Goal: Task Accomplishment & Management: Manage account settings

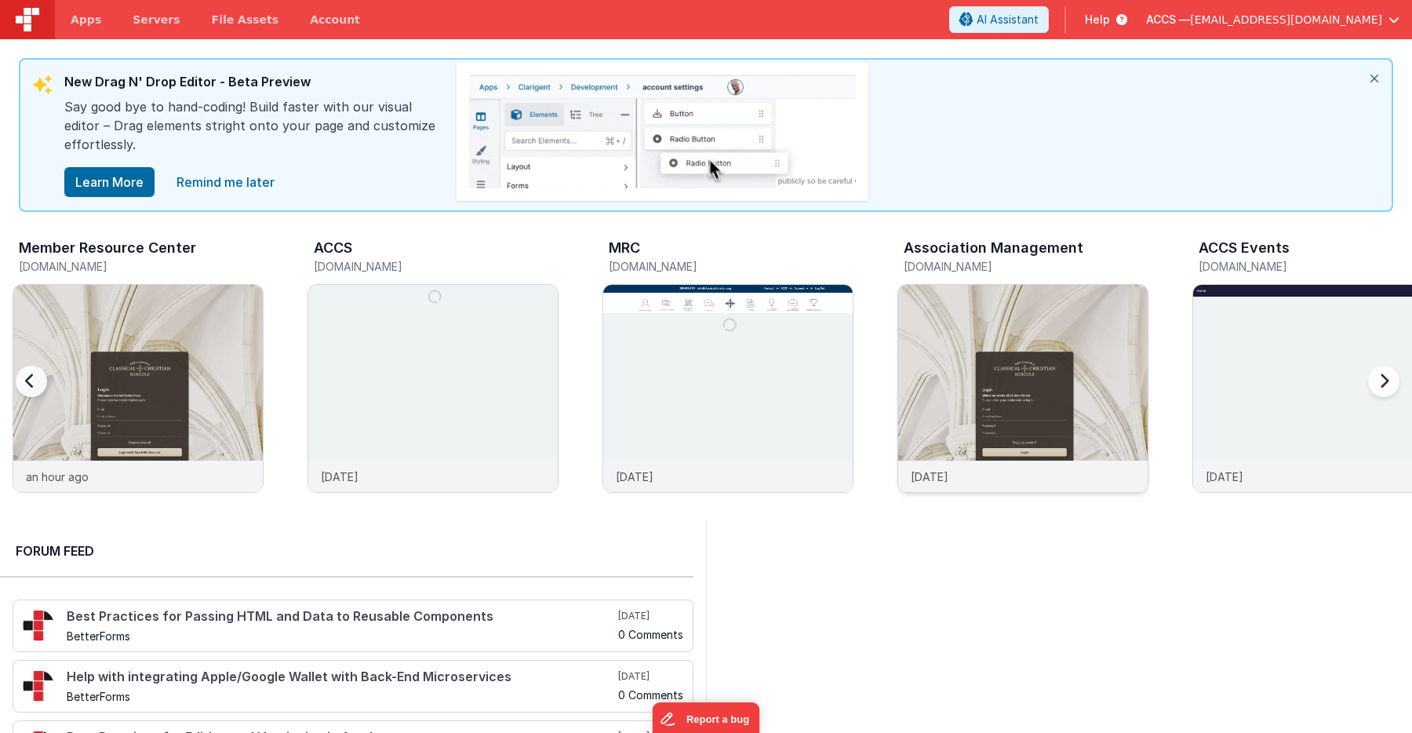
click at [978, 376] on img at bounding box center [1022, 409] width 249 height 249
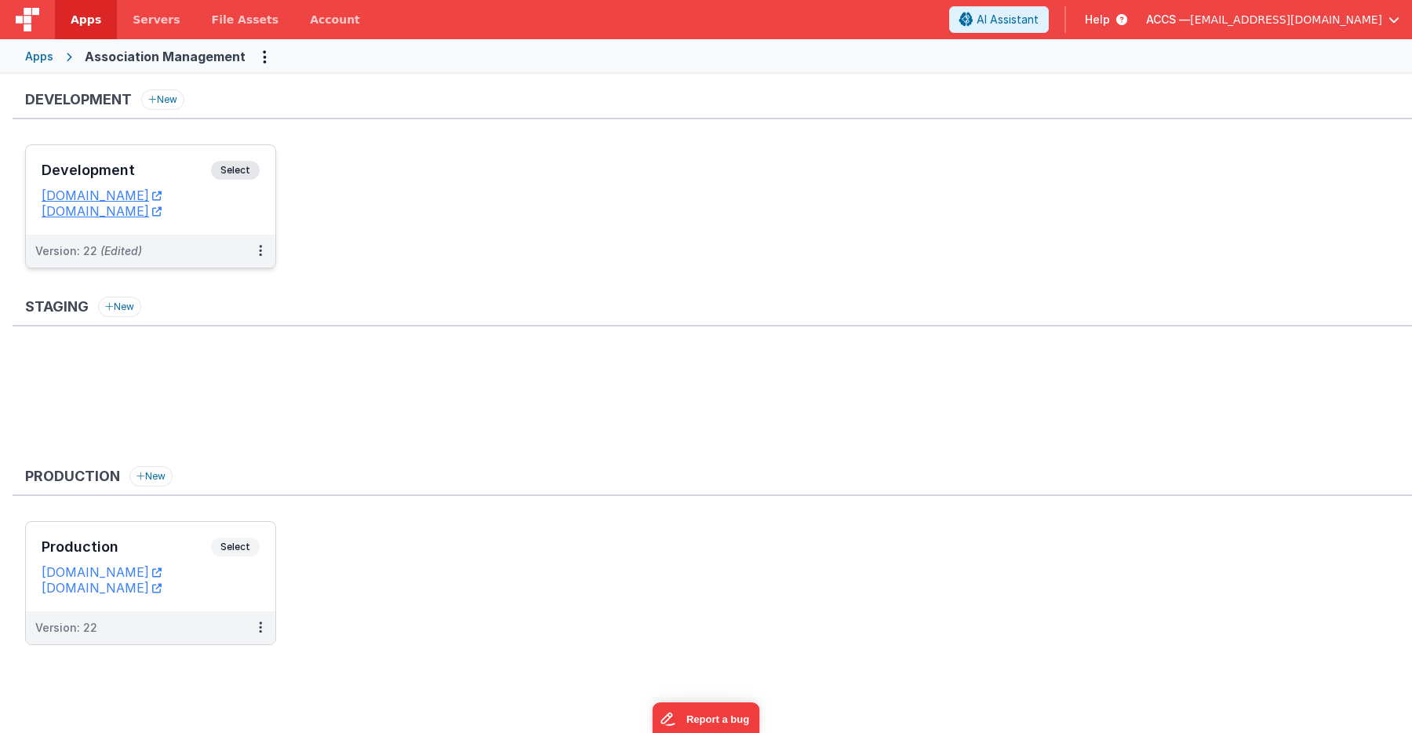
click at [175, 176] on h3 "Development" at bounding box center [126, 170] width 169 height 16
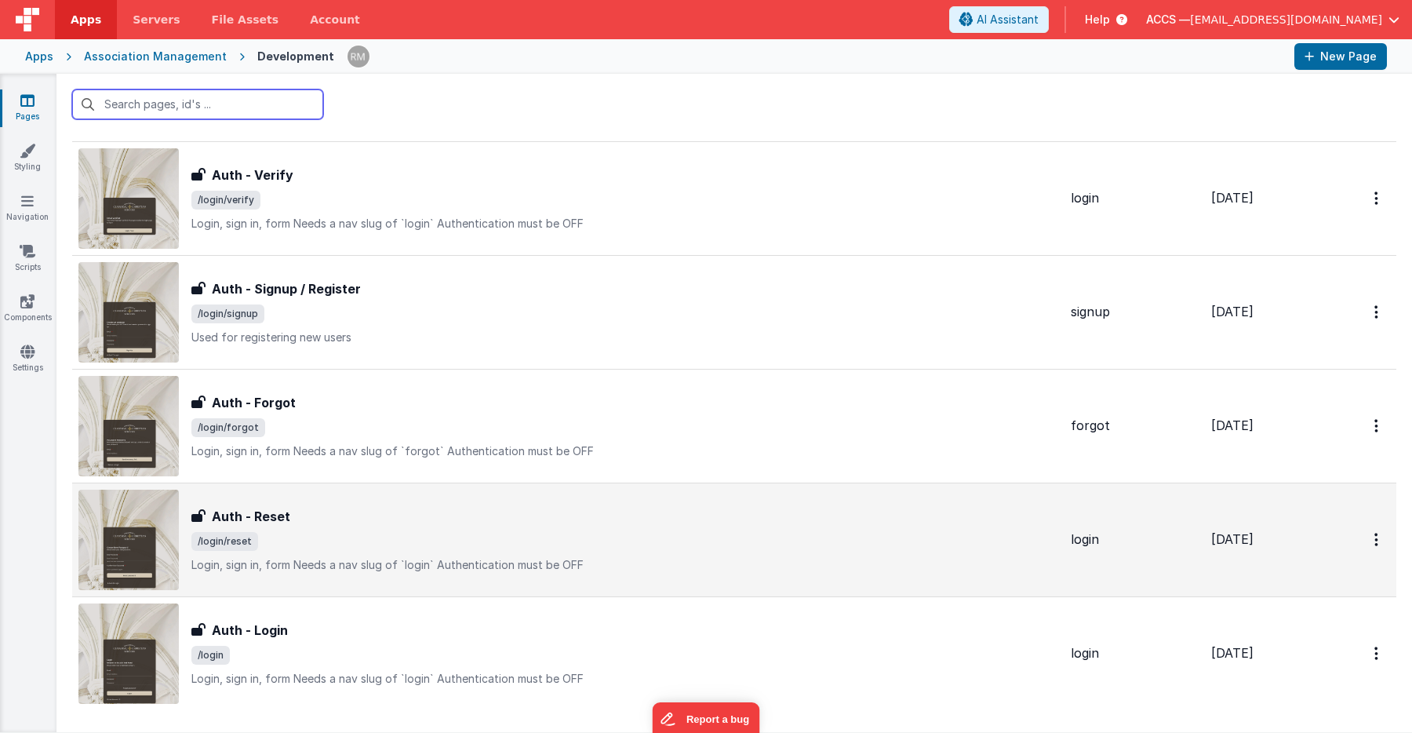
scroll to position [2582, 0]
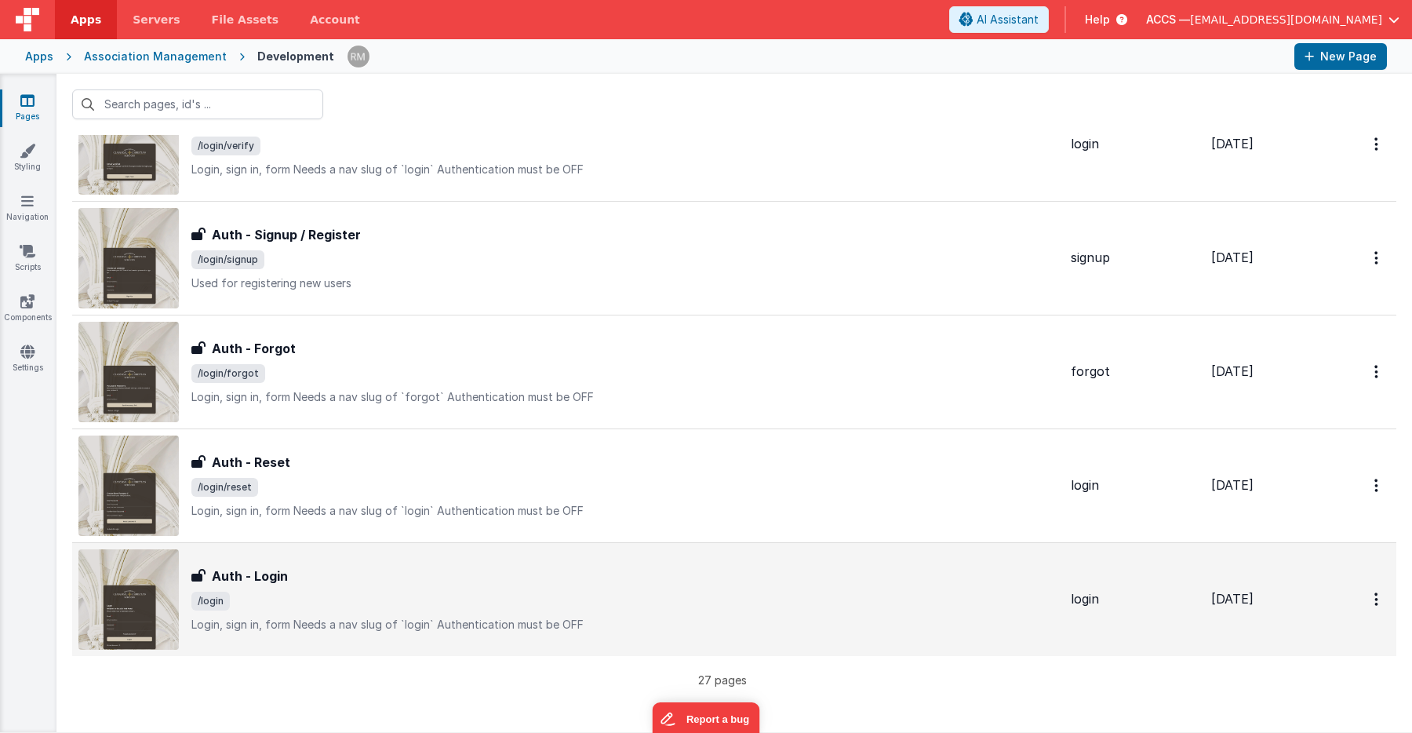
click at [333, 588] on div "Auth - Login Auth - Login /login Login, sign in, formNeeds a nav slug of `logi…" at bounding box center [624, 599] width 867 height 66
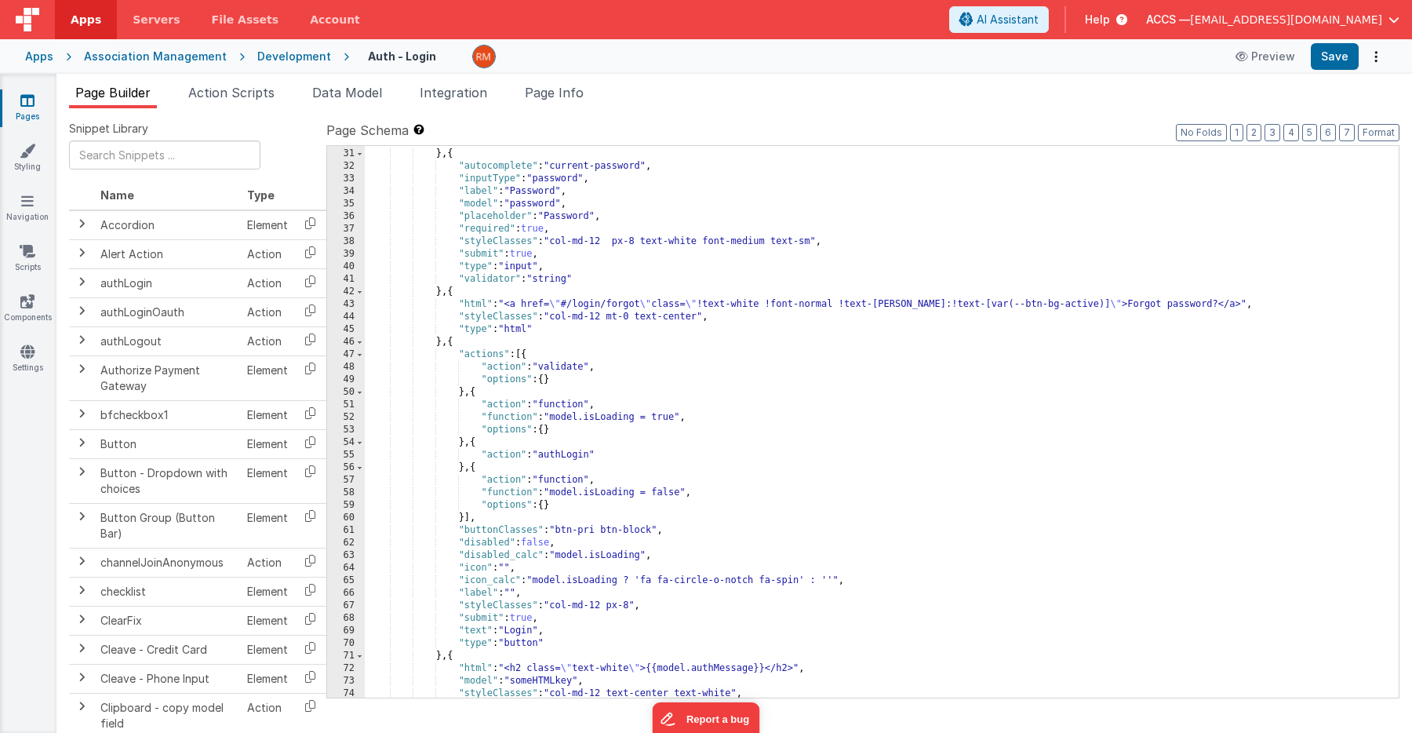
scroll to position [438, 0]
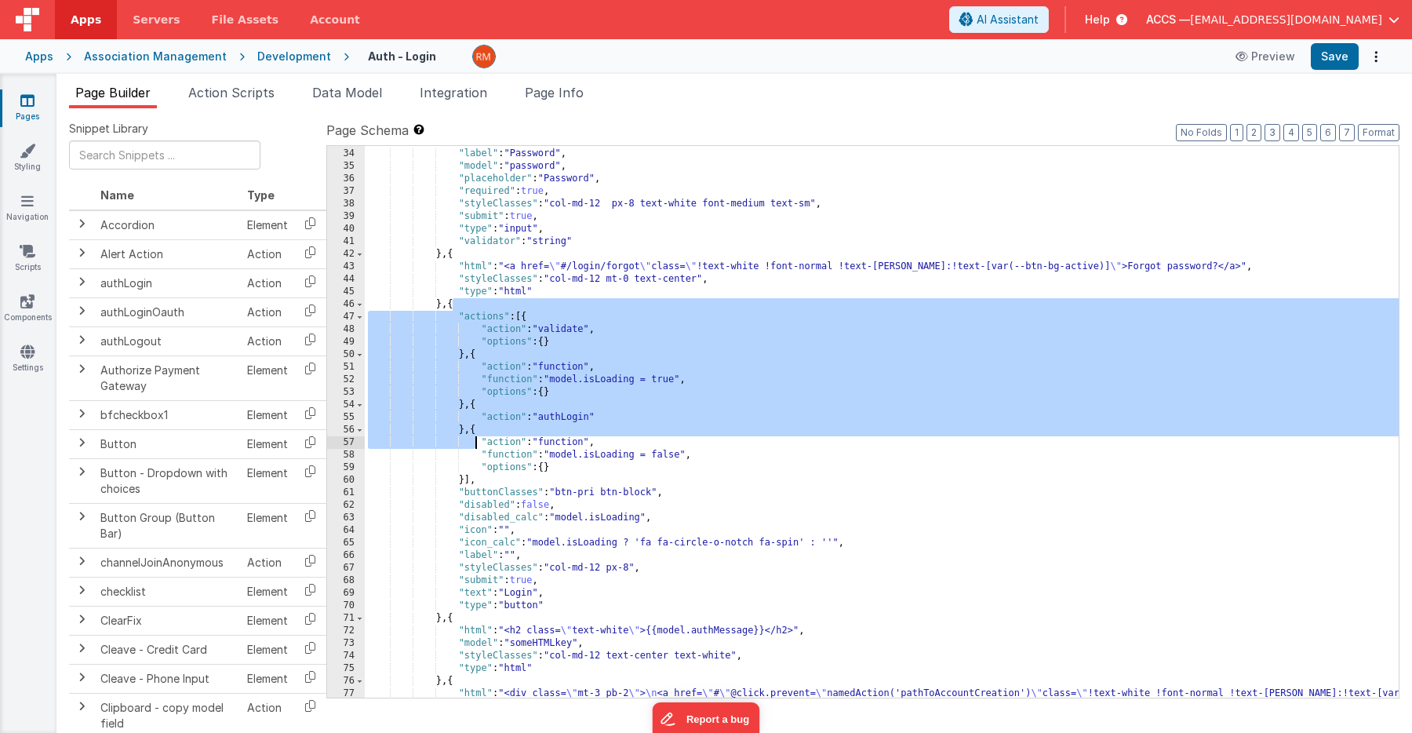
drag, startPoint x: 453, startPoint y: 306, endPoint x: 473, endPoint y: 444, distance: 139.4
click at [473, 444] on div ""inputType" : "password" , "label" : "Password" , "model" : "password" , "place…" at bounding box center [882, 429] width 1034 height 589
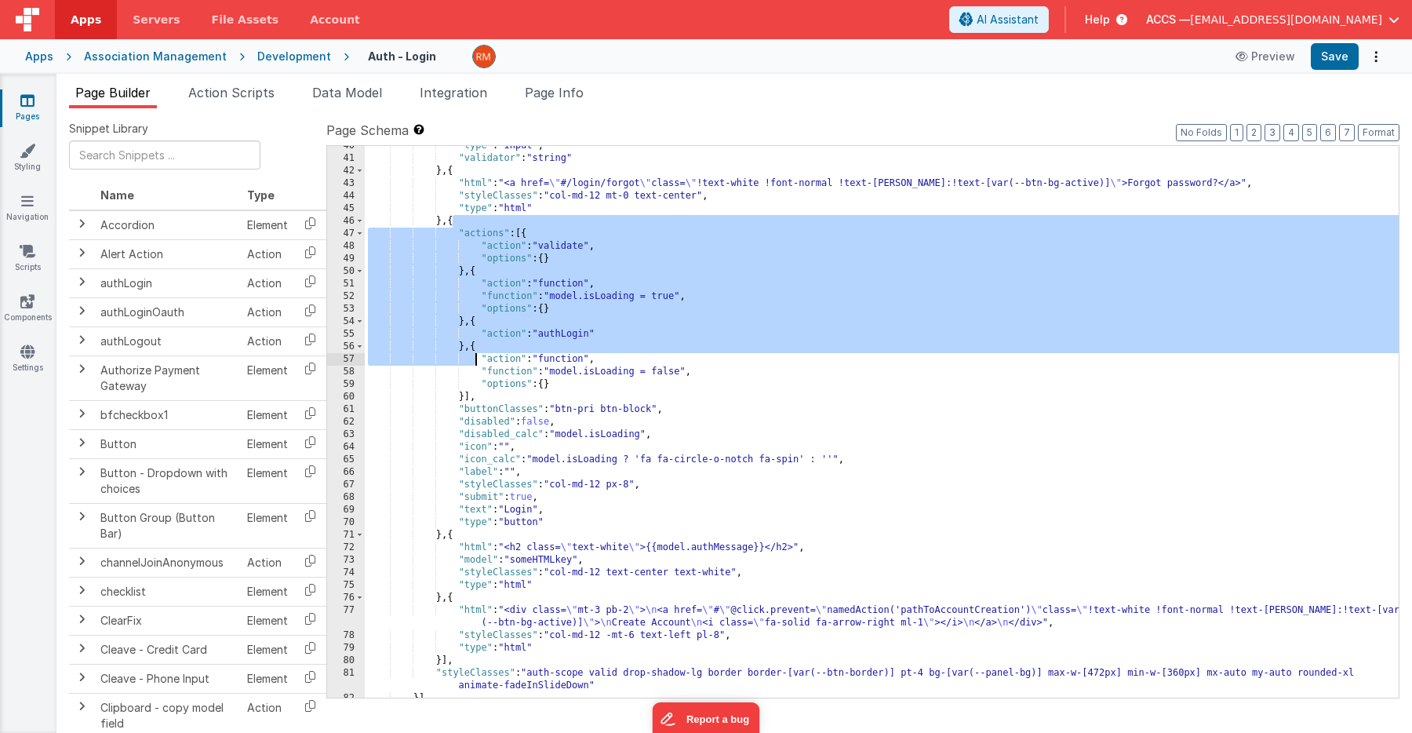
scroll to position [544, 0]
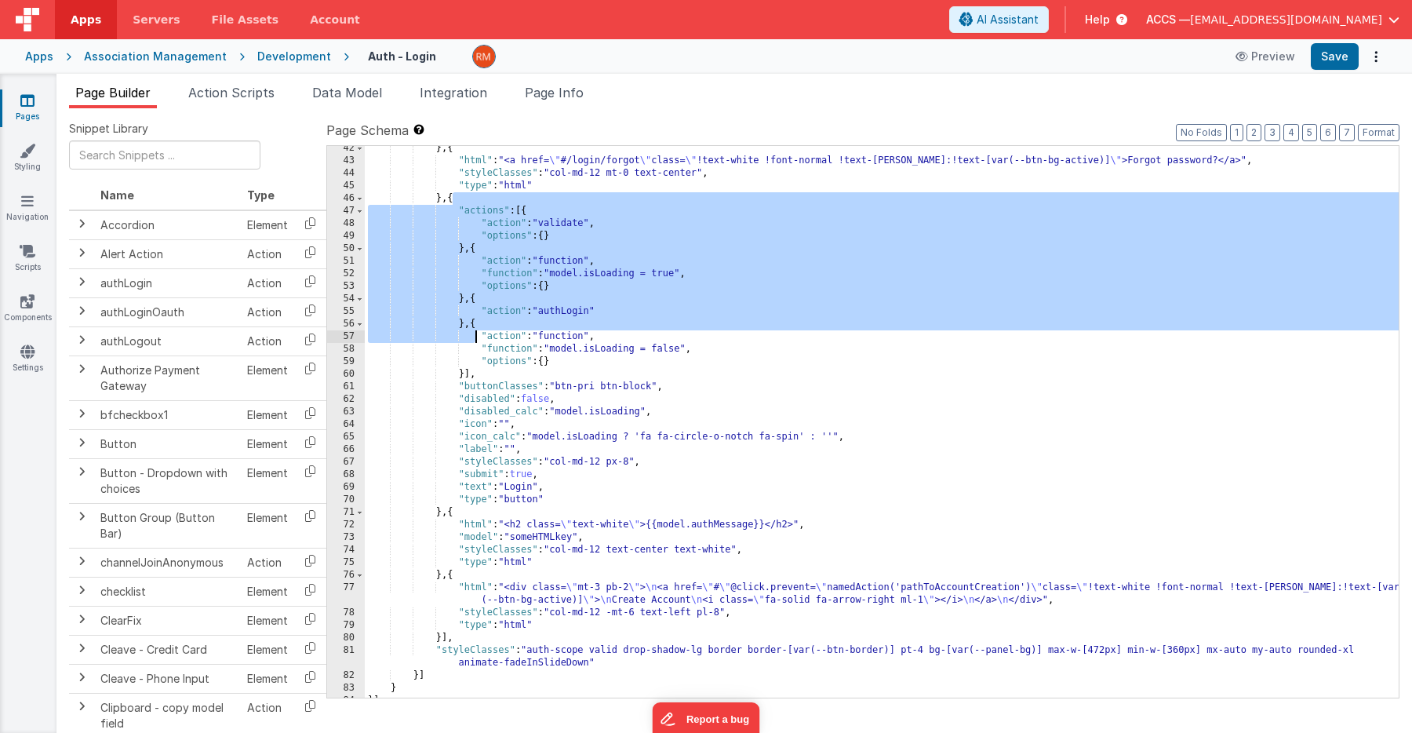
click at [453, 512] on div "} , { "html" : "<a href= \" #/login/forgot \" class= \" !text-white !font-norma…" at bounding box center [882, 430] width 1034 height 577
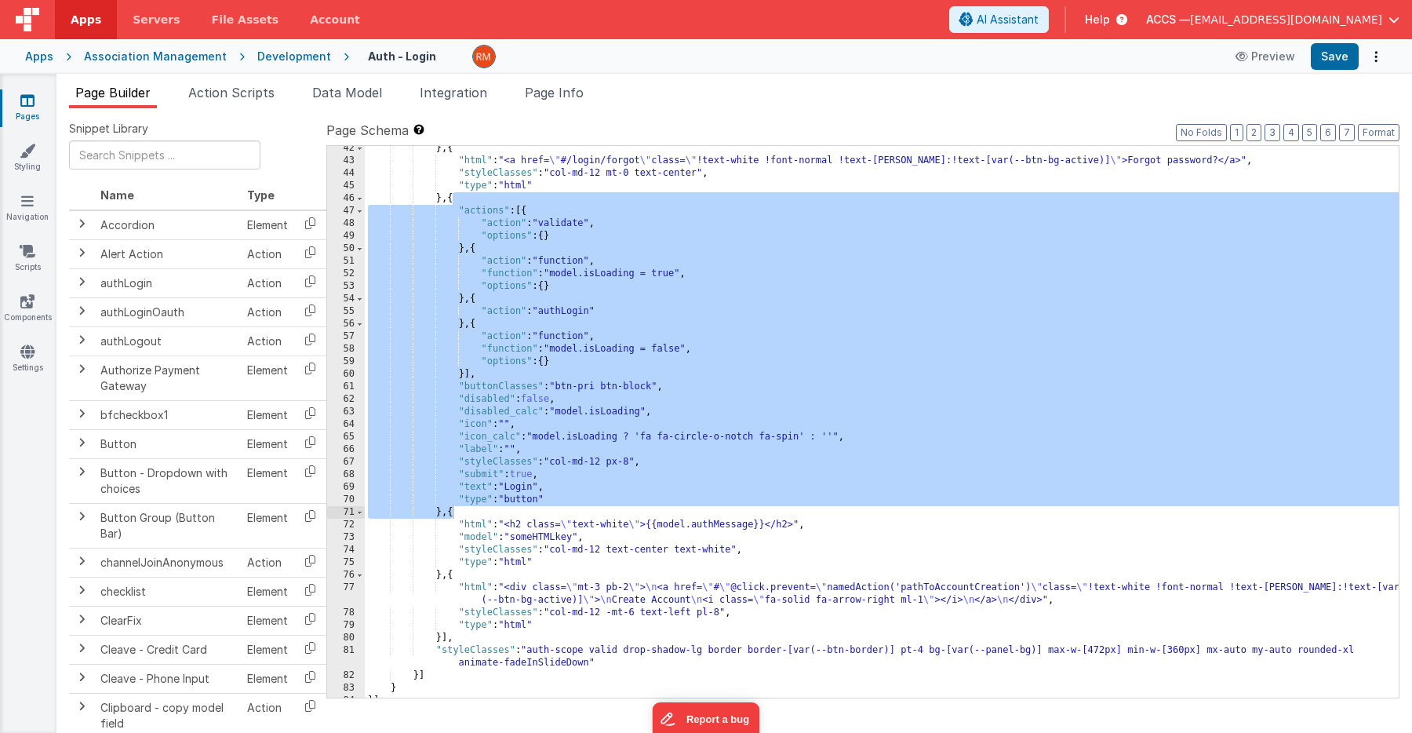
click at [49, 60] on div "Apps" at bounding box center [39, 57] width 28 height 16
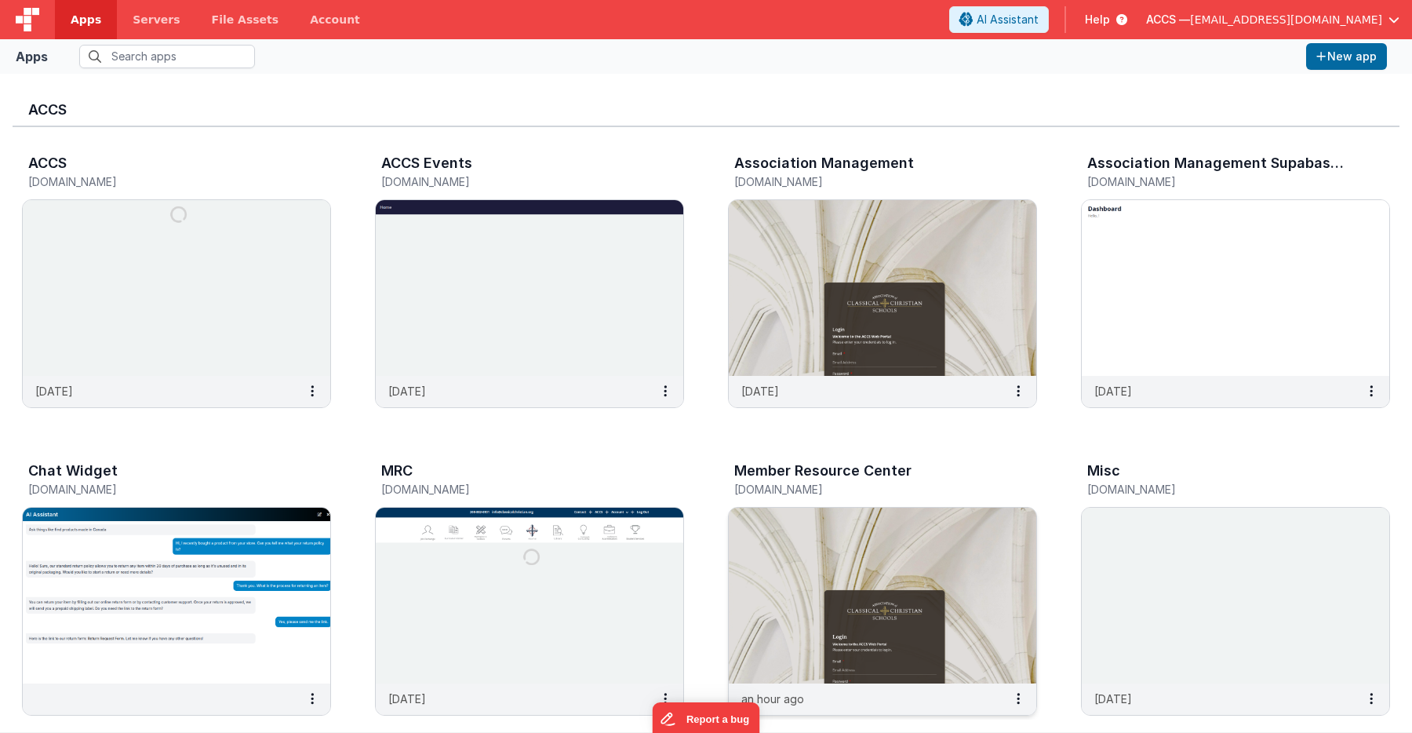
click at [769, 551] on img at bounding box center [882, 595] width 307 height 176
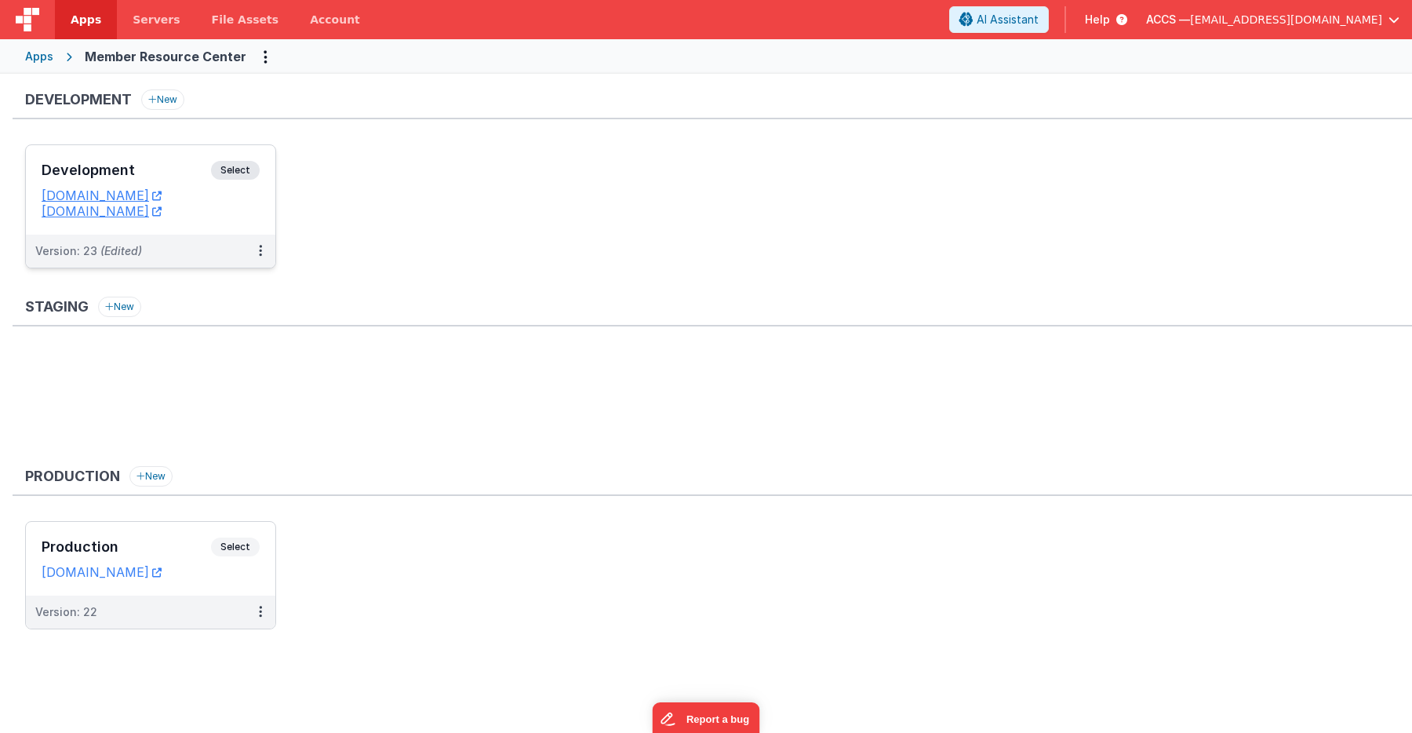
click at [167, 179] on div "Development Select" at bounding box center [151, 174] width 218 height 27
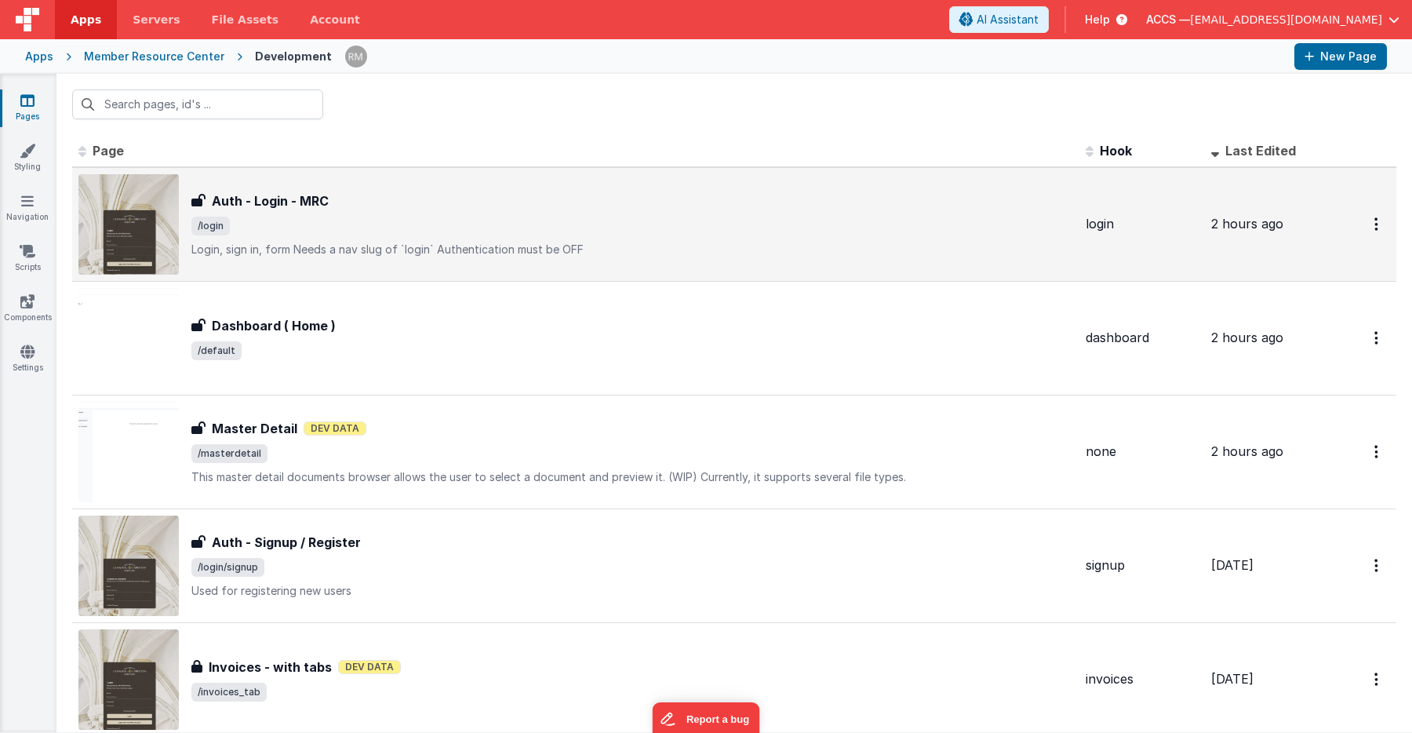
click at [311, 241] on div "Auth - Login - MRC Auth - Login - MRC /login Login, sign in, formNeeds a nav s…" at bounding box center [632, 224] width 882 height 66
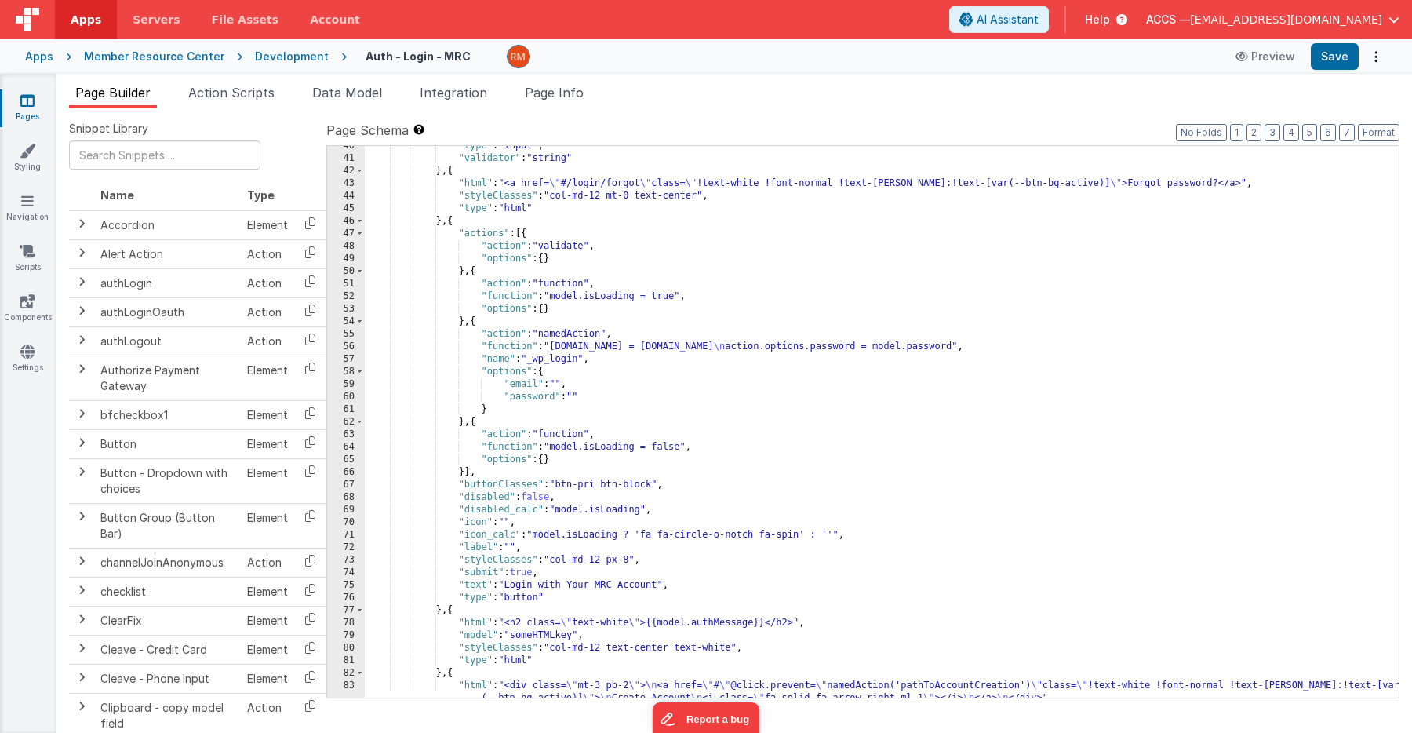
scroll to position [551, 0]
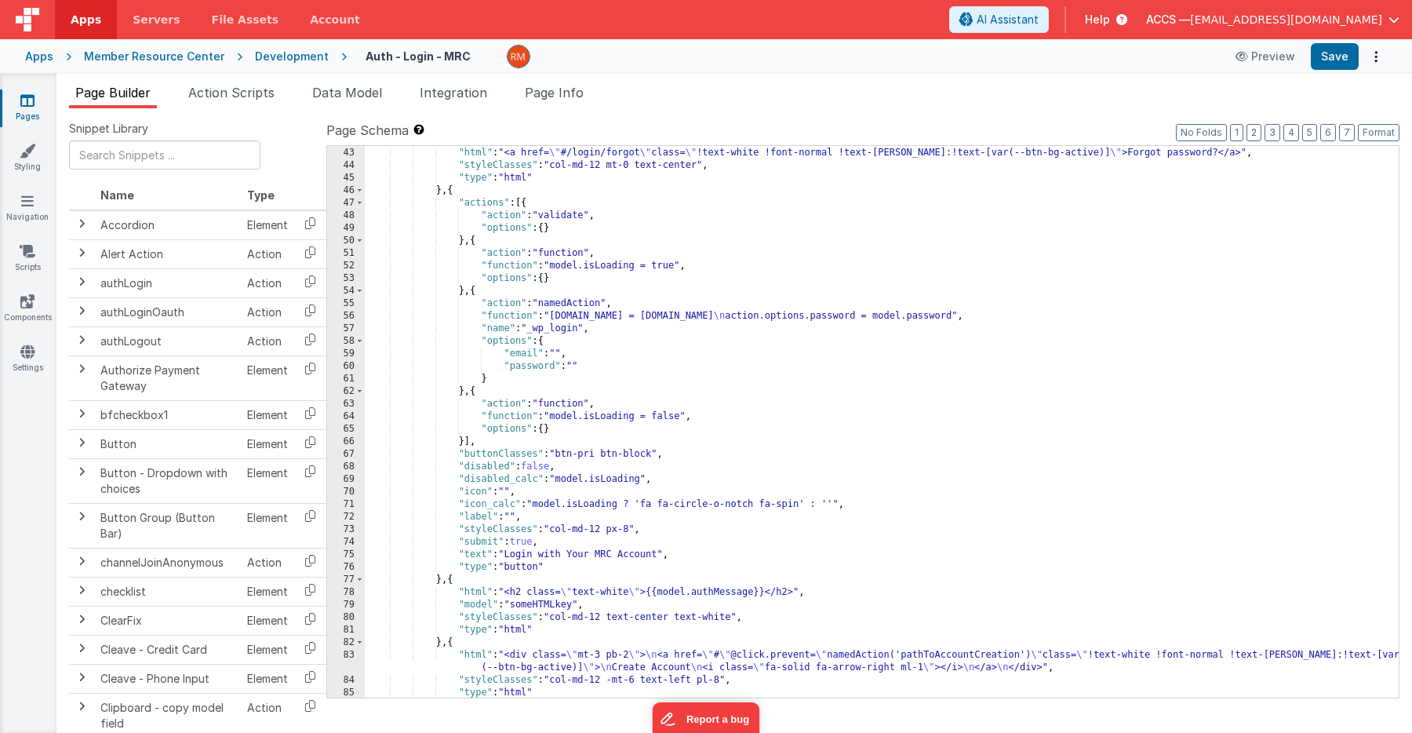
click at [466, 444] on div "} , { "html" : "<a href= \" #/login/forgot \" class= \" !text-white !font-norma…" at bounding box center [882, 422] width 1034 height 577
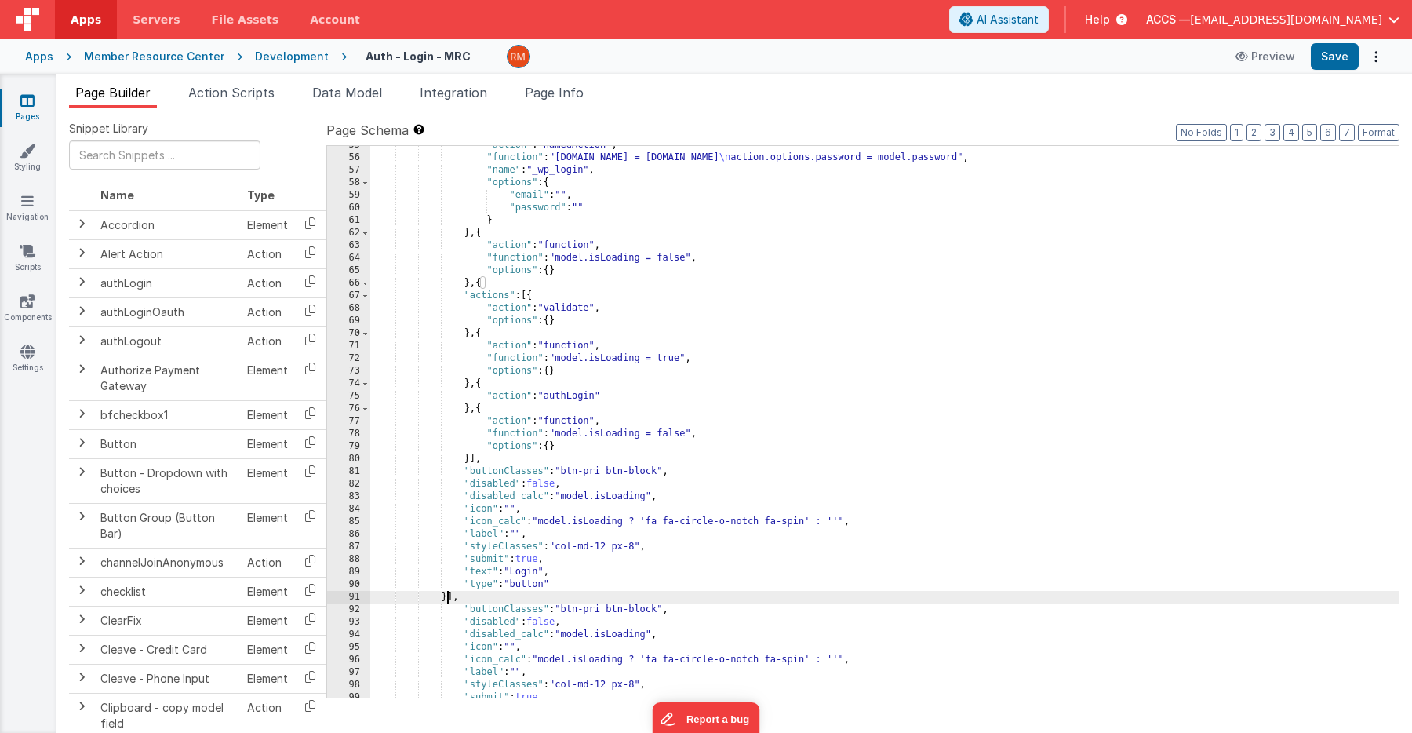
scroll to position [727, 0]
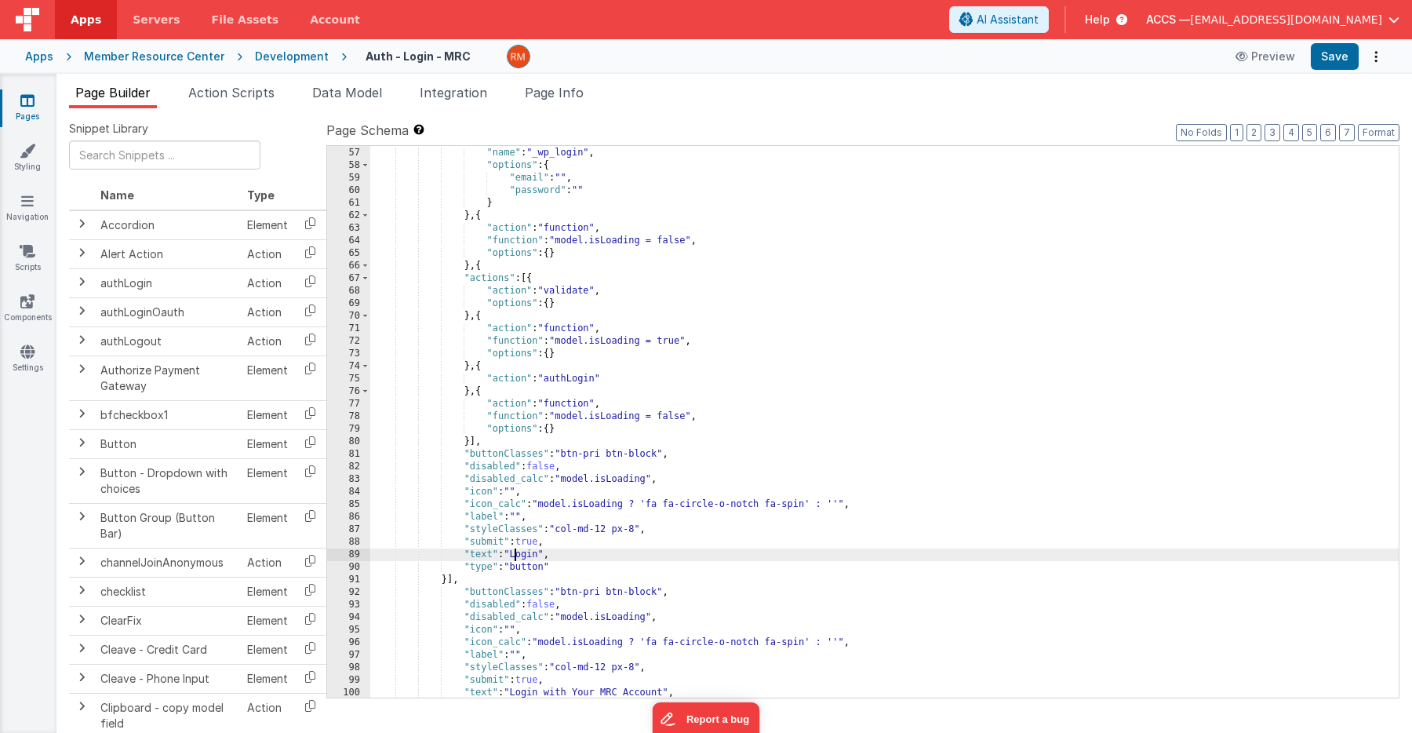
click at [516, 551] on div ""function" : "action.options.email = model.email \n action.options.password = m…" at bounding box center [884, 422] width 1028 height 577
click at [1322, 56] on button "Save" at bounding box center [1335, 56] width 48 height 27
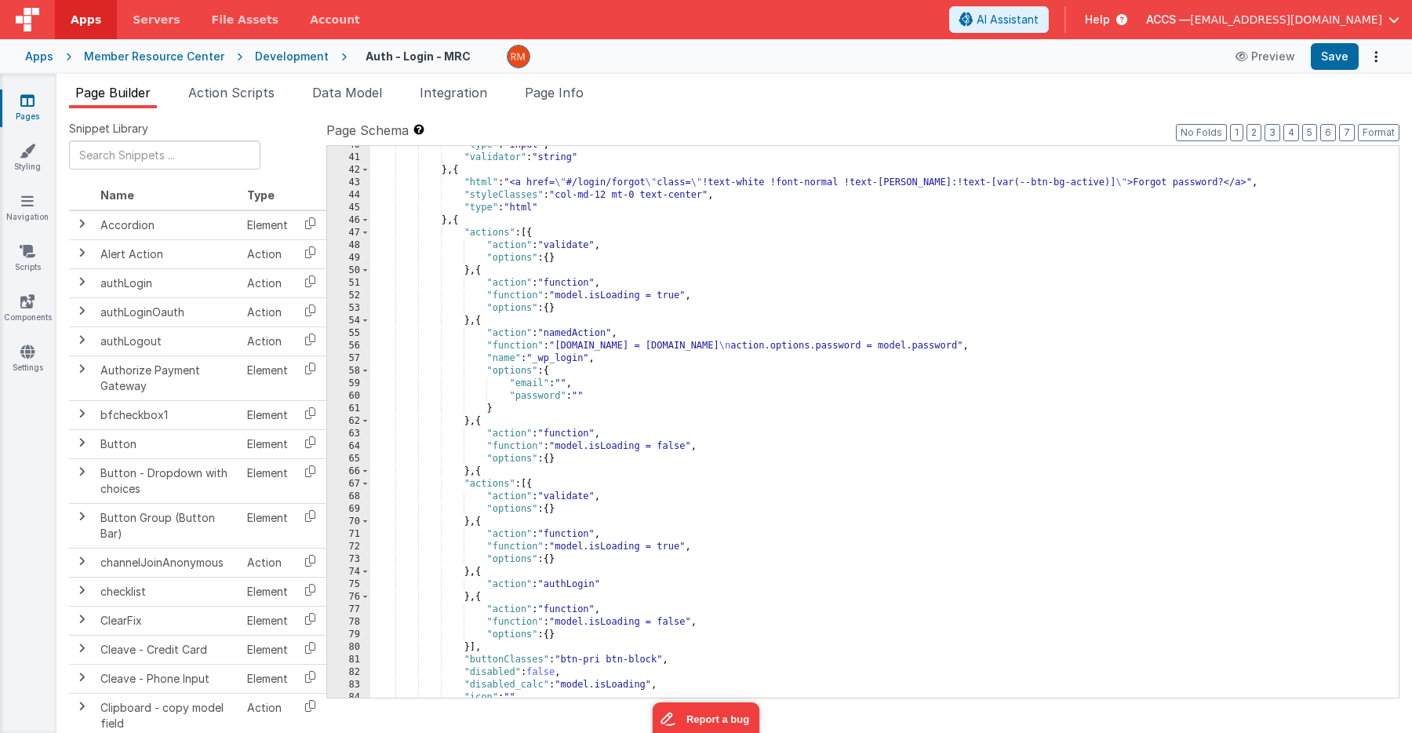
scroll to position [524, 0]
click at [1372, 64] on button "Options" at bounding box center [1376, 56] width 22 height 22
click at [1336, 115] on link "Rollback" at bounding box center [1318, 119] width 138 height 30
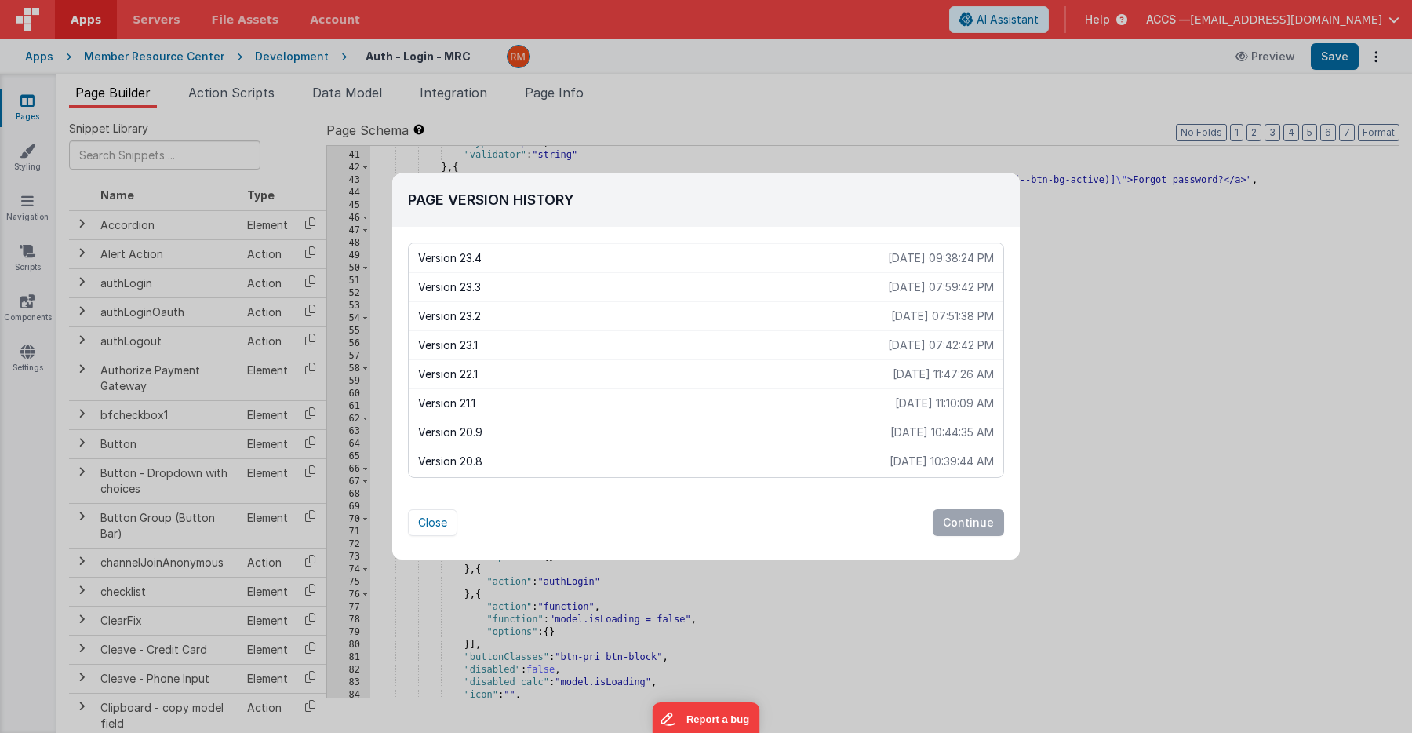
click at [823, 282] on p "Version 23.3" at bounding box center [653, 287] width 470 height 16
click at [969, 523] on button "Continue" at bounding box center [968, 522] width 71 height 27
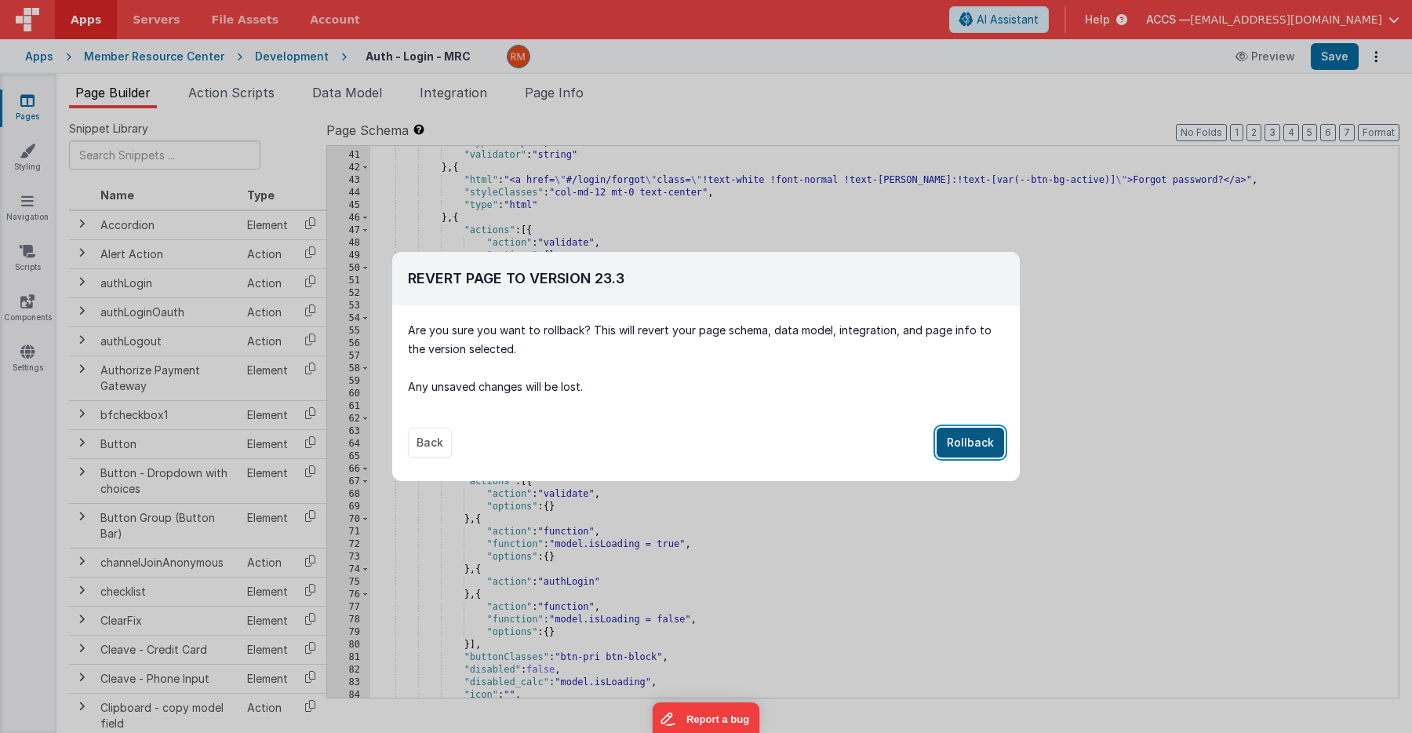
click at [974, 436] on button "Rollback" at bounding box center [970, 442] width 67 height 30
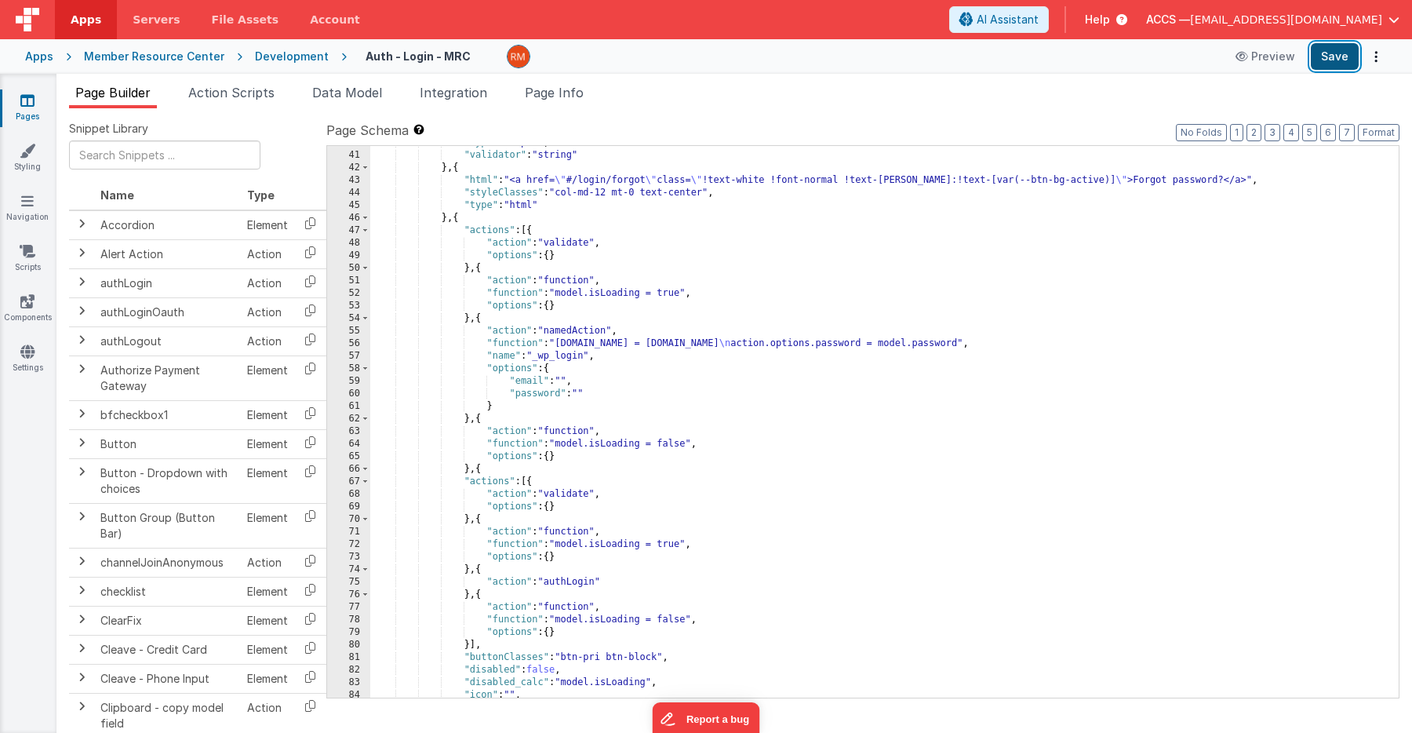
click at [1329, 62] on button "Save" at bounding box center [1335, 56] width 48 height 27
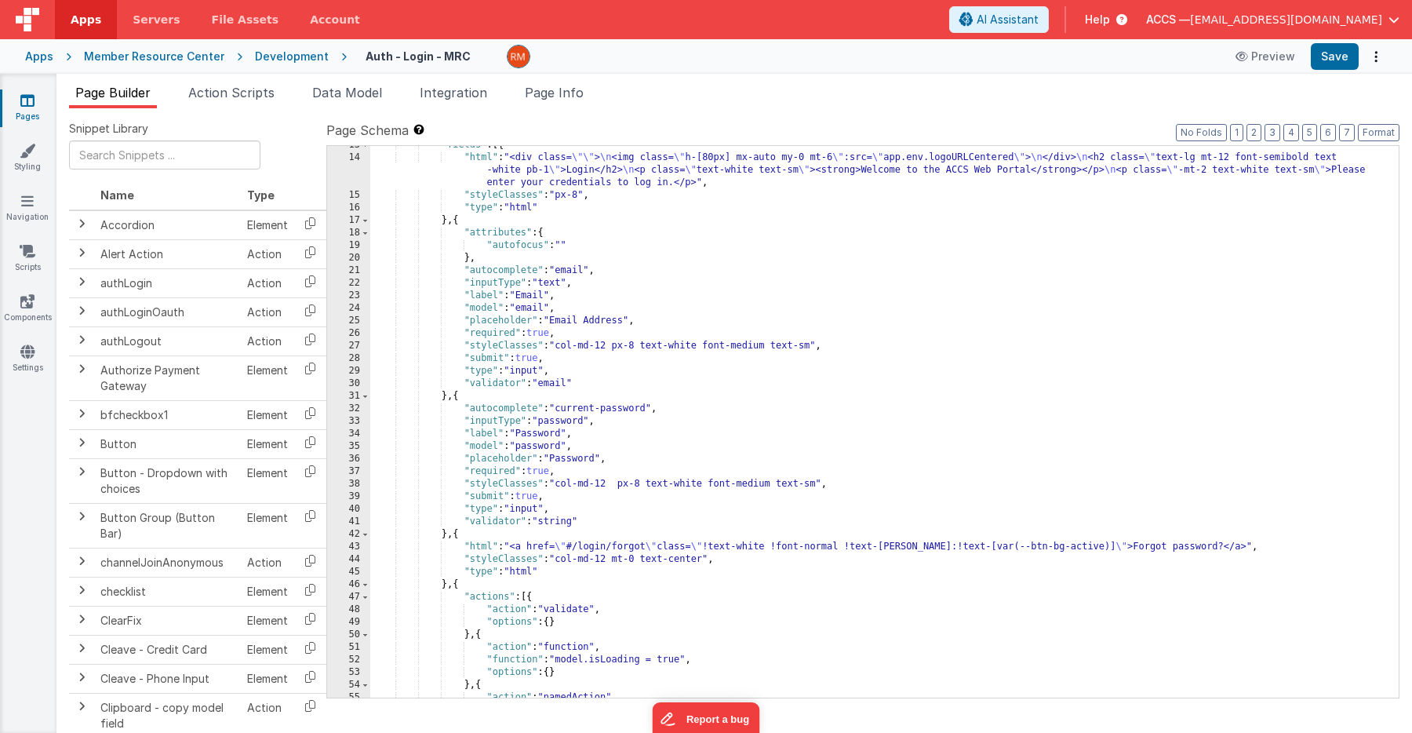
scroll to position [205, 0]
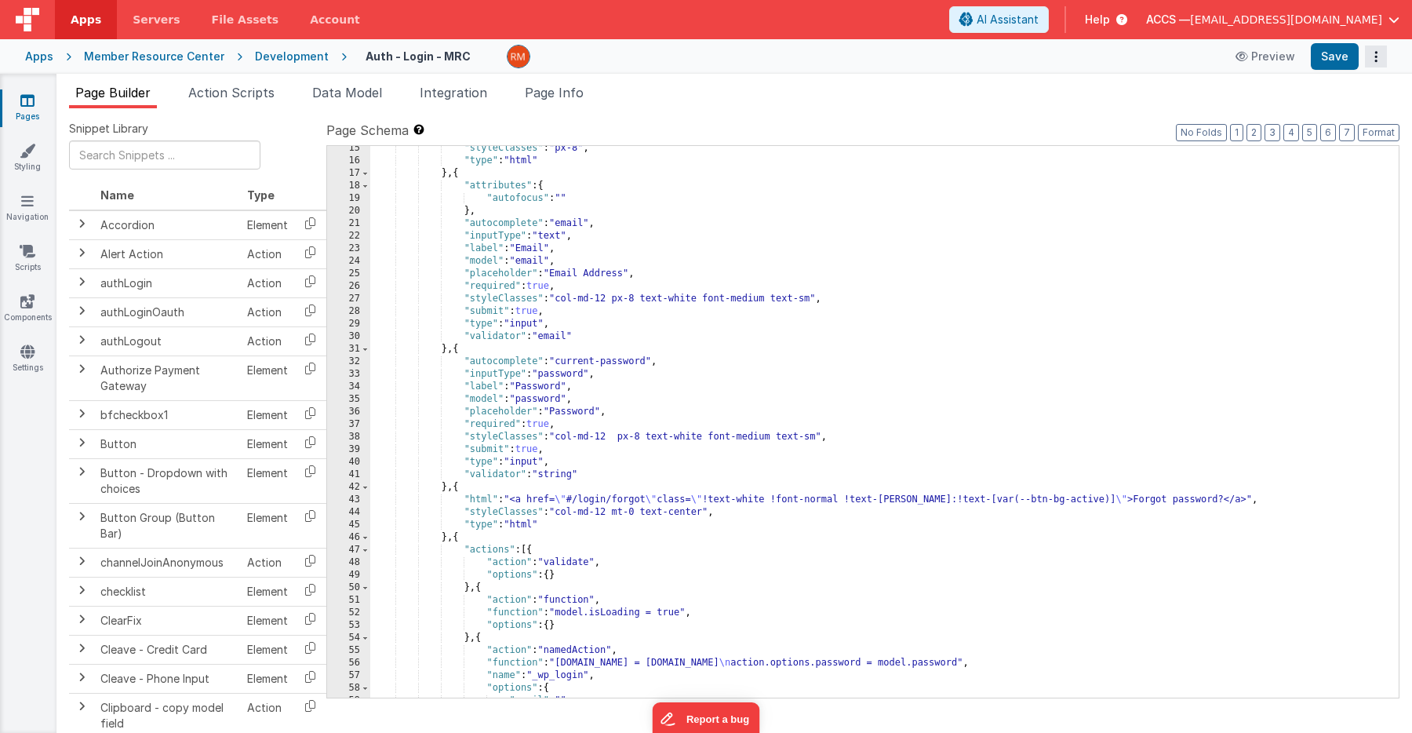
click at [1370, 64] on button "Options" at bounding box center [1376, 56] width 22 height 22
click at [1338, 116] on link "Rollback" at bounding box center [1318, 119] width 138 height 30
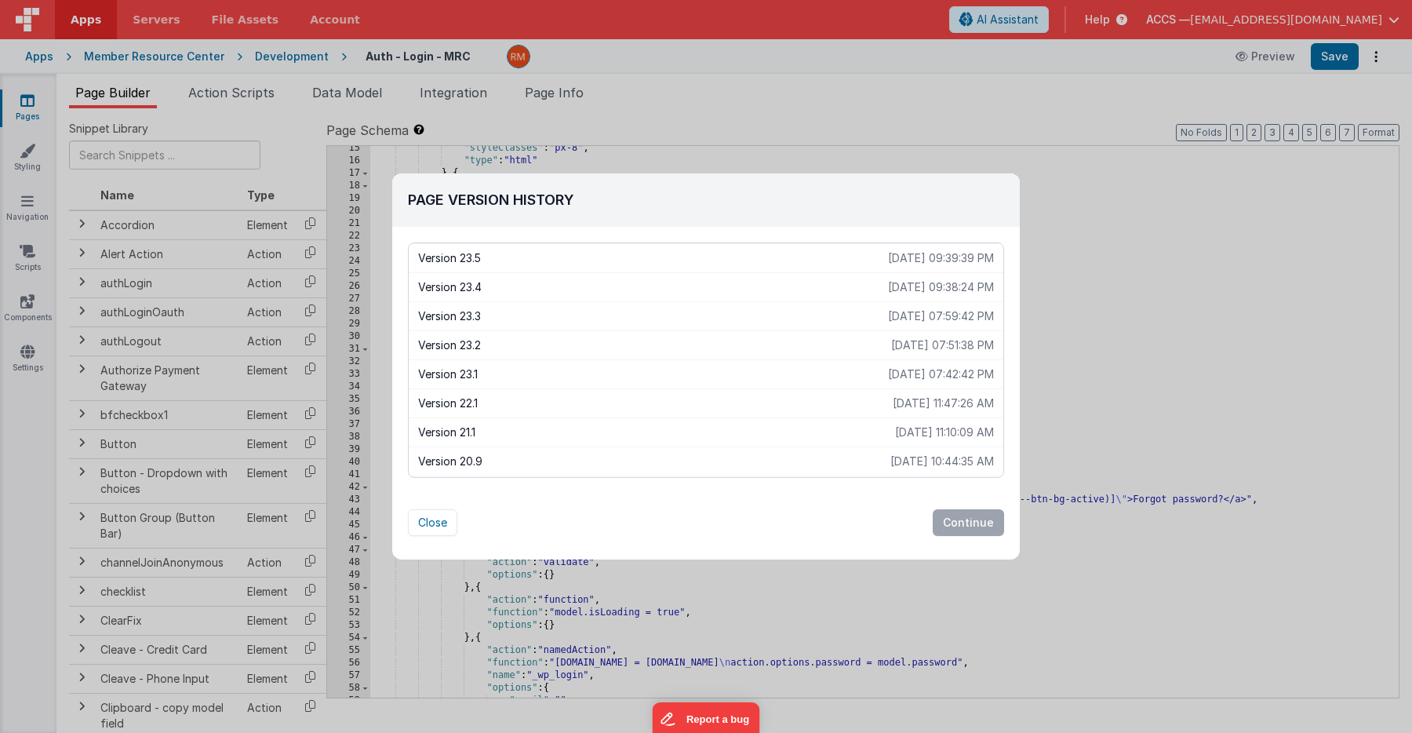
click at [934, 317] on p "2025-09-04 07:59:42 PM" at bounding box center [941, 316] width 106 height 16
click at [804, 311] on p "Version 23.3" at bounding box center [653, 316] width 470 height 16
click at [951, 517] on button "Continue" at bounding box center [968, 522] width 71 height 27
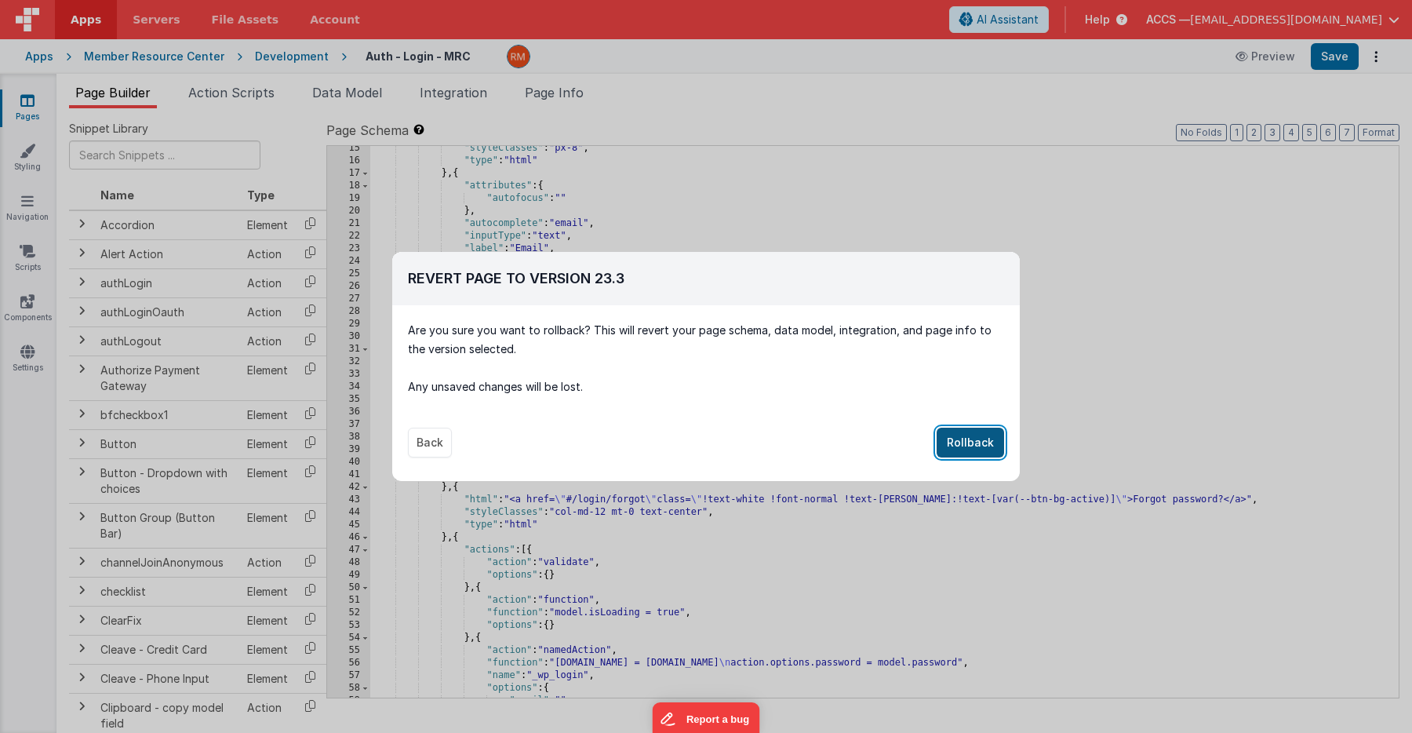
click at [967, 441] on button "Rollback" at bounding box center [970, 442] width 67 height 30
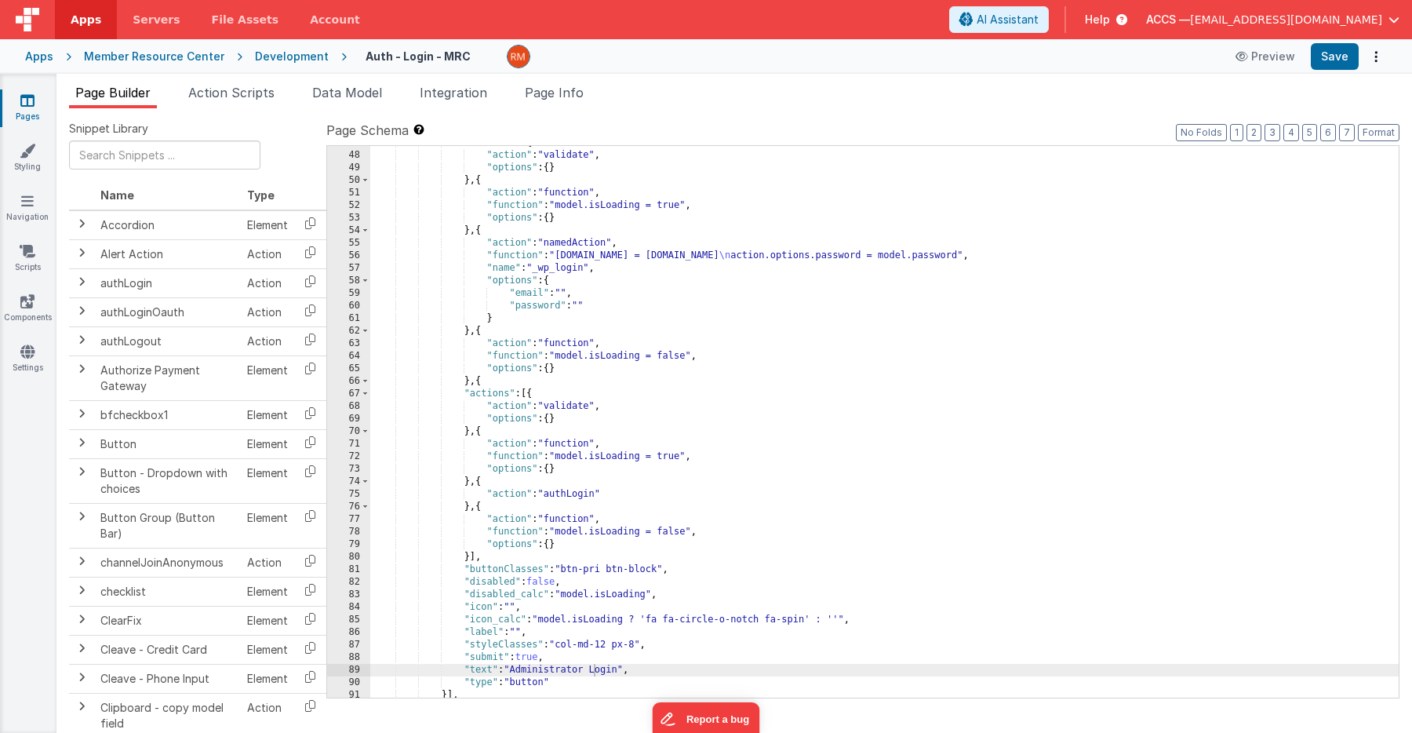
scroll to position [635, 0]
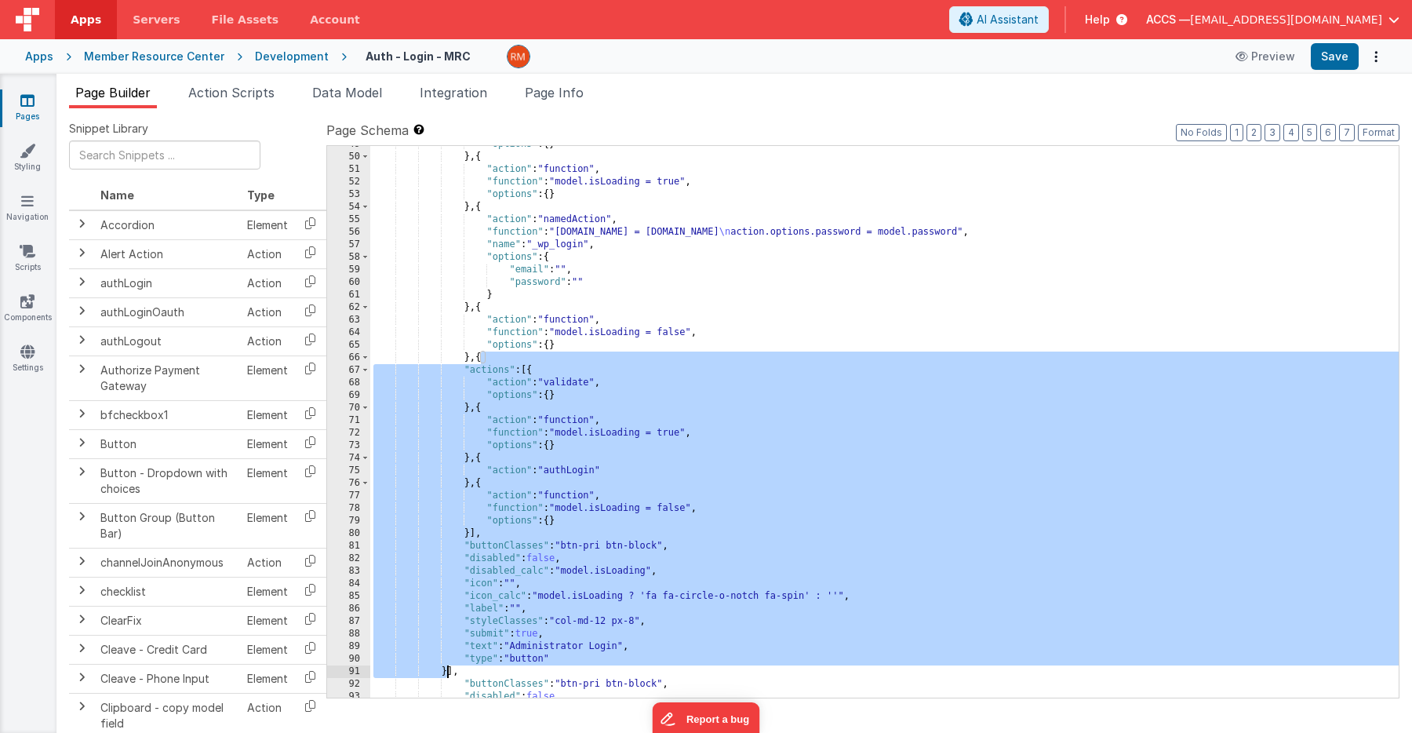
drag, startPoint x: 481, startPoint y: 358, endPoint x: 449, endPoint y: 671, distance: 314.6
click at [449, 671] on div ""options" : { } } , { "action" : "function" , "function" : "model.isLoading = t…" at bounding box center [884, 426] width 1028 height 577
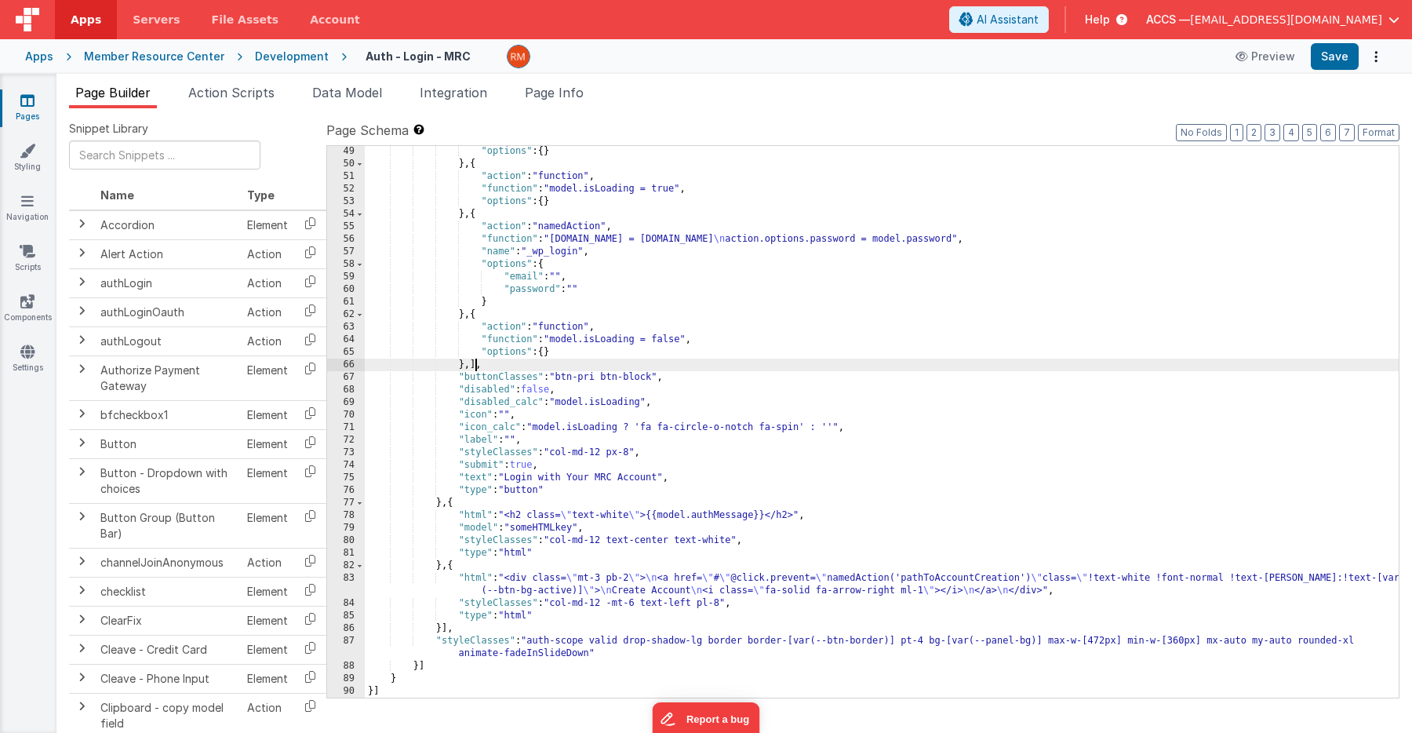
scroll to position [628, 0]
click at [454, 505] on div ""options" : { } } , { "action" : "function" , "function" : "model.isLoading = t…" at bounding box center [882, 433] width 1034 height 577
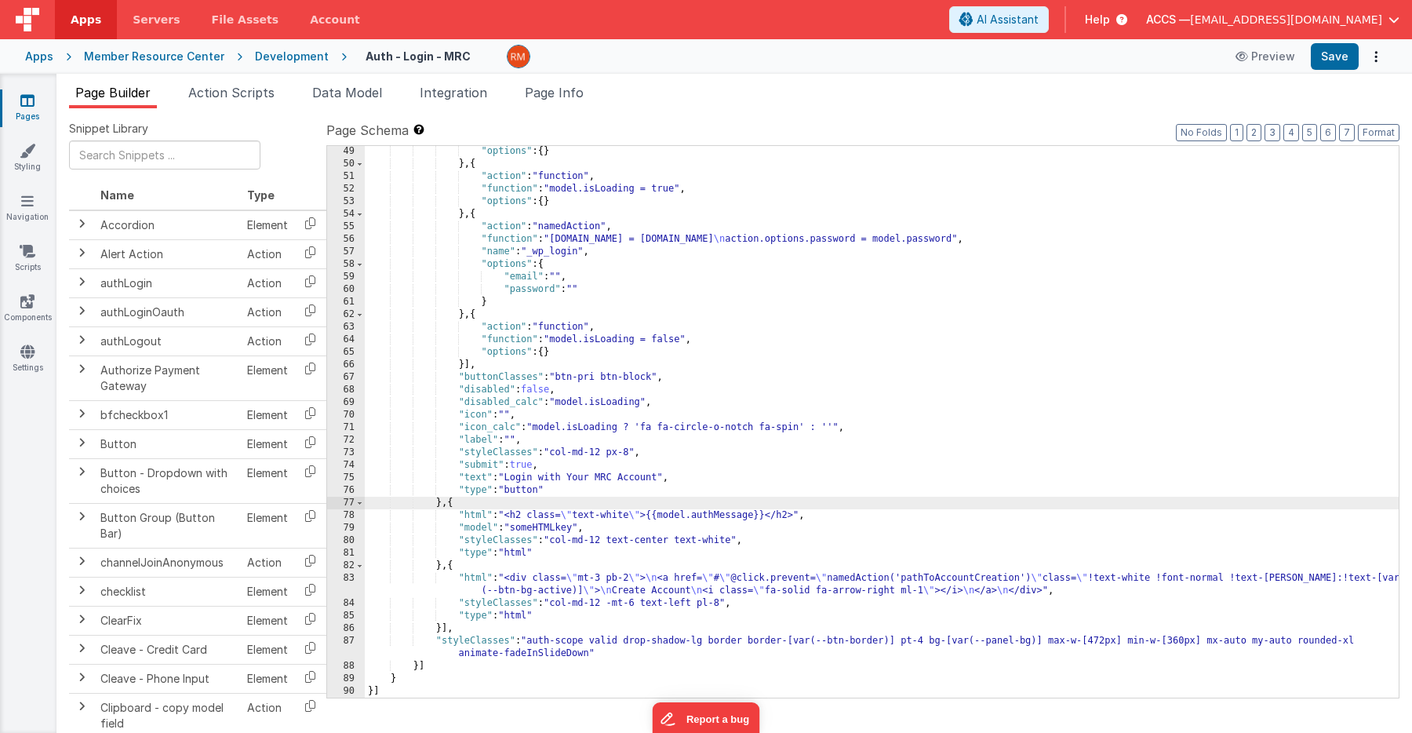
paste textarea
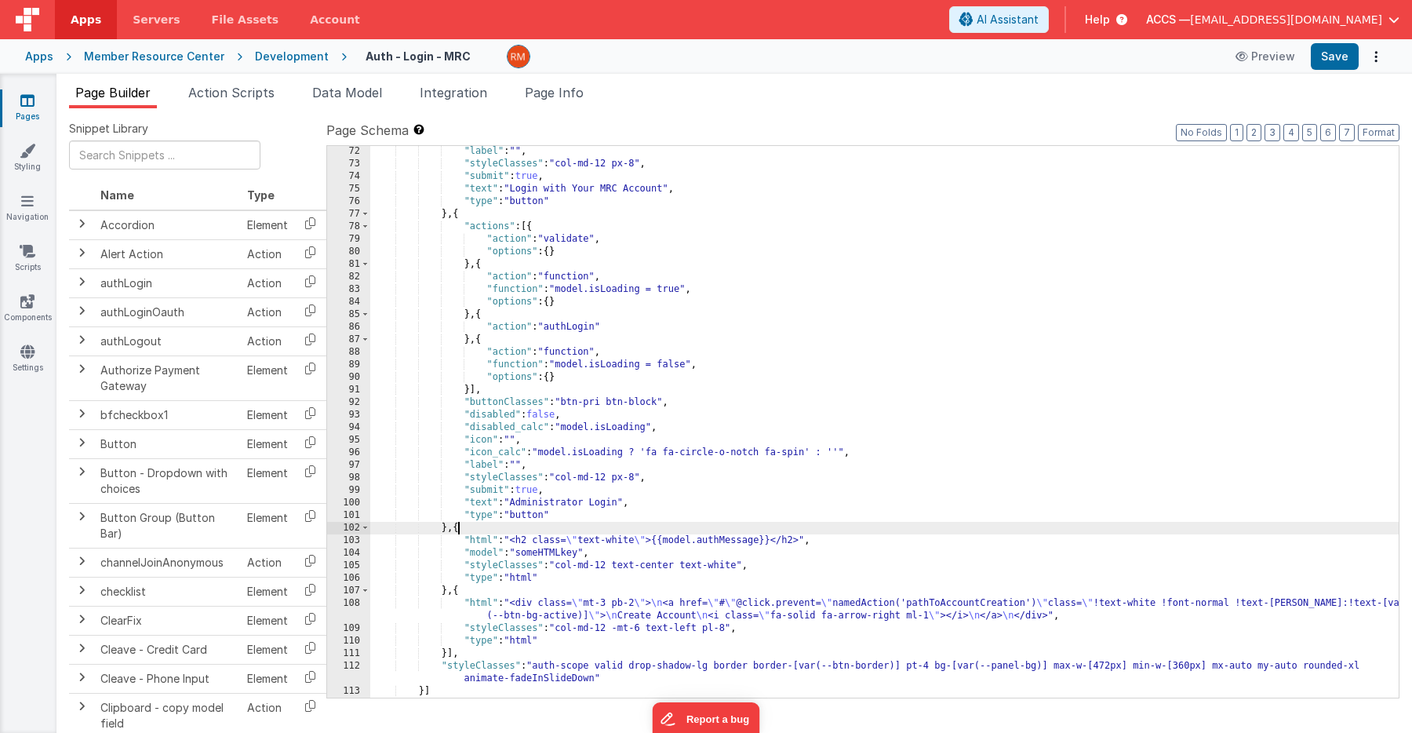
scroll to position [930, 0]
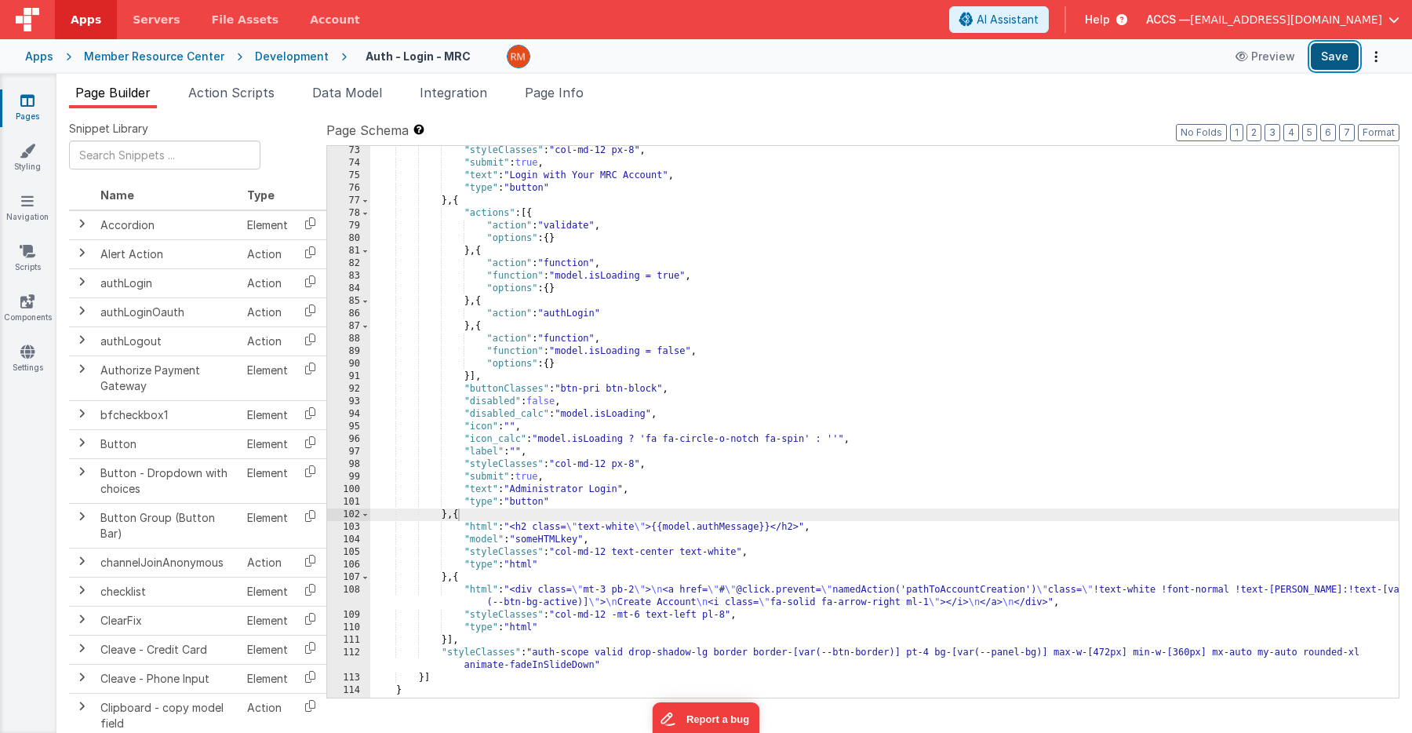
click at [1329, 60] on button "Save" at bounding box center [1335, 56] width 48 height 27
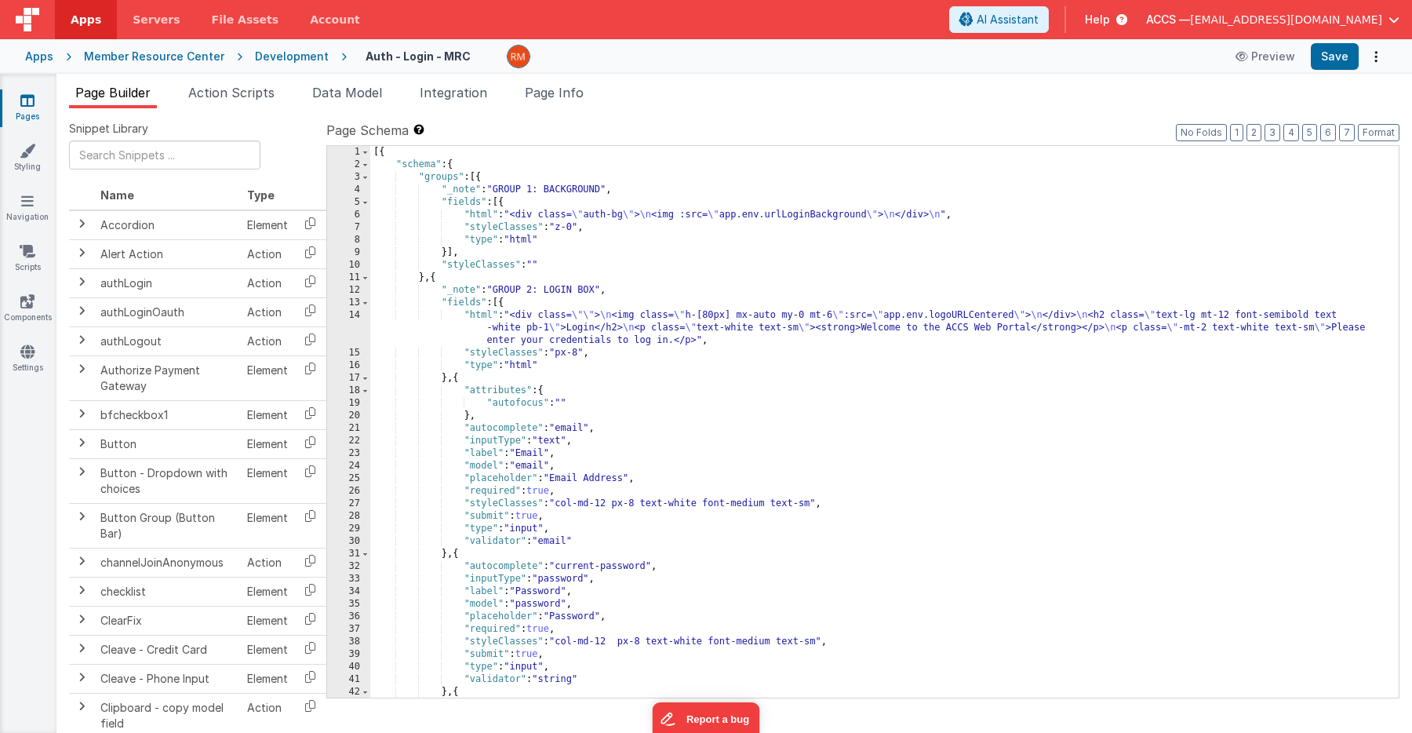
scroll to position [0, 0]
click at [484, 315] on div "[{ "schema" : { "groups" : [{ "_note" : "GROUP 1: BACKGROUND" , "fields" : [{ "…" at bounding box center [884, 434] width 1028 height 577
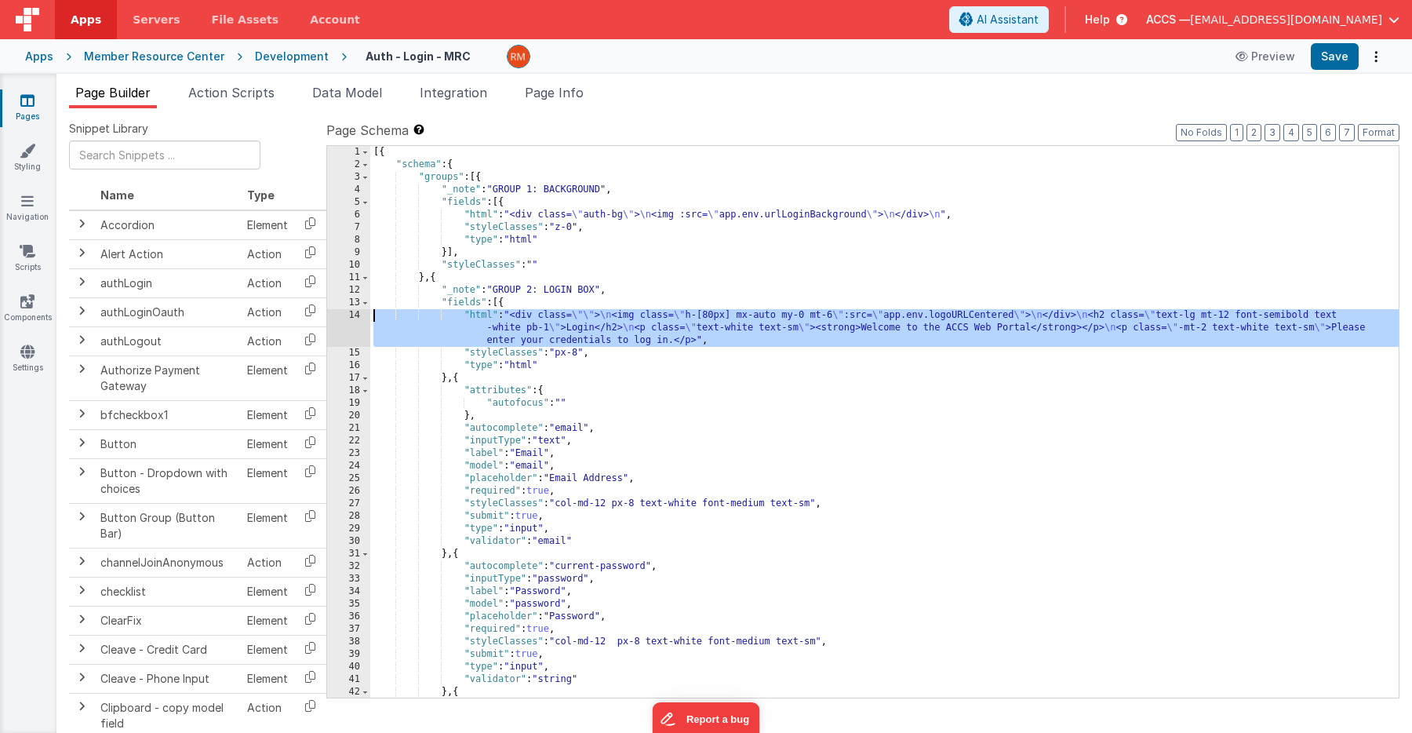
click at [357, 315] on div "14" at bounding box center [348, 328] width 43 height 38
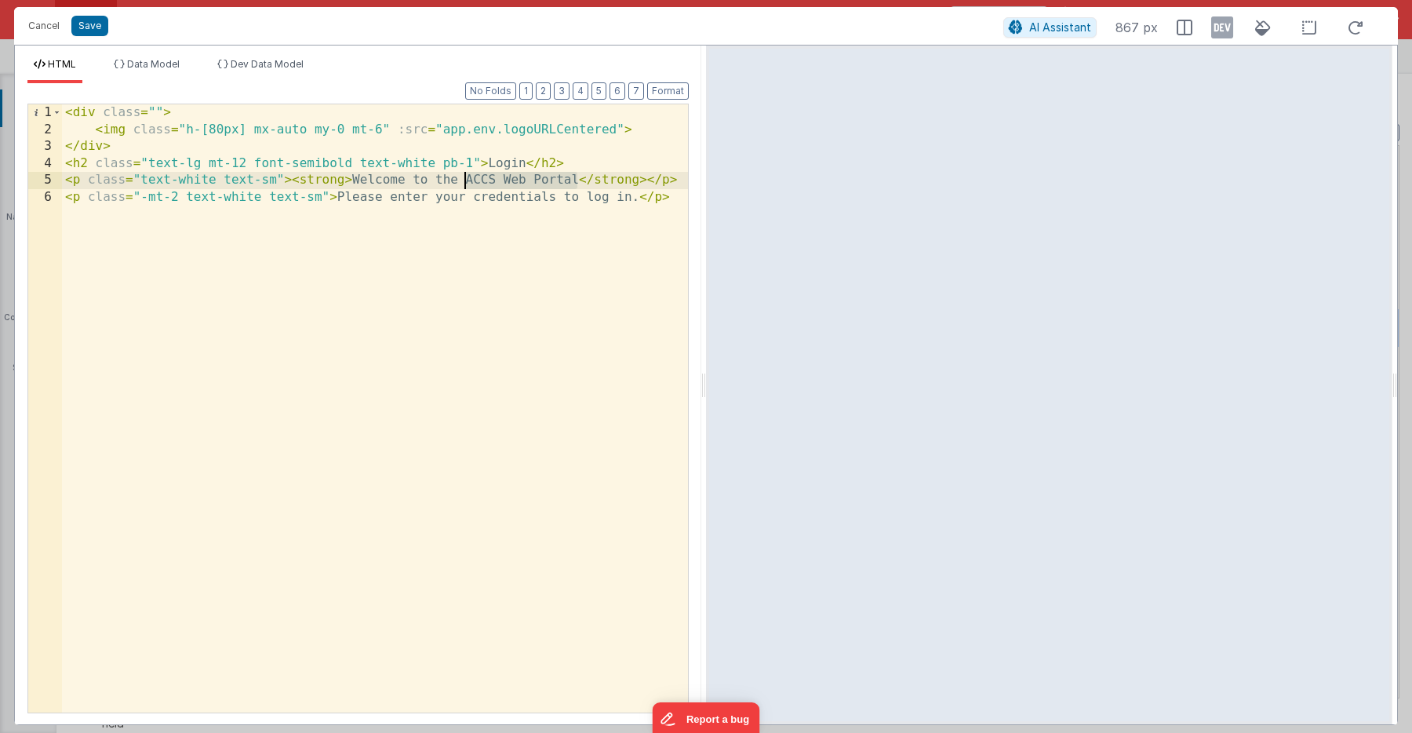
drag, startPoint x: 575, startPoint y: 179, endPoint x: 465, endPoint y: 180, distance: 109.8
click at [465, 180] on div "< div class = "" > < img class = "h-[80px] mx-auto my-0 mt-6" :src = "app.env.l…" at bounding box center [375, 425] width 626 height 642
click at [98, 31] on button "Save" at bounding box center [89, 26] width 37 height 20
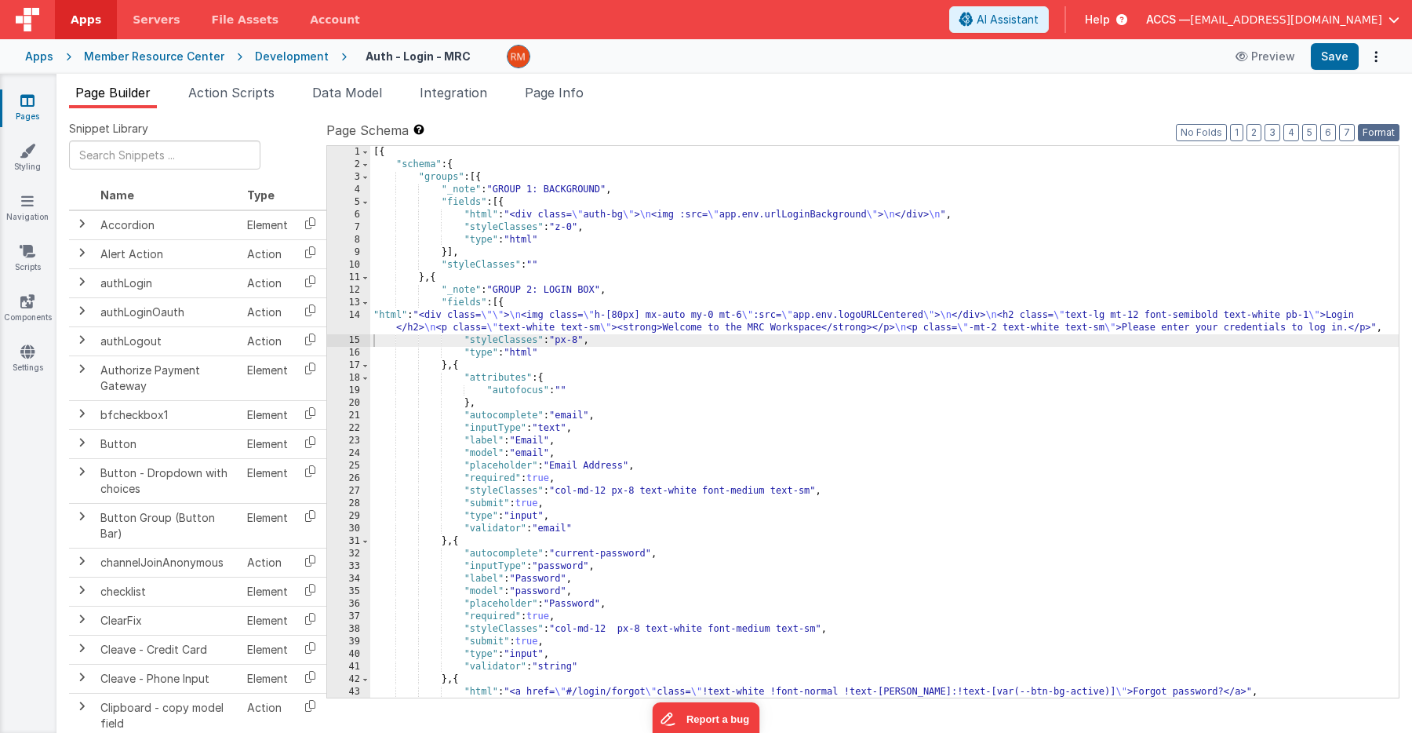
click at [1373, 133] on button "Format" at bounding box center [1379, 132] width 42 height 17
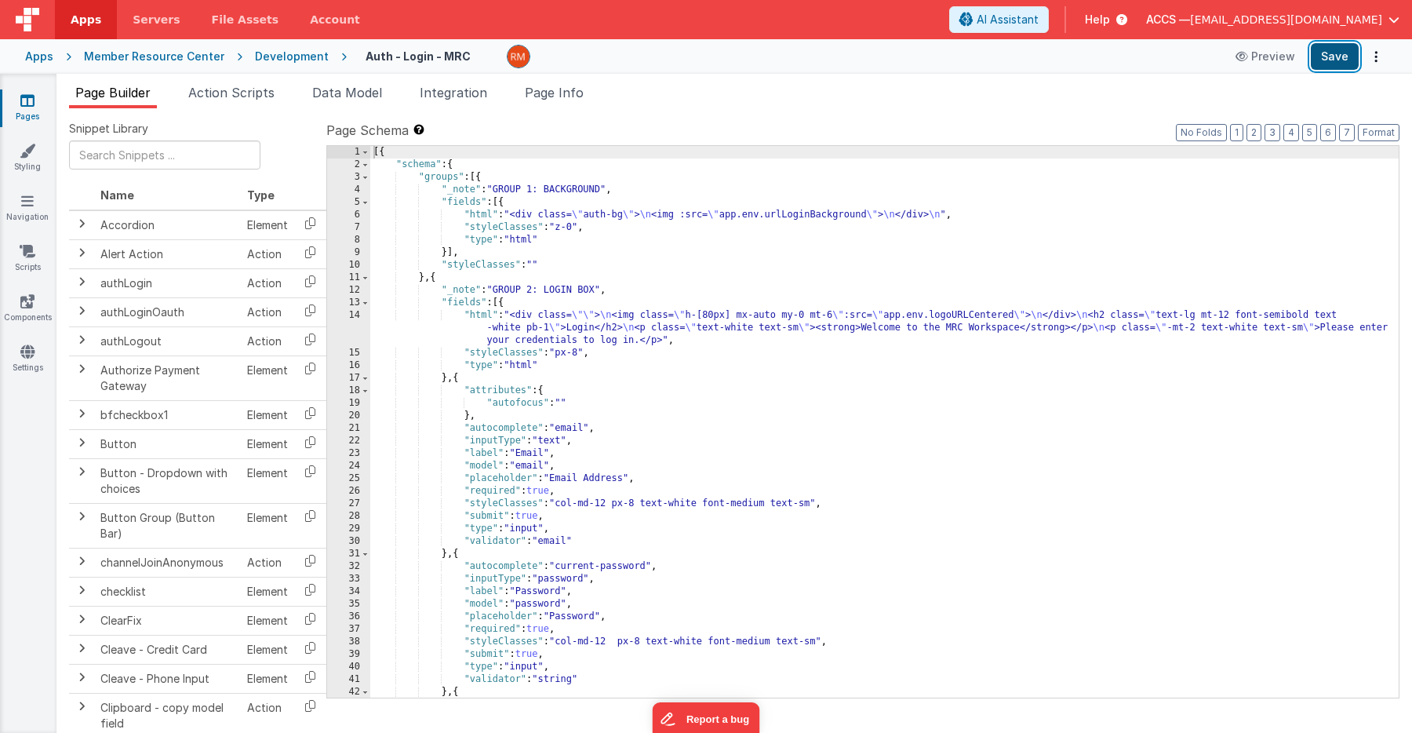
click at [1330, 60] on button "Save" at bounding box center [1335, 56] width 48 height 27
click at [481, 318] on div "[{ "schema" : { "groups" : [{ "_note" : "GROUP 1: BACKGROUND" , "fields" : [{ "…" at bounding box center [884, 434] width 1028 height 577
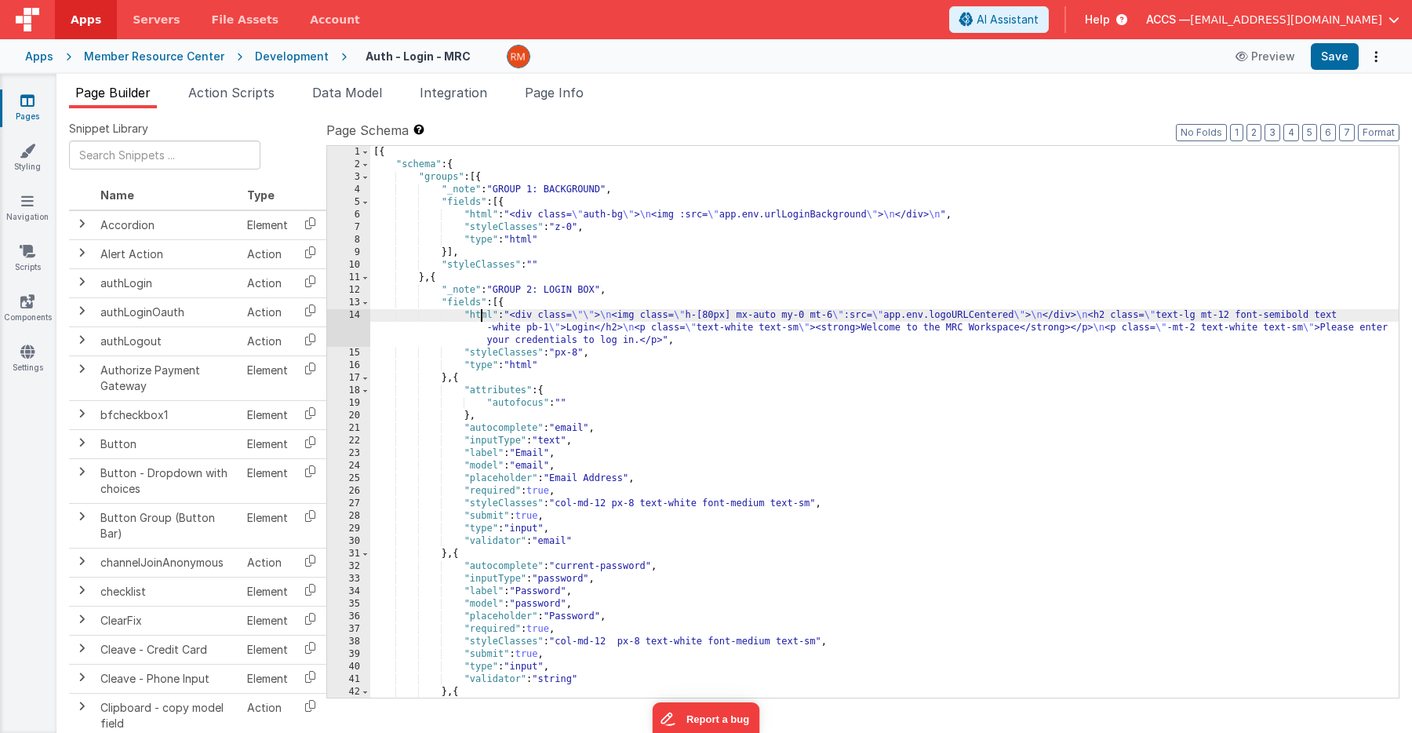
click at [355, 315] on div "14" at bounding box center [348, 328] width 43 height 38
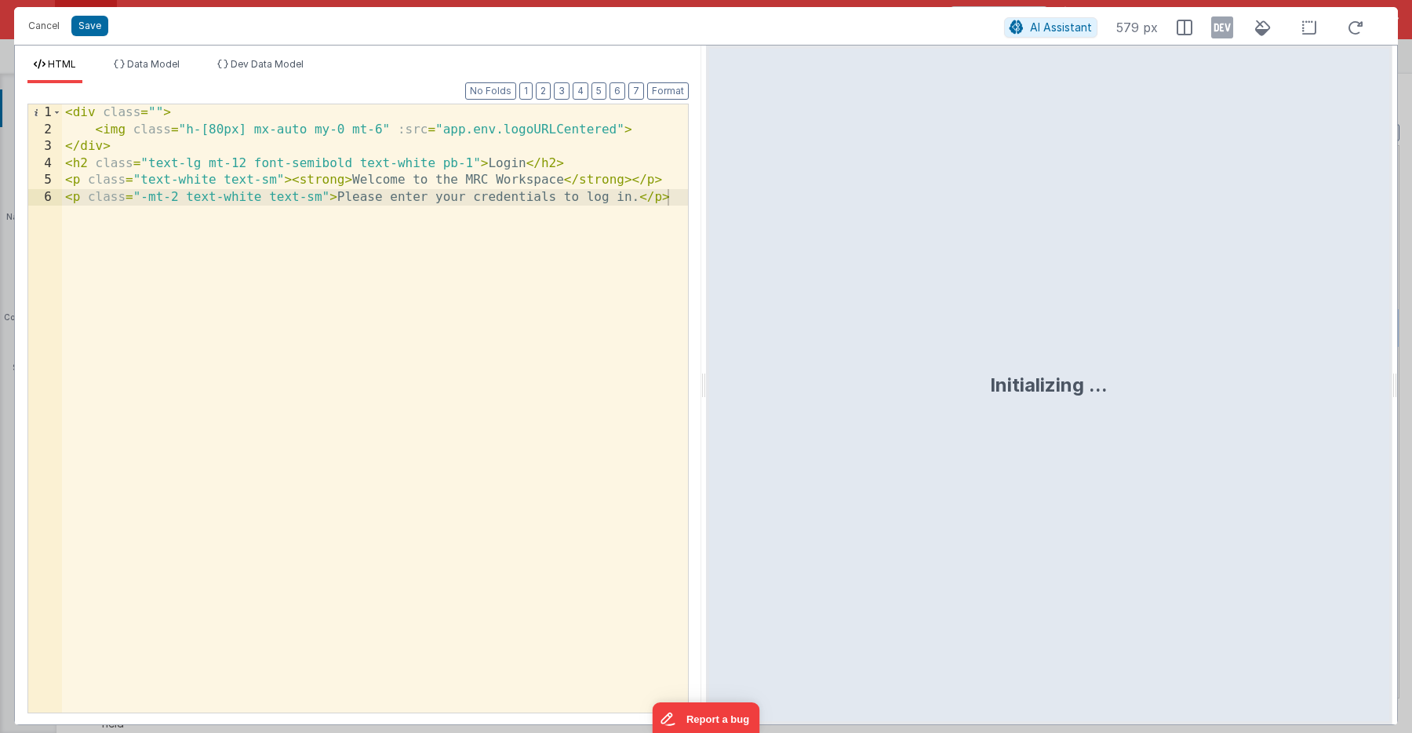
click at [468, 197] on div "< div class = "" > < img class = "h-[80px] mx-auto my-0 mt-6" :src = "app.env.l…" at bounding box center [375, 425] width 626 height 642
click at [95, 23] on button "Save" at bounding box center [89, 26] width 37 height 20
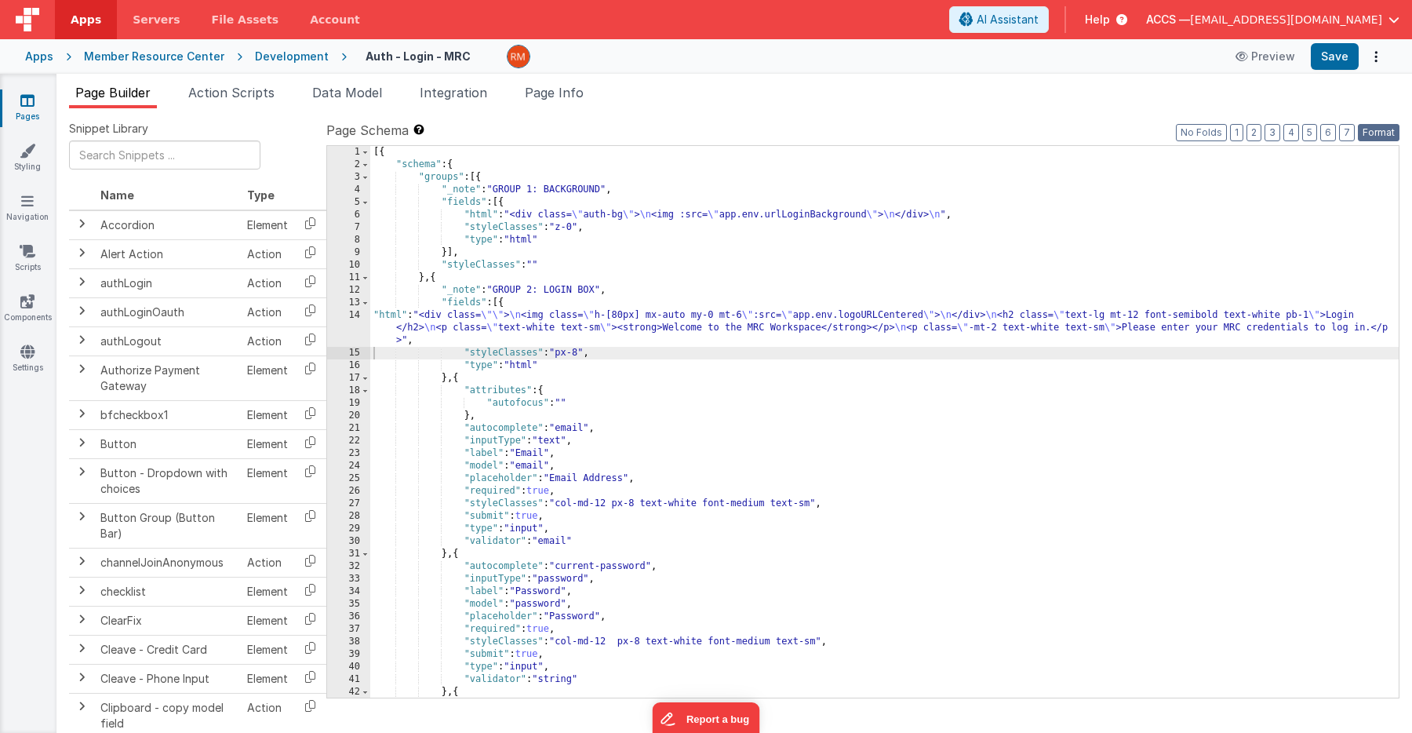
click at [1379, 134] on button "Format" at bounding box center [1379, 132] width 42 height 17
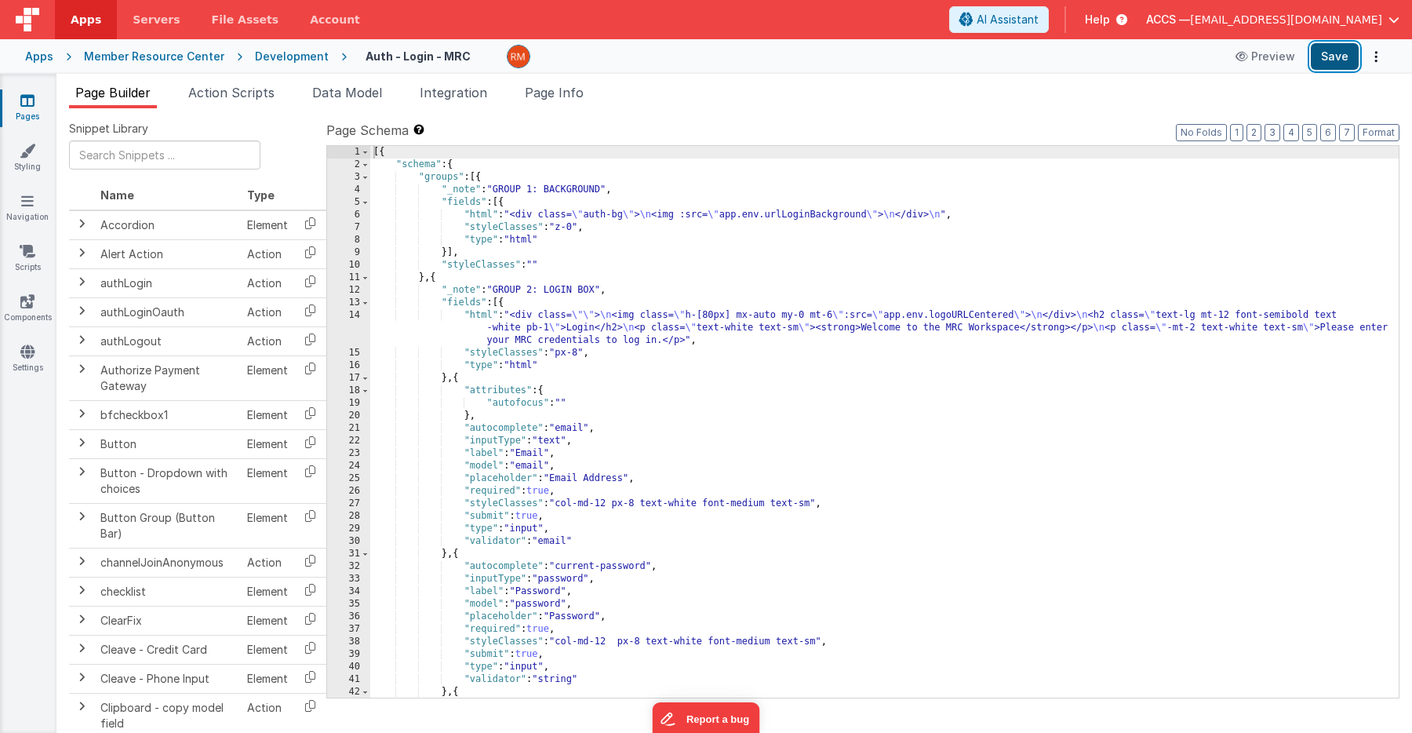
click at [1324, 67] on button "Save" at bounding box center [1335, 56] width 48 height 27
click at [32, 109] on link "Pages" at bounding box center [27, 108] width 56 height 31
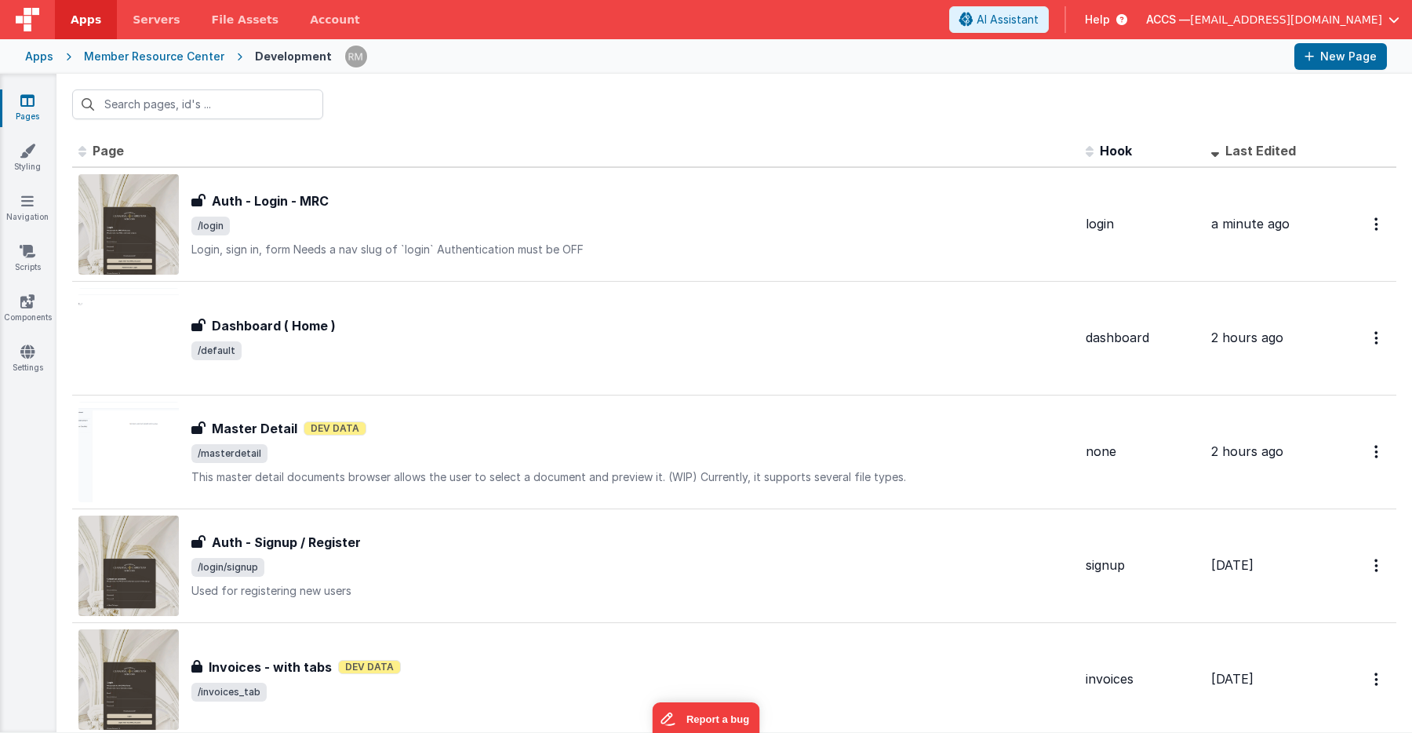
click at [43, 51] on div "Apps" at bounding box center [39, 57] width 28 height 16
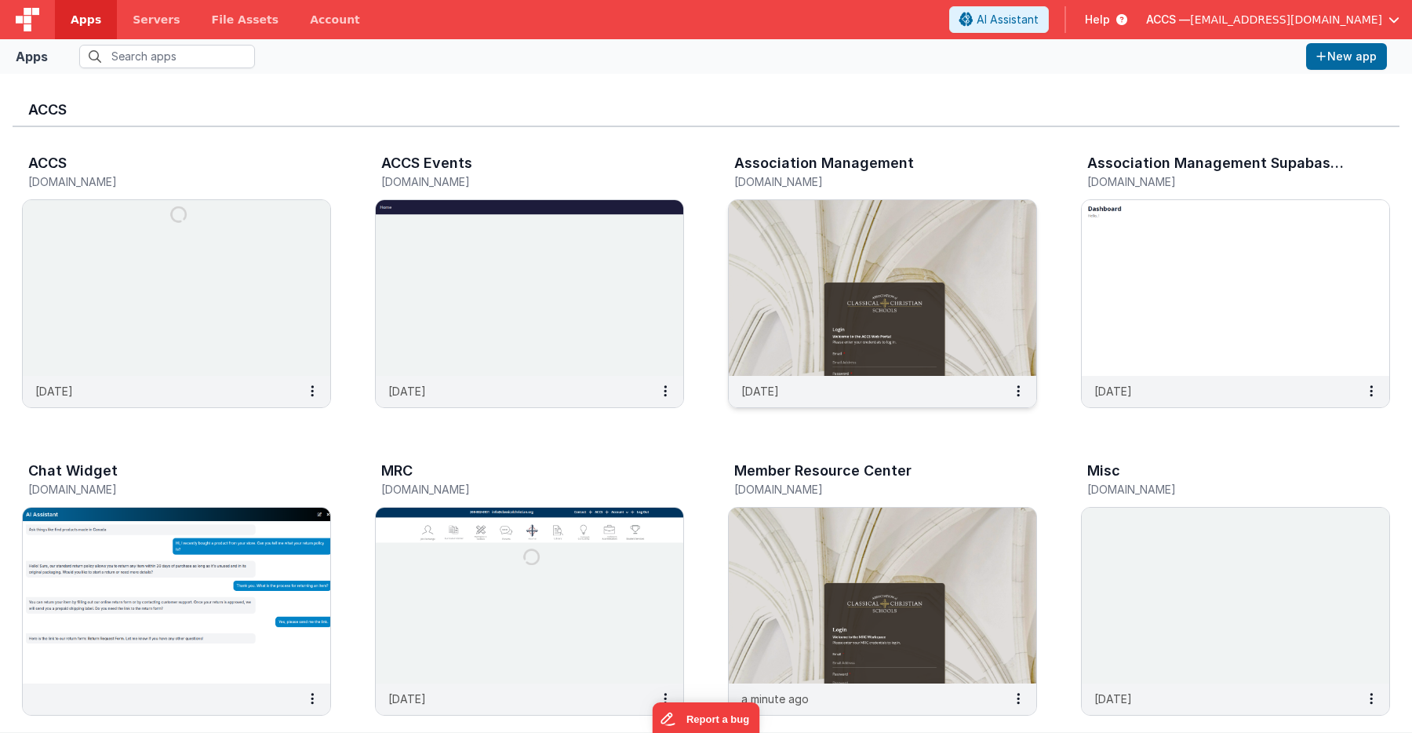
click at [803, 264] on img at bounding box center [882, 288] width 307 height 176
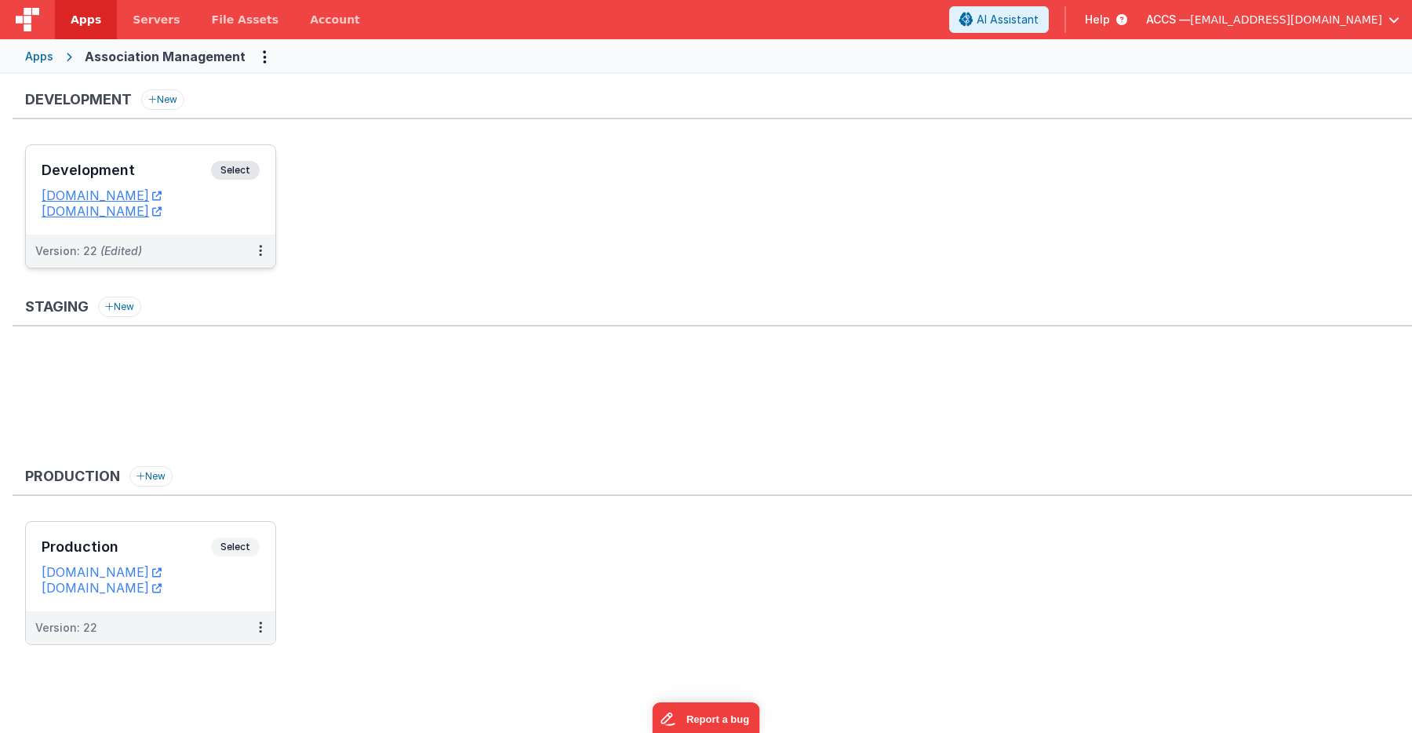
click at [176, 184] on div "Development Select" at bounding box center [151, 174] width 218 height 27
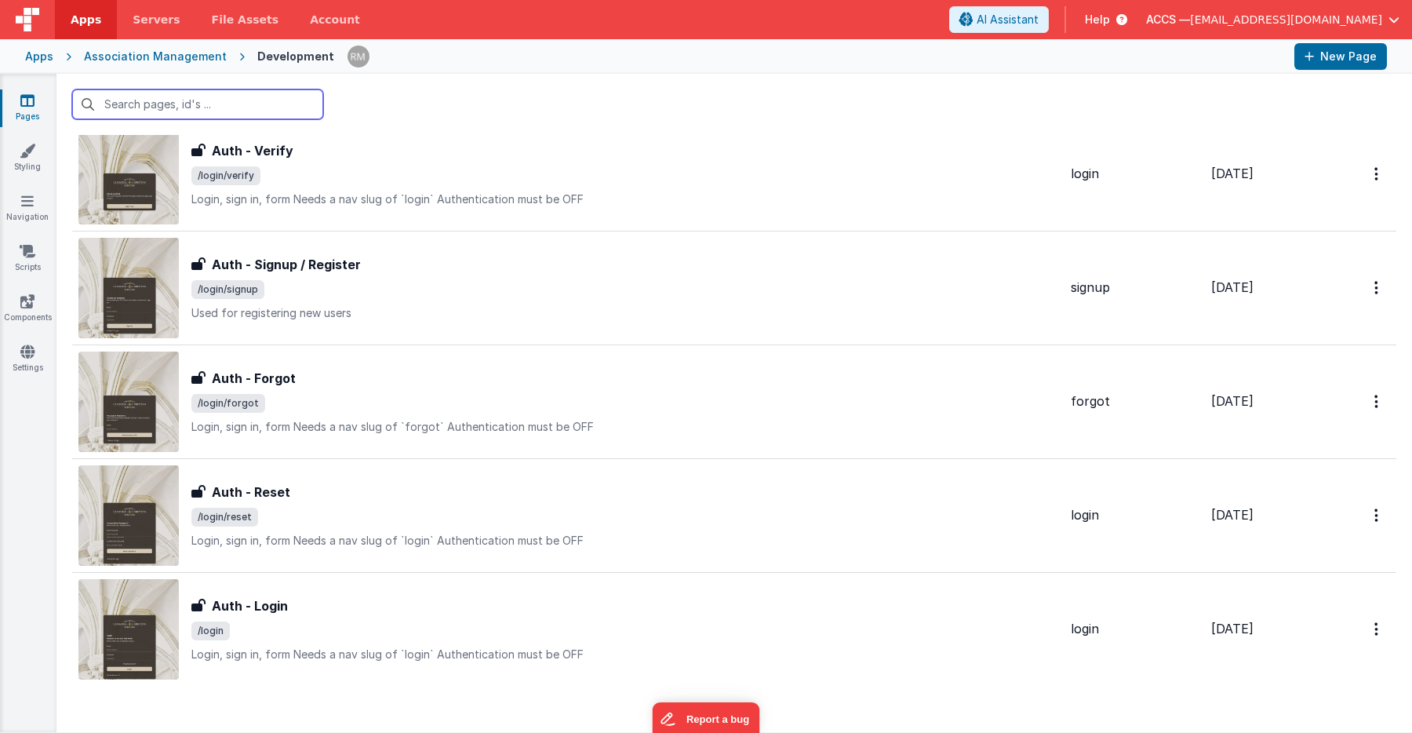
scroll to position [2582, 0]
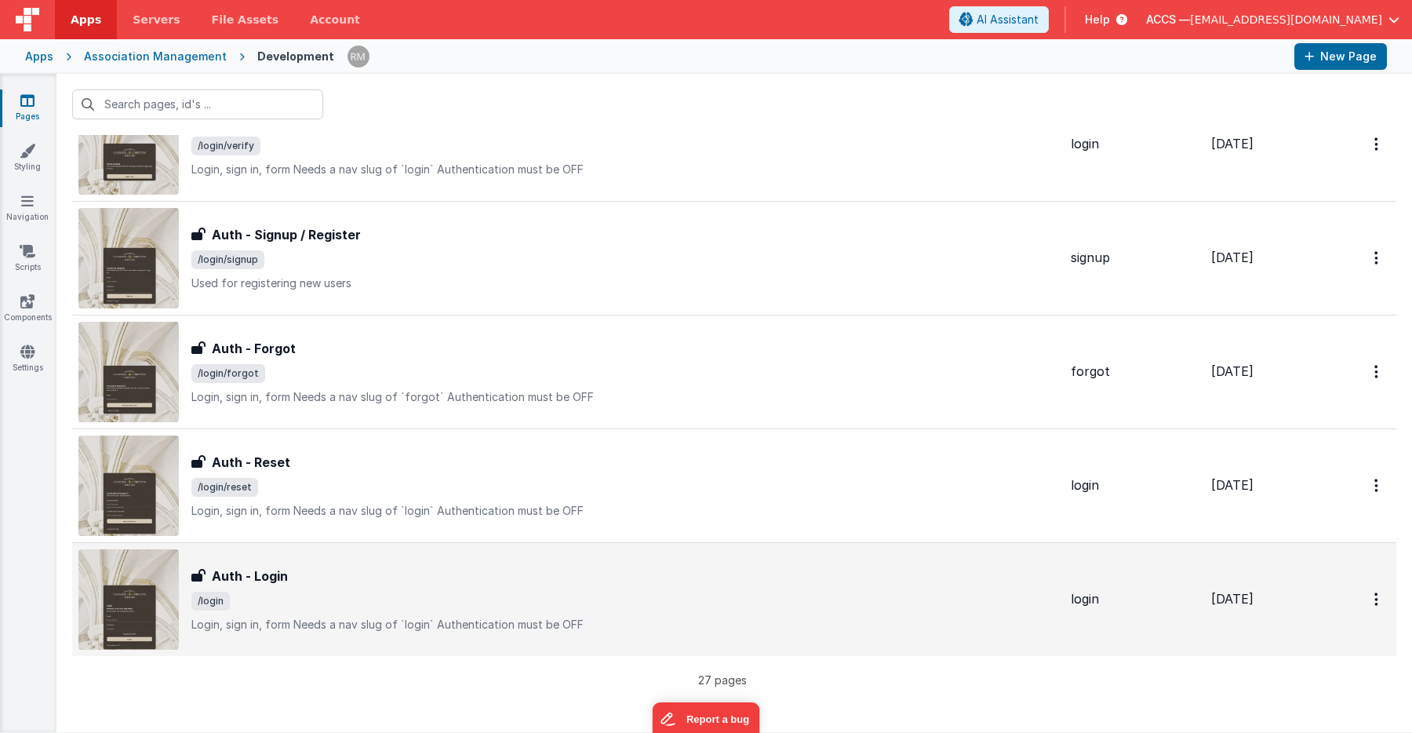
click at [422, 596] on span "/login" at bounding box center [624, 600] width 867 height 19
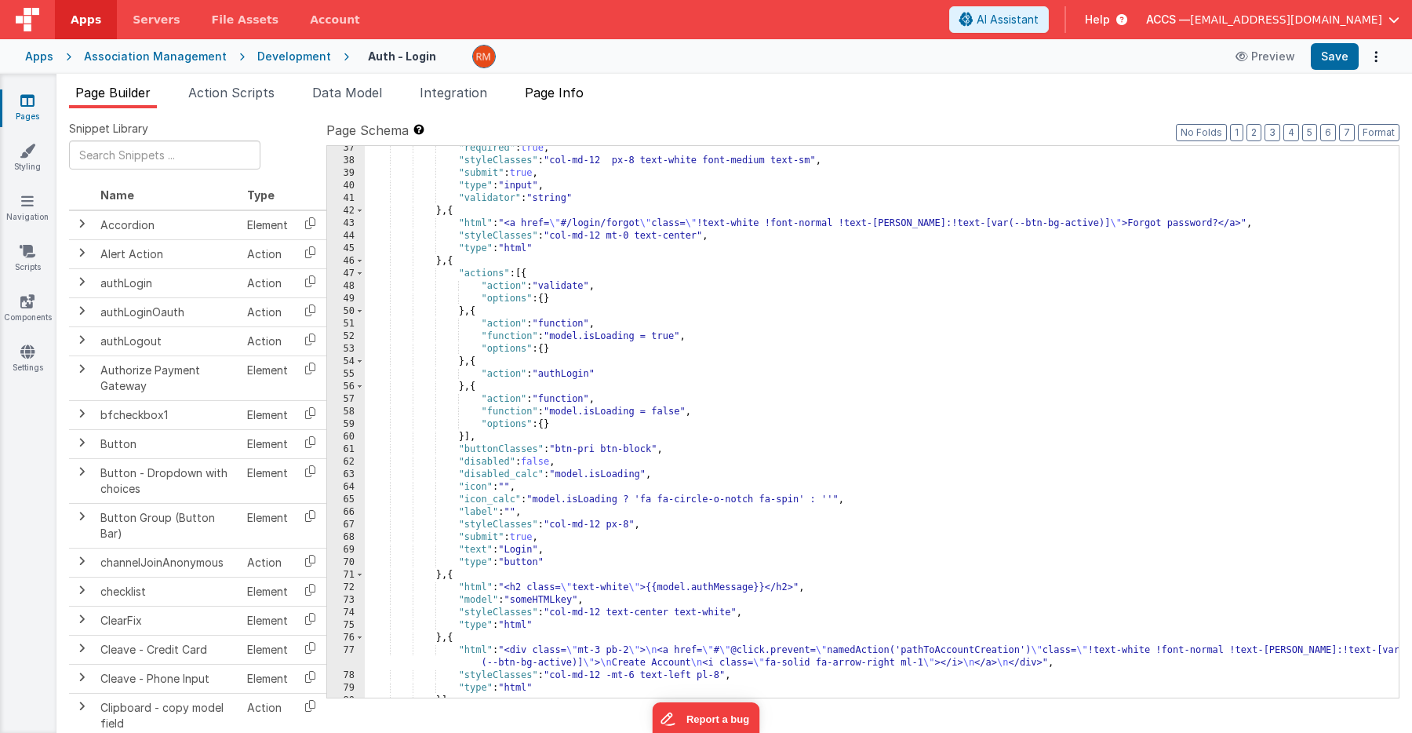
click at [563, 99] on span "Page Info" at bounding box center [554, 93] width 59 height 16
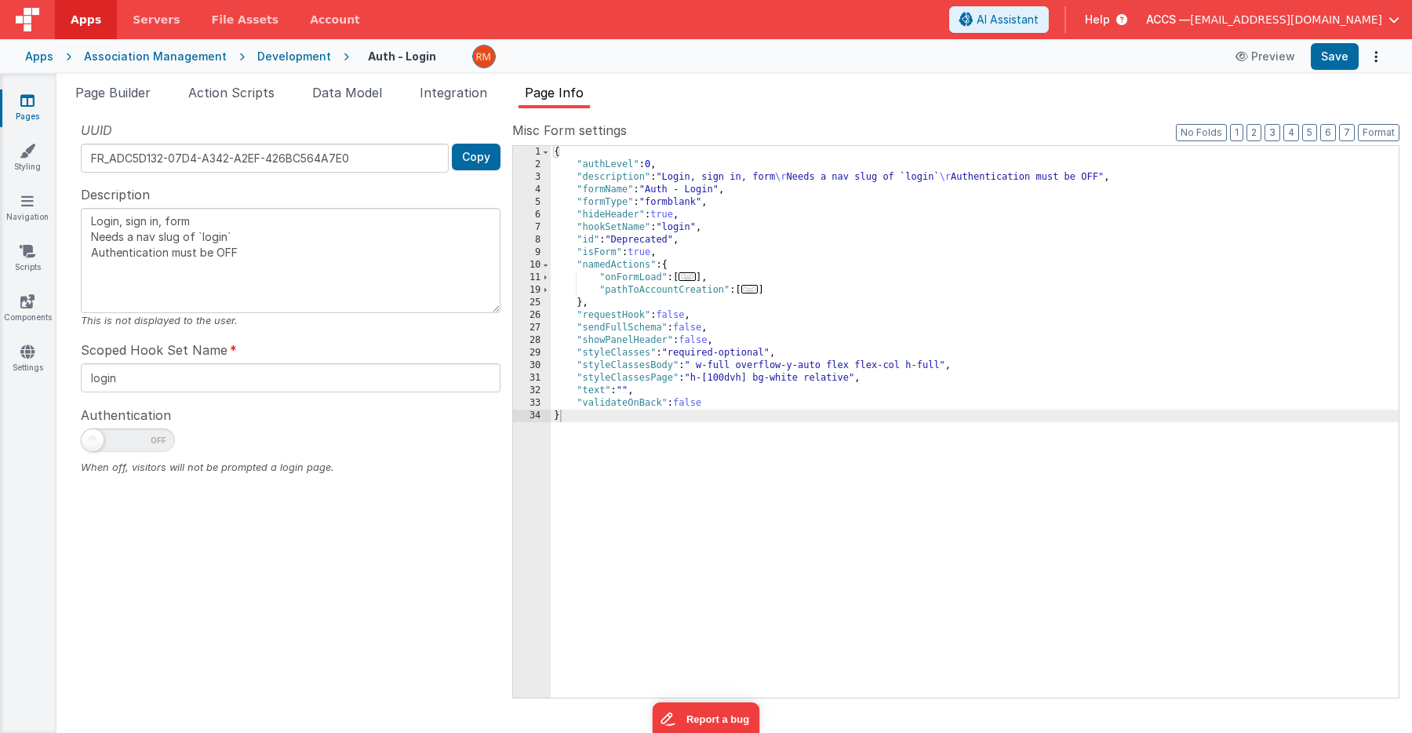
click at [696, 280] on span "..." at bounding box center [686, 276] width 17 height 9
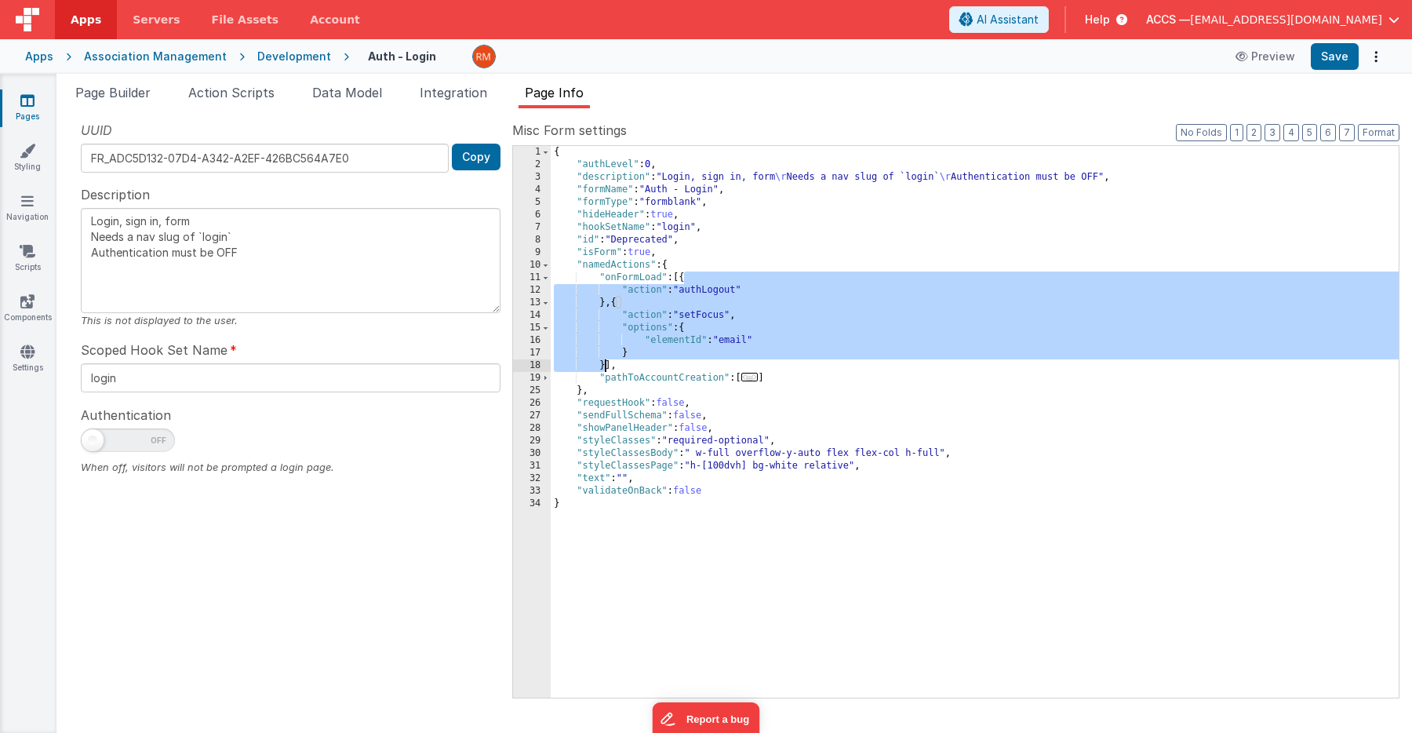
drag, startPoint x: 683, startPoint y: 279, endPoint x: 606, endPoint y: 362, distance: 113.2
click at [606, 362] on div "{ "authLevel" : 0 , "description" : "Login, sign in, form \r Needs a nav slug o…" at bounding box center [975, 434] width 848 height 577
click at [755, 380] on span "..." at bounding box center [749, 377] width 17 height 9
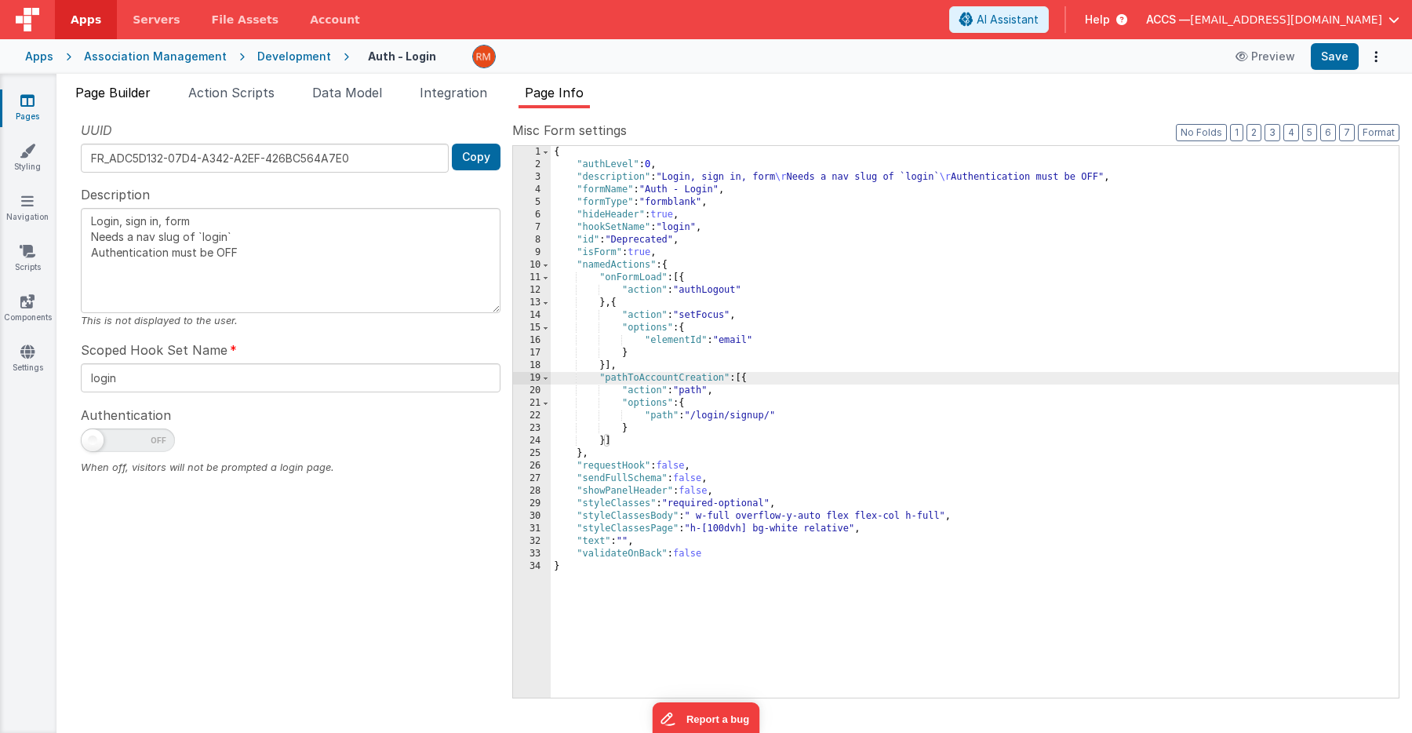
click at [125, 97] on span "Page Builder" at bounding box center [112, 93] width 75 height 16
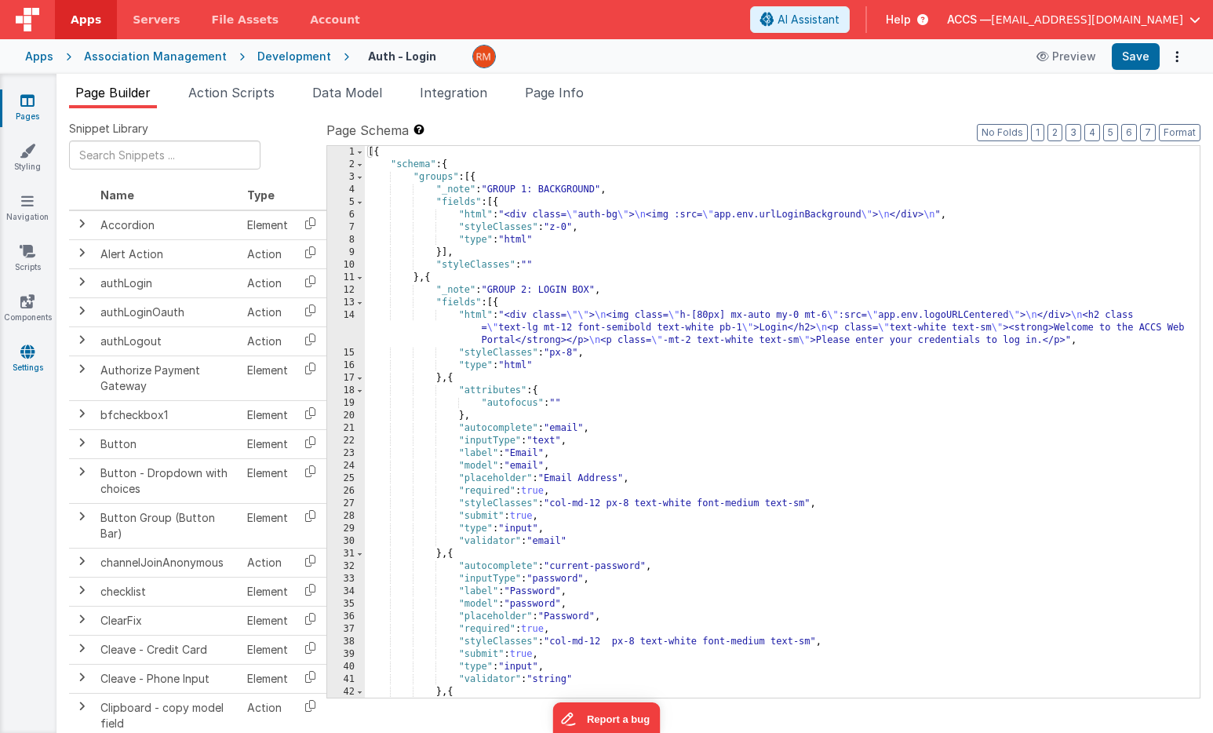
click at [27, 354] on icon at bounding box center [27, 352] width 14 height 16
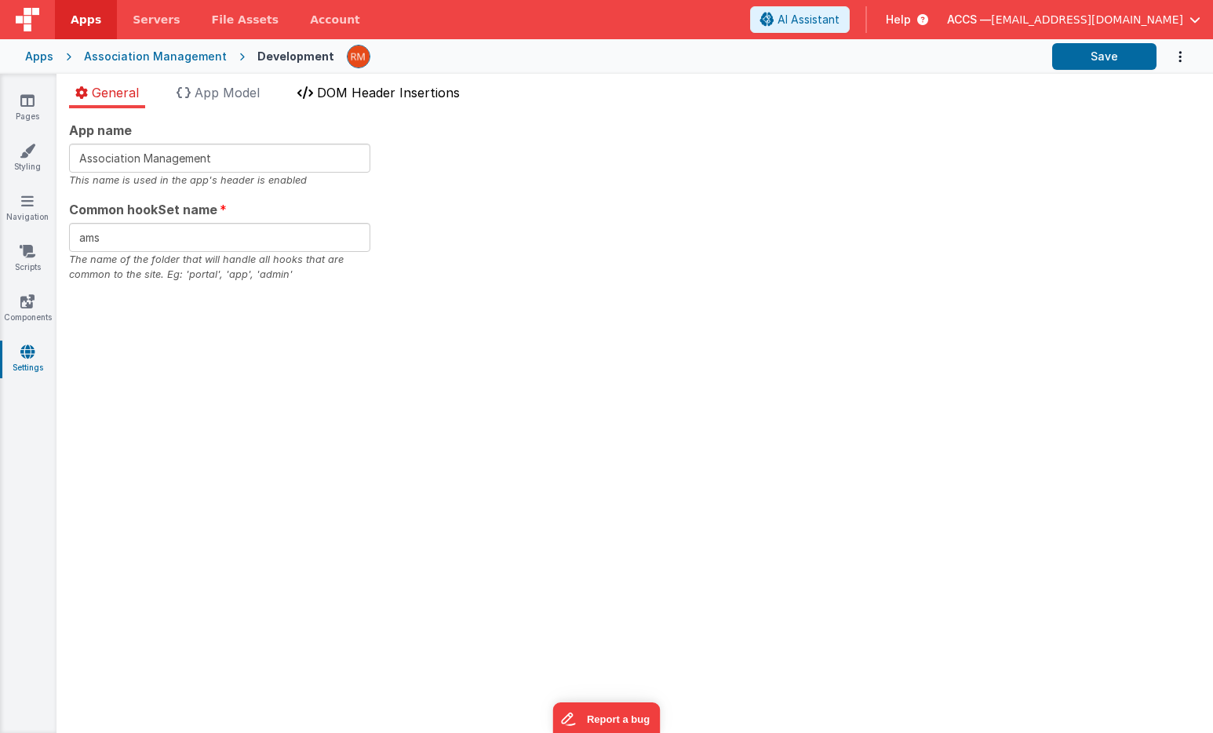
click at [374, 93] on span "DOM Header Insertions" at bounding box center [388, 93] width 143 height 16
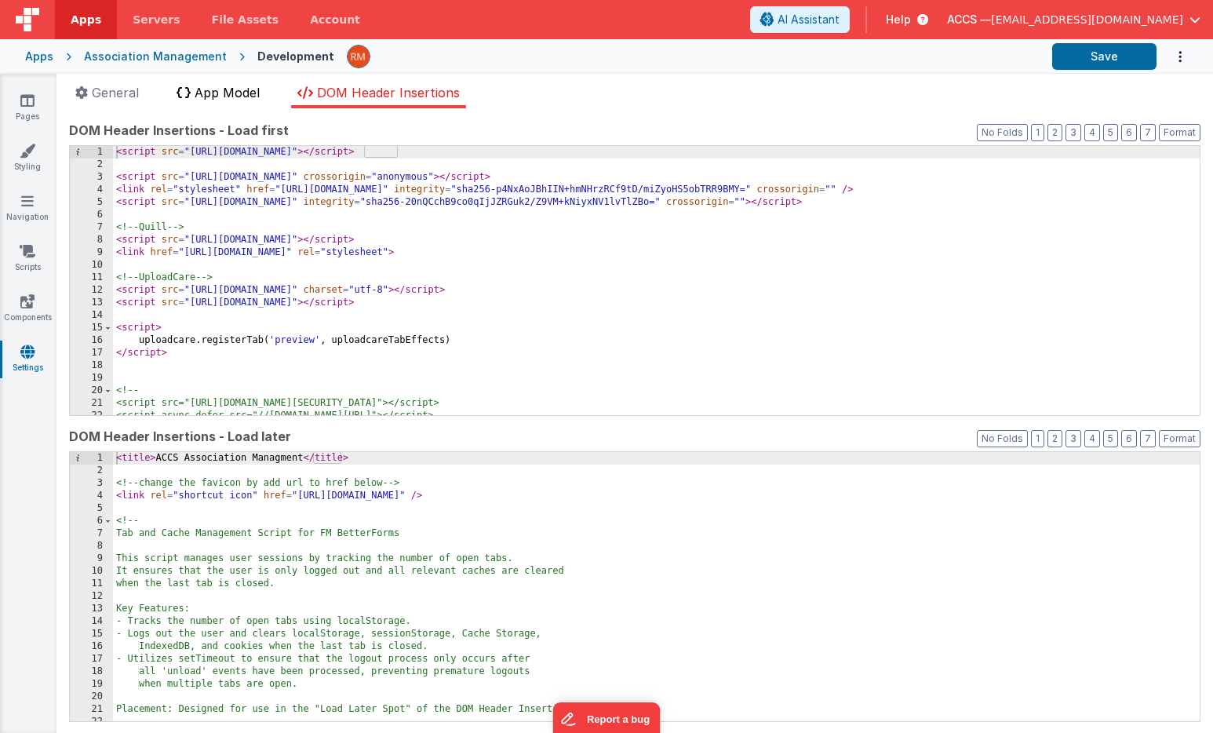
click at [243, 97] on span "App Model" at bounding box center [227, 93] width 65 height 16
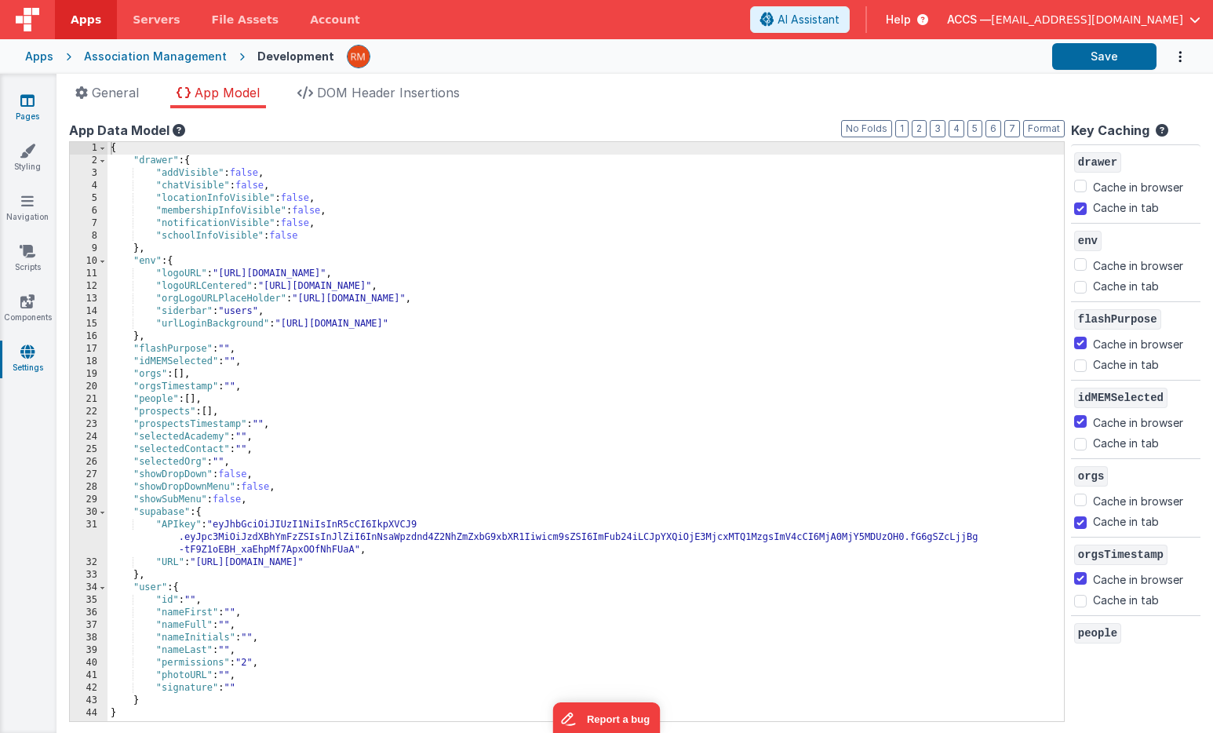
click at [31, 104] on icon at bounding box center [27, 101] width 14 height 16
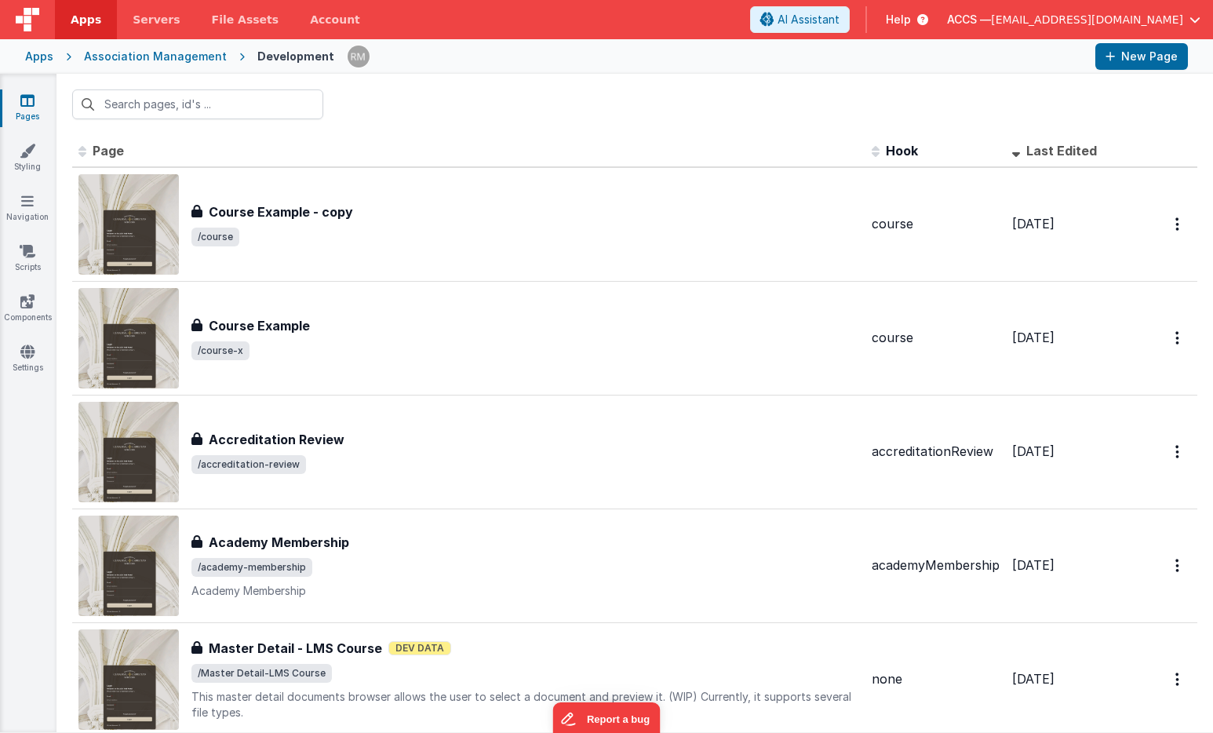
click at [1037, 156] on span "Last Edited" at bounding box center [1061, 151] width 71 height 16
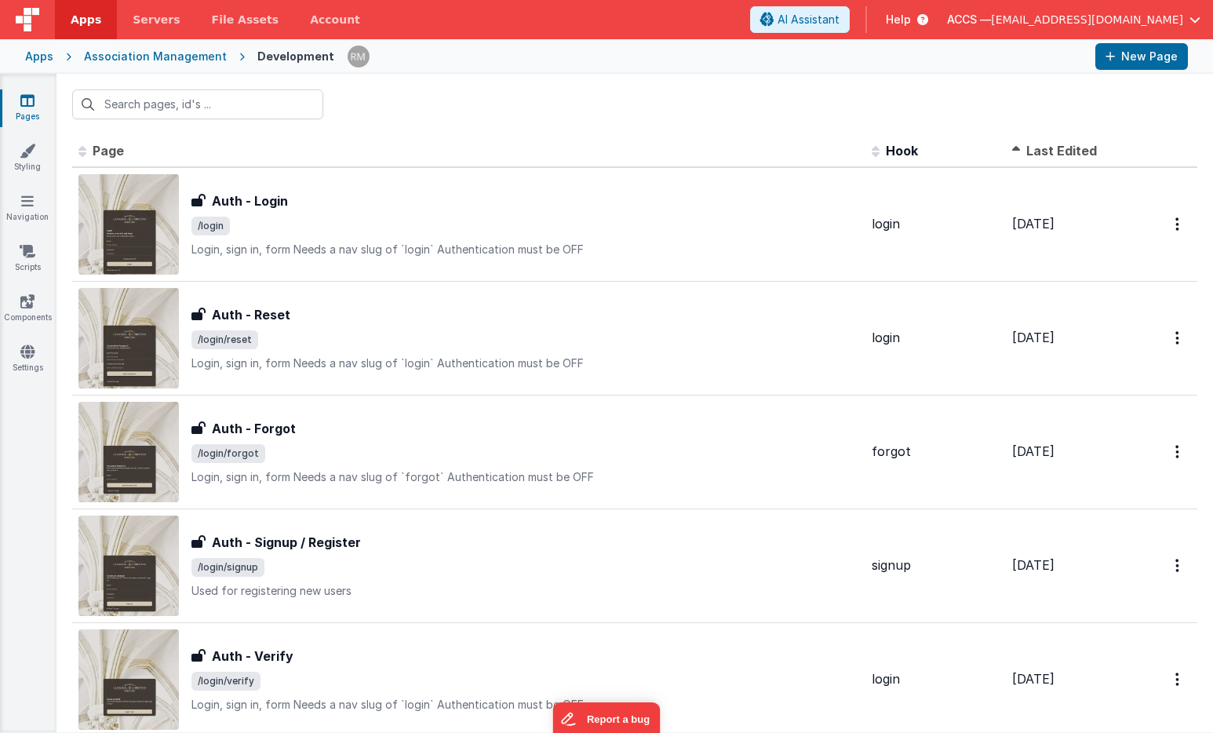
click at [1037, 154] on span "Last Edited" at bounding box center [1061, 151] width 71 height 16
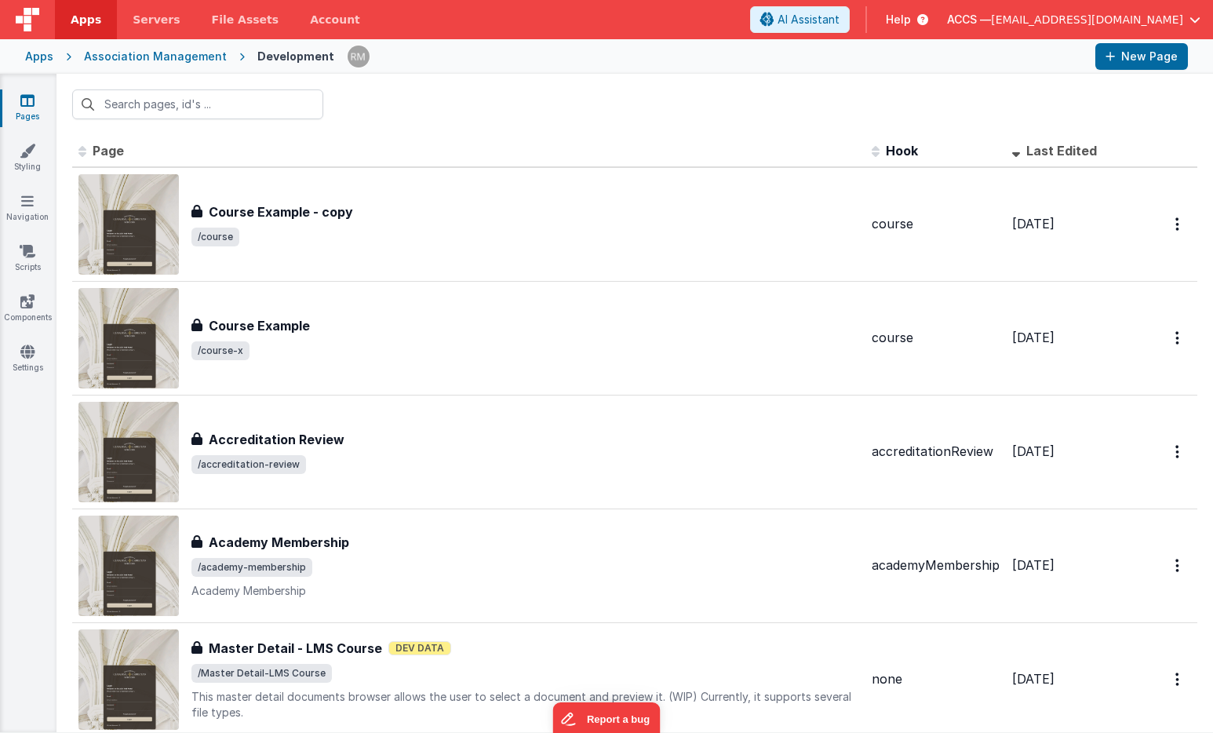
click at [42, 56] on div "Apps" at bounding box center [39, 57] width 28 height 16
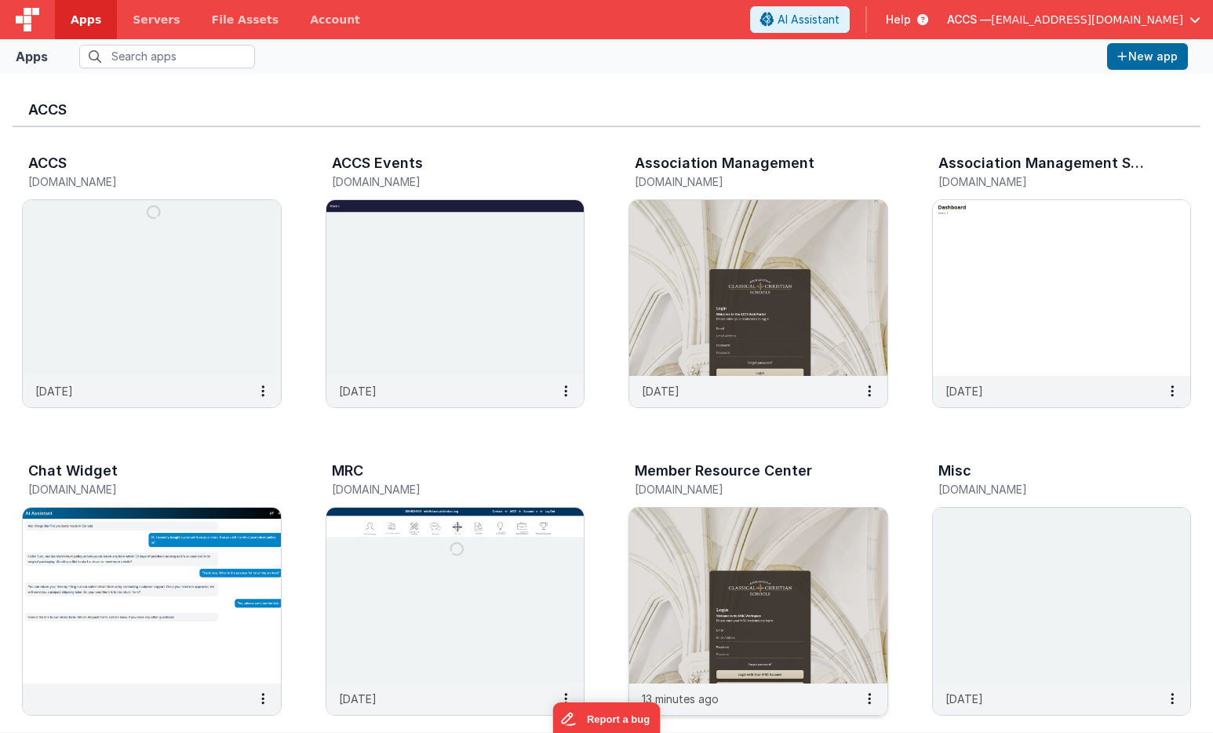
click at [692, 538] on img at bounding box center [758, 595] width 258 height 176
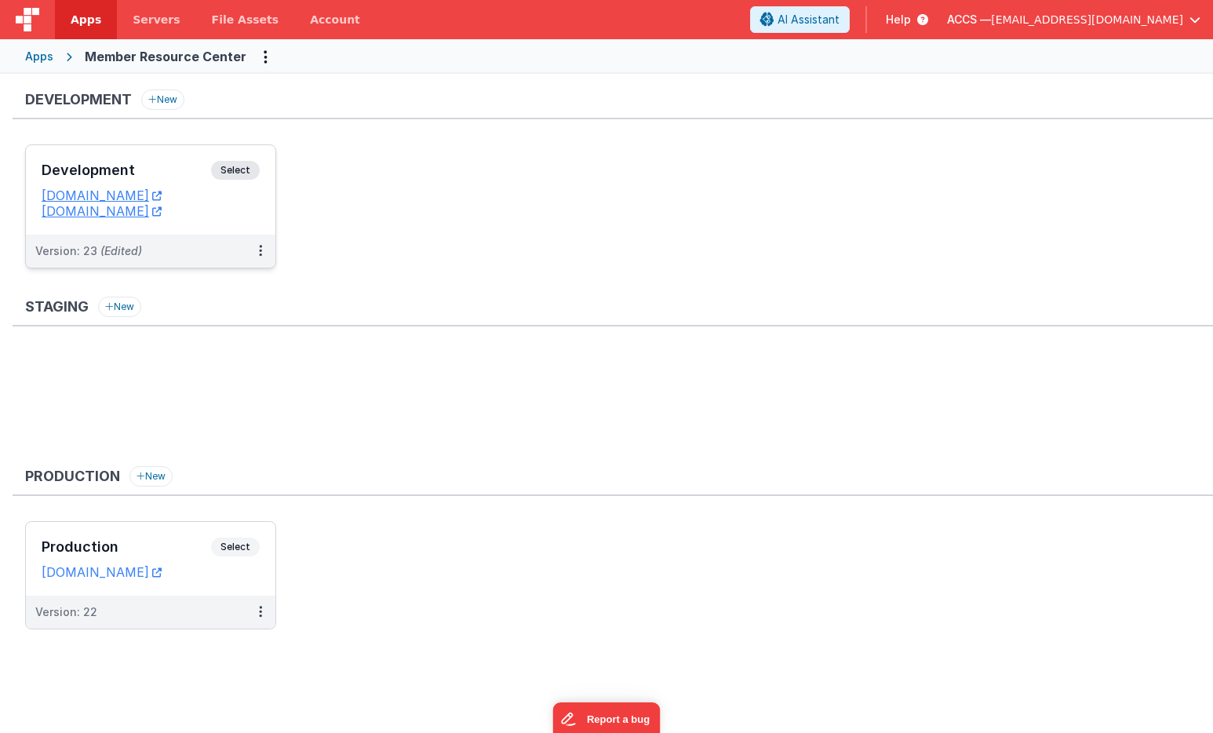
click at [169, 180] on div "Development Select" at bounding box center [151, 174] width 218 height 27
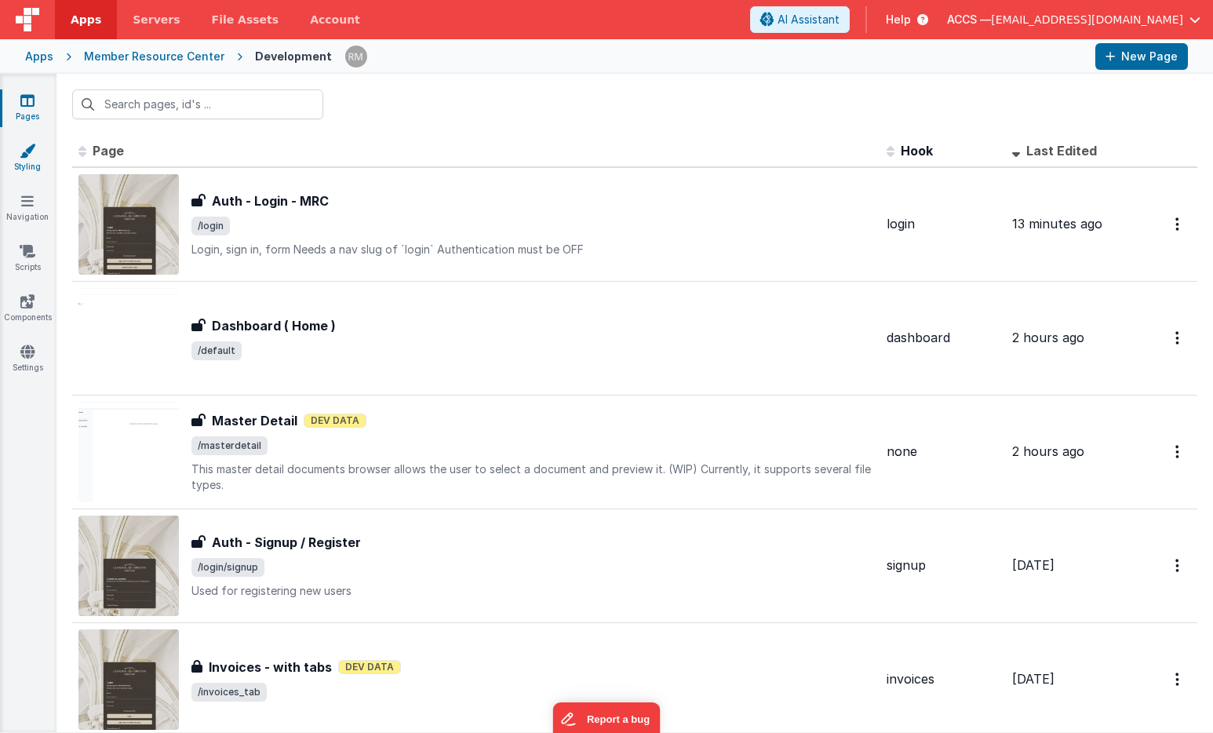
click at [22, 144] on icon at bounding box center [28, 151] width 16 height 16
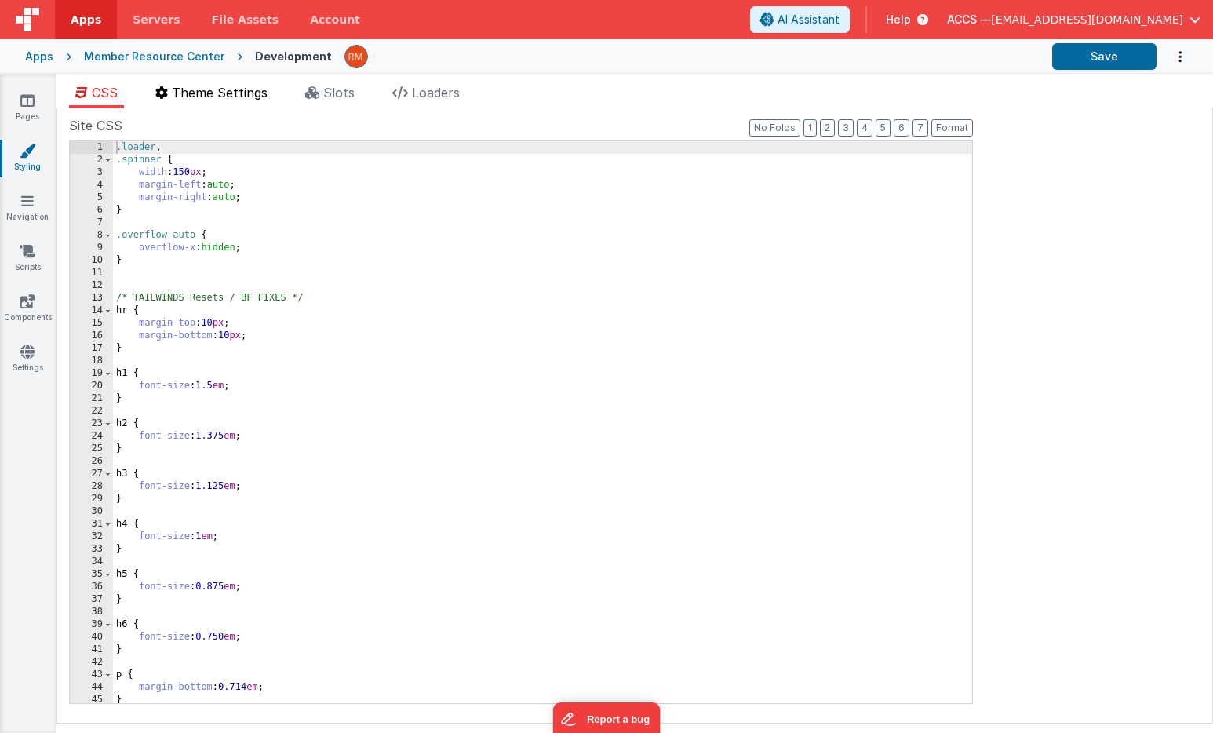
click at [198, 100] on li "Theme Settings" at bounding box center [211, 95] width 125 height 25
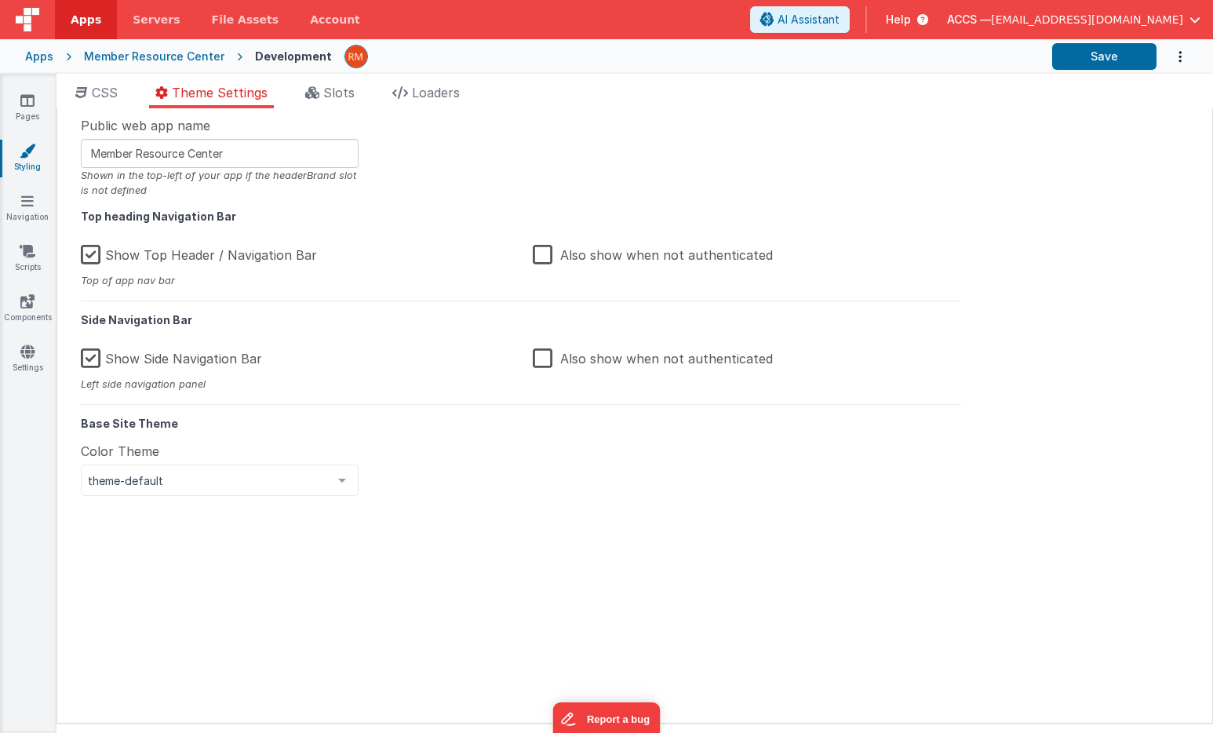
click at [96, 253] on label "Show Top Header / Navigation Bar" at bounding box center [199, 252] width 236 height 34
click at [0, 0] on input "Show Top Header / Navigation Bar" at bounding box center [0, 0] width 0 height 0
click at [1118, 67] on button "Save" at bounding box center [1104, 56] width 104 height 27
click at [32, 111] on link "Pages" at bounding box center [27, 108] width 56 height 31
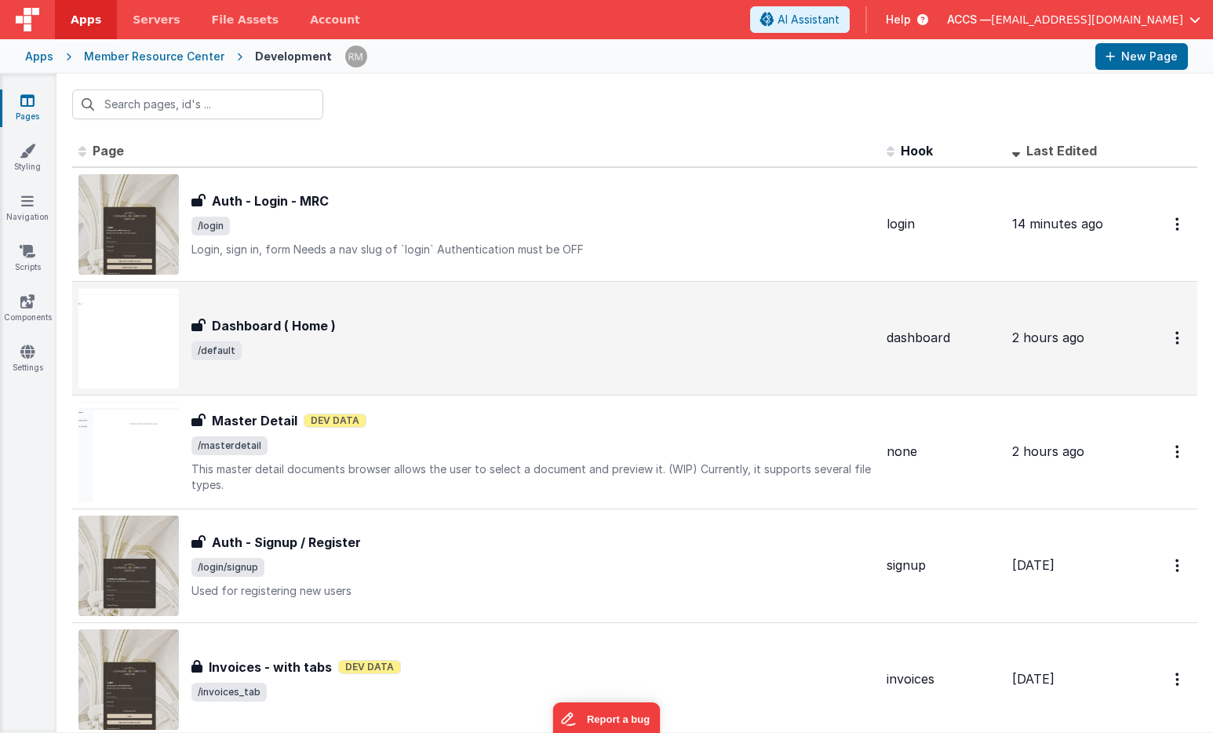
click at [271, 336] on div "Dashboard ( Home ) Dashboard ( Home ) /default" at bounding box center [532, 338] width 682 height 44
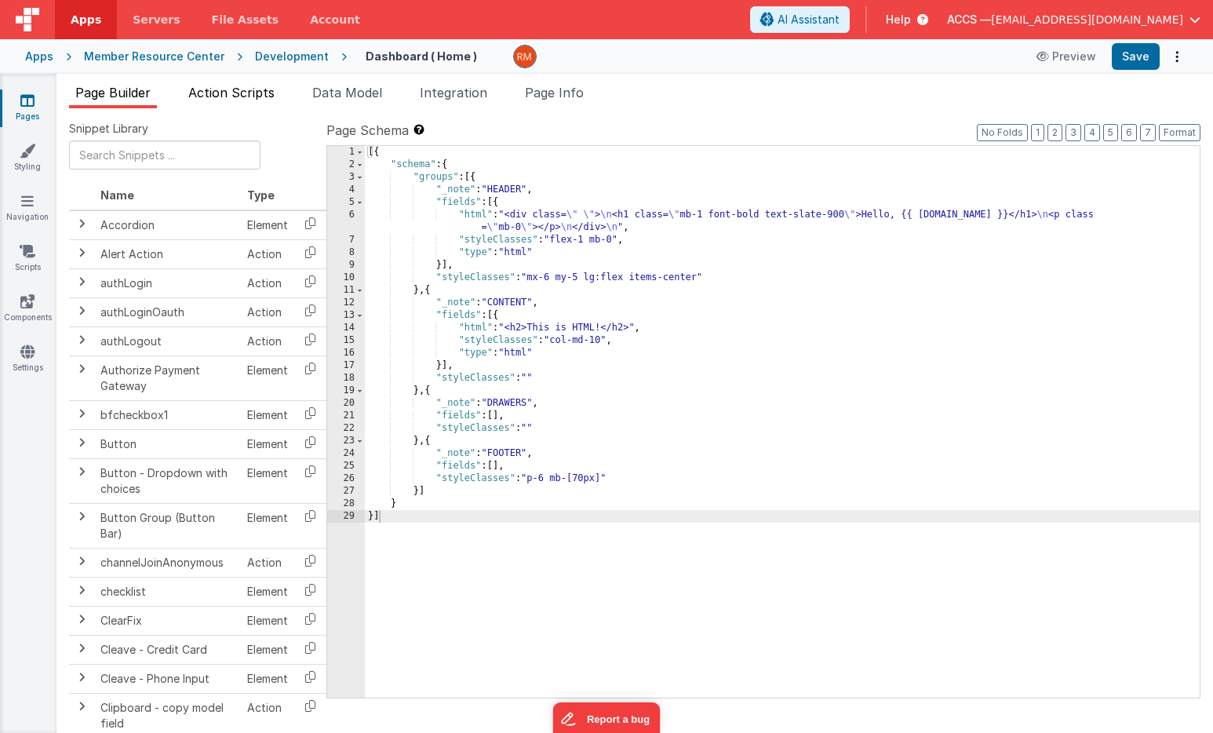
click at [242, 96] on span "Action Scripts" at bounding box center [231, 93] width 86 height 16
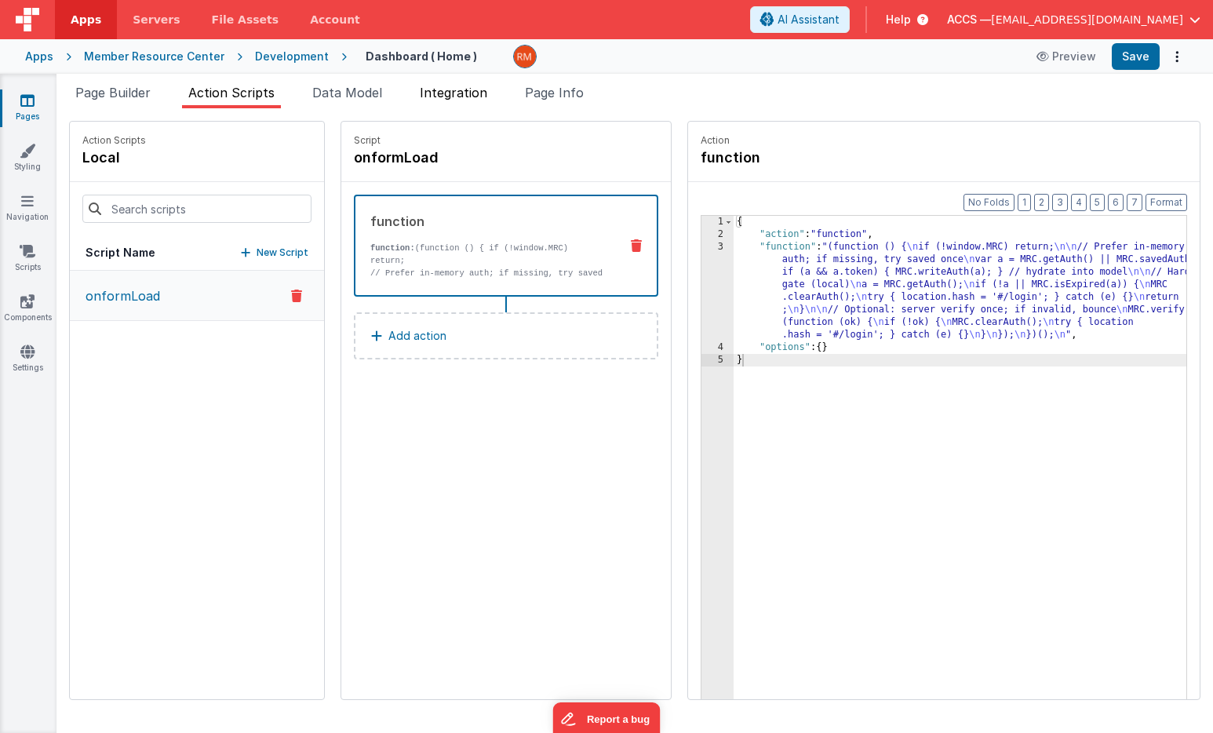
click at [453, 92] on span "Integration" at bounding box center [453, 93] width 67 height 16
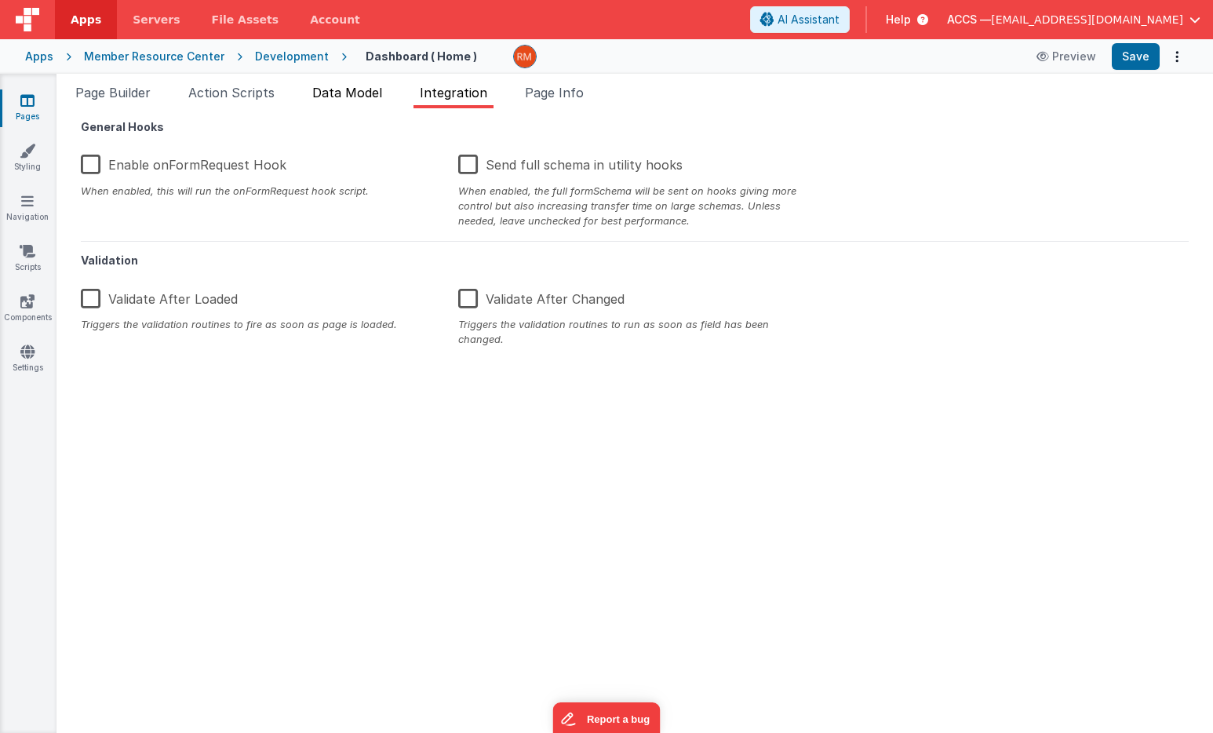
click at [336, 98] on span "Data Model" at bounding box center [347, 93] width 70 height 16
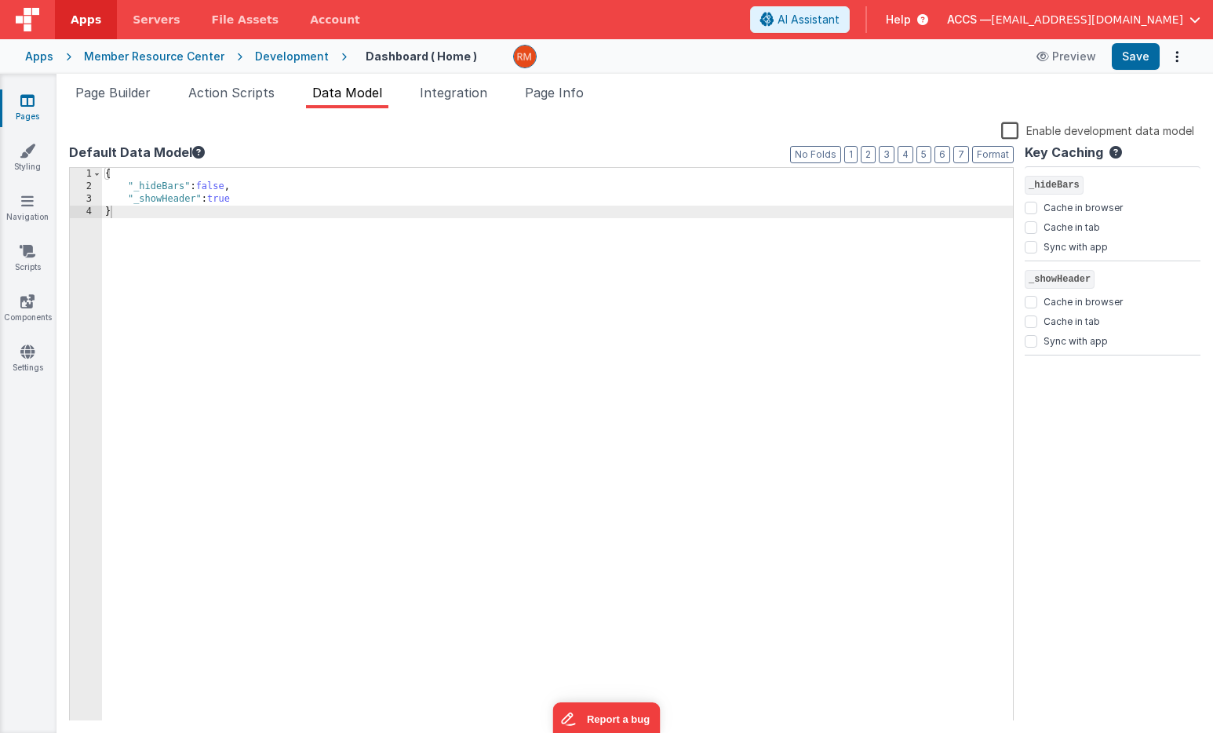
click at [232, 201] on div "{ "_hideBars" : false , "_showHeader" : true }" at bounding box center [557, 457] width 911 height 578
click at [237, 201] on div "{ "_hideBars" : false , "_showHeader" : true }" at bounding box center [557, 457] width 911 height 578
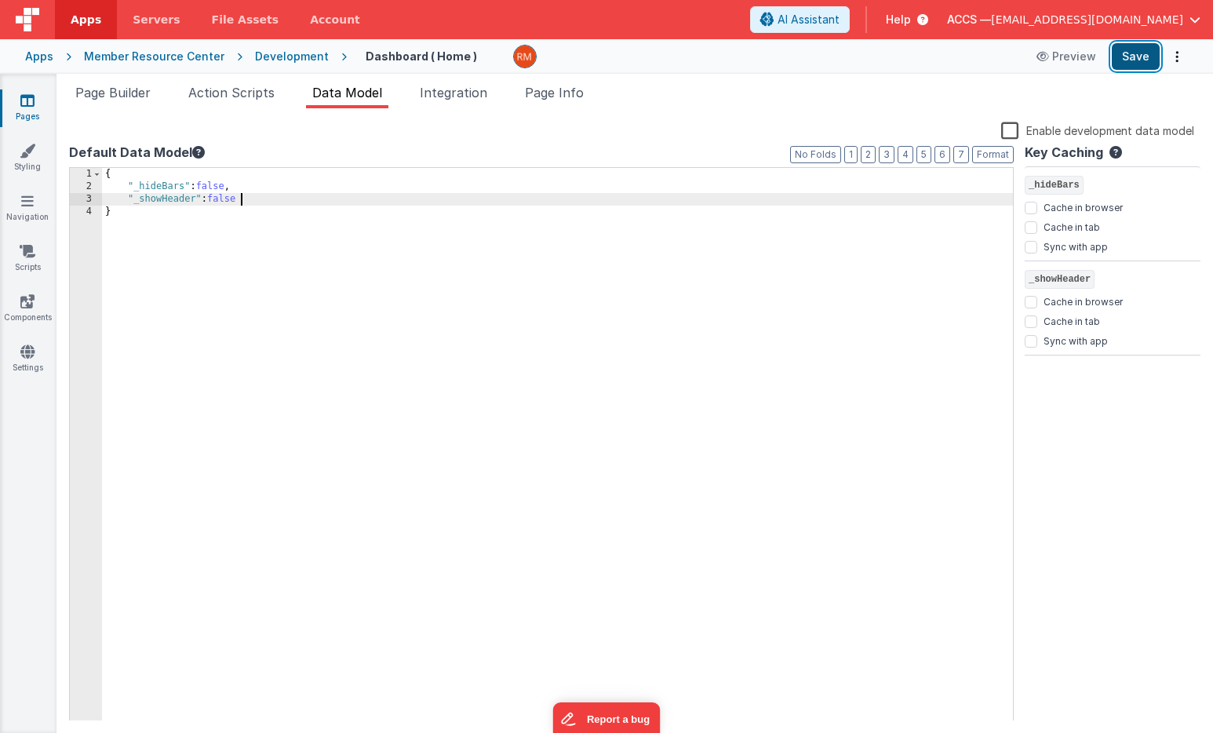
click at [1140, 59] on button "Save" at bounding box center [1135, 56] width 48 height 27
click at [33, 110] on link "Pages" at bounding box center [27, 108] width 56 height 31
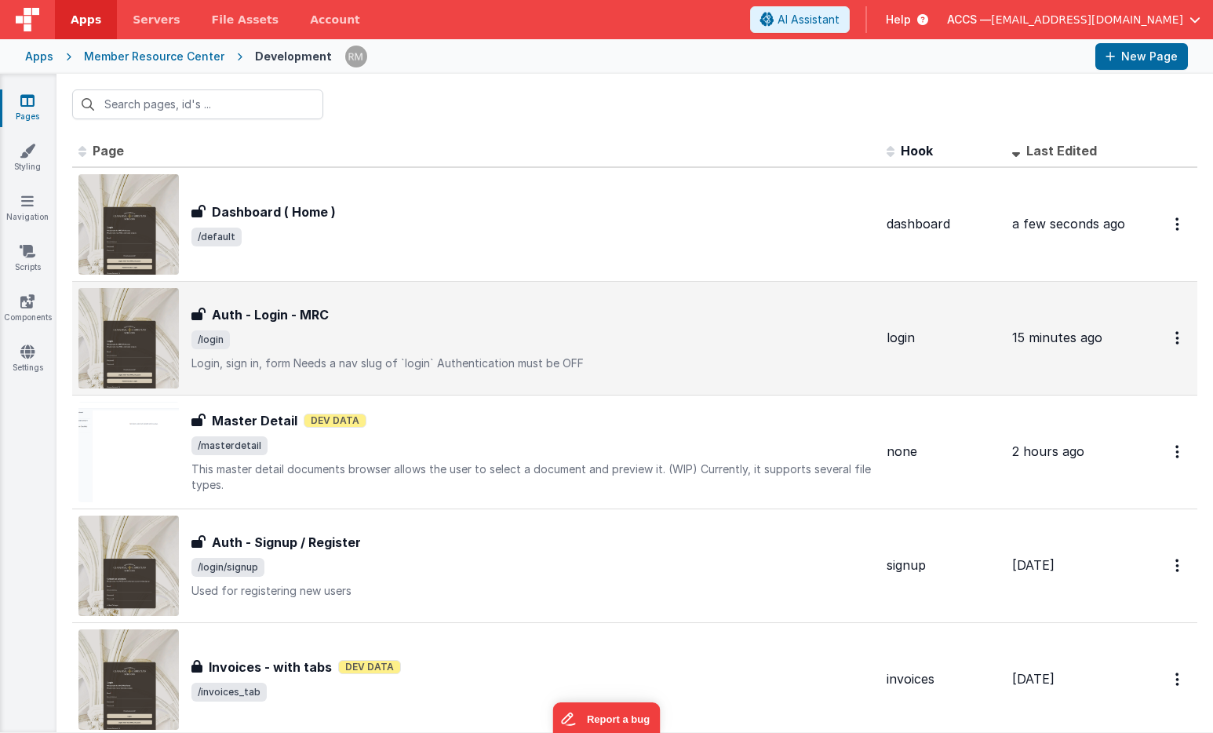
click at [273, 321] on h3 "Auth - Login - MRC" at bounding box center [270, 314] width 117 height 19
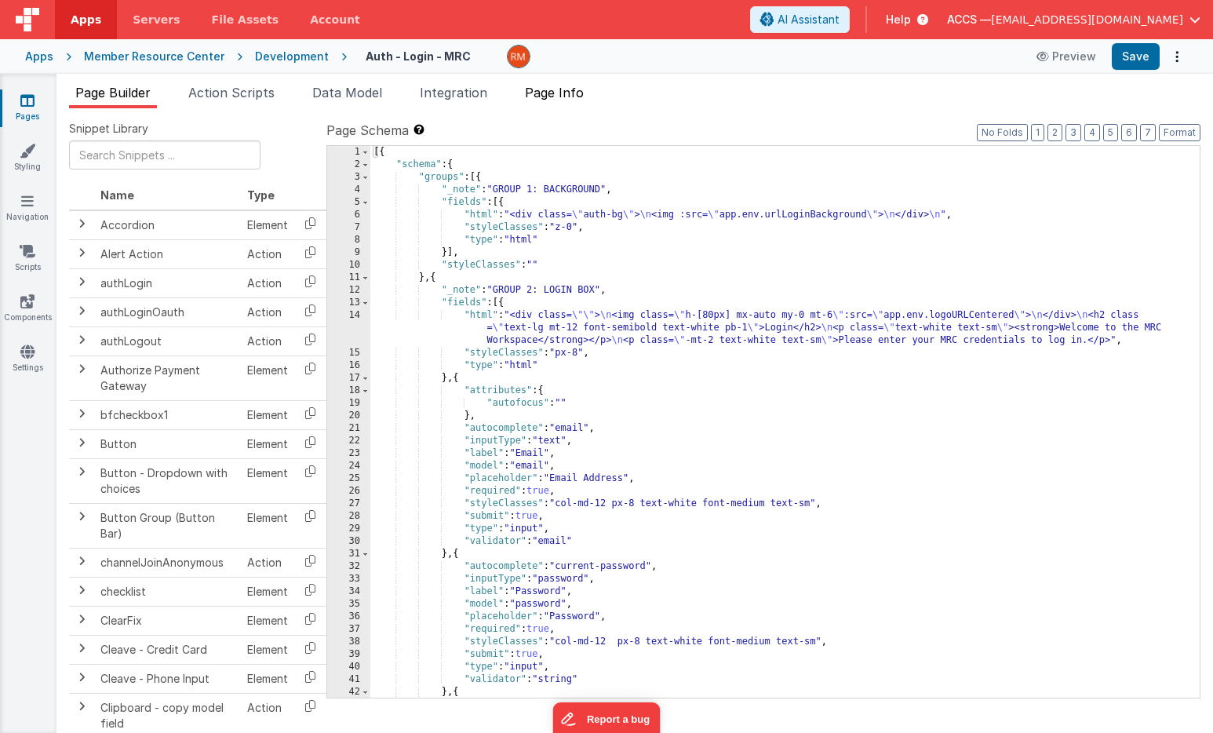
click at [558, 99] on span "Page Info" at bounding box center [554, 93] width 59 height 16
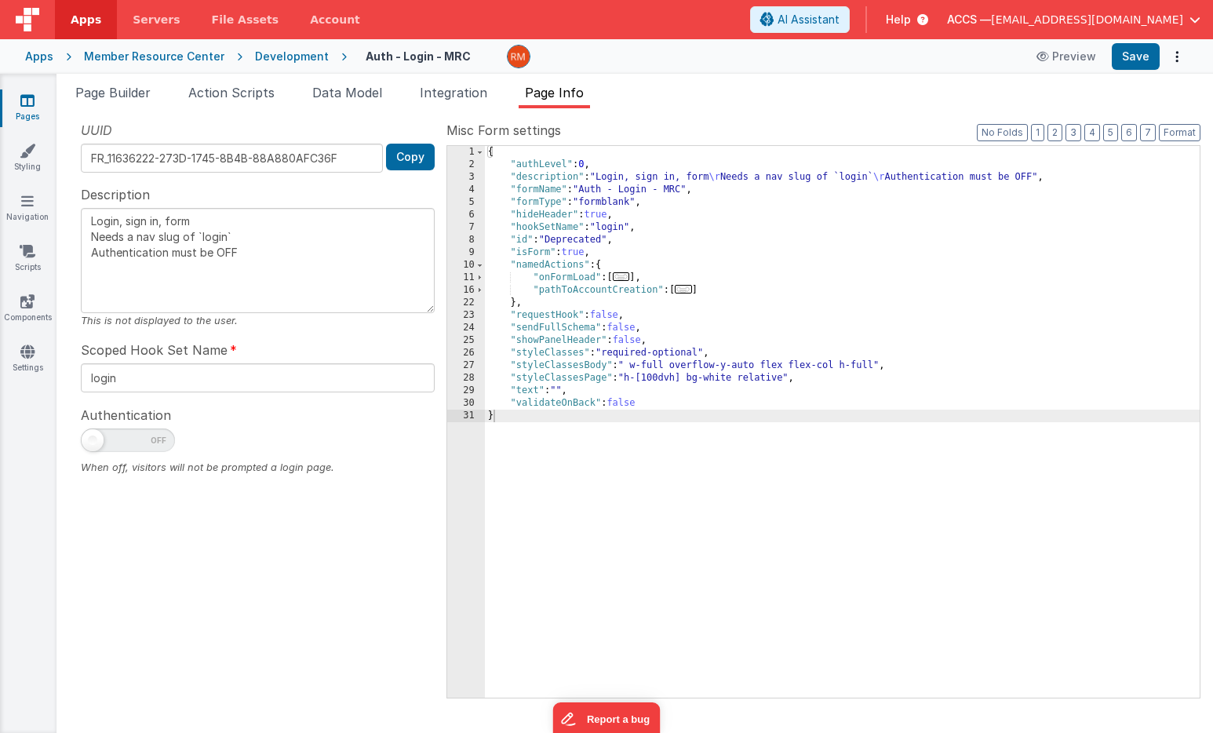
click at [624, 277] on span "..." at bounding box center [621, 276] width 17 height 9
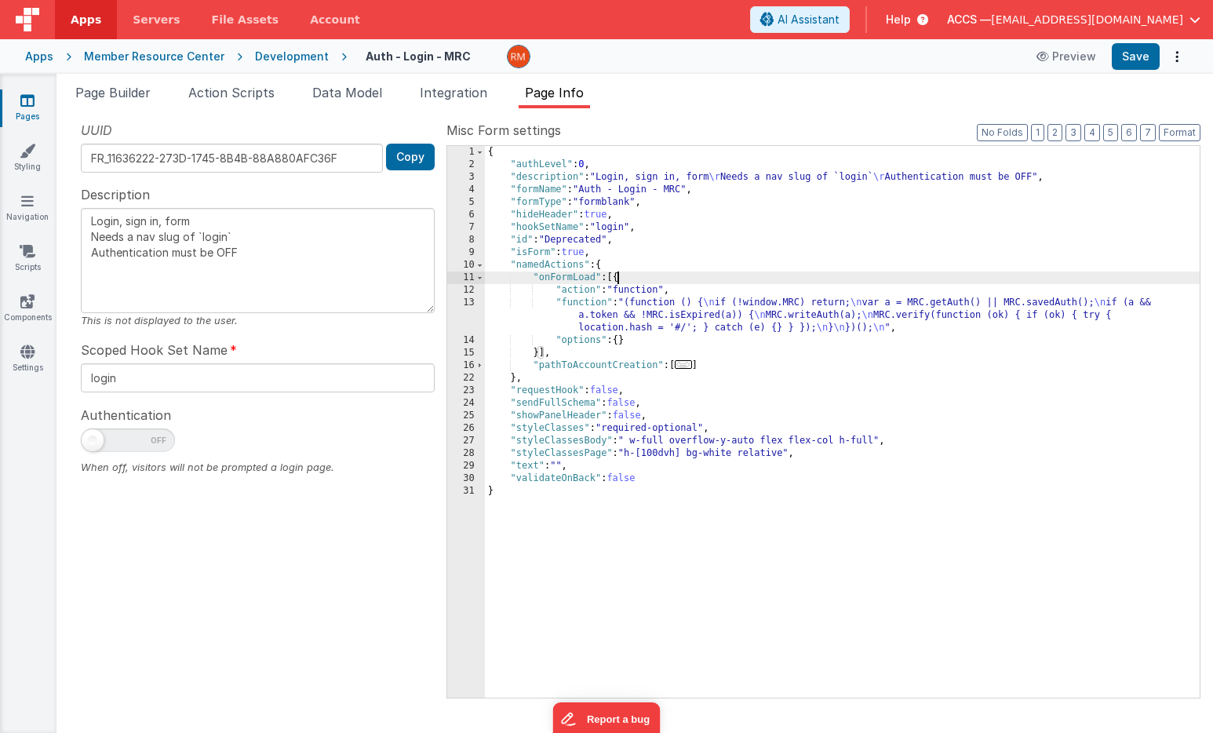
click at [688, 364] on span "..." at bounding box center [683, 364] width 17 height 9
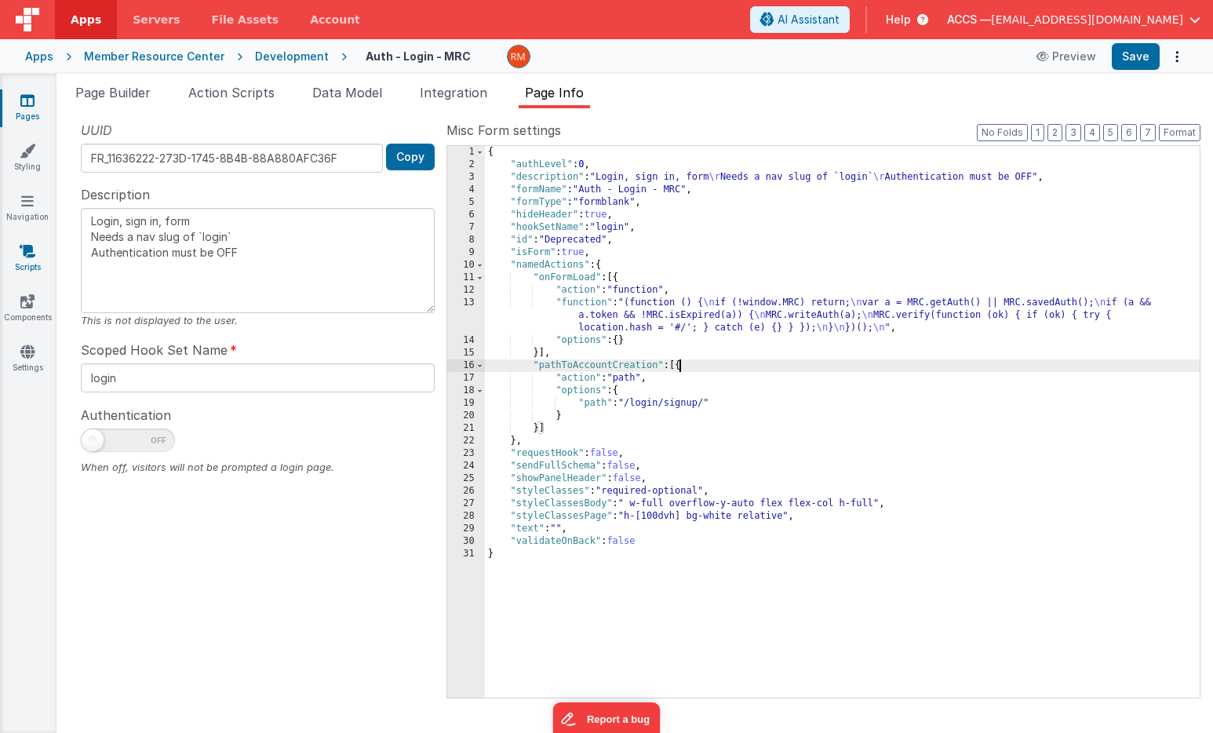
click at [32, 257] on icon at bounding box center [28, 251] width 16 height 16
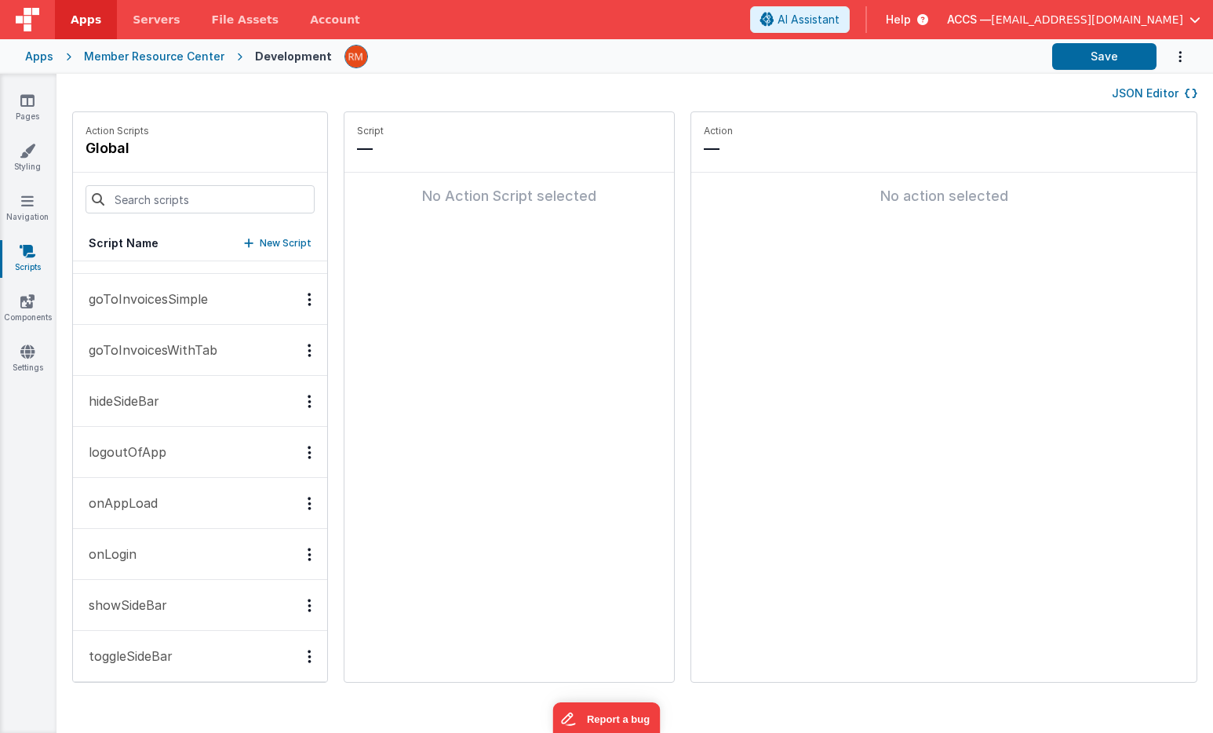
scroll to position [302, 0]
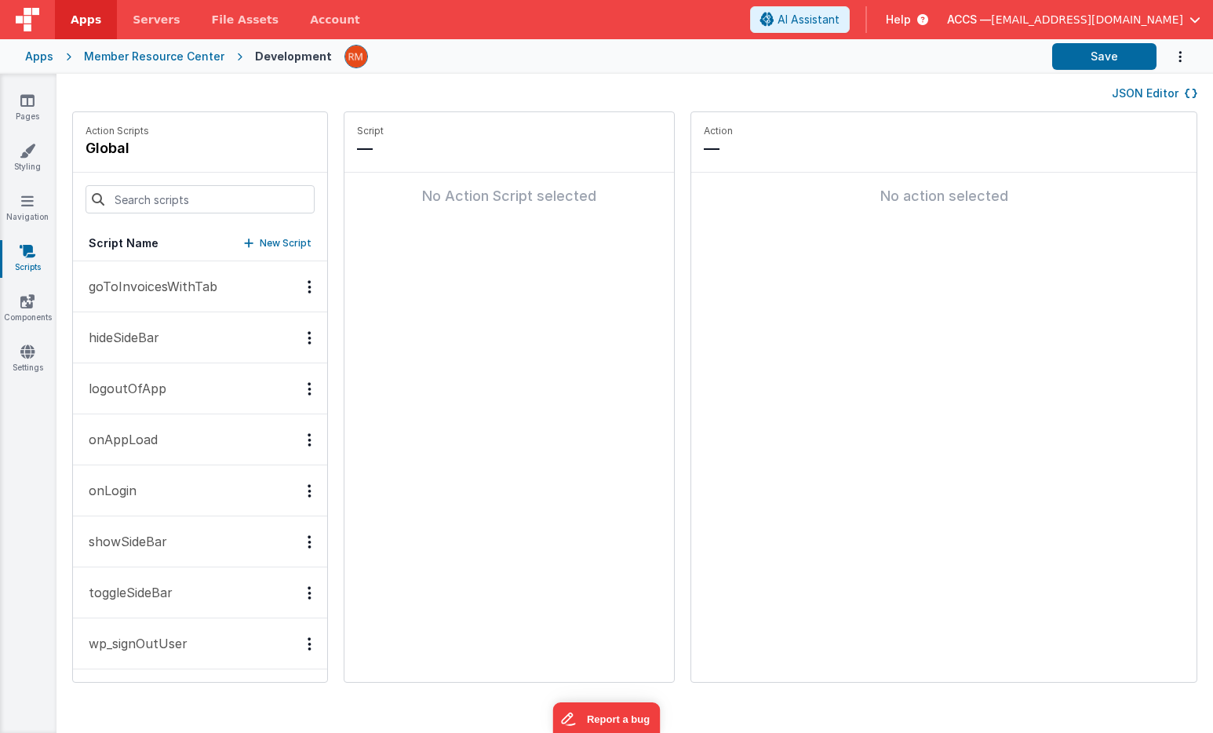
click at [157, 486] on button "onLogin" at bounding box center [200, 490] width 254 height 51
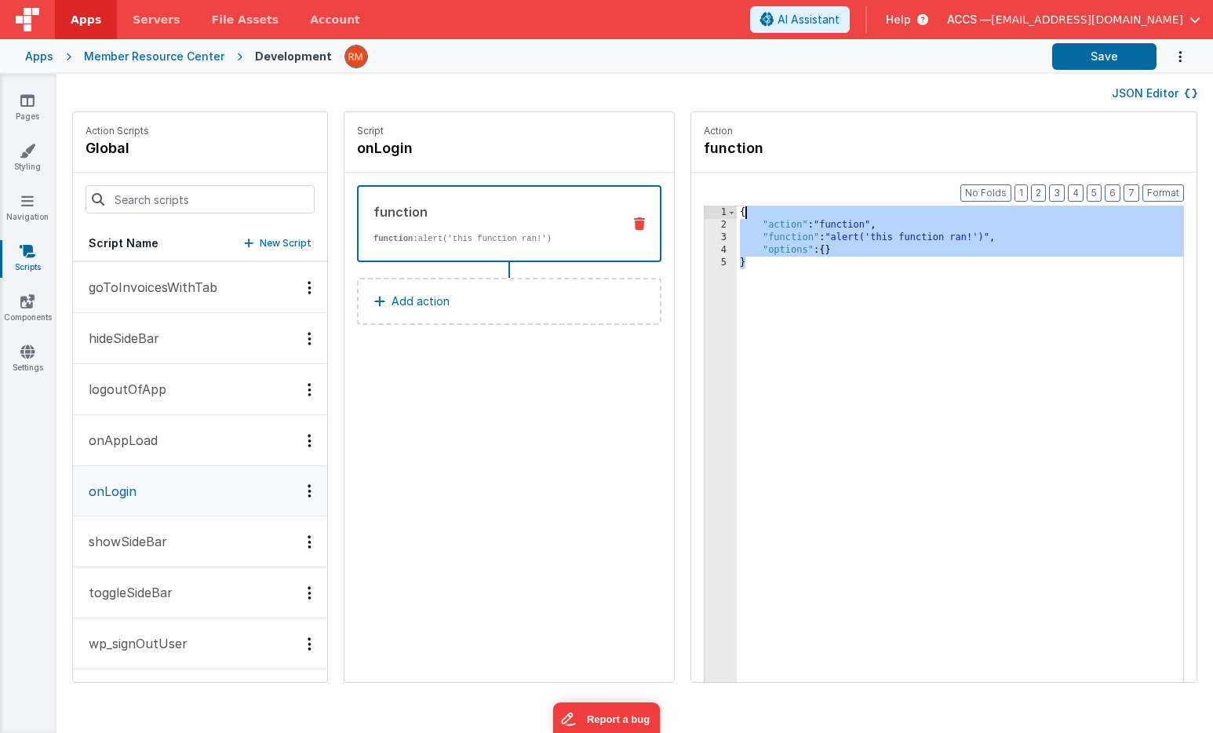
drag, startPoint x: 715, startPoint y: 303, endPoint x: 693, endPoint y: 152, distance: 152.1
click at [693, 152] on fieldset "Action function Format 7 6 5 4 3 2 1 No Folds 1 2 3 4 5 { "action" : "function"…" at bounding box center [943, 396] width 505 height 569
click at [634, 224] on icon at bounding box center [639, 223] width 11 height 13
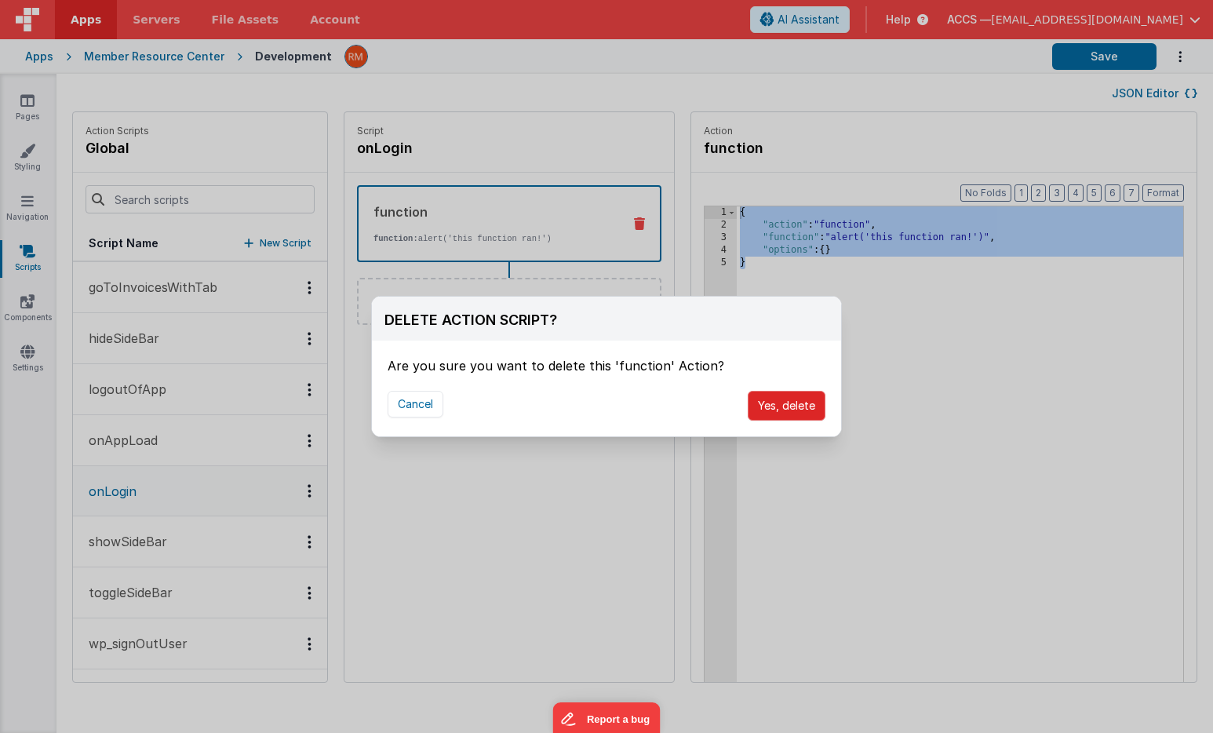
click at [780, 409] on button "Yes, delete" at bounding box center [786, 406] width 78 height 30
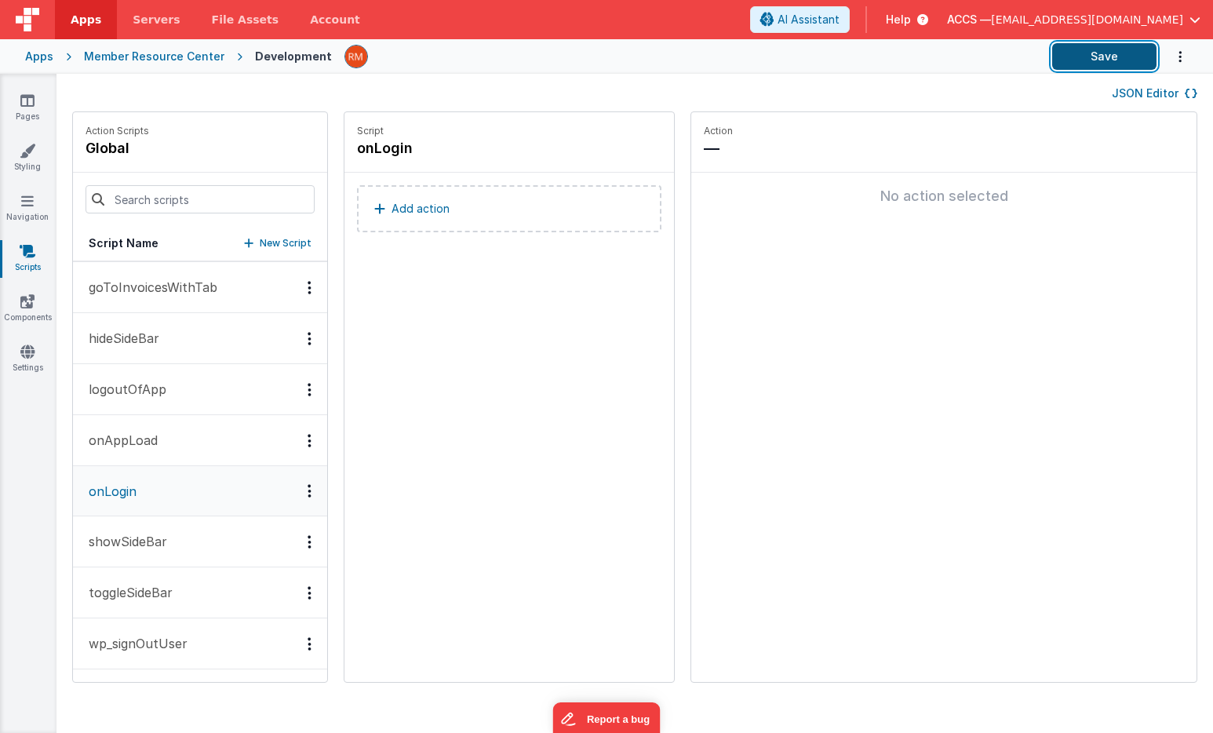
click at [1111, 53] on button "Save" at bounding box center [1104, 56] width 104 height 27
click at [34, 106] on icon at bounding box center [27, 101] width 14 height 16
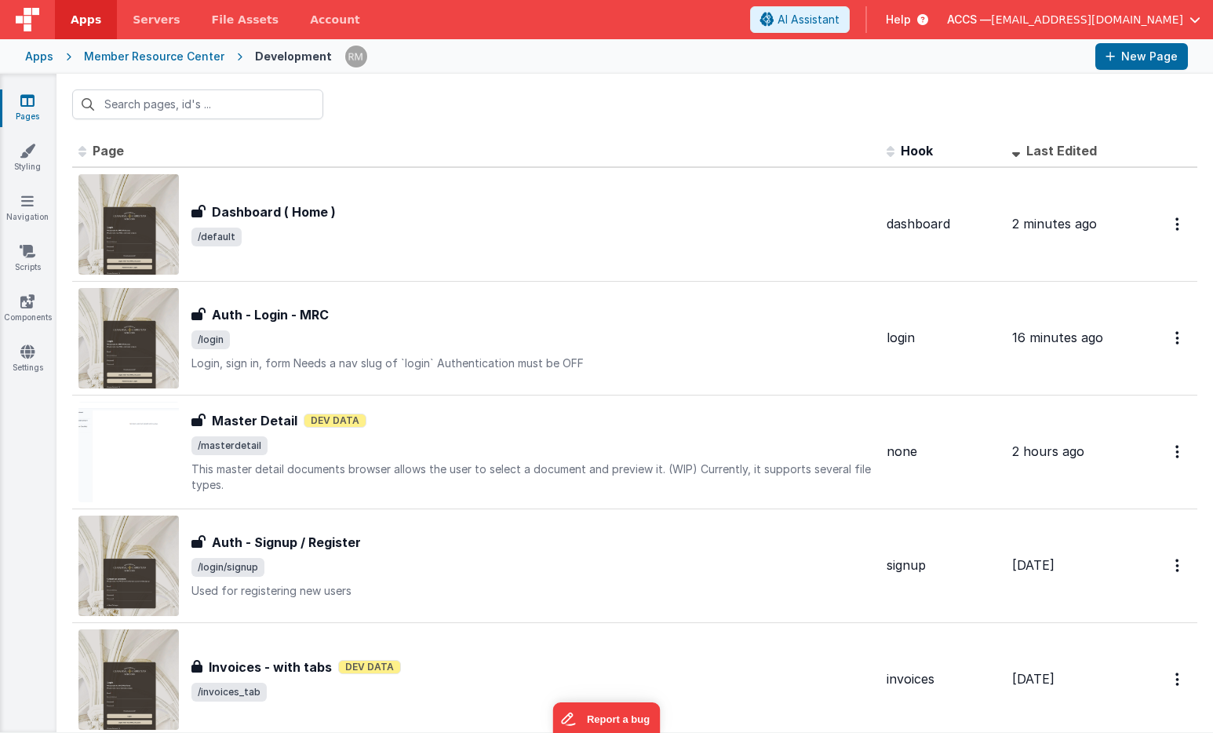
click at [52, 62] on div "Apps" at bounding box center [39, 57] width 28 height 16
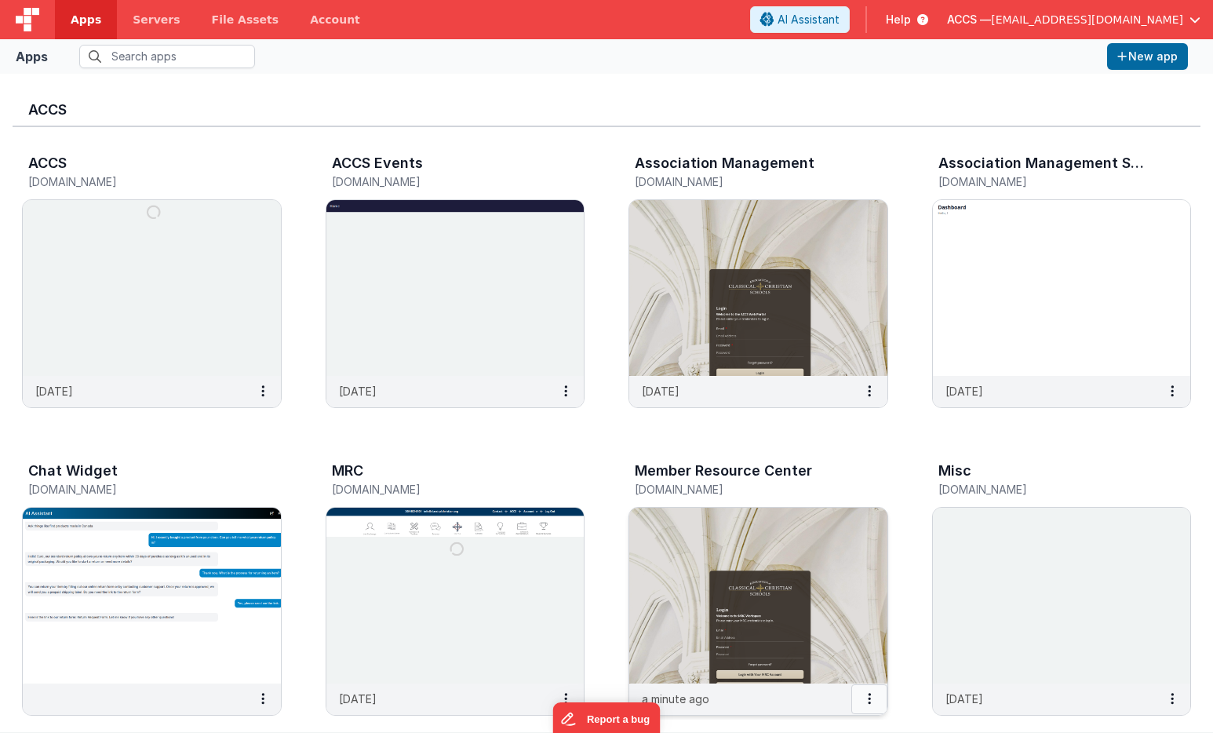
click at [868, 699] on icon at bounding box center [869, 698] width 3 height 1
click at [837, 591] on img at bounding box center [758, 595] width 258 height 176
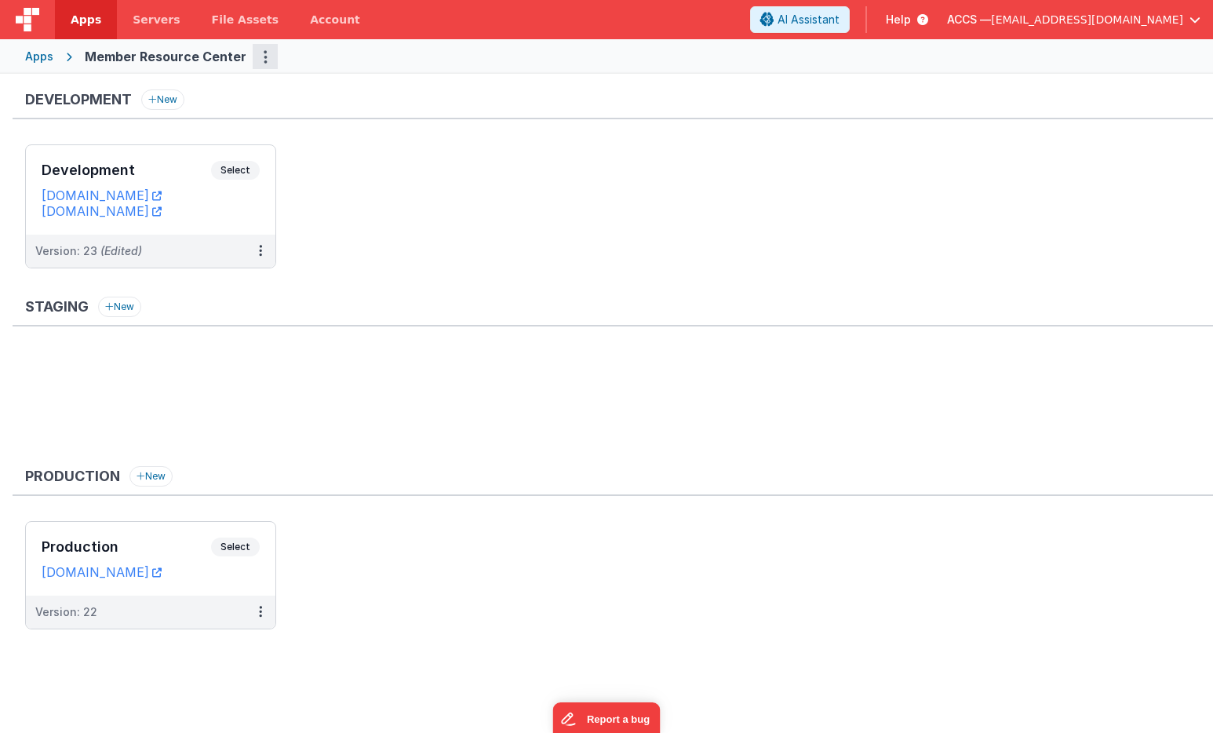
click at [263, 58] on button "Options" at bounding box center [265, 56] width 25 height 25
click at [220, 85] on link "App Settings" at bounding box center [209, 89] width 138 height 28
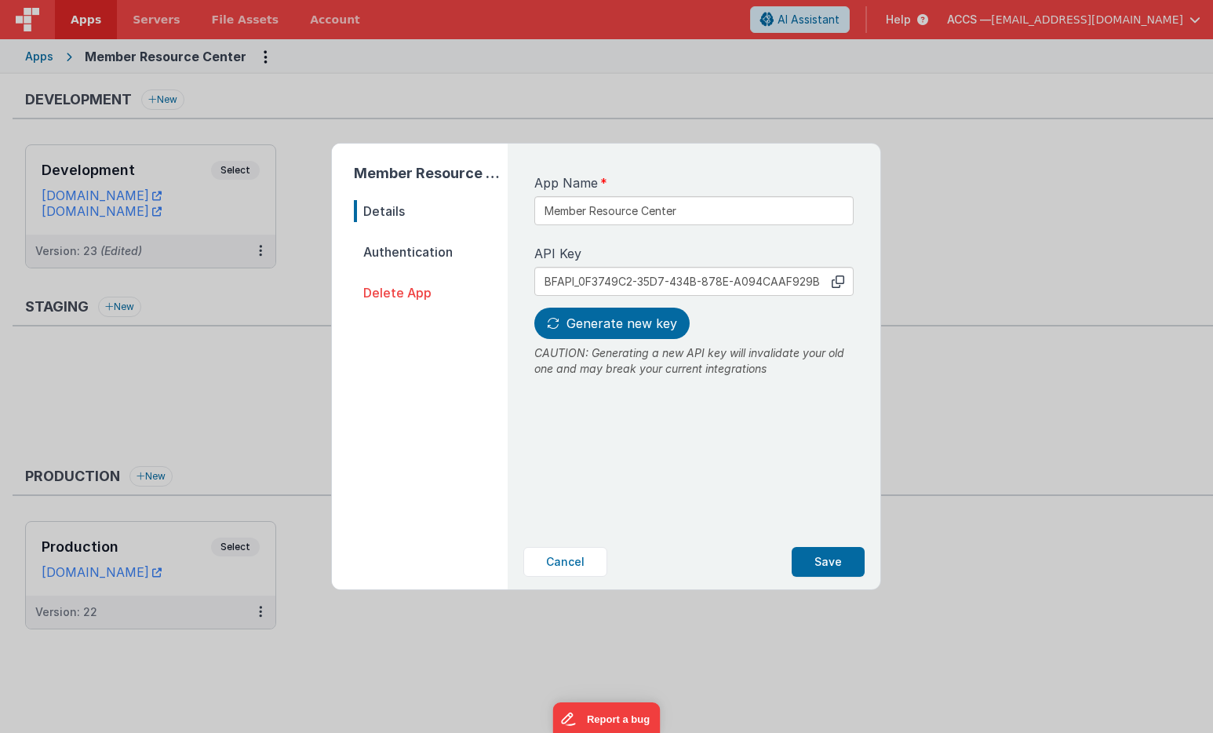
click at [382, 253] on span "Authentication" at bounding box center [431, 252] width 154 height 22
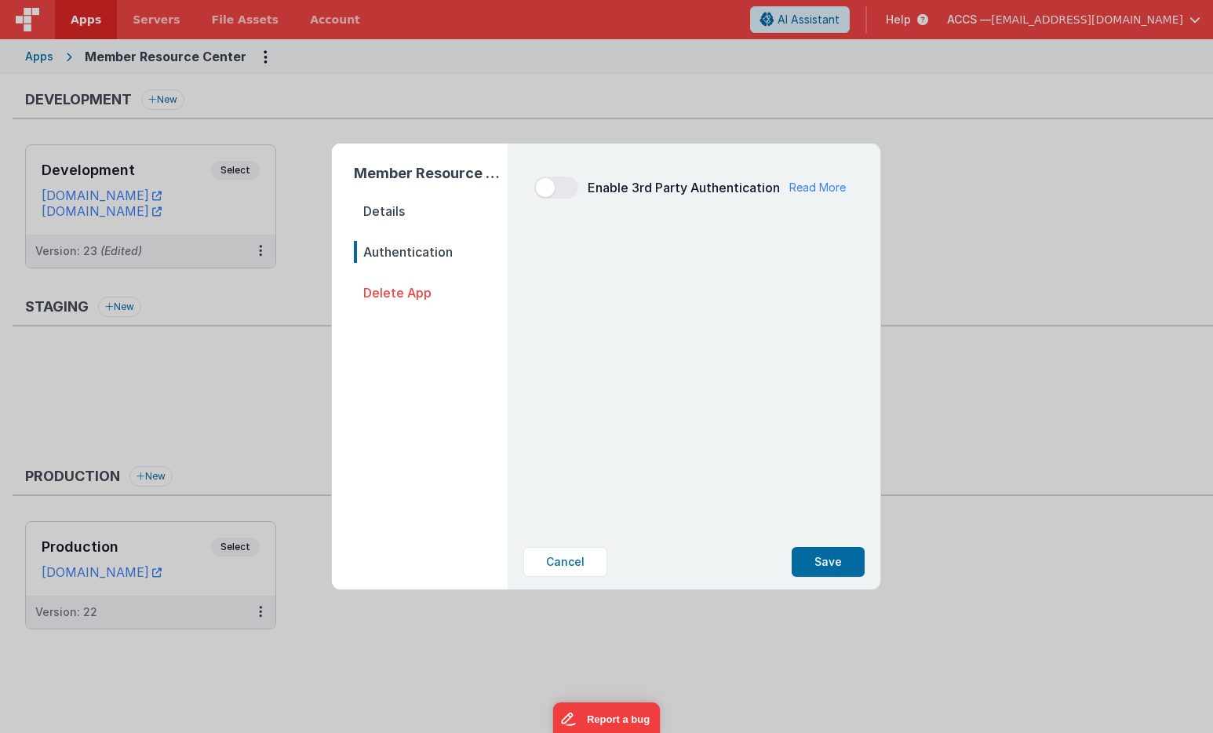
click at [387, 204] on span "Details" at bounding box center [431, 211] width 154 height 22
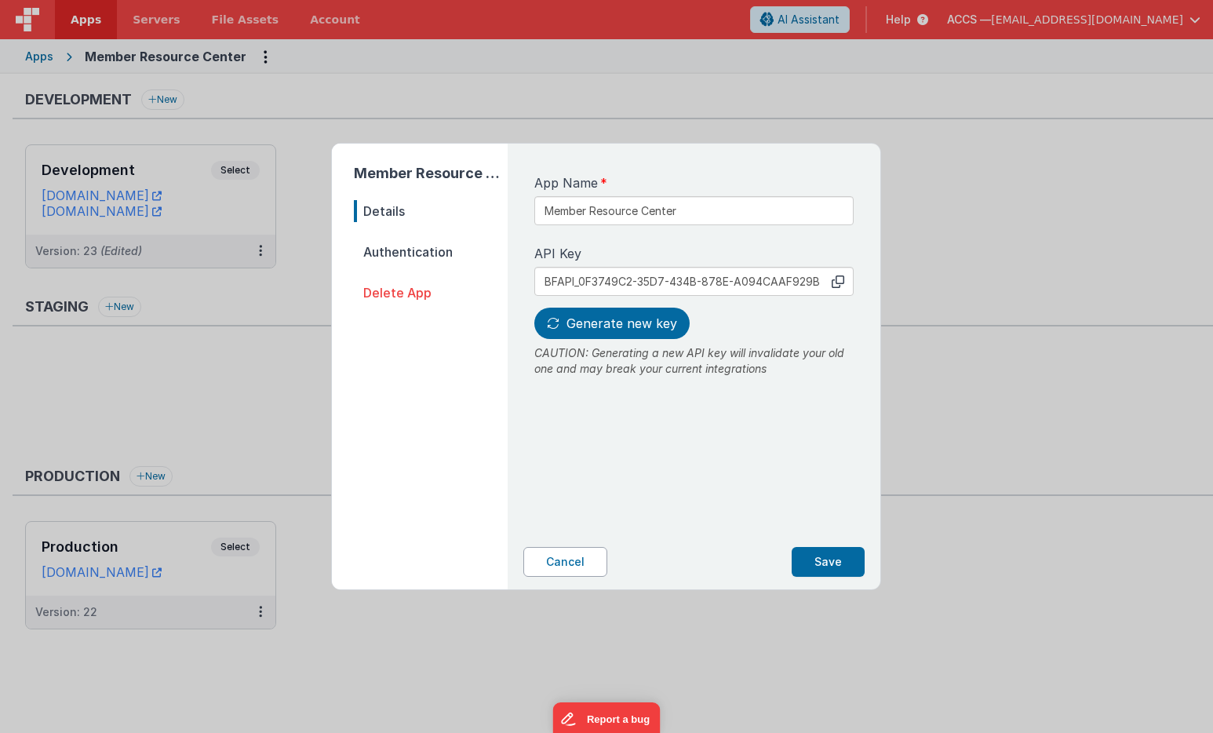
click at [572, 571] on button "Cancel" at bounding box center [565, 562] width 84 height 30
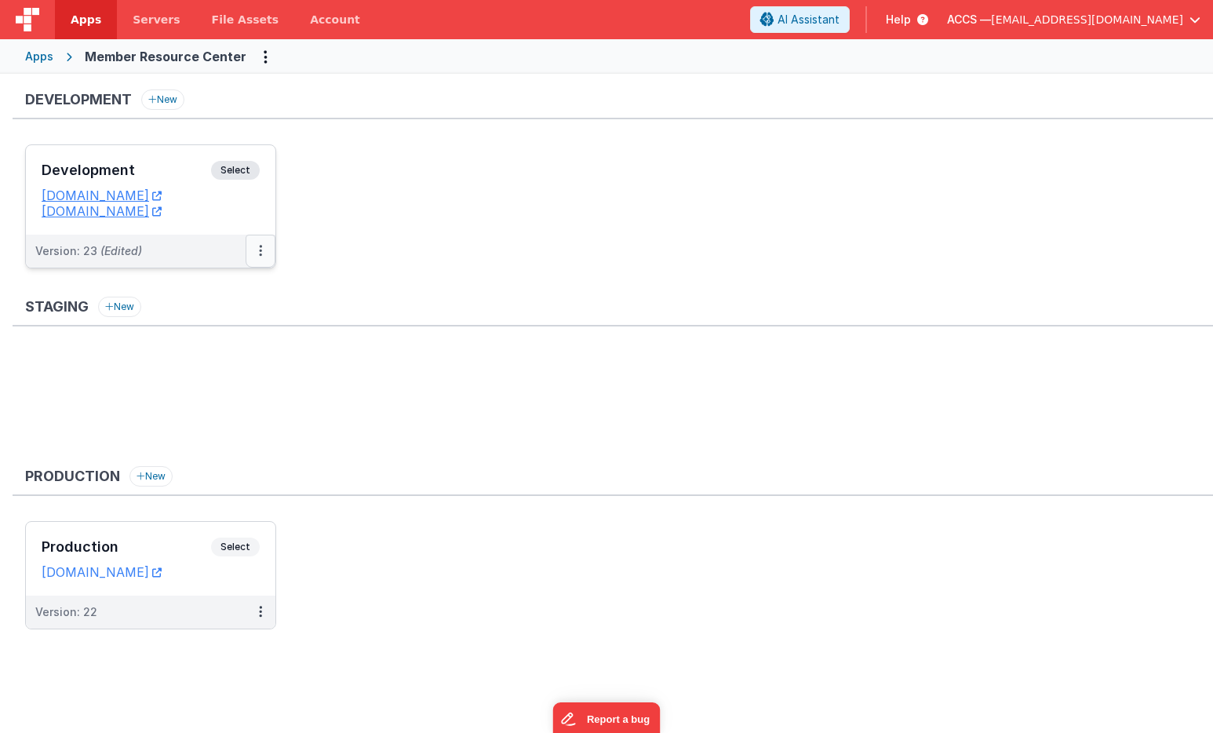
click at [260, 251] on icon at bounding box center [260, 250] width 3 height 1
click at [235, 293] on link "Edit" at bounding box center [206, 286] width 138 height 28
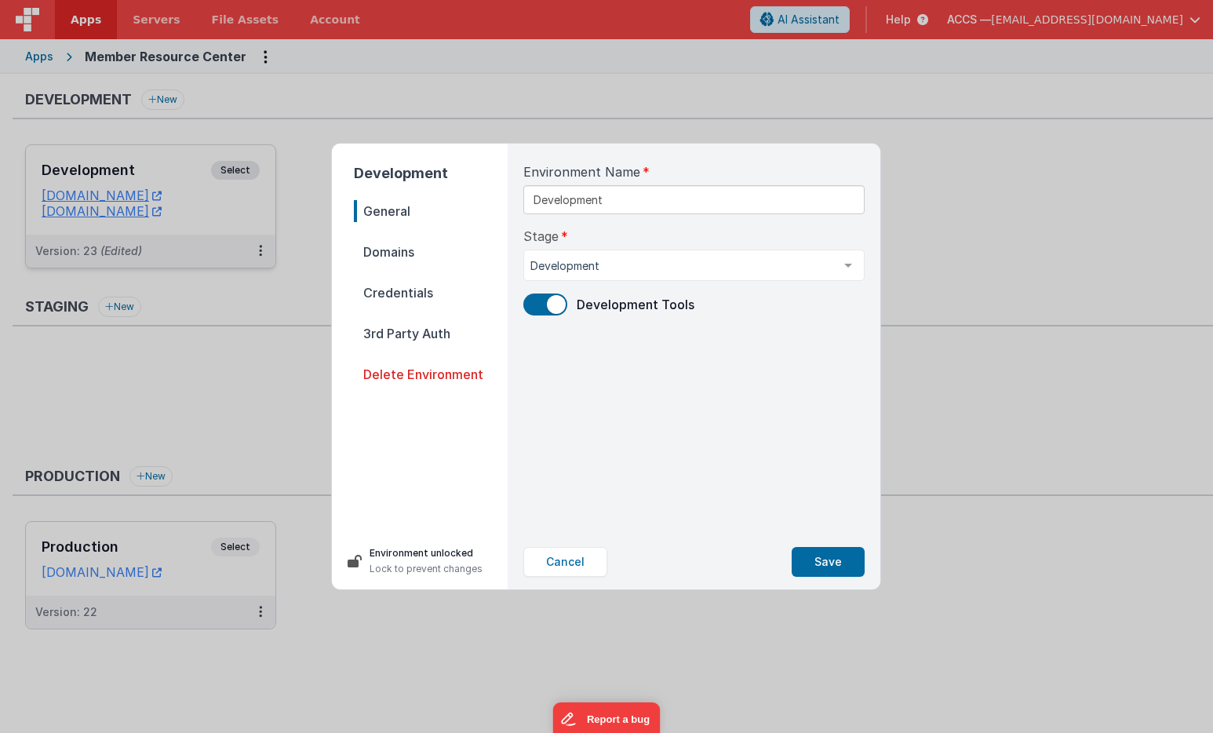
click at [422, 258] on span "Domains" at bounding box center [431, 252] width 154 height 22
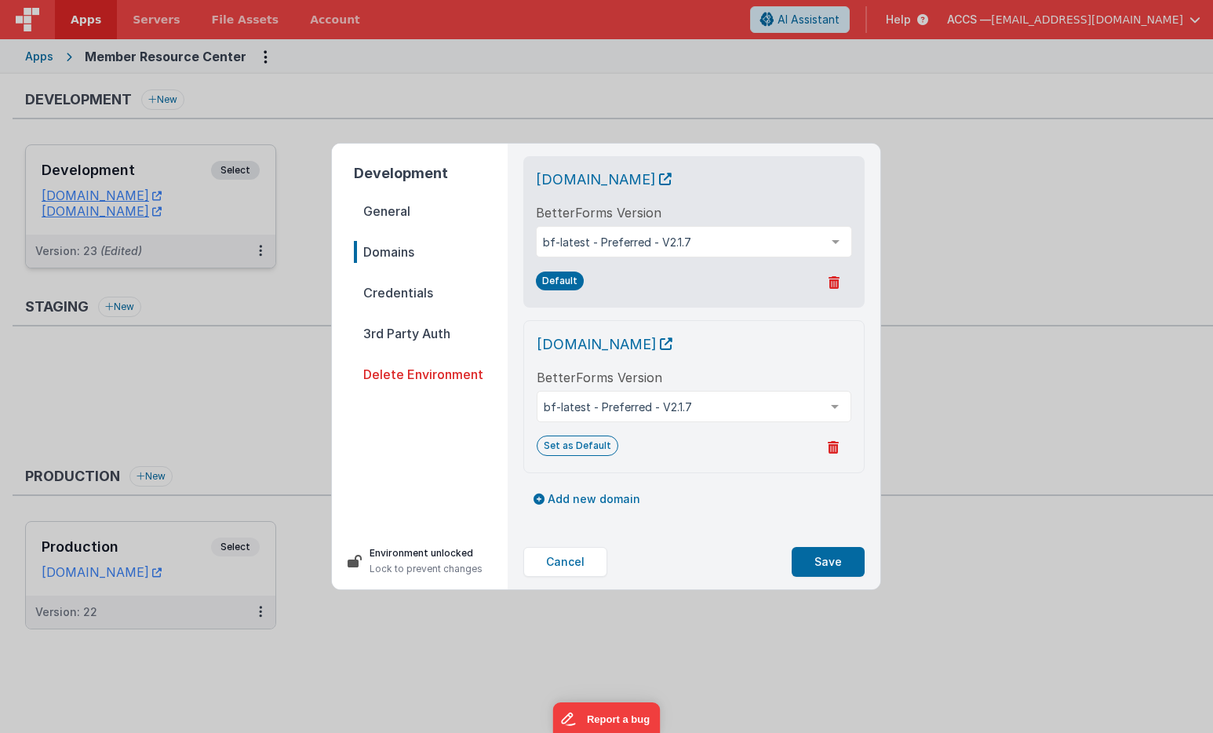
click at [424, 304] on nav "General Domains Credentials 3rd Party Auth Delete Environment" at bounding box center [431, 360] width 154 height 320
click at [419, 286] on span "Credentials" at bounding box center [431, 293] width 154 height 22
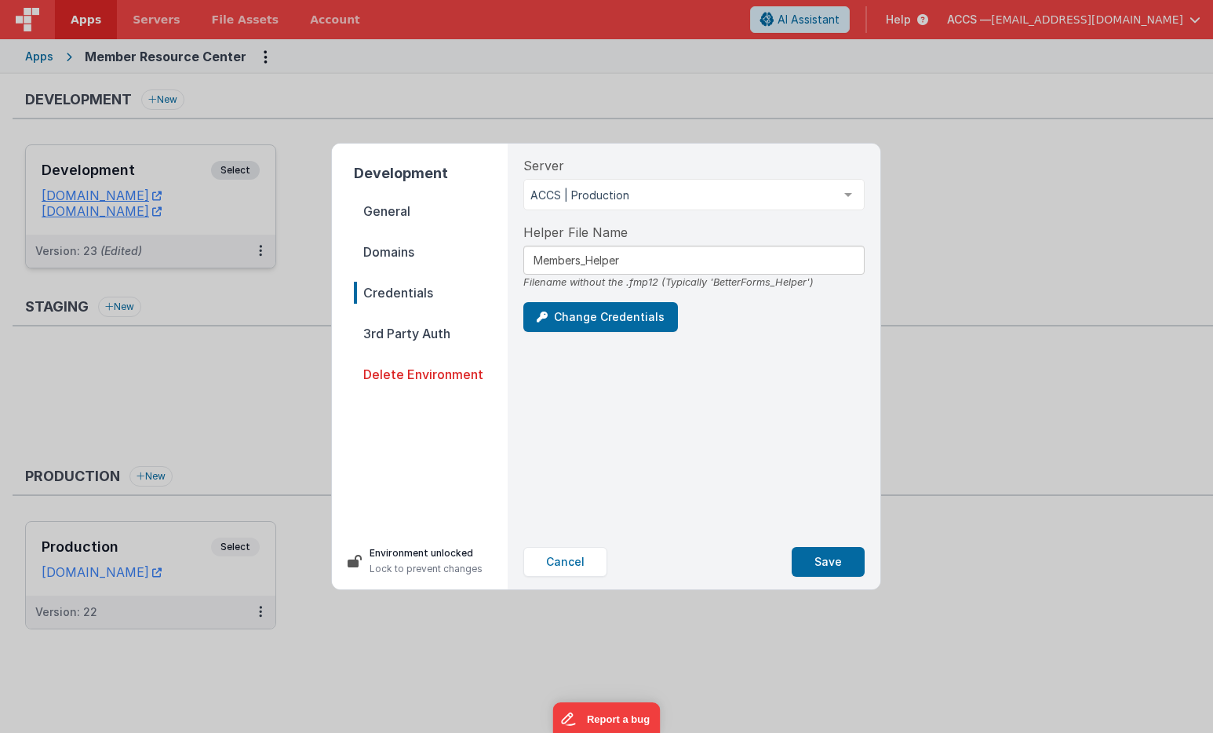
click at [419, 326] on span "3rd Party Auth" at bounding box center [431, 333] width 154 height 22
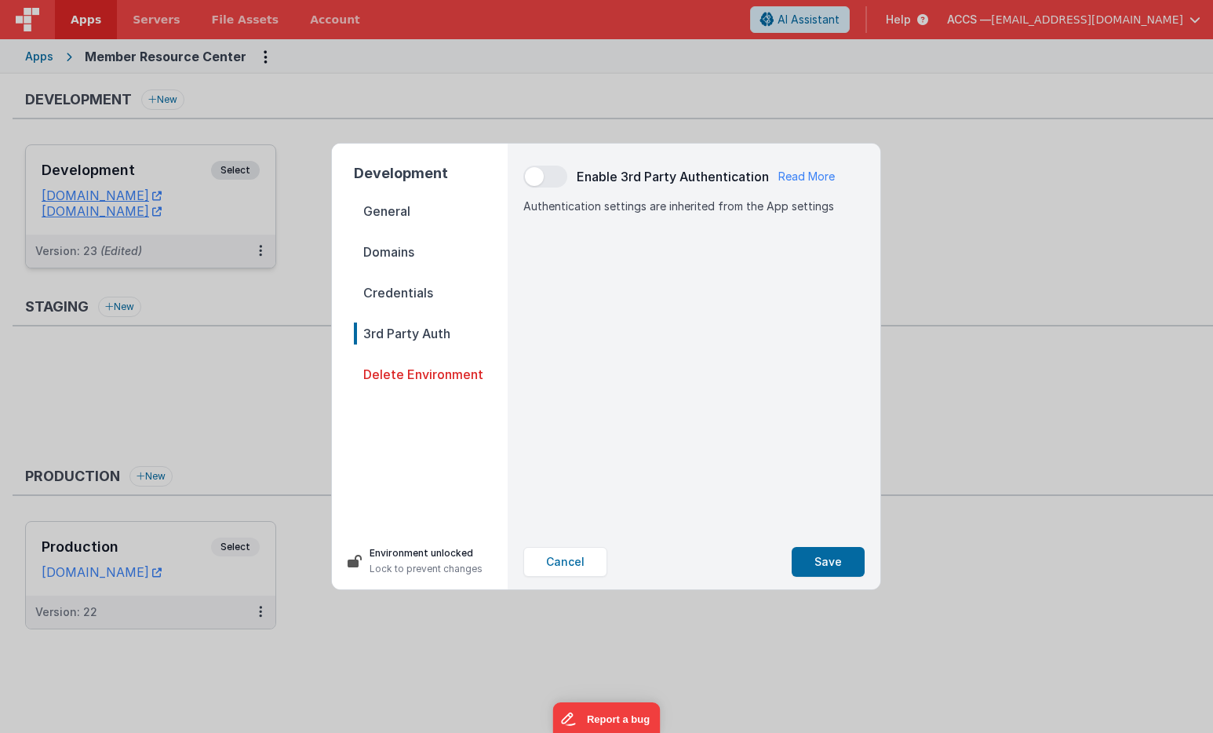
click at [398, 220] on span "General" at bounding box center [431, 211] width 154 height 22
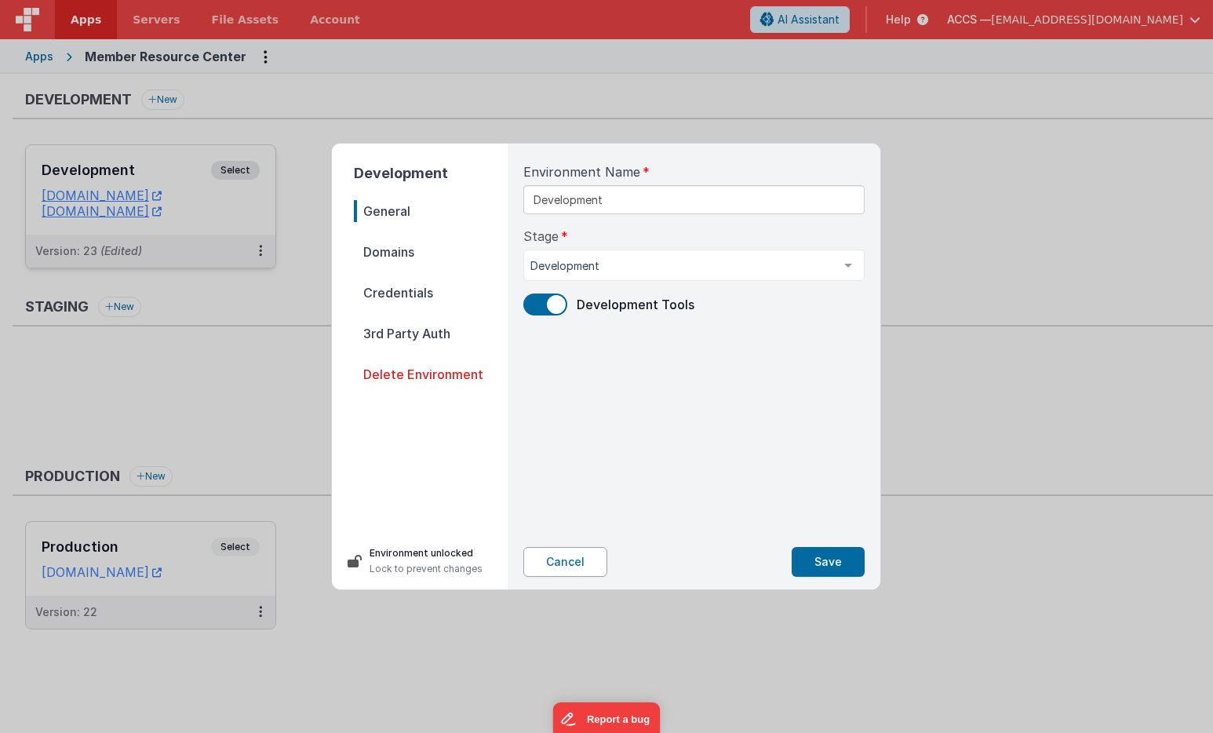
click at [548, 564] on button "Cancel" at bounding box center [565, 562] width 84 height 30
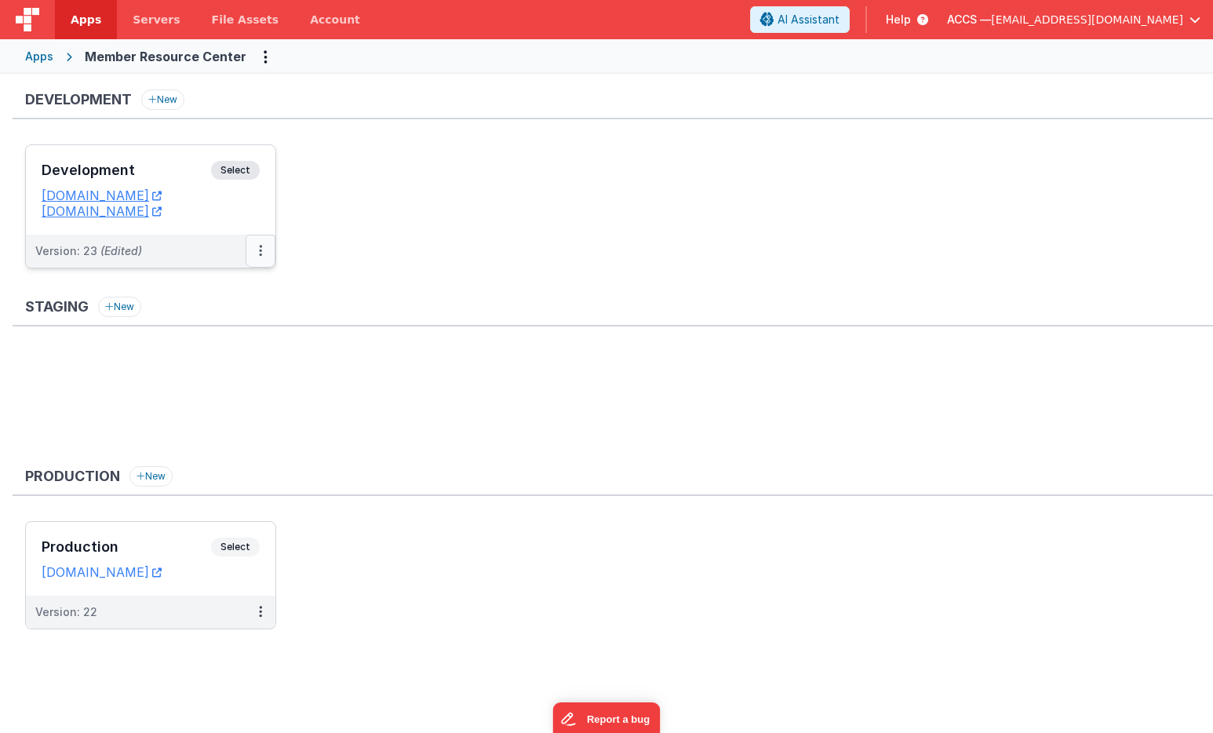
click at [264, 253] on button at bounding box center [261, 251] width 30 height 33
click at [224, 316] on link "Deploy..." at bounding box center [206, 314] width 138 height 28
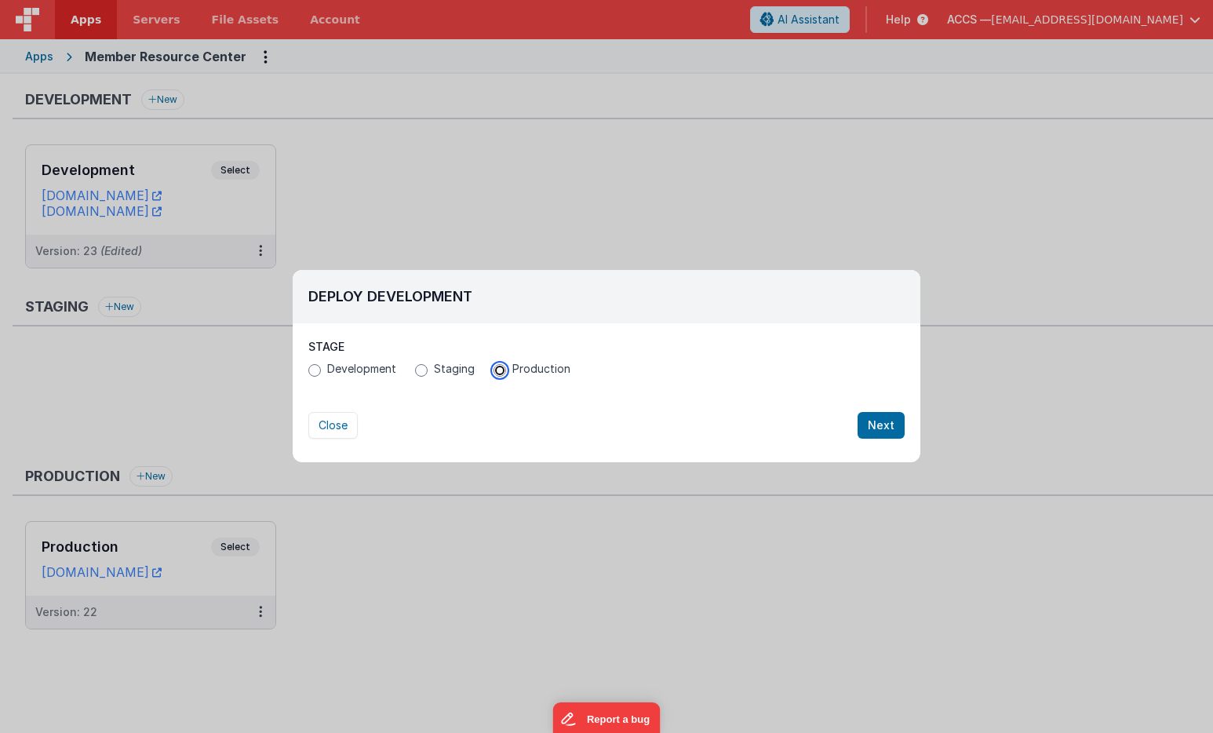
click at [493, 373] on input "Production" at bounding box center [499, 370] width 13 height 13
radio input "true"
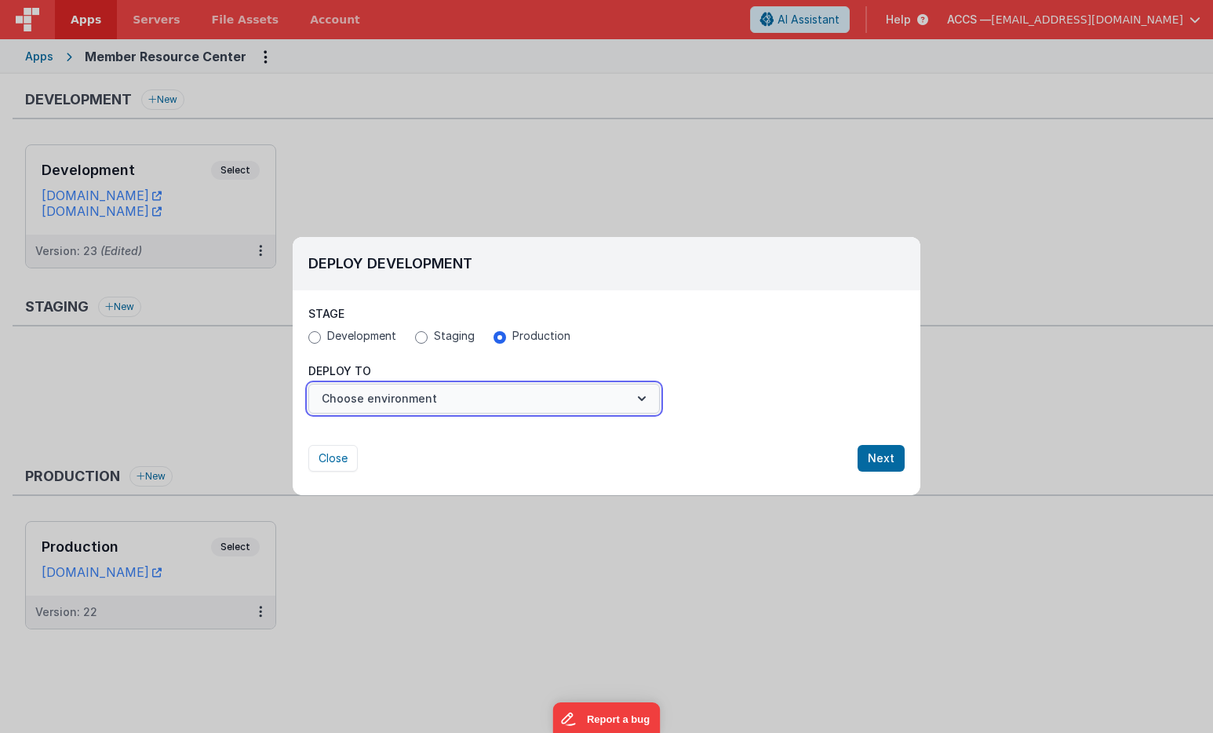
click at [615, 397] on button "Choose environment" at bounding box center [483, 399] width 351 height 30
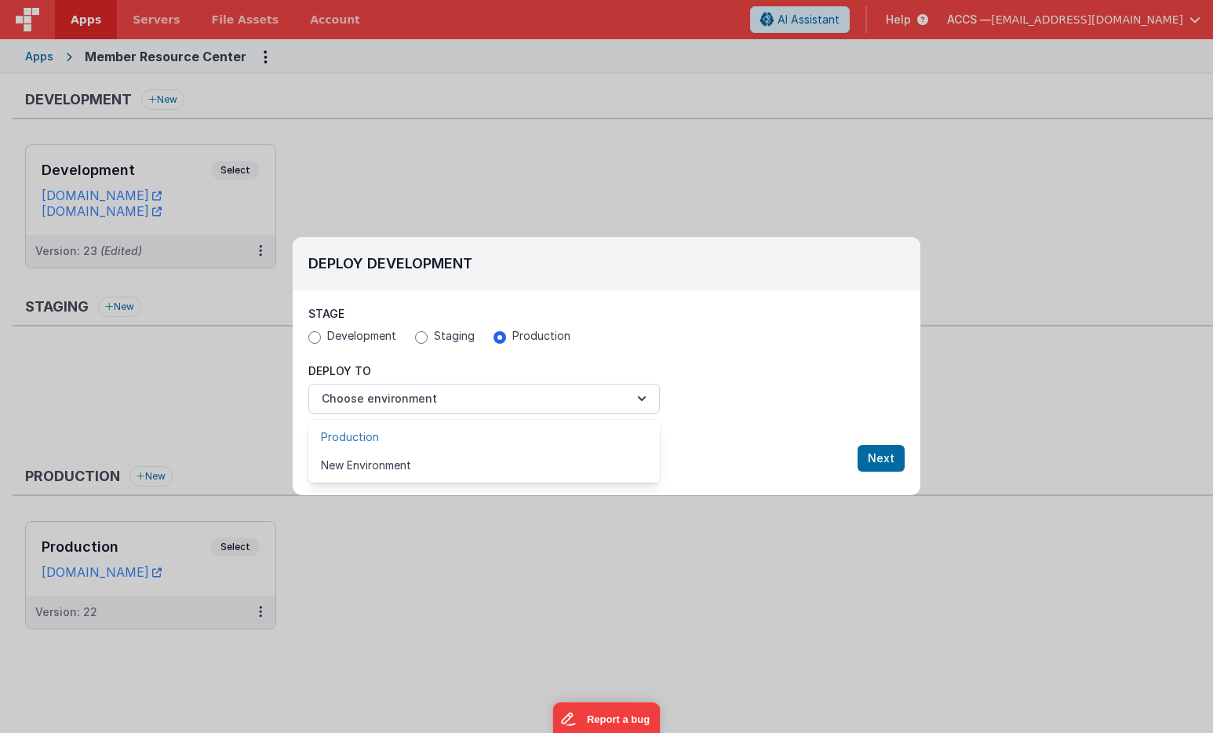
click at [591, 438] on link "Production" at bounding box center [483, 437] width 351 height 28
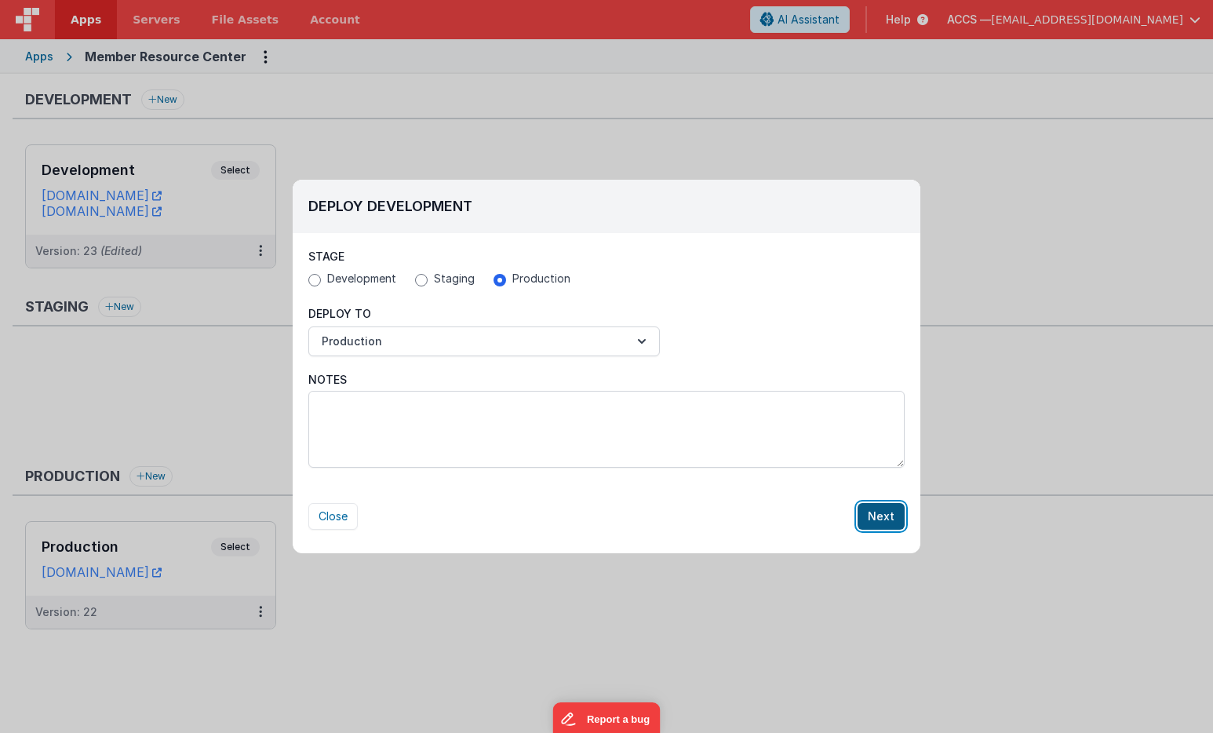
click at [884, 515] on button "Next" at bounding box center [880, 516] width 47 height 27
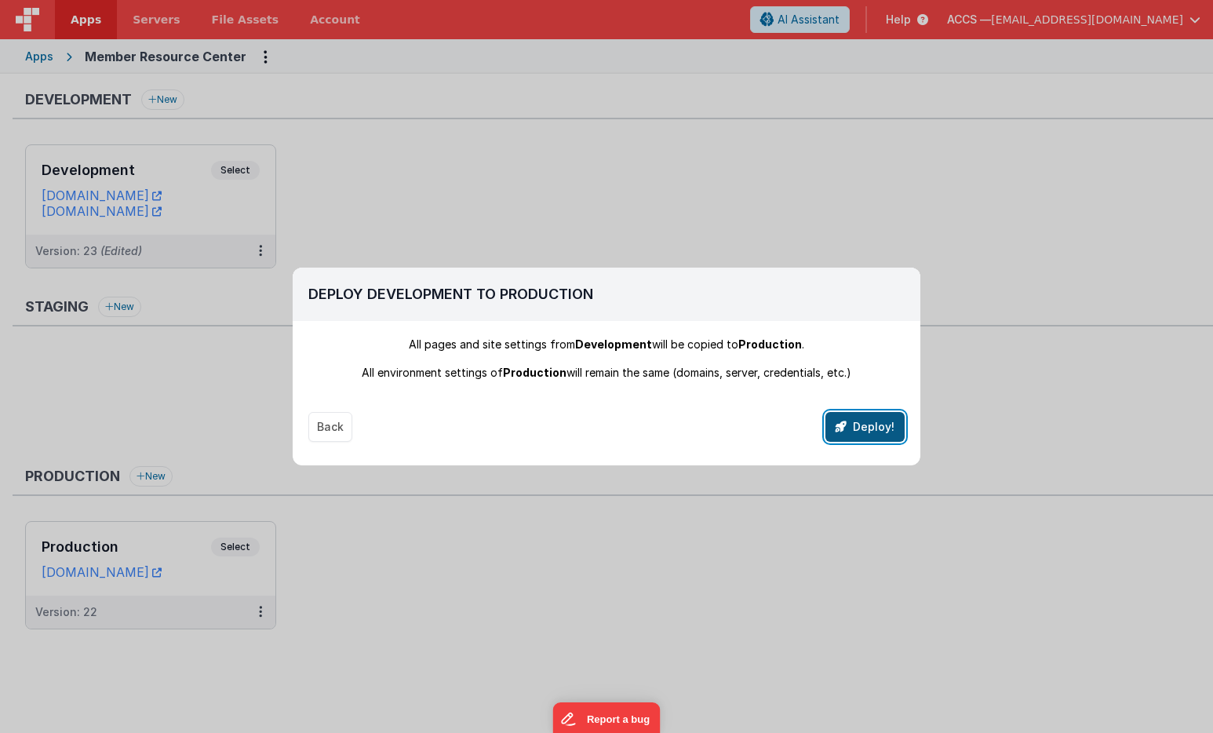
click at [864, 425] on button "Deploy!" at bounding box center [864, 427] width 79 height 30
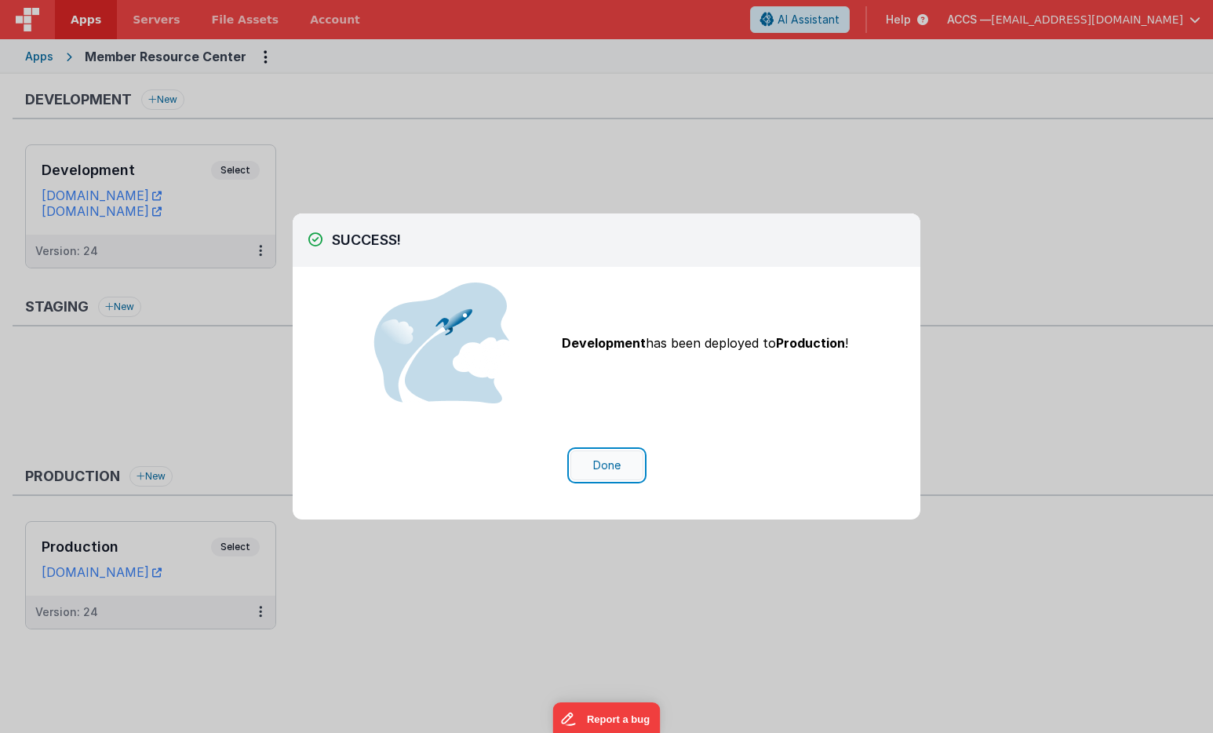
click at [624, 465] on button "Done" at bounding box center [606, 465] width 73 height 30
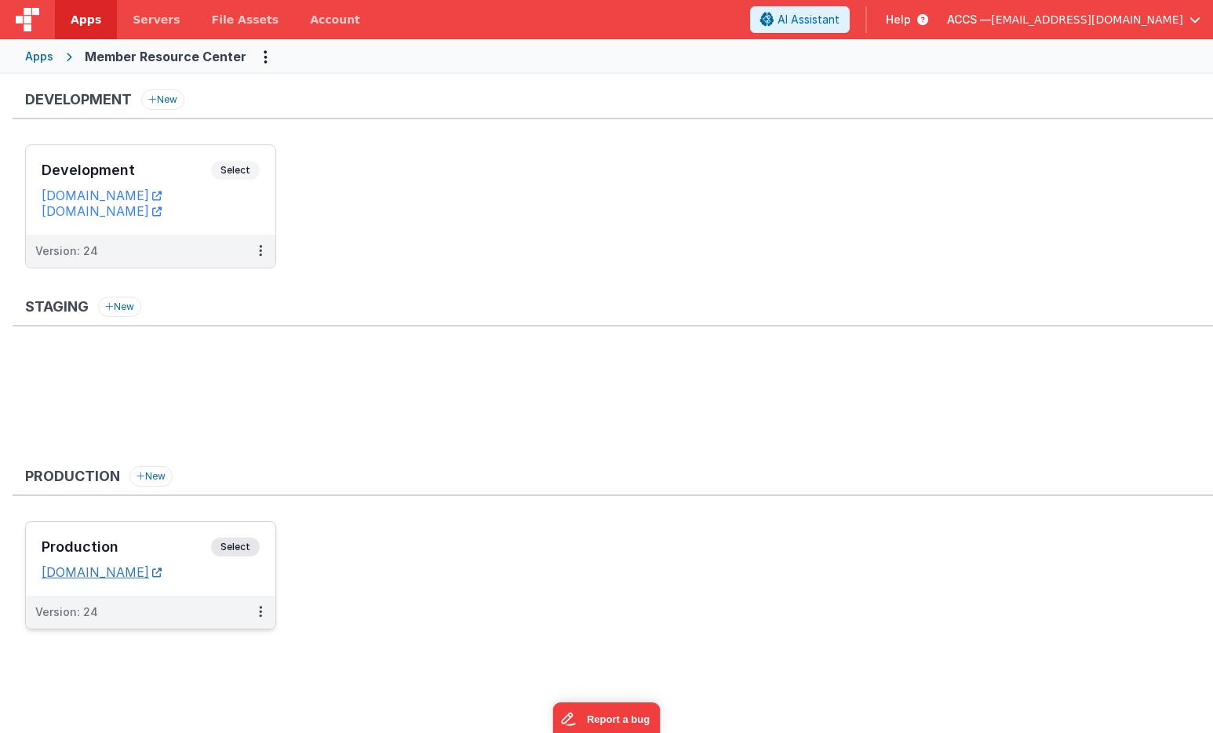
click at [162, 573] on link "[DOMAIN_NAME]" at bounding box center [102, 572] width 120 height 16
click at [129, 169] on h3 "Development" at bounding box center [126, 170] width 169 height 16
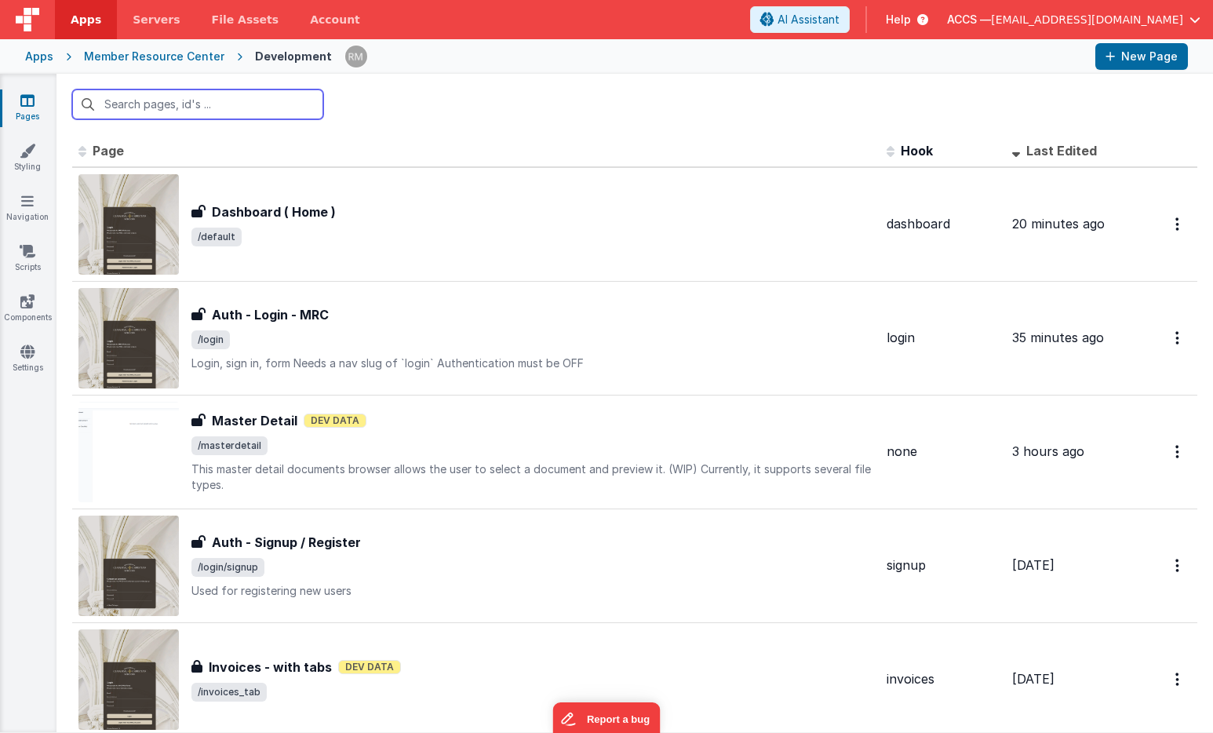
click at [194, 104] on input "text" at bounding box center [197, 104] width 251 height 30
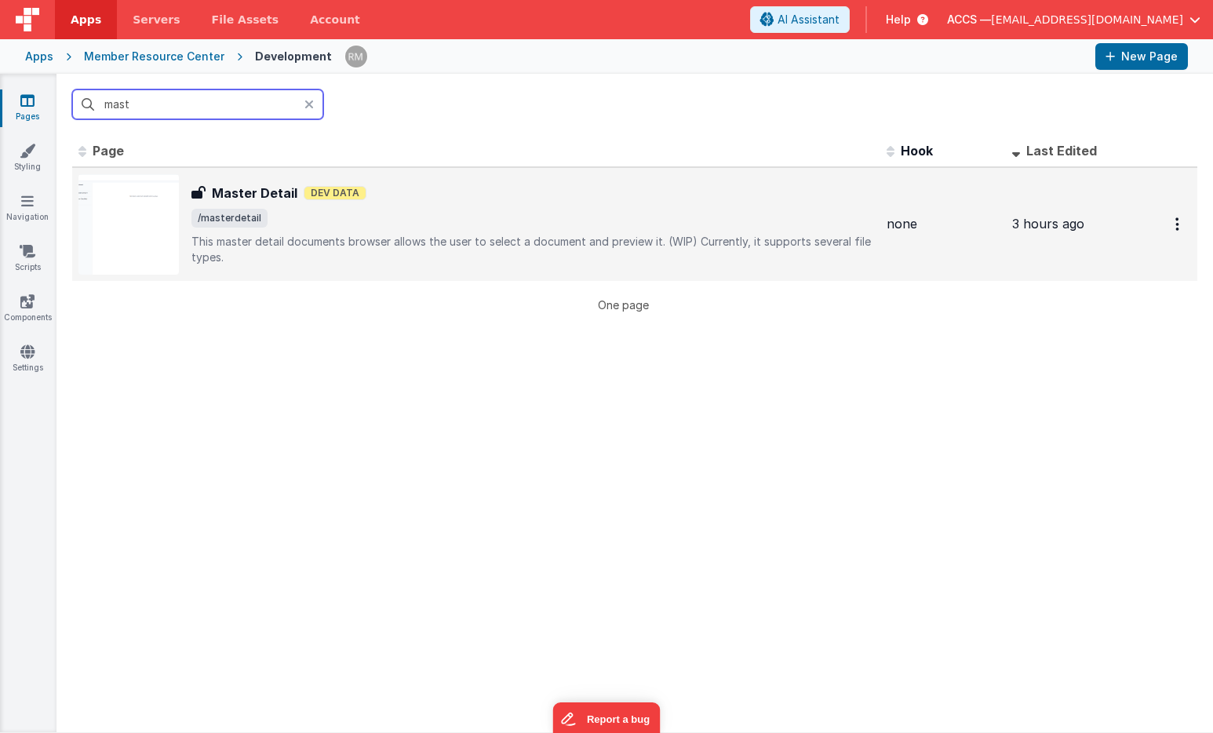
type input "mast"
click at [282, 202] on div "Master Detail Master Detail Dev Data /masterdetail This master detail documents…" at bounding box center [532, 225] width 682 height 82
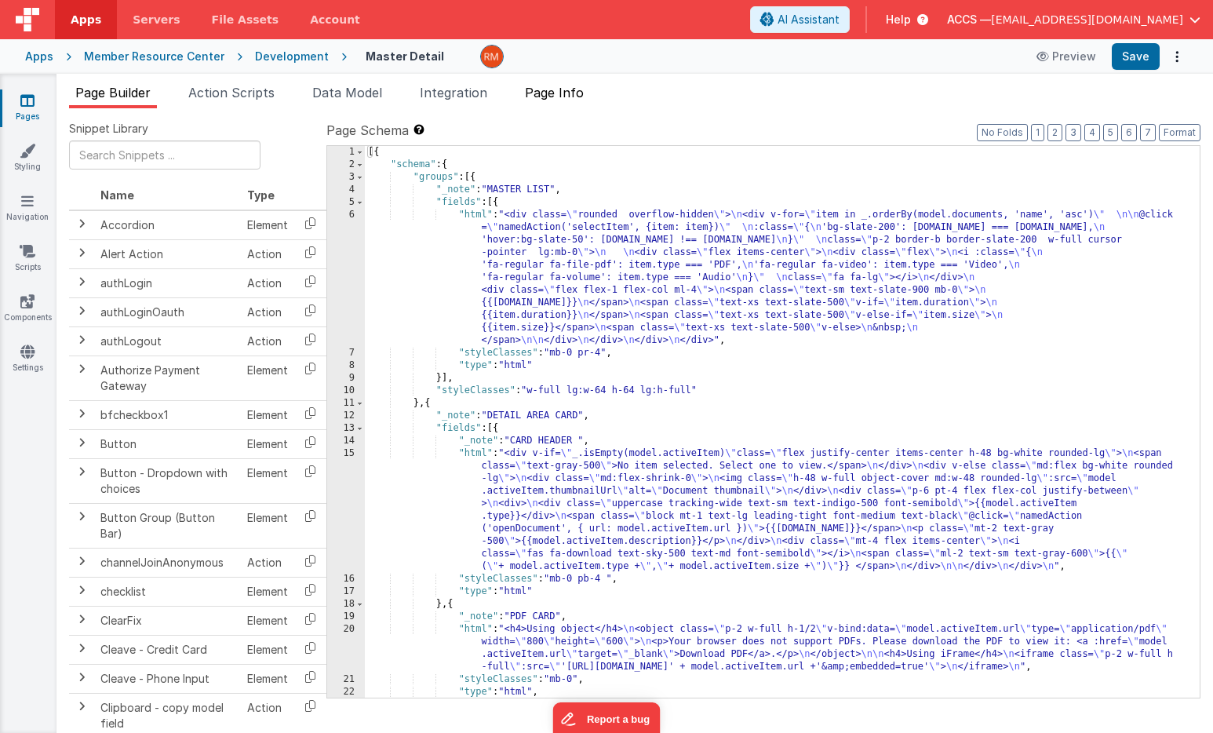
click at [568, 95] on span "Page Info" at bounding box center [554, 93] width 59 height 16
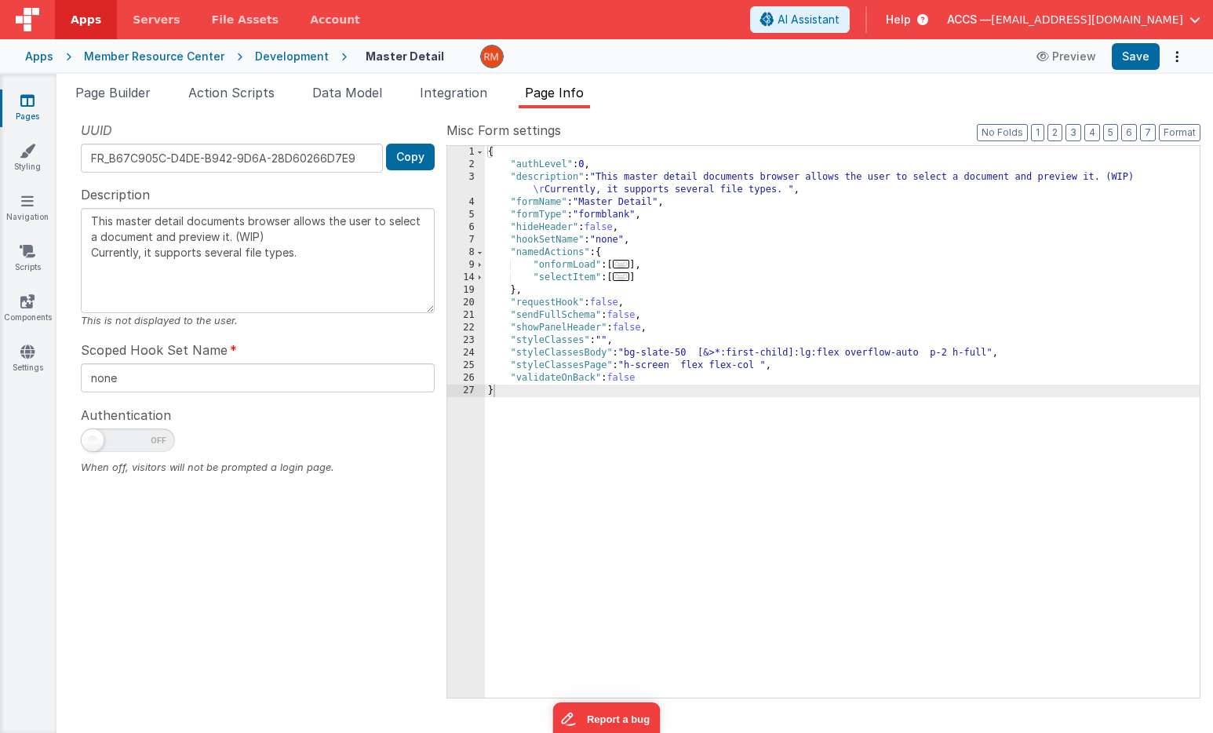
drag, startPoint x: 306, startPoint y: 265, endPoint x: 104, endPoint y: 195, distance: 214.3
click at [103, 195] on div "Description This master detail documents browser allows the user to select a do…" at bounding box center [258, 256] width 354 height 143
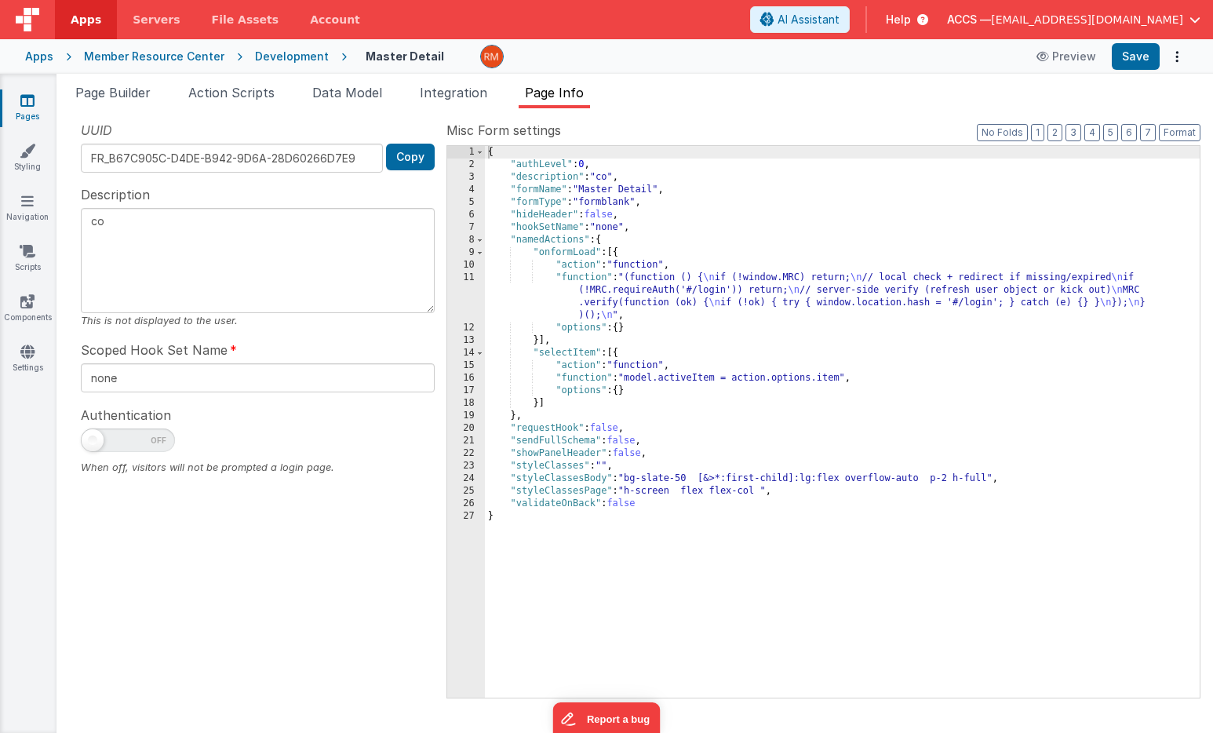
type textarea "c"
type textarea "Learning Center Course View"
click at [111, 440] on span at bounding box center [128, 440] width 94 height 24
click at [93, 440] on input "checkbox" at bounding box center [87, 437] width 13 height 13
checkbox input "true"
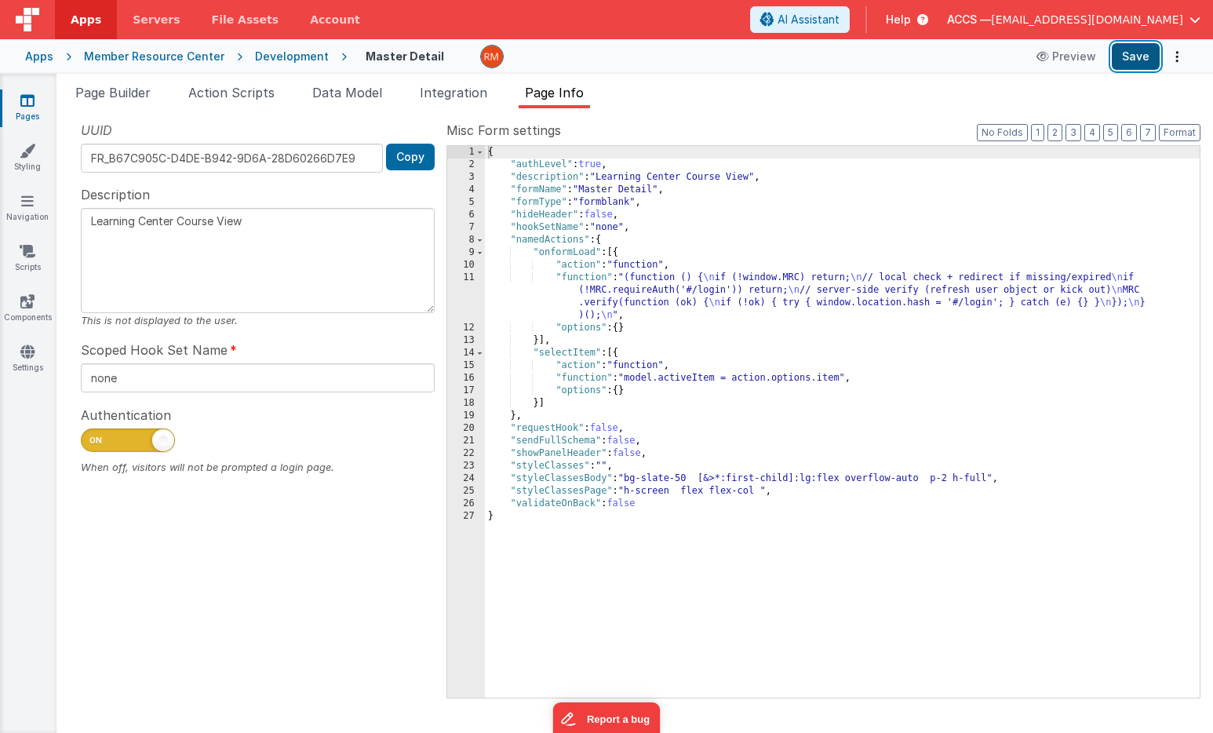
click at [1130, 55] on button "Save" at bounding box center [1135, 56] width 48 height 27
click at [31, 358] on link "Settings" at bounding box center [27, 359] width 56 height 31
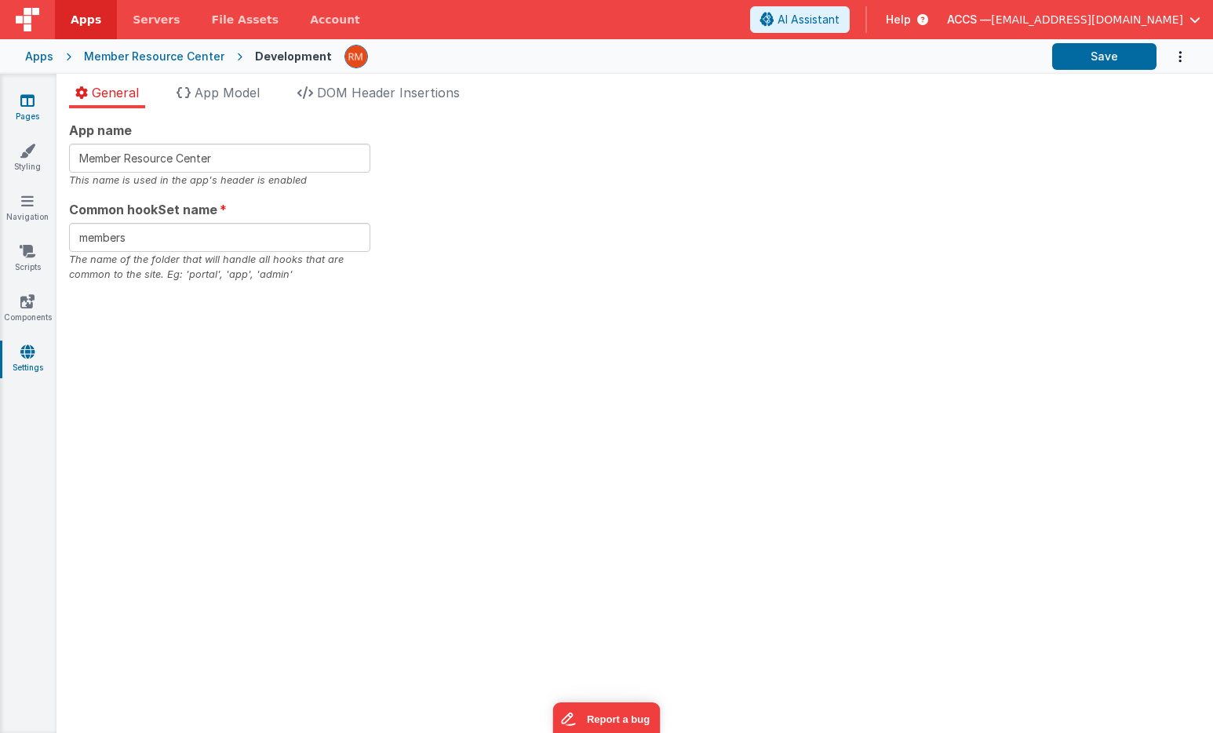
click at [19, 107] on link "Pages" at bounding box center [27, 108] width 56 height 31
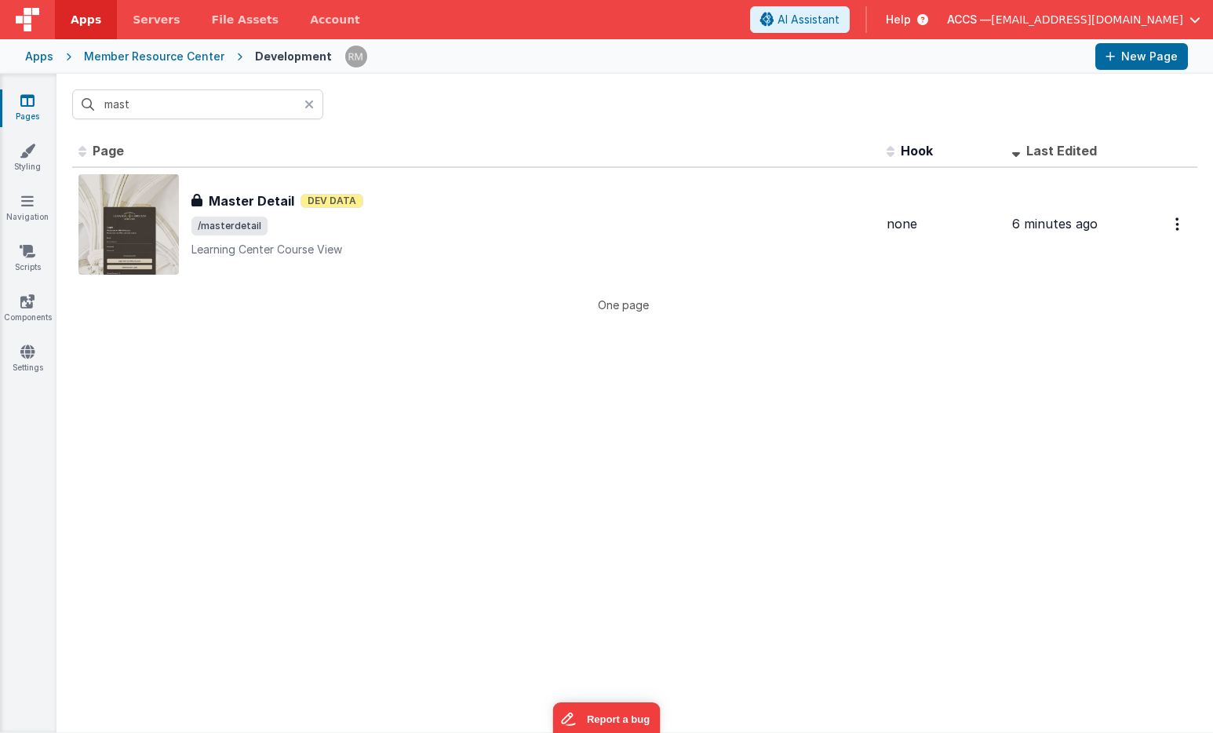
click at [44, 56] on div "Apps" at bounding box center [39, 57] width 28 height 16
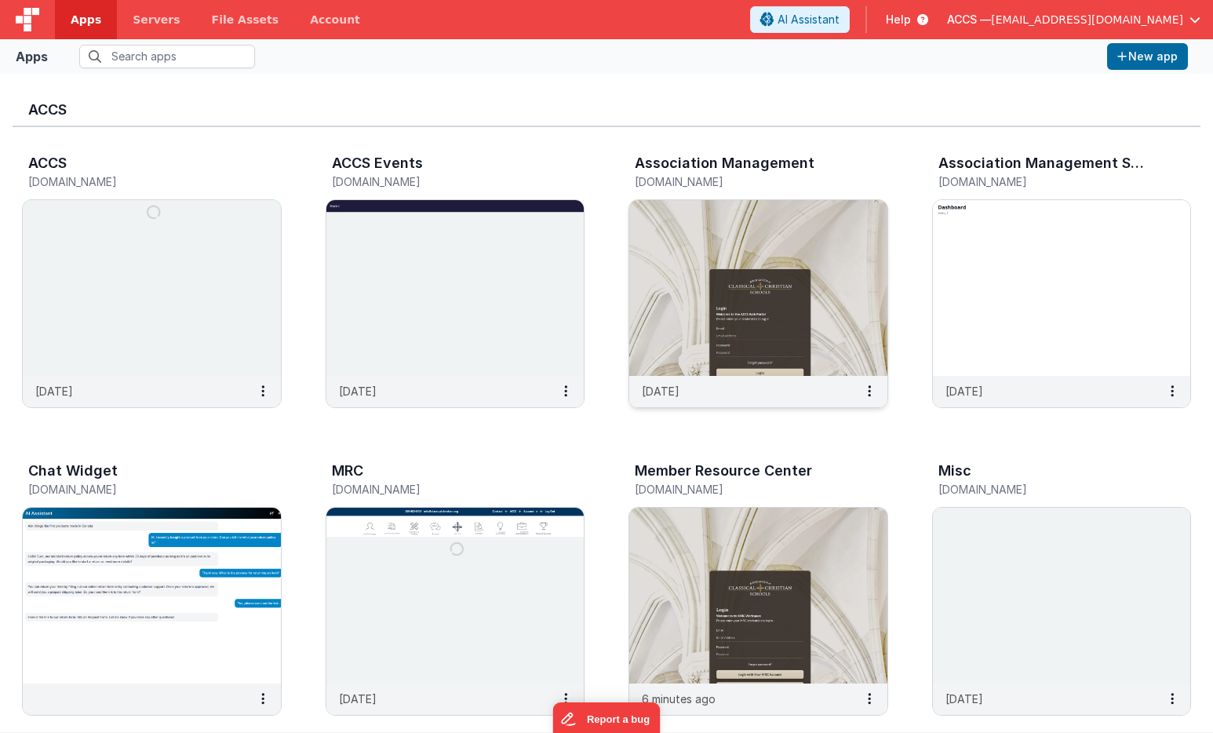
click at [693, 256] on img at bounding box center [758, 288] width 258 height 176
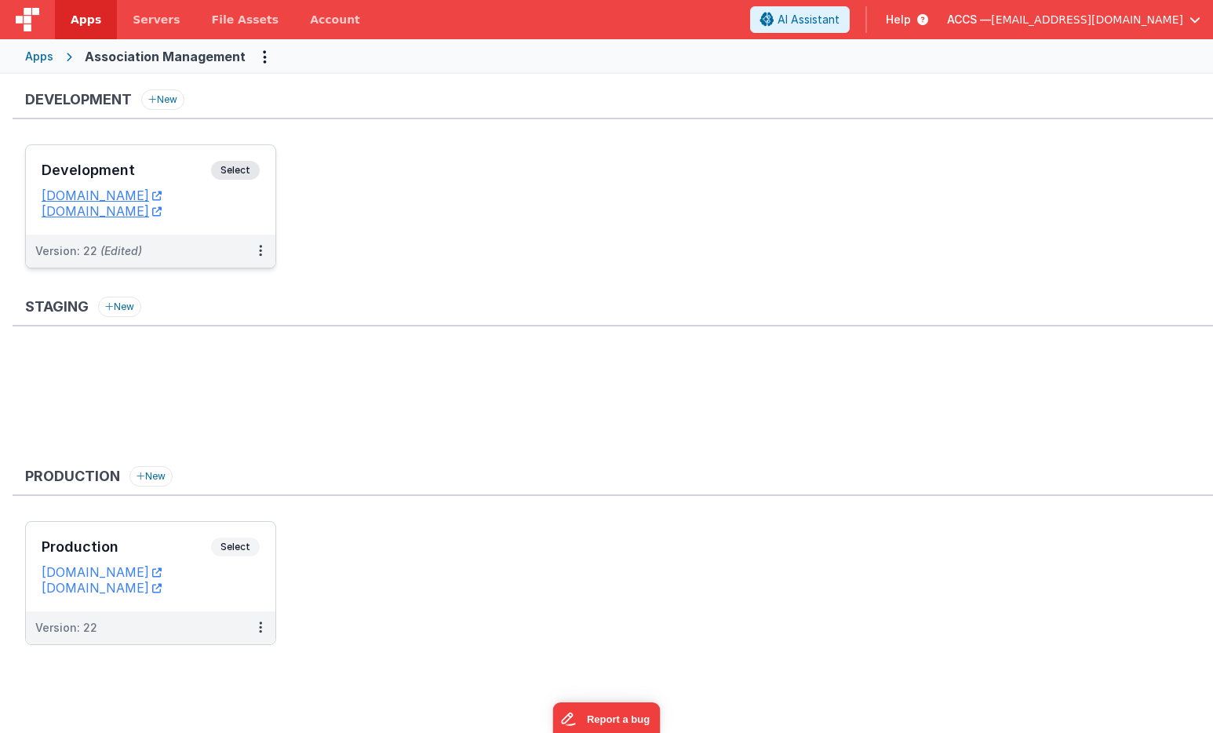
click at [162, 177] on h3 "Development" at bounding box center [126, 170] width 169 height 16
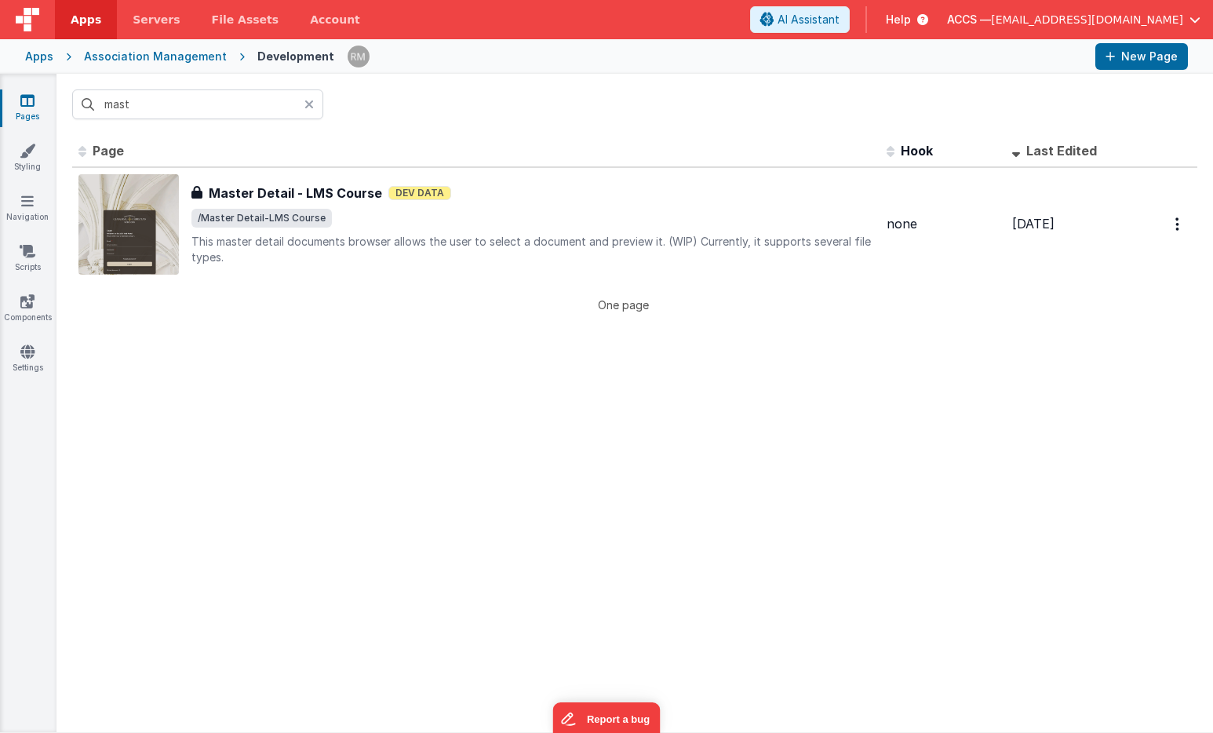
click at [307, 107] on icon at bounding box center [308, 104] width 9 height 13
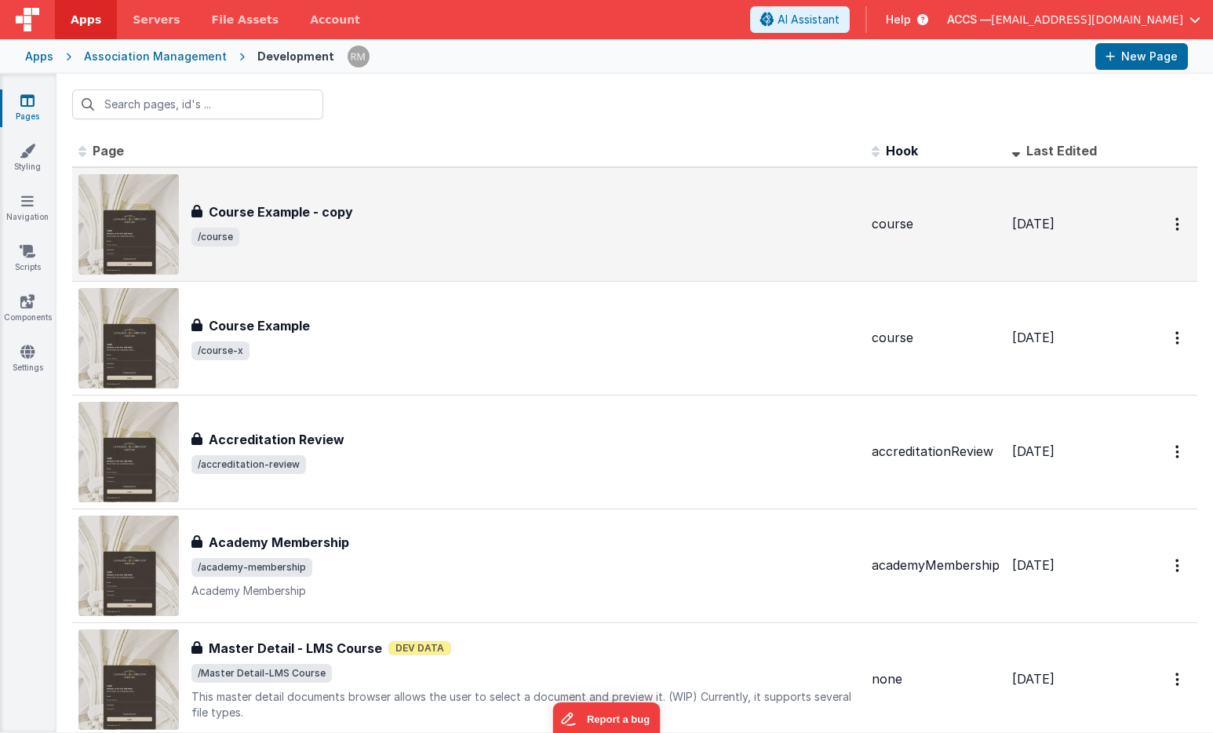
click at [307, 241] on span "/course" at bounding box center [524, 236] width 667 height 19
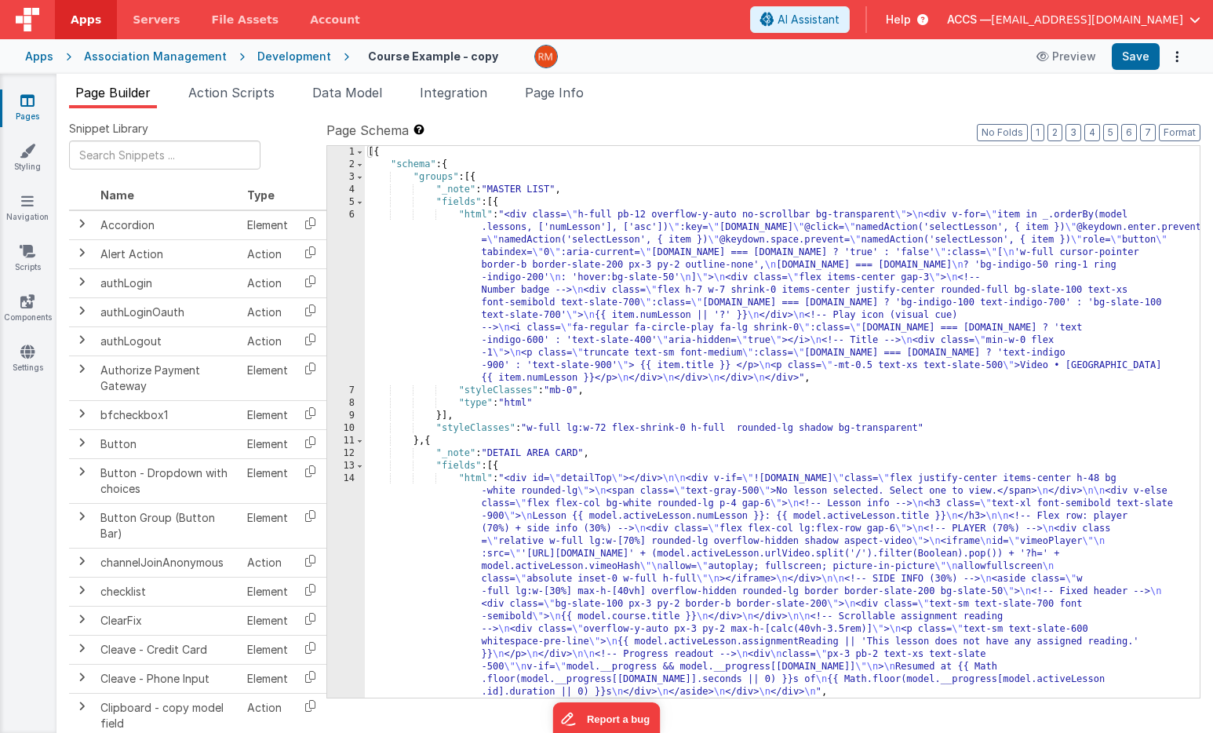
click at [610, 344] on div "[{ "schema" : { "groups" : [{ "_note" : "MASTER LIST" , "fields" : [{ "html" : …" at bounding box center [782, 434] width 835 height 577
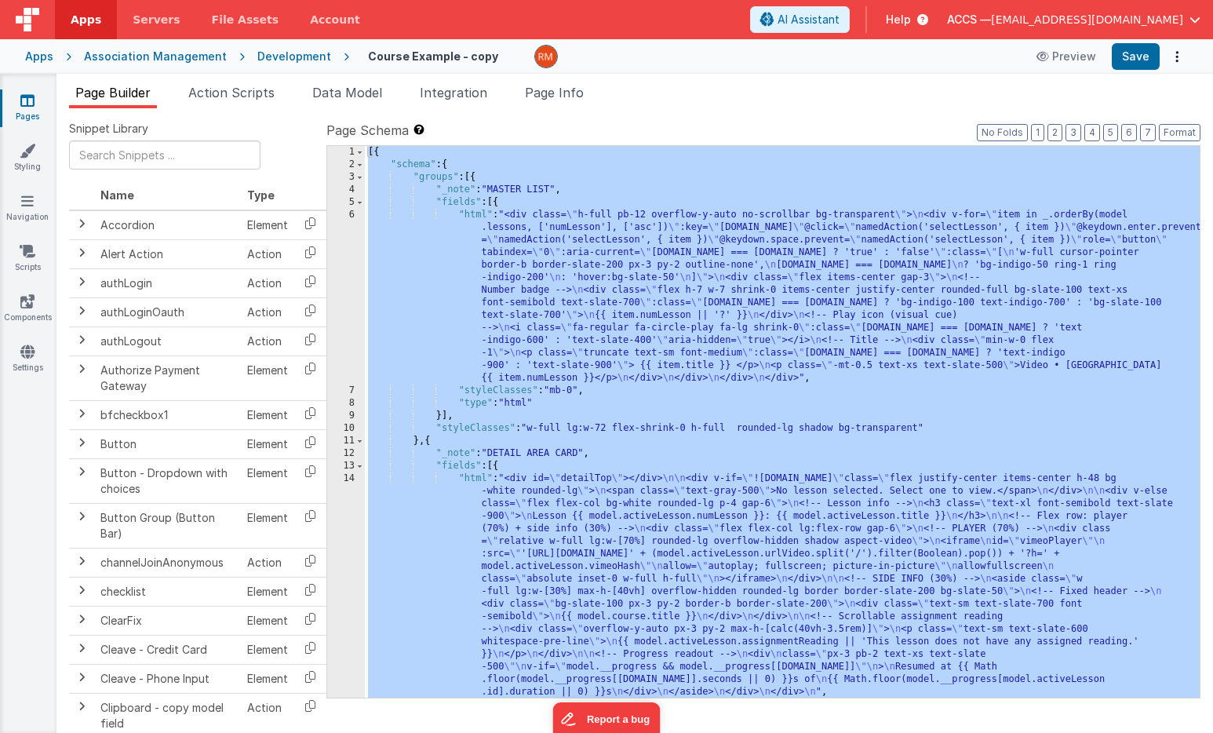
click at [42, 59] on div "Apps" at bounding box center [39, 57] width 28 height 16
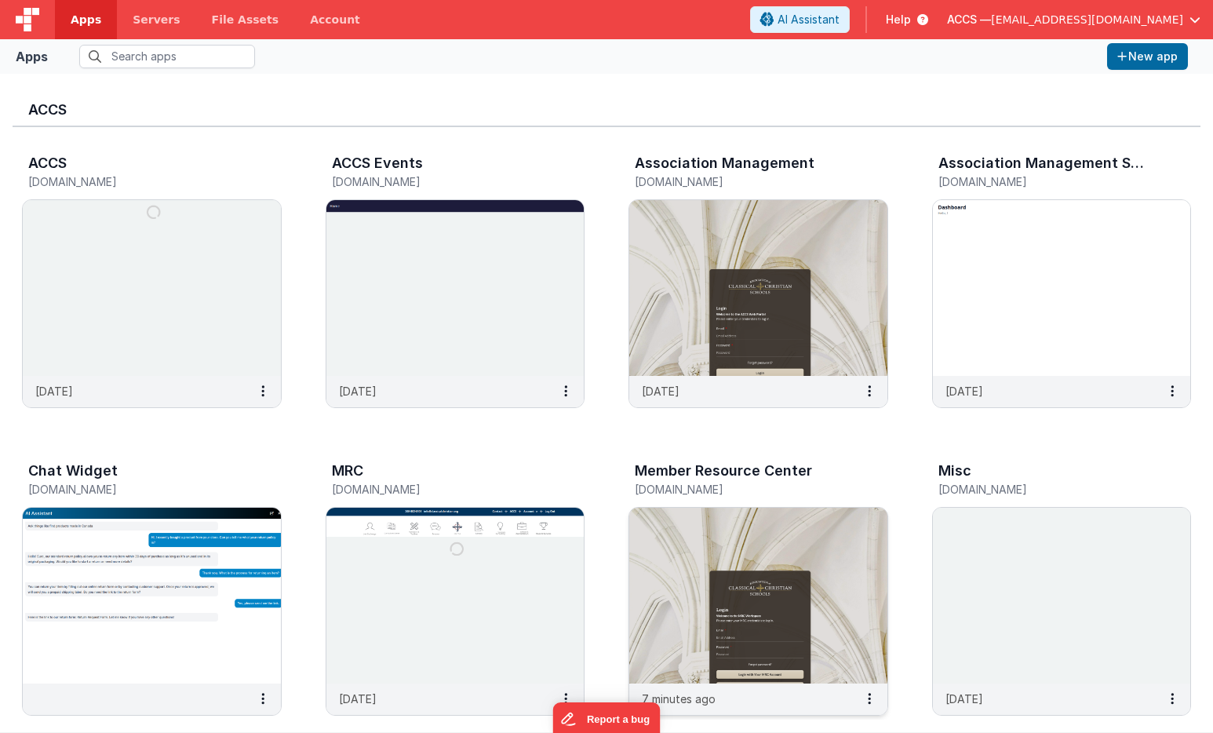
click at [712, 540] on img at bounding box center [758, 595] width 258 height 176
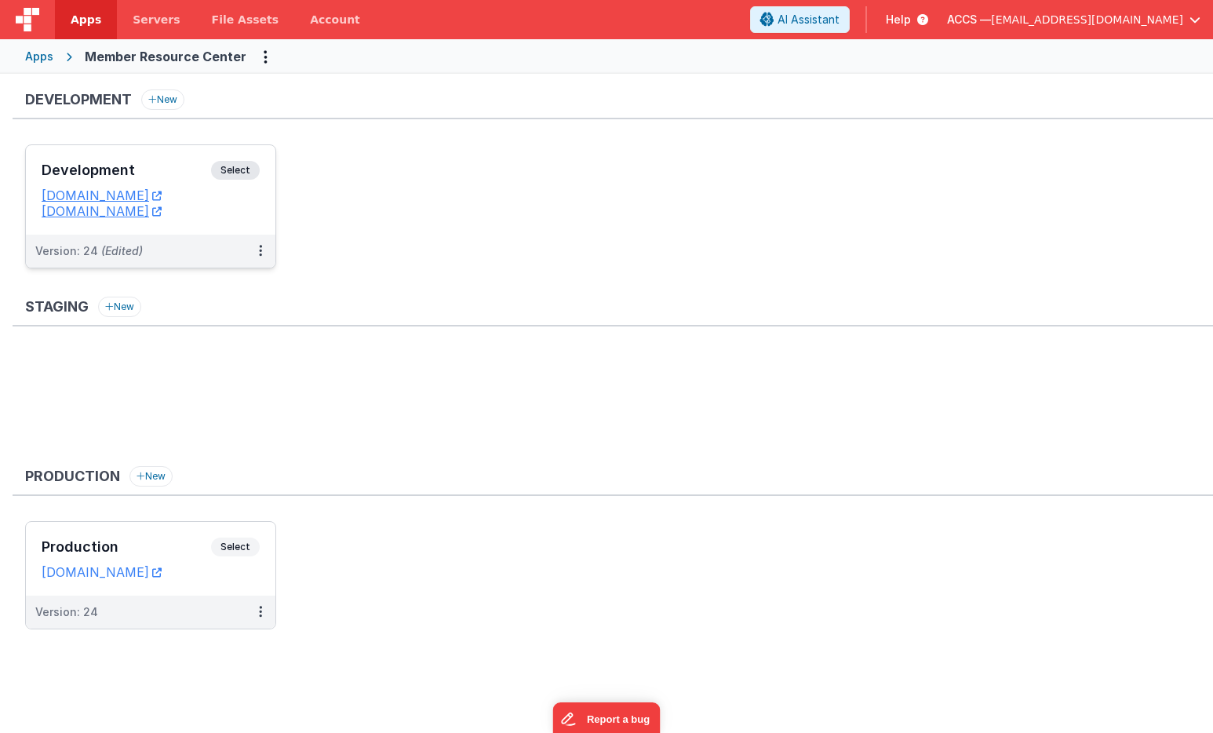
click at [166, 163] on h3 "Development" at bounding box center [126, 170] width 169 height 16
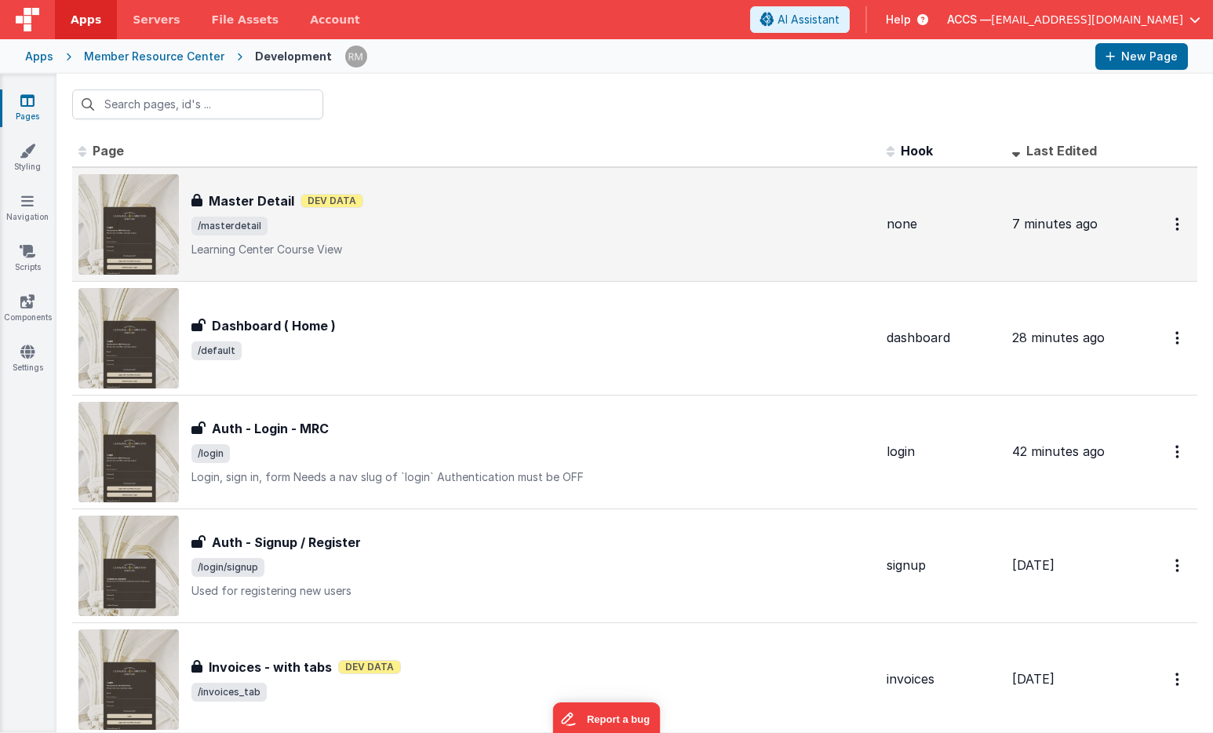
click at [273, 219] on span "/masterdetail" at bounding box center [532, 225] width 682 height 19
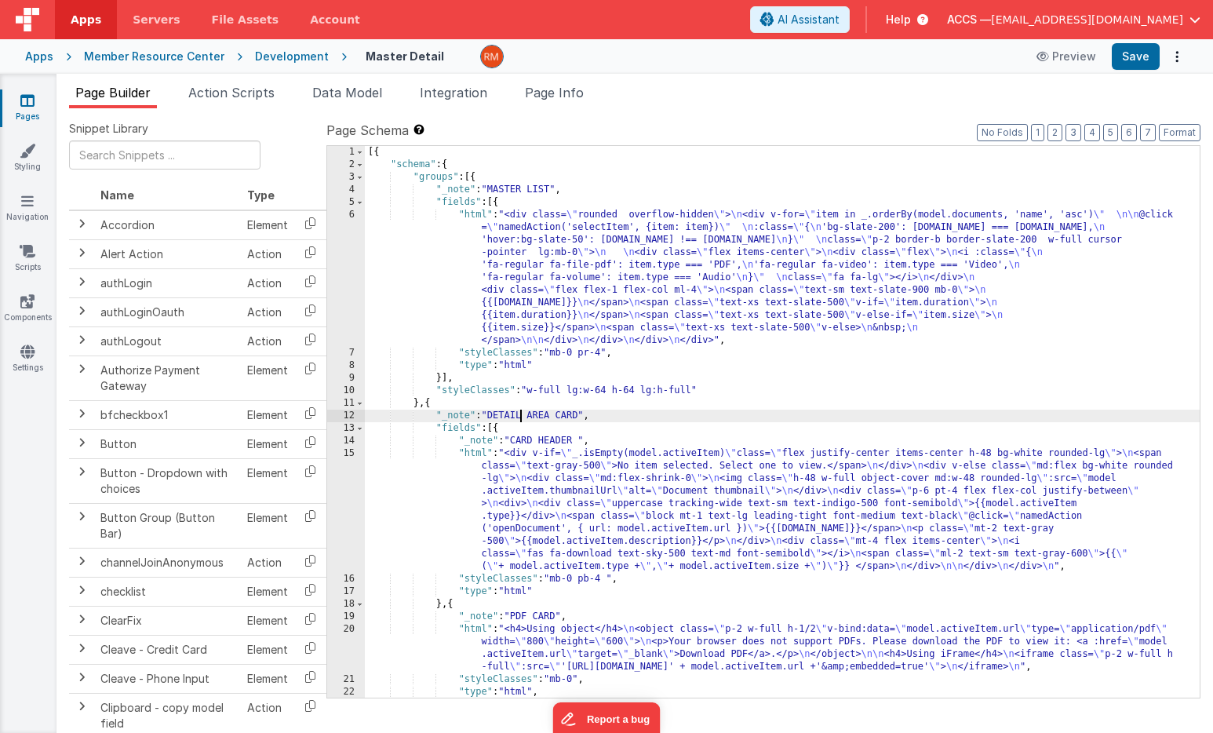
click at [519, 421] on div "[{ "schema" : { "groups" : [{ "_note" : "MASTER LIST" , "fields" : [{ "html" : …" at bounding box center [782, 434] width 835 height 577
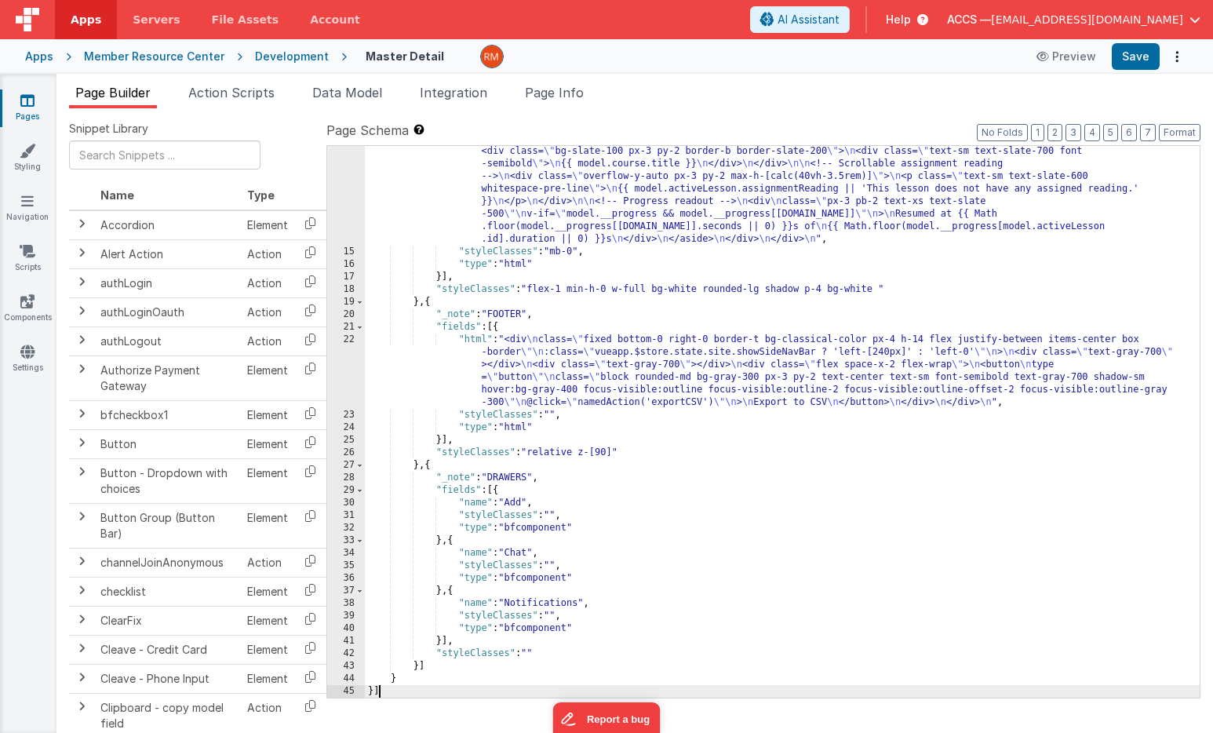
scroll to position [453, 0]
click at [1126, 62] on button "Save" at bounding box center [1135, 56] width 48 height 27
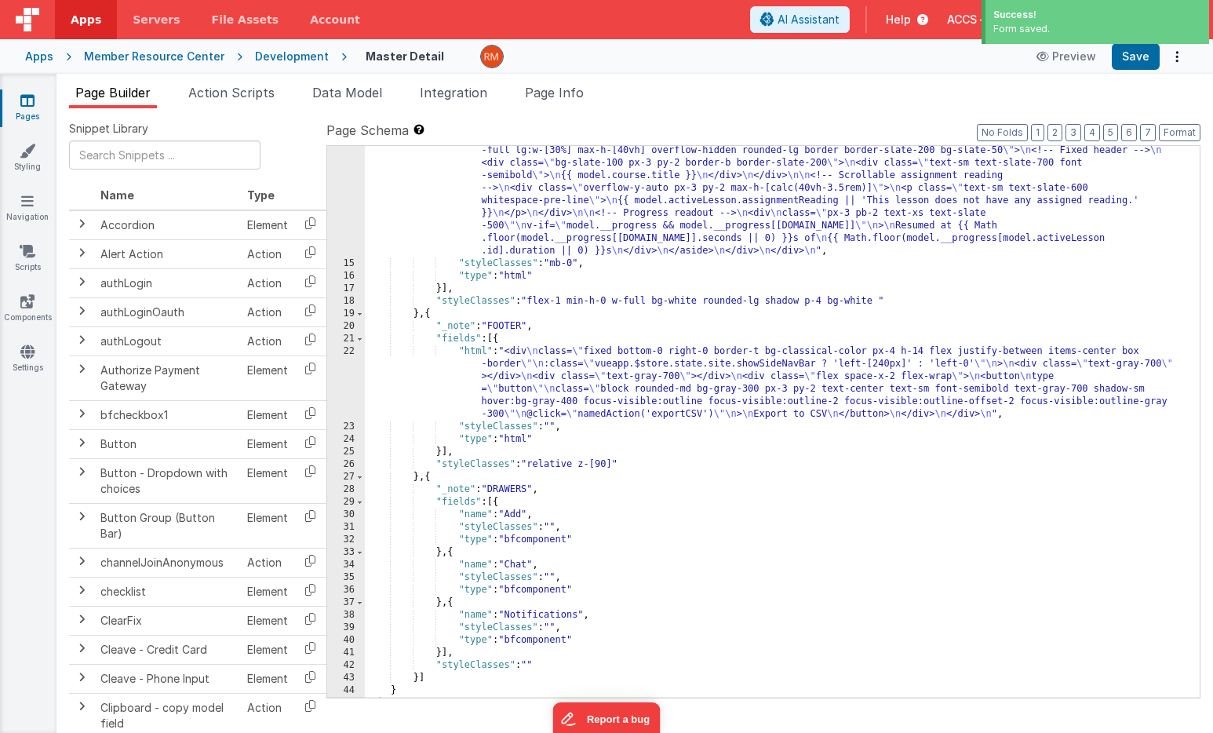
scroll to position [0, 0]
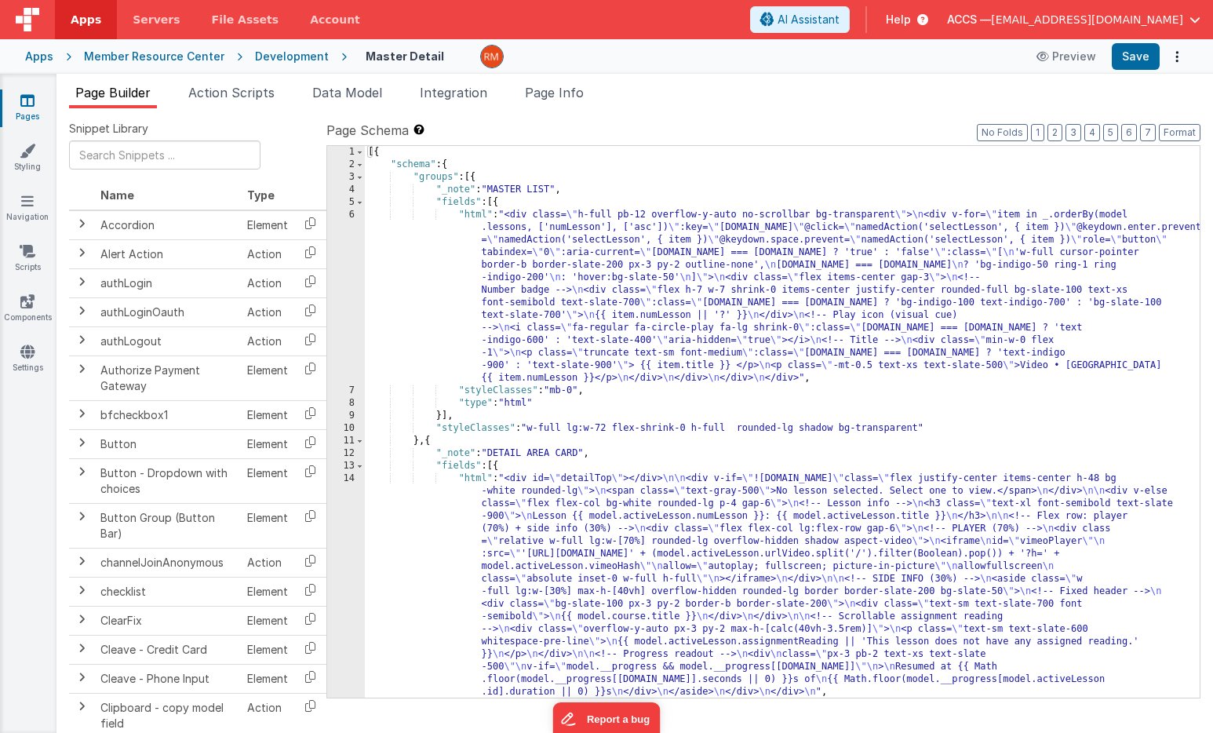
click at [38, 59] on div "Apps" at bounding box center [39, 57] width 28 height 16
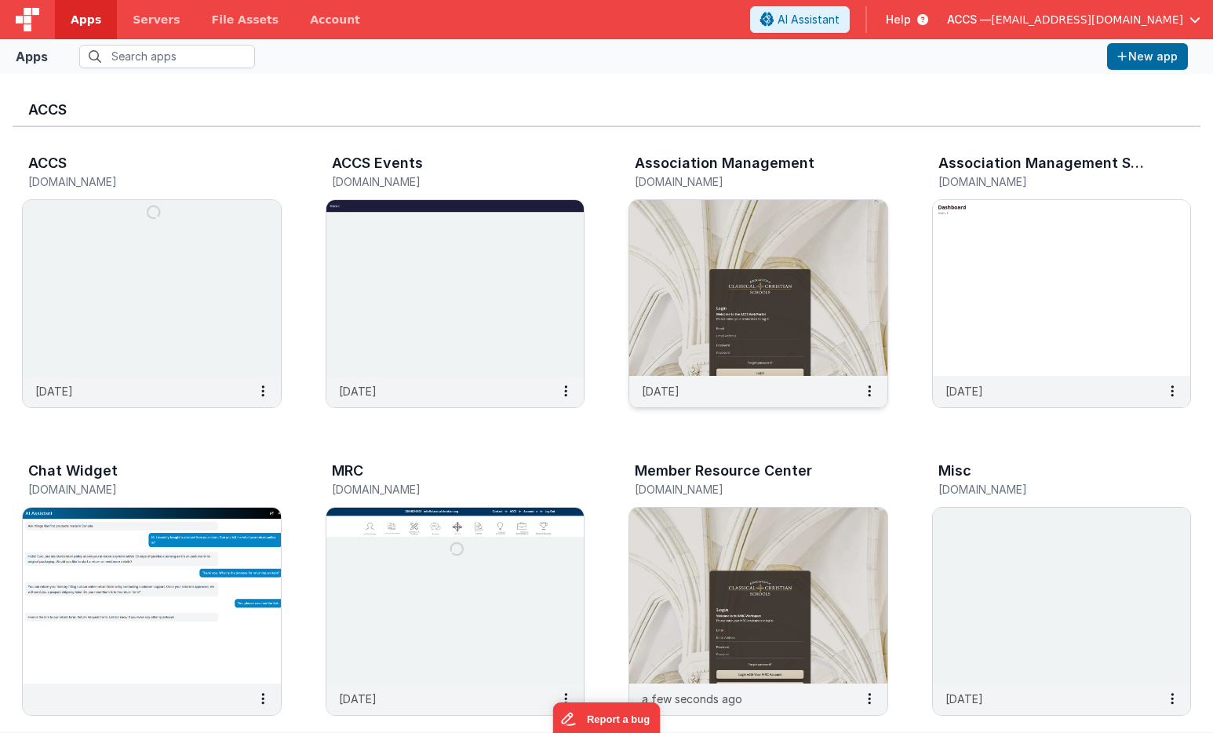
click at [692, 242] on img at bounding box center [758, 288] width 258 height 176
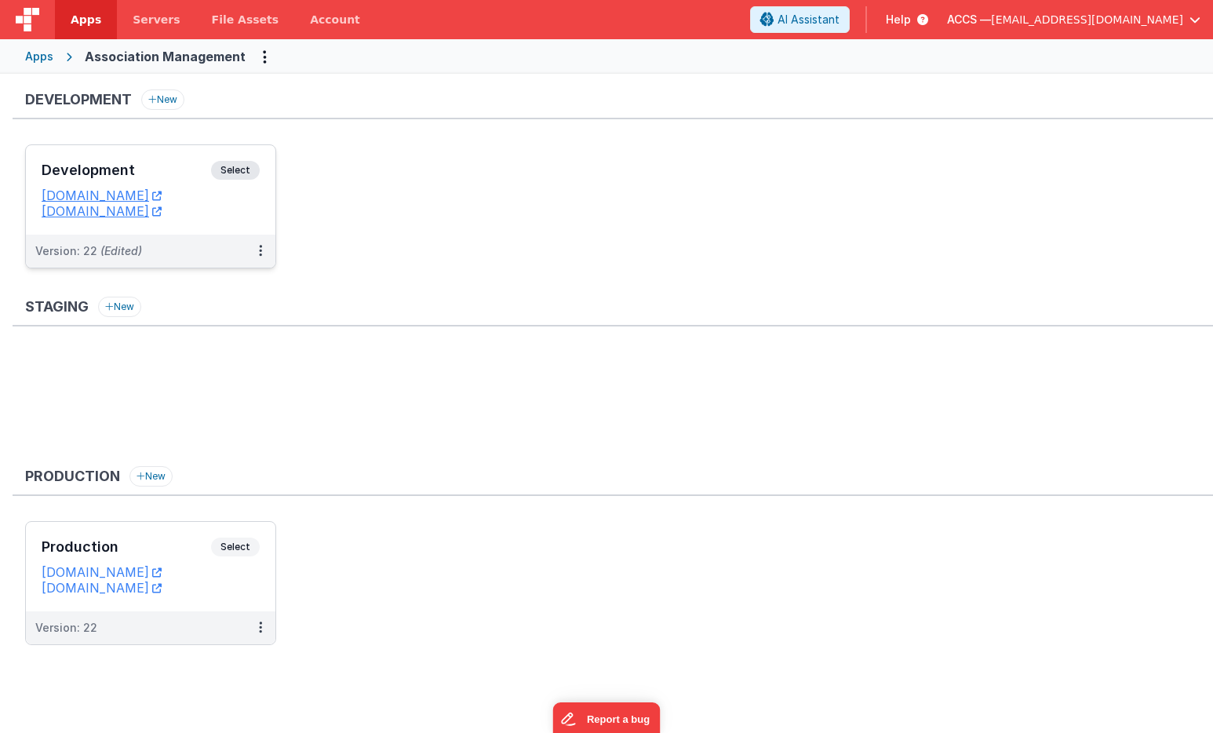
click at [162, 184] on div "Development Select" at bounding box center [151, 174] width 218 height 27
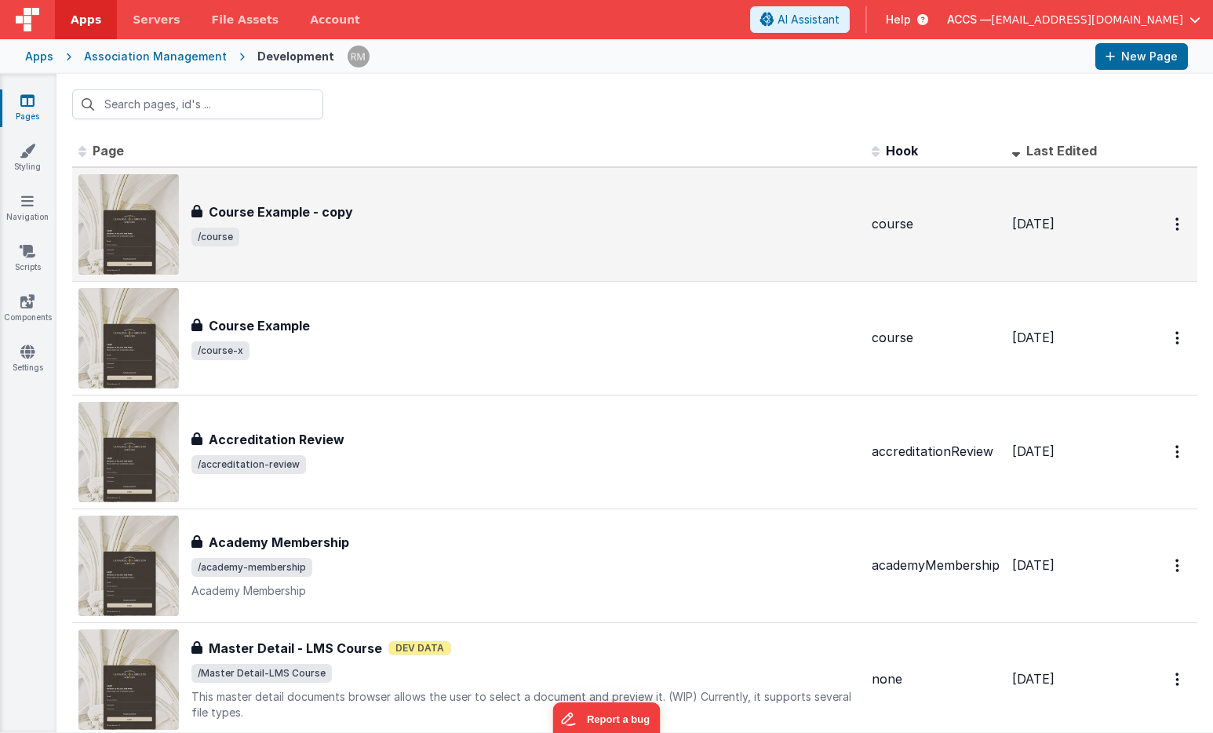
click at [340, 240] on span "/course" at bounding box center [524, 236] width 667 height 19
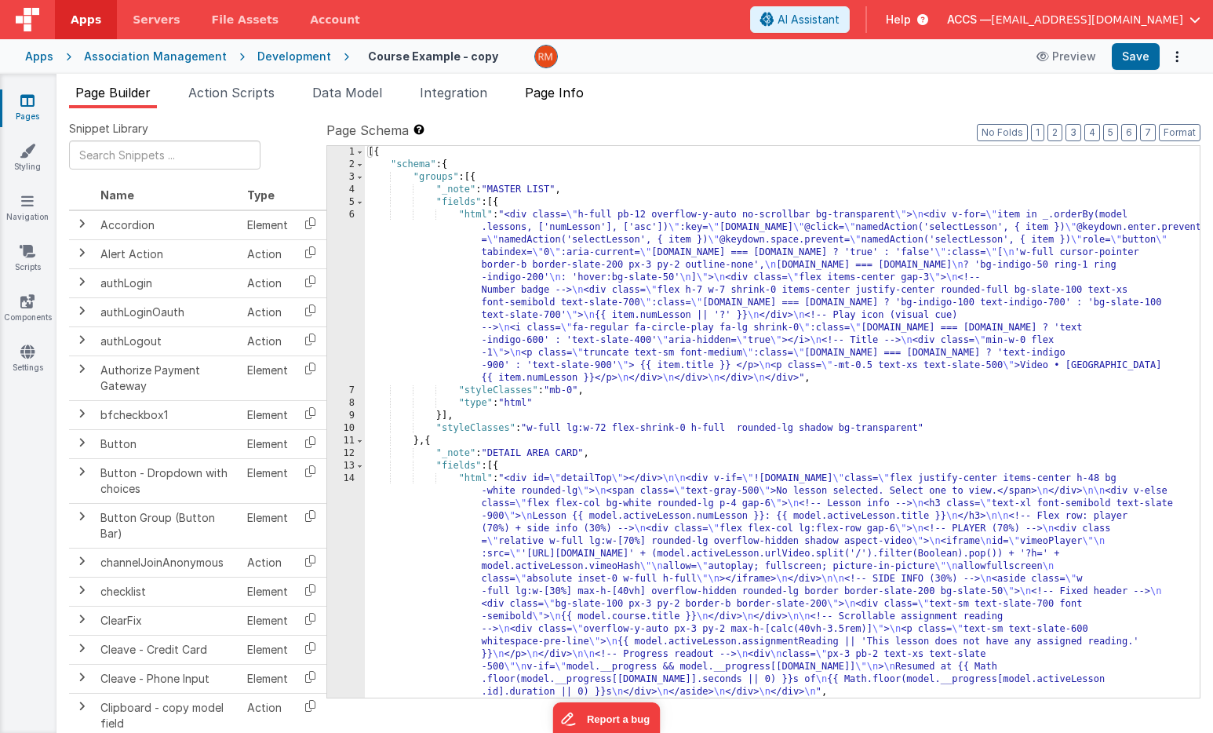
click at [553, 102] on li "Page Info" at bounding box center [553, 95] width 71 height 25
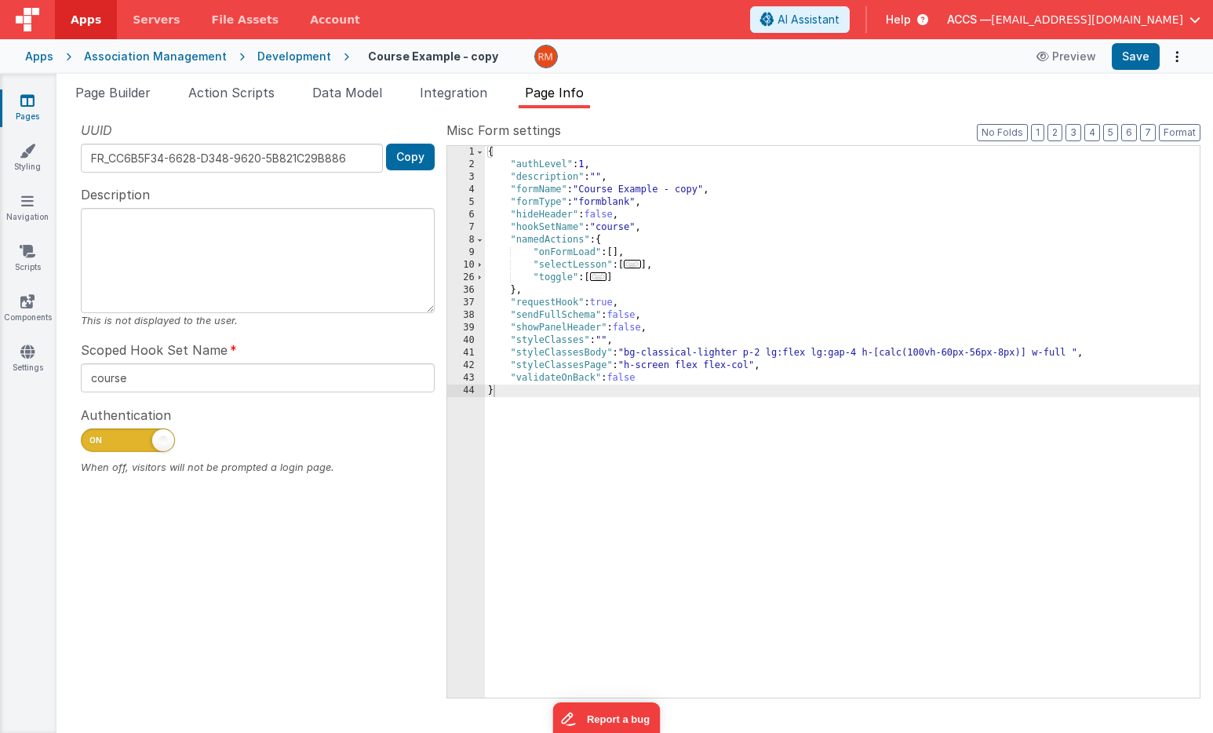
click at [561, 427] on div "{ "authLevel" : 1 , "description" : "" , "formName" : "Course Example - copy" ,…" at bounding box center [842, 434] width 715 height 577
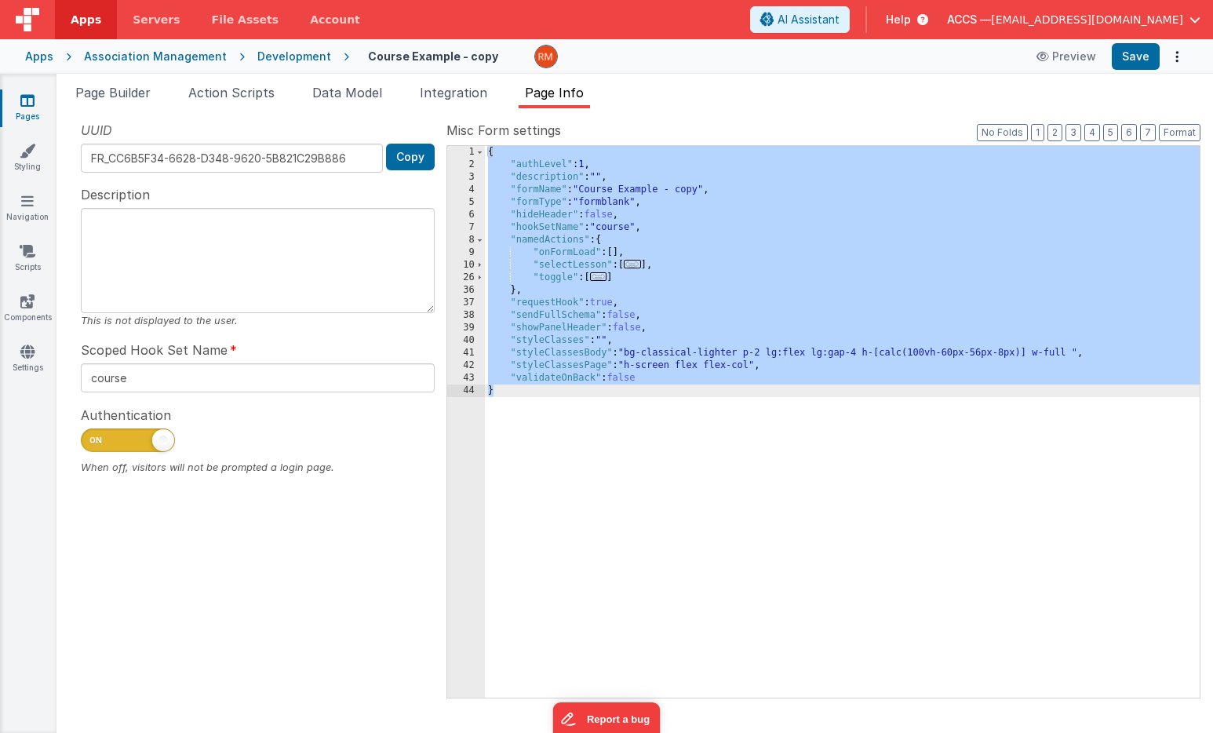
click at [566, 441] on div "{ "authLevel" : 1 , "description" : "" , "formName" : "Course Example - copy" ,…" at bounding box center [842, 434] width 715 height 577
drag, startPoint x: 561, startPoint y: 466, endPoint x: 483, endPoint y: 70, distance: 403.6
click at [483, 70] on div "Apps Servers File Assets Account Some FUTURE Slot AI Assistant Help ACCS — rmer…" at bounding box center [606, 366] width 1213 height 733
click at [45, 59] on div "Apps" at bounding box center [39, 57] width 28 height 16
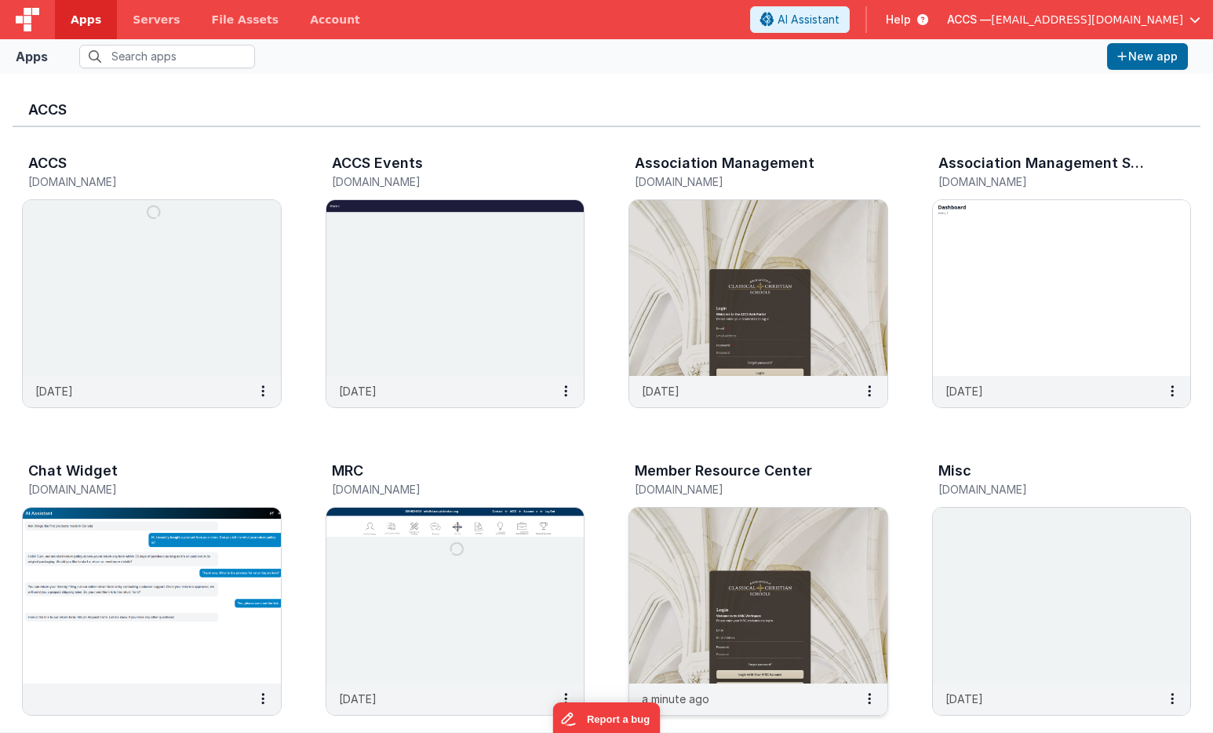
click at [700, 539] on img at bounding box center [758, 595] width 258 height 176
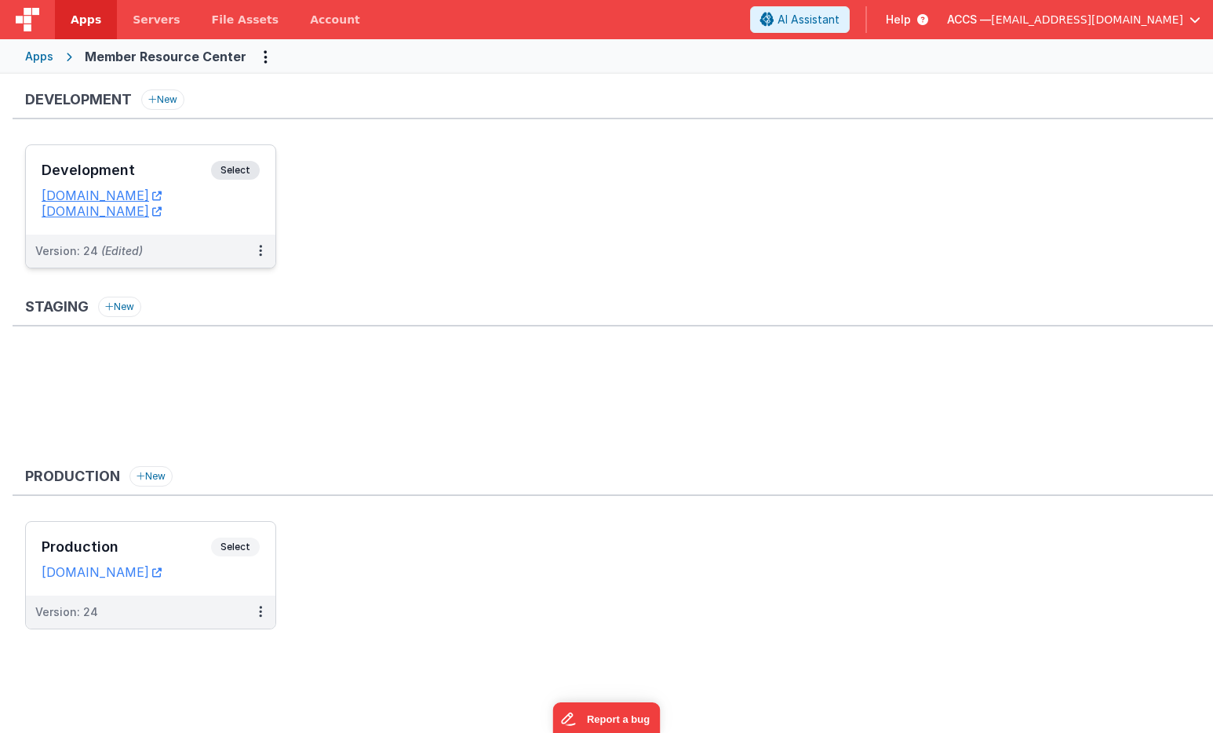
click at [200, 170] on h3 "Development" at bounding box center [126, 170] width 169 height 16
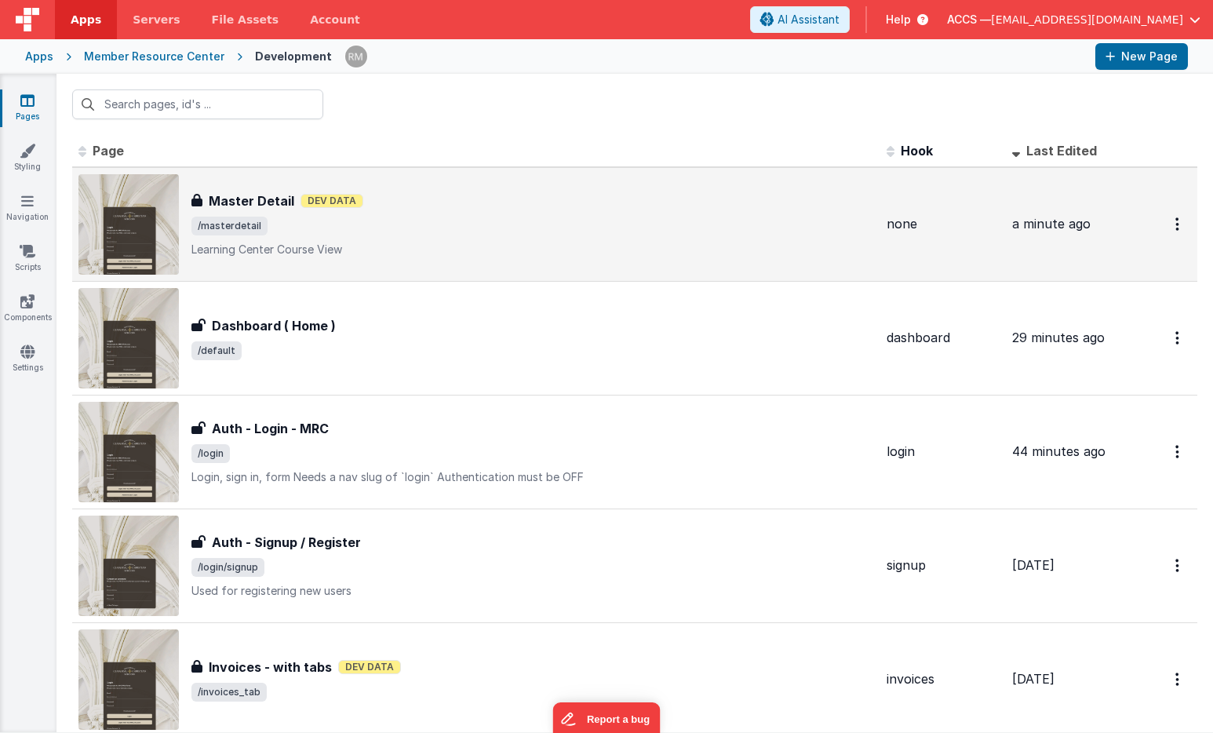
click at [375, 245] on p "Learning Center Course View" at bounding box center [532, 250] width 682 height 16
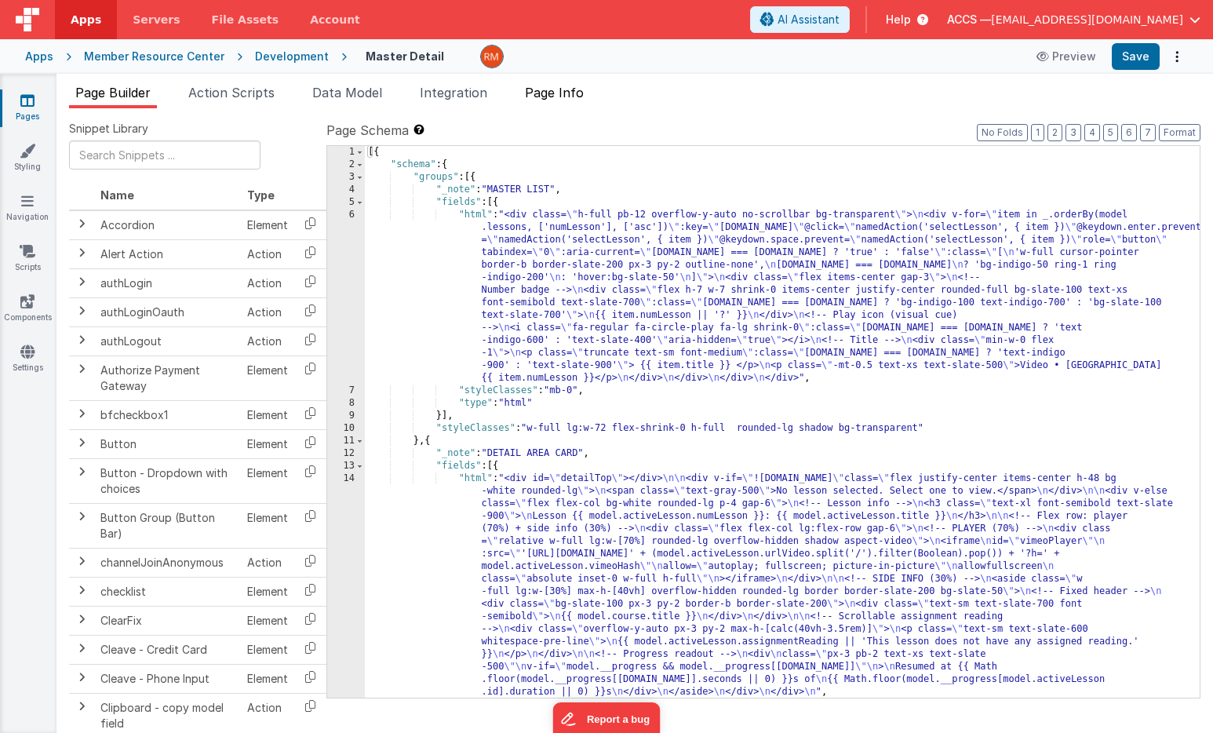
click at [556, 96] on span "Page Info" at bounding box center [554, 93] width 59 height 16
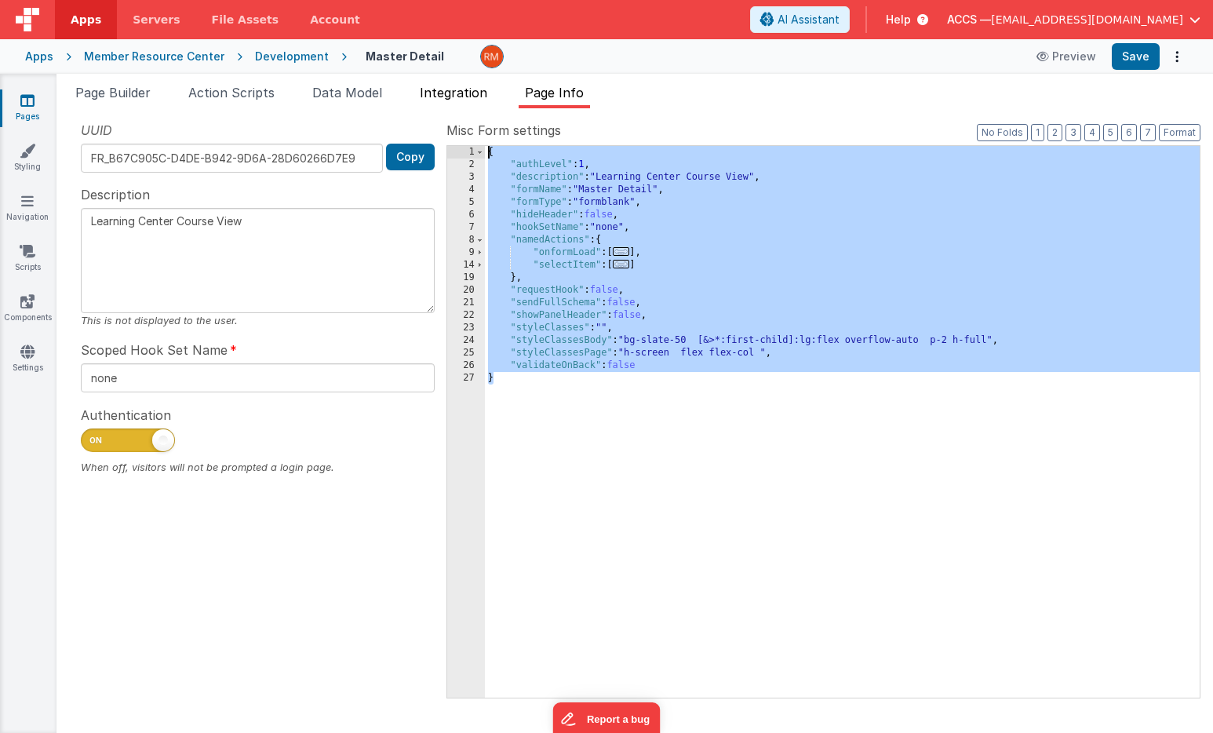
drag, startPoint x: 502, startPoint y: 416, endPoint x: 489, endPoint y: 93, distance: 323.4
click at [489, 93] on div "Page Builder Action Scripts Data Model Integration Page Info Snippet Library Na…" at bounding box center [634, 407] width 1156 height 649
type input "course"
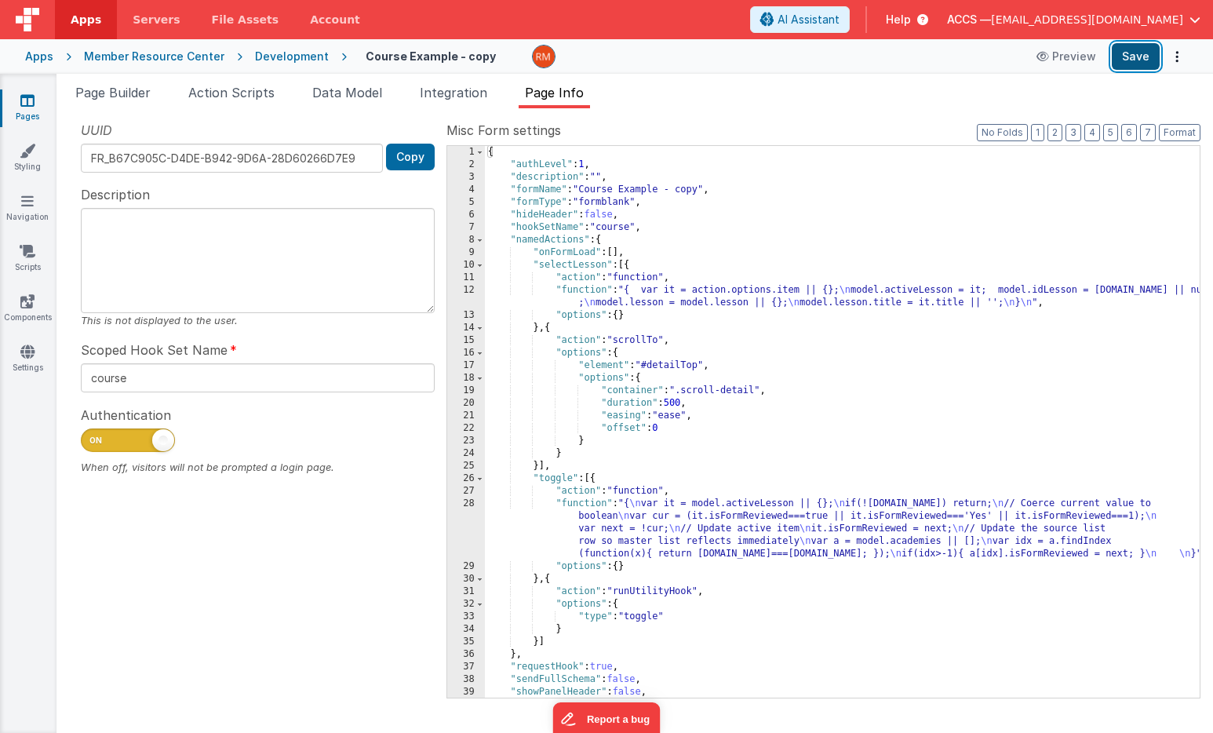
click at [1142, 56] on button "Save" at bounding box center [1135, 56] width 48 height 27
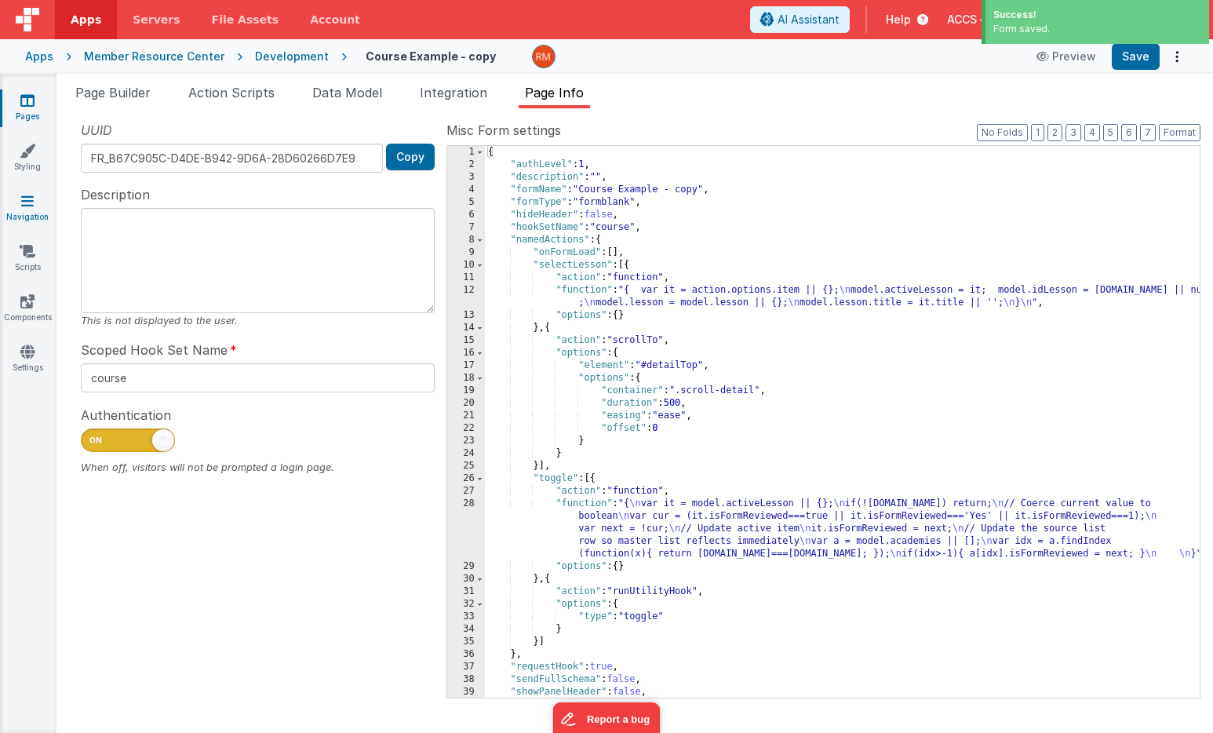
click at [31, 202] on icon at bounding box center [27, 201] width 13 height 16
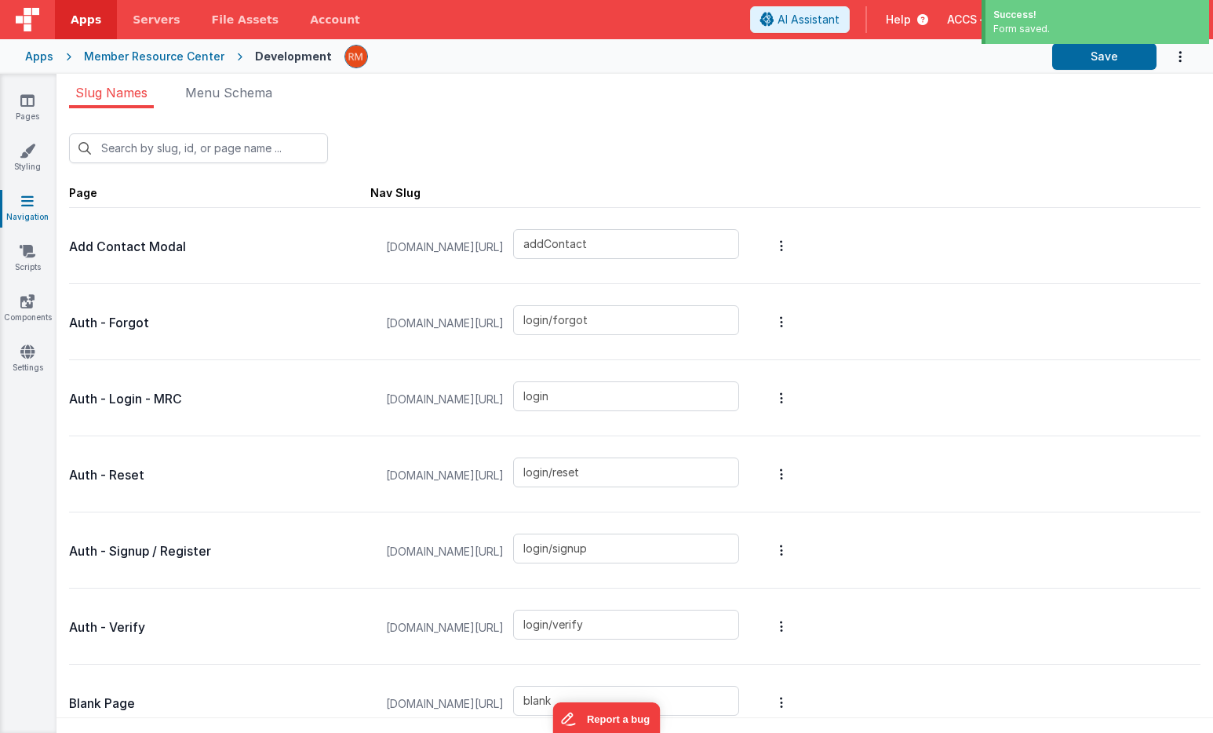
type input "masterdetail"
type input "login/reset/success"
type input "default"
type input "invoices_simple"
type input "invoices_tab"
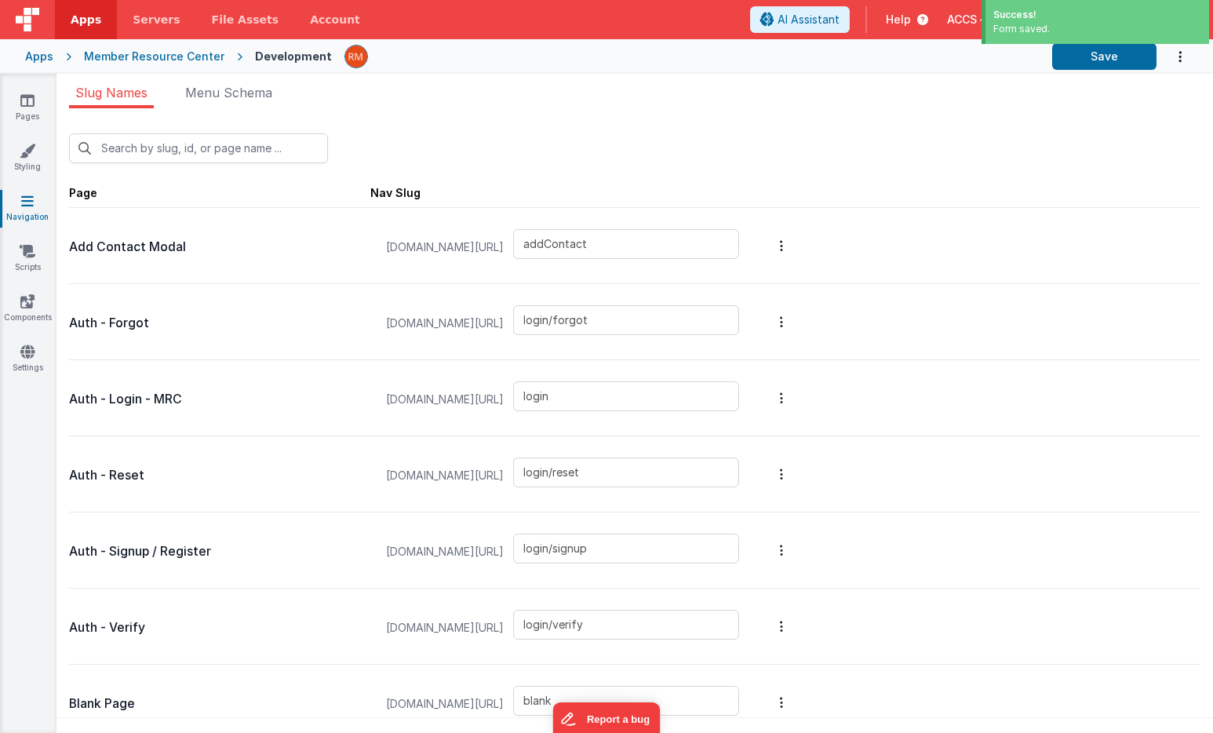
type input "invoicesdetail"
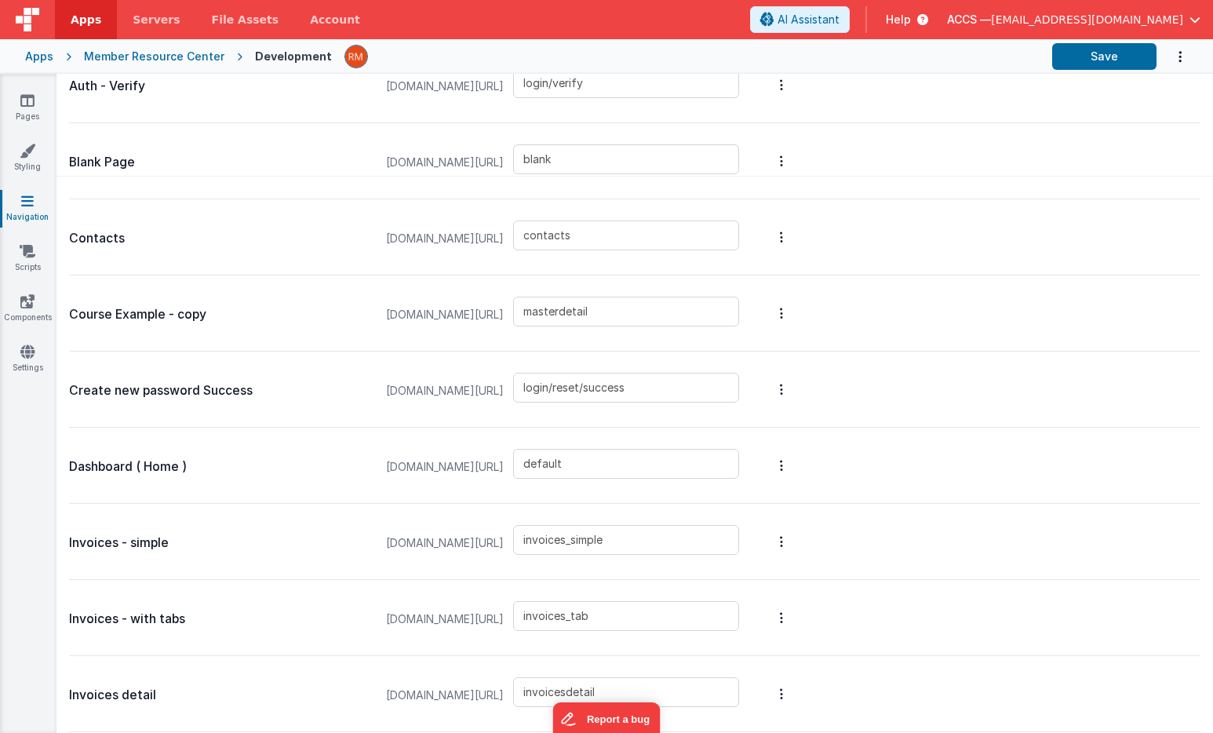
scroll to position [619, 0]
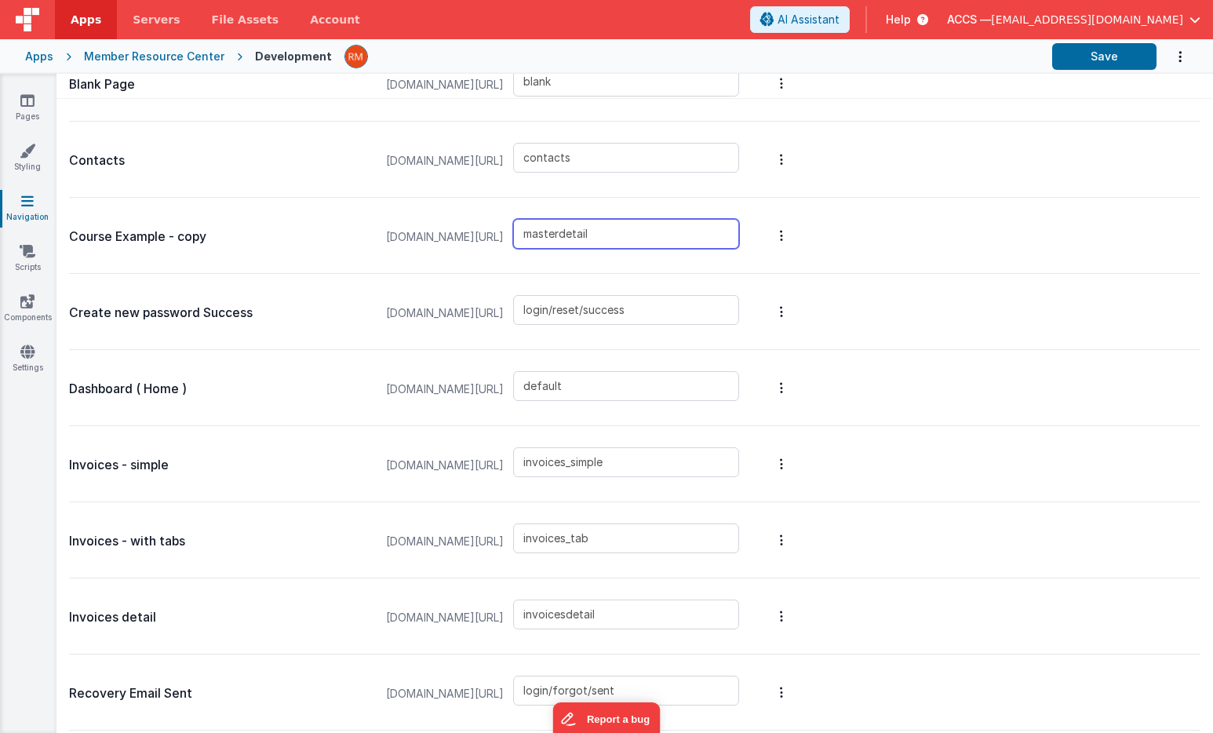
drag, startPoint x: 680, startPoint y: 237, endPoint x: 587, endPoint y: 228, distance: 93.7
click at [587, 228] on div "membersdev.classicalchristian.org/#/ masterdetail" at bounding box center [562, 237] width 372 height 60
type input "course"
click at [1102, 59] on button "Save" at bounding box center [1104, 56] width 104 height 27
click at [37, 102] on link "Pages" at bounding box center [27, 108] width 56 height 31
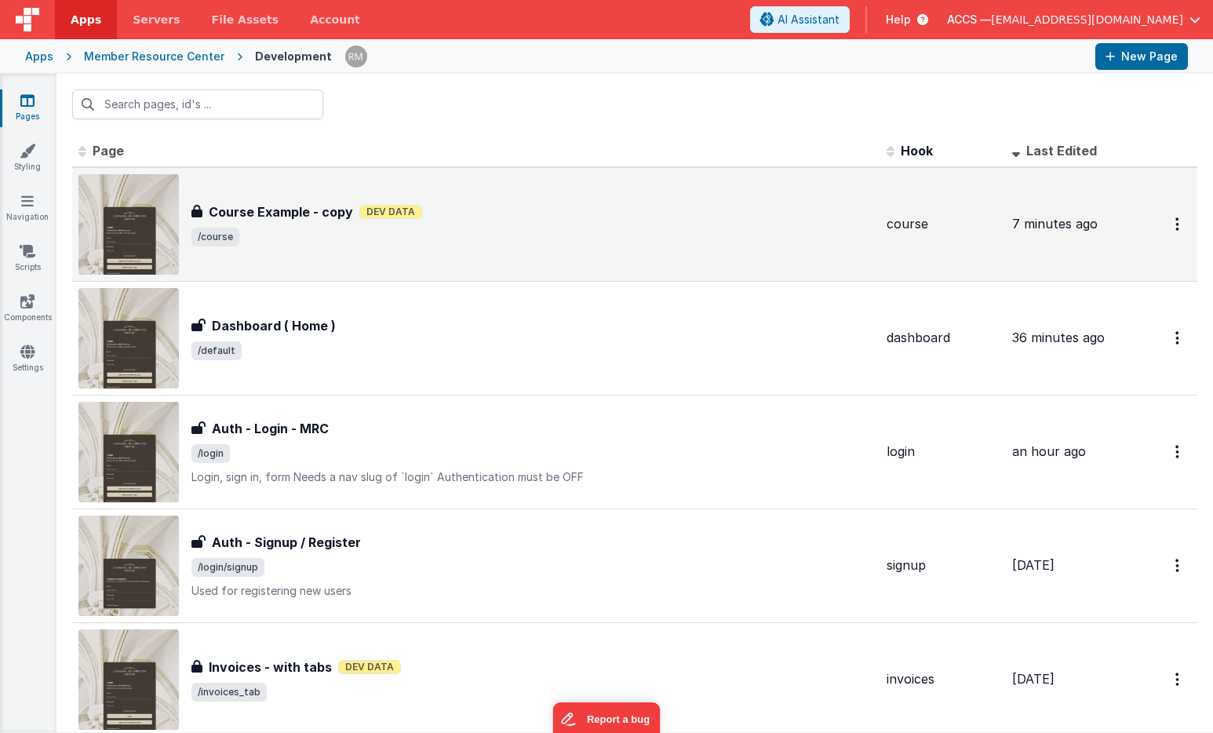
click at [311, 232] on span "/course" at bounding box center [532, 236] width 682 height 19
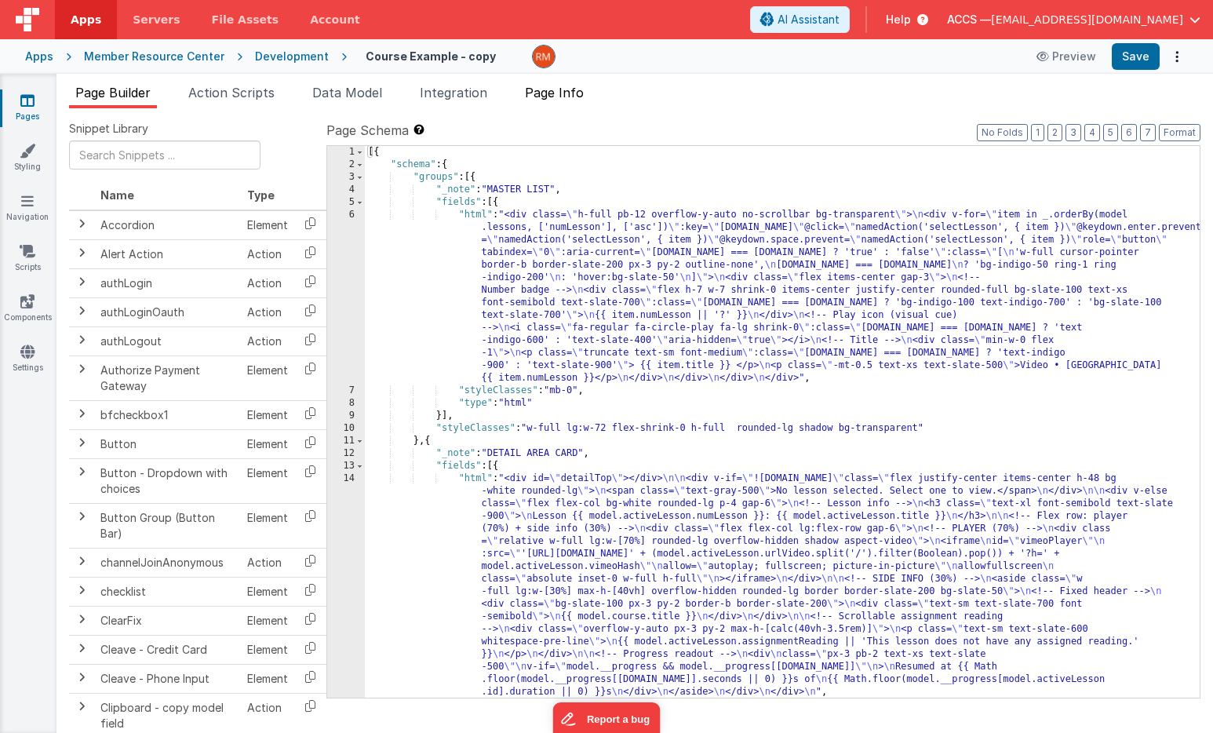
click at [562, 98] on span "Page Info" at bounding box center [554, 93] width 59 height 16
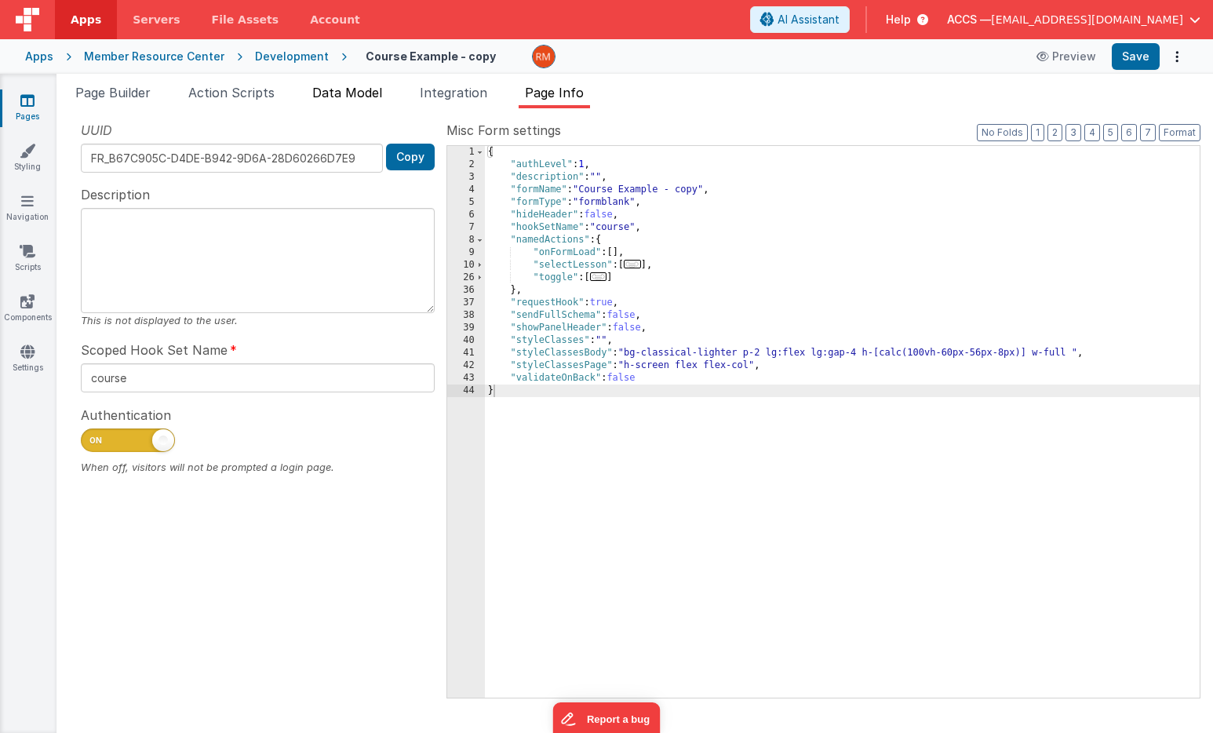
click at [360, 87] on span "Data Model" at bounding box center [347, 93] width 70 height 16
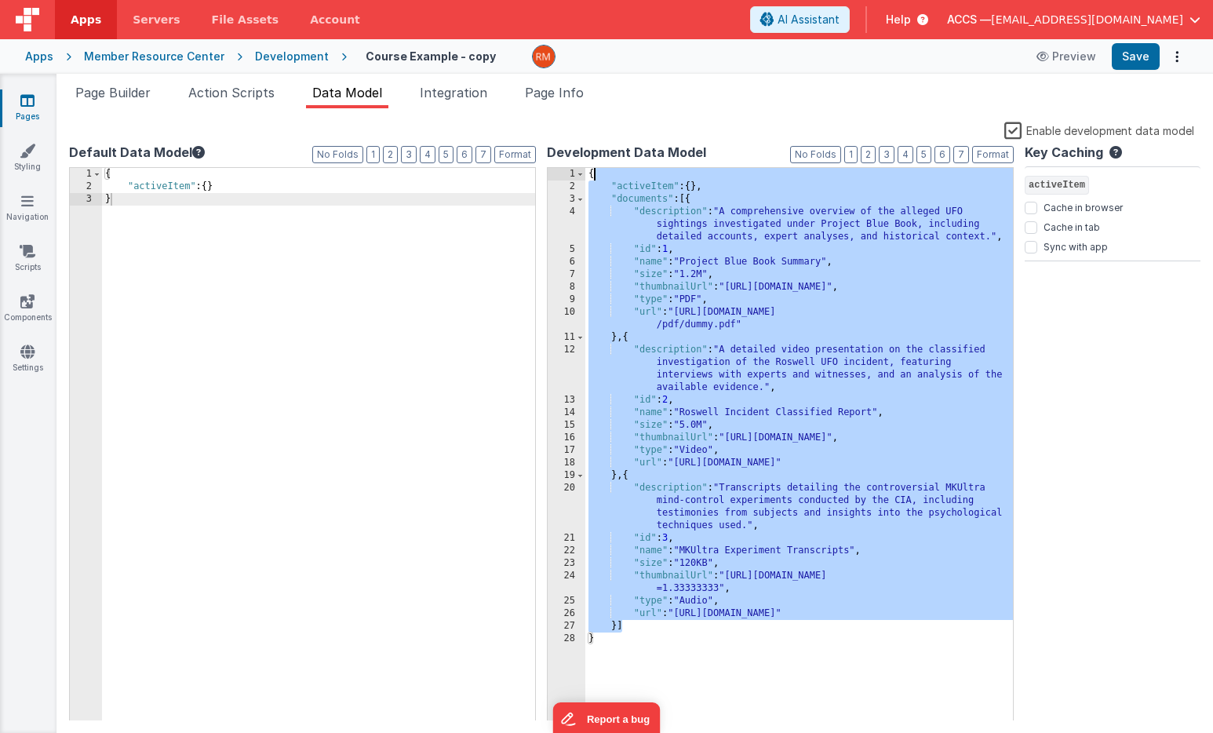
drag, startPoint x: 633, startPoint y: 631, endPoint x: 612, endPoint y: 173, distance: 458.6
click at [612, 173] on div "{ "activeItem" : { } , "documents" : [{ "description" : "A comprehensive overvi…" at bounding box center [798, 457] width 427 height 578
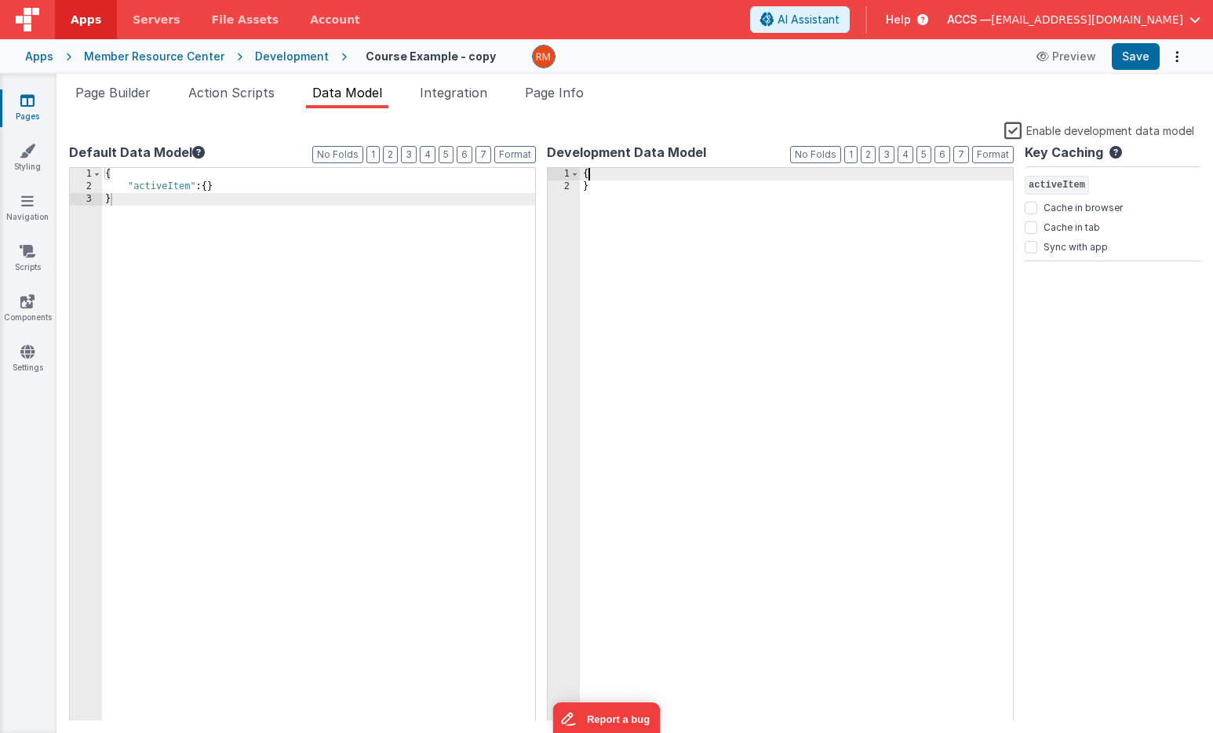
click at [581, 187] on div "{ }" at bounding box center [796, 457] width 433 height 578
click at [1137, 58] on button "Save" at bounding box center [1135, 56] width 48 height 27
click at [31, 109] on link "Pages" at bounding box center [27, 108] width 56 height 31
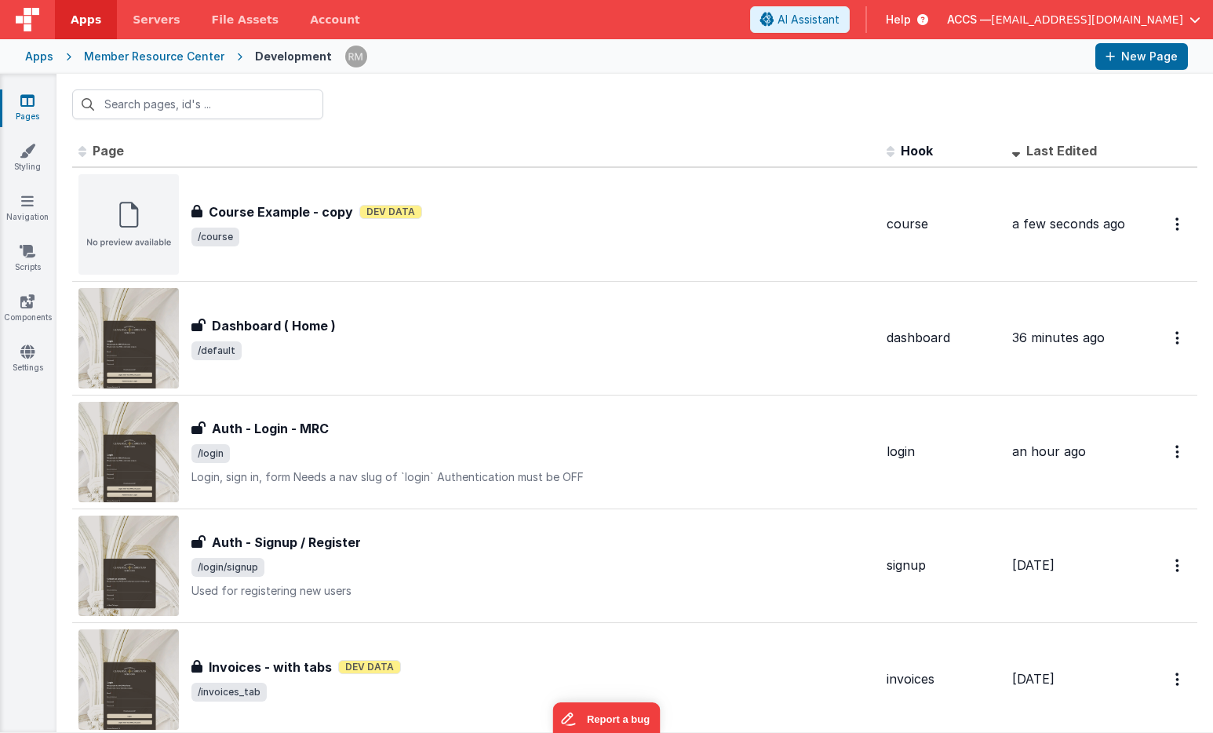
click at [57, 60] on div "Apps Member Resource Center Development New Page" at bounding box center [606, 56] width 1213 height 35
click at [47, 53] on div "Apps" at bounding box center [39, 57] width 28 height 16
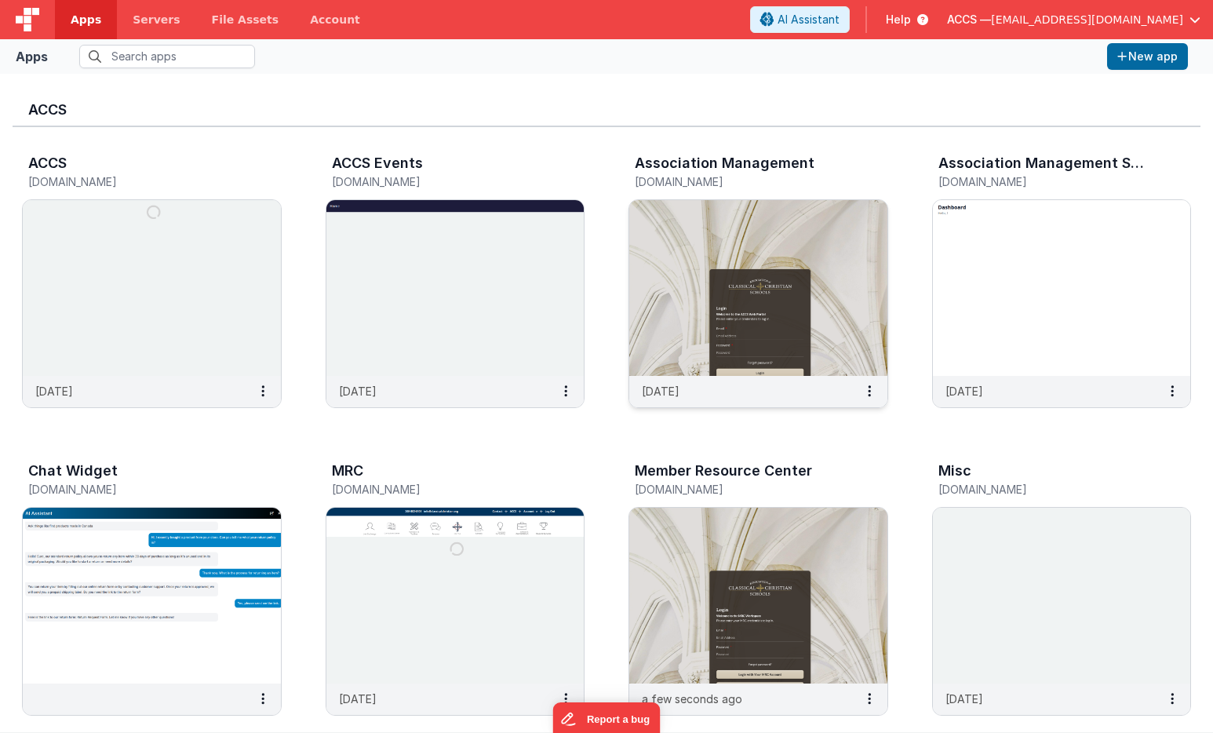
click at [710, 256] on img at bounding box center [758, 288] width 258 height 176
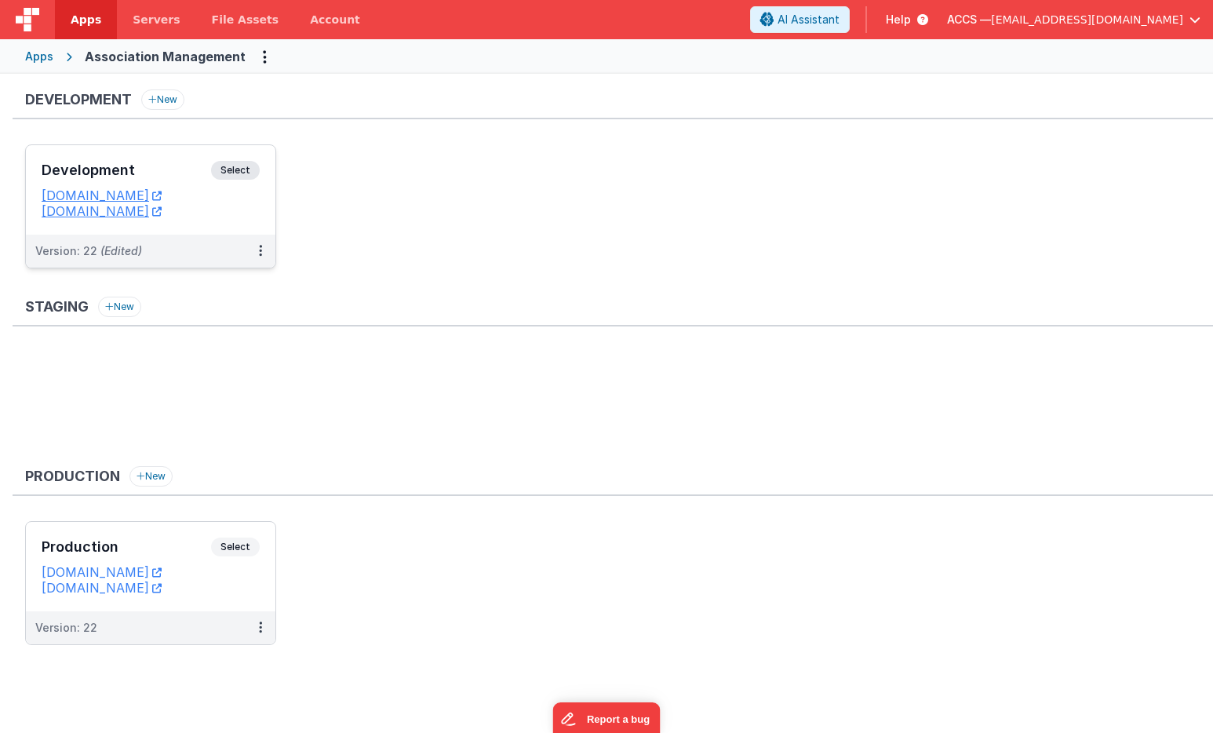
click at [187, 174] on h3 "Development" at bounding box center [126, 170] width 169 height 16
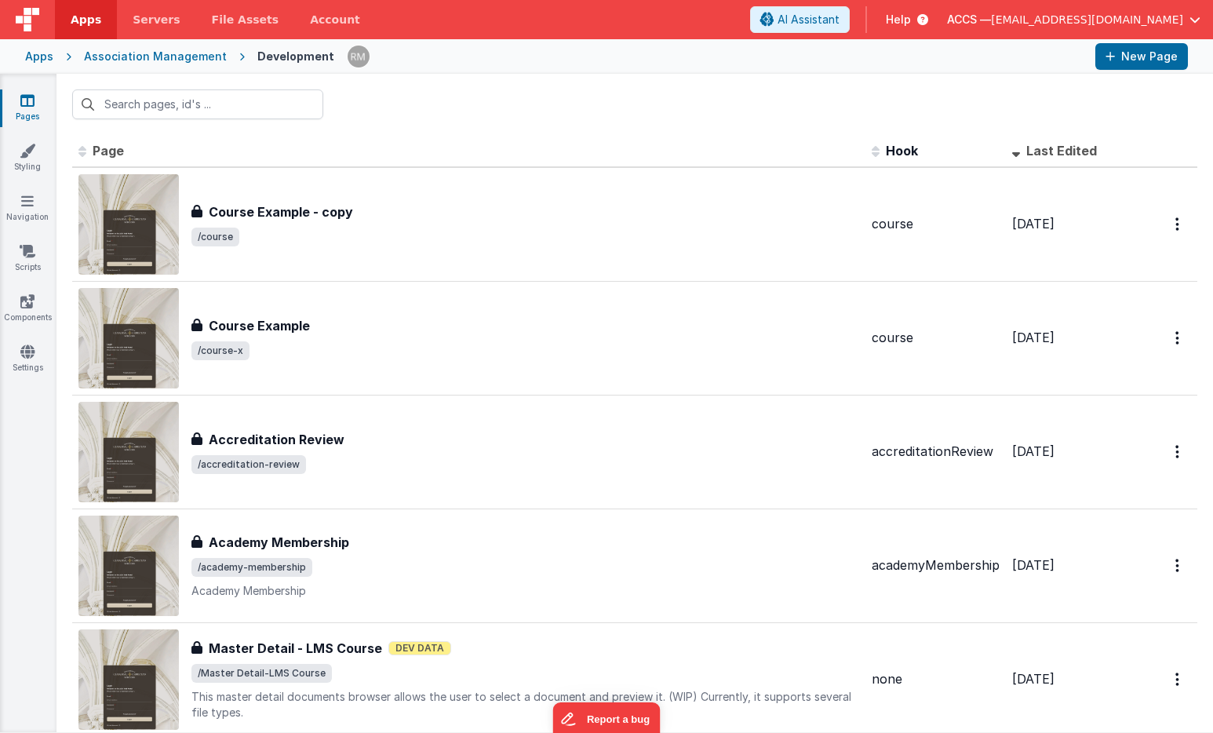
click at [394, 233] on span "/course" at bounding box center [524, 236] width 667 height 19
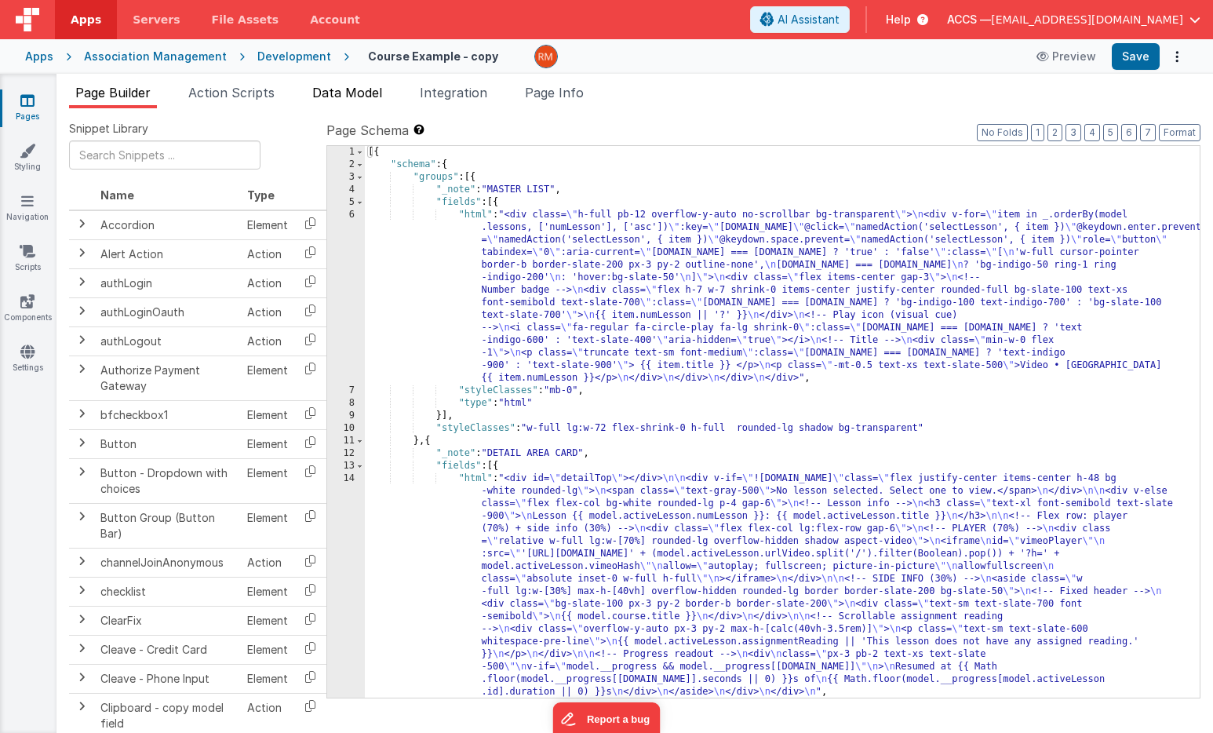
click at [338, 96] on span "Data Model" at bounding box center [347, 93] width 70 height 16
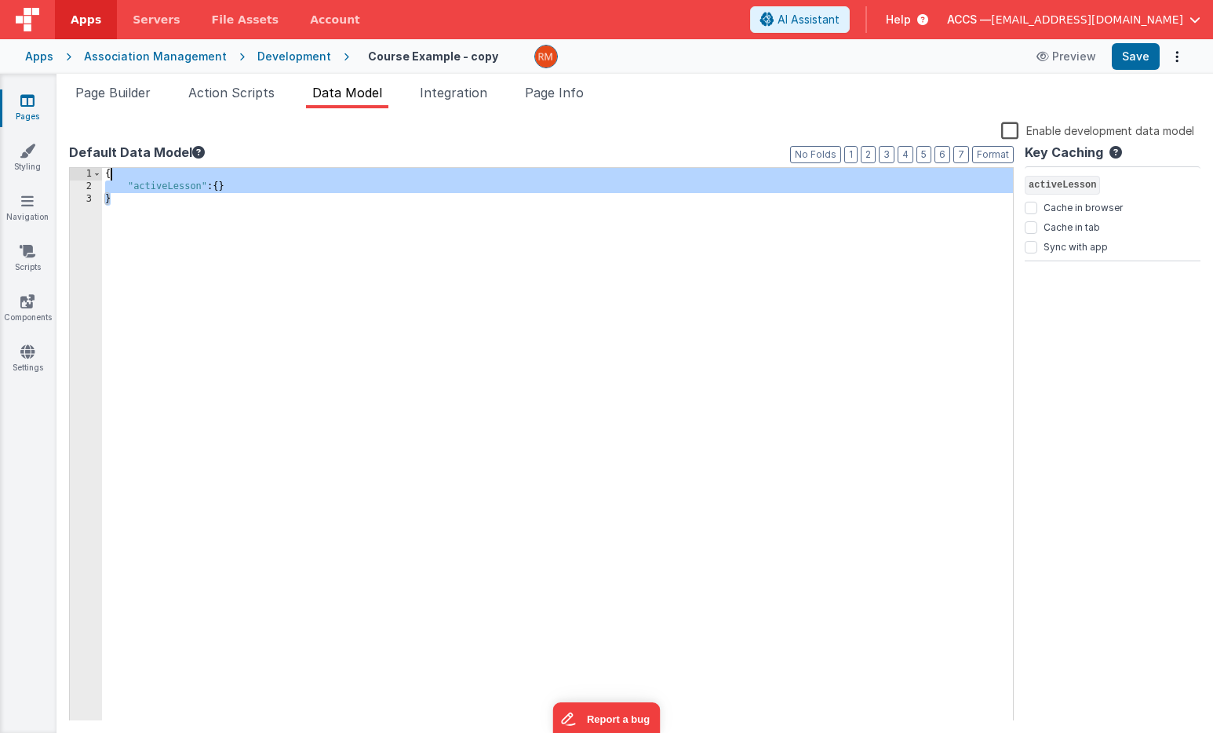
drag, startPoint x: 133, startPoint y: 233, endPoint x: 113, endPoint y: 166, distance: 70.5
click at [113, 166] on div "Format 7 6 5 4 3 2 1 No Folds 1 2 3 { "activeLesson" : { } } XXXXXXXXXXXXXXXXXX…" at bounding box center [541, 443] width 944 height 555
click at [28, 101] on icon at bounding box center [27, 101] width 14 height 16
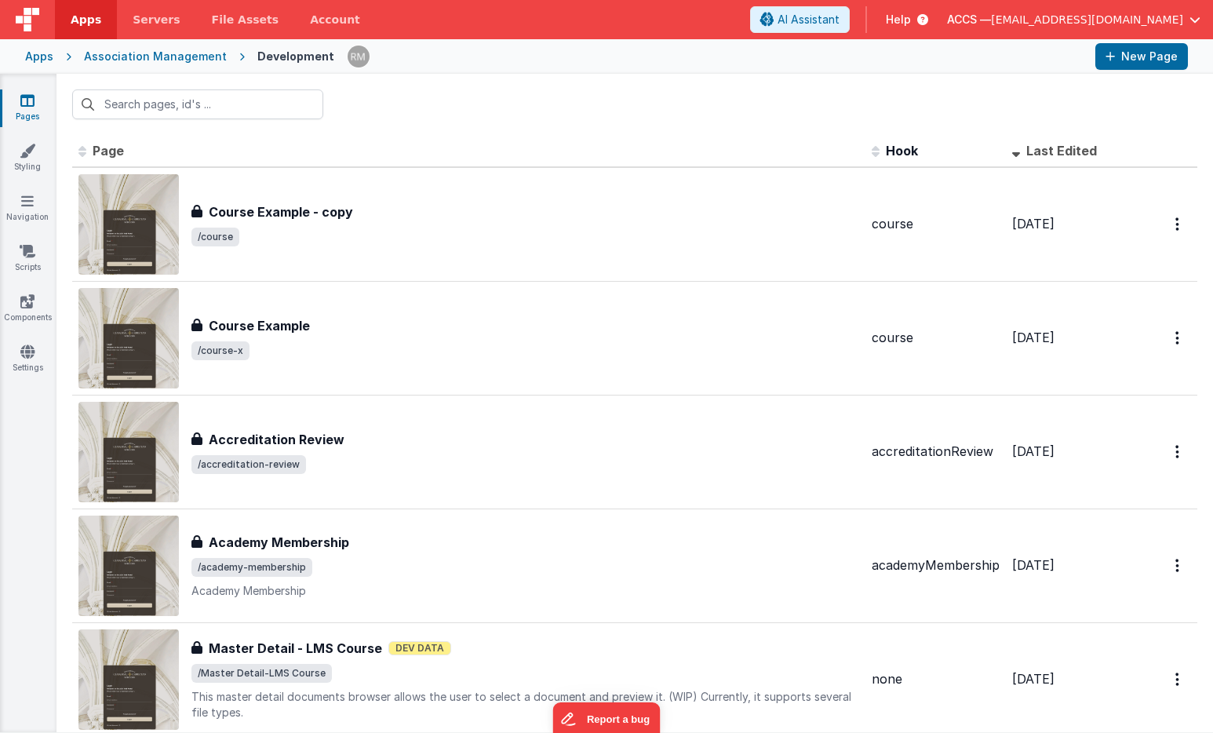
click at [42, 60] on div "Apps" at bounding box center [39, 57] width 28 height 16
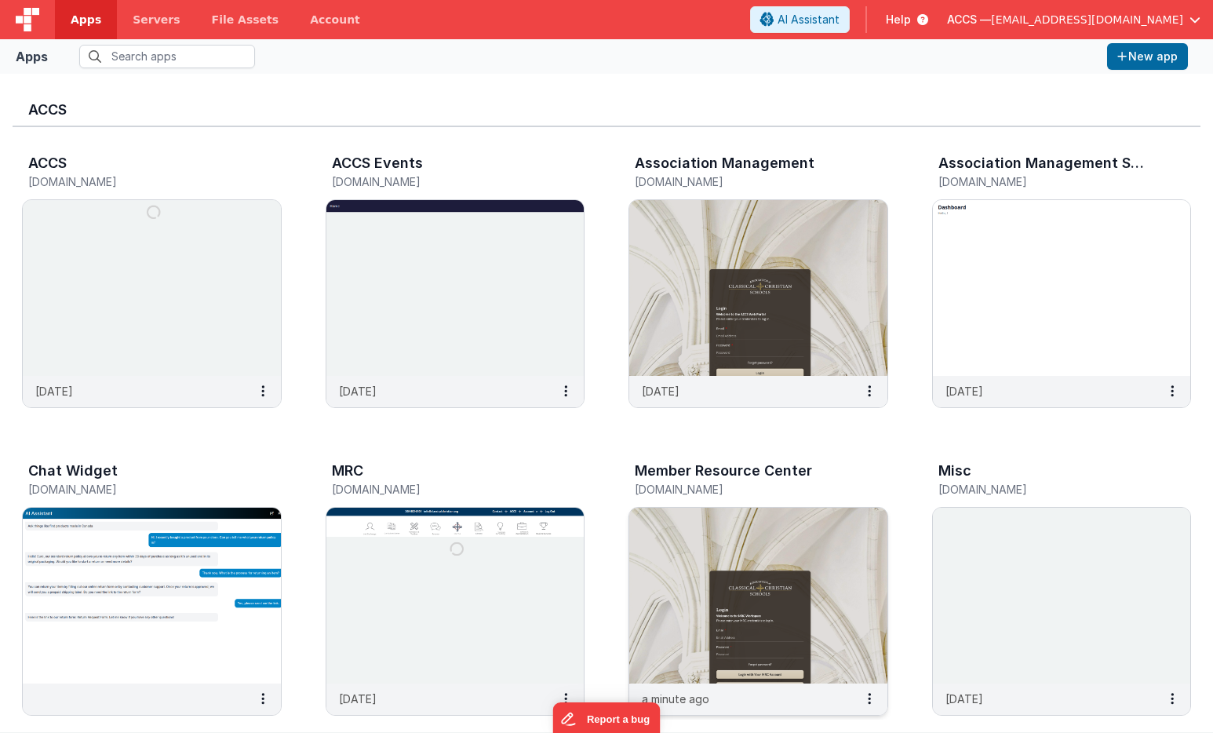
click at [810, 545] on img at bounding box center [758, 595] width 258 height 176
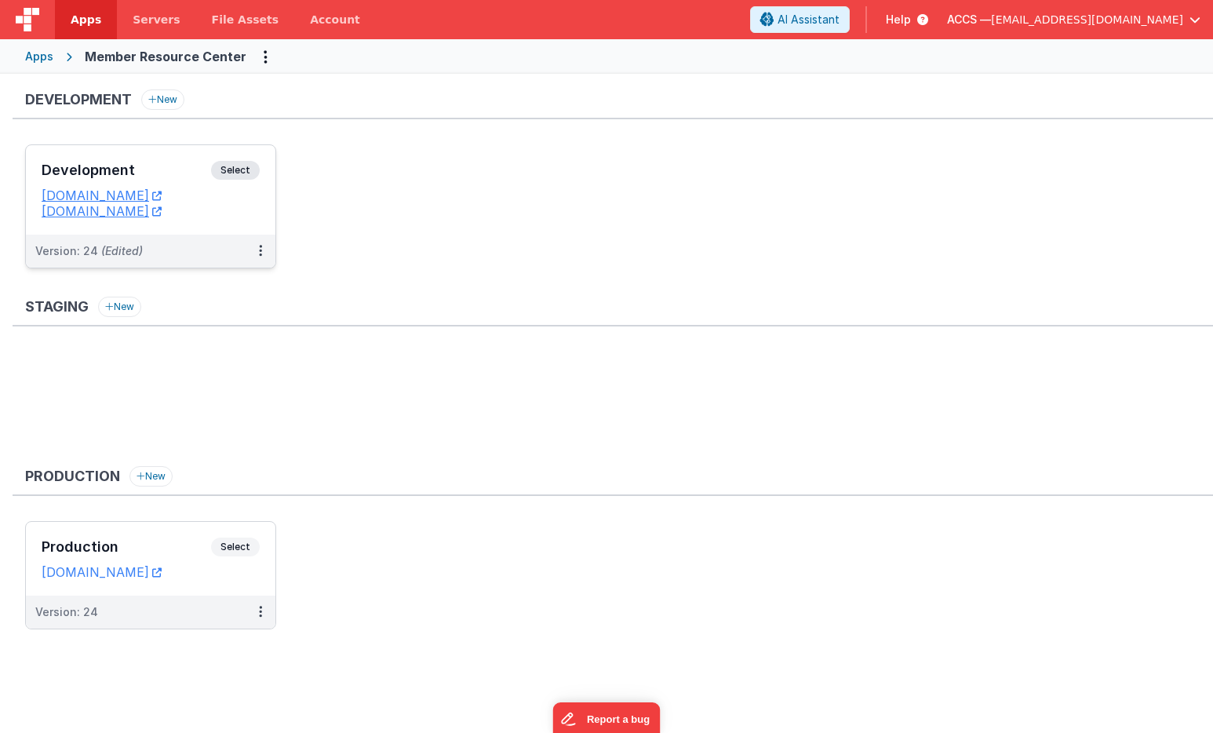
click at [180, 169] on h3 "Development" at bounding box center [126, 170] width 169 height 16
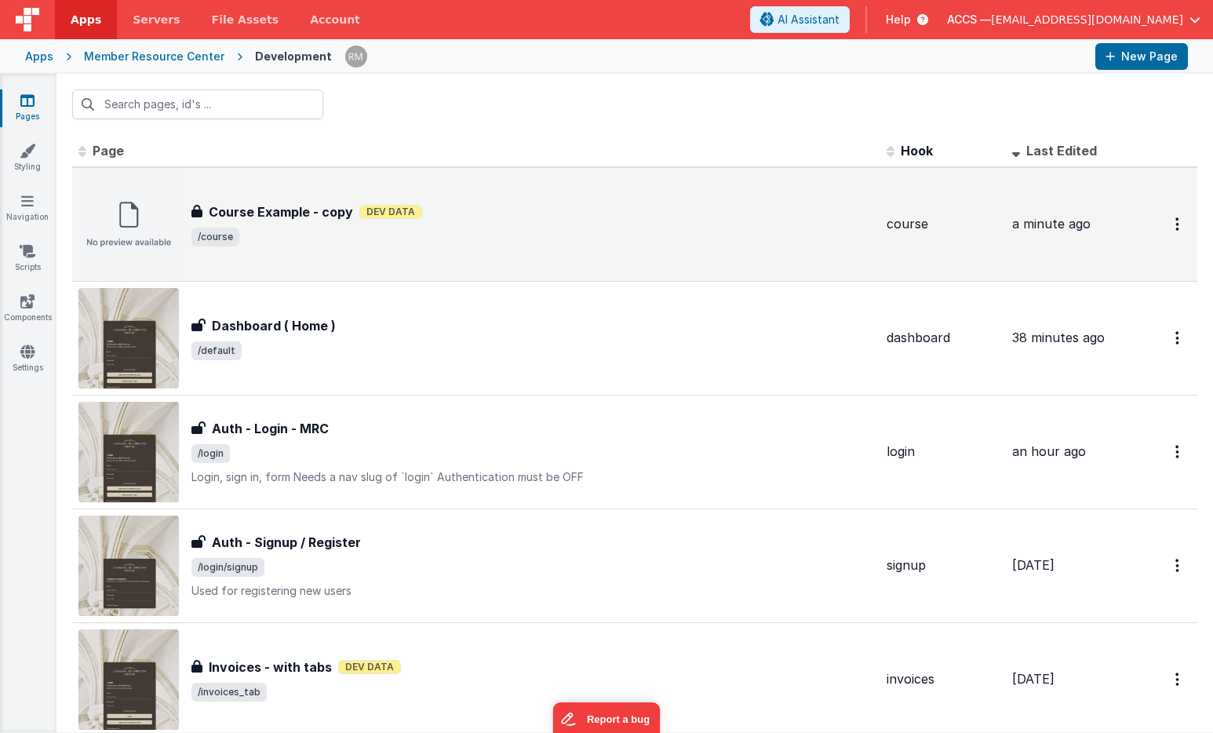
click at [303, 242] on span "/course" at bounding box center [532, 236] width 682 height 19
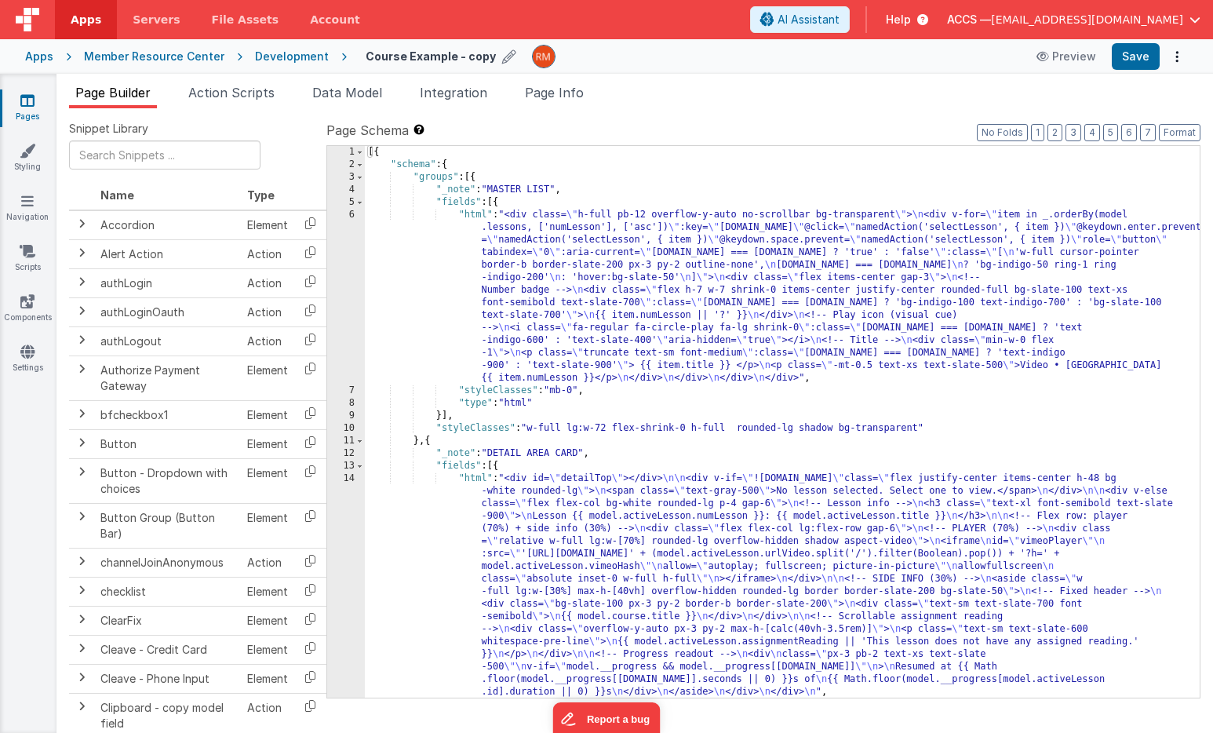
click at [502, 62] on icon at bounding box center [509, 56] width 14 height 22
type input "Course"
click at [567, 56] on icon at bounding box center [573, 56] width 13 height 22
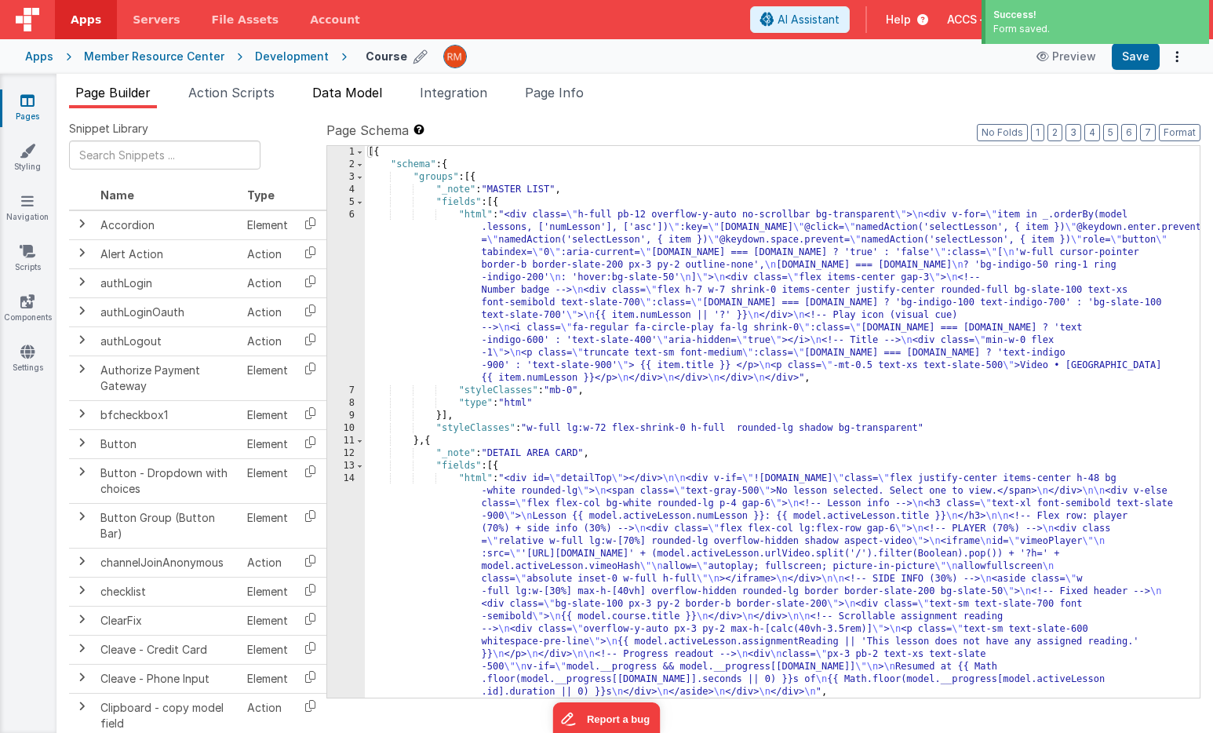
click at [362, 93] on span "Data Model" at bounding box center [347, 93] width 70 height 16
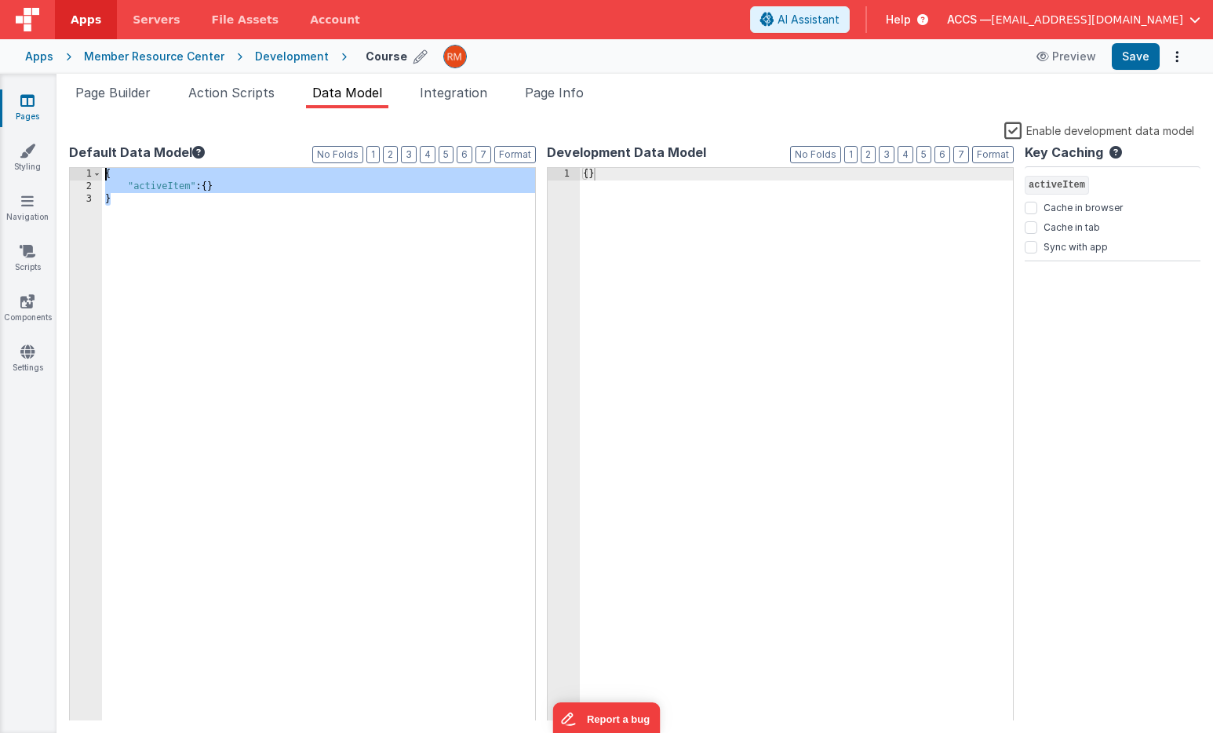
drag, startPoint x: 158, startPoint y: 234, endPoint x: 96, endPoint y: 118, distance: 132.0
click at [96, 118] on div "Snippet Library Name Type Accordion Element Alert Action Action authLogin Actio…" at bounding box center [634, 420] width 1156 height 624
checkbox input "false"
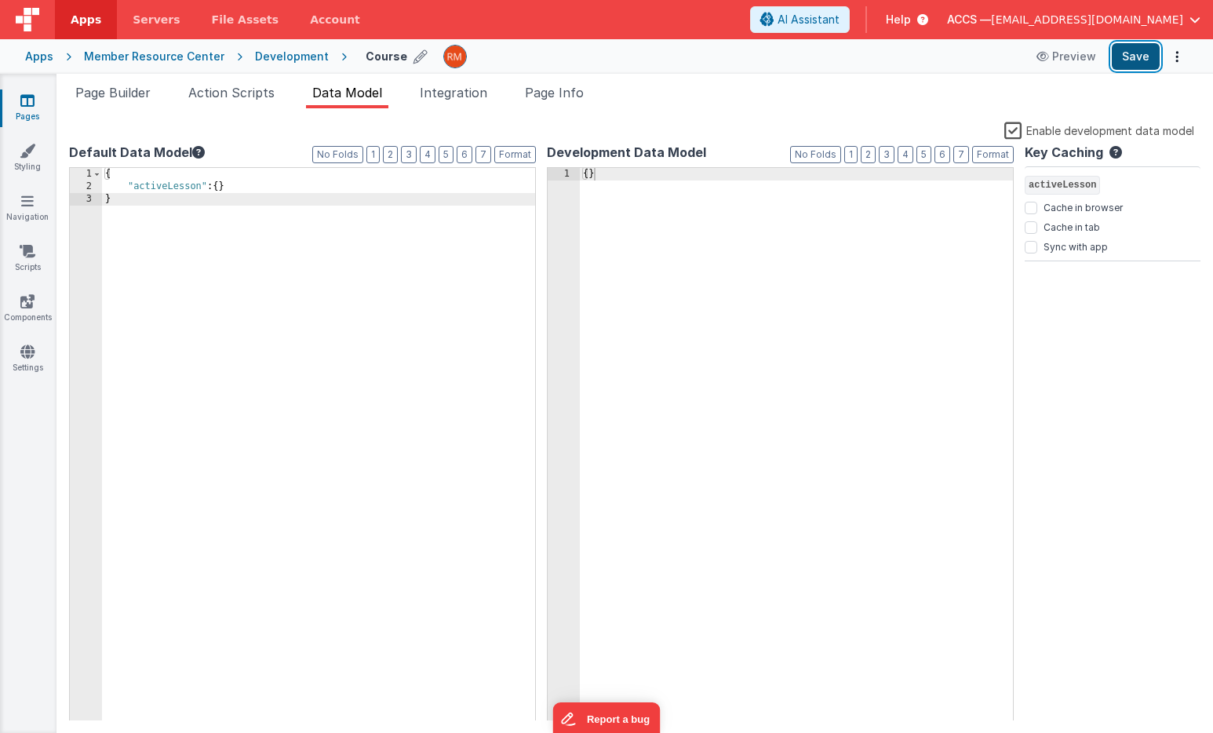
click at [1149, 55] on button "Save" at bounding box center [1135, 56] width 48 height 27
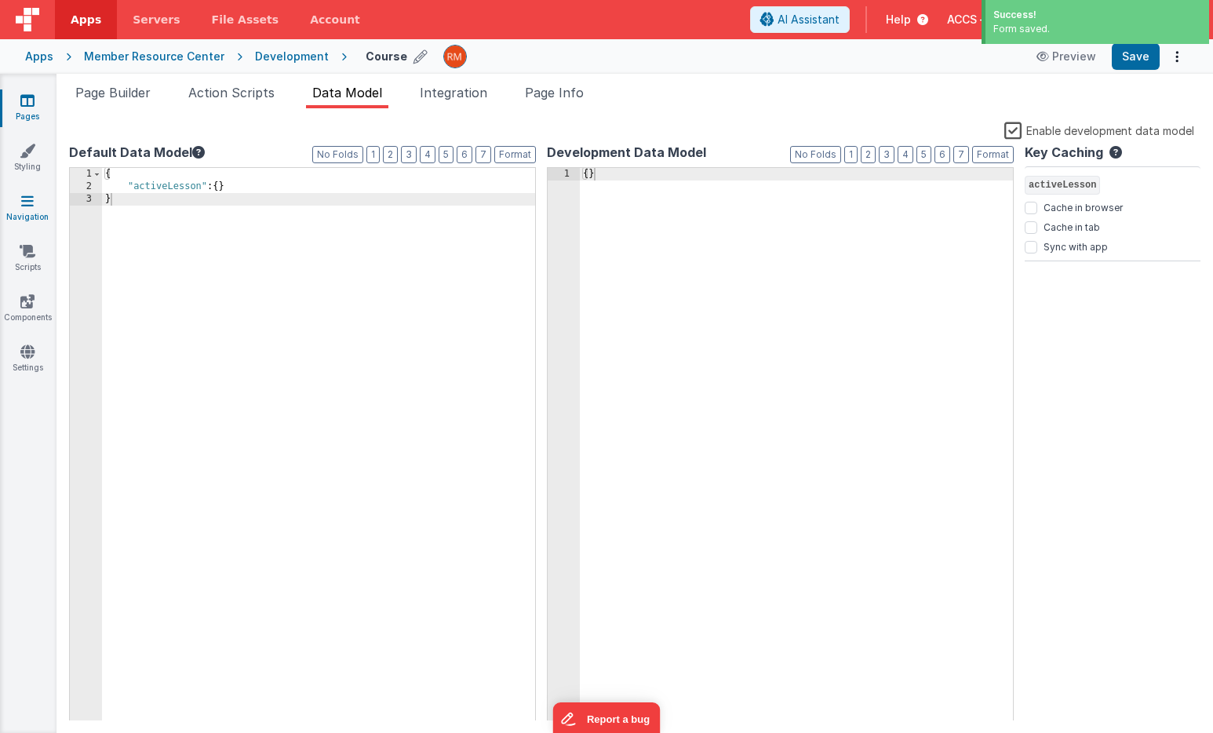
click at [27, 202] on icon at bounding box center [27, 201] width 13 height 16
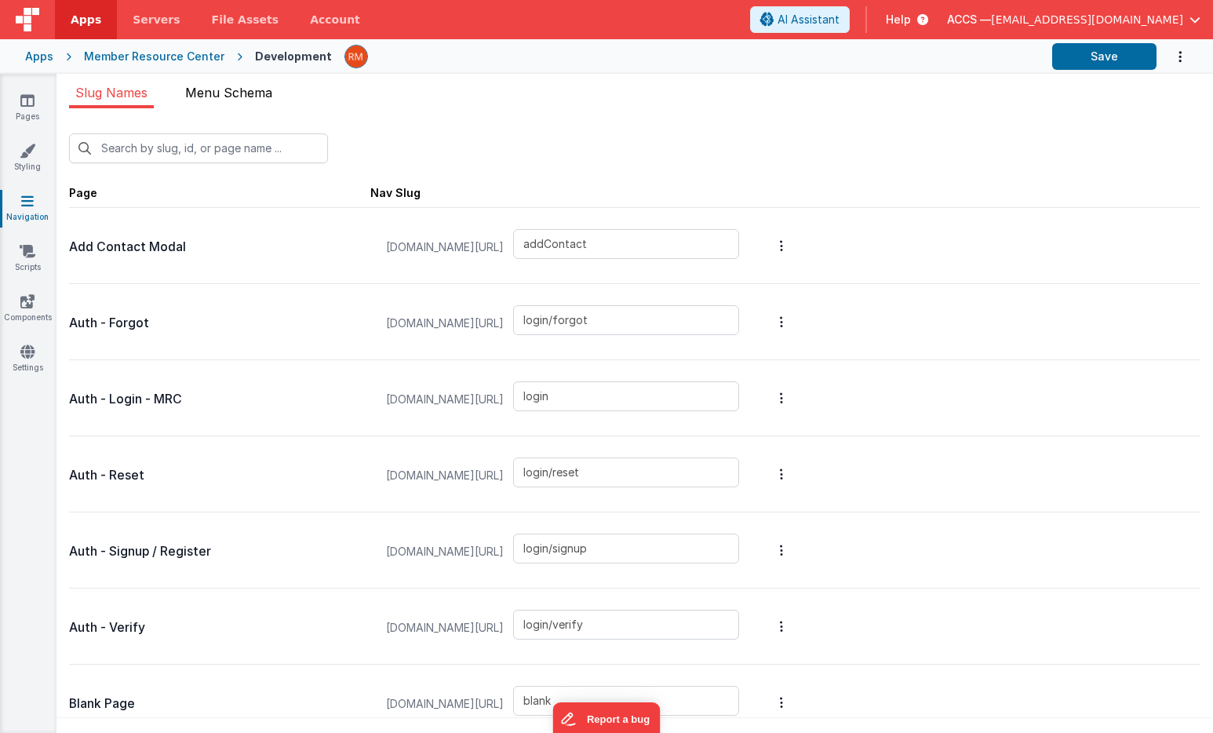
click at [222, 99] on span "Menu Schema" at bounding box center [228, 93] width 87 height 16
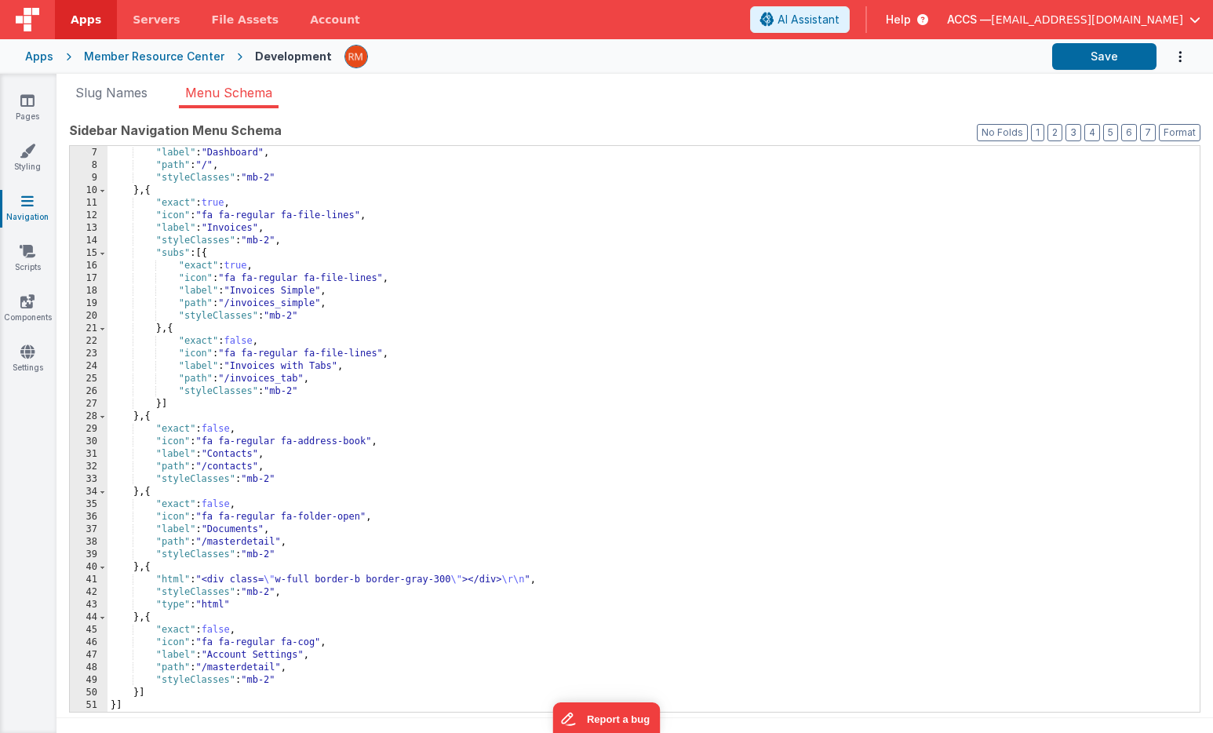
scroll to position [13, 0]
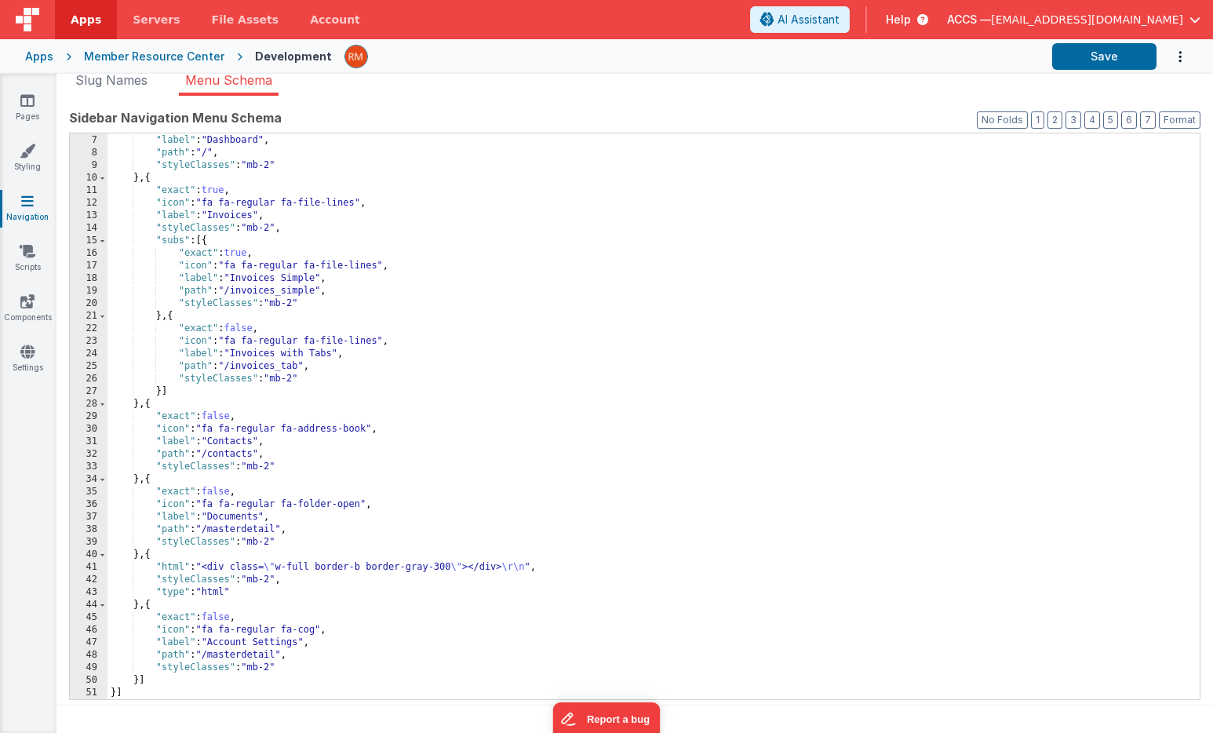
click at [260, 515] on div ""icon" : "fa fa-regular fa-grid-2" , "label" : "Dashboard" , "path" : "/" , "st…" at bounding box center [653, 417] width 1092 height 591
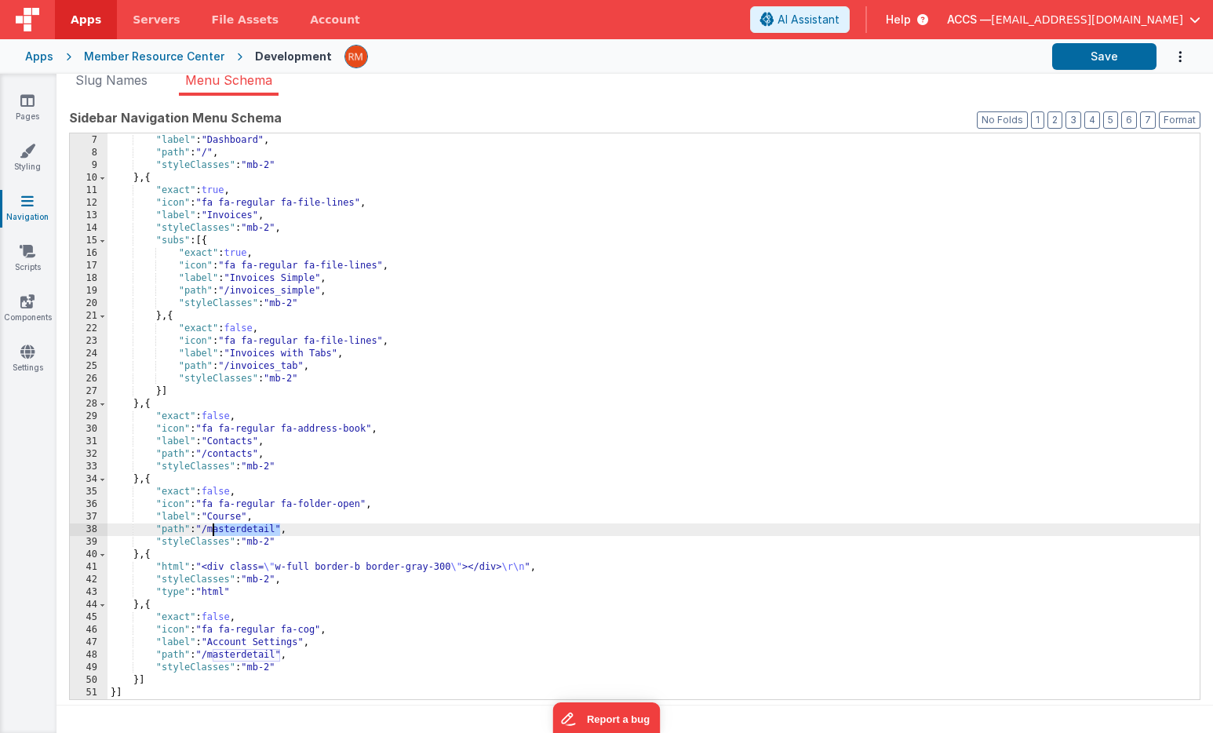
drag, startPoint x: 280, startPoint y: 526, endPoint x: 216, endPoint y: 525, distance: 64.3
click at [216, 525] on div ""icon" : "fa fa-regular fa-grid-2" , "label" : "Dashboard" , "path" : "/" , "st…" at bounding box center [653, 417] width 1092 height 591
click at [220, 526] on div ""icon" : "fa fa-regular fa-grid-2" , "label" : "Dashboard" , "path" : "/" , "st…" at bounding box center [653, 417] width 1092 height 591
click at [1126, 60] on button "Save" at bounding box center [1104, 56] width 104 height 27
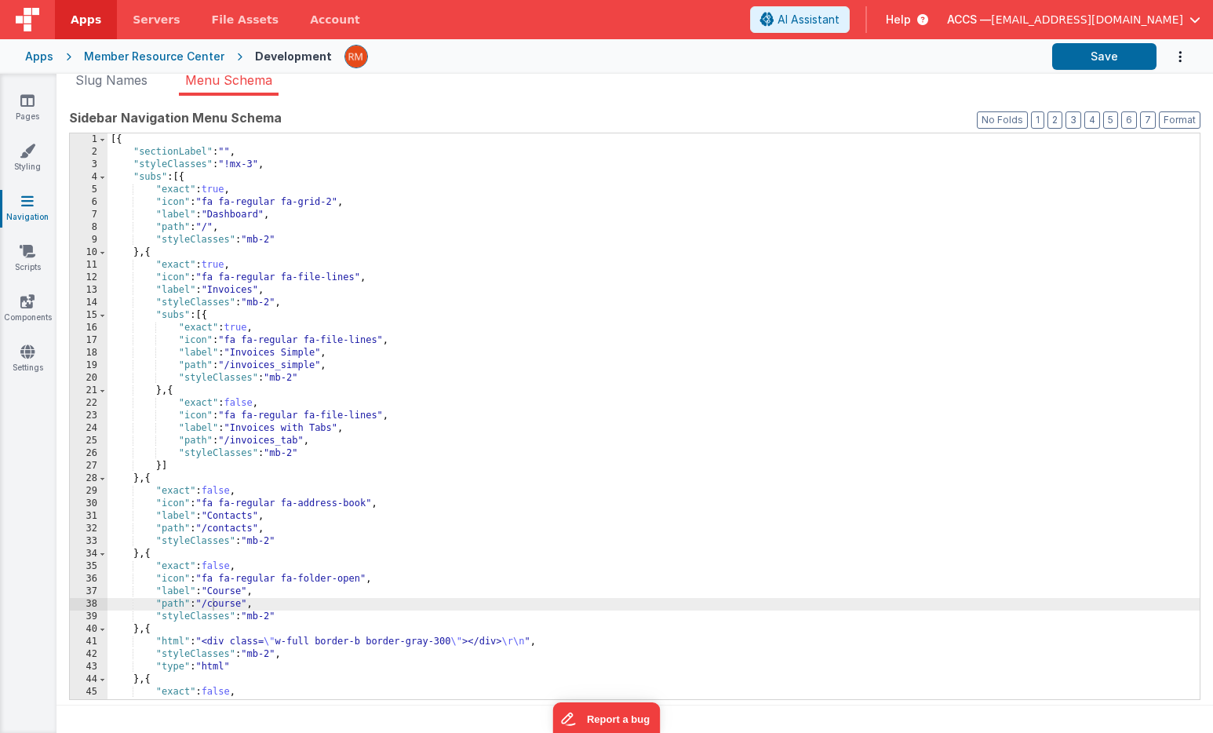
scroll to position [0, 0]
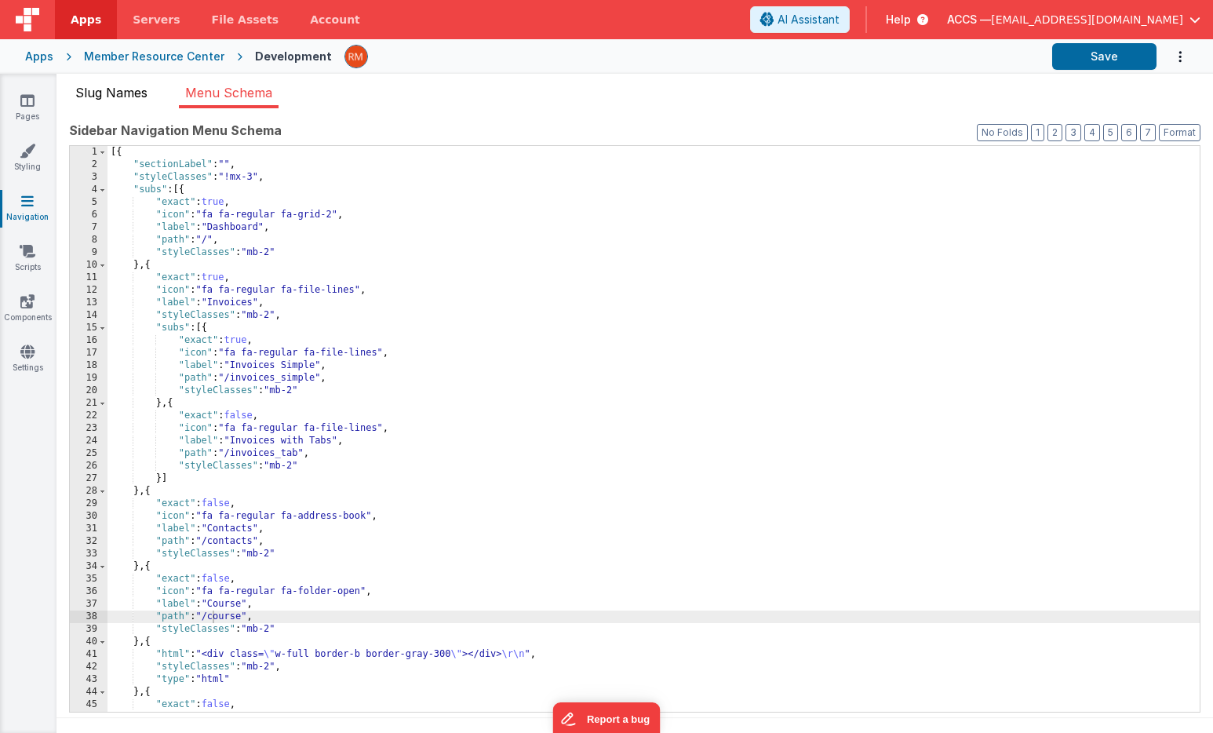
click at [126, 101] on li "Slug Names" at bounding box center [111, 95] width 85 height 25
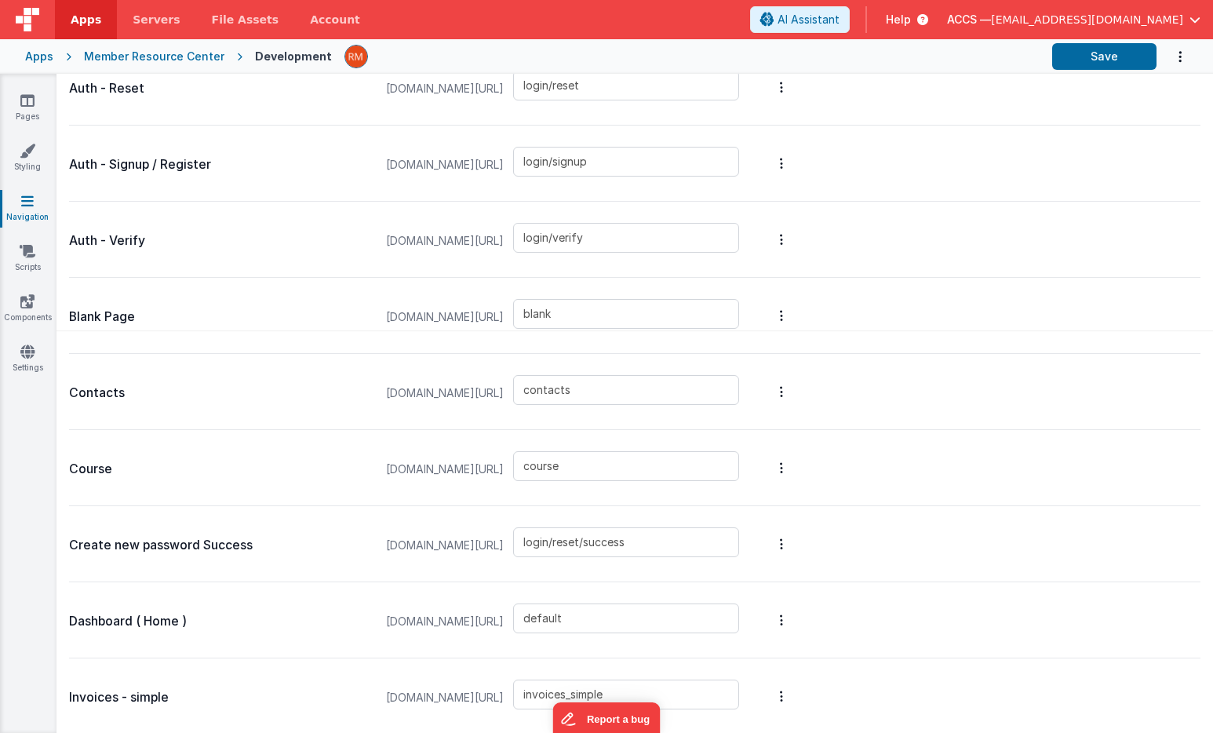
scroll to position [426, 0]
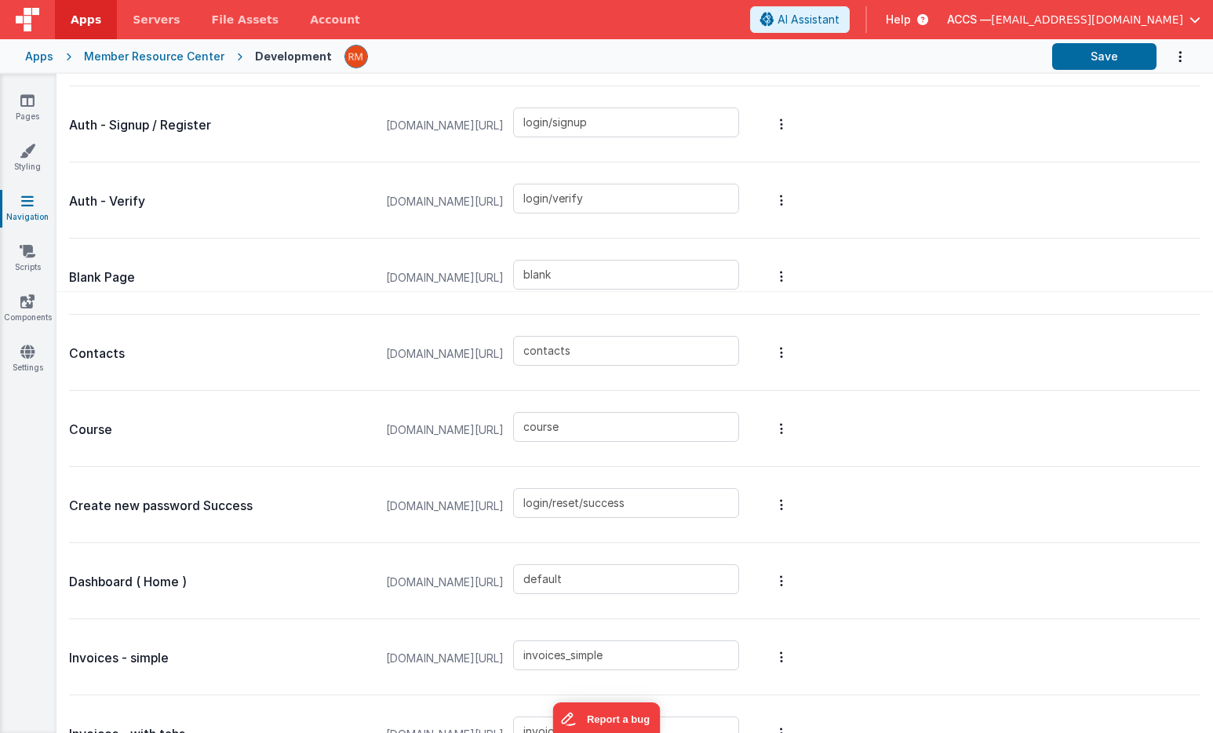
click at [42, 65] on div "Apps Member Resource Center Development Save" at bounding box center [606, 56] width 1213 height 35
click at [38, 56] on div "Apps" at bounding box center [39, 57] width 28 height 16
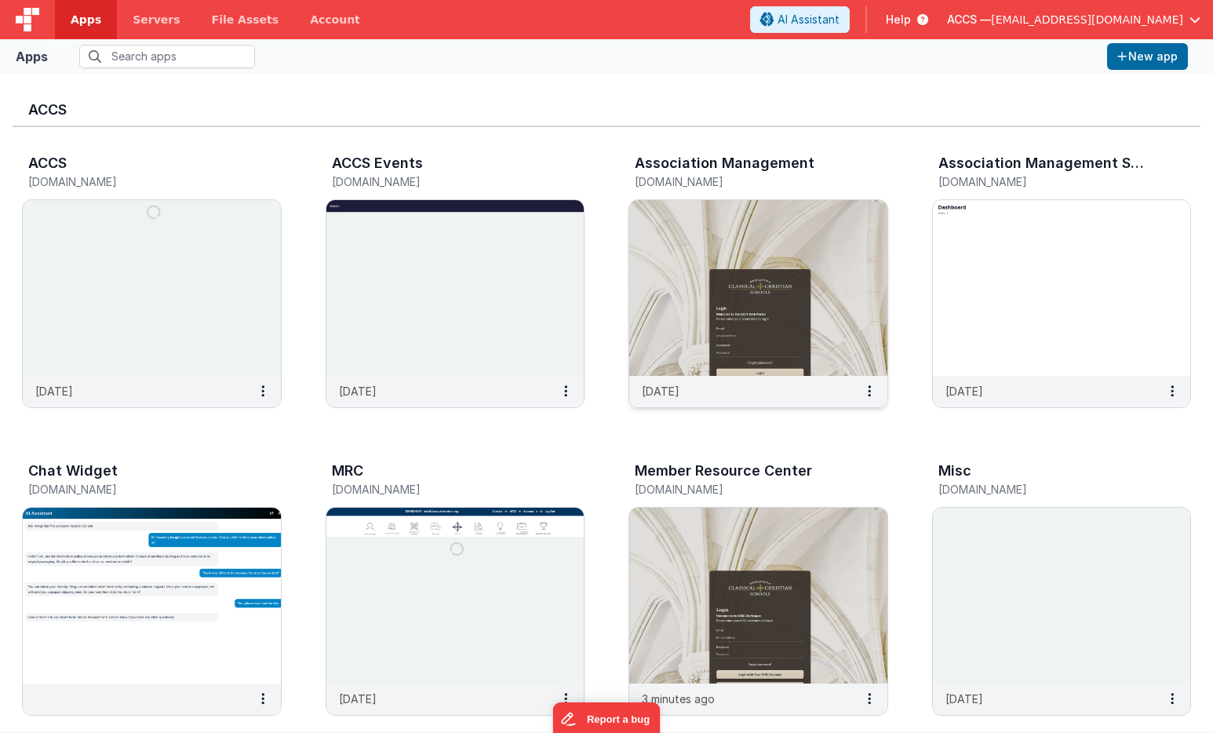
click at [648, 225] on img at bounding box center [758, 288] width 258 height 176
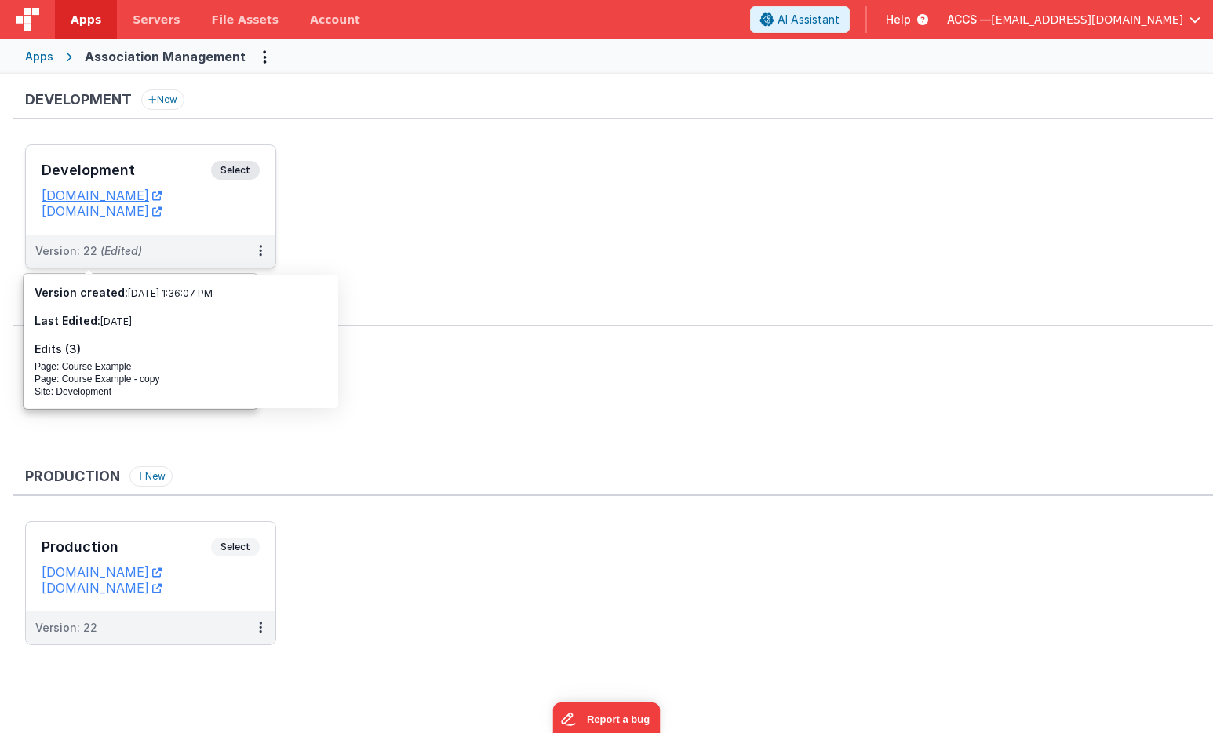
click at [169, 175] on h3 "Development" at bounding box center [126, 170] width 169 height 16
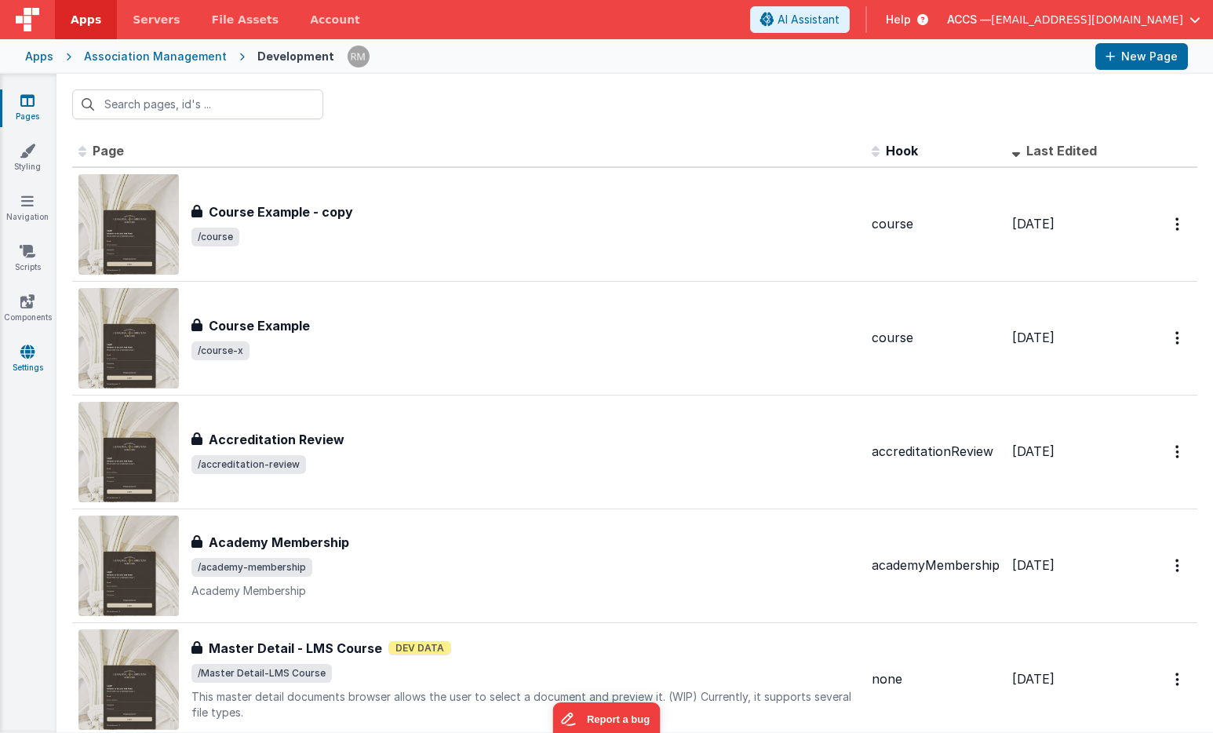
click at [25, 362] on link "Settings" at bounding box center [27, 359] width 56 height 31
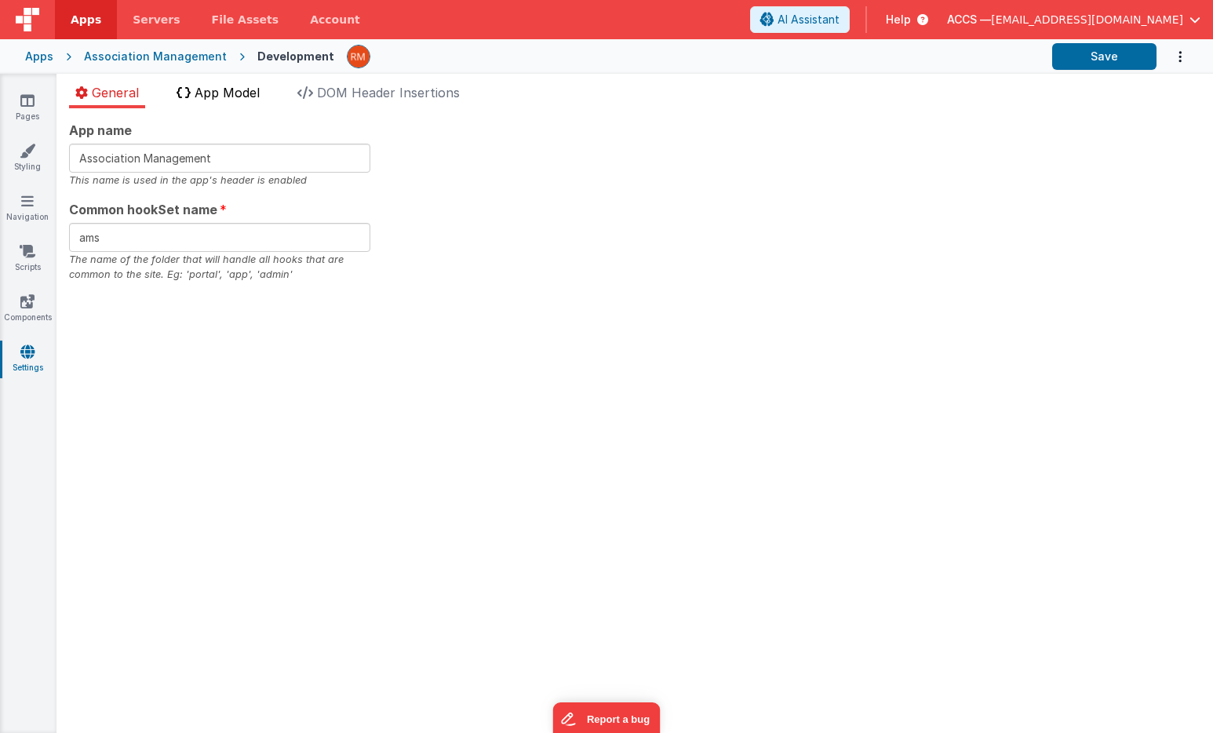
click at [227, 97] on span "App Model" at bounding box center [227, 93] width 65 height 16
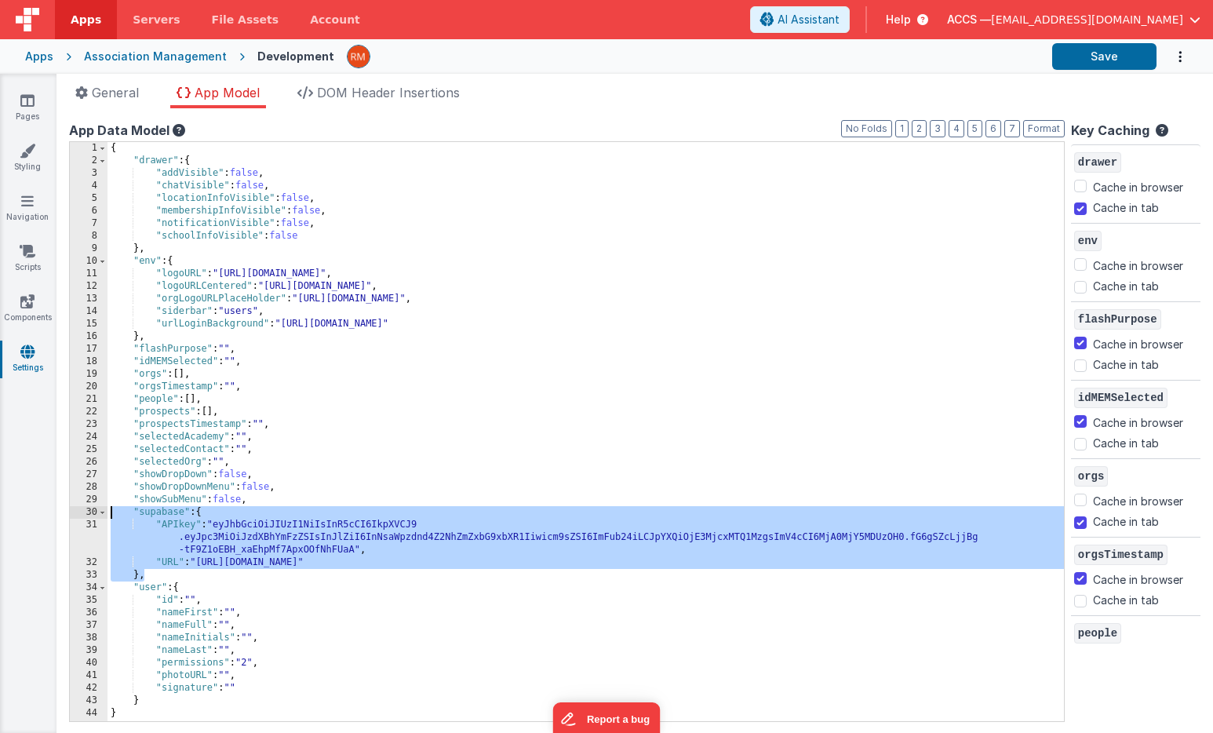
drag, startPoint x: 154, startPoint y: 573, endPoint x: 82, endPoint y: 510, distance: 95.6
click at [82, 510] on div "1 2 3 4 5 6 7 8 9 10 11 12 13 14 15 16 17 18 19 20 21 22 23 24 25 26 27 28 29 3…" at bounding box center [566, 431] width 995 height 580
checkbox input "true"
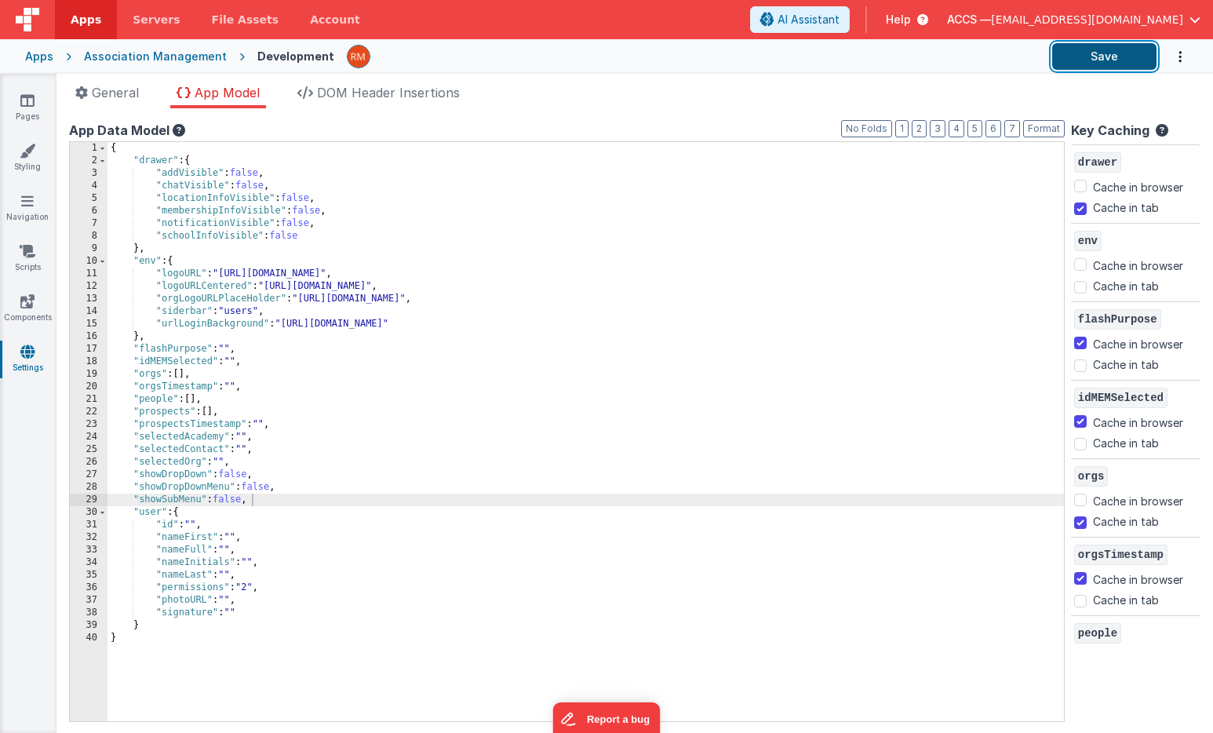
click at [1112, 51] on button "Save" at bounding box center [1104, 56] width 104 height 27
click at [415, 94] on span "DOM Header Insertions" at bounding box center [388, 93] width 143 height 16
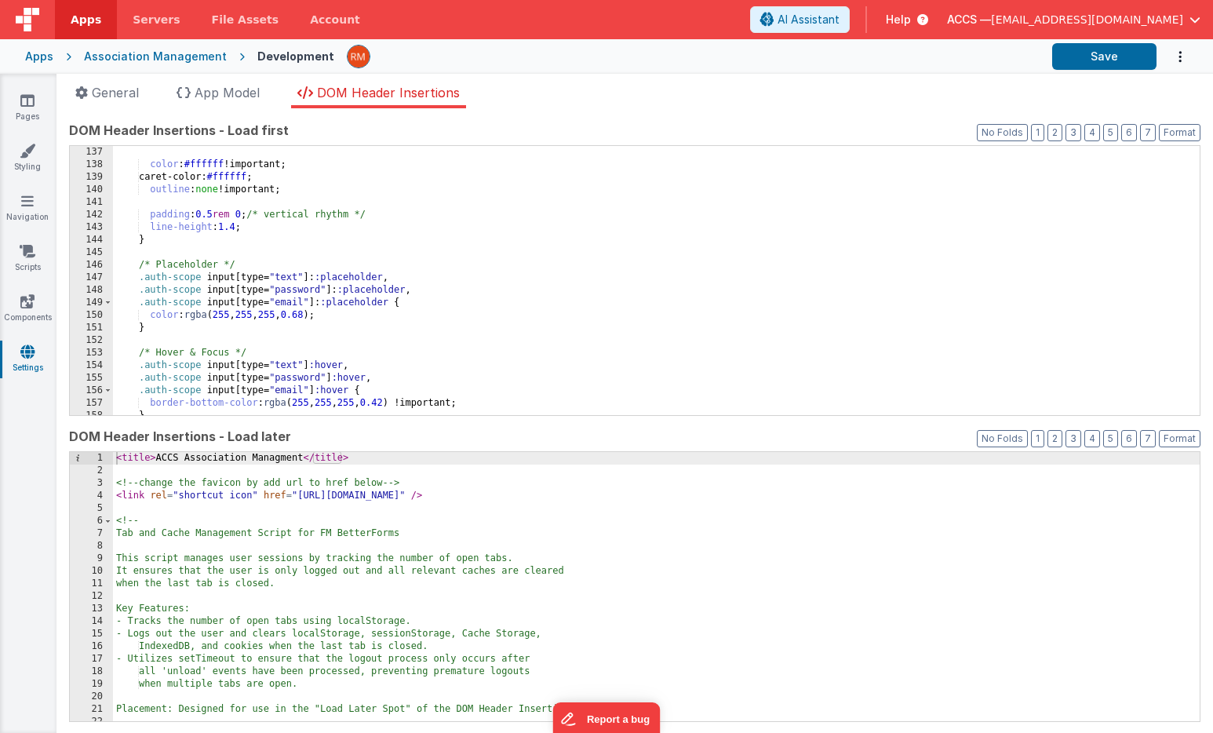
scroll to position [2542, 0]
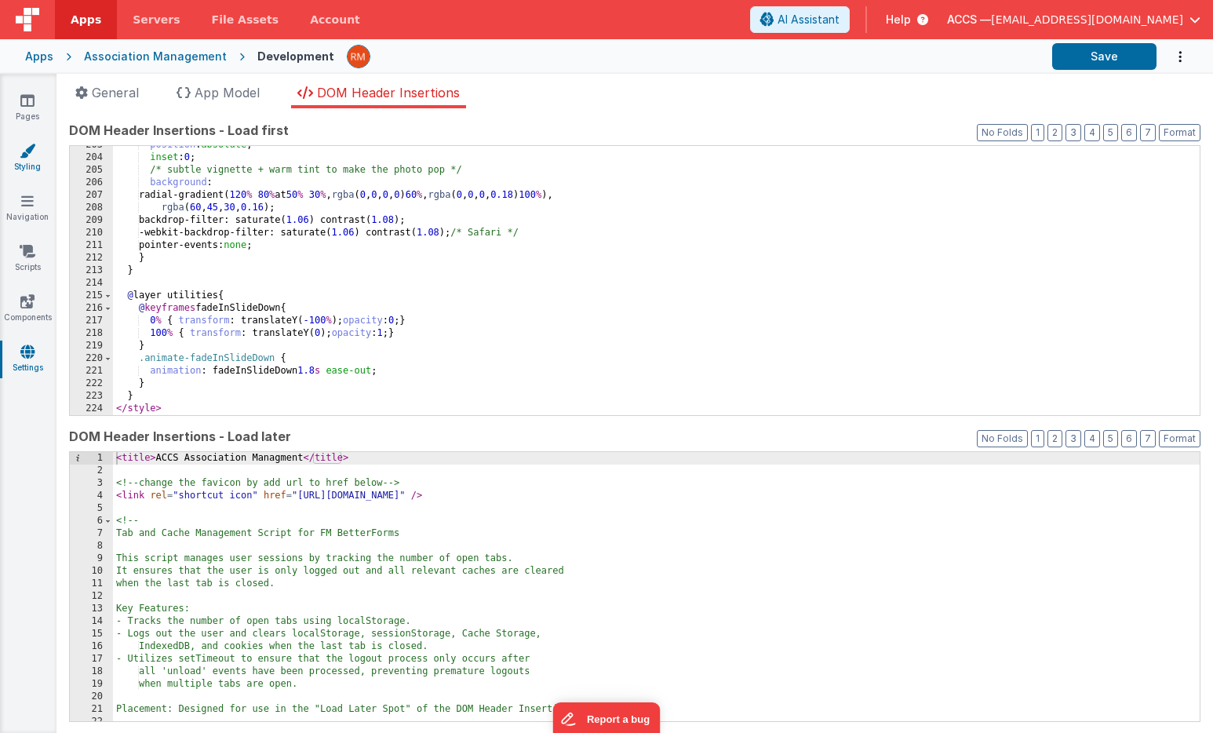
click at [32, 158] on link "Styling" at bounding box center [27, 158] width 56 height 31
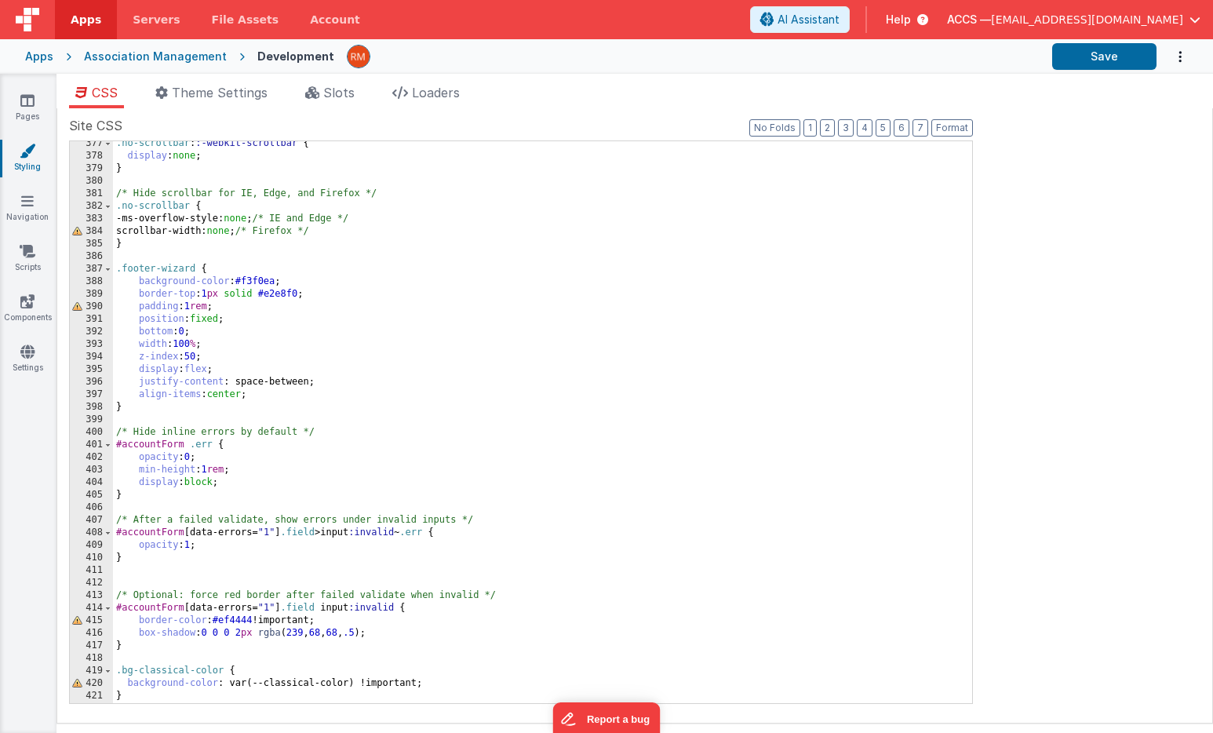
scroll to position [4692, 0]
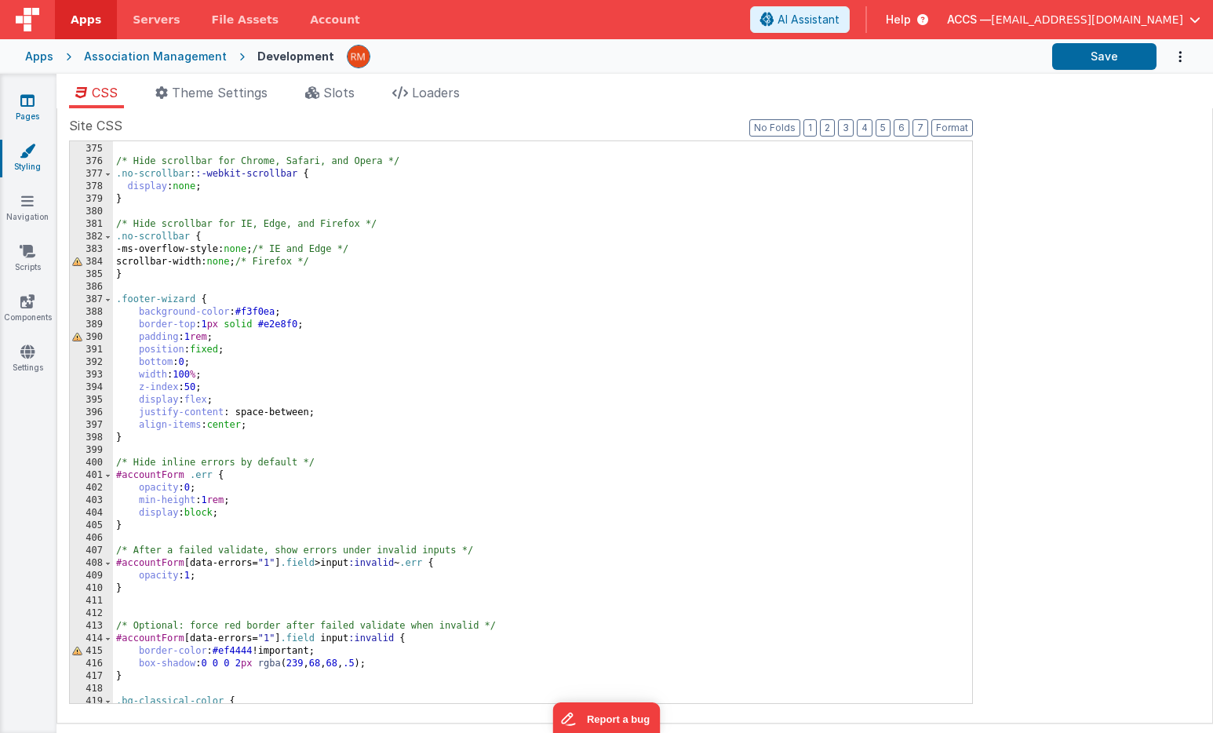
click at [36, 104] on link "Pages" at bounding box center [27, 108] width 56 height 31
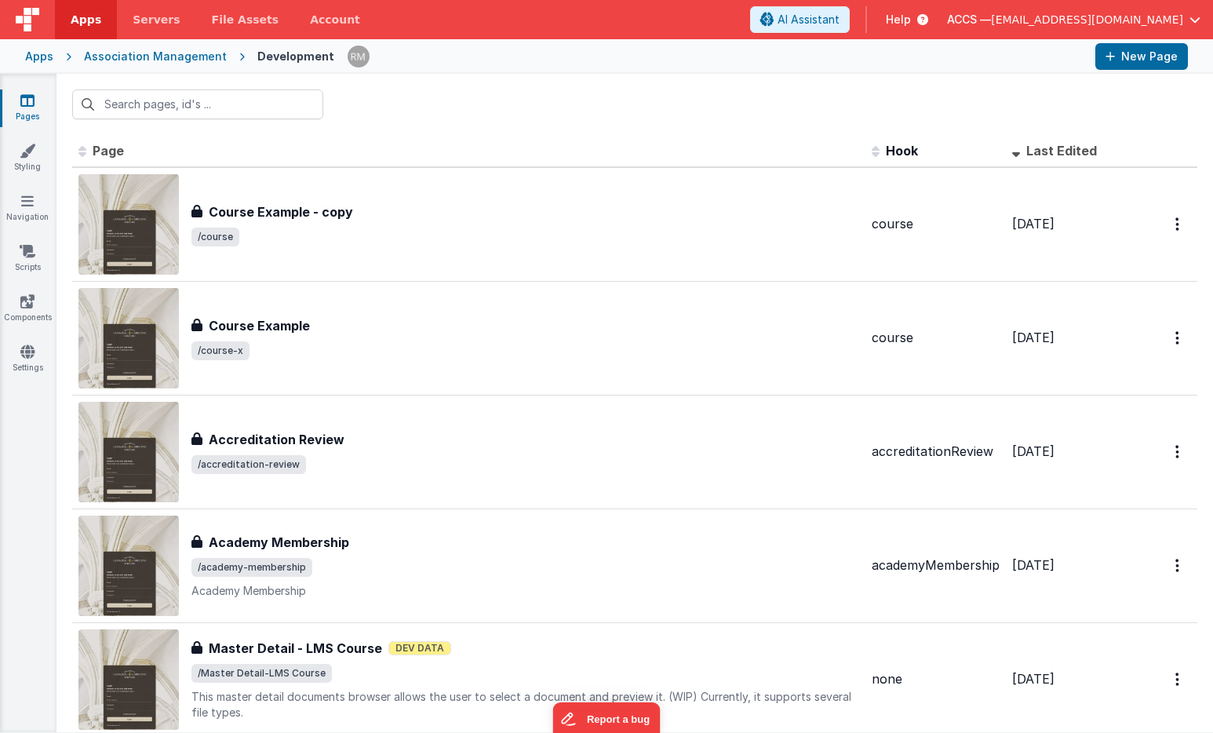
click at [28, 60] on div "Apps" at bounding box center [39, 57] width 28 height 16
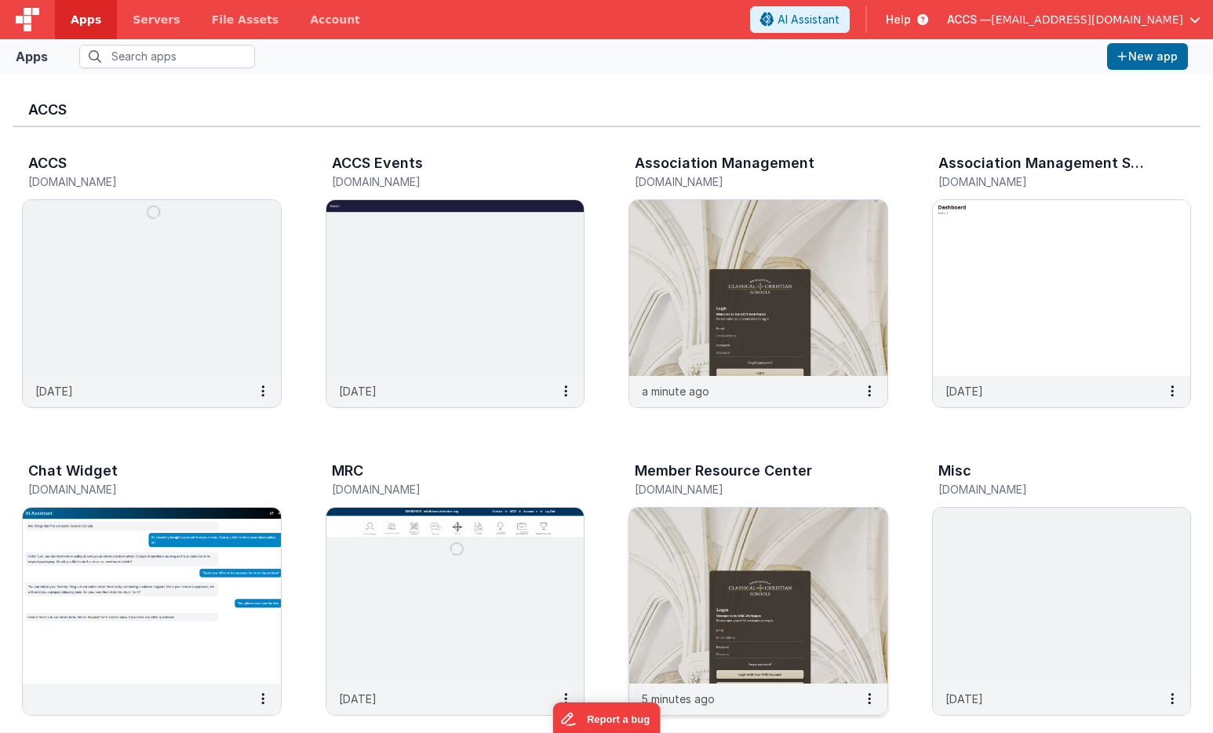
click at [667, 523] on img at bounding box center [758, 595] width 258 height 176
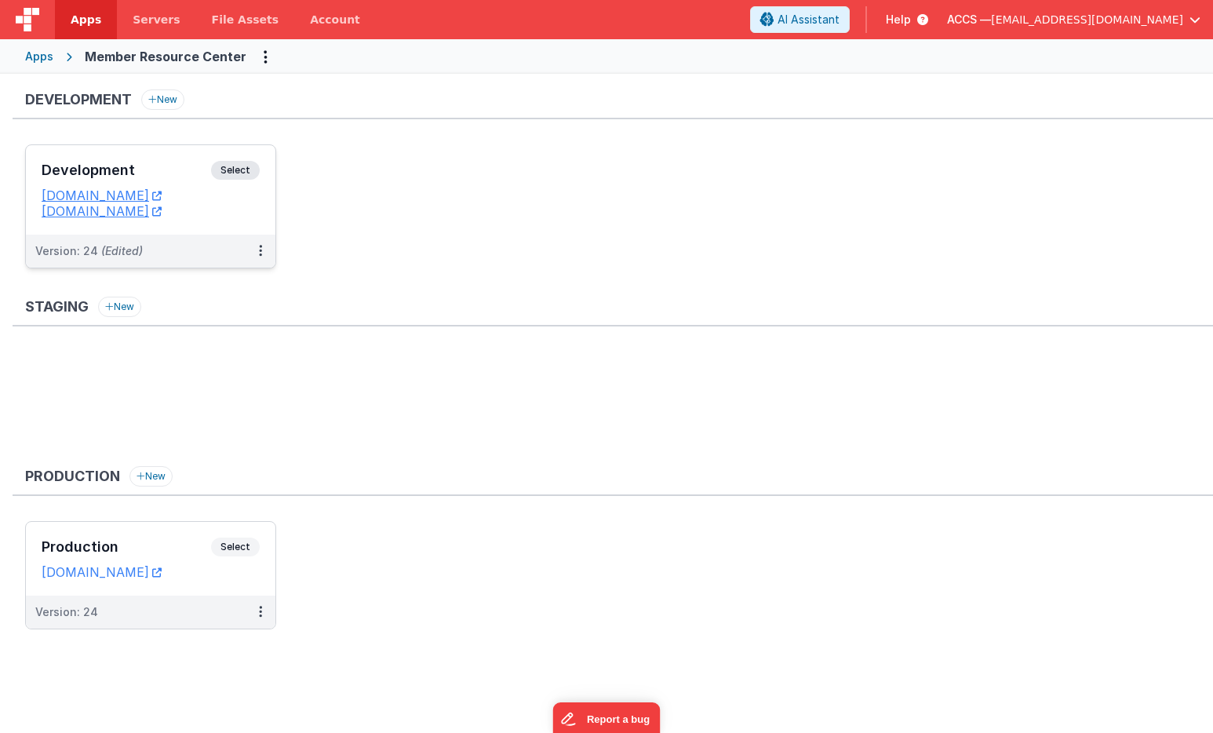
click at [173, 173] on h3 "Development" at bounding box center [126, 170] width 169 height 16
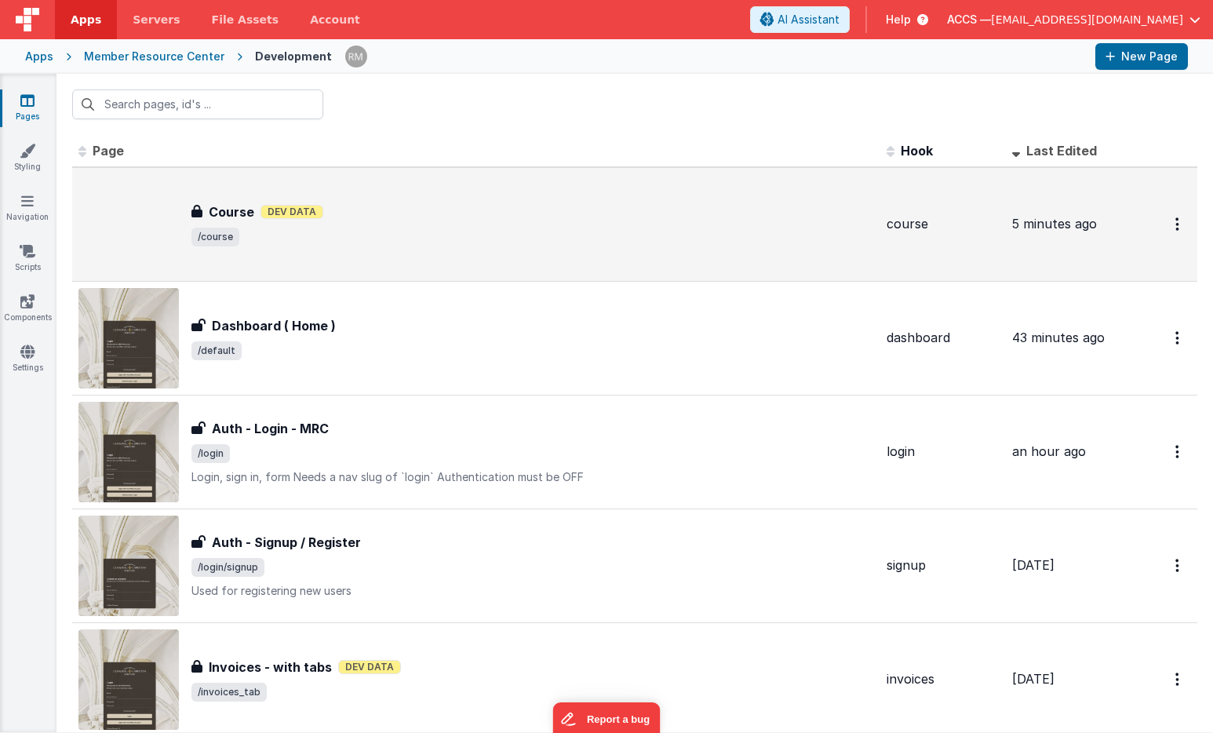
click at [340, 272] on div "Course Course Dev Data /course" at bounding box center [475, 224] width 795 height 100
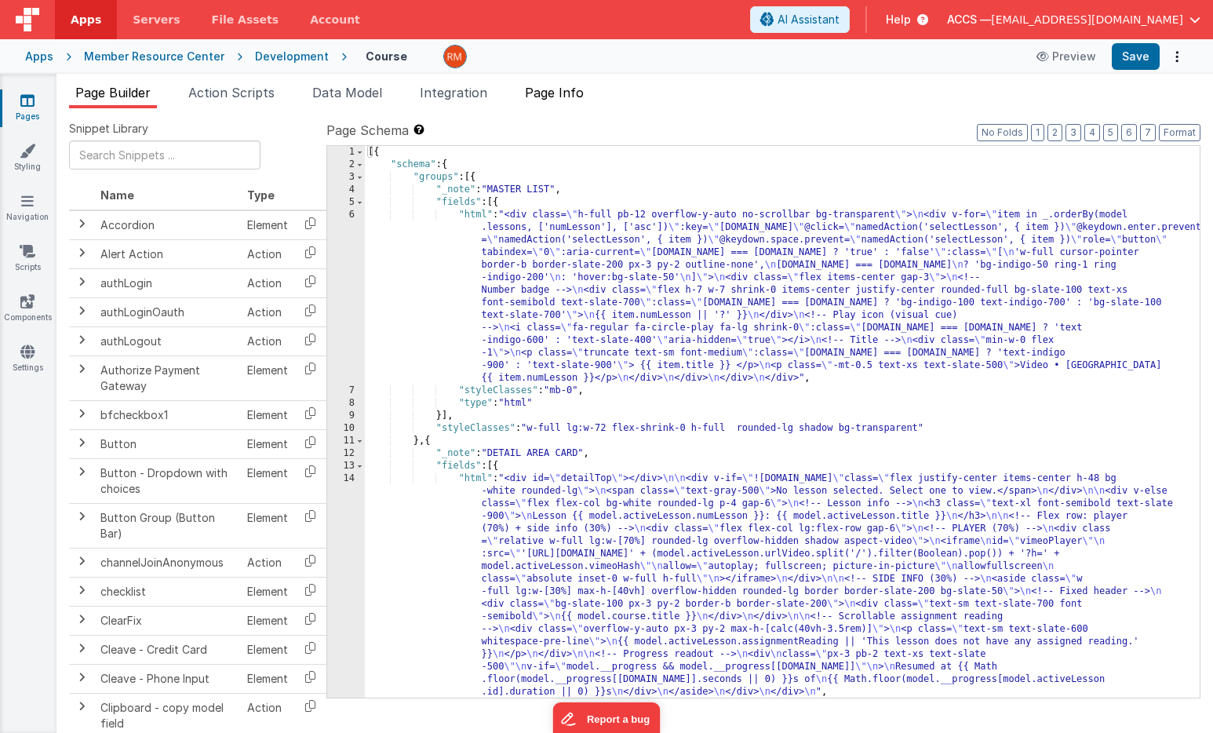
click at [560, 97] on span "Page Info" at bounding box center [554, 93] width 59 height 16
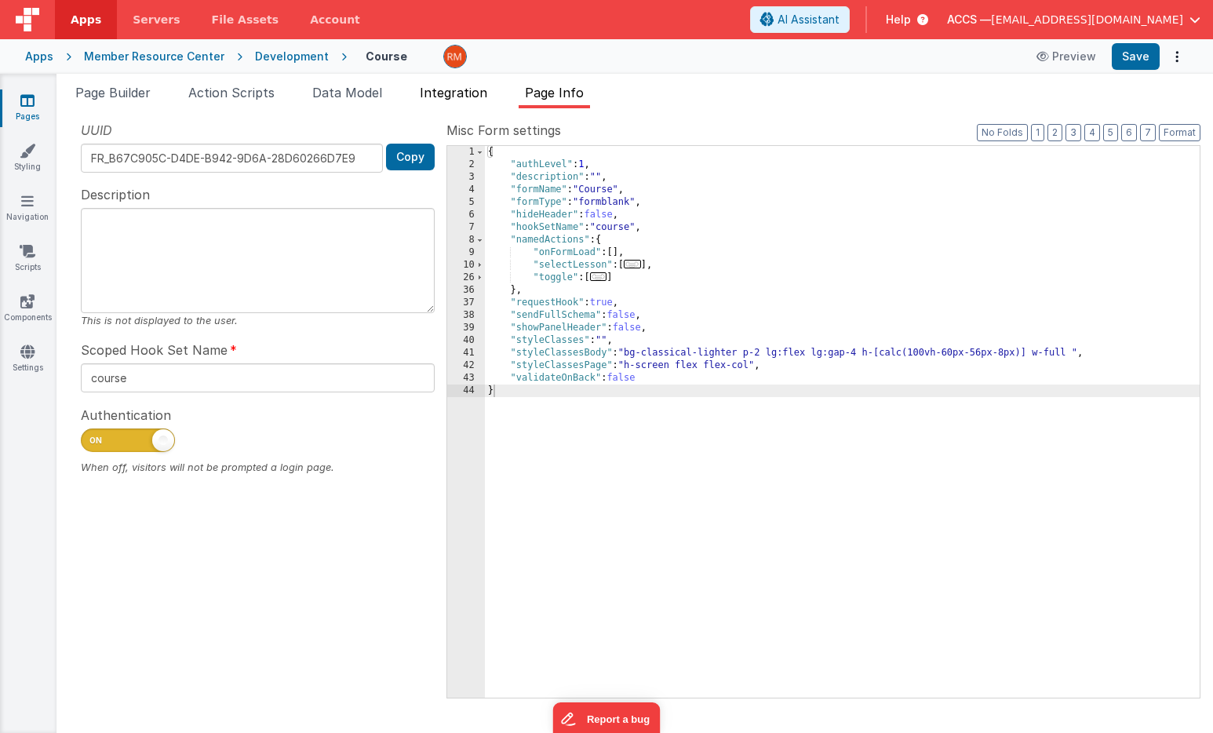
click at [481, 86] on span "Integration" at bounding box center [453, 93] width 67 height 16
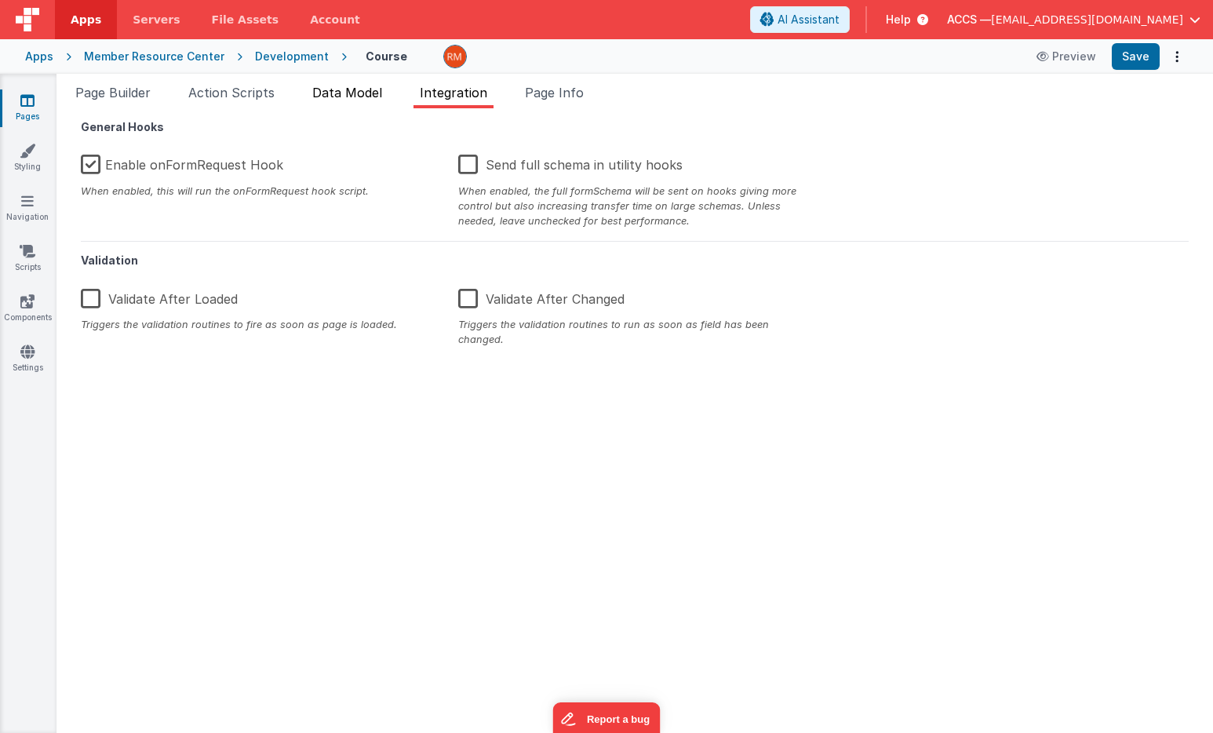
click at [337, 97] on span "Data Model" at bounding box center [347, 93] width 70 height 16
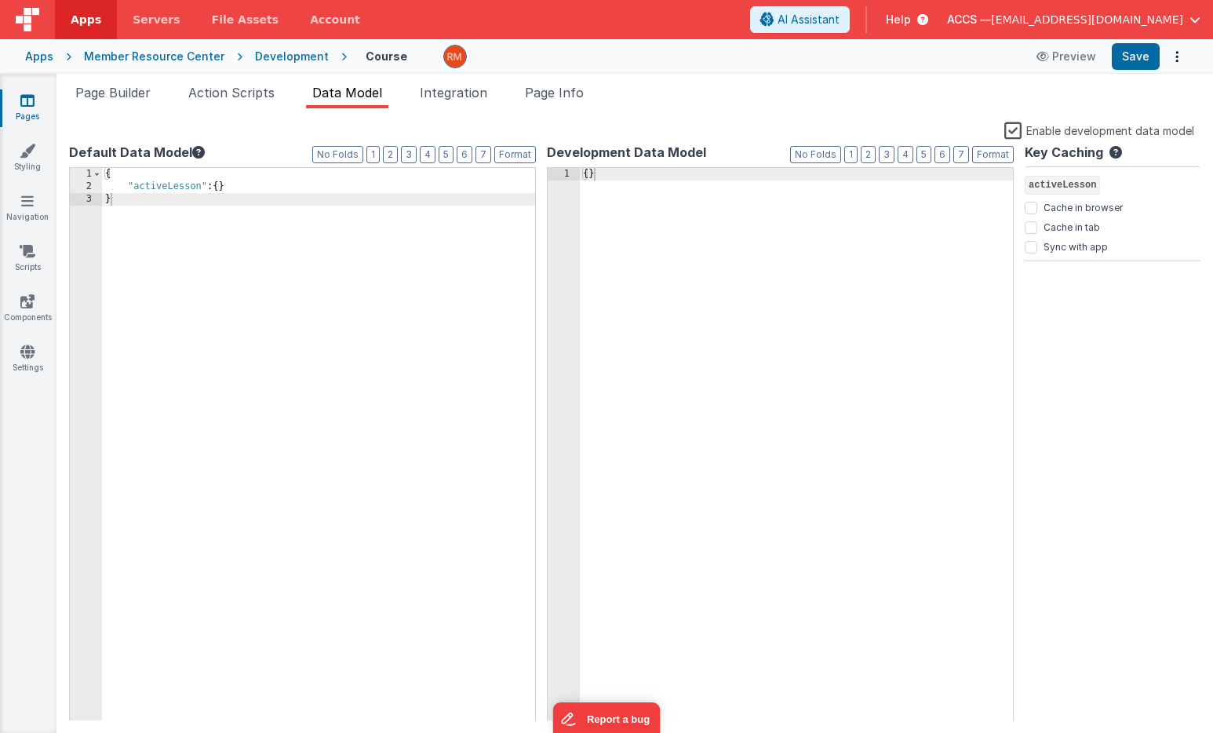
click at [1014, 133] on label "Enable development data model" at bounding box center [1099, 130] width 190 height 18
click at [0, 0] on input "Enable development data model" at bounding box center [0, 0] width 0 height 0
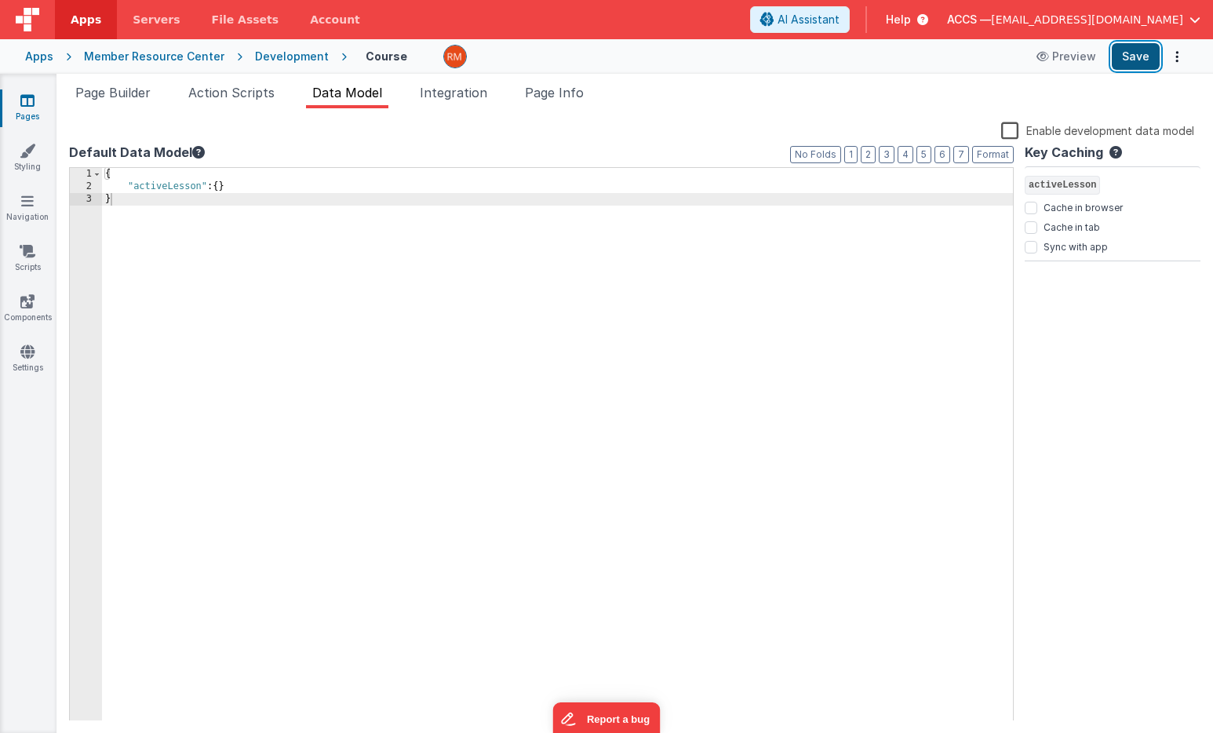
click at [1140, 56] on button "Save" at bounding box center [1135, 56] width 48 height 27
click at [236, 96] on span "Action Scripts" at bounding box center [231, 93] width 86 height 16
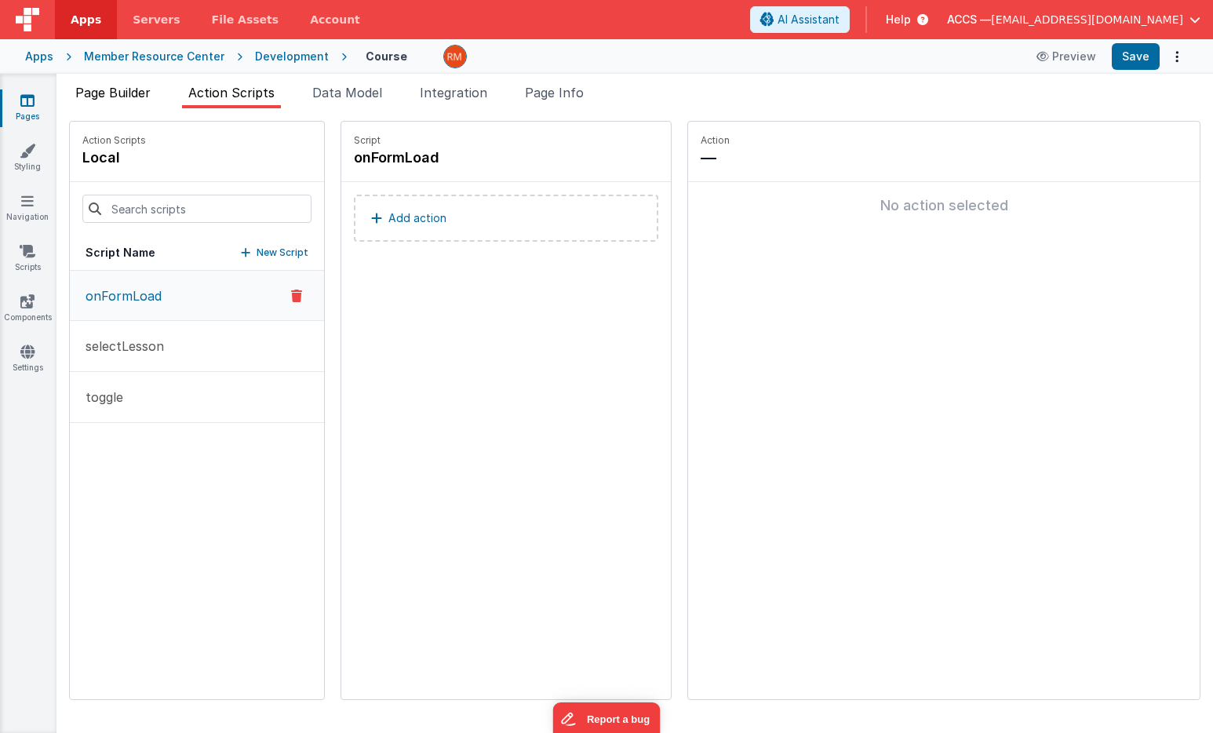
click at [141, 99] on span "Page Builder" at bounding box center [112, 93] width 75 height 16
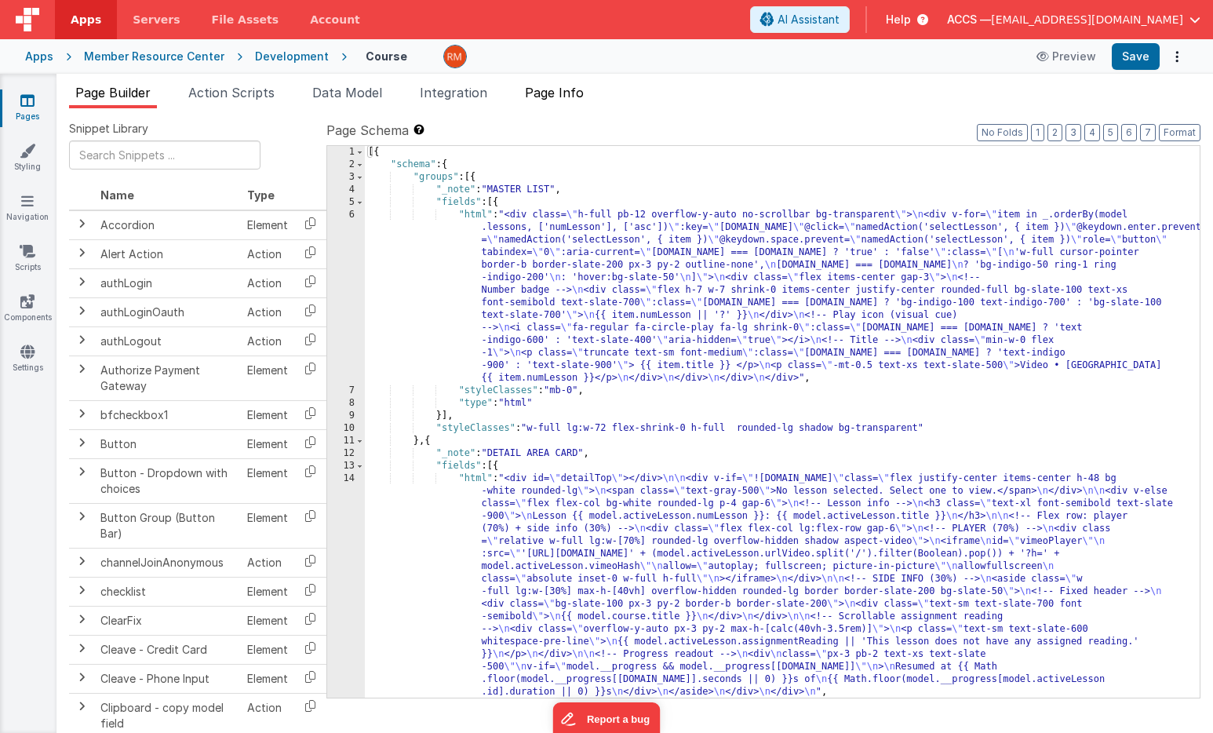
click at [555, 94] on span "Page Info" at bounding box center [554, 93] width 59 height 16
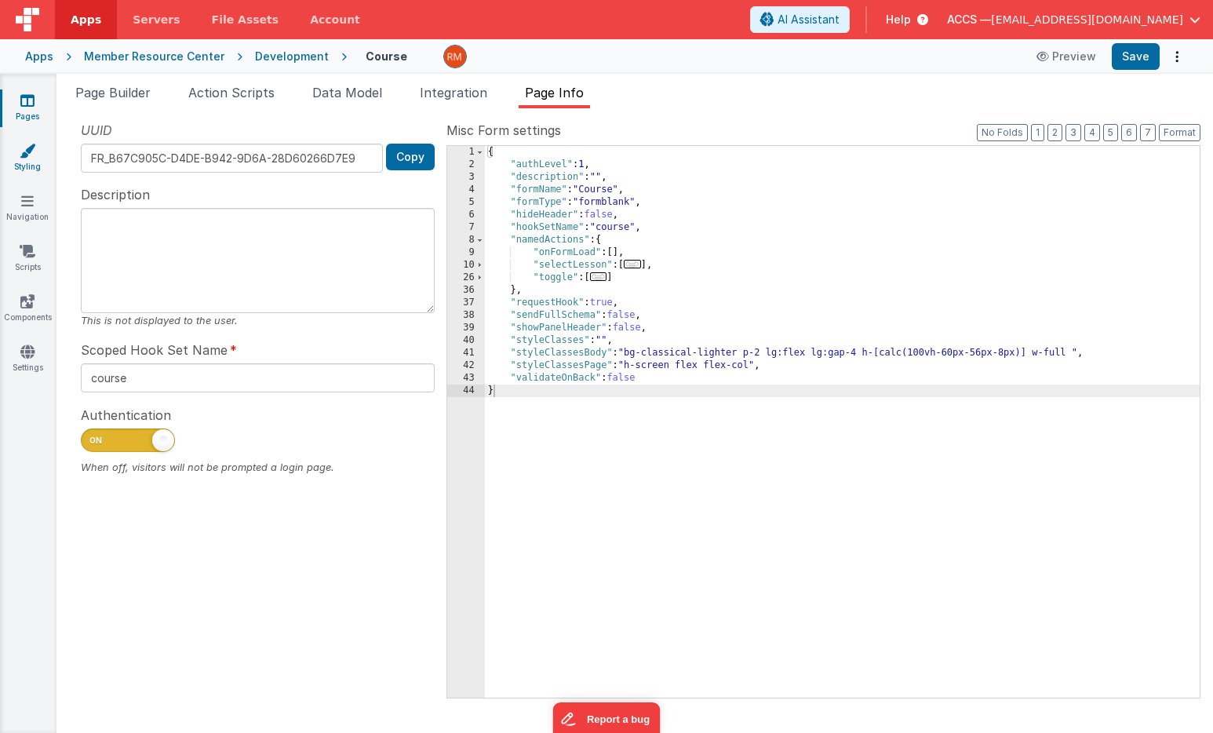
click at [31, 166] on link "Styling" at bounding box center [27, 158] width 56 height 31
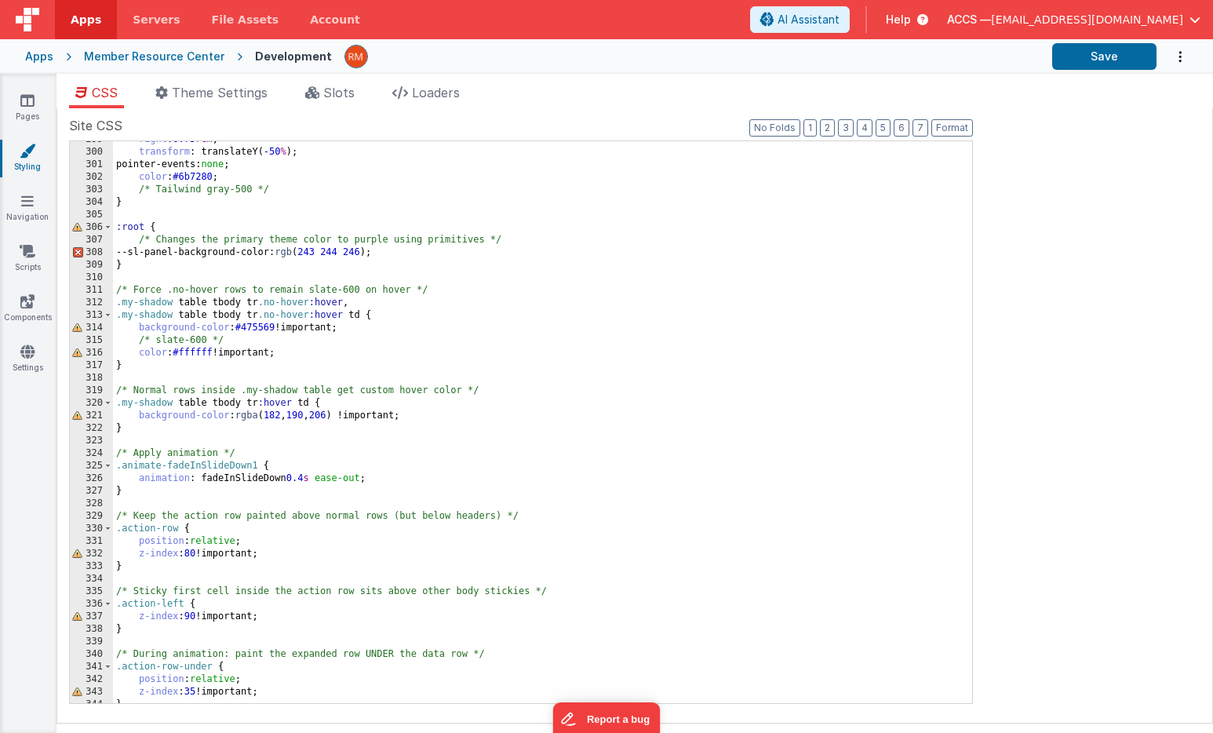
scroll to position [4985, 0]
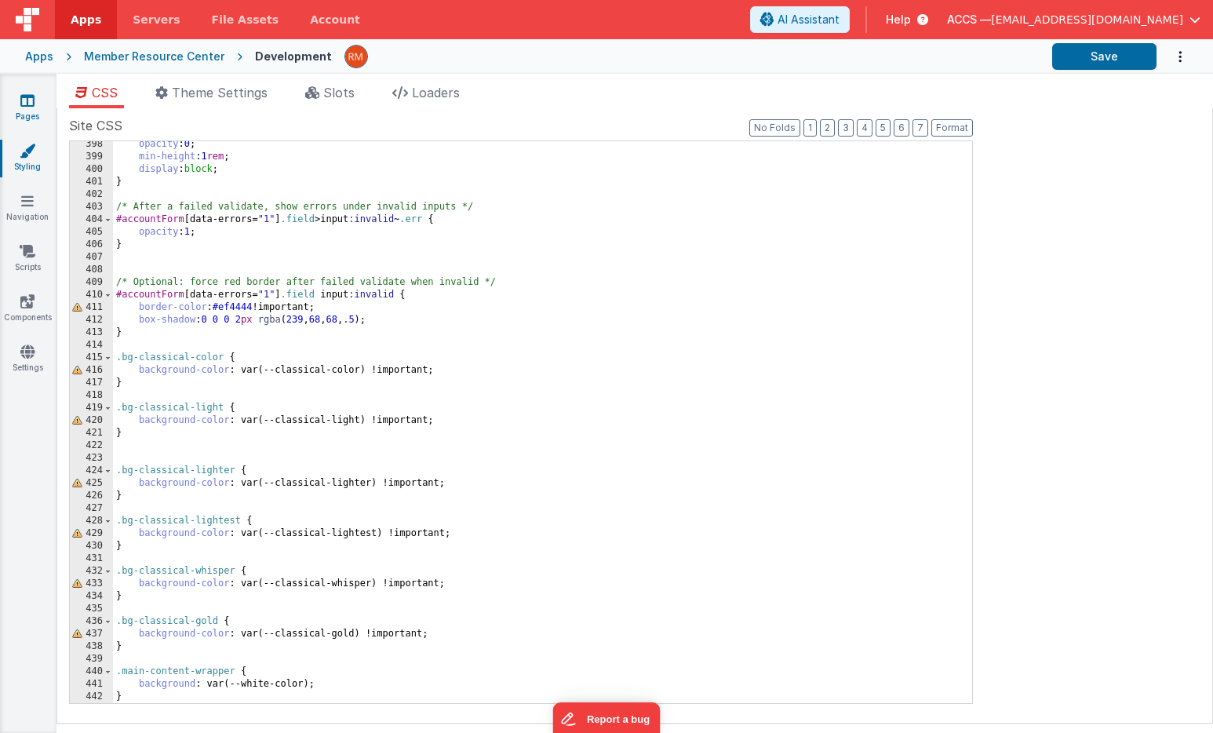
click at [32, 110] on link "Pages" at bounding box center [27, 108] width 56 height 31
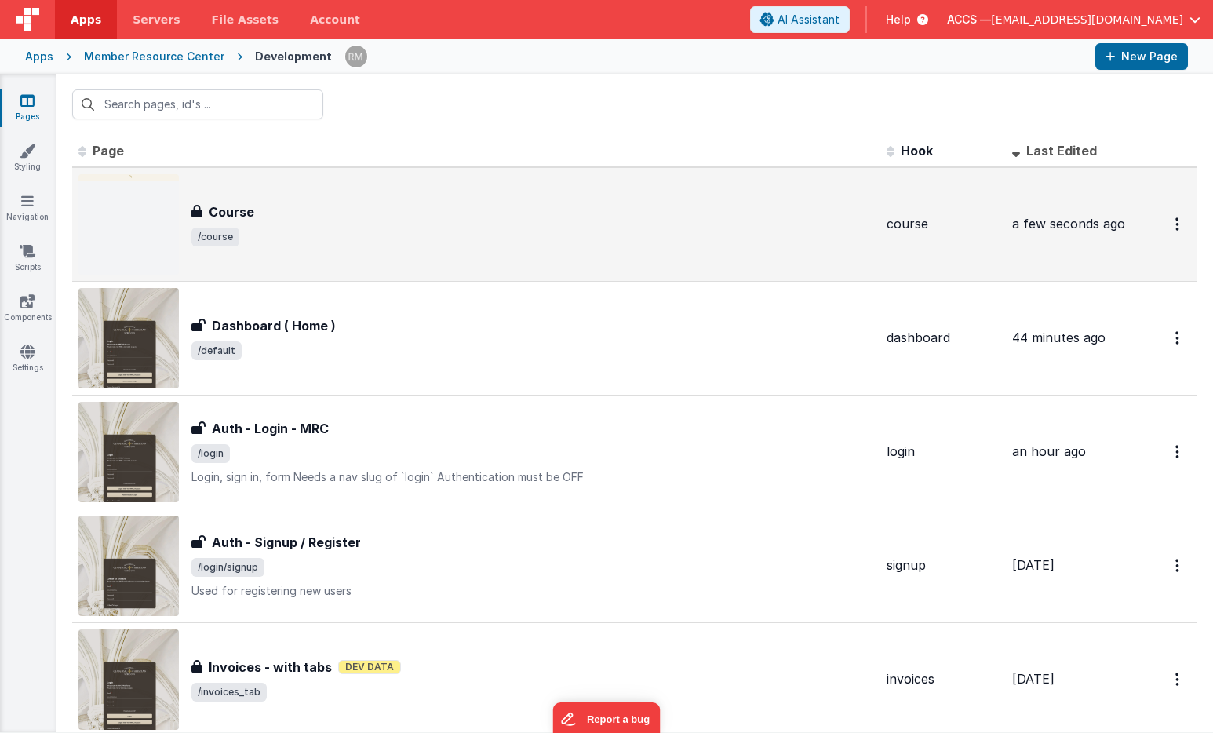
click at [227, 216] on h3 "Course" at bounding box center [231, 211] width 45 height 19
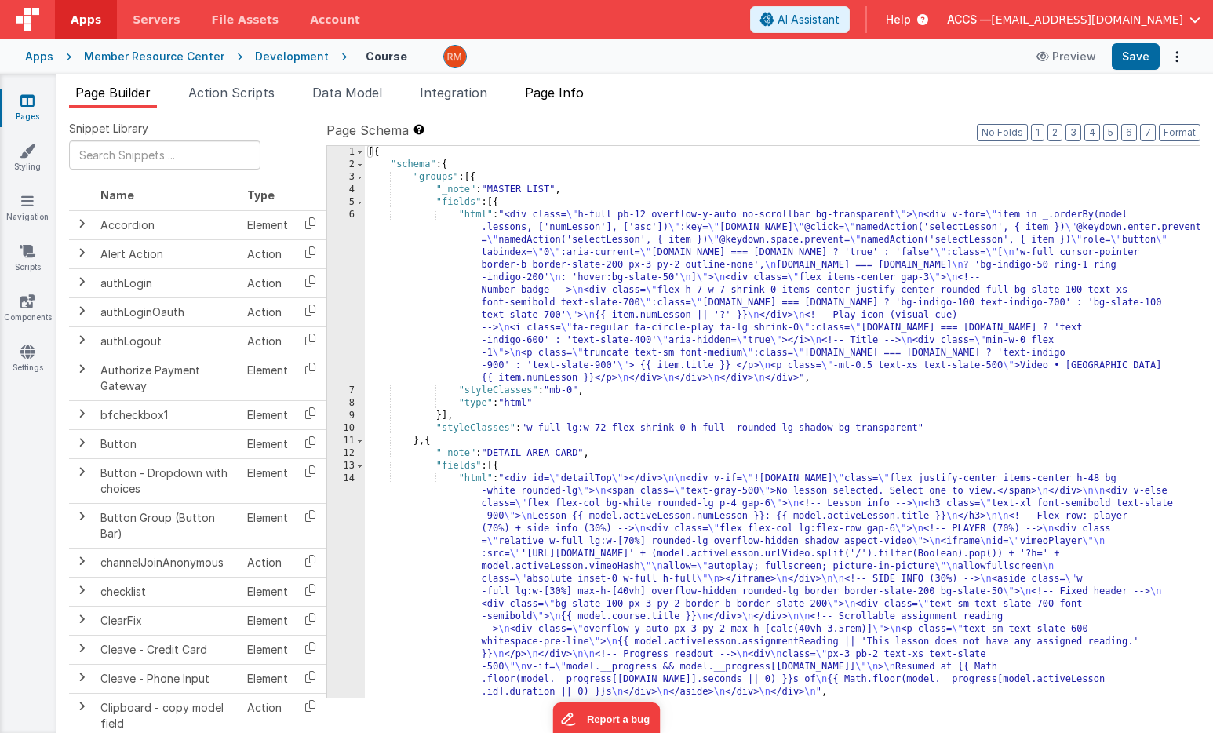
click at [575, 100] on li "Page Info" at bounding box center [553, 95] width 71 height 25
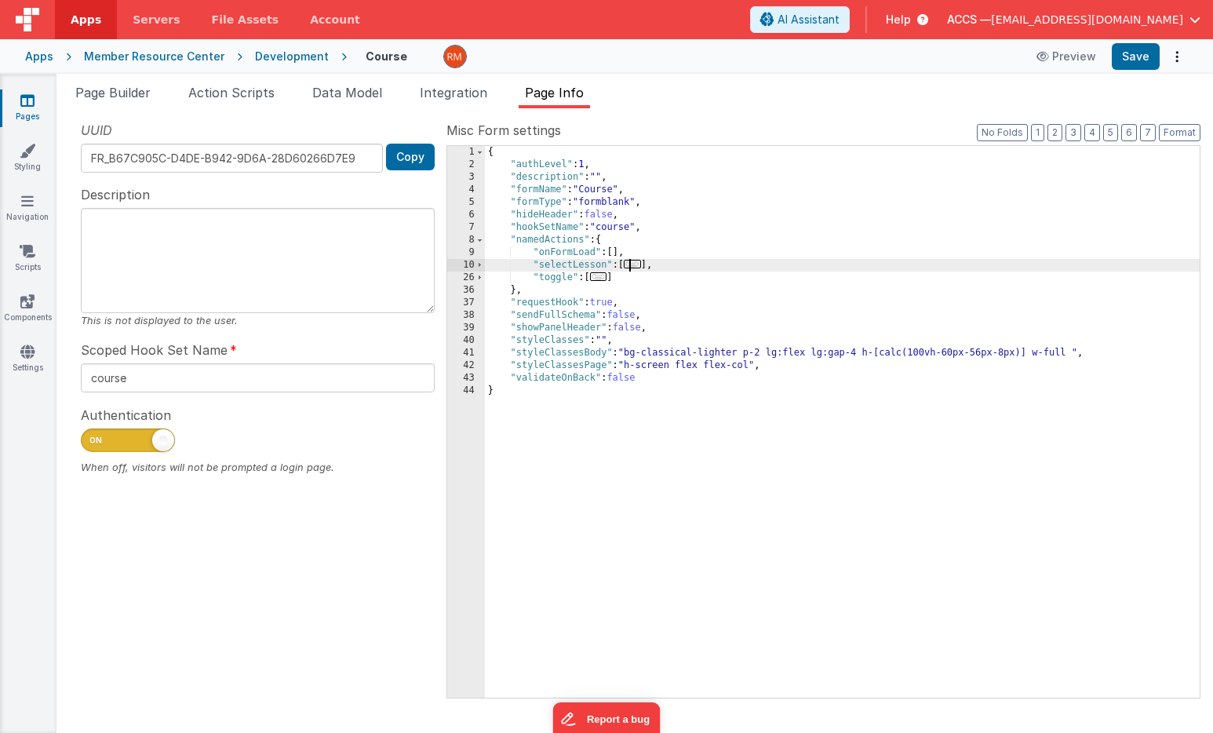
click at [640, 266] on span "..." at bounding box center [632, 264] width 17 height 9
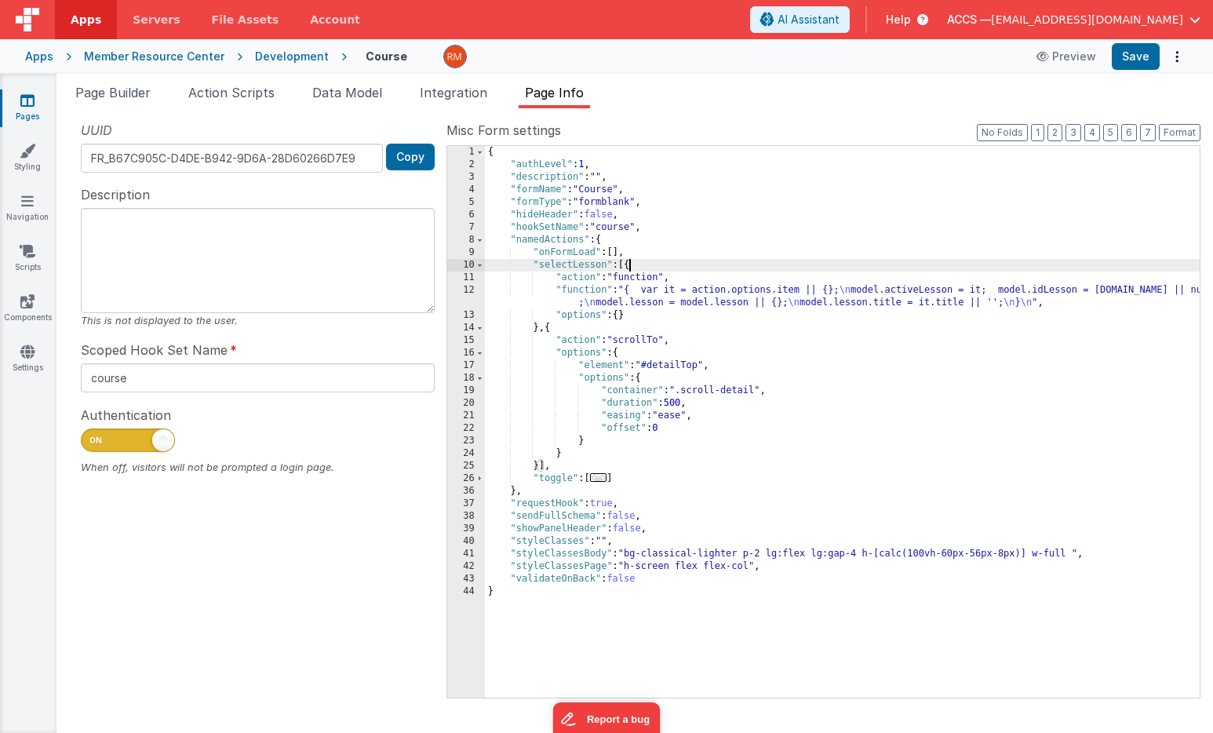
click at [604, 478] on span "..." at bounding box center [598, 477] width 17 height 9
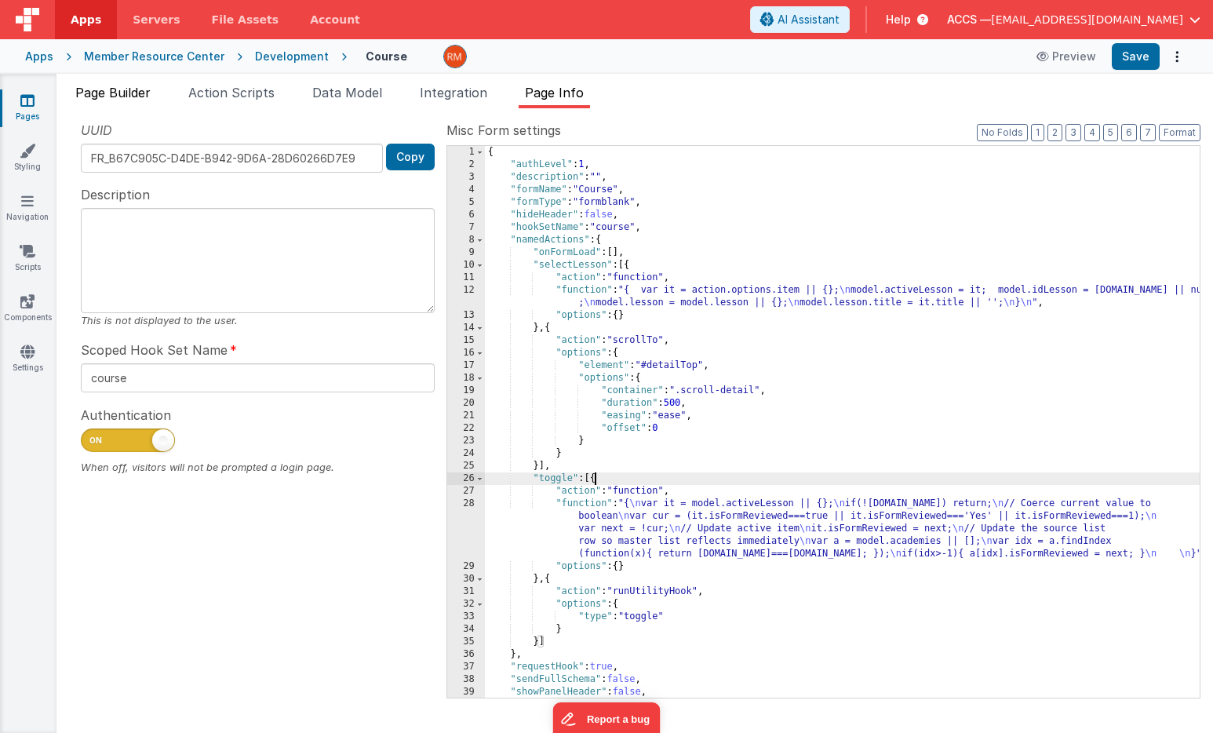
click at [137, 90] on span "Page Builder" at bounding box center [112, 93] width 75 height 16
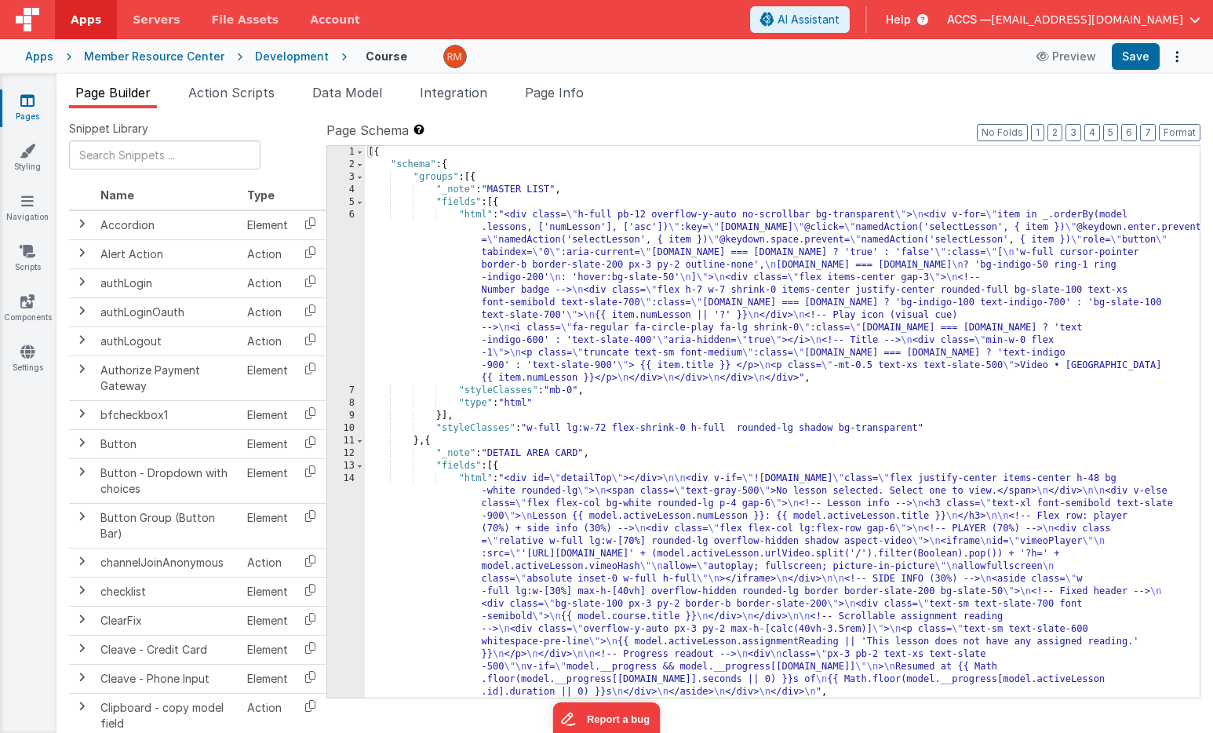
click at [474, 216] on div "[{ "schema" : { "groups" : [{ "_note" : "MASTER LIST" , "fields" : [{ "html" : …" at bounding box center [782, 434] width 835 height 577
click at [350, 213] on div "6" at bounding box center [346, 297] width 38 height 176
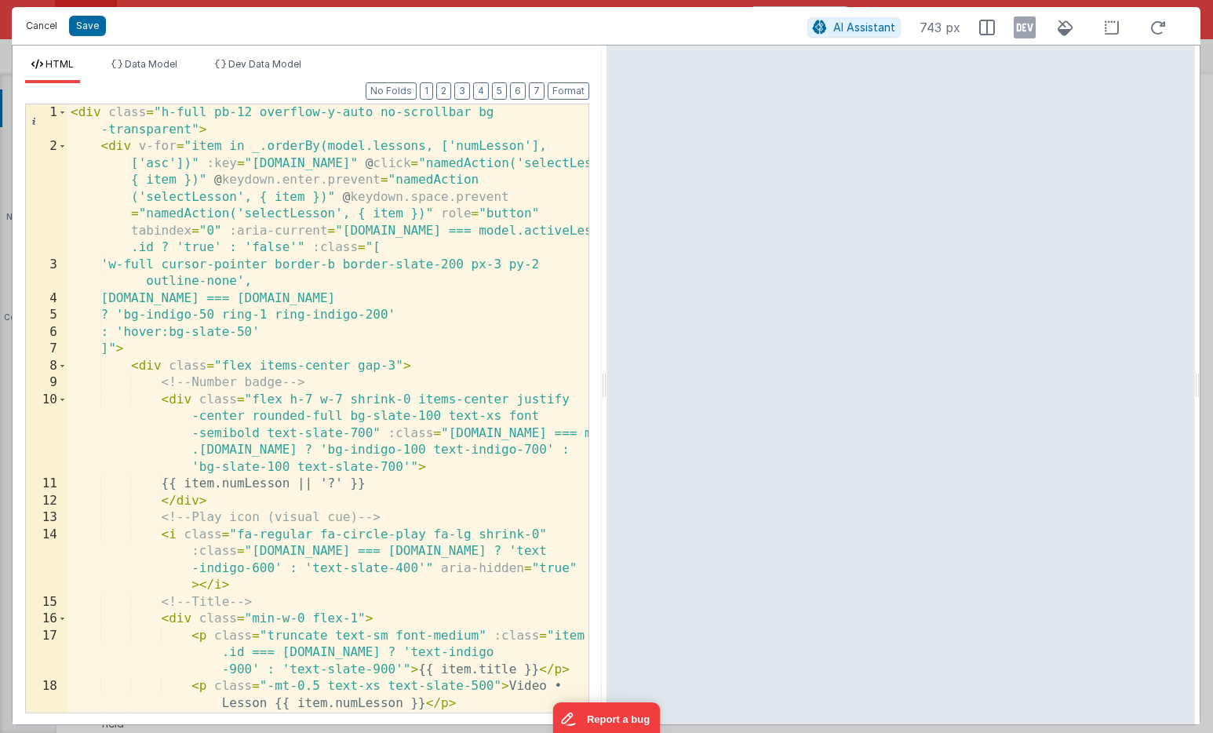
click at [53, 34] on button "Cancel" at bounding box center [41, 26] width 47 height 22
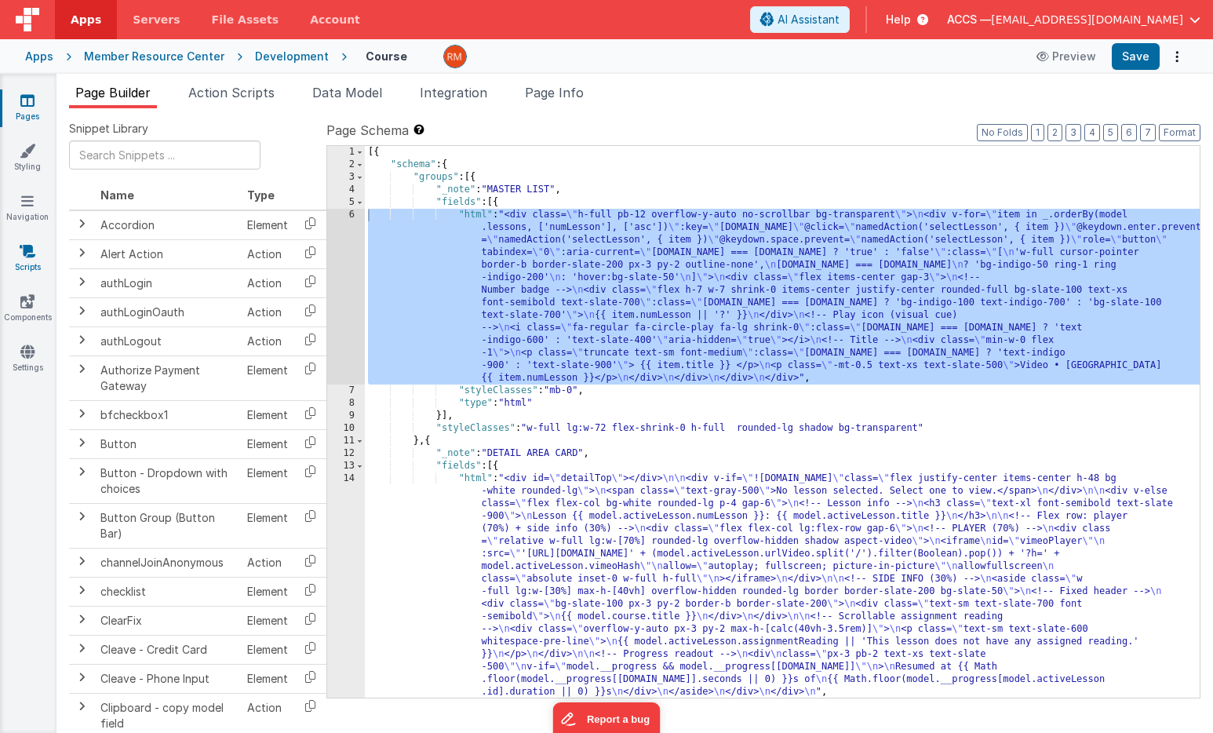
click at [37, 252] on link "Scripts" at bounding box center [27, 258] width 56 height 31
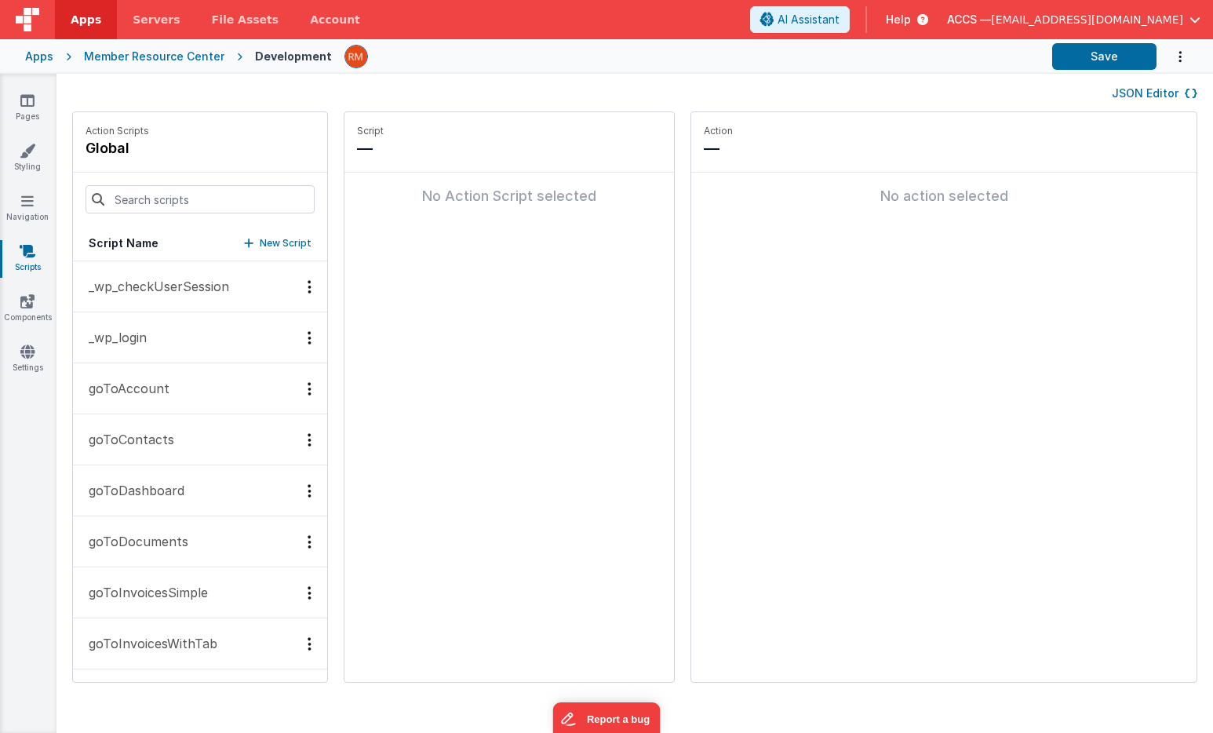
click at [183, 291] on p "_wp_checkUserSession" at bounding box center [154, 286] width 150 height 19
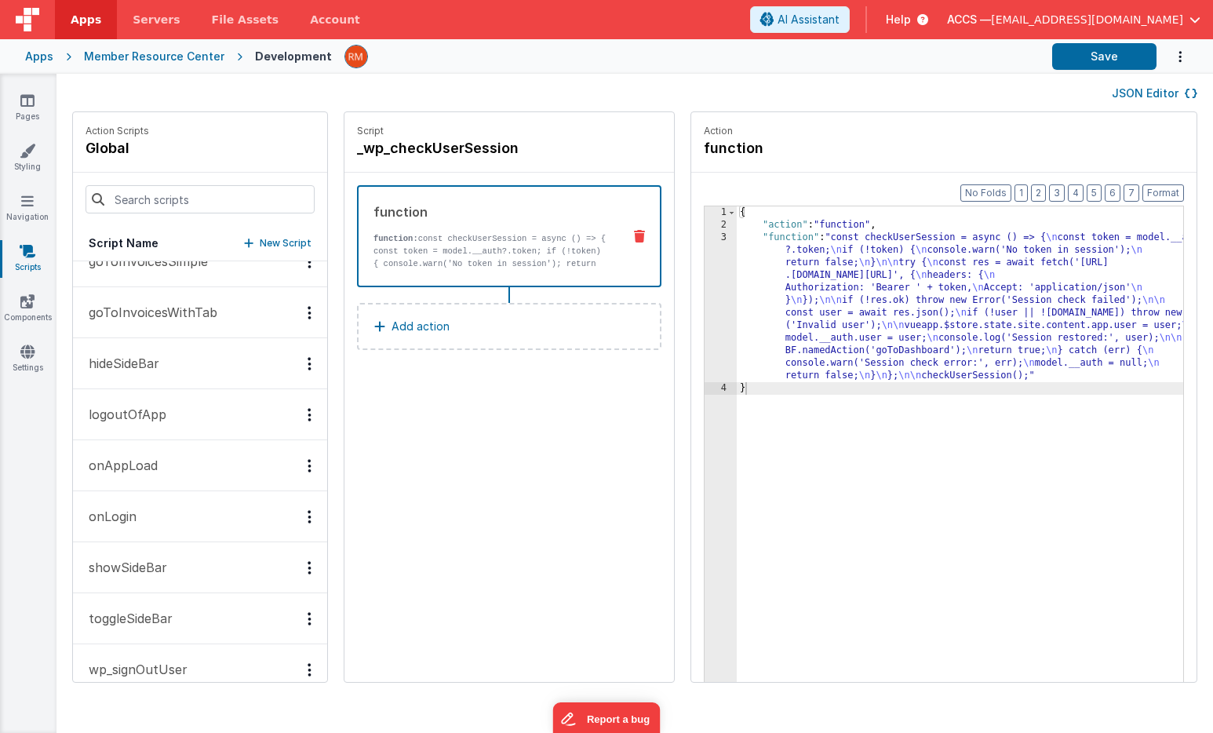
scroll to position [356, 0]
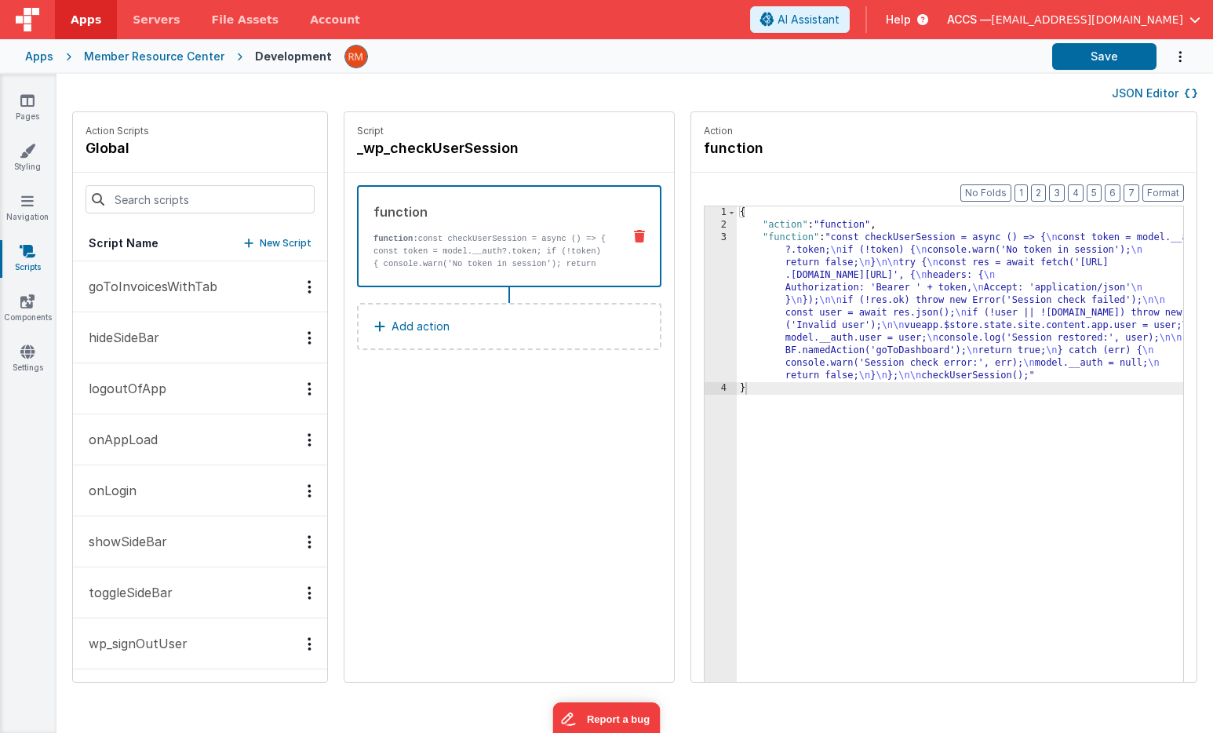
click at [176, 431] on button "onAppLoad" at bounding box center [200, 439] width 254 height 51
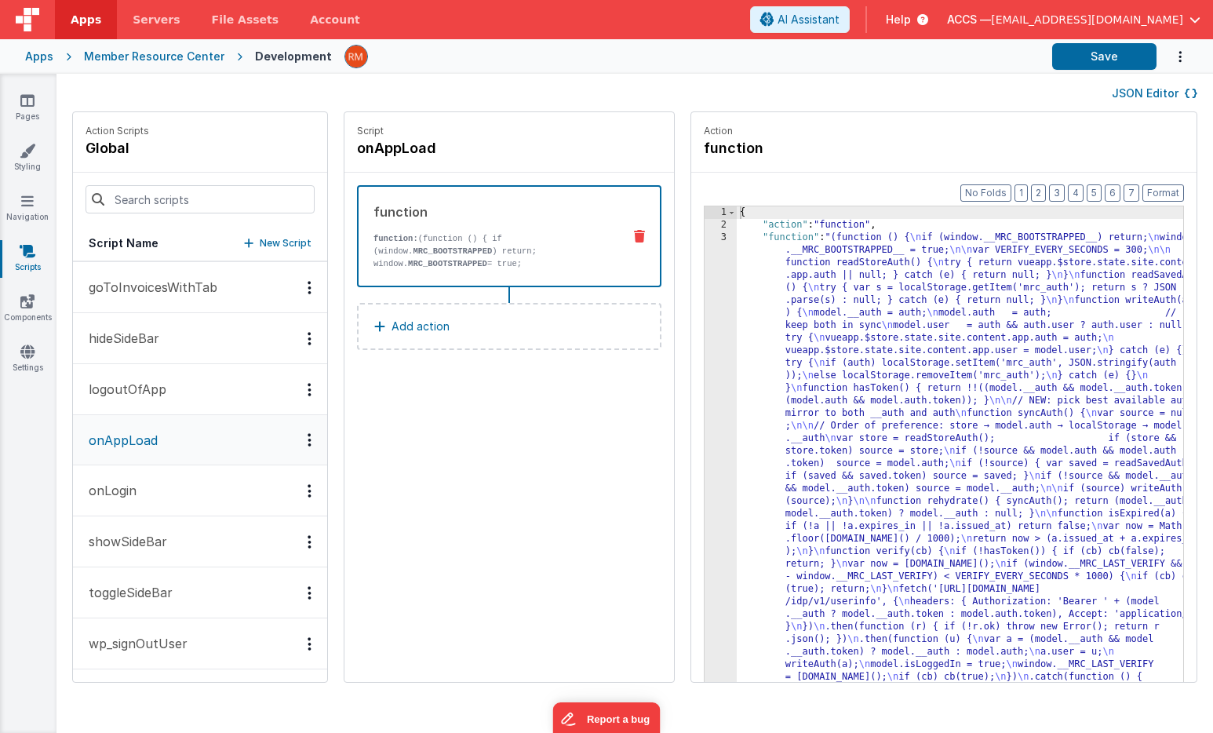
click at [298, 443] on div "Options" at bounding box center [309, 439] width 23 height 13
click at [196, 444] on div at bounding box center [606, 366] width 1213 height 733
click at [482, 328] on button "Add action" at bounding box center [509, 326] width 304 height 47
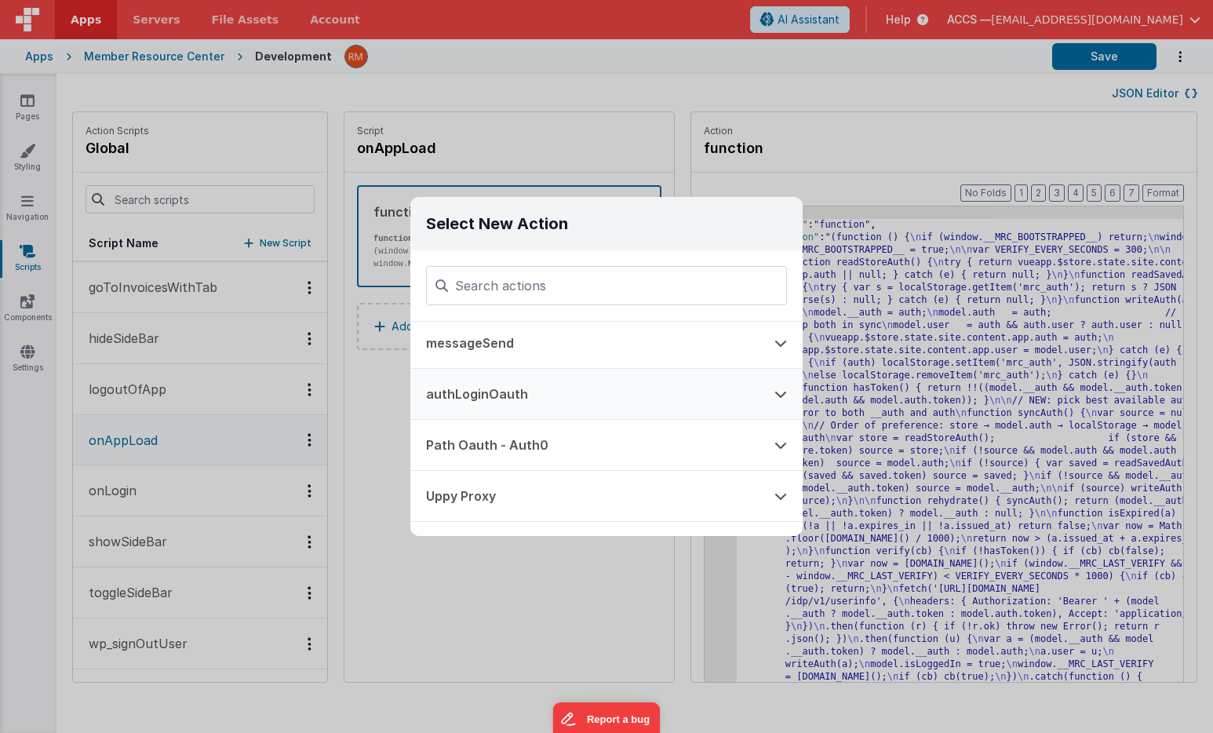
scroll to position [1152, 0]
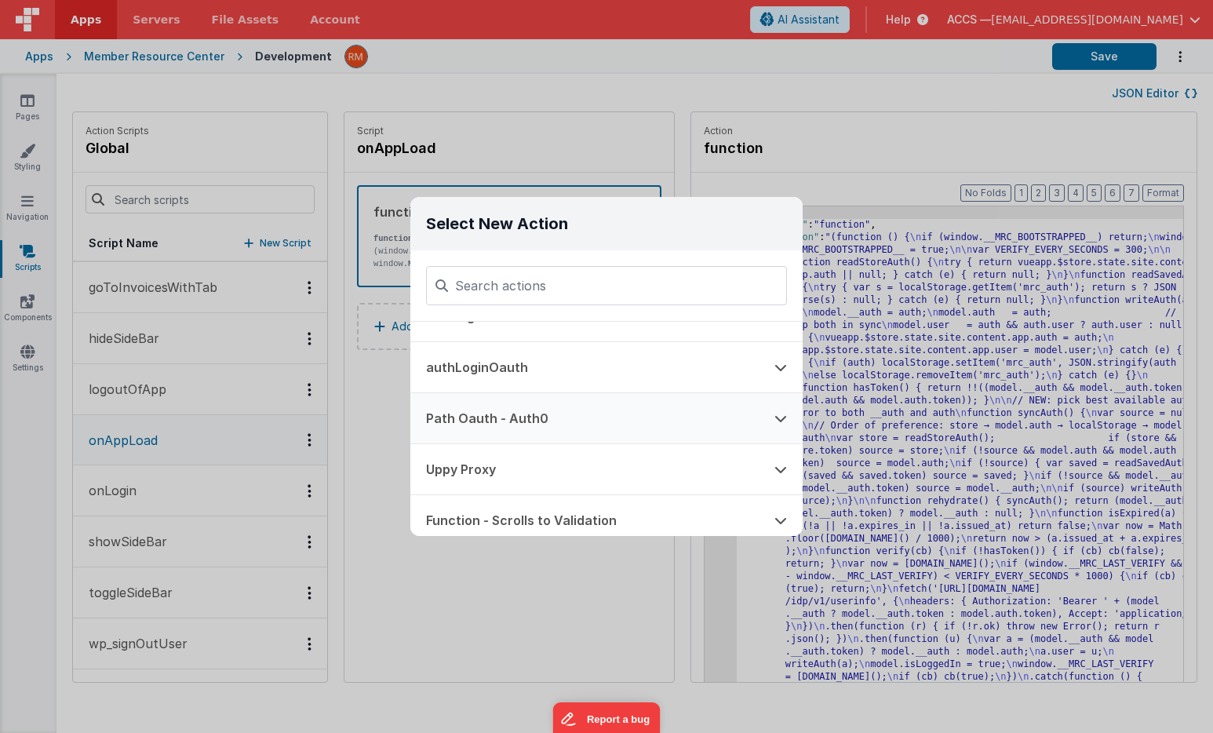
click at [551, 425] on button "Path Oauth - Auth0" at bounding box center [584, 418] width 348 height 50
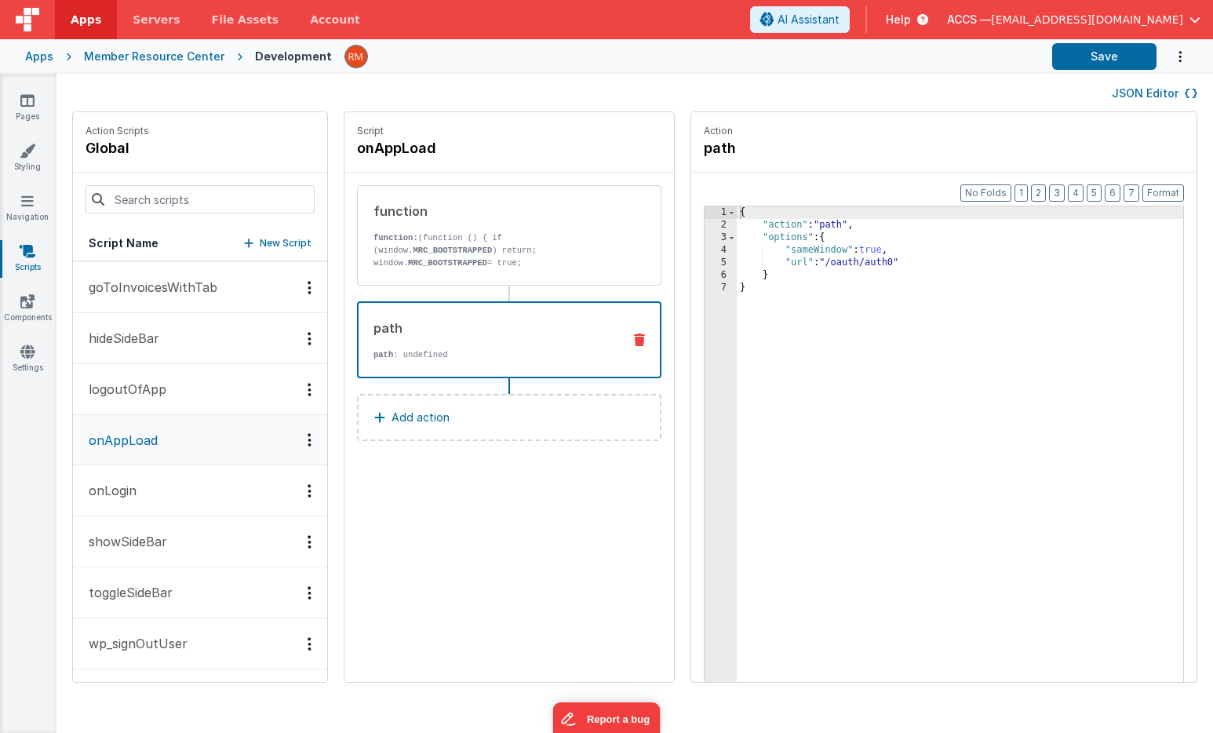
click at [634, 344] on icon at bounding box center [639, 339] width 11 height 13
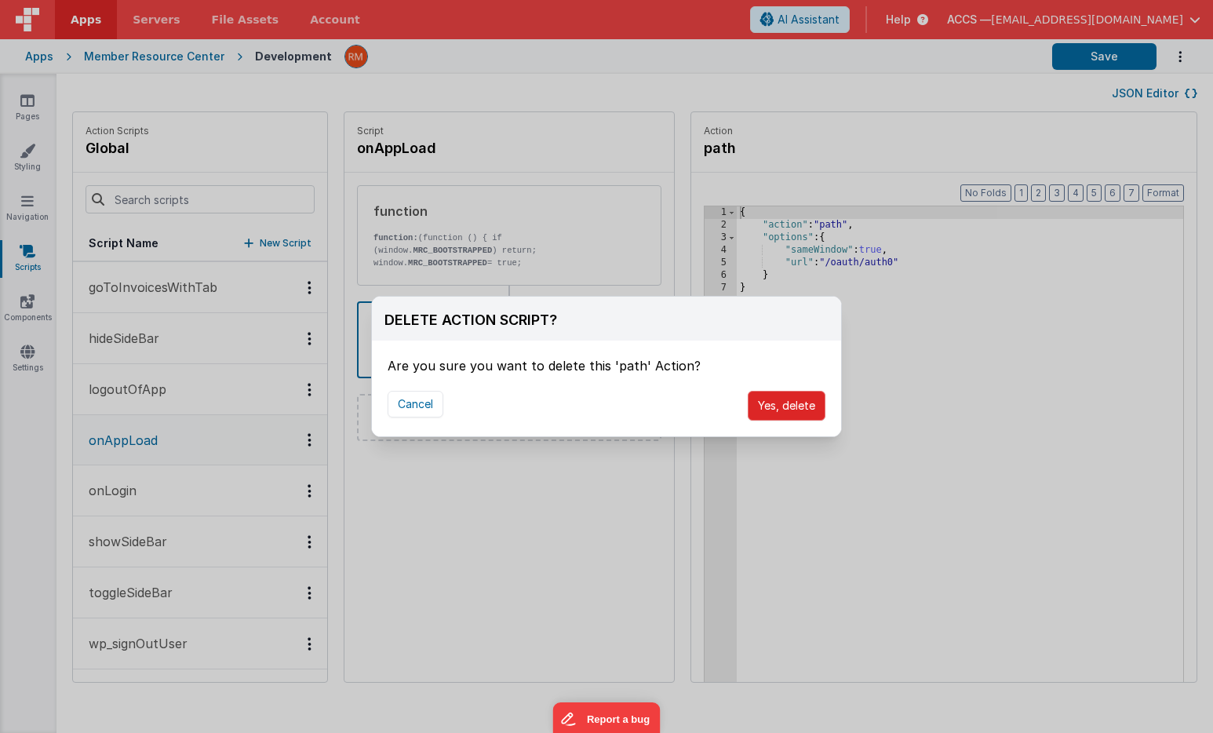
click at [791, 408] on button "Yes, delete" at bounding box center [786, 406] width 78 height 30
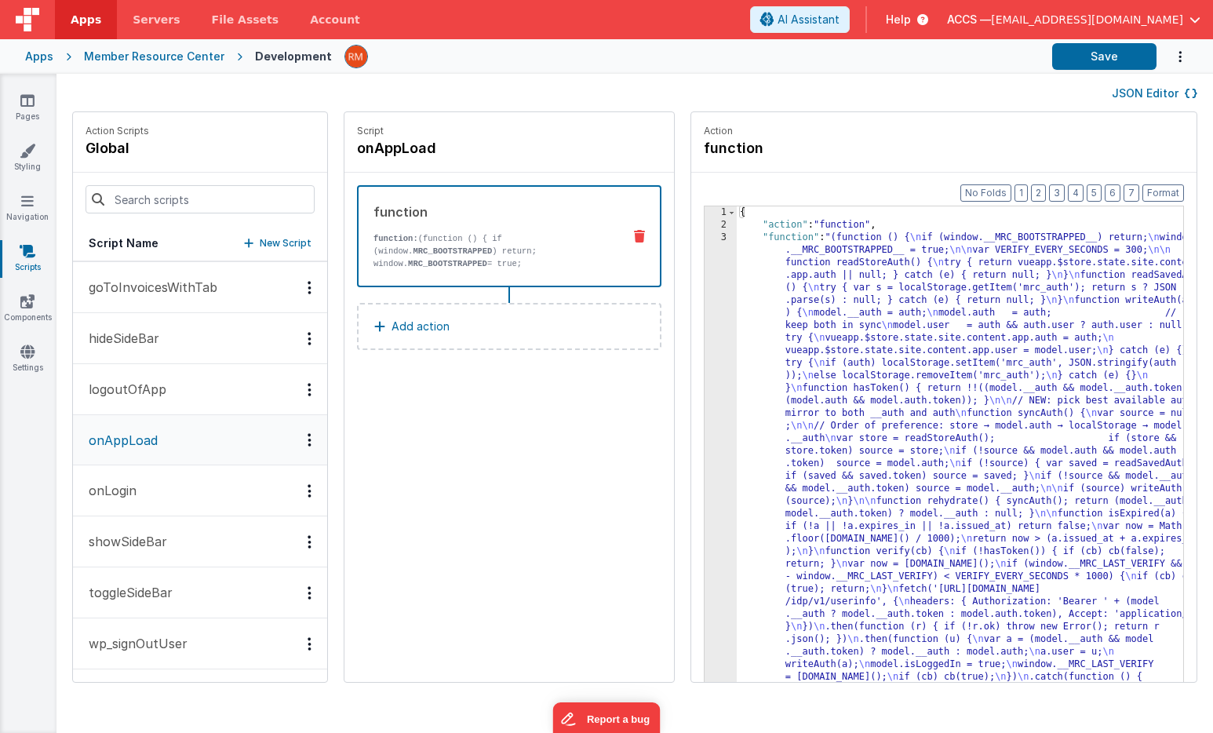
click at [514, 343] on button "Add action" at bounding box center [509, 326] width 304 height 47
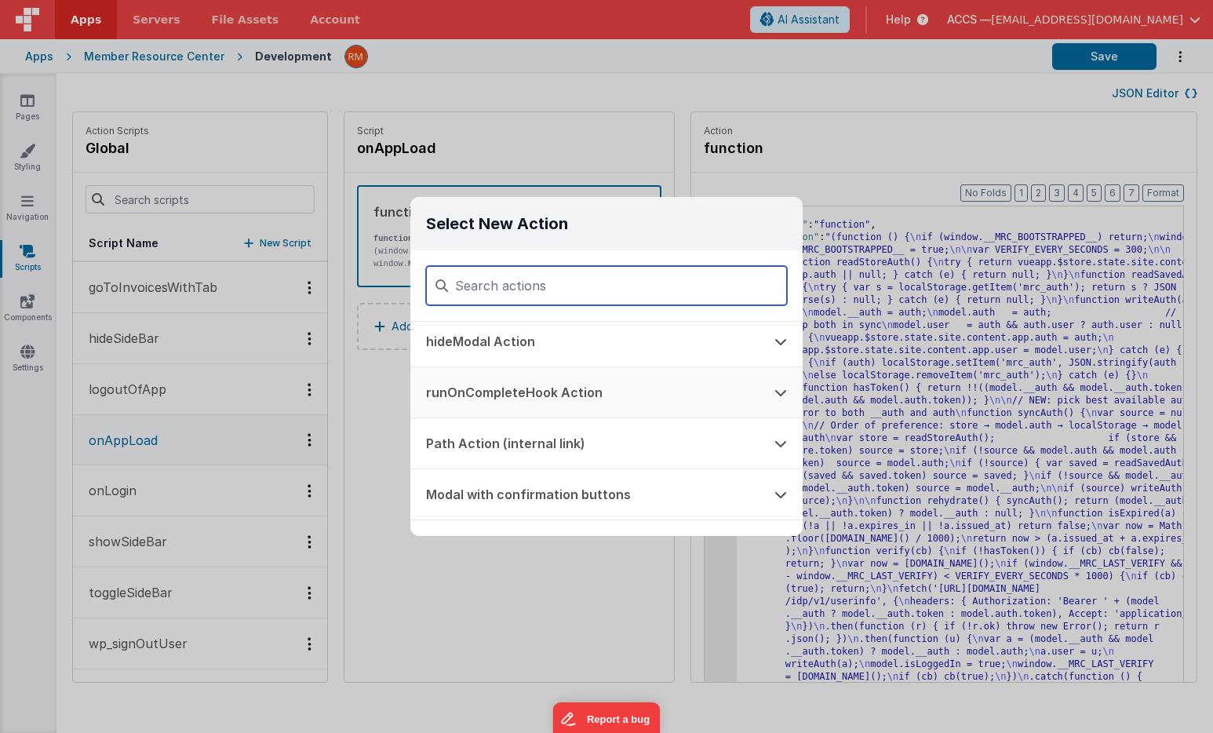
scroll to position [318, 0]
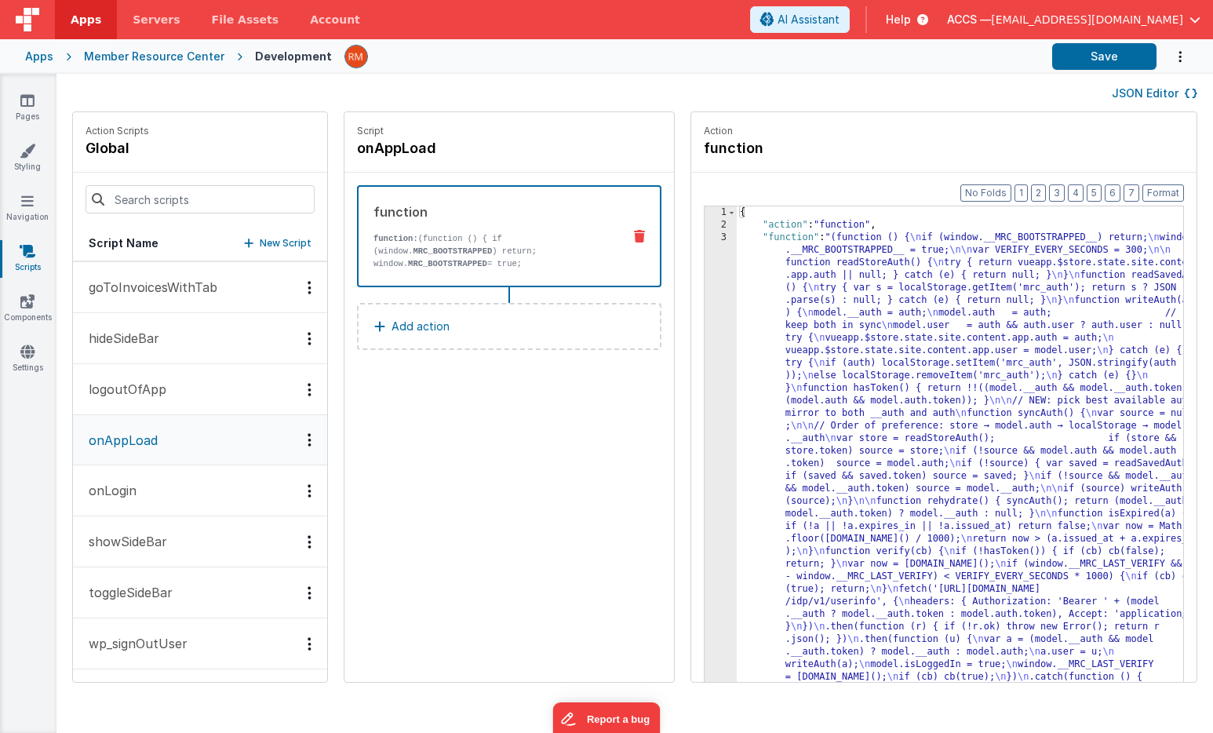
click at [366, 569] on div "Select New Action Function - Runs JavaScript Clipboard - copy model field runUt…" at bounding box center [606, 366] width 1213 height 733
click at [307, 440] on icon "Options" at bounding box center [309, 439] width 4 height 1
click at [246, 460] on div "Duplicate" at bounding box center [252, 467] width 138 height 29
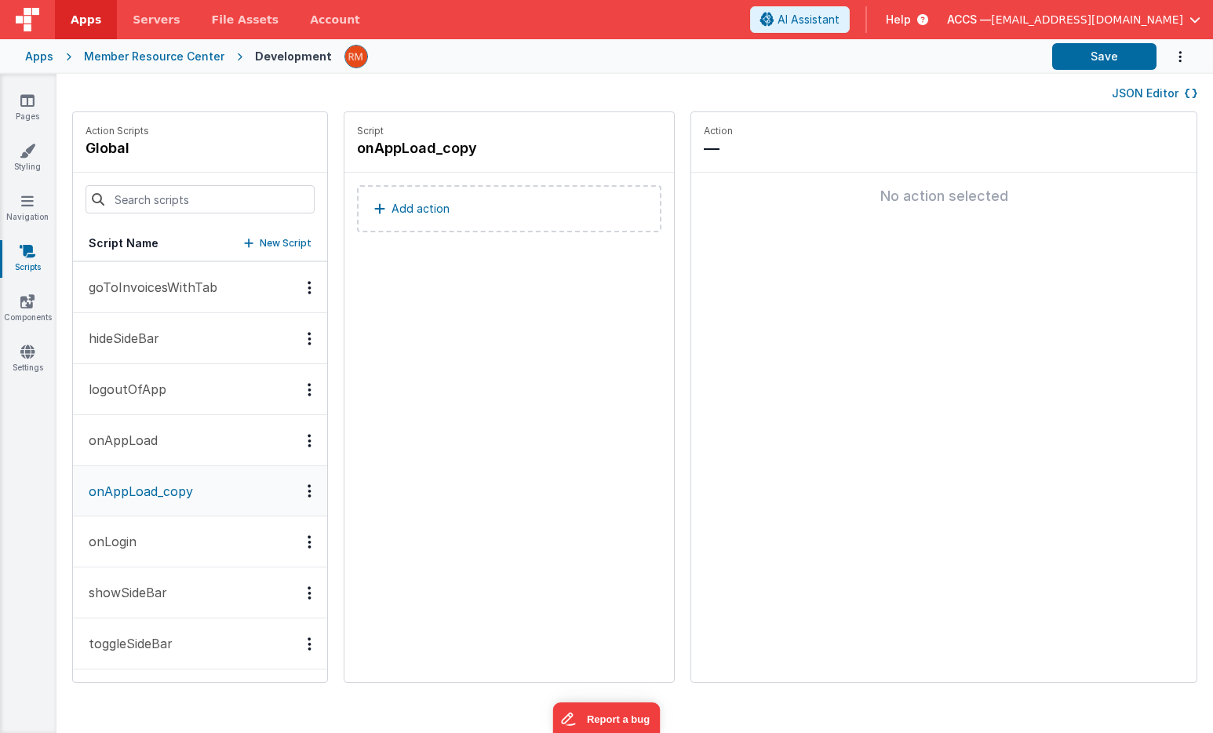
click at [173, 427] on button "onAppLoad" at bounding box center [200, 440] width 254 height 51
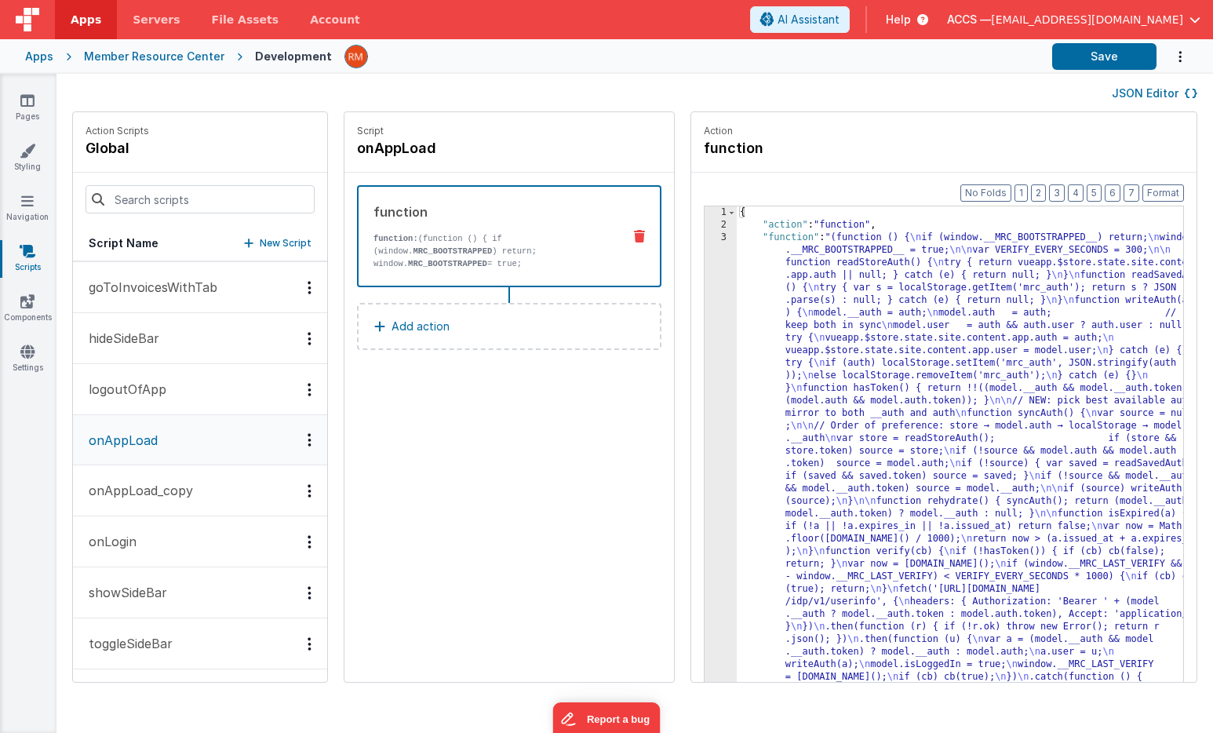
click at [173, 488] on p "onAppLoad_copy" at bounding box center [136, 490] width 114 height 19
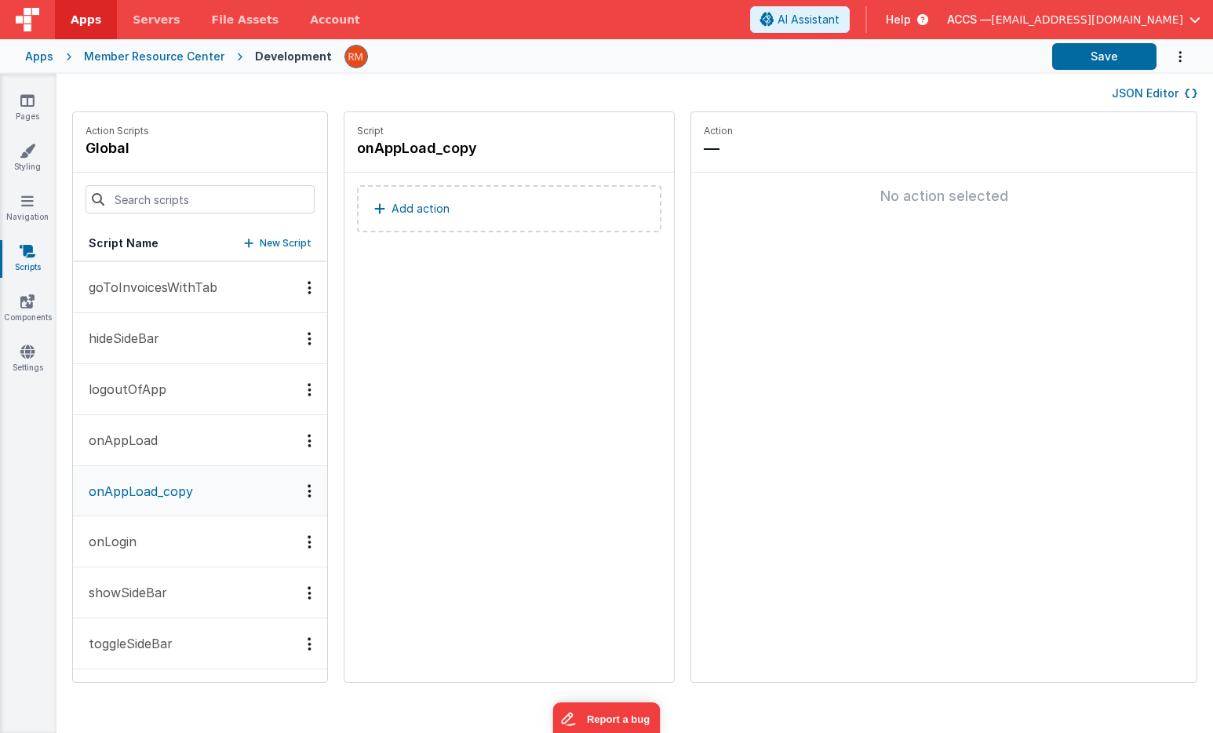
click at [200, 429] on button "onAppLoad" at bounding box center [200, 440] width 254 height 51
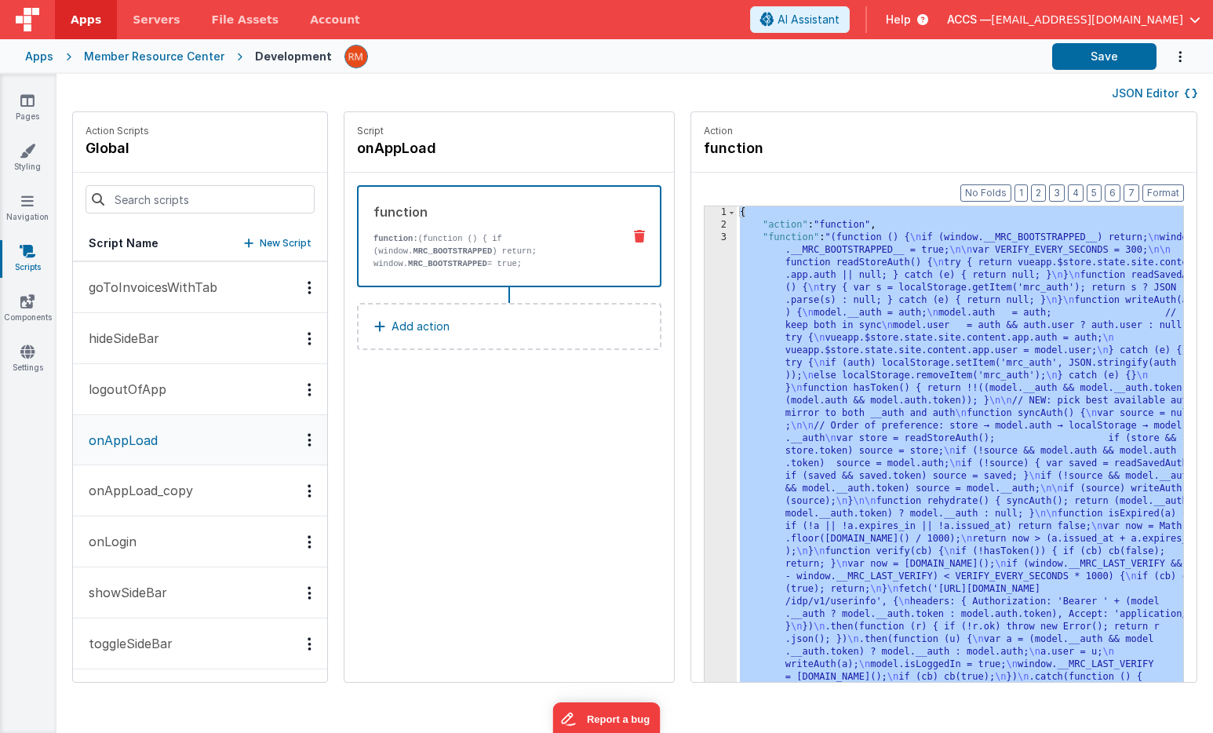
click at [180, 504] on button "onAppLoad_copy" at bounding box center [200, 490] width 254 height 51
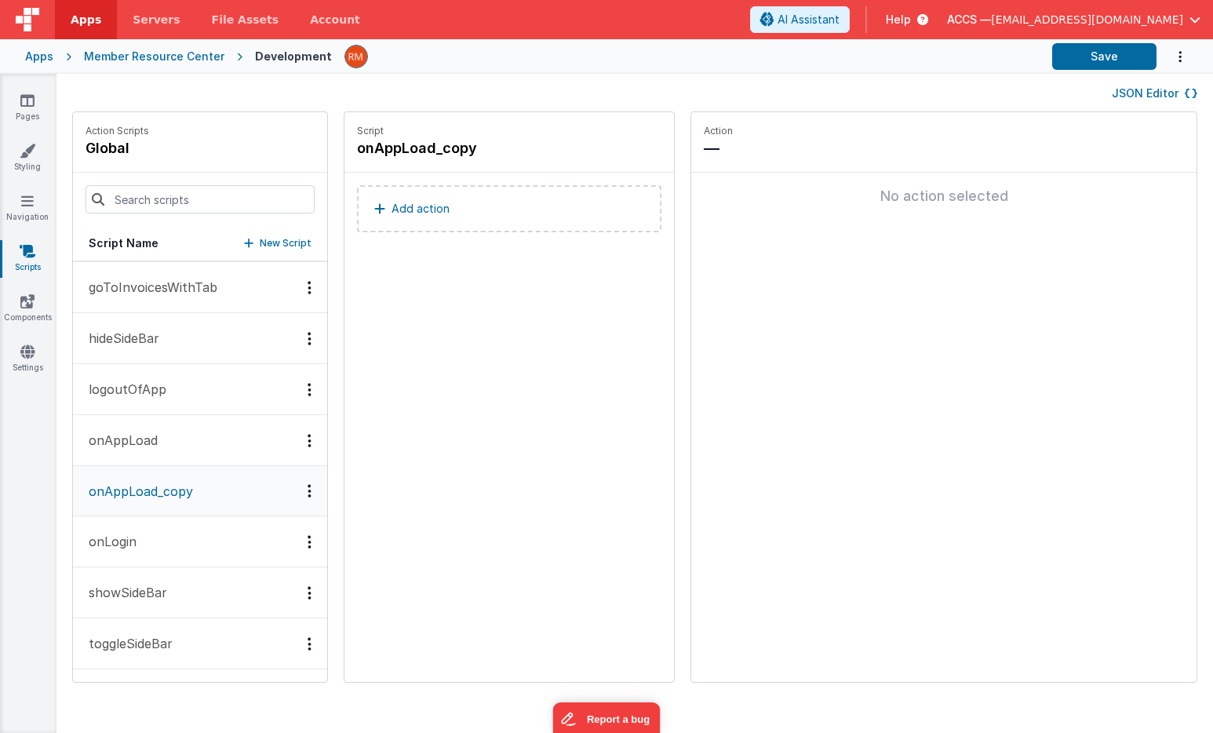
click at [471, 224] on button "Add action" at bounding box center [509, 208] width 304 height 47
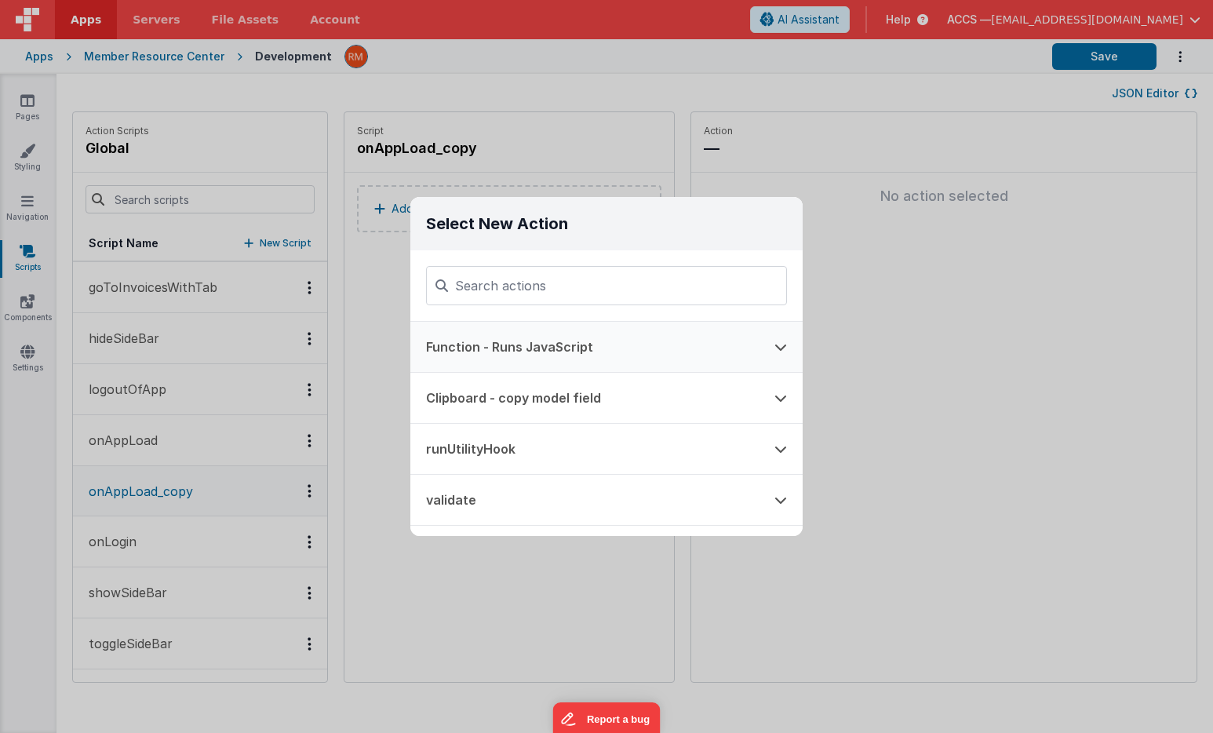
click at [507, 347] on button "Function - Runs JavaScript" at bounding box center [584, 347] width 348 height 50
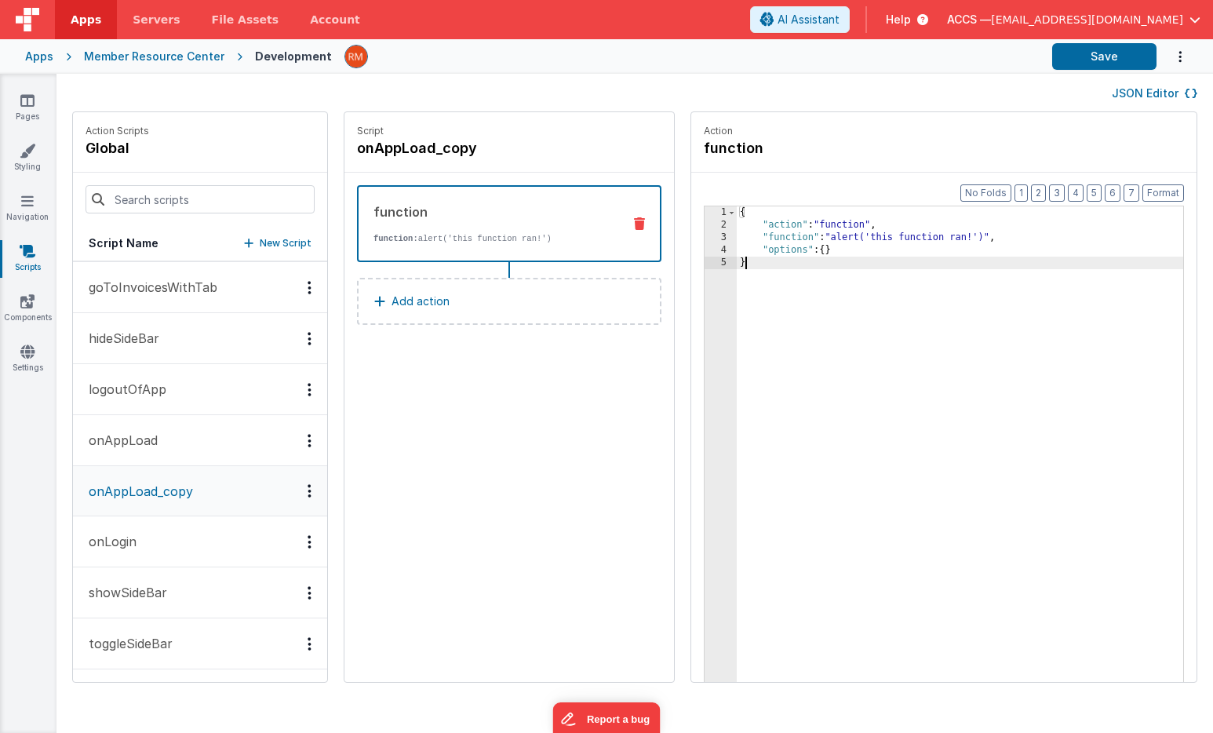
drag, startPoint x: 756, startPoint y: 335, endPoint x: 698, endPoint y: 116, distance: 226.4
click at [698, 116] on fieldset "Action function Format 7 6 5 4 3 2 1 No Folds 1 2 3 4 5 { "action" : "function"…" at bounding box center [943, 396] width 505 height 569
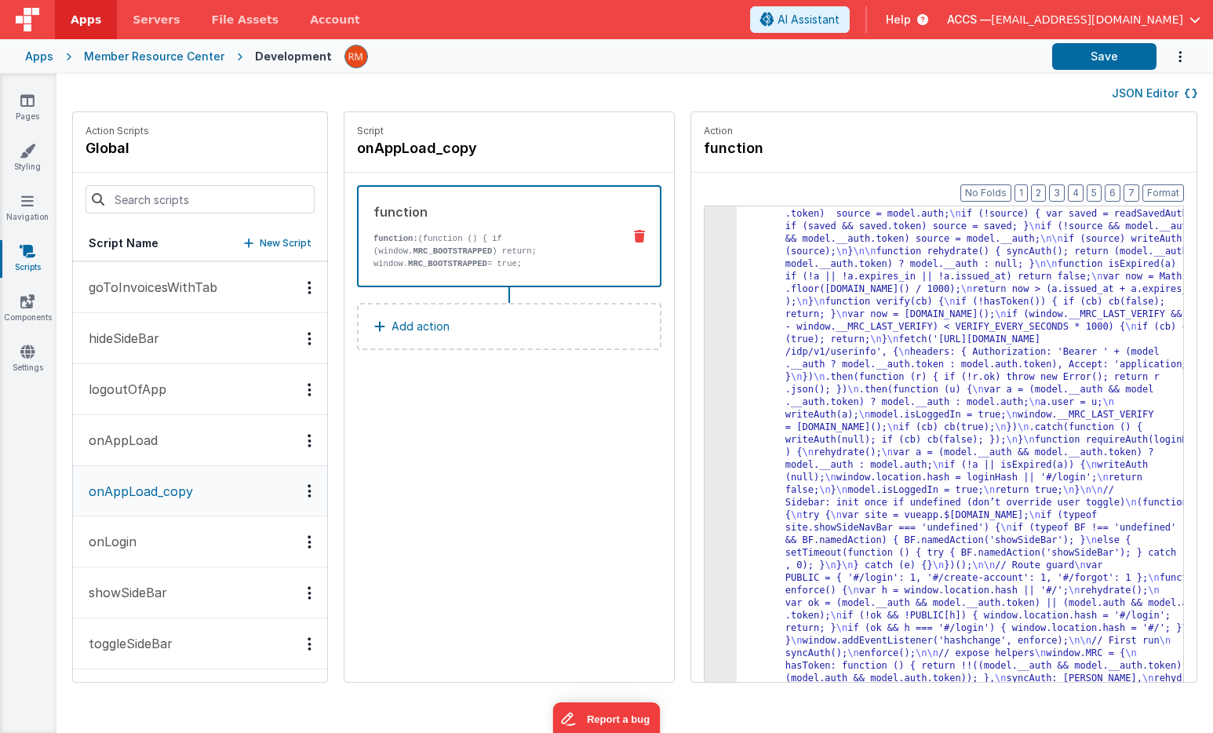
scroll to position [0, 0]
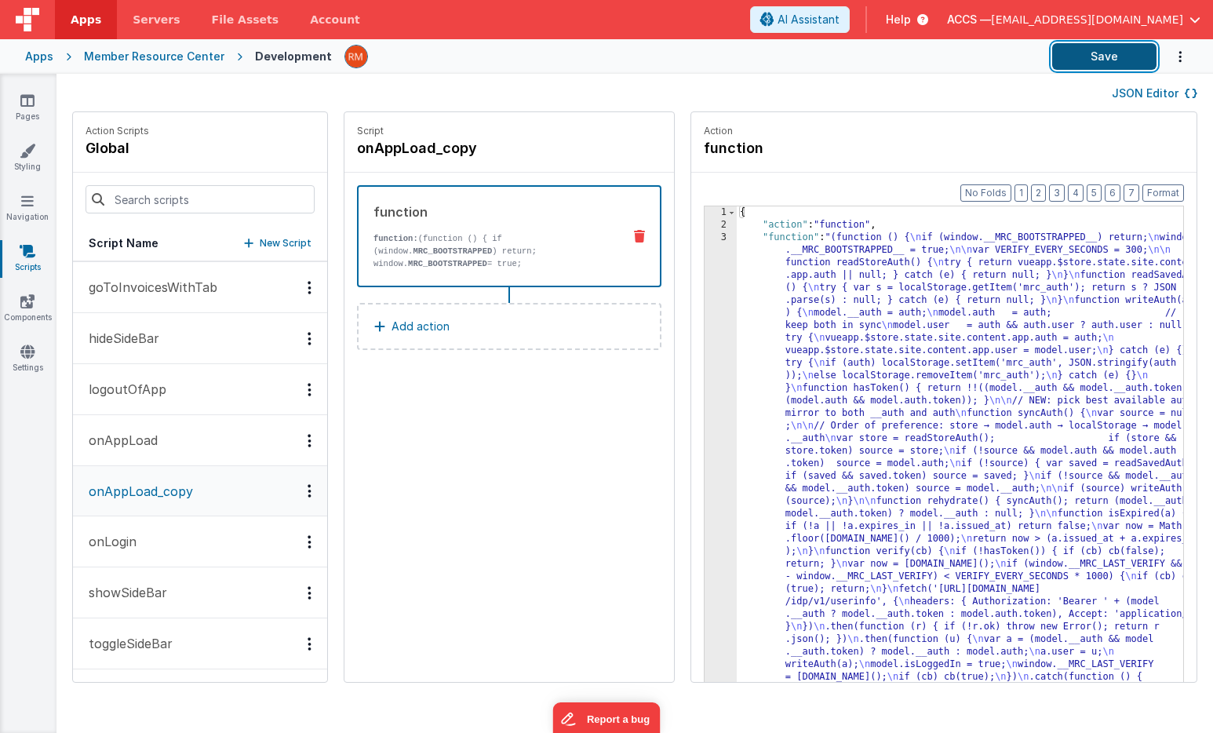
click at [1093, 53] on button "Save" at bounding box center [1104, 56] width 104 height 27
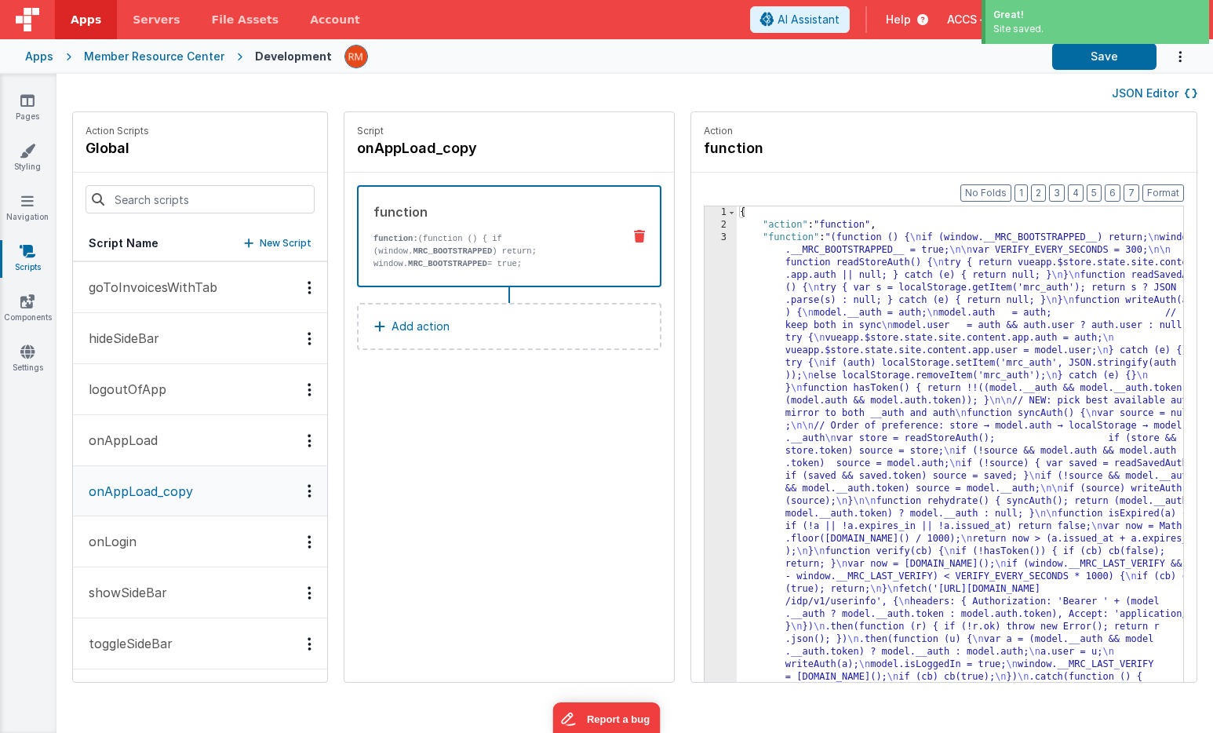
click at [307, 441] on icon "Options" at bounding box center [309, 440] width 4 height 1
click at [223, 444] on div at bounding box center [606, 366] width 1213 height 733
click at [196, 442] on button "onAppLoad" at bounding box center [200, 440] width 254 height 51
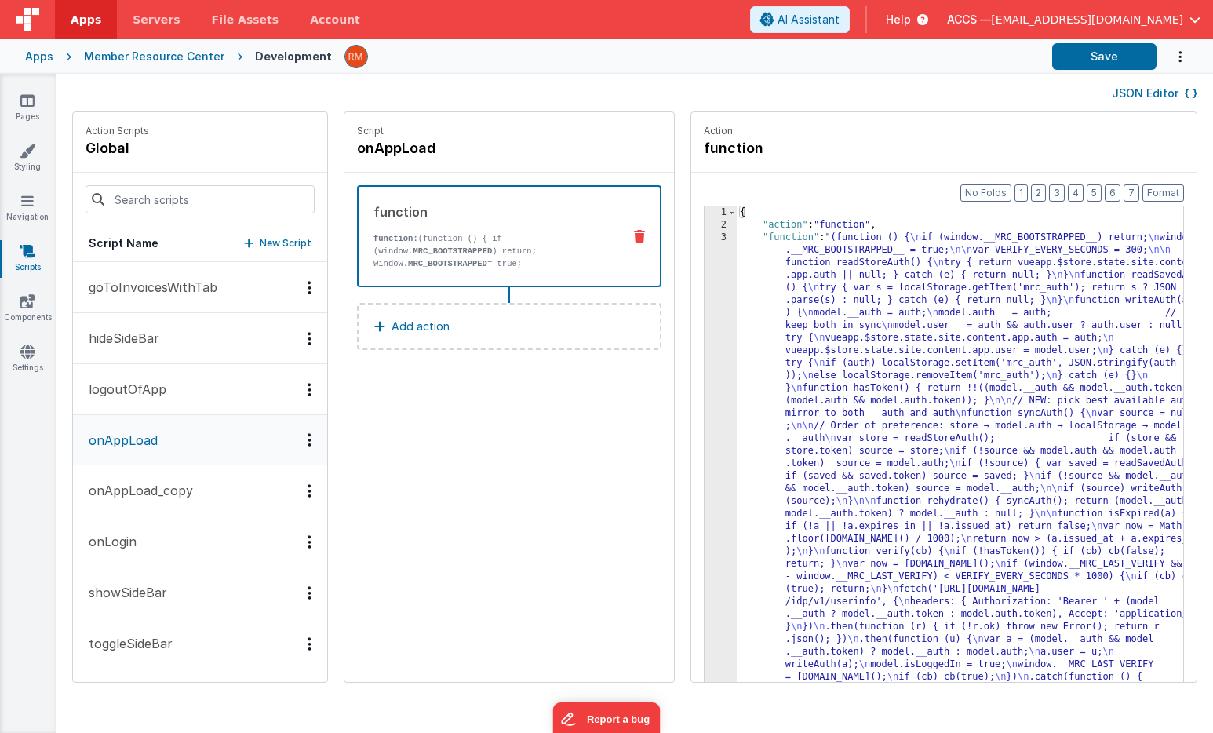
click at [181, 497] on p "onAppLoad_copy" at bounding box center [136, 490] width 114 height 19
click at [180, 451] on button "onAppLoad" at bounding box center [200, 440] width 254 height 51
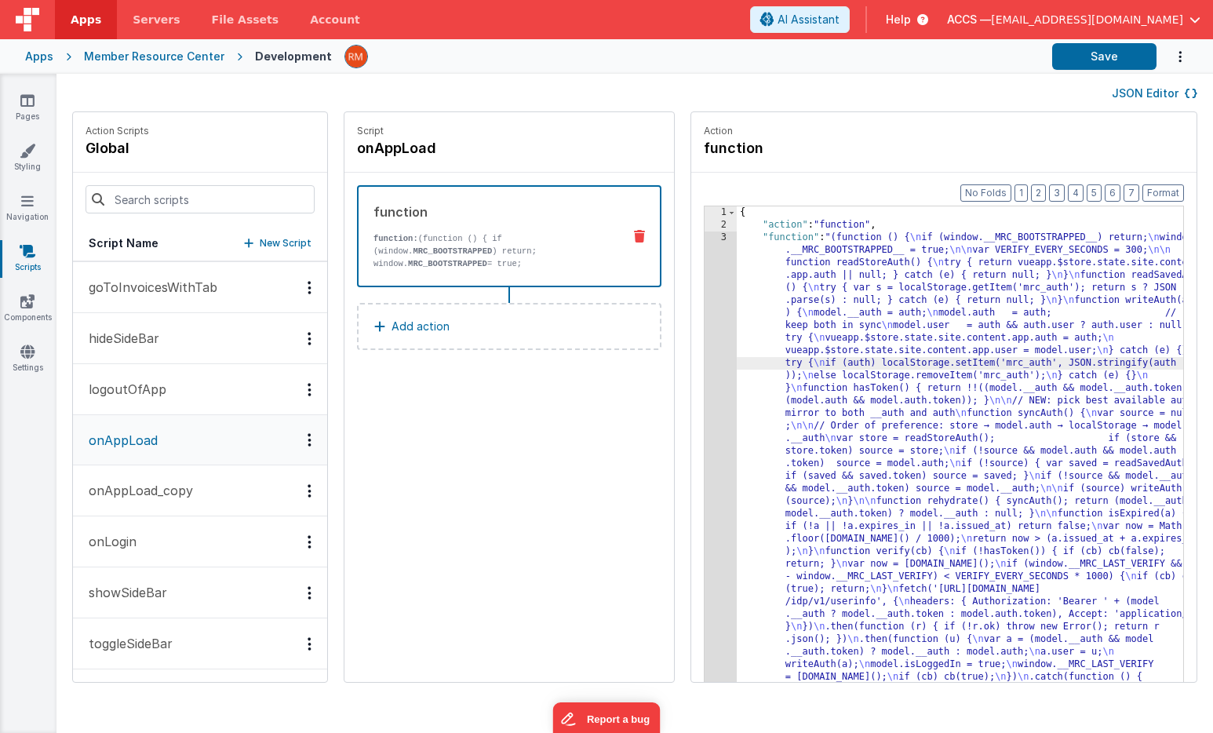
click at [634, 240] on icon at bounding box center [639, 236] width 11 height 13
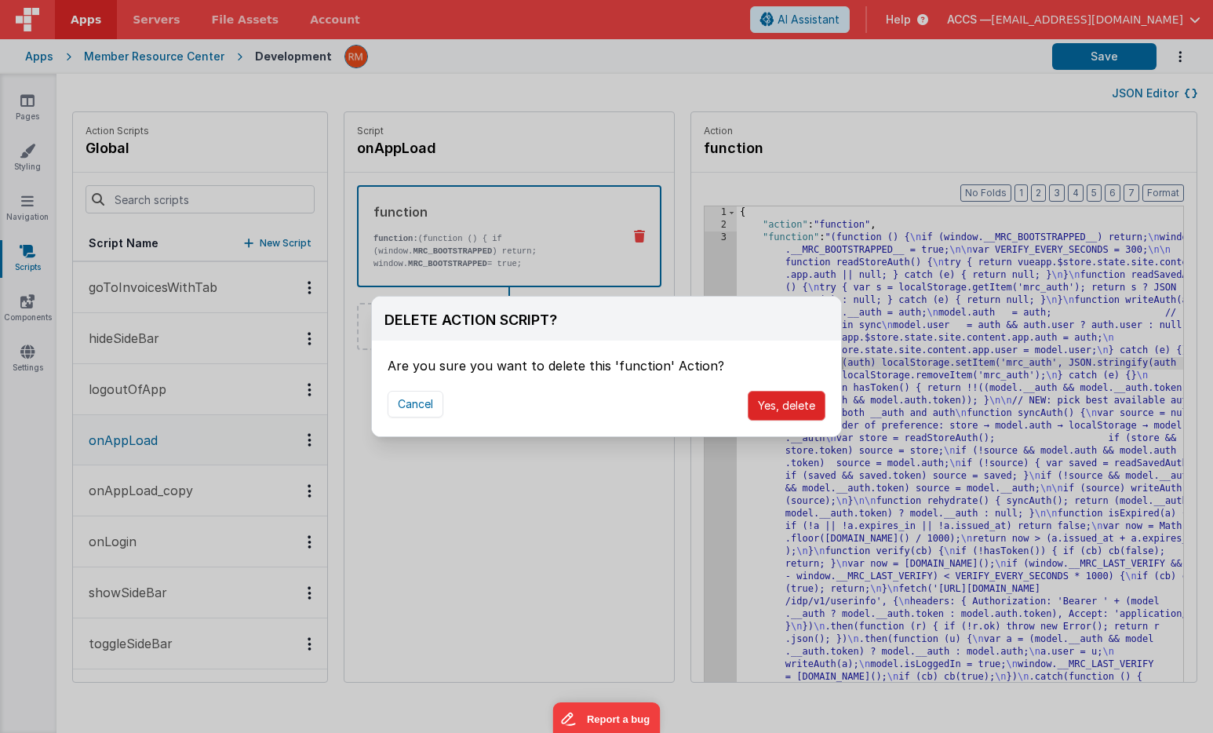
click at [788, 403] on button "Yes, delete" at bounding box center [786, 406] width 78 height 30
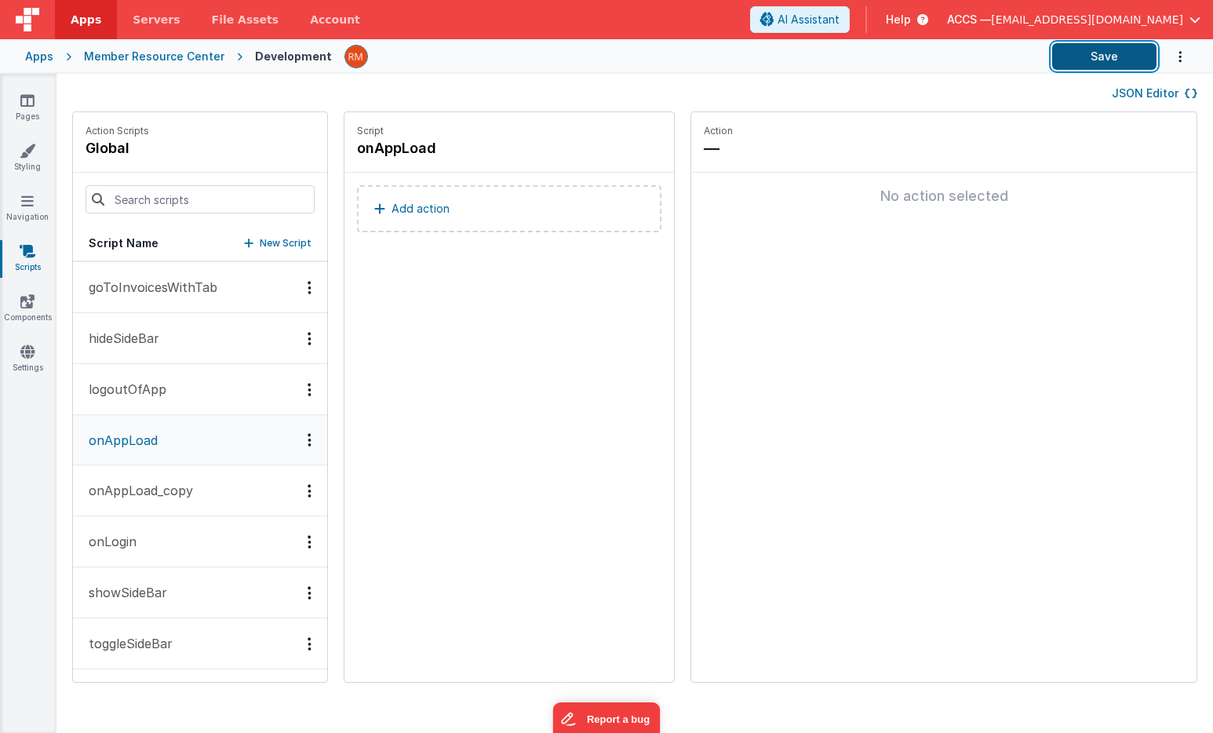
click at [1092, 59] on button "Save" at bounding box center [1104, 56] width 104 height 27
click at [33, 348] on icon at bounding box center [27, 352] width 14 height 16
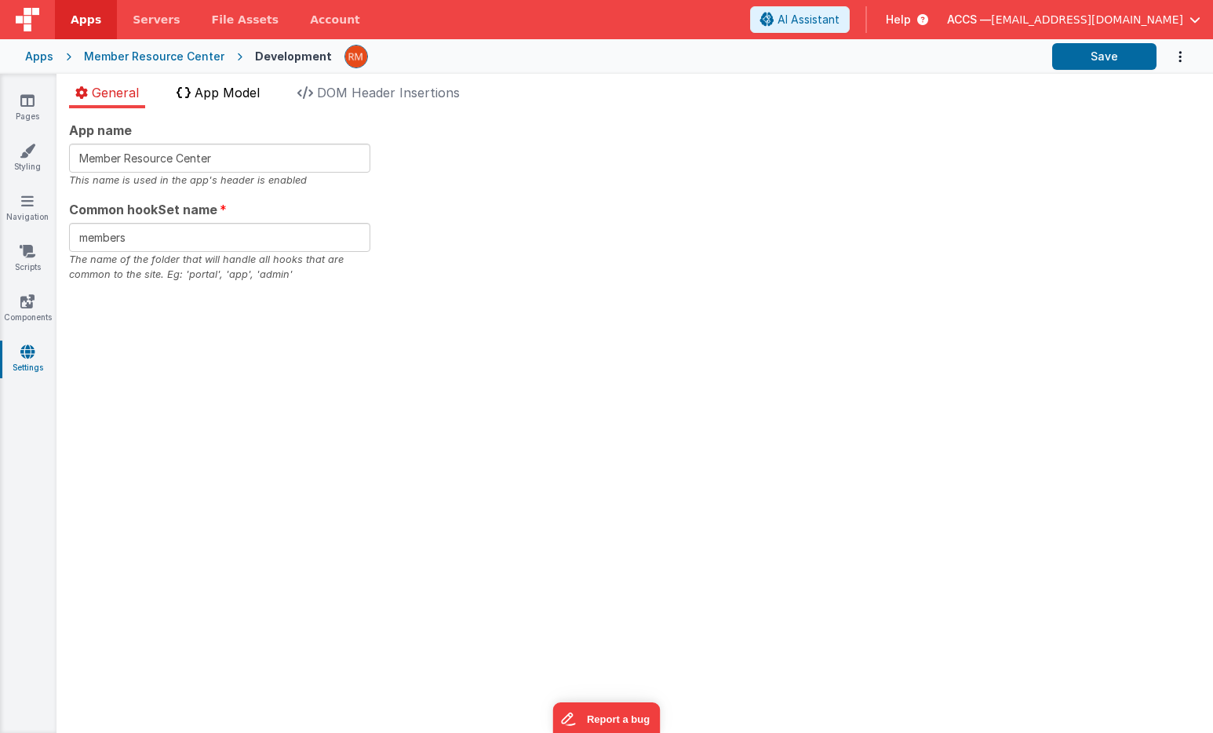
click at [259, 99] on span "App Model" at bounding box center [227, 93] width 65 height 16
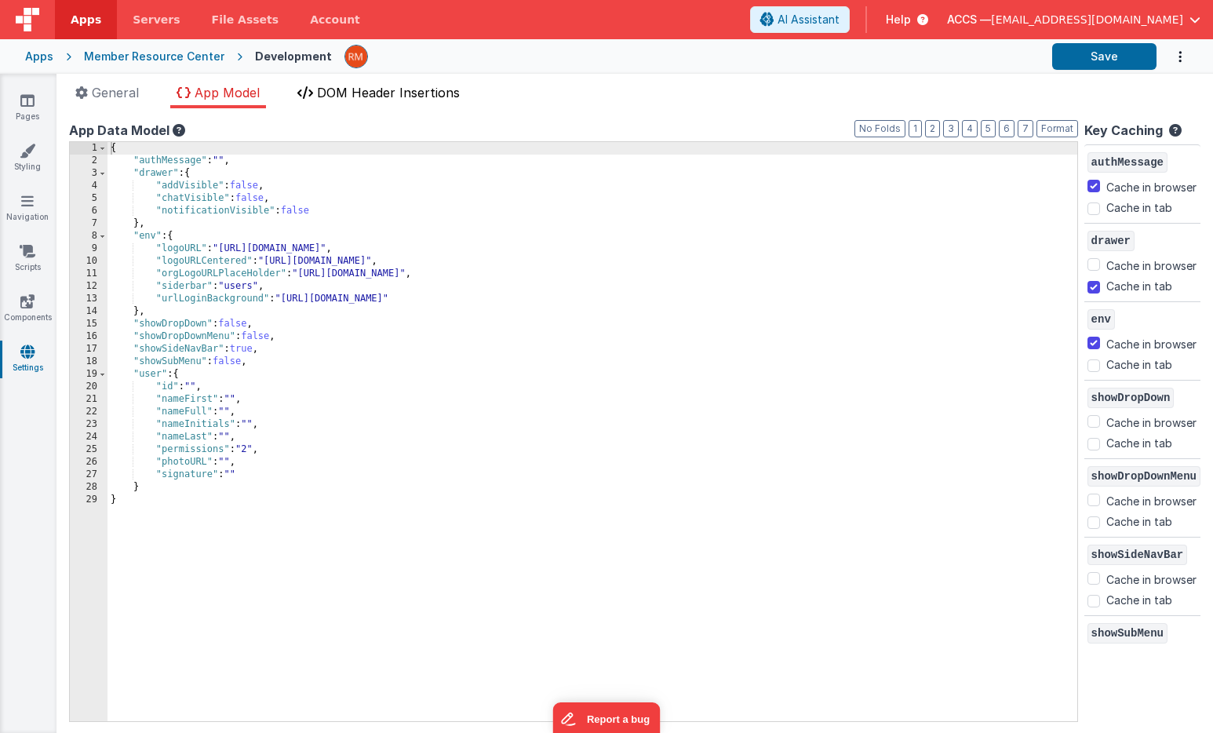
click at [387, 96] on span "DOM Header Insertions" at bounding box center [388, 93] width 143 height 16
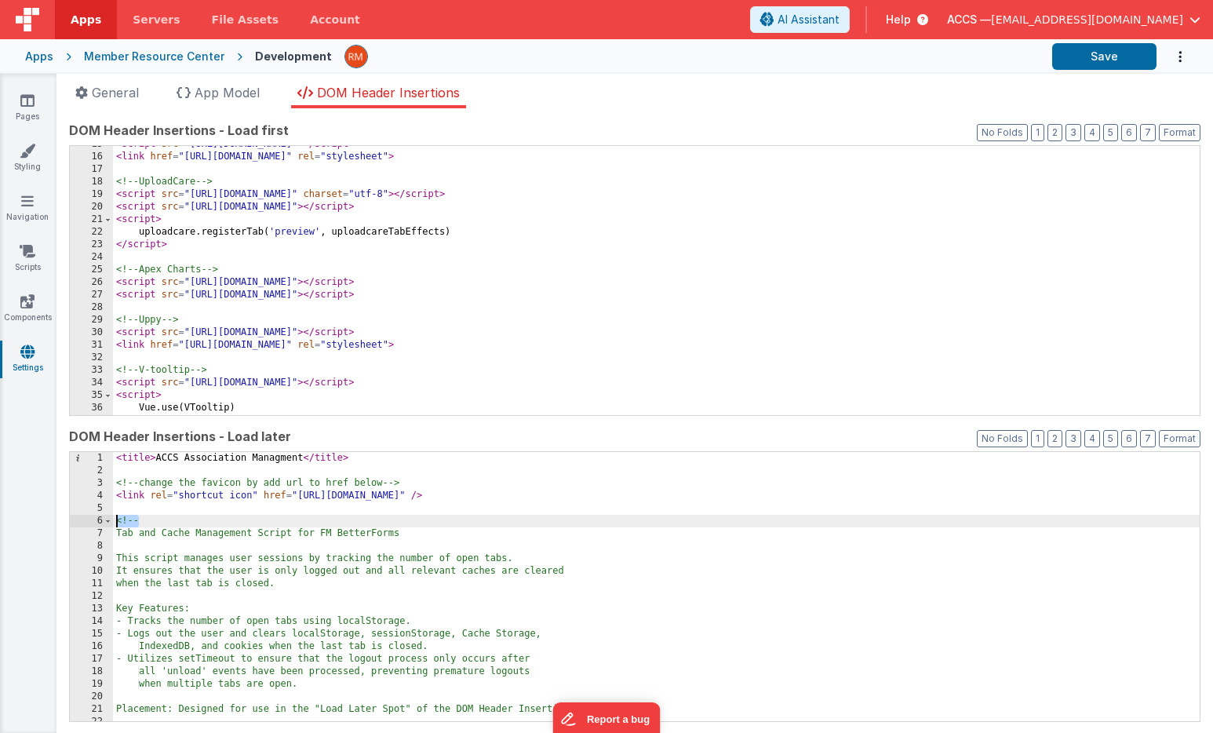
drag, startPoint x: 149, startPoint y: 520, endPoint x: 93, endPoint y: 515, distance: 56.0
click at [93, 515] on div "1 2 3 4 5 6 7 8 9 10 11 12 13 14 15 16 17 18 19 20 21 22 23 < title > ACCS Asso…" at bounding box center [634, 586] width 1131 height 271
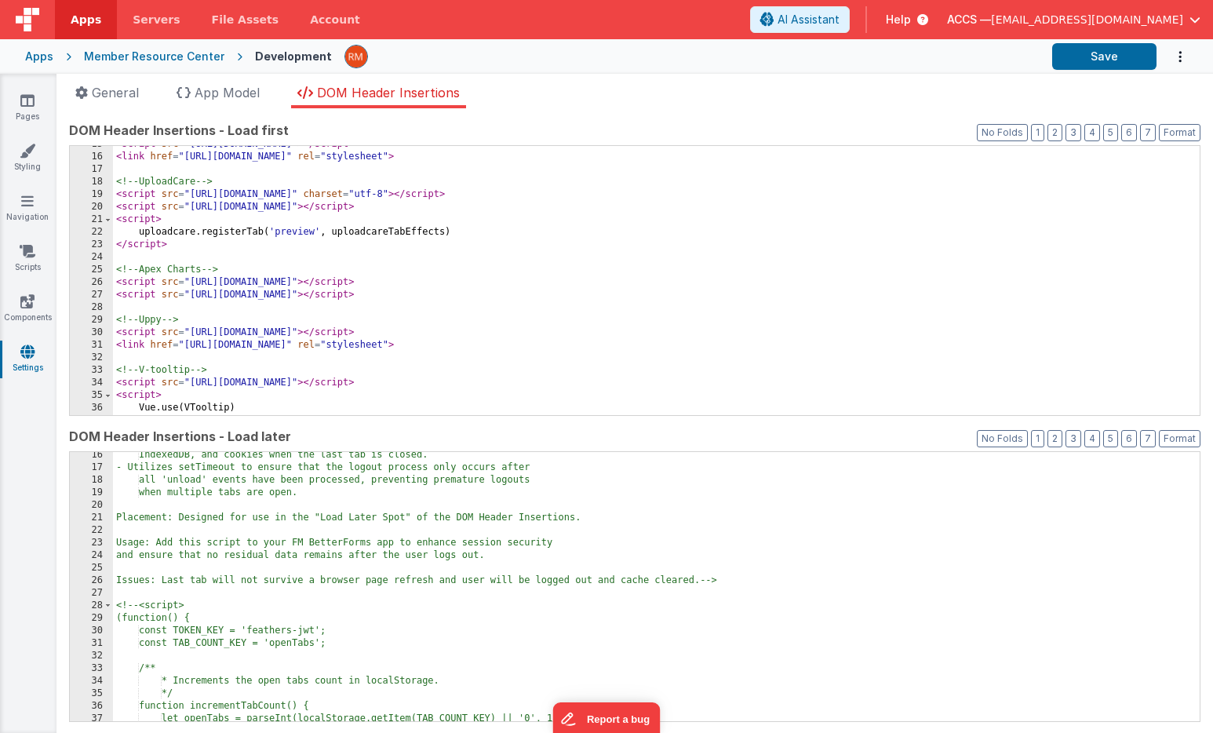
scroll to position [264, 0]
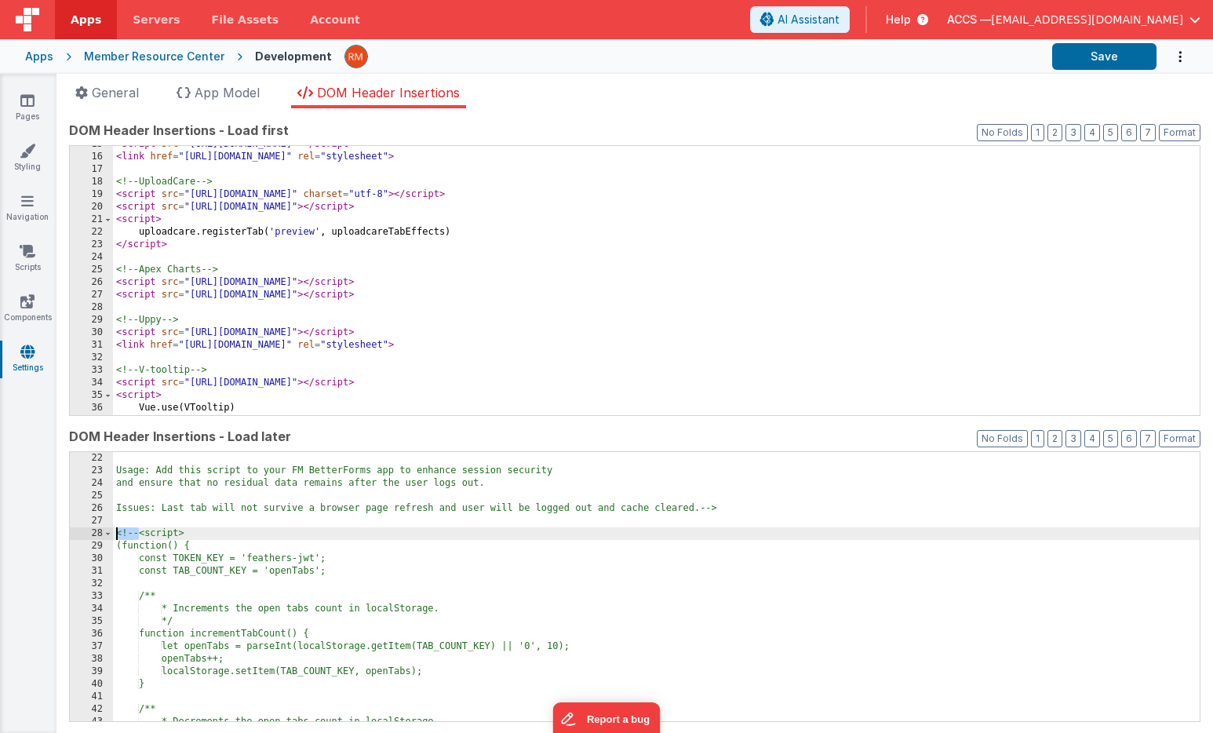
drag, startPoint x: 141, startPoint y: 533, endPoint x: 92, endPoint y: 533, distance: 49.4
click at [92, 533] on div "22 23 24 25 26 27 28 29 30 31 32 33 34 35 36 37 38 39 40 41 42 43 44 Usage: Add…" at bounding box center [634, 586] width 1131 height 271
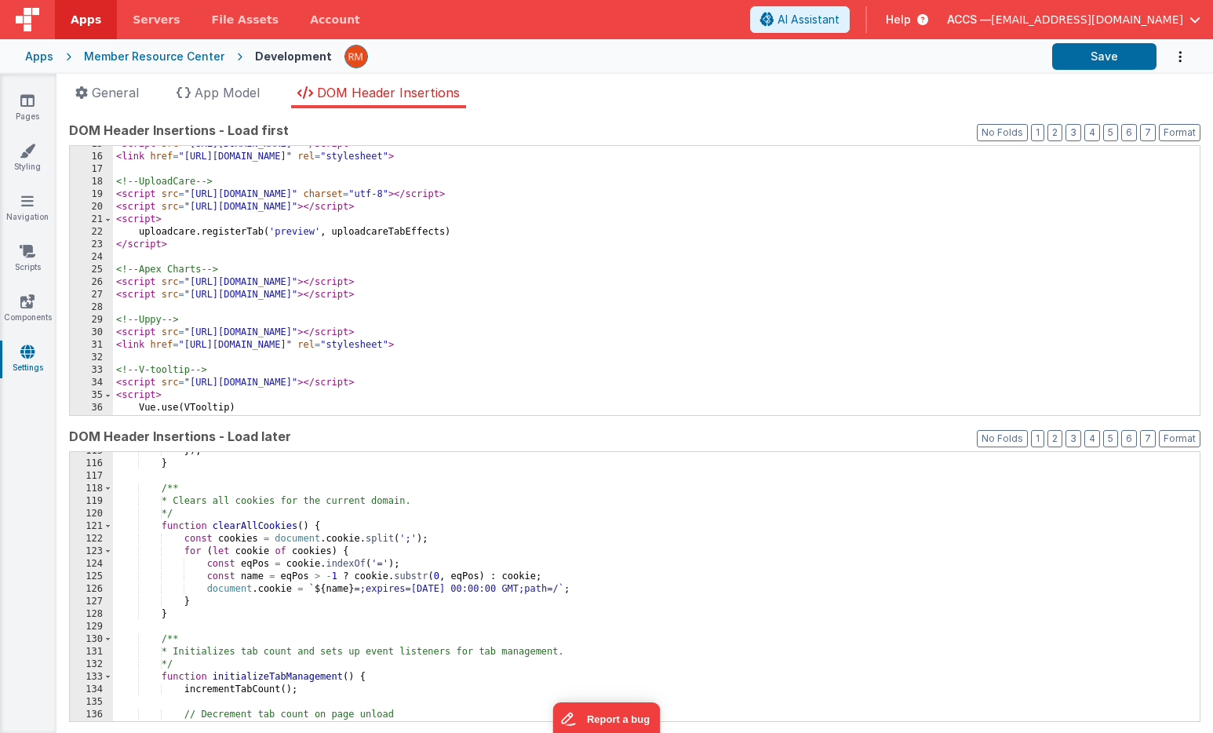
scroll to position [1626, 0]
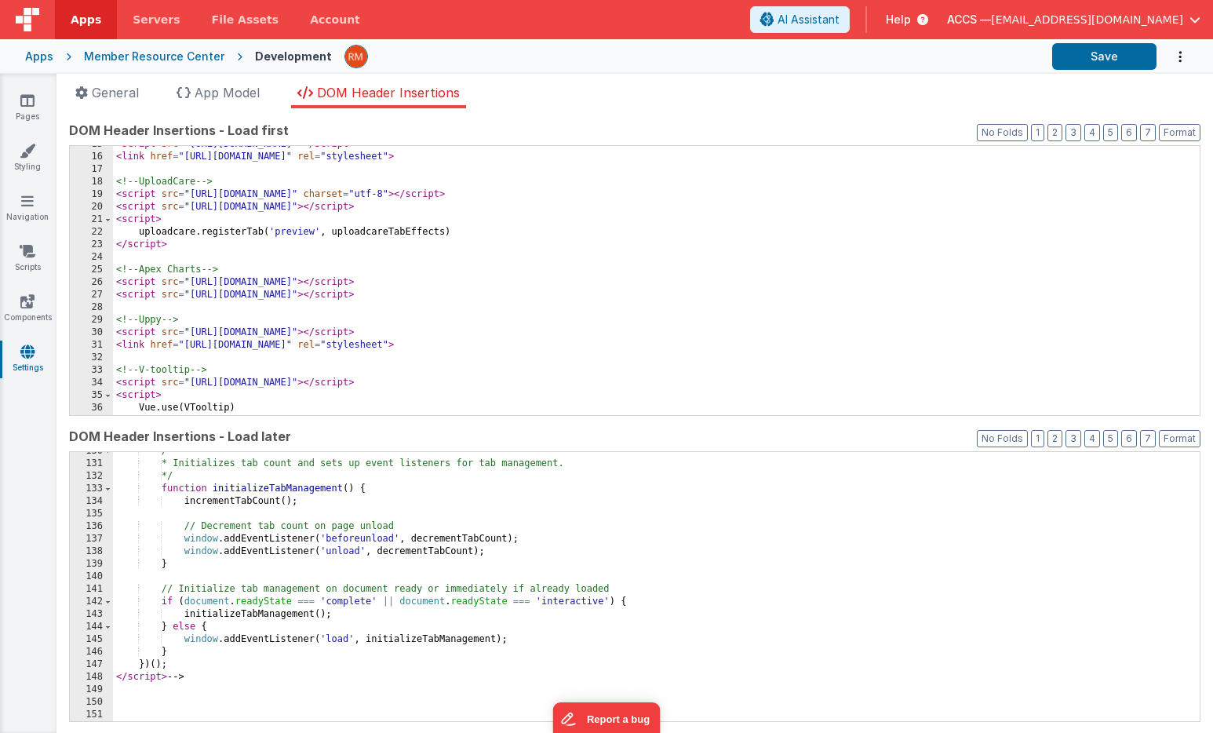
click at [202, 679] on div "/** * Initializes tab count and sets up event listeners for tab management. */ …" at bounding box center [656, 592] width 1086 height 294
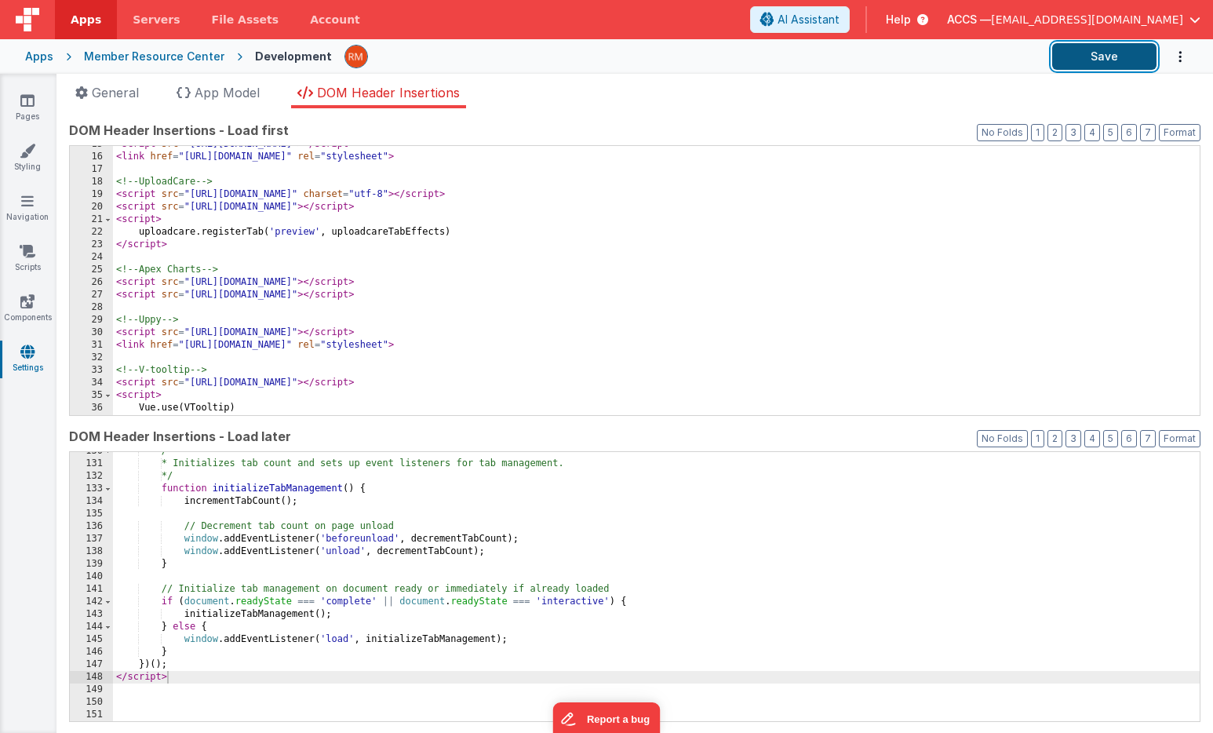
click at [1089, 53] on button "Save" at bounding box center [1104, 56] width 104 height 27
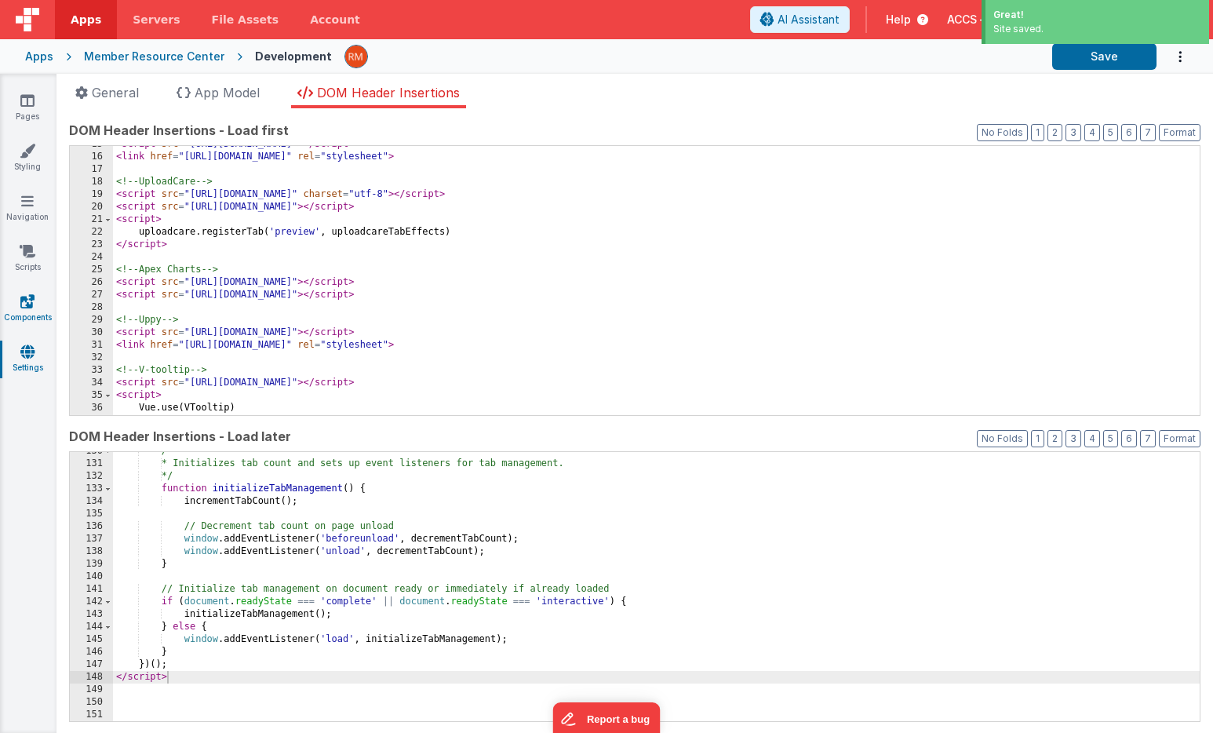
click at [42, 317] on link "Components" at bounding box center [27, 308] width 56 height 31
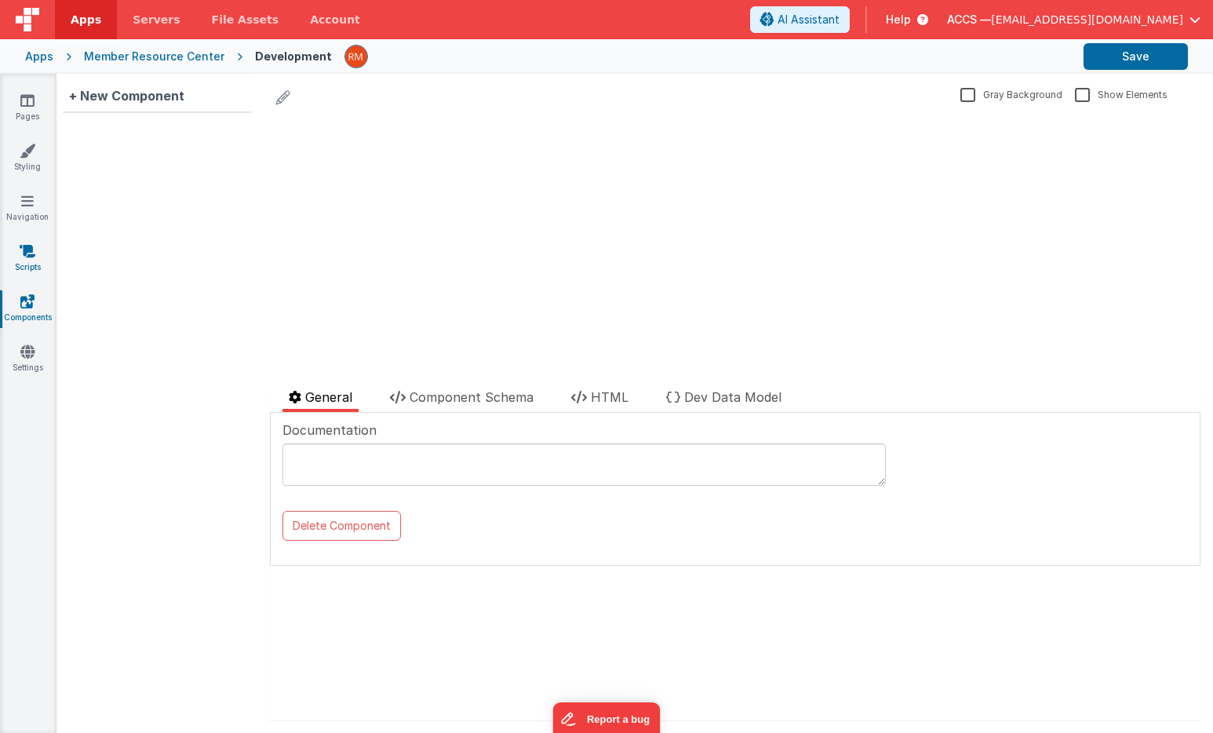
click at [37, 255] on link "Scripts" at bounding box center [27, 258] width 56 height 31
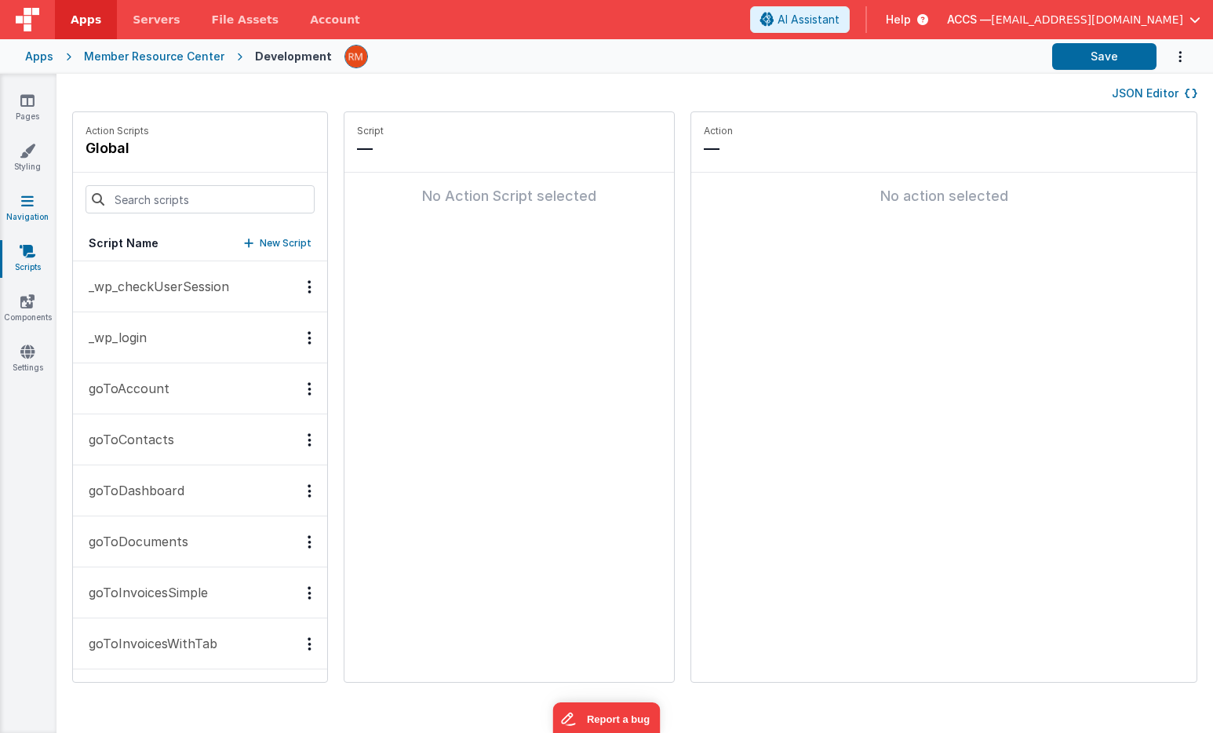
click at [33, 213] on link "Navigation" at bounding box center [27, 208] width 56 height 31
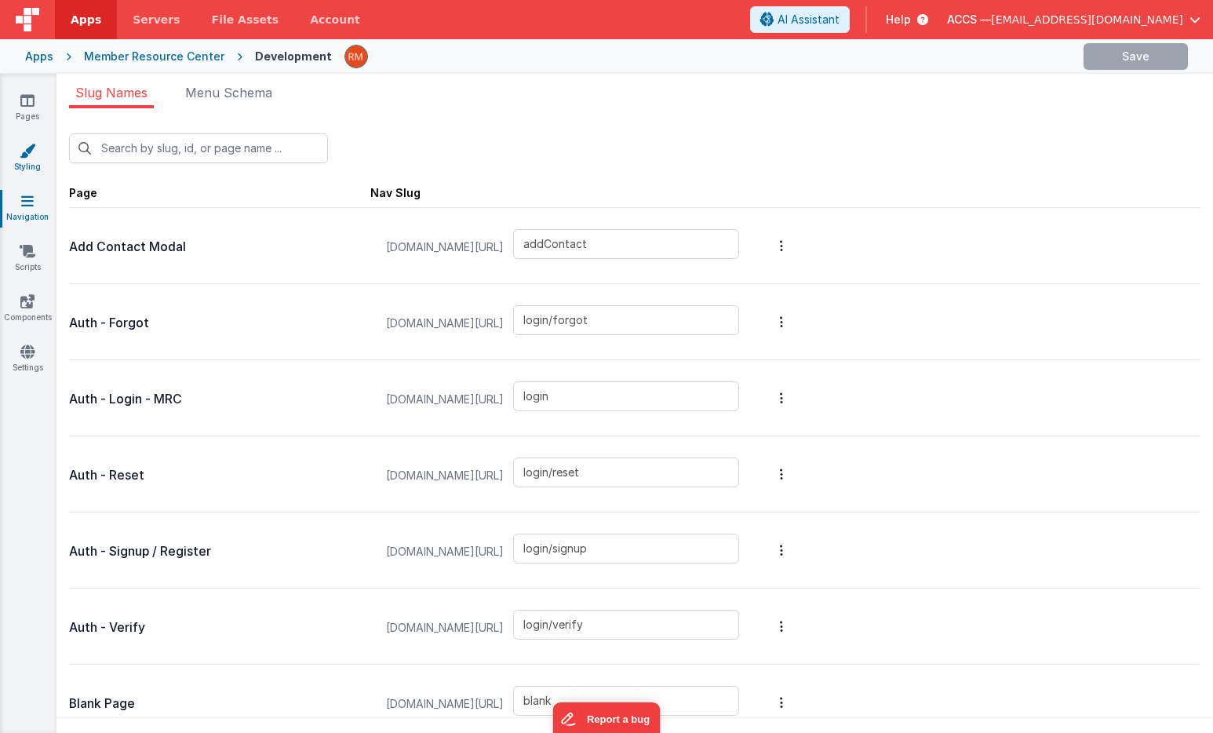
click at [37, 155] on link "Styling" at bounding box center [27, 158] width 56 height 31
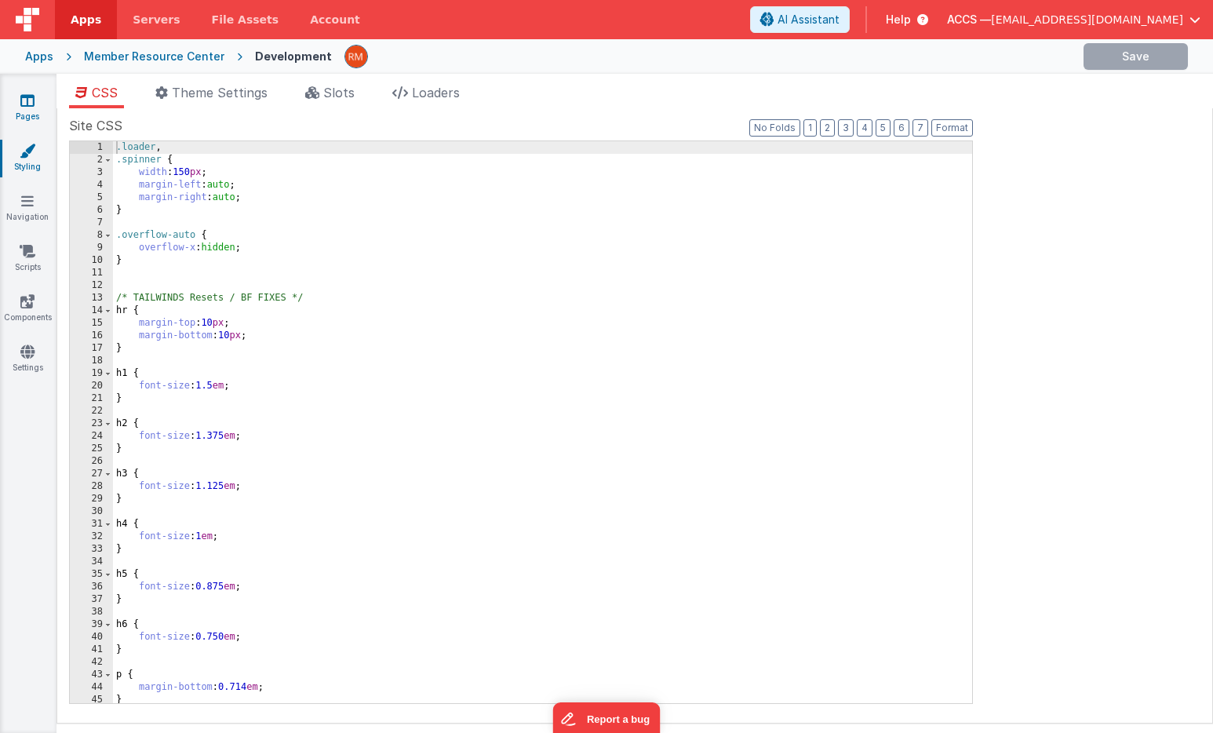
click at [30, 112] on link "Pages" at bounding box center [27, 108] width 56 height 31
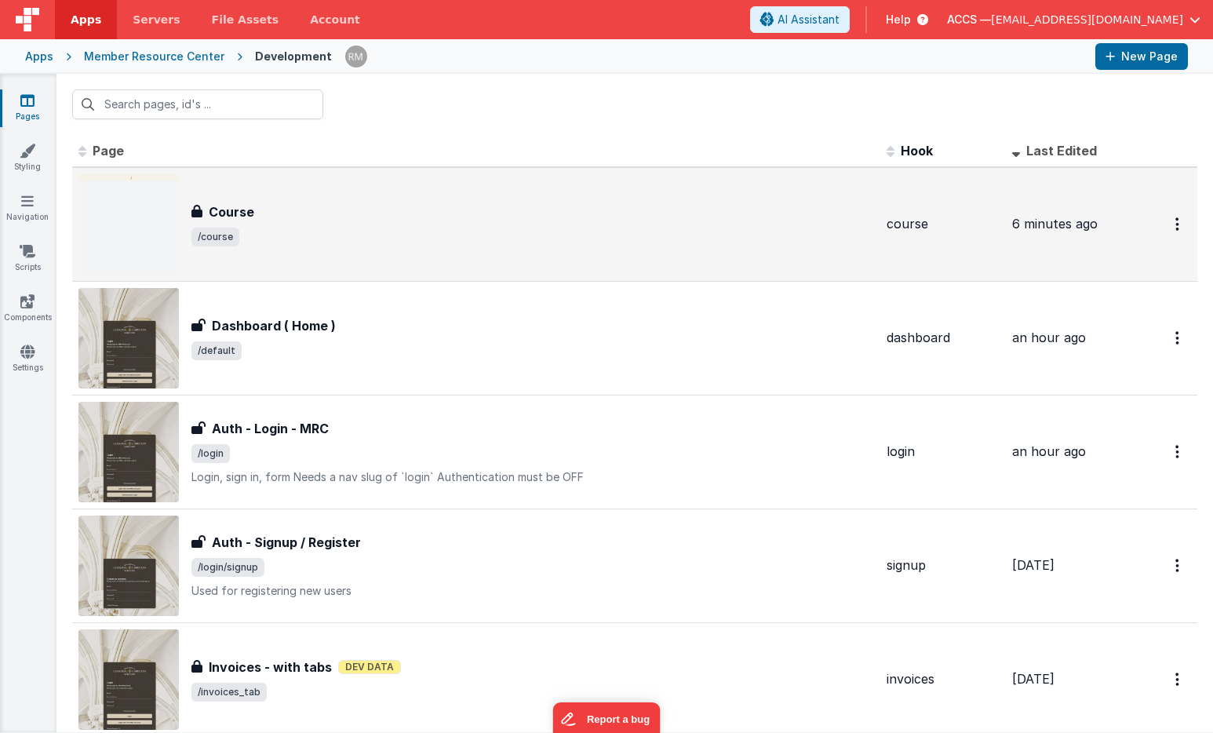
click at [237, 212] on h3 "Course" at bounding box center [231, 211] width 45 height 19
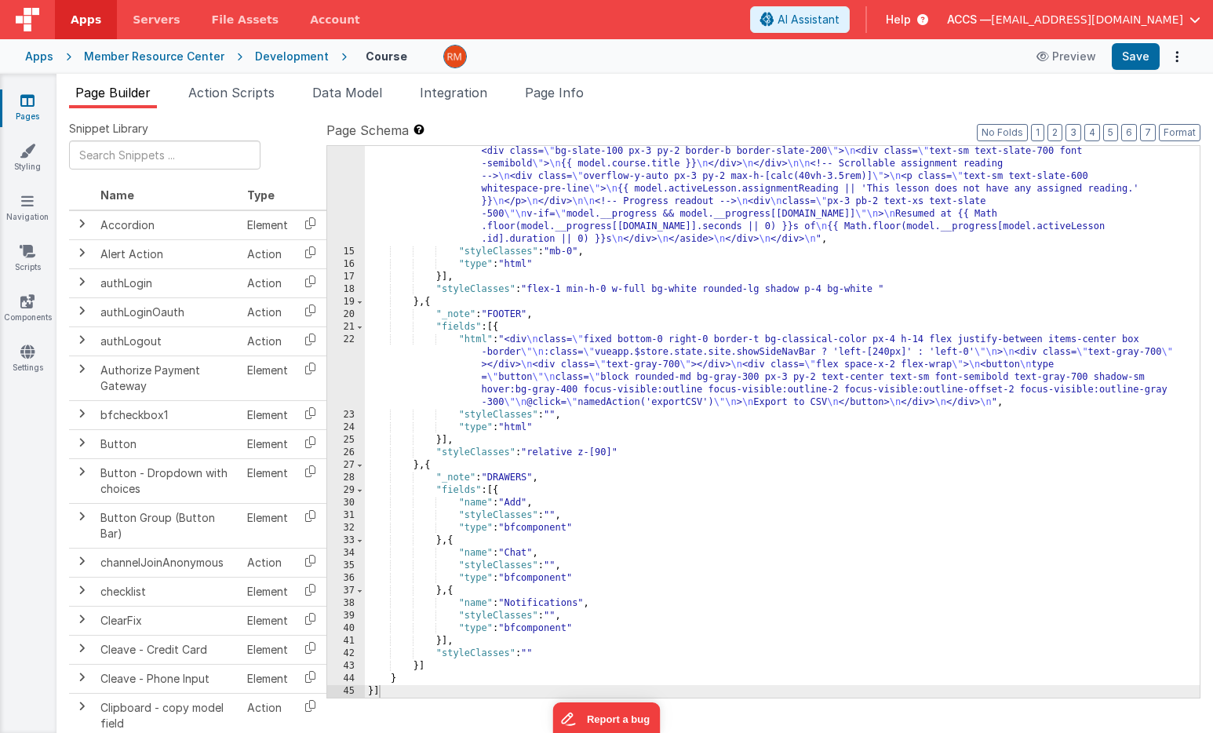
scroll to position [453, 0]
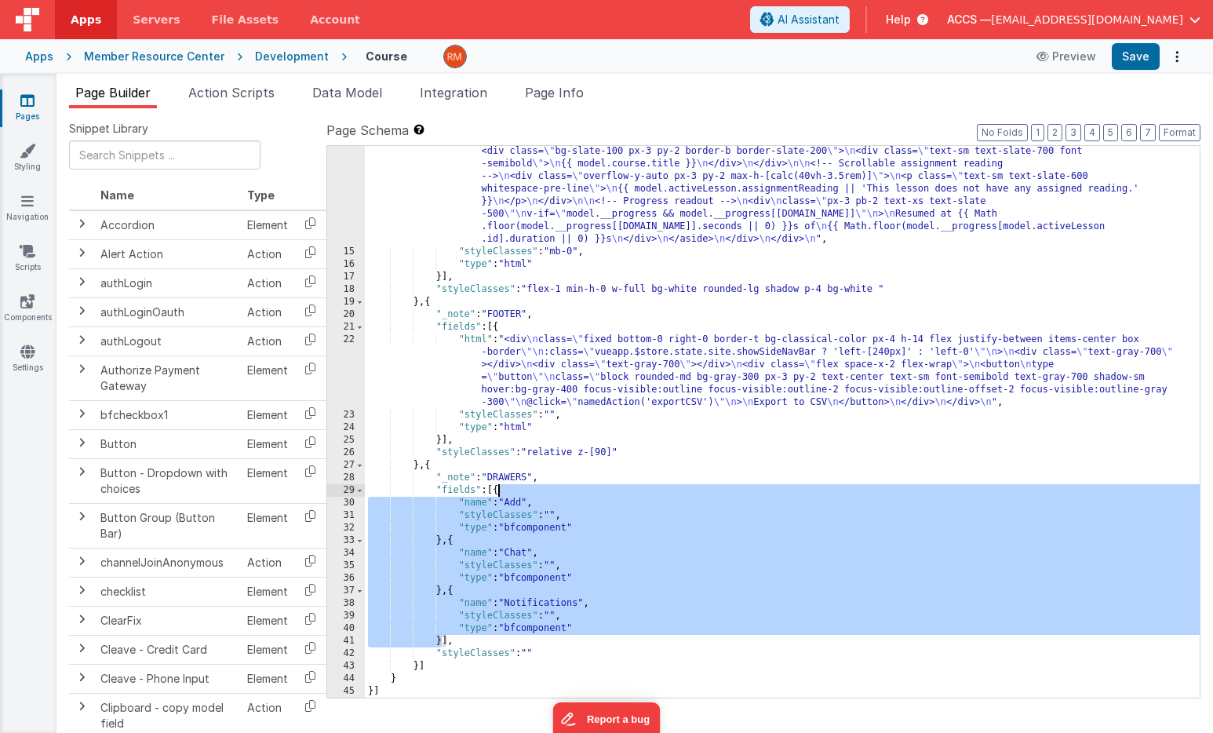
drag, startPoint x: 443, startPoint y: 641, endPoint x: 498, endPoint y: 494, distance: 156.6
click at [498, 494] on div ""html" : "<div id= \" detailTop \" ></div> \n\n <div v-if= \" !model.activeLess…" at bounding box center [782, 415] width 835 height 790
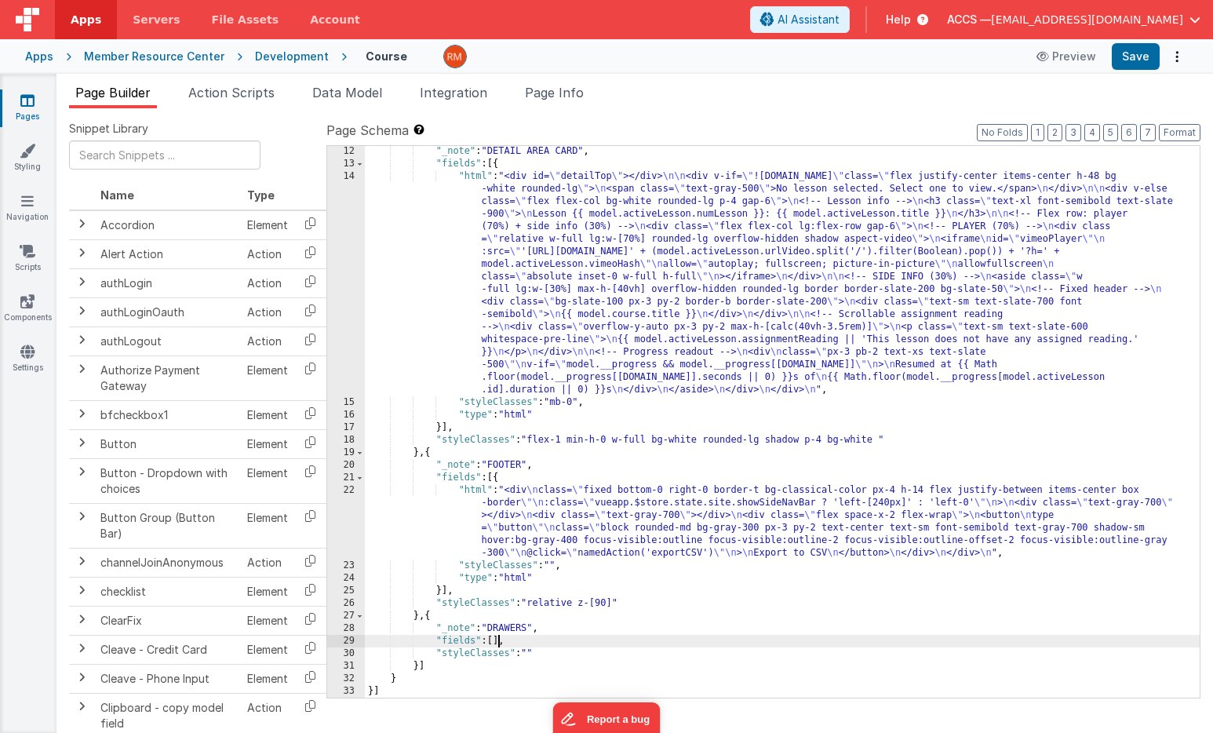
scroll to position [302, 0]
click at [1137, 62] on button "Save" at bounding box center [1135, 56] width 48 height 27
click at [565, 96] on span "Page Info" at bounding box center [554, 93] width 59 height 16
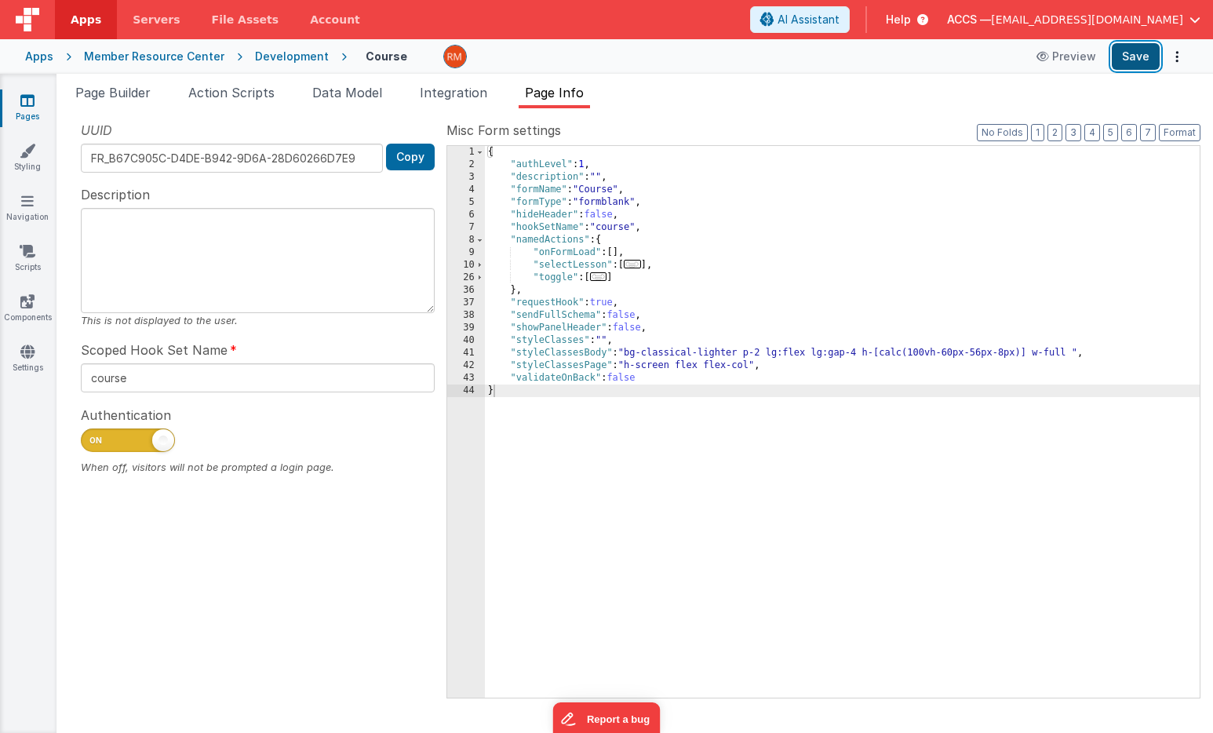
click at [1140, 56] on button "Save" at bounding box center [1135, 56] width 48 height 27
click at [27, 264] on link "Scripts" at bounding box center [27, 258] width 56 height 31
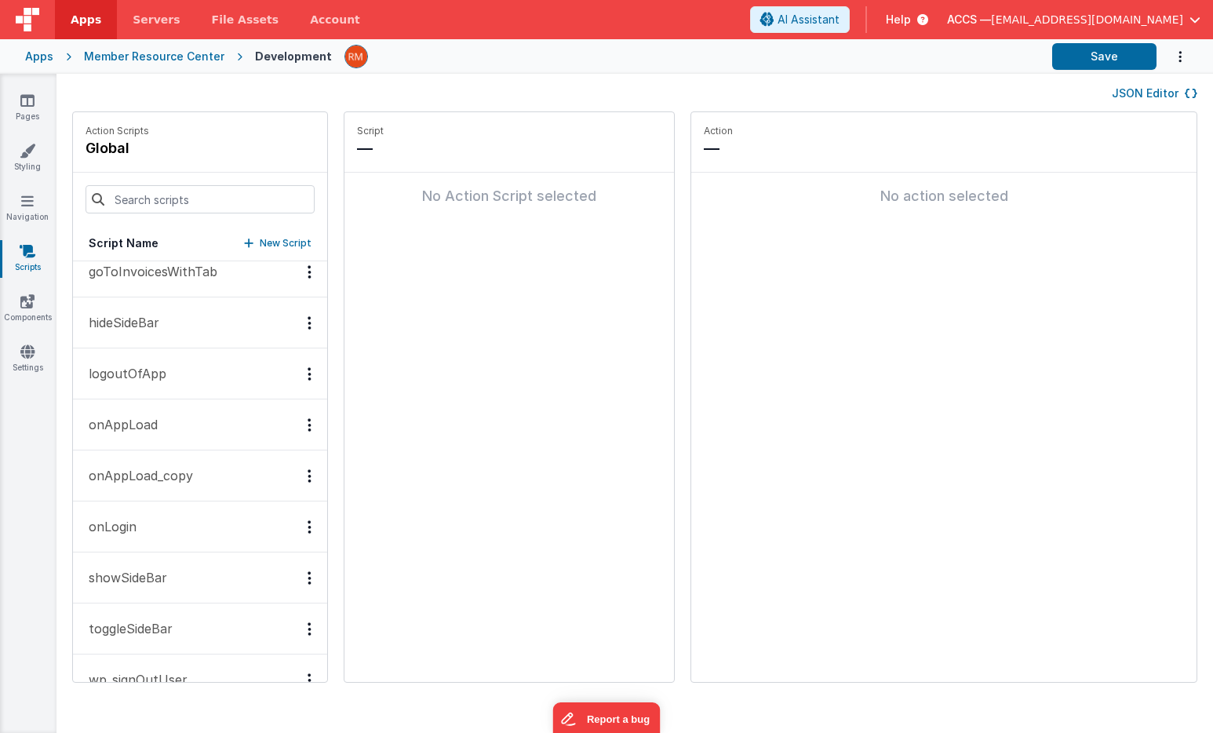
scroll to position [376, 0]
click at [148, 425] on p "onAppLoad" at bounding box center [118, 419] width 78 height 19
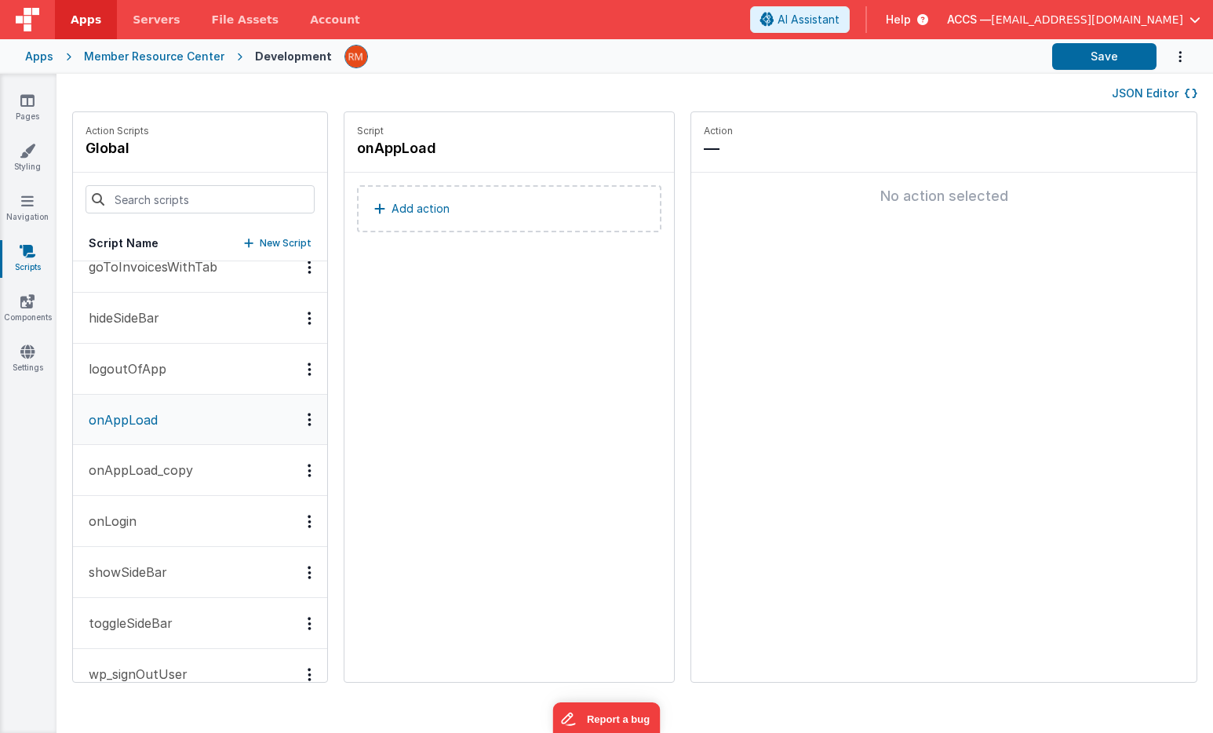
click at [169, 475] on p "onAppLoad_copy" at bounding box center [136, 469] width 114 height 19
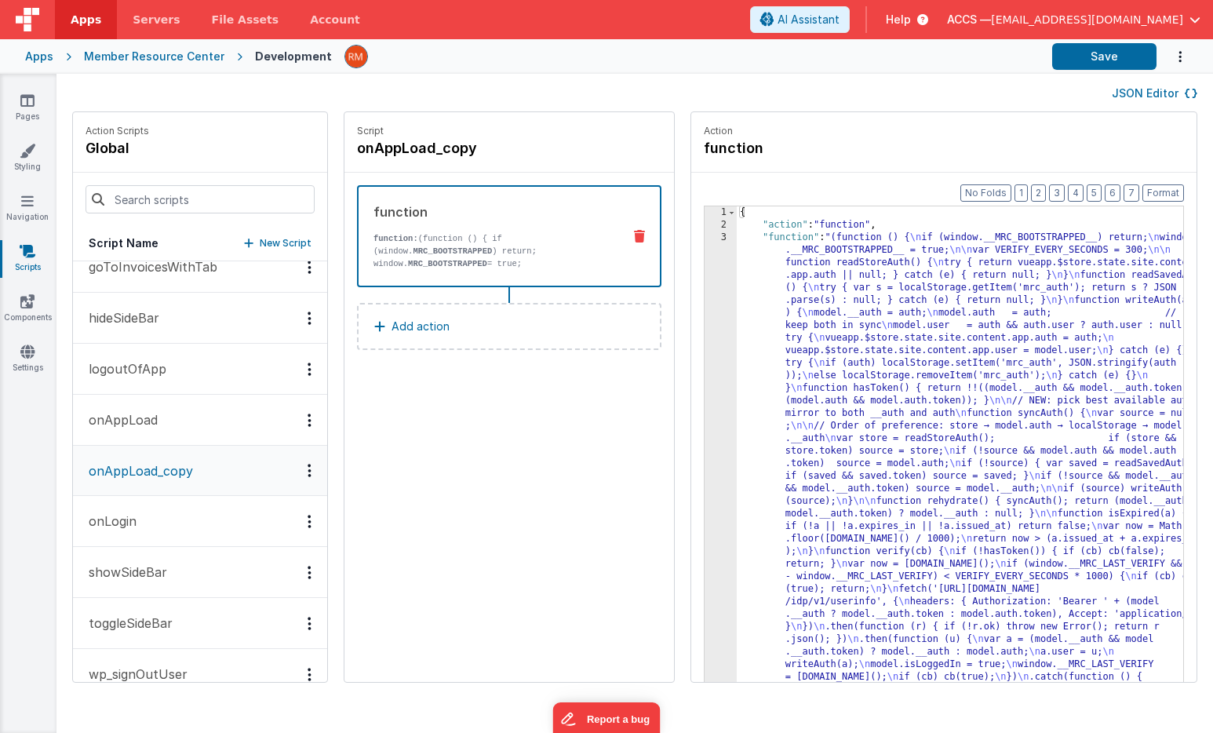
click at [158, 531] on button "onLogin" at bounding box center [200, 521] width 254 height 51
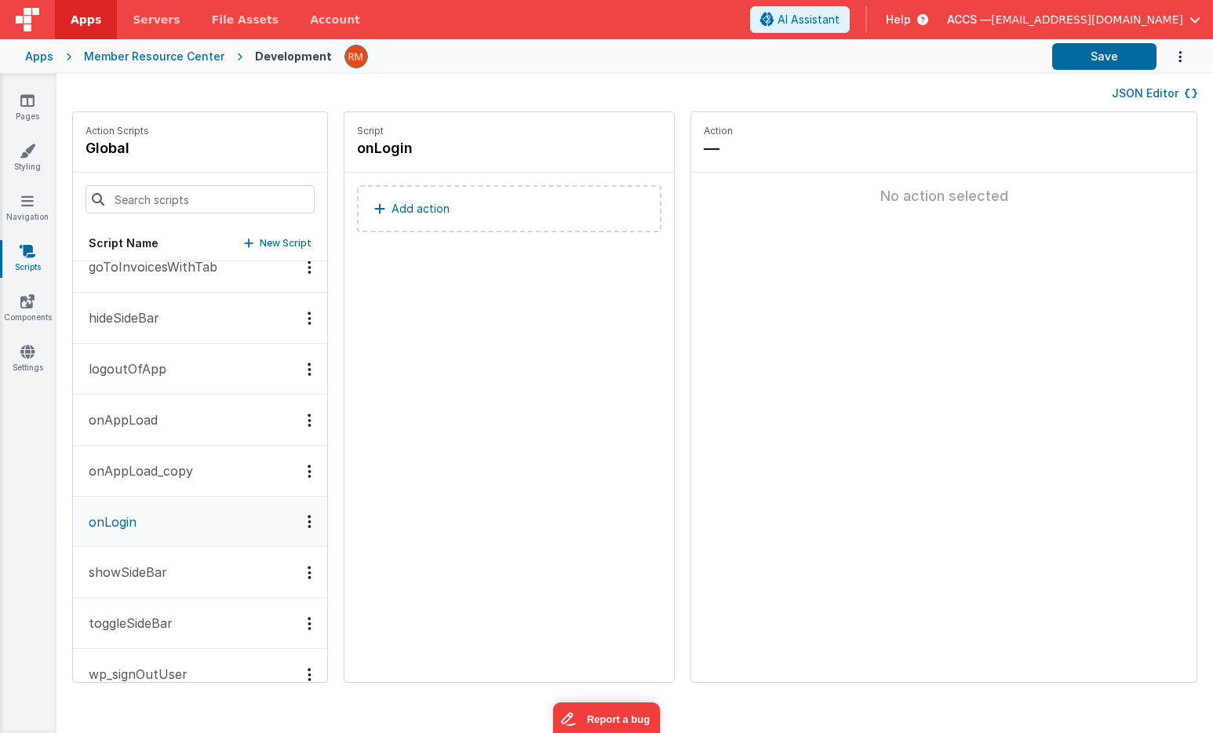
click at [165, 563] on p "showSideBar" at bounding box center [123, 571] width 88 height 19
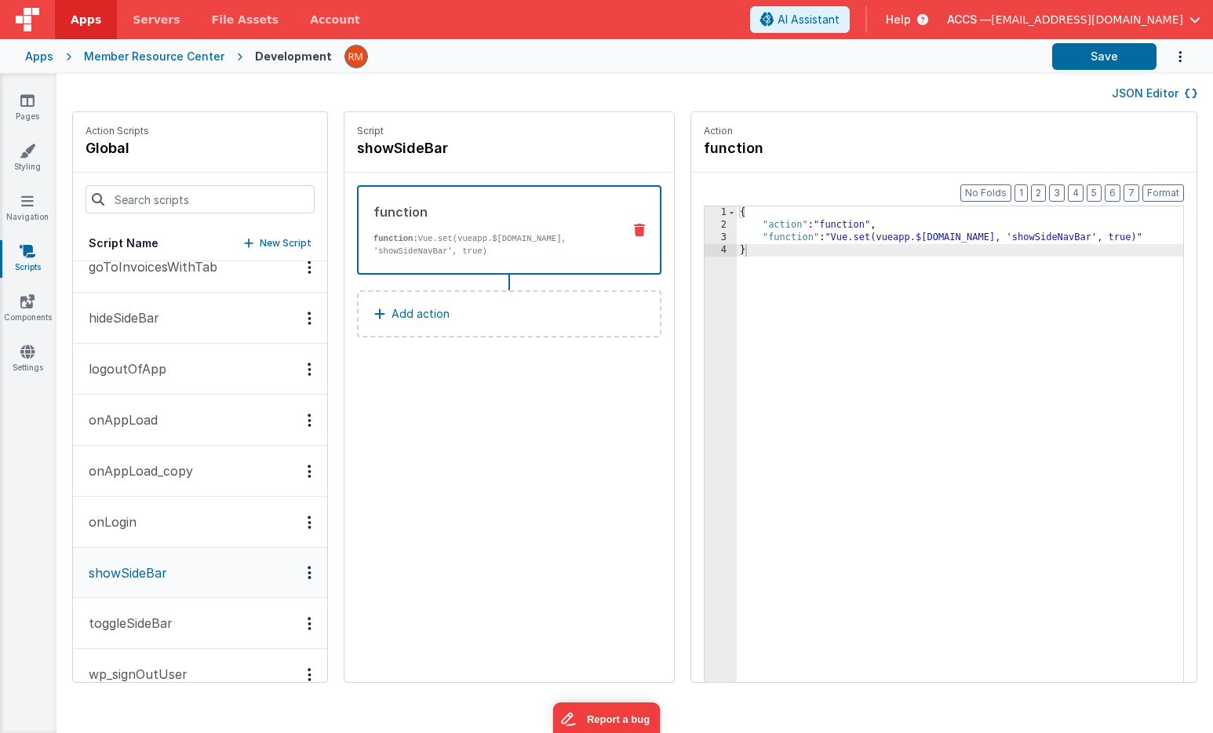
scroll to position [407, 0]
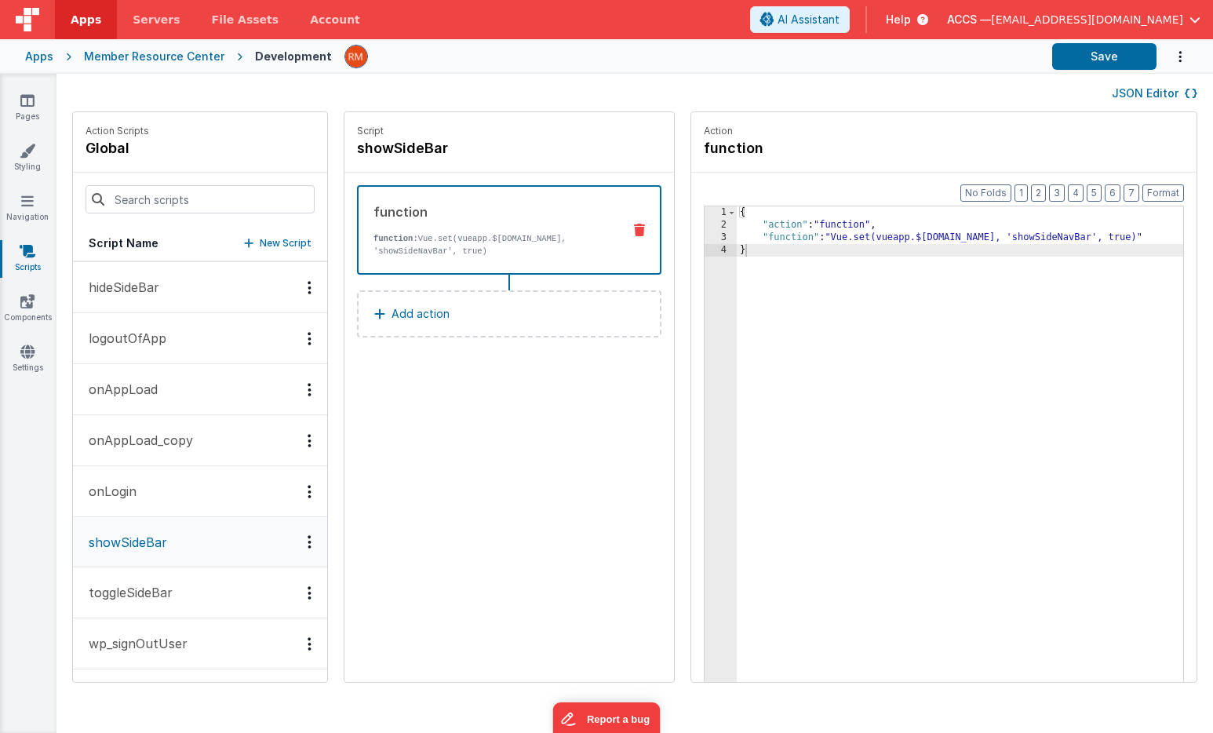
click at [176, 584] on button "toggleSideBar" at bounding box center [200, 592] width 254 height 51
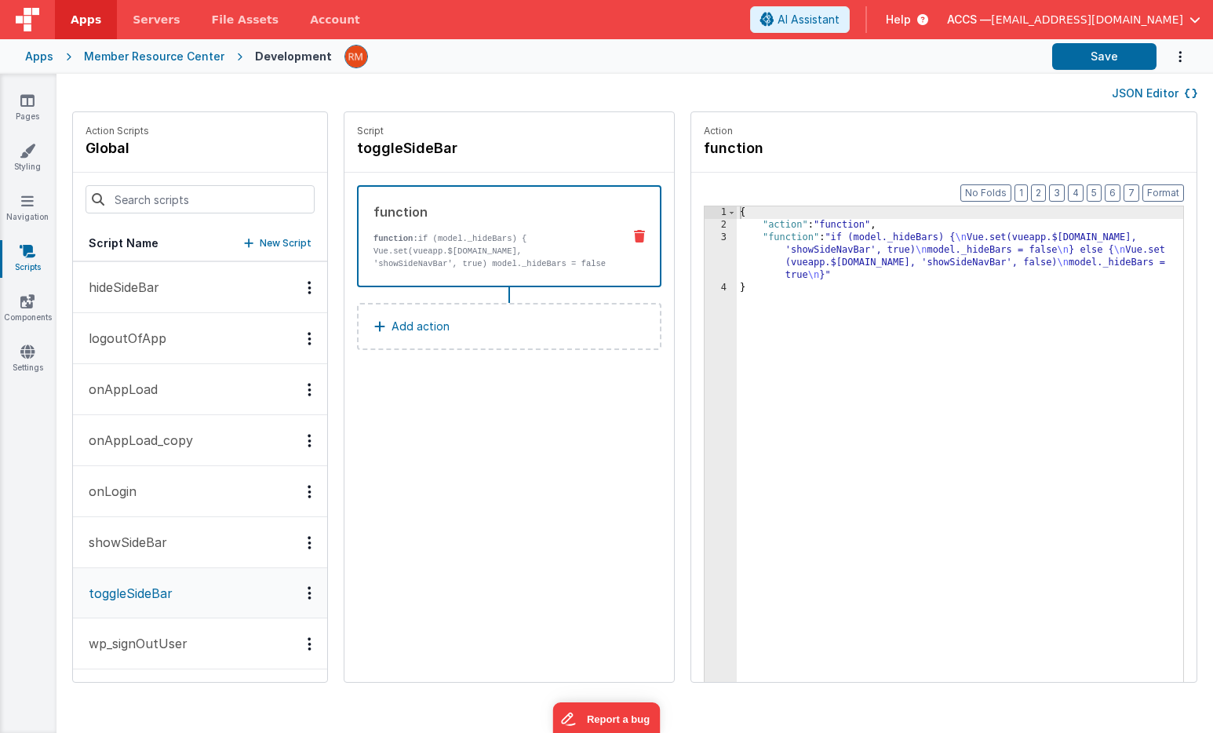
click at [165, 642] on p "wp_signOutUser" at bounding box center [133, 643] width 108 height 19
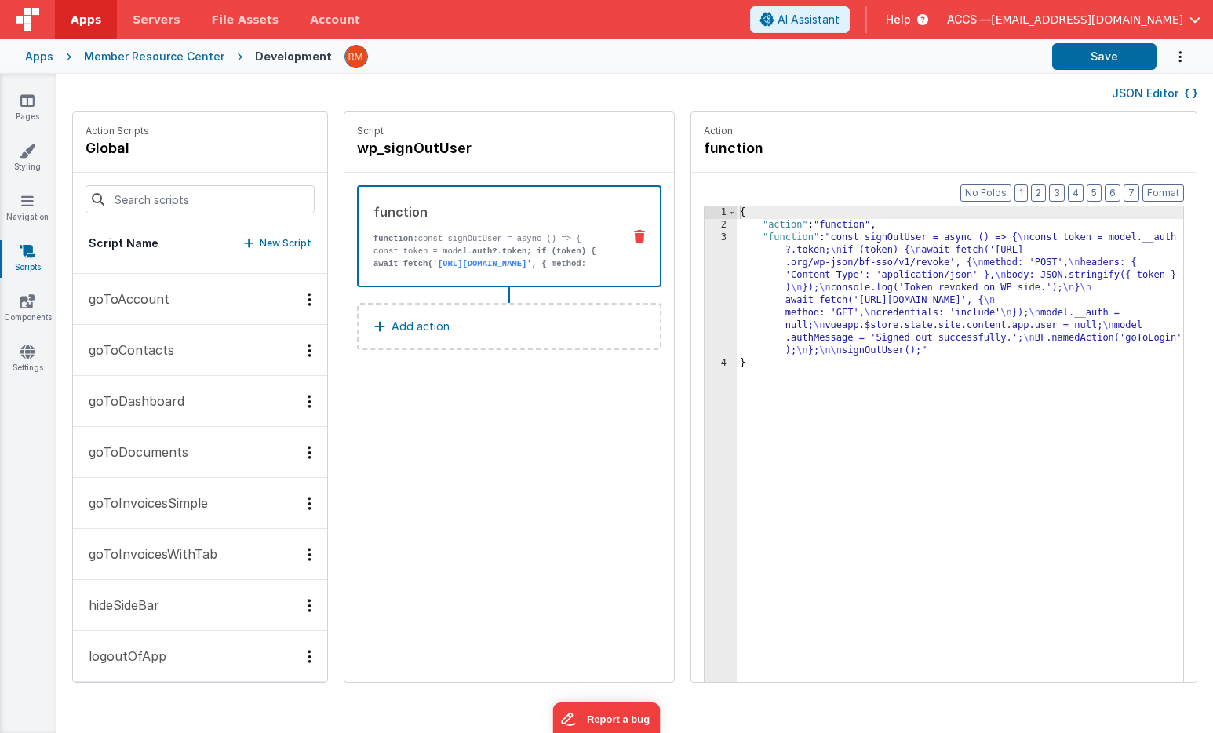
scroll to position [0, 0]
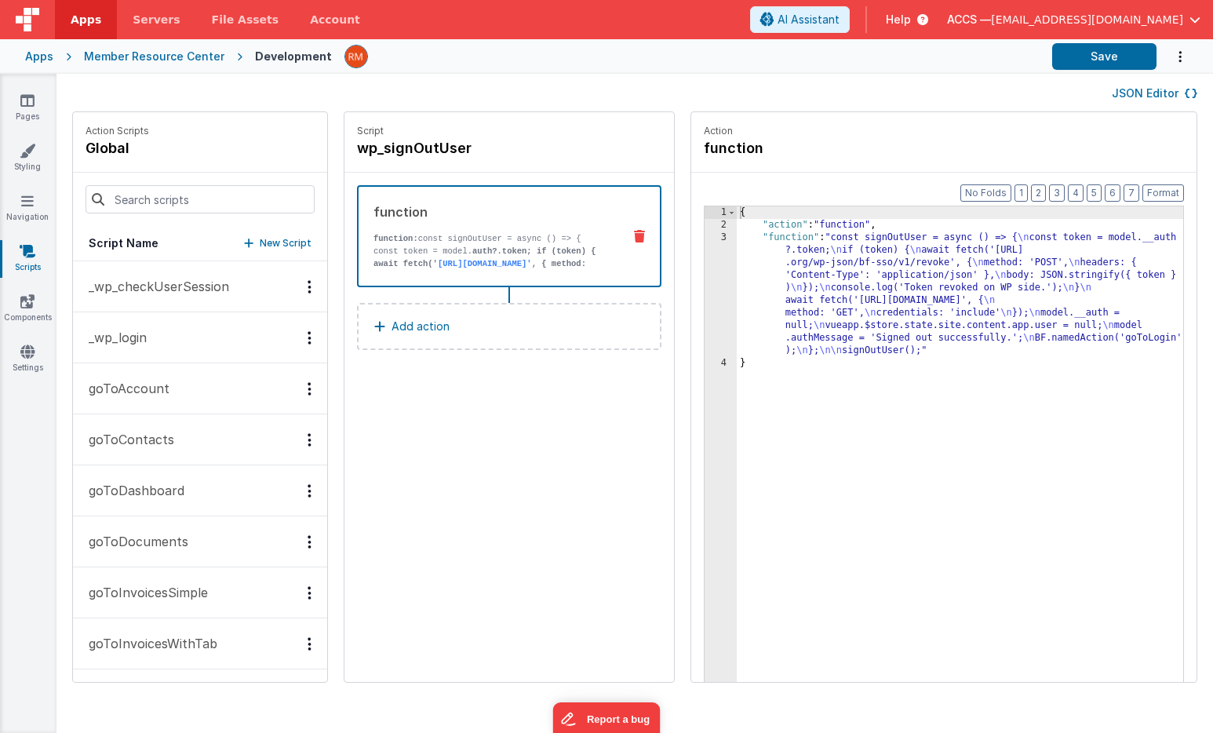
click at [171, 347] on button "_wp_login" at bounding box center [200, 337] width 254 height 51
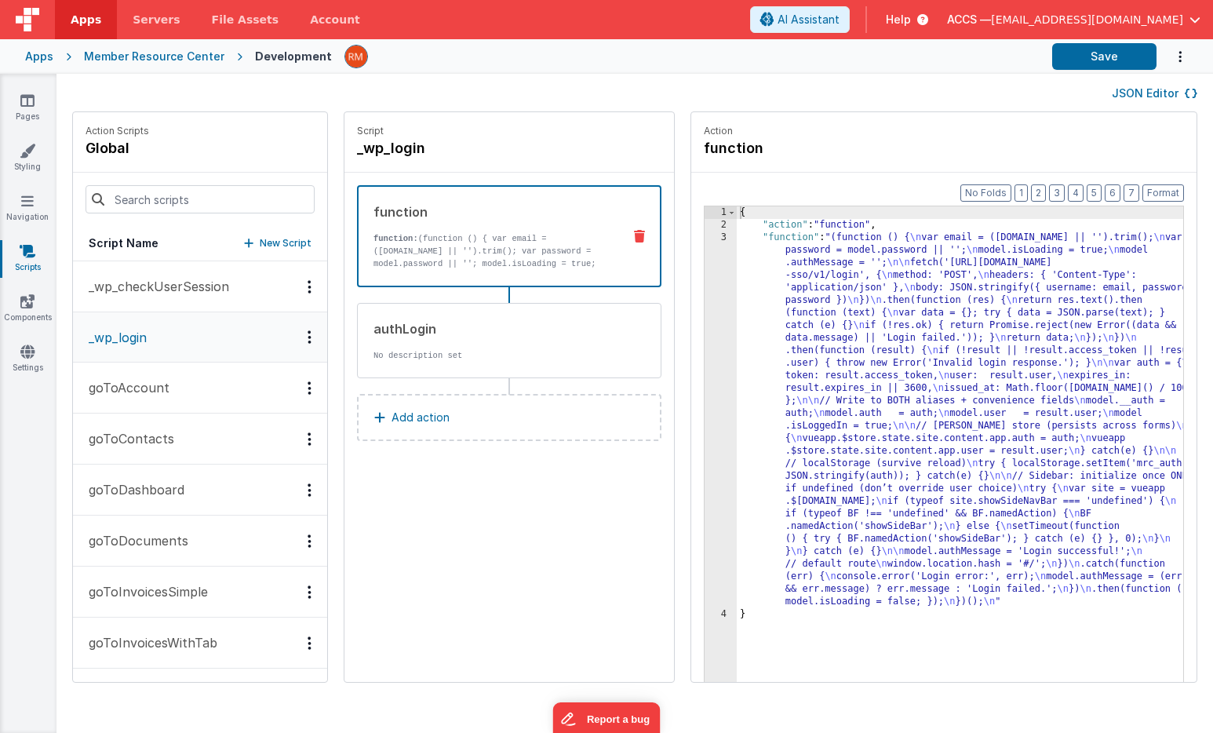
click at [178, 290] on p "_wp_checkUserSession" at bounding box center [154, 286] width 150 height 19
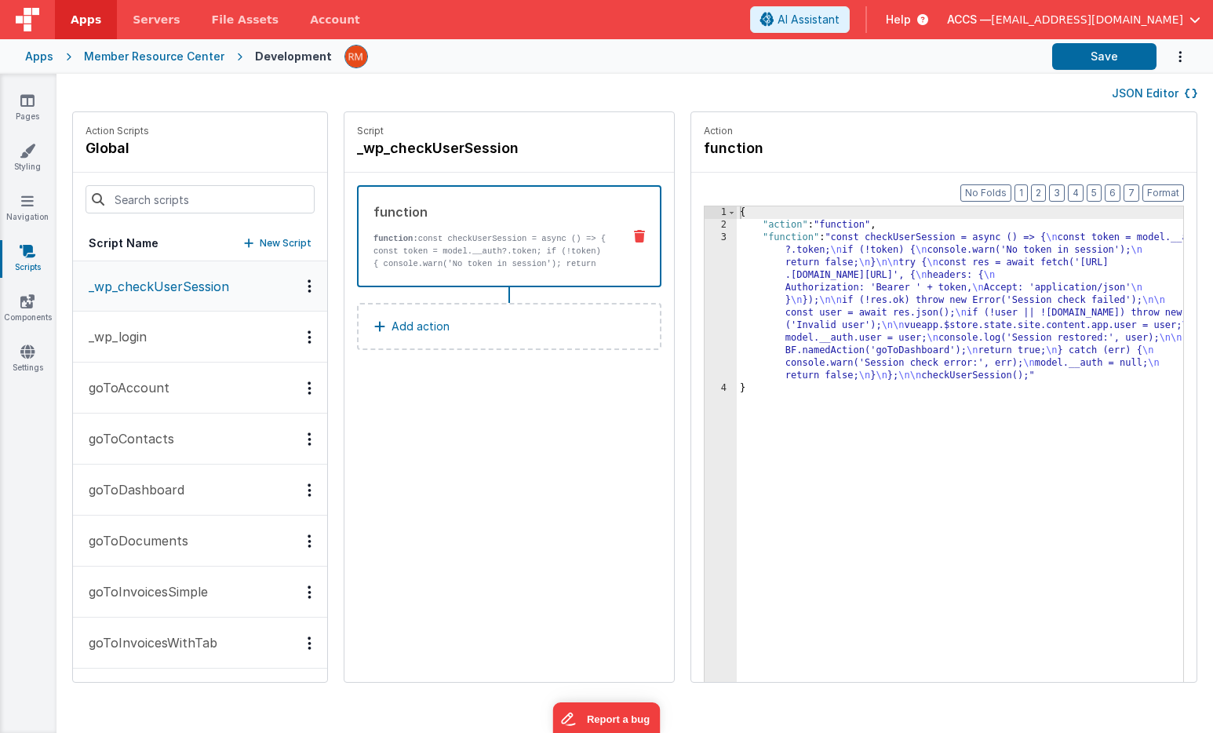
click at [158, 398] on button "goToAccount" at bounding box center [200, 387] width 254 height 51
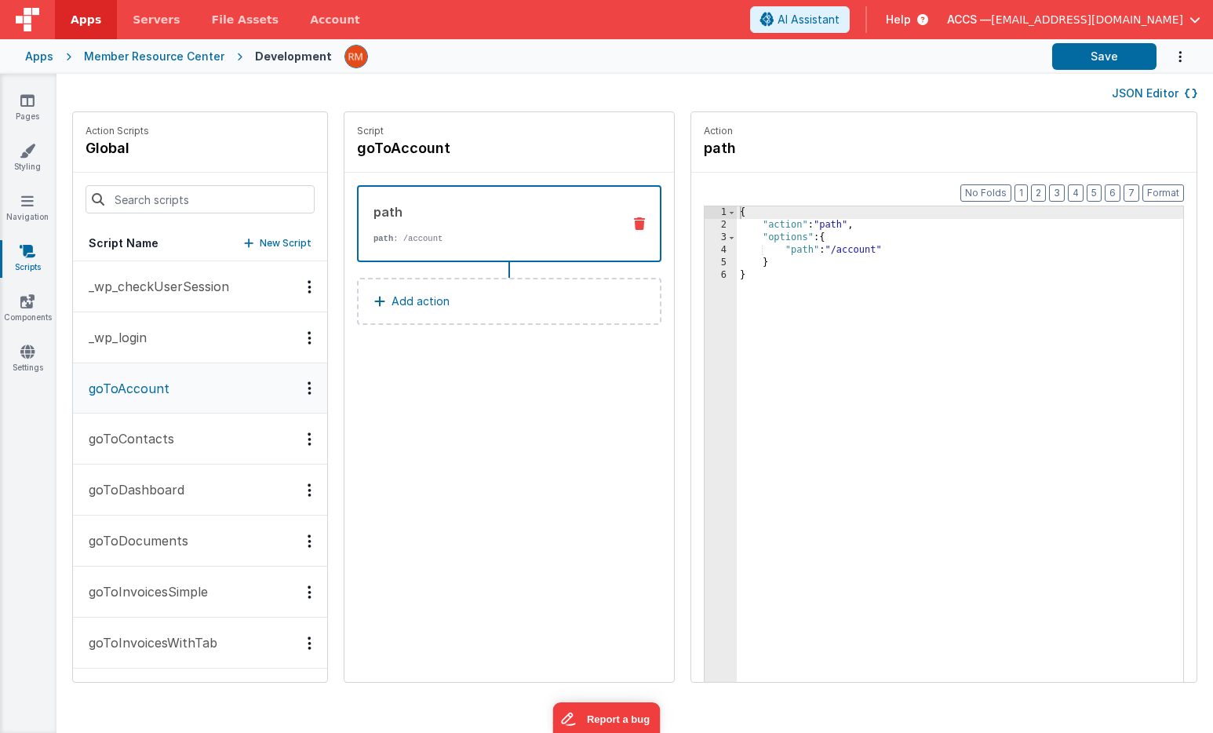
click at [162, 442] on p "goToContacts" at bounding box center [126, 438] width 95 height 19
click at [164, 496] on p "goToDashboard" at bounding box center [131, 489] width 105 height 19
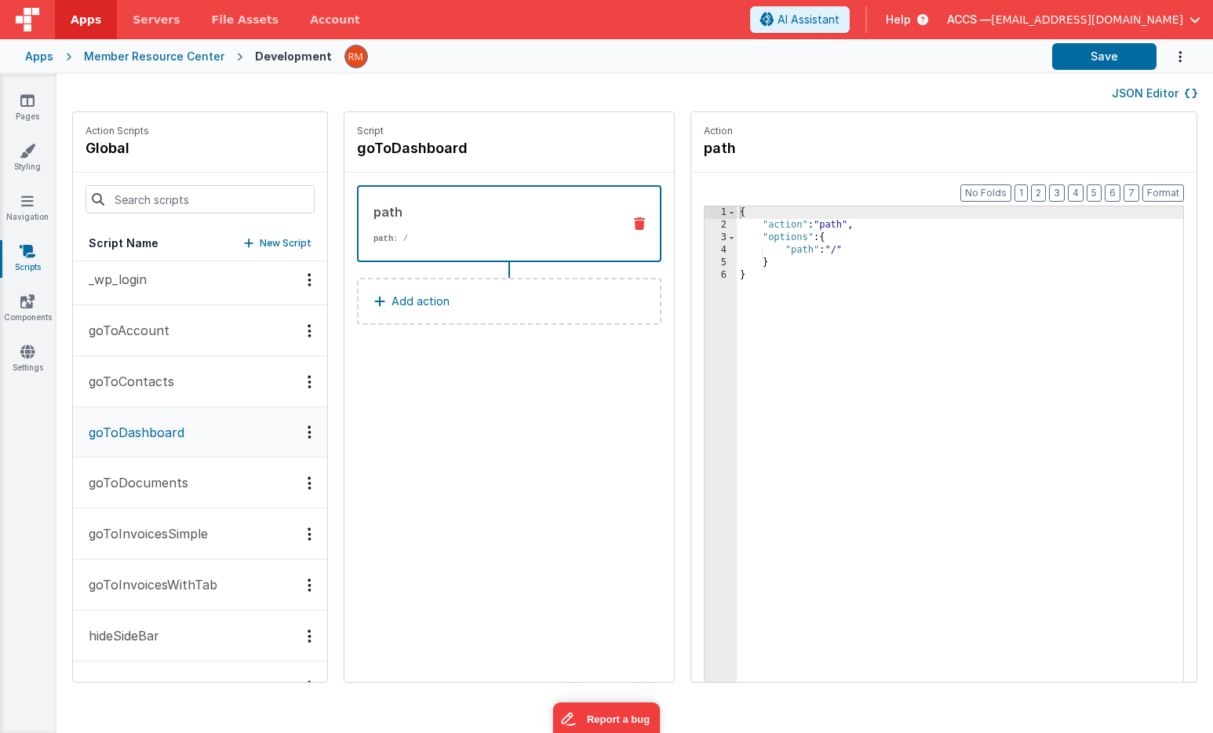
scroll to position [86, 0]
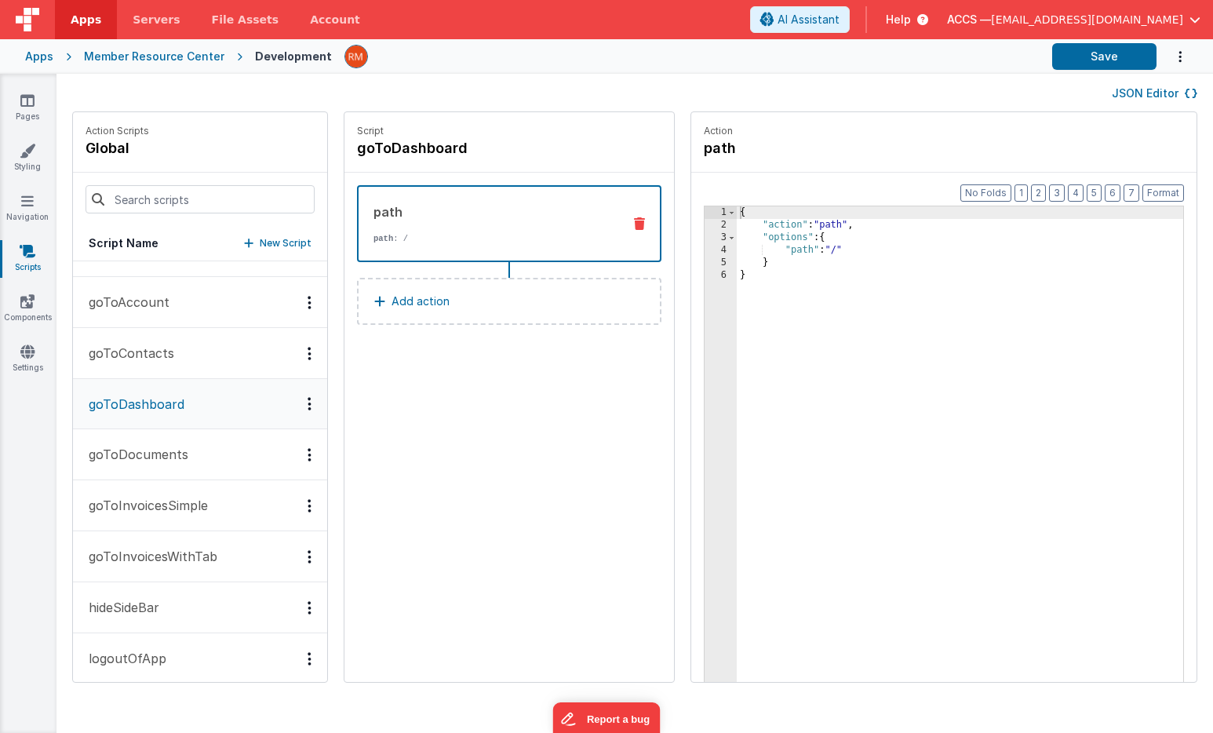
click at [173, 459] on p "goToDocuments" at bounding box center [133, 454] width 109 height 19
click at [180, 508] on p "goToInvoicesSimple" at bounding box center [143, 505] width 129 height 19
click at [173, 547] on p "goToInvoicesWithTab" at bounding box center [148, 556] width 138 height 19
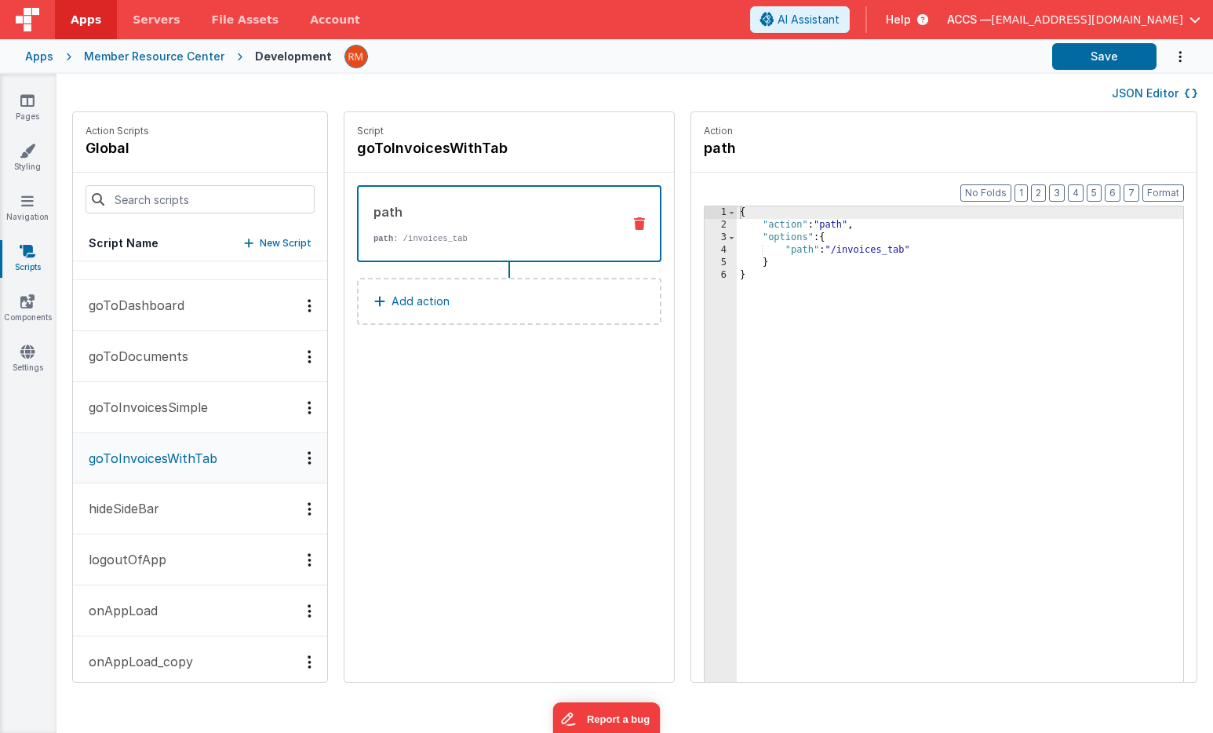
scroll to position [191, 0]
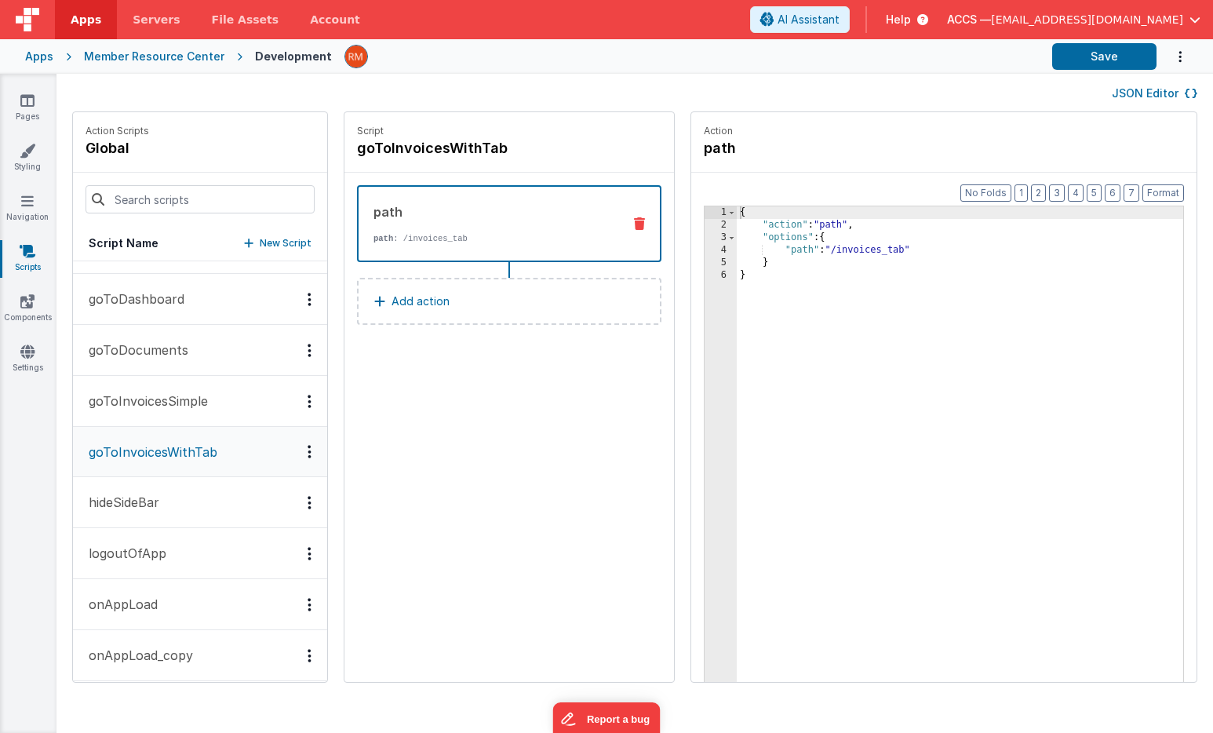
click at [183, 507] on button "hideSideBar" at bounding box center [200, 502] width 254 height 51
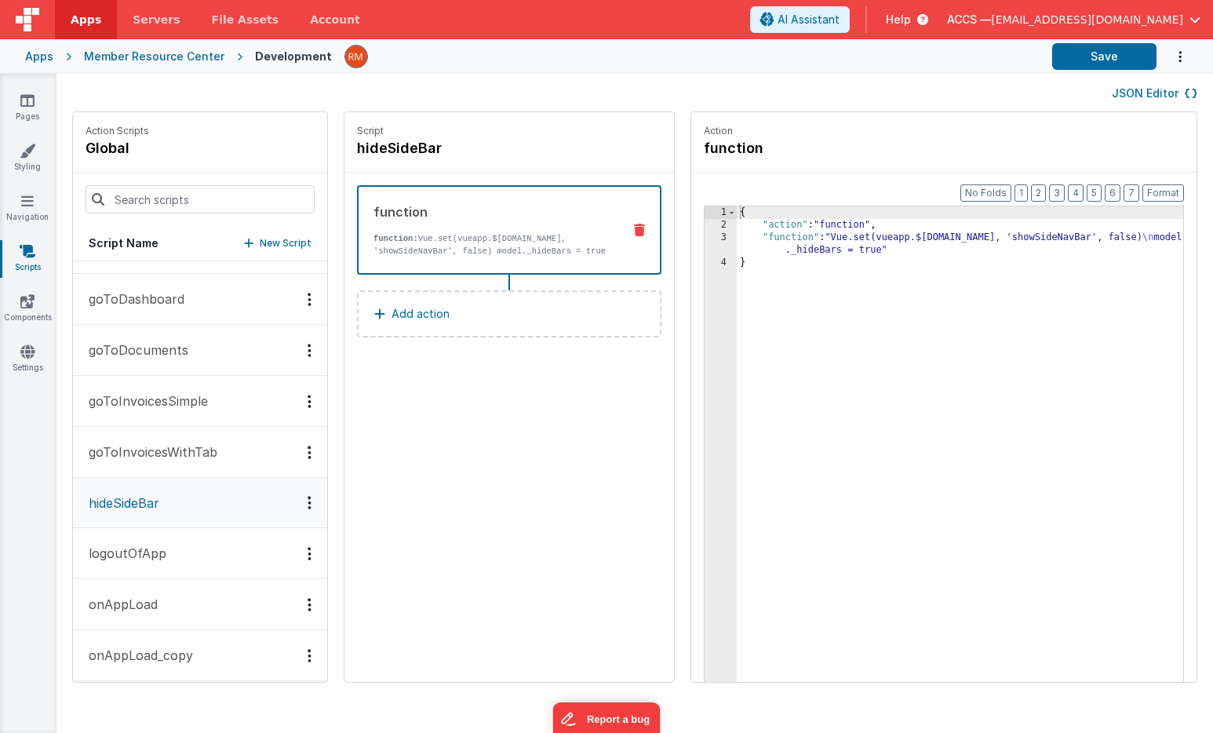
click at [178, 554] on button "logoutOfApp" at bounding box center [200, 553] width 254 height 51
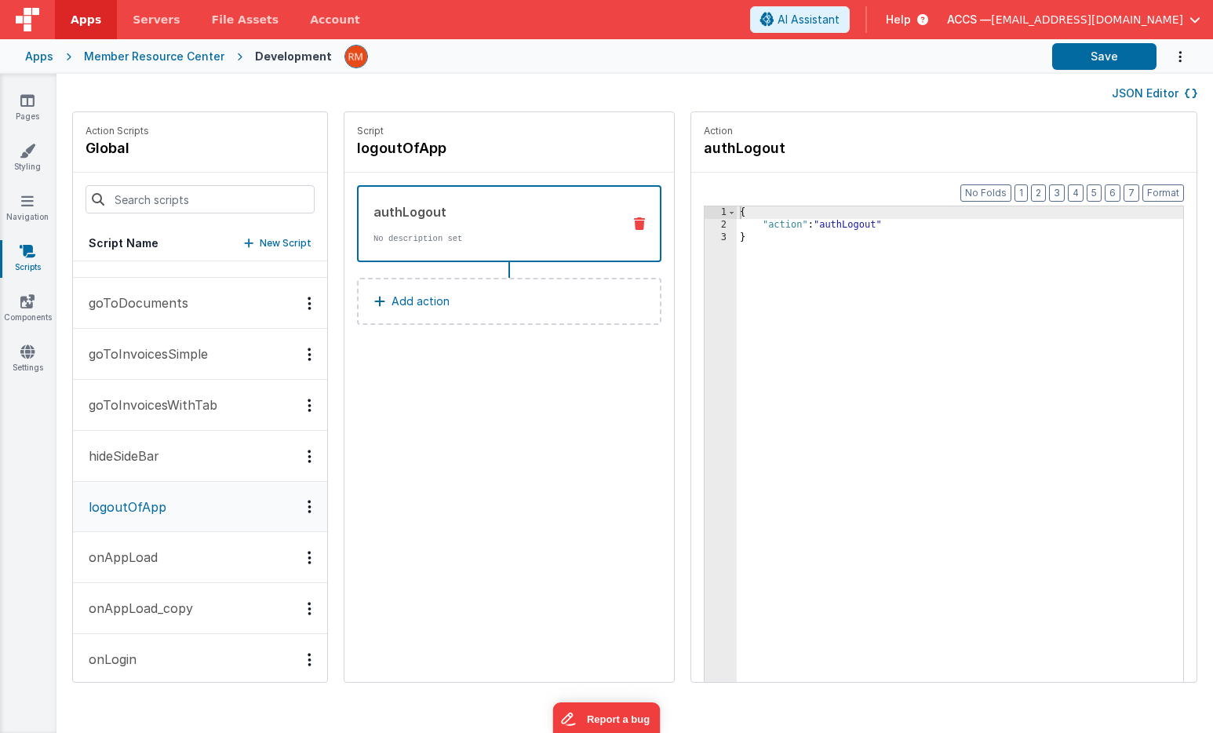
scroll to position [249, 0]
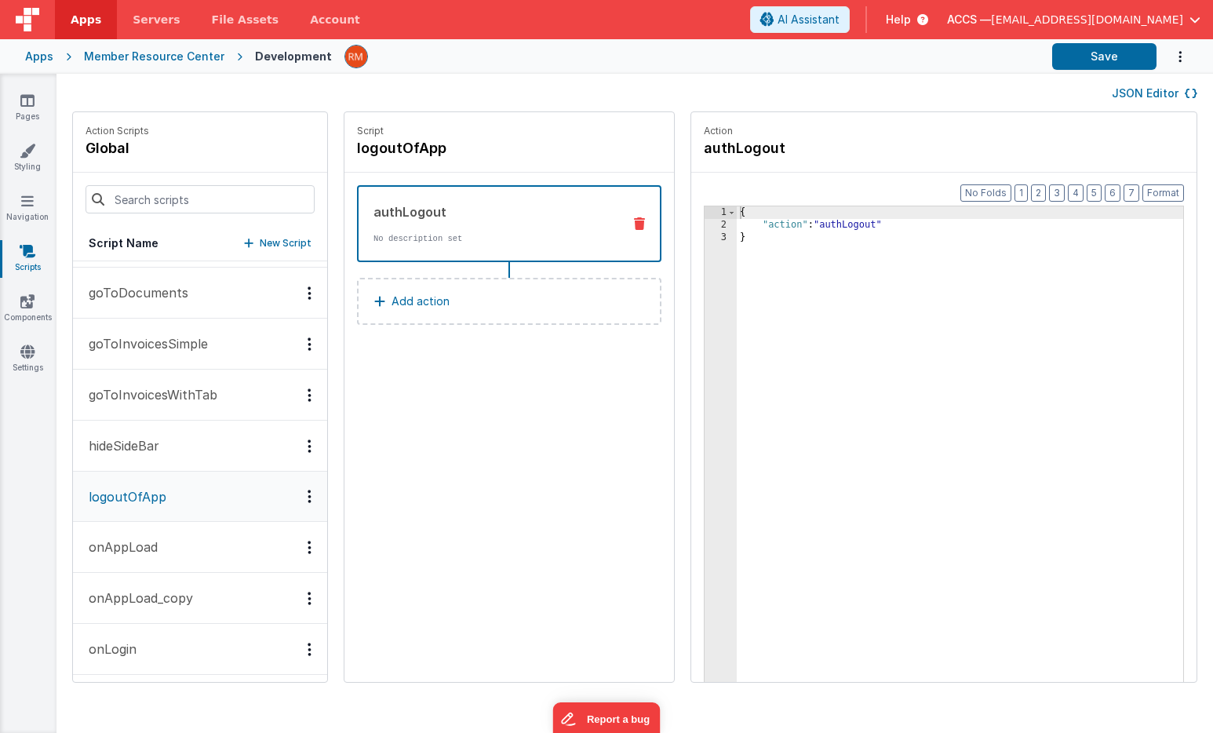
click at [173, 555] on button "onAppLoad" at bounding box center [200, 547] width 254 height 51
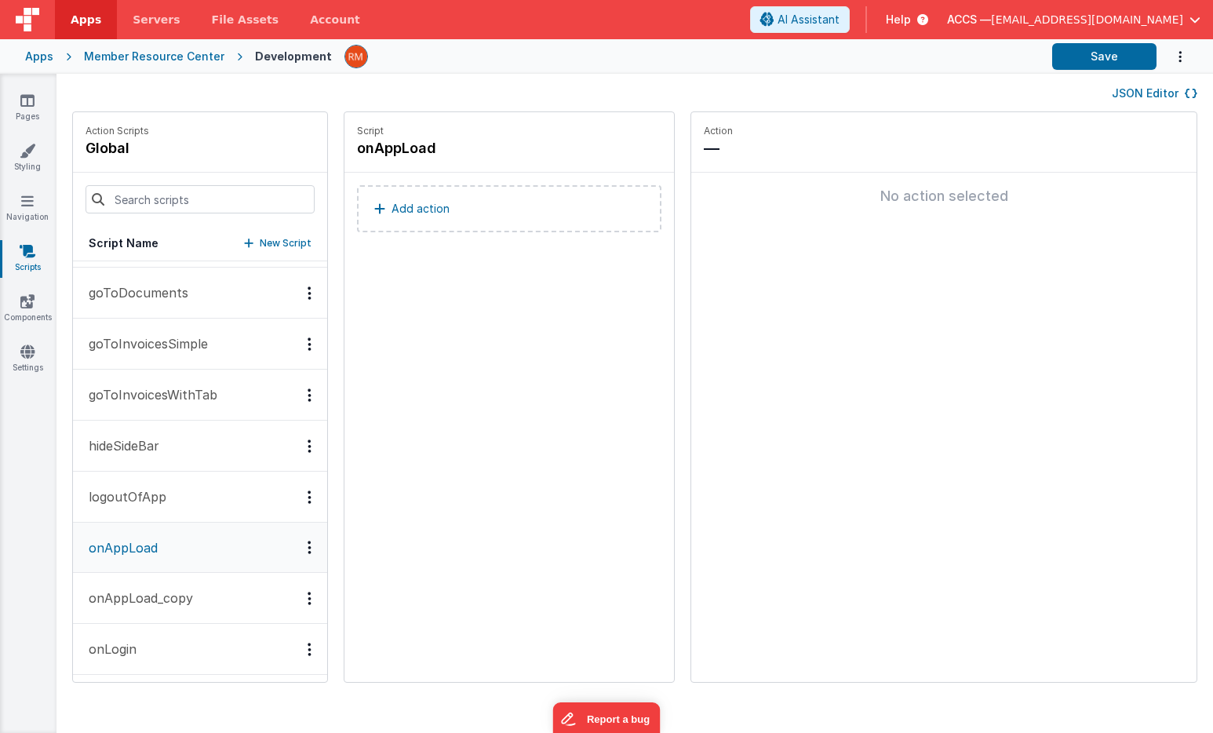
click at [170, 606] on p "onAppLoad_copy" at bounding box center [136, 597] width 114 height 19
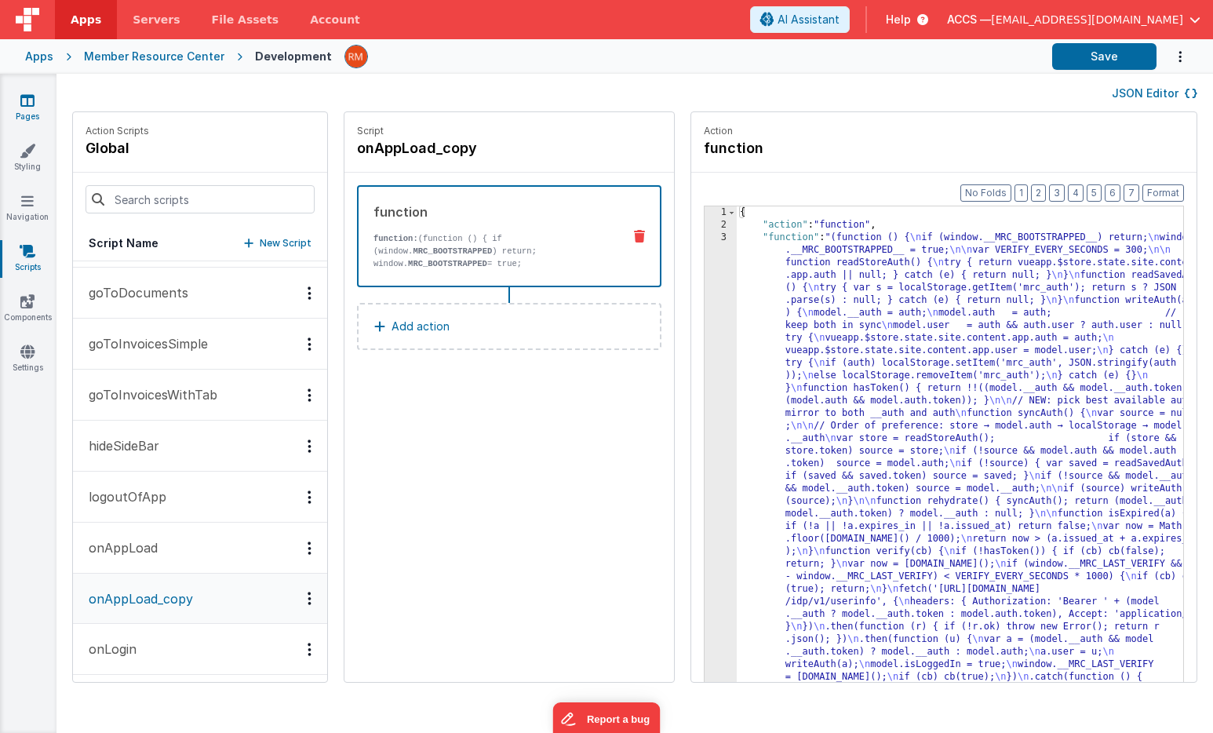
click at [33, 114] on link "Pages" at bounding box center [27, 108] width 56 height 31
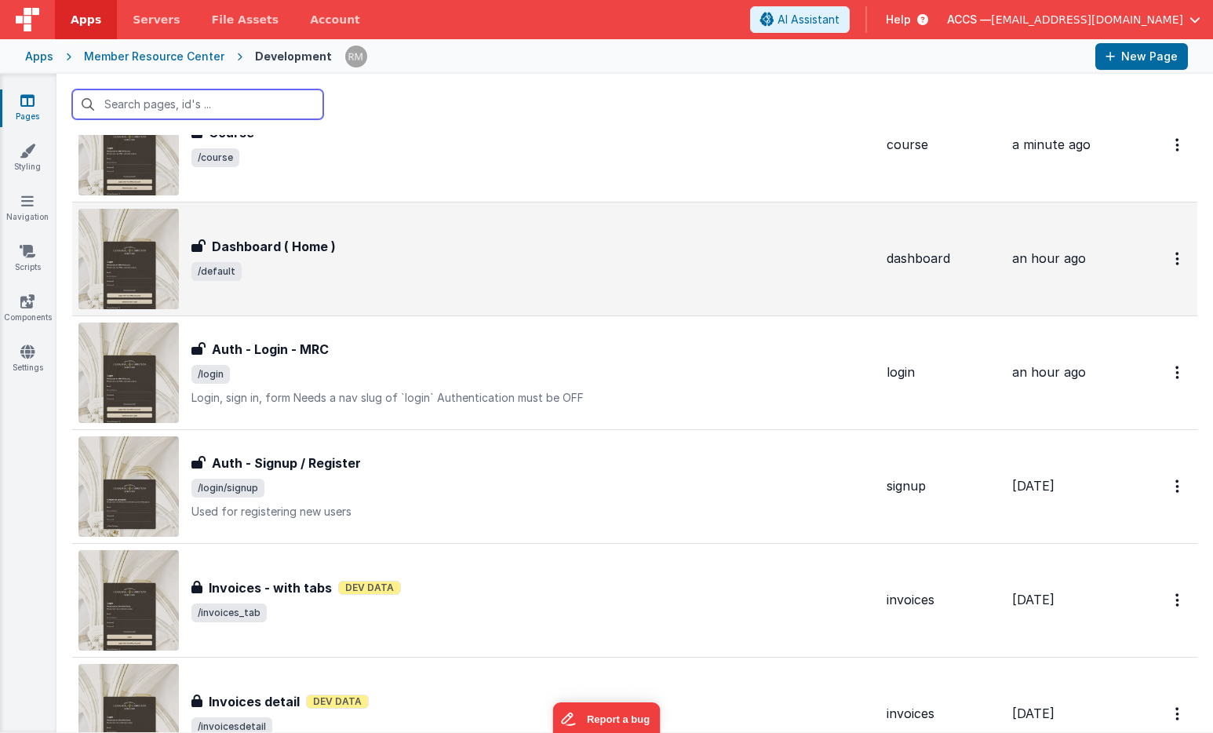
scroll to position [100, 0]
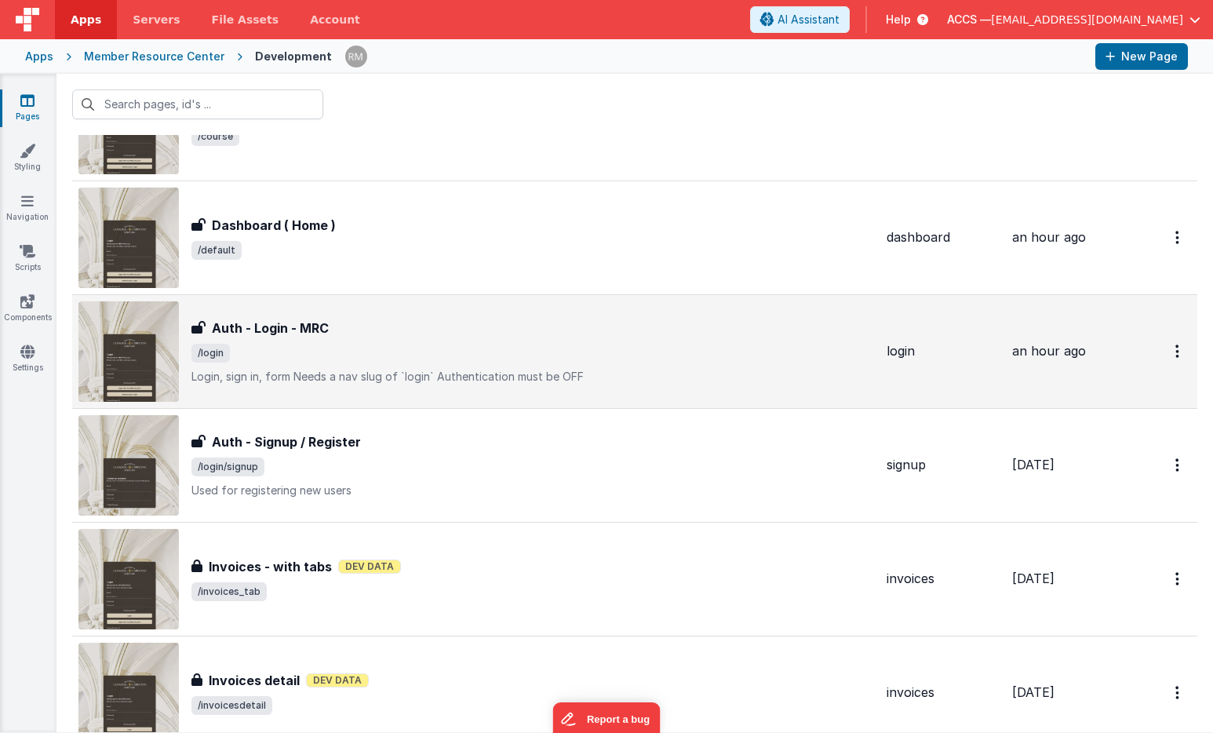
click at [286, 342] on div "Auth - Login - MRC Auth - Login - MRC /login Login, sign in, formNeeds a nav s…" at bounding box center [532, 351] width 682 height 66
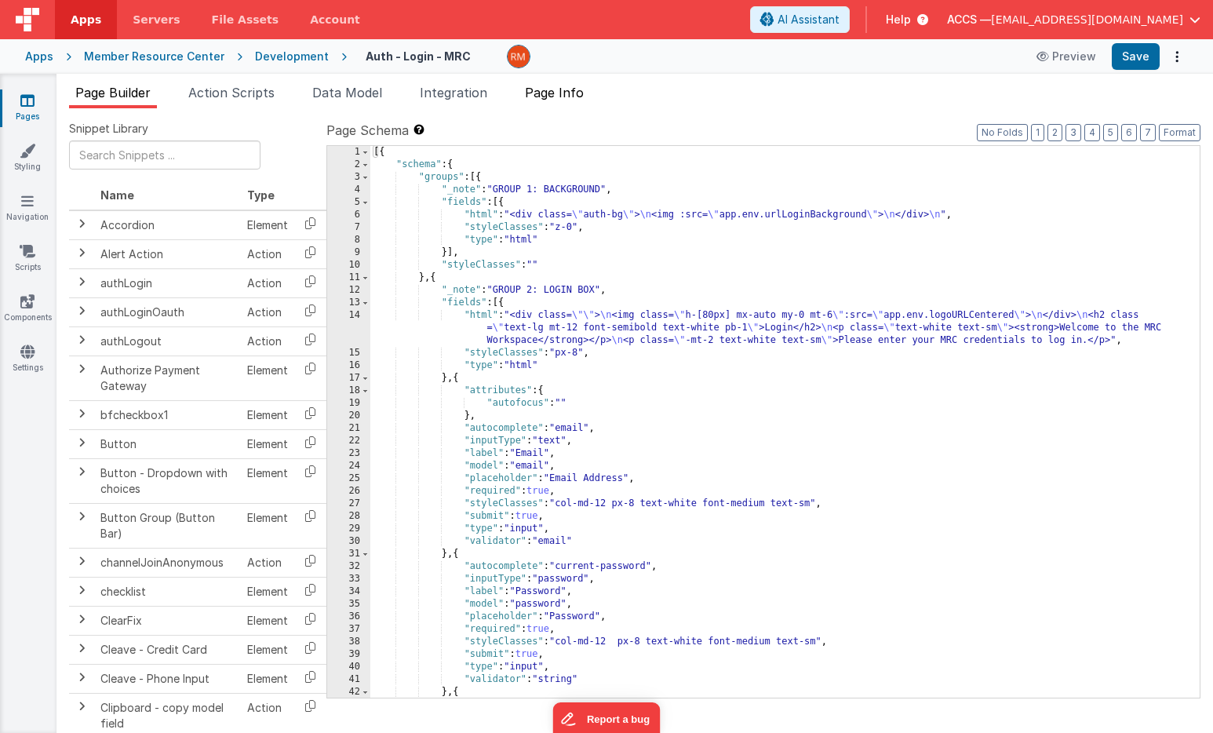
click at [573, 88] on span "Page Info" at bounding box center [554, 93] width 59 height 16
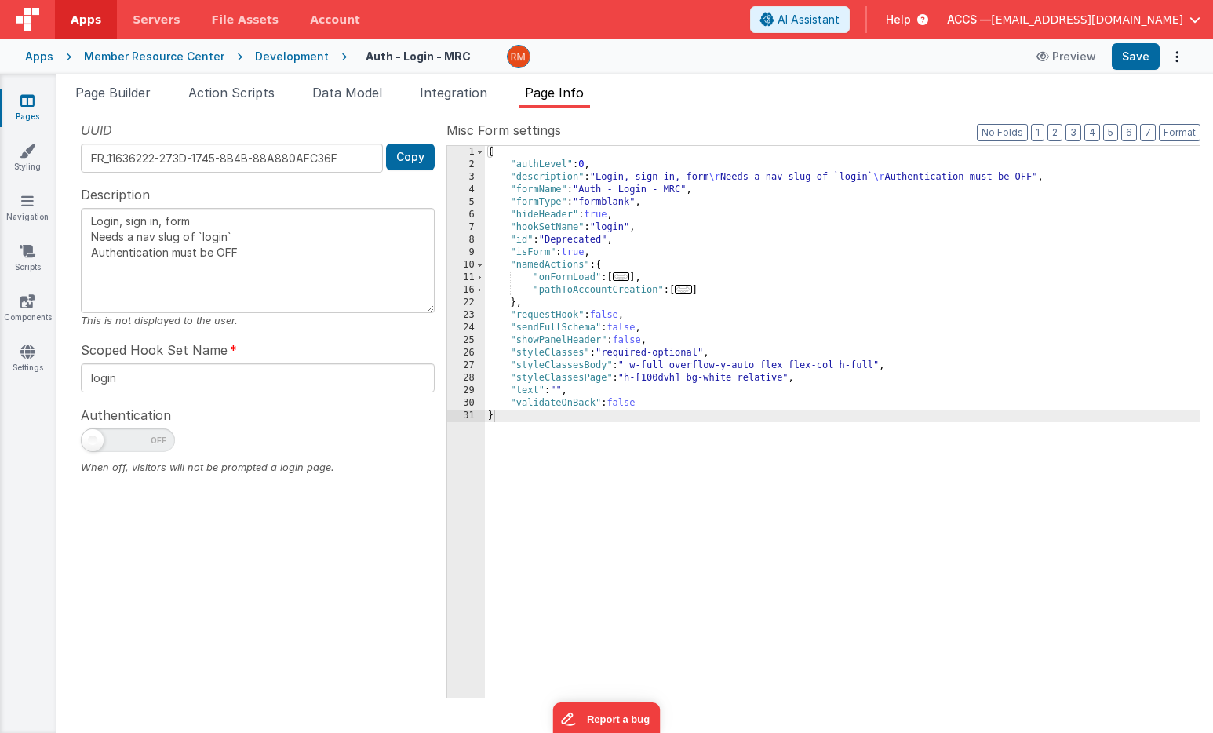
click at [630, 275] on span "..." at bounding box center [621, 276] width 17 height 9
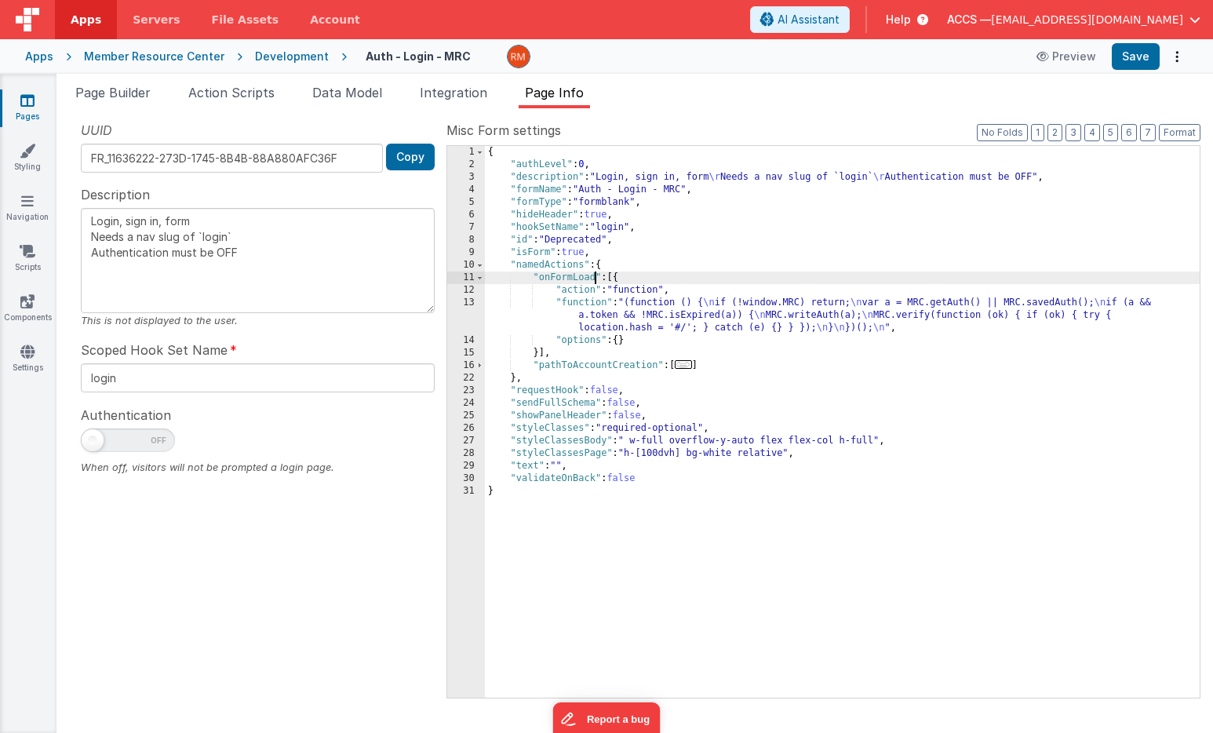
click at [593, 282] on div "{ "authLevel" : 0 , "description" : "Login, sign in, form \r Needs a nav slug o…" at bounding box center [842, 434] width 715 height 577
type textarea "Login, sign in, form Needs a nav slug of `login` Authentication must be OFF"
click at [1137, 53] on button "Save" at bounding box center [1135, 56] width 48 height 27
click at [27, 108] on link "Pages" at bounding box center [27, 108] width 56 height 31
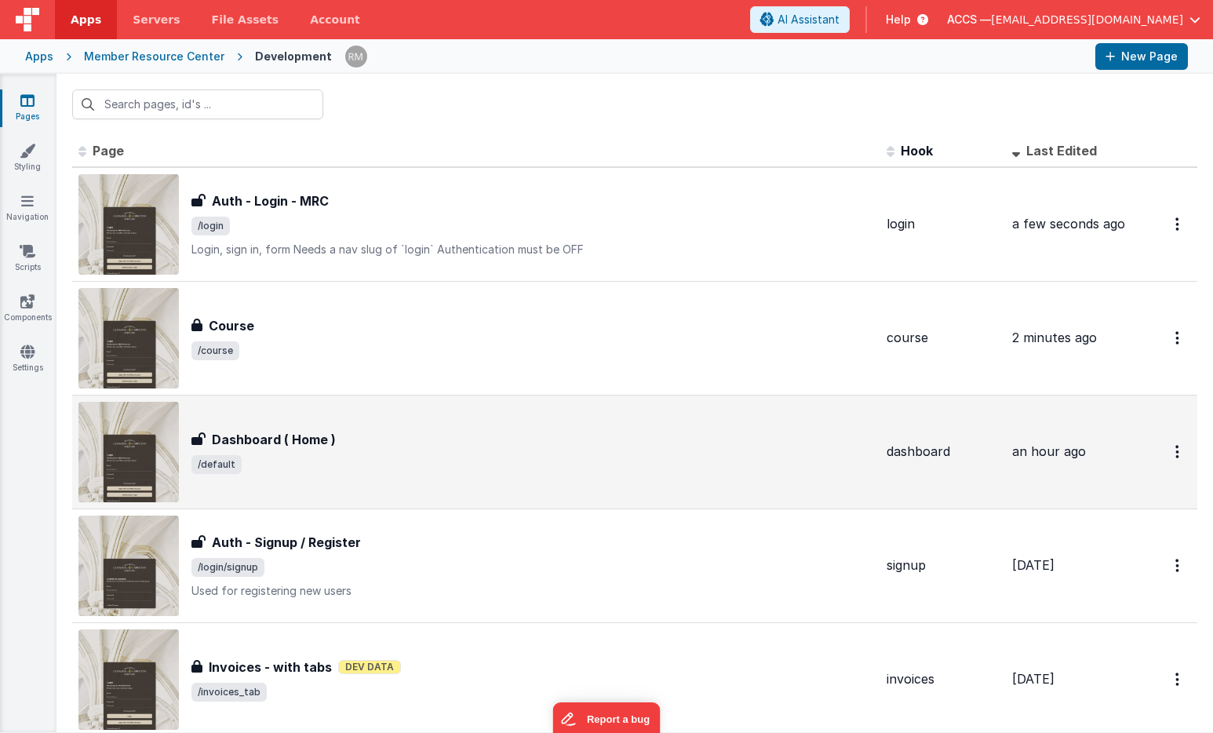
click at [272, 463] on span "/default" at bounding box center [532, 464] width 682 height 19
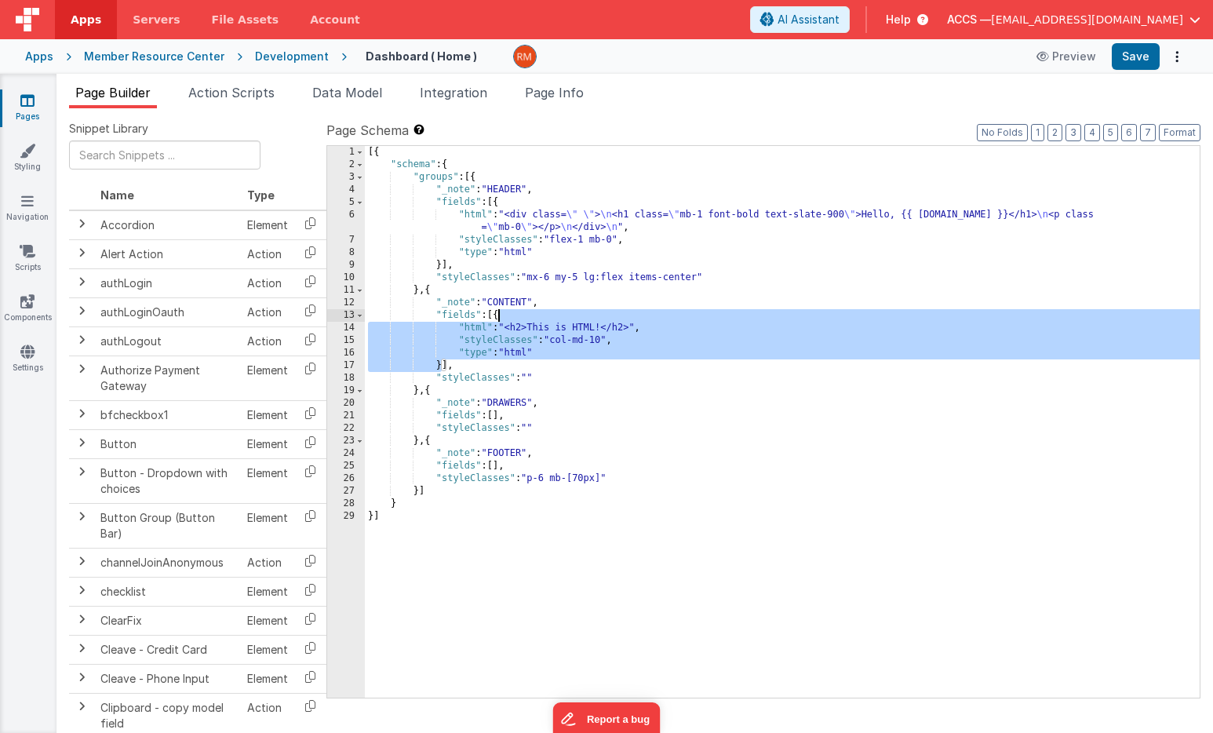
drag, startPoint x: 443, startPoint y: 368, endPoint x: 496, endPoint y: 319, distance: 71.6
click at [496, 319] on div "[{ "schema" : { "groups" : [{ "_note" : "HEADER" , "fields" : [{ "html" : "<div…" at bounding box center [782, 434] width 835 height 577
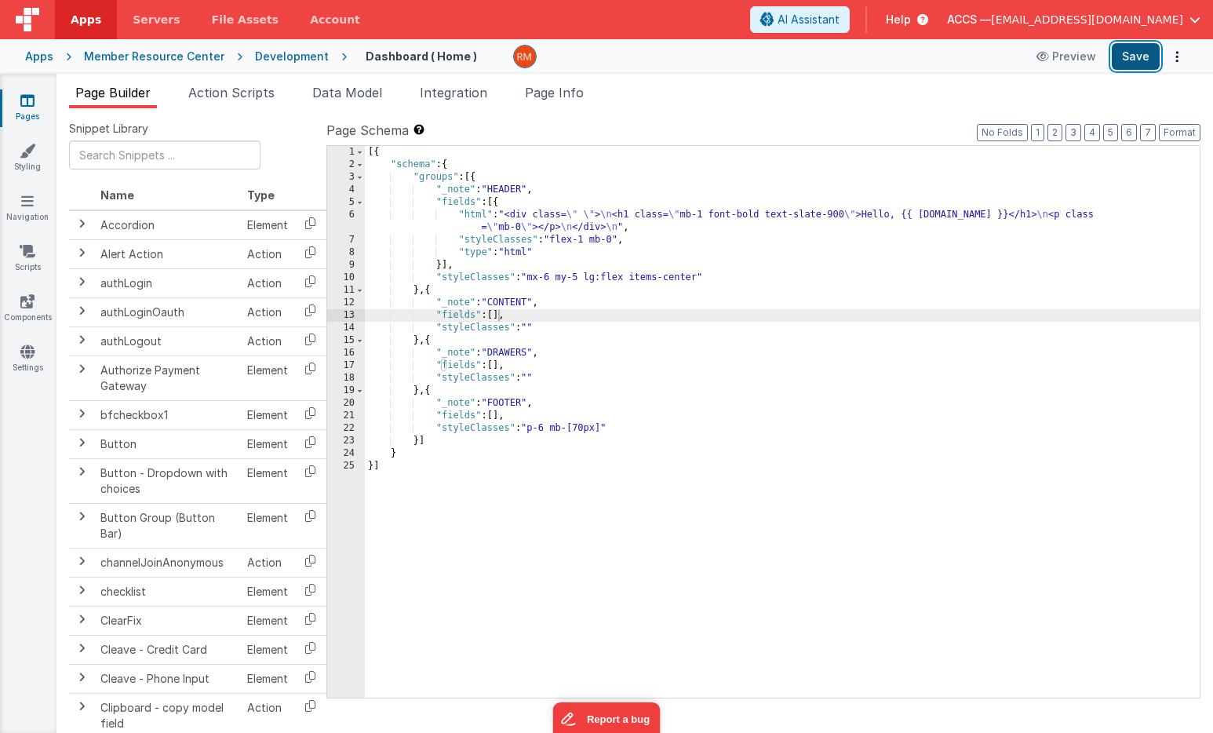
click at [1134, 54] on button "Save" at bounding box center [1135, 56] width 48 height 27
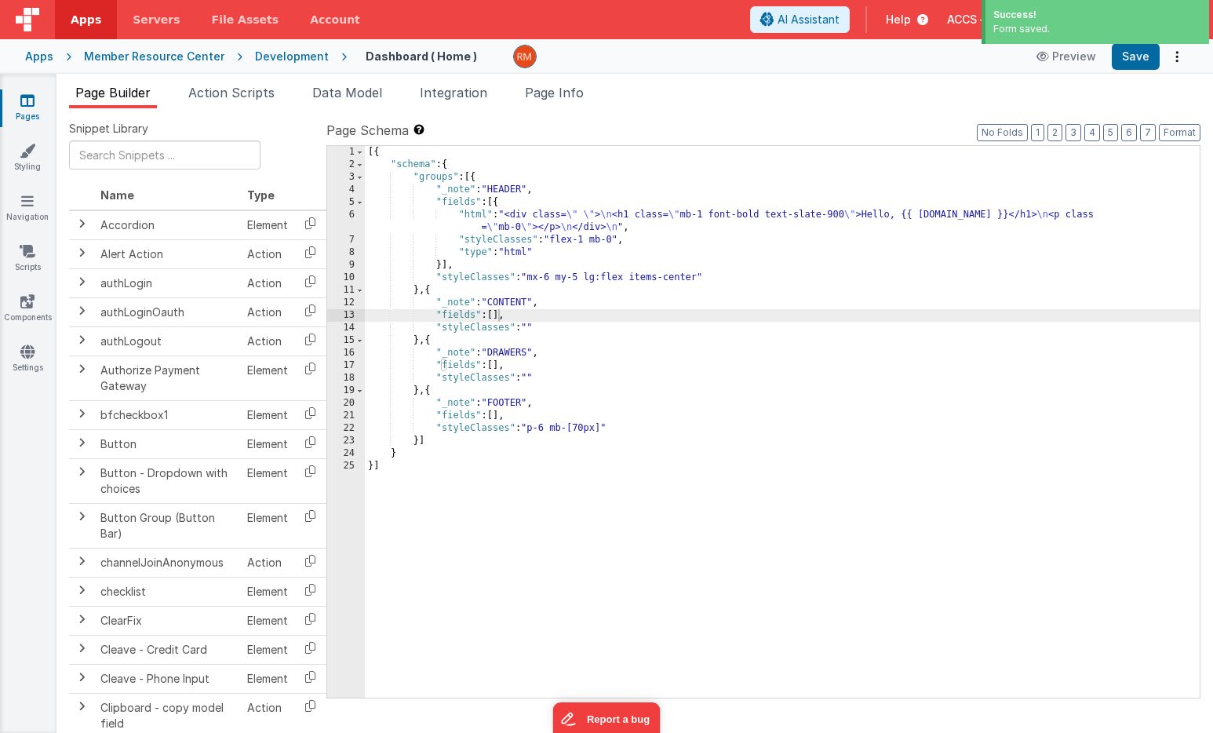
click at [1039, 214] on div "[{ "schema" : { "groups" : [{ "_note" : "HEADER" , "fields" : [{ "html" : "<div…" at bounding box center [782, 434] width 835 height 577
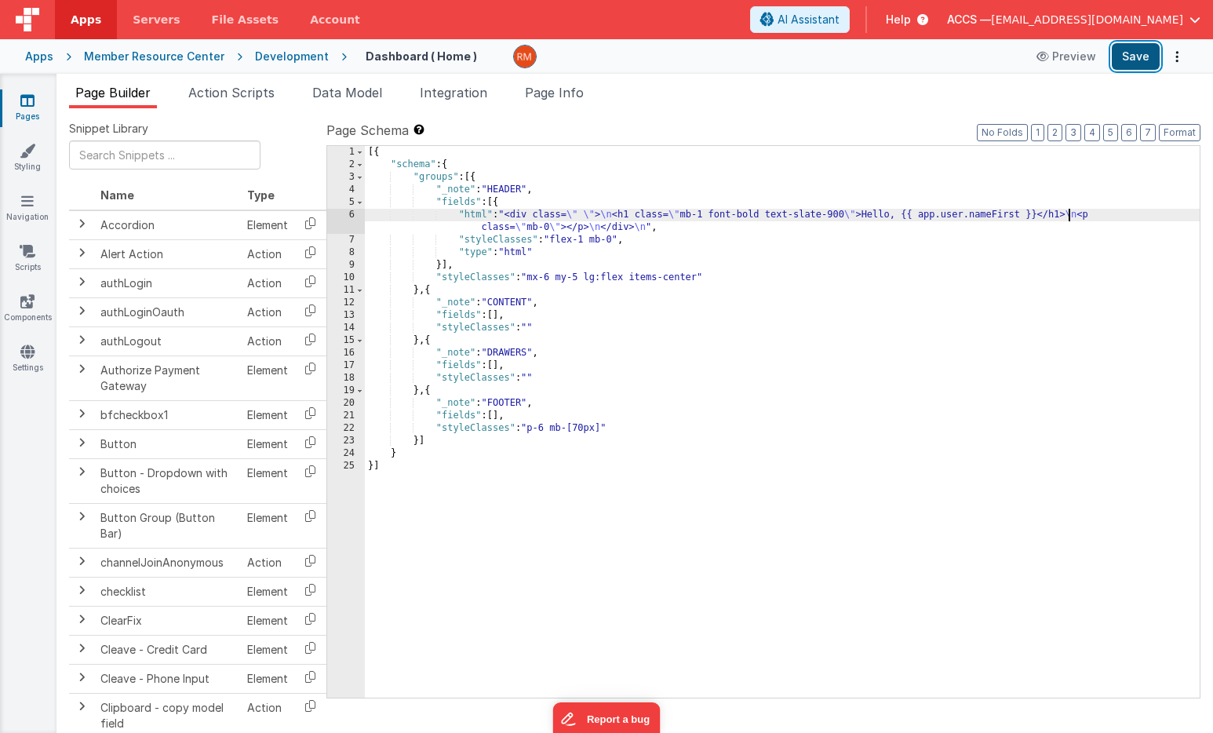
click at [1126, 64] on button "Save" at bounding box center [1135, 56] width 48 height 27
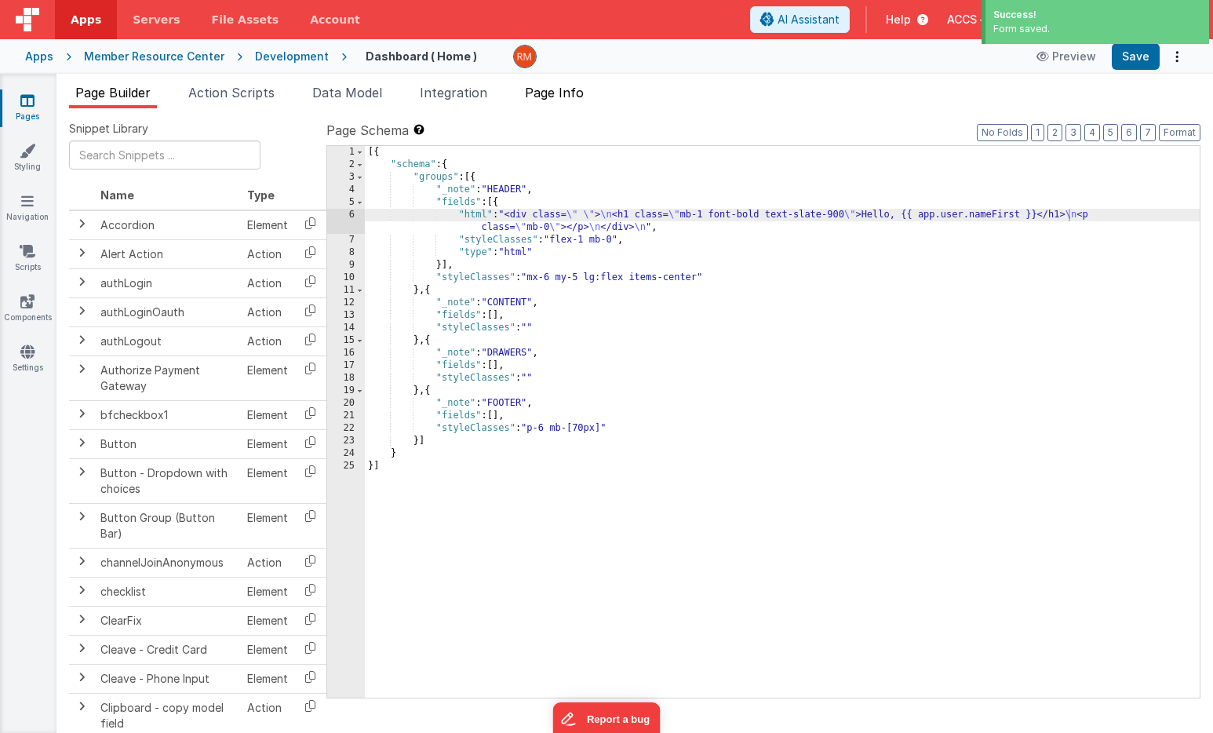
click at [568, 102] on li "Page Info" at bounding box center [553, 95] width 71 height 25
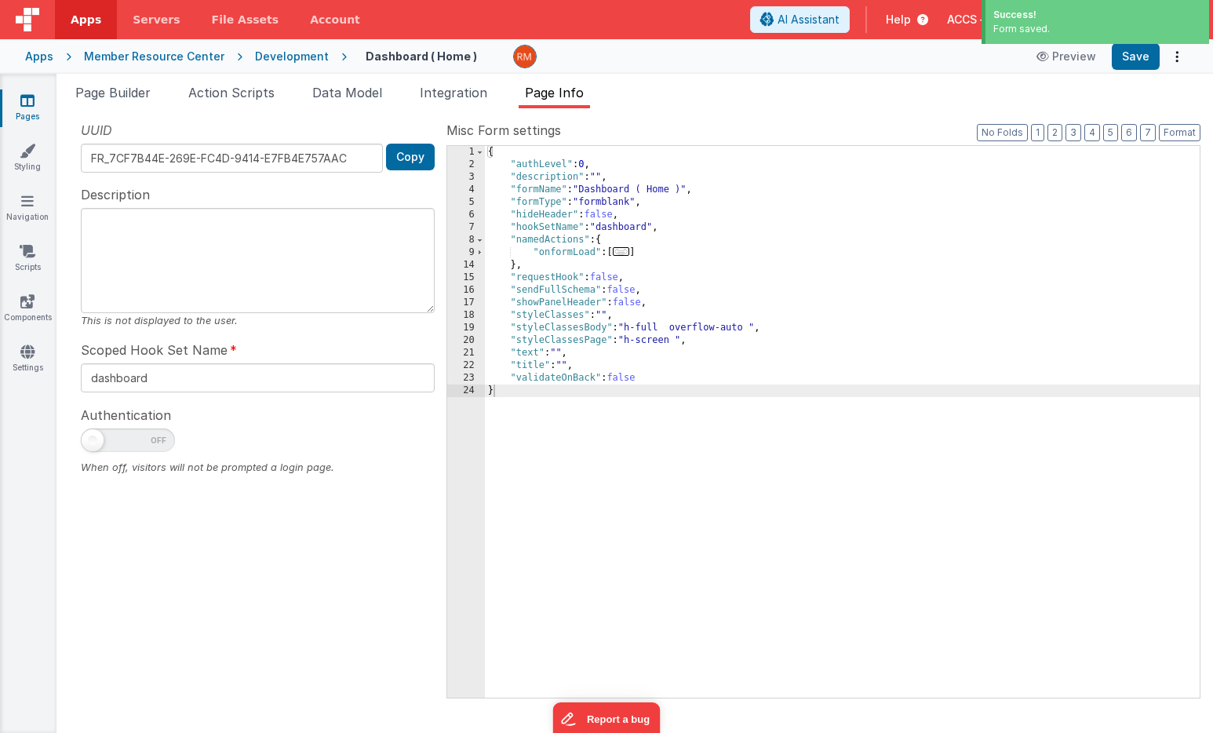
click at [628, 253] on span "..." at bounding box center [621, 251] width 17 height 9
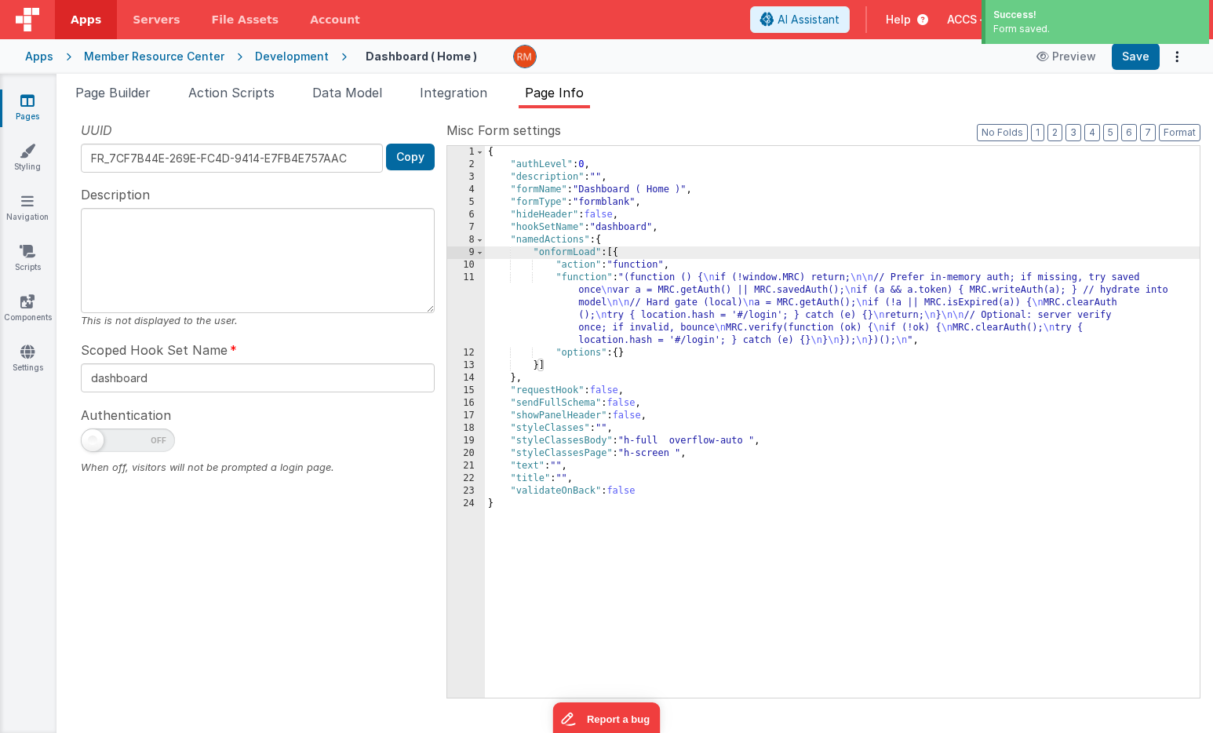
click at [594, 255] on div "{ "authLevel" : 0 , "description" : "" , "formName" : "Dashboard ( Home )" , "f…" at bounding box center [842, 434] width 715 height 577
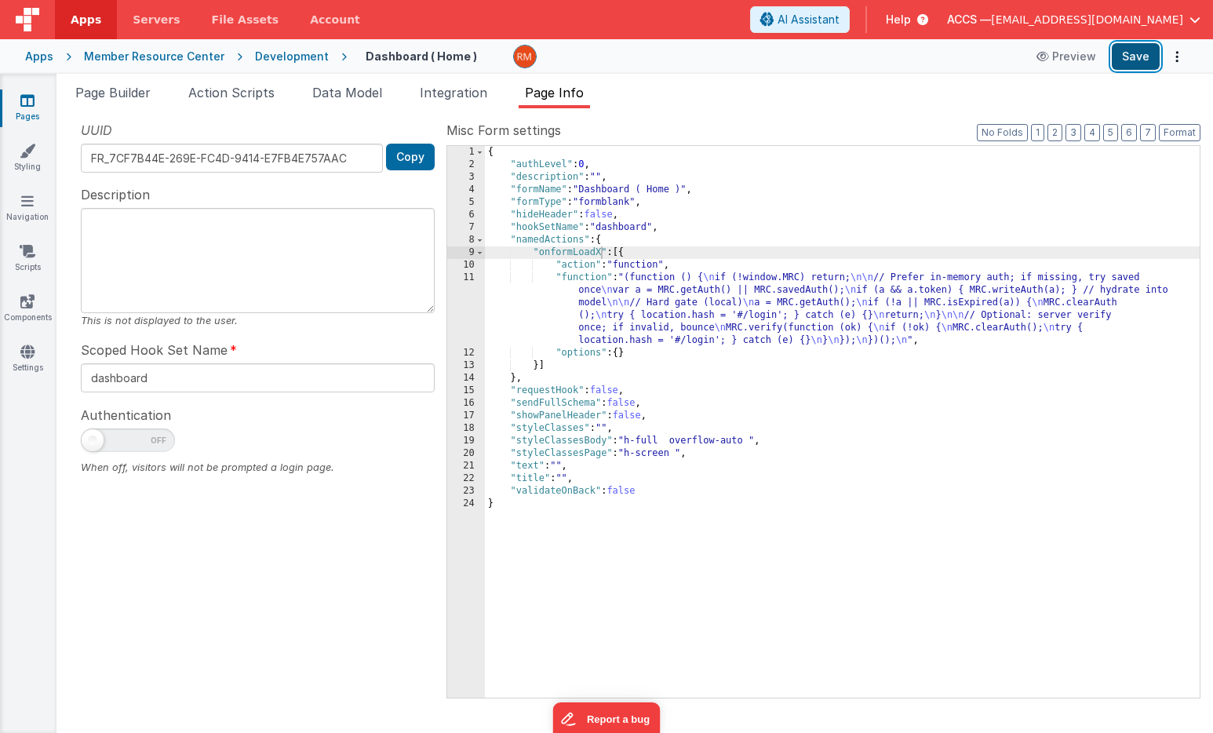
click at [1129, 60] on button "Save" at bounding box center [1135, 56] width 48 height 27
click at [34, 104] on icon at bounding box center [27, 101] width 14 height 16
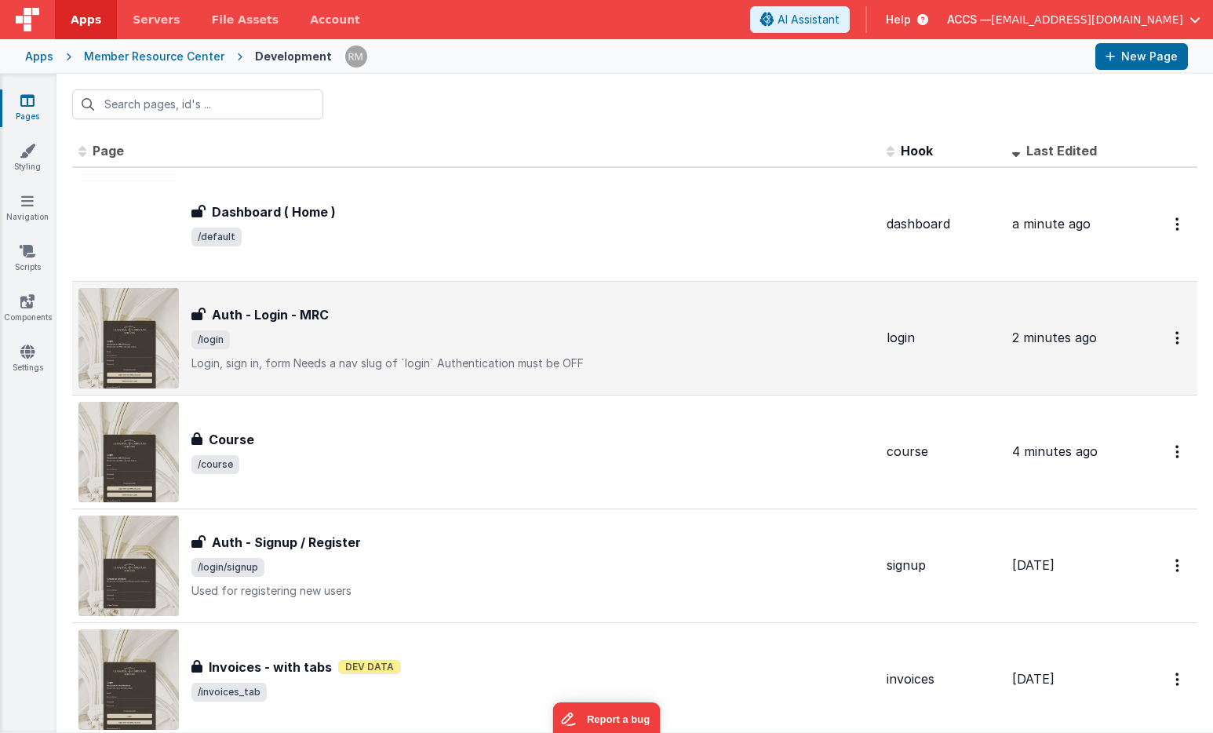
click at [296, 336] on span "/login" at bounding box center [532, 339] width 682 height 19
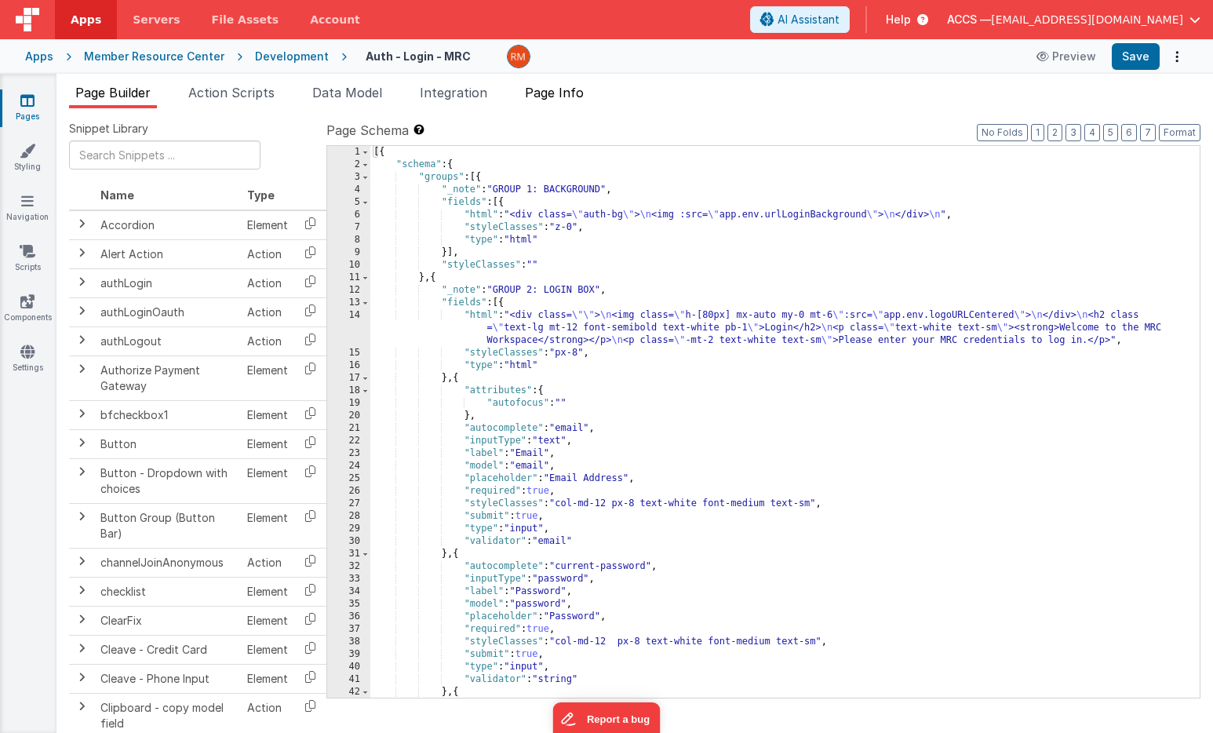
click at [560, 98] on span "Page Info" at bounding box center [554, 93] width 59 height 16
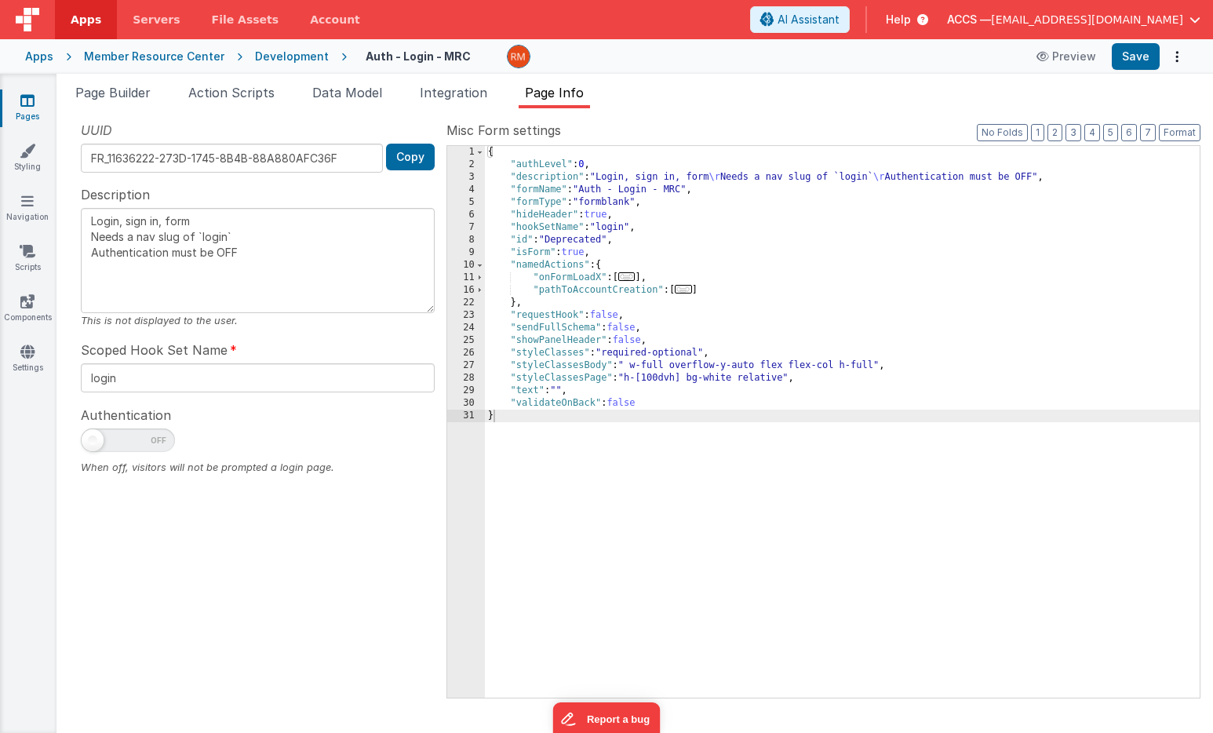
click at [629, 279] on span "..." at bounding box center [626, 276] width 17 height 9
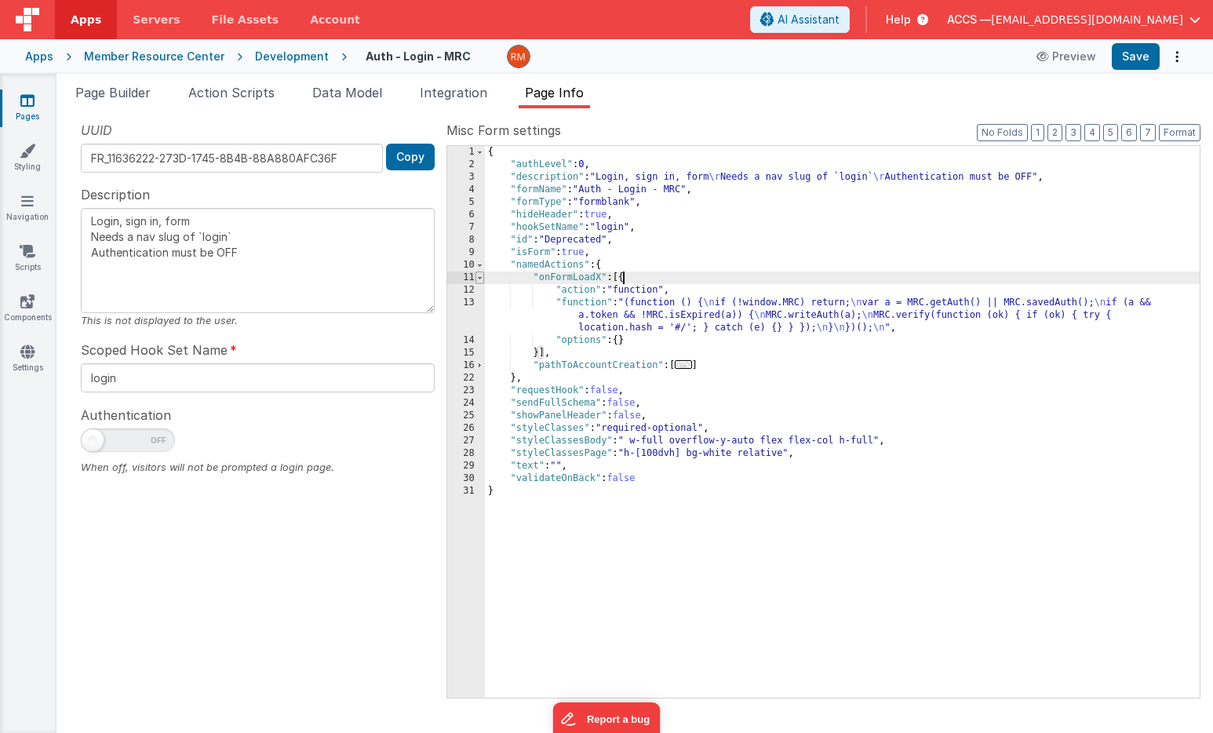
click at [481, 280] on span at bounding box center [479, 277] width 9 height 13
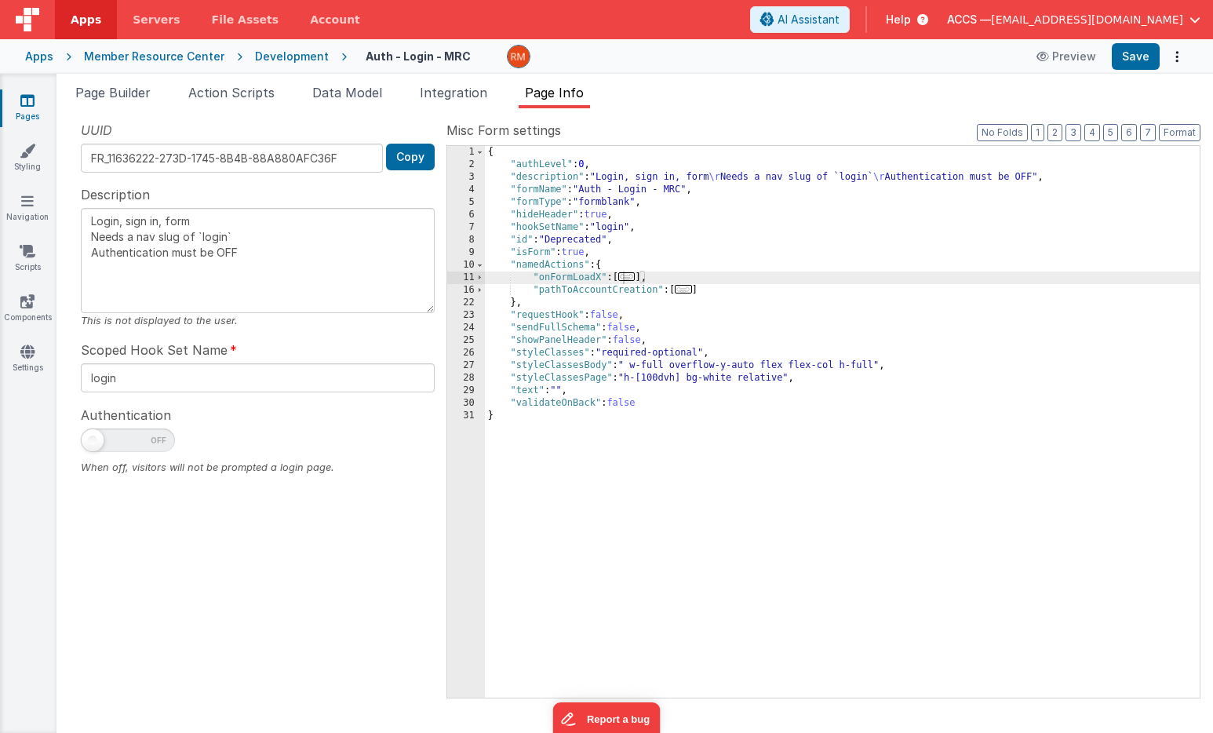
click at [45, 57] on div "Apps" at bounding box center [39, 57] width 28 height 16
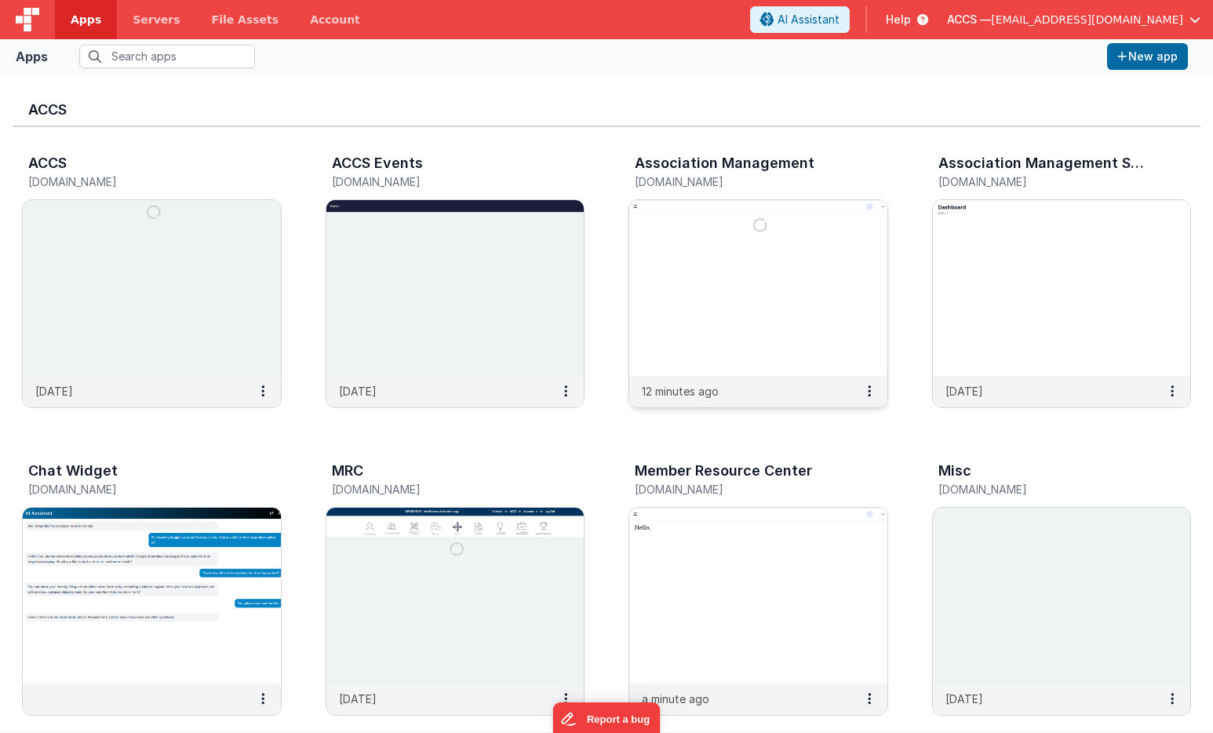
click at [664, 246] on img at bounding box center [758, 288] width 258 height 176
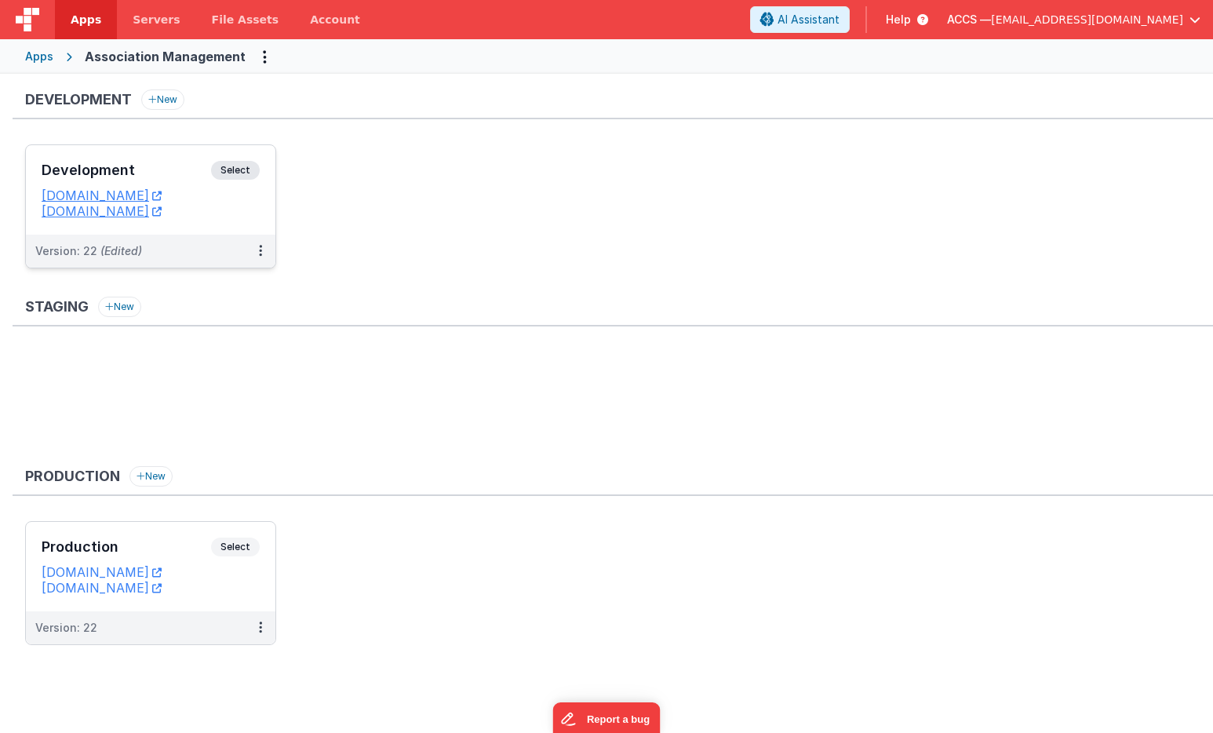
click at [168, 172] on h3 "Development" at bounding box center [126, 170] width 169 height 16
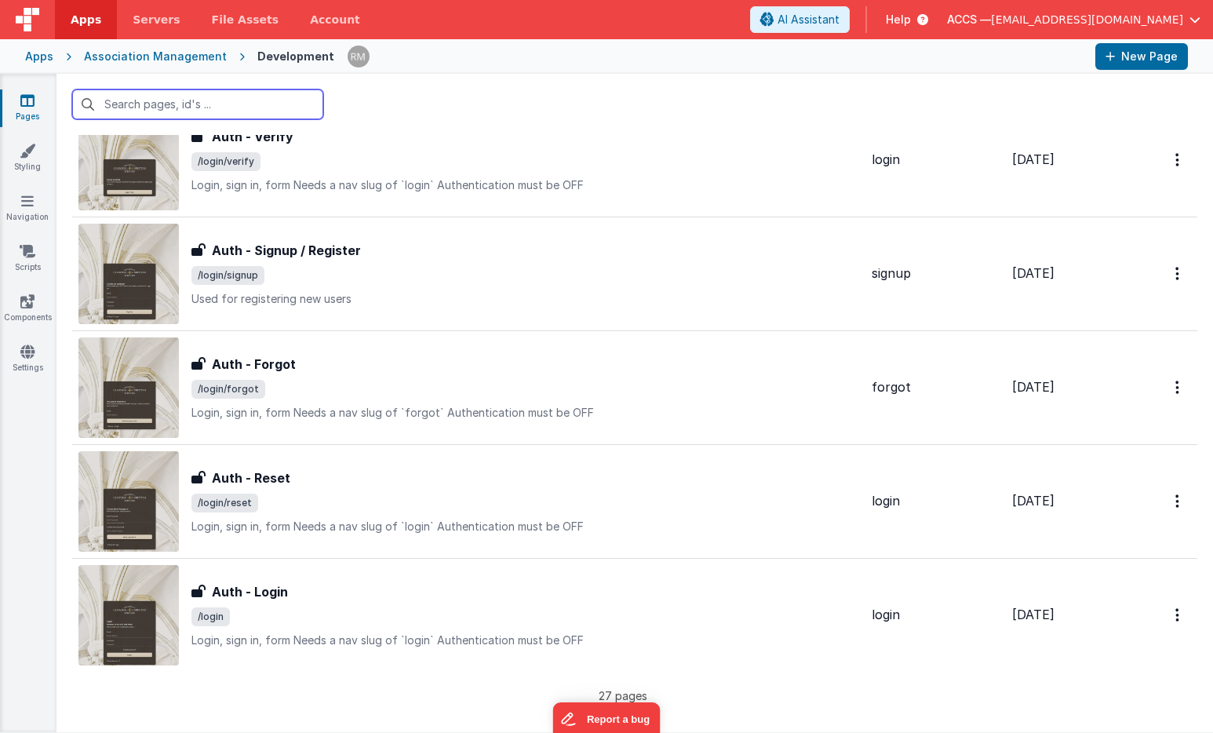
scroll to position [2582, 0]
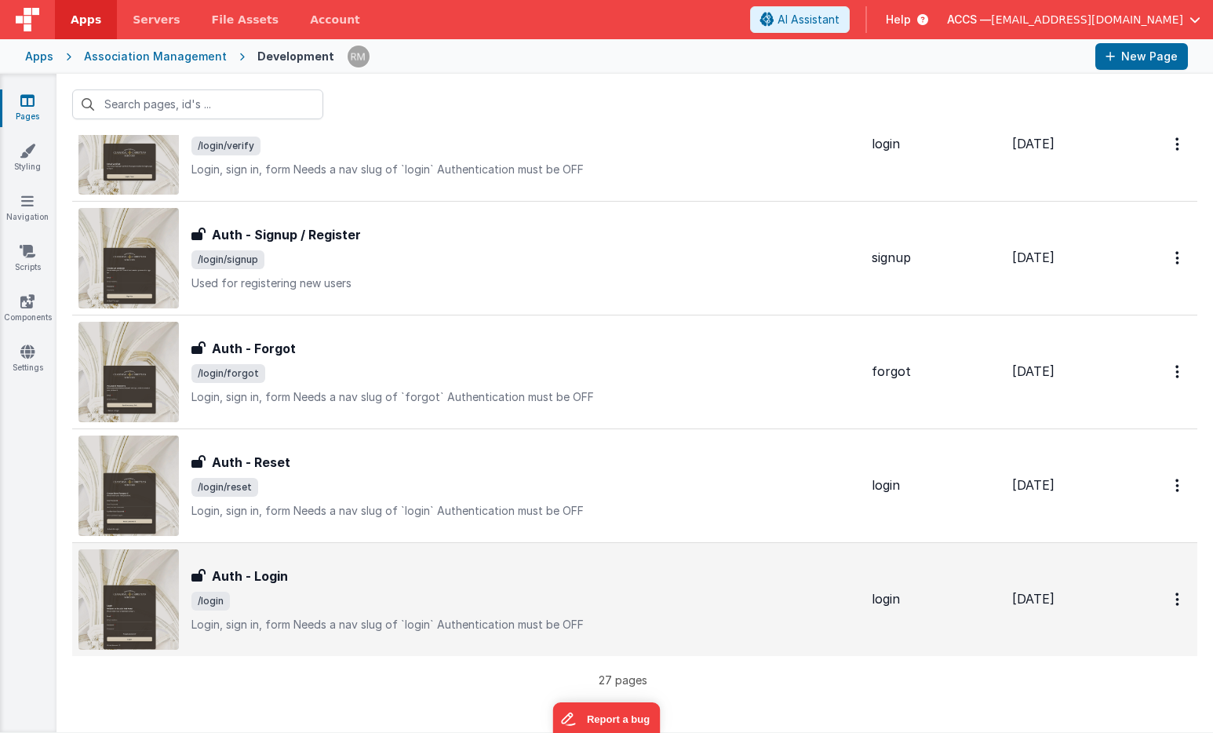
click at [338, 575] on div "Auth - Login" at bounding box center [524, 575] width 667 height 19
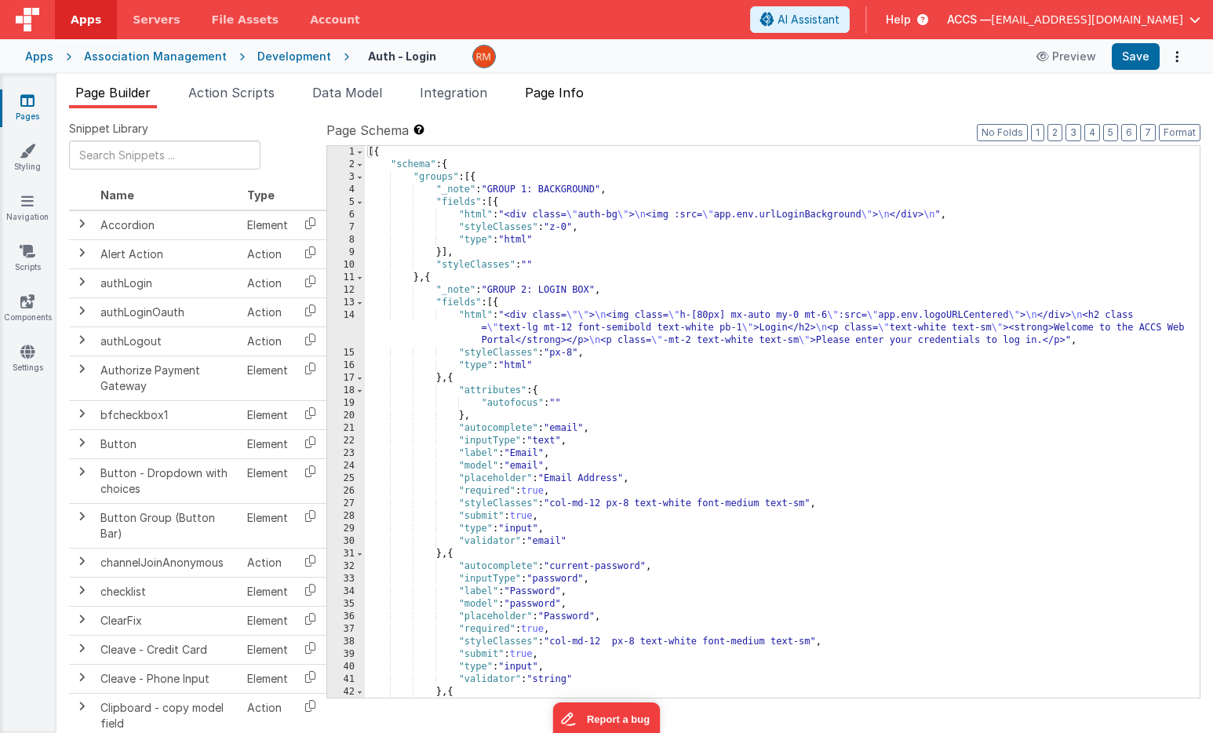
click at [563, 92] on span "Page Info" at bounding box center [554, 93] width 59 height 16
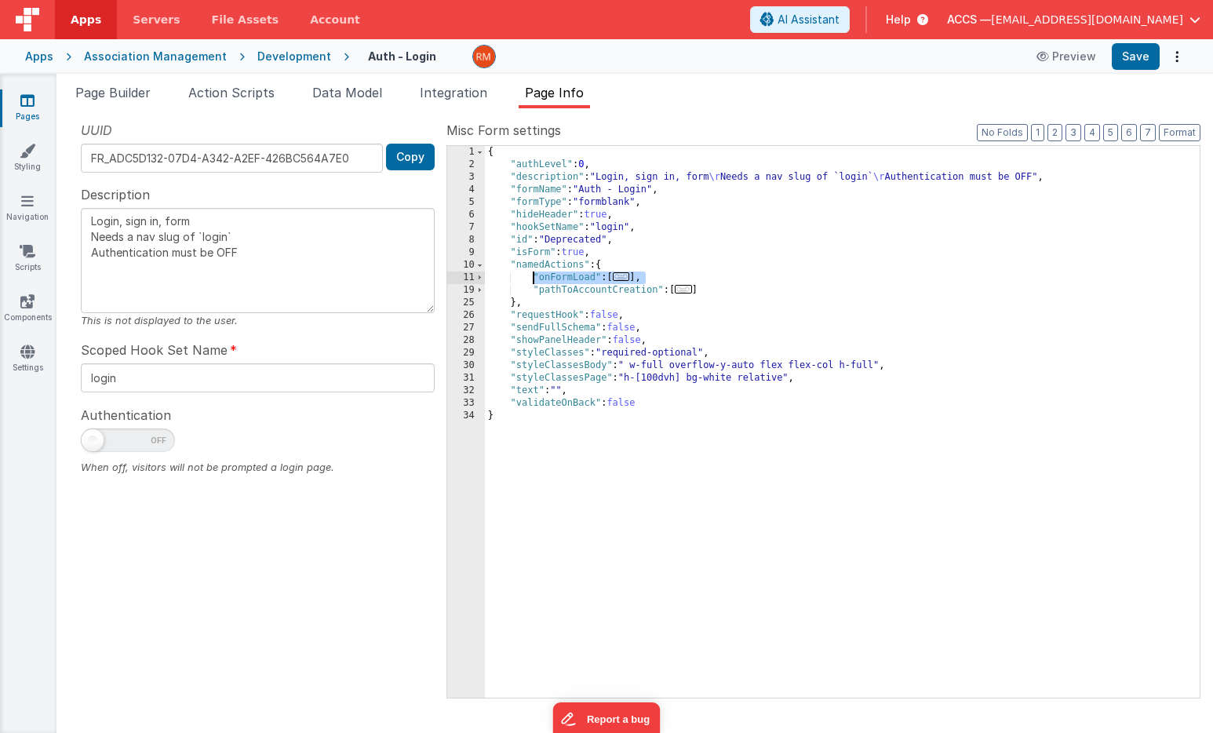
drag, startPoint x: 662, startPoint y: 277, endPoint x: 532, endPoint y: 275, distance: 130.2
click at [532, 275] on div "{ "authLevel" : 0 , "description" : "Login, sign in, form \r Needs a nav slug o…" at bounding box center [842, 434] width 715 height 577
click at [629, 280] on span "..." at bounding box center [621, 276] width 17 height 9
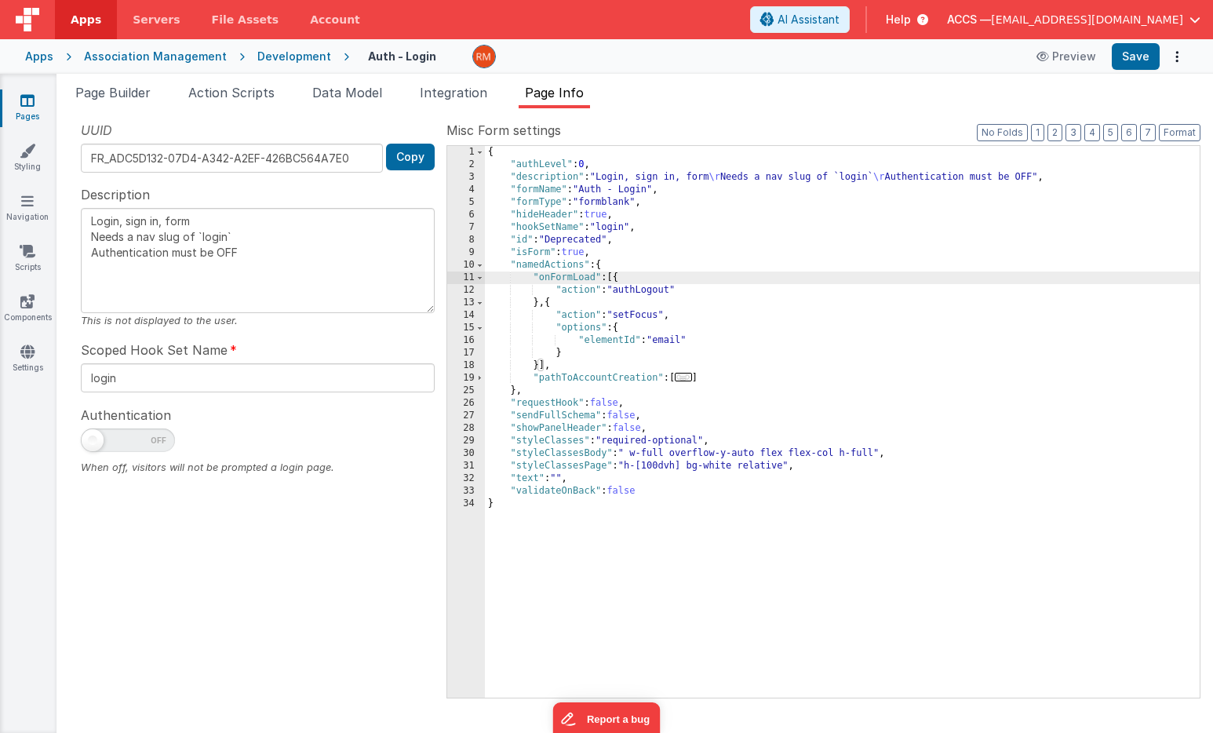
click at [35, 107] on link "Pages" at bounding box center [27, 108] width 56 height 31
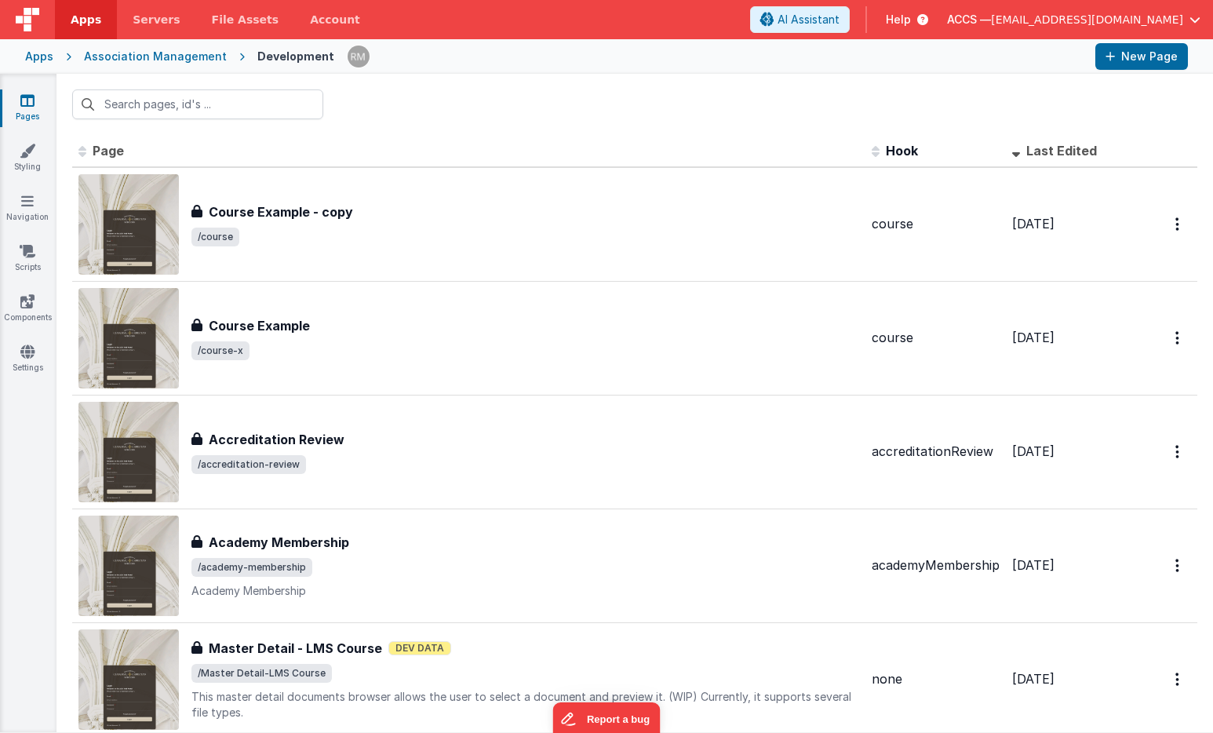
click at [31, 107] on icon at bounding box center [27, 101] width 14 height 16
click at [42, 58] on div "Apps" at bounding box center [39, 57] width 28 height 16
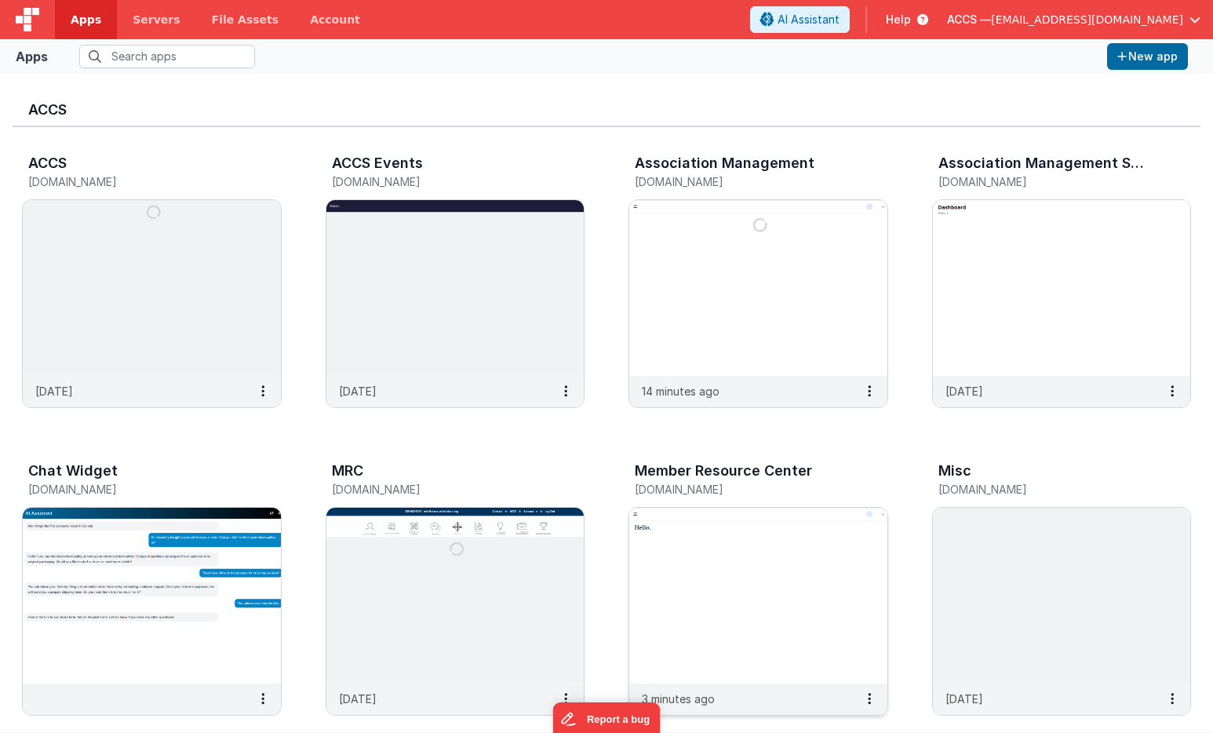
click at [700, 558] on img at bounding box center [758, 595] width 258 height 176
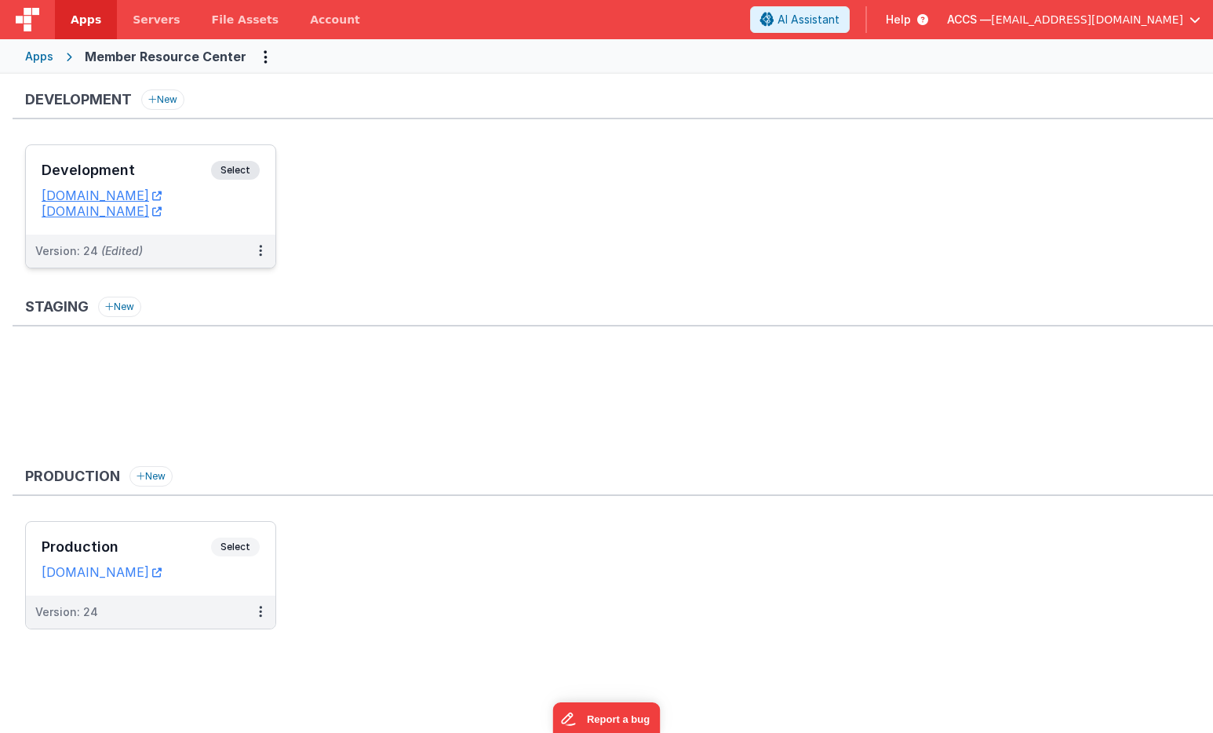
click at [176, 180] on div "Development Select" at bounding box center [151, 174] width 218 height 27
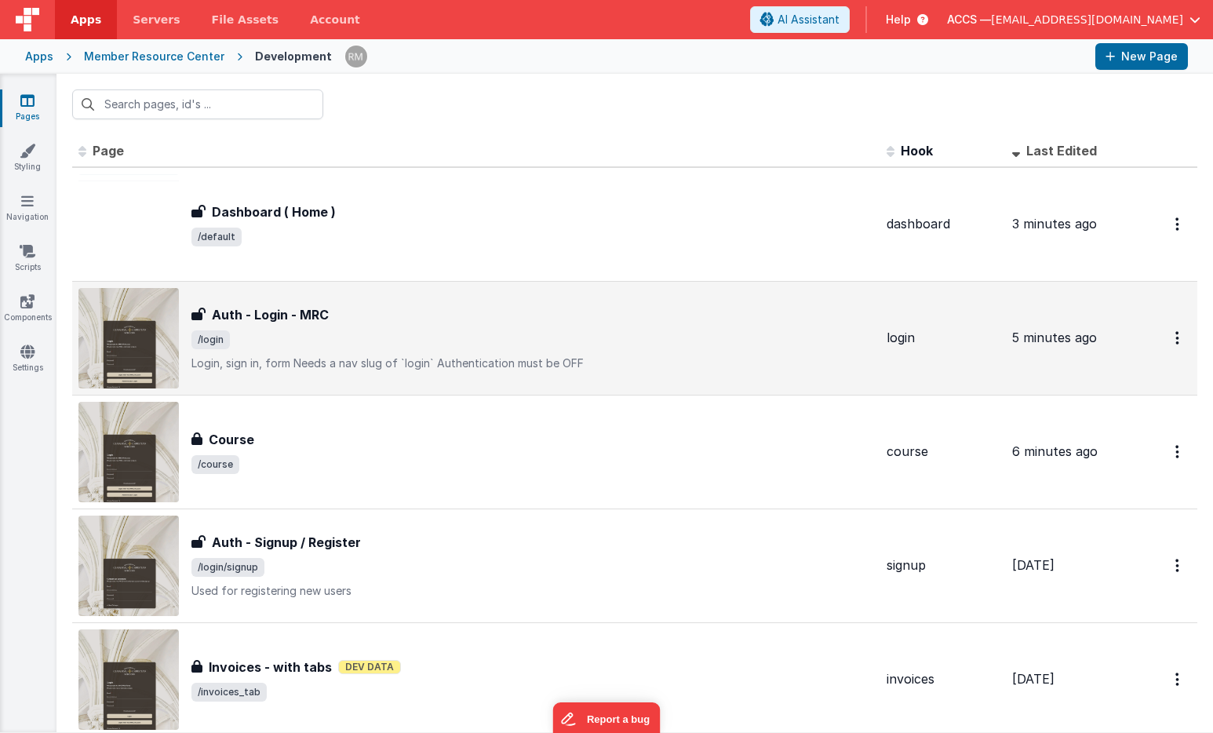
click at [478, 322] on div "Auth - Login - MRC" at bounding box center [532, 314] width 682 height 19
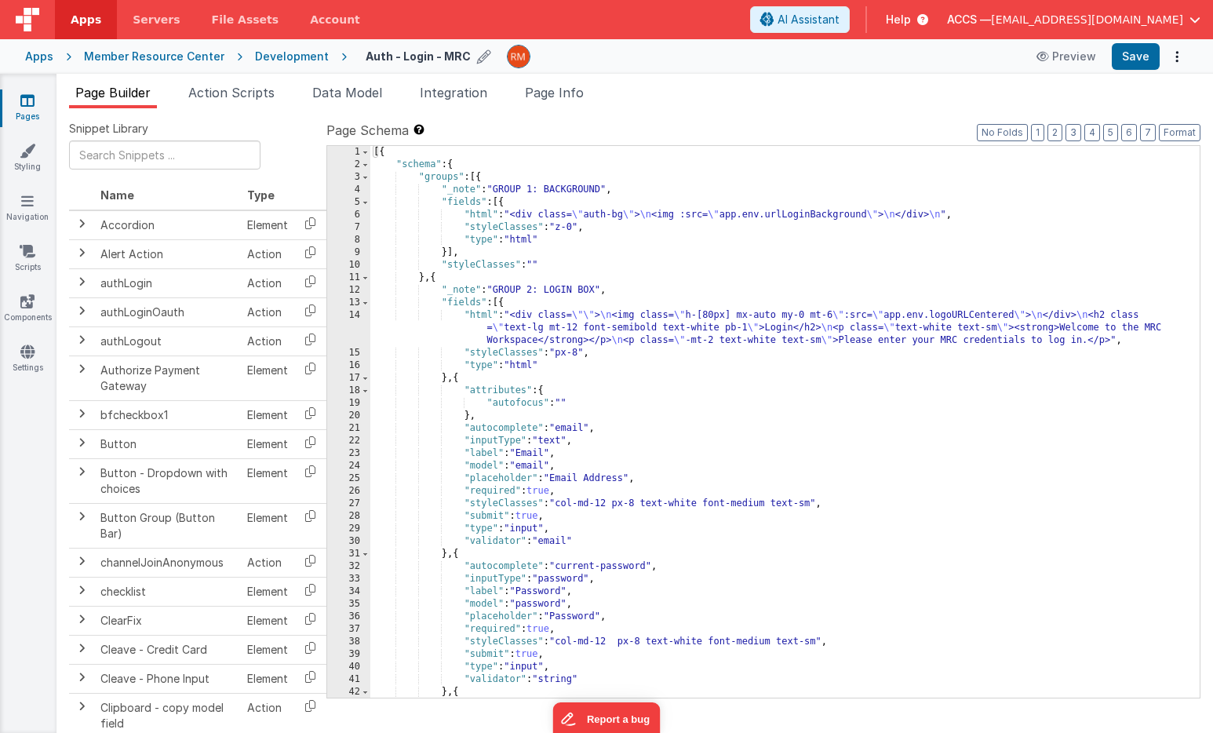
click at [477, 61] on icon at bounding box center [484, 56] width 14 height 22
click at [469, 62] on input "Auth - Login - MRC" at bounding box center [463, 57] width 195 height 24
type textarea "Login, sign in, form Needs a nav slug of `login` Authentication must be OFF"
type input "Auth - Login - MR"
type textarea "Login, sign in, form Needs a nav slug of `login` Authentication must be OFF"
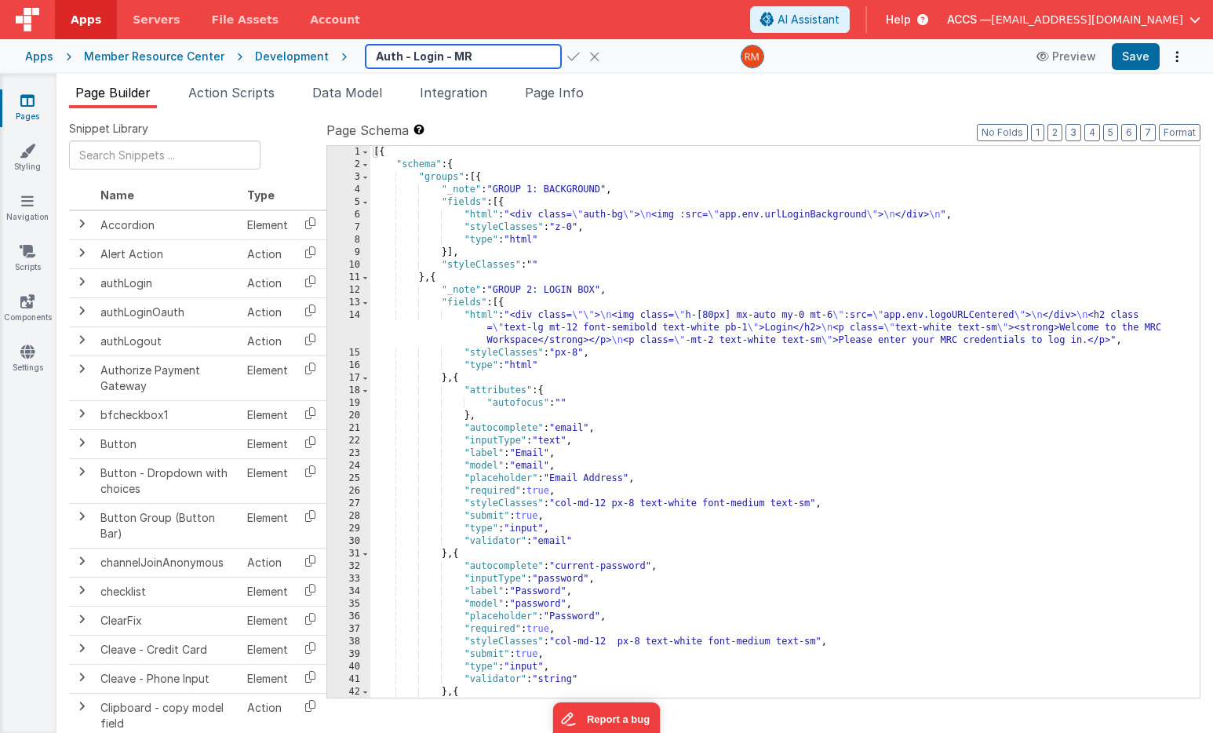
type input "Auth - Login - M"
type textarea "Login, sign in, form Needs a nav slug of `login` Authentication must be OFF"
type input "Auth - Login -"
type textarea "Login, sign in, form Needs a nav slug of `login` Authentication must be OFF"
type input "Auth - Login -"
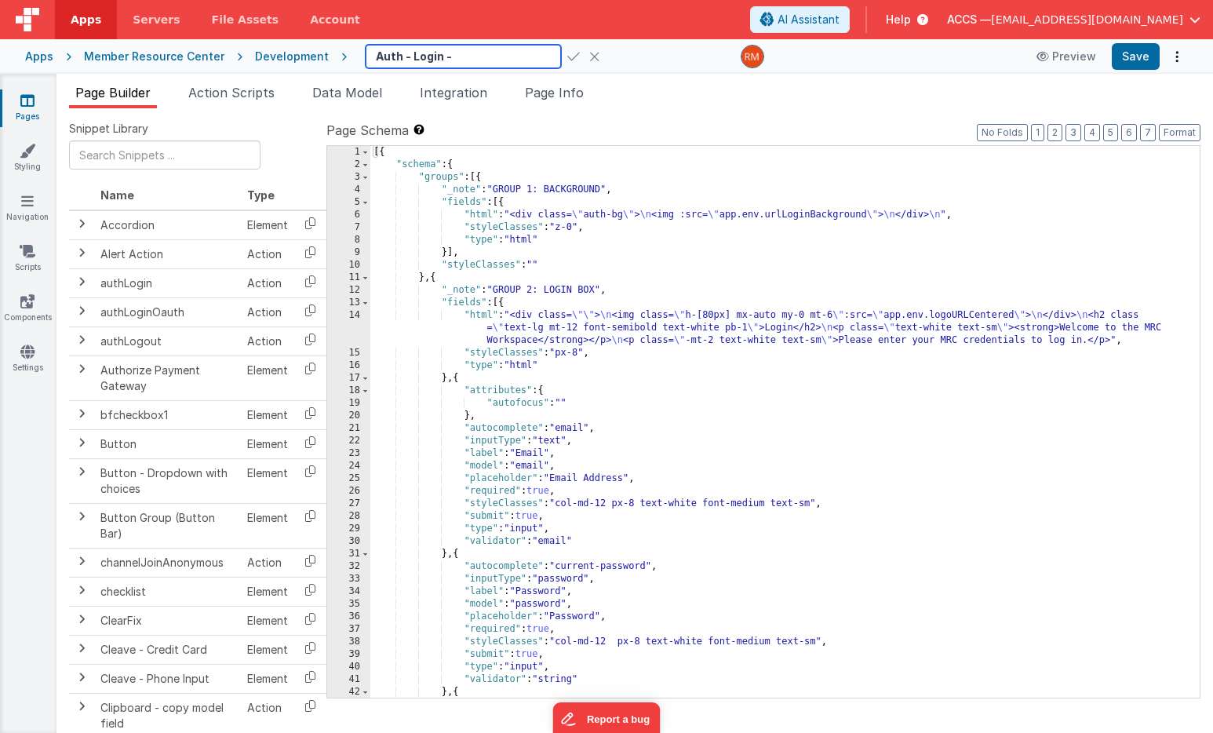
type textarea "Login, sign in, form Needs a nav slug of `login` Authentication must be OFF"
type input "Auth - Login"
type textarea "Login, sign in, form Needs a nav slug of `login` Authentication must be OFF"
type input "Auth - Login"
click at [567, 59] on icon at bounding box center [573, 56] width 13 height 22
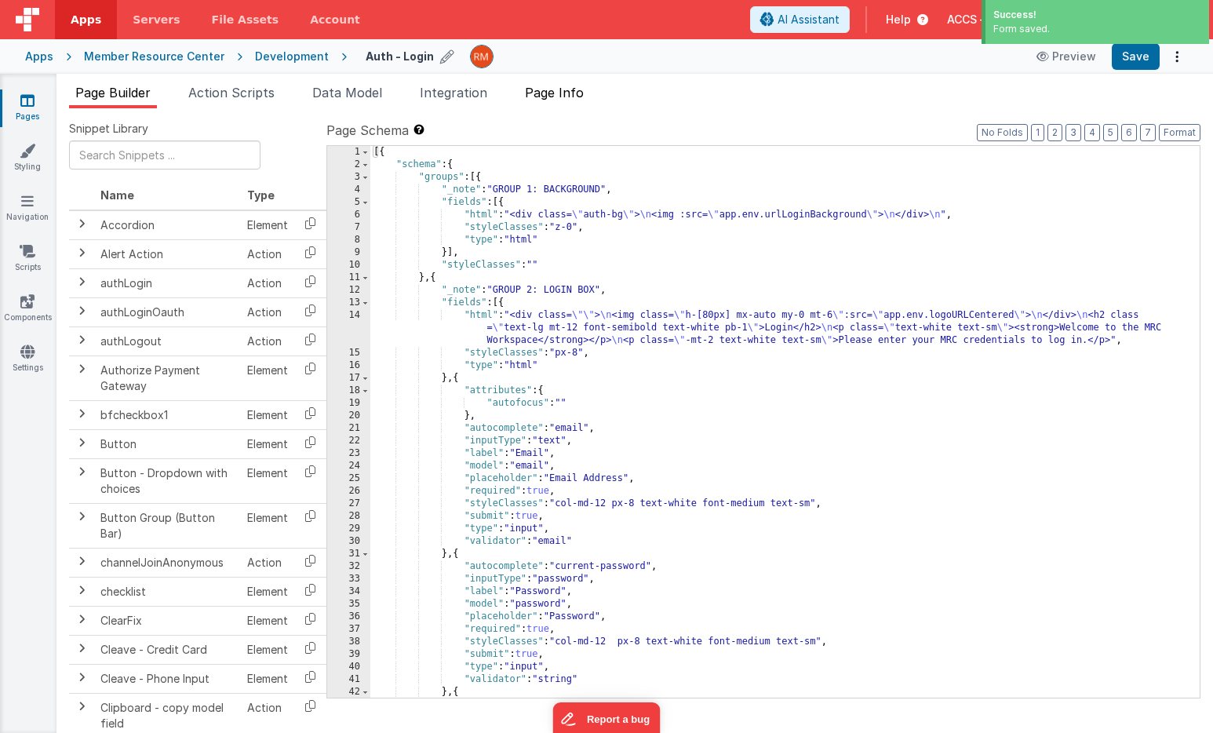
click at [568, 95] on span "Page Info" at bounding box center [554, 93] width 59 height 16
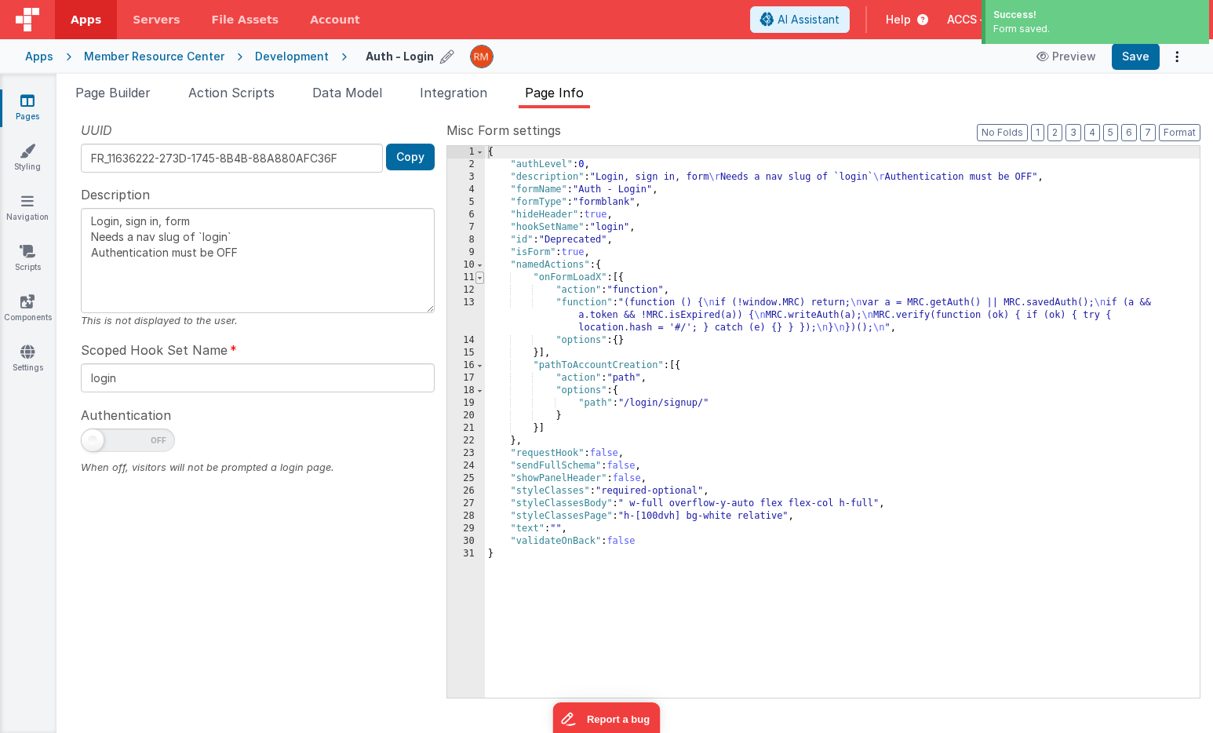
click at [478, 279] on span at bounding box center [479, 277] width 9 height 13
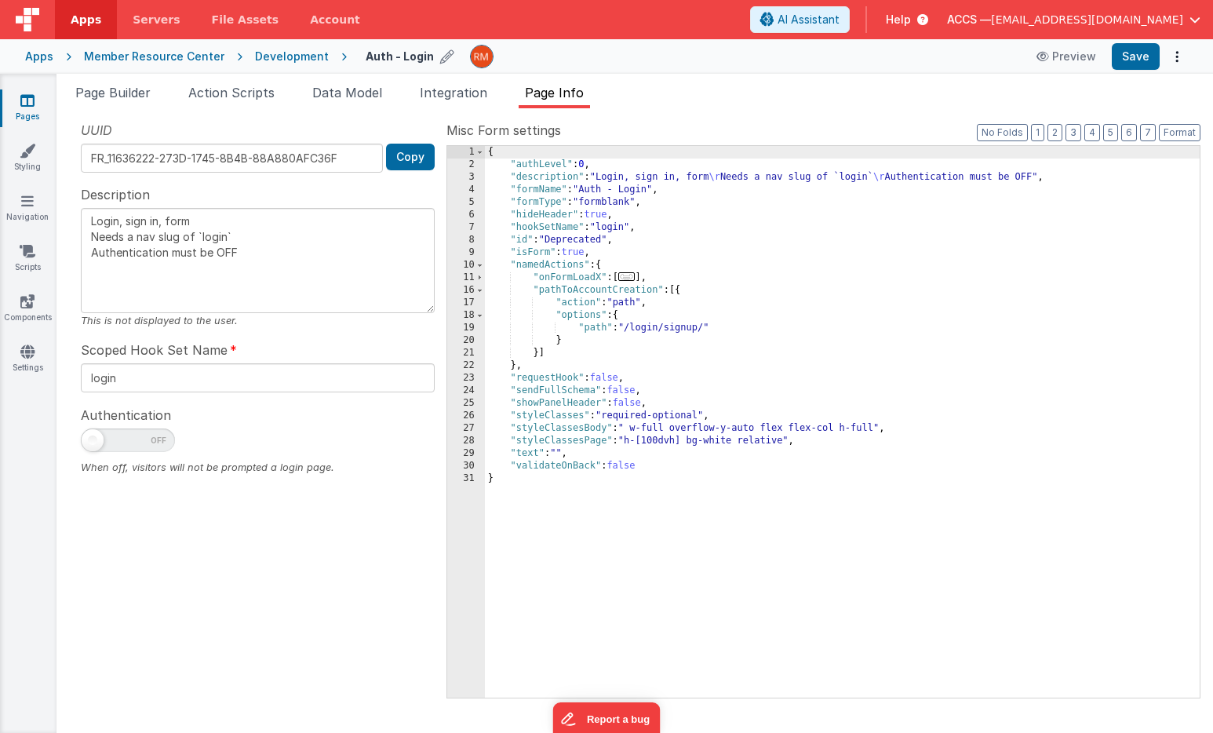
click at [624, 267] on div "{ "authLevel" : 0 , "description" : "Login, sign in, form \r Needs a nav slug o…" at bounding box center [842, 434] width 715 height 577
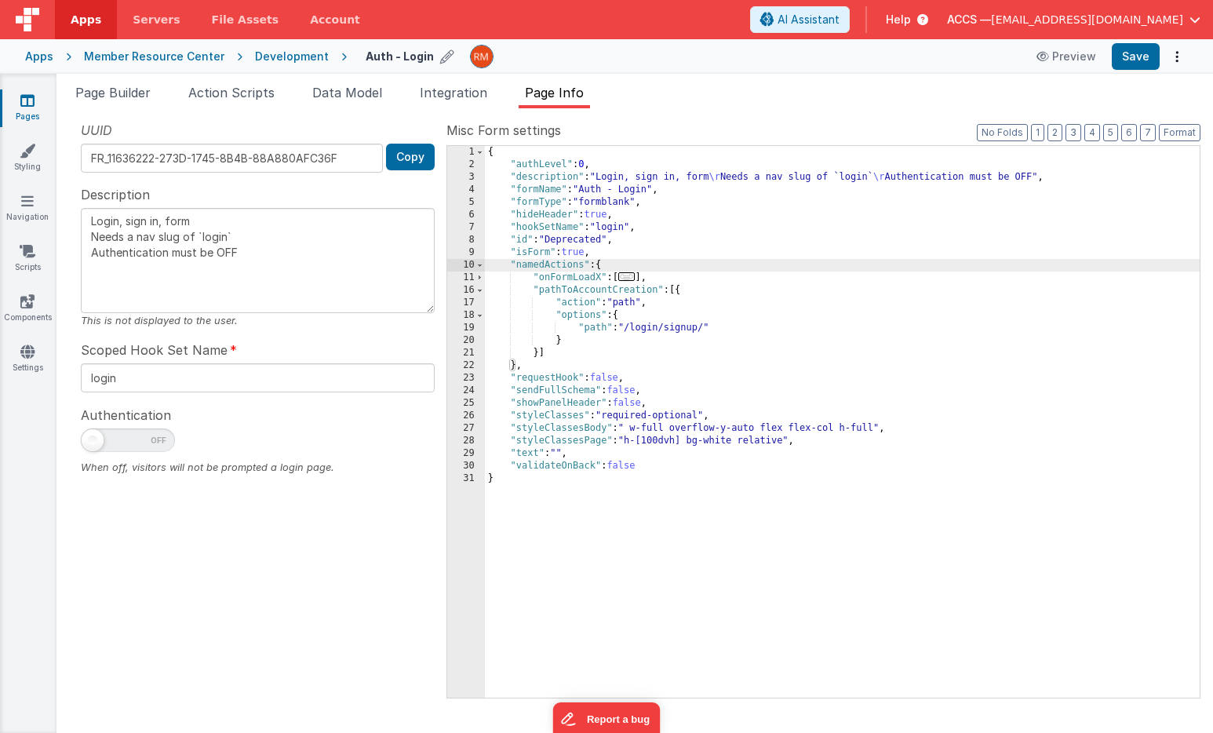
type textarea "Login, sign in, form Needs a nav slug of `login` Authentication must be OFF"
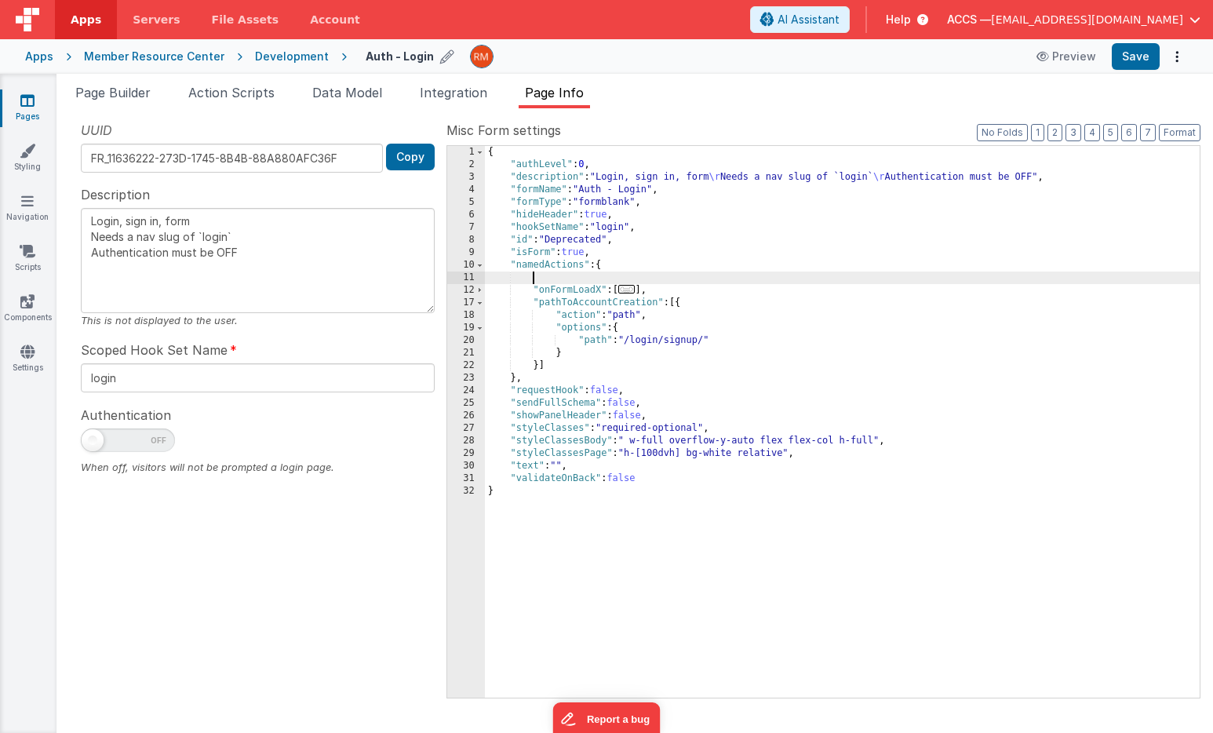
type textarea "Login, sign in, form Needs a nav slug of `login` Authentication must be OFF"
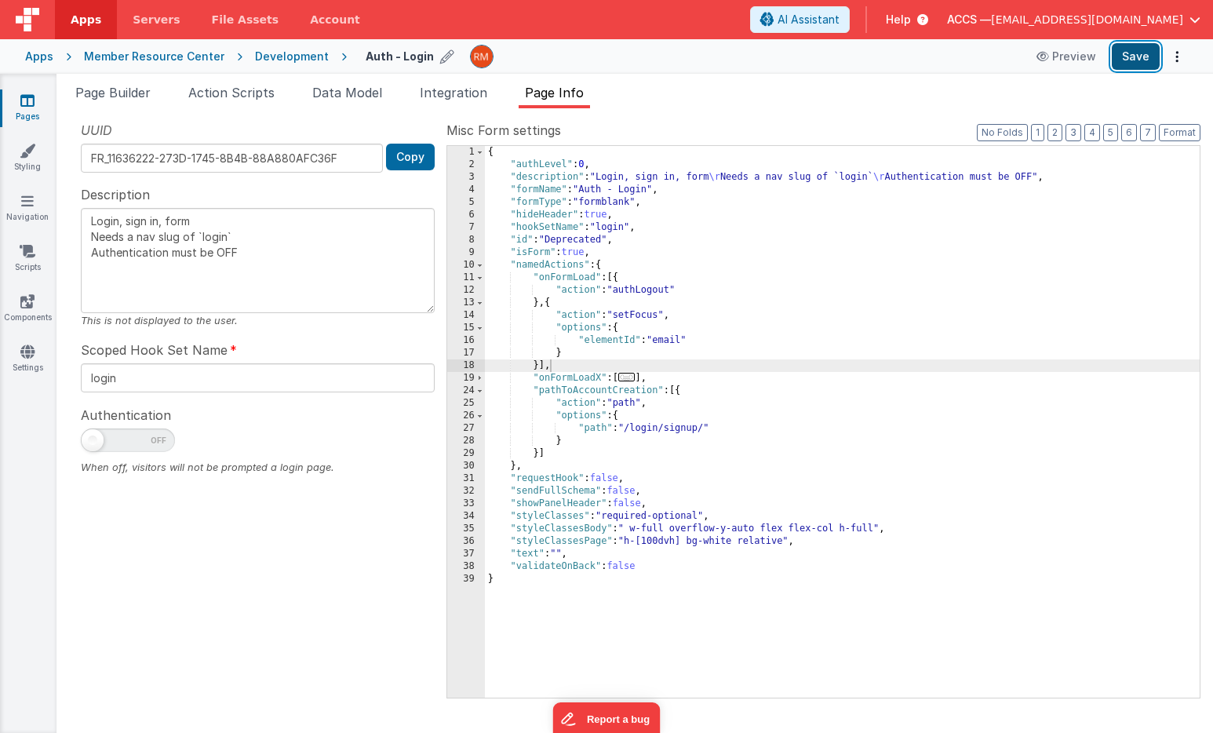
click at [1122, 64] on button "Save" at bounding box center [1135, 56] width 48 height 27
click at [30, 169] on link "Styling" at bounding box center [27, 158] width 56 height 31
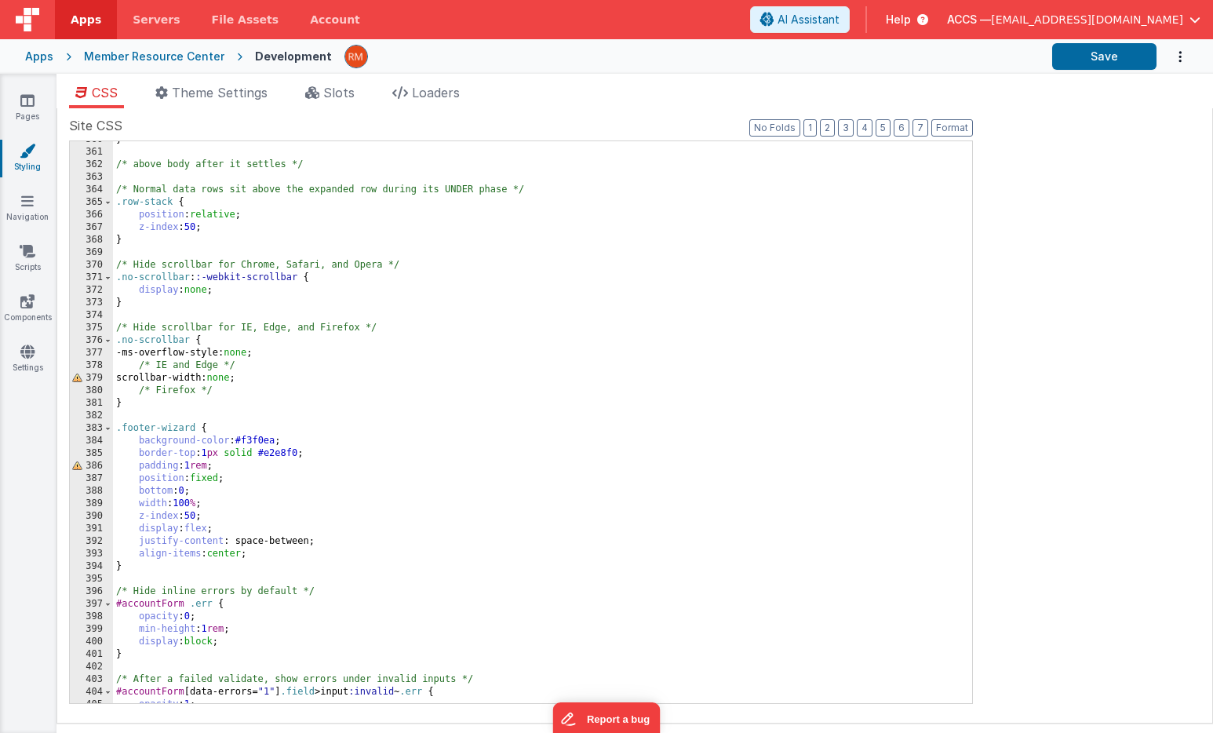
scroll to position [4985, 0]
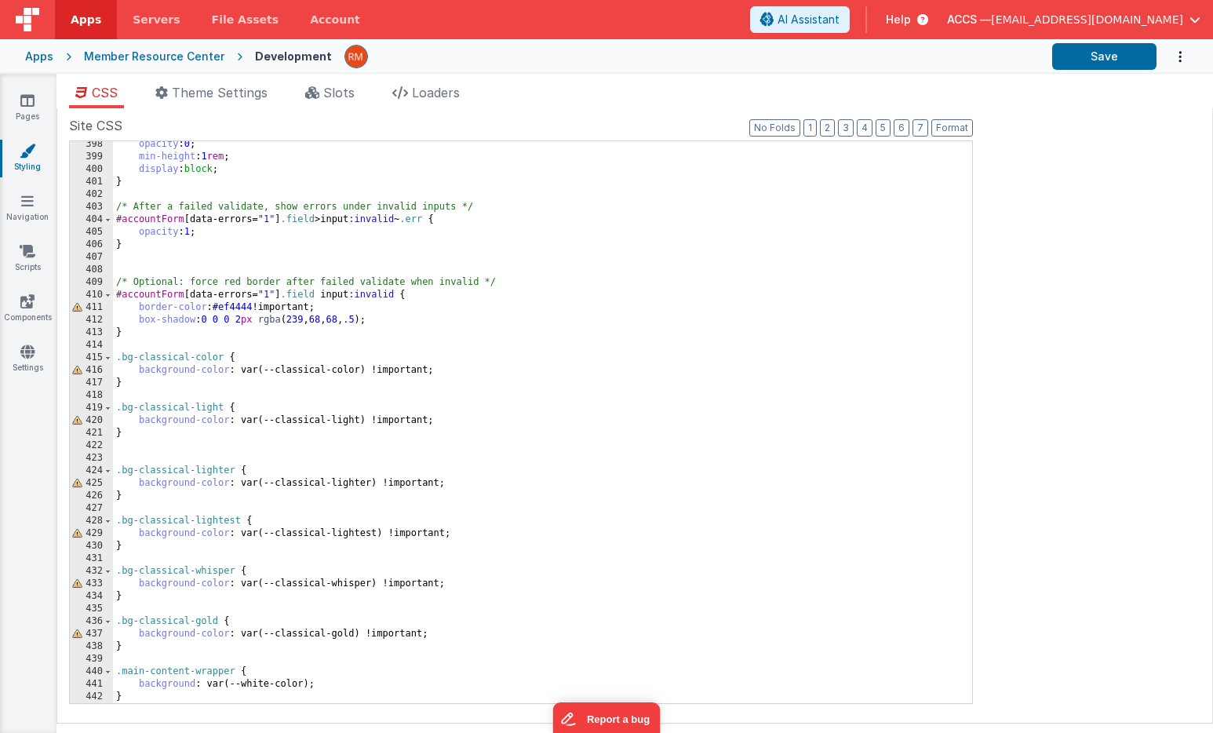
scroll to position [4985, 0]
click at [213, 98] on span "Theme Settings" at bounding box center [220, 93] width 96 height 16
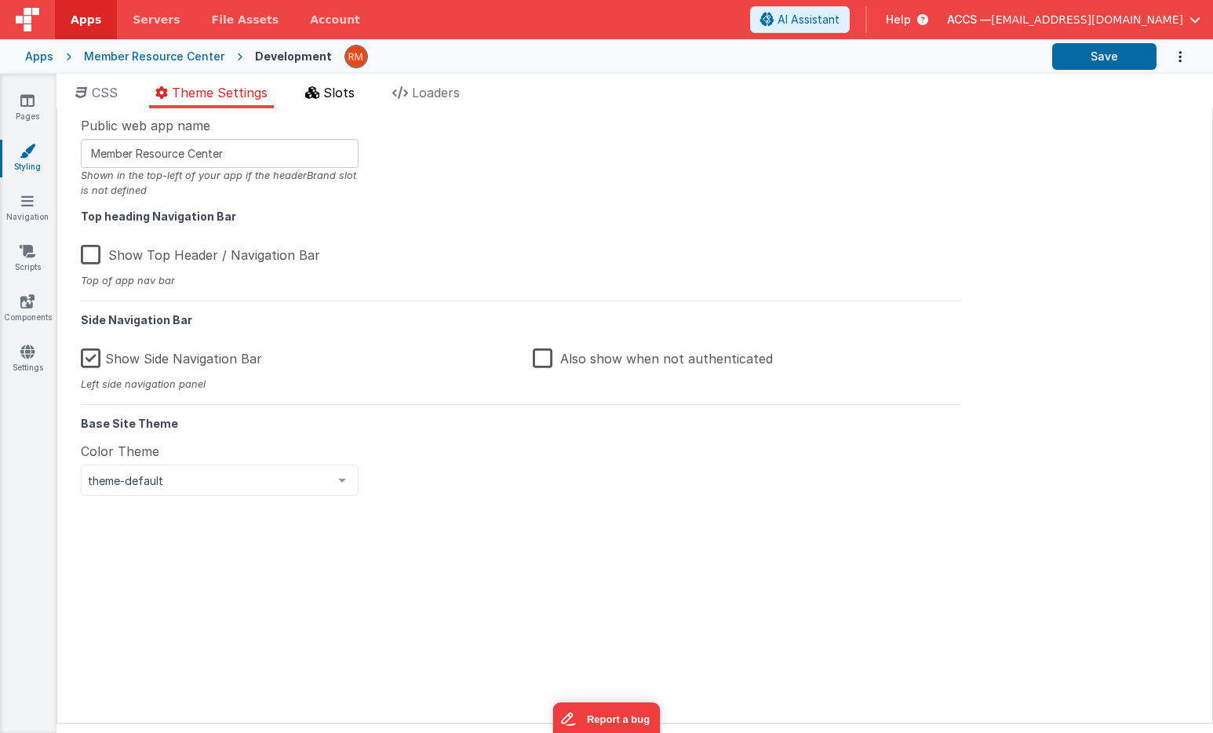
click at [334, 90] on span "Slots" at bounding box center [338, 93] width 31 height 16
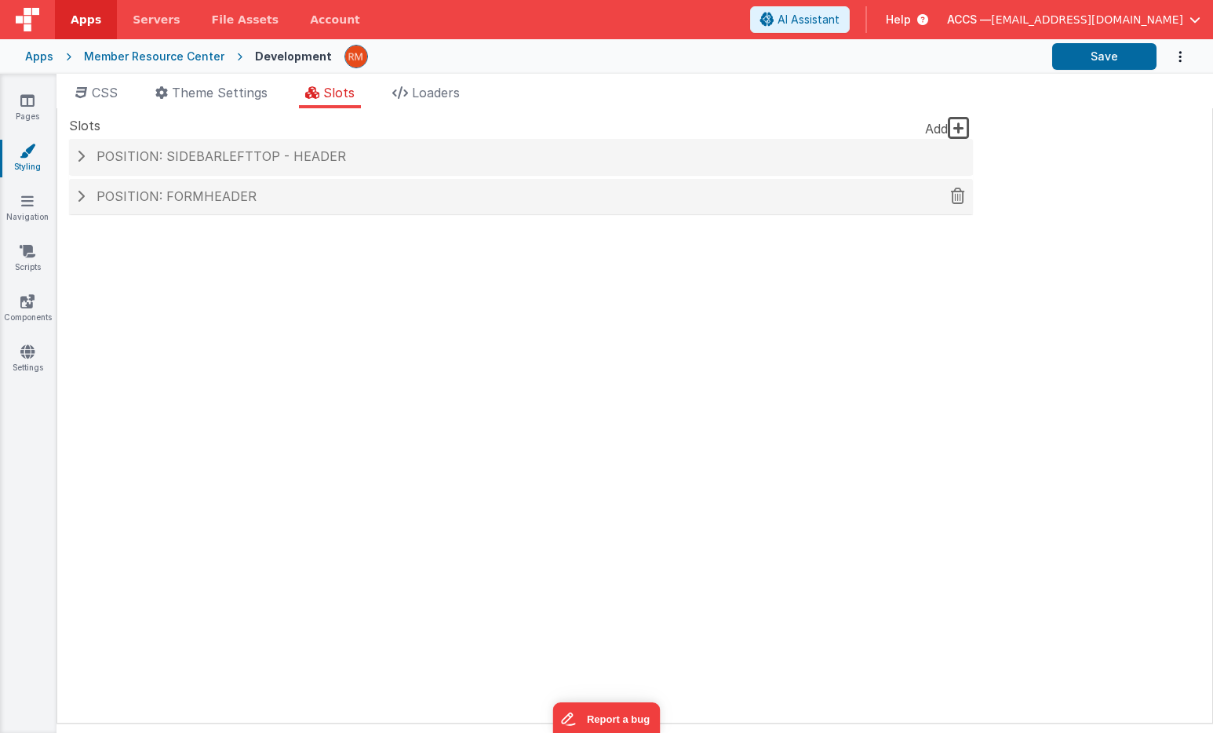
click at [207, 199] on span "Position: formHeader" at bounding box center [176, 196] width 160 height 16
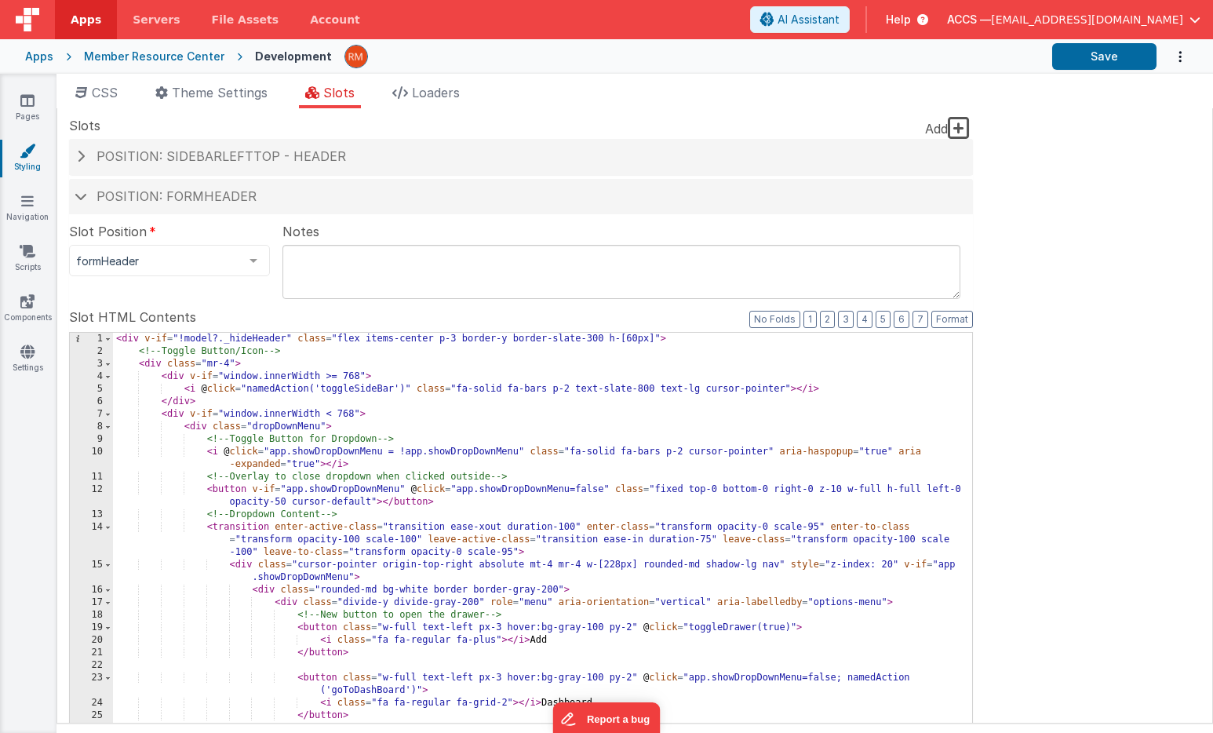
scroll to position [0, 0]
click at [458, 356] on div "< div v-if = "!model?._hideHeader" class = "flex items-center p-3 border-y bord…" at bounding box center [542, 599] width 859 height 533
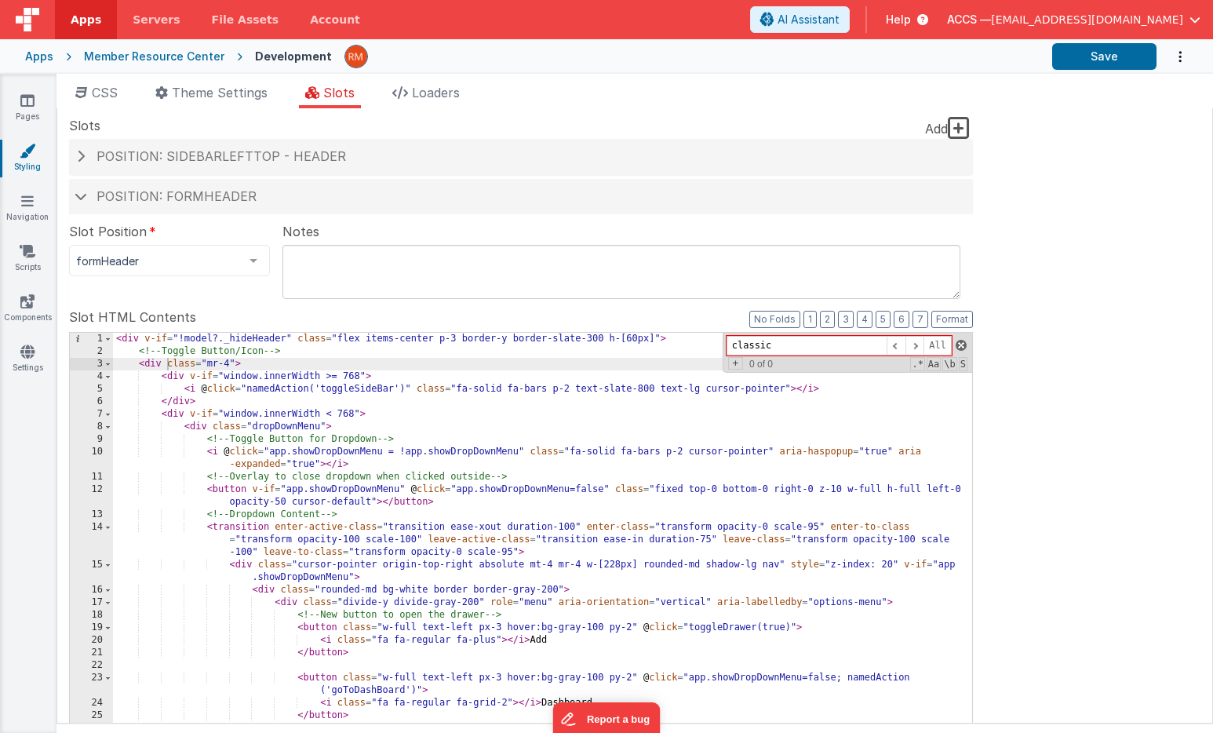
type input "classic"
click at [957, 342] on span at bounding box center [960, 345] width 11 height 11
click at [506, 154] on h4 "Position: sidebarLeftTop - header" at bounding box center [521, 157] width 888 height 14
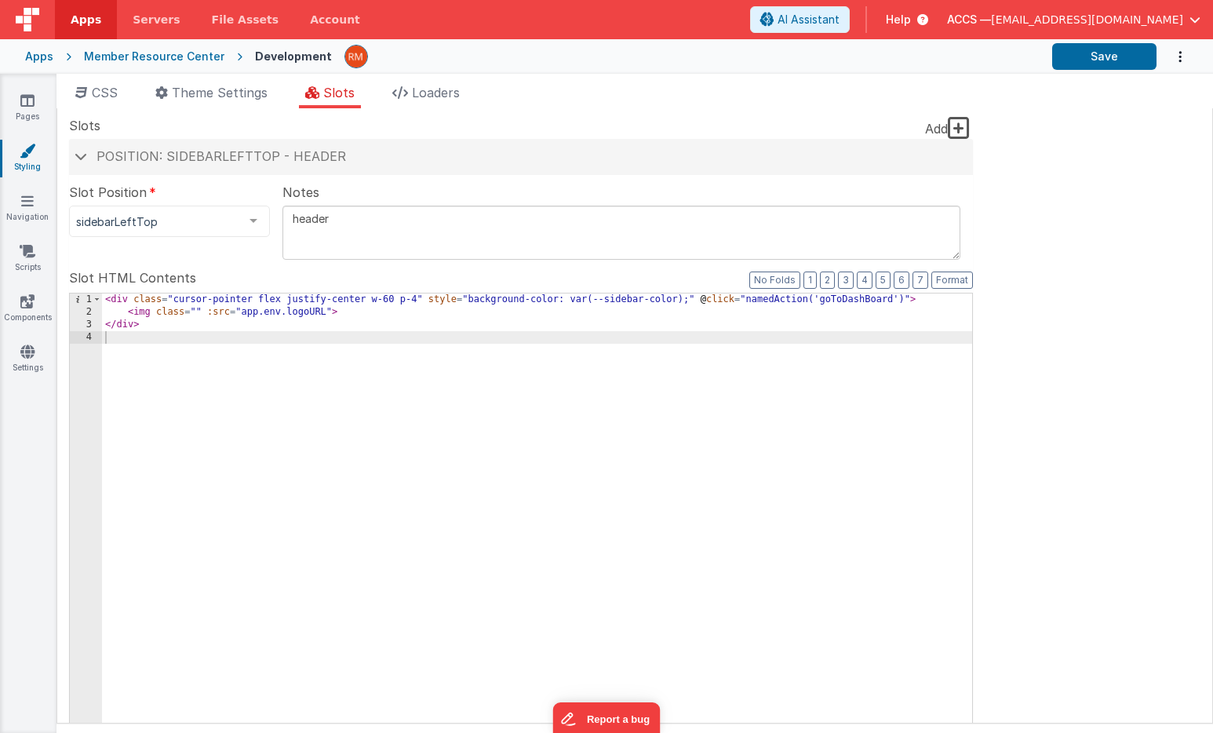
click at [31, 155] on icon at bounding box center [28, 151] width 16 height 16
click at [24, 159] on link "Styling" at bounding box center [27, 158] width 56 height 31
click at [107, 96] on span "CSS" at bounding box center [105, 93] width 26 height 16
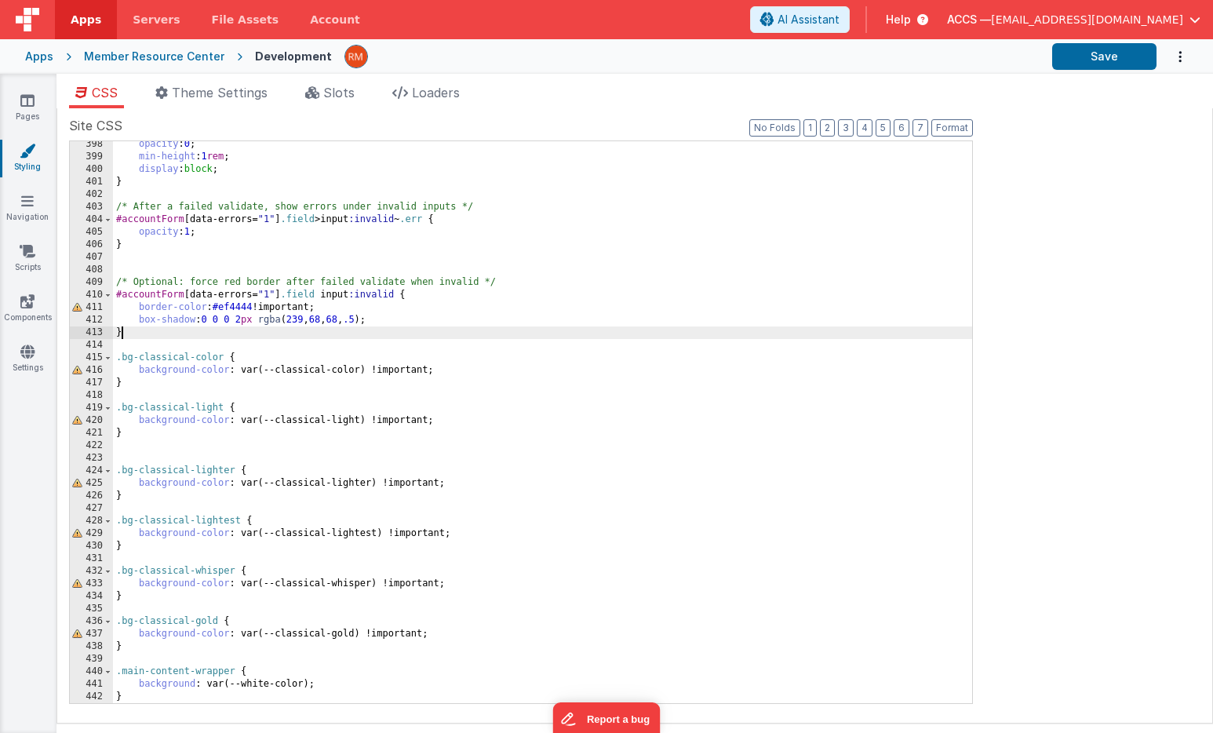
click at [389, 333] on div "opacity : 0 ; min-height : 1 rem ; display : block ; } /* After a failed valida…" at bounding box center [542, 431] width 859 height 587
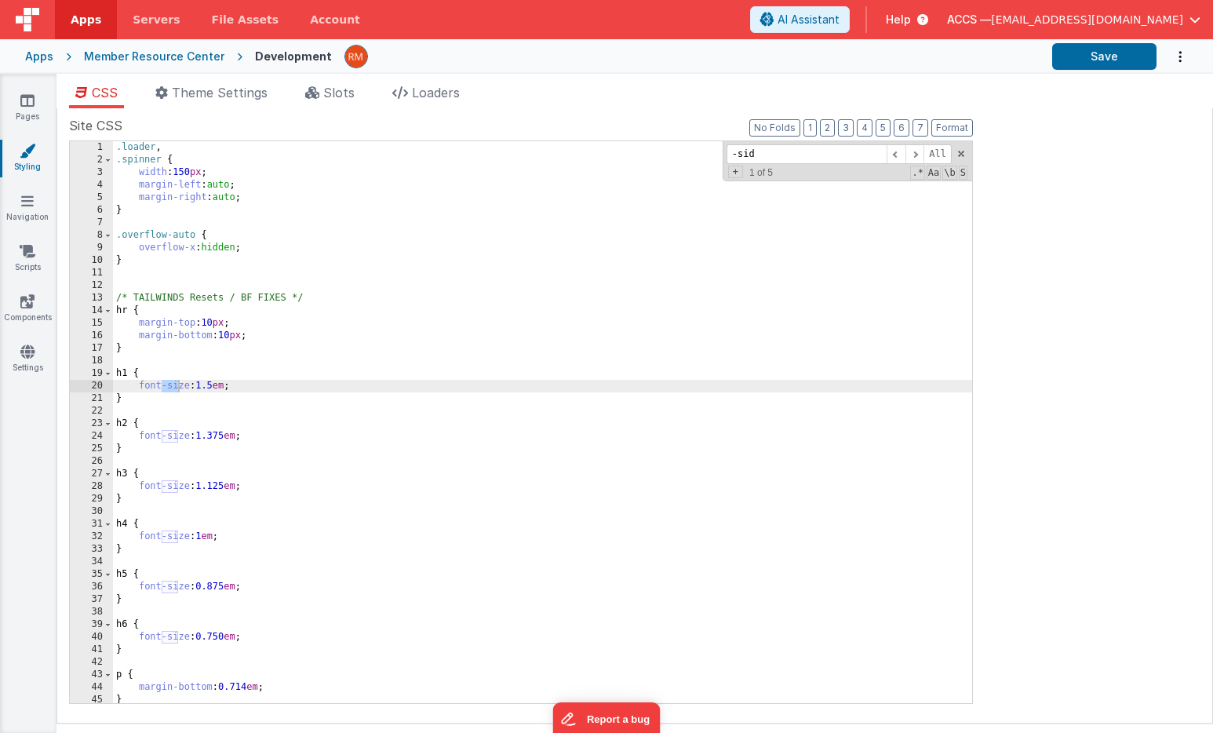
scroll to position [660, 0]
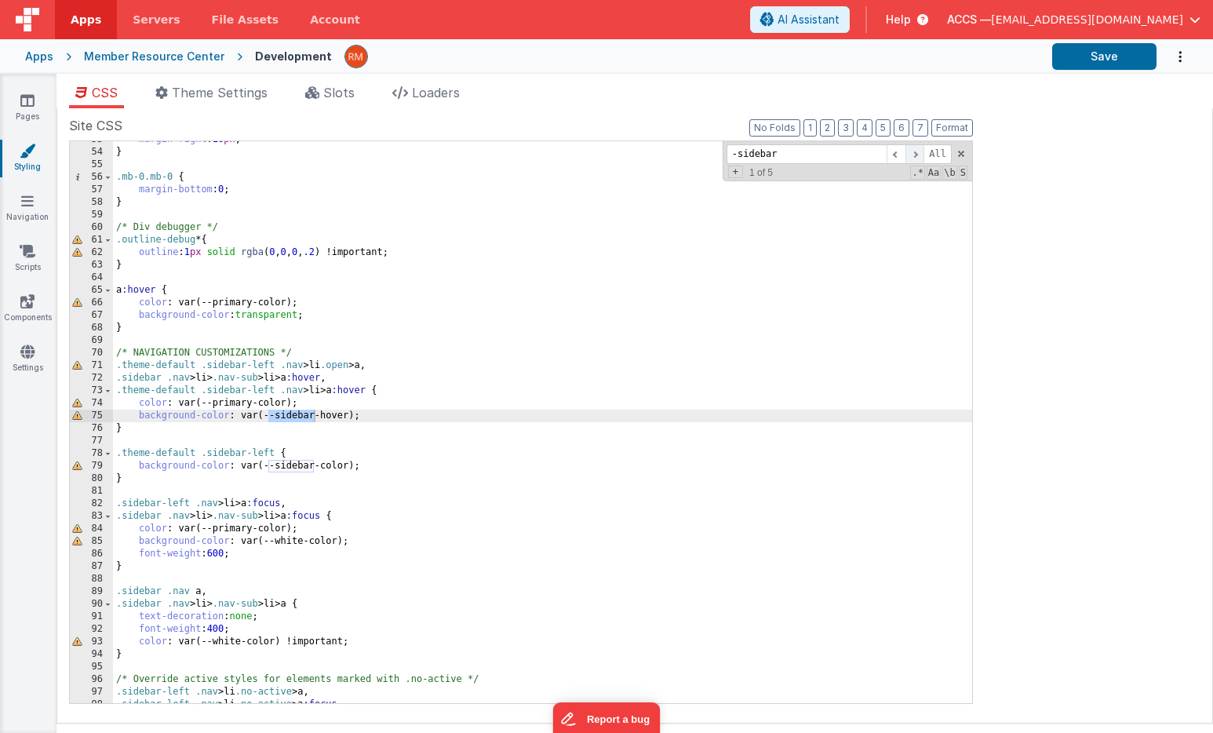
type input "-sidebar"
click at [915, 155] on span at bounding box center [914, 154] width 19 height 20
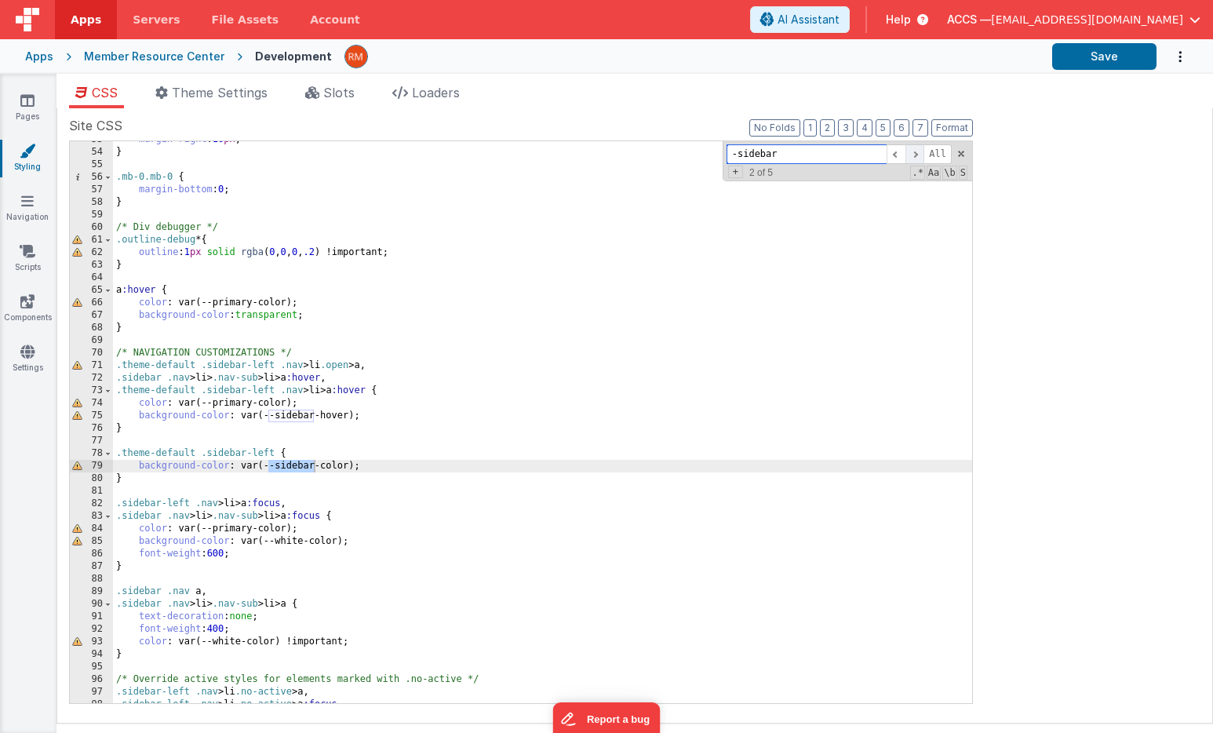
click at [915, 155] on span at bounding box center [914, 154] width 19 height 20
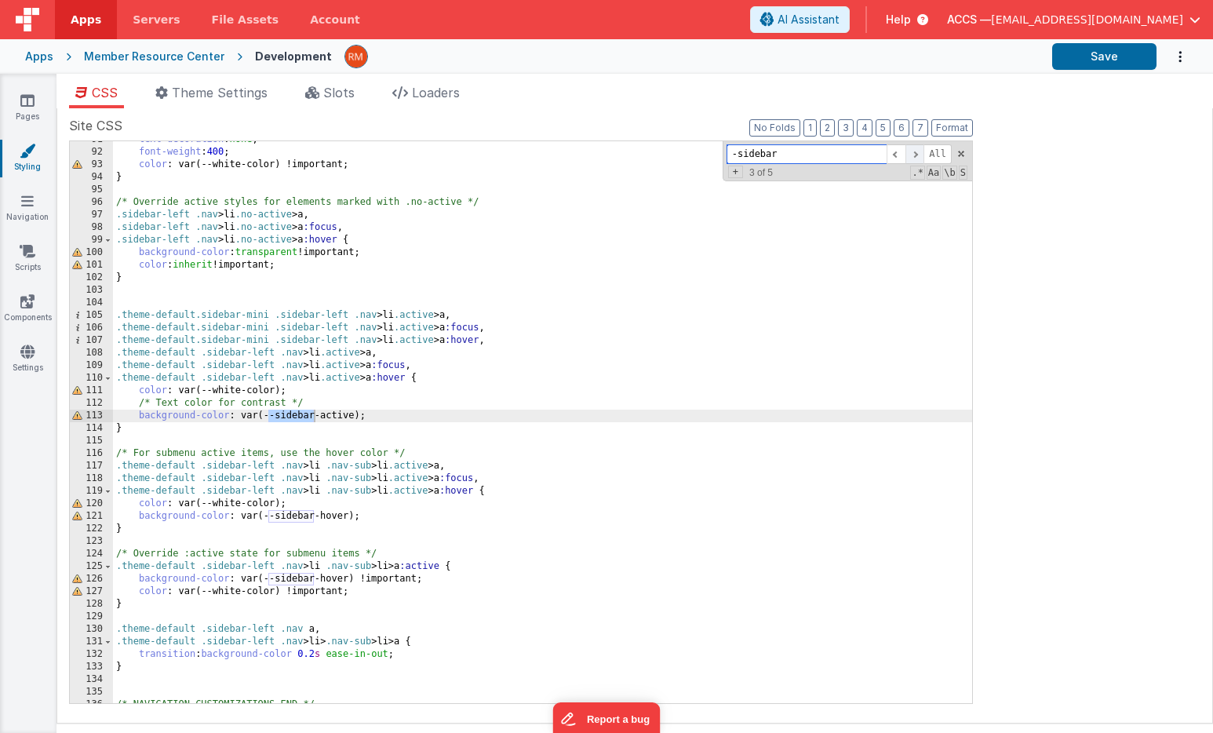
click at [915, 155] on span at bounding box center [914, 154] width 19 height 20
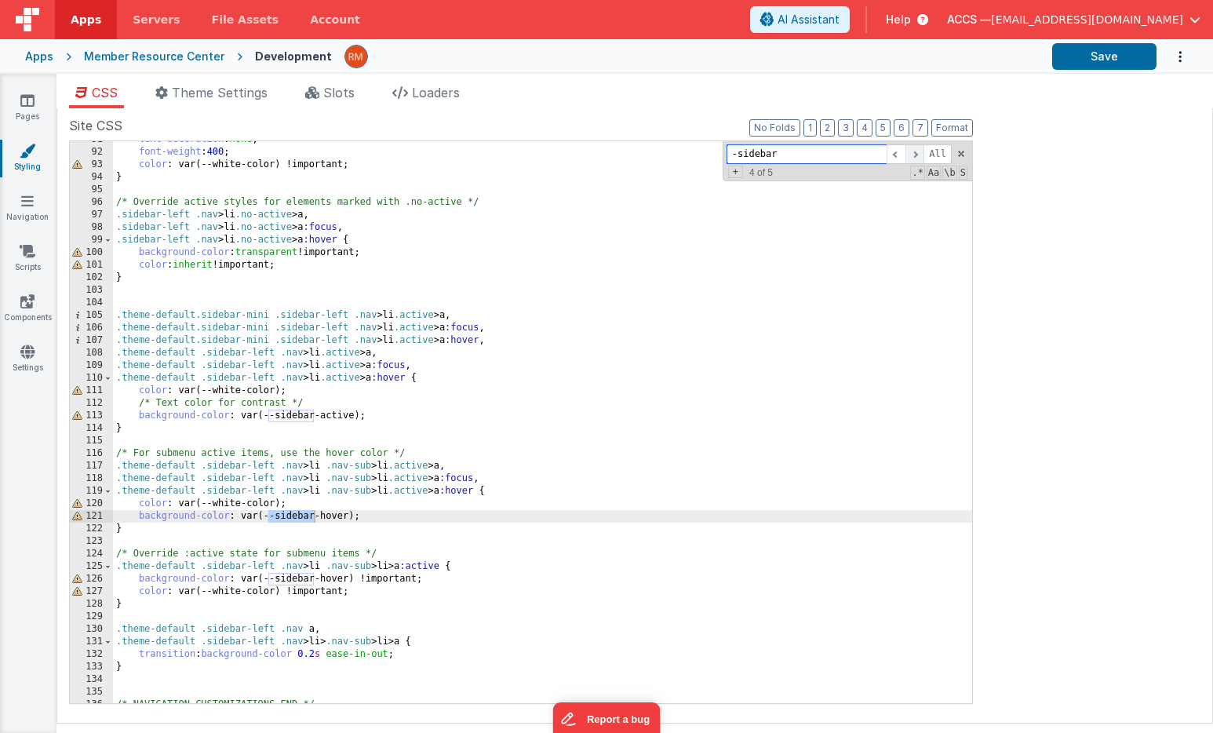
click at [915, 155] on span at bounding box center [914, 154] width 19 height 20
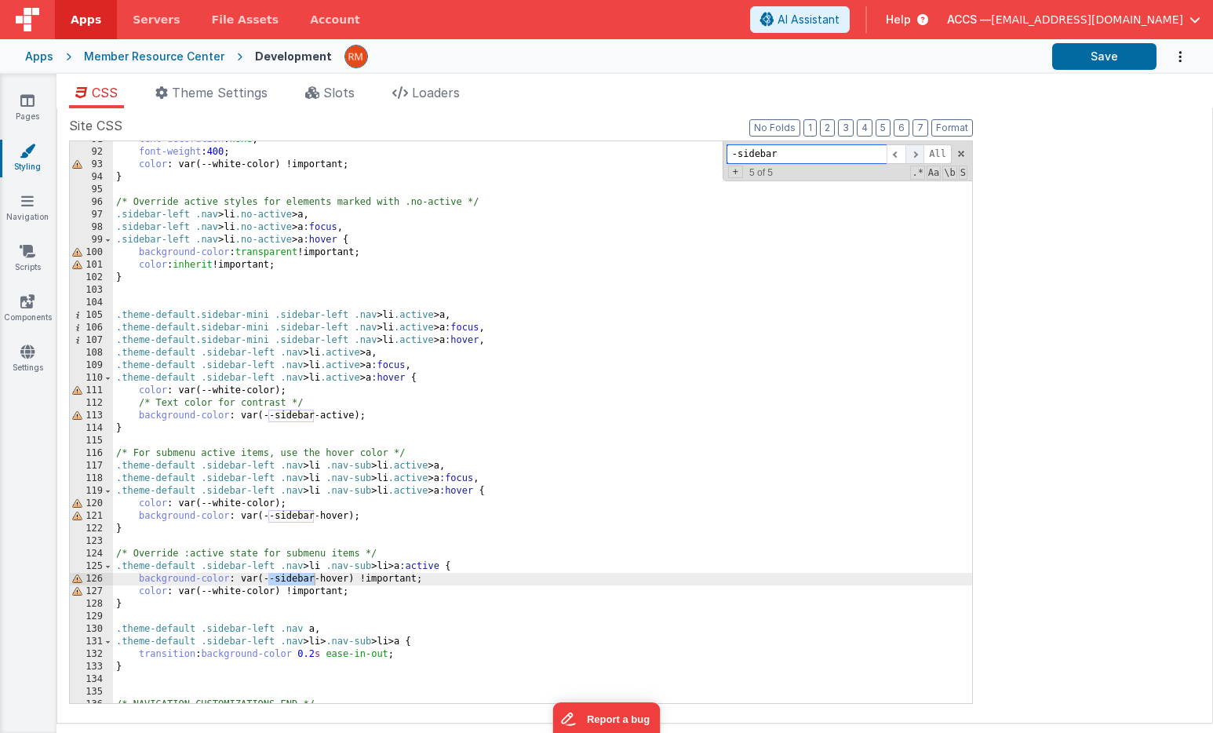
click at [915, 155] on span at bounding box center [914, 154] width 19 height 20
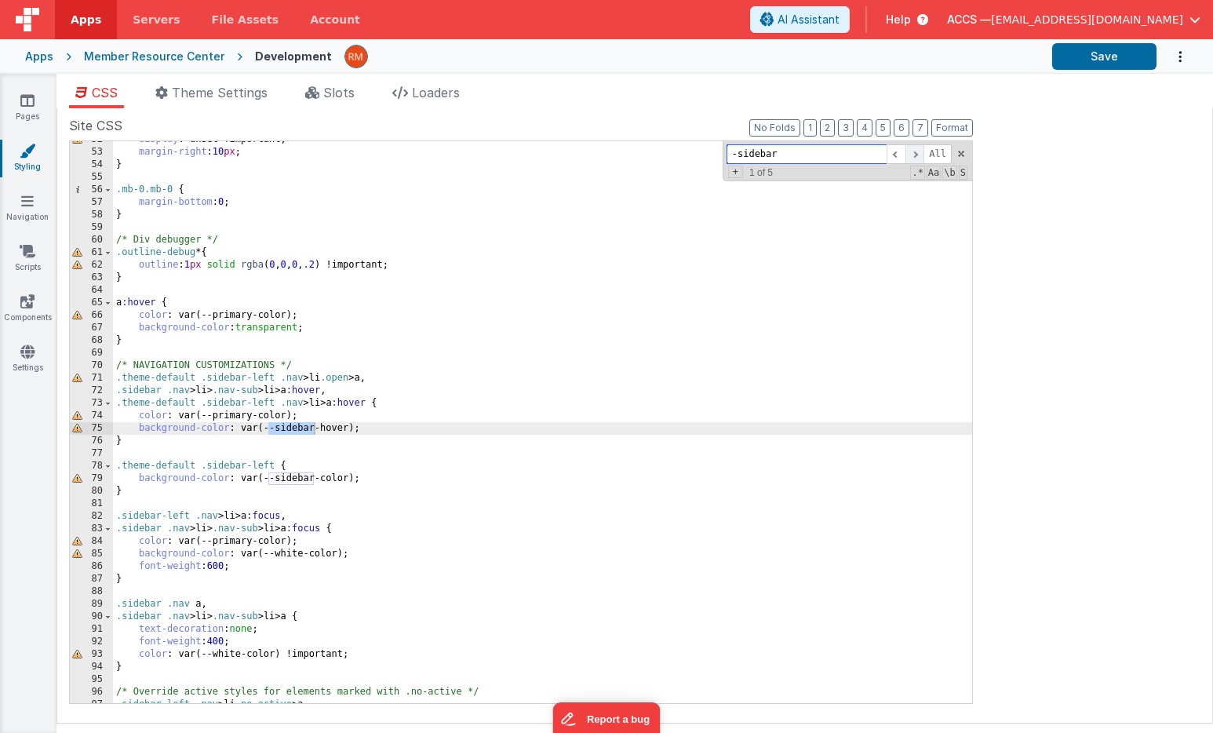
click at [915, 155] on span at bounding box center [914, 154] width 19 height 20
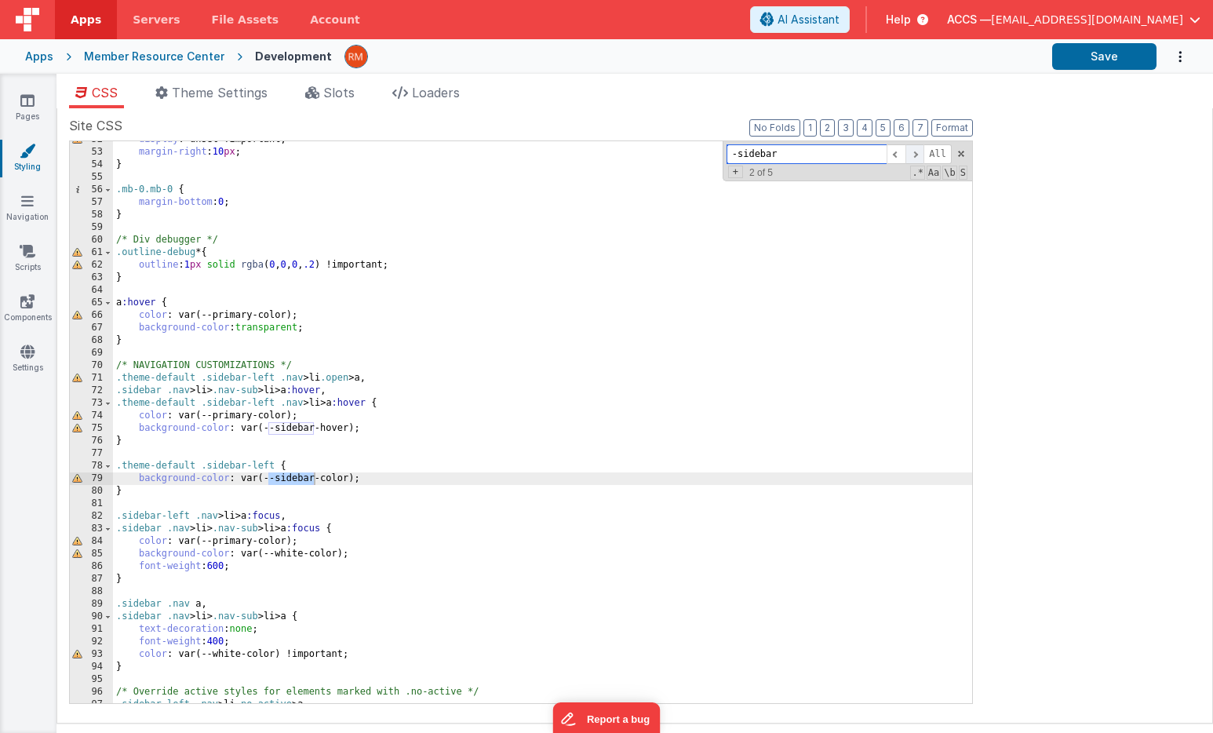
click at [915, 155] on span at bounding box center [914, 154] width 19 height 20
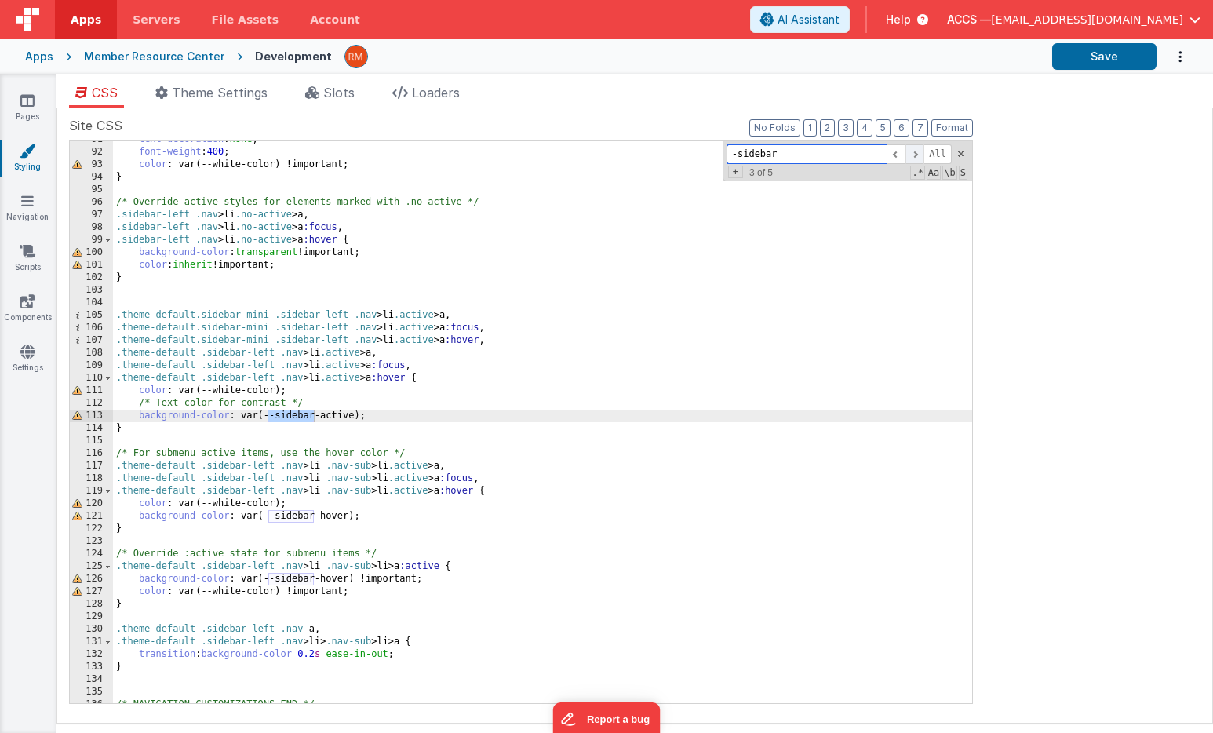
click at [915, 155] on span at bounding box center [914, 154] width 19 height 20
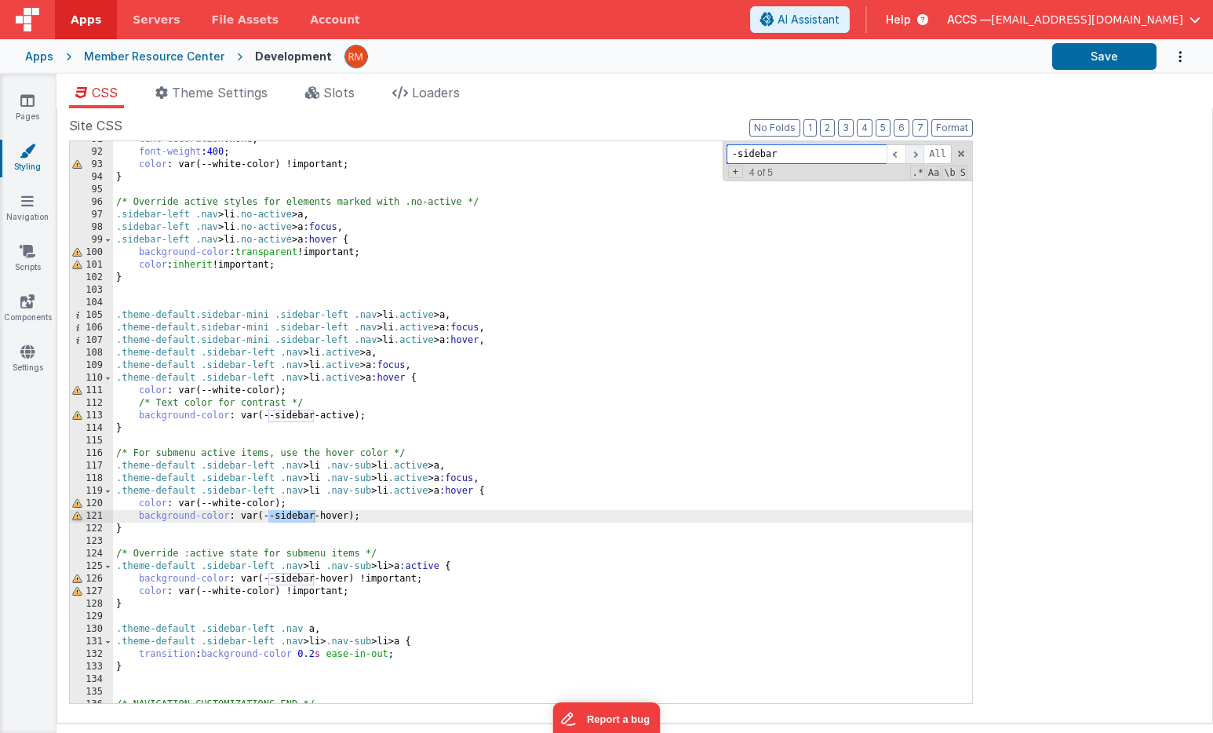
click at [915, 155] on span at bounding box center [914, 154] width 19 height 20
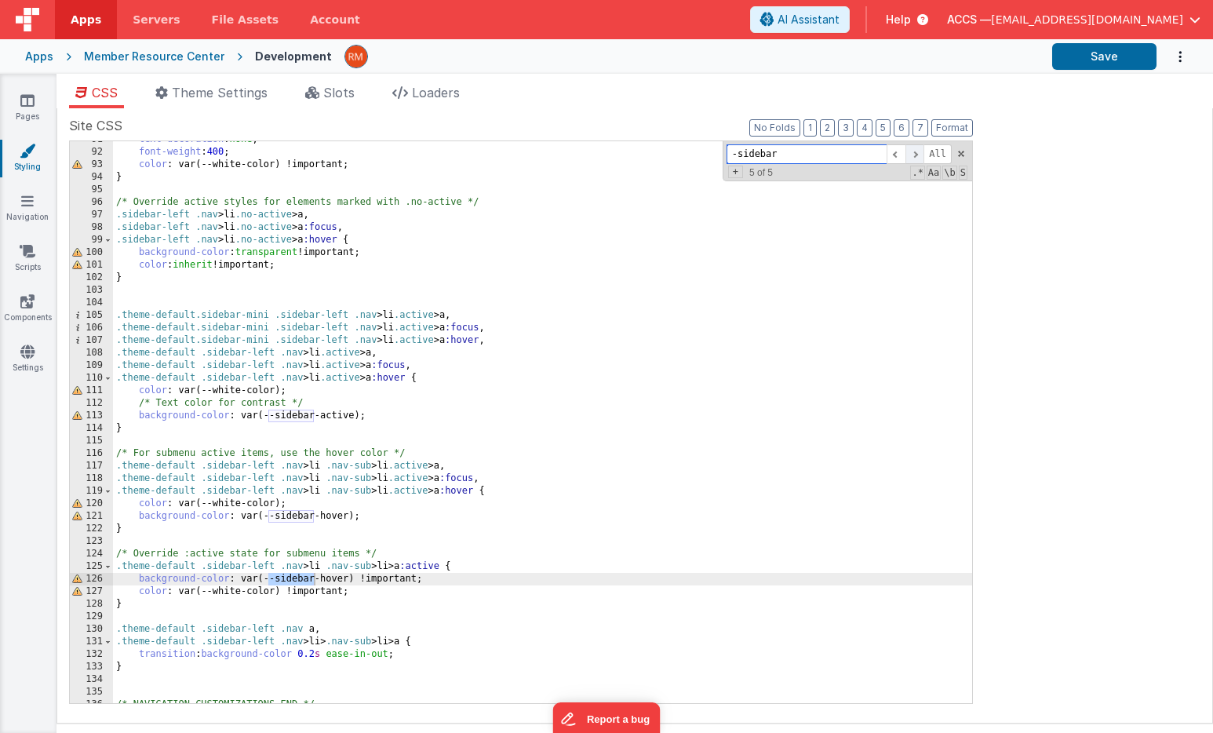
click at [915, 155] on span at bounding box center [914, 154] width 19 height 20
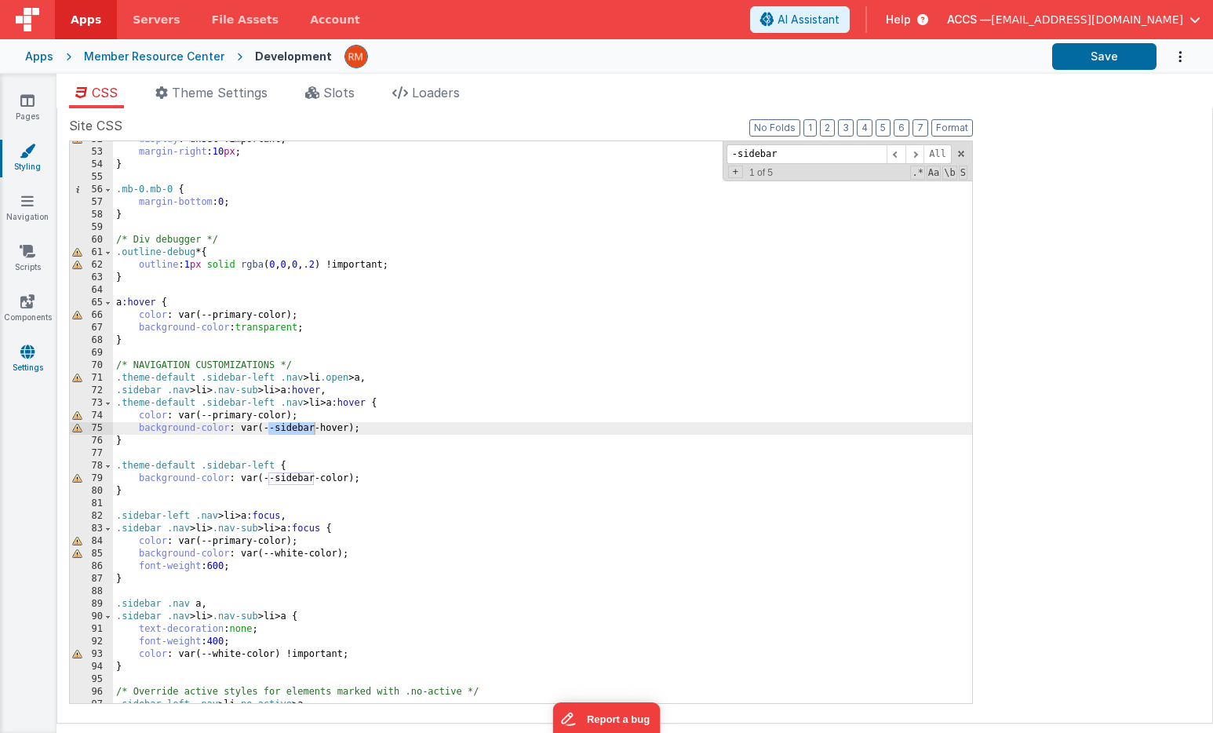
click at [36, 354] on link "Settings" at bounding box center [27, 359] width 56 height 31
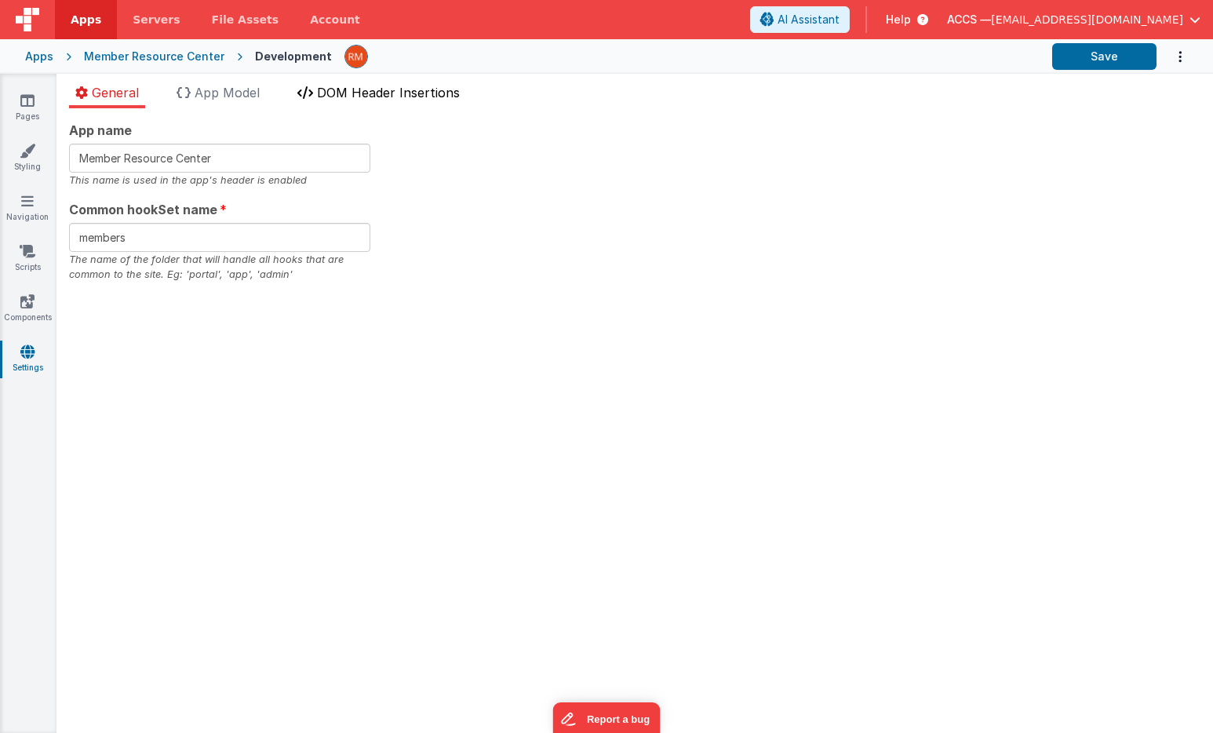
click at [338, 96] on span "DOM Header Insertions" at bounding box center [388, 93] width 143 height 16
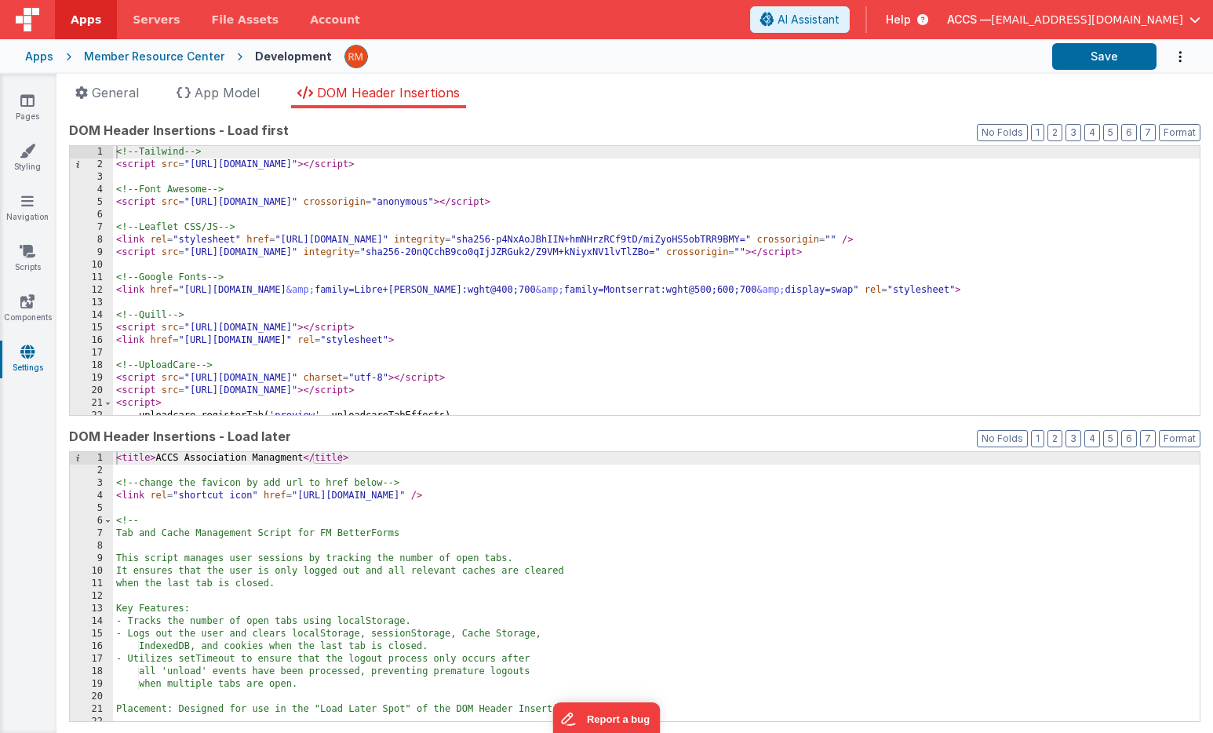
click at [327, 325] on div "<!-- Tailwind --> < script src = "https://cdn.tailwindcss.com" > </ script > <!…" at bounding box center [656, 293] width 1086 height 294
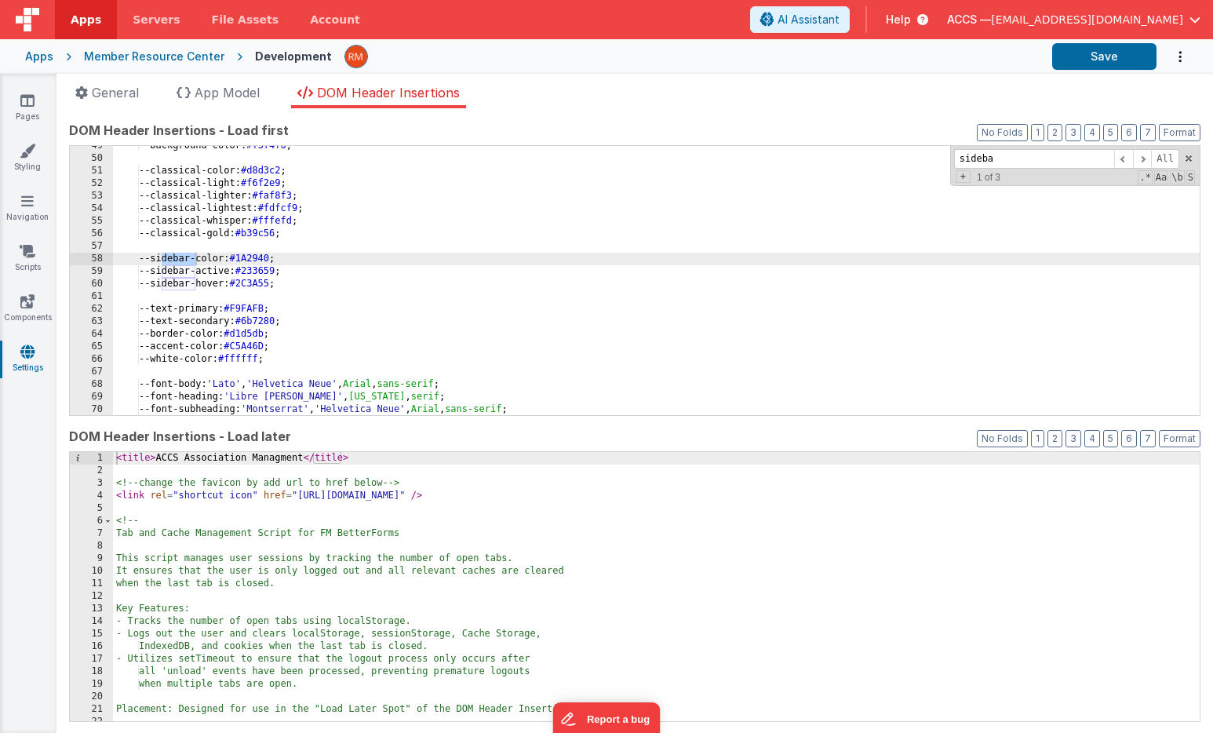
scroll to position [618, 0]
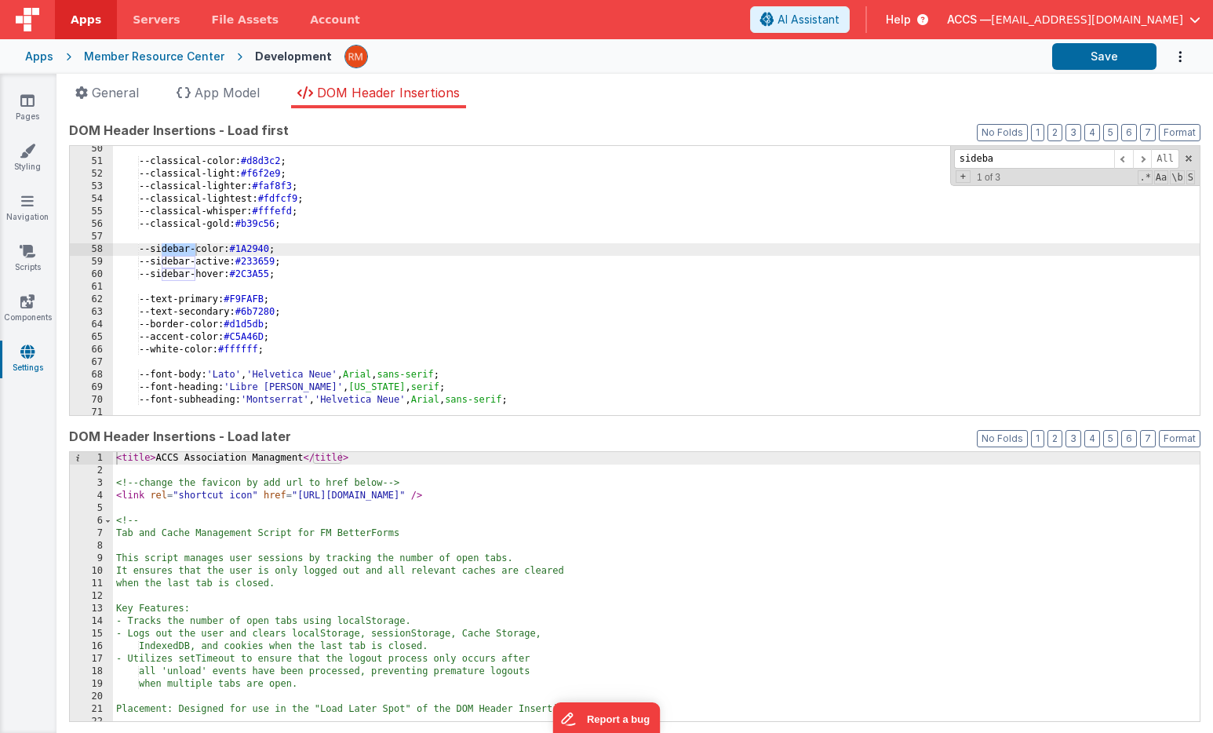
type input "sideba"
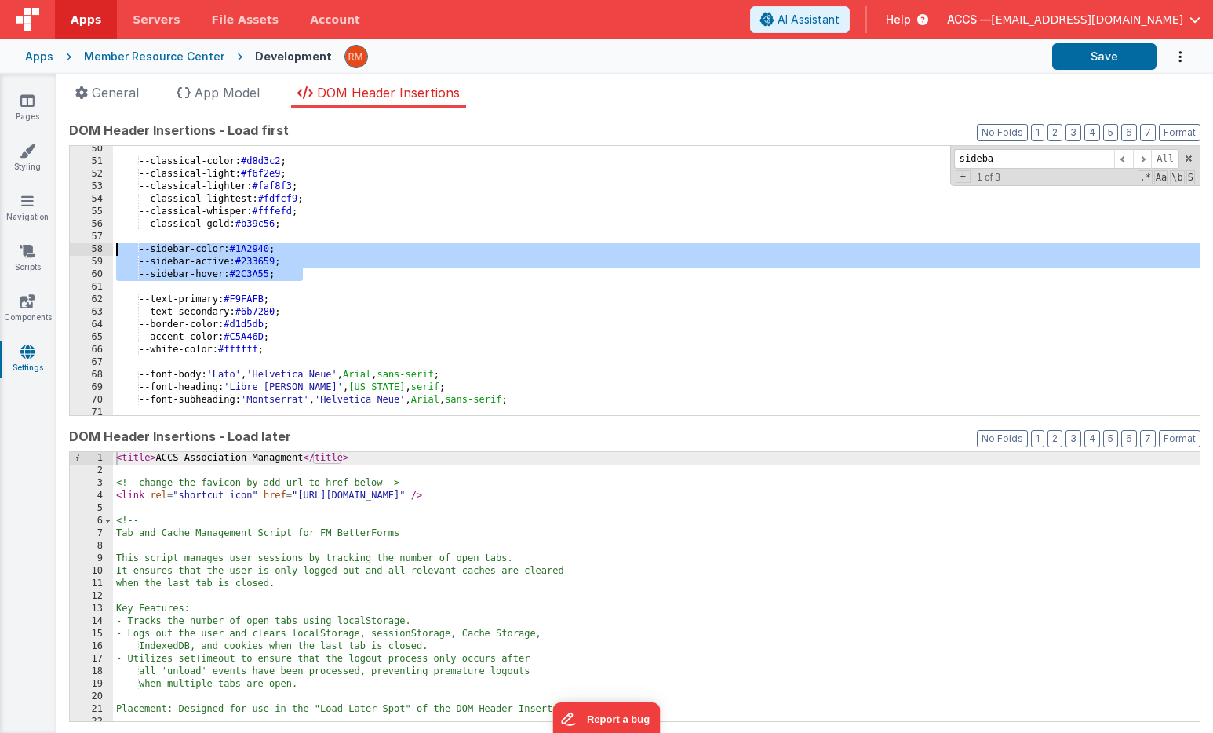
drag, startPoint x: 309, startPoint y: 275, endPoint x: 108, endPoint y: 247, distance: 202.7
click at [108, 247] on div "50 51 52 53 54 55 56 57 58 59 60 61 62 63 64 65 66 67 68 69 70 71 72 73 --class…" at bounding box center [634, 280] width 1131 height 271
click at [307, 270] on div "--classical-color: #d8d3c2 ; --classical-light: #f6f2e9 ; --classical-lighter: …" at bounding box center [656, 290] width 1086 height 294
drag, startPoint x: 315, startPoint y: 277, endPoint x: 91, endPoint y: 249, distance: 226.0
click at [91, 249] on div "50 51 52 53 54 55 56 57 58 59 60 61 62 63 64 65 66 67 68 69 70 71 72 73 --class…" at bounding box center [634, 280] width 1131 height 271
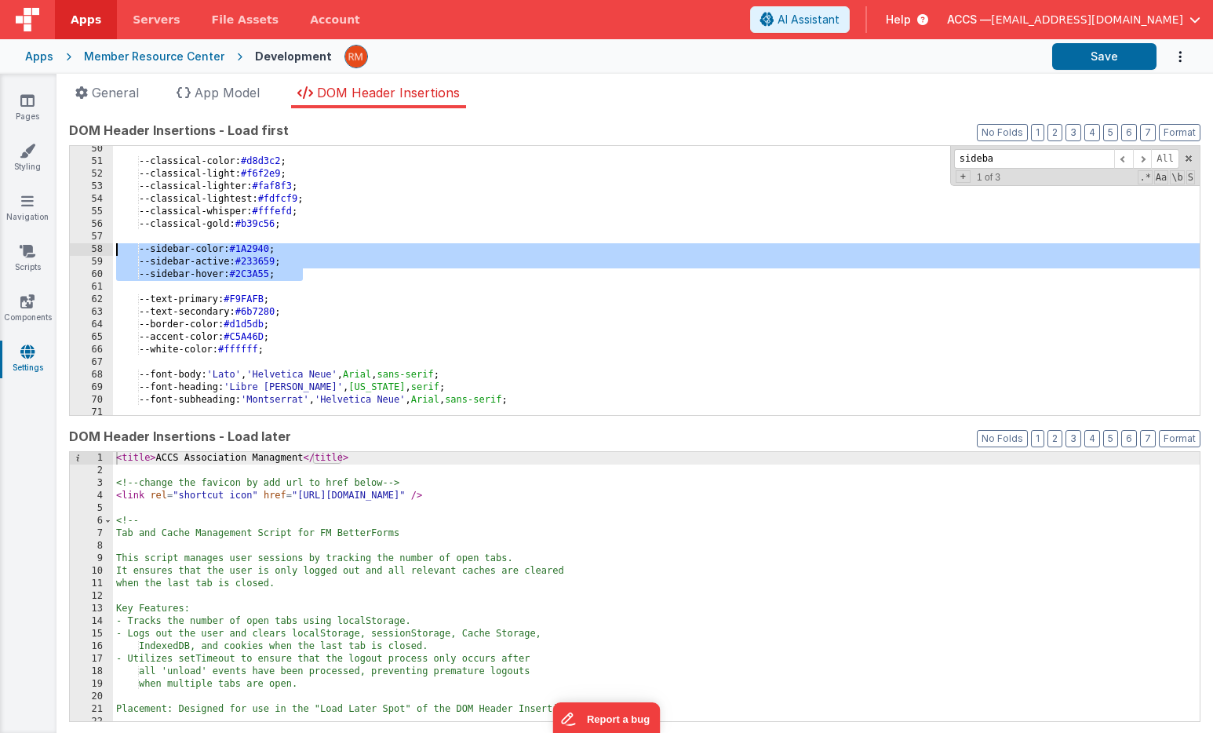
click at [317, 268] on div "--classical-color: #d8d3c2 ; --classical-light: #f6f2e9 ; --classical-lighter: …" at bounding box center [656, 290] width 1086 height 294
drag, startPoint x: 317, startPoint y: 272, endPoint x: 59, endPoint y: 249, distance: 259.1
click at [59, 249] on div "App name Member Resource Center This name is used in the app's header is enable…" at bounding box center [634, 420] width 1156 height 624
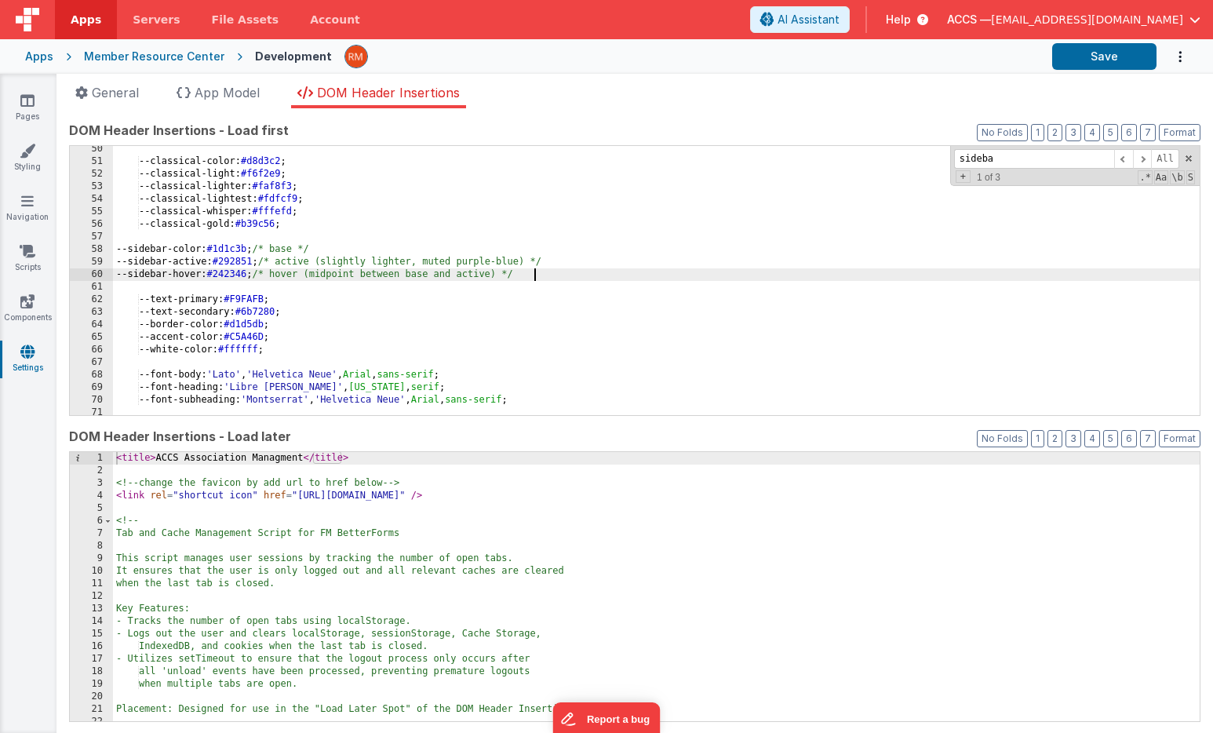
click at [115, 247] on div "--classical-color: #d8d3c2 ; --classical-light: #f6f2e9 ; --classical-lighter: …" at bounding box center [656, 290] width 1086 height 294
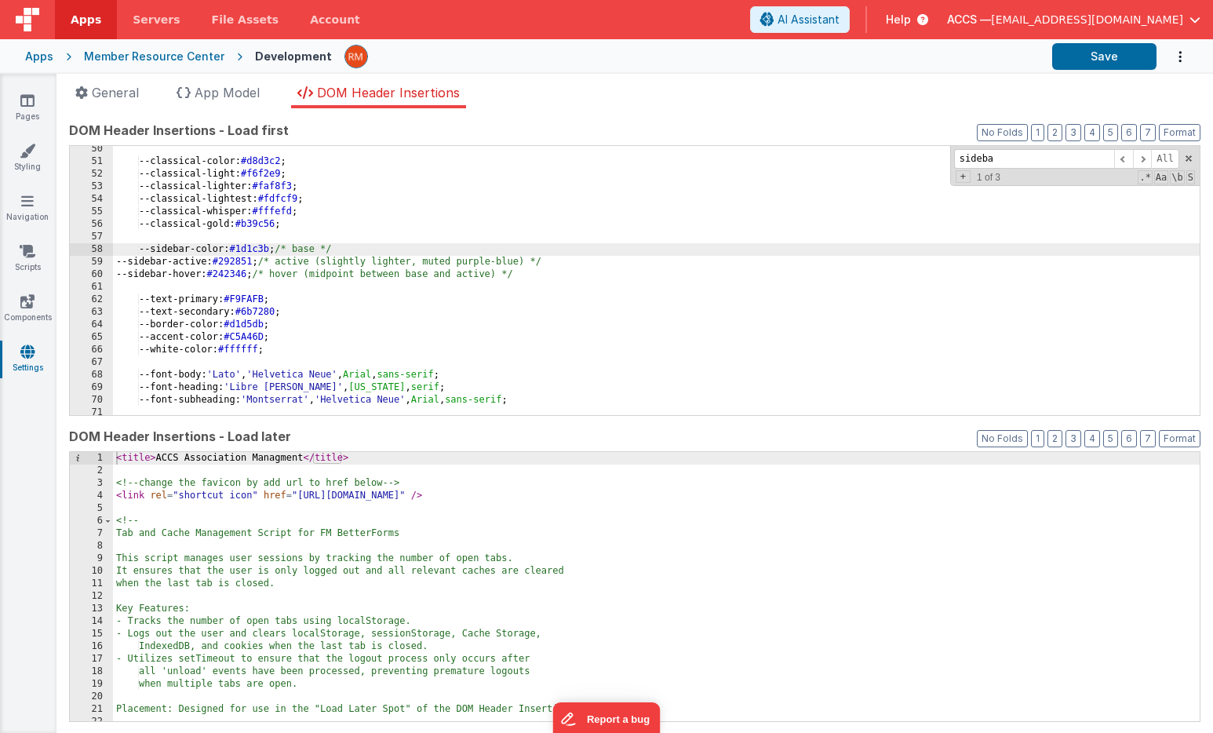
click at [117, 256] on div "--classical-color: #d8d3c2 ; --classical-light: #f6f2e9 ; --classical-lighter: …" at bounding box center [656, 290] width 1086 height 294
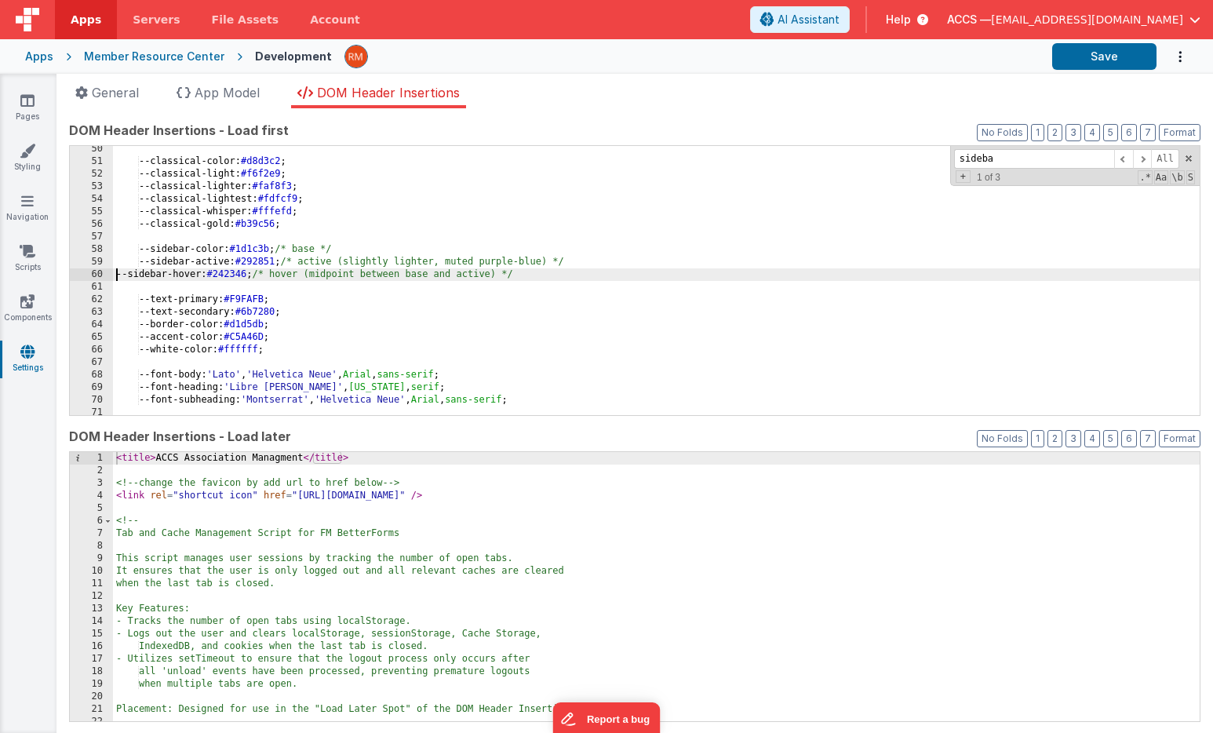
click at [117, 275] on div "--classical-color: #d8d3c2 ; --classical-light: #f6f2e9 ; --classical-lighter: …" at bounding box center [656, 290] width 1086 height 294
click at [1104, 53] on button "Save" at bounding box center [1104, 56] width 104 height 27
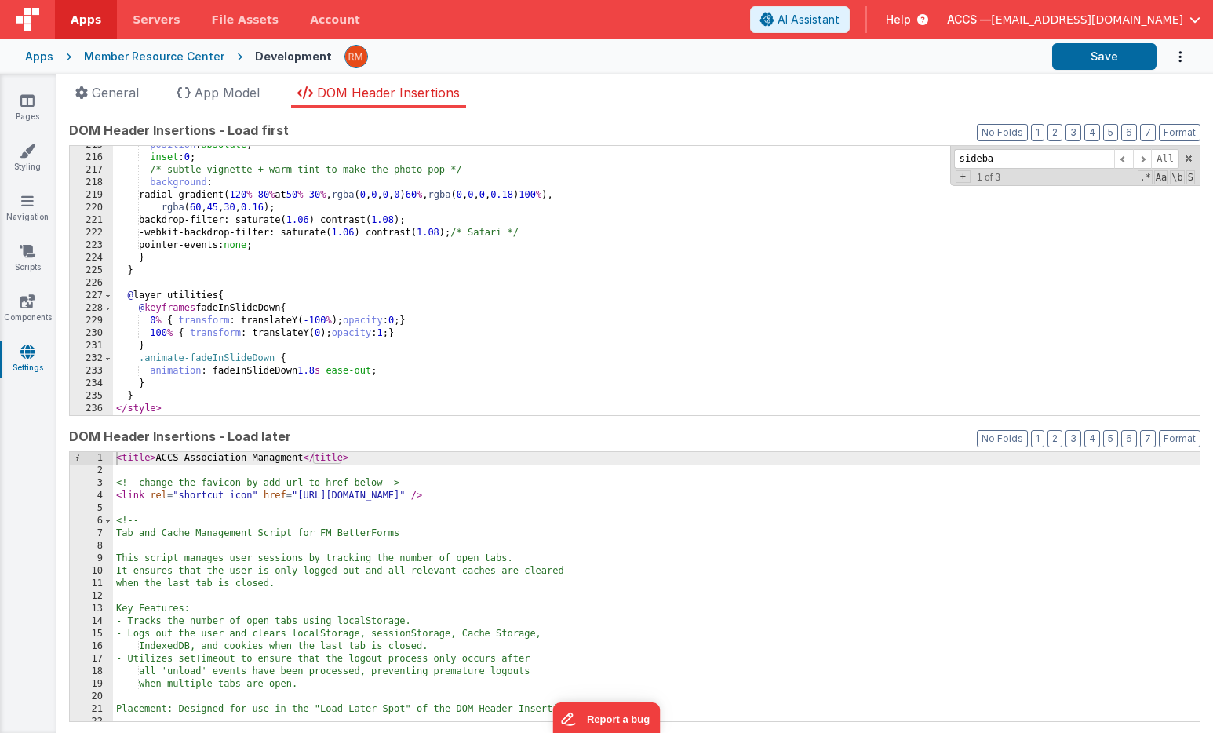
scroll to position [2693, 0]
click at [229, 94] on span "App Model" at bounding box center [227, 93] width 65 height 16
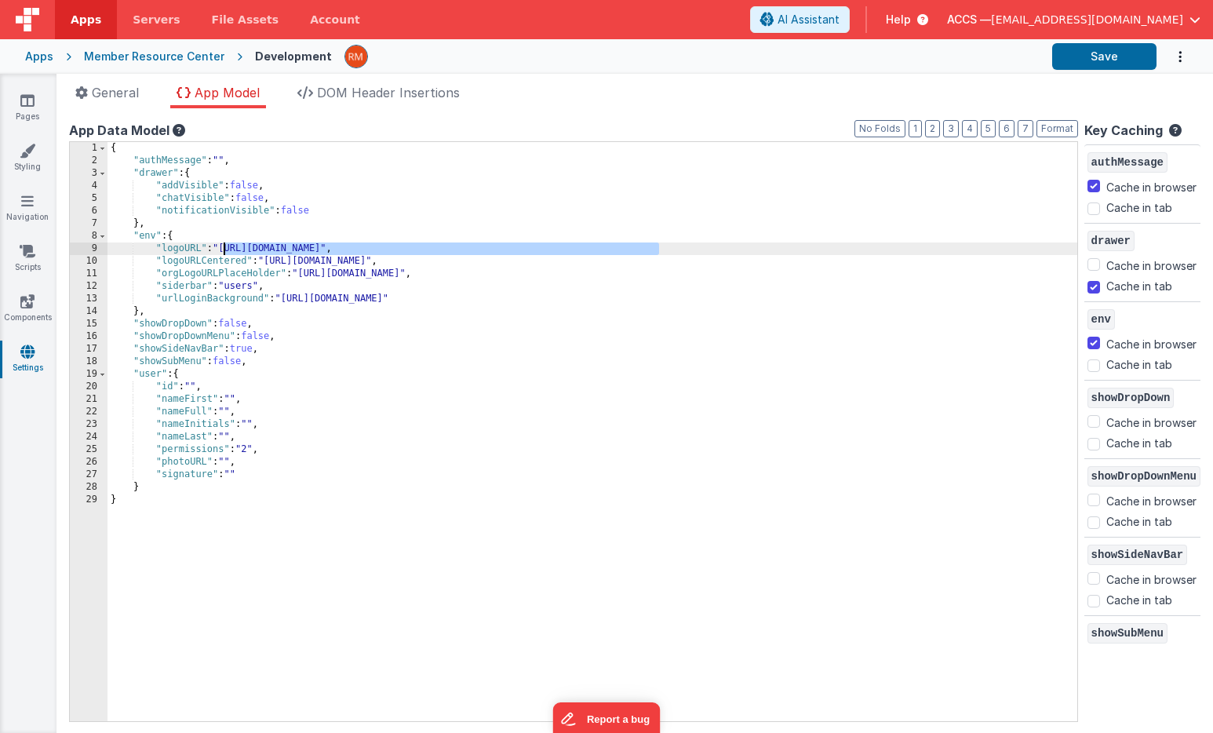
drag, startPoint x: 660, startPoint y: 247, endPoint x: 224, endPoint y: 248, distance: 436.1
click at [224, 248] on div "{ "authMessage" : "" , "drawer" : { "addVisible" : false , "chatVisible" : fals…" at bounding box center [591, 444] width 969 height 604
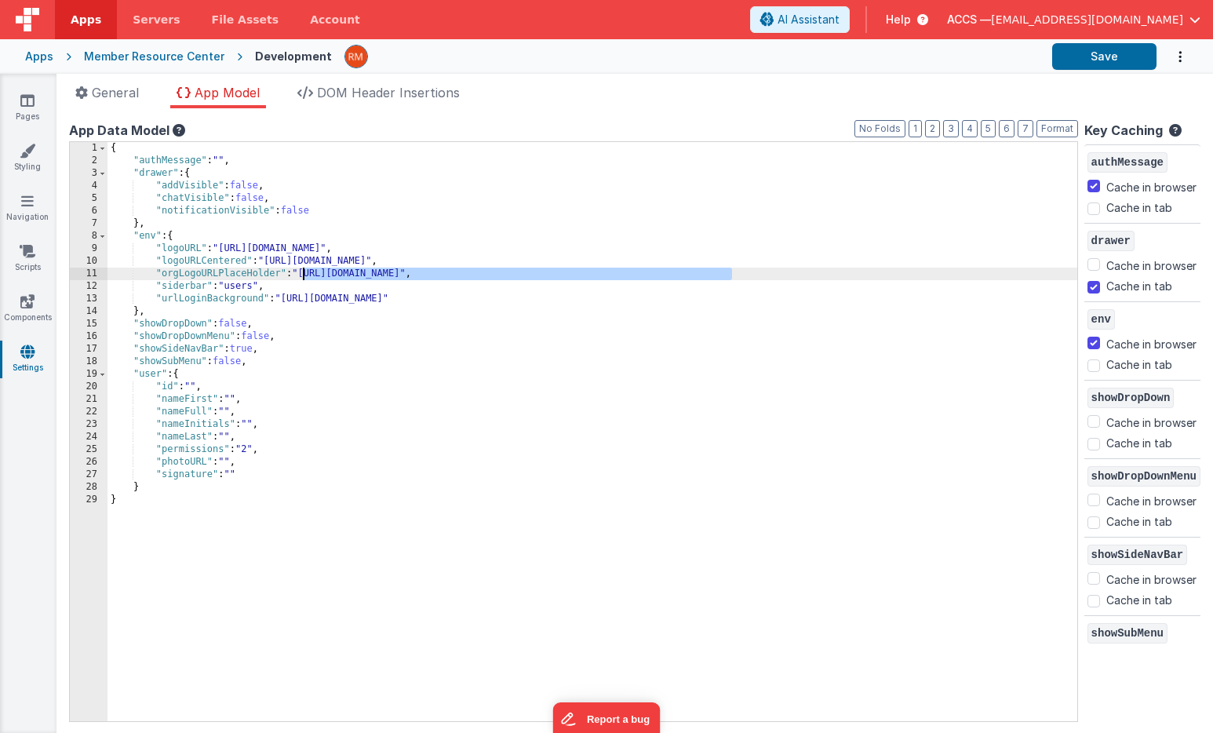
drag, startPoint x: 730, startPoint y: 271, endPoint x: 305, endPoint y: 276, distance: 425.1
click at [305, 276] on div "{ "authMessage" : "" , "drawer" : { "addVisible" : false , "chatVisible" : fals…" at bounding box center [591, 444] width 969 height 604
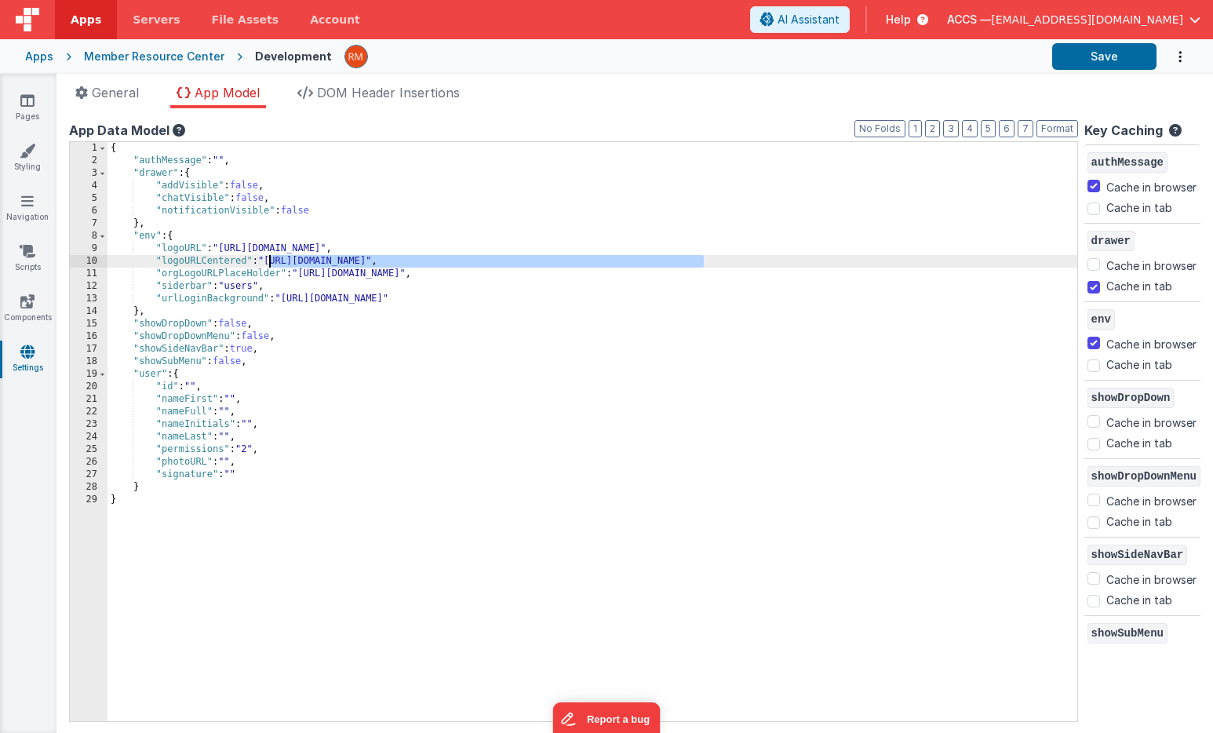
drag, startPoint x: 706, startPoint y: 256, endPoint x: 271, endPoint y: 259, distance: 434.5
click at [271, 259] on div "{ "authMessage" : "" , "drawer" : { "addVisible" : false , "chatVisible" : fals…" at bounding box center [591, 444] width 969 height 604
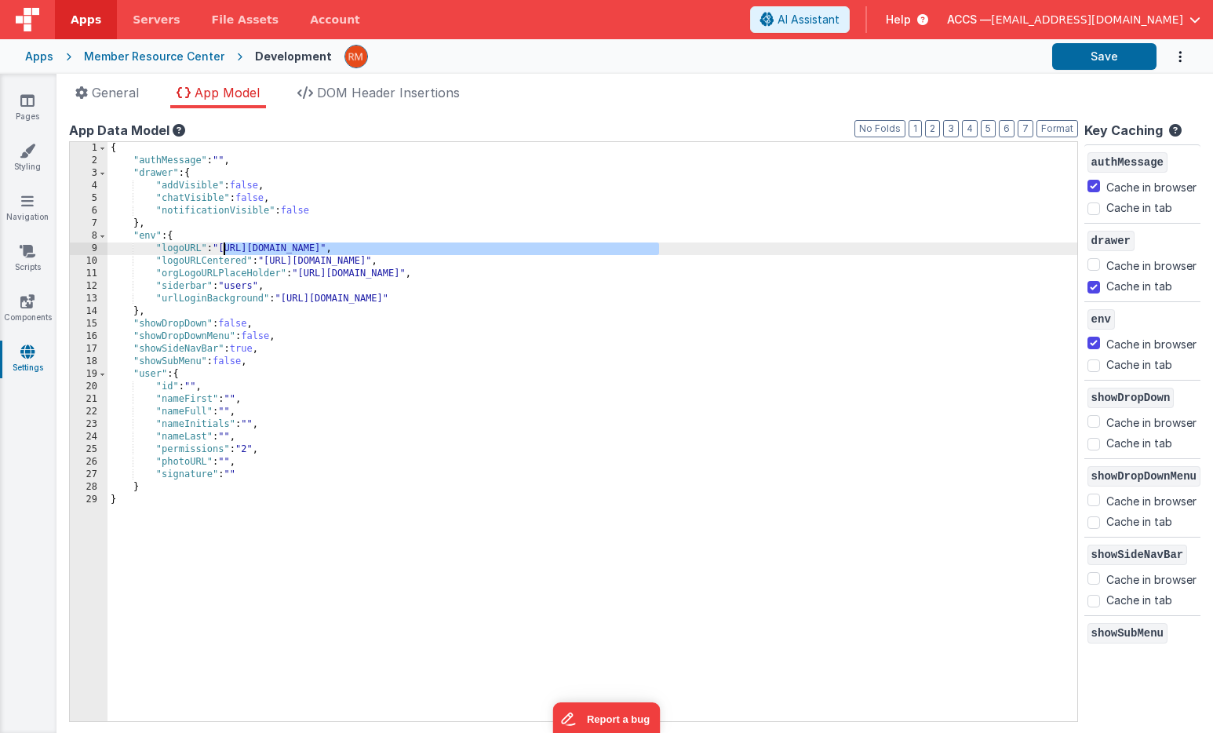
drag, startPoint x: 661, startPoint y: 247, endPoint x: 224, endPoint y: 245, distance: 436.9
click at [224, 245] on div "{ "authMessage" : "" , "drawer" : { "addVisible" : false , "chatVisible" : fals…" at bounding box center [591, 444] width 969 height 604
click at [660, 253] on div "{ "authMessage" : "" , "drawer" : { "addVisible" : false , "chatVisible" : fals…" at bounding box center [591, 444] width 969 height 604
drag, startPoint x: 647, startPoint y: 249, endPoint x: 224, endPoint y: 248, distance: 423.6
click at [224, 248] on div "{ "authMessage" : "" , "drawer" : { "addVisible" : false , "chatVisible" : fals…" at bounding box center [591, 444] width 969 height 604
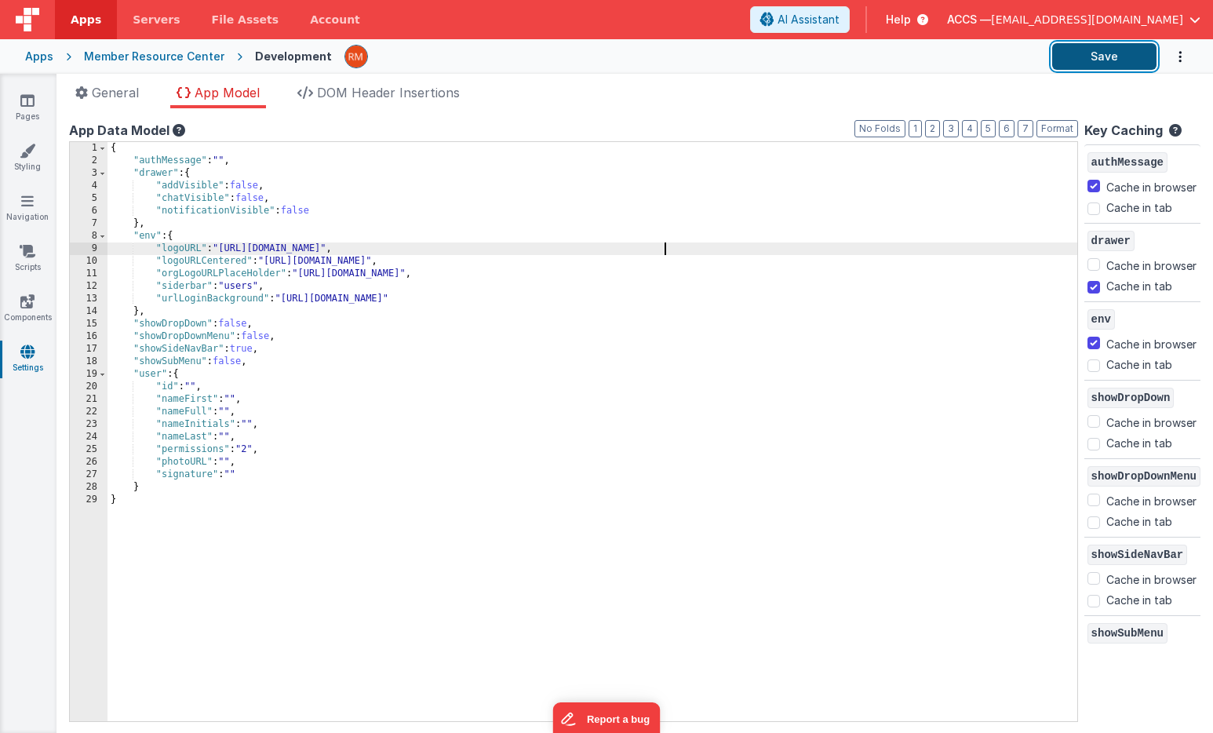
click at [1097, 61] on button "Save" at bounding box center [1104, 56] width 104 height 27
click at [1075, 63] on button "Save" at bounding box center [1104, 56] width 104 height 27
drag, startPoint x: 665, startPoint y: 249, endPoint x: 552, endPoint y: 249, distance: 113.0
click at [552, 249] on div "{ "authMessage" : "" , "drawer" : { "addVisible" : false , "chatVisible" : fals…" at bounding box center [591, 444] width 969 height 604
click at [1108, 53] on button "Save" at bounding box center [1104, 56] width 104 height 27
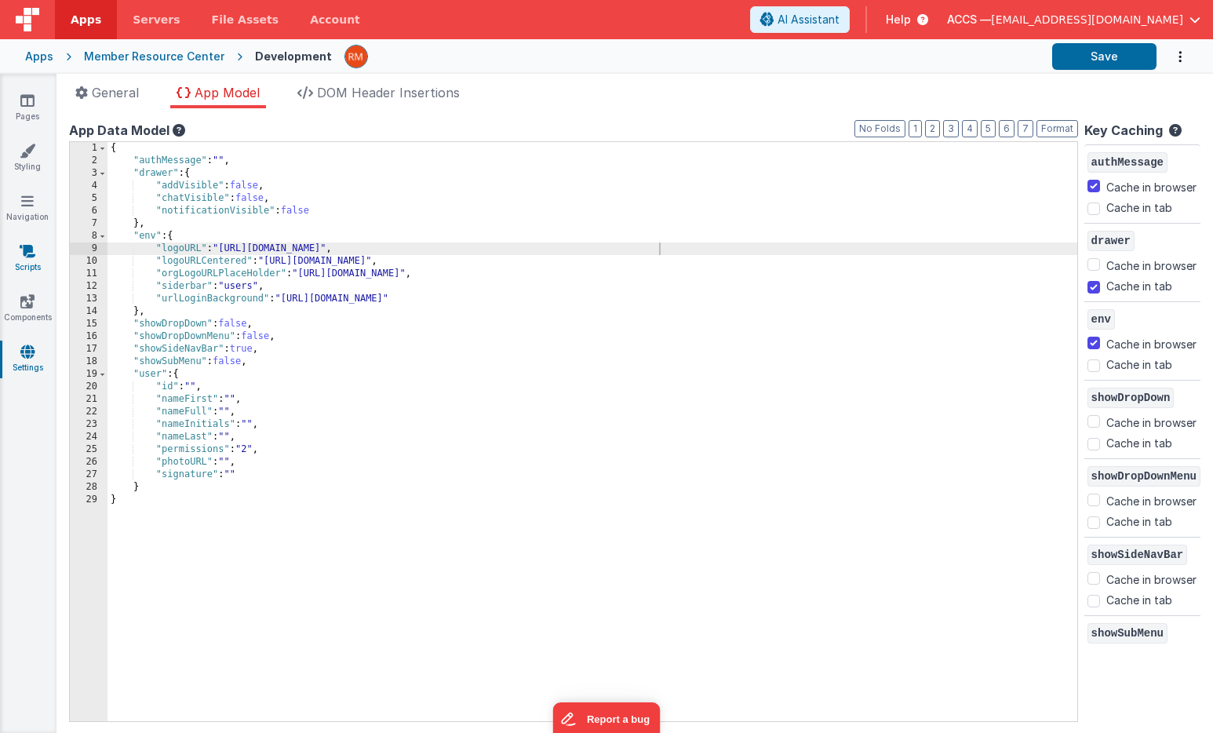
click at [29, 254] on icon at bounding box center [28, 251] width 16 height 16
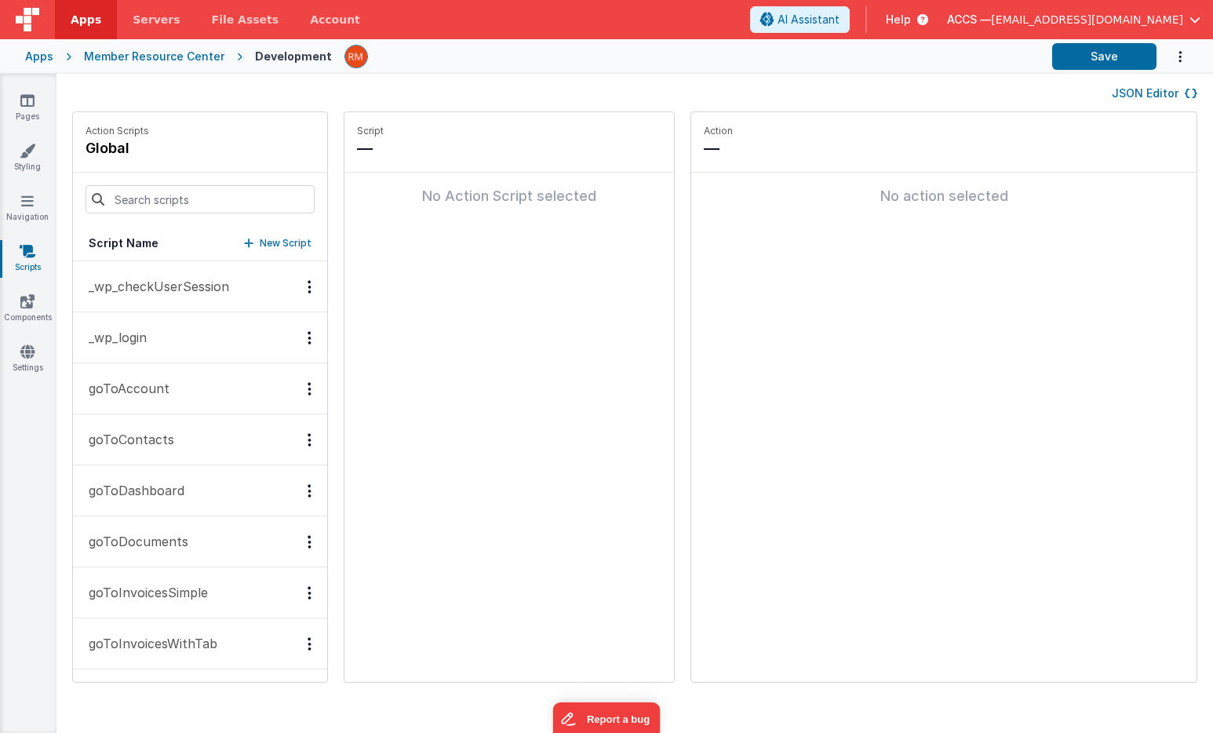
click at [137, 294] on p "_wp_checkUserSession" at bounding box center [154, 286] width 150 height 19
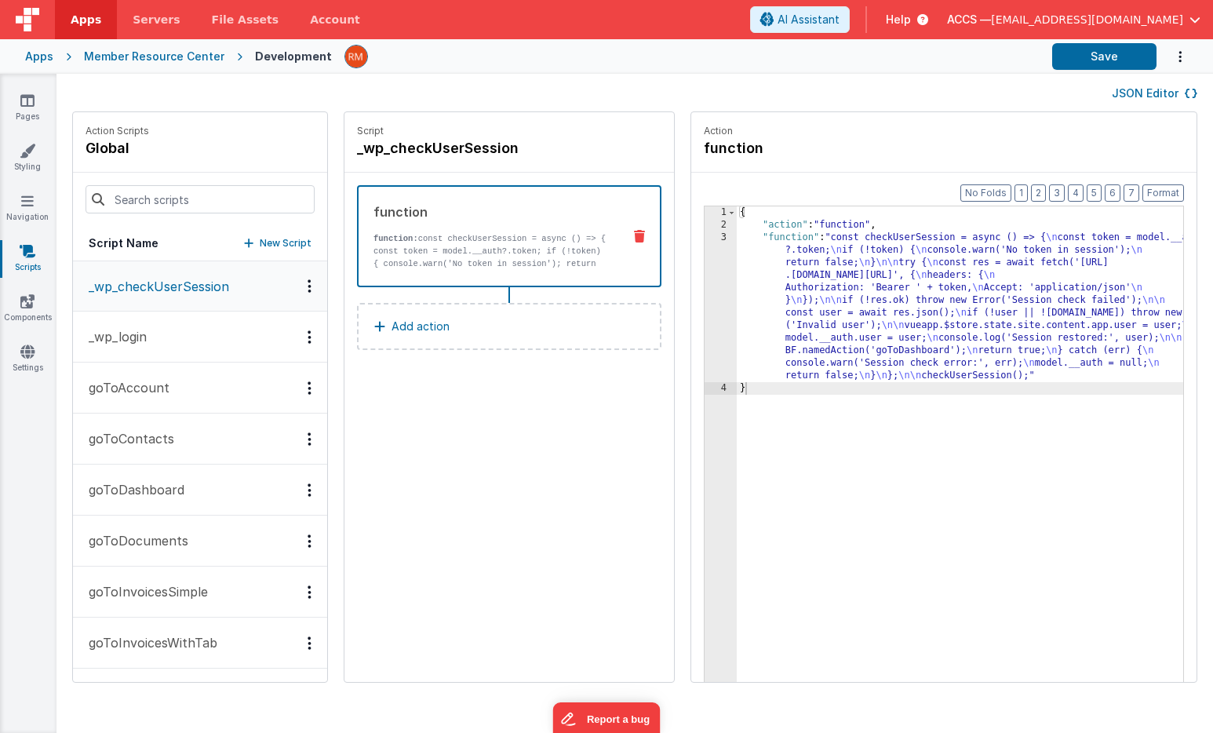
click at [137, 333] on p "_wp_login" at bounding box center [112, 336] width 67 height 19
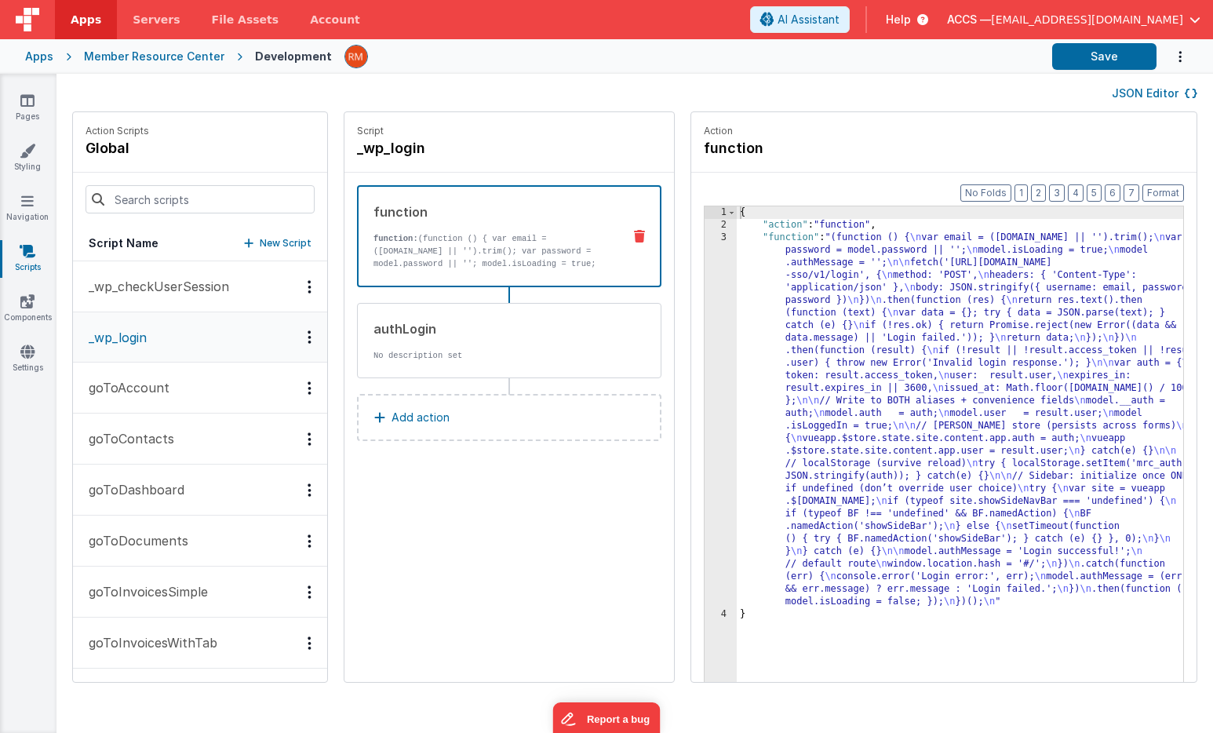
click at [144, 387] on p "goToAccount" at bounding box center [124, 387] width 90 height 19
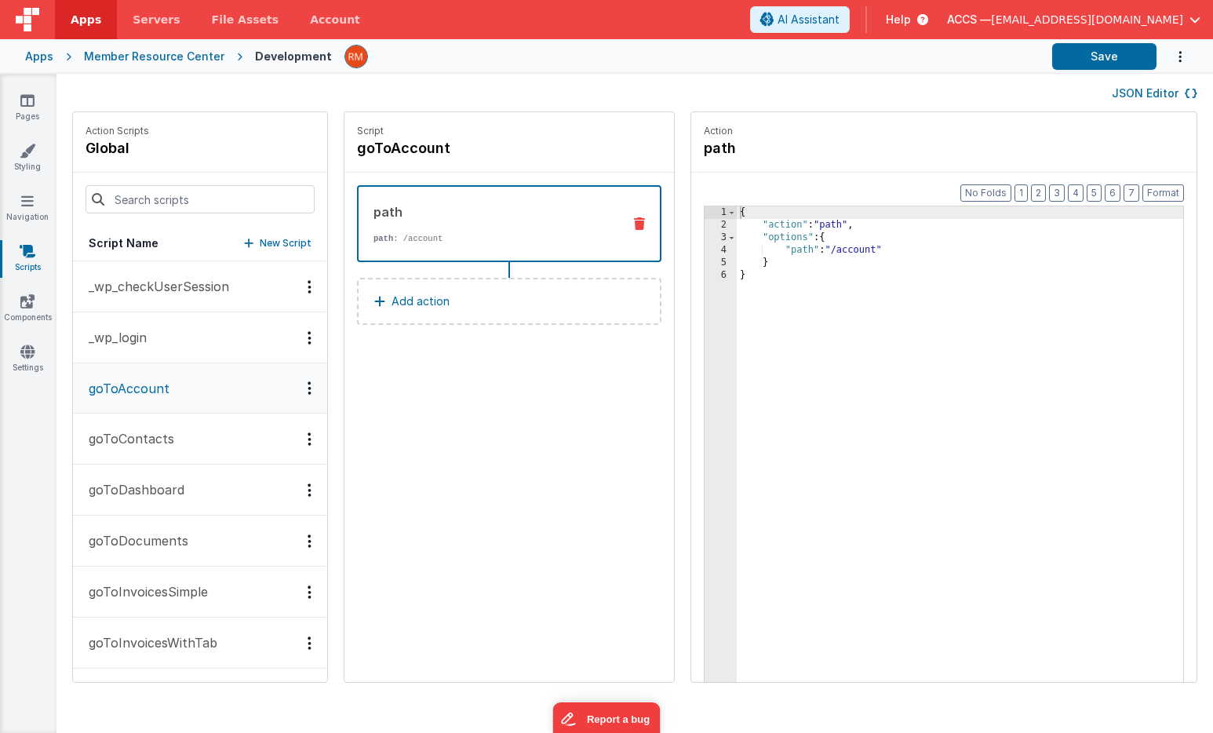
click at [147, 435] on p "goToContacts" at bounding box center [126, 438] width 95 height 19
click at [157, 485] on p "goToDashboard" at bounding box center [131, 489] width 105 height 19
click at [163, 544] on p "goToDocuments" at bounding box center [133, 540] width 109 height 19
click at [864, 249] on div "{ "action" : "path" , "options" : { "path" : "/masterdetail" } }" at bounding box center [983, 480] width 493 height 549
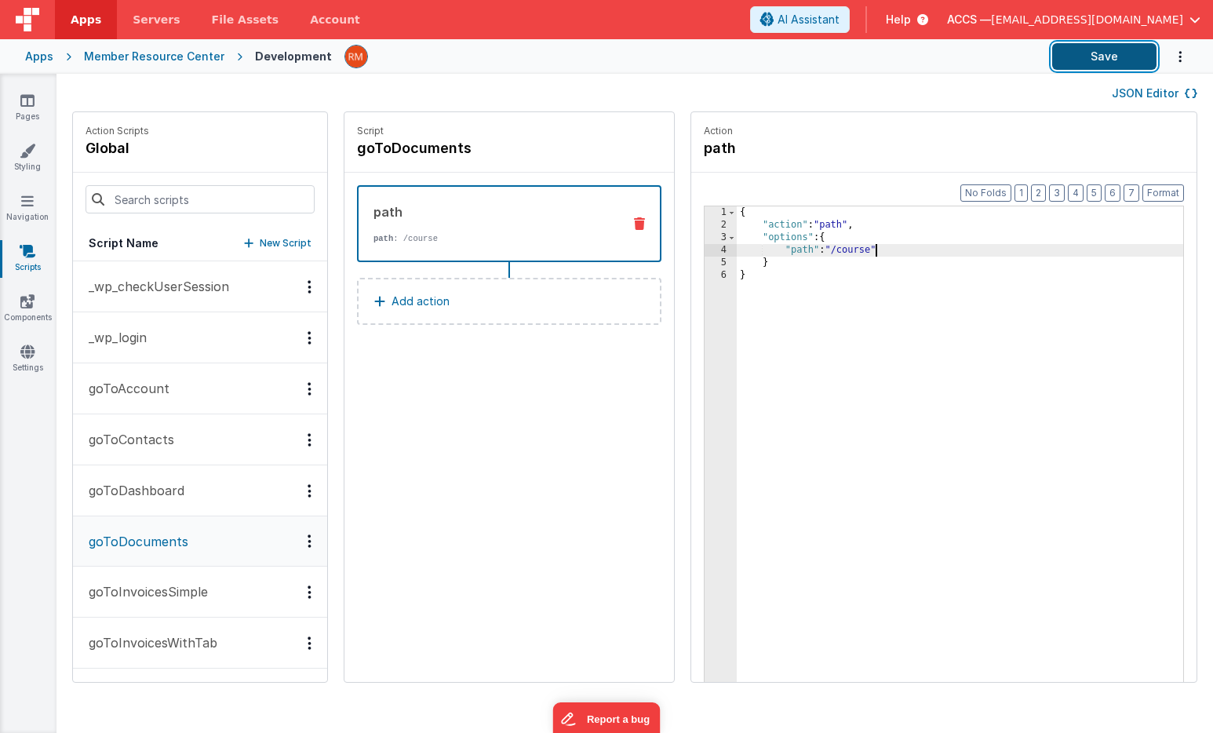
click at [1115, 55] on button "Save" at bounding box center [1104, 56] width 104 height 27
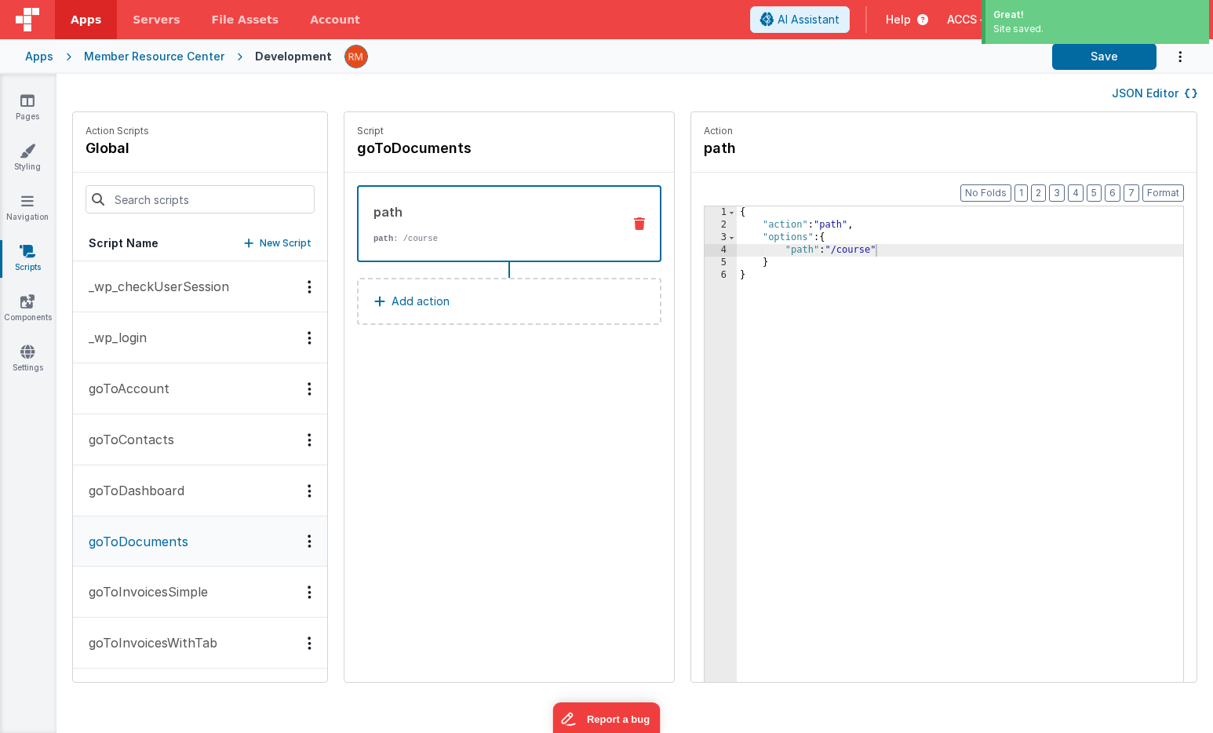
click at [154, 588] on p "goToInvoicesSimple" at bounding box center [143, 591] width 129 height 19
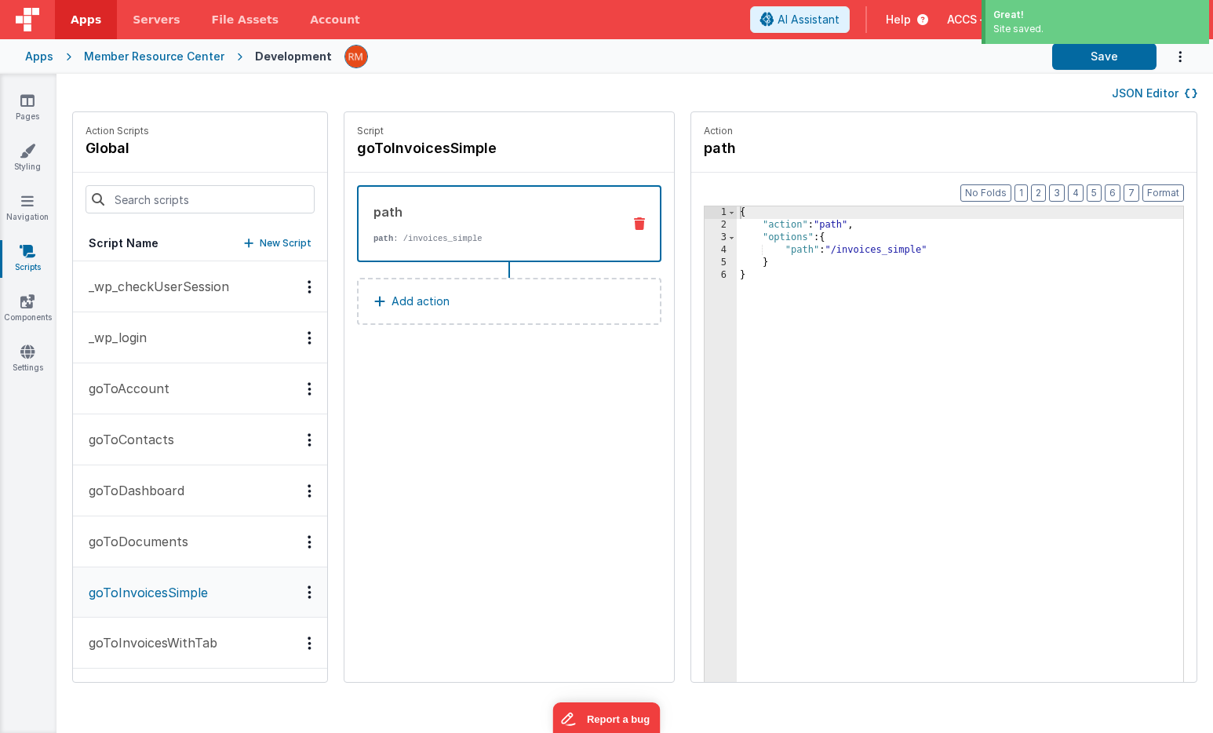
click at [162, 642] on p "goToInvoicesWithTab" at bounding box center [148, 642] width 138 height 19
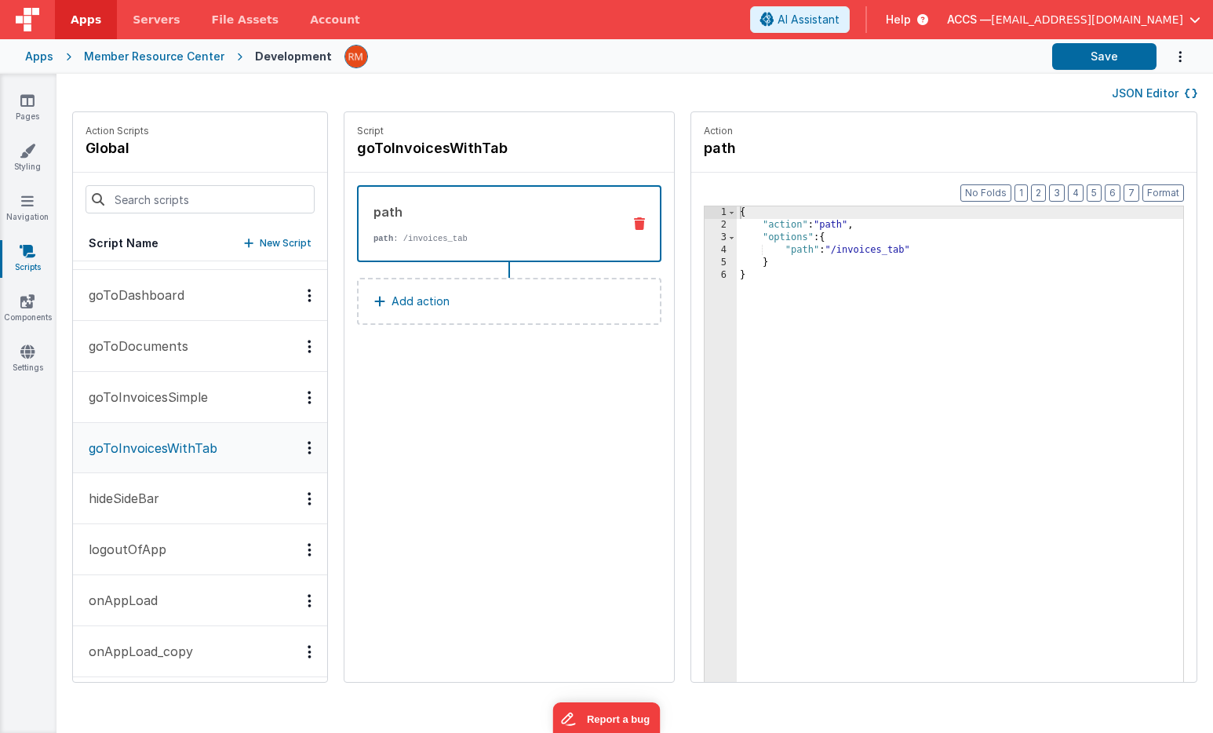
scroll to position [210, 0]
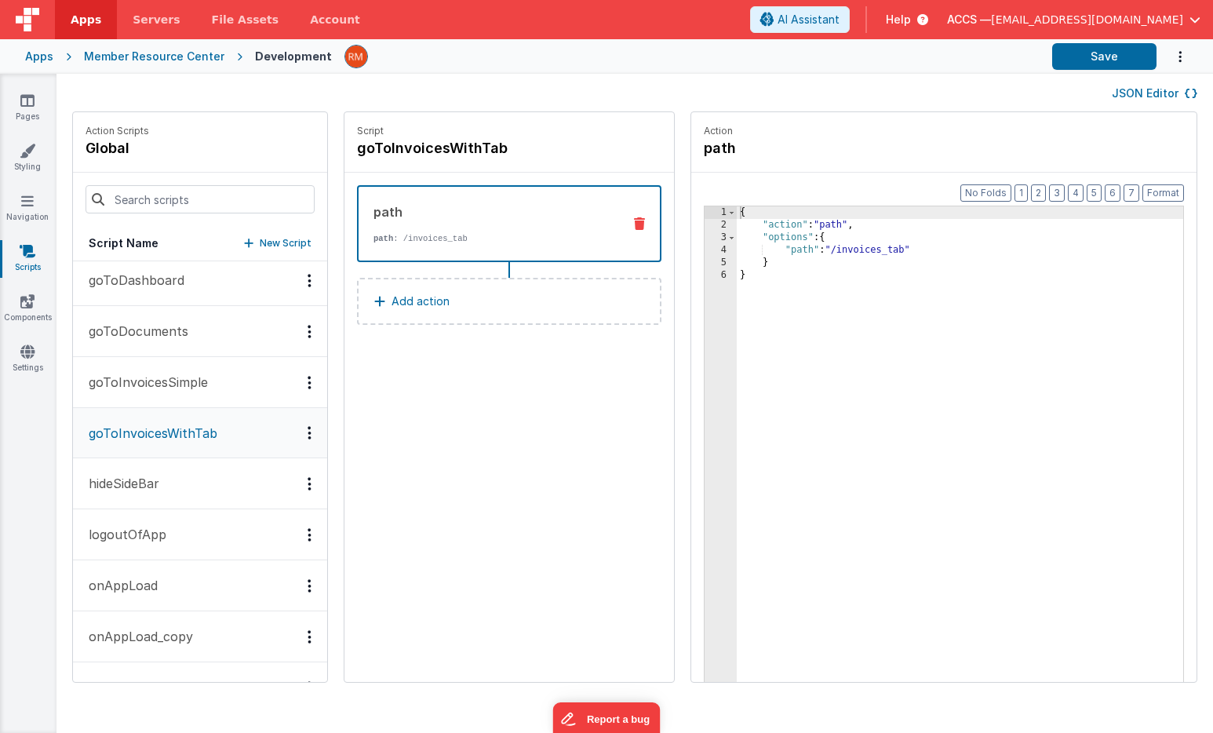
click at [177, 488] on button "hideSideBar" at bounding box center [200, 483] width 254 height 51
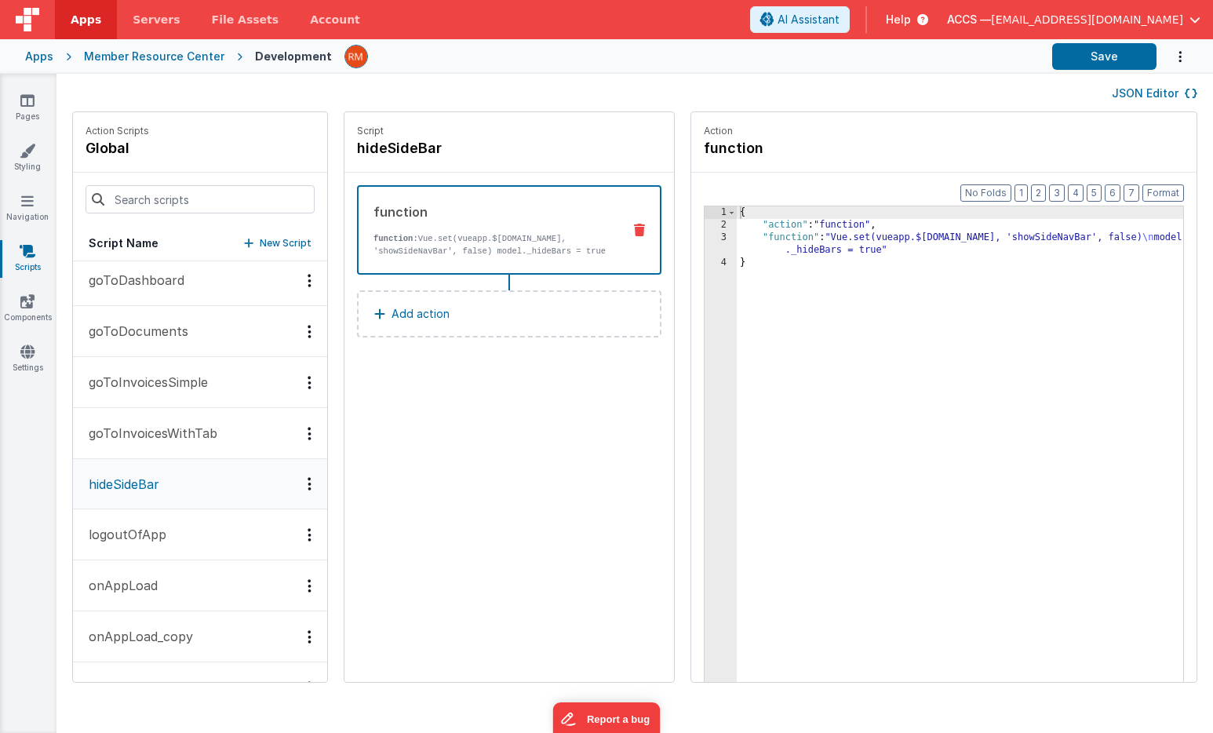
click at [182, 525] on button "logoutOfApp" at bounding box center [200, 534] width 254 height 51
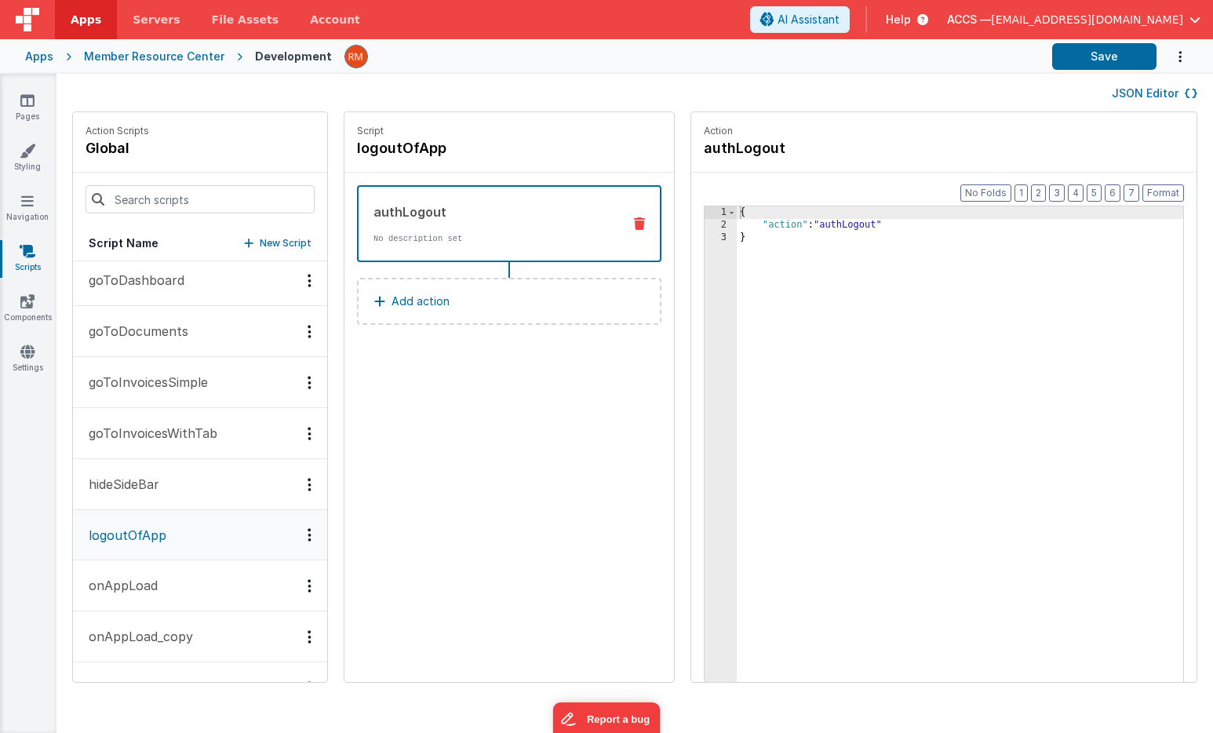
click at [164, 596] on button "onAppLoad" at bounding box center [200, 585] width 254 height 51
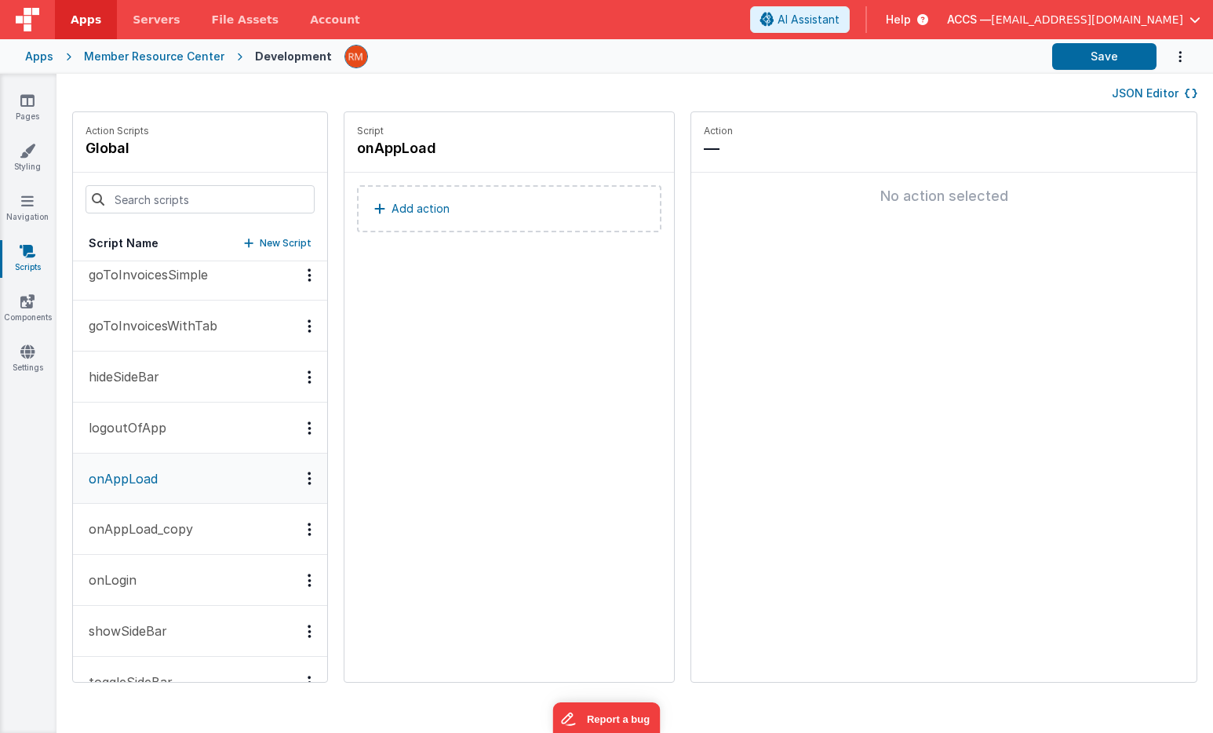
scroll to position [344, 0]
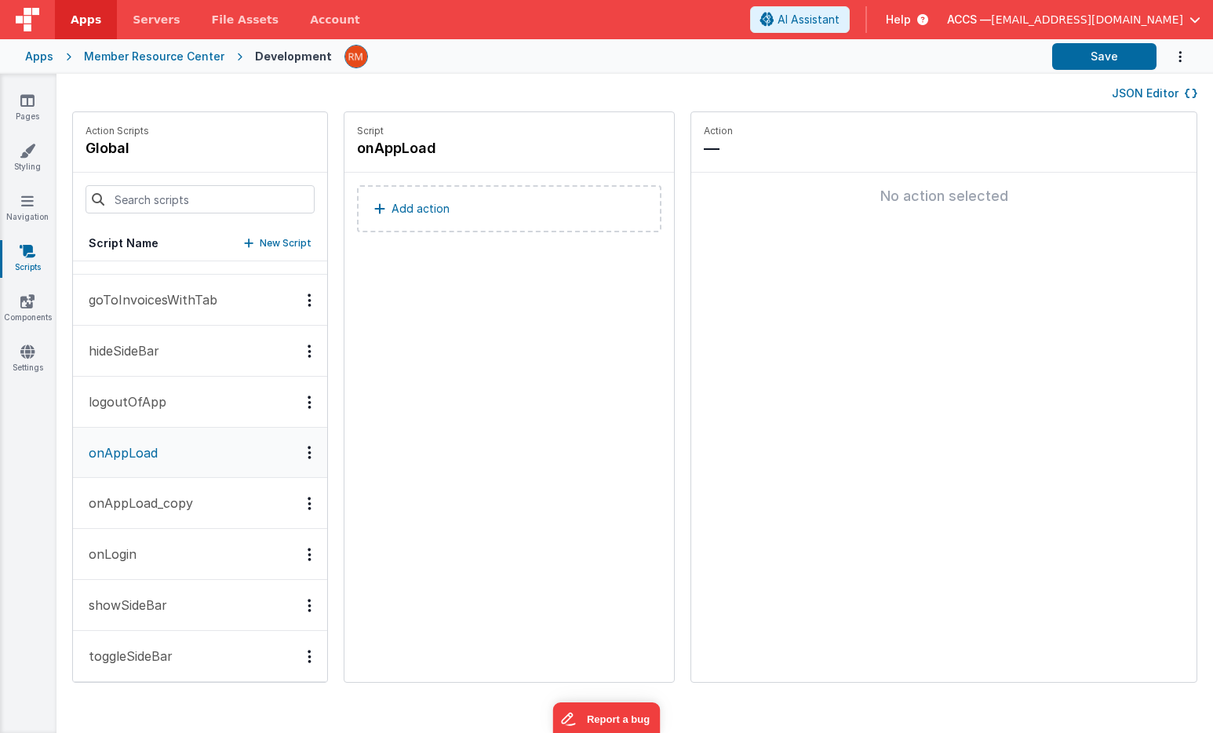
click at [174, 515] on button "onAppLoad_copy" at bounding box center [200, 503] width 254 height 51
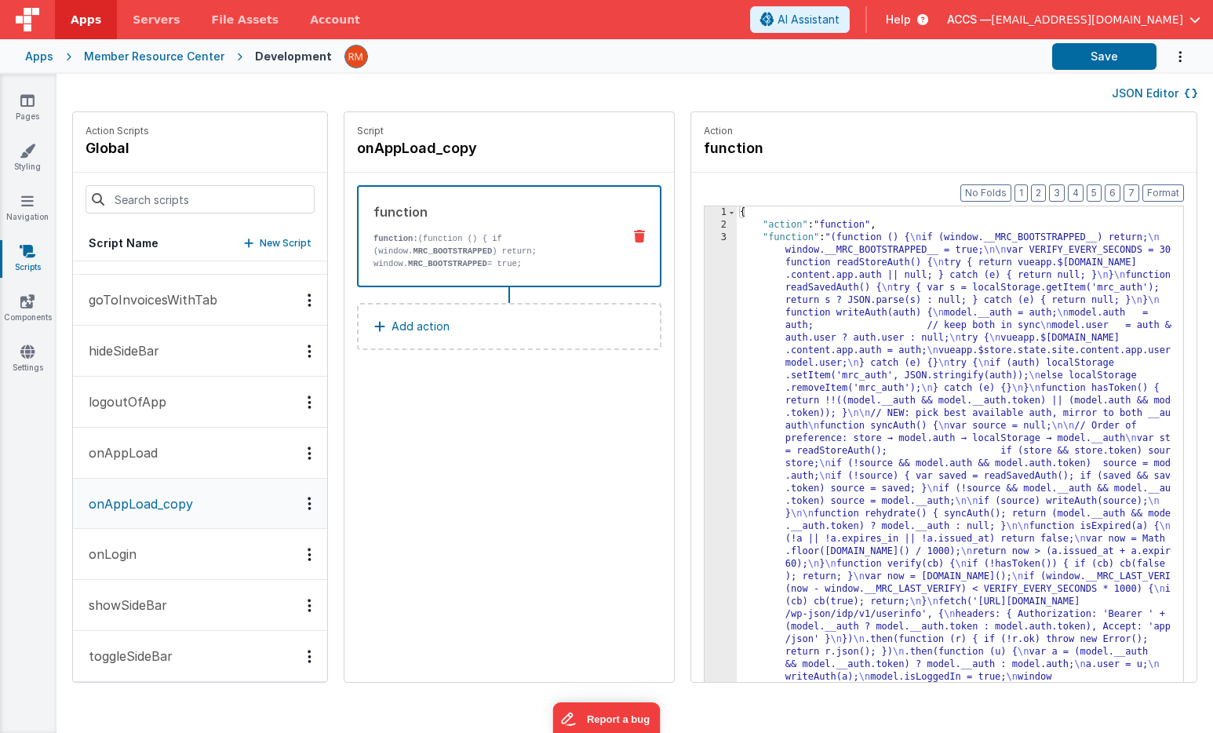
click at [173, 557] on button "onLogin" at bounding box center [200, 554] width 254 height 51
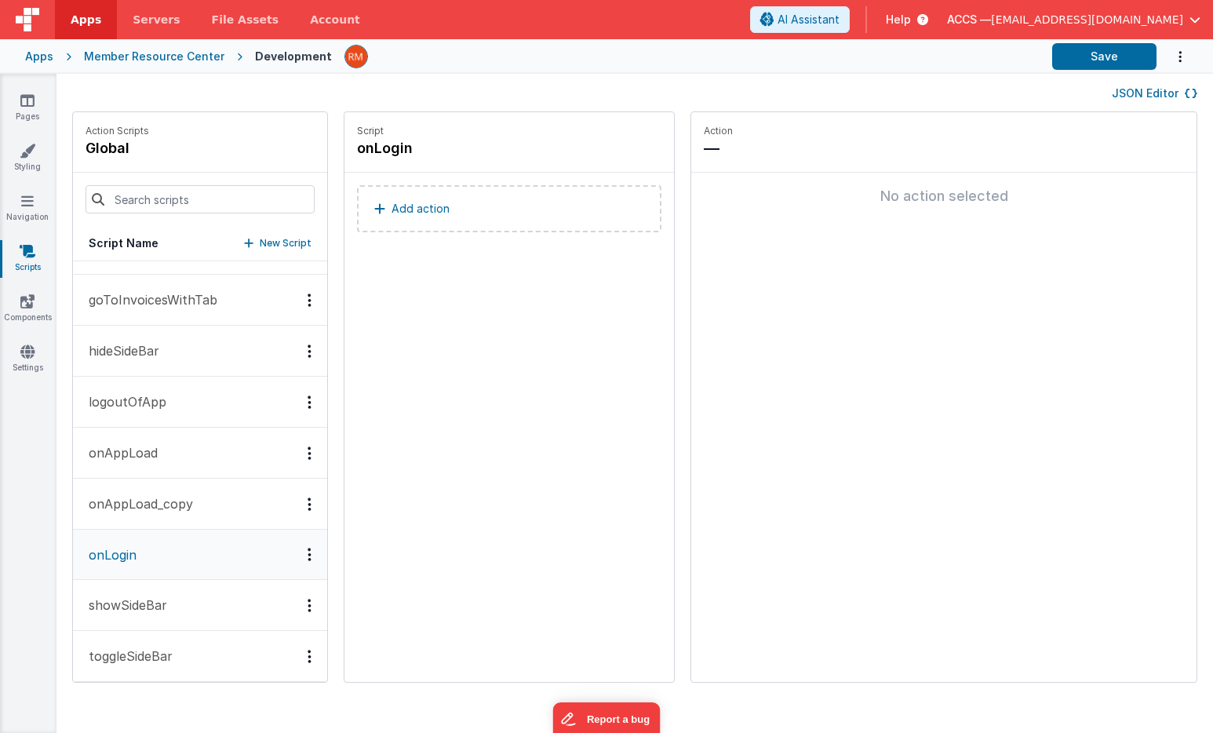
click at [174, 605] on button "showSideBar" at bounding box center [200, 605] width 254 height 51
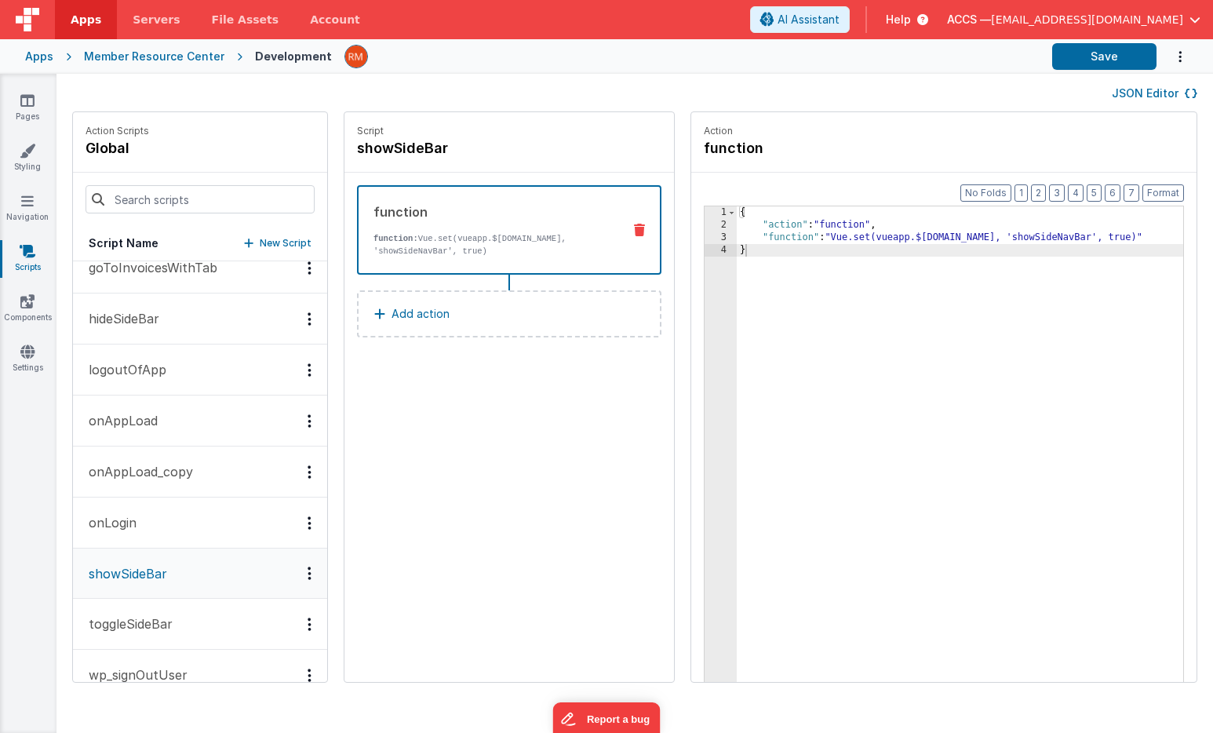
scroll to position [407, 0]
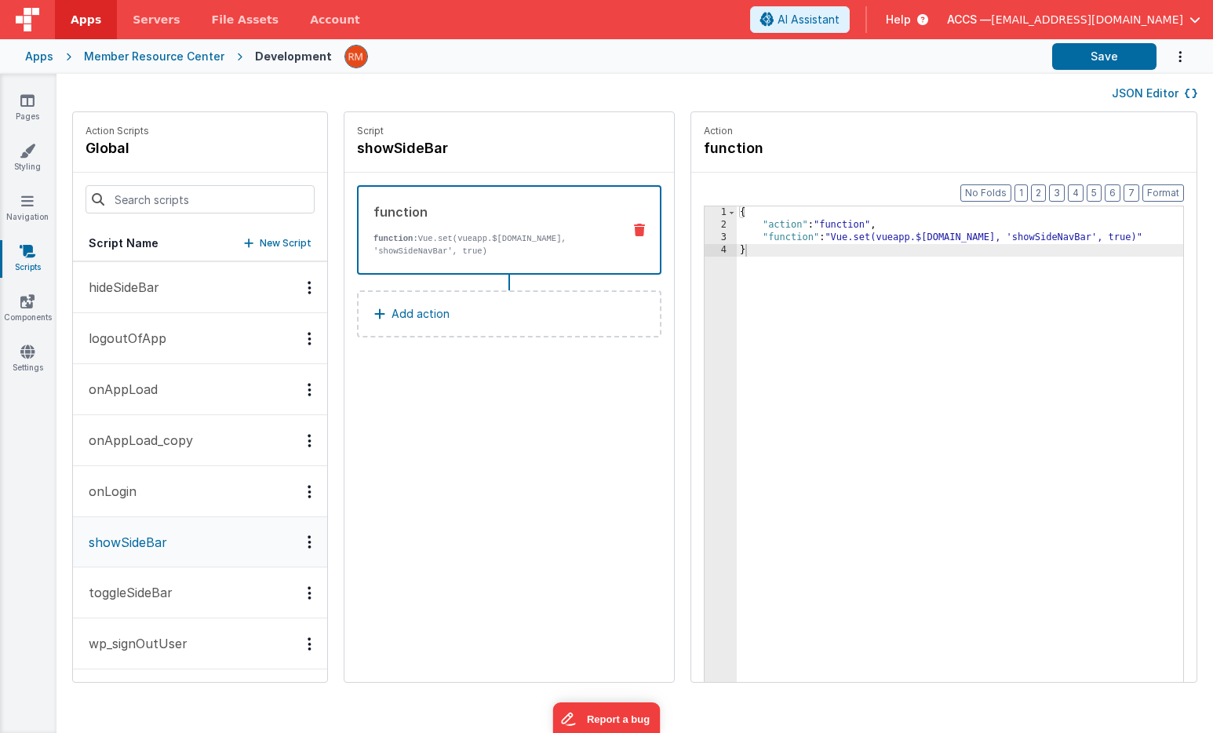
click at [173, 590] on button "toggleSideBar" at bounding box center [200, 592] width 254 height 51
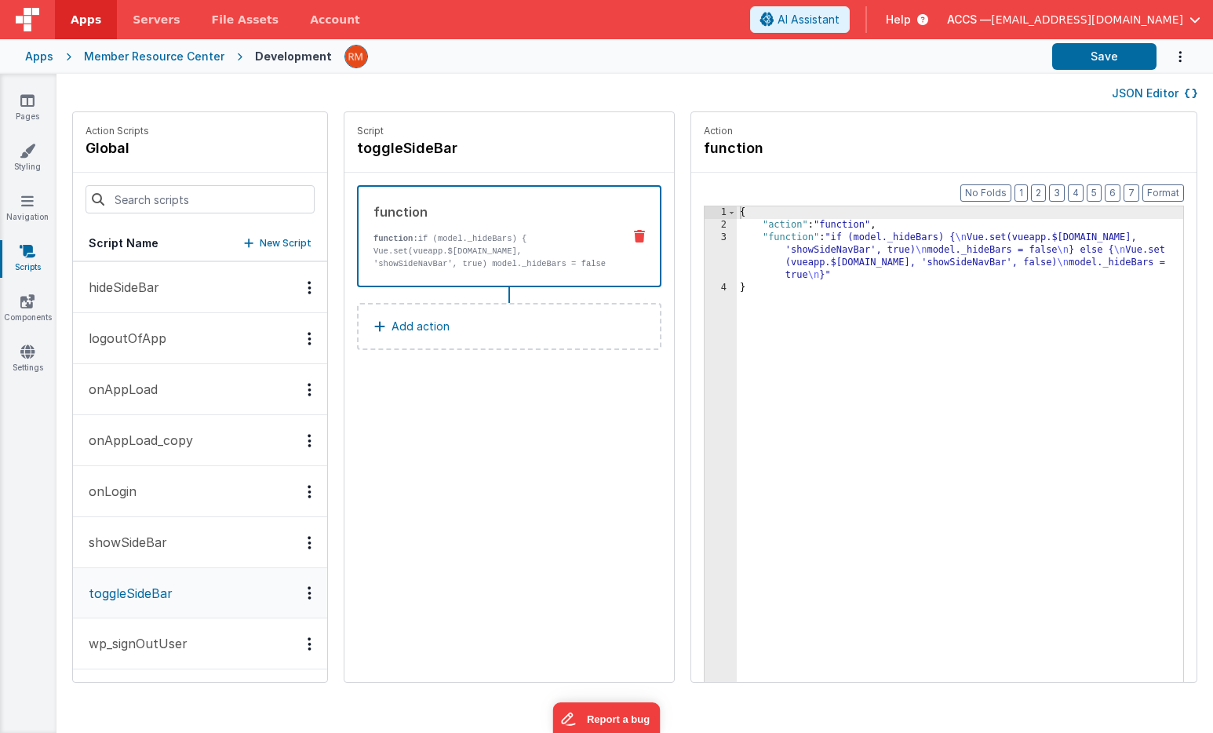
click at [179, 638] on p "wp_signOutUser" at bounding box center [133, 643] width 108 height 19
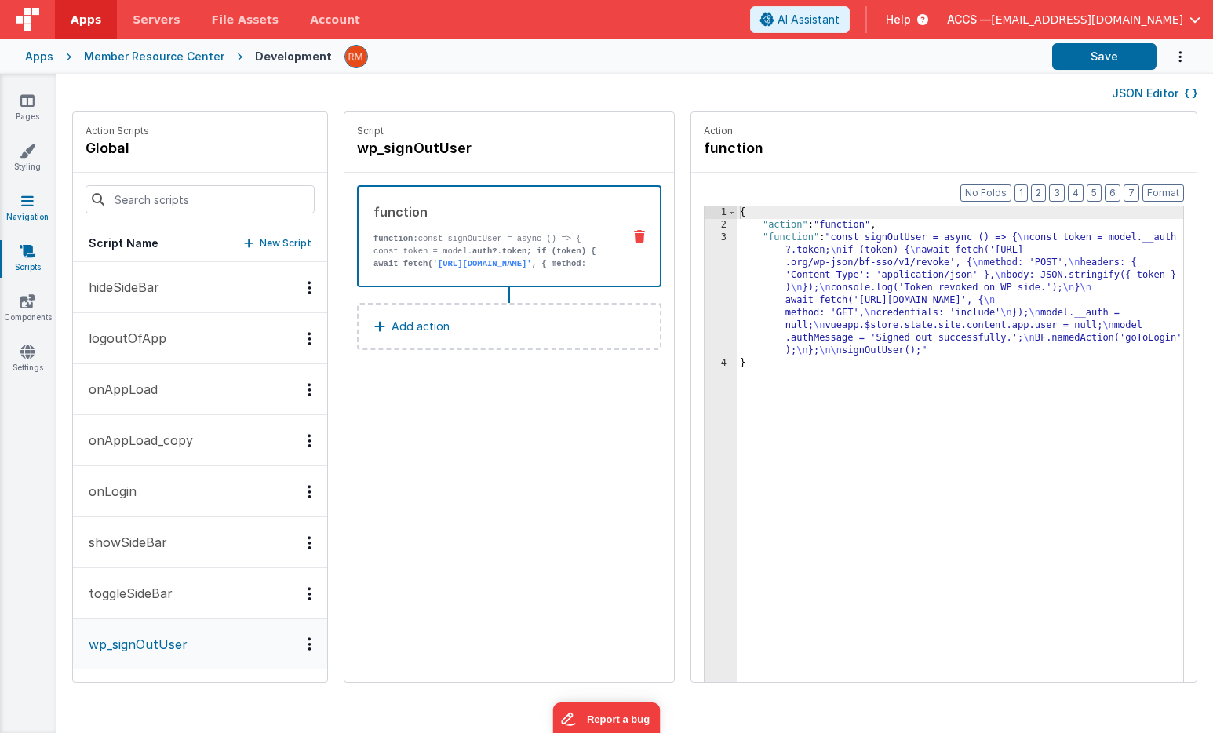
click at [25, 211] on link "Navigation" at bounding box center [27, 208] width 56 height 31
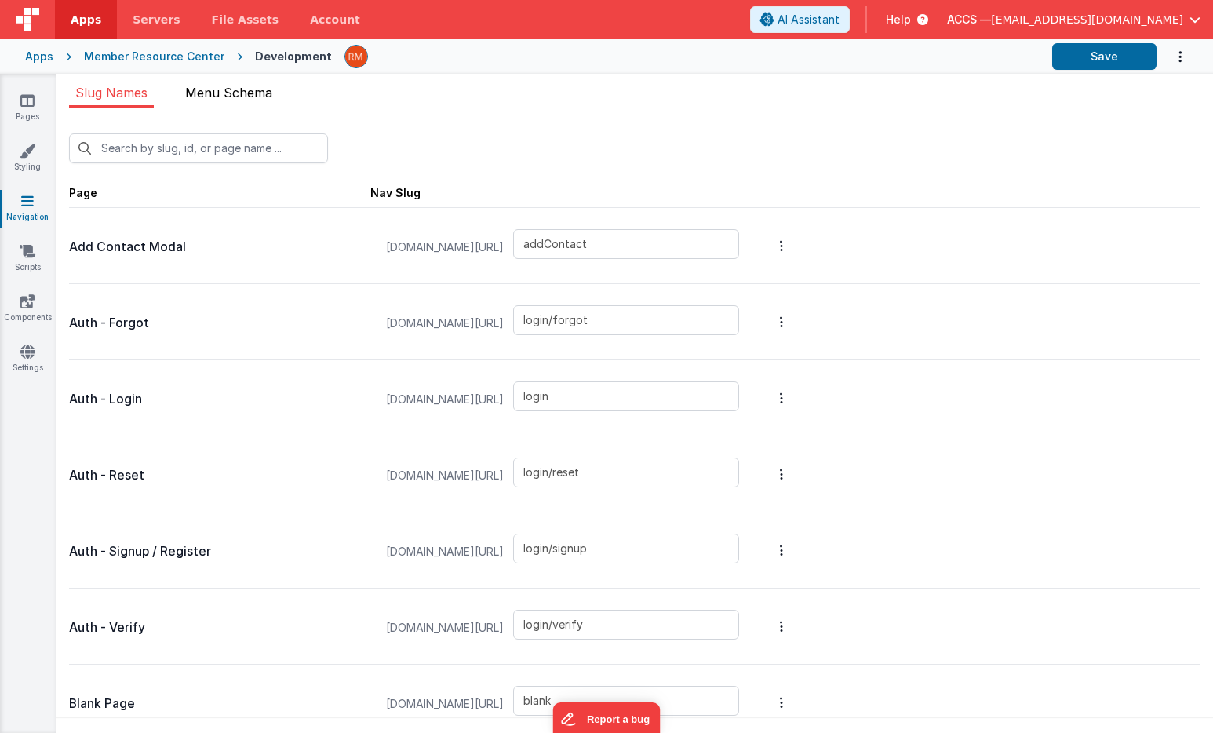
click at [243, 98] on span "Menu Schema" at bounding box center [228, 93] width 87 height 16
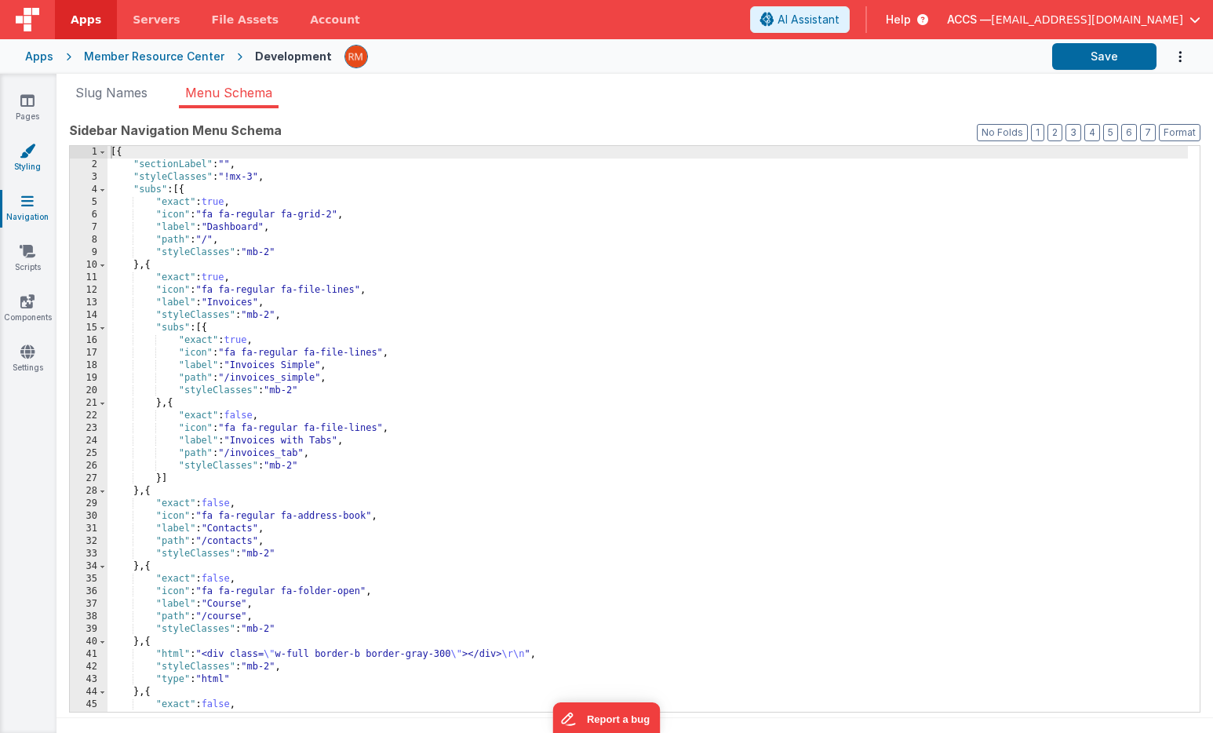
click at [31, 165] on link "Styling" at bounding box center [27, 158] width 56 height 31
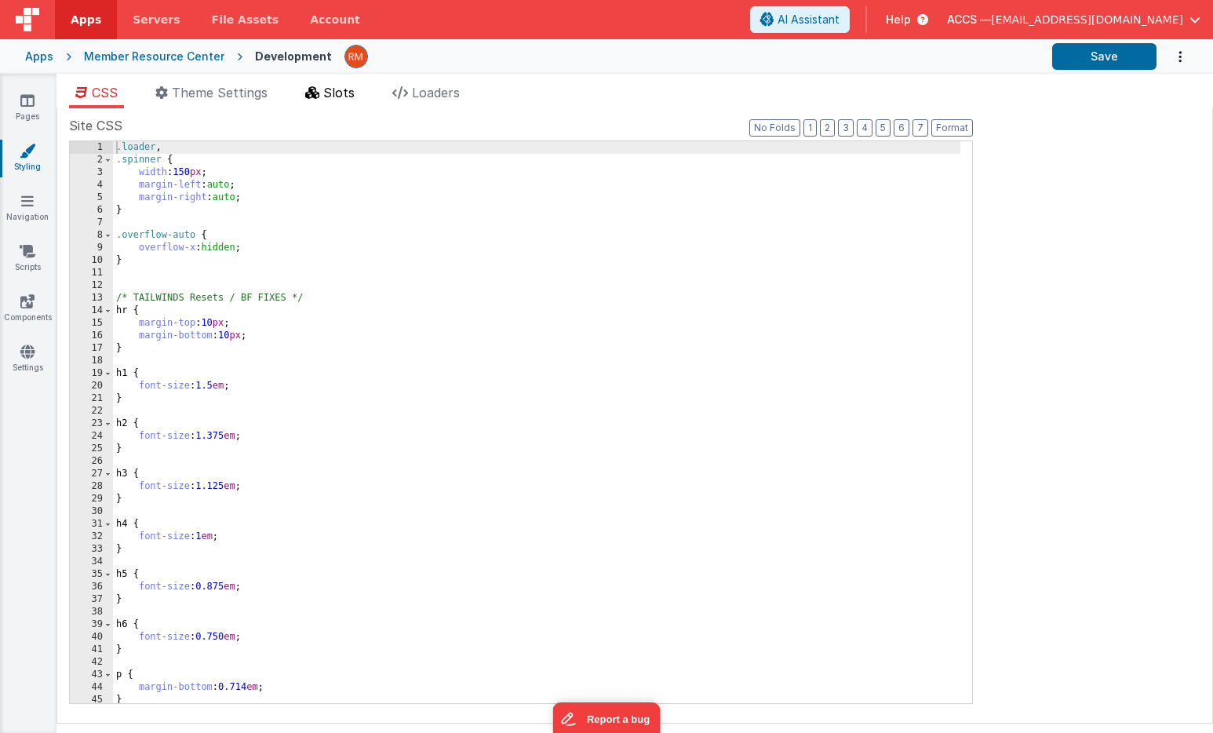
click at [352, 93] on span "Slots" at bounding box center [338, 93] width 31 height 16
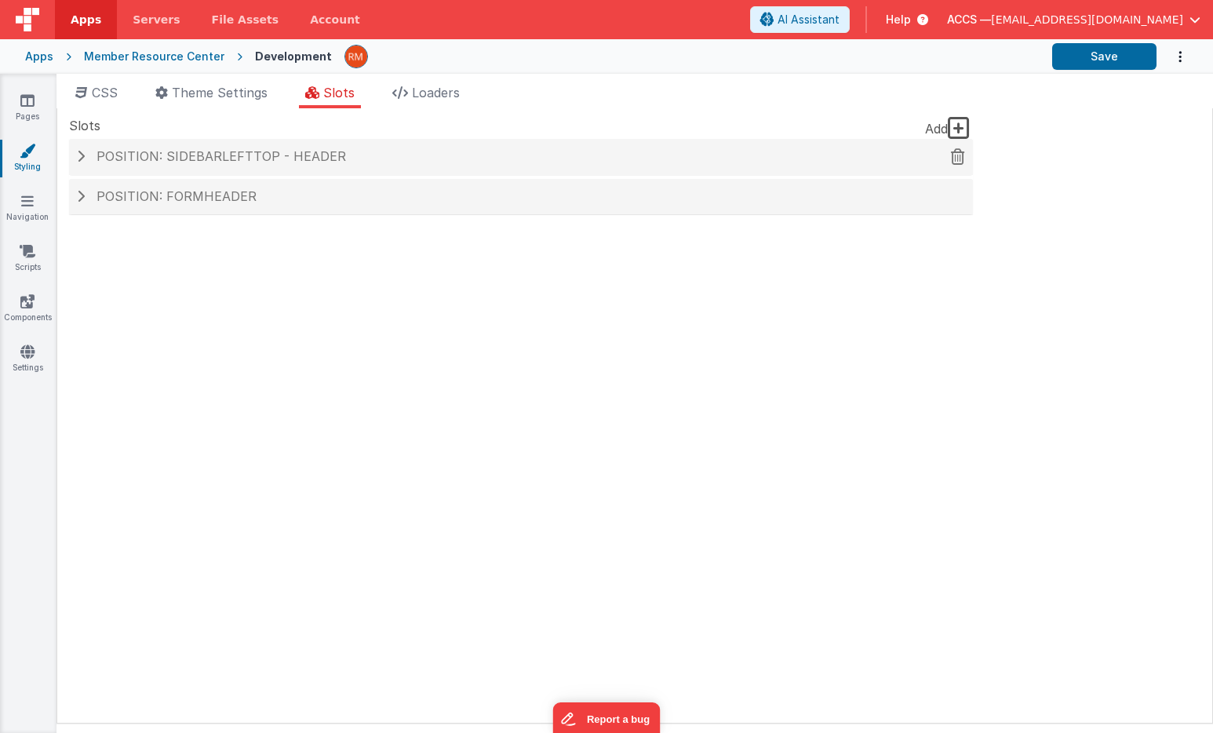
click at [335, 164] on div "Position: sidebarLeftTop - header" at bounding box center [521, 157] width 904 height 36
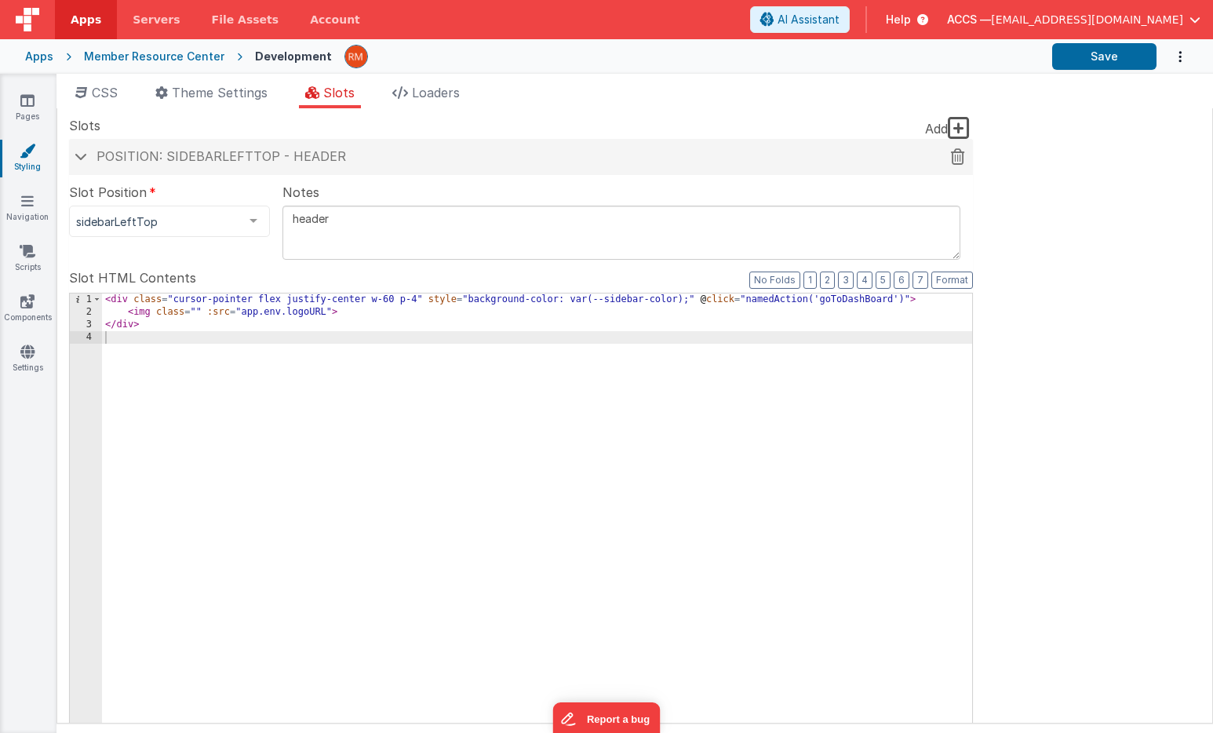
click at [86, 159] on span at bounding box center [81, 156] width 13 height 8
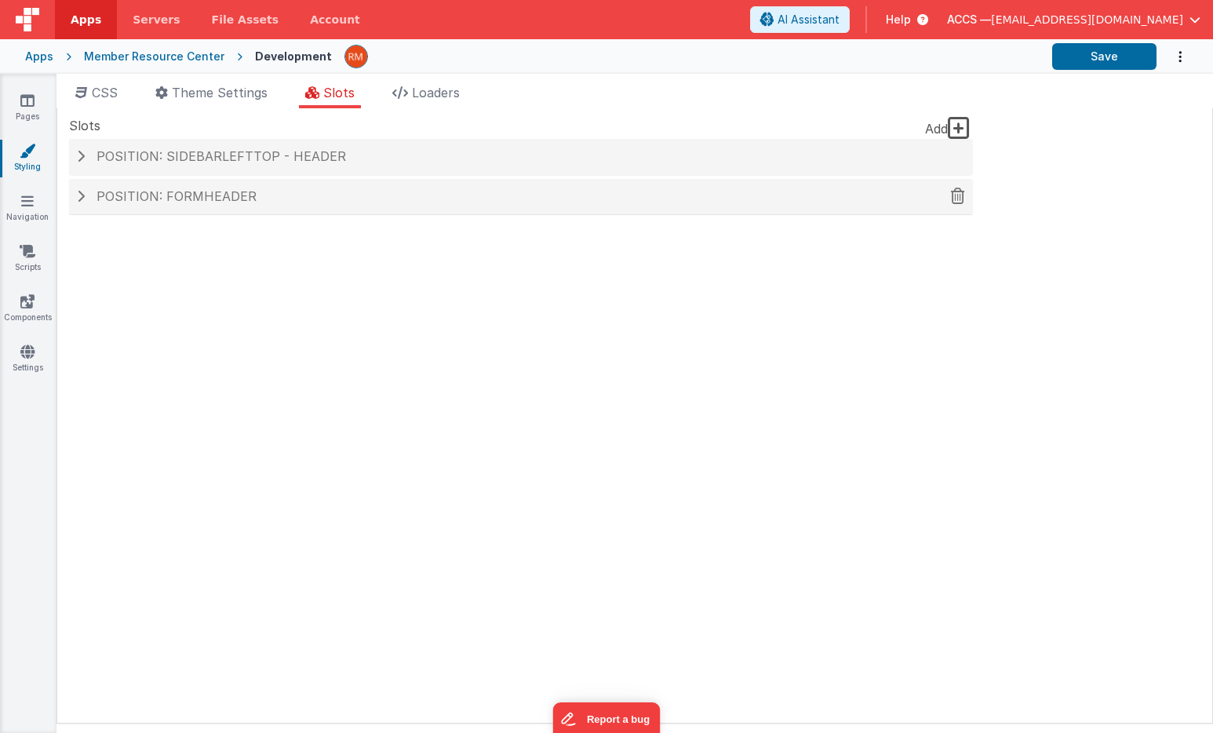
click at [119, 200] on span "Position: formHeader" at bounding box center [176, 196] width 160 height 16
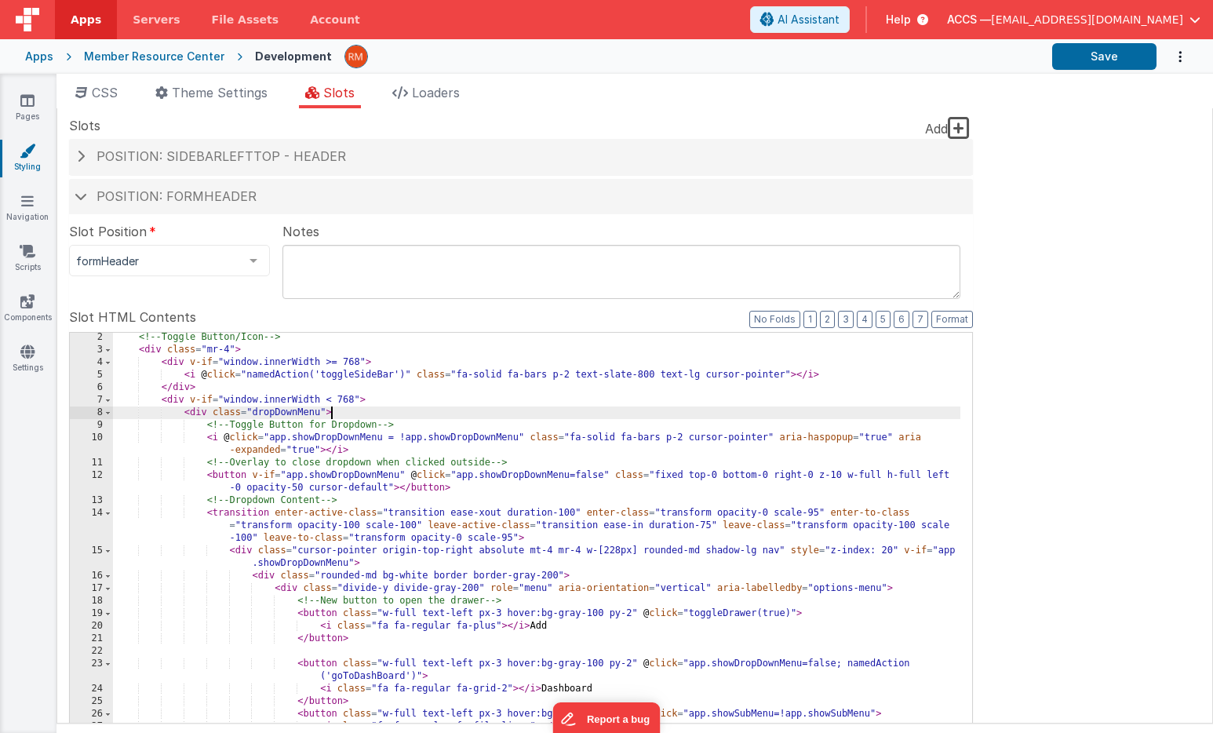
click at [524, 418] on div "<!-- Toggle Button/Icon --> < div class = "mr-4" > < div v-if = "window.innerWi…" at bounding box center [536, 597] width 847 height 533
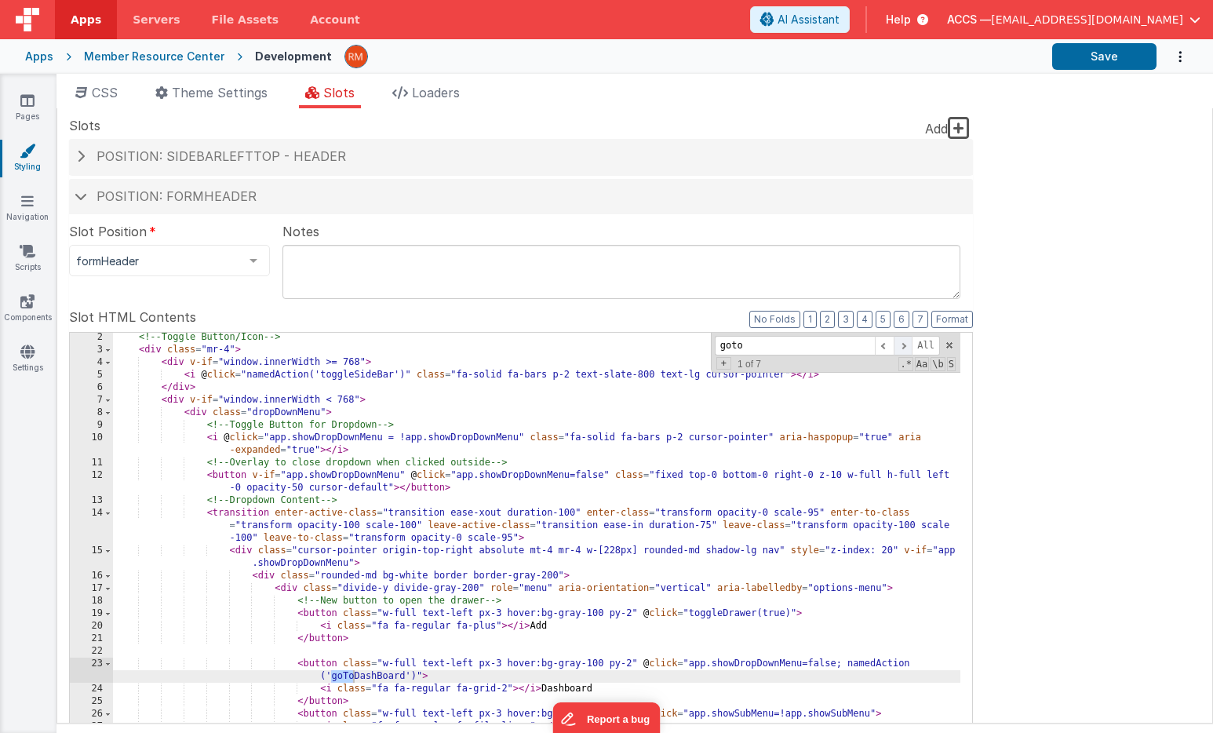
type input "goto"
click at [908, 351] on span at bounding box center [902, 346] width 19 height 20
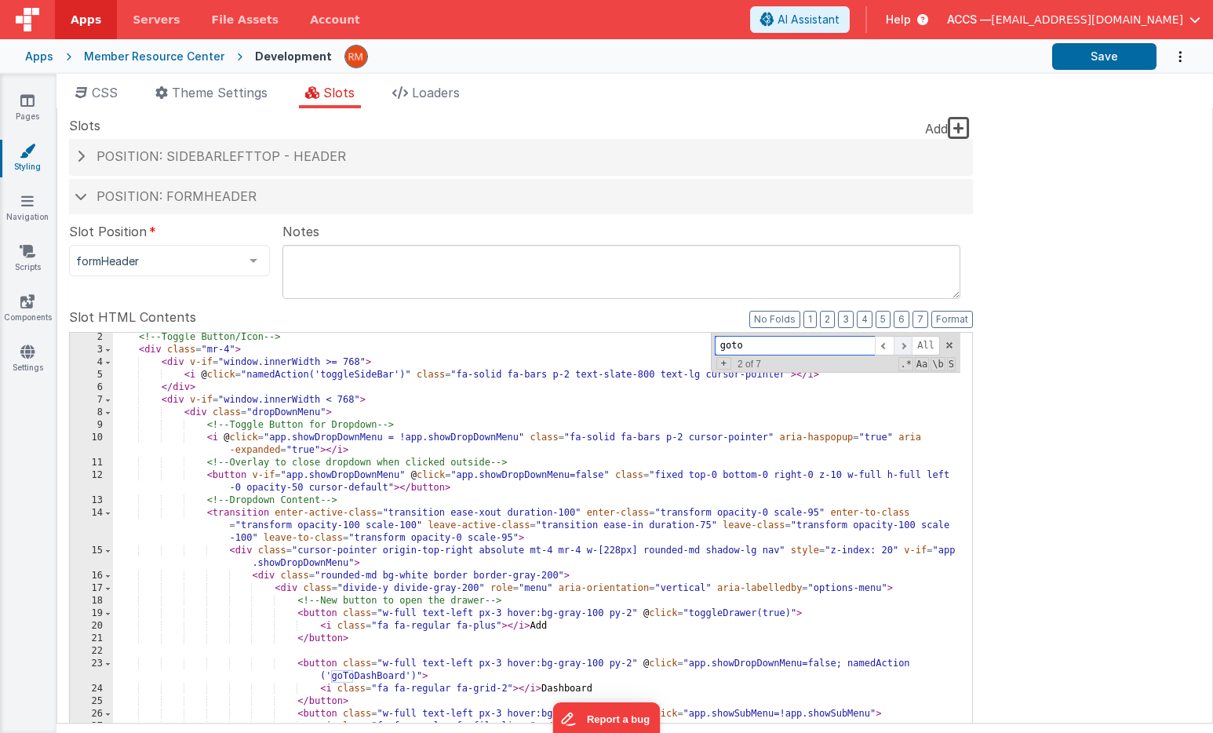
click at [905, 354] on span at bounding box center [902, 346] width 19 height 20
click at [36, 64] on div "Apps Member Resource Center Development Save" at bounding box center [606, 56] width 1213 height 35
click at [36, 57] on div "Apps" at bounding box center [39, 57] width 28 height 16
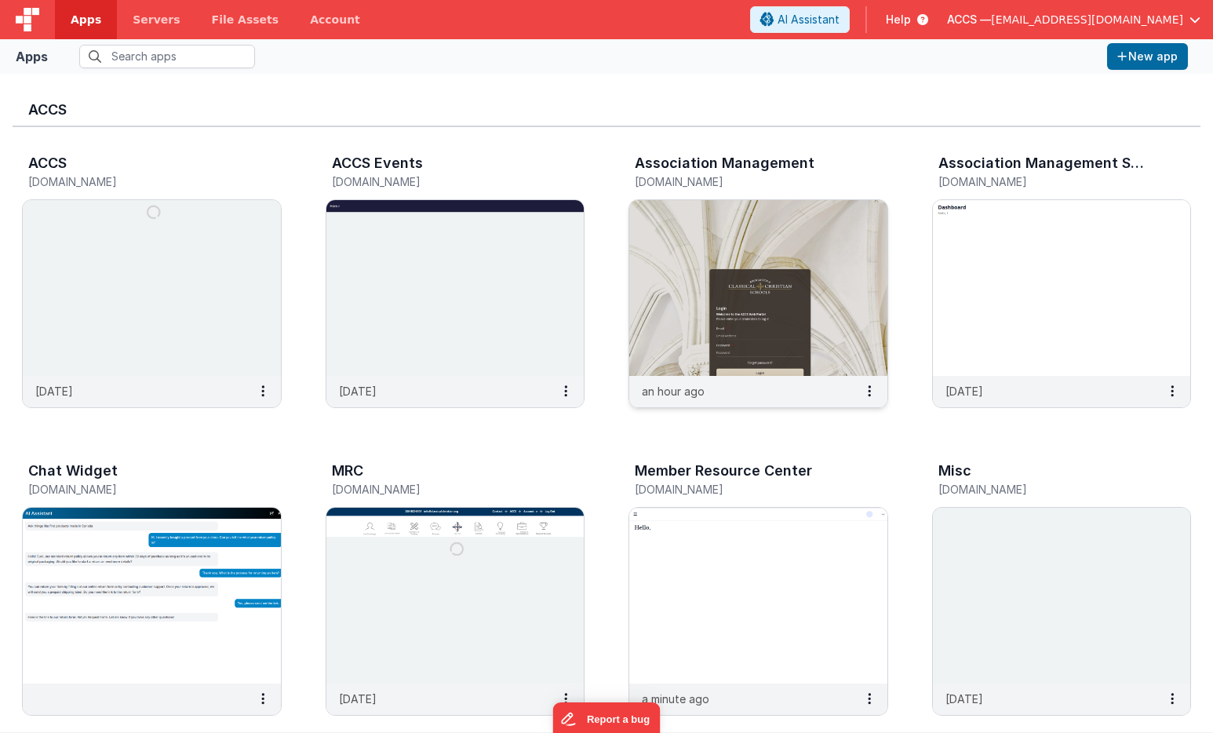
click at [639, 273] on img at bounding box center [758, 288] width 258 height 176
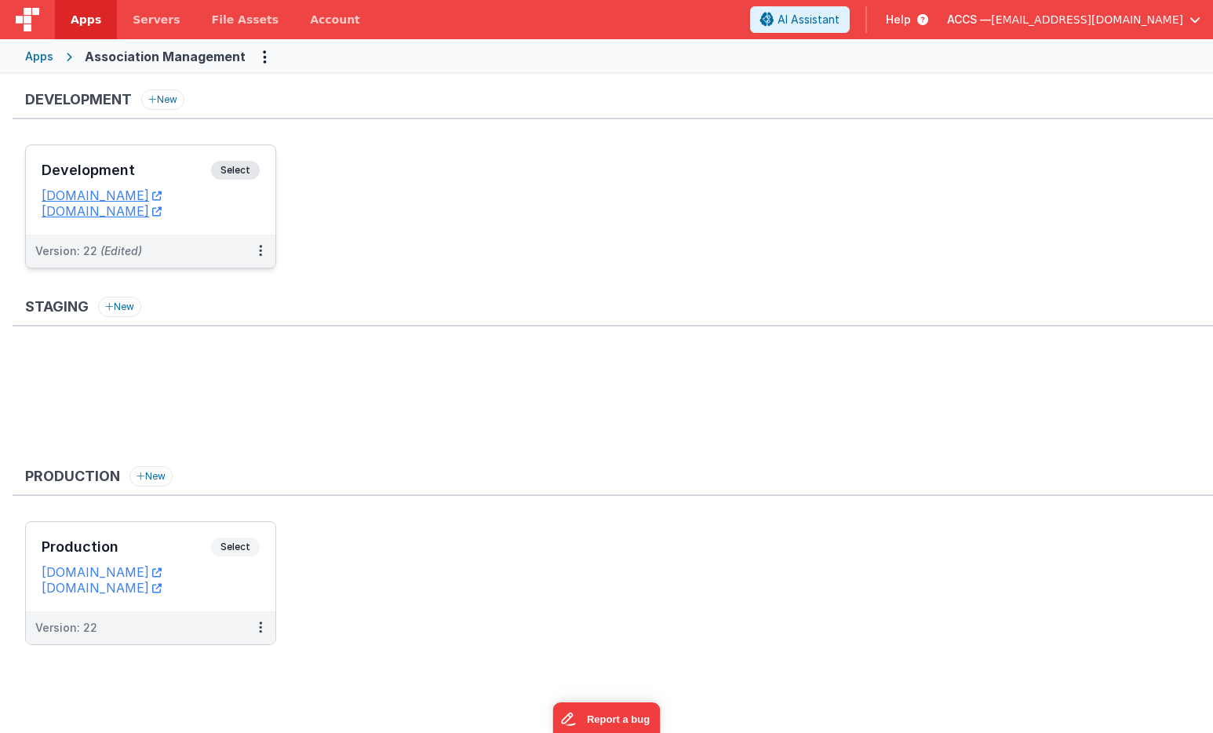
click at [173, 171] on h3 "Development" at bounding box center [126, 170] width 169 height 16
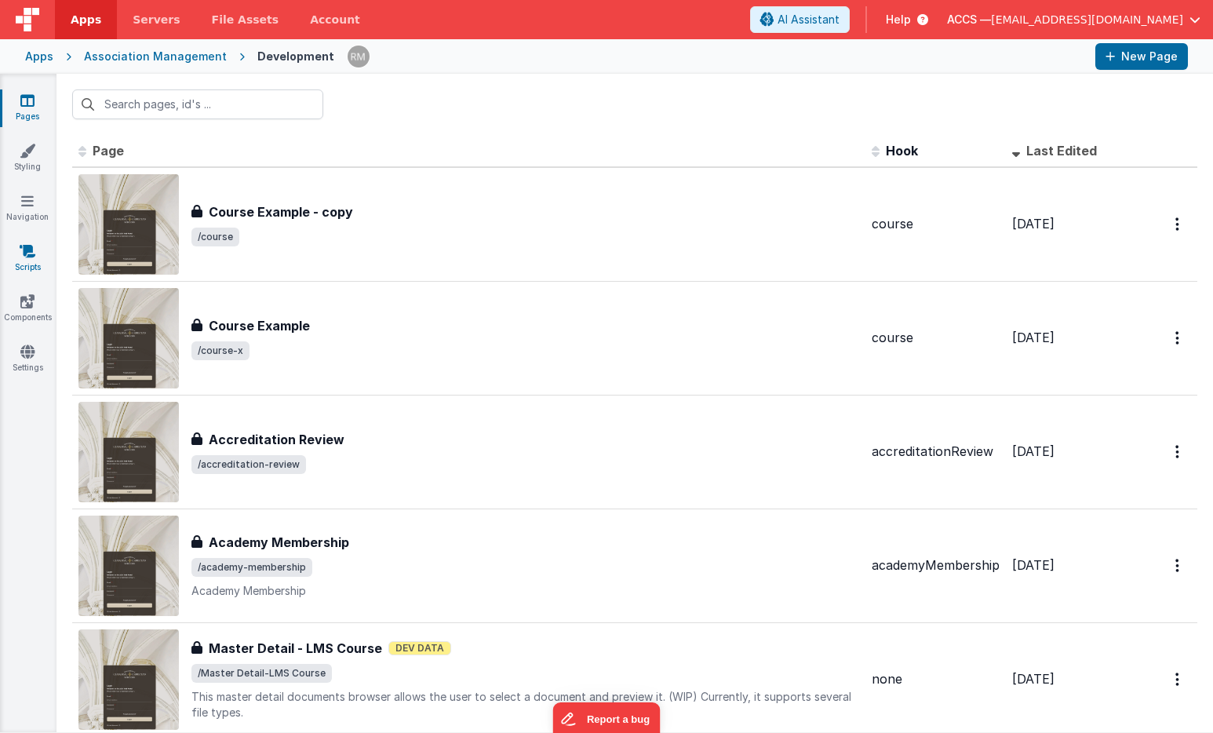
click at [31, 264] on link "Scripts" at bounding box center [27, 258] width 56 height 31
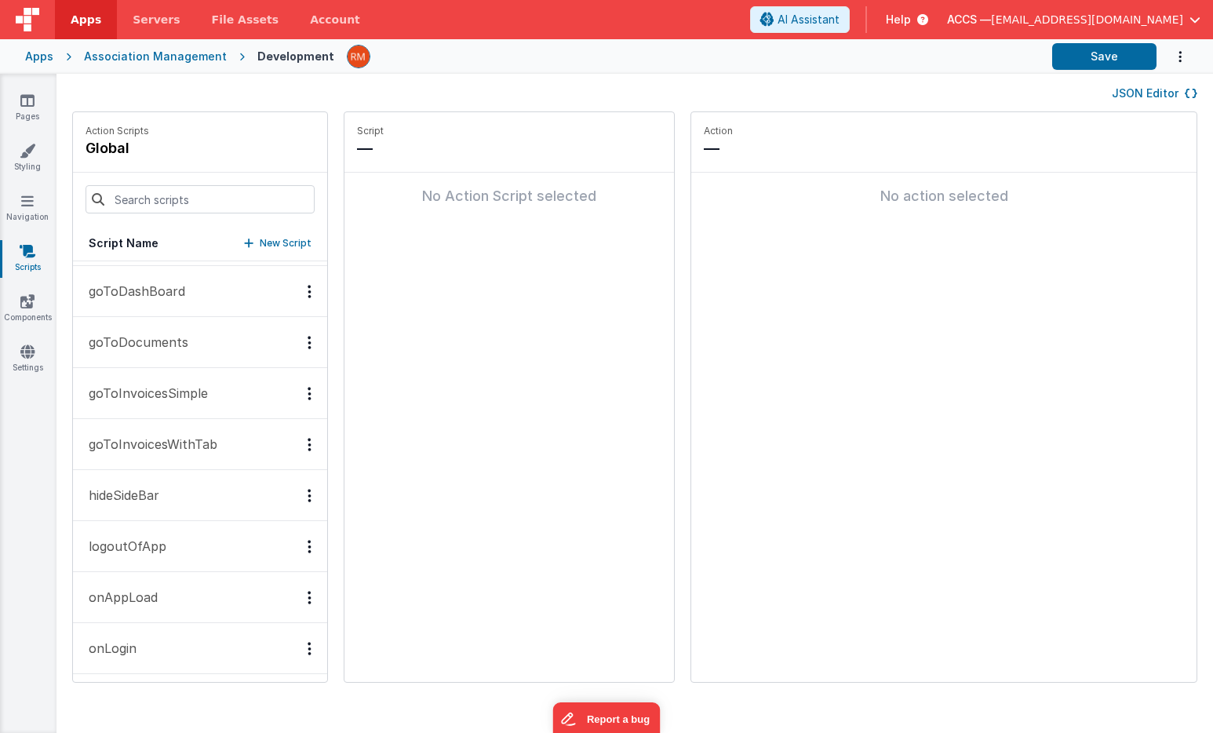
scroll to position [139, 0]
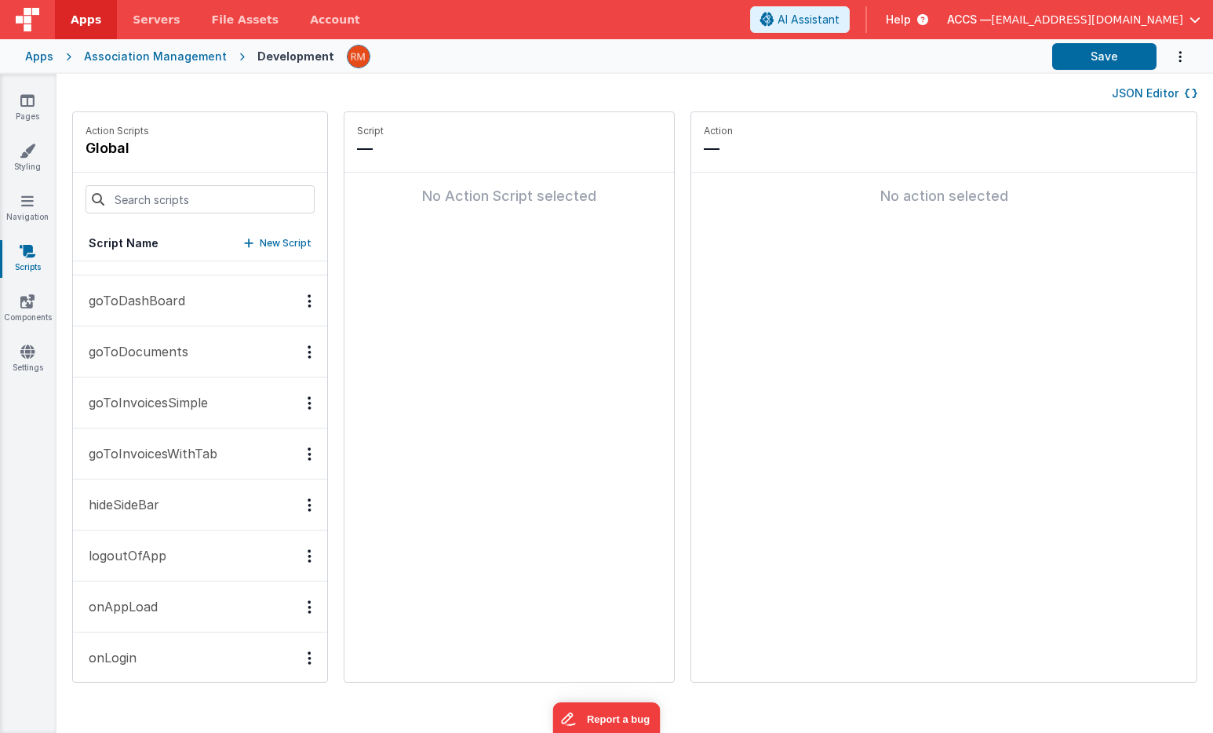
click at [163, 311] on button "goToDashBoard" at bounding box center [200, 300] width 254 height 51
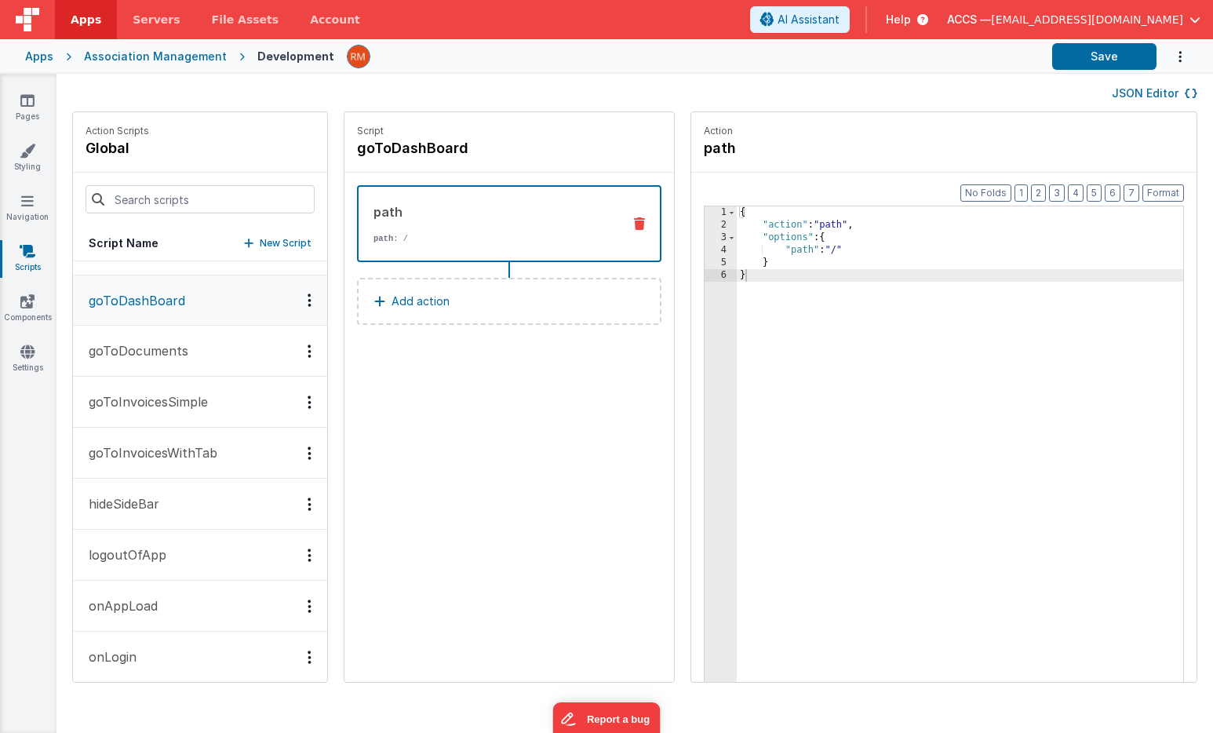
click at [162, 360] on button "goToDocuments" at bounding box center [200, 351] width 254 height 51
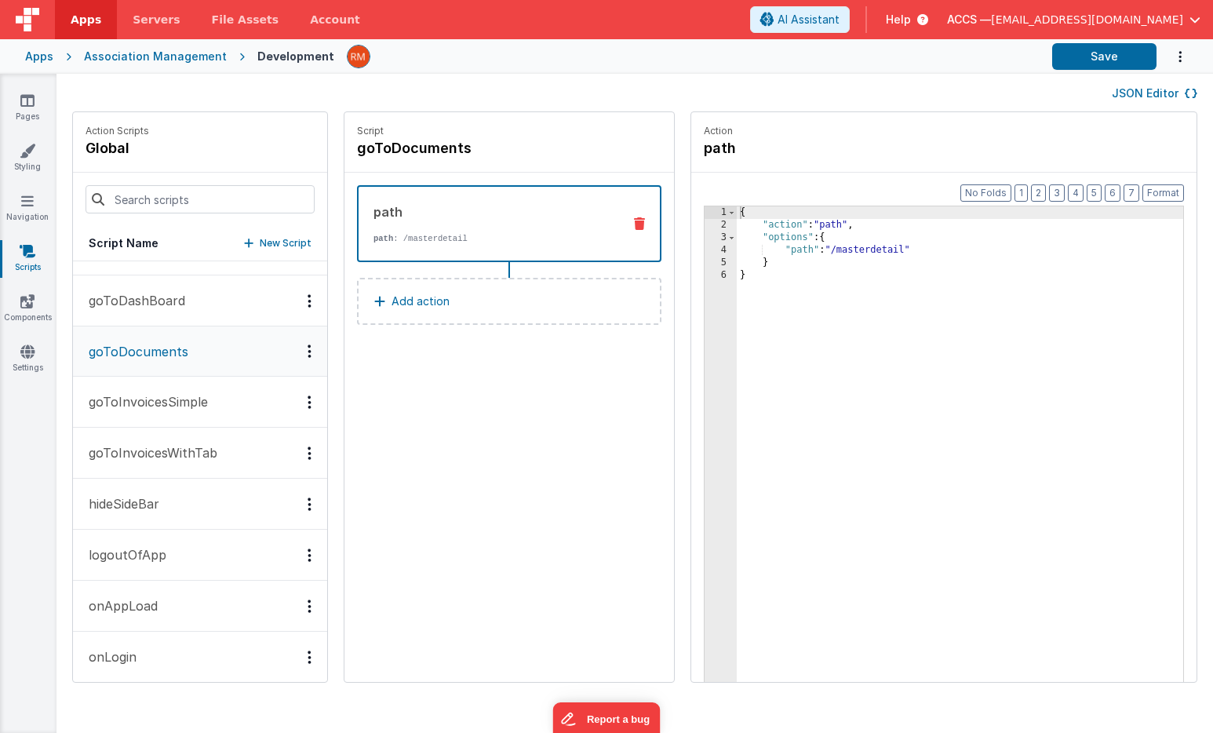
click at [158, 398] on p "goToInvoicesSimple" at bounding box center [143, 401] width 129 height 19
click at [169, 560] on button "logoutOfApp" at bounding box center [200, 554] width 254 height 51
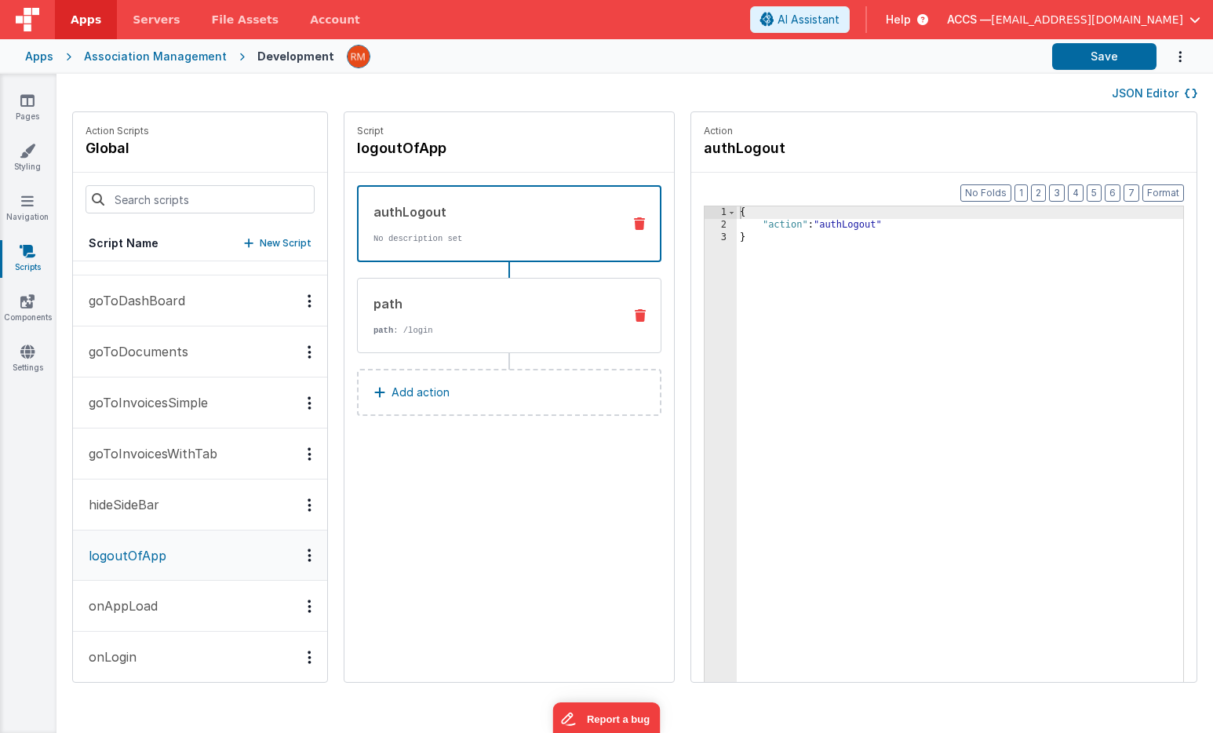
click at [457, 336] on div "path path : /login" at bounding box center [509, 315] width 304 height 75
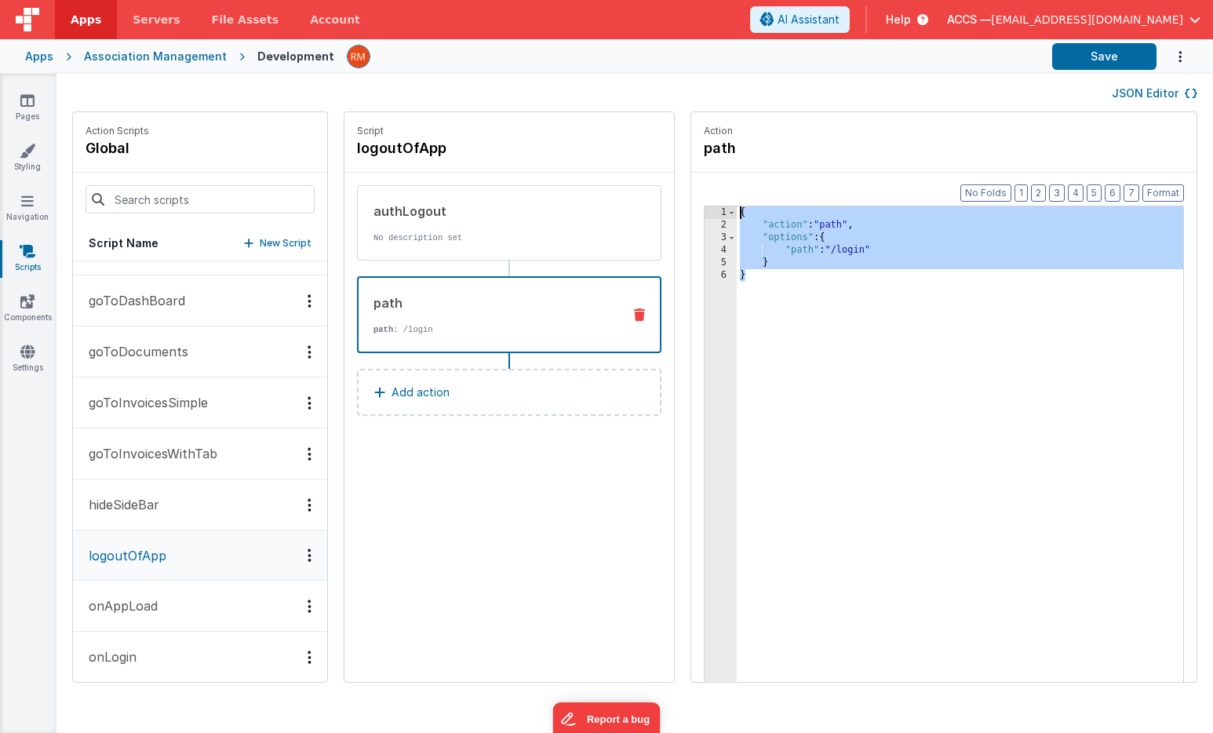
drag, startPoint x: 734, startPoint y: 279, endPoint x: 709, endPoint y: 197, distance: 86.1
click at [709, 197] on div "Format 7 6 5 4 3 2 1 No Folds 1 2 3 4 5 6 { "action" : "path" , "options" : { "…" at bounding box center [943, 457] width 505 height 569
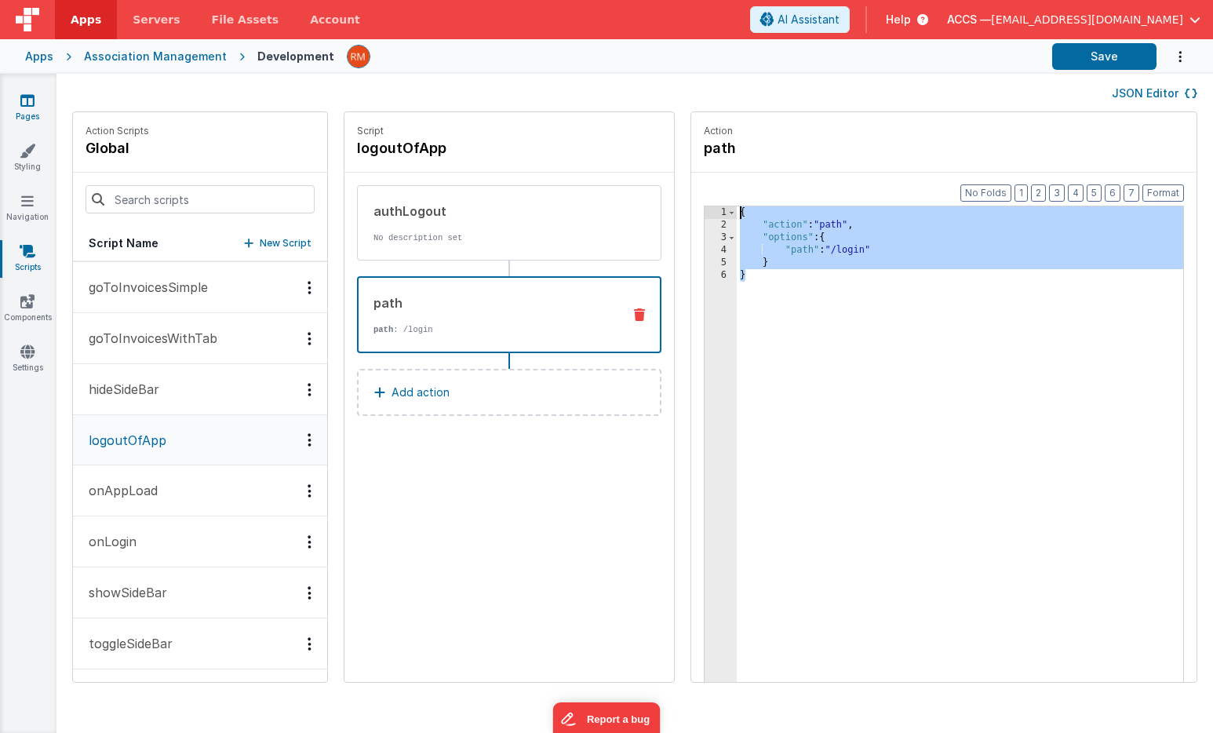
click at [26, 106] on icon at bounding box center [27, 101] width 14 height 16
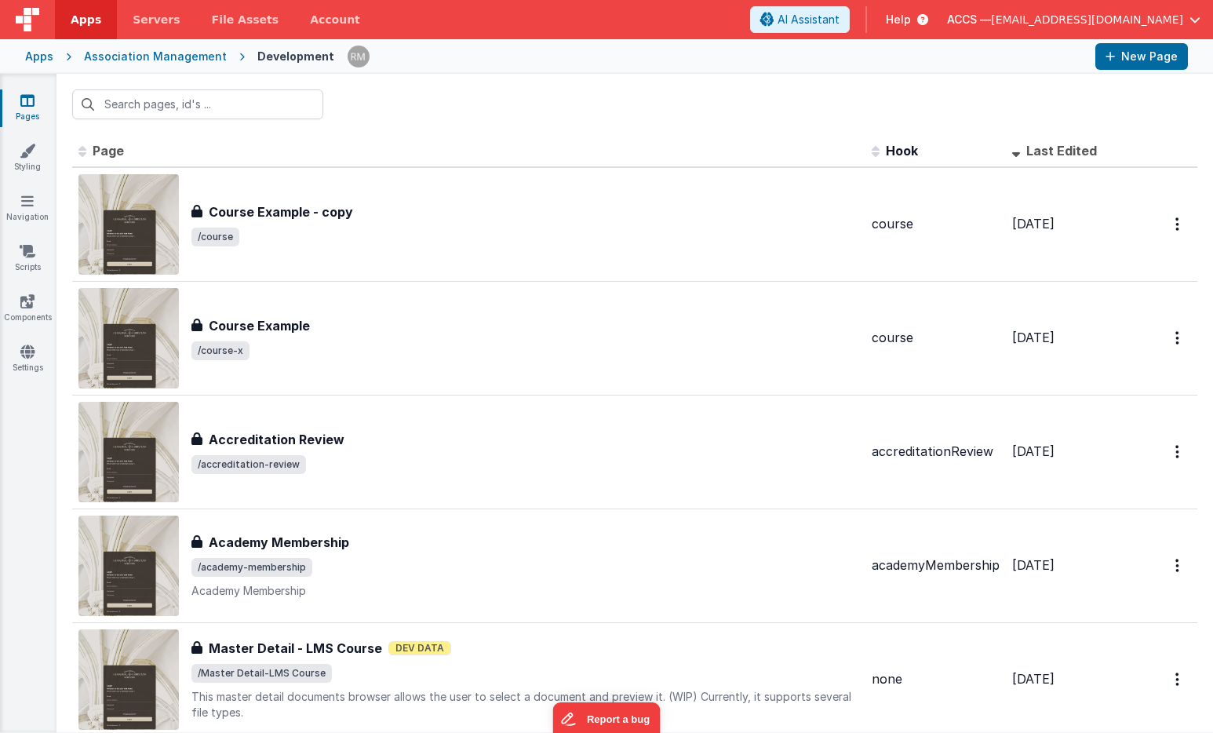
click at [38, 60] on div "Apps" at bounding box center [39, 57] width 28 height 16
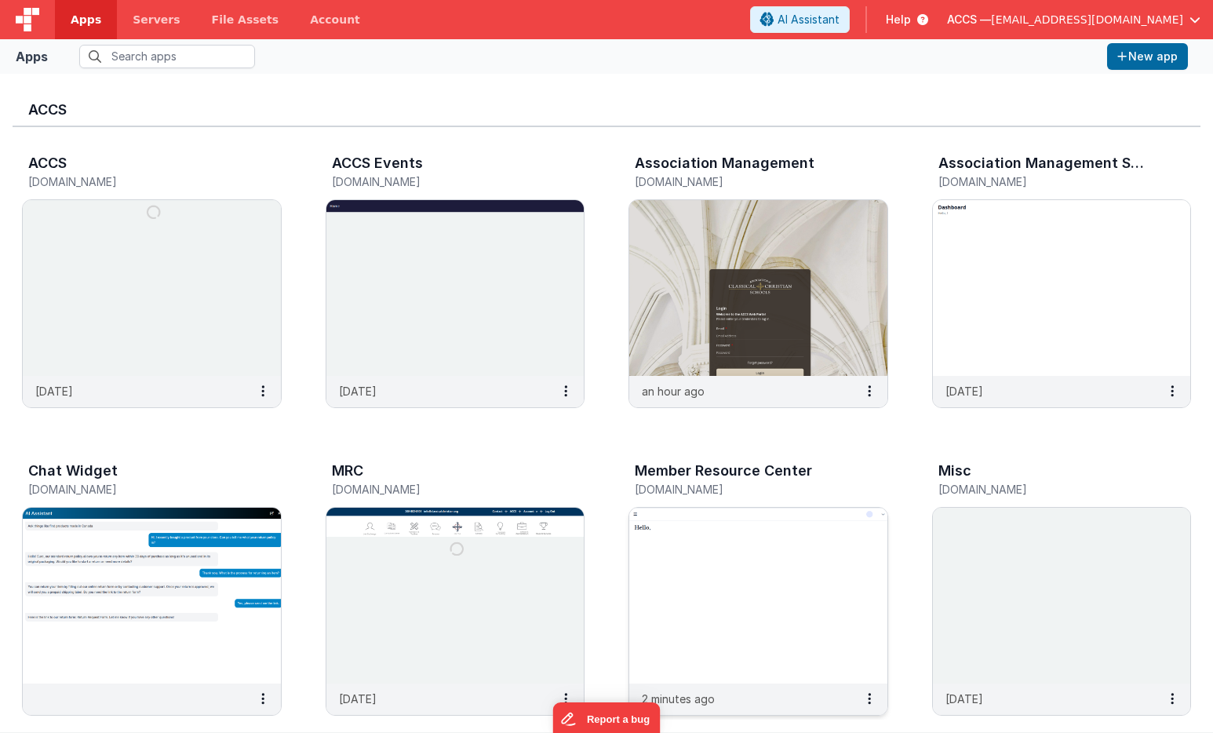
click at [697, 521] on img at bounding box center [758, 595] width 258 height 176
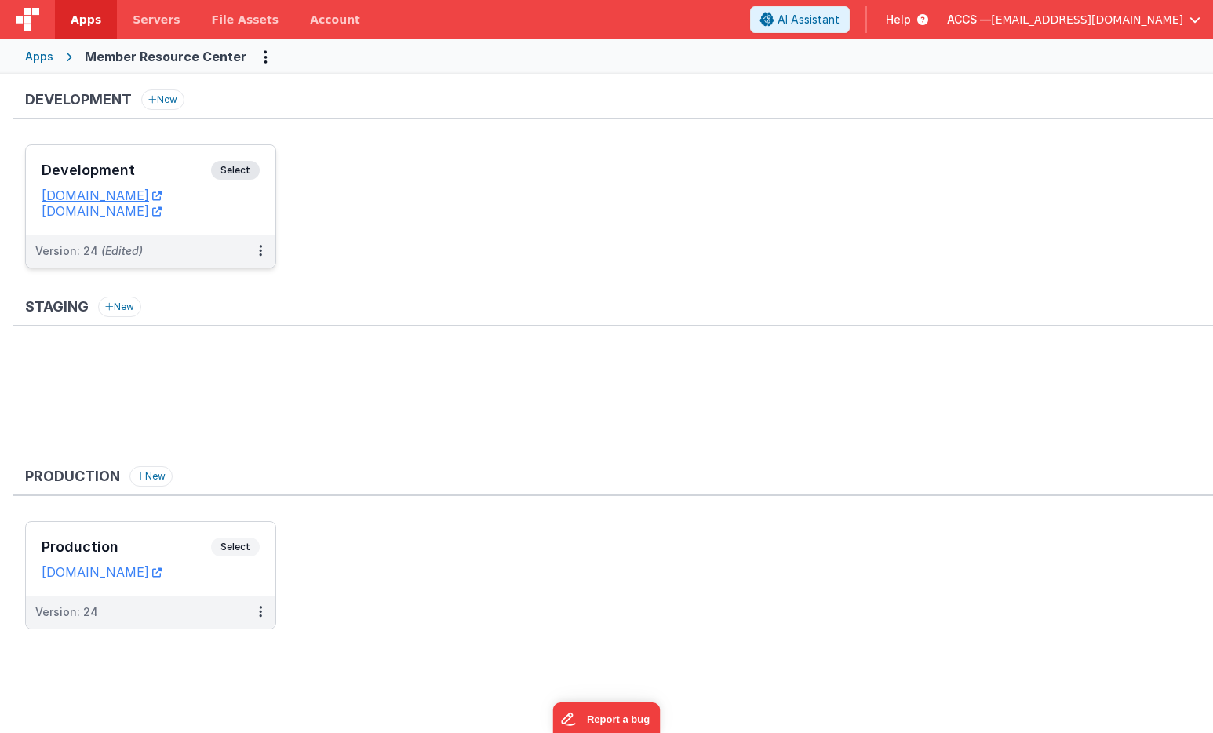
click at [178, 181] on div "Development Select" at bounding box center [151, 174] width 218 height 27
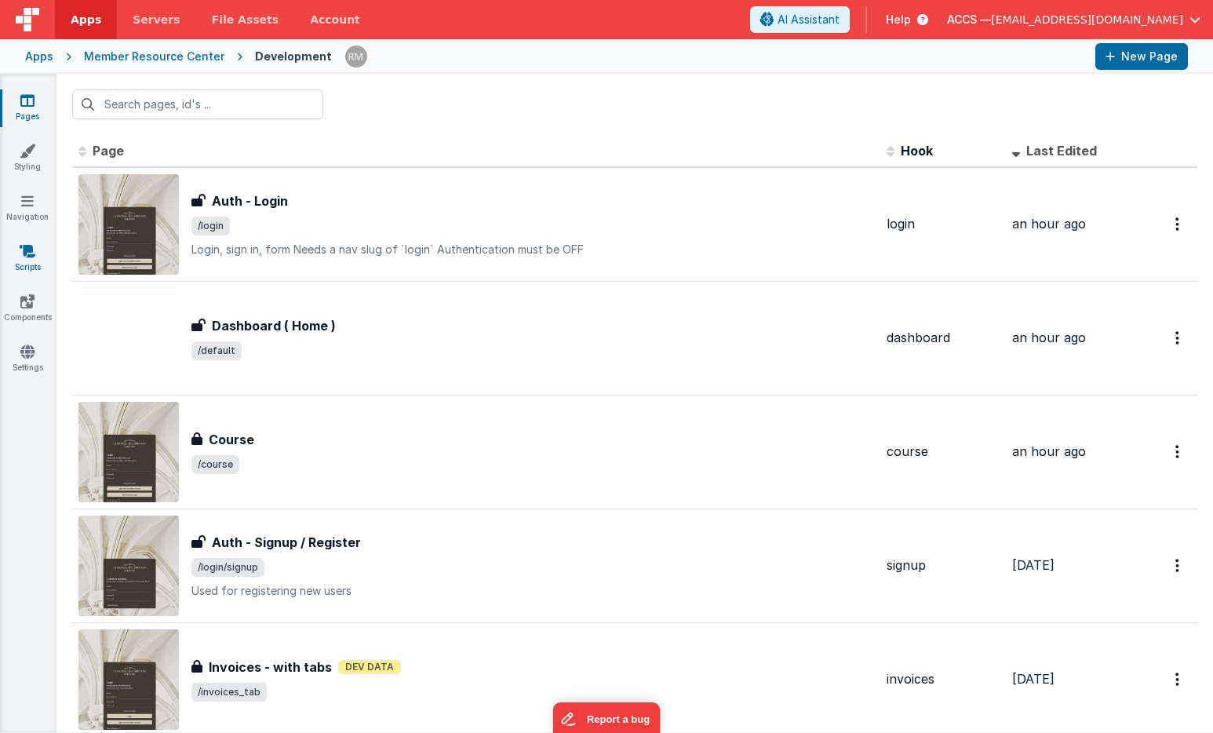
click at [31, 253] on icon at bounding box center [28, 251] width 16 height 16
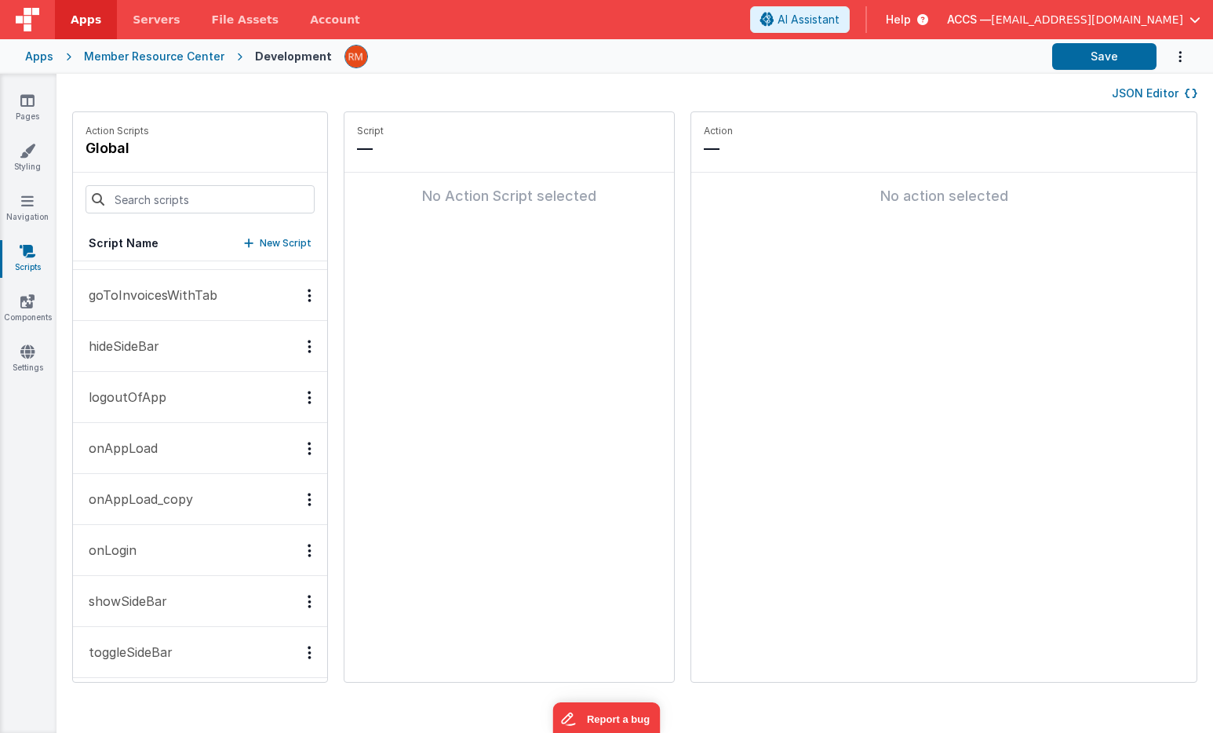
scroll to position [342, 0]
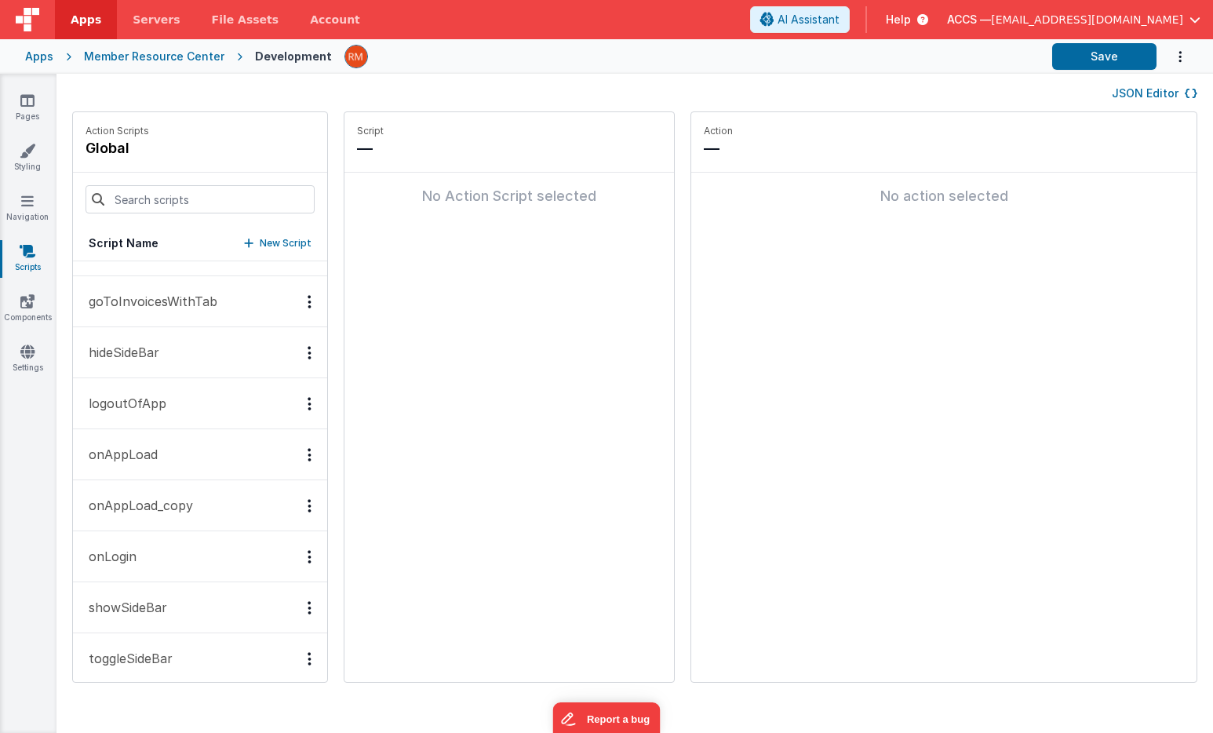
click at [179, 413] on button "logoutOfApp" at bounding box center [200, 403] width 254 height 51
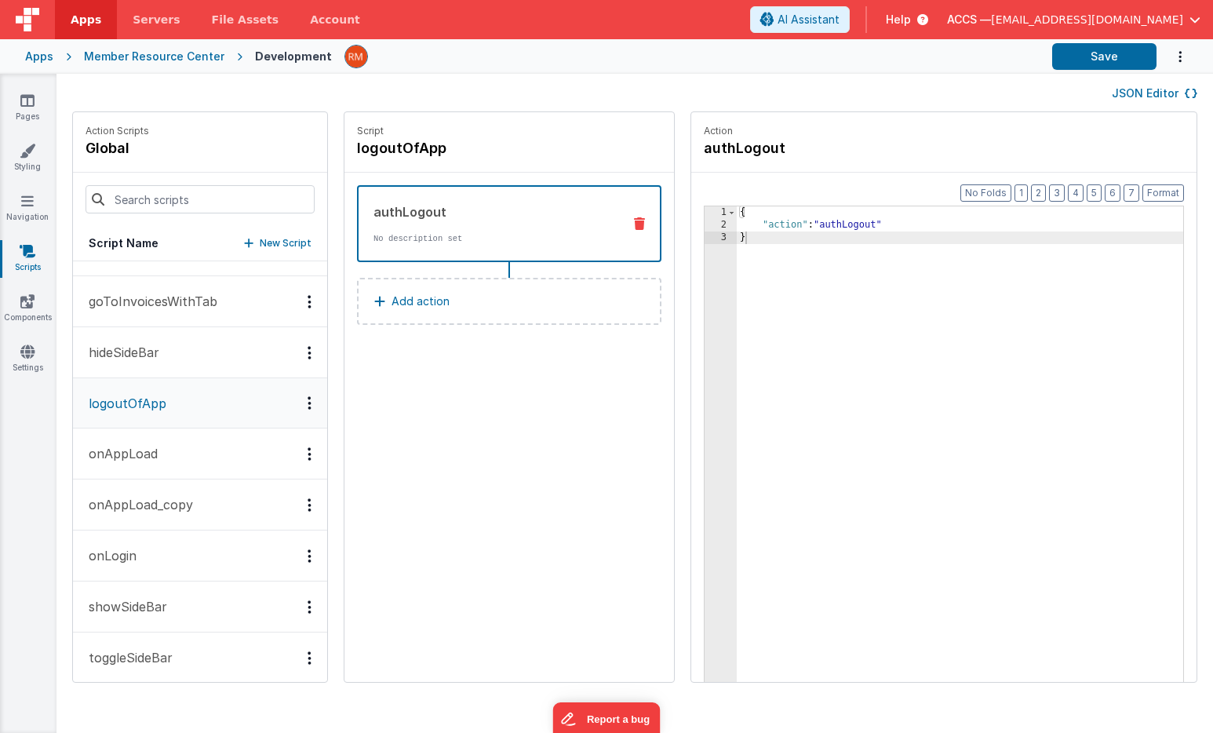
click at [442, 312] on button "Add action" at bounding box center [509, 301] width 304 height 47
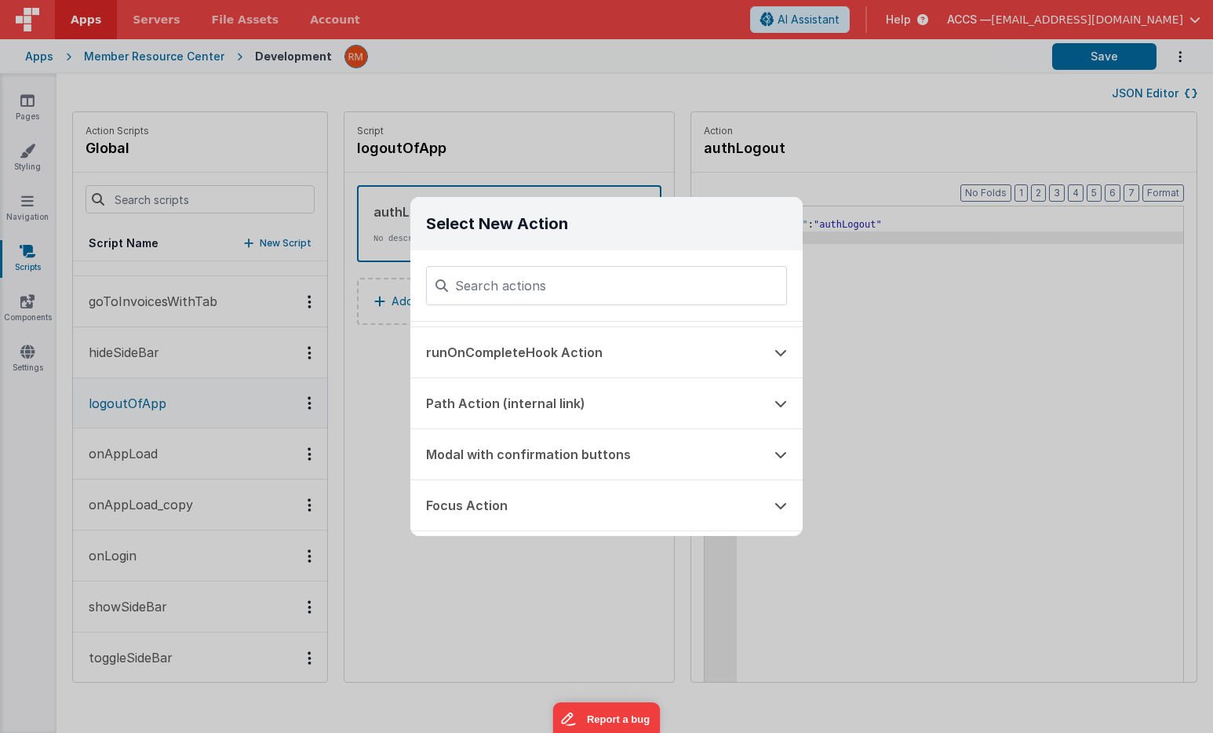
scroll to position [412, 0]
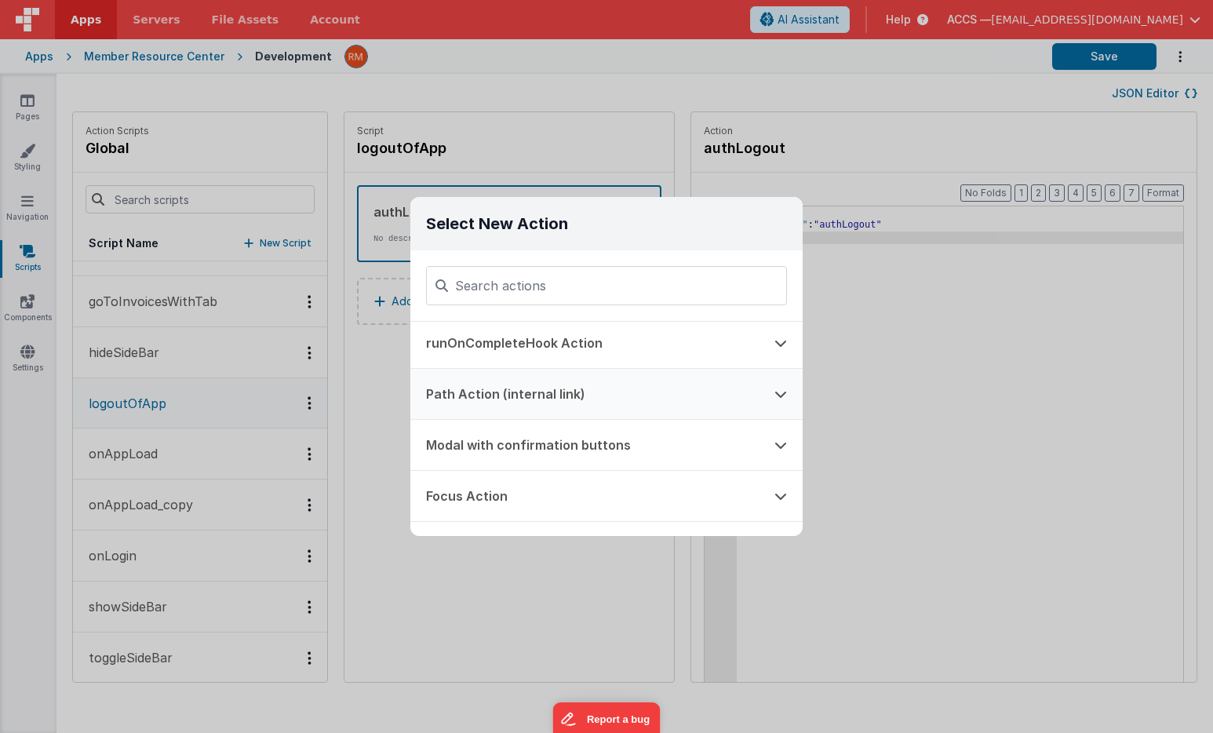
click at [537, 388] on button "Path Action (internal link)" at bounding box center [584, 394] width 348 height 50
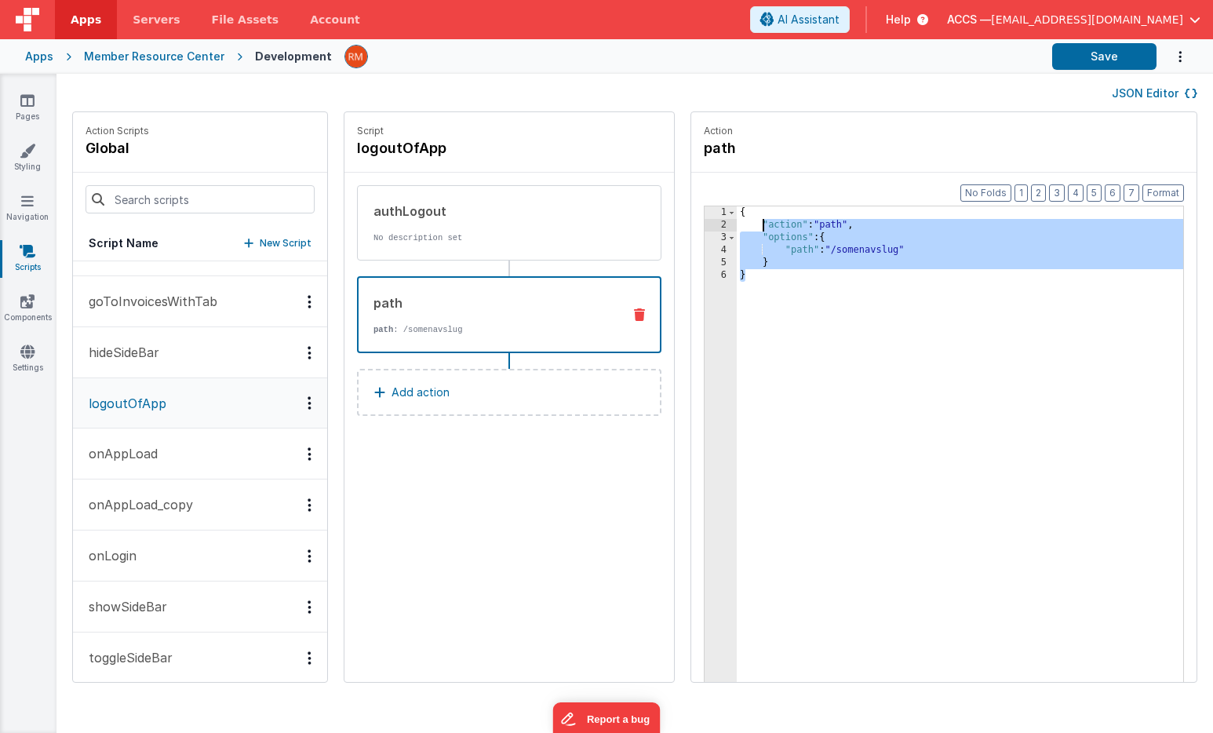
drag, startPoint x: 724, startPoint y: 307, endPoint x: 713, endPoint y: 135, distance: 172.1
click at [713, 135] on fieldset "Action path Format 7 6 5 4 3 2 1 No Folds 1 2 3 4 5 6 { "action" : "path" , "op…" at bounding box center [943, 396] width 505 height 569
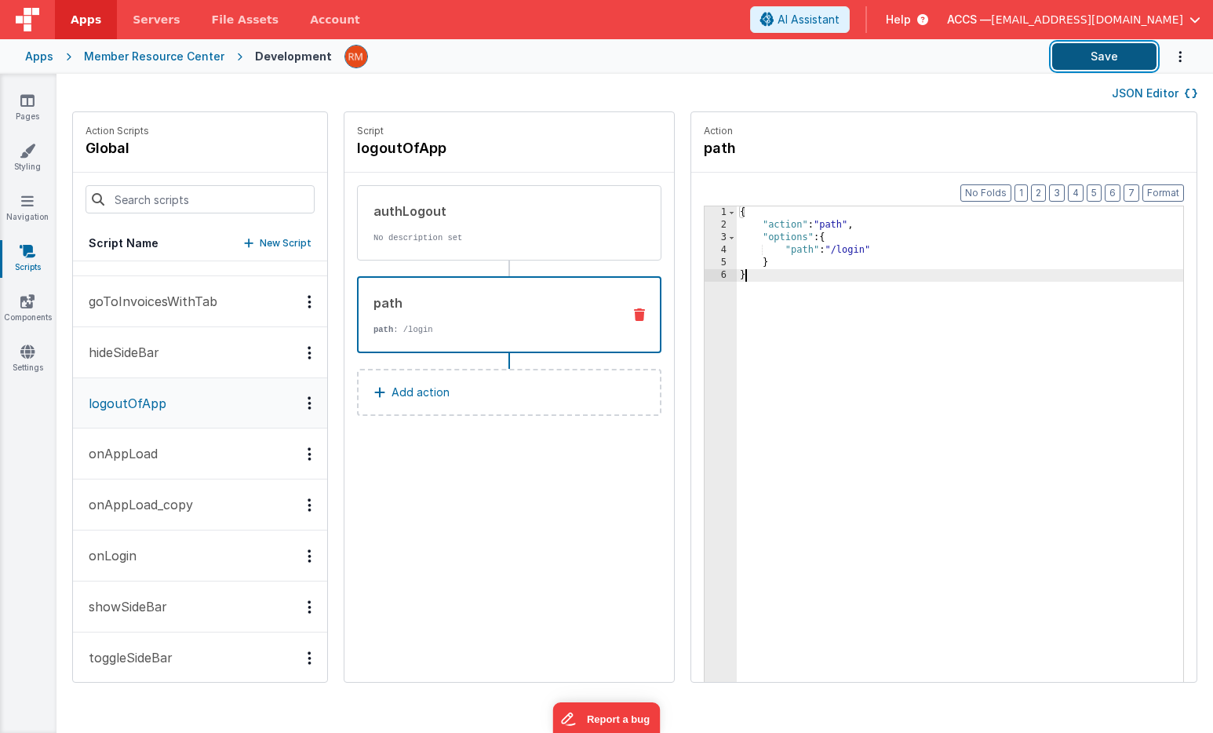
click at [1105, 58] on button "Save" at bounding box center [1104, 56] width 104 height 27
click at [34, 161] on link "Styling" at bounding box center [27, 158] width 56 height 31
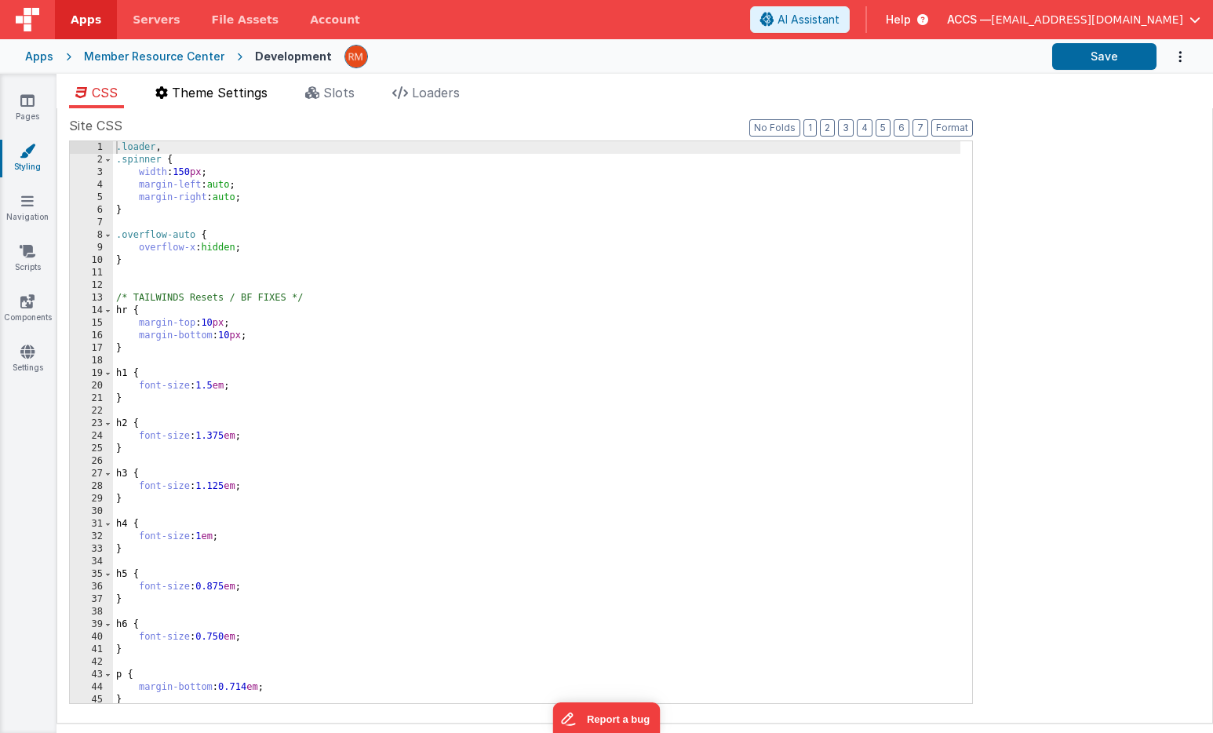
click at [214, 90] on span "Theme Settings" at bounding box center [220, 93] width 96 height 16
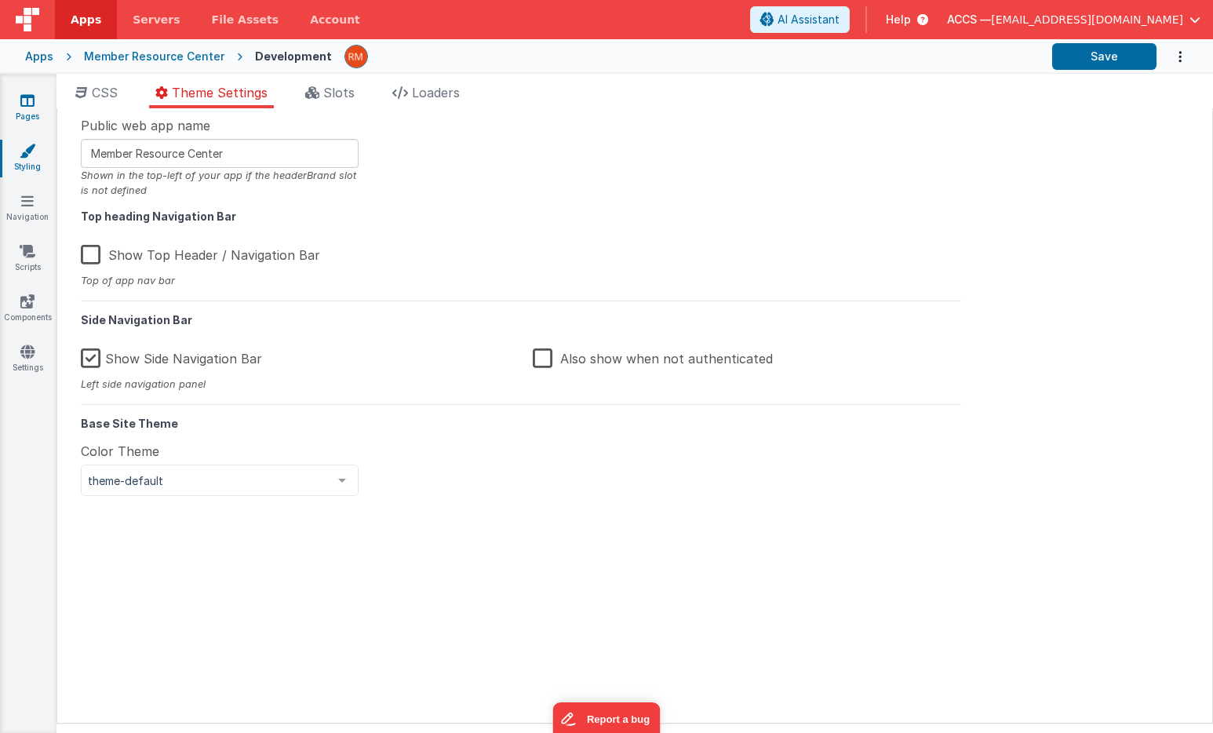
click at [40, 103] on link "Pages" at bounding box center [27, 108] width 56 height 31
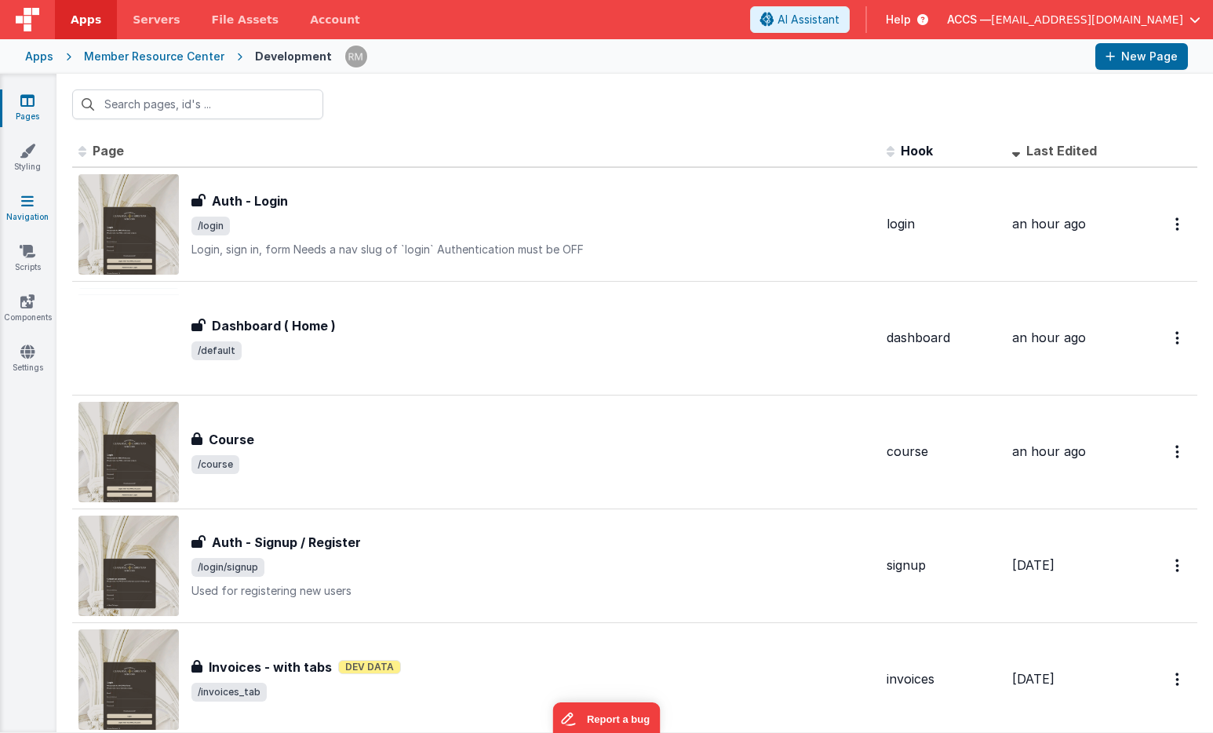
click at [29, 215] on link "Navigation" at bounding box center [27, 208] width 56 height 31
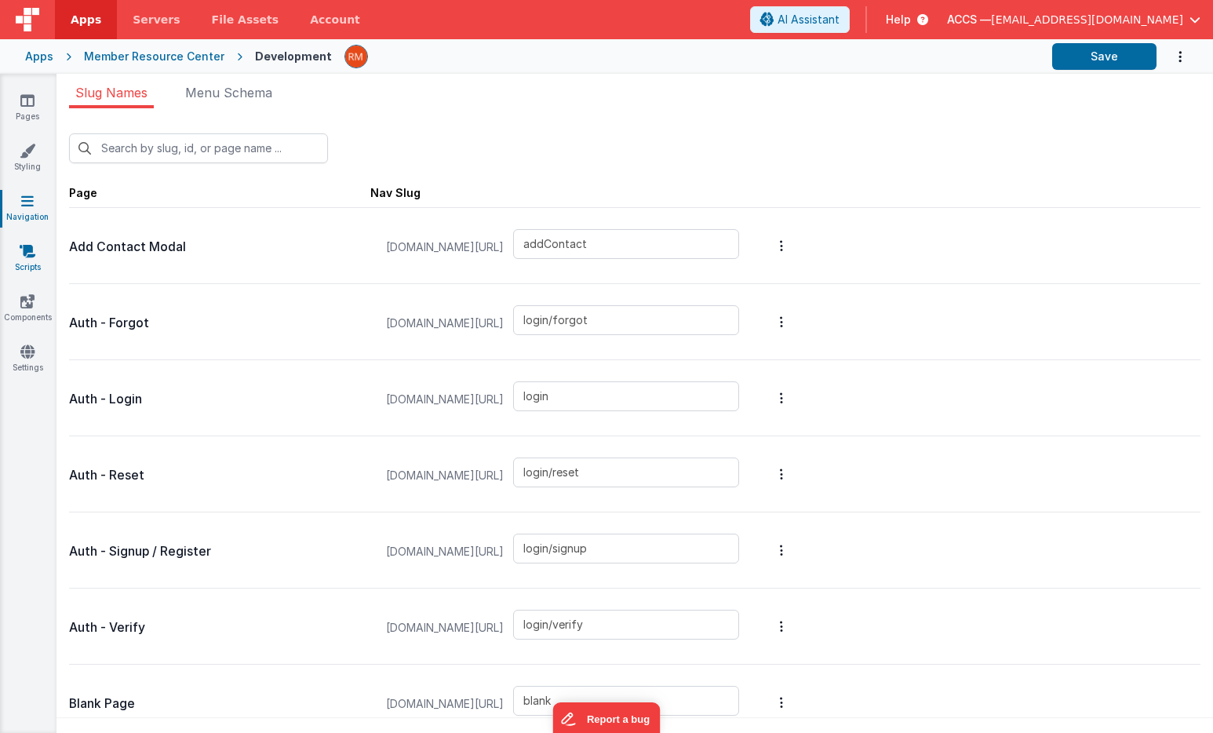
click at [30, 249] on icon at bounding box center [28, 251] width 16 height 16
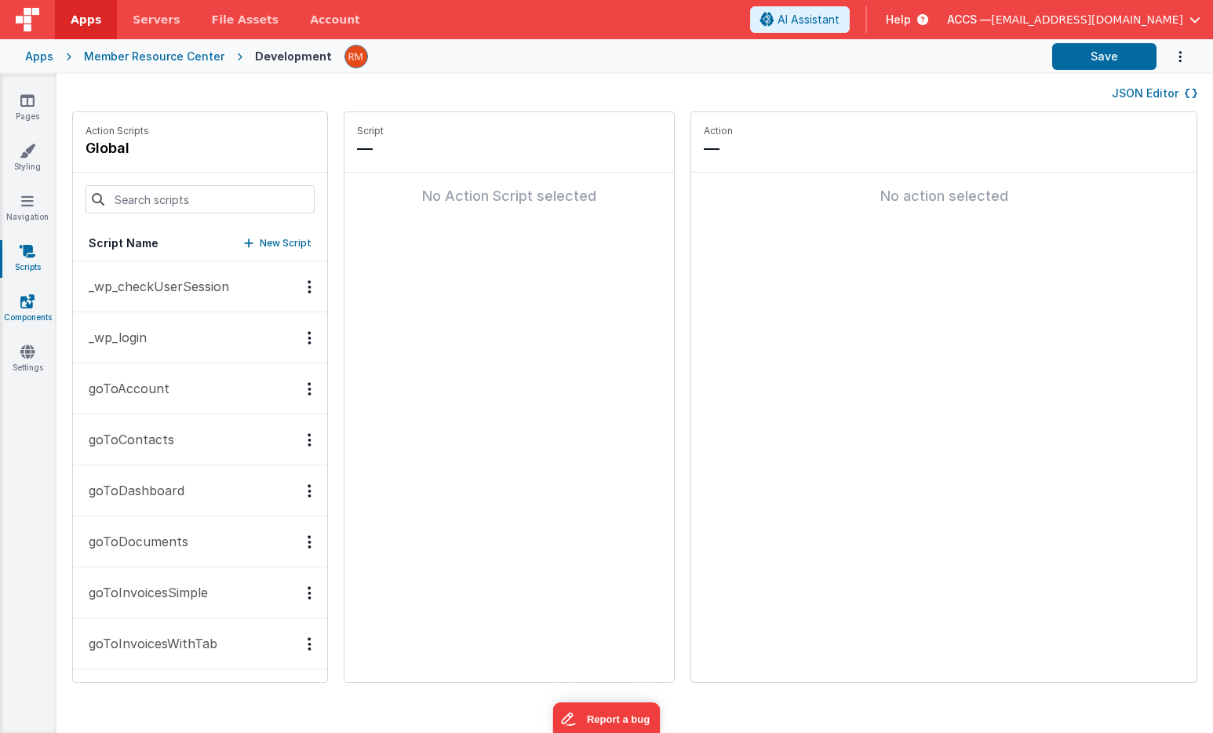
click at [25, 312] on link "Components" at bounding box center [27, 308] width 56 height 31
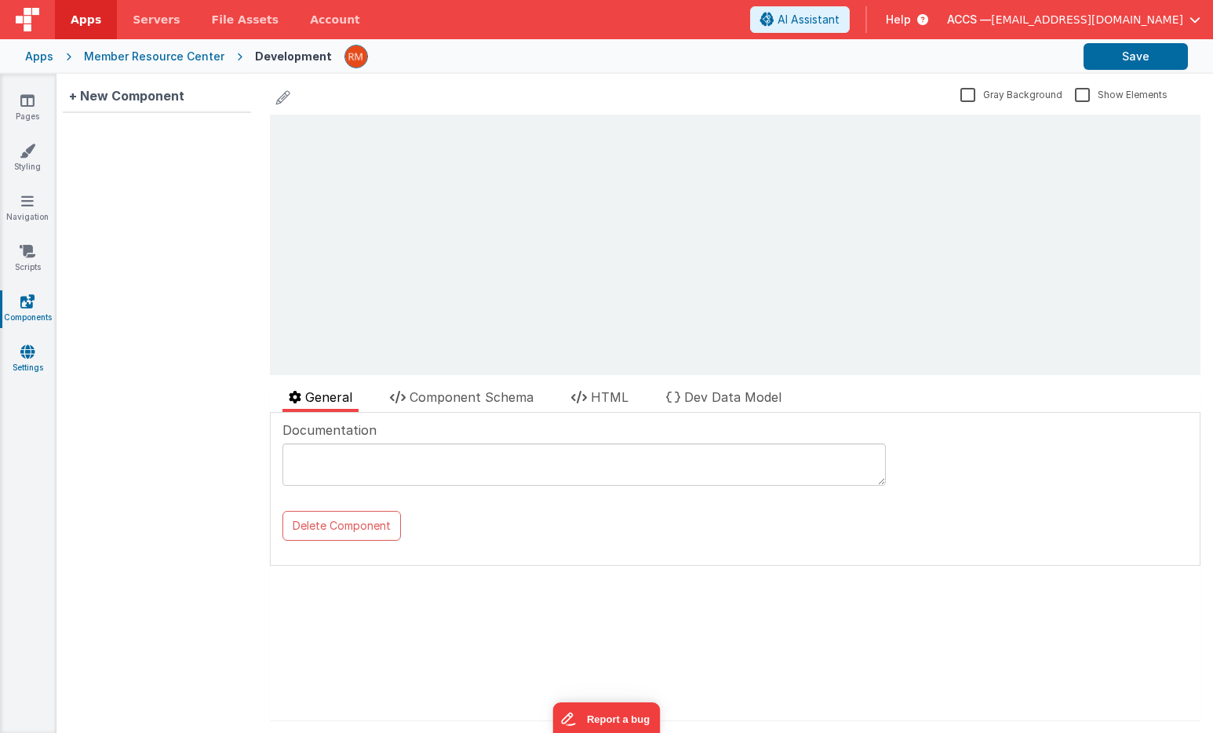
click at [31, 351] on icon at bounding box center [27, 352] width 14 height 16
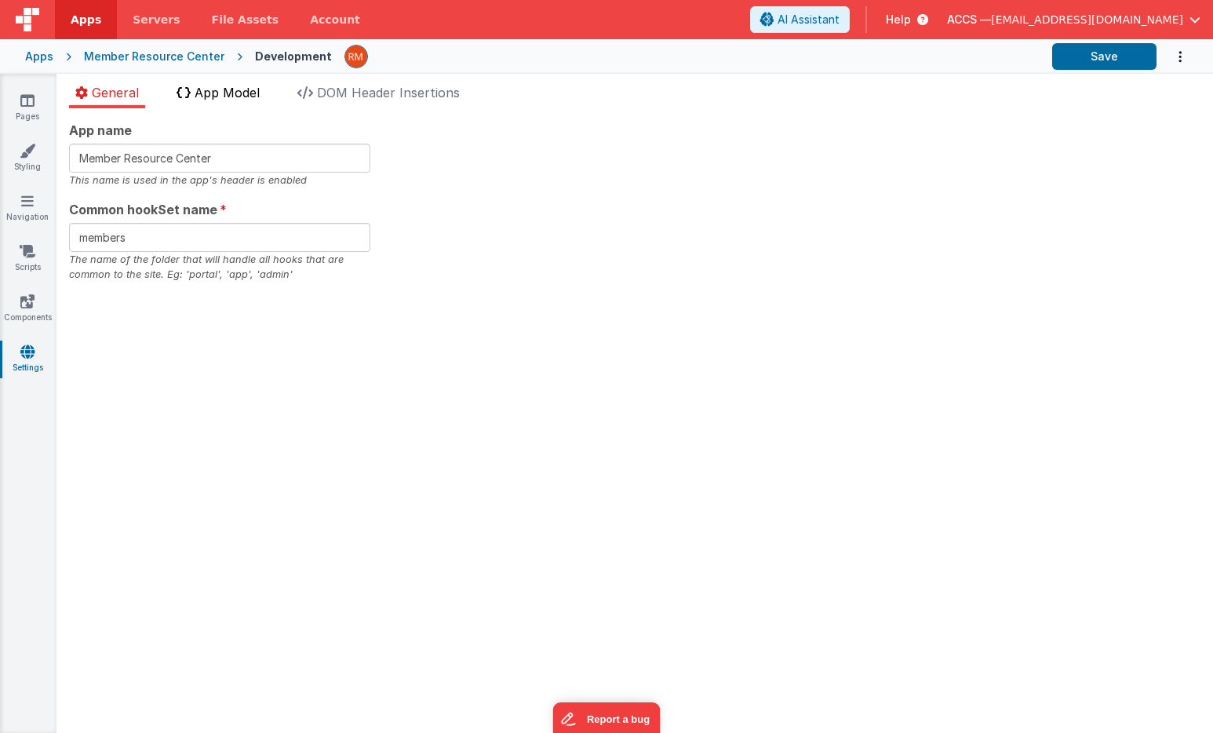
click at [253, 99] on span "App Model" at bounding box center [227, 93] width 65 height 16
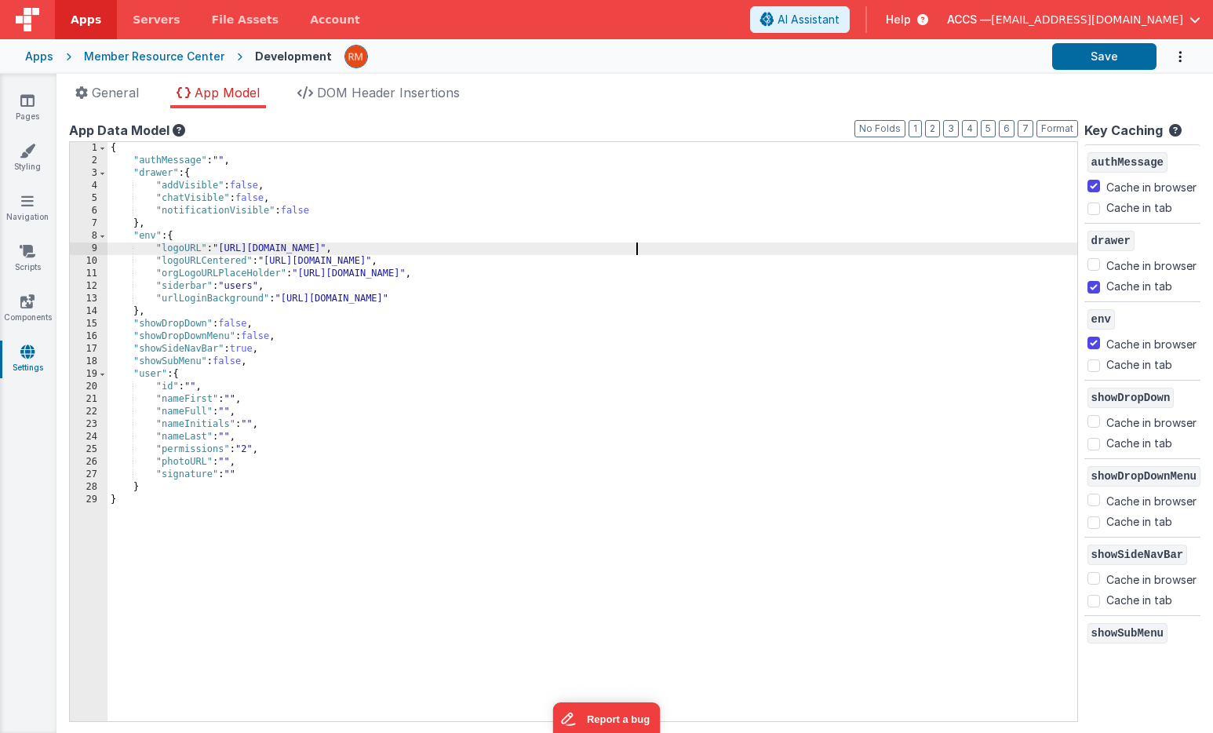
click at [634, 243] on div "{ "authMessage" : "" , "drawer" : { "addVisible" : false , "chatVisible" : fals…" at bounding box center [591, 444] width 969 height 604
click at [659, 246] on div "{ "authMessage" : "" , "drawer" : { "addVisible" : false , "chatVisible" : fals…" at bounding box center [591, 444] width 969 height 604
click at [1085, 60] on button "Save" at bounding box center [1104, 56] width 104 height 27
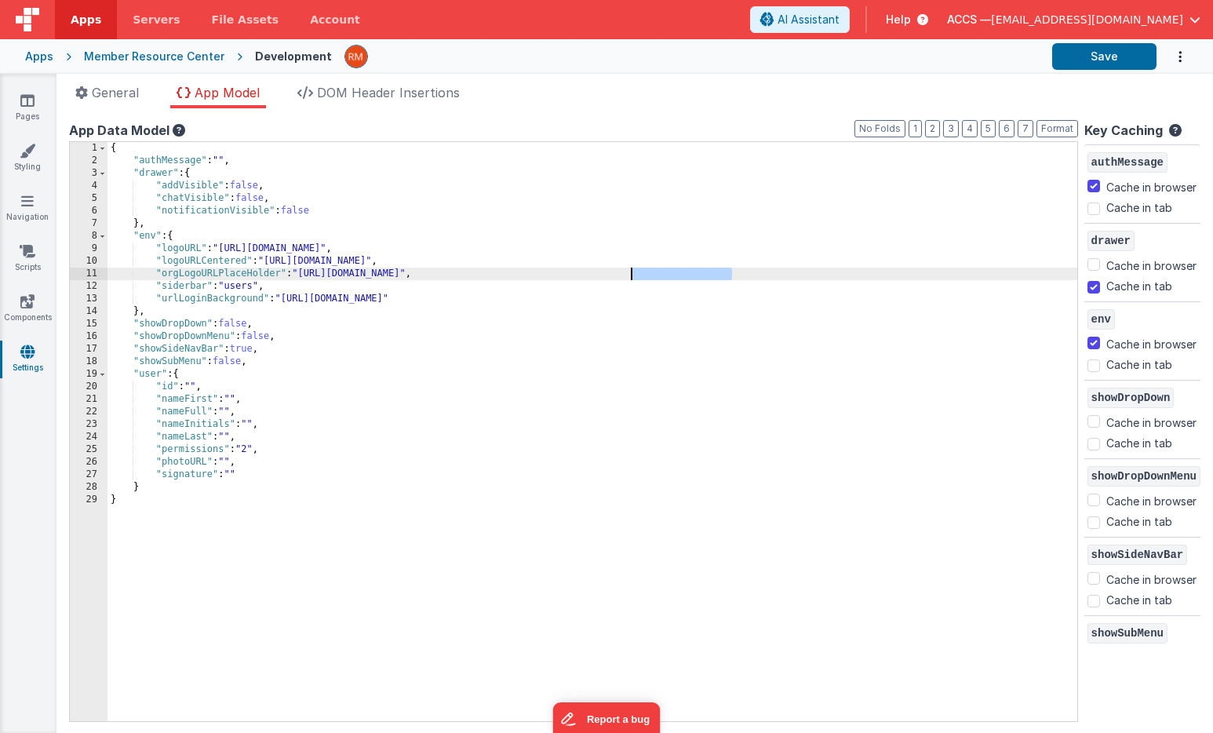
drag, startPoint x: 732, startPoint y: 275, endPoint x: 628, endPoint y: 276, distance: 103.5
click at [628, 276] on div "{ "authMessage" : "" , "drawer" : { "addVisible" : false , "chatVisible" : fals…" at bounding box center [591, 444] width 969 height 604
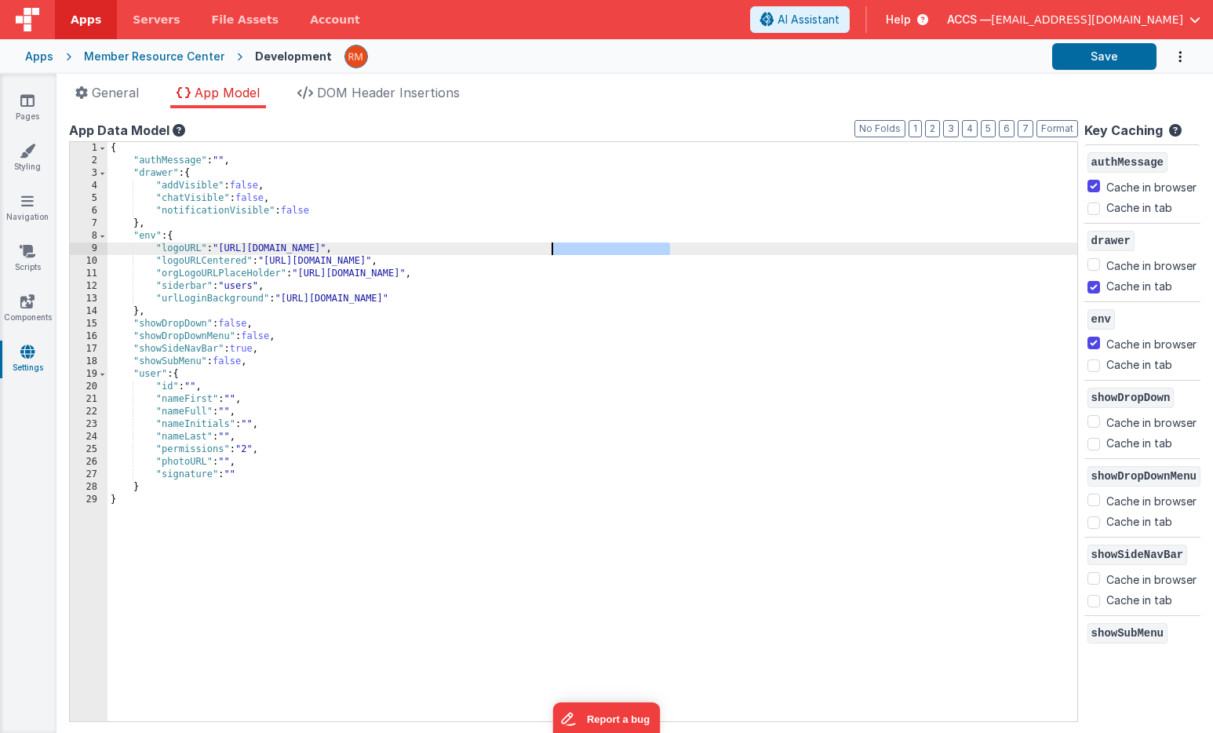
drag, startPoint x: 669, startPoint y: 249, endPoint x: 554, endPoint y: 248, distance: 115.3
click at [554, 248] on div "{ "authMessage" : "" , "drawer" : { "addVisible" : false , "chatVisible" : fals…" at bounding box center [591, 444] width 969 height 604
click at [1094, 64] on button "Save" at bounding box center [1104, 56] width 104 height 27
click at [623, 247] on div "{ "authMessage" : "" , "drawer" : { "addVisible" : false , "chatVisible" : fals…" at bounding box center [591, 444] width 969 height 604
click at [645, 246] on div "{ "authMessage" : "" , "drawer" : { "addVisible" : false , "chatVisible" : fals…" at bounding box center [591, 444] width 969 height 604
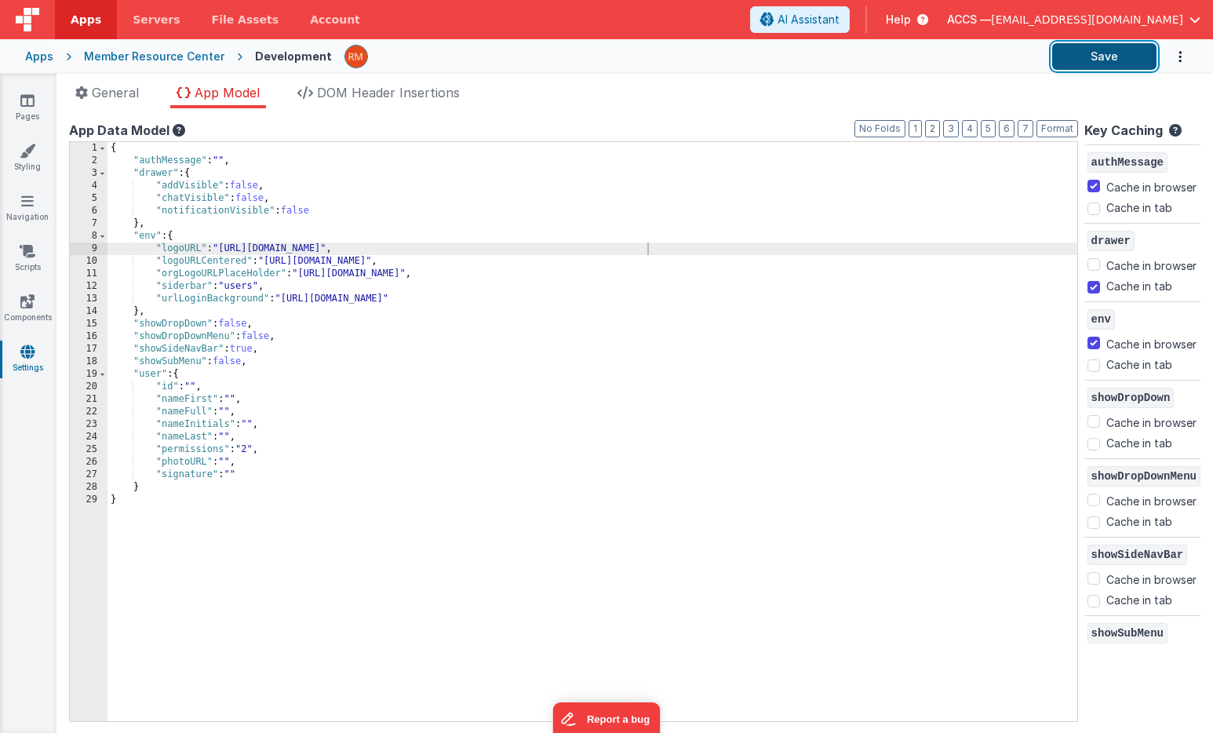
click at [1109, 60] on button "Save" at bounding box center [1104, 56] width 104 height 27
click at [627, 249] on div "{ "authMessage" : "" , "drawer" : { "addVisible" : false , "chatVisible" : fals…" at bounding box center [591, 444] width 969 height 604
click at [642, 247] on div "{ "authMessage" : "" , "drawer" : { "addVisible" : false , "chatVisible" : fals…" at bounding box center [591, 444] width 969 height 604
click at [1101, 64] on button "Save" at bounding box center [1104, 56] width 104 height 27
click at [624, 246] on div "{ "authMessage" : "" , "drawer" : { "addVisible" : false , "chatVisible" : fals…" at bounding box center [591, 444] width 969 height 604
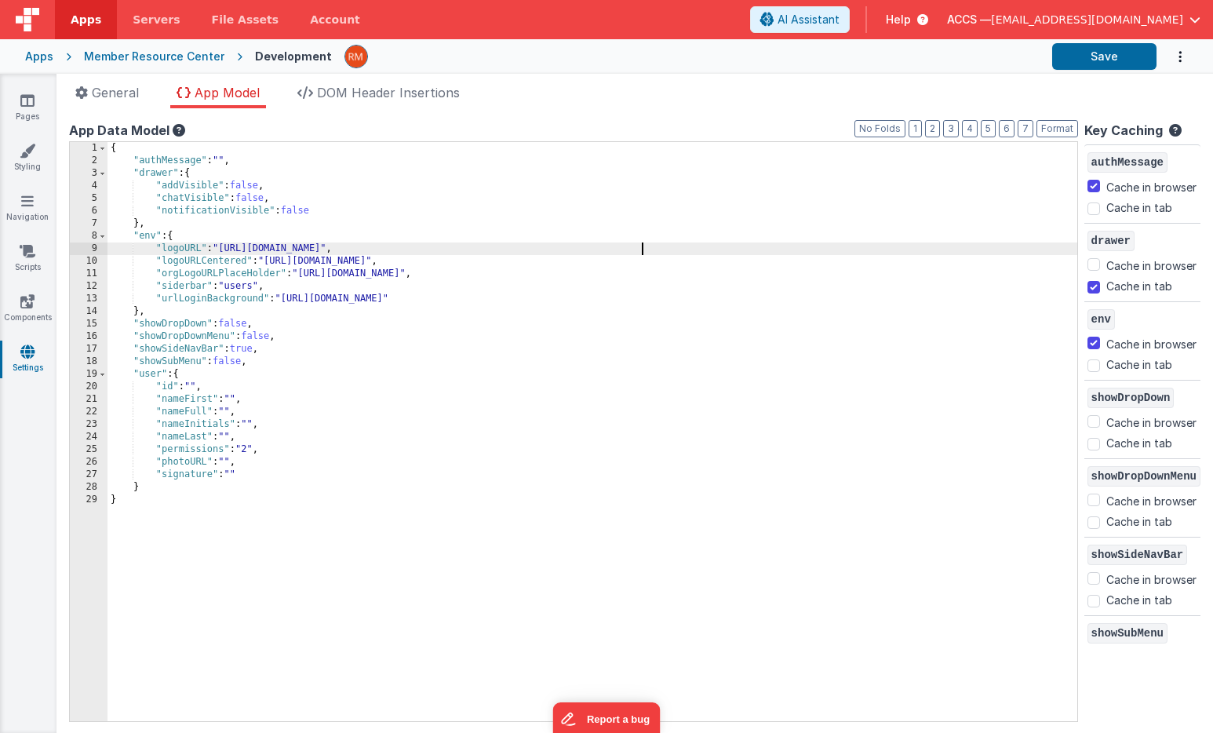
click at [641, 250] on div "{ "authMessage" : "" , "drawer" : { "addVisible" : false , "chatVisible" : fals…" at bounding box center [591, 444] width 969 height 604
click at [1086, 57] on button "Save" at bounding box center [1104, 56] width 104 height 27
click at [28, 162] on link "Styling" at bounding box center [27, 158] width 56 height 31
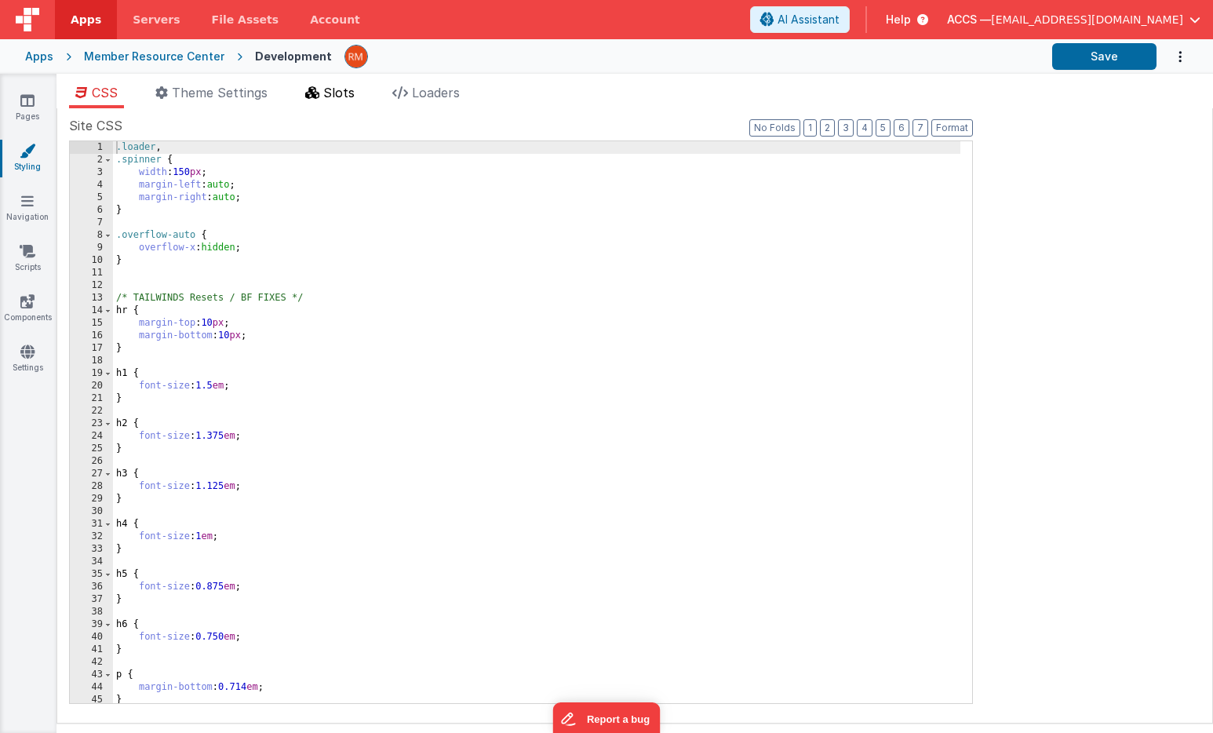
click at [344, 93] on span "Slots" at bounding box center [338, 93] width 31 height 16
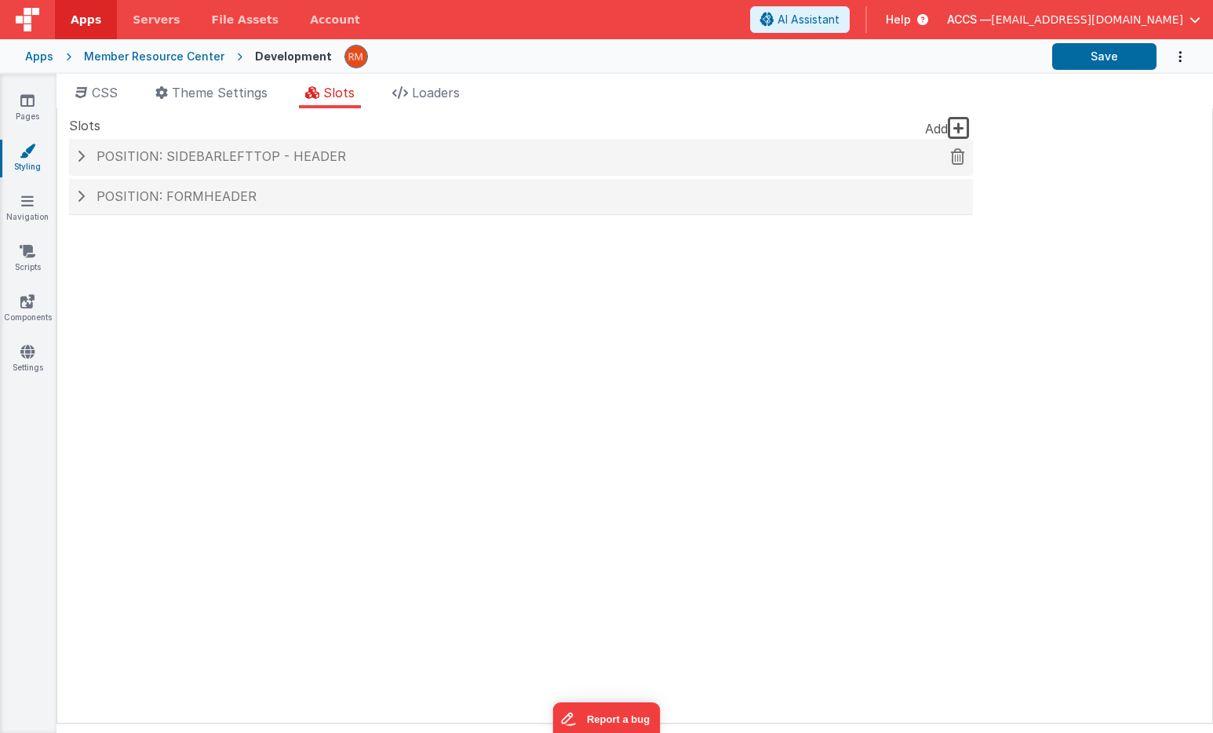
click at [329, 151] on span "Position: sidebarLeftTop - header" at bounding box center [220, 156] width 249 height 16
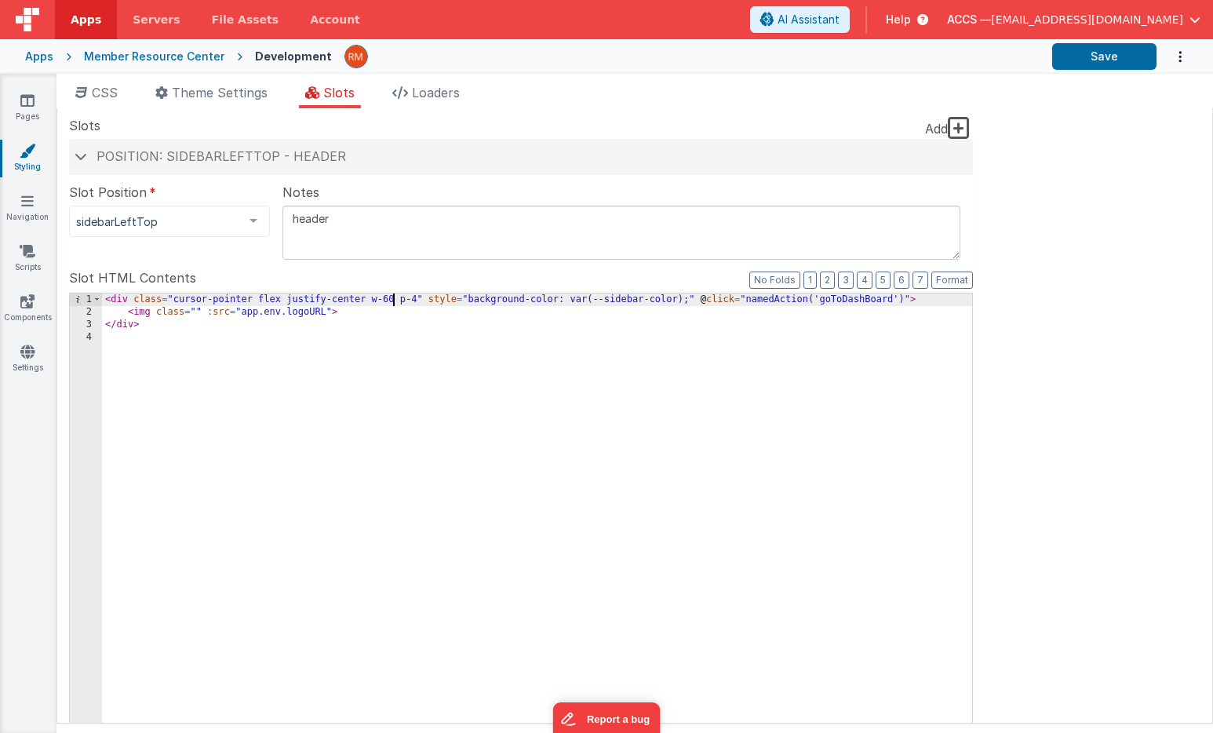
click at [392, 301] on div "< div class = "cursor-pointer flex justify-center w-60 p-4" style = "background…" at bounding box center [537, 559] width 870 height 533
click at [1099, 64] on button "Save" at bounding box center [1104, 56] width 104 height 27
click at [395, 300] on div "< div class = "cursor-pointer flex justify-center p-4" style = "background-colo…" at bounding box center [537, 559] width 870 height 533
click at [1100, 64] on button "Save" at bounding box center [1104, 56] width 104 height 27
click at [280, 298] on div "< div class = "cursor-pointer flex justify-center" style = "background-color: v…" at bounding box center [537, 559] width 870 height 533
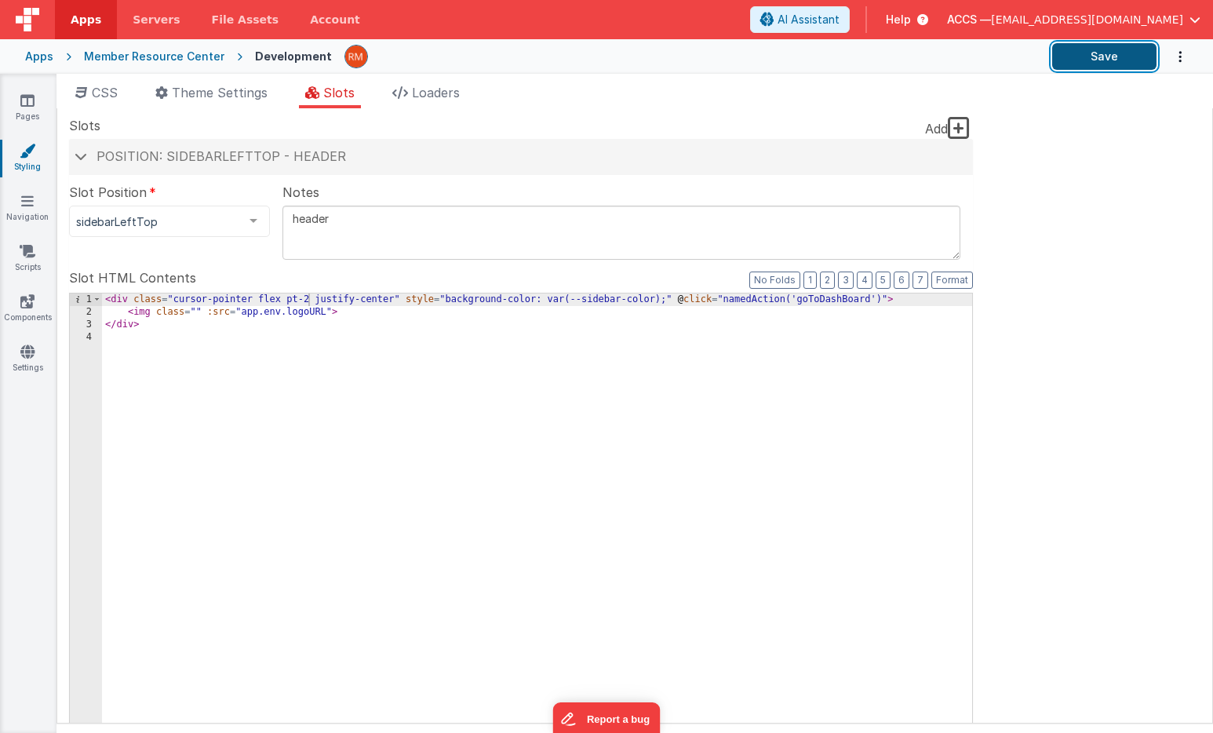
click at [1092, 56] on button "Save" at bounding box center [1104, 56] width 104 height 27
click at [31, 363] on link "Settings" at bounding box center [27, 359] width 56 height 31
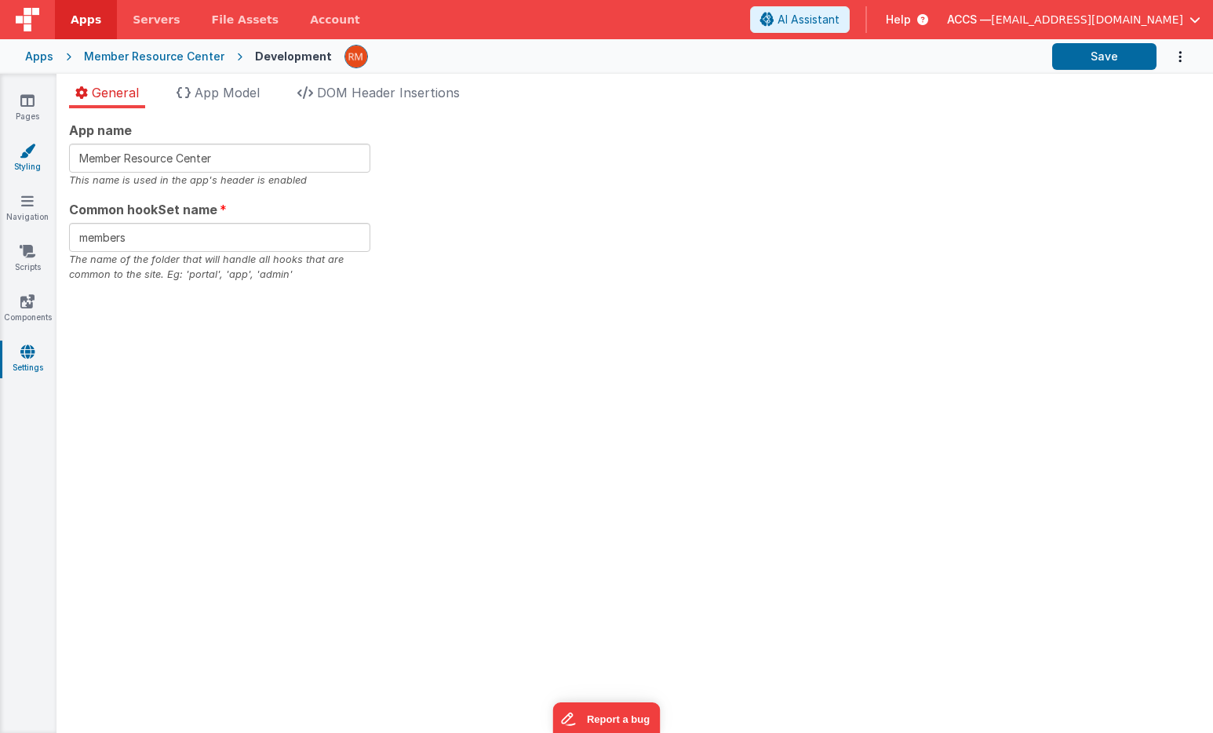
click at [36, 164] on link "Styling" at bounding box center [27, 158] width 56 height 31
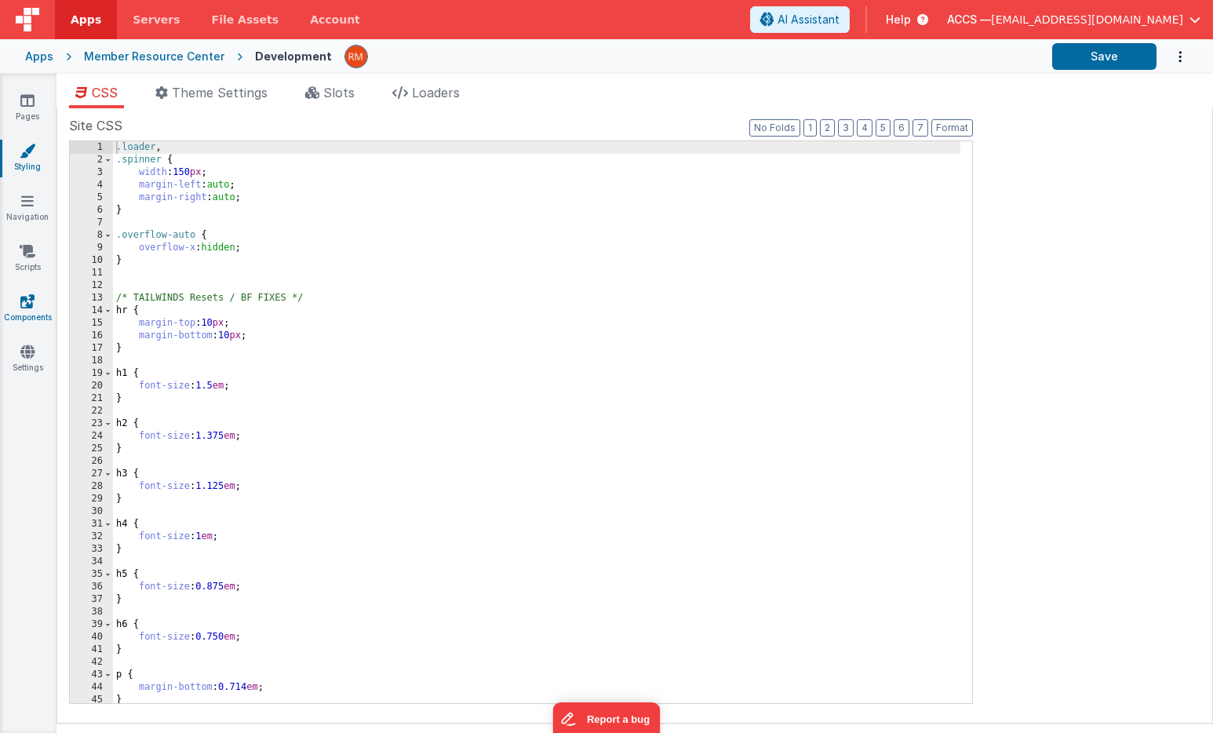
click at [35, 304] on link "Components" at bounding box center [27, 308] width 56 height 31
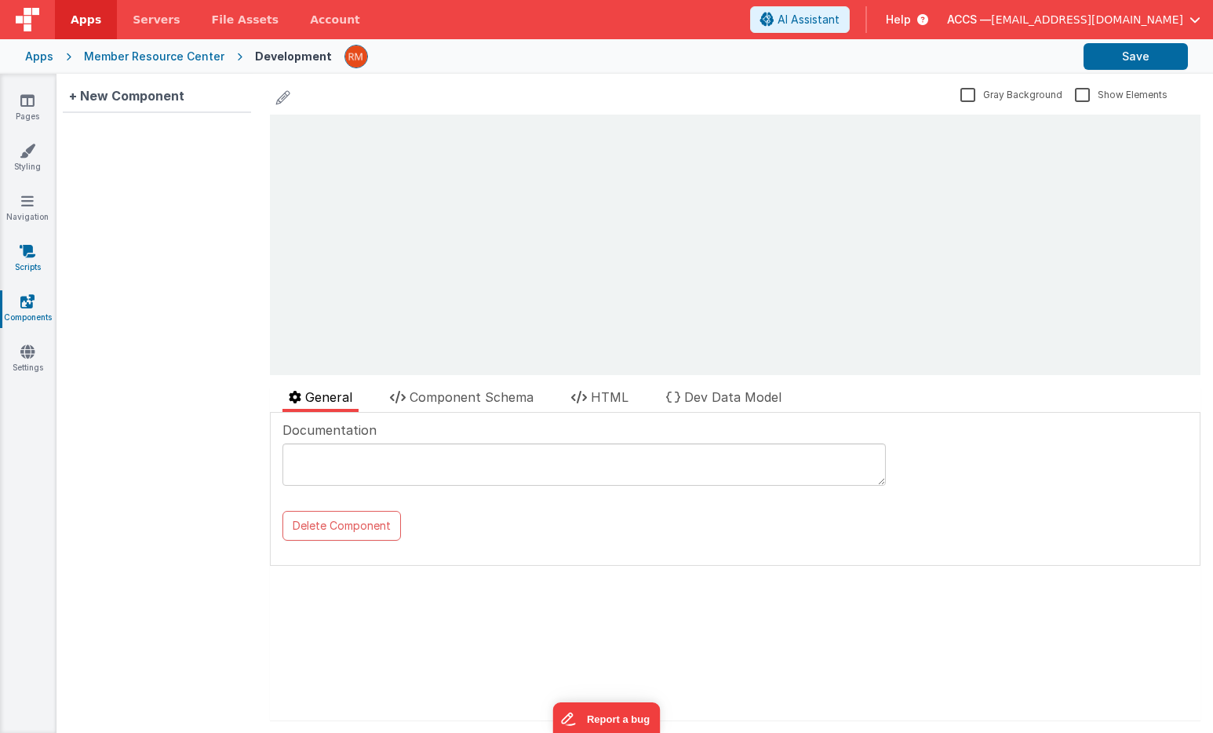
click at [38, 251] on link "Scripts" at bounding box center [27, 258] width 56 height 31
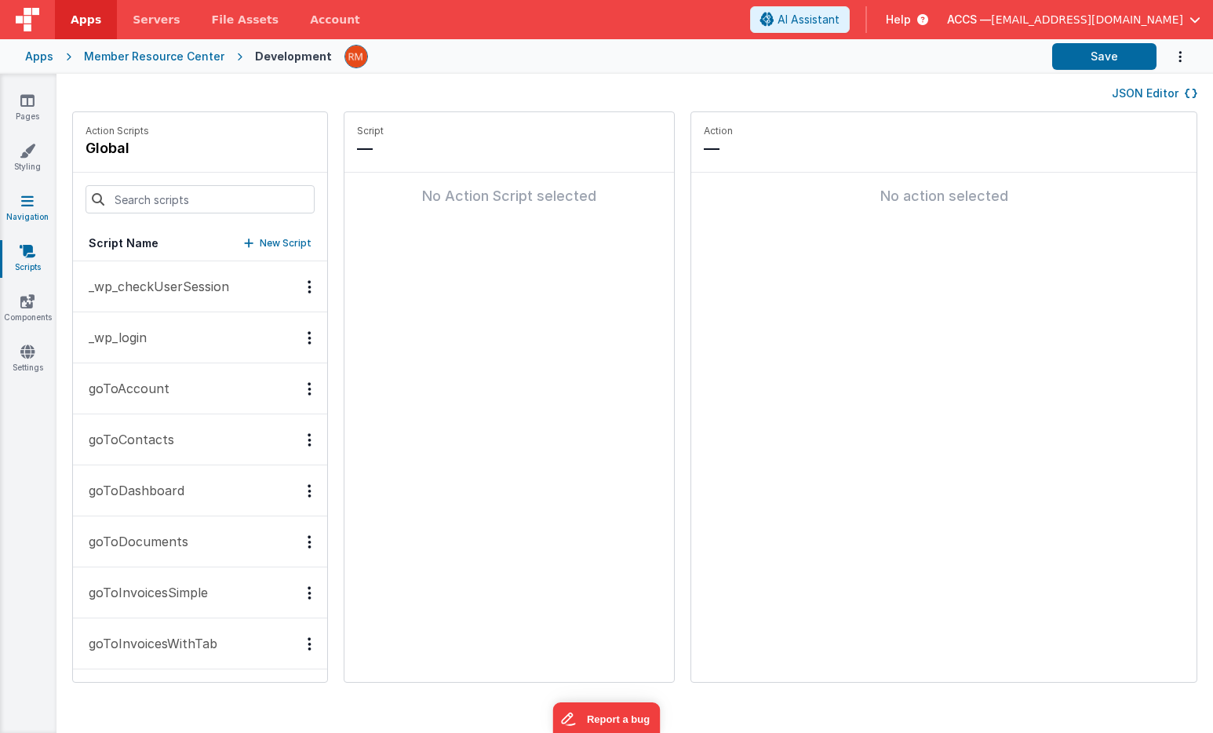
click at [34, 210] on link "Navigation" at bounding box center [27, 208] width 56 height 31
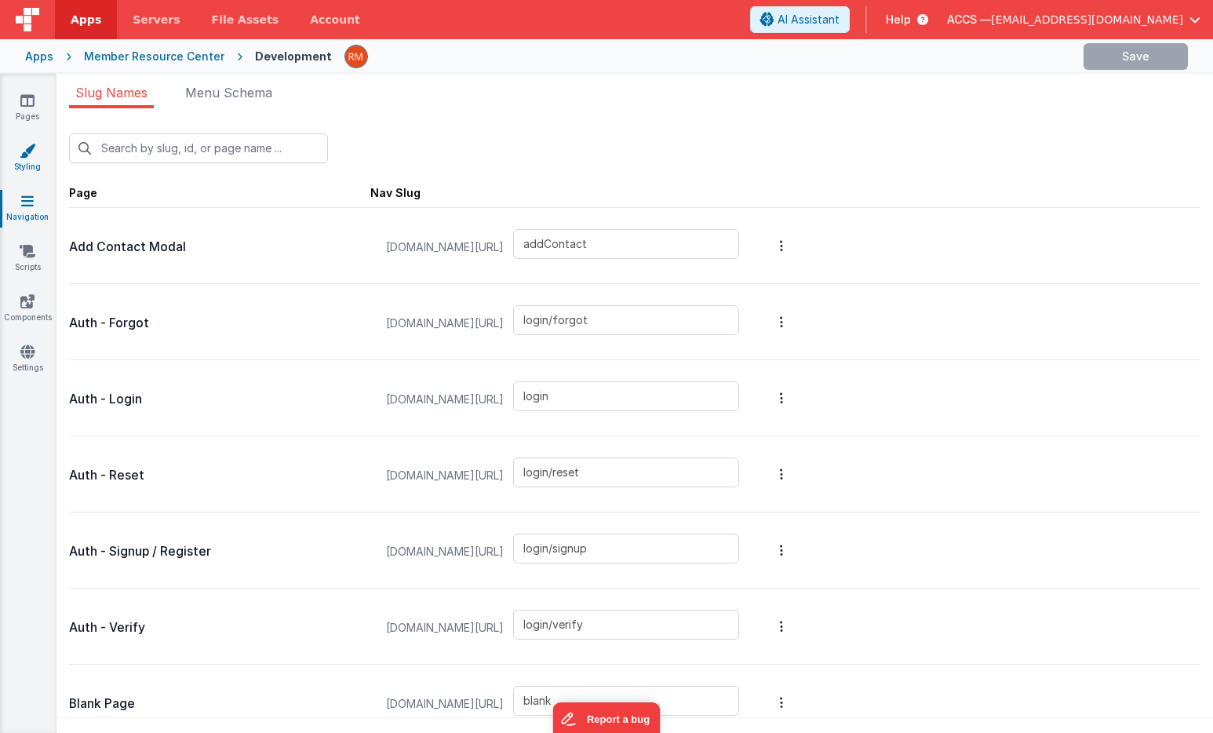
click at [35, 163] on link "Styling" at bounding box center [27, 158] width 56 height 31
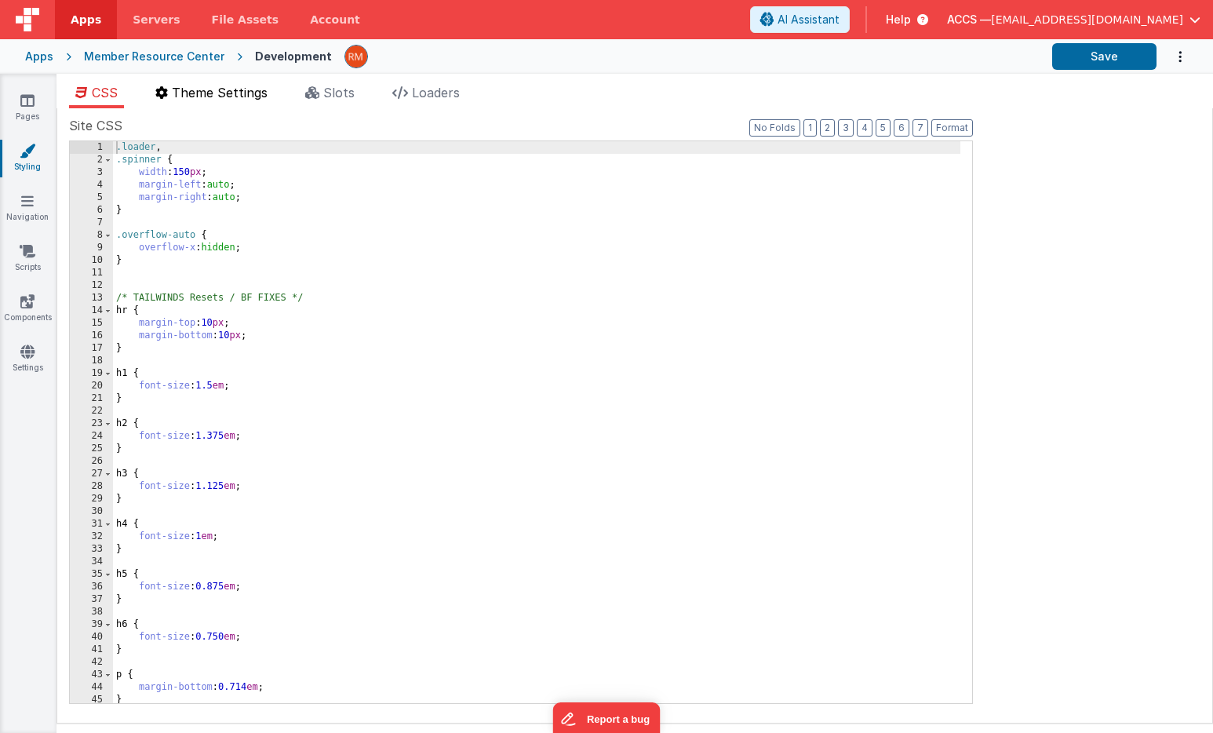
click at [217, 102] on li "Theme Settings" at bounding box center [211, 95] width 125 height 25
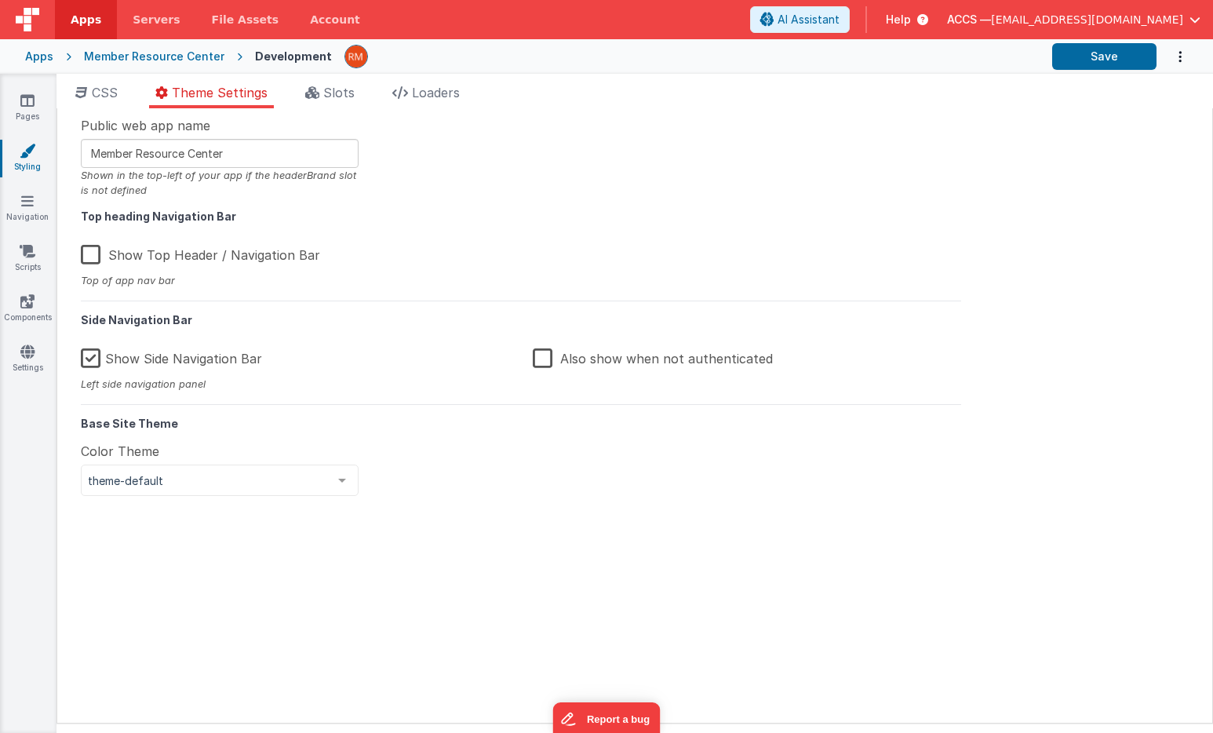
click at [127, 91] on ul "CSS Theme Settings Slots Loaders" at bounding box center [634, 95] width 1156 height 25
click at [111, 90] on span "CSS" at bounding box center [105, 93] width 26 height 16
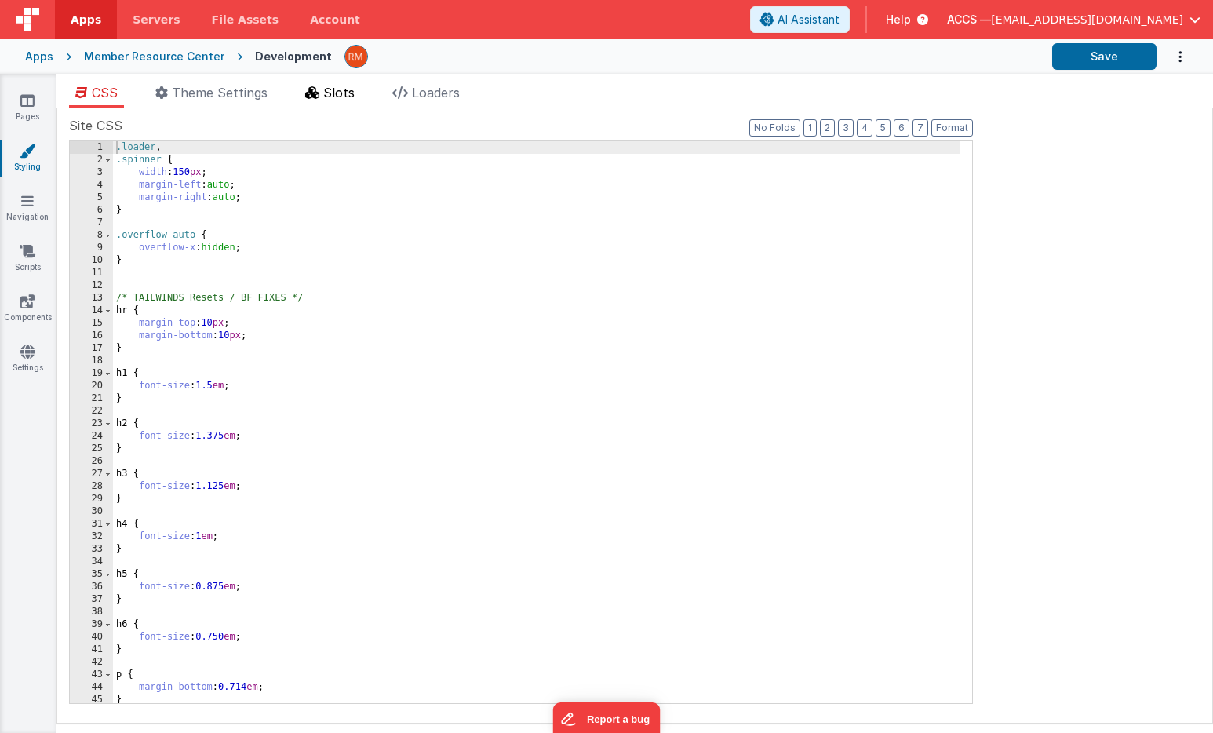
click at [338, 93] on span "Slots" at bounding box center [338, 93] width 31 height 16
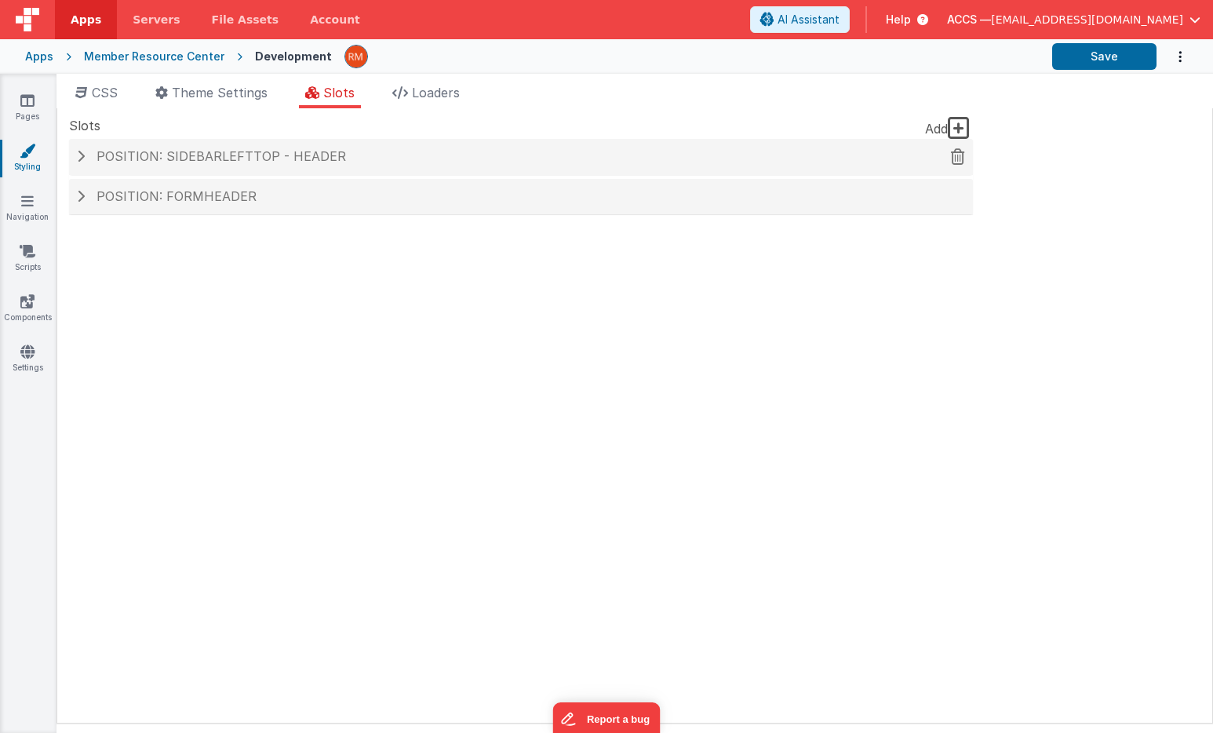
click at [304, 156] on span "Position: sidebarLeftTop - header" at bounding box center [220, 156] width 249 height 16
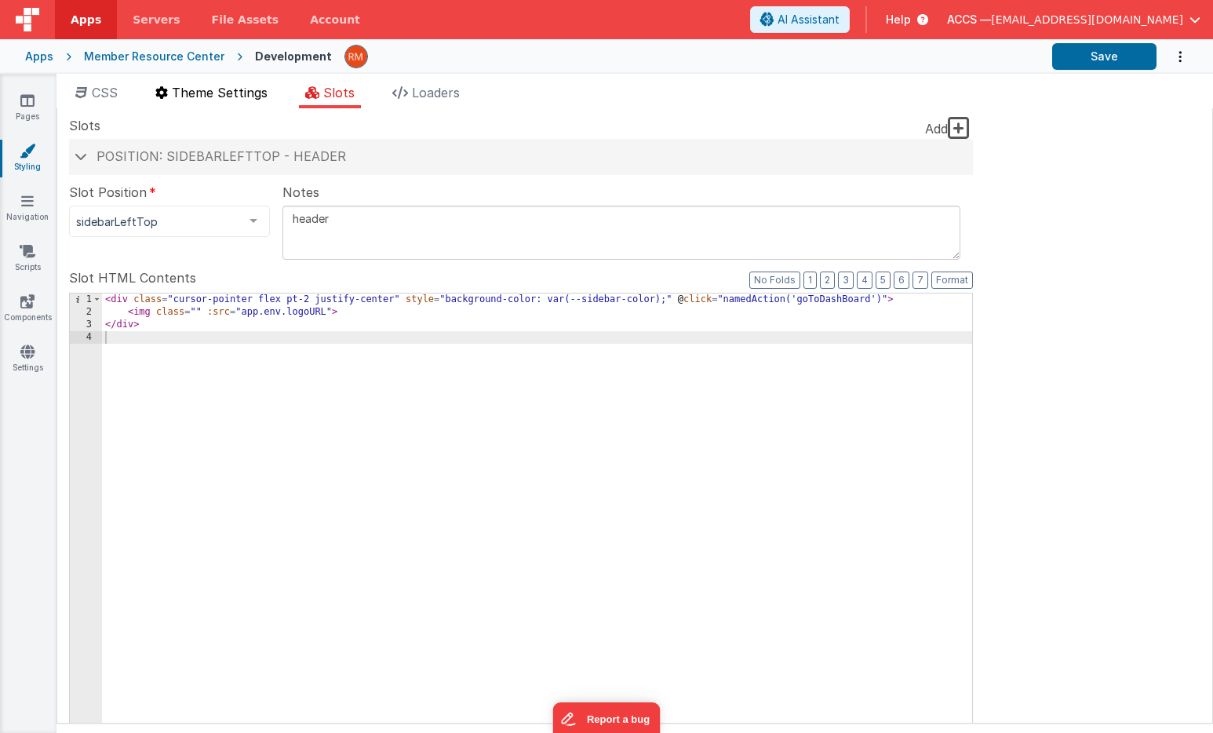
click at [204, 93] on span "Theme Settings" at bounding box center [220, 93] width 96 height 16
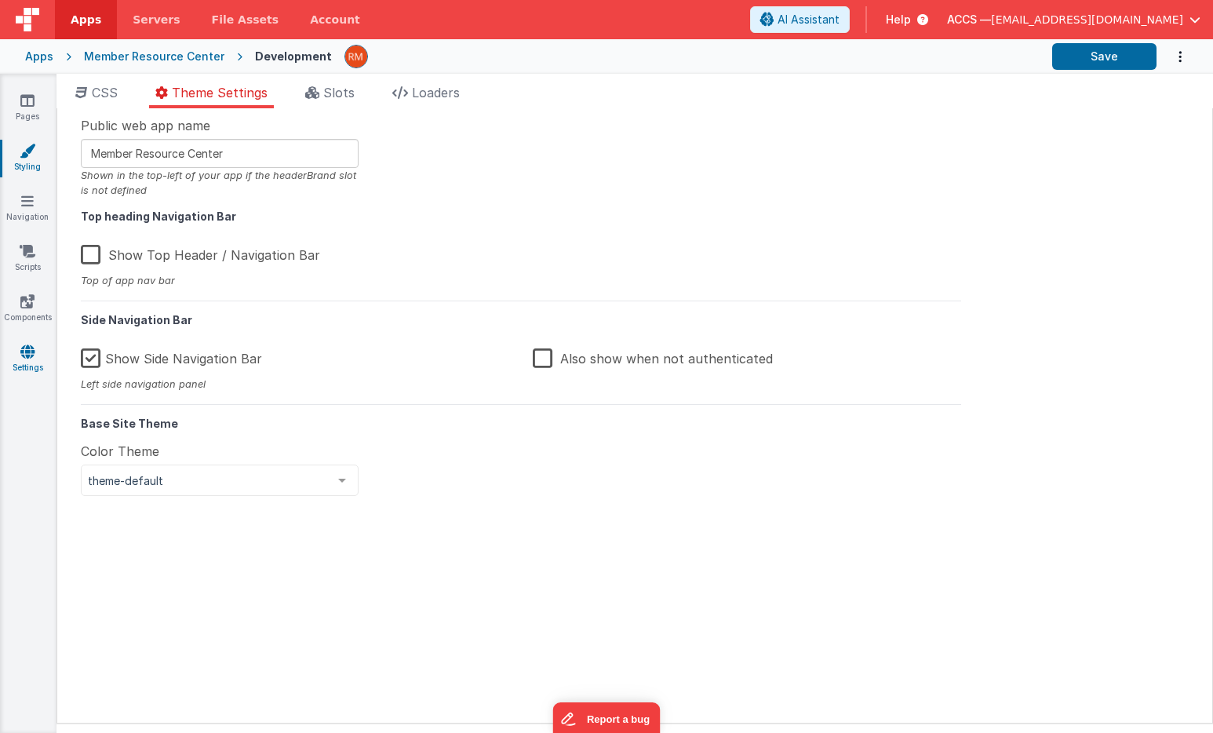
click at [42, 356] on link "Settings" at bounding box center [27, 359] width 56 height 31
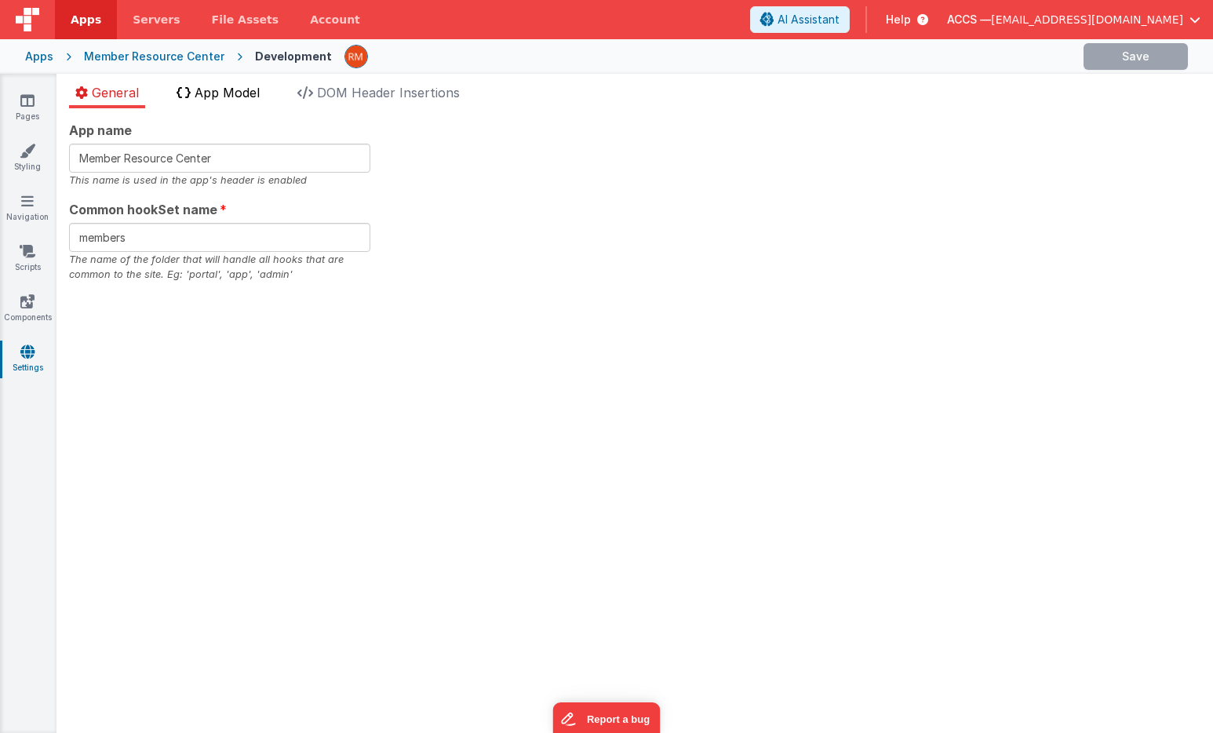
click at [235, 92] on span "App Model" at bounding box center [227, 93] width 65 height 16
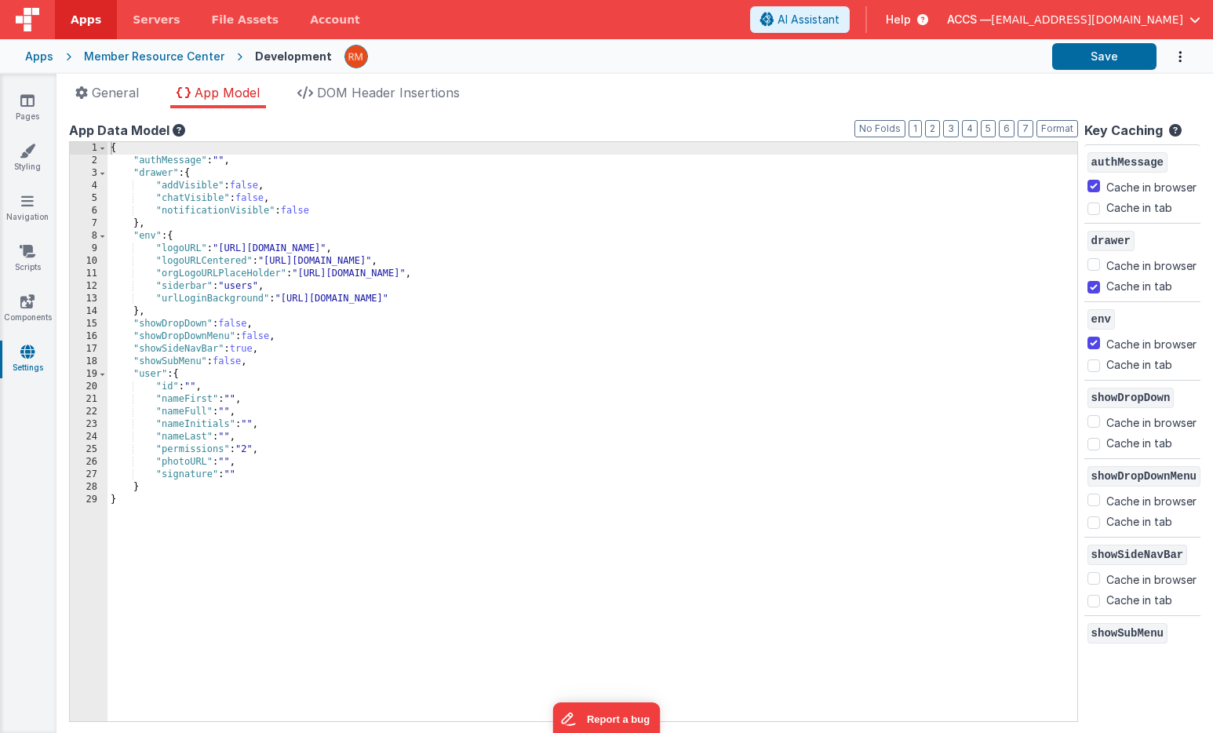
click at [624, 249] on div "{ "authMessage" : "" , "drawer" : { "addVisible" : false , "chatVisible" : fals…" at bounding box center [591, 444] width 969 height 604
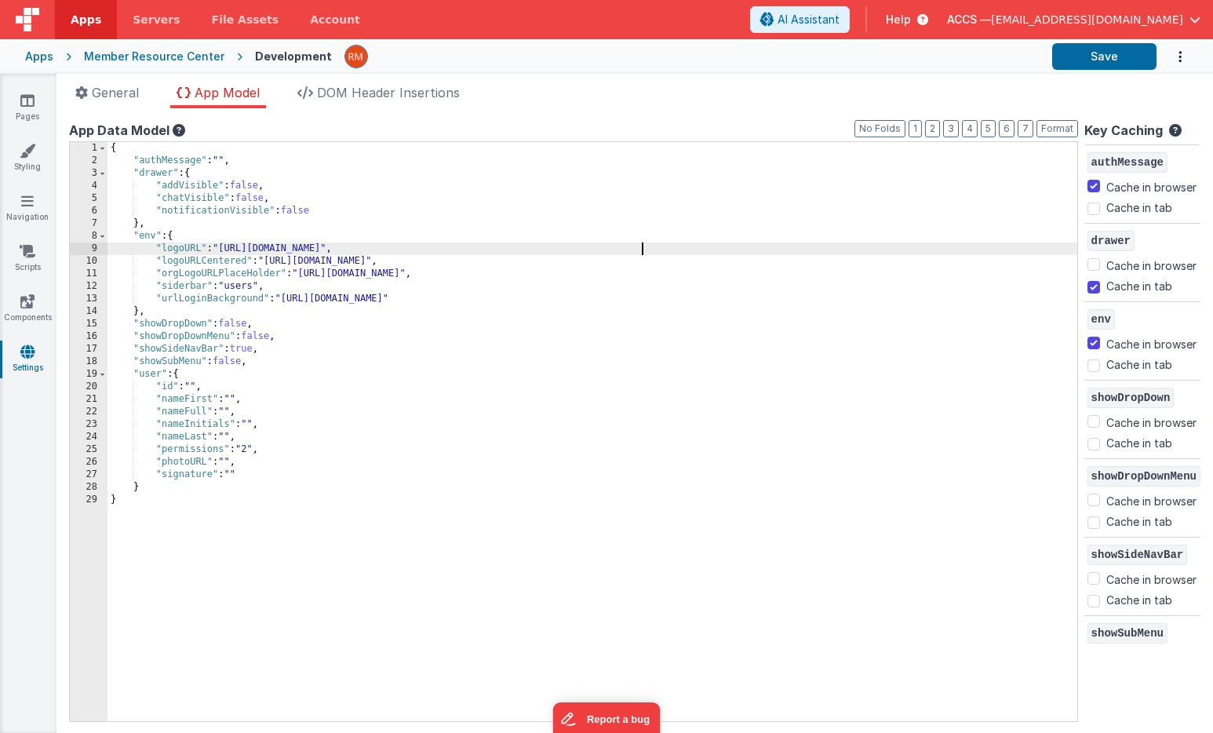
click at [640, 246] on div "{ "authMessage" : "" , "drawer" : { "addVisible" : false , "chatVisible" : fals…" at bounding box center [591, 444] width 969 height 604
click at [1125, 49] on button "Save" at bounding box center [1104, 56] width 104 height 27
click at [343, 96] on span "DOM Header Insertions" at bounding box center [388, 93] width 143 height 16
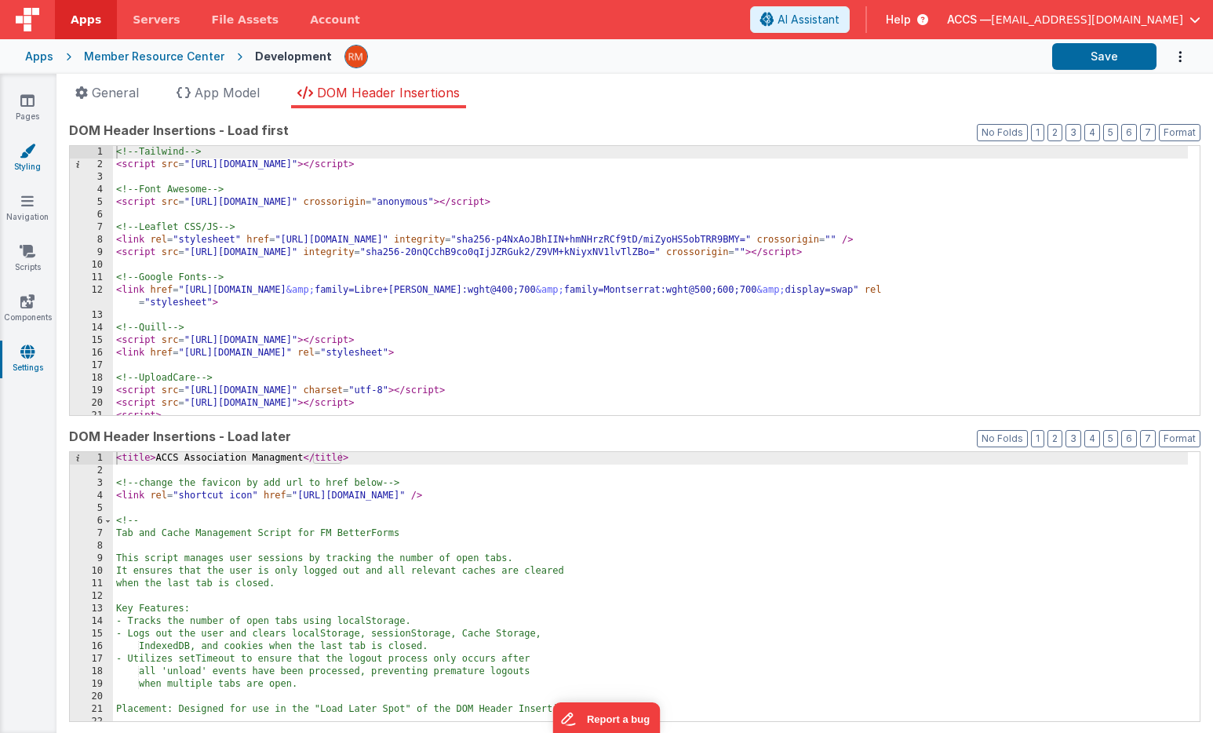
click at [34, 171] on link "Styling" at bounding box center [27, 158] width 56 height 31
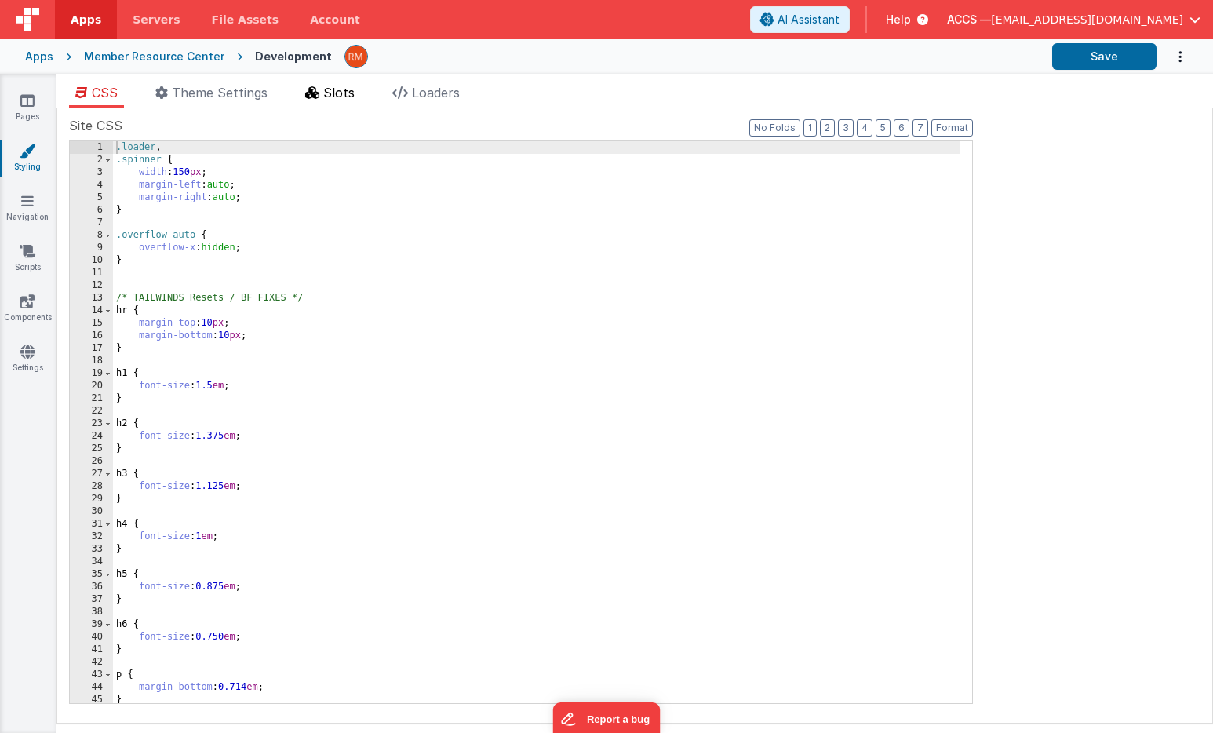
click at [334, 96] on span "Slots" at bounding box center [338, 93] width 31 height 16
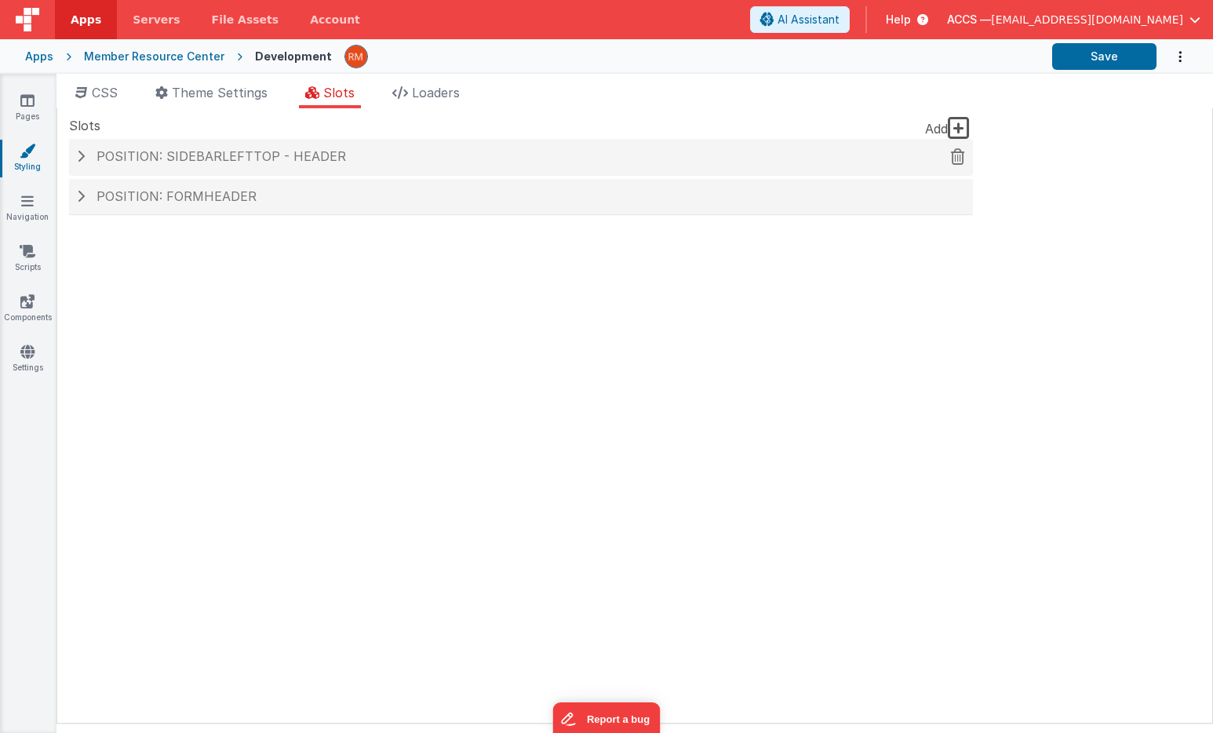
click at [326, 159] on span "Position: sidebarLeftTop - header" at bounding box center [220, 156] width 249 height 16
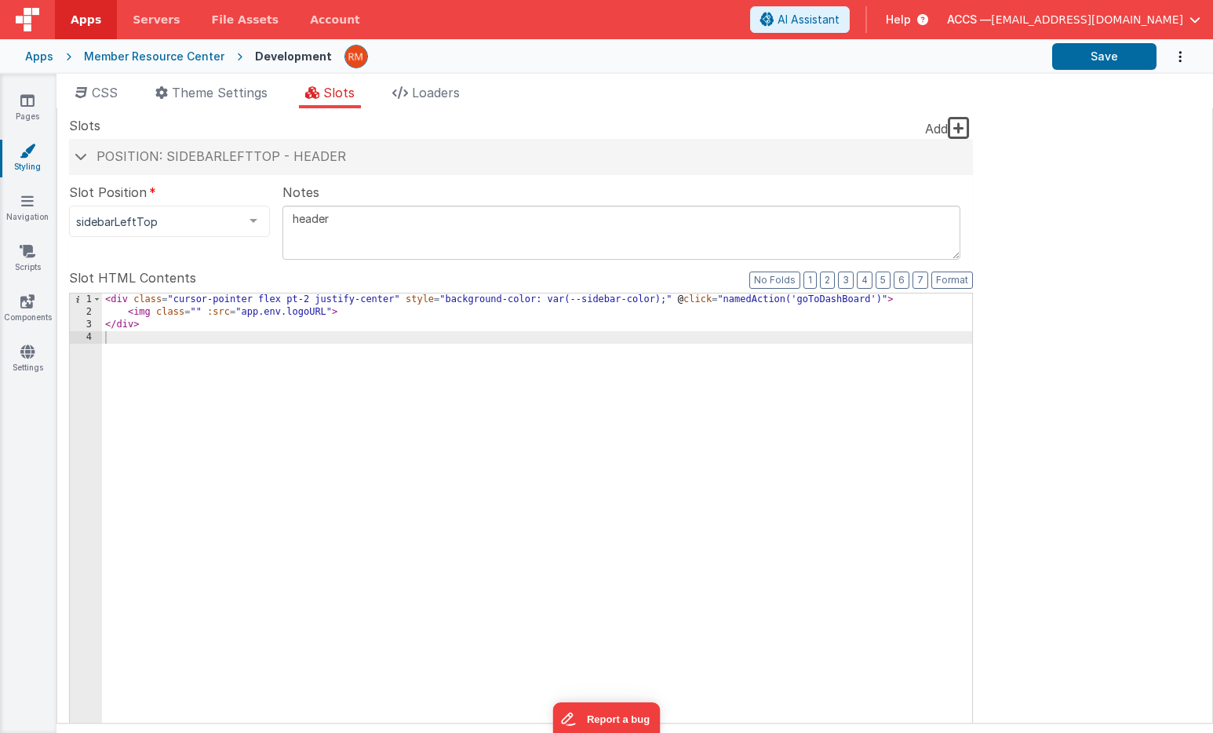
click at [308, 297] on div "< div class = "cursor-pointer flex pt-2 justify-center" style = "background-col…" at bounding box center [537, 559] width 870 height 533
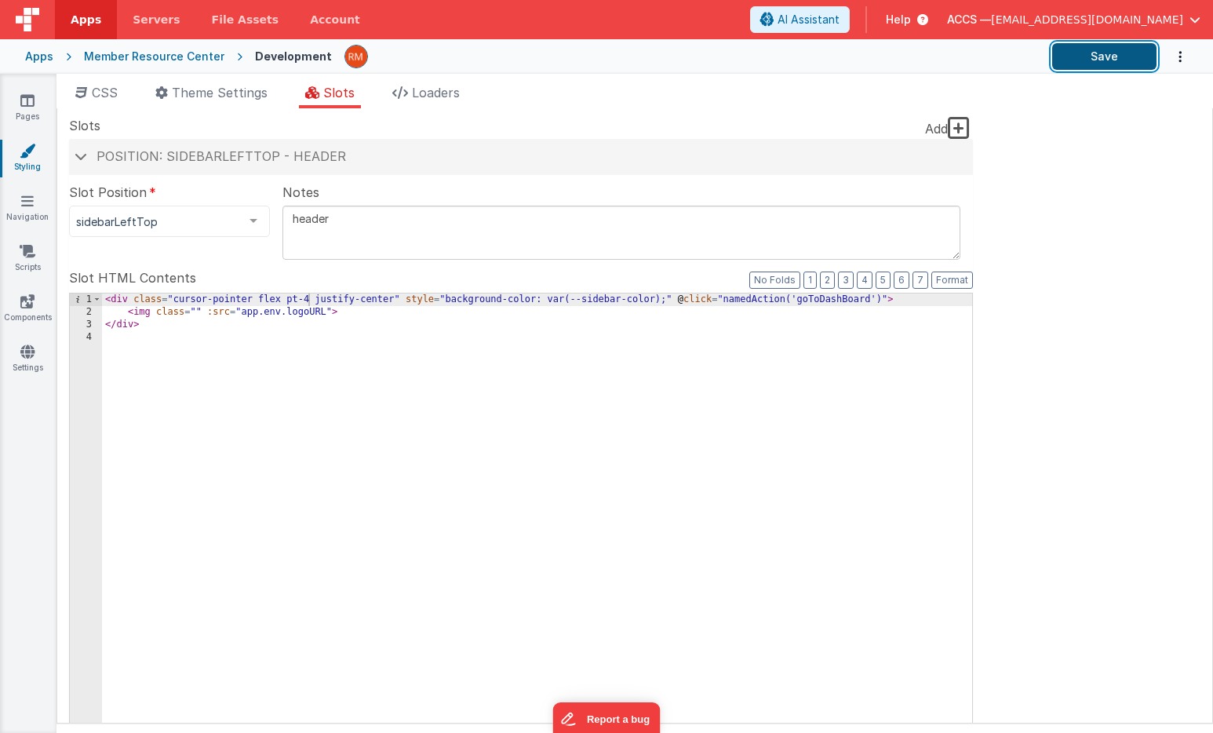
click at [1120, 50] on button "Save" at bounding box center [1104, 56] width 104 height 27
click at [211, 100] on li "Theme Settings" at bounding box center [211, 95] width 125 height 25
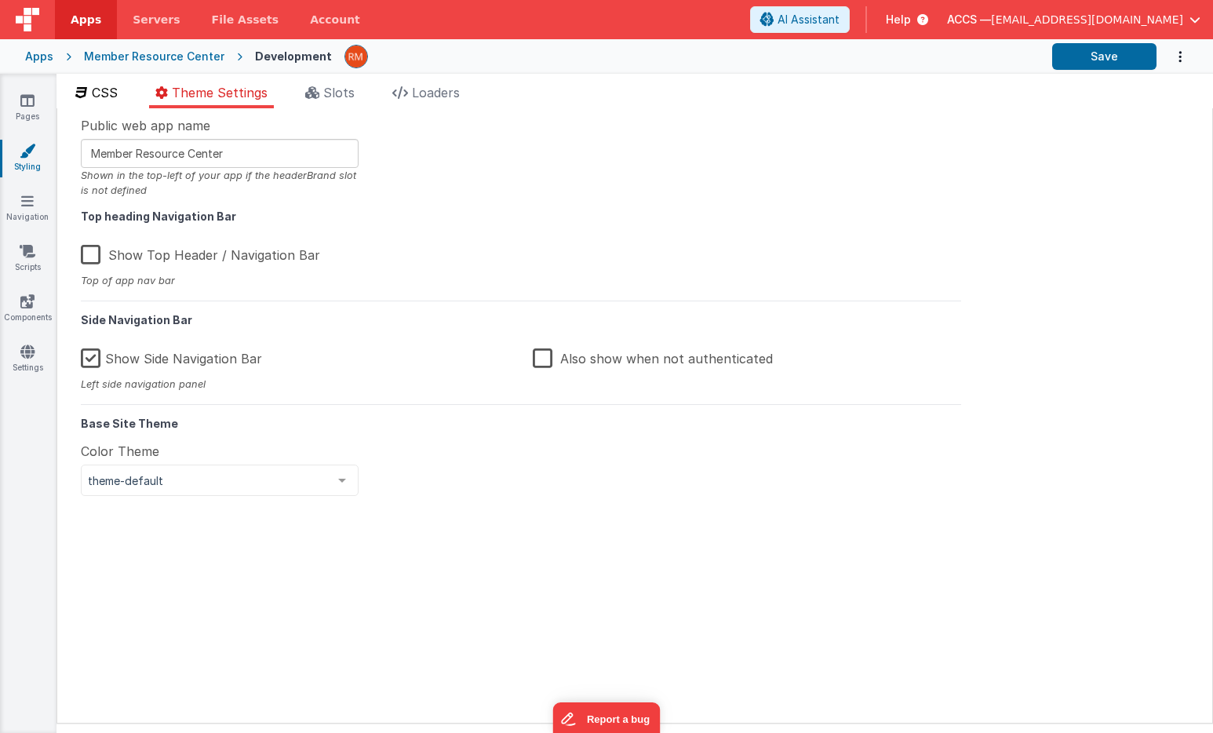
click at [113, 102] on li "CSS" at bounding box center [96, 95] width 55 height 25
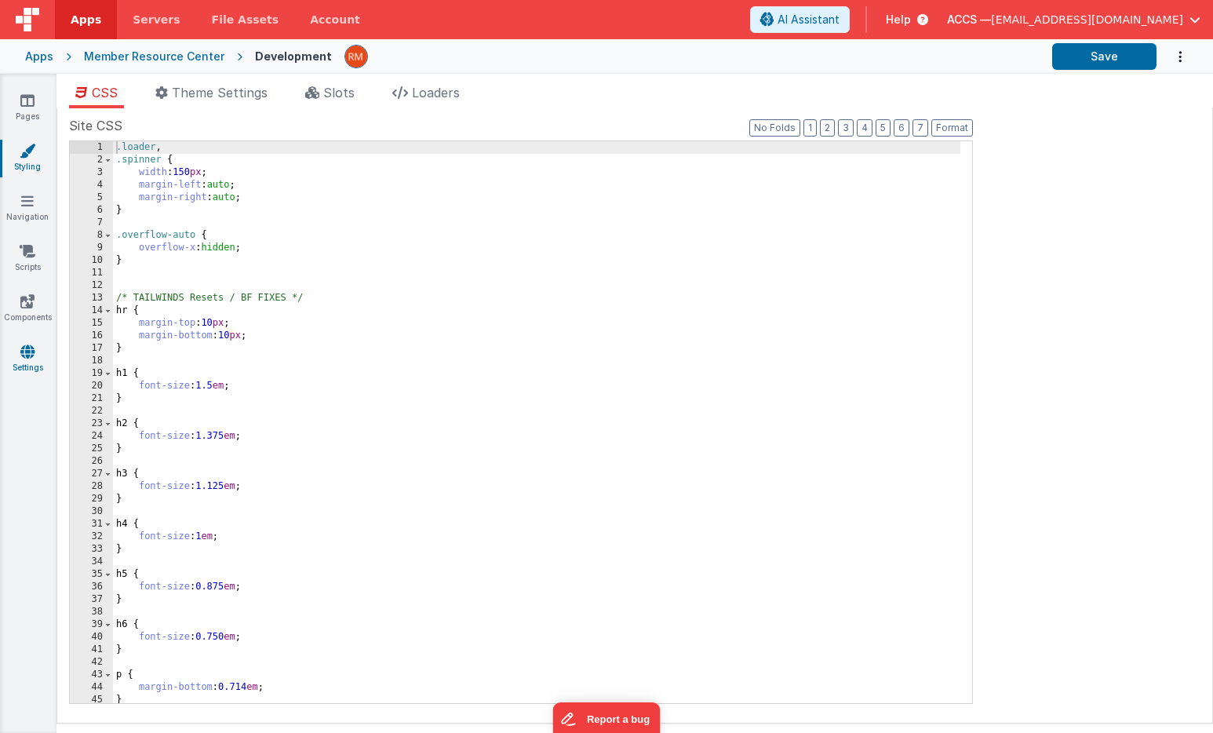
click at [32, 357] on icon at bounding box center [27, 352] width 14 height 16
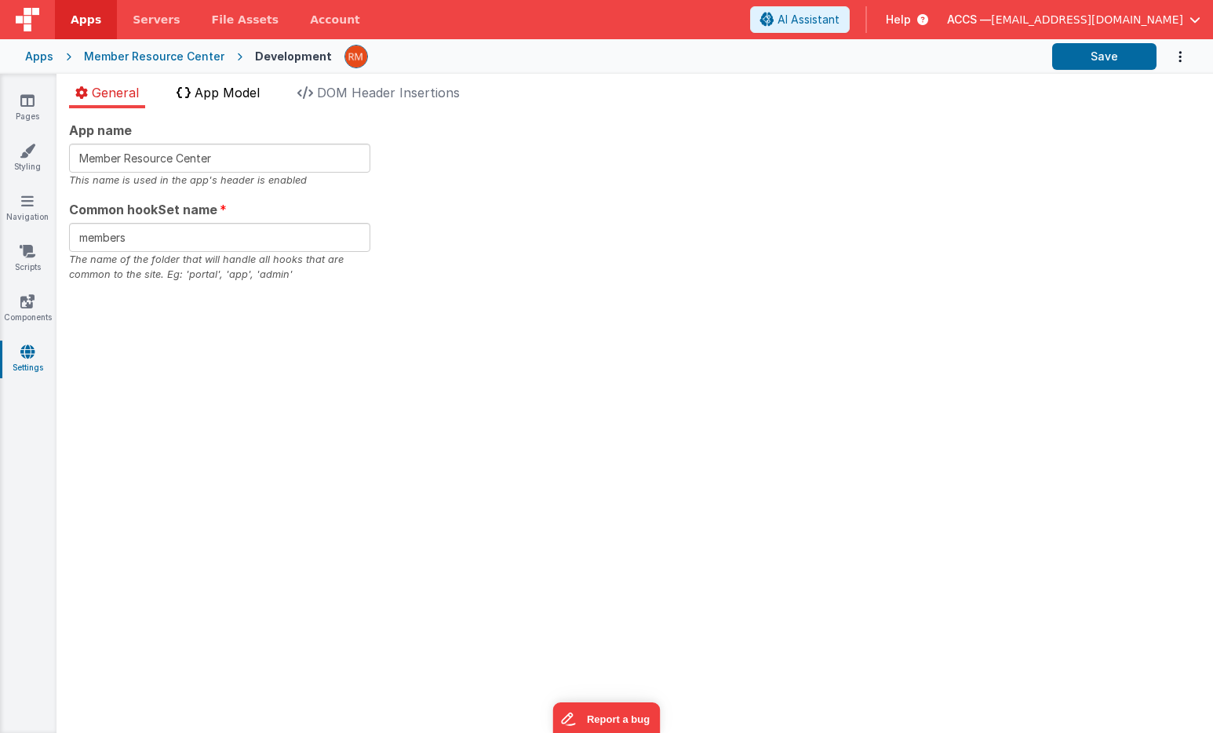
click at [254, 102] on li "App Model" at bounding box center [218, 95] width 96 height 25
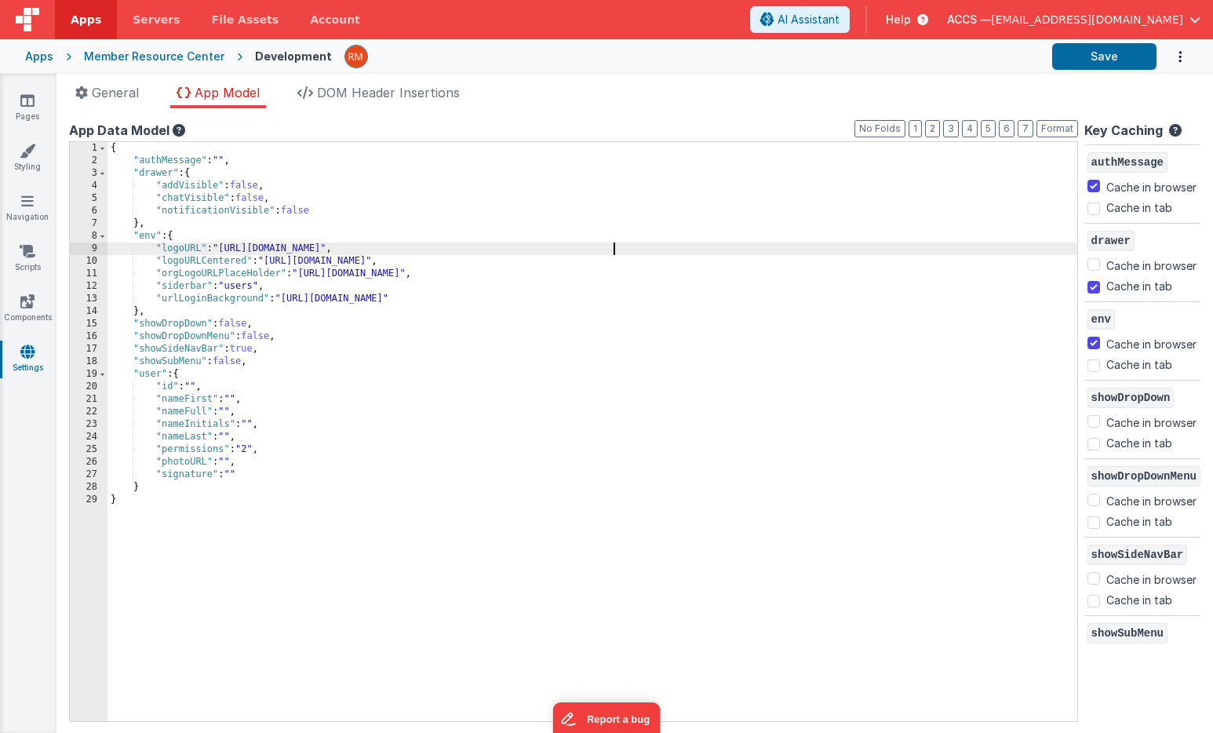
click at [611, 249] on div "{ "authMessage" : "" , "drawer" : { "addVisible" : false , "chatVisible" : fals…" at bounding box center [591, 444] width 969 height 604
click at [630, 243] on div "{ "authMessage" : "" , "drawer" : { "addVisible" : false , "chatVisible" : fals…" at bounding box center [591, 444] width 969 height 604
click at [1110, 56] on button "Save" at bounding box center [1104, 56] width 104 height 27
click at [346, 102] on li "DOM Header Insertions" at bounding box center [378, 95] width 175 height 25
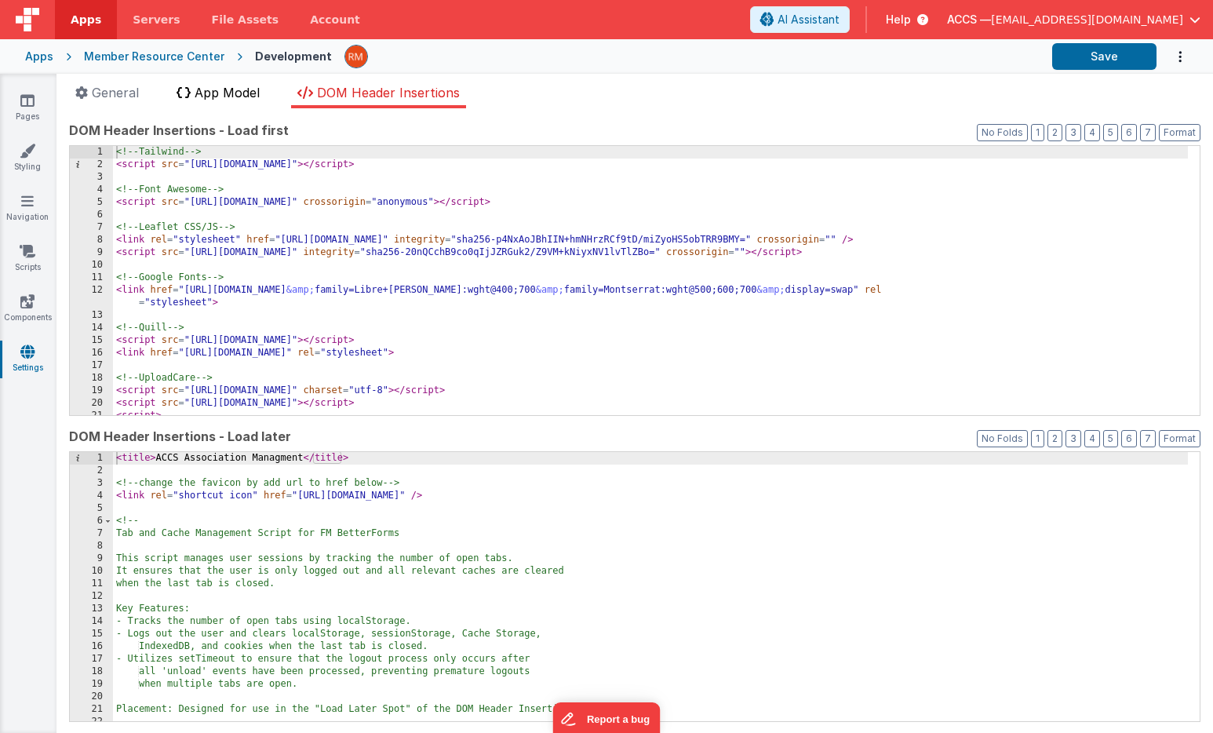
click at [245, 97] on span "App Model" at bounding box center [227, 93] width 65 height 16
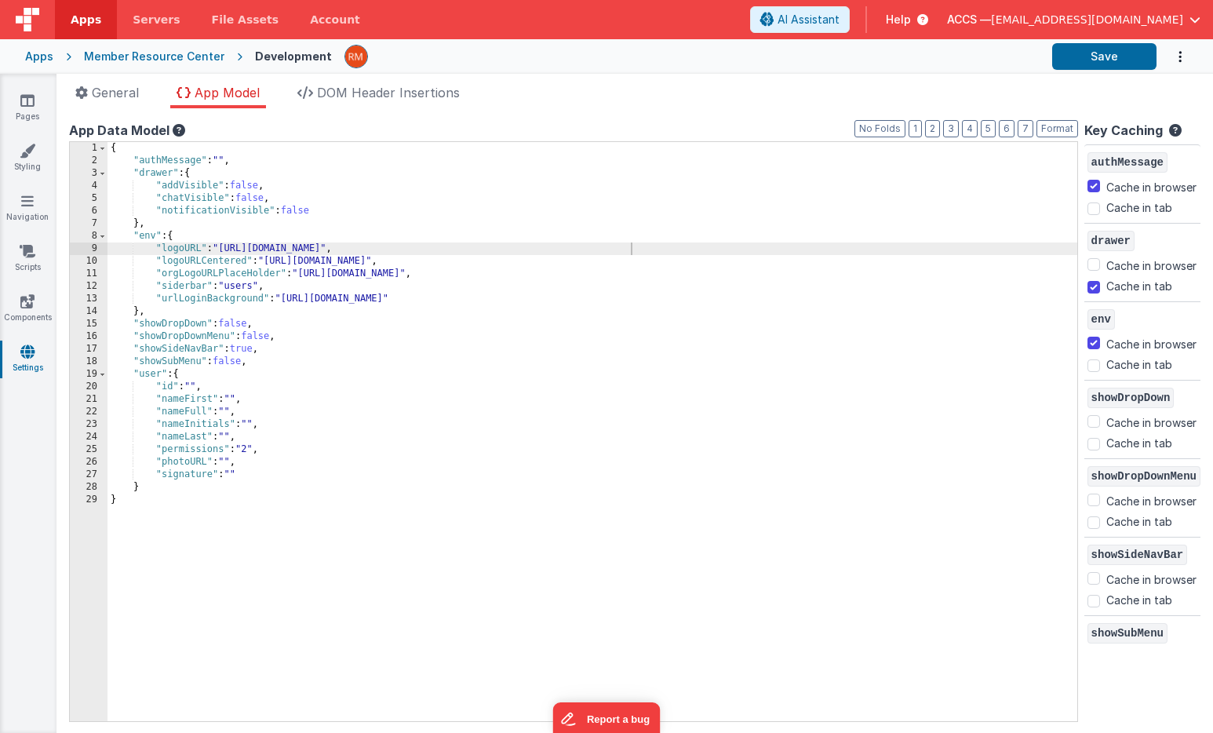
click at [30, 362] on link "Settings" at bounding box center [27, 359] width 56 height 31
click at [402, 104] on li "DOM Header Insertions" at bounding box center [378, 95] width 175 height 25
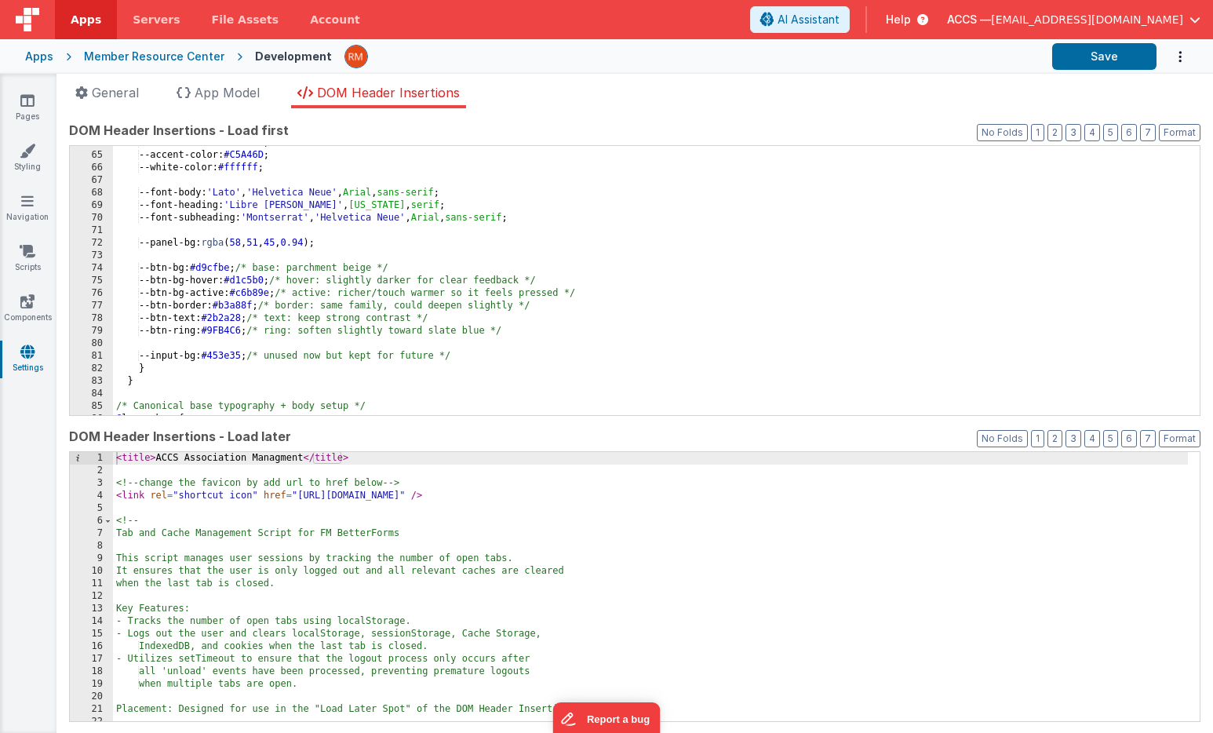
scroll to position [815, 0]
click at [627, 254] on div "--border-color: #d1d5db ; --accent-color: #C5A46D ; --white-color: #ffffff ; --…" at bounding box center [650, 281] width 1075 height 294
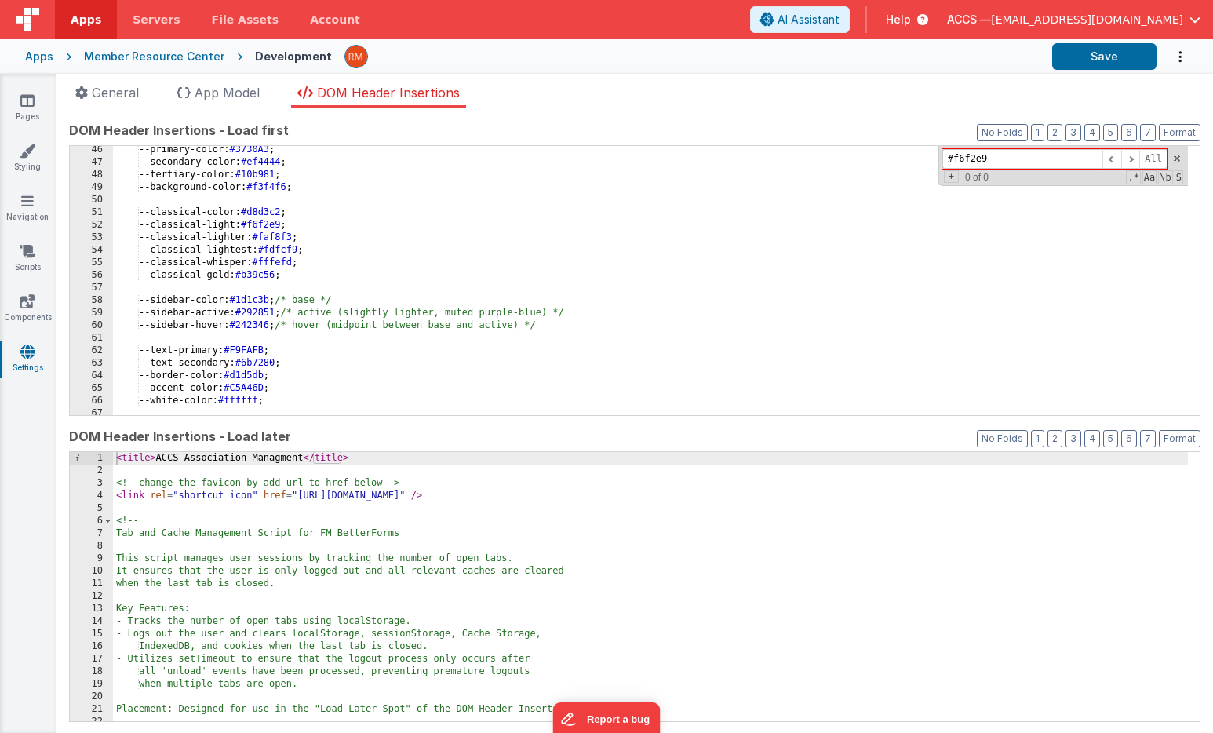
scroll to position [580, 0]
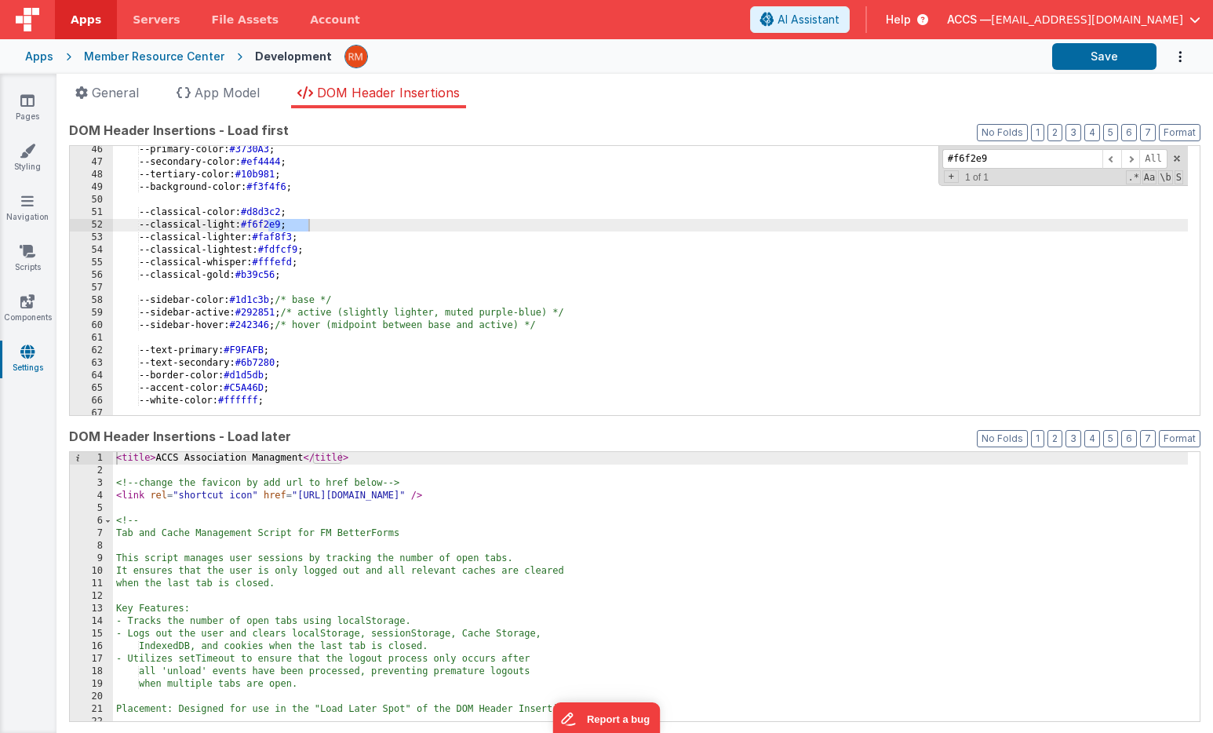
type input "#f6f2e9"
drag, startPoint x: 253, startPoint y: 226, endPoint x: 155, endPoint y: 219, distance: 99.1
click at [155, 219] on div "--primary-color: #3730A3 ; --secondary-color: #ef4444 ; --tertiary-color: #10b9…" at bounding box center [650, 291] width 1075 height 294
click at [32, 152] on icon at bounding box center [28, 151] width 16 height 16
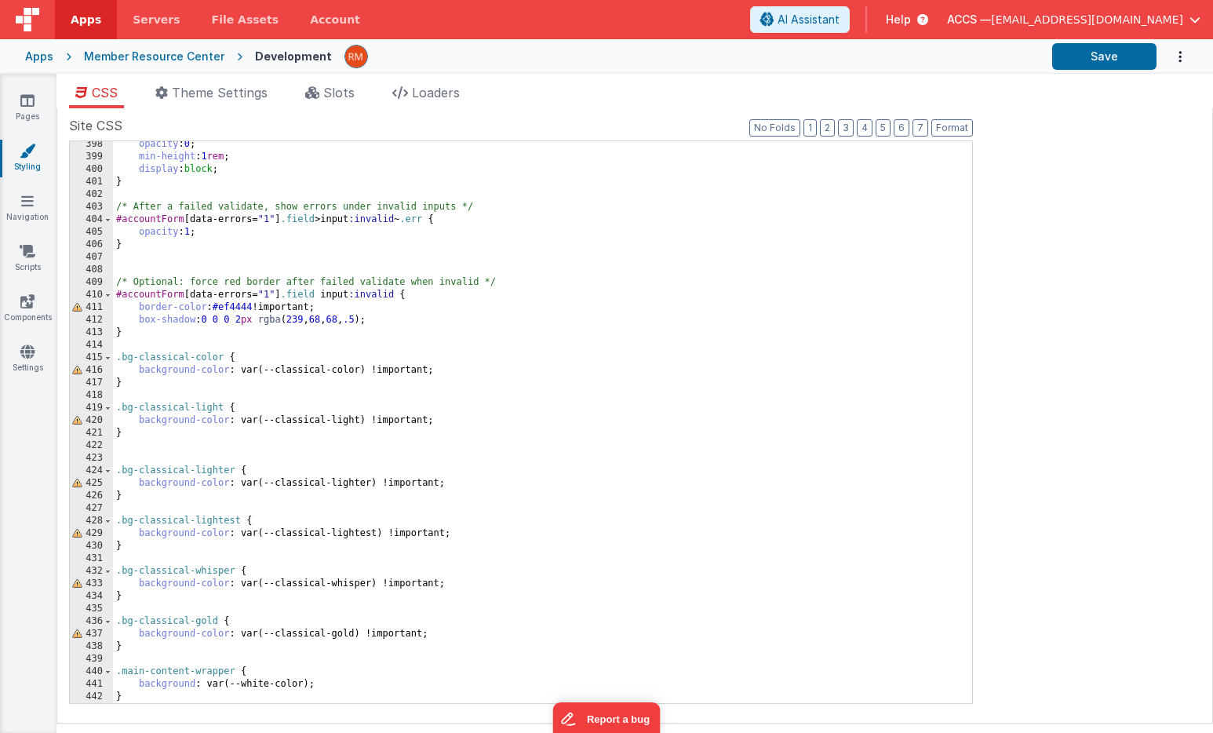
scroll to position [4985, 0]
drag, startPoint x: 222, startPoint y: 409, endPoint x: 121, endPoint y: 405, distance: 101.3
click at [121, 405] on div "opacity : 0 ; min-height : 1 rem ; display : block ; } /* After a failed valida…" at bounding box center [536, 431] width 847 height 587
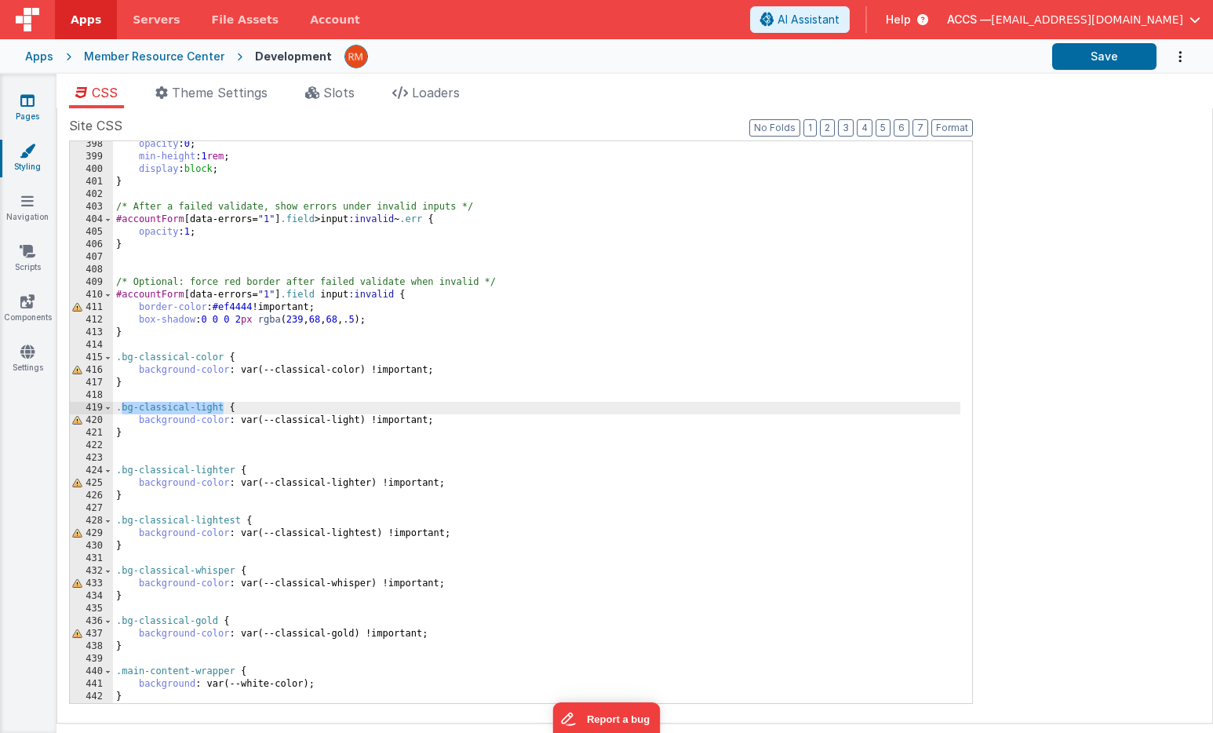
click at [27, 97] on icon at bounding box center [27, 101] width 14 height 16
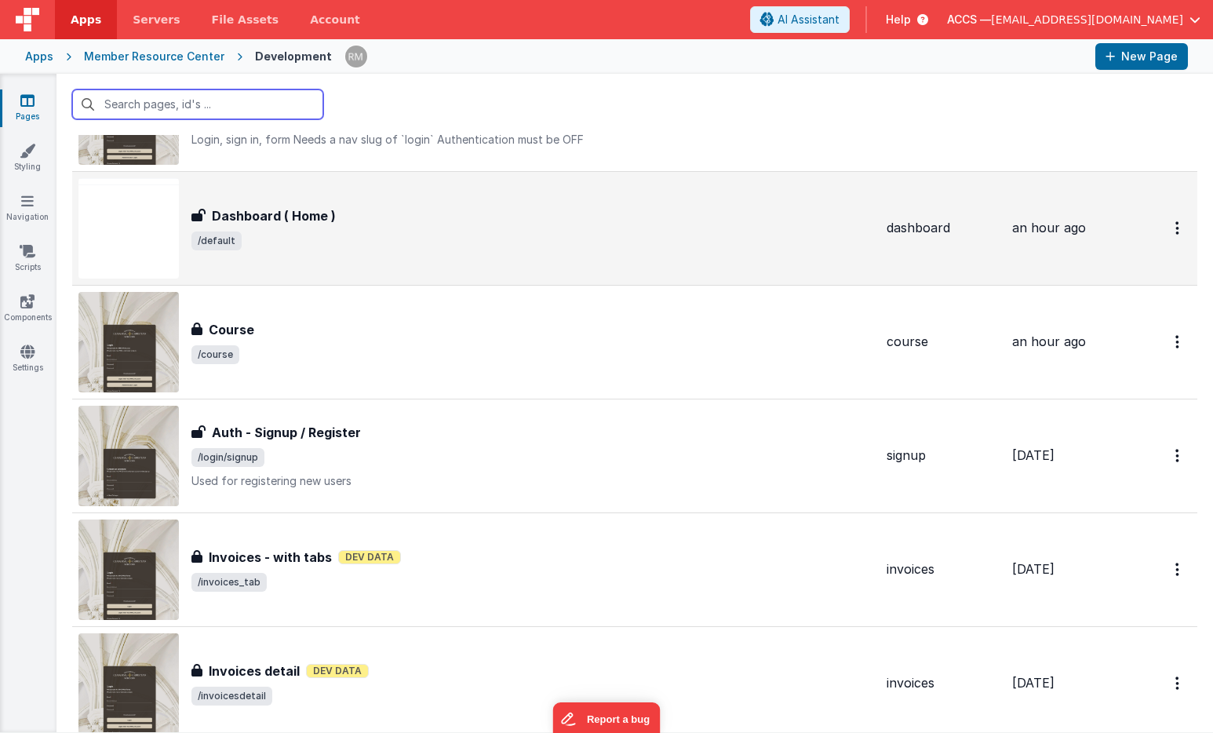
scroll to position [129, 0]
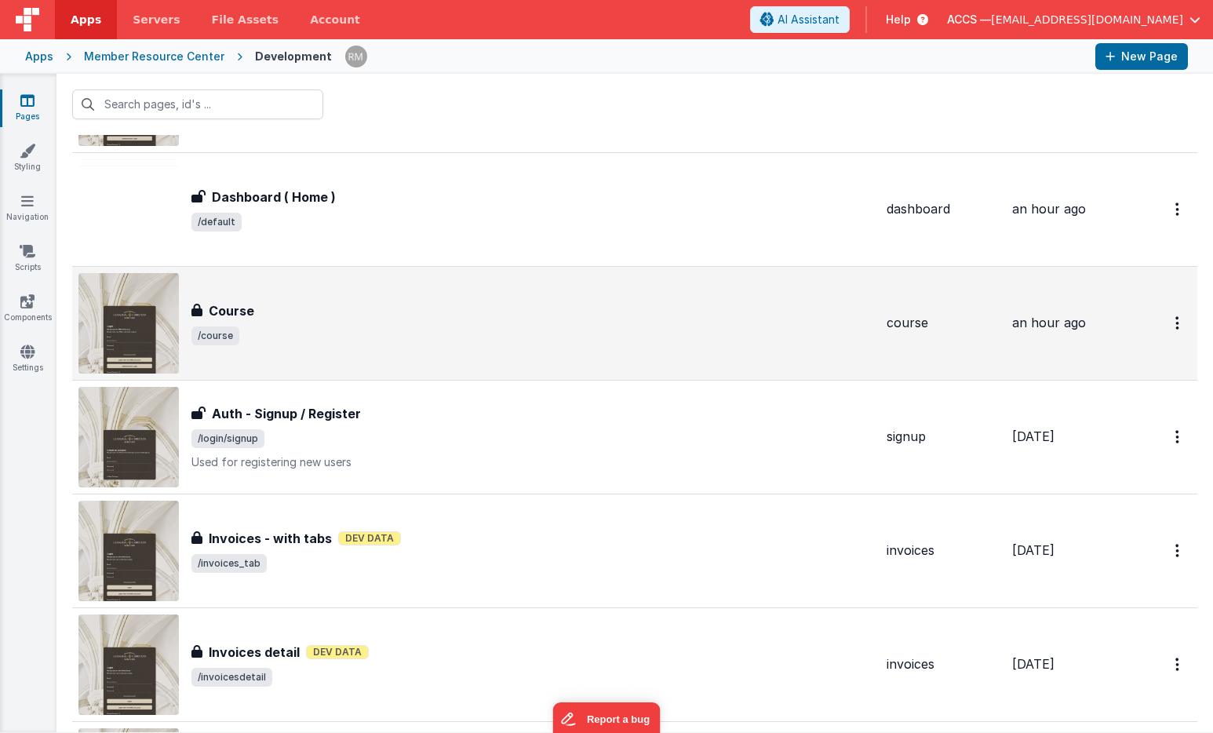
click at [300, 355] on div "Course Course /course" at bounding box center [475, 323] width 795 height 100
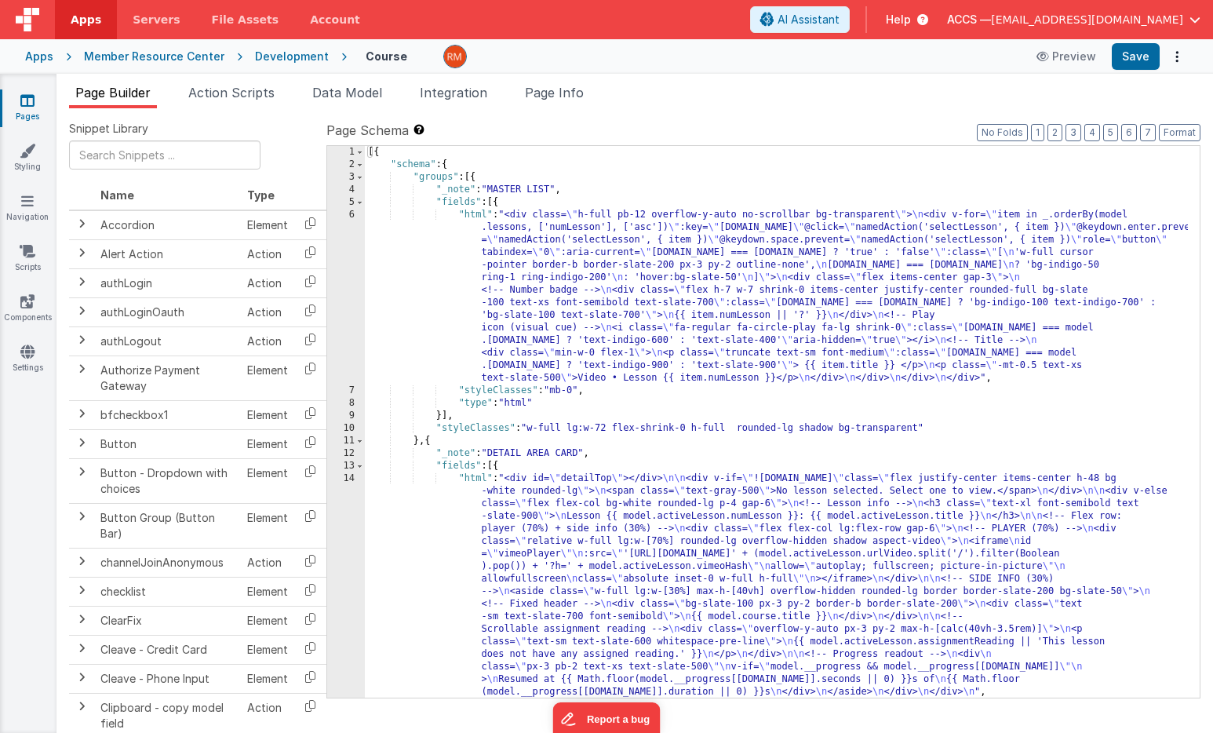
scroll to position [302, 0]
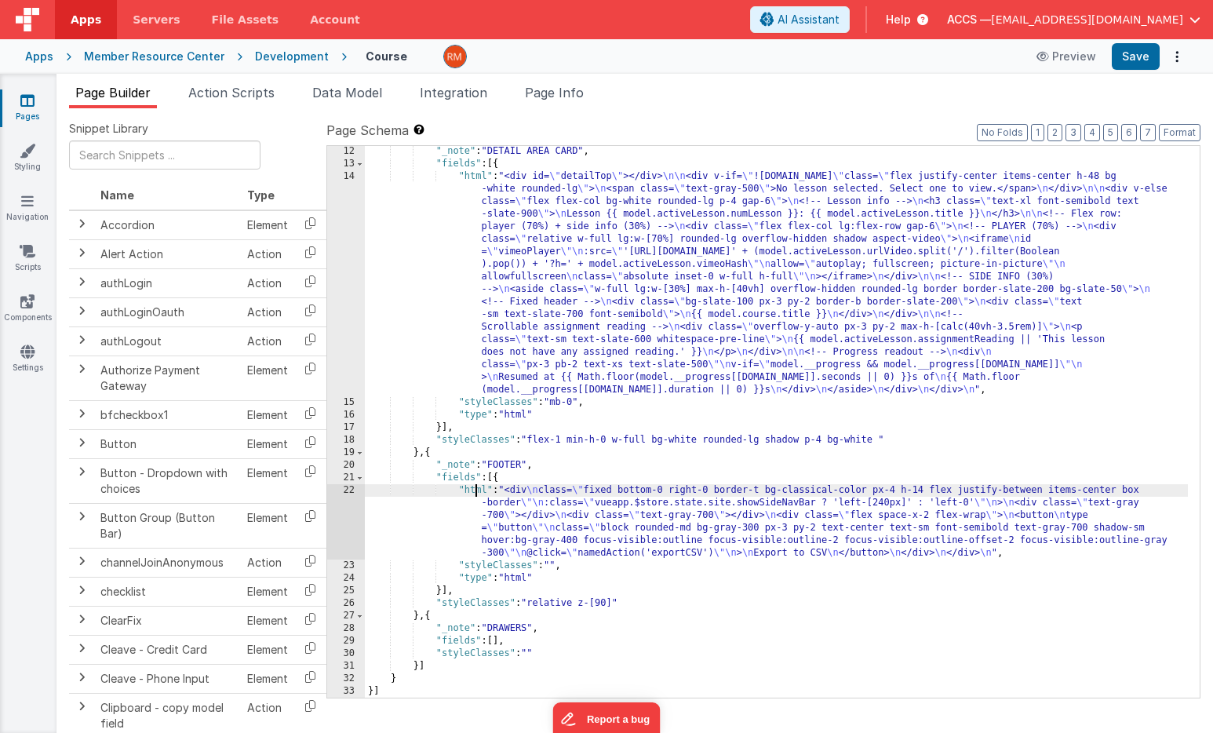
click at [475, 492] on div ""_note" : "DETAIL AREA CARD" , "fields" : [{ "html" : "<div id= \" detailTop \"…" at bounding box center [776, 433] width 823 height 577
click at [351, 489] on div "22" at bounding box center [346, 521] width 38 height 75
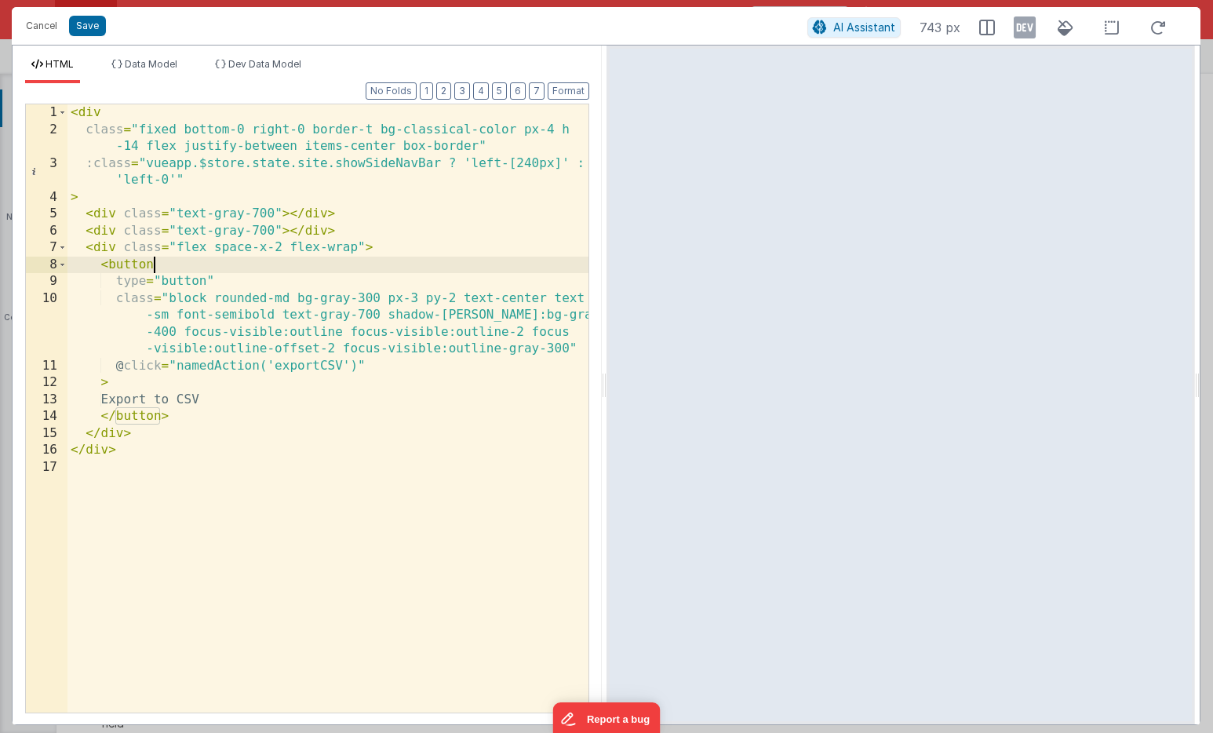
click at [171, 266] on div "< div class = "fixed bottom-0 right-0 border-t bg-classical-color px-4 h -14 fl…" at bounding box center [327, 425] width 521 height 642
click at [511, 132] on div "< div class = "fixed bottom-0 right-0 border-t bg-classical-color px-4 h -14 fl…" at bounding box center [327, 425] width 521 height 642
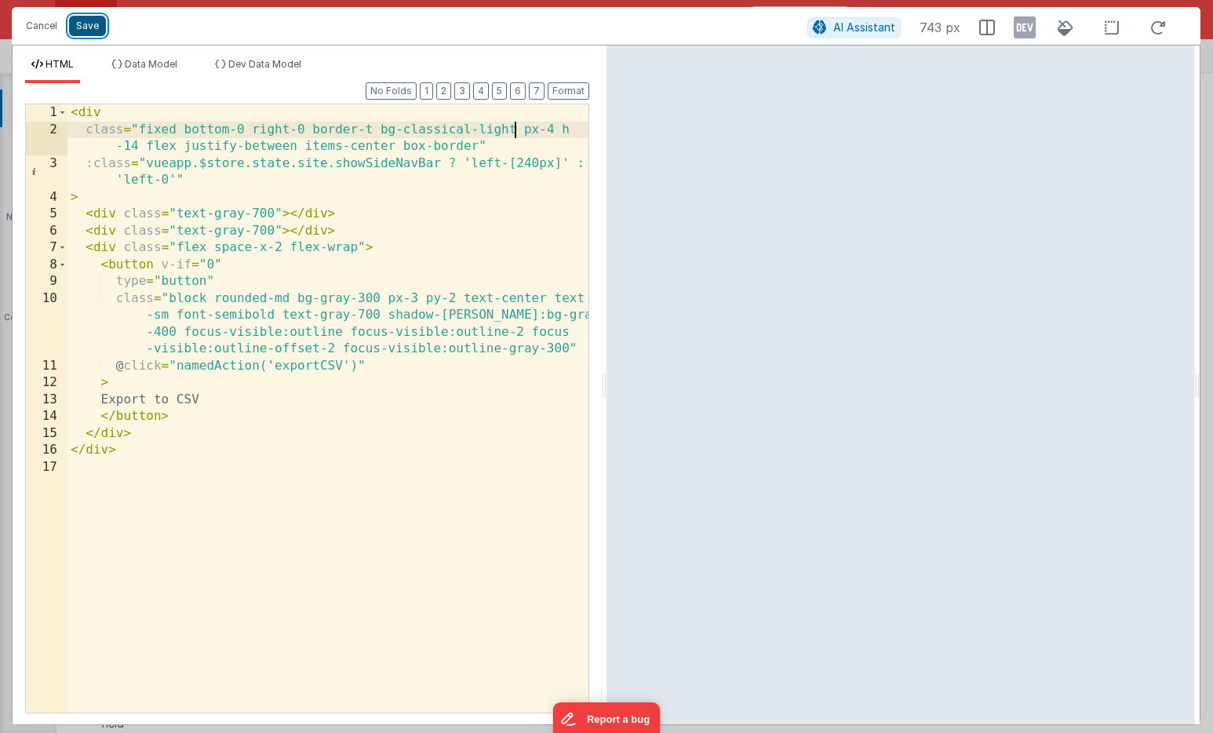
click at [95, 27] on button "Save" at bounding box center [87, 26] width 37 height 20
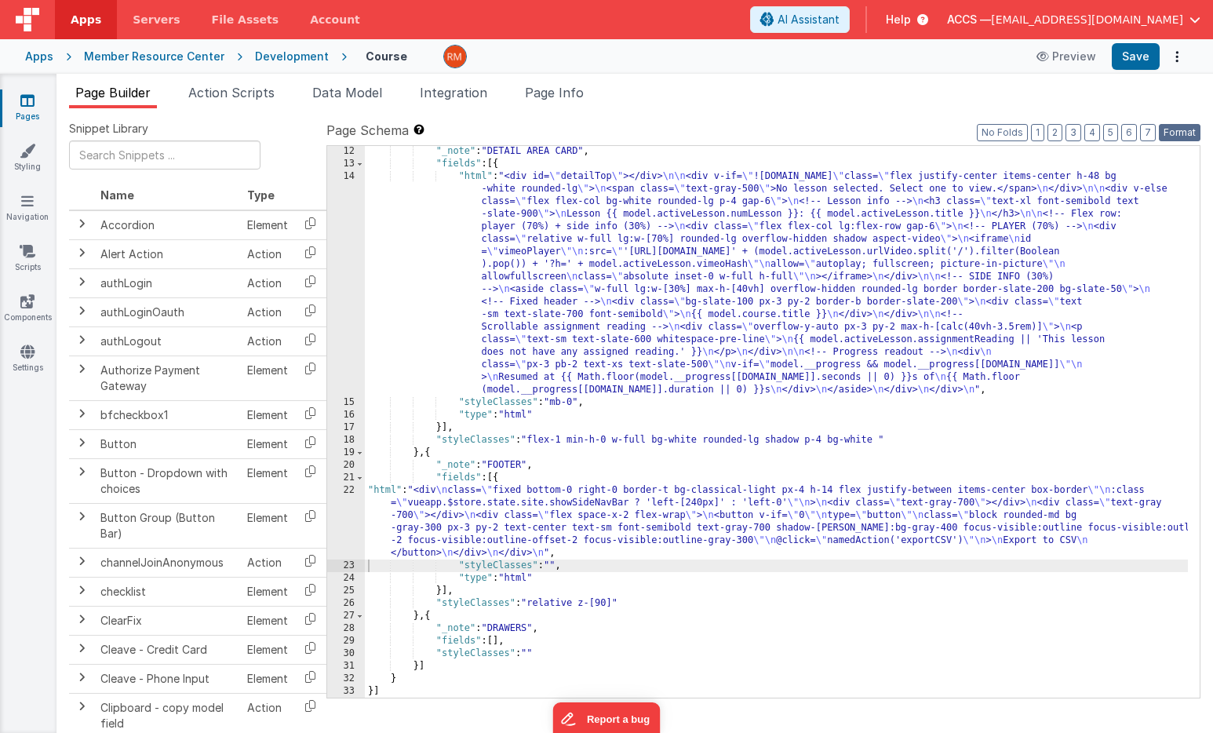
click at [1170, 131] on button "Format" at bounding box center [1180, 132] width 42 height 17
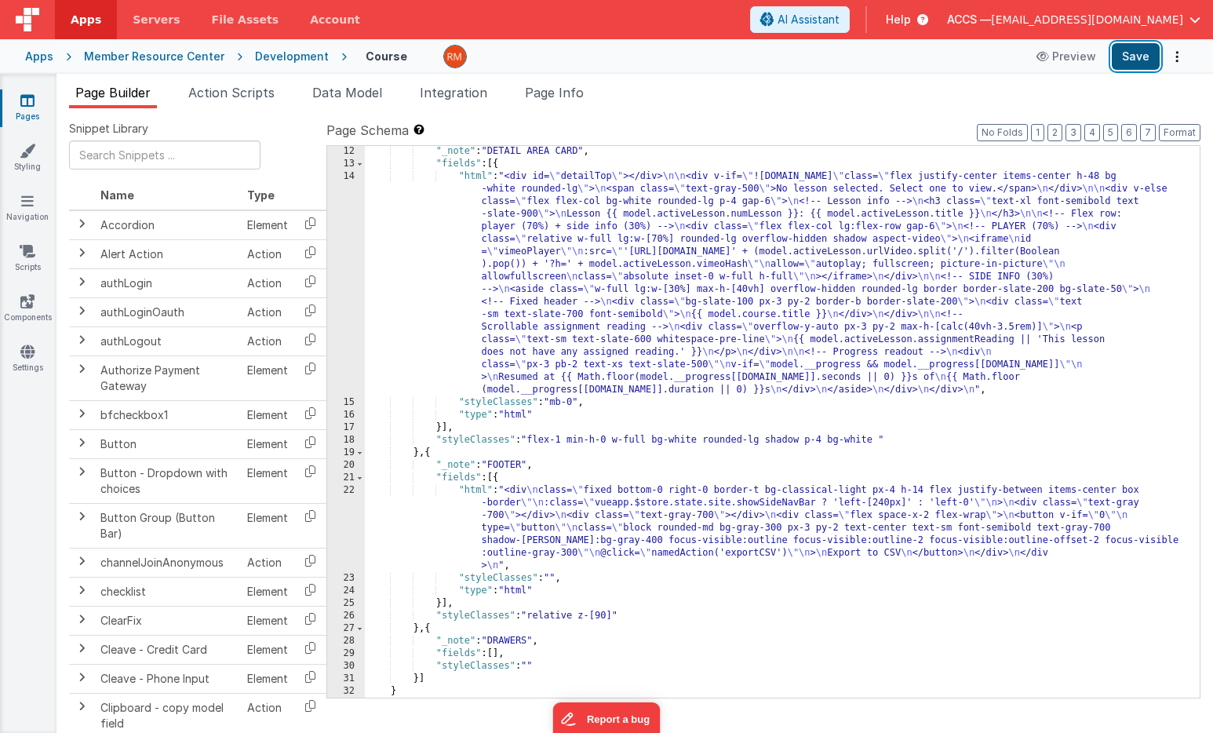
click at [1134, 64] on button "Save" at bounding box center [1135, 56] width 48 height 27
click at [478, 491] on div ""_note" : "DETAIL AREA CARD" , "fields" : [{ "html" : "<div id= \" detailTop \"…" at bounding box center [776, 433] width 823 height 577
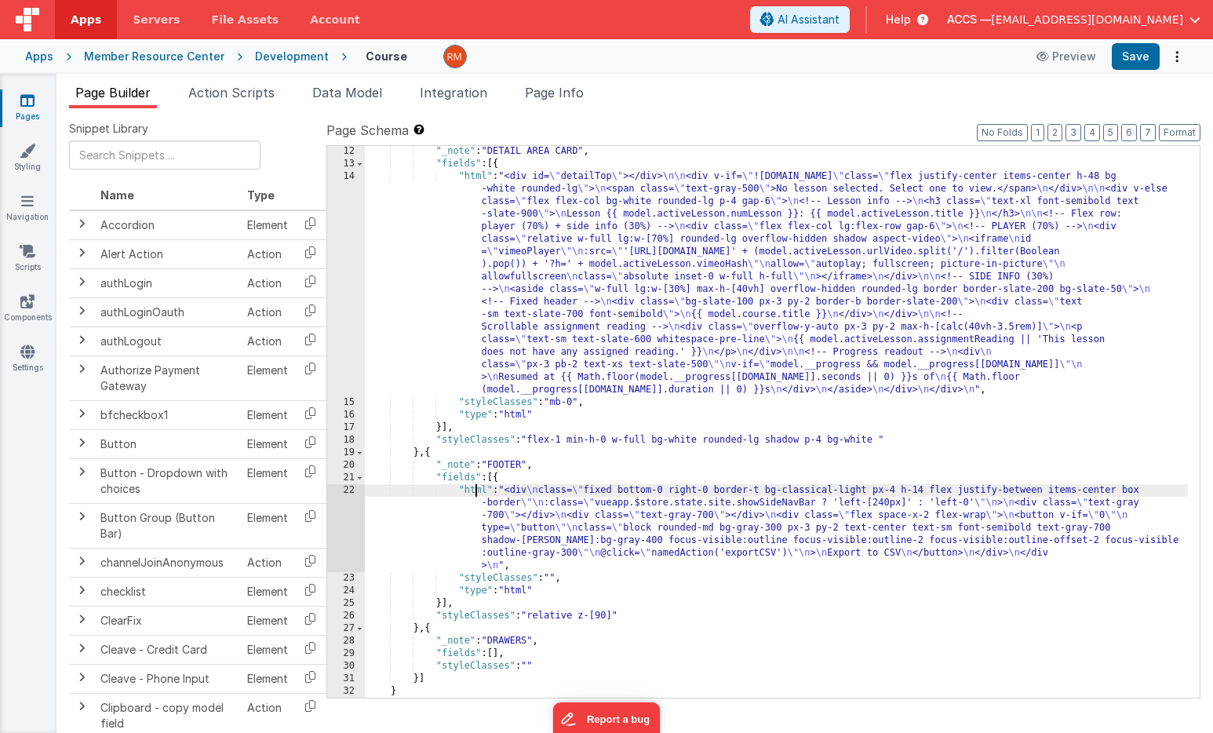
click at [353, 491] on div "22" at bounding box center [346, 528] width 38 height 88
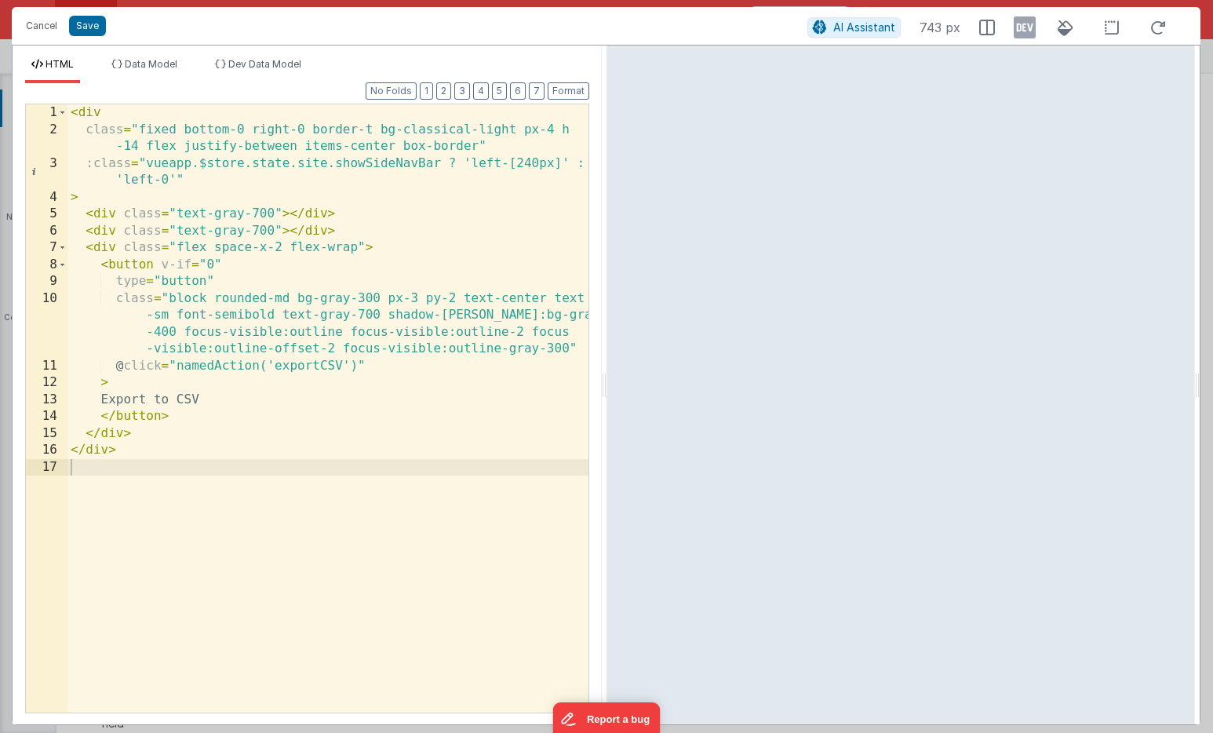
click at [468, 144] on div "< div class = "fixed bottom-0 right-0 border-t bg-classical-light px-4 h -14 fl…" at bounding box center [327, 425] width 521 height 642
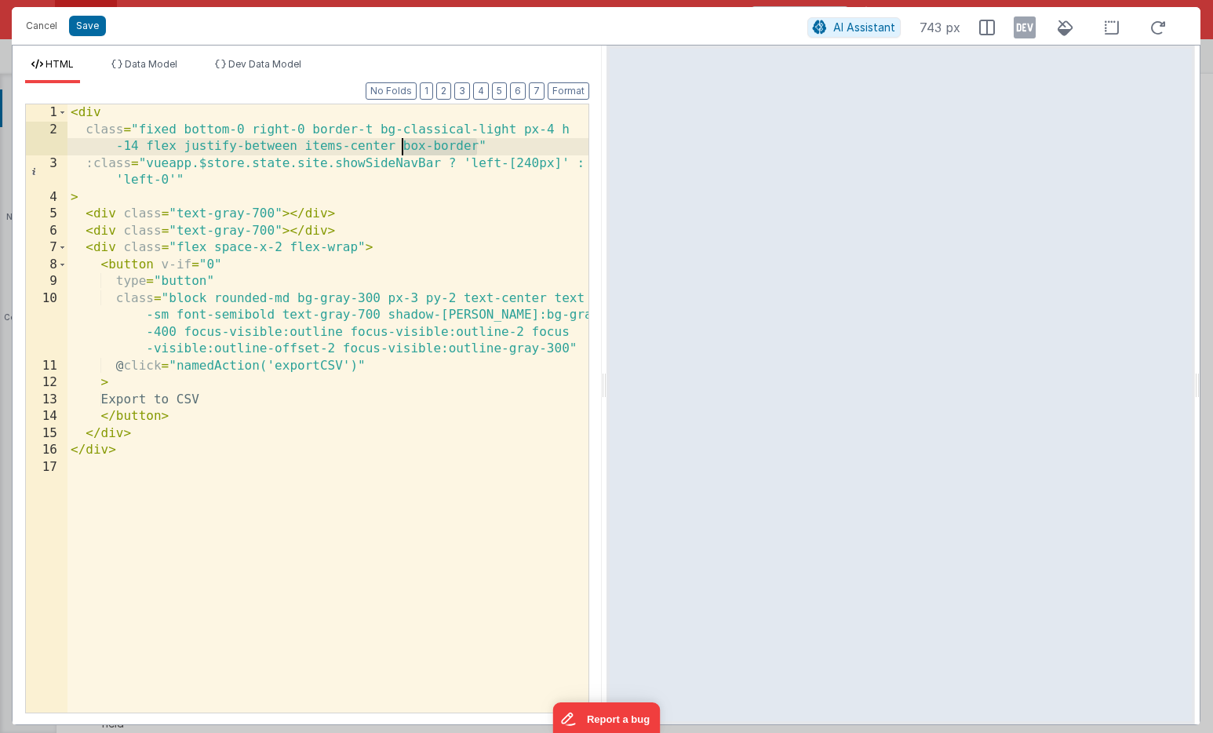
drag, startPoint x: 478, startPoint y: 146, endPoint x: 404, endPoint y: 147, distance: 74.5
click at [404, 147] on div "< div class = "fixed bottom-0 right-0 border-t bg-classical-light px-4 h -14 fl…" at bounding box center [327, 425] width 521 height 642
click at [96, 18] on button "Save" at bounding box center [87, 26] width 37 height 20
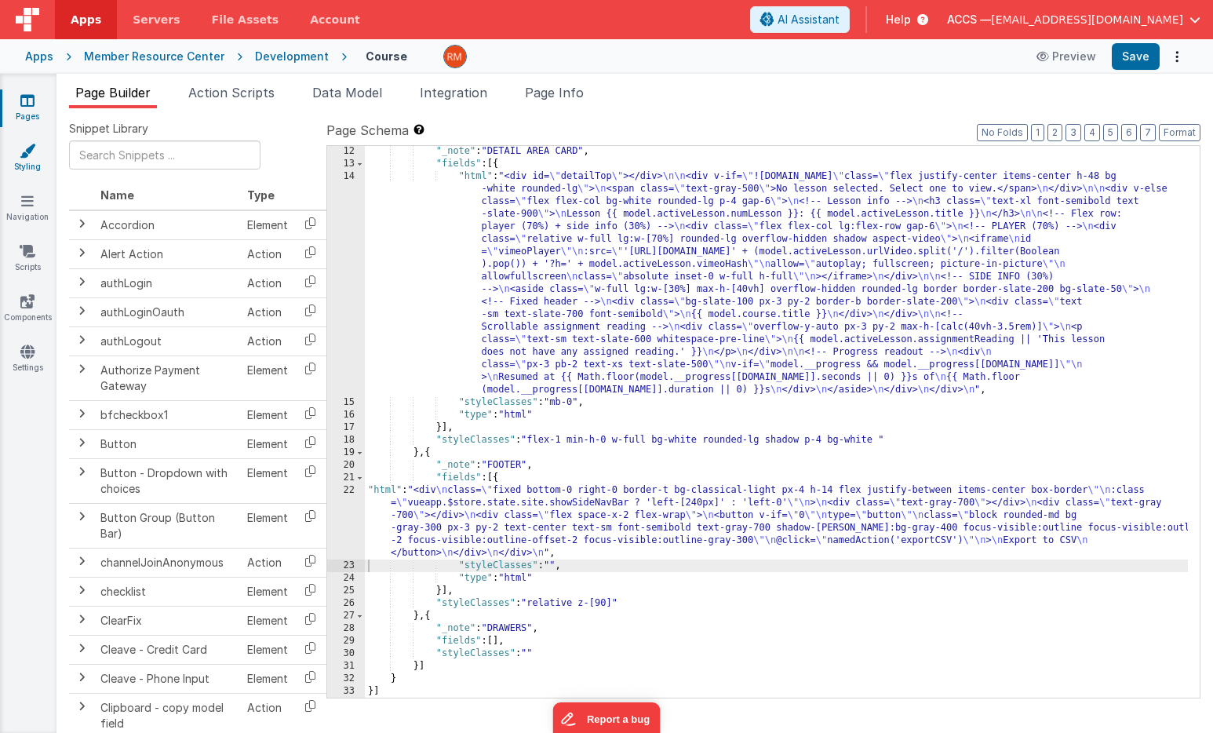
click at [31, 169] on link "Styling" at bounding box center [27, 158] width 56 height 31
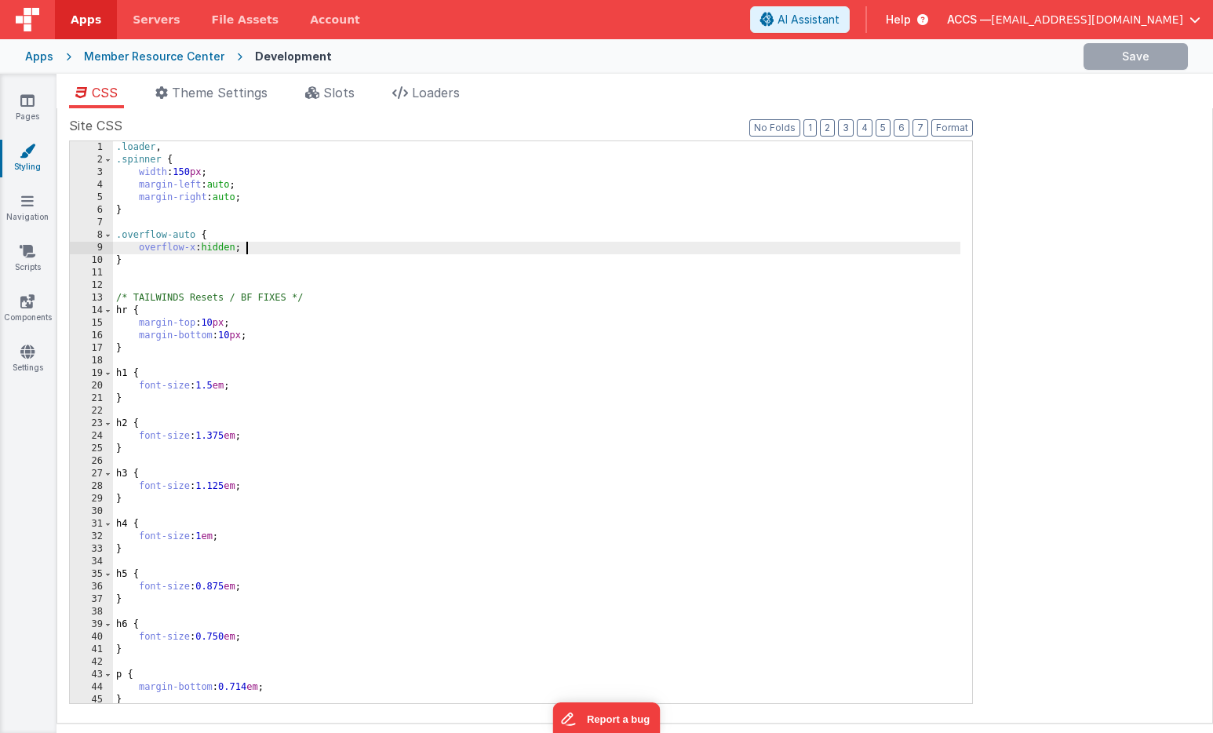
click at [346, 248] on div ".loader , .spinner { width : 150 px ; margin-left : auto ; margin-right : auto …" at bounding box center [536, 434] width 847 height 587
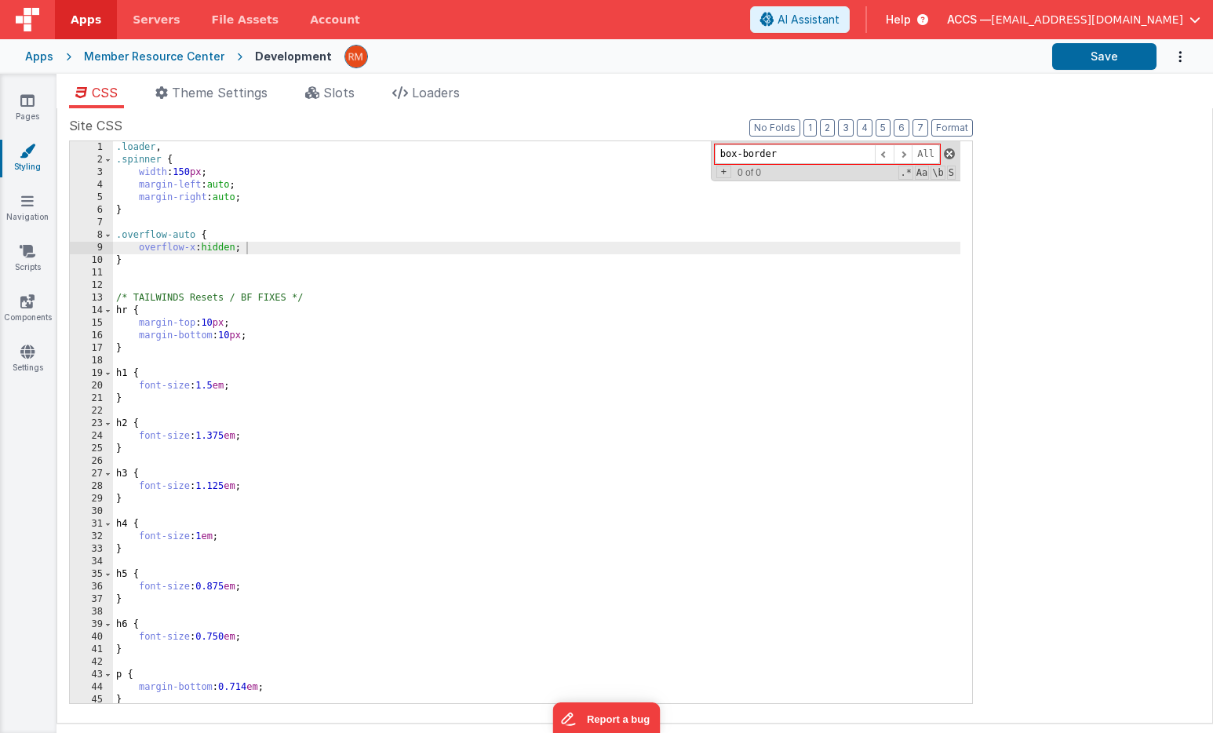
type input "box-border"
click at [949, 150] on span at bounding box center [949, 153] width 11 height 11
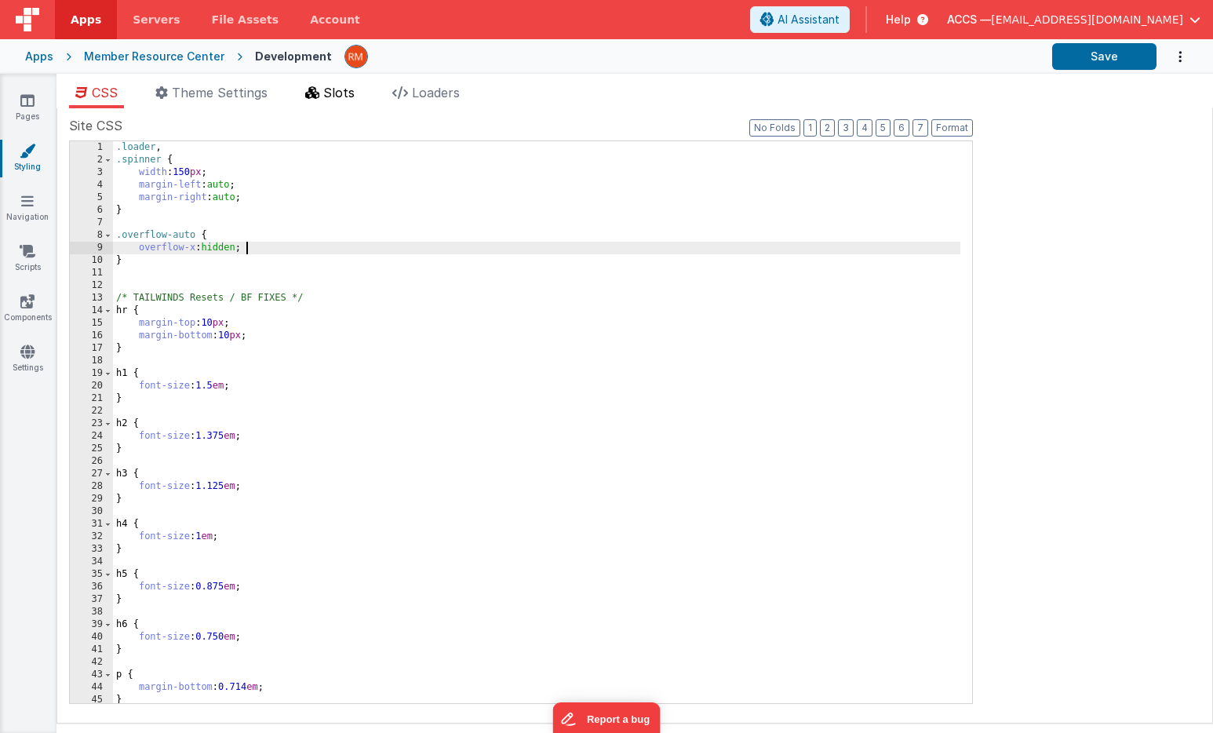
click at [345, 96] on span "Slots" at bounding box center [338, 93] width 31 height 16
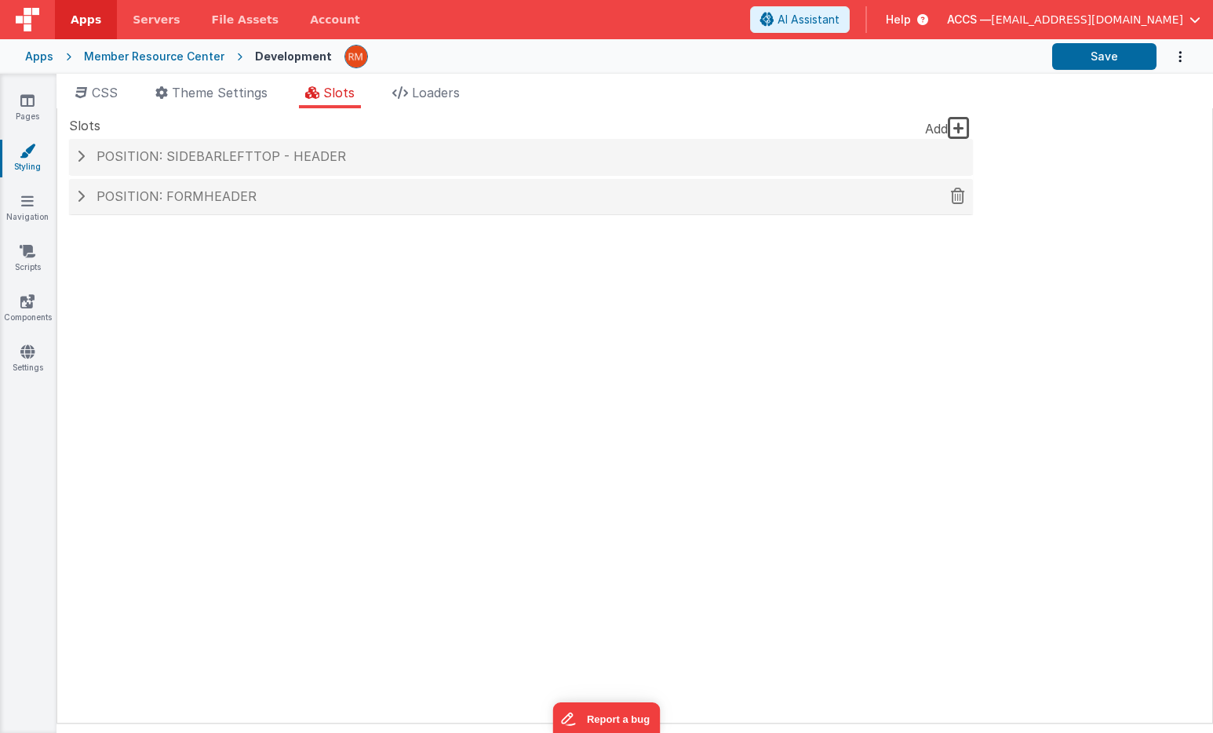
click at [287, 207] on div "Position: formHeader" at bounding box center [521, 197] width 904 height 36
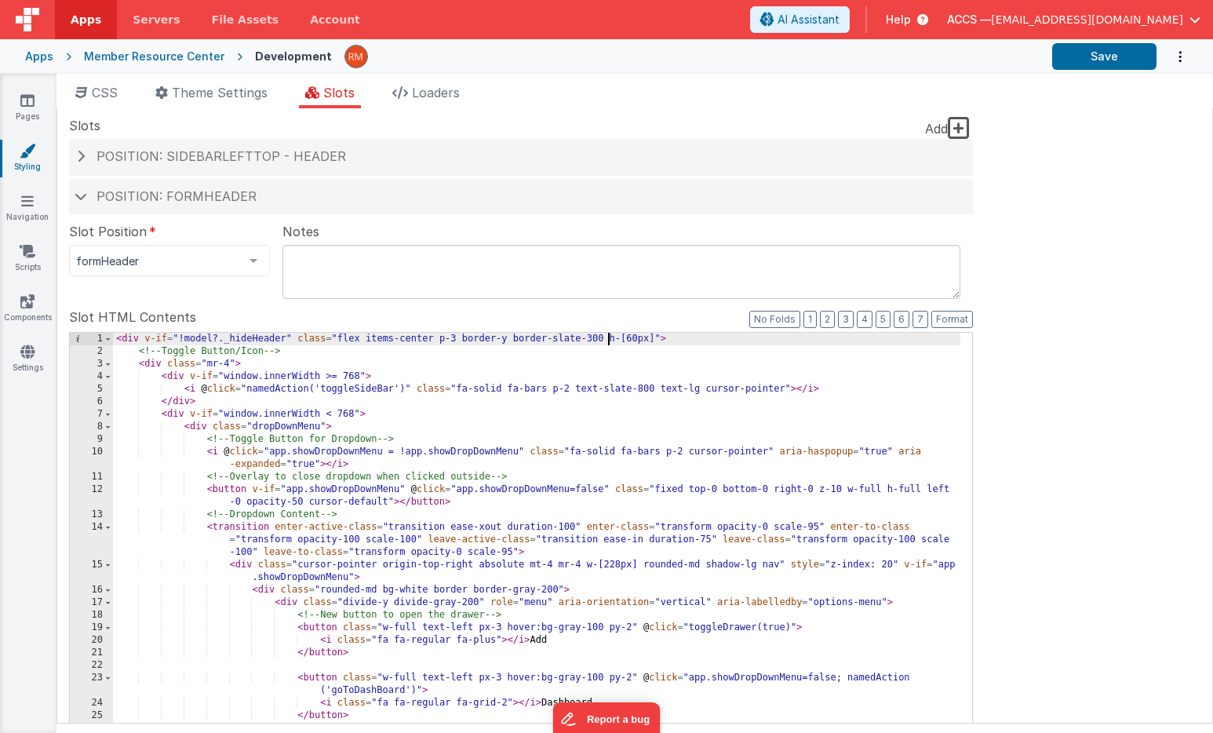
click at [605, 337] on div "< div v-if = "!model?._hideHeader" class = "flex items-center p-3 border-y bord…" at bounding box center [536, 599] width 847 height 533
click at [606, 340] on div "< div v-if = "!model?._hideHeader" class = "flex items-center p-3 border-y bord…" at bounding box center [536, 599] width 847 height 533
click at [1082, 59] on button "Save" at bounding box center [1104, 56] width 104 height 27
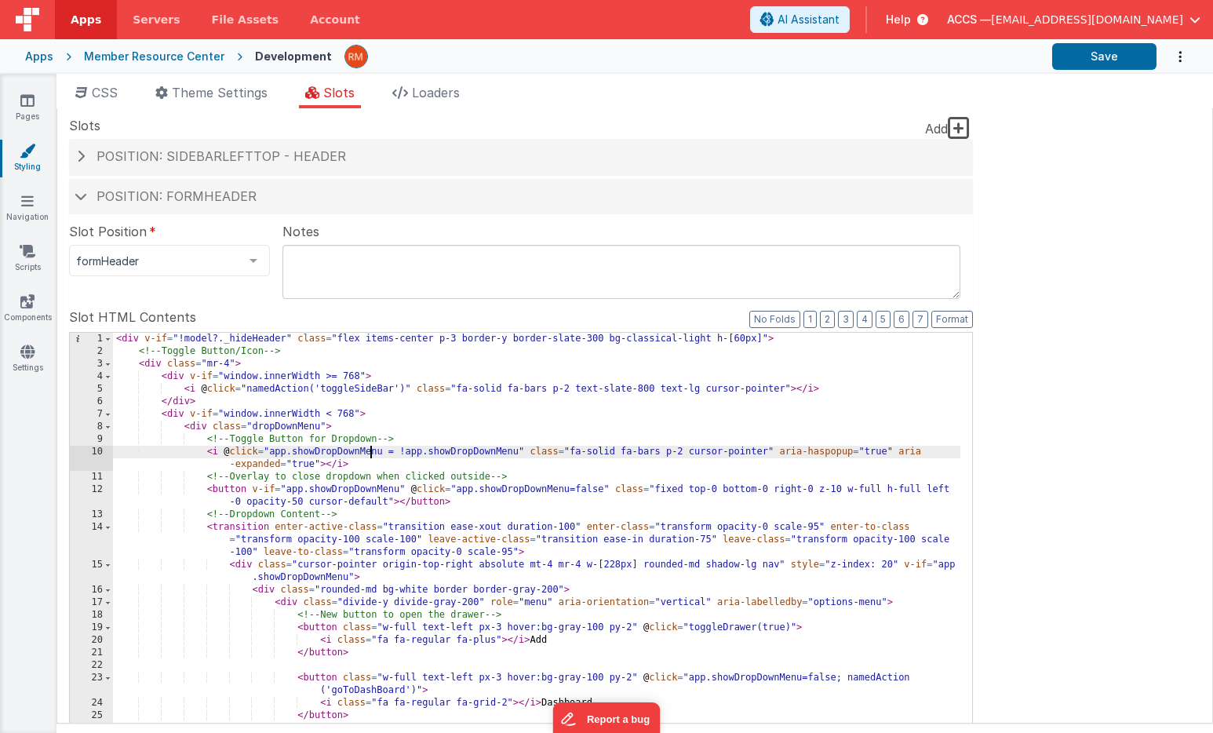
click at [372, 457] on div "< div v-if = "!model?._hideHeader" class = "flex items-center p-3 border-y bord…" at bounding box center [536, 599] width 847 height 533
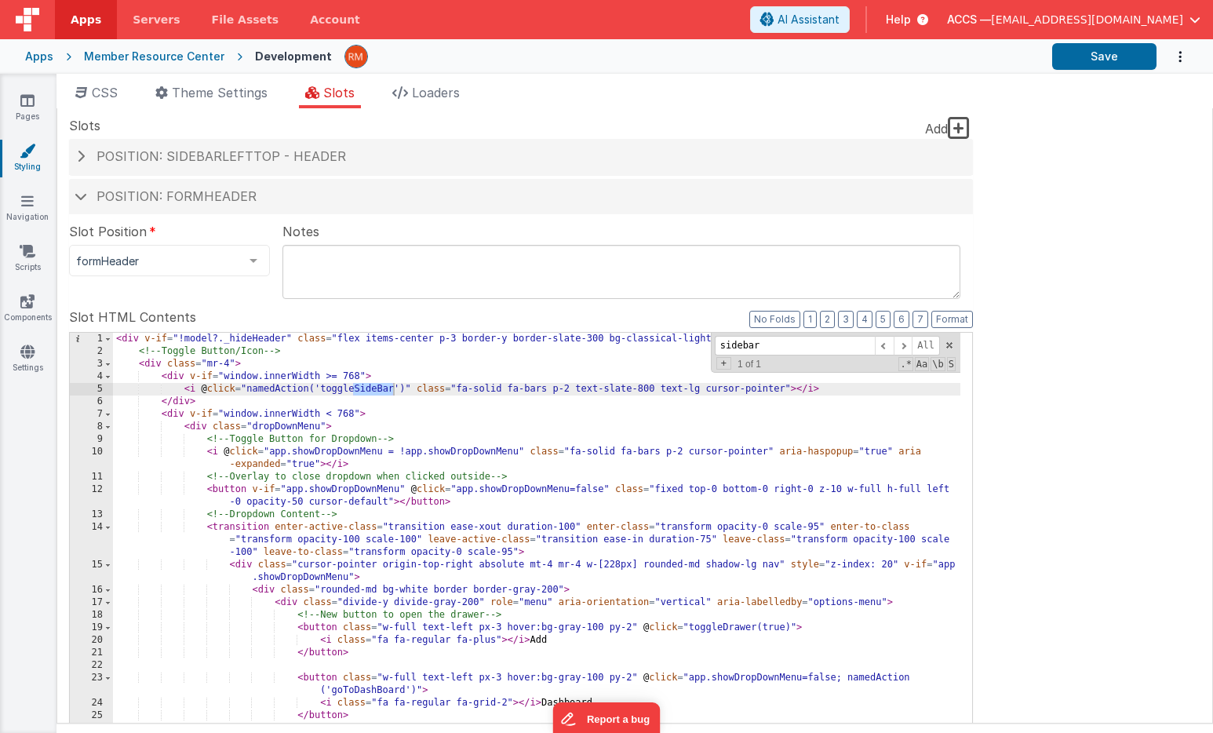
type input "sidebar"
drag, startPoint x: 653, startPoint y: 389, endPoint x: 579, endPoint y: 393, distance: 74.6
click at [579, 393] on div "< div v-if = "!model?._hideHeader" class = "flex items-center p-3 border-y bord…" at bounding box center [536, 599] width 847 height 533
click at [633, 362] on div "< div v-if = "!model?._hideHeader" class = "flex items-center p-3 border-y bord…" at bounding box center [536, 599] width 847 height 533
drag, startPoint x: 652, startPoint y: 386, endPoint x: 580, endPoint y: 390, distance: 71.5
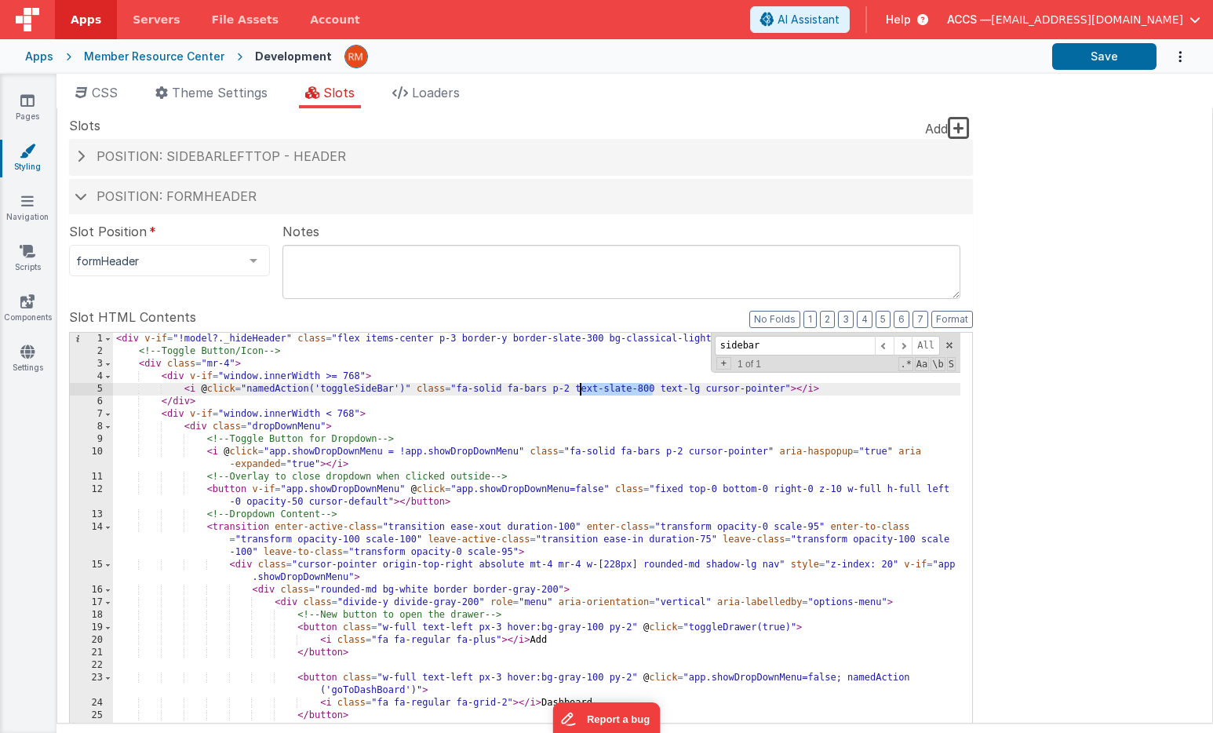
click at [580, 390] on div "< div v-if = "!model?._hideHeader" class = "flex items-center p-3 border-y bord…" at bounding box center [536, 599] width 847 height 533
click at [628, 393] on div "< div v-if = "!model?._hideHeader" class = "flex items-center p-3 border-y bord…" at bounding box center [536, 599] width 847 height 533
drag, startPoint x: 652, startPoint y: 391, endPoint x: 576, endPoint y: 393, distance: 76.1
click at [576, 393] on div "< div v-if = "!model?._hideHeader" class = "flex items-center p-3 border-y bord…" at bounding box center [536, 599] width 847 height 533
click at [651, 391] on div "< div v-if = "!model?._hideHeader" class = "flex items-center p-3 border-y bord…" at bounding box center [536, 599] width 847 height 533
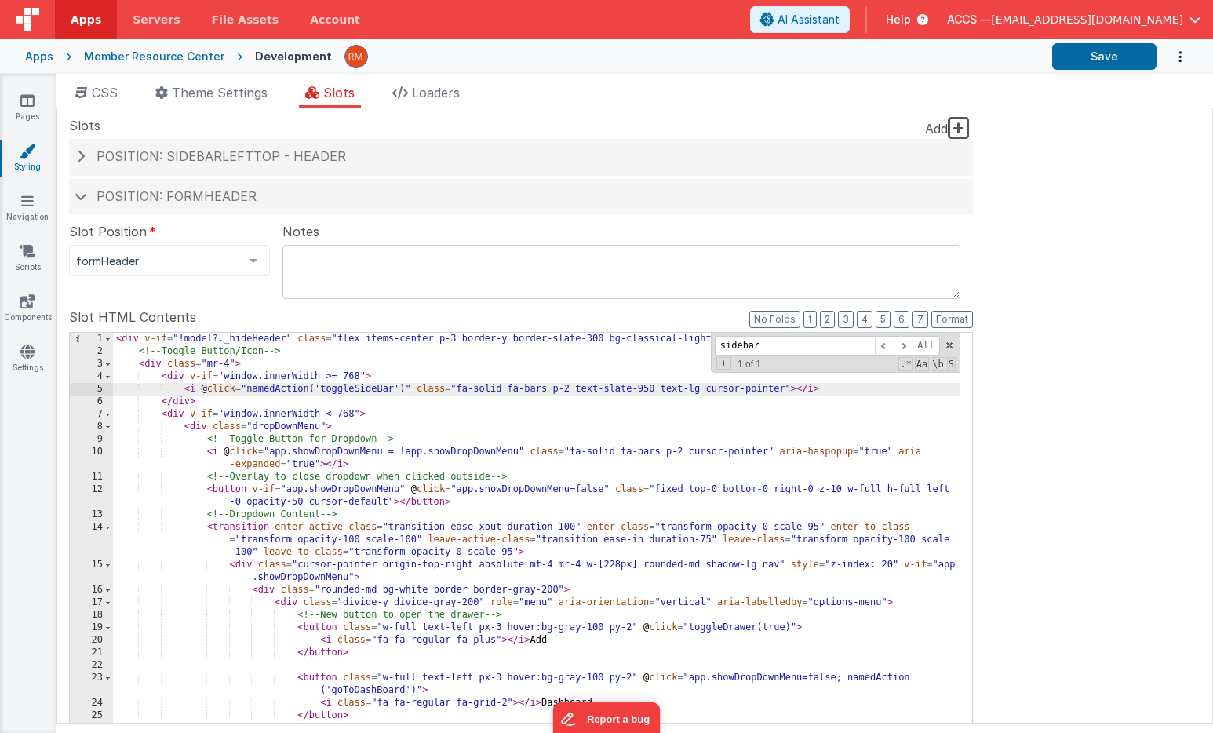
click at [454, 388] on div "< div v-if = "!model?._hideHeader" class = "flex items-center p-3 border-y bord…" at bounding box center [536, 599] width 847 height 533
click at [1109, 59] on button "Save" at bounding box center [1104, 56] width 104 height 27
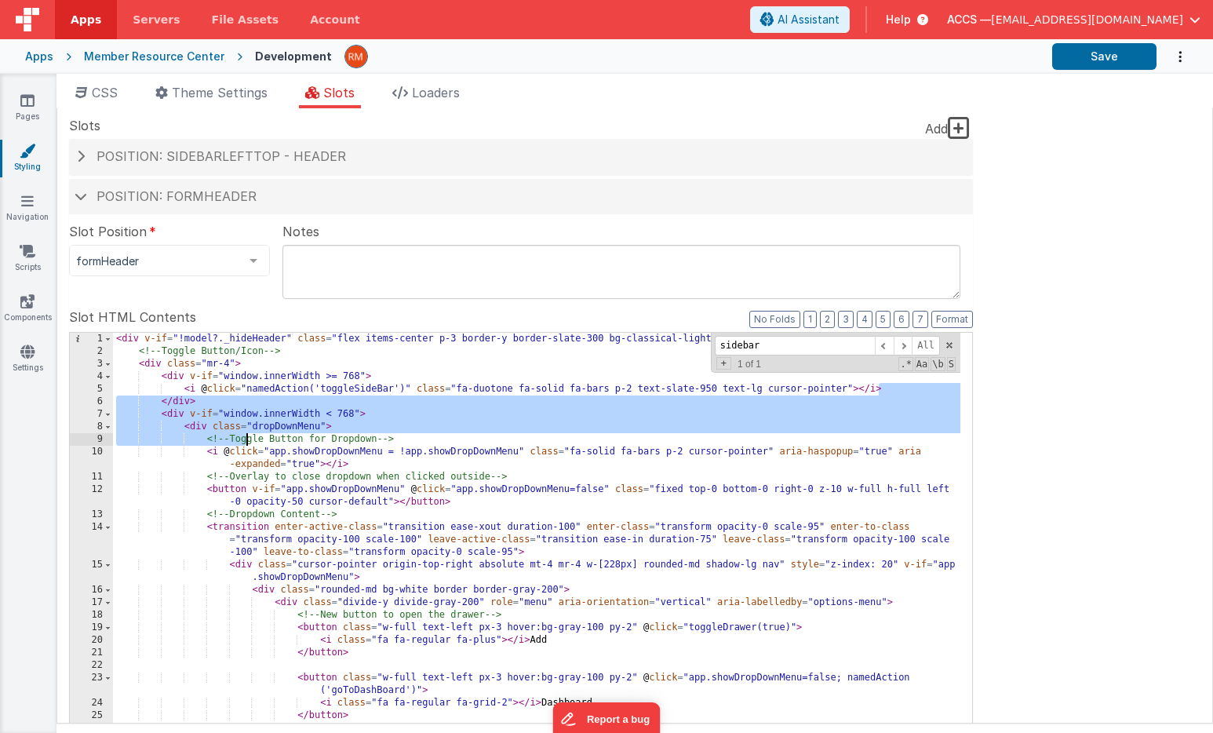
drag, startPoint x: 888, startPoint y: 388, endPoint x: 237, endPoint y: 435, distance: 652.7
click at [237, 435] on div "< div v-if = "!model?._hideHeader" class = "flex items-center p-3 border-y bord…" at bounding box center [536, 599] width 847 height 533
click at [892, 393] on div "< div v-if = "!model?._hideHeader" class = "flex items-center p-3 border-y bord…" at bounding box center [536, 599] width 847 height 533
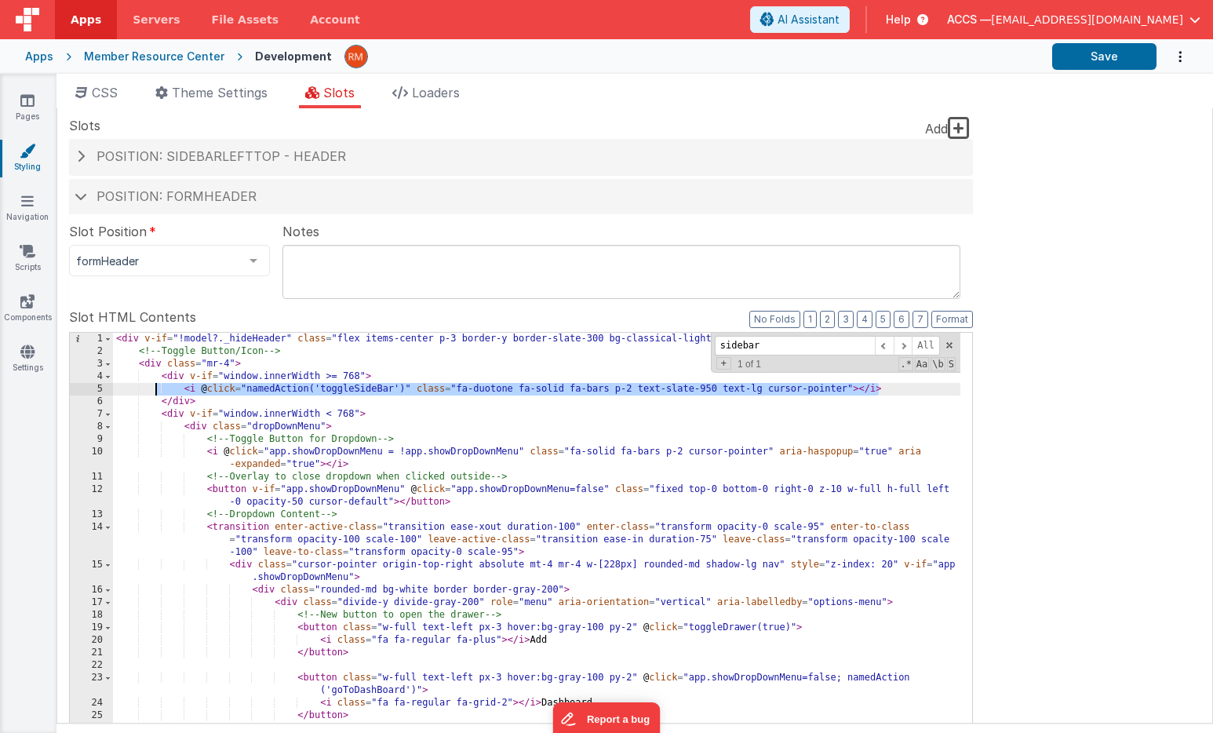
drag, startPoint x: 892, startPoint y: 391, endPoint x: 155, endPoint y: 391, distance: 737.3
click at [155, 391] on div "< div v-if = "!model?._hideHeader" class = "flex items-center p-3 border-y bord…" at bounding box center [536, 599] width 847 height 533
click at [888, 387] on div "< div v-if = "!model?._hideHeader" class = "flex items-center p-3 border-y bord…" at bounding box center [536, 587] width 847 height 508
drag, startPoint x: 896, startPoint y: 387, endPoint x: 184, endPoint y: 380, distance: 712.2
click at [184, 380] on div "< div v-if = "!model?._hideHeader" class = "flex items-center p-3 border-y bord…" at bounding box center [536, 599] width 847 height 533
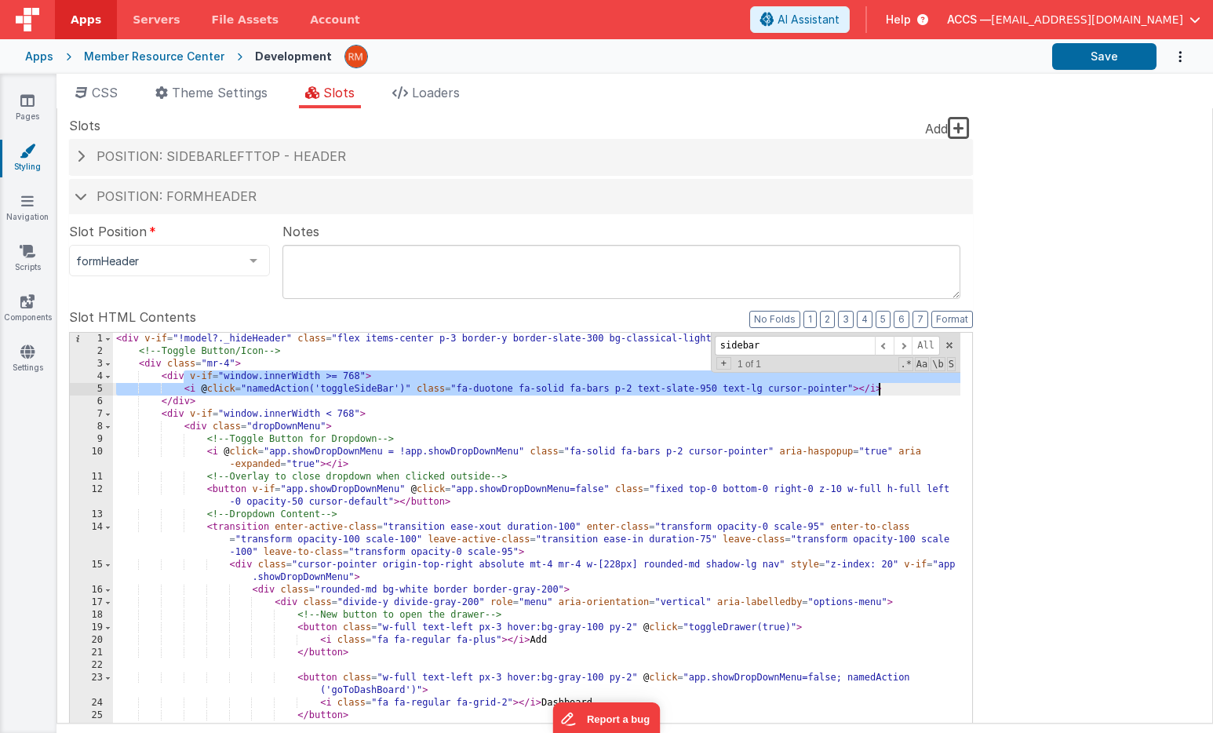
click at [202, 392] on div "< div v-if = "!model?._hideHeader" class = "flex items-center p-3 border-y bord…" at bounding box center [536, 599] width 847 height 533
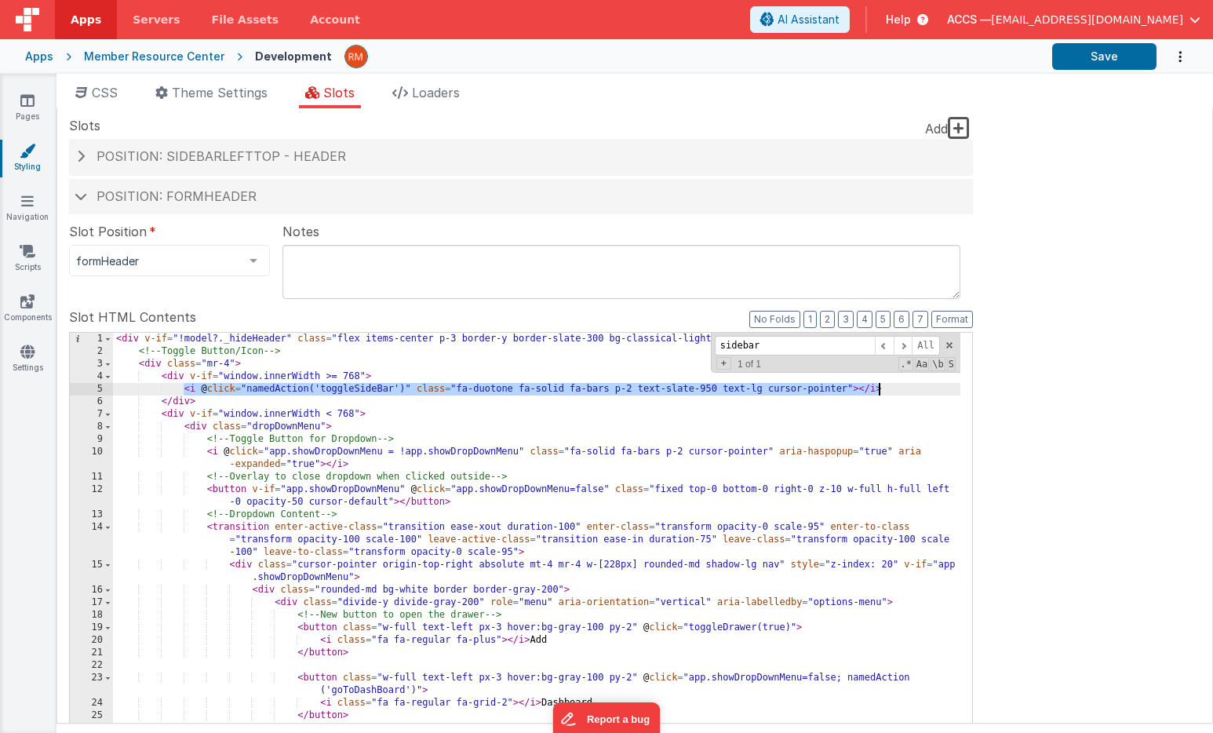
drag, startPoint x: 181, startPoint y: 391, endPoint x: 876, endPoint y: 387, distance: 695.0
click at [876, 387] on div "< div v-if = "!model?._hideHeader" class = "flex items-center p-3 border-y bord…" at bounding box center [536, 599] width 847 height 533
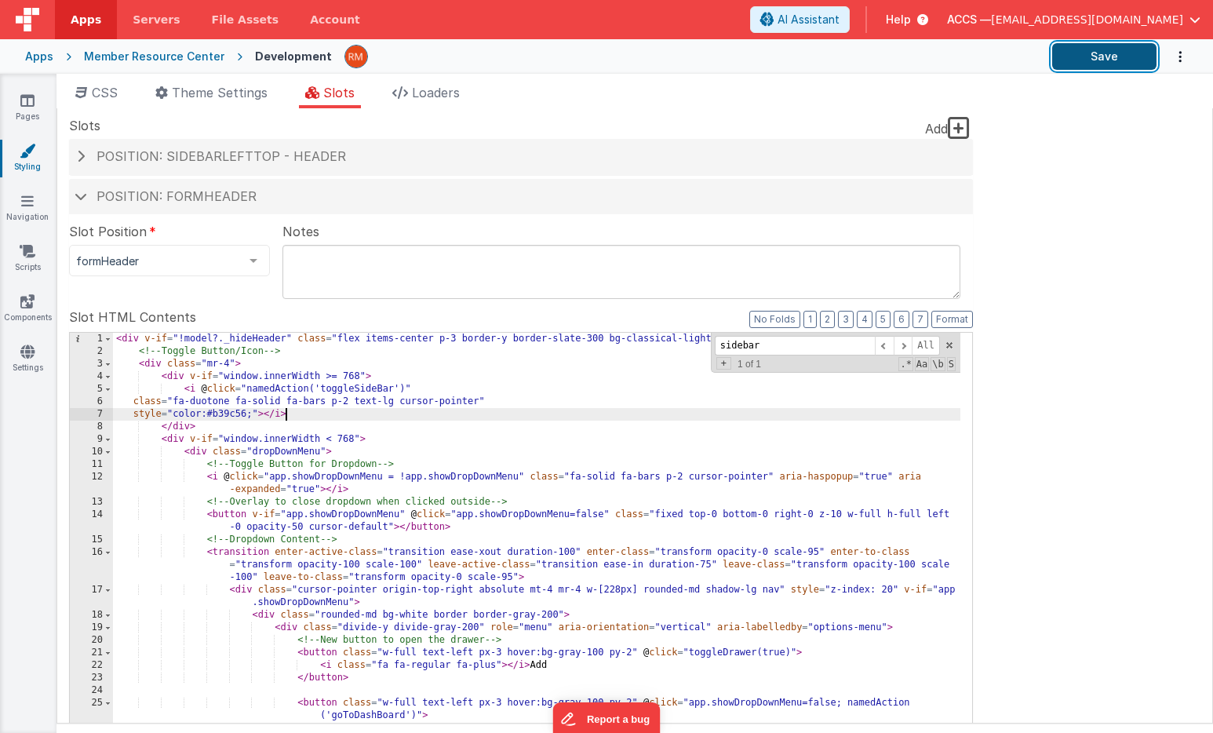
click at [1131, 53] on button "Save" at bounding box center [1104, 56] width 104 height 27
click at [32, 102] on icon at bounding box center [27, 101] width 14 height 16
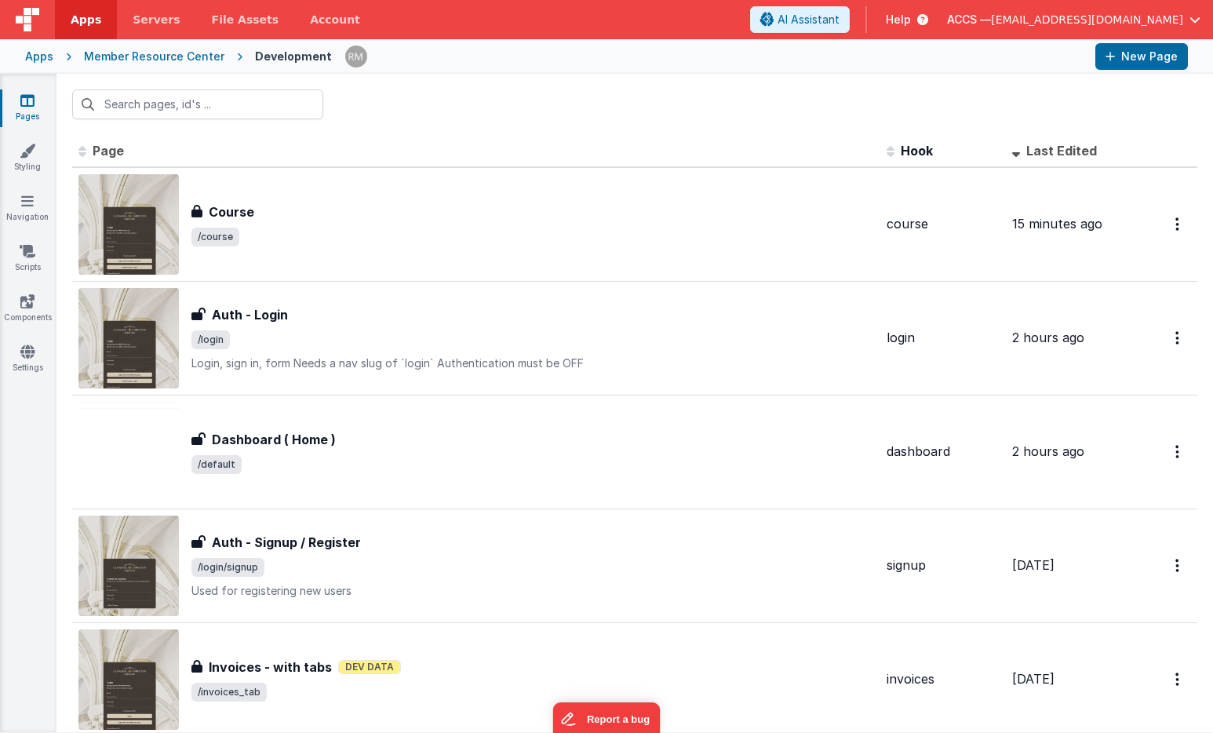
click at [48, 61] on div "Apps" at bounding box center [39, 57] width 28 height 16
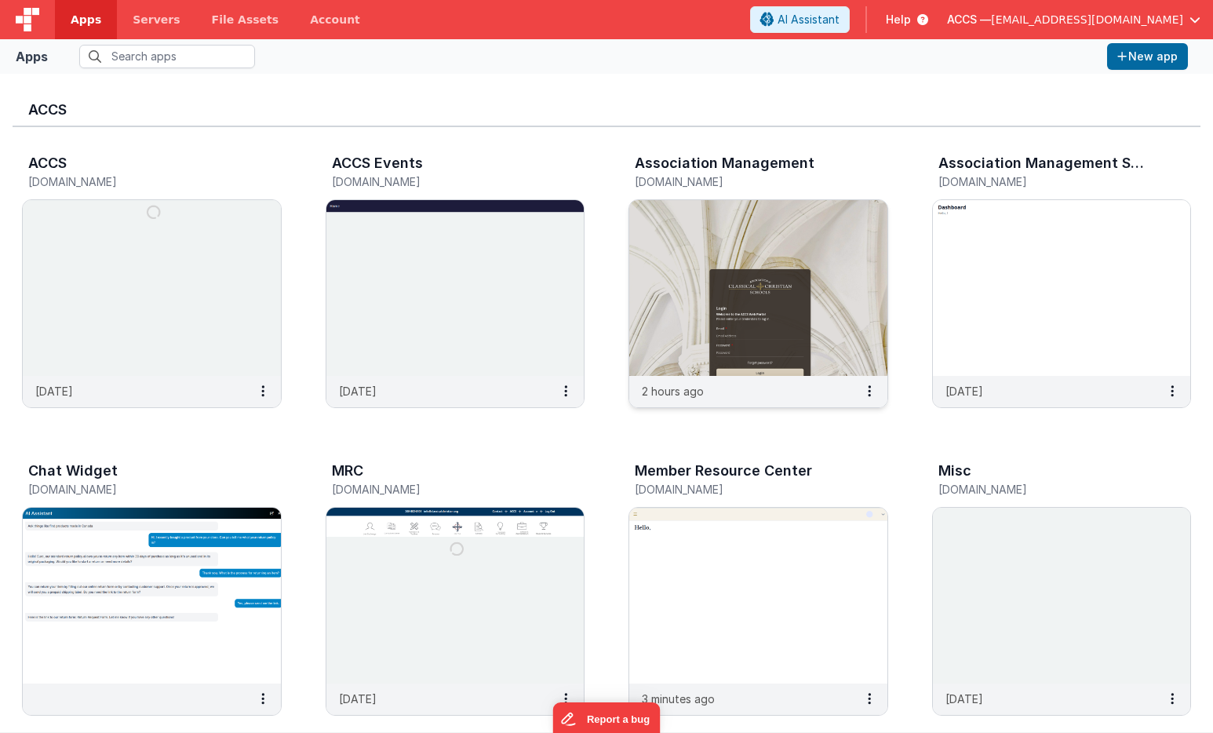
click at [689, 210] on img at bounding box center [758, 288] width 258 height 176
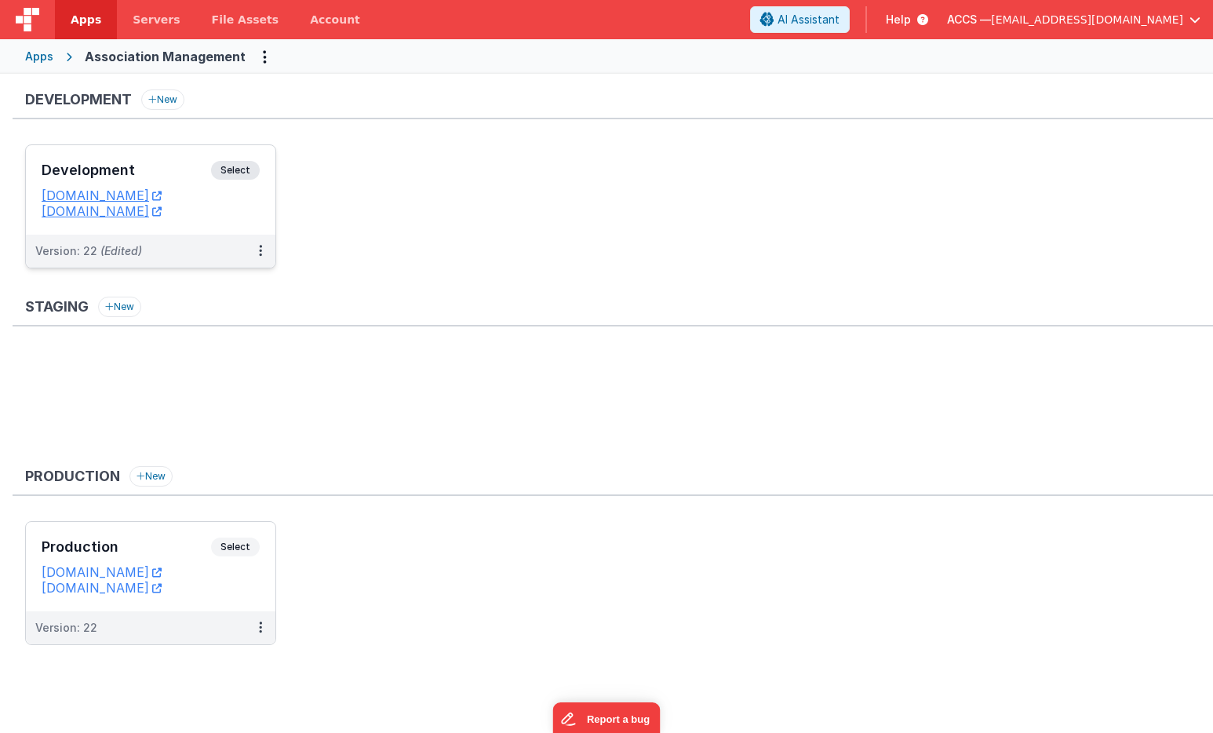
click at [180, 180] on div "Development Select" at bounding box center [151, 174] width 218 height 27
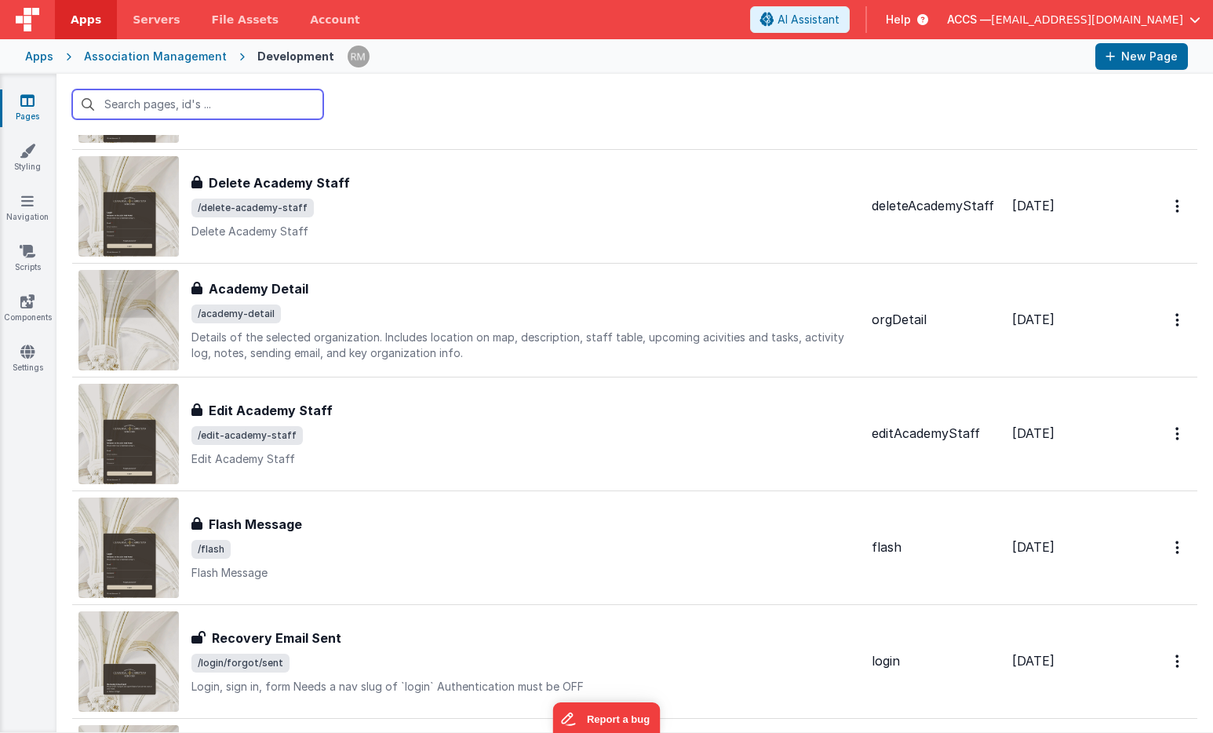
scroll to position [1839, 0]
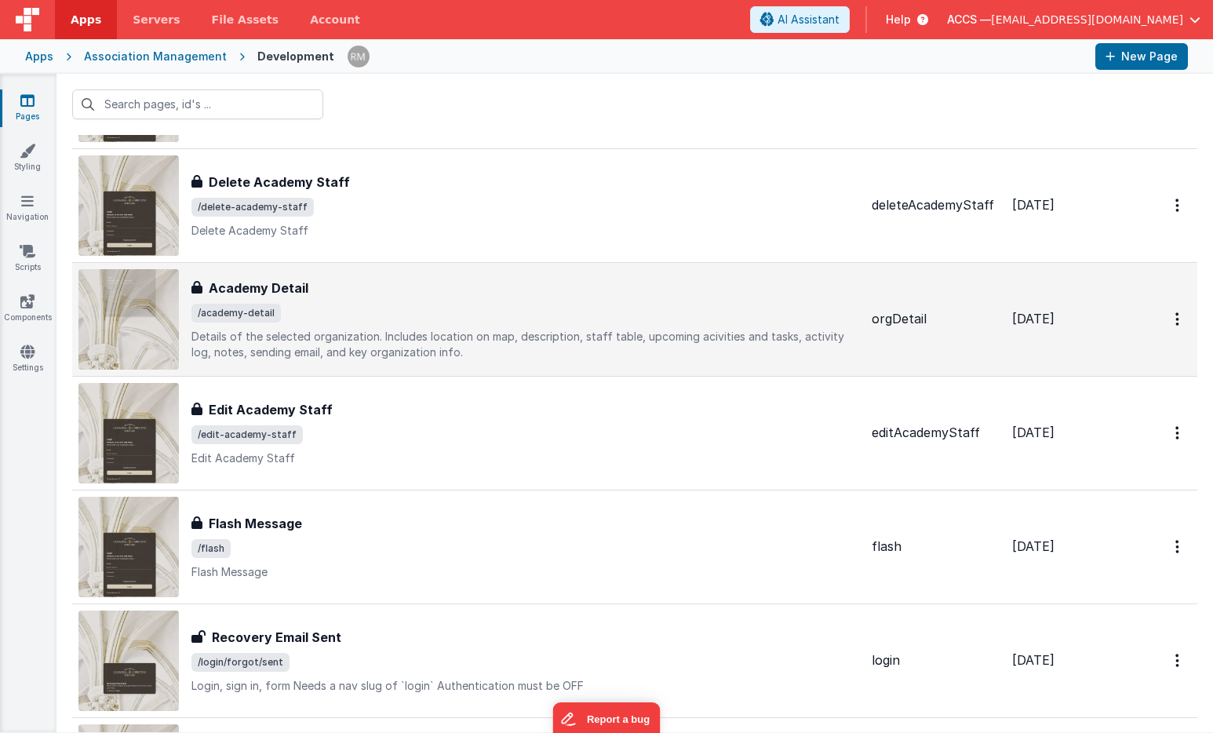
click at [322, 334] on p "Details of the selected organization. Includes location on map, description, st…" at bounding box center [524, 344] width 667 height 31
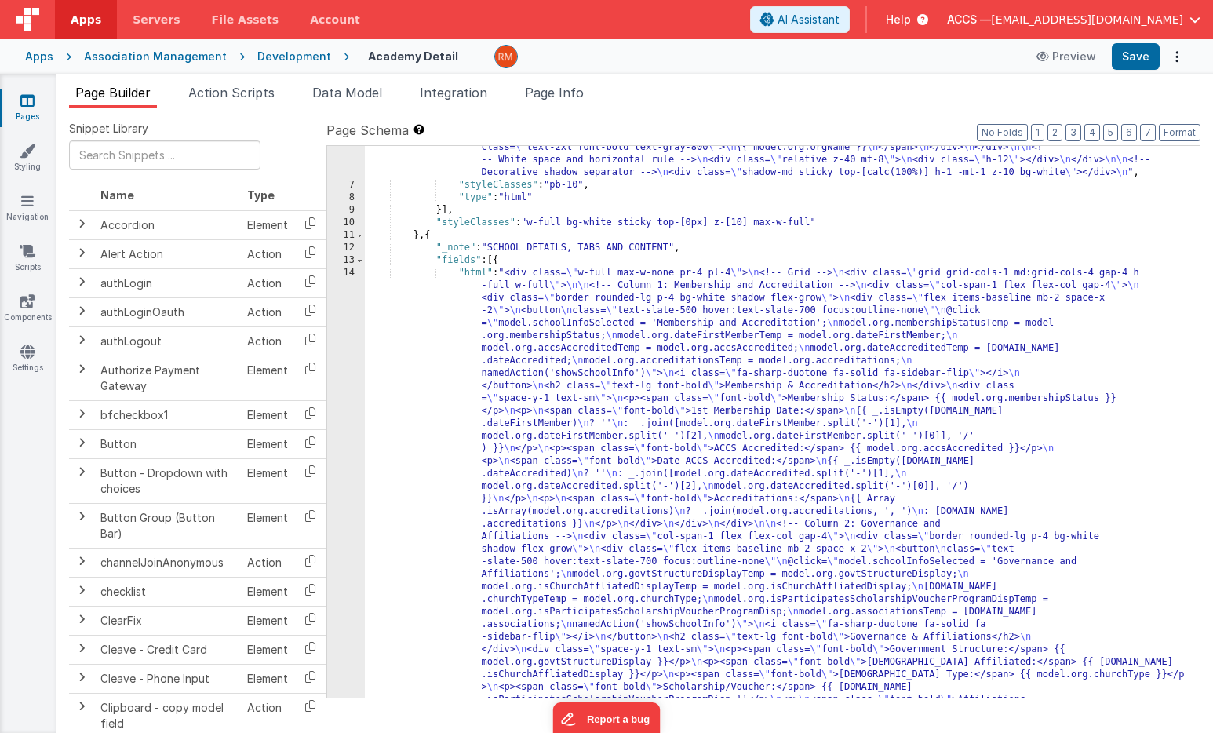
scroll to position [155, 0]
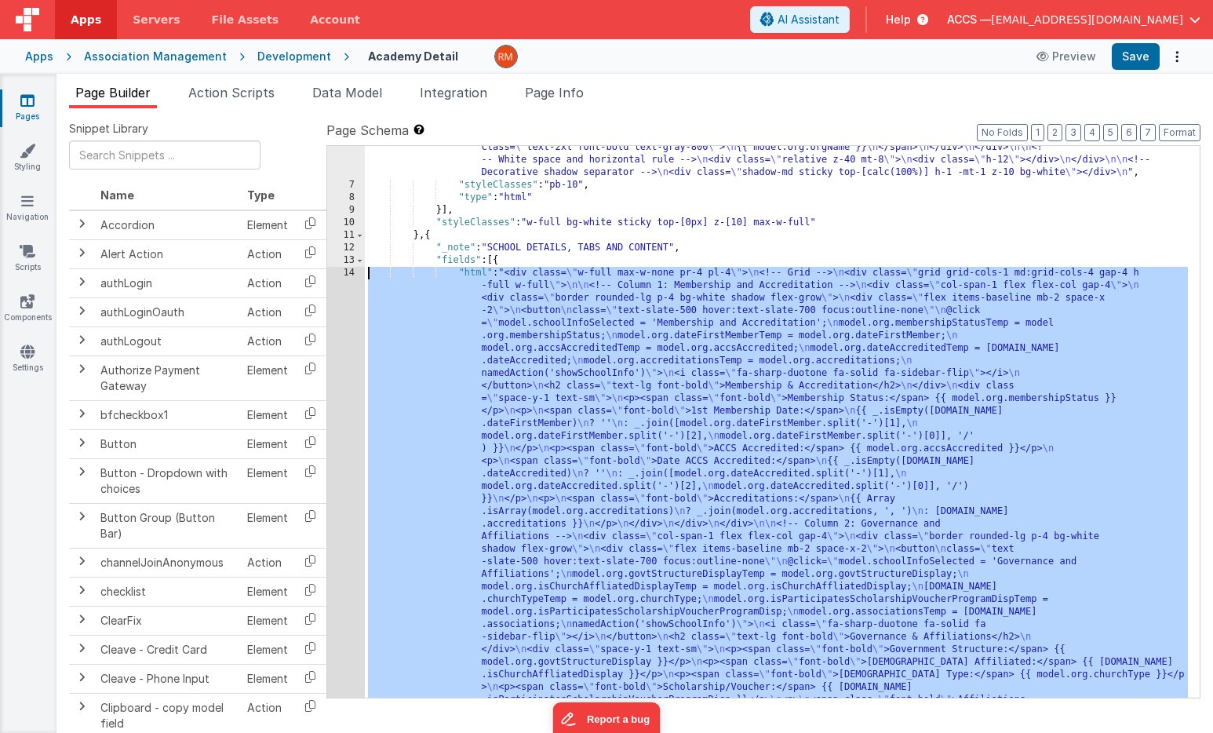
click at [355, 270] on div "14" at bounding box center [346, 693] width 38 height 853
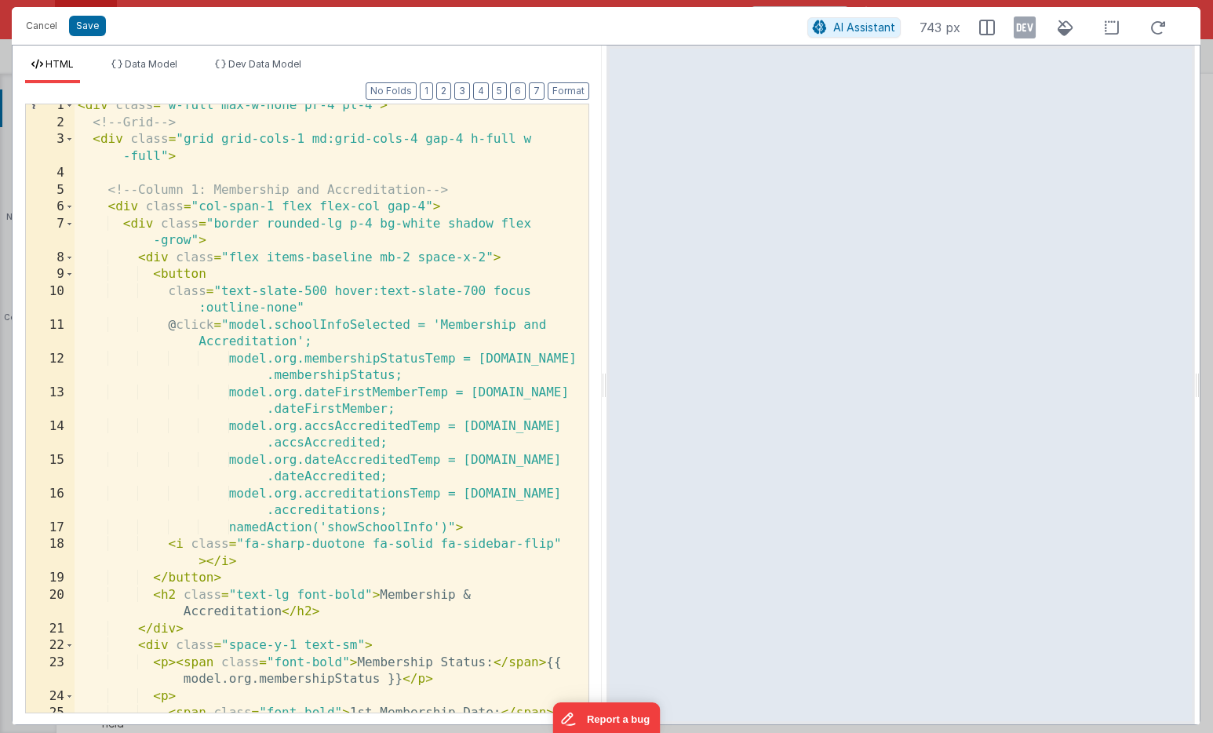
scroll to position [0, 0]
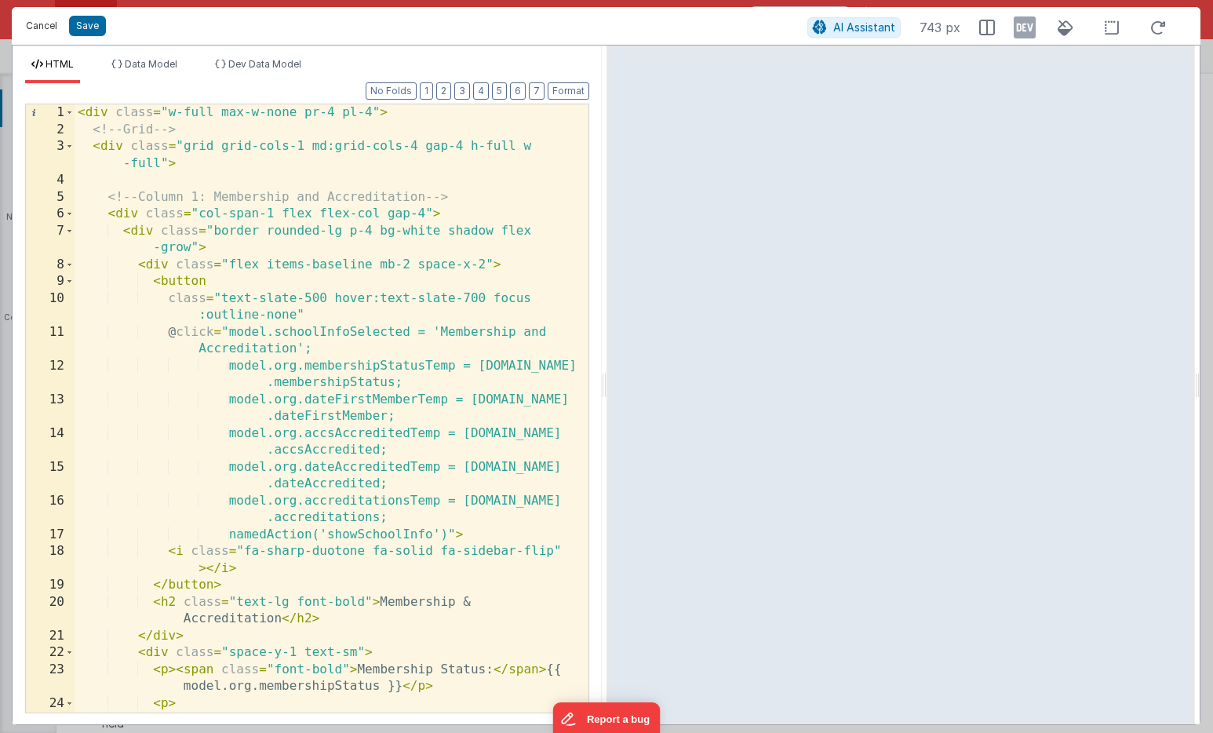
click at [53, 24] on button "Cancel" at bounding box center [41, 26] width 47 height 22
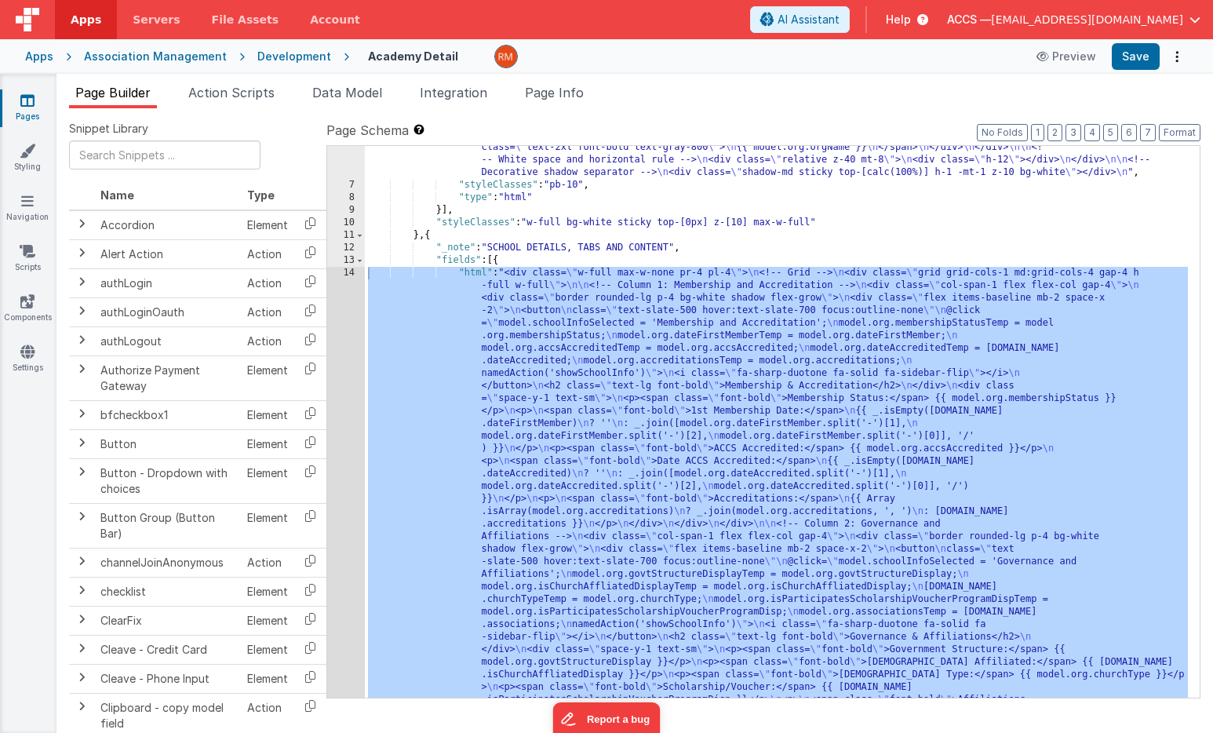
click at [45, 58] on div "Apps" at bounding box center [39, 57] width 28 height 16
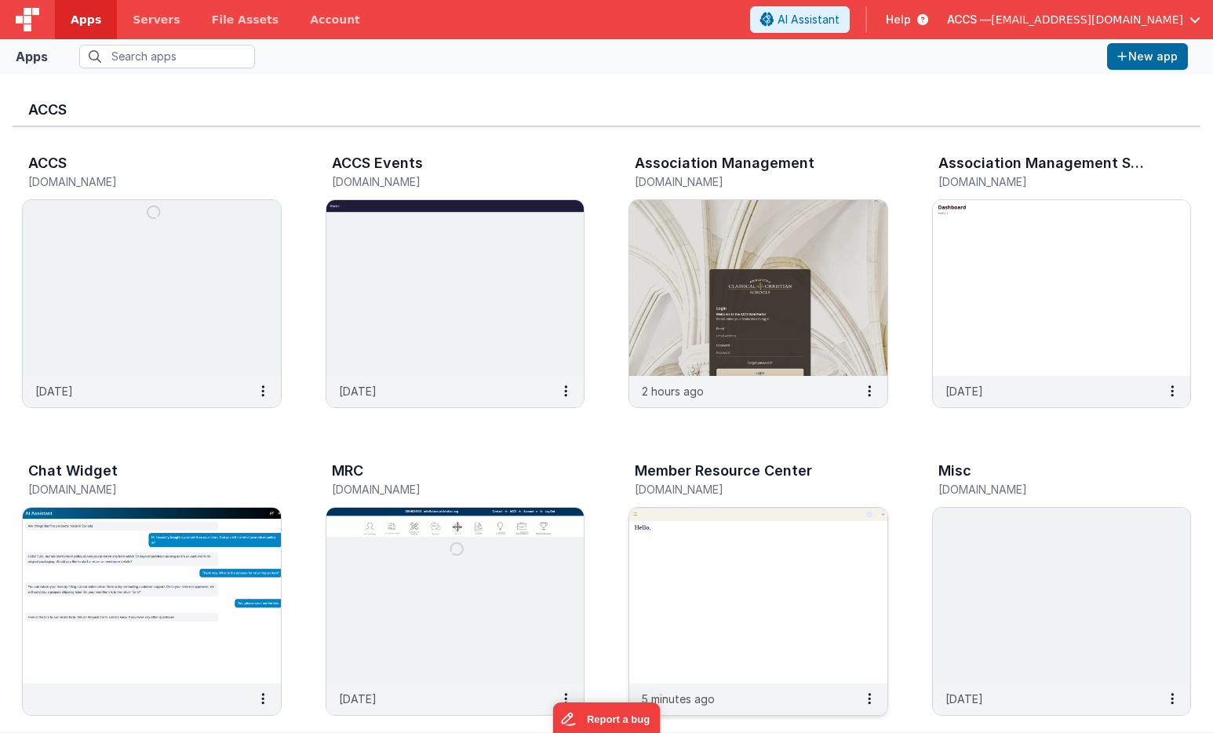
click at [735, 591] on img at bounding box center [758, 595] width 258 height 176
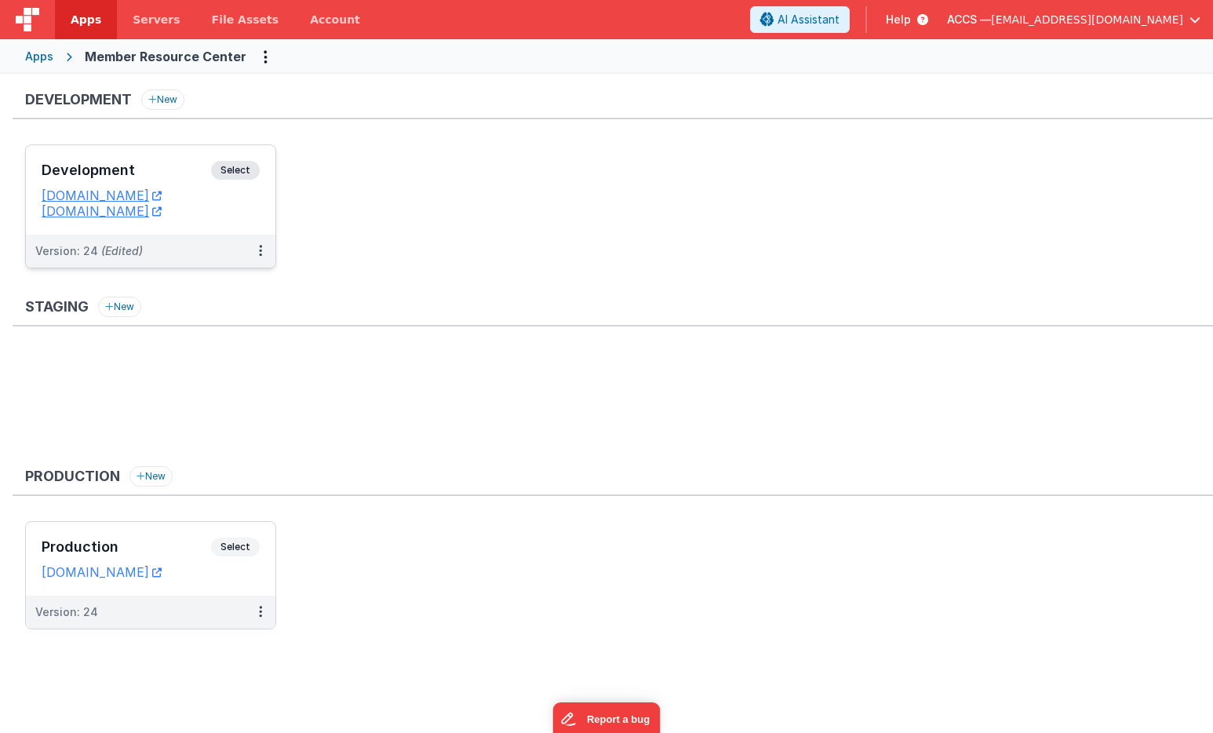
click at [180, 167] on h3 "Development" at bounding box center [126, 170] width 169 height 16
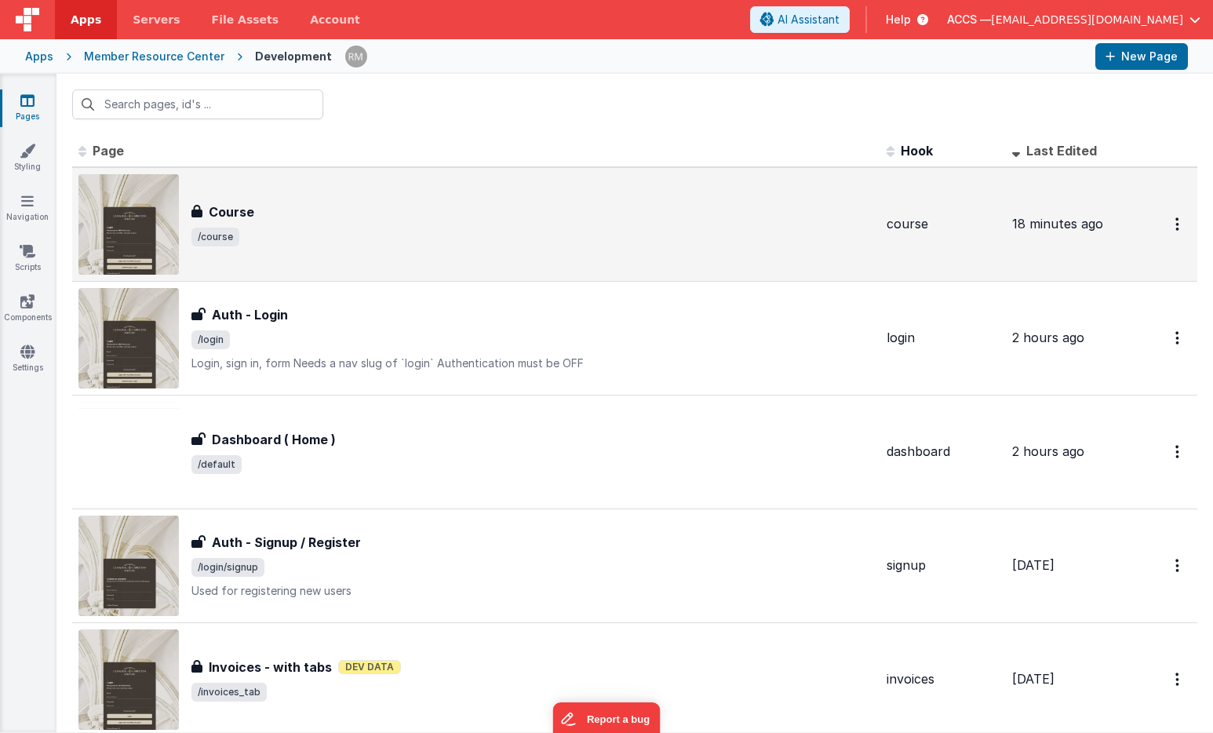
click at [278, 222] on div "Course Course /course" at bounding box center [532, 224] width 682 height 44
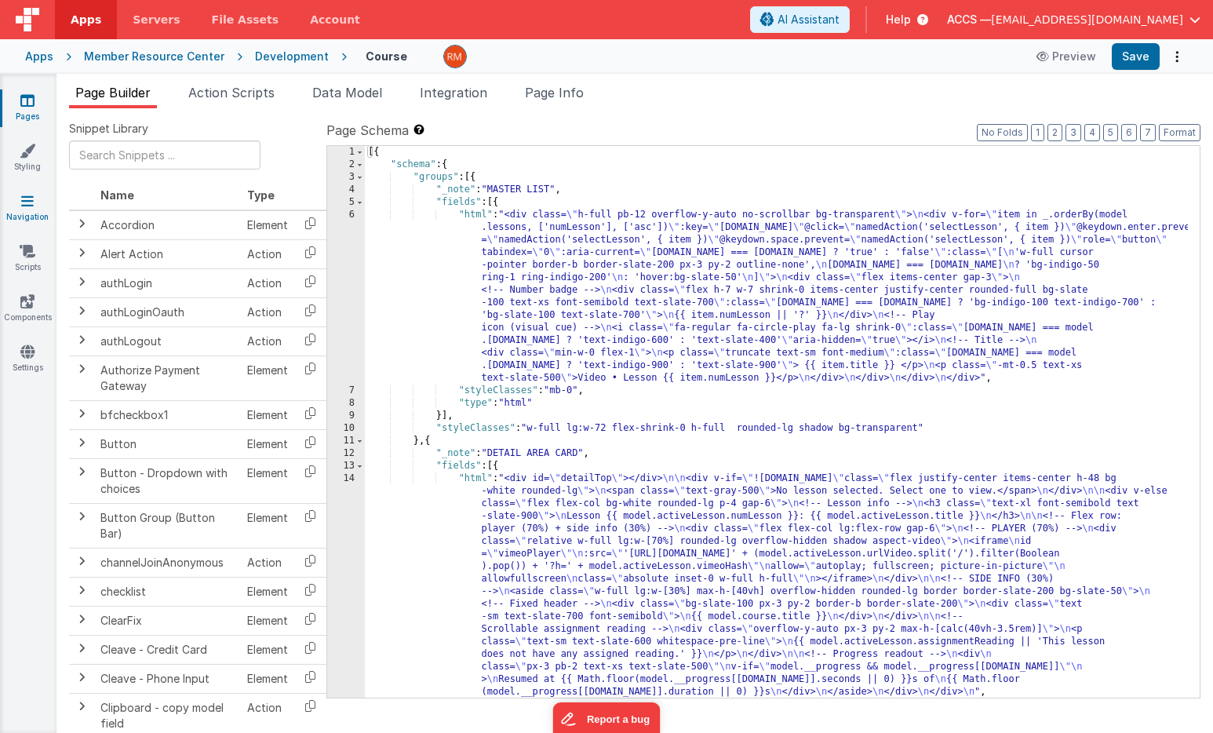
click at [27, 208] on icon at bounding box center [27, 201] width 13 height 16
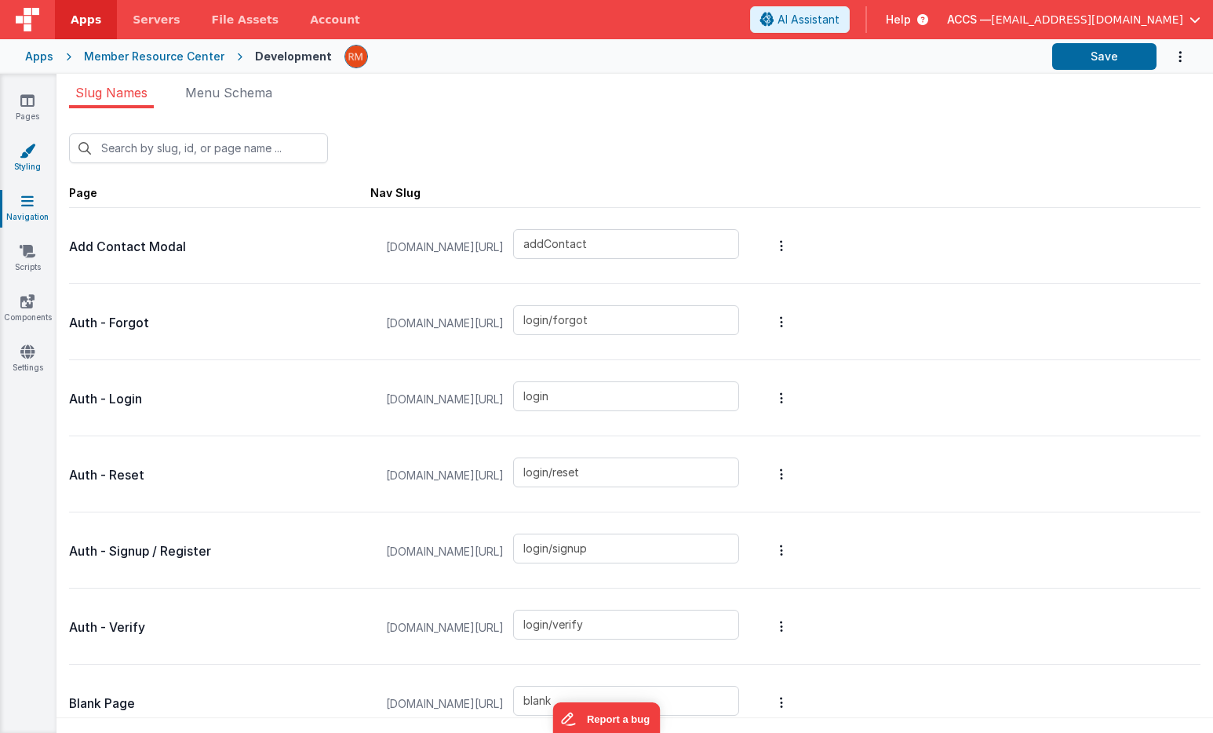
click at [31, 158] on link "Styling" at bounding box center [27, 158] width 56 height 31
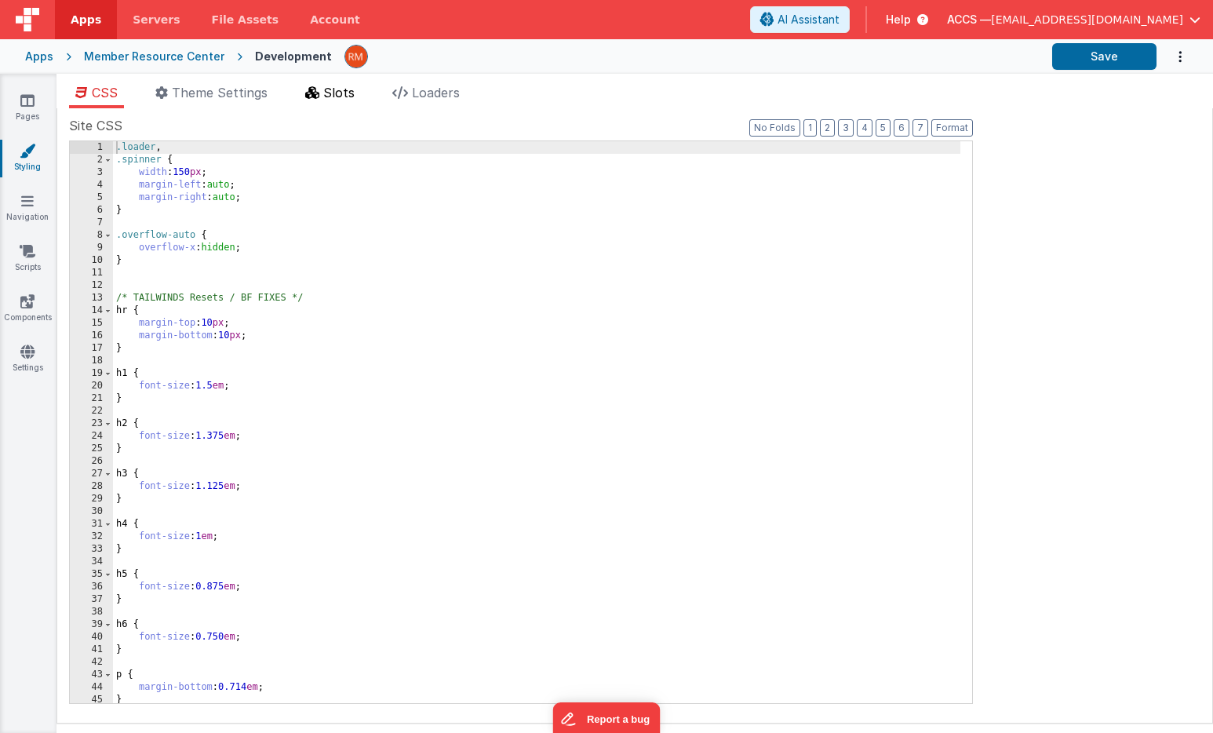
click at [329, 98] on span "Slots" at bounding box center [338, 93] width 31 height 16
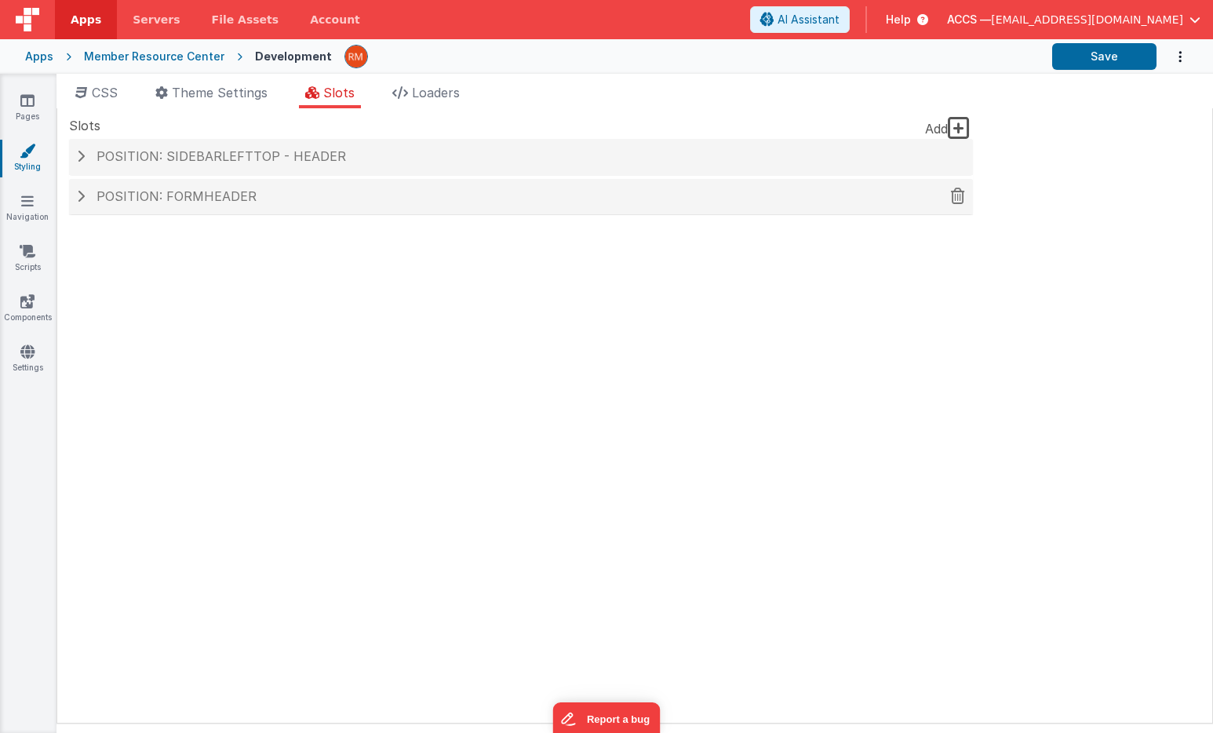
click at [278, 196] on h4 "Position: formHeader" at bounding box center [521, 197] width 888 height 14
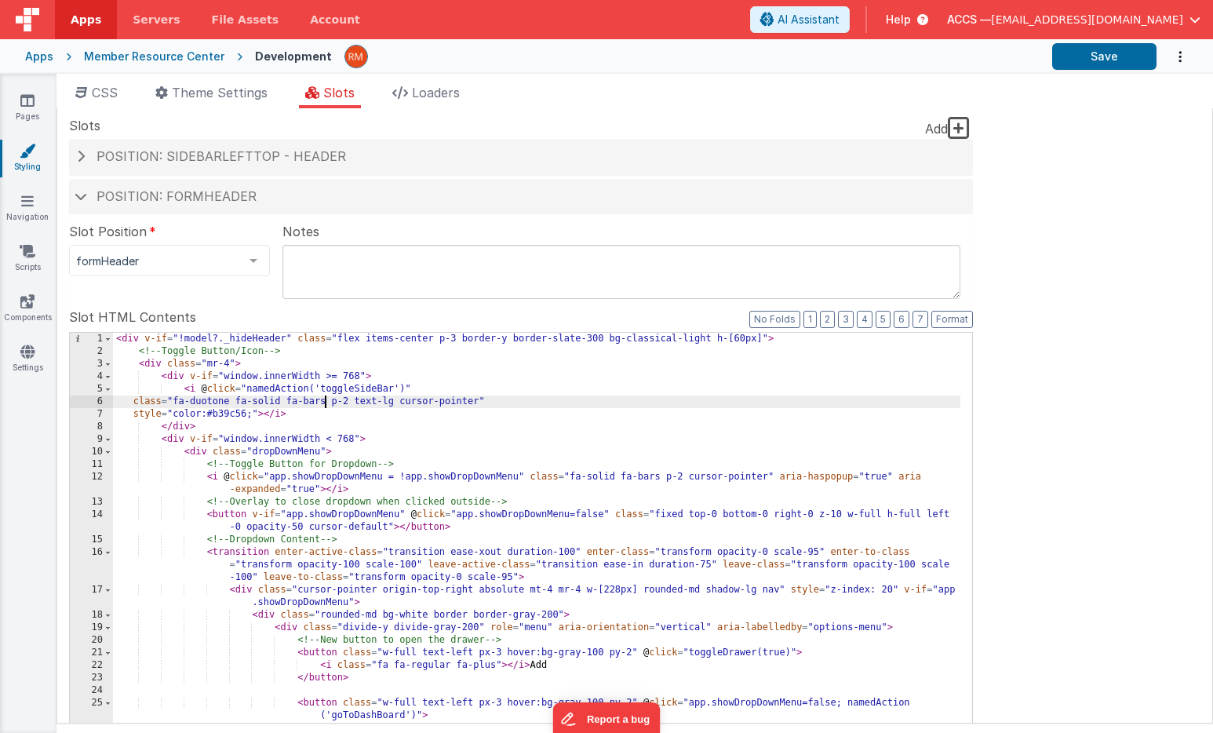
click at [323, 404] on div "< div v-if = "!model?._hideHeader" class = "flex items-center p-3 border-y bord…" at bounding box center [536, 606] width 847 height 546
click at [1082, 60] on button "Save" at bounding box center [1104, 56] width 104 height 27
click at [36, 111] on link "Pages" at bounding box center [27, 108] width 56 height 31
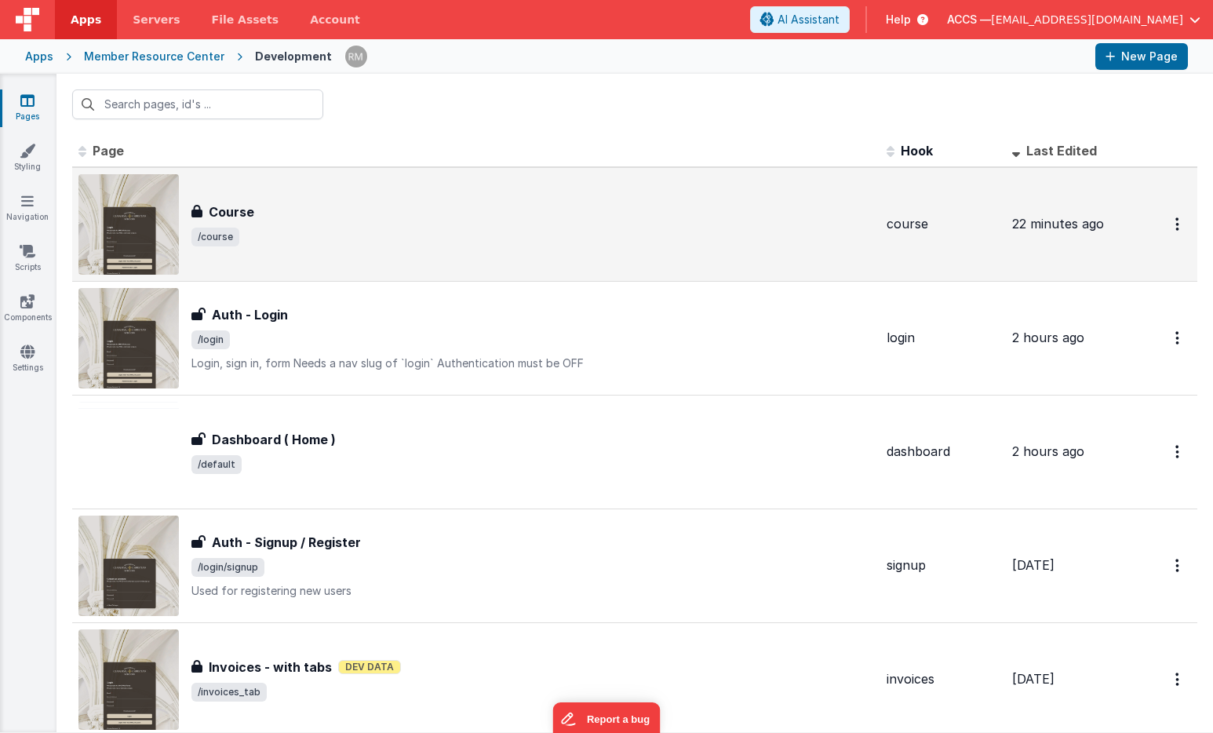
click at [187, 215] on div "Course Course /course" at bounding box center [475, 224] width 795 height 100
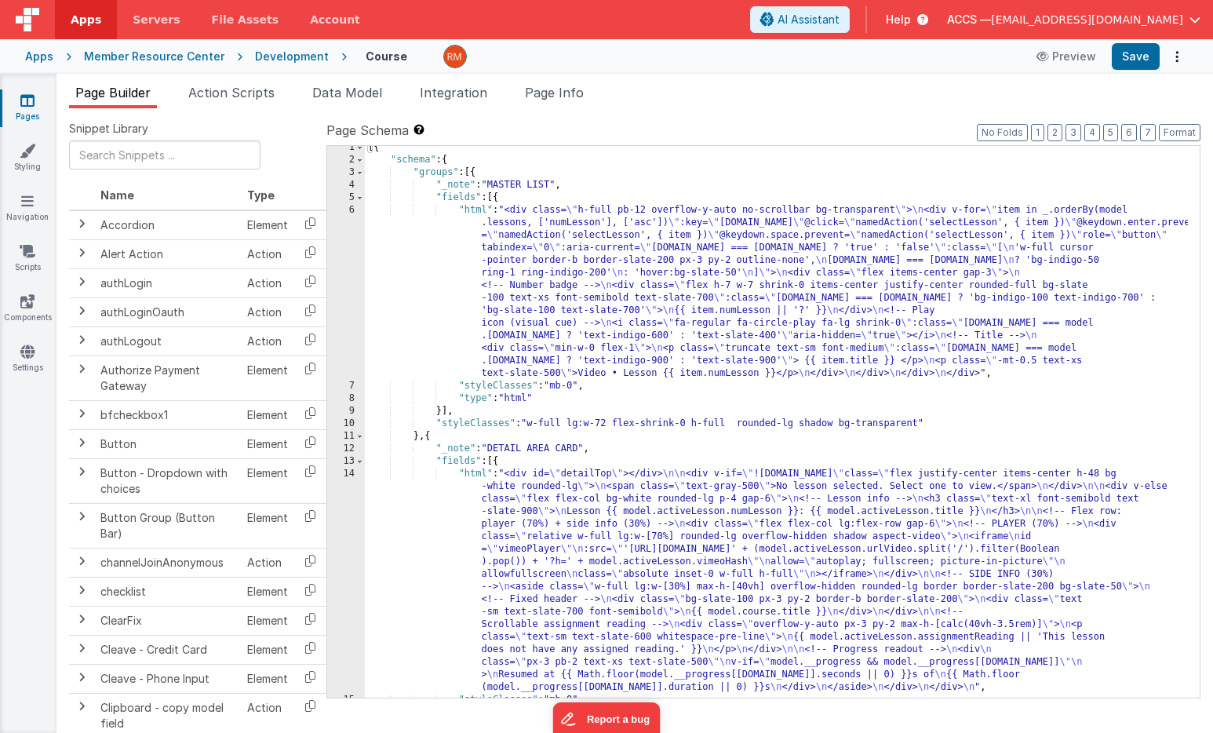
scroll to position [315, 0]
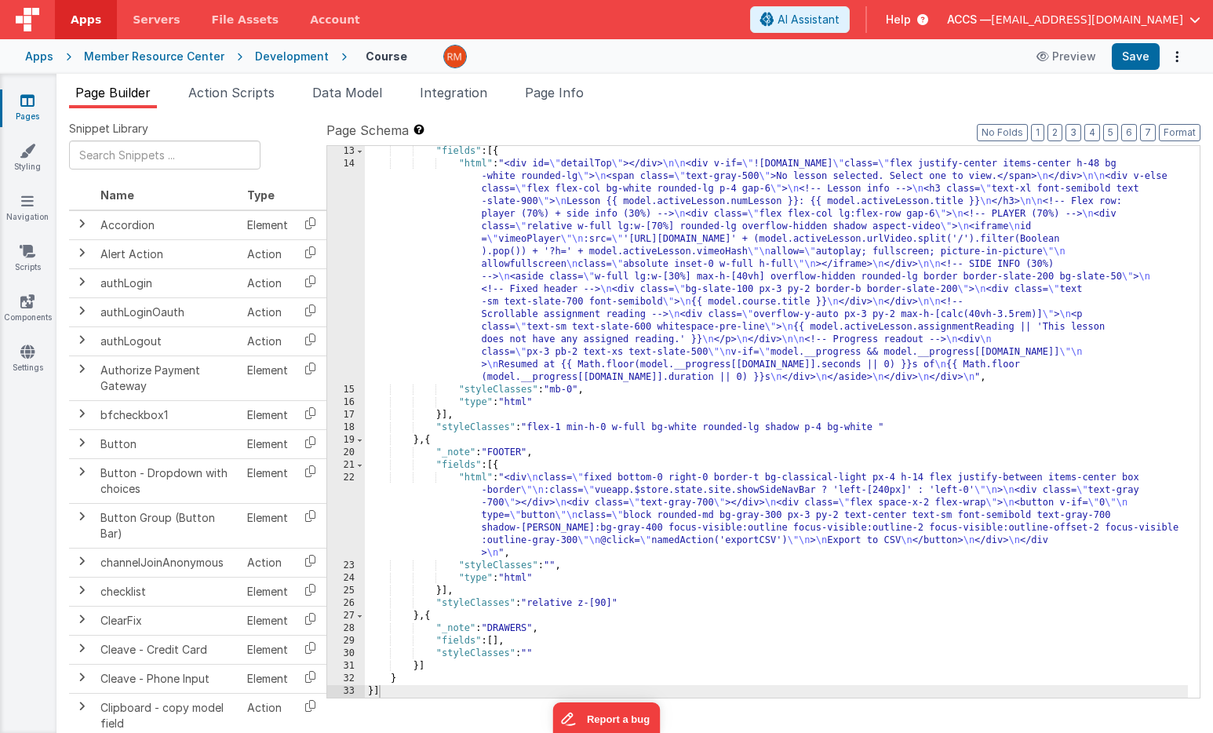
click at [475, 484] on div ""fields" : [{ "html" : "<div id= \" detailTop \" ></div> \n\n <div v-if= \" !mo…" at bounding box center [776, 433] width 823 height 577
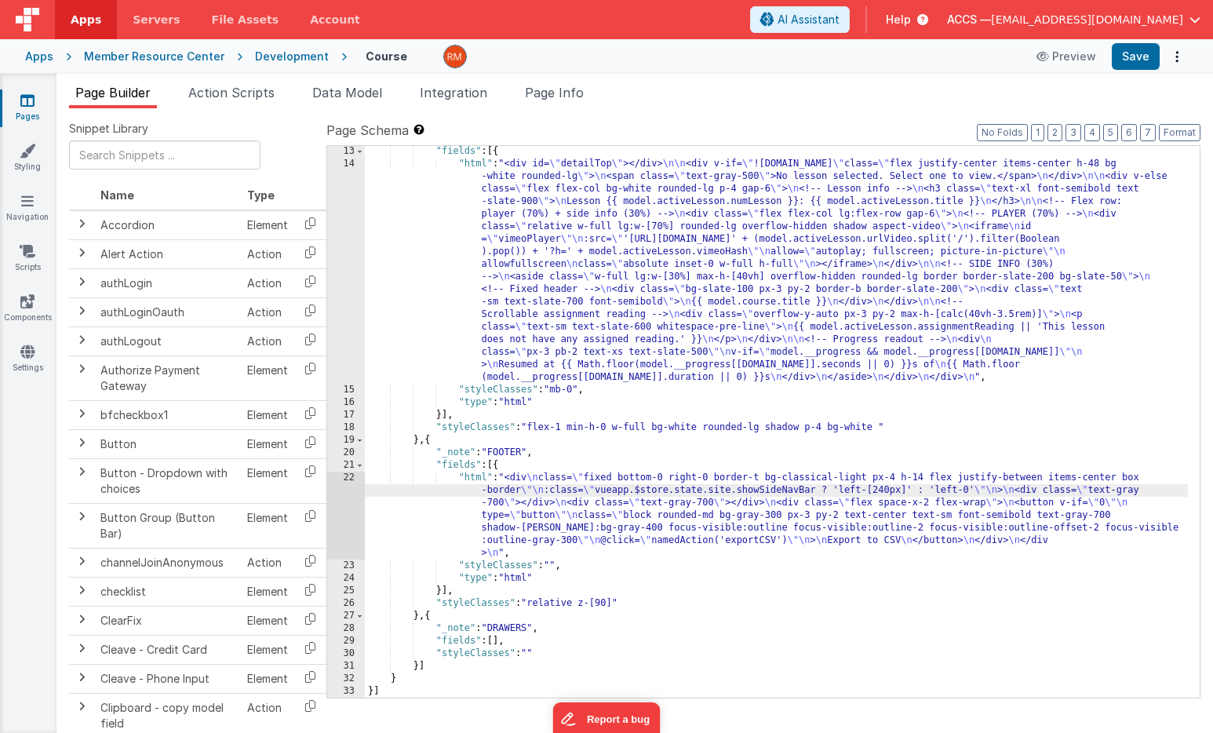
click at [475, 481] on div ""fields" : [{ "html" : "<div id= \" detailTop \" ></div> \n\n <div v-if= \" !mo…" at bounding box center [776, 433] width 823 height 577
click at [350, 478] on div "22" at bounding box center [346, 515] width 38 height 88
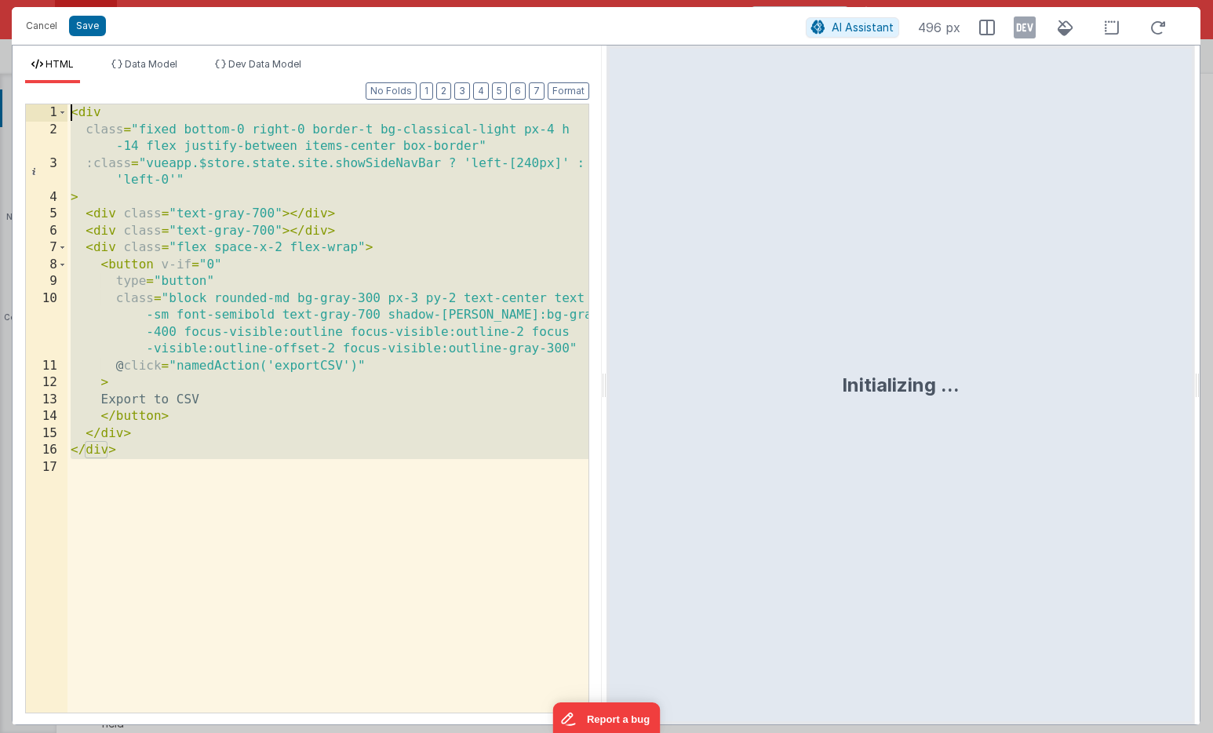
drag, startPoint x: 234, startPoint y: 546, endPoint x: 76, endPoint y: 58, distance: 512.7
click at [76, 58] on div "HTML Data Model Dev Data Model Format 7 6 5 4 3 2 1 No Folds 1 2 3 4 5 6 7 8 9 …" at bounding box center [307, 391] width 589 height 666
click at [42, 24] on button "Cancel" at bounding box center [41, 26] width 47 height 22
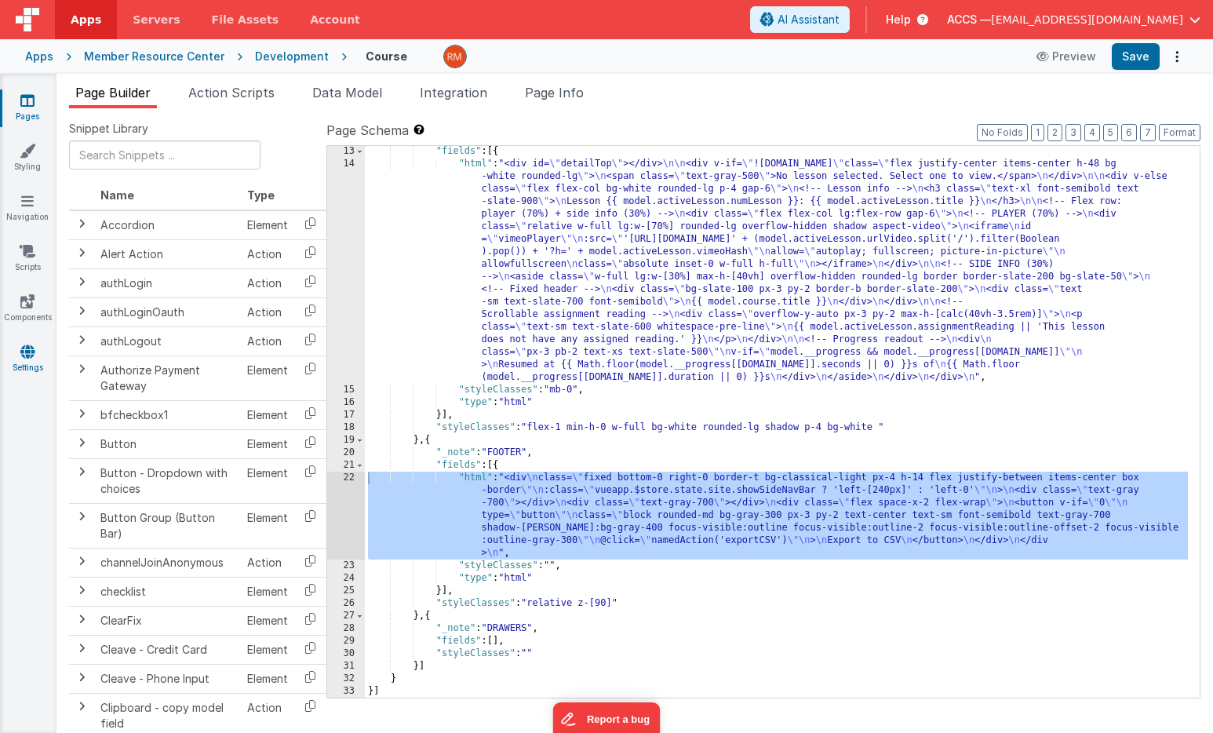
click at [28, 352] on icon at bounding box center [27, 352] width 14 height 16
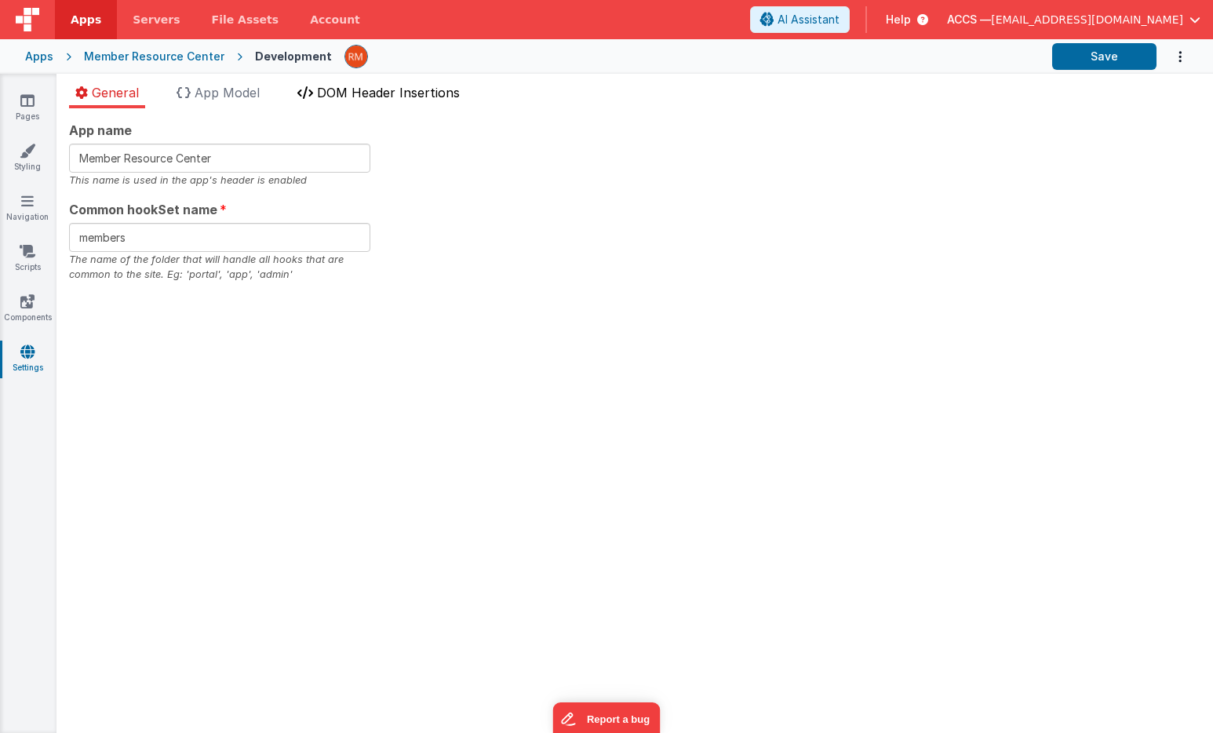
click at [354, 85] on span "DOM Header Insertions" at bounding box center [388, 93] width 143 height 16
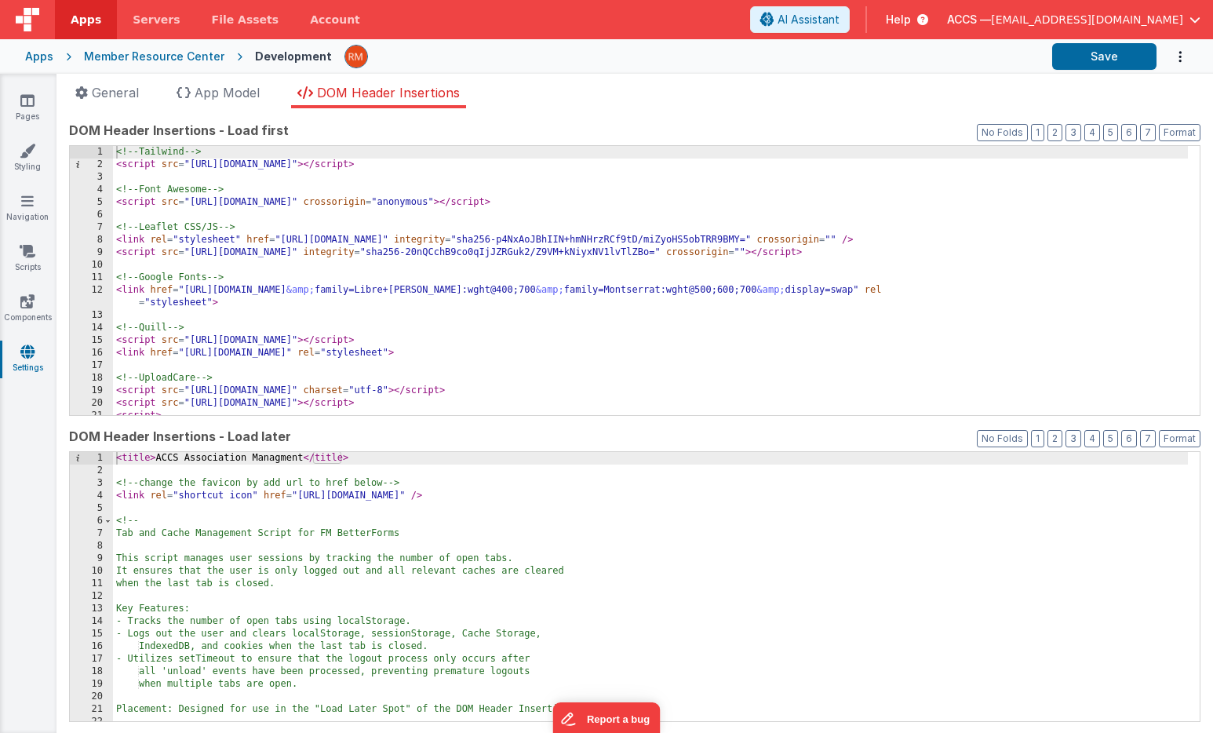
click at [334, 261] on div "<!-- Tailwind --> < script src = "https://cdn.tailwindcss.com" > </ script > <!…" at bounding box center [650, 293] width 1075 height 294
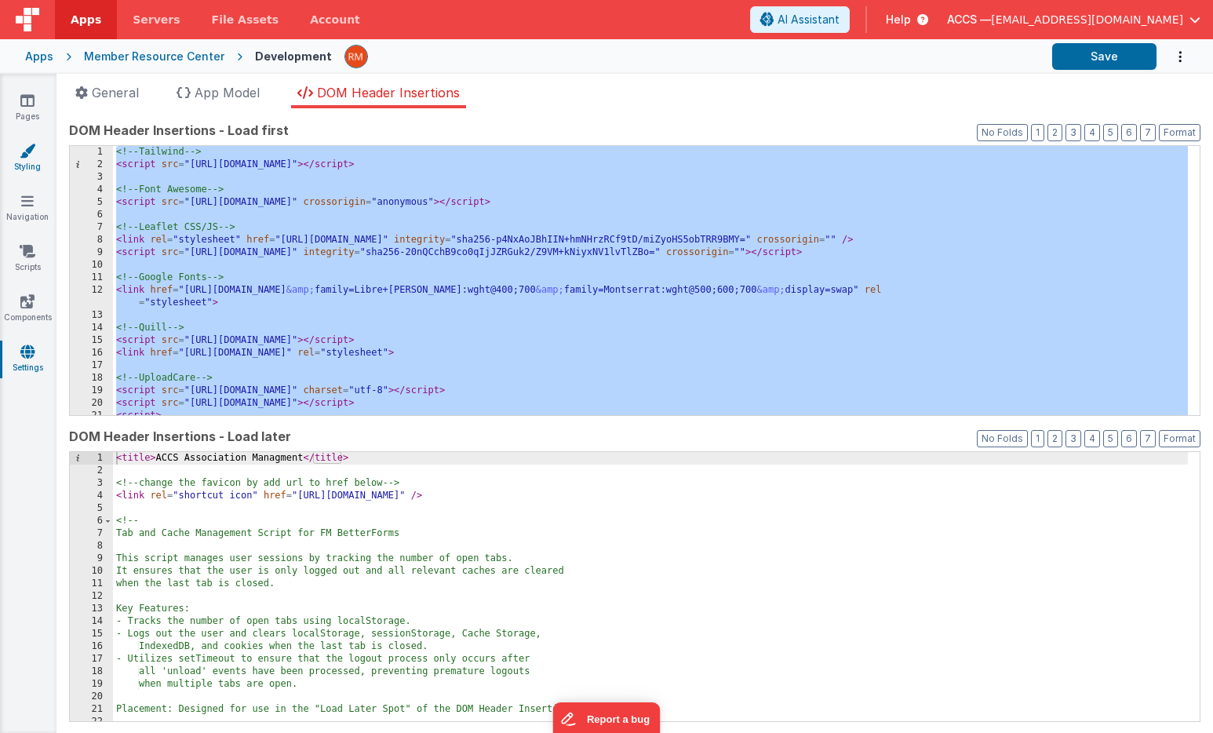
click at [27, 166] on link "Styling" at bounding box center [27, 158] width 56 height 31
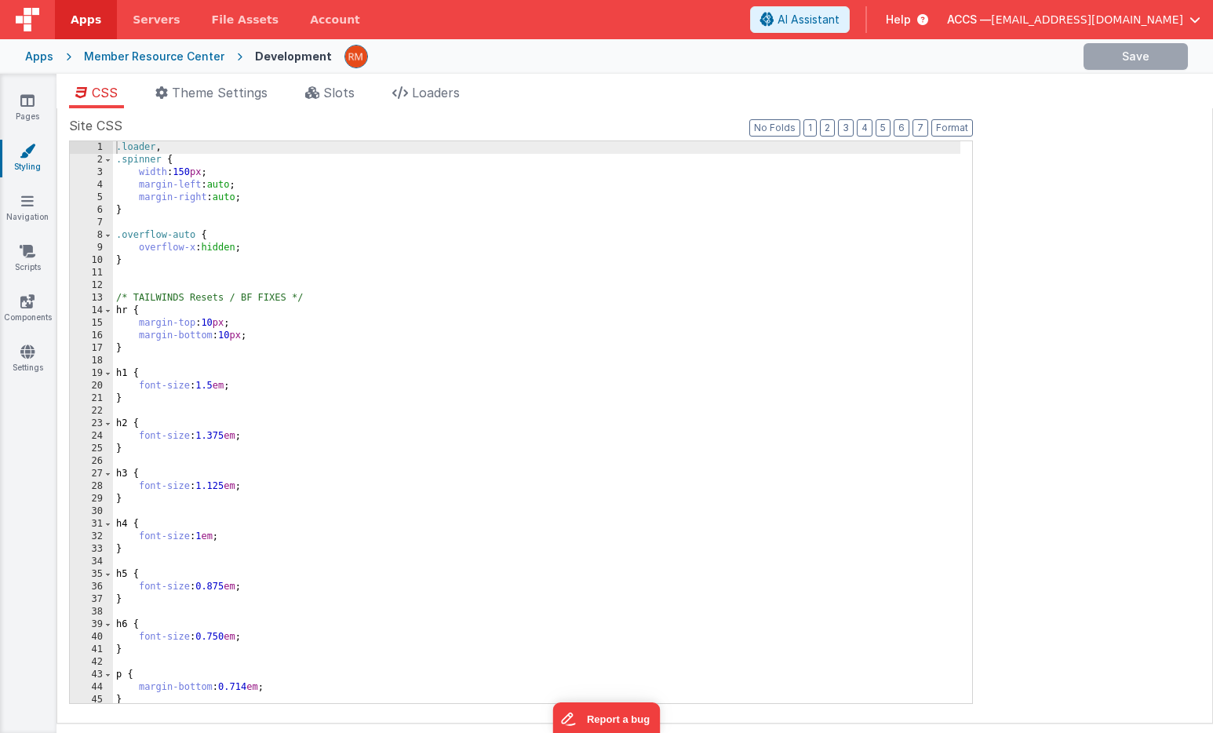
click at [213, 311] on div ".loader , .spinner { width : 150 px ; margin-left : auto ; margin-right : auto …" at bounding box center [536, 434] width 847 height 587
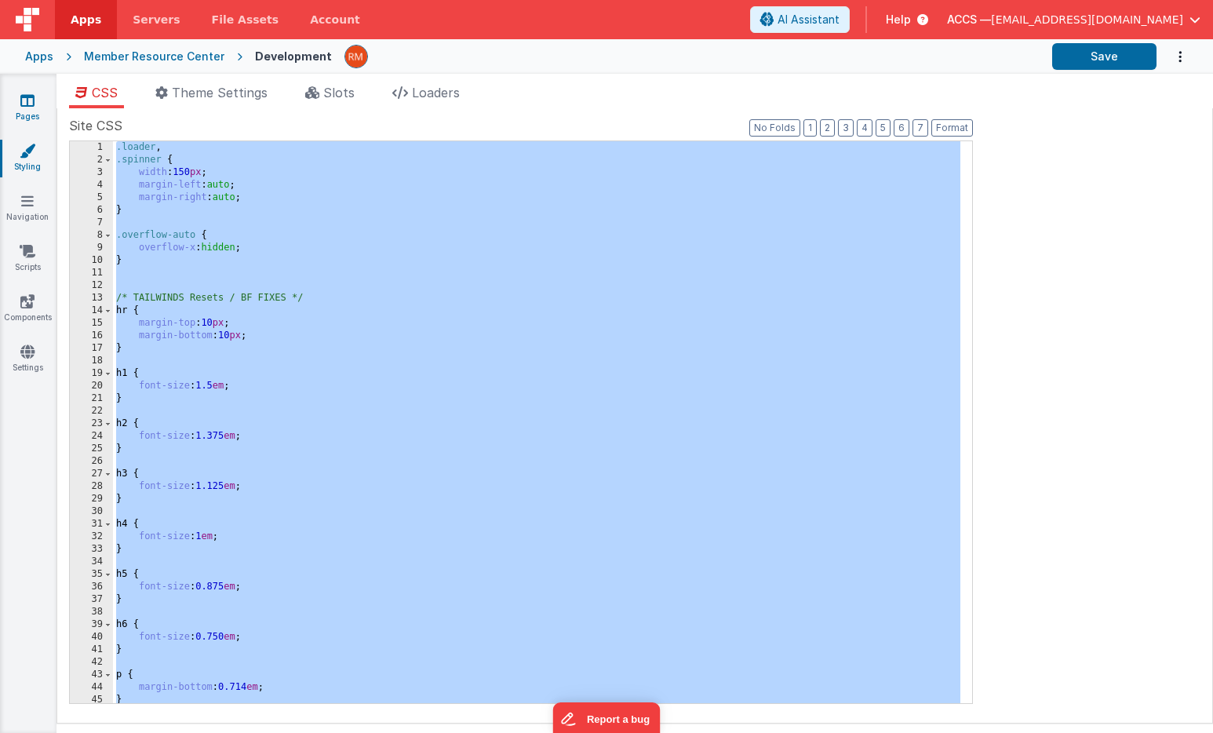
click at [32, 94] on icon at bounding box center [27, 101] width 14 height 16
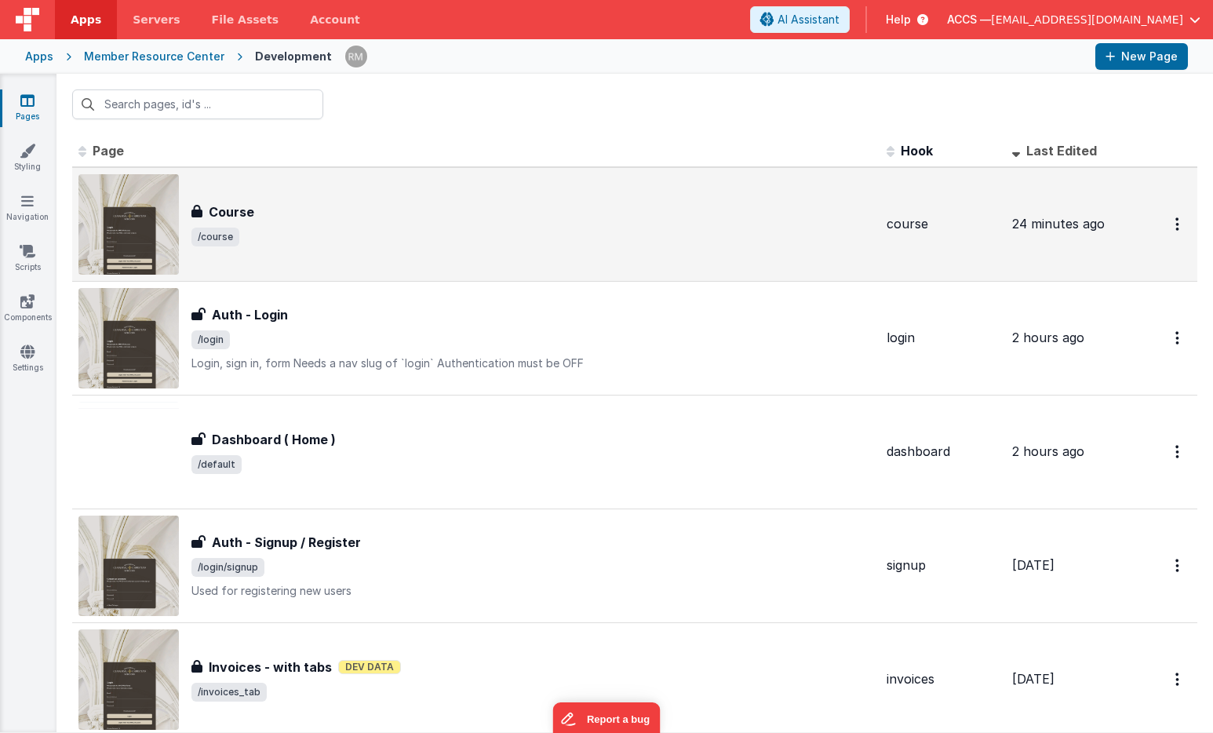
click at [262, 248] on div "Course Course /course" at bounding box center [475, 224] width 795 height 100
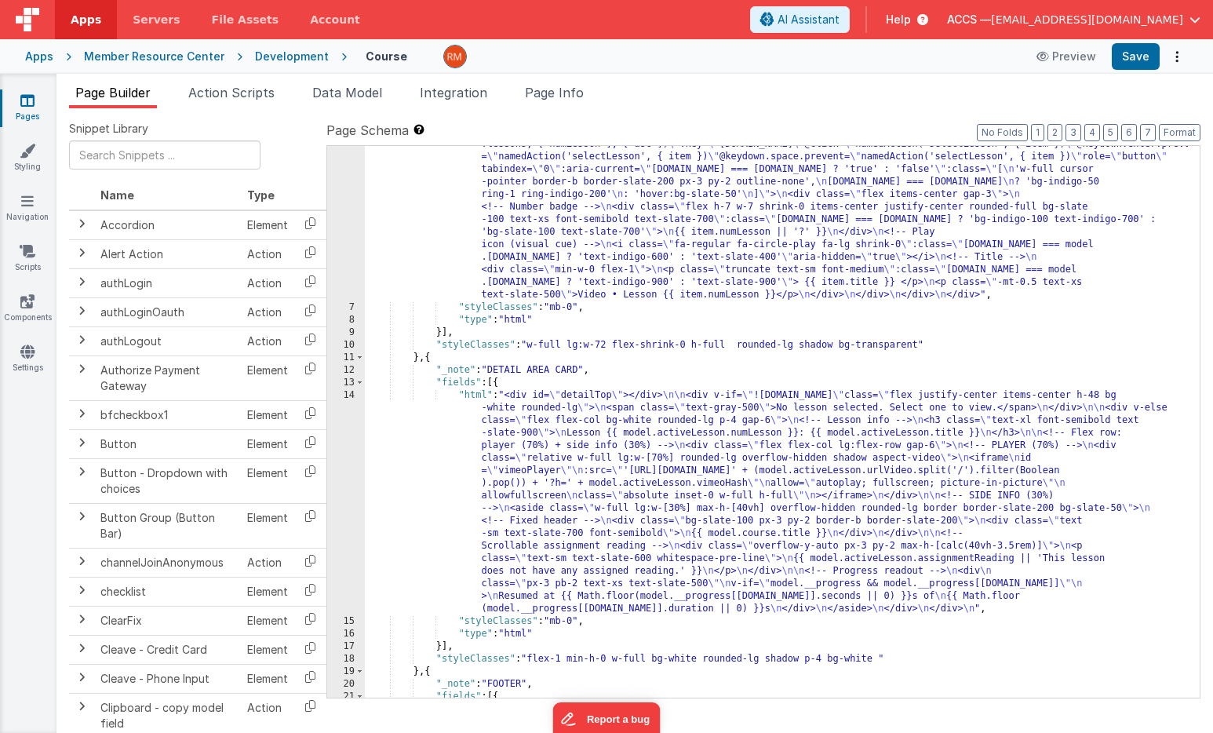
scroll to position [315, 0]
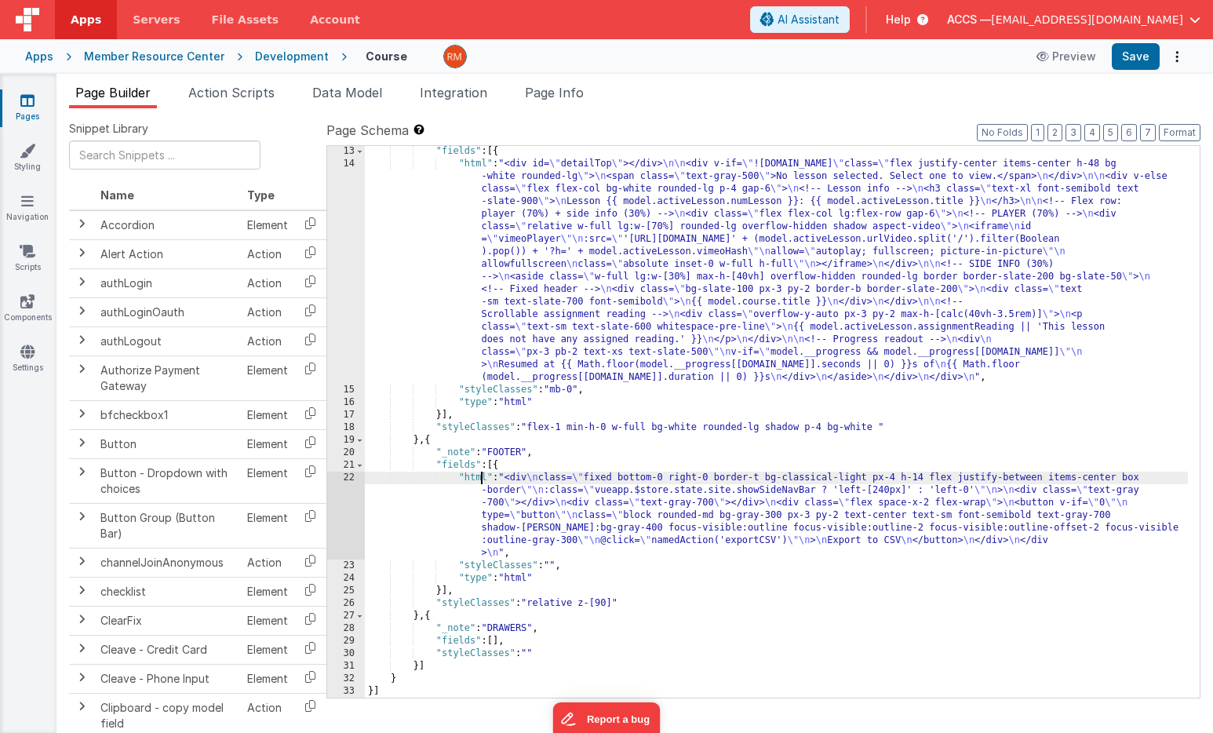
click at [479, 479] on div ""fields" : [{ "html" : "<div id= \" detailTop \" ></div> \n\n <div v-if= \" !mo…" at bounding box center [776, 433] width 823 height 577
click at [353, 473] on div "22" at bounding box center [346, 515] width 38 height 88
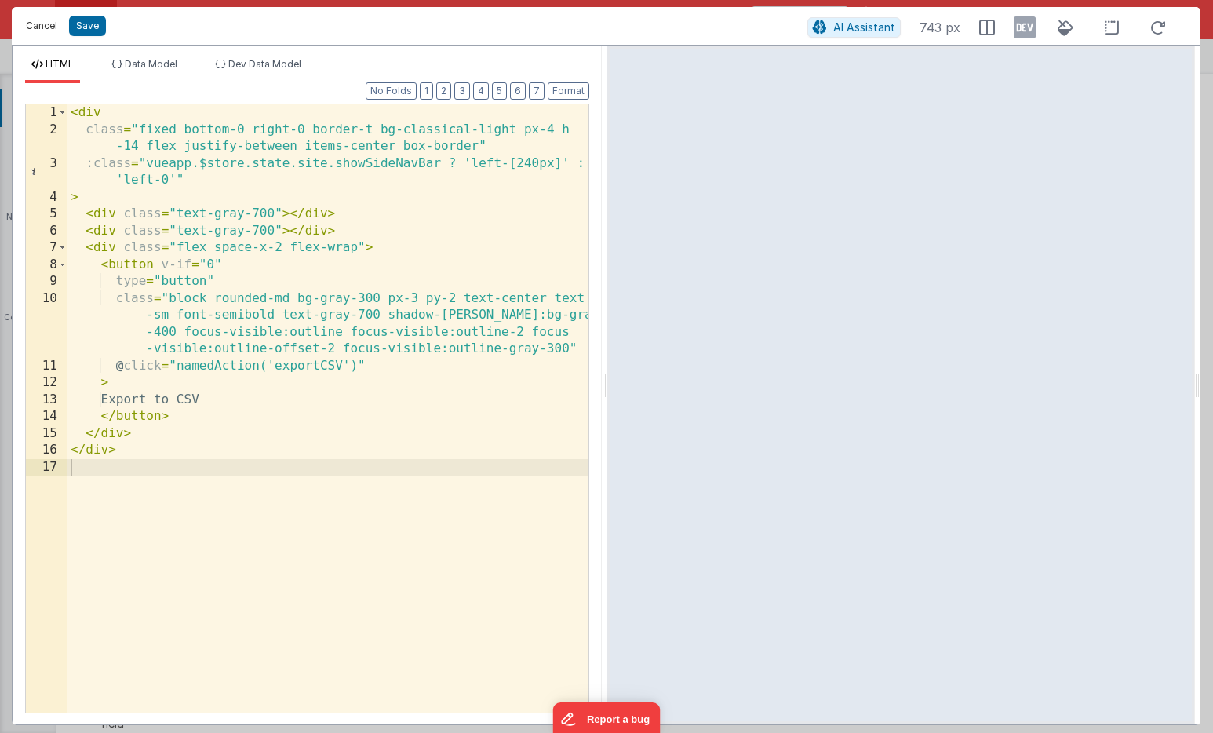
click at [41, 27] on button "Cancel" at bounding box center [41, 26] width 47 height 22
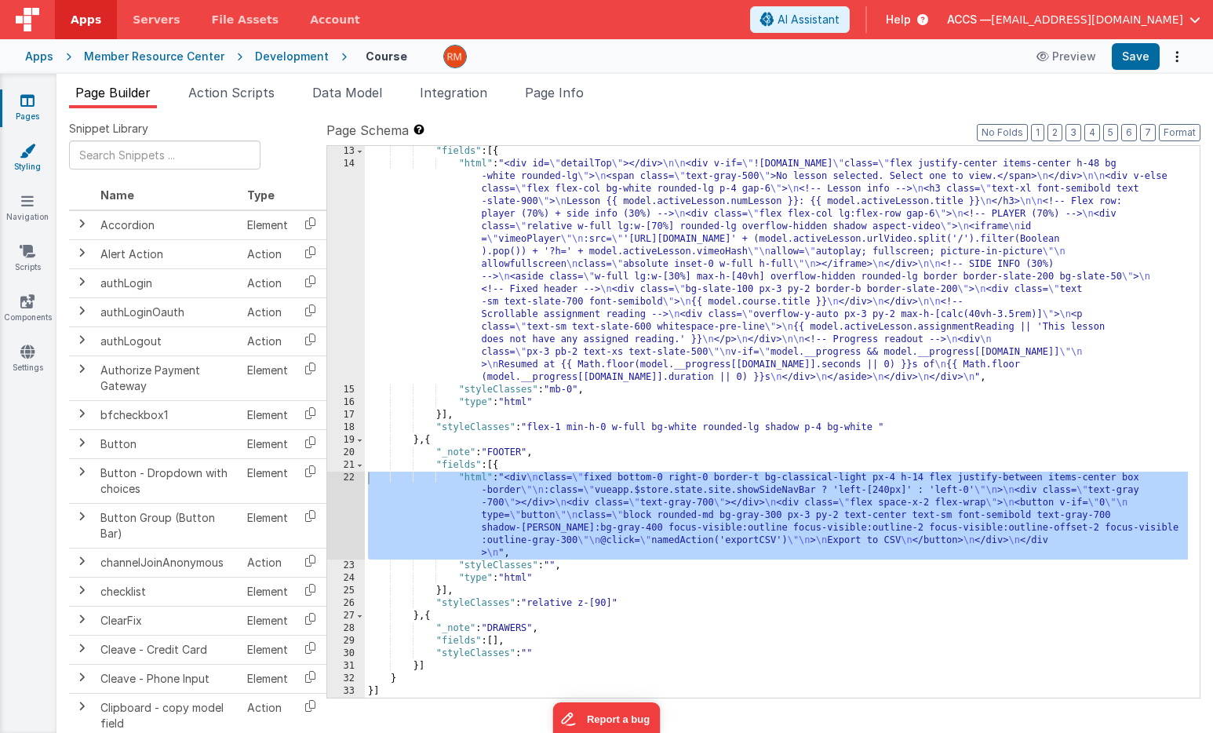
click at [31, 154] on icon at bounding box center [28, 151] width 16 height 16
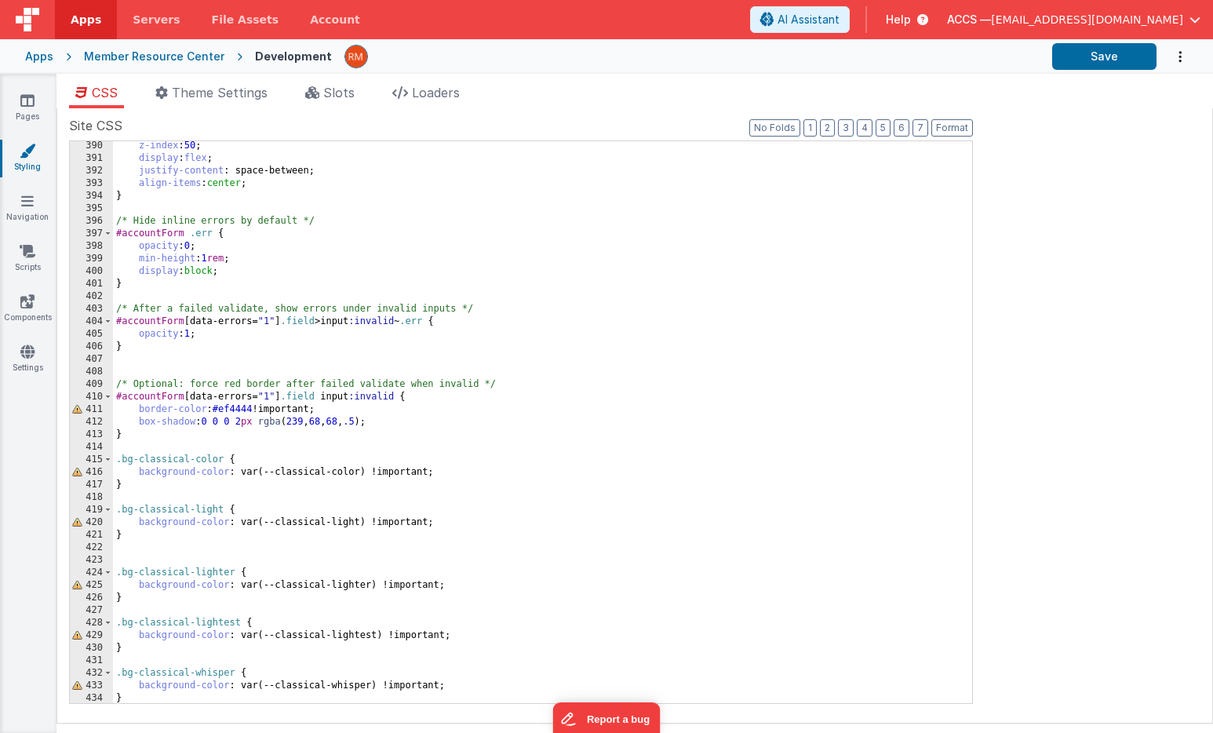
scroll to position [4985, 0]
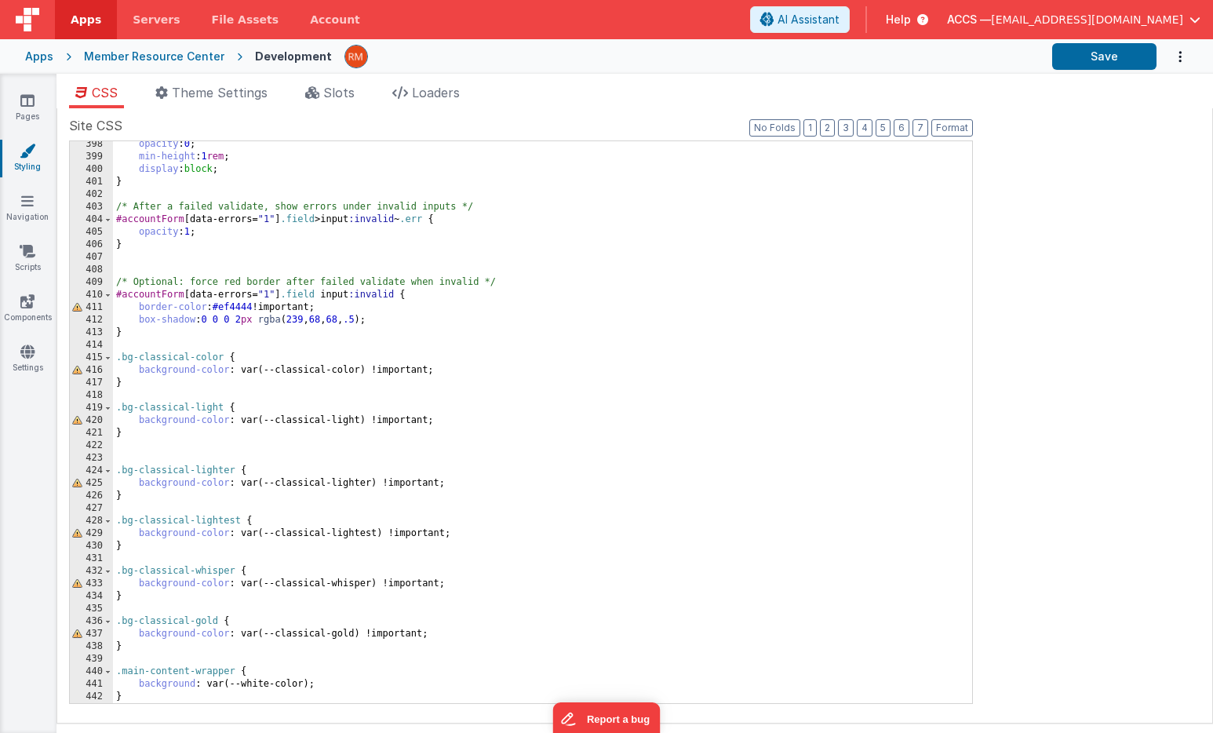
click at [151, 697] on div "opacity : 0 ; min-height : 1 rem ; display : block ; } /* After a failed valida…" at bounding box center [536, 431] width 847 height 587
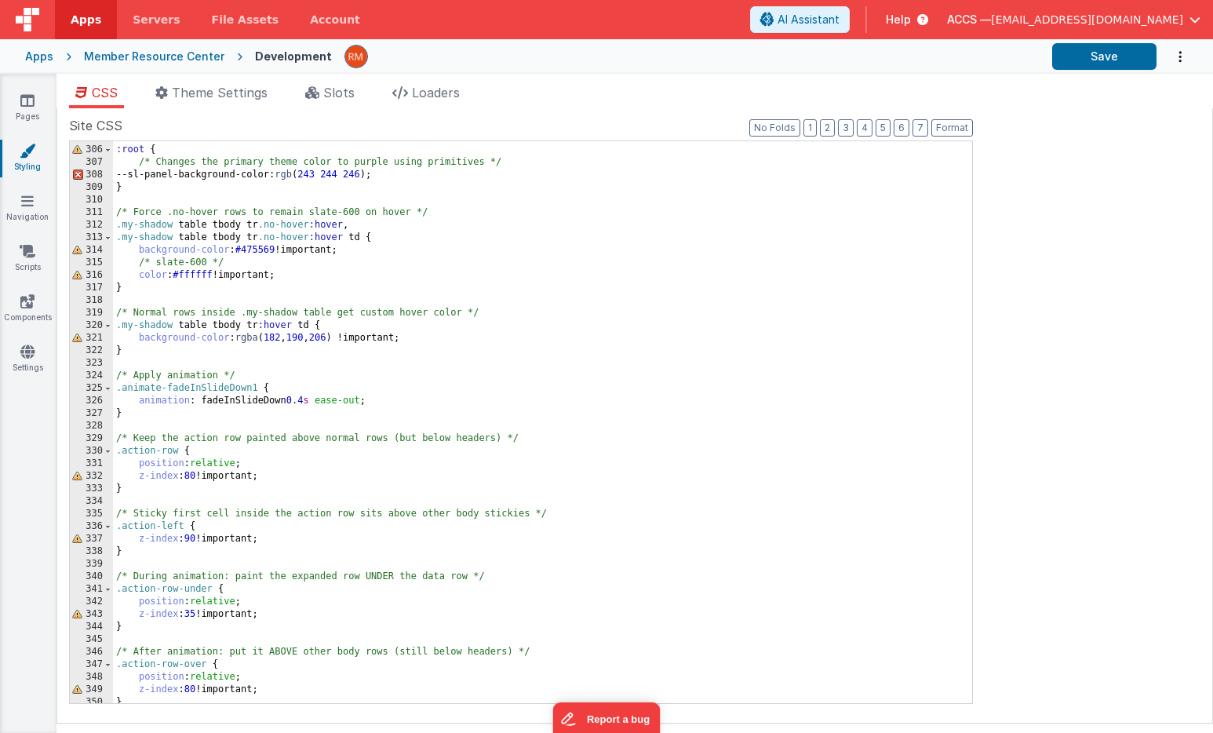
scroll to position [5061, 0]
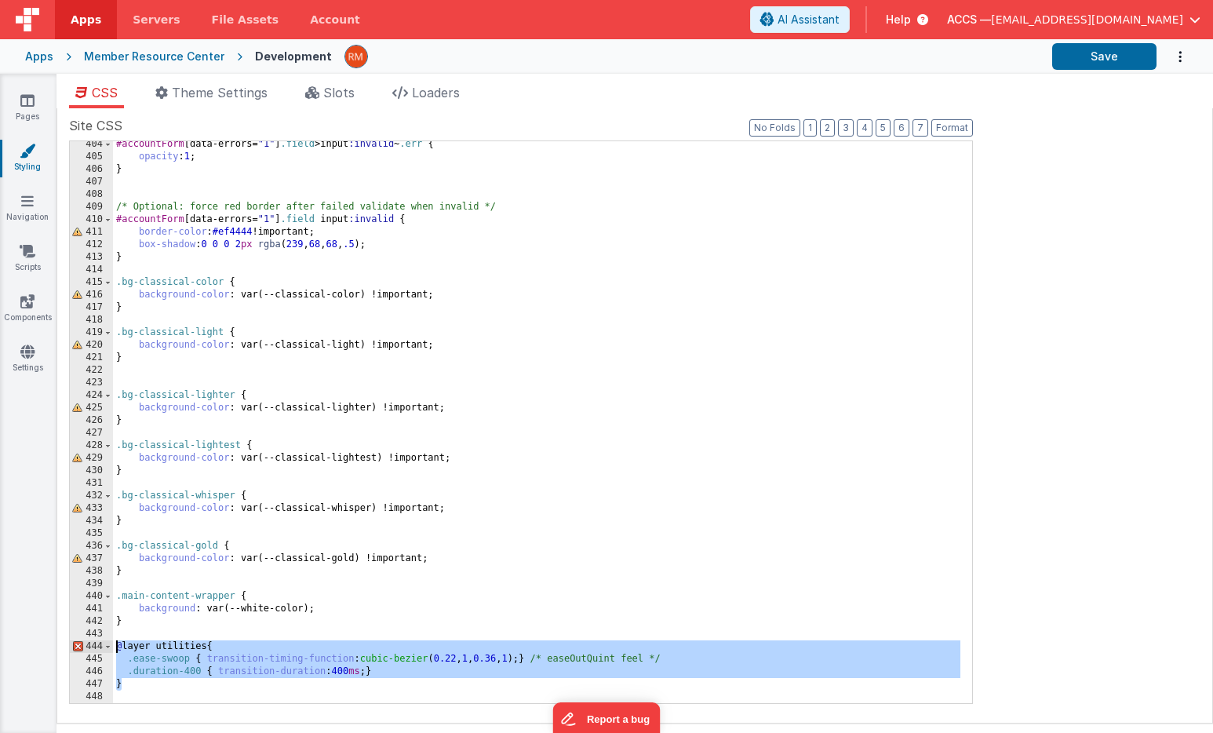
drag, startPoint x: 181, startPoint y: 678, endPoint x: 98, endPoint y: 644, distance: 90.0
click at [98, 644] on div "404 405 406 407 408 409 410 411 412 413 414 415 416 417 418 419 420 421 422 423…" at bounding box center [521, 421] width 904 height 563
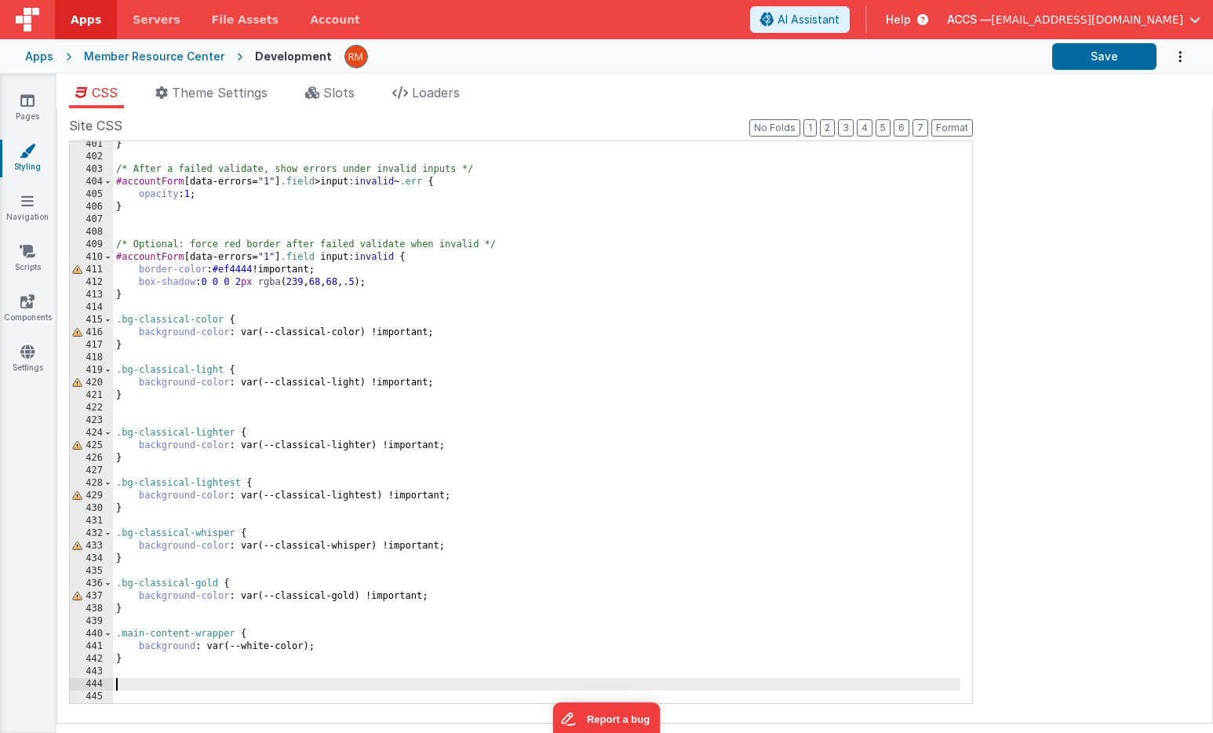
scroll to position [5023, 0]
click at [1126, 48] on button "Save" at bounding box center [1104, 56] width 104 height 27
click at [25, 355] on icon at bounding box center [27, 352] width 14 height 16
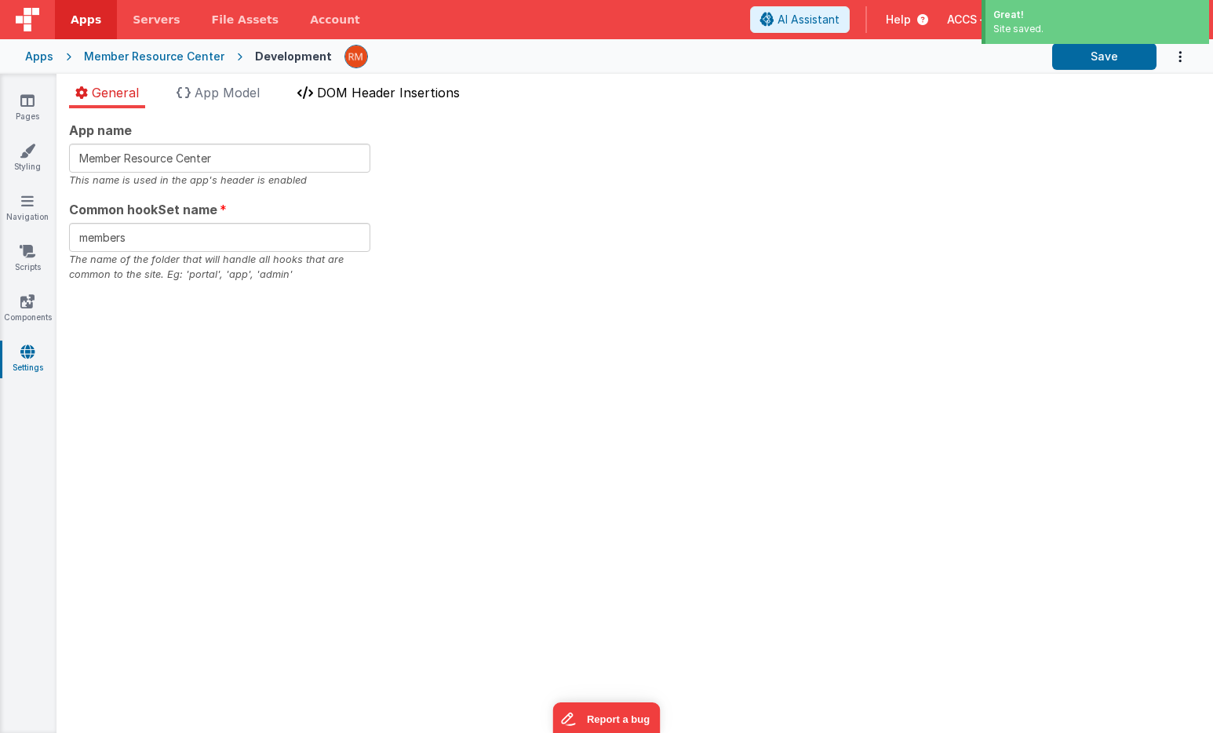
click at [390, 90] on span "DOM Header Insertions" at bounding box center [388, 93] width 143 height 16
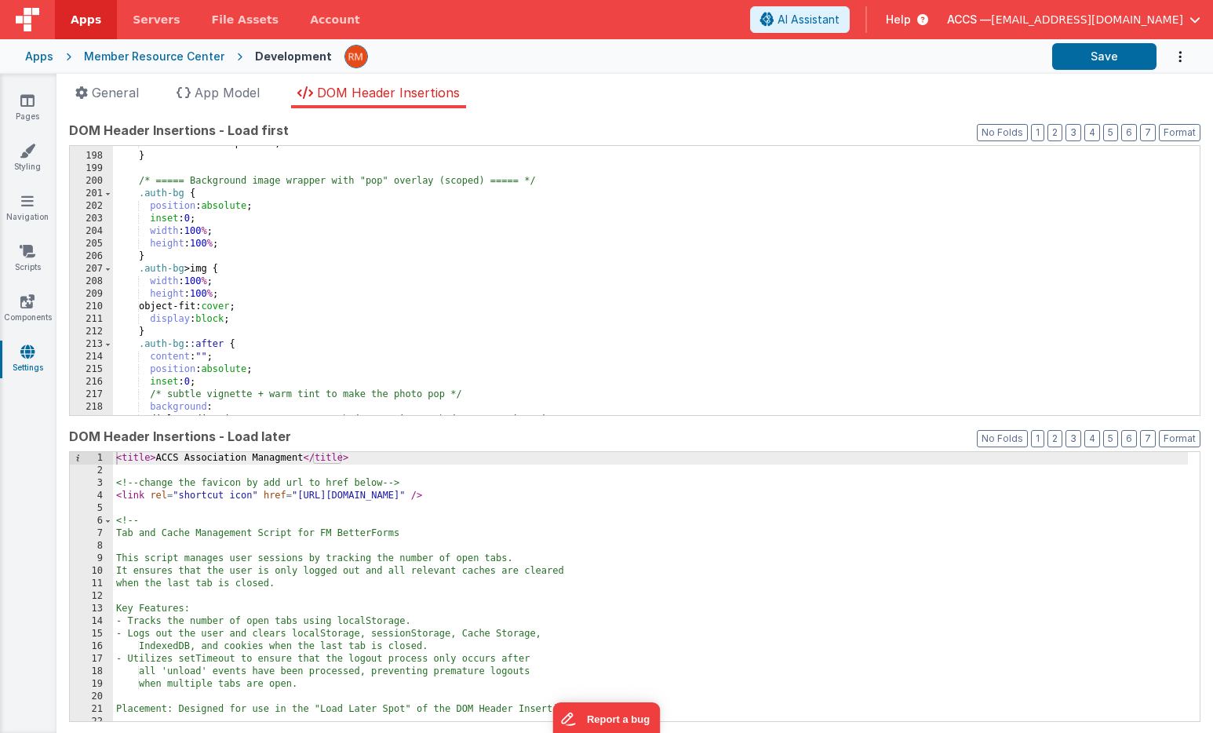
scroll to position [2705, 0]
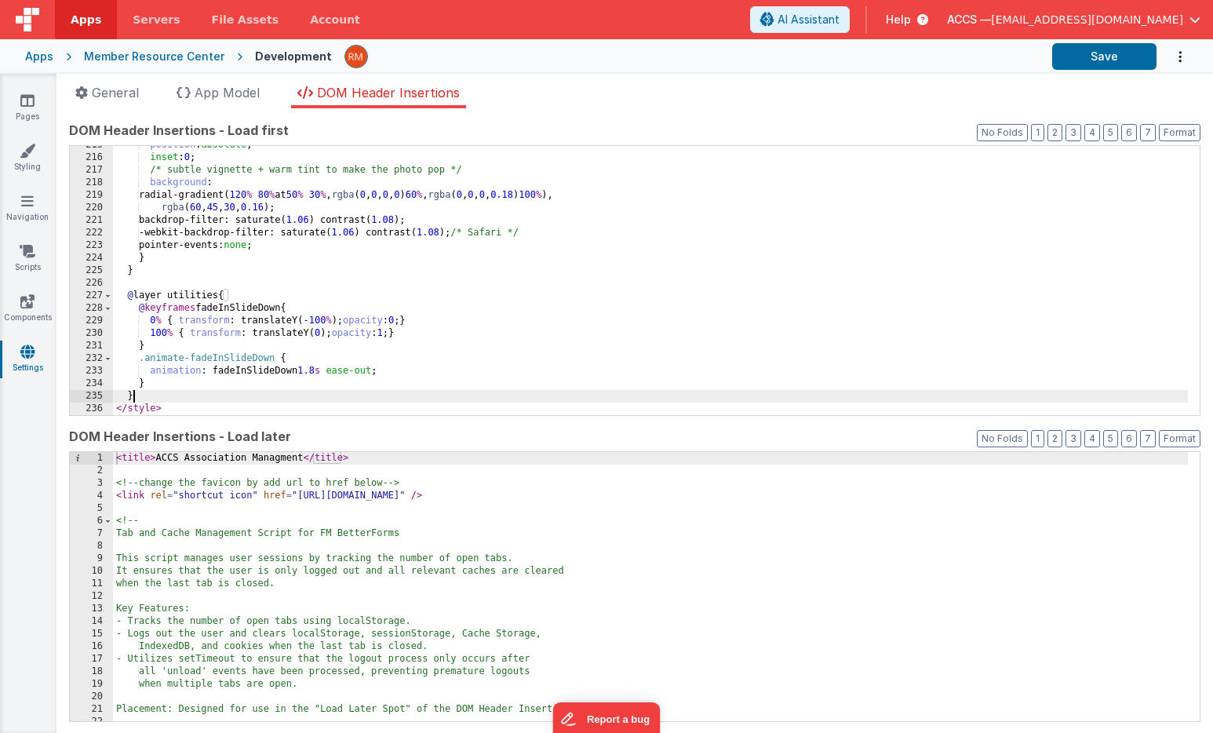
click at [199, 392] on div "position : absolute ; inset : 0 ; /* subtle vignette + warm tint to make the ph…" at bounding box center [650, 286] width 1075 height 294
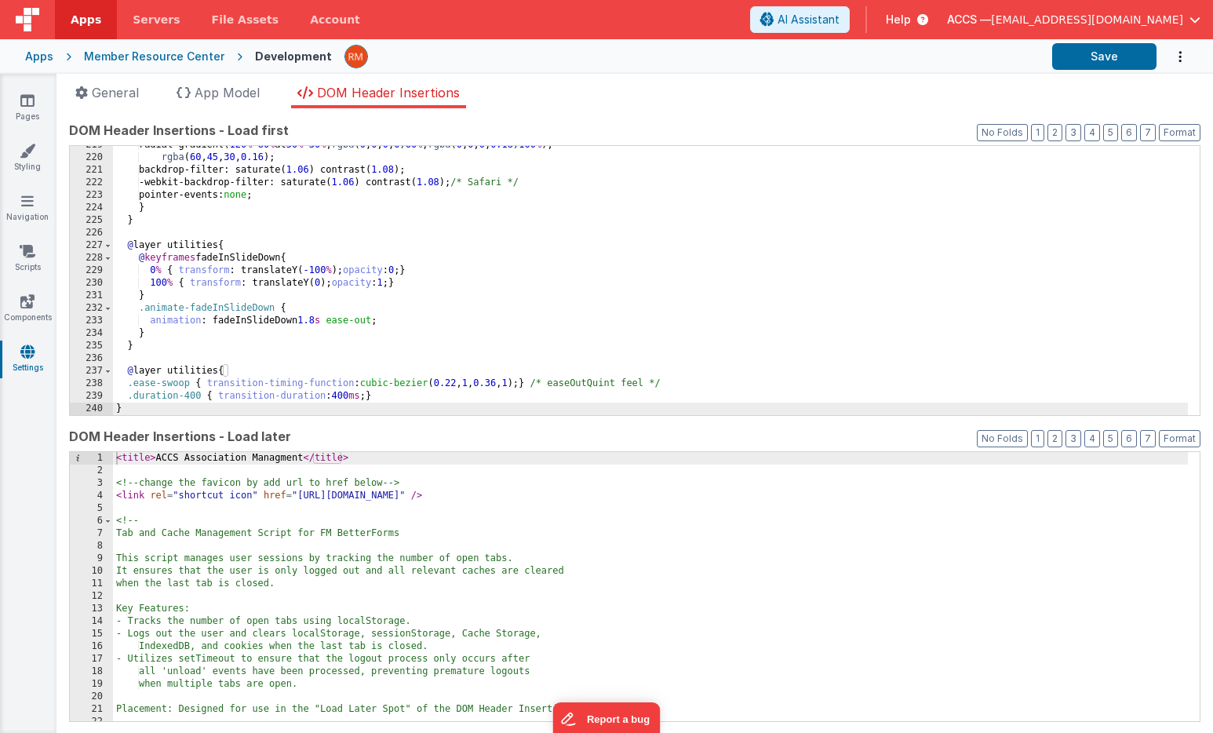
scroll to position [2768, 0]
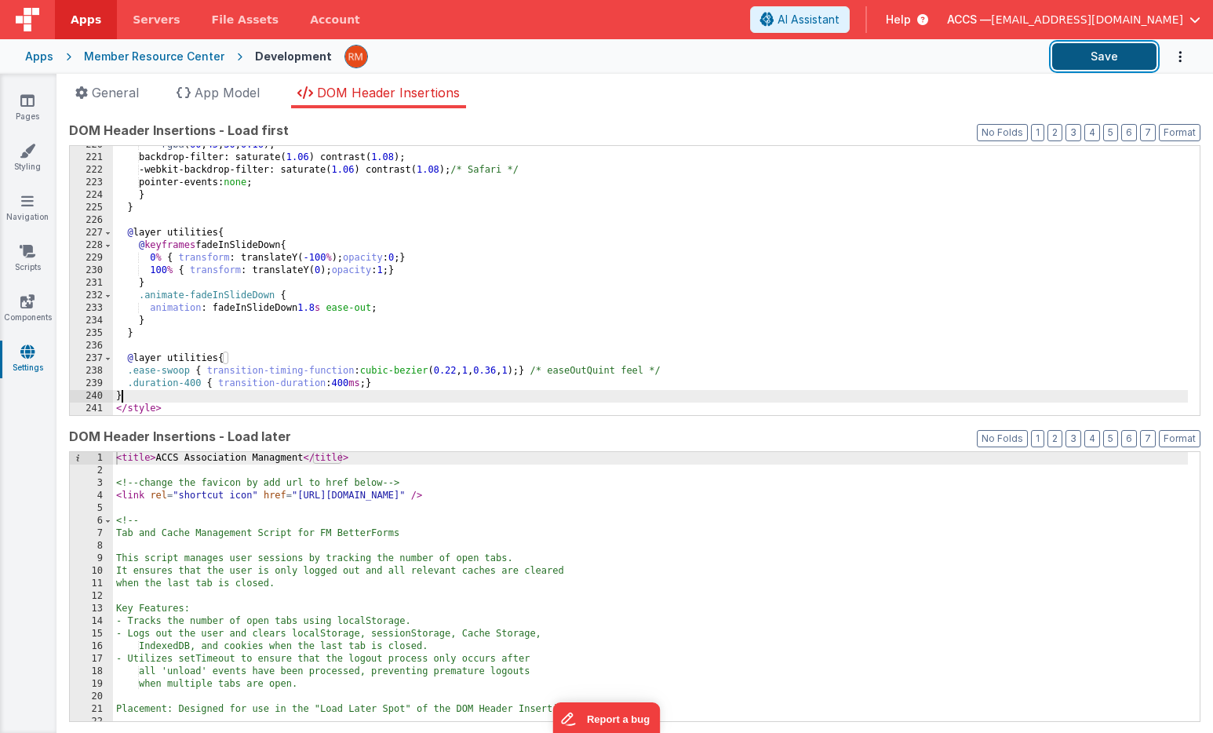
click at [1075, 64] on button "Save" at bounding box center [1104, 56] width 104 height 27
click at [32, 111] on link "Pages" at bounding box center [27, 108] width 56 height 31
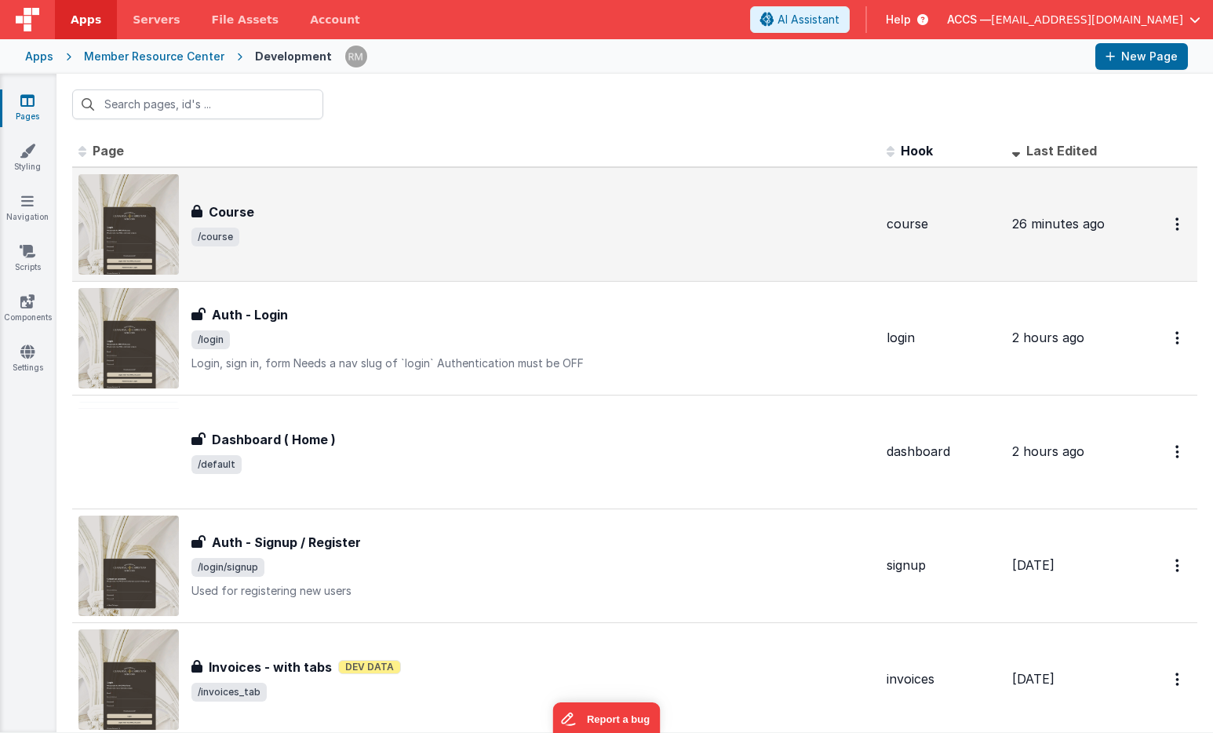
click at [287, 218] on div "Course" at bounding box center [532, 211] width 682 height 19
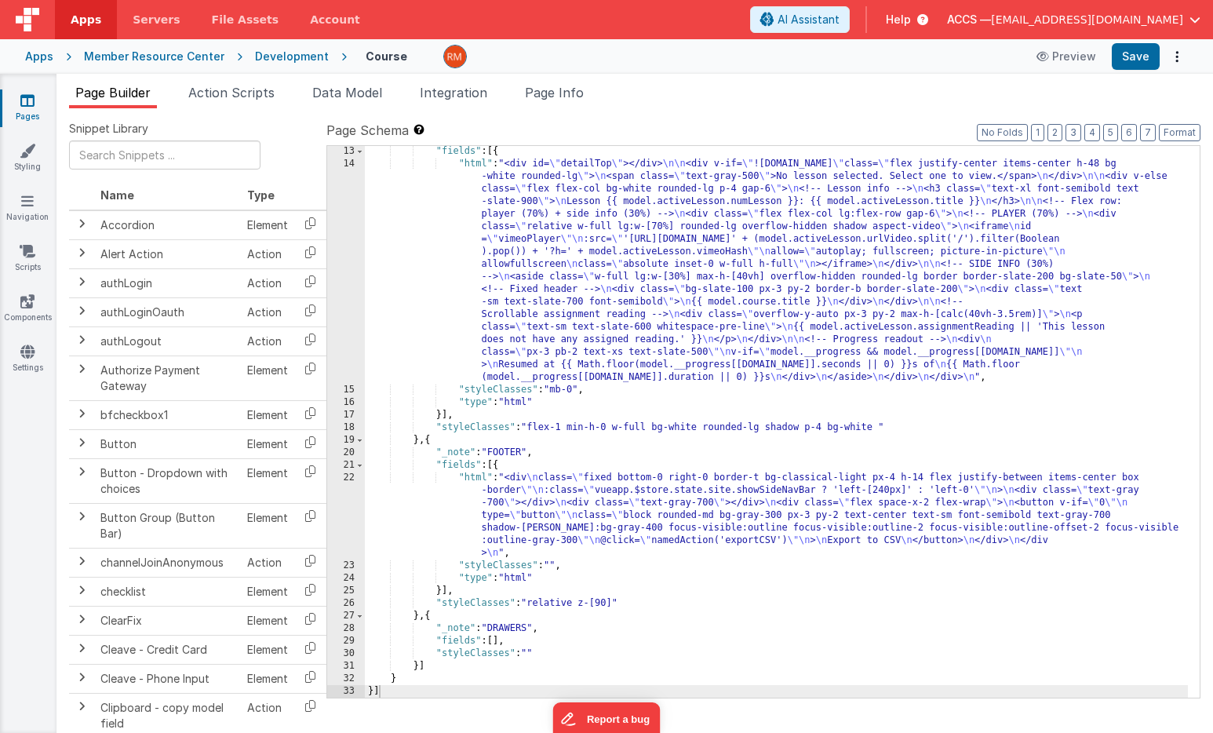
scroll to position [315, 0]
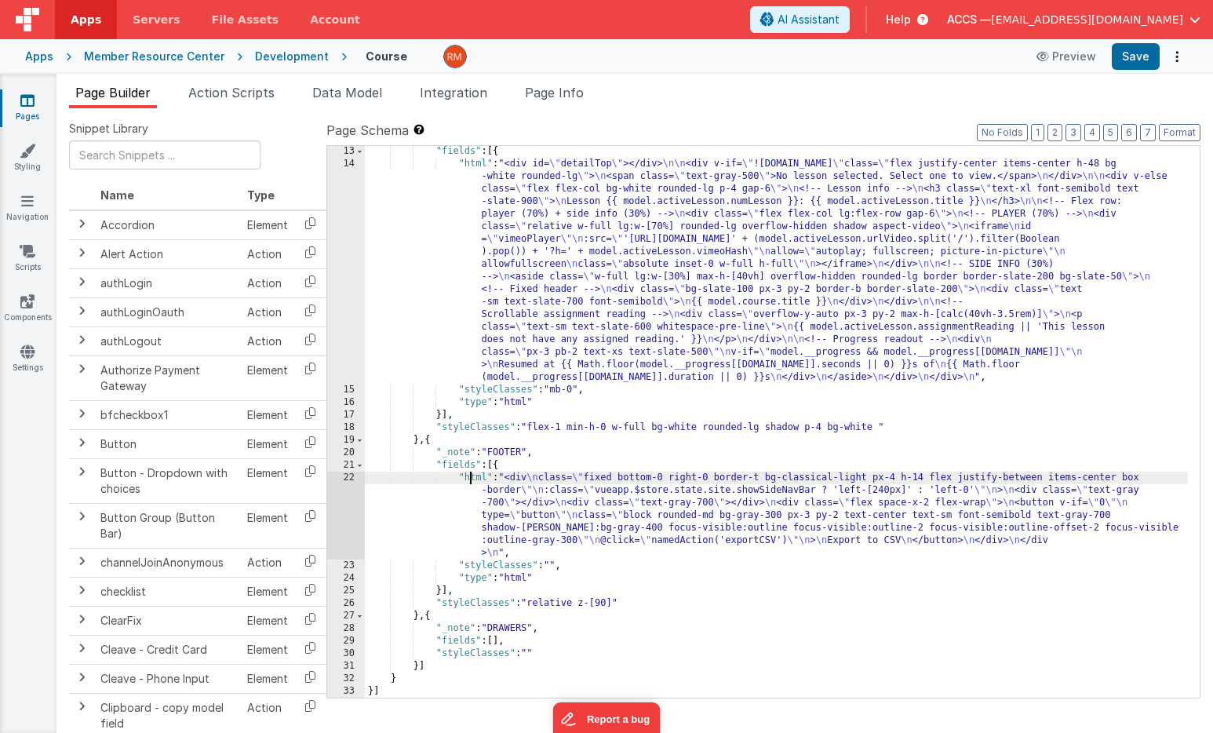
click at [471, 480] on div ""fields" : [{ "html" : "<div id= \" detailTop \" ></div> \n\n <div v-if= \" !mo…" at bounding box center [776, 433] width 823 height 577
click at [353, 475] on div "22" at bounding box center [346, 515] width 38 height 88
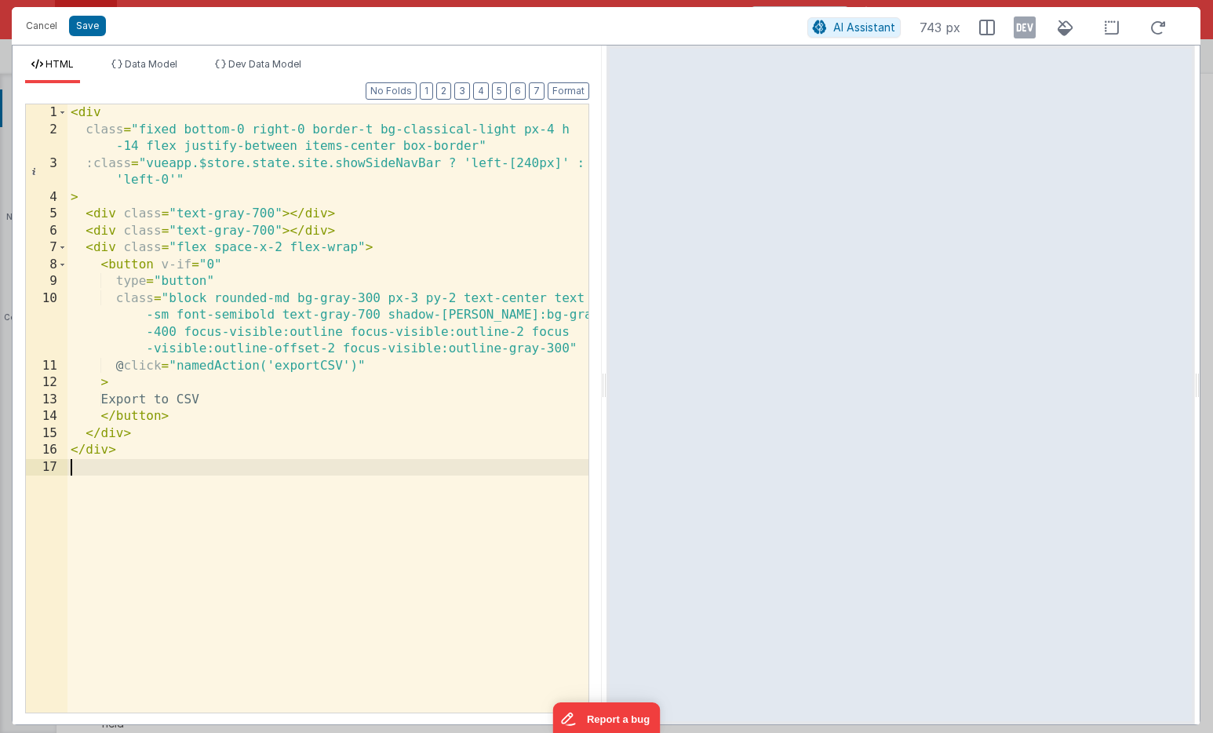
click at [101, 498] on div "< div class = "fixed bottom-0 right-0 border-t bg-classical-light px-4 h -14 fl…" at bounding box center [327, 425] width 521 height 642
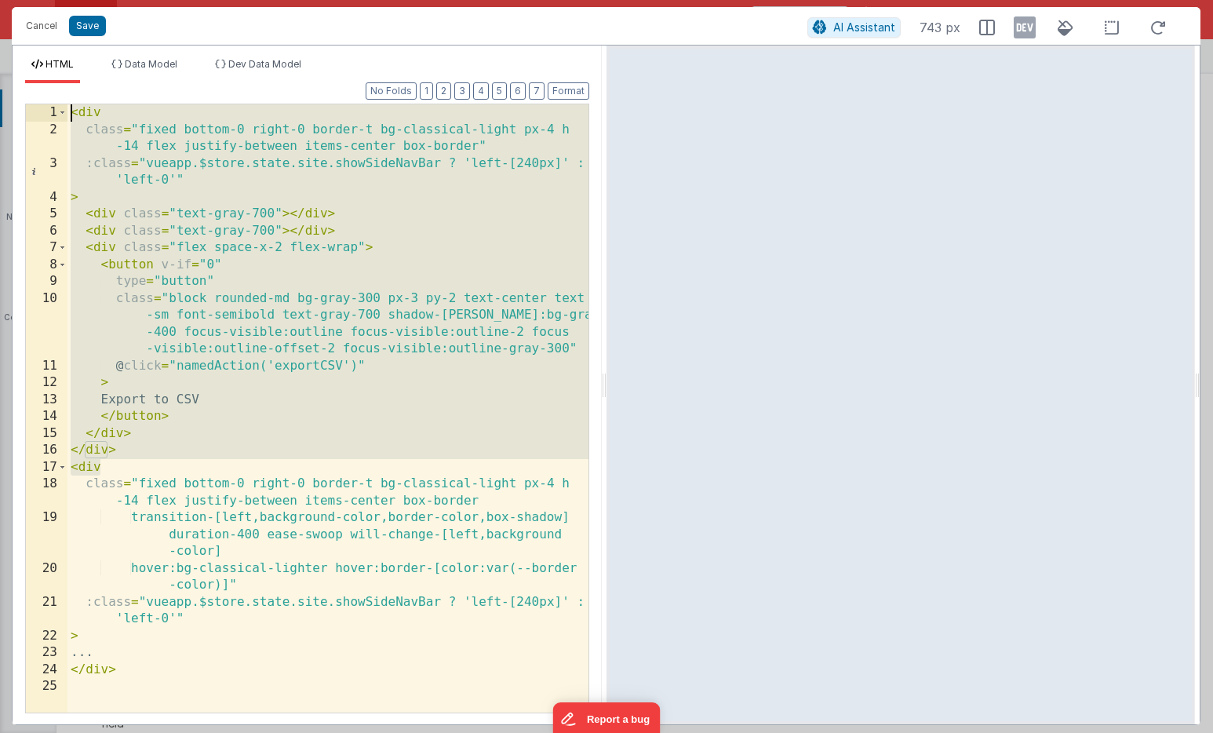
drag, startPoint x: 110, startPoint y: 467, endPoint x: 35, endPoint y: 45, distance: 428.5
click at [35, 45] on div "HTML Data Model Dev Data Model Format 7 6 5 4 3 2 1 No Folds 1 2 3 4 5 6 7 8 9 …" at bounding box center [307, 384] width 589 height 678
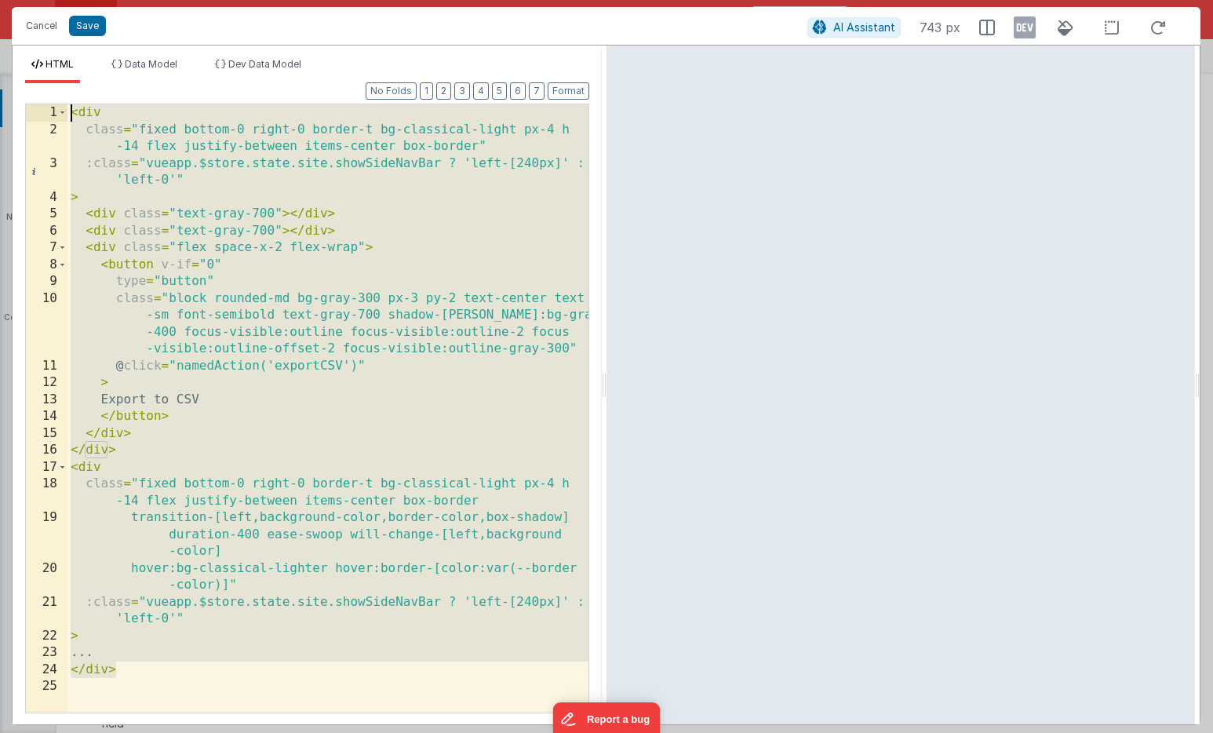
drag, startPoint x: 118, startPoint y: 675, endPoint x: 110, endPoint y: 51, distance: 623.6
click at [110, 51] on div "HTML Data Model Dev Data Model Format 7 6 5 4 3 2 1 No Folds 1 2 3 4 5 6 7 8 9 …" at bounding box center [307, 384] width 589 height 678
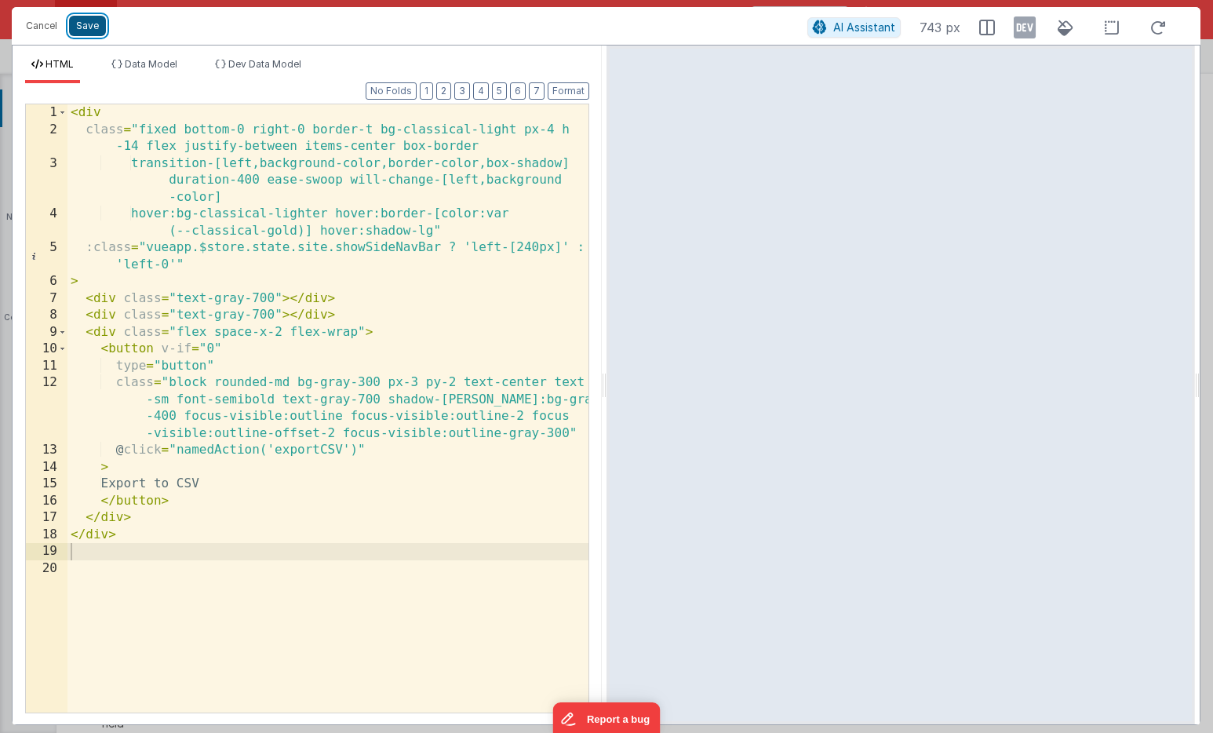
click at [88, 28] on button "Save" at bounding box center [87, 26] width 37 height 20
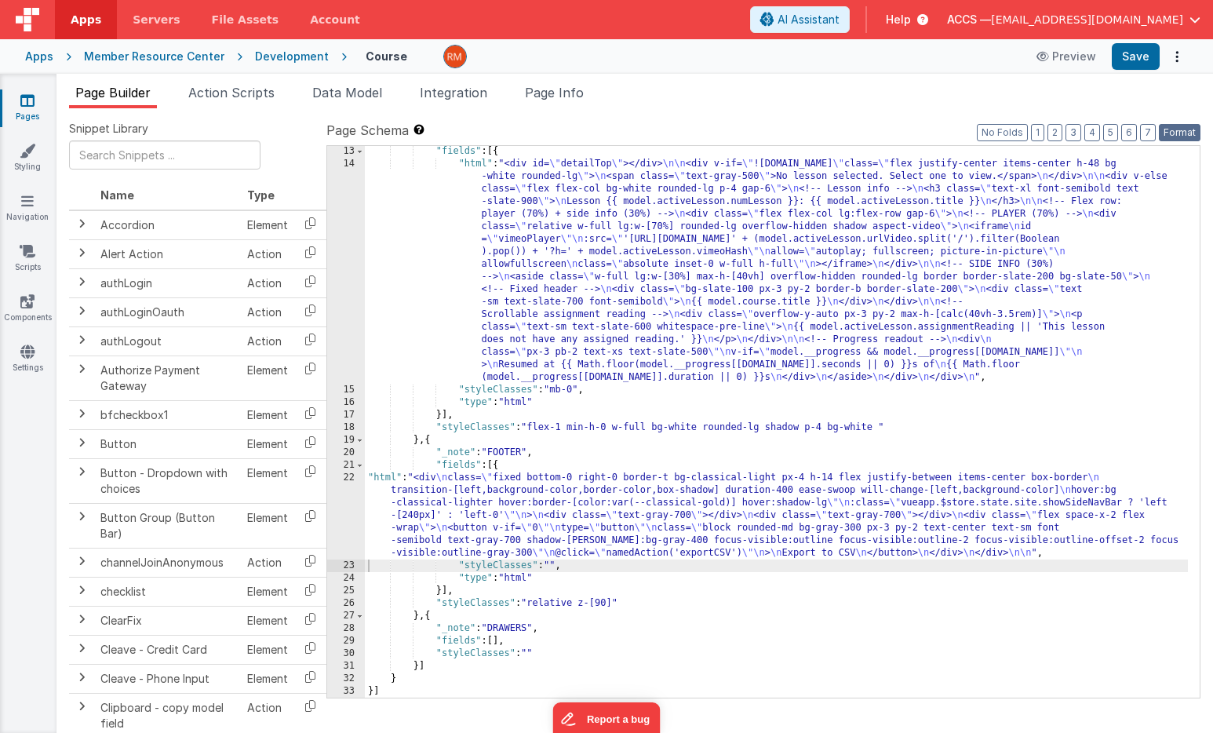
click at [1171, 133] on button "Format" at bounding box center [1180, 132] width 42 height 17
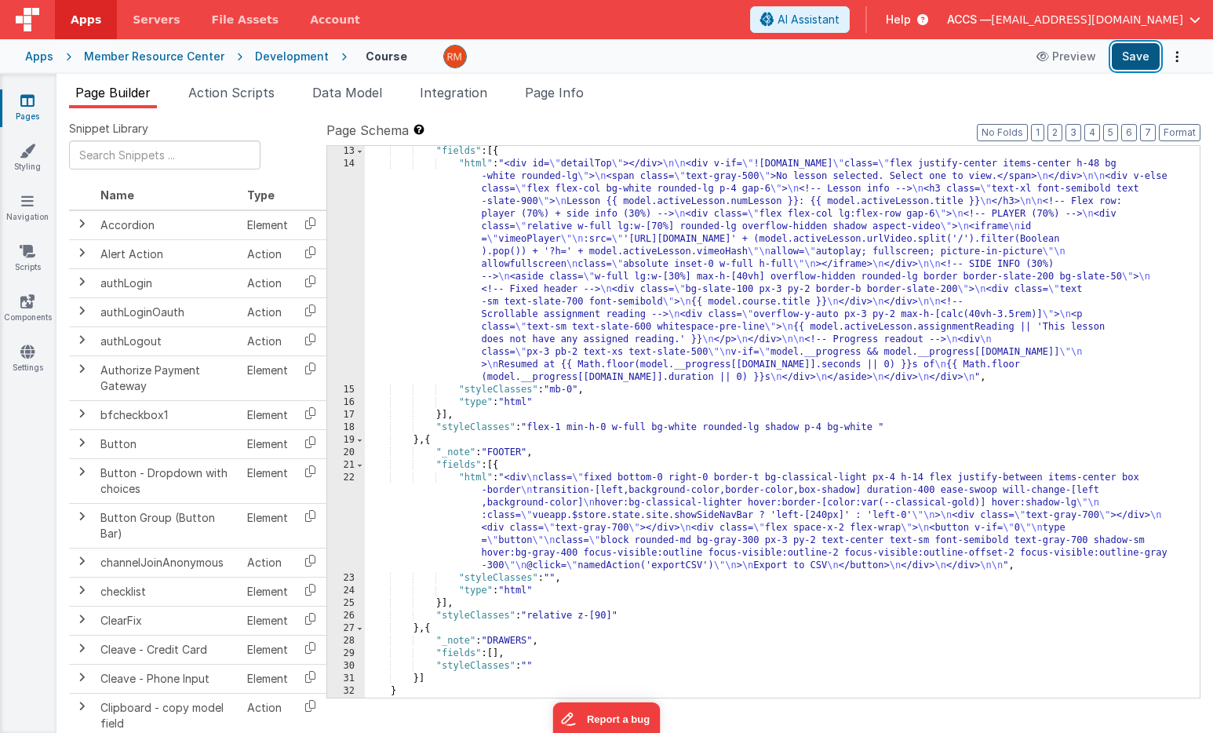
click at [1134, 43] on button "Save" at bounding box center [1135, 56] width 48 height 27
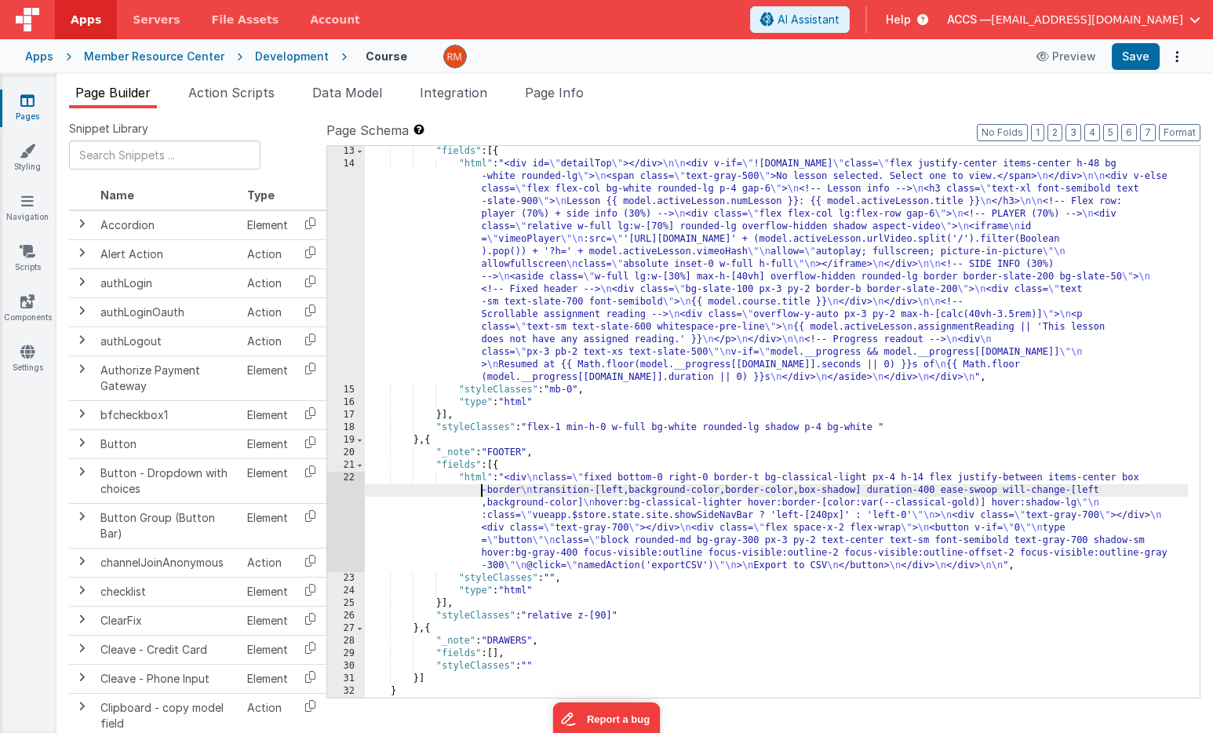
click at [471, 486] on div ""fields" : [{ "html" : "<div id= \" detailTop \" ></div> \n\n <div v-if= \" !mo…" at bounding box center [776, 433] width 823 height 577
click at [476, 476] on div ""fields" : [{ "html" : "<div id= \" detailTop \" ></div> \n\n <div v-if= \" !mo…" at bounding box center [776, 433] width 823 height 577
click at [351, 473] on div "22" at bounding box center [346, 521] width 38 height 100
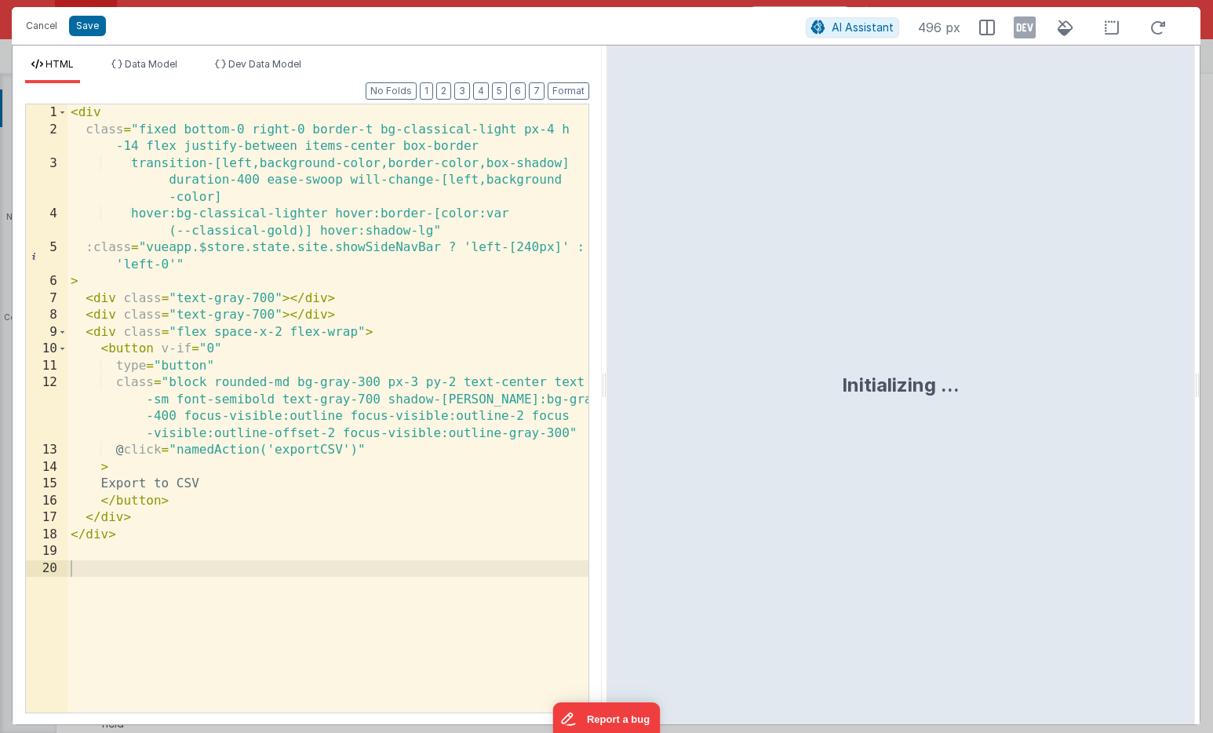
click at [352, 507] on div "< div class = "fixed bottom-0 right-0 border-t bg-classical-light px-4 h -14 fl…" at bounding box center [327, 425] width 521 height 642
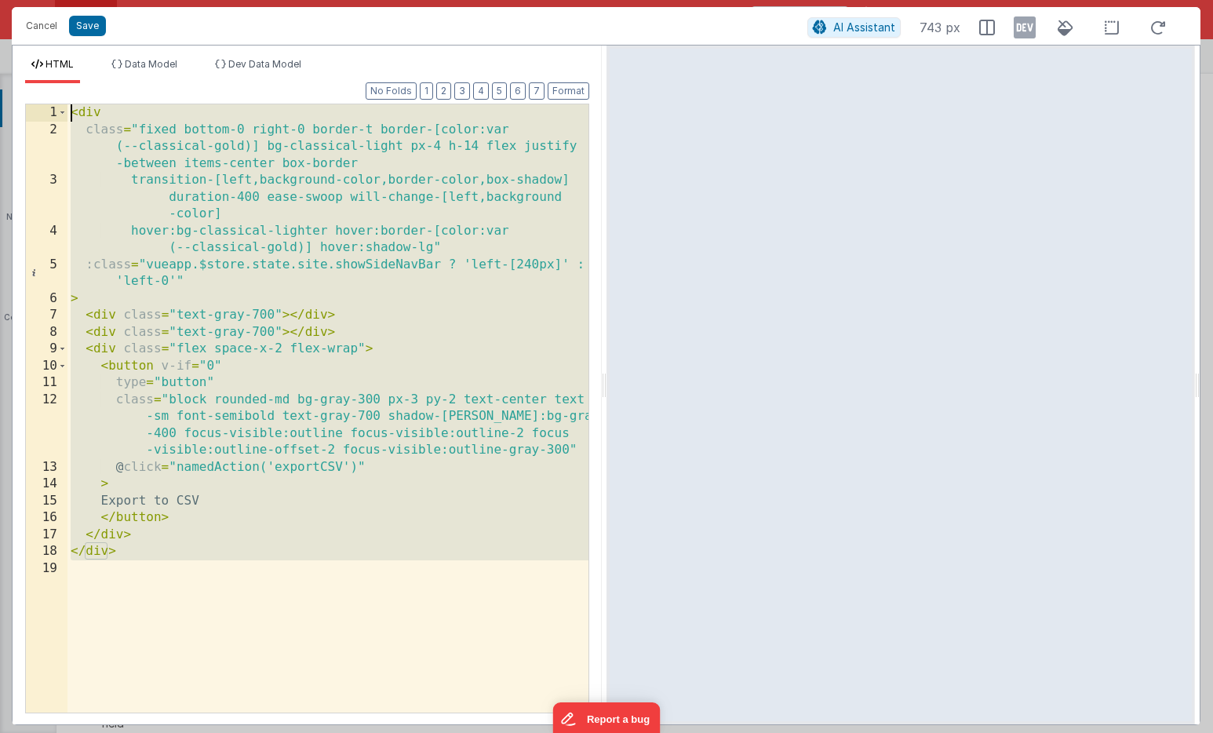
drag, startPoint x: 131, startPoint y: 556, endPoint x: 19, endPoint y: -24, distance: 591.2
click at [19, 0] on html "Cancel Save AI Assistant 743 px HTML Data Model Dev Data Model Format 7 6 5 4 3…" at bounding box center [606, 366] width 1213 height 733
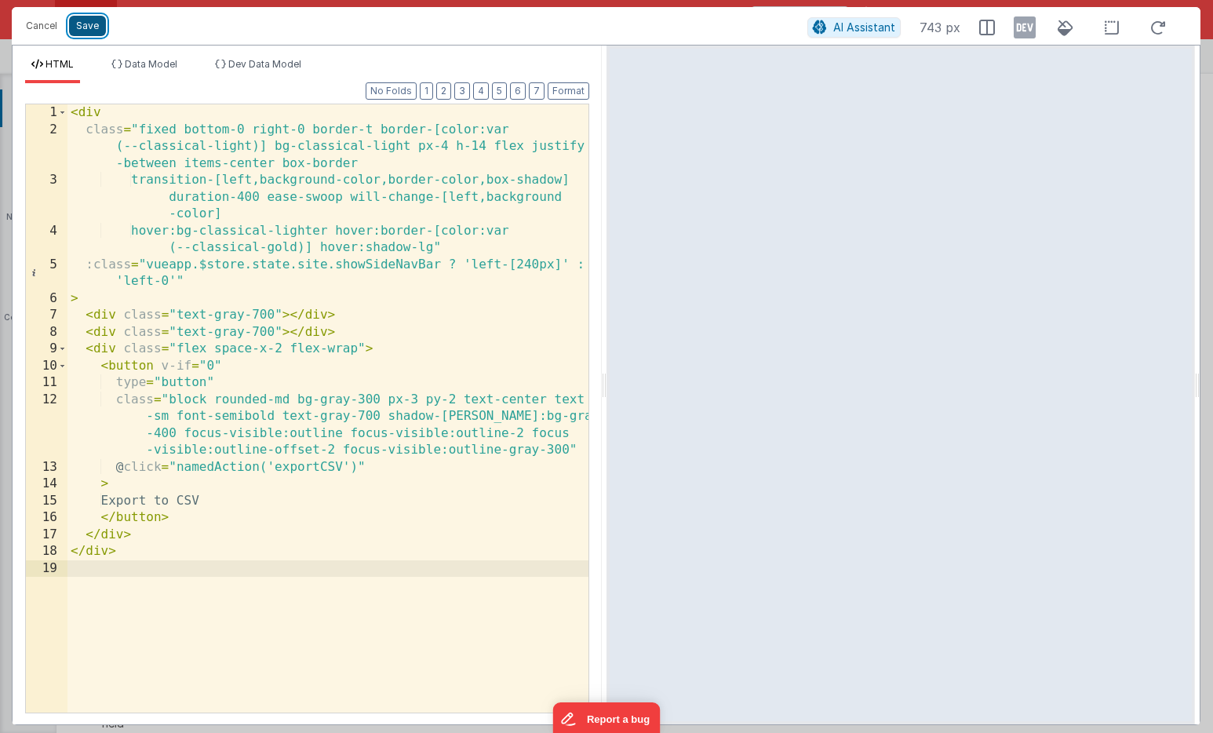
click at [95, 33] on button "Save" at bounding box center [87, 26] width 37 height 20
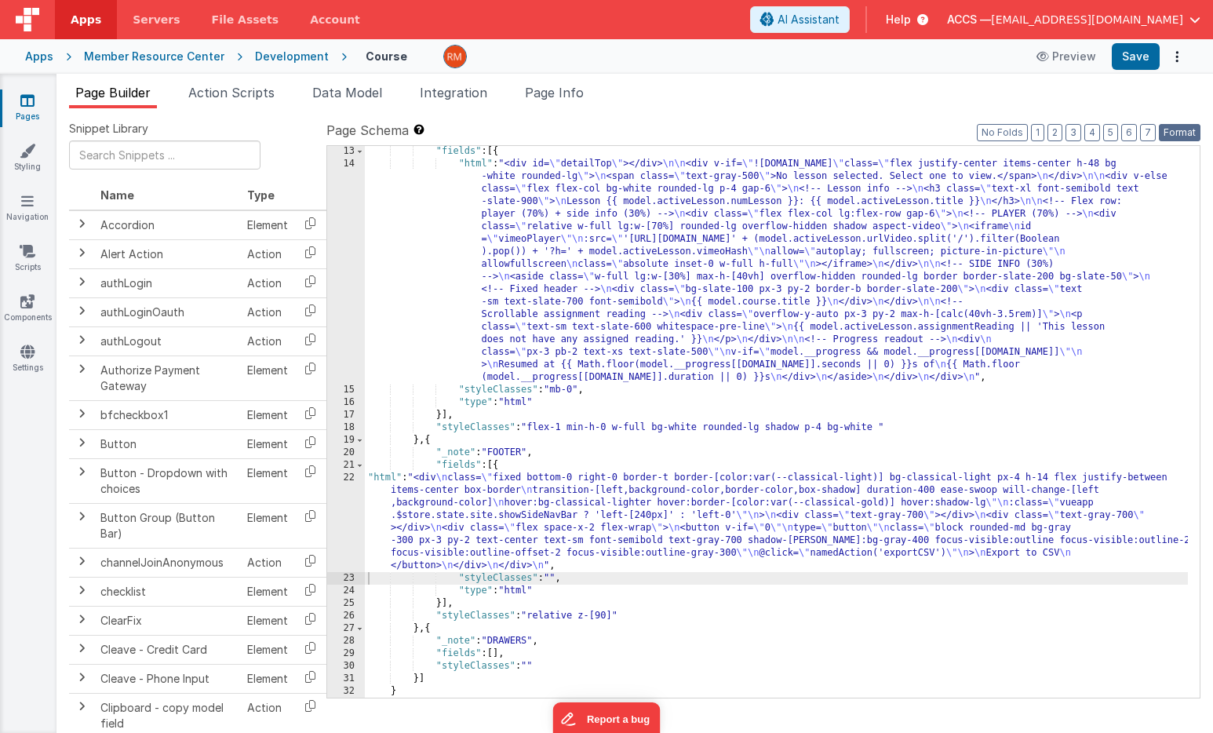
click at [1177, 129] on button "Format" at bounding box center [1180, 132] width 42 height 17
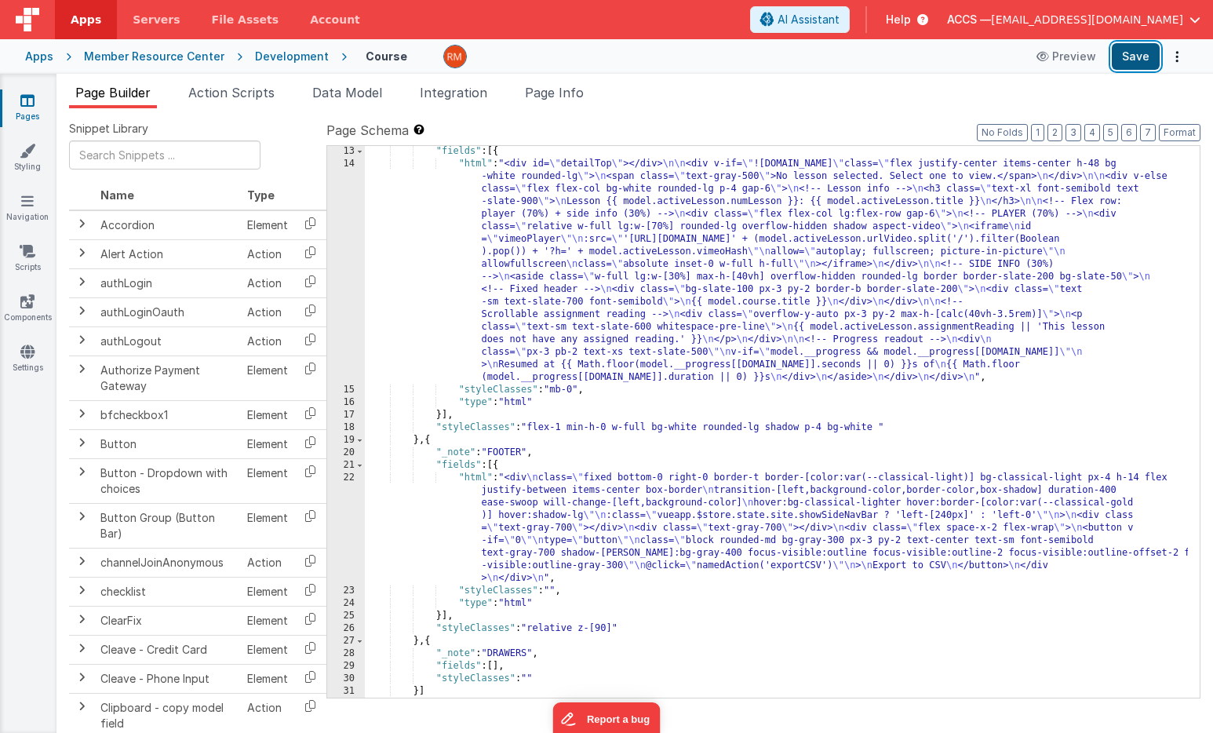
click at [1139, 45] on button "Save" at bounding box center [1135, 56] width 48 height 27
click at [31, 154] on icon at bounding box center [28, 151] width 16 height 16
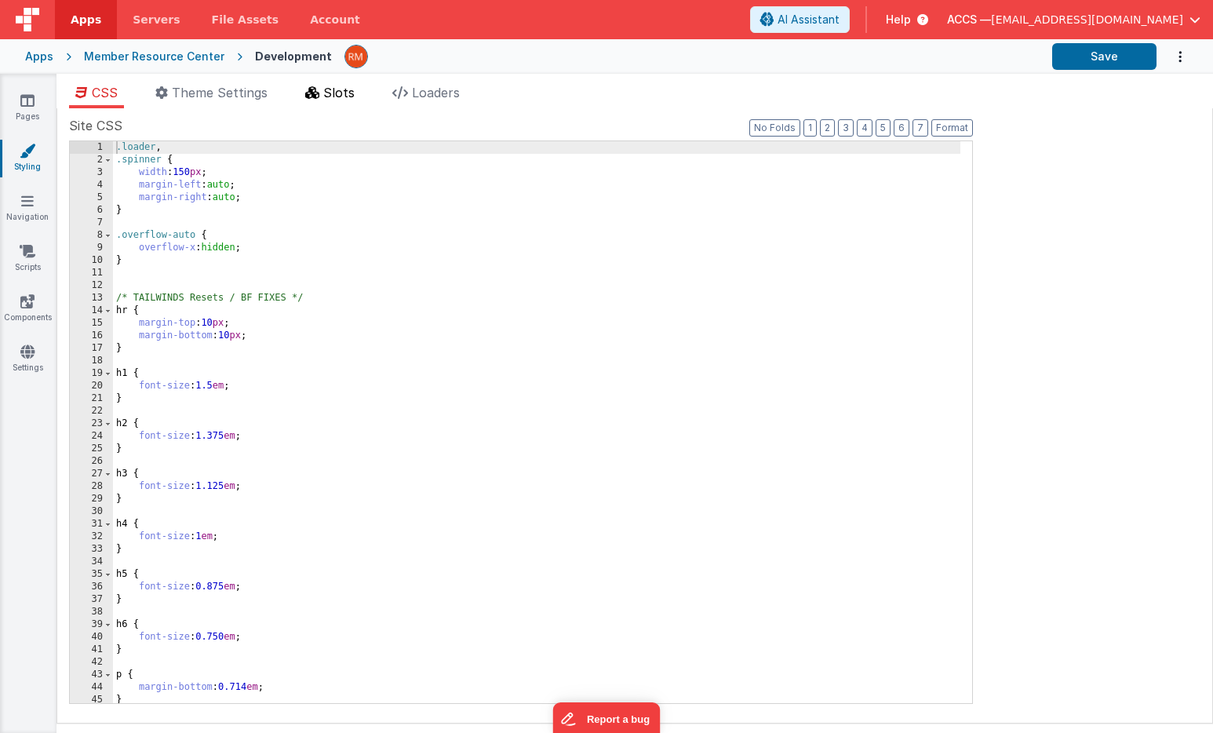
click at [332, 100] on span "Slots" at bounding box center [338, 93] width 31 height 16
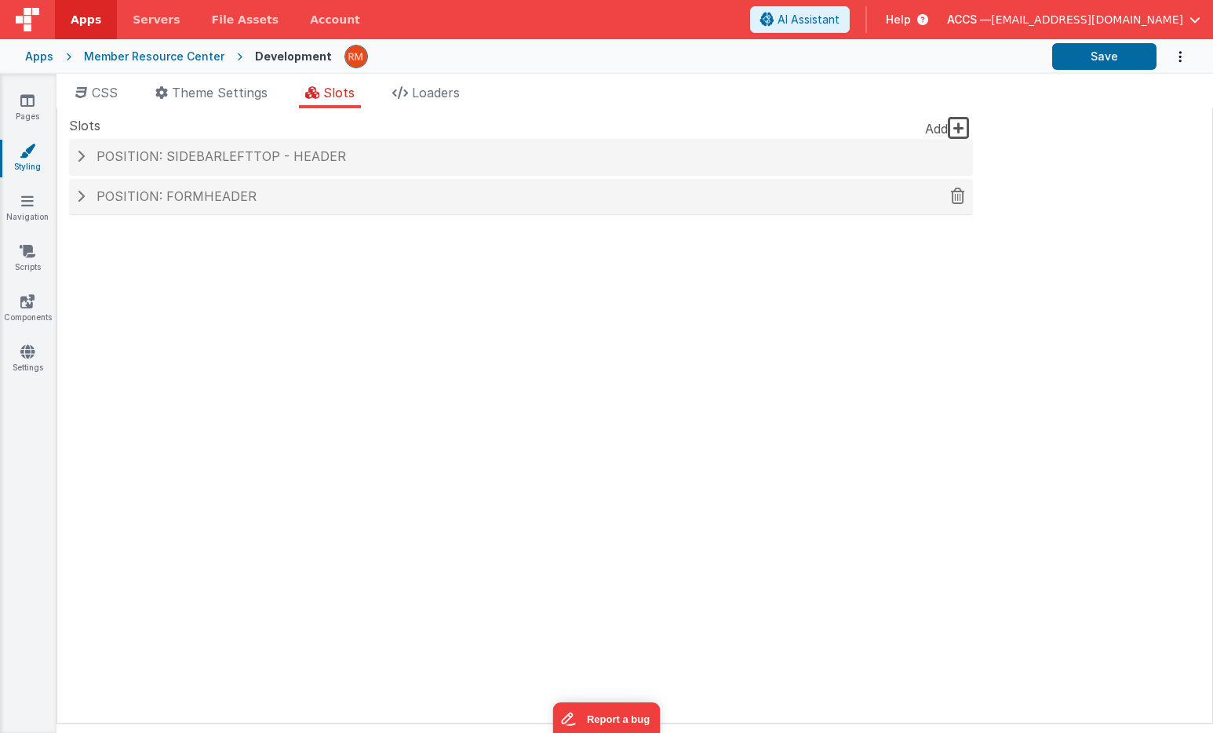
click at [314, 206] on div "Position: formHeader" at bounding box center [521, 197] width 904 height 36
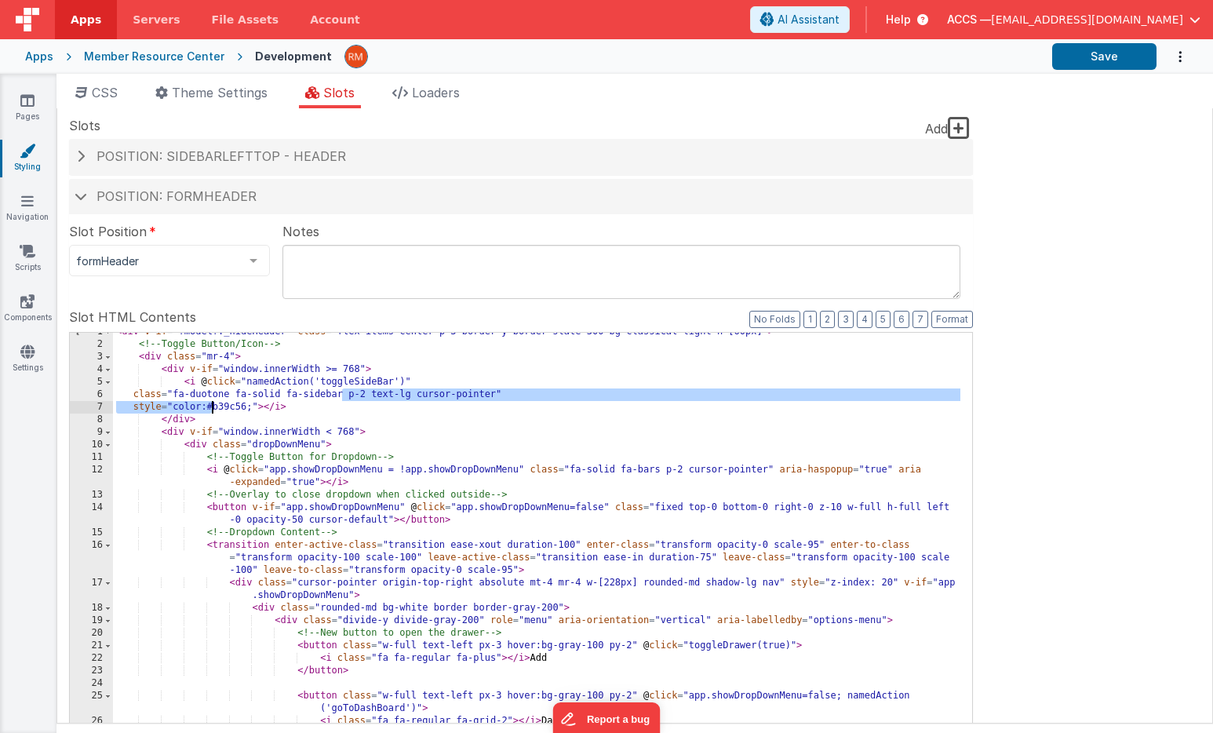
drag, startPoint x: 341, startPoint y: 395, endPoint x: 212, endPoint y: 402, distance: 129.6
click at [212, 402] on div "< div v-if = "!model?._hideHeader" class = "flex items-center p-3 border-y bord…" at bounding box center [536, 599] width 847 height 546
click at [317, 400] on div "< div v-if = "!model?._hideHeader" class = "flex items-center p-3 border-y bord…" at bounding box center [536, 599] width 847 height 546
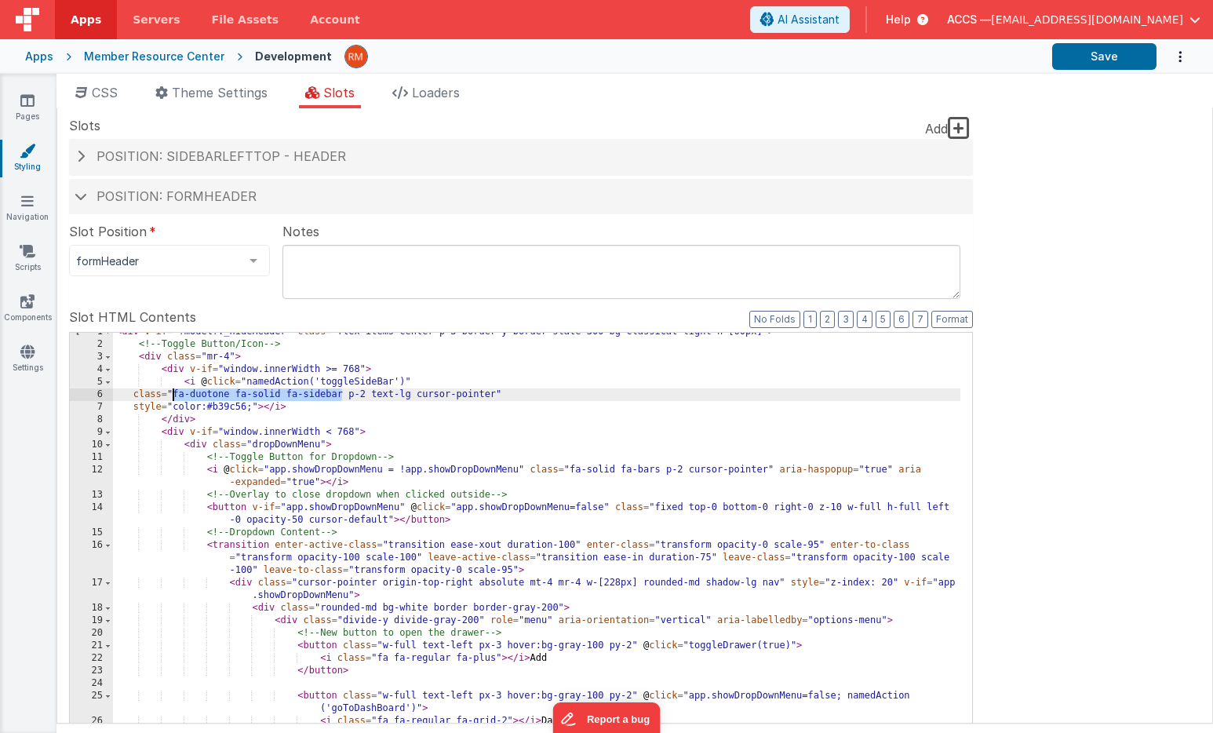
drag, startPoint x: 341, startPoint y: 398, endPoint x: 174, endPoint y: 391, distance: 167.2
click at [174, 391] on div "< div v-if = "!model?._hideHeader" class = "flex items-center p-3 border-y bord…" at bounding box center [536, 599] width 847 height 546
click at [172, 396] on div "< div v-if = "!model?._hideHeader" class = "flex items-center p-3 border-y bord…" at bounding box center [536, 599] width 847 height 546
click at [1108, 68] on button "Save" at bounding box center [1104, 56] width 104 height 27
click at [23, 97] on icon at bounding box center [27, 101] width 14 height 16
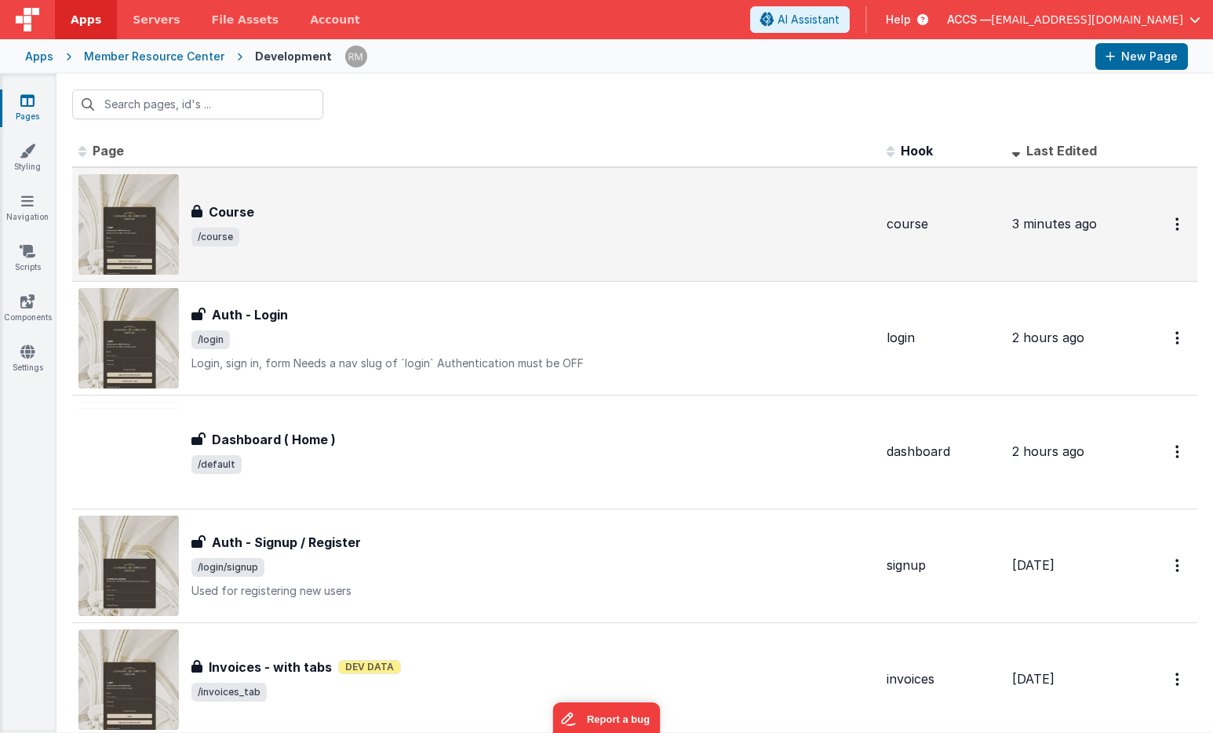
click at [265, 208] on div "Course" at bounding box center [532, 211] width 682 height 19
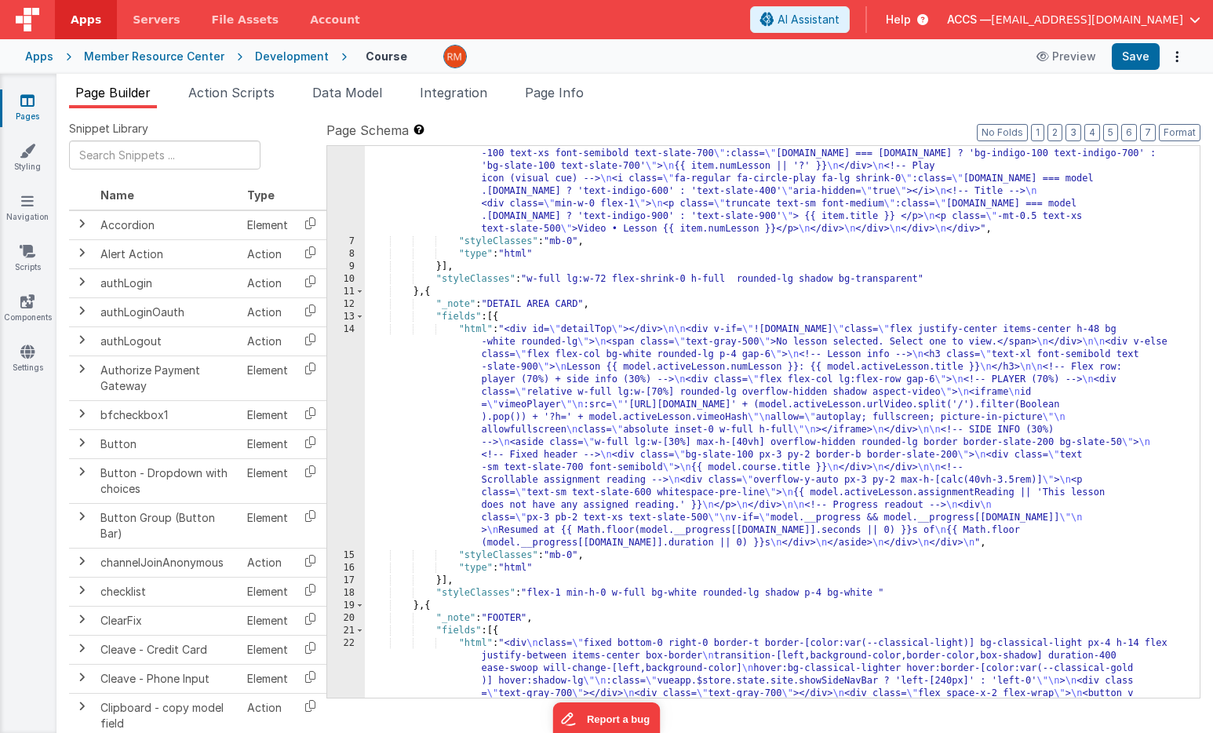
scroll to position [340, 0]
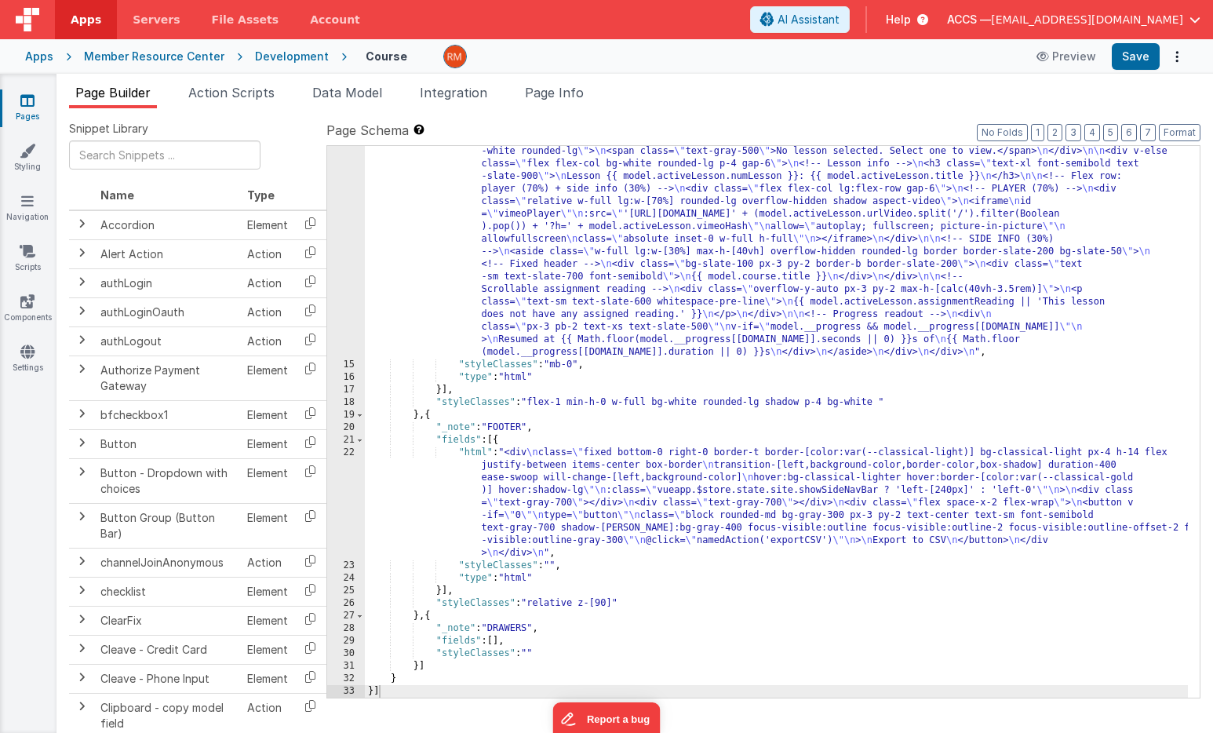
click at [475, 456] on div ""html" : "<div id= \" detailTop \" ></div> \n\n <div v-if= \" !model.activeLess…" at bounding box center [776, 528] width 823 height 790
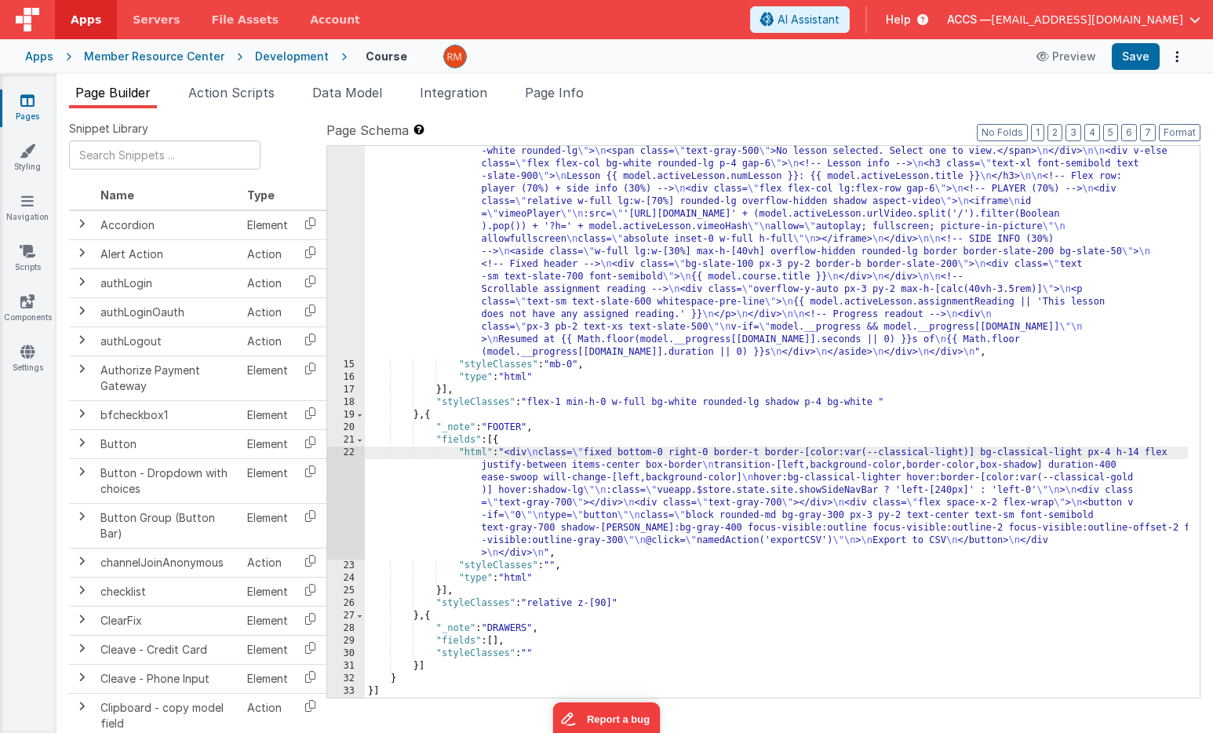
click at [348, 453] on div "22" at bounding box center [346, 502] width 38 height 113
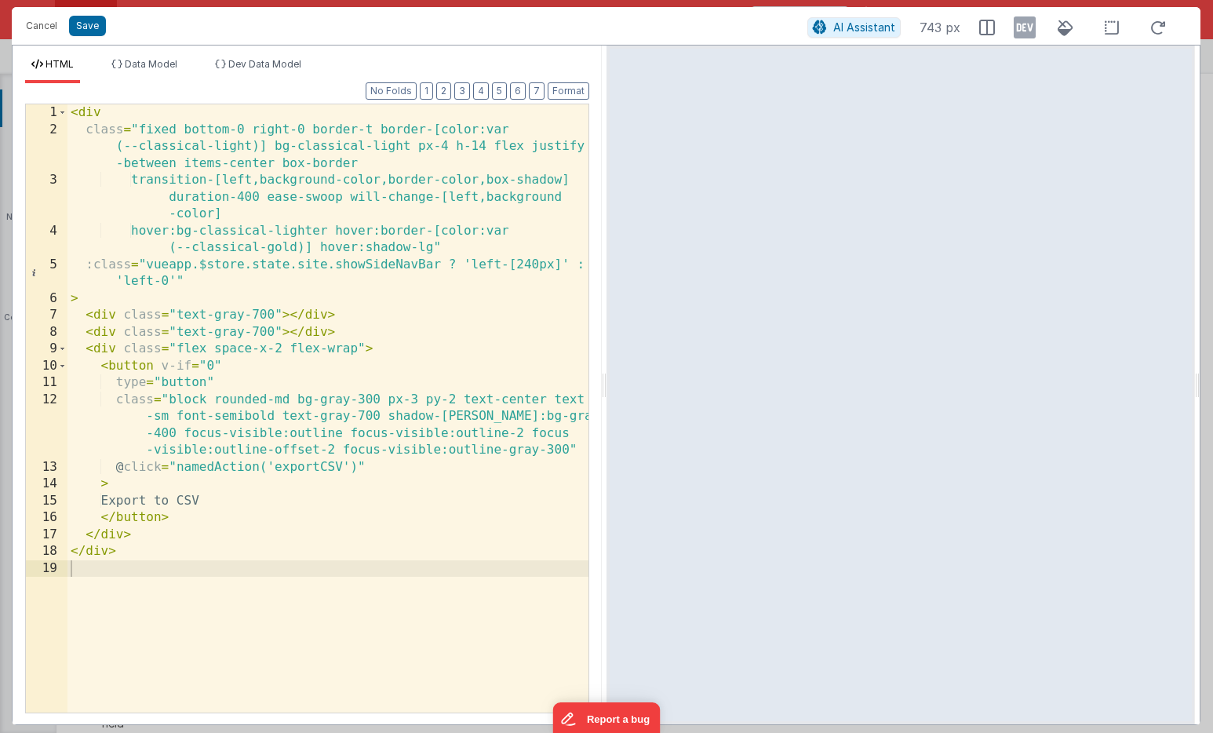
click at [333, 236] on div "< div class = "fixed bottom-0 right-0 border-t border-[color:var (--classical-l…" at bounding box center [327, 425] width 521 height 642
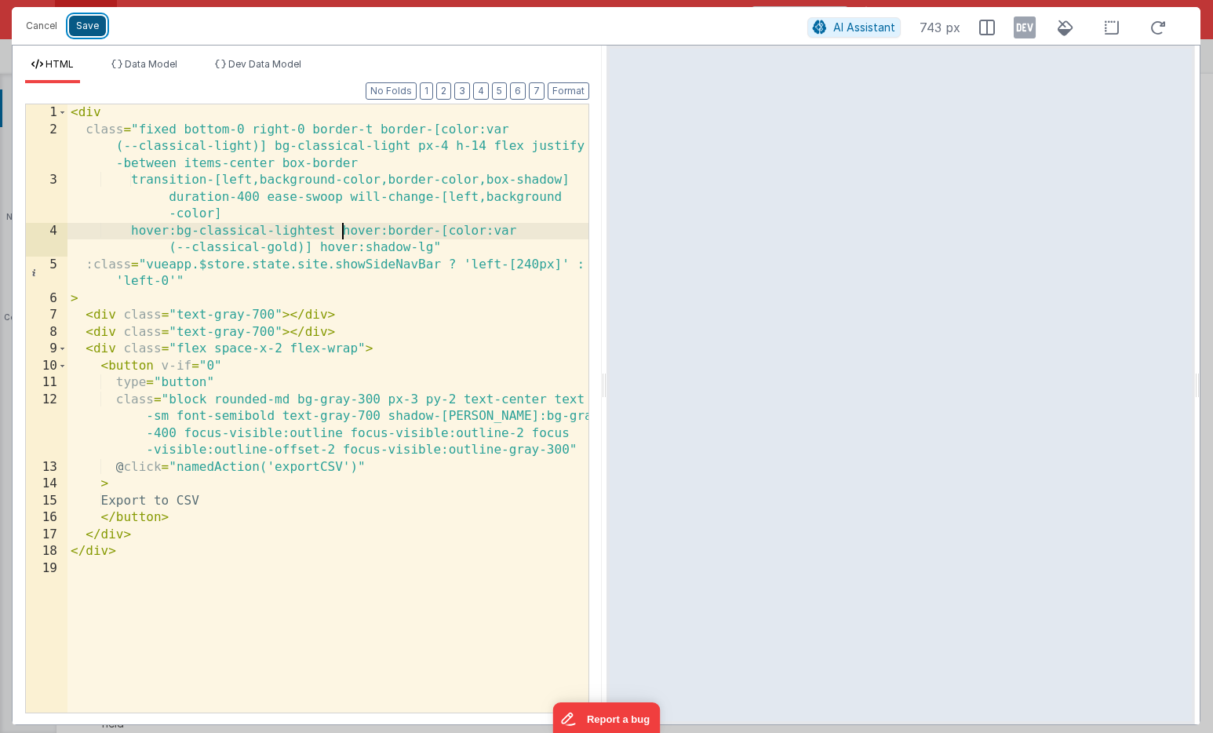
click at [91, 24] on button "Save" at bounding box center [87, 26] width 37 height 20
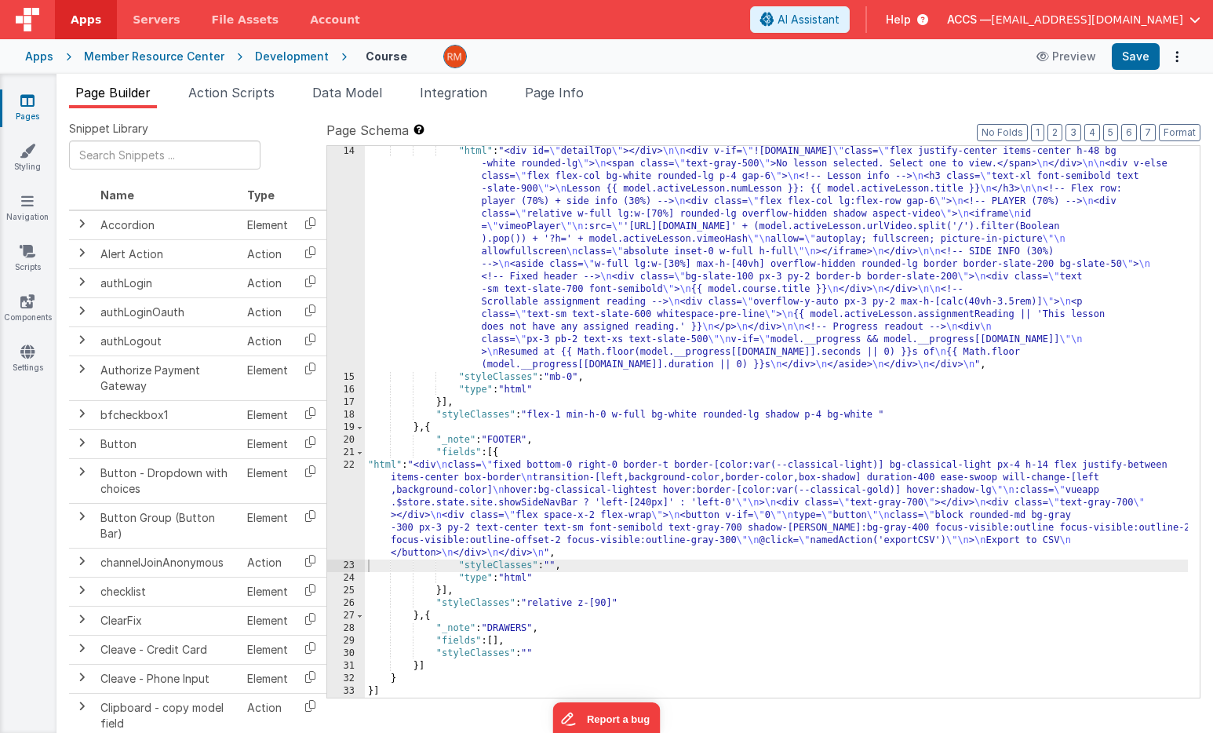
scroll to position [327, 0]
click at [1129, 60] on button "Save" at bounding box center [1135, 56] width 48 height 27
click at [554, 96] on span "Page Info" at bounding box center [554, 93] width 59 height 16
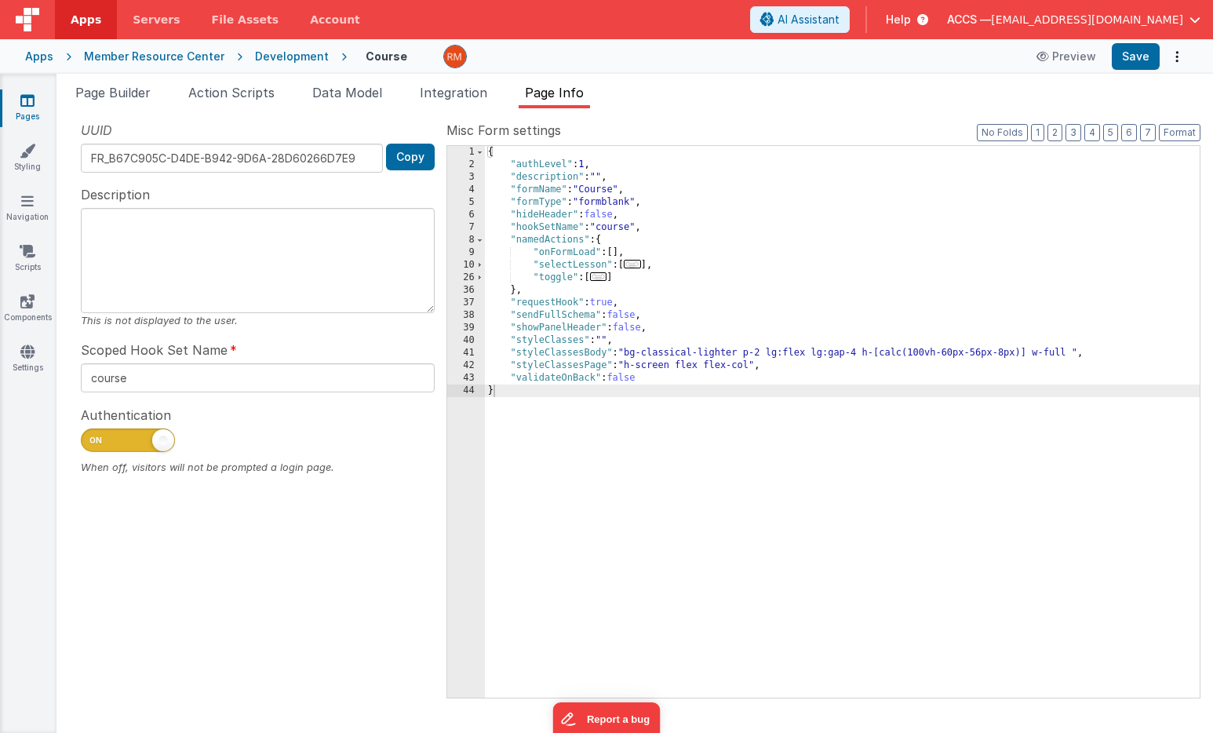
click at [740, 354] on div "{ "authLevel" : 1 , "description" : "" , "formName" : "Course" , "formType" : "…" at bounding box center [842, 434] width 715 height 577
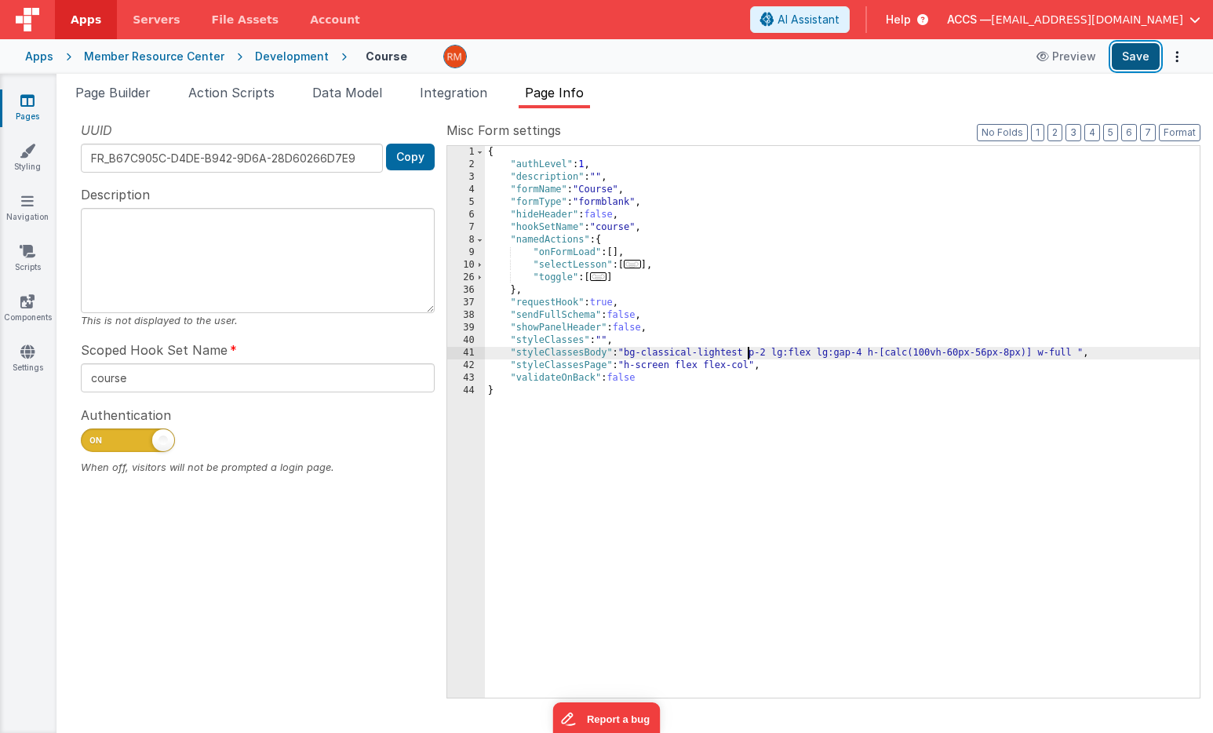
click at [1142, 47] on button "Save" at bounding box center [1135, 56] width 48 height 27
click at [34, 156] on icon at bounding box center [28, 151] width 16 height 16
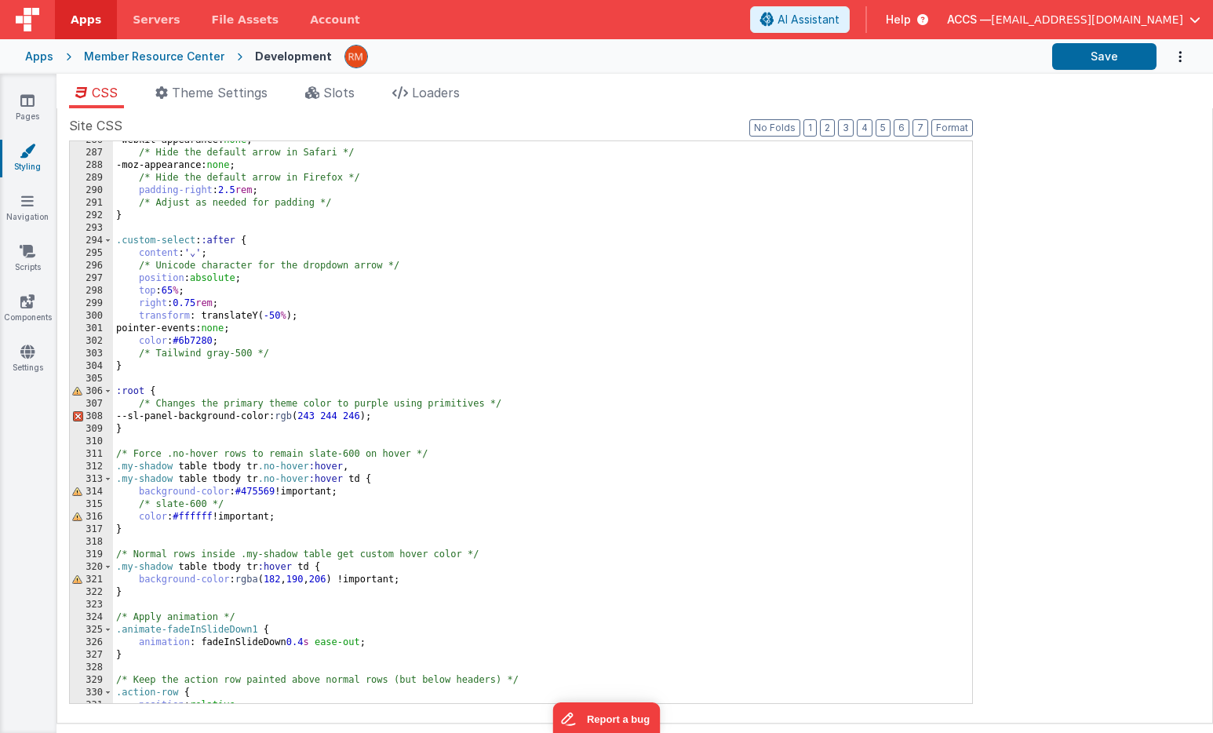
scroll to position [5023, 0]
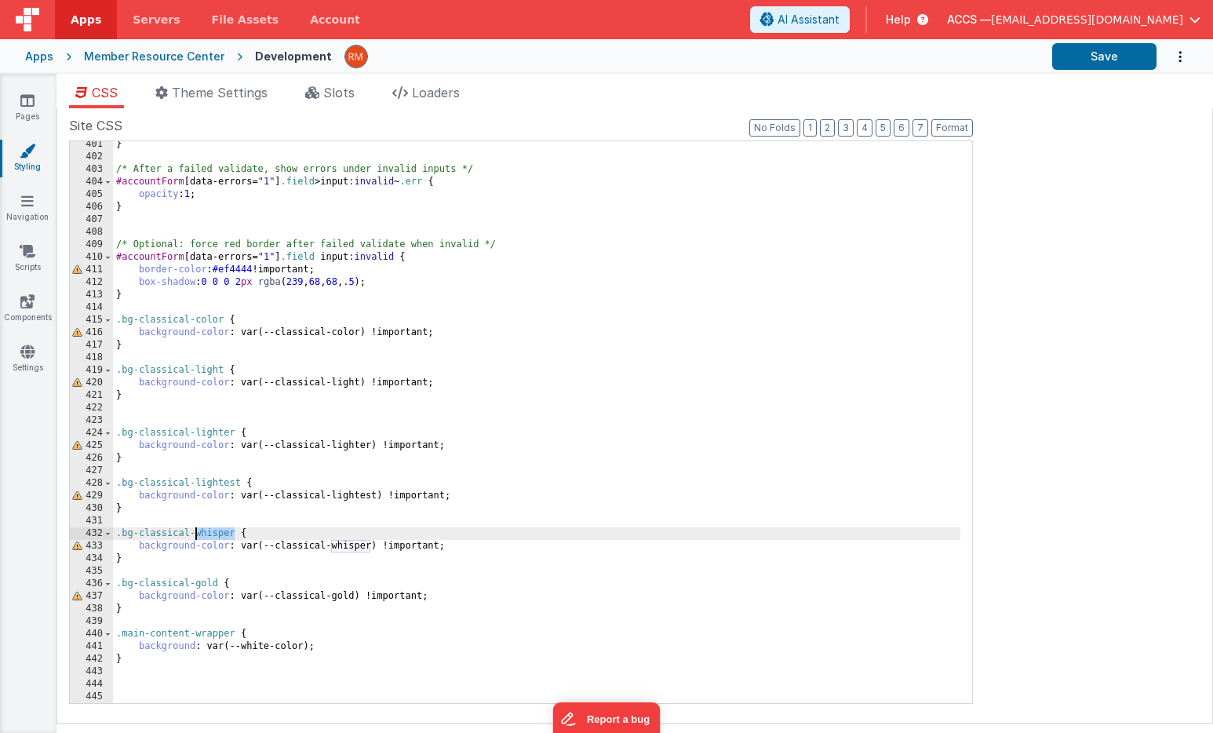
drag, startPoint x: 234, startPoint y: 536, endPoint x: 195, endPoint y: 536, distance: 39.2
click at [195, 536] on div "} /* After a failed validate, show errors under invalid inputs */ #accountForm …" at bounding box center [536, 431] width 847 height 587
click at [23, 115] on link "Pages" at bounding box center [27, 108] width 56 height 31
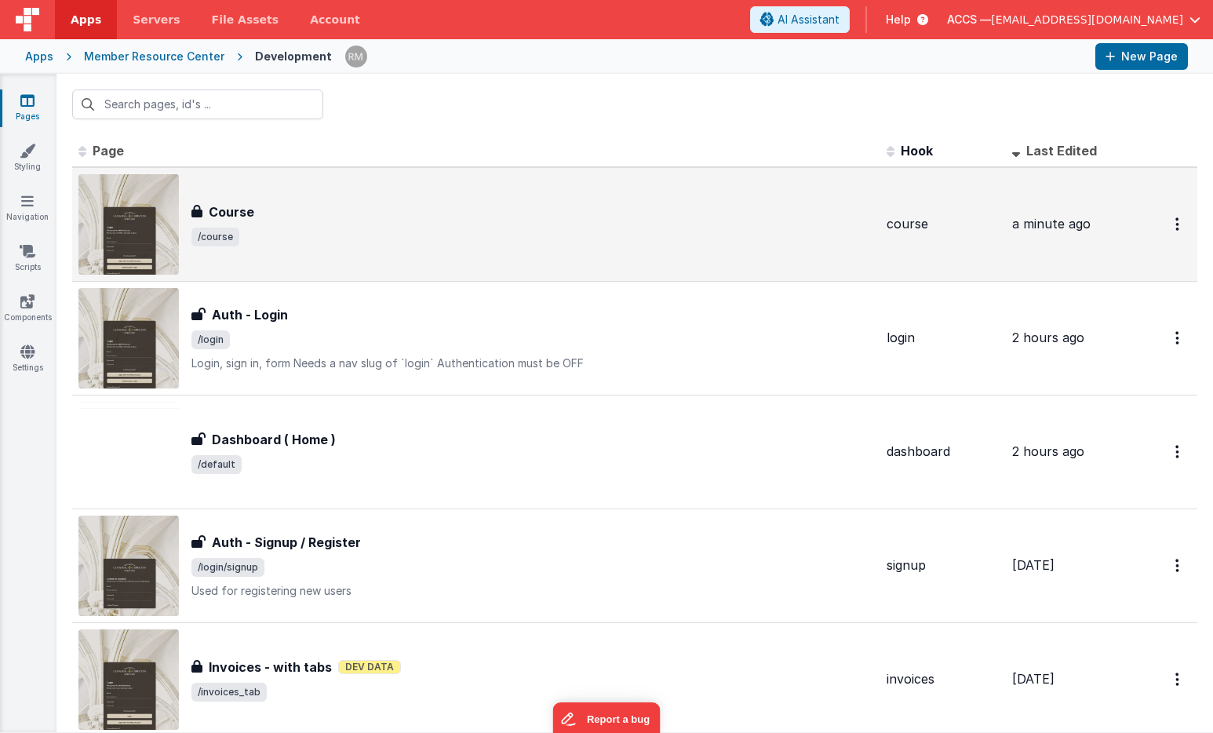
click at [282, 206] on div "Course" at bounding box center [532, 211] width 682 height 19
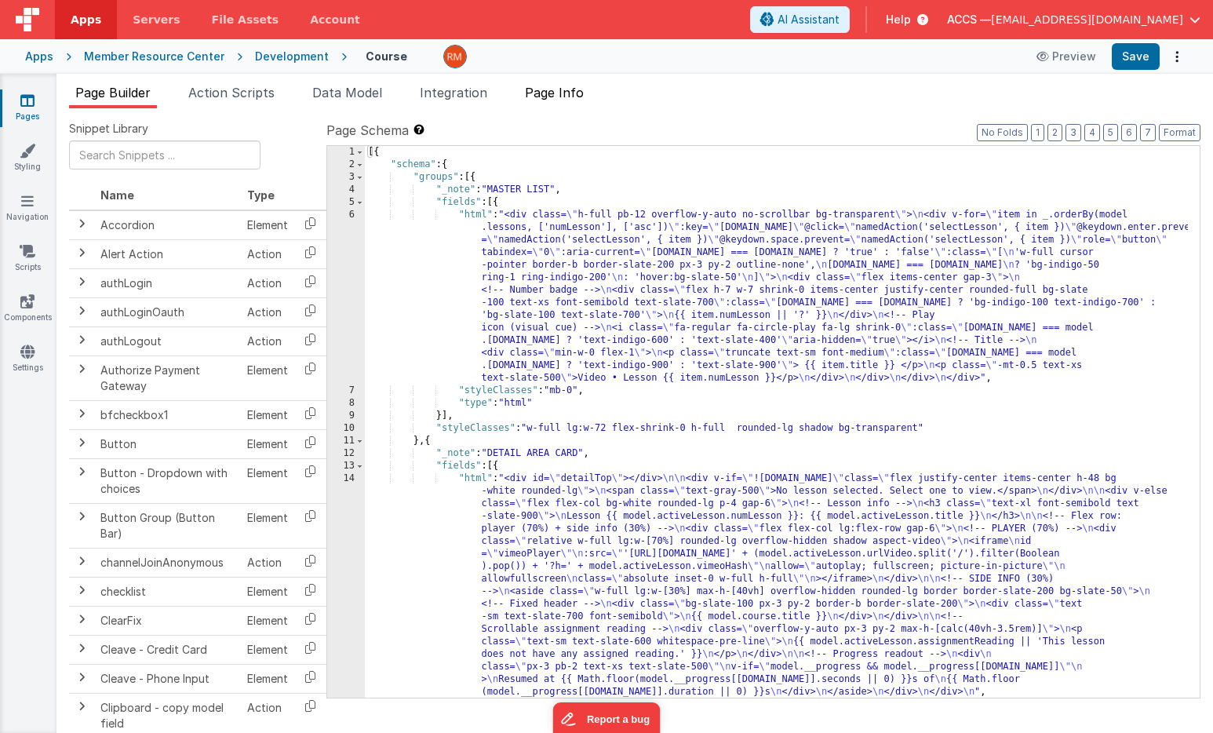
click at [573, 98] on span "Page Info" at bounding box center [554, 93] width 59 height 16
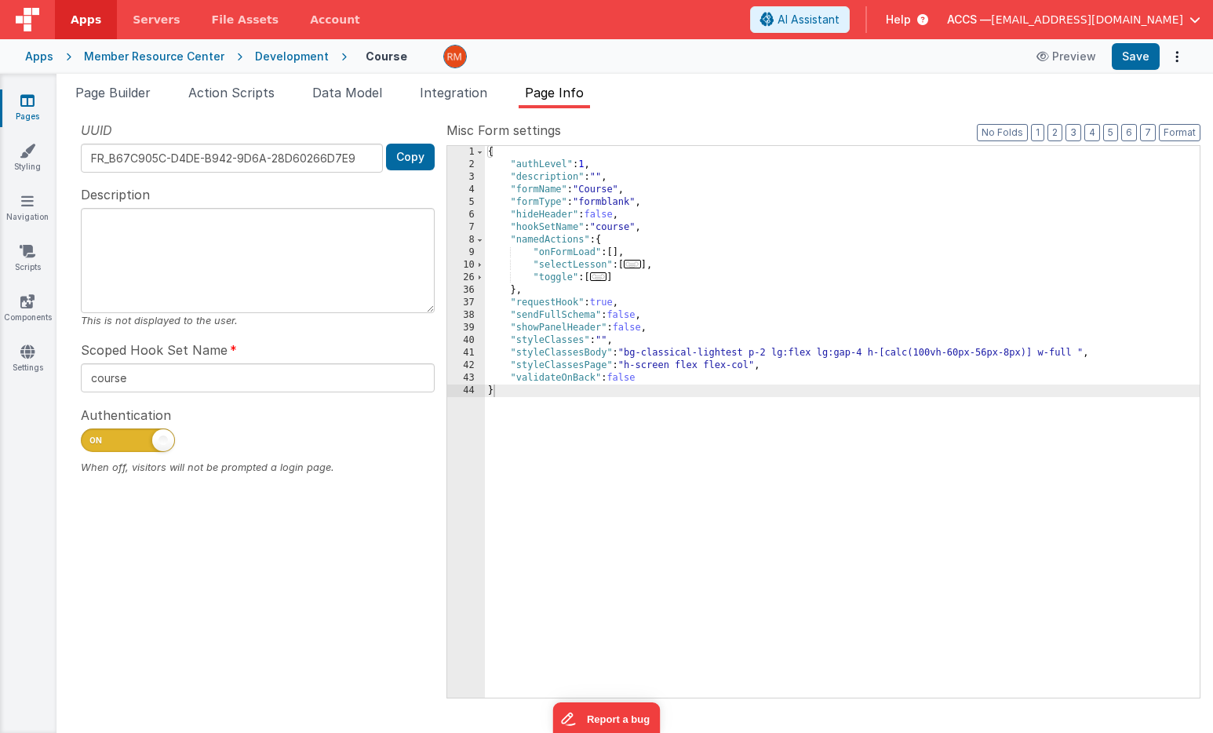
click at [747, 352] on div "{ "authLevel" : 1 , "description" : "" , "formName" : "Course" , "formType" : "…" at bounding box center [842, 434] width 715 height 577
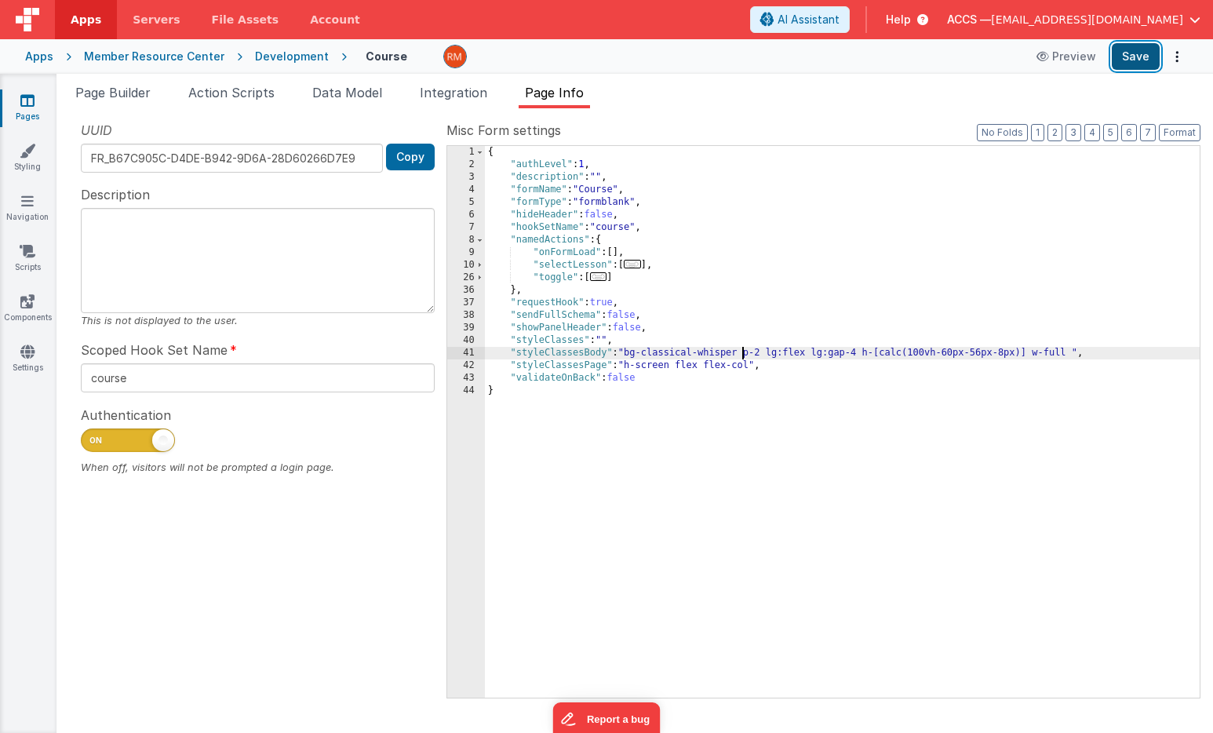
click at [1142, 56] on button "Save" at bounding box center [1135, 56] width 48 height 27
click at [131, 93] on span "Page Builder" at bounding box center [112, 93] width 75 height 16
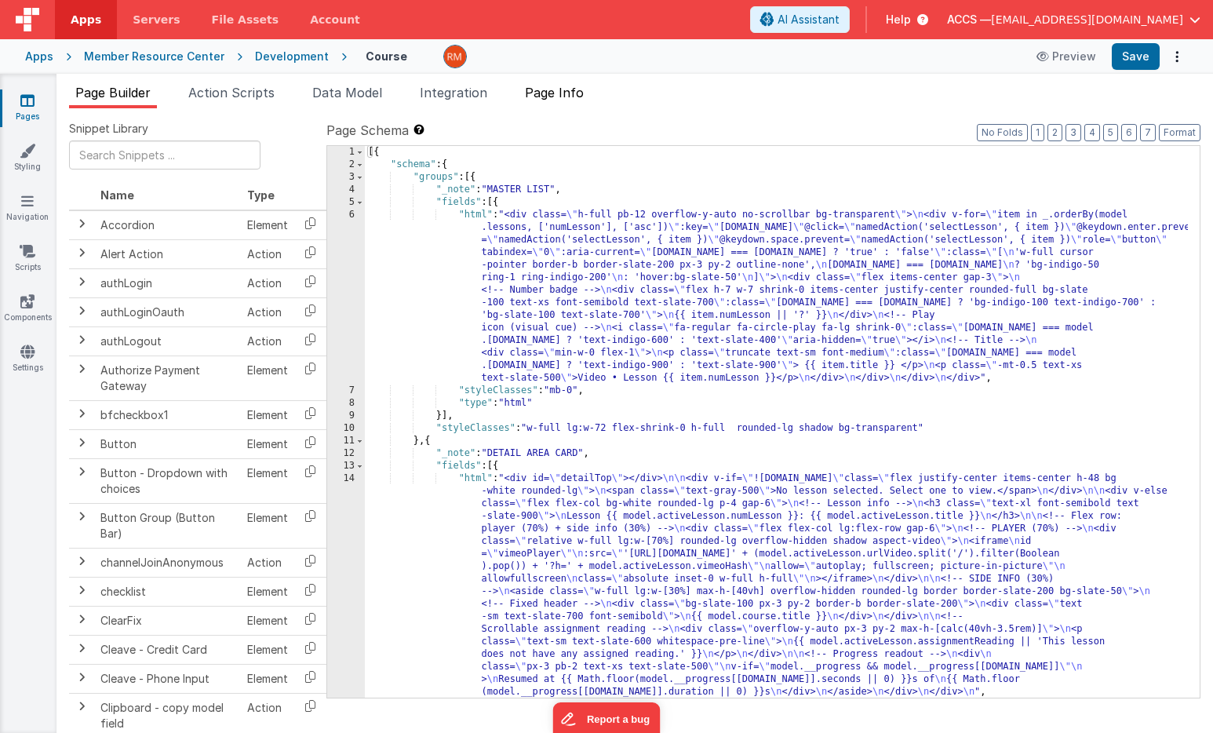
click at [539, 89] on span "Page Info" at bounding box center [554, 93] width 59 height 16
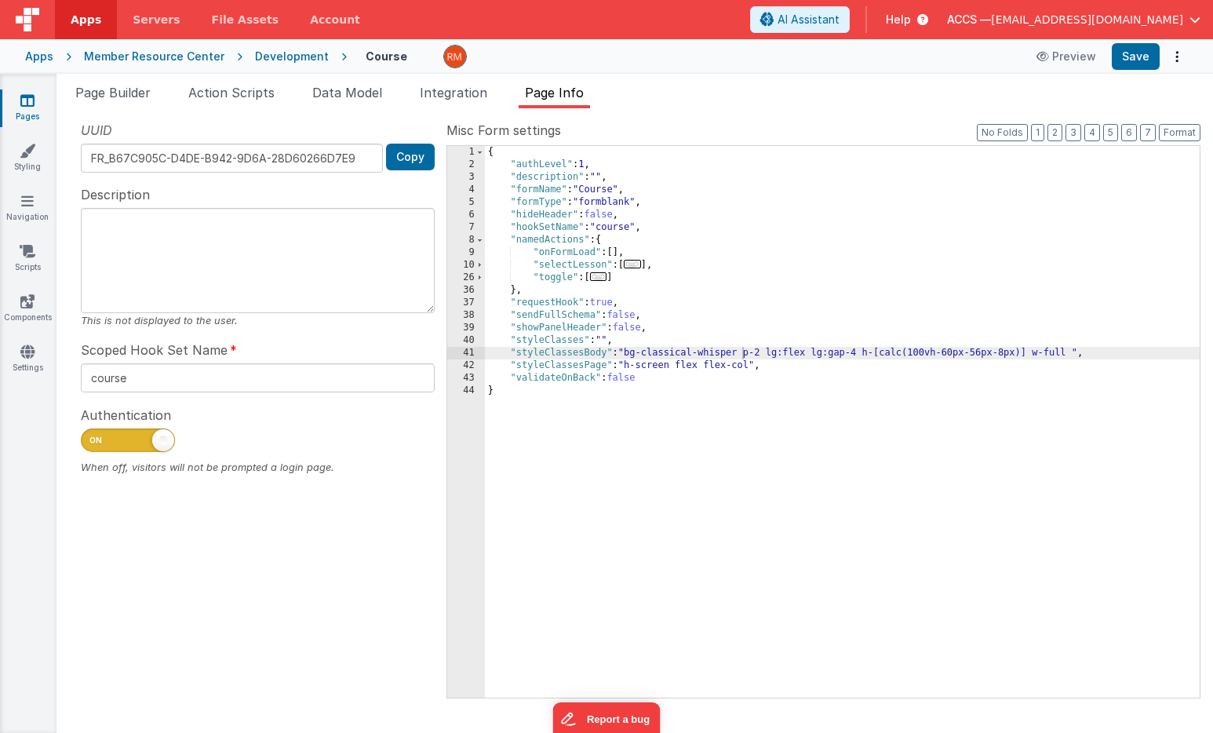
click at [40, 60] on div "Apps" at bounding box center [39, 57] width 28 height 16
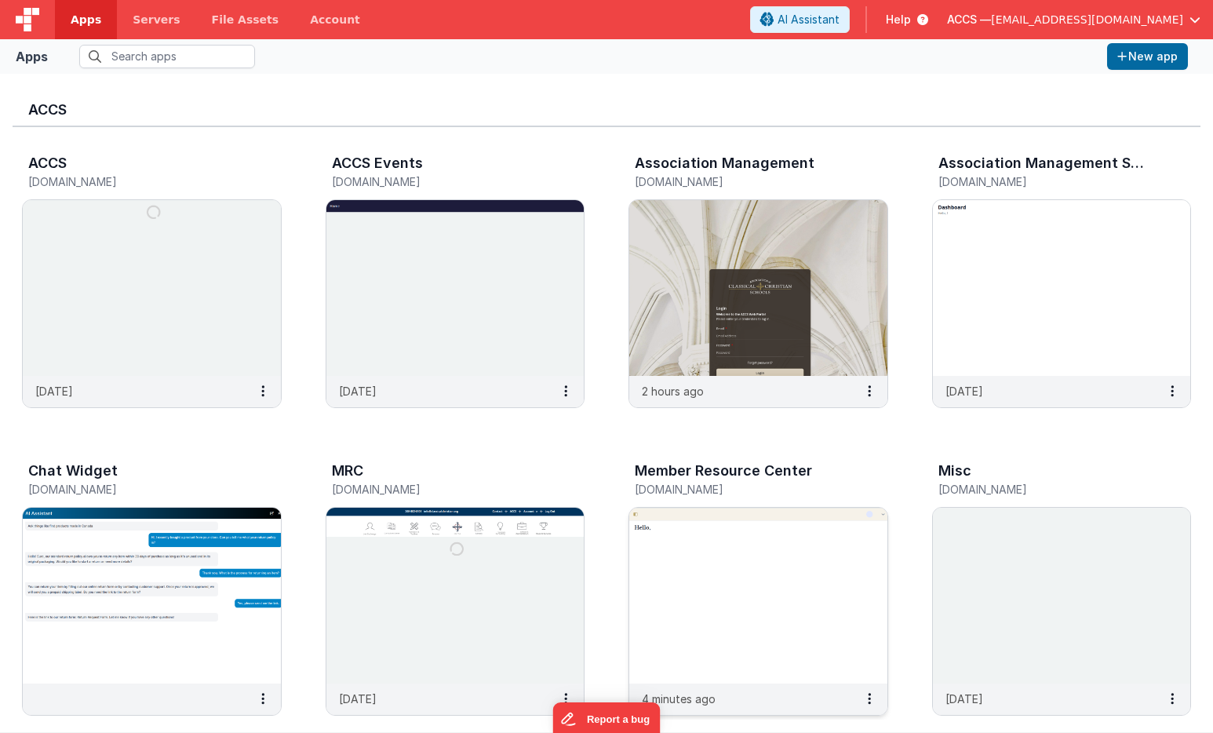
click at [724, 545] on img at bounding box center [758, 595] width 258 height 176
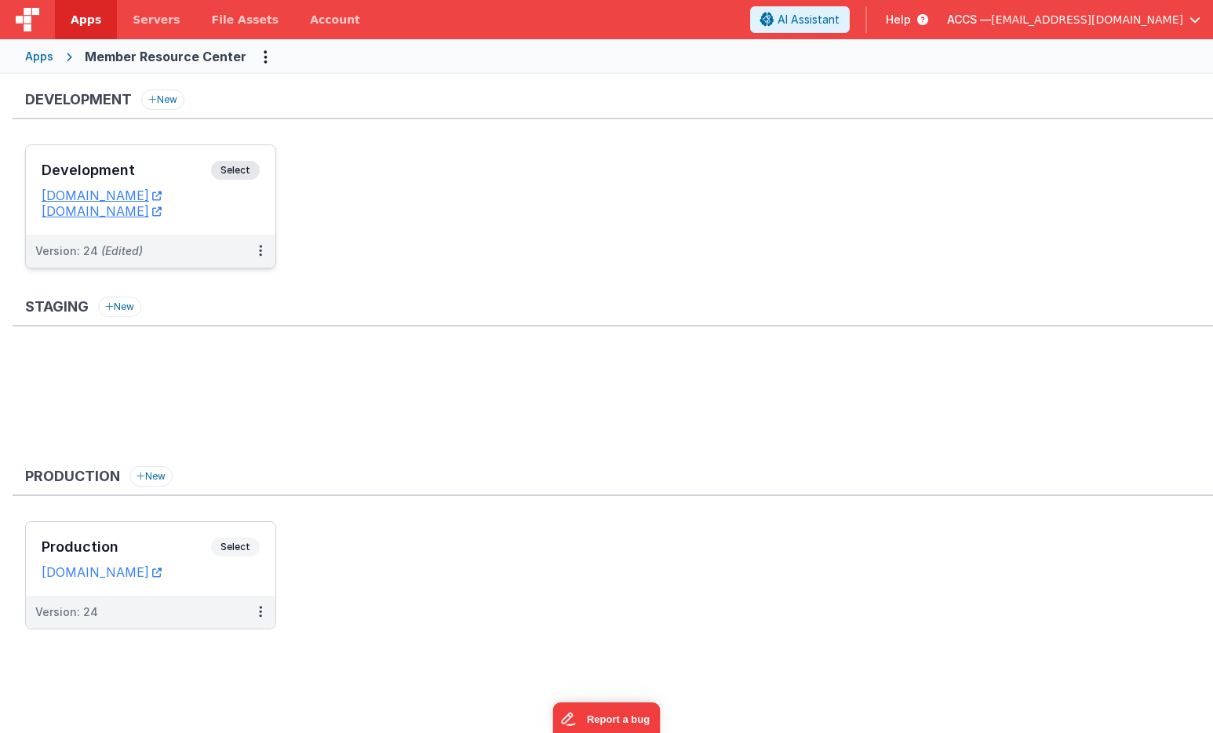
click at [195, 170] on h3 "Development" at bounding box center [126, 170] width 169 height 16
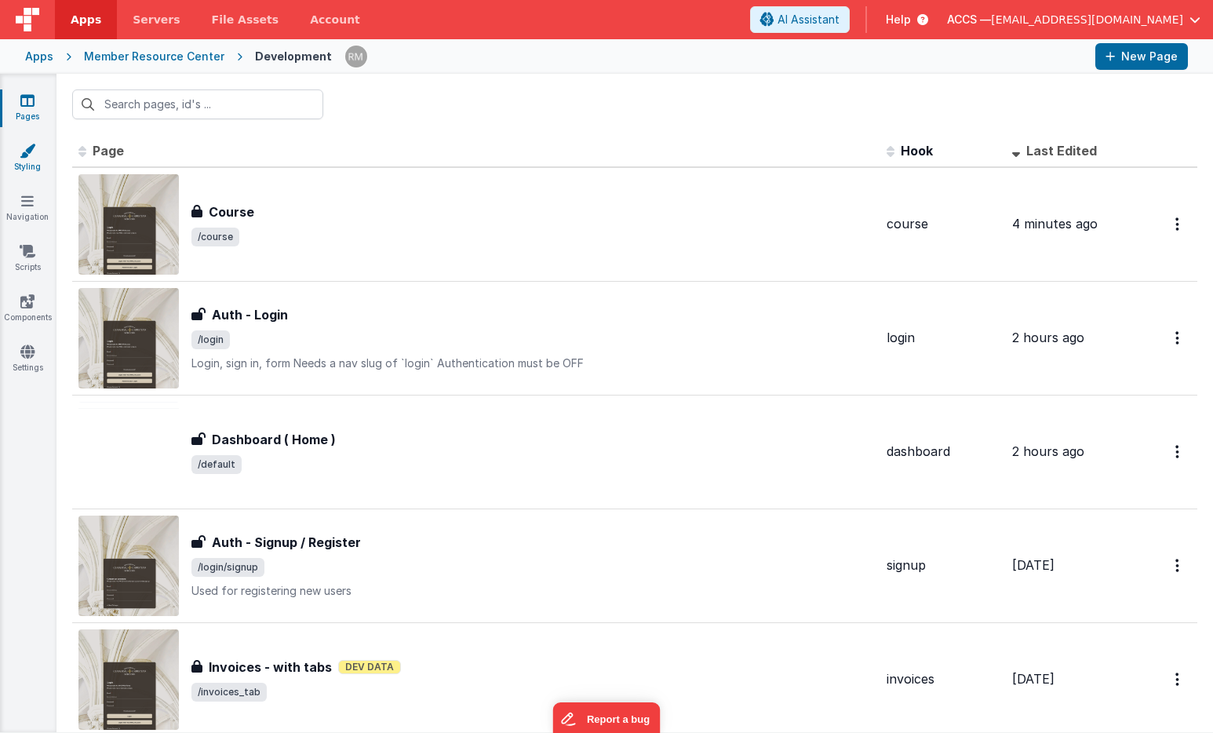
click at [22, 161] on link "Styling" at bounding box center [27, 158] width 56 height 31
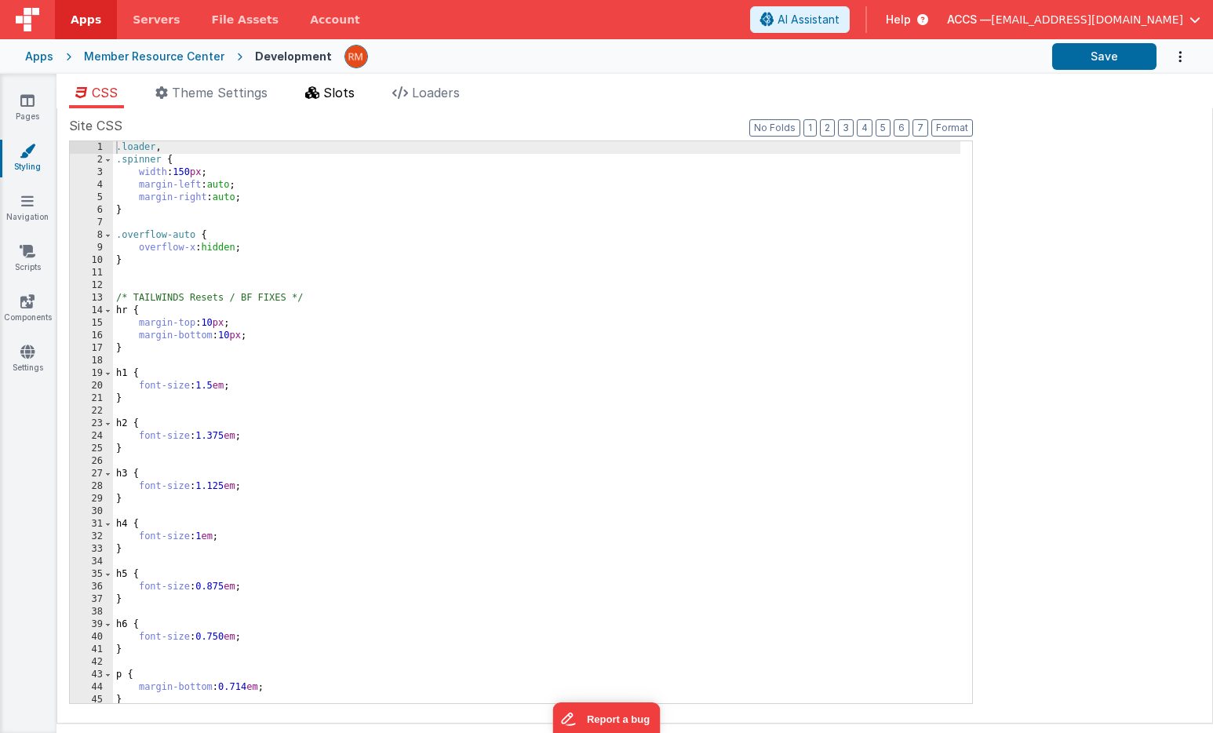
click at [333, 100] on li "Slots" at bounding box center [330, 95] width 62 height 25
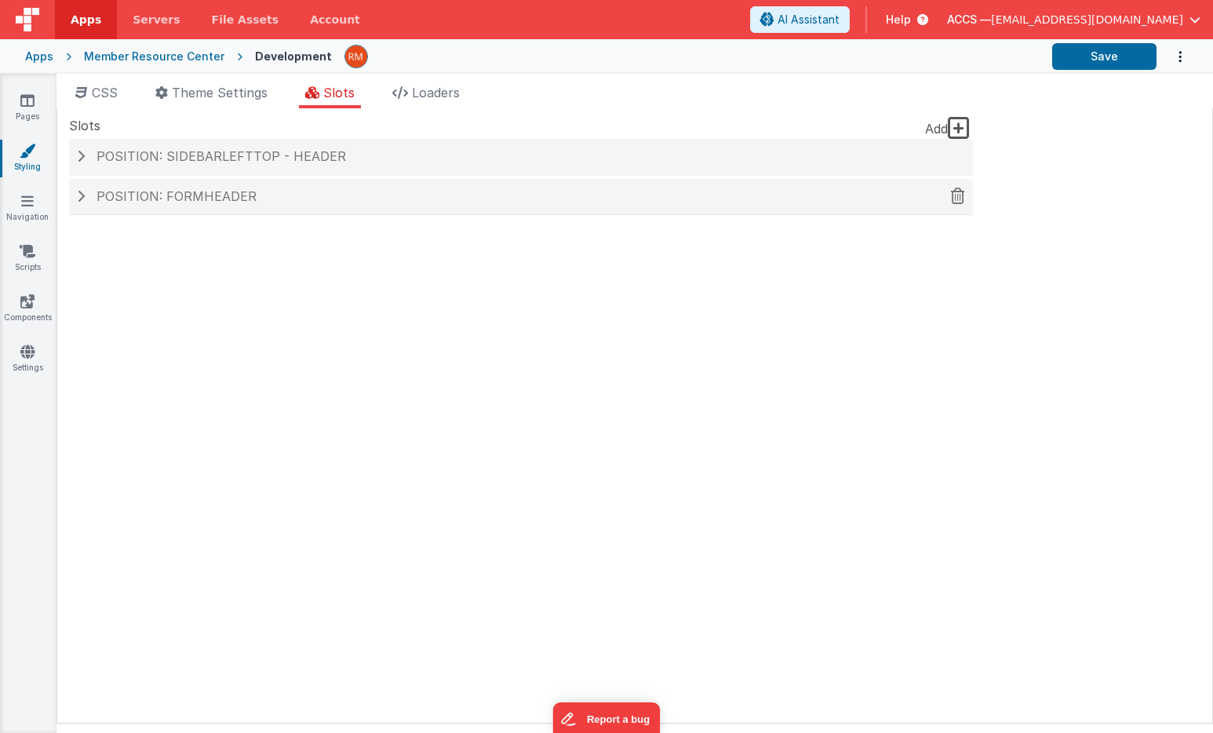
click at [275, 205] on div "Position: formHeader" at bounding box center [521, 197] width 904 height 36
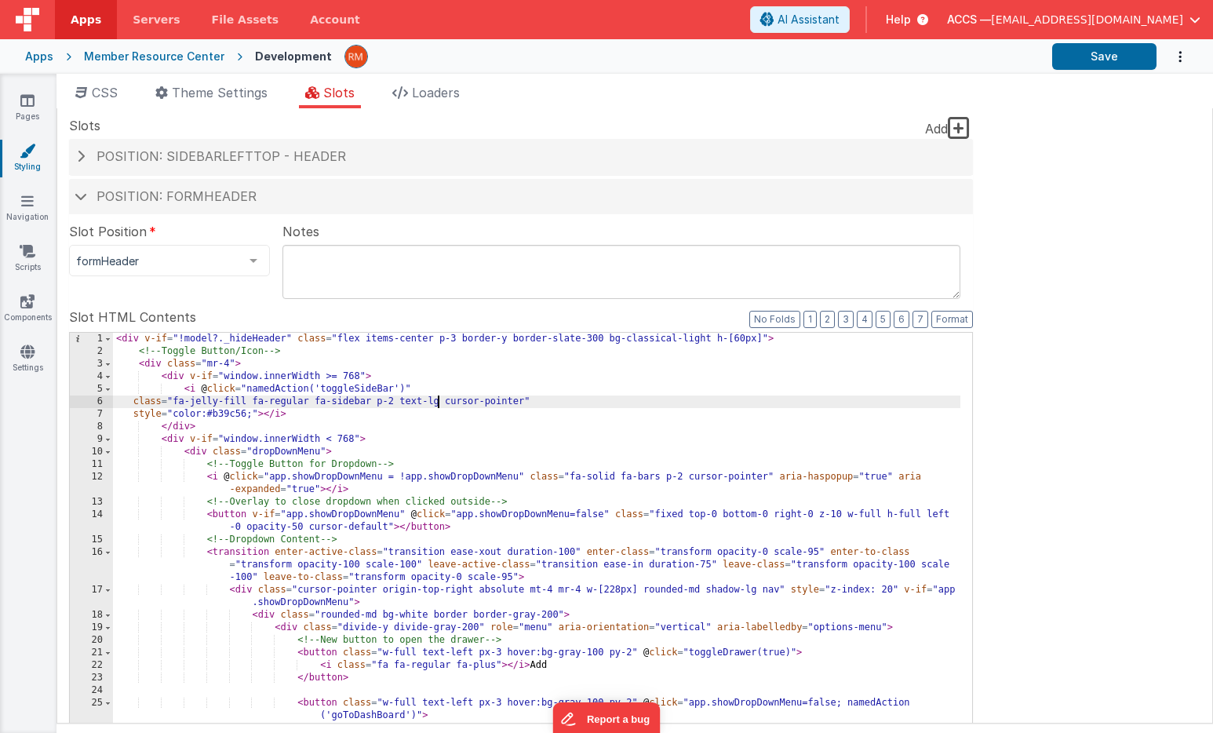
click at [436, 405] on div "< div v-if = "!model?._hideHeader" class = "flex items-center p-3 border-y bord…" at bounding box center [536, 606] width 847 height 546
click at [1107, 59] on button "Save" at bounding box center [1104, 56] width 104 height 27
drag, startPoint x: 376, startPoint y: 399, endPoint x: 176, endPoint y: 402, distance: 199.3
click at [176, 402] on div "< div v-if = "!model?._hideHeader" class = "flex items-center p-3 border-y bord…" at bounding box center [536, 606] width 847 height 546
click at [34, 349] on icon at bounding box center [27, 352] width 14 height 16
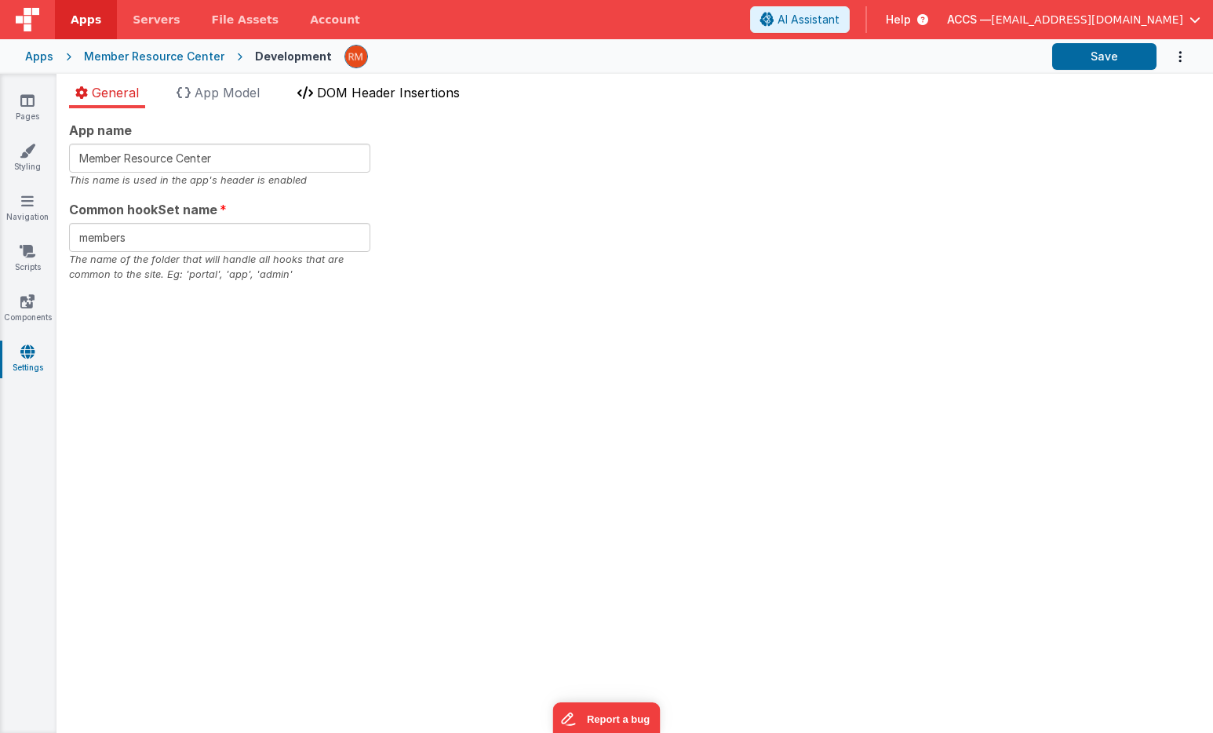
click at [333, 96] on span "DOM Header Insertions" at bounding box center [388, 93] width 143 height 16
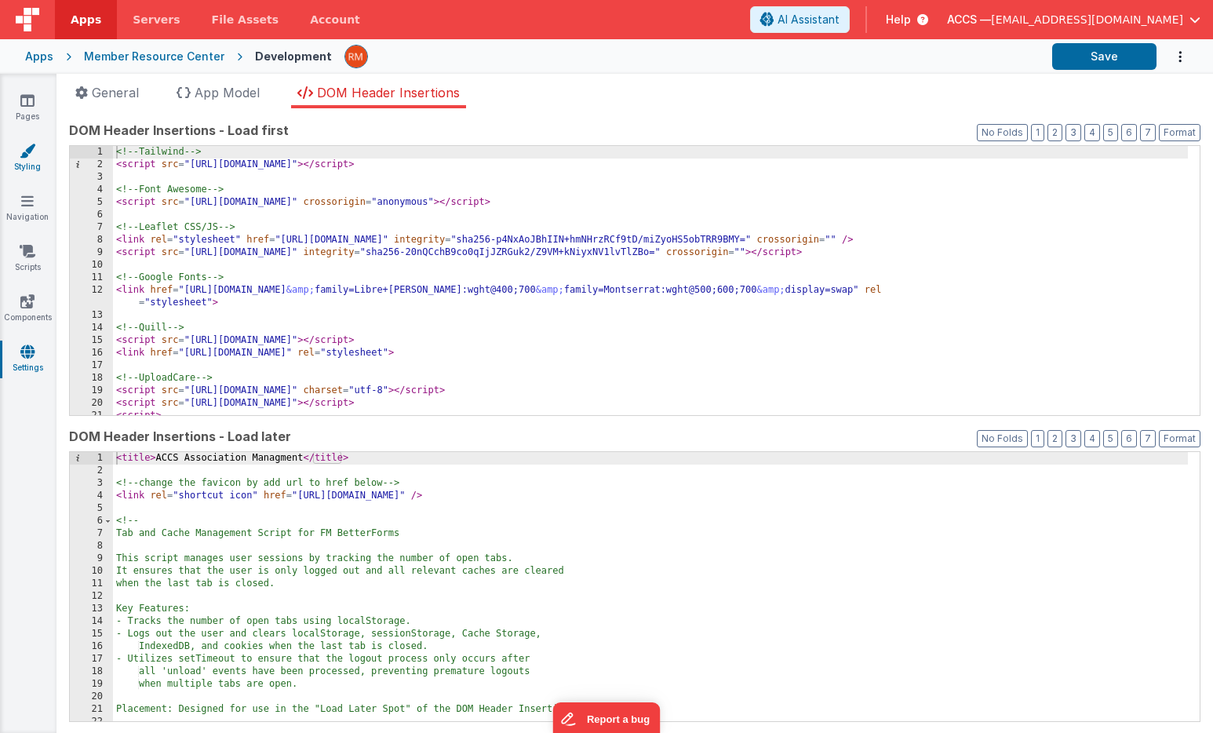
click at [29, 156] on icon at bounding box center [28, 151] width 16 height 16
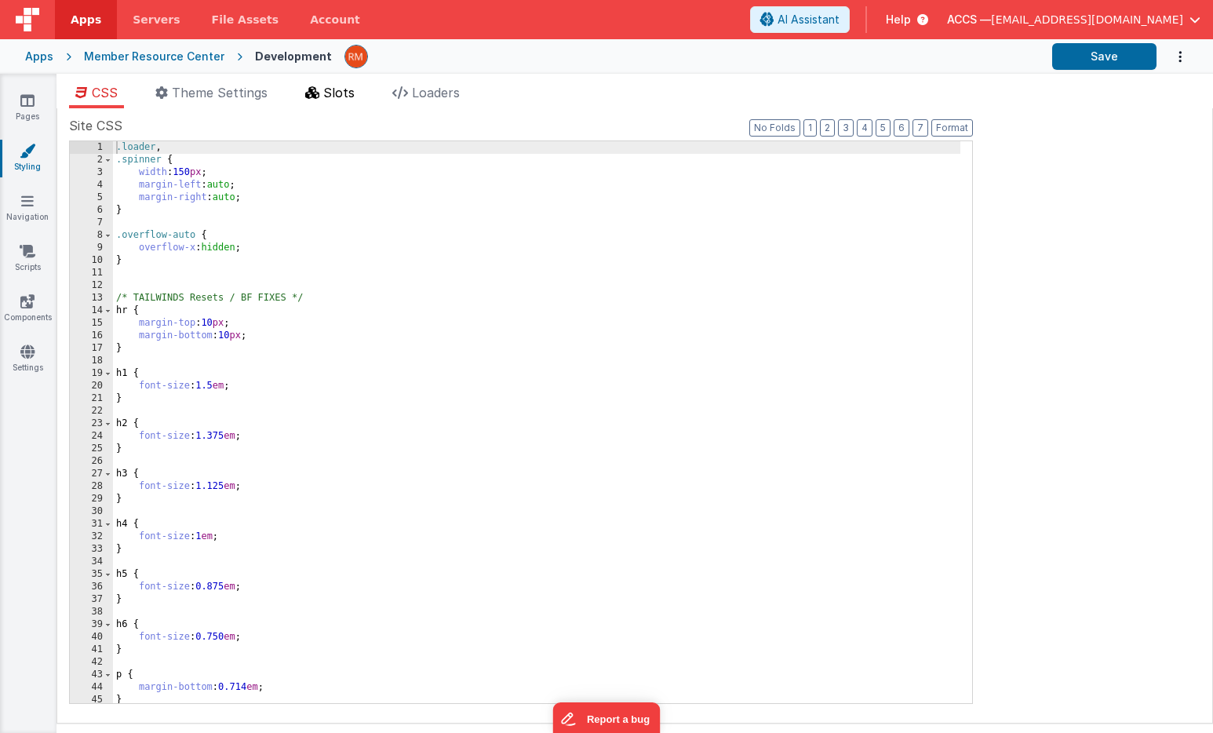
click at [308, 100] on li "Slots" at bounding box center [330, 95] width 62 height 25
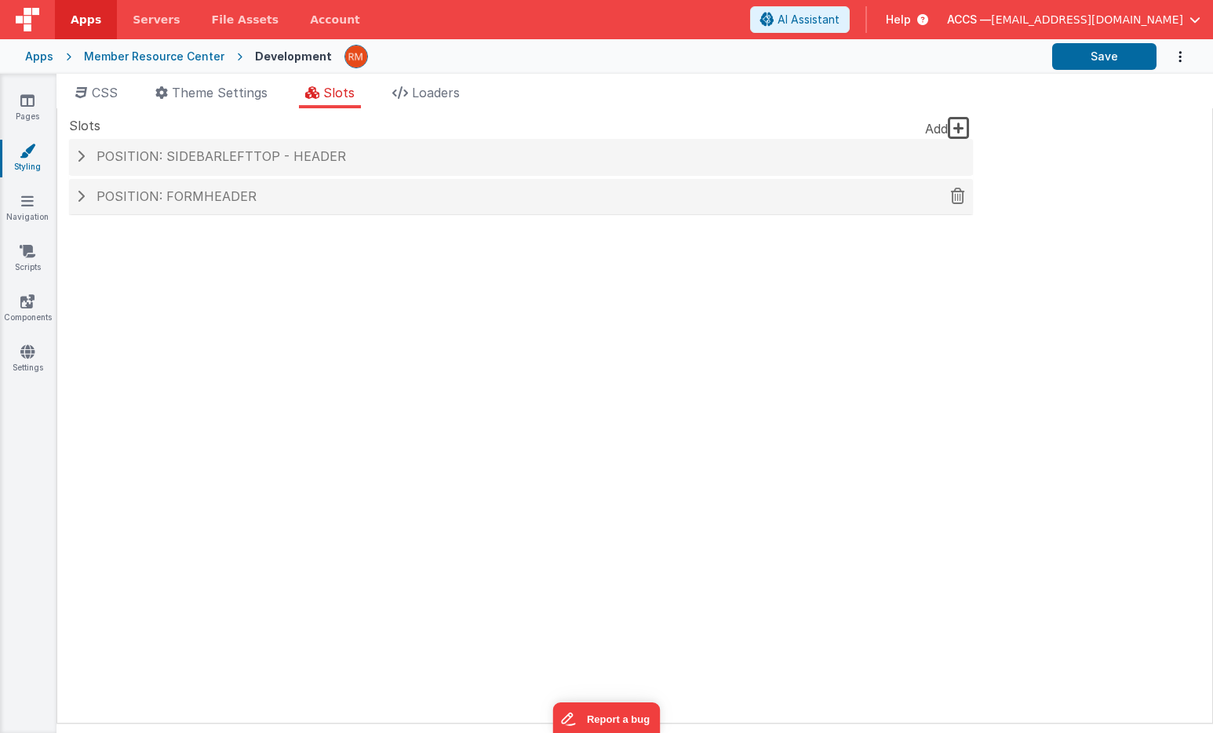
click at [241, 198] on span "Position: formHeader" at bounding box center [176, 196] width 160 height 16
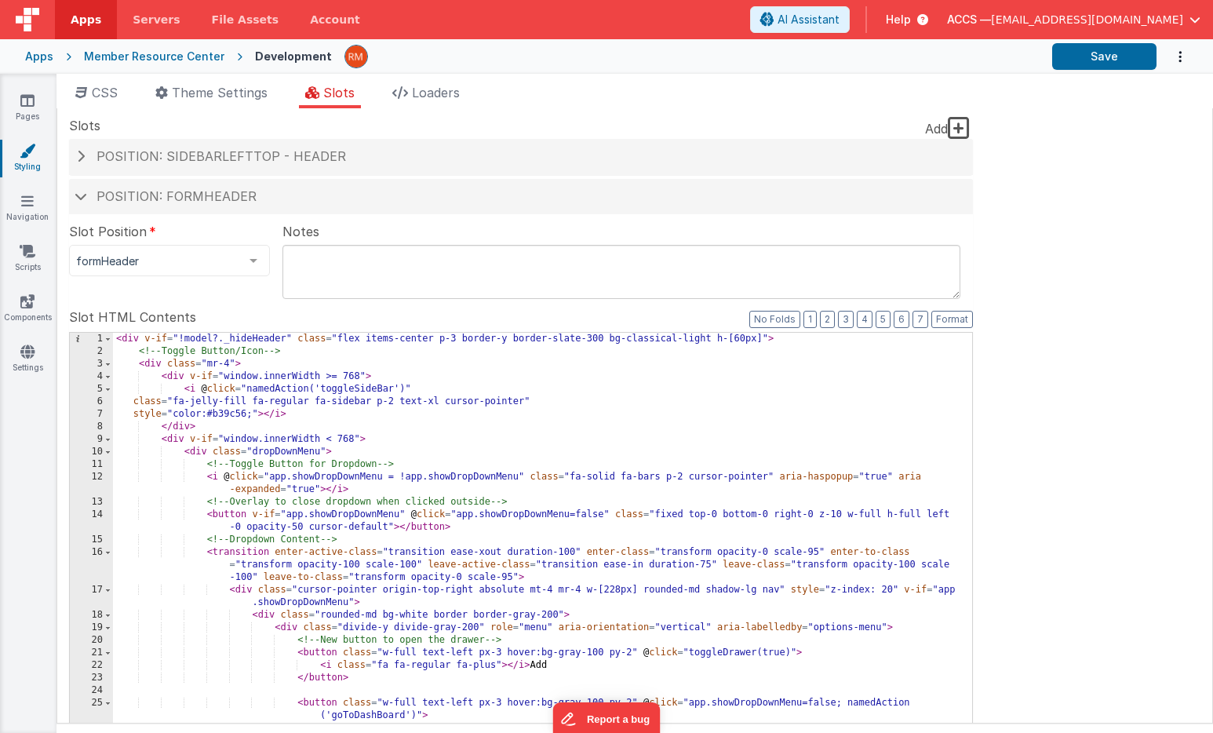
click at [442, 400] on div "< div v-if = "!model?._hideHeader" class = "flex items-center p-3 border-y bord…" at bounding box center [536, 606] width 847 height 546
paste textarea
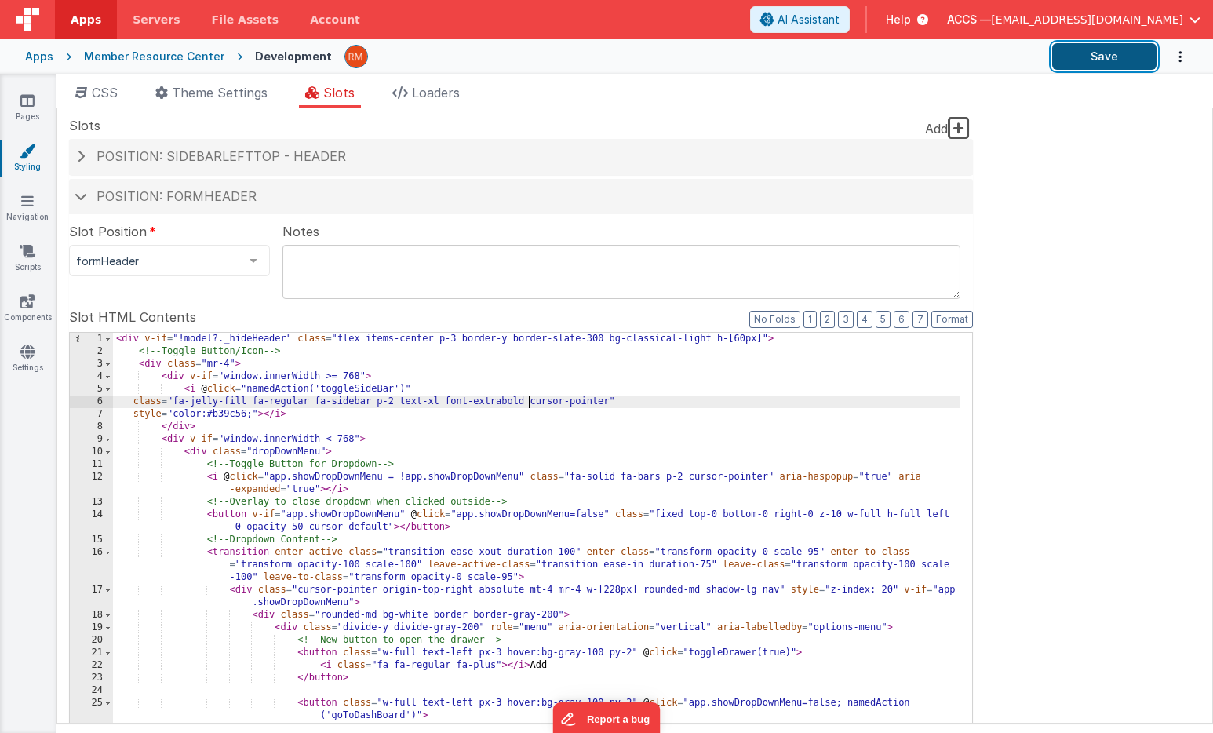
click at [1100, 55] on button "Save" at bounding box center [1104, 56] width 104 height 27
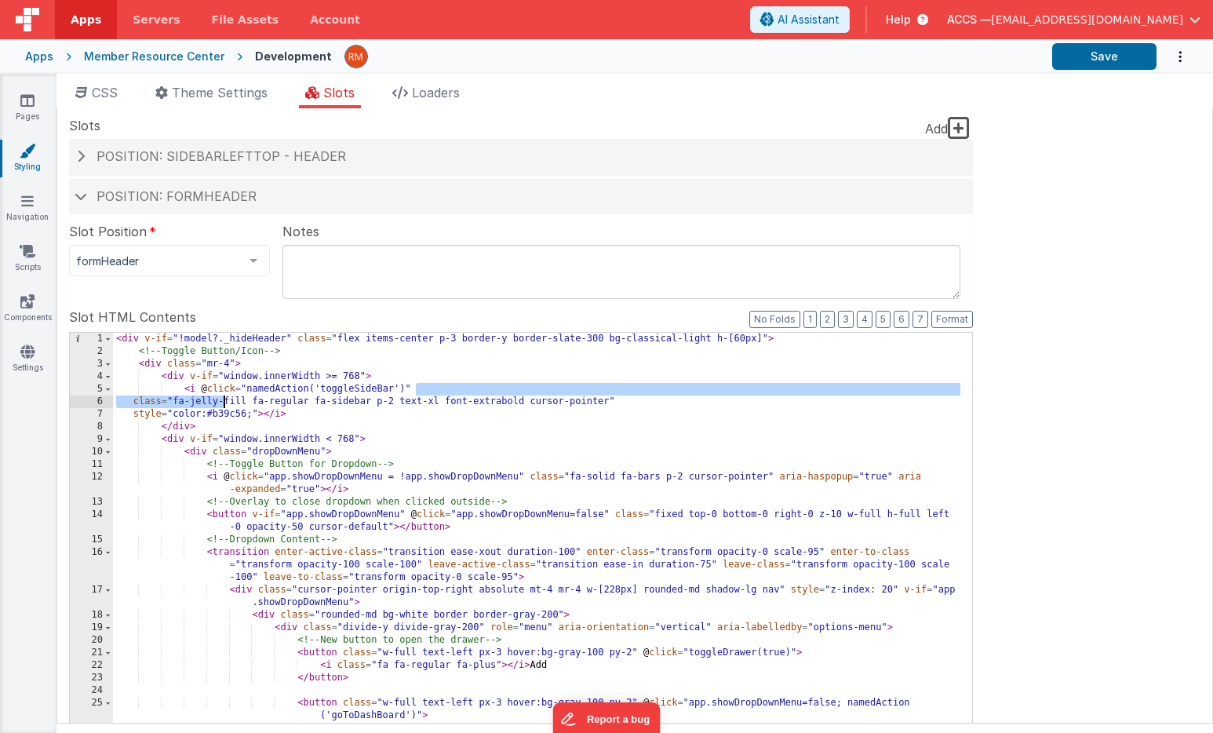
drag, startPoint x: 633, startPoint y: 394, endPoint x: 224, endPoint y: 407, distance: 409.7
click at [223, 407] on div "< div v-if = "!model?._hideHeader" class = "flex items-center p-3 border-y bord…" at bounding box center [536, 606] width 847 height 546
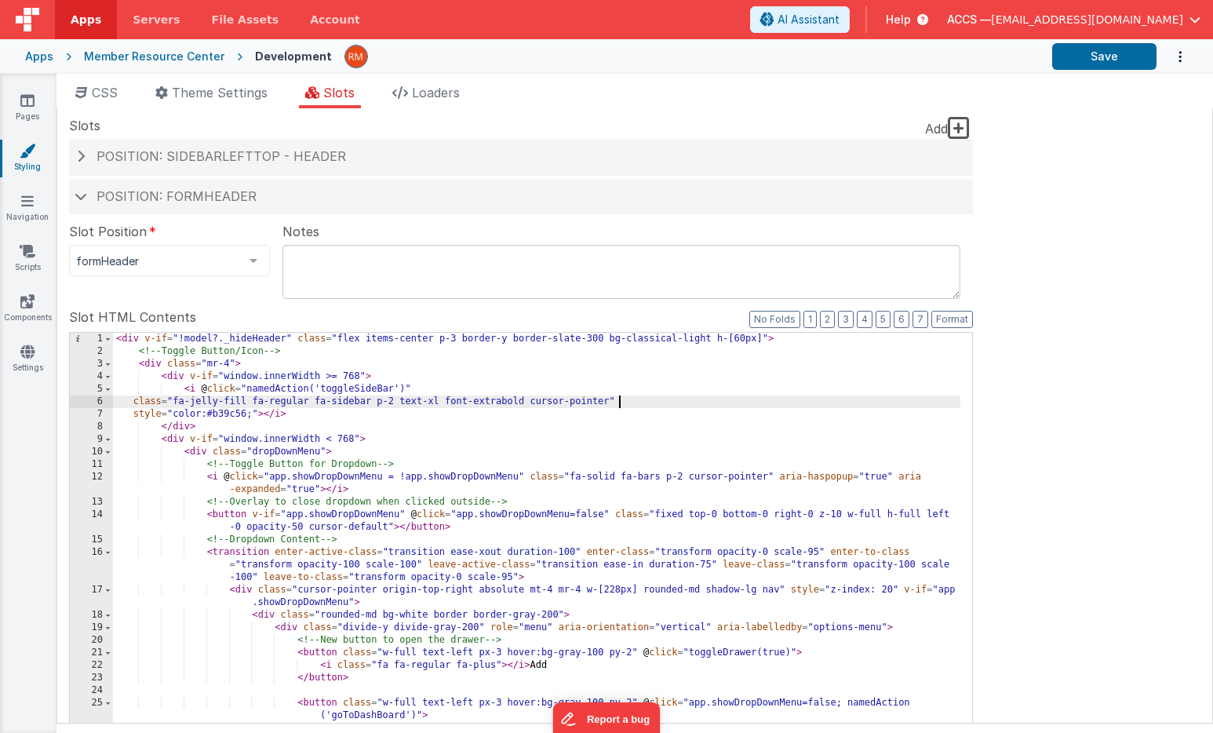
click at [623, 399] on div "< div v-if = "!model?._hideHeader" class = "flex items-center p-3 border-y bord…" at bounding box center [536, 606] width 847 height 546
drag, startPoint x: 633, startPoint y: 407, endPoint x: 134, endPoint y: 404, distance: 498.9
click at [134, 403] on div "< div v-if = "!model?._hideHeader" class = "flex items-center p-3 border-y bord…" at bounding box center [536, 606] width 847 height 546
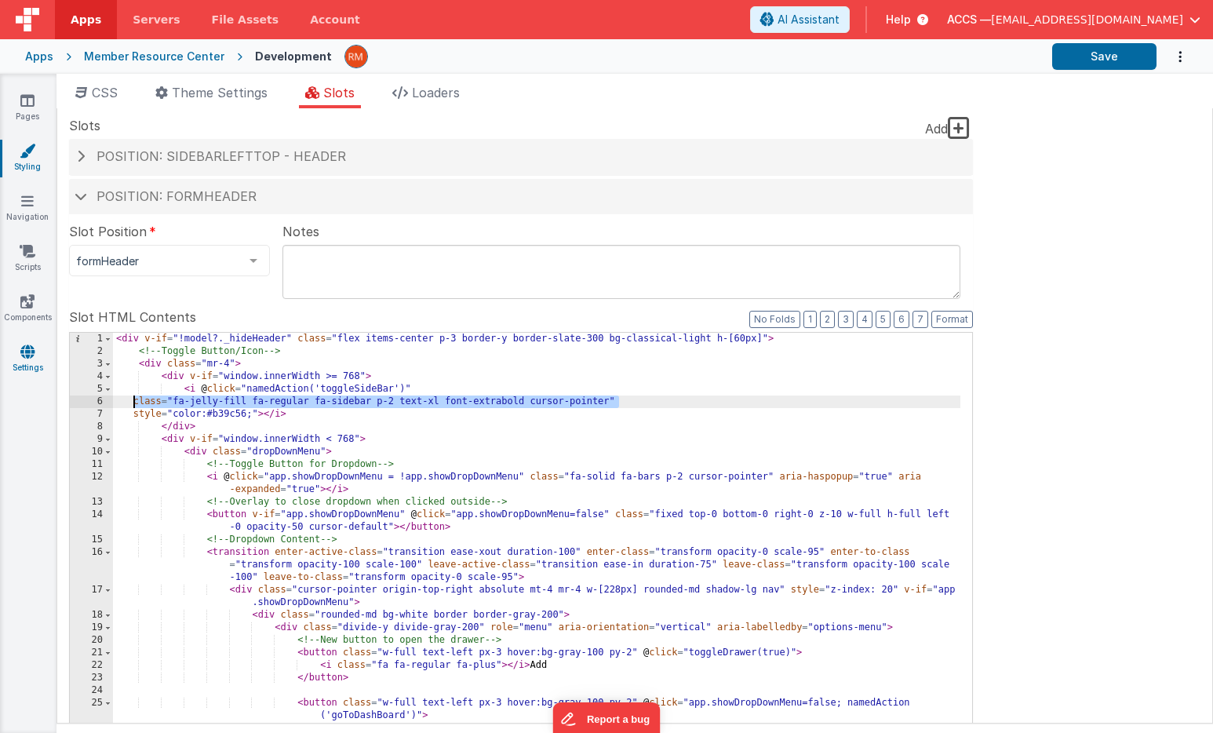
click at [29, 355] on icon at bounding box center [27, 352] width 14 height 16
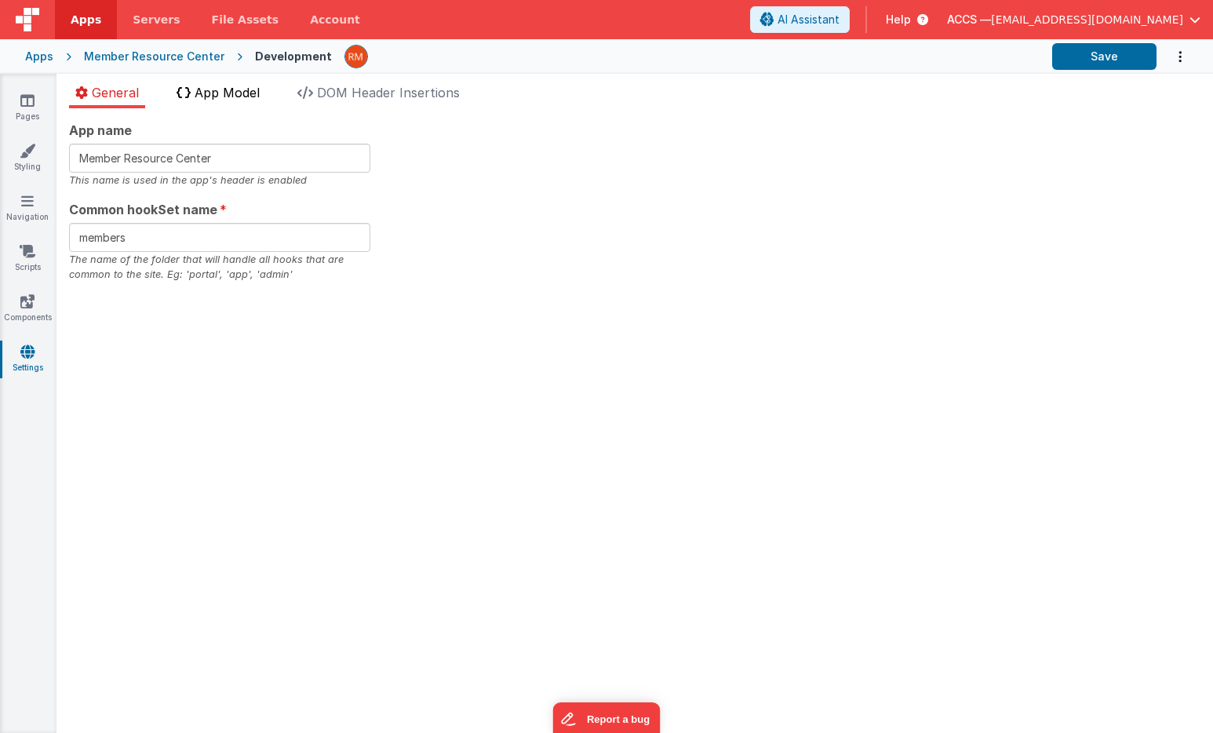
click at [255, 97] on span "App Model" at bounding box center [227, 93] width 65 height 16
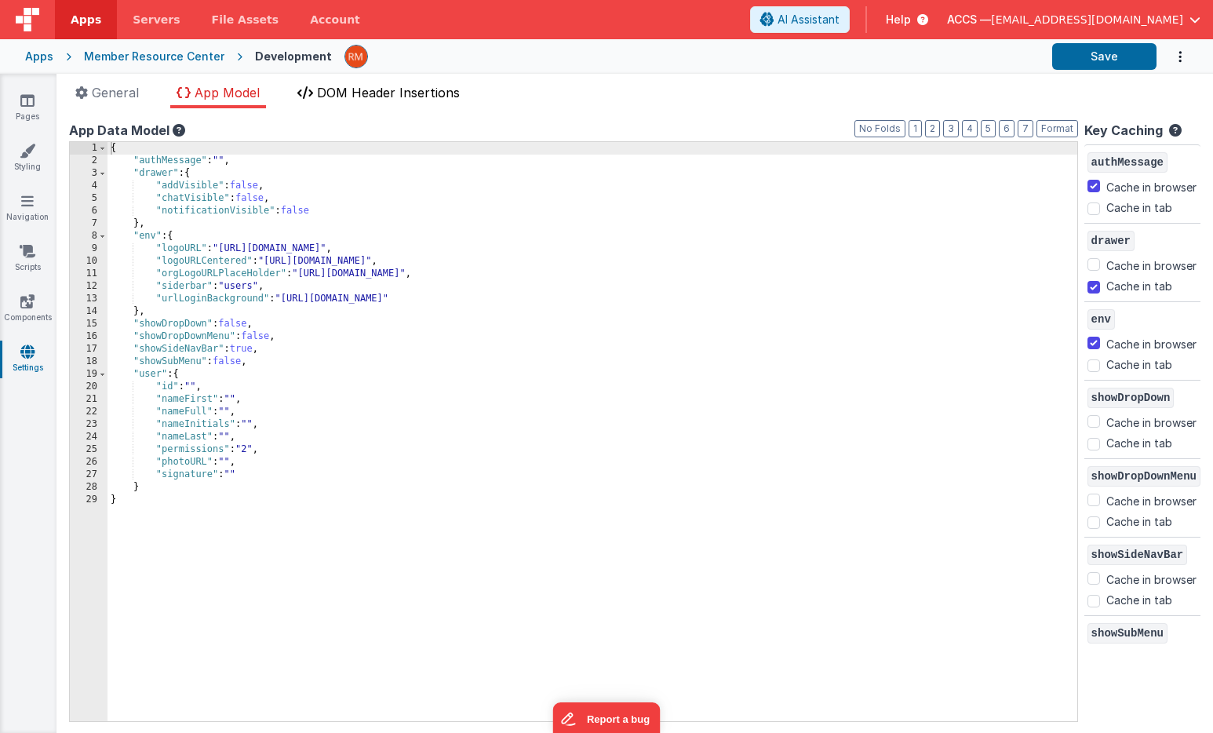
click at [351, 101] on li "DOM Header Insertions" at bounding box center [378, 95] width 175 height 25
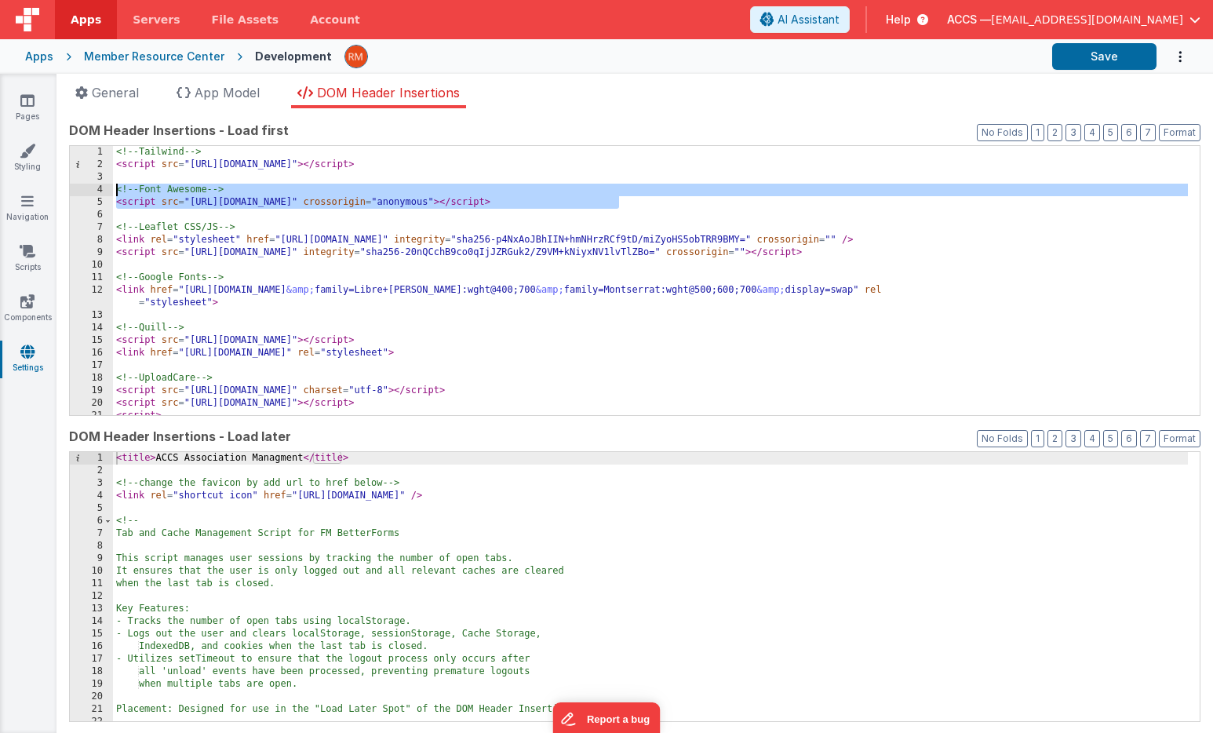
drag, startPoint x: 659, startPoint y: 202, endPoint x: 28, endPoint y: 188, distance: 630.8
click at [28, 188] on section "Pages Styling Navigation Scripts Components Settings General App Model DOM Head…" at bounding box center [606, 403] width 1213 height 659
click at [613, 206] on div "<!-- Tailwind --> < script src = "https://cdn.tailwindcss.com" > </ script > <!…" at bounding box center [650, 293] width 1075 height 294
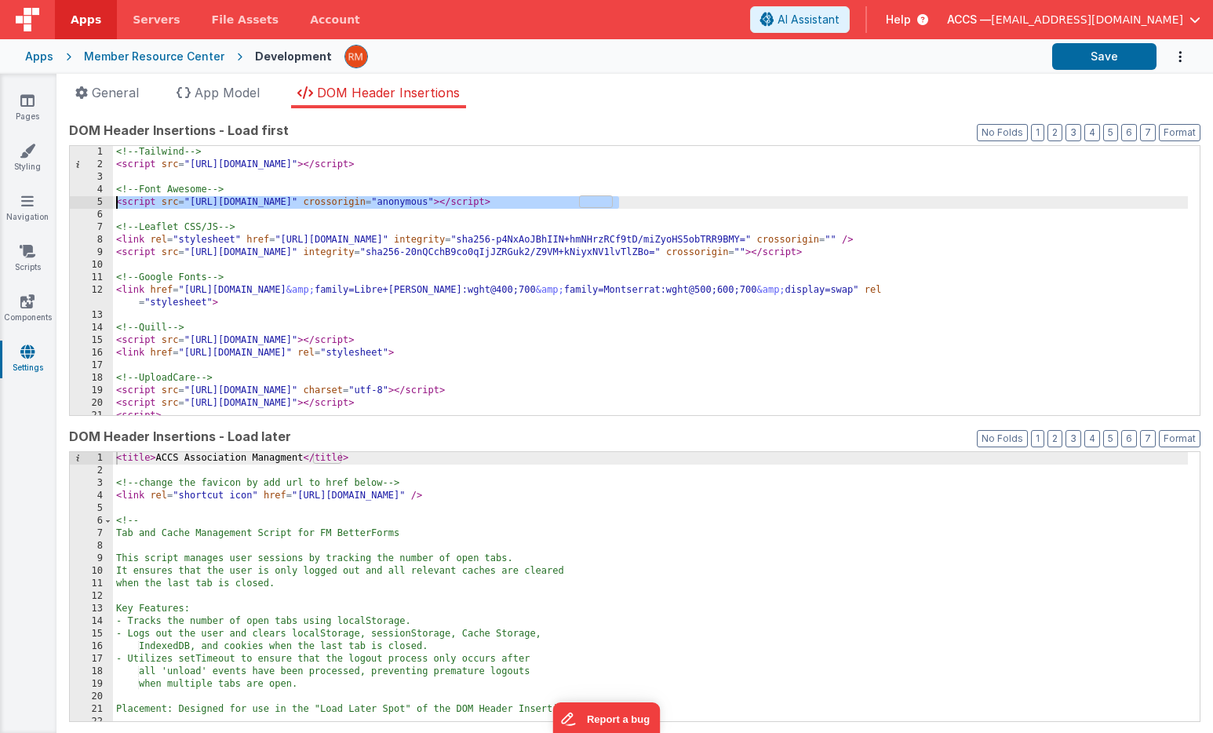
drag, startPoint x: 638, startPoint y: 207, endPoint x: 109, endPoint y: 202, distance: 528.7
click at [109, 202] on div "1 2 3 4 5 6 7 8 9 10 11 12 13 14 15 16 17 18 19 20 21 22 <!-- Tailwind --> < sc…" at bounding box center [634, 280] width 1131 height 271
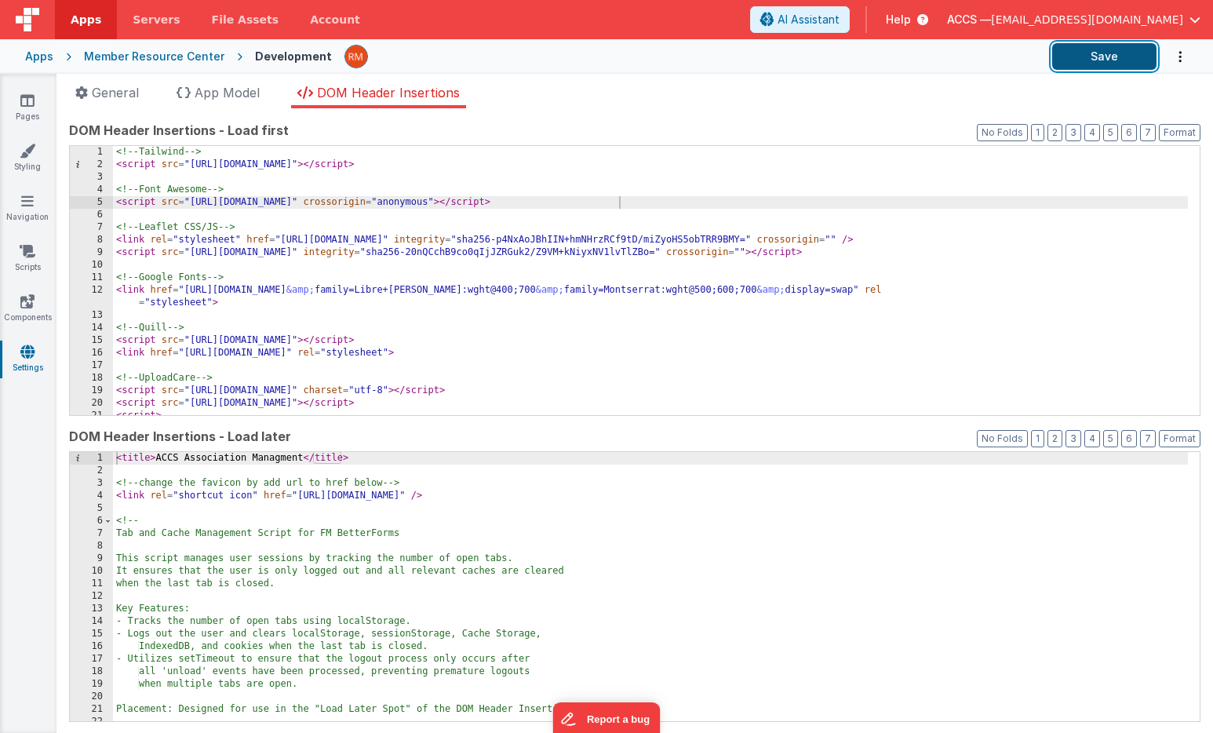
click at [1082, 60] on button "Save" at bounding box center [1104, 56] width 104 height 27
click at [303, 220] on div "<!-- Tailwind --> < script src = "[URL][DOMAIN_NAME]" > </ script > <!-- Font A…" at bounding box center [650, 293] width 1075 height 294
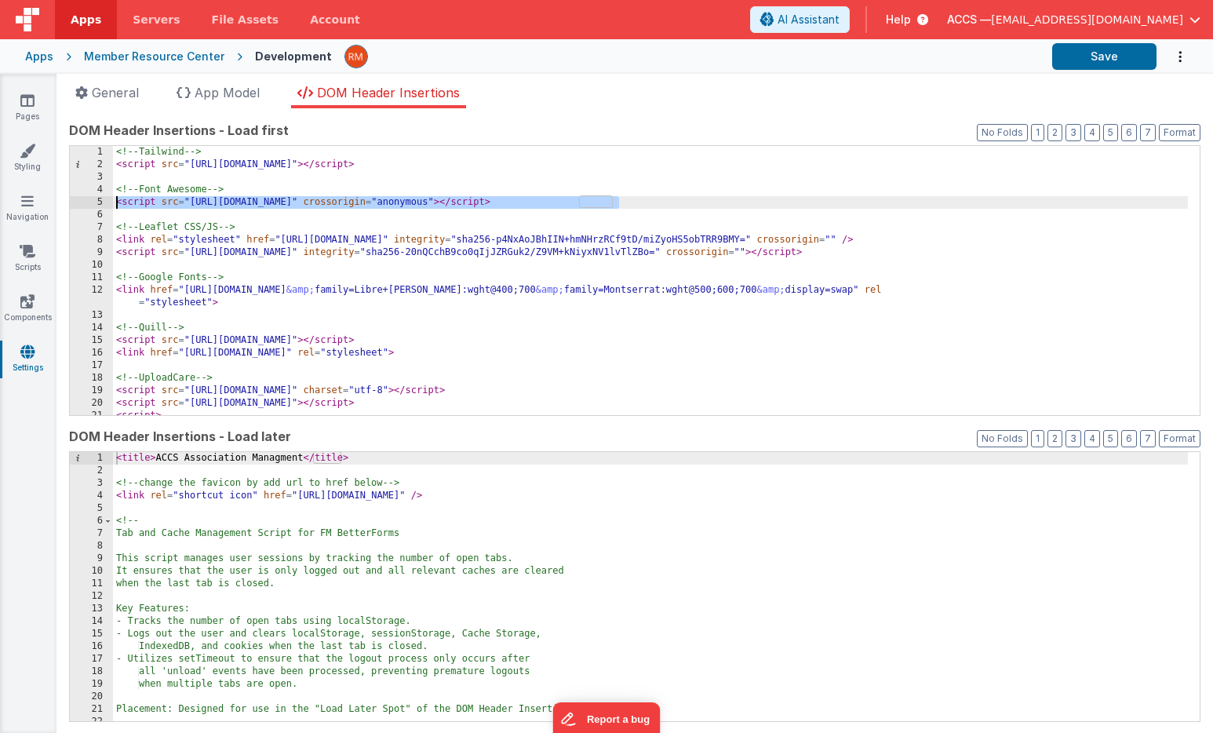
drag, startPoint x: 633, startPoint y: 205, endPoint x: 111, endPoint y: 199, distance: 521.6
click at [111, 199] on div "1 2 3 4 5 6 7 8 9 10 11 12 13 14 15 16 17 18 19 20 21 22 <!-- Tailwind --> < sc…" at bounding box center [634, 280] width 1131 height 271
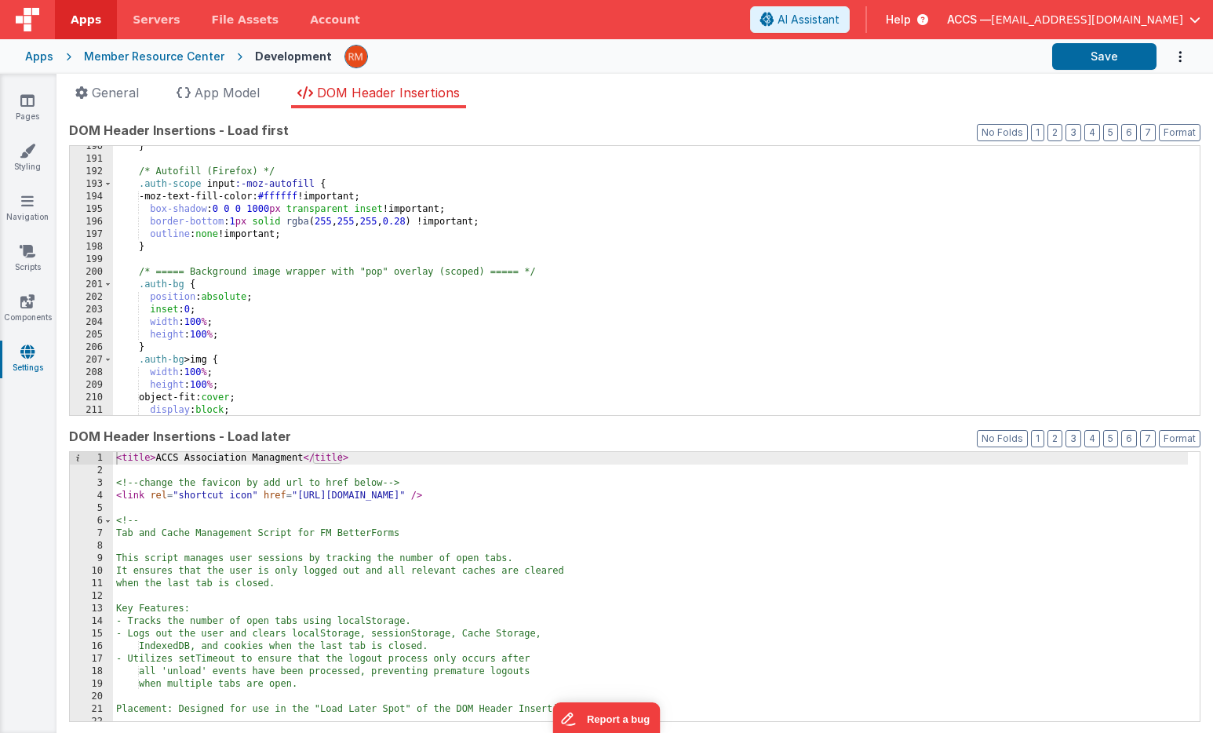
scroll to position [2768, 0]
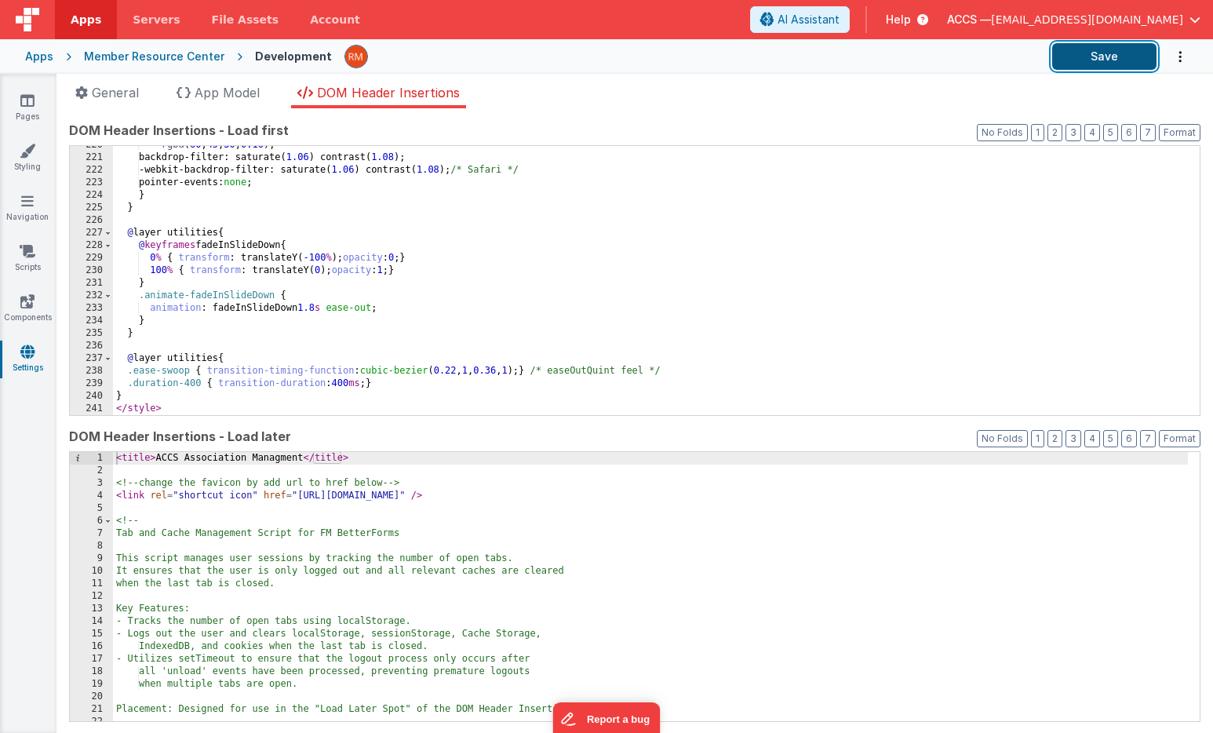
click at [1100, 58] on button "Save" at bounding box center [1104, 56] width 104 height 27
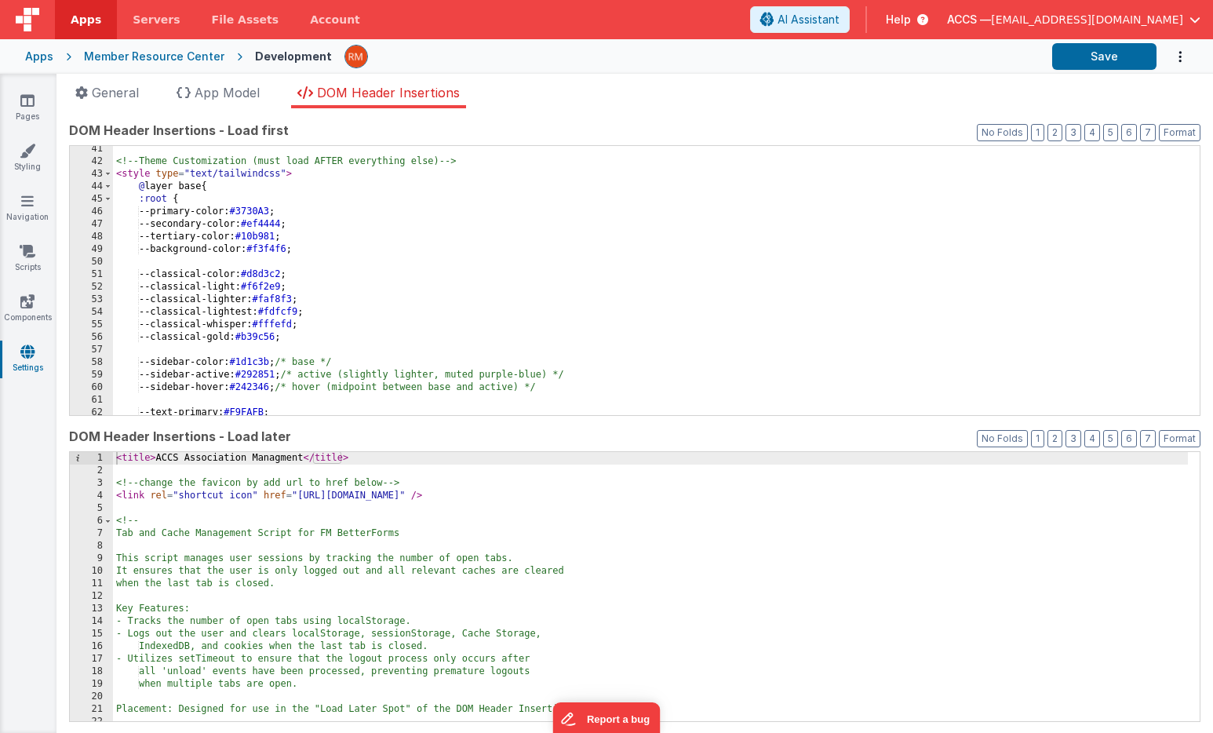
scroll to position [0, 0]
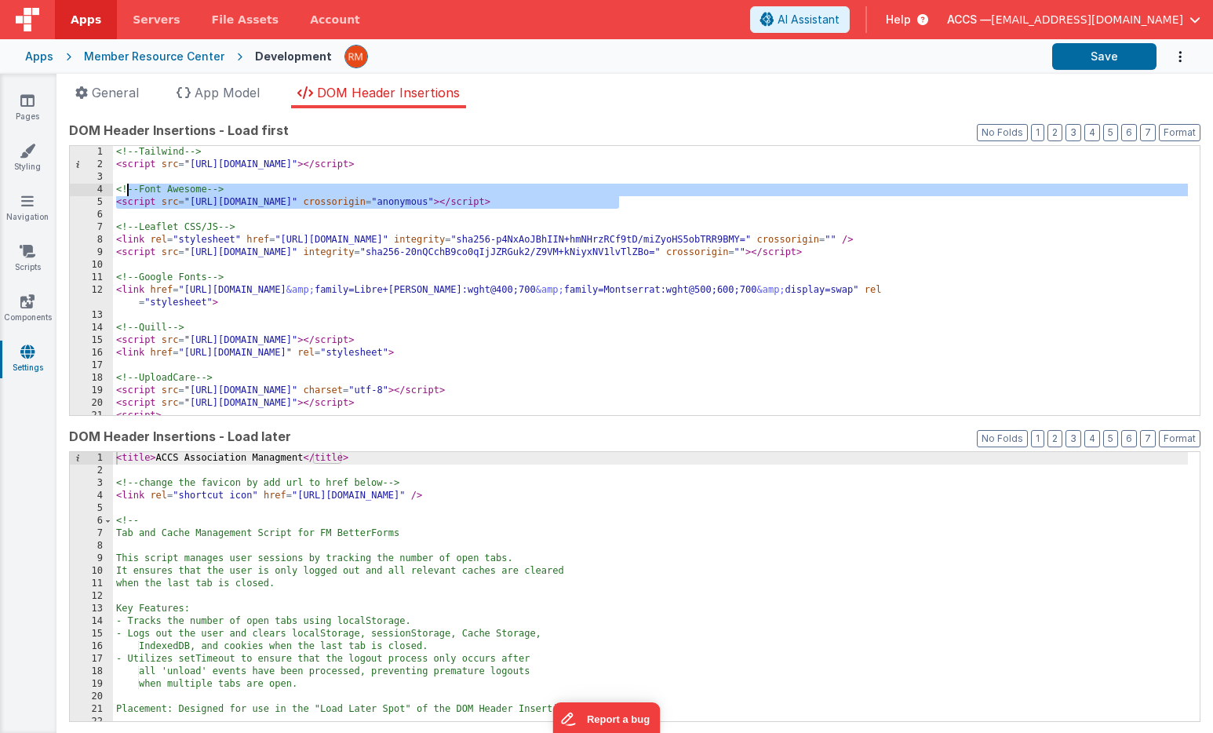
drag, startPoint x: 634, startPoint y: 202, endPoint x: 125, endPoint y: 188, distance: 508.5
click at [125, 187] on div "<!-- Tailwind --> < script src = "[URL][DOMAIN_NAME]" > </ script > <!-- Font A…" at bounding box center [650, 293] width 1075 height 294
click at [627, 200] on div "<!-- Tailwind --> < script src = "[URL][DOMAIN_NAME]" > </ script > <!-- Font A…" at bounding box center [650, 293] width 1075 height 294
drag, startPoint x: 635, startPoint y: 202, endPoint x: 73, endPoint y: 194, distance: 561.7
click at [73, 194] on div "1 2 3 4 5 6 7 8 9 10 11 12 13 14 15 16 17 18 19 20 21 22 <!-- Tailwind --> < sc…" at bounding box center [634, 280] width 1131 height 271
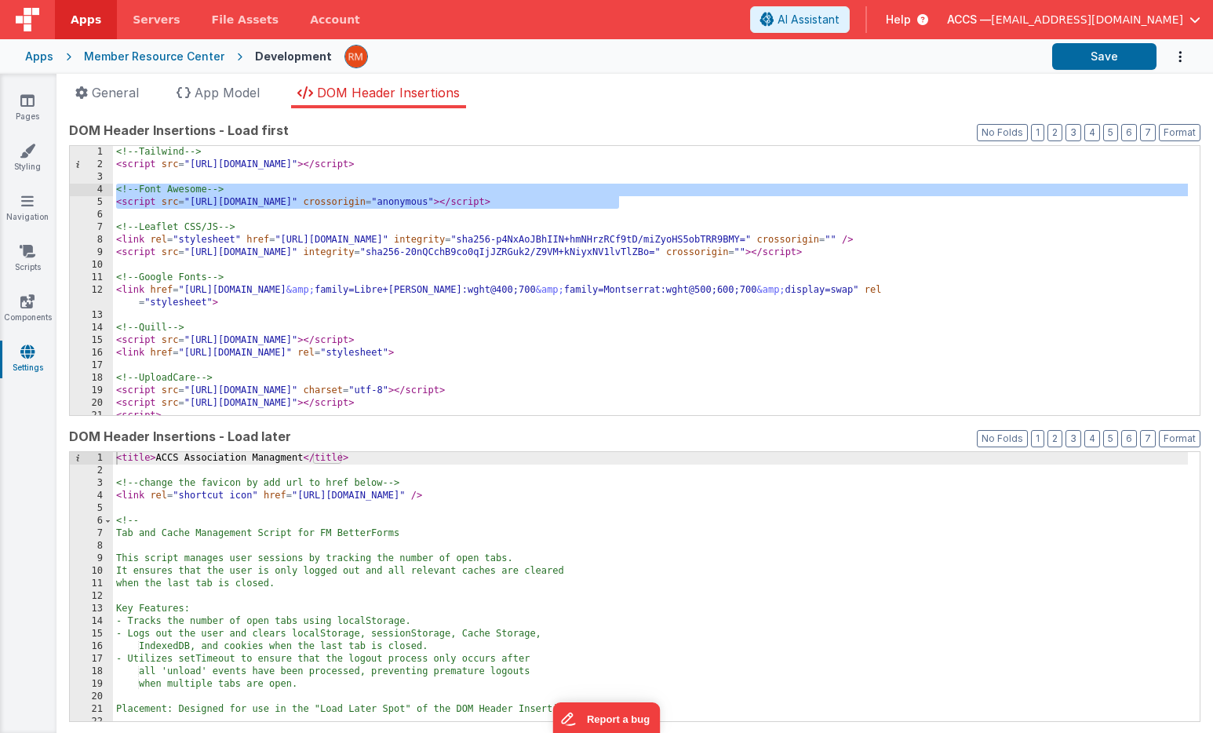
click at [801, 494] on div "< title > ACCS Association Managment </ title > <!-- change the favicon by add …" at bounding box center [650, 599] width 1075 height 294
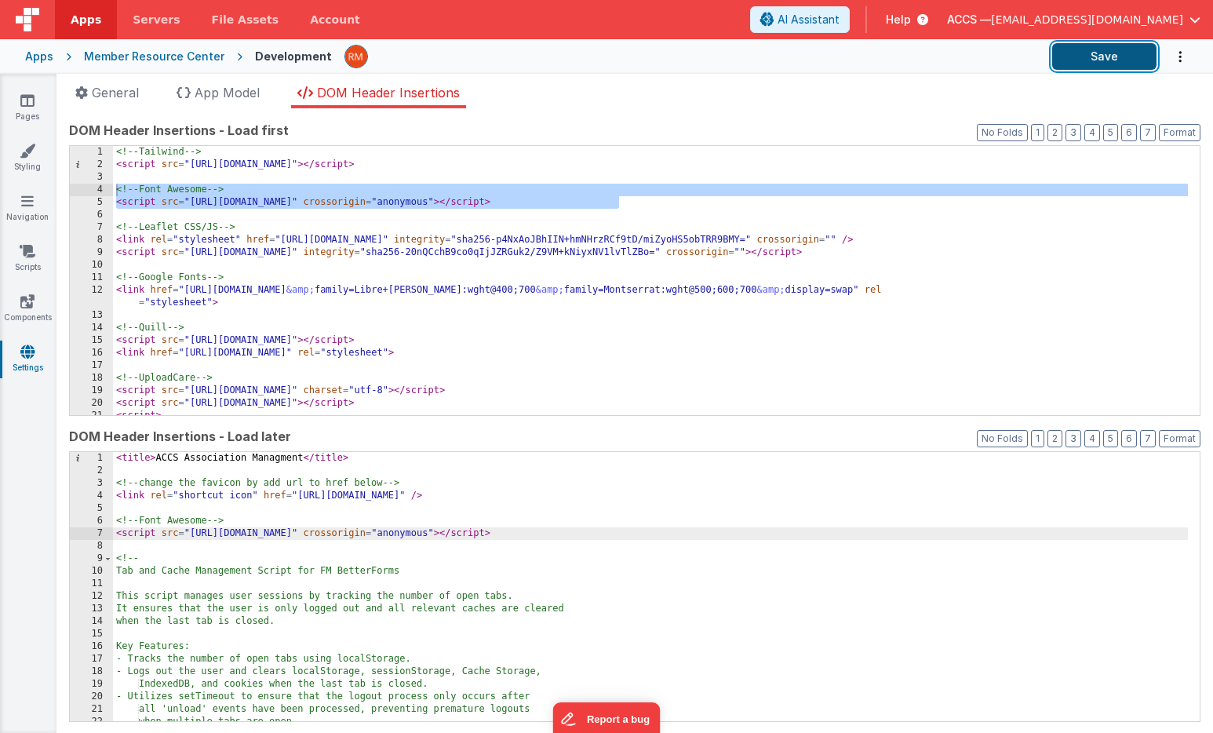
click at [1100, 62] on button "Save" at bounding box center [1104, 56] width 104 height 27
click at [35, 108] on link "Pages" at bounding box center [27, 108] width 56 height 31
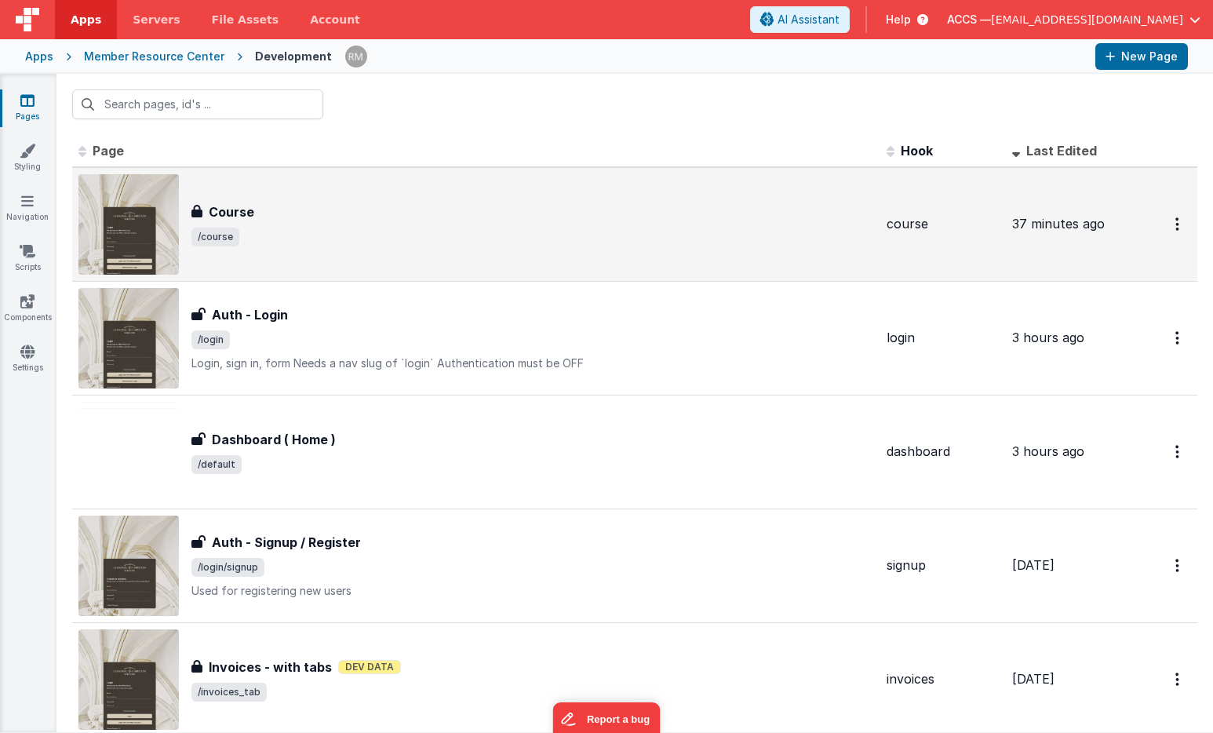
click at [249, 221] on div "Course Course /course" at bounding box center [532, 224] width 682 height 44
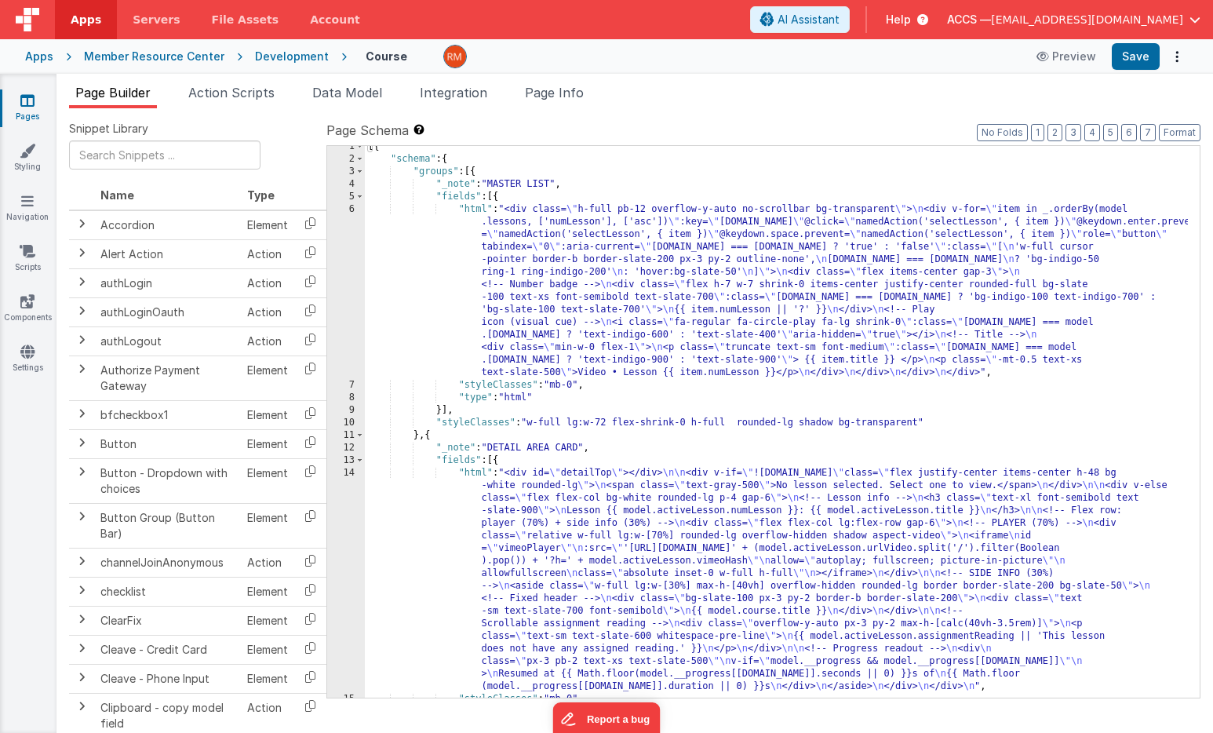
scroll to position [340, 0]
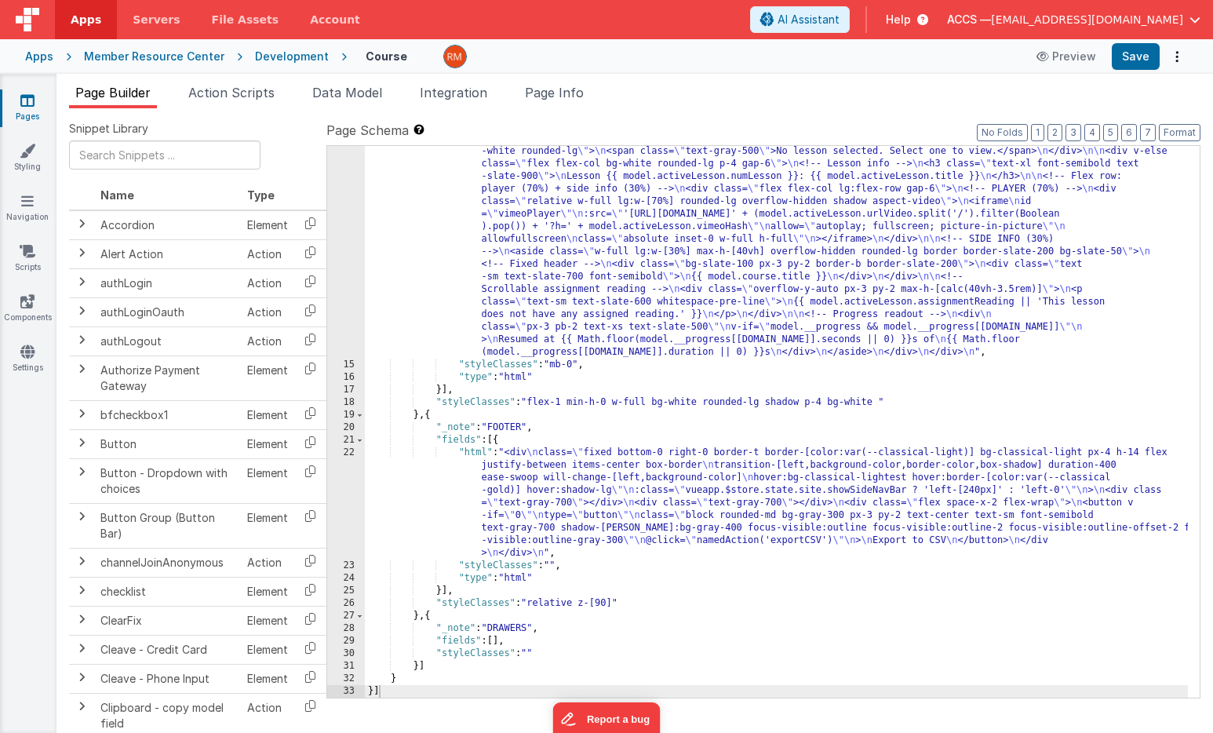
click at [475, 454] on div ""html" : "<div id= \" detailTop \" ></div> \n\n <div v-if= \" !model.activeLess…" at bounding box center [776, 528] width 823 height 790
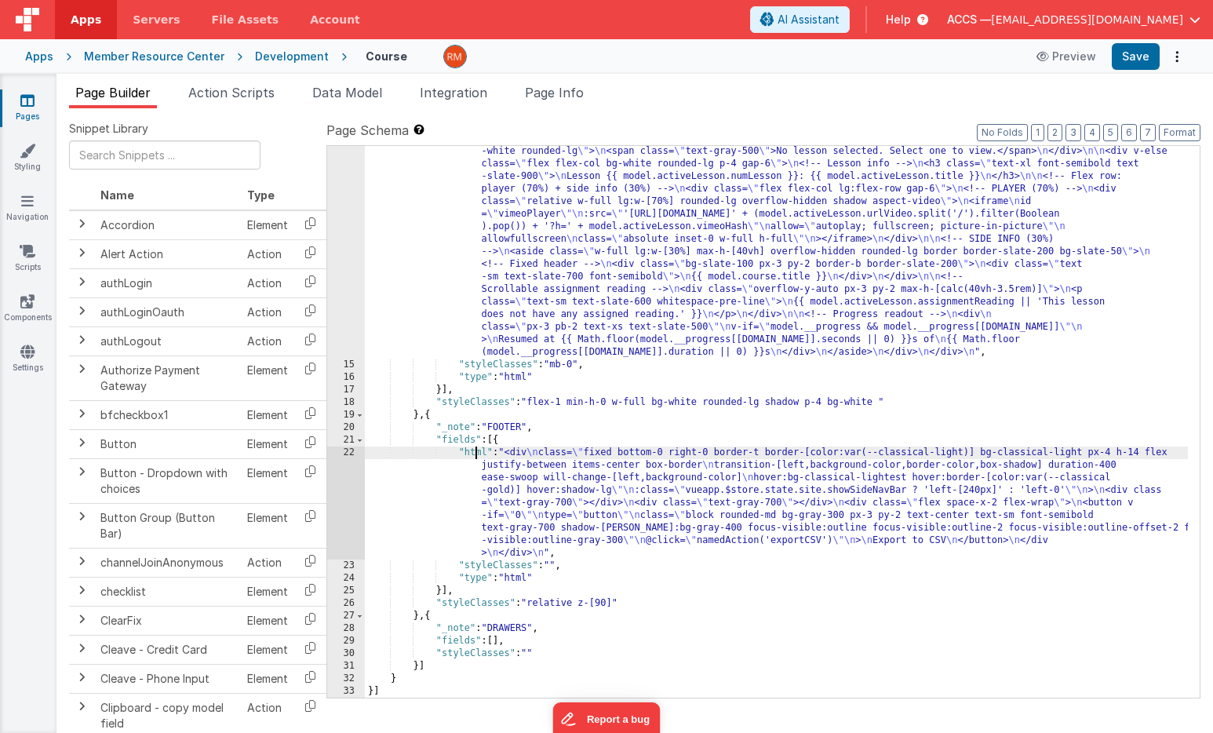
click at [352, 452] on div "22" at bounding box center [346, 502] width 38 height 113
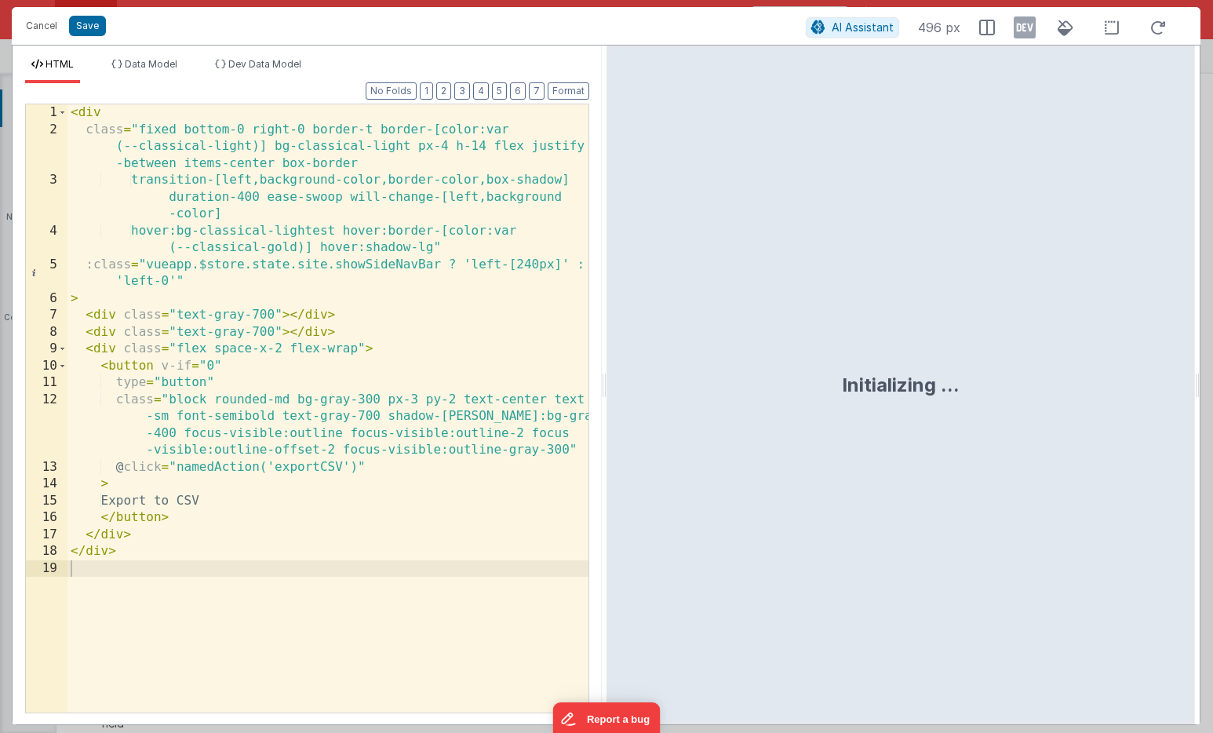
click at [366, 462] on div "< div class = "fixed bottom-0 right-0 border-t border-[color:var (--classical-l…" at bounding box center [327, 425] width 521 height 642
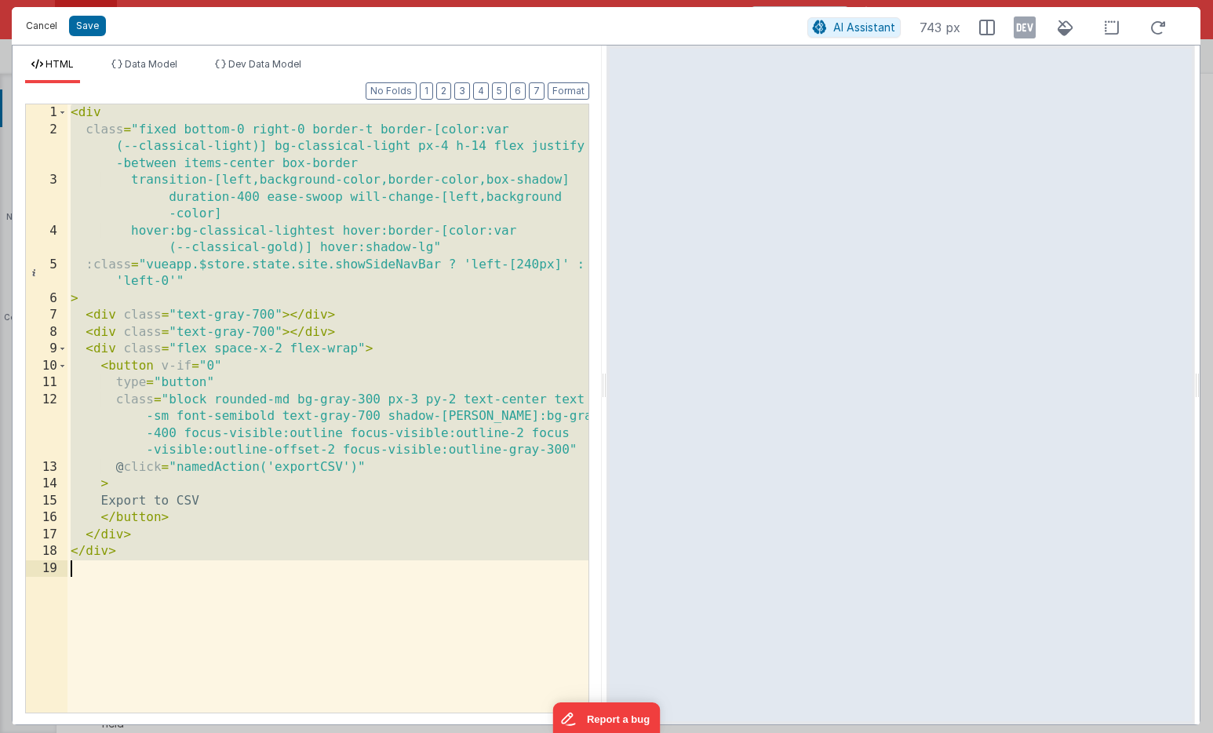
click at [44, 29] on button "Cancel" at bounding box center [41, 26] width 47 height 22
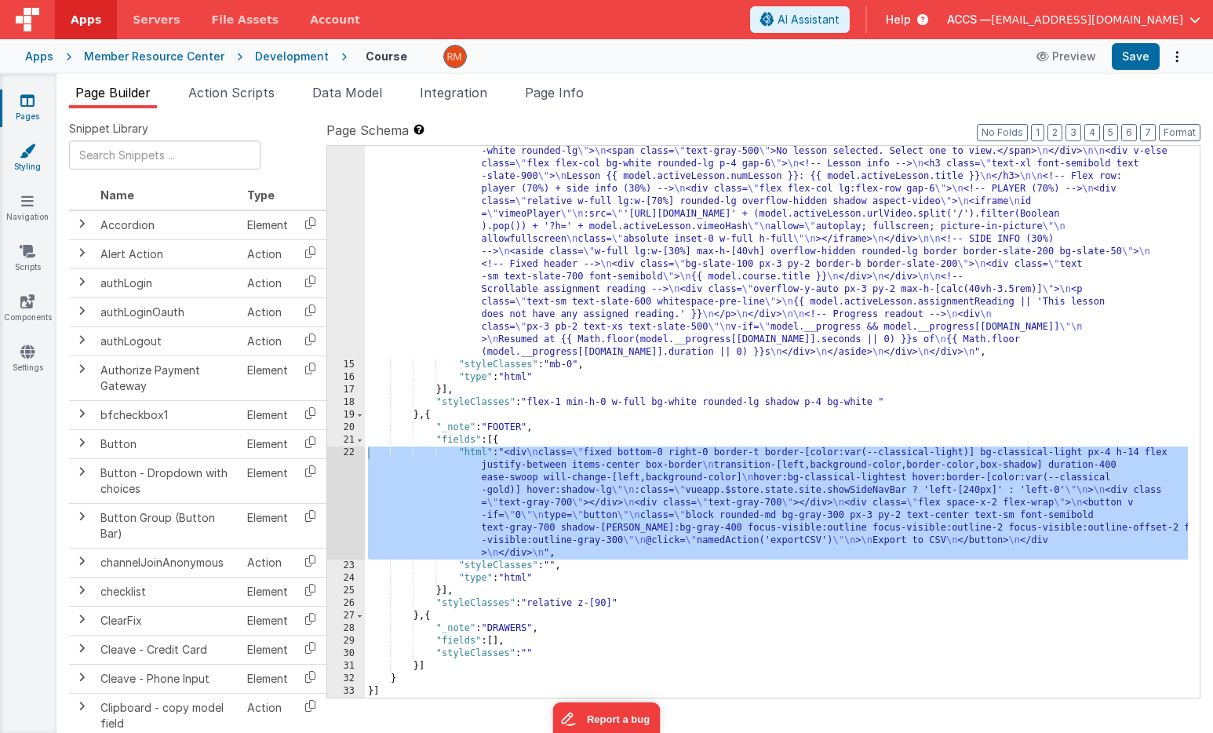
click at [32, 159] on link "Styling" at bounding box center [27, 158] width 56 height 31
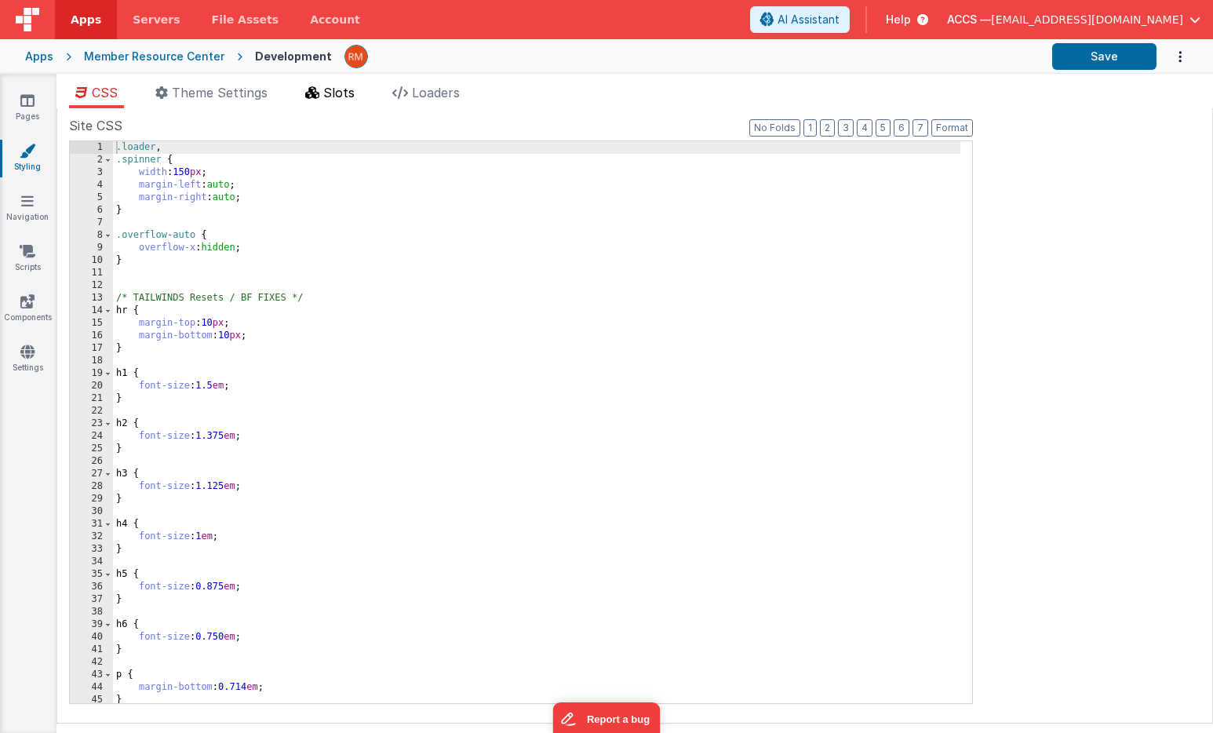
click at [327, 90] on span "Slots" at bounding box center [338, 93] width 31 height 16
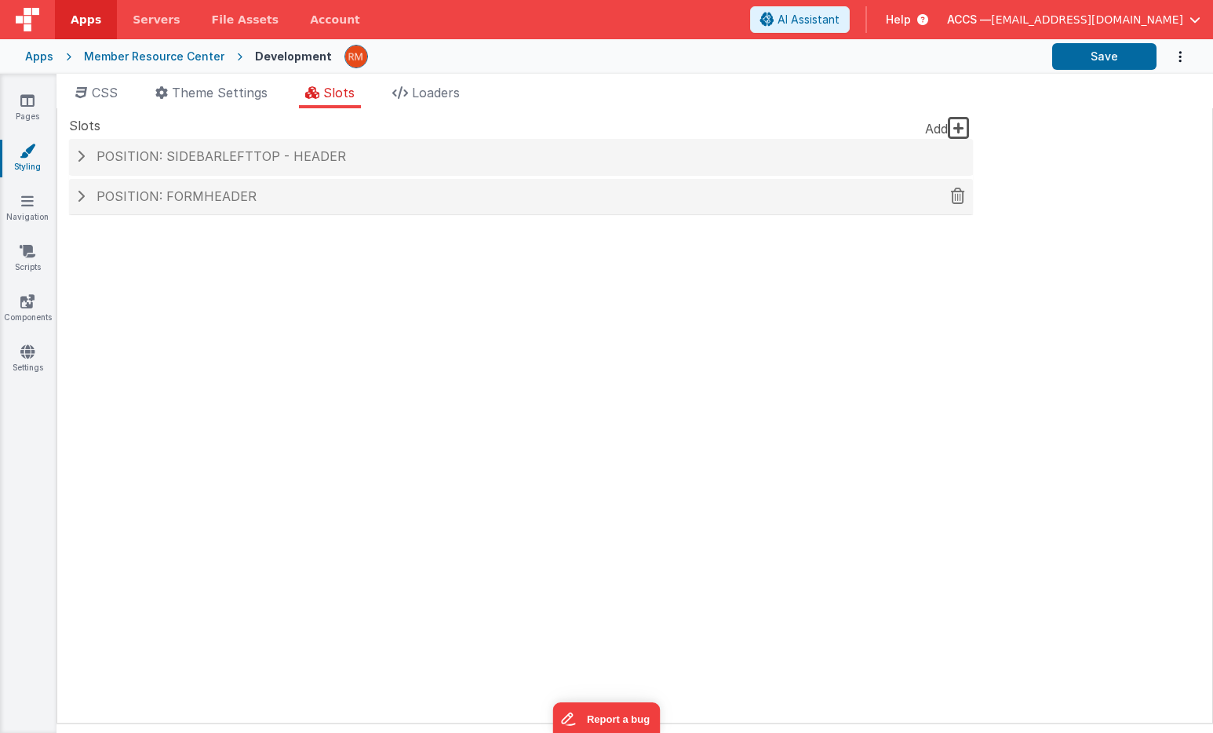
click at [290, 209] on div "Position: formHeader" at bounding box center [521, 197] width 904 height 36
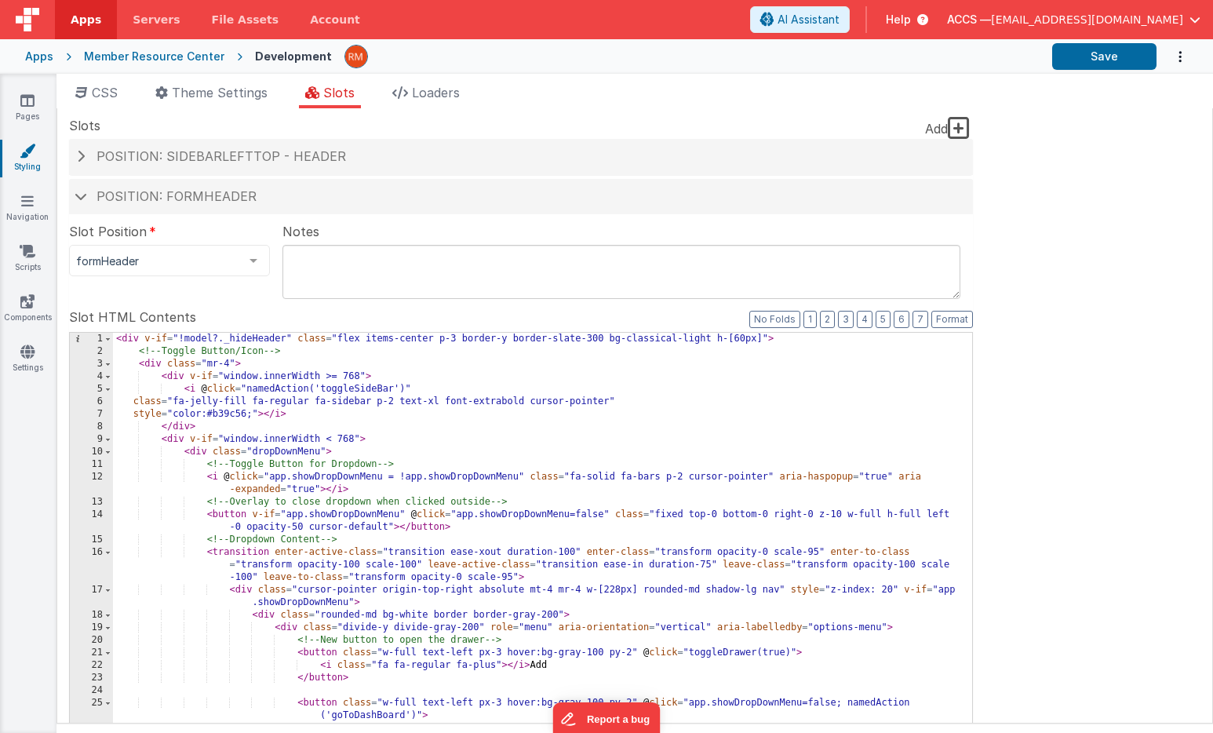
click at [304, 392] on div "< div v-if = "!model?._hideHeader" class = "flex items-center p-3 border-y bord…" at bounding box center [536, 606] width 847 height 546
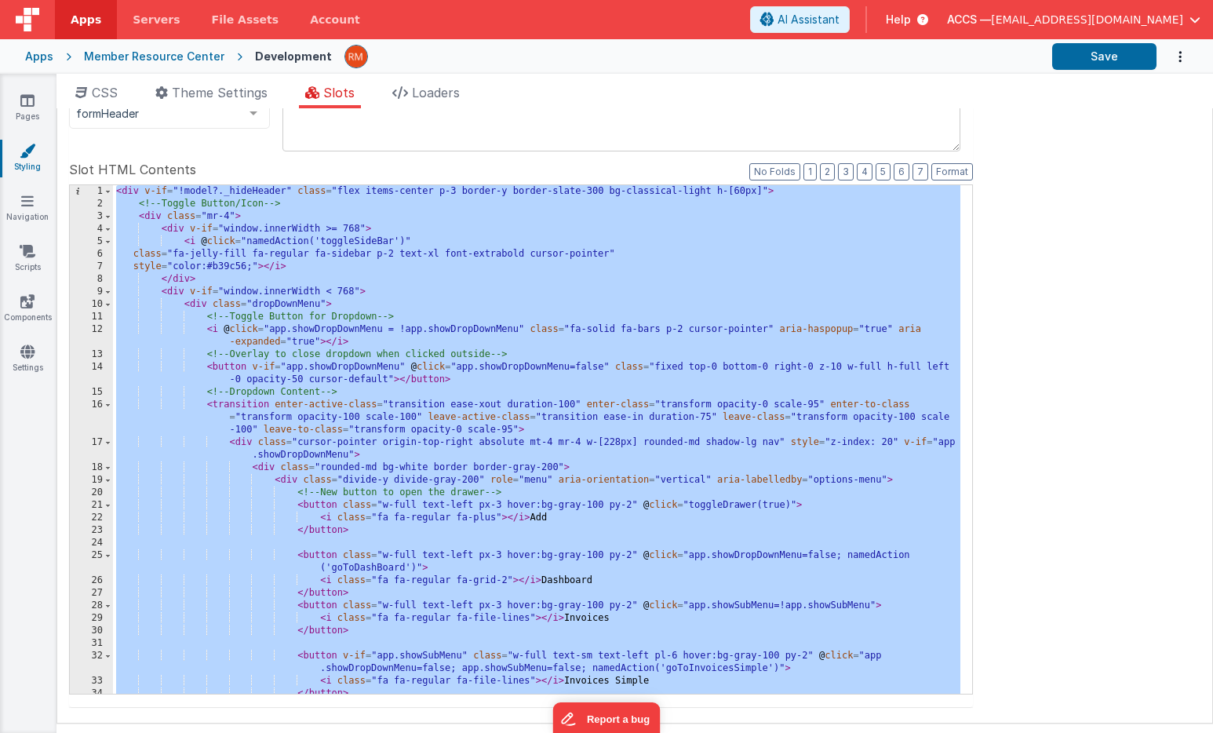
click at [230, 327] on div "< div v-if = "!model?._hideHeader" class = "flex items-center p-3 border-y bord…" at bounding box center [536, 458] width 847 height 546
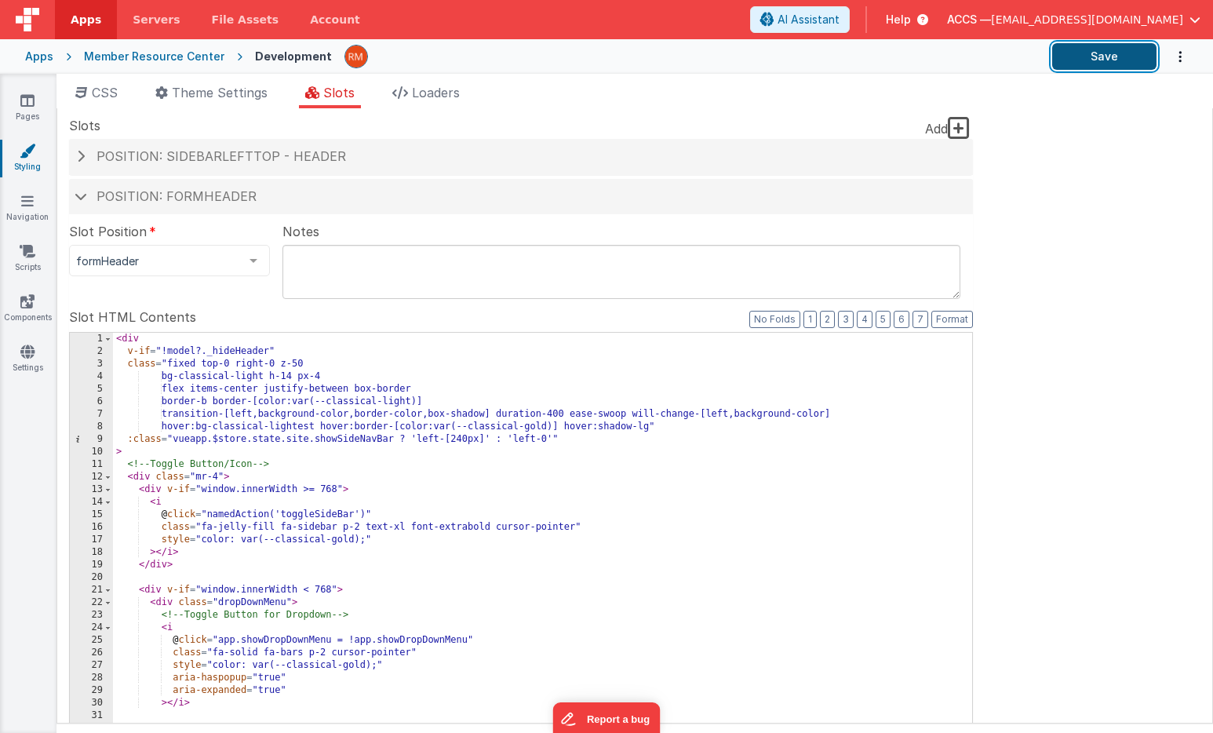
click at [1103, 57] on button "Save" at bounding box center [1104, 56] width 104 height 27
click at [250, 406] on div "< div v-if = "!model?._hideHeader" class = "fixed top-0 right-0 z-50 bg-classic…" at bounding box center [536, 599] width 847 height 533
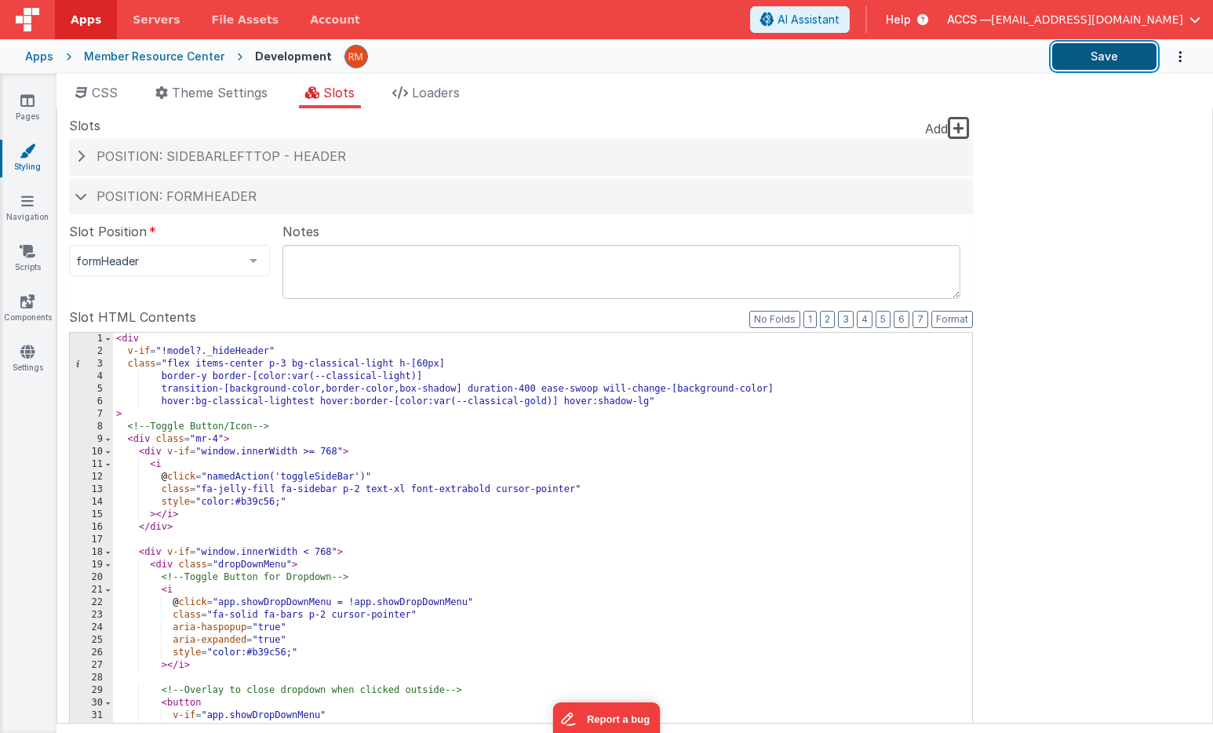
click at [1087, 54] on button "Save" at bounding box center [1104, 56] width 104 height 27
click at [31, 369] on link "Settings" at bounding box center [27, 359] width 56 height 31
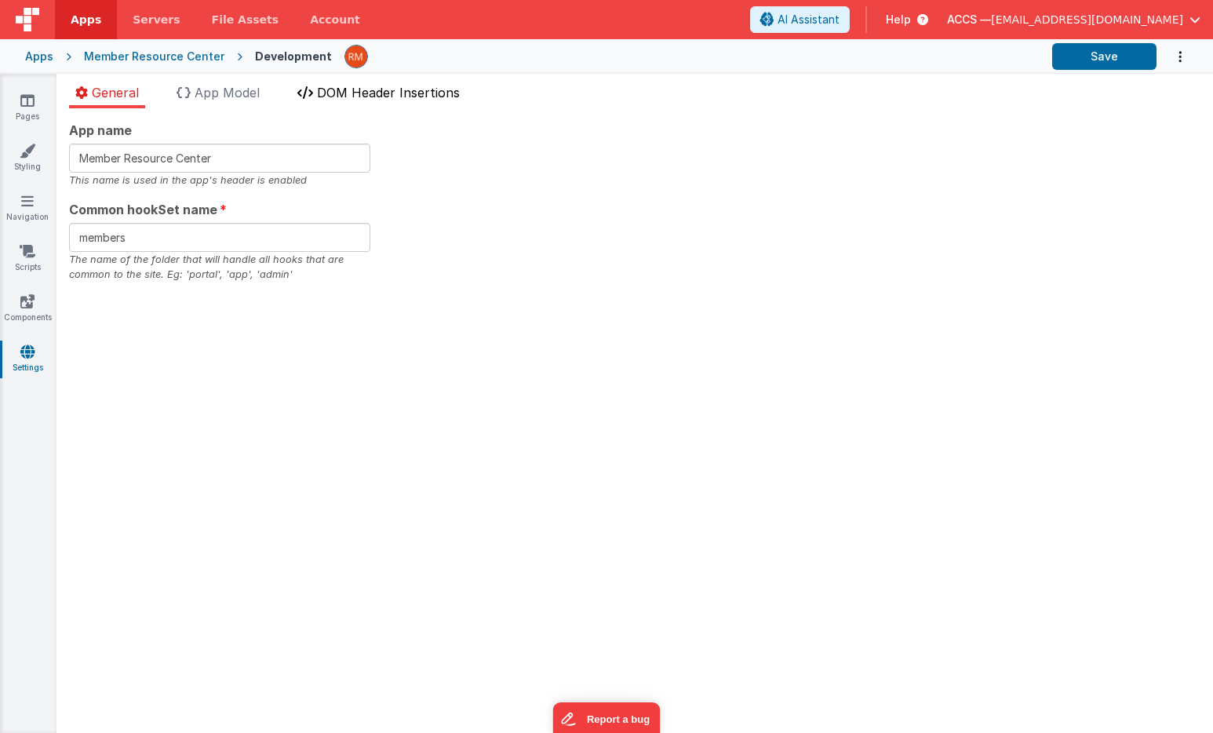
click at [383, 91] on span "DOM Header Insertions" at bounding box center [388, 93] width 143 height 16
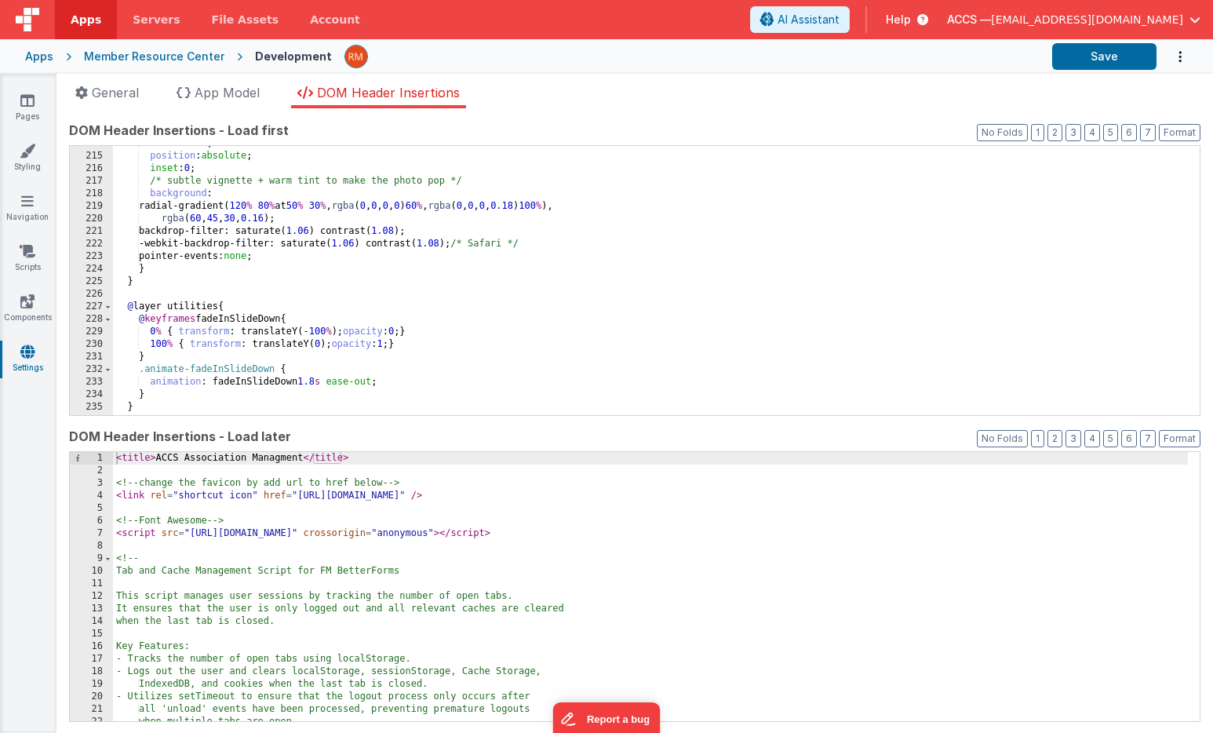
scroll to position [2768, 0]
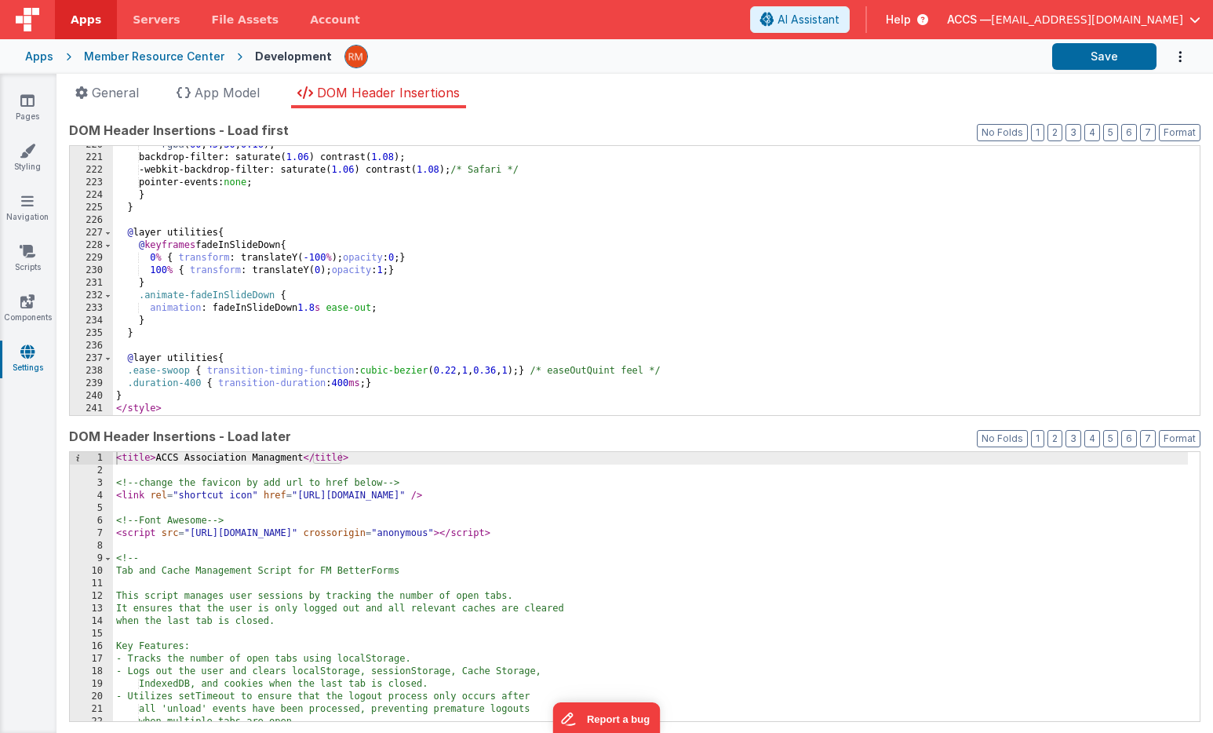
click at [182, 398] on div "rgba ( 60 , 45 , 30 , 0.16 ); backdrop-filter: saturate( 1.06 ) contrast( 1.08 …" at bounding box center [650, 286] width 1075 height 294
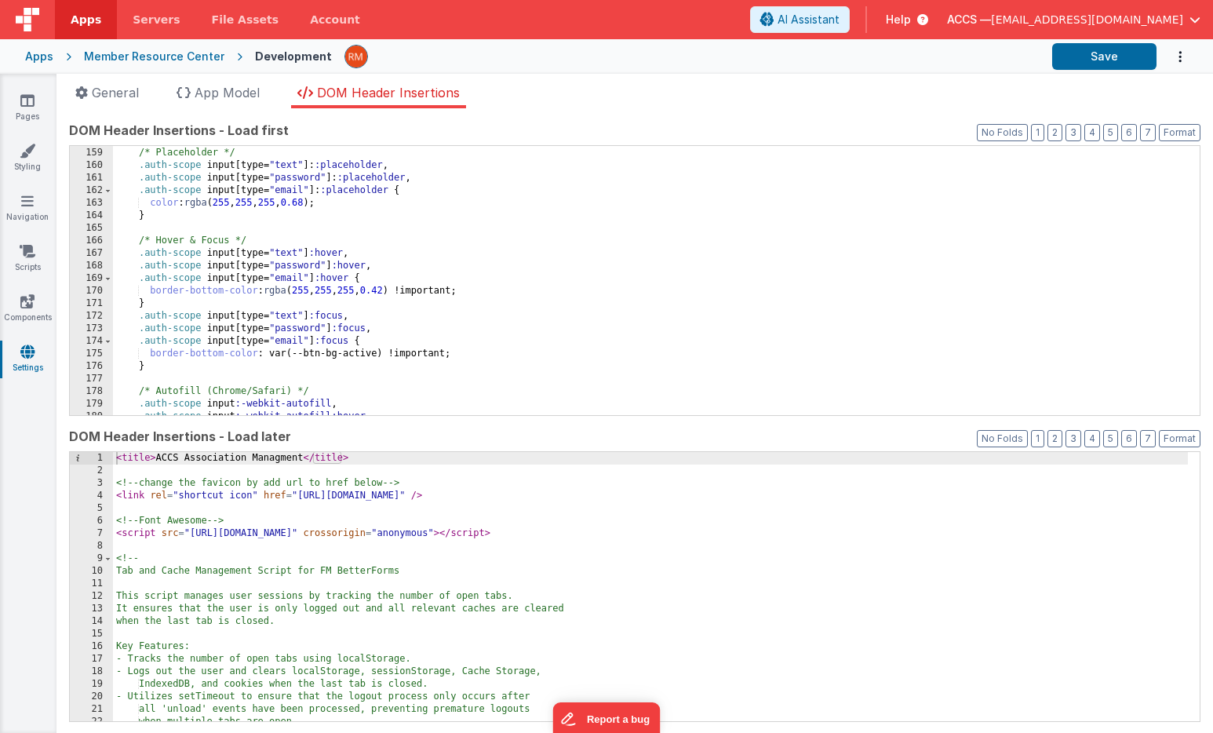
scroll to position [1995, 0]
click at [1086, 61] on button "Save" at bounding box center [1104, 56] width 104 height 27
click at [28, 166] on link "Styling" at bounding box center [27, 158] width 56 height 31
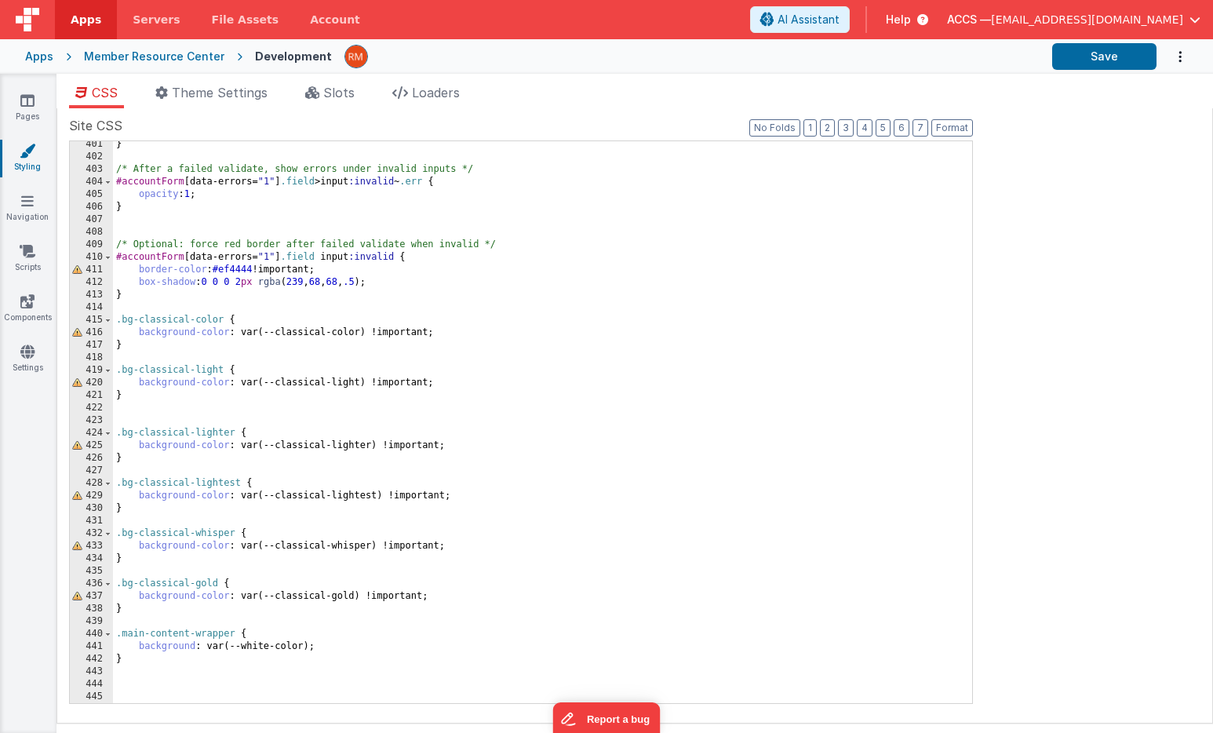
scroll to position [5023, 0]
click at [150, 666] on div "} /* After a failed validate, show errors under invalid inputs */ #accountForm …" at bounding box center [536, 431] width 847 height 587
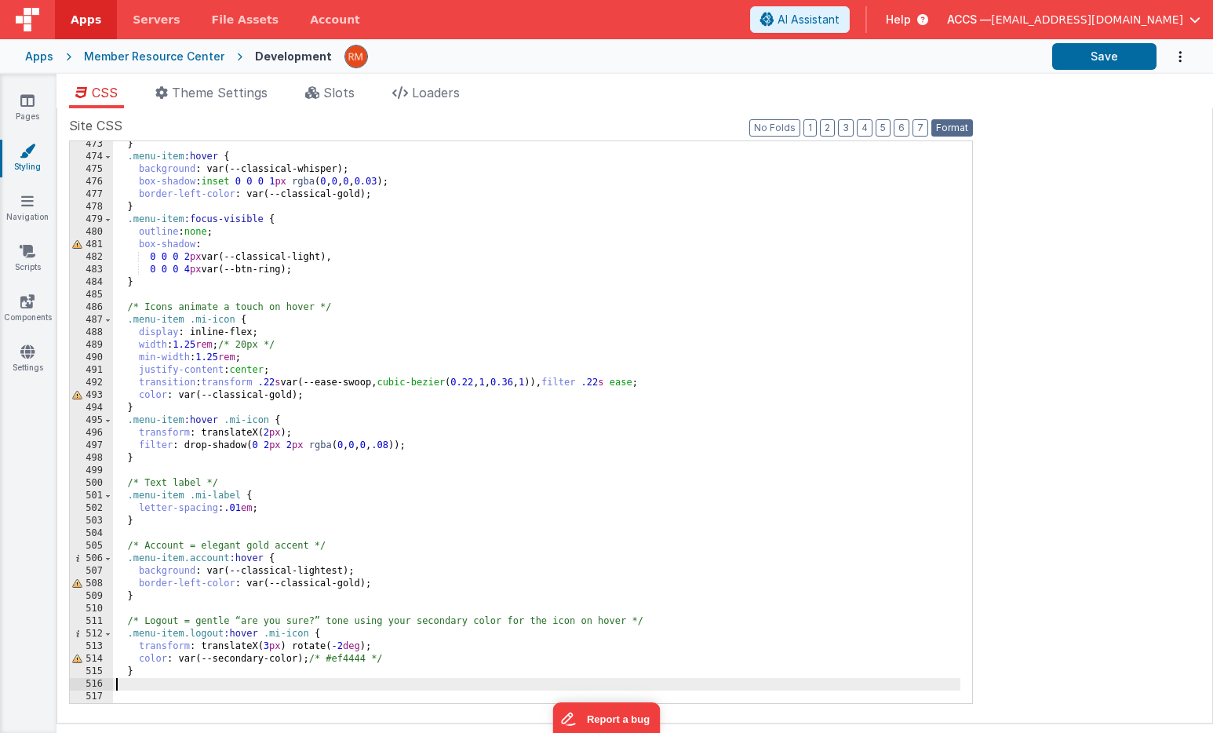
click at [962, 124] on button "Format" at bounding box center [952, 127] width 42 height 17
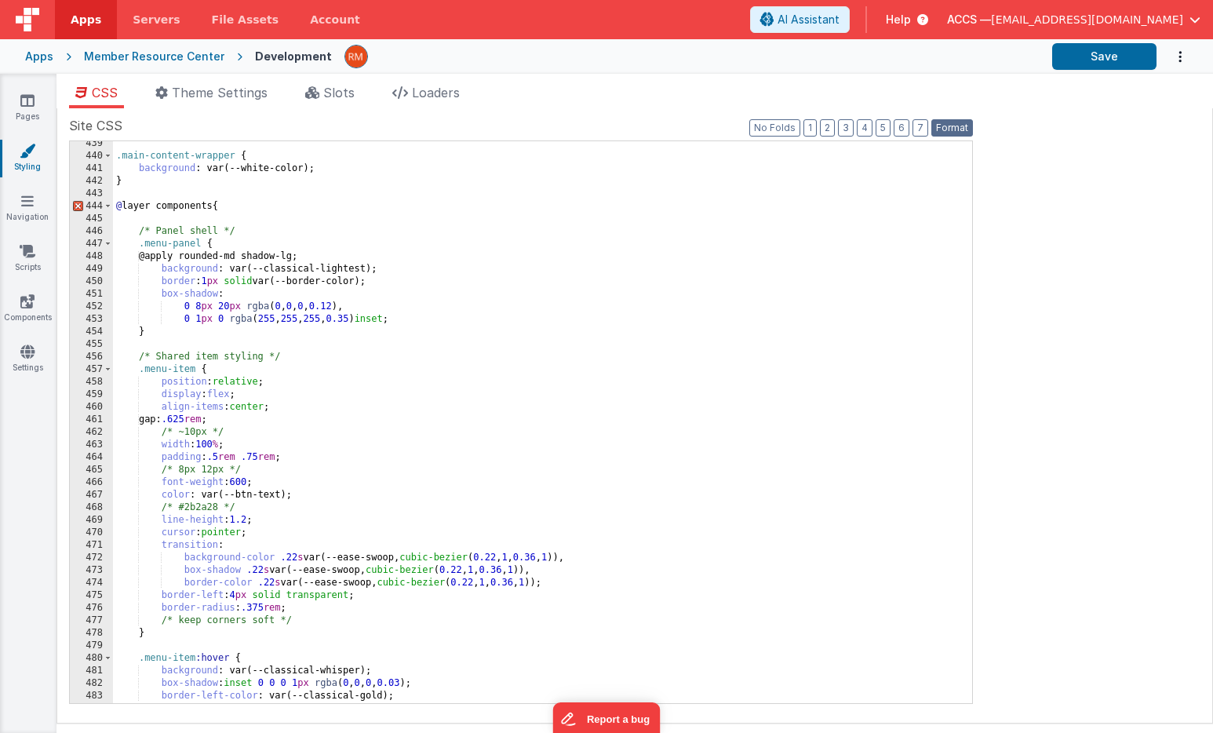
scroll to position [5458, 0]
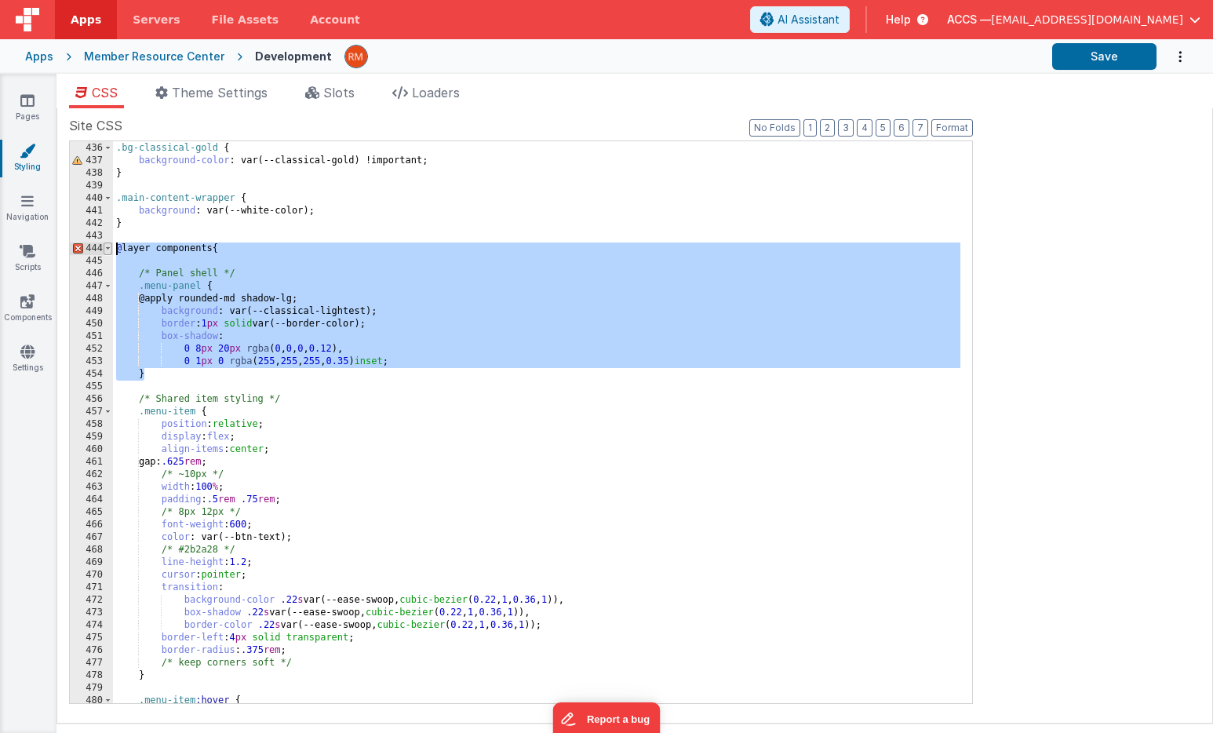
drag, startPoint x: 169, startPoint y: 376, endPoint x: 105, endPoint y: 250, distance: 141.0
click at [105, 250] on div "435 436 437 438 439 440 441 442 443 444 445 446 447 448 449 450 451 452 453 454…" at bounding box center [521, 421] width 904 height 563
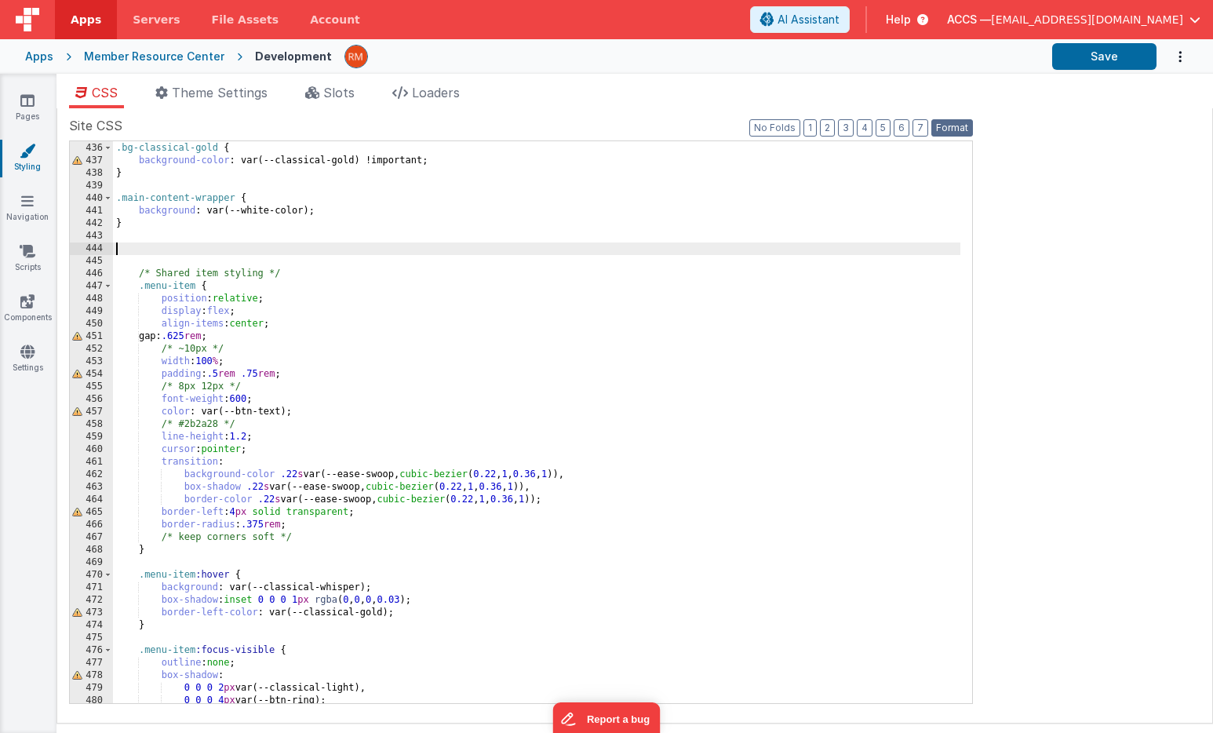
click at [944, 132] on button "Format" at bounding box center [952, 127] width 42 height 17
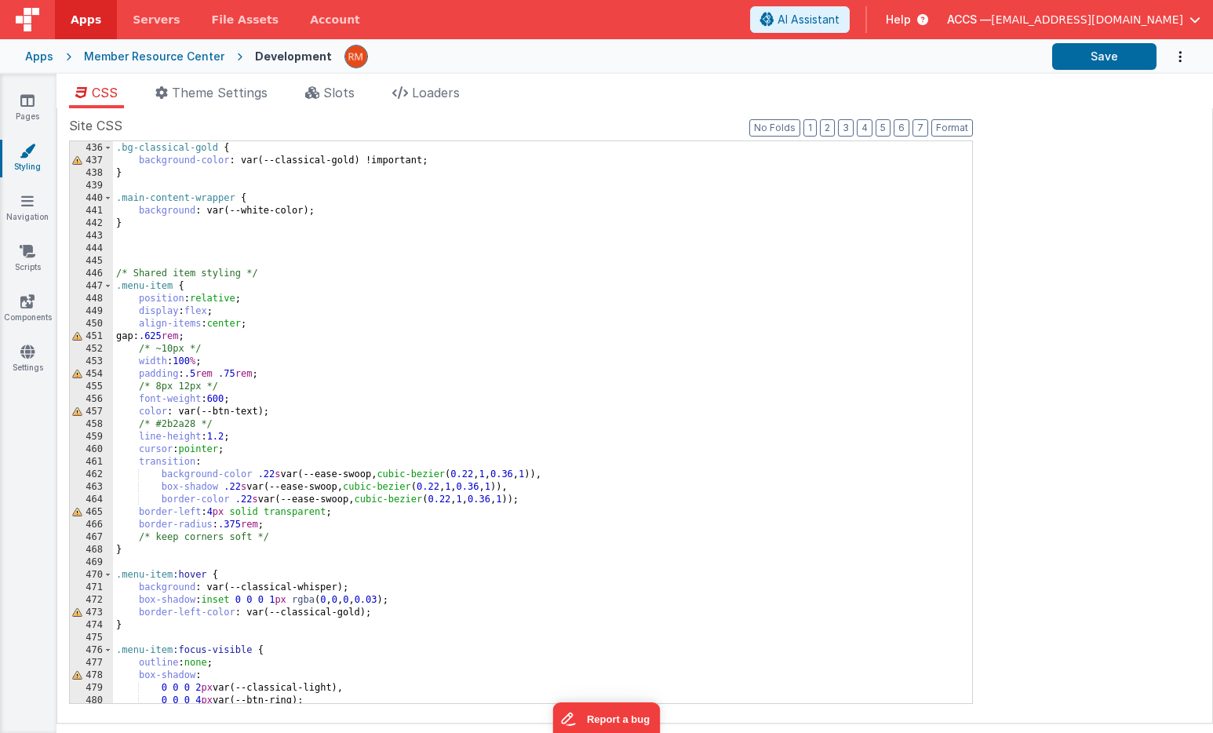
click at [156, 256] on div ".bg-classical-gold { background-color : var(--classical-gold) !important; } .ma…" at bounding box center [536, 422] width 847 height 587
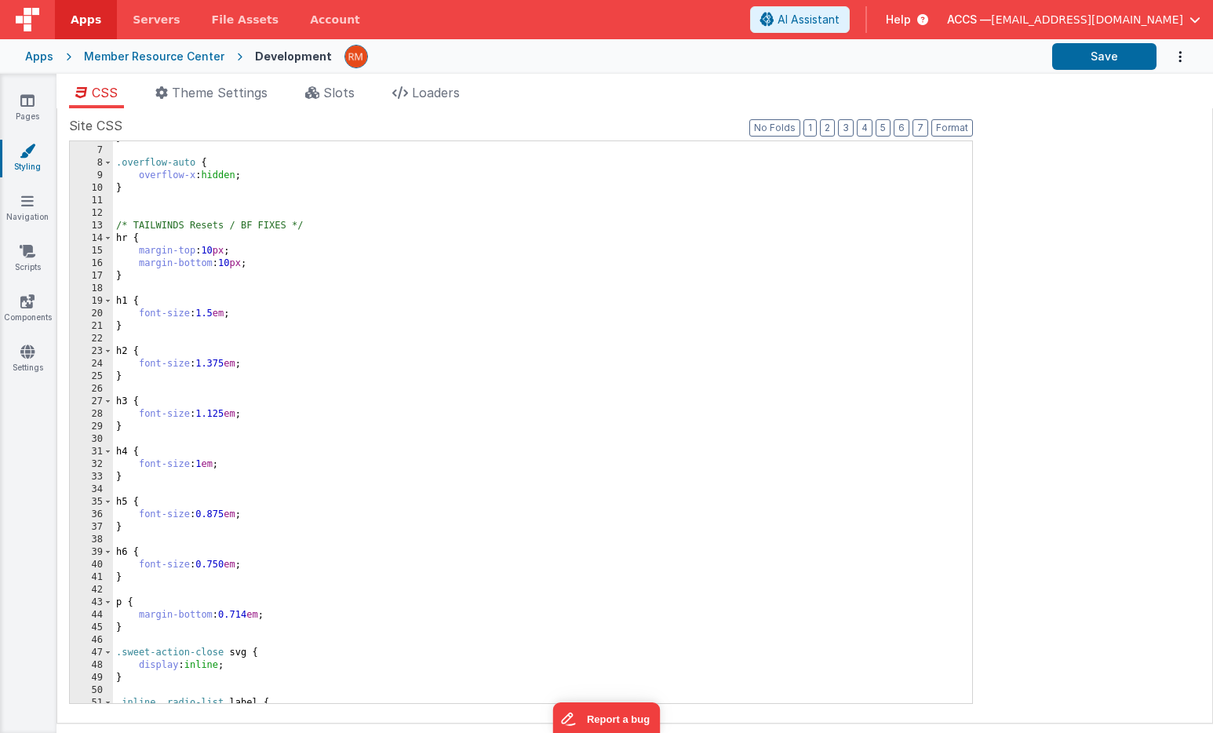
scroll to position [0, 0]
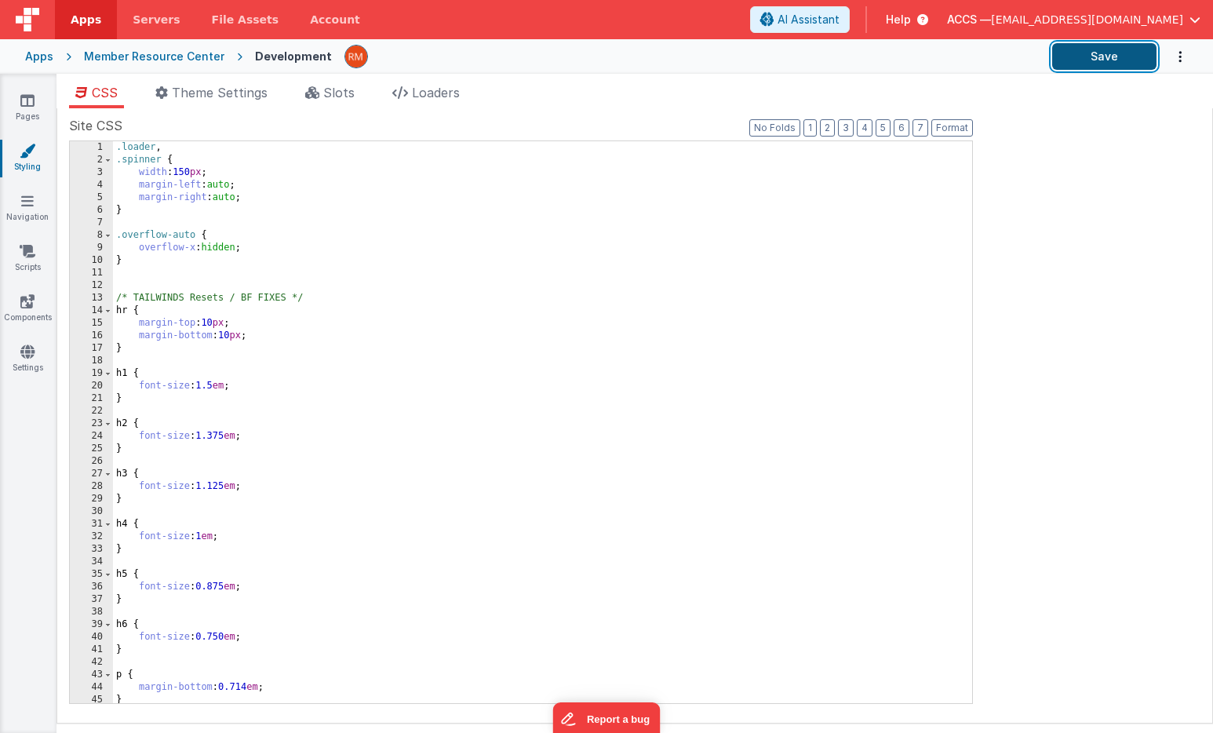
click at [1118, 56] on button "Save" at bounding box center [1104, 56] width 104 height 27
click at [27, 360] on link "Settings" at bounding box center [27, 359] width 56 height 31
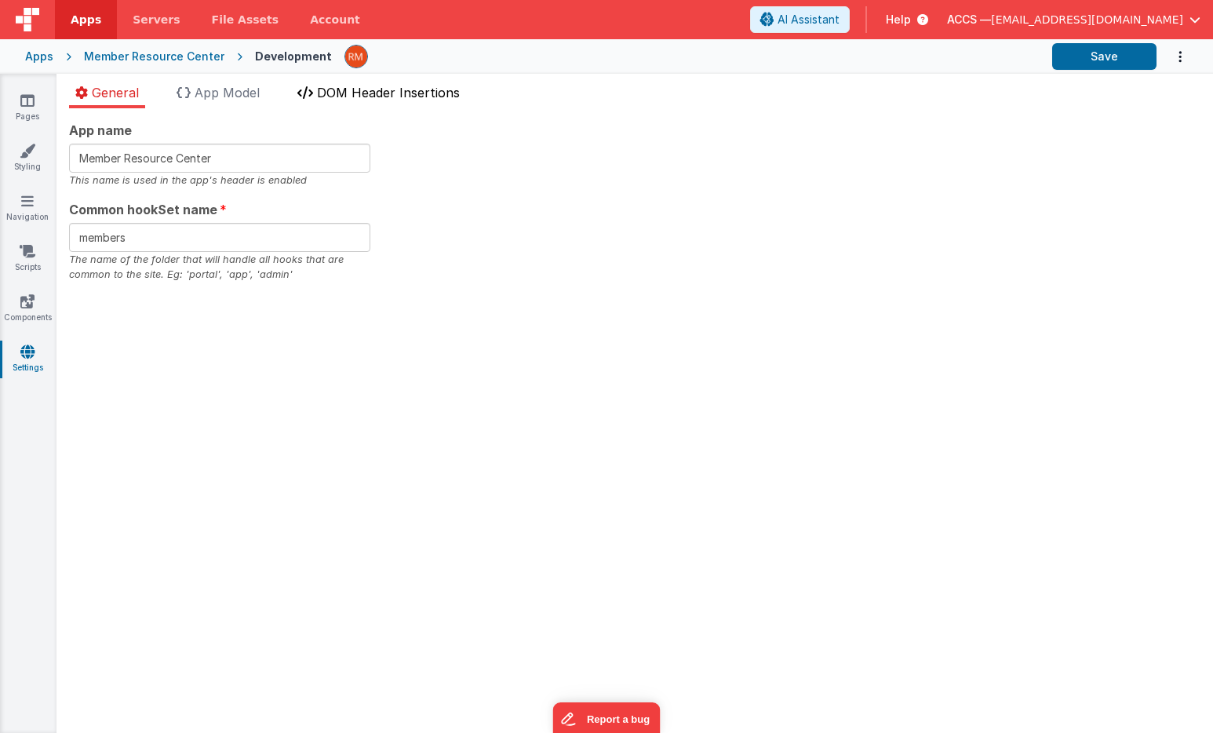
click at [390, 97] on span "DOM Header Insertions" at bounding box center [388, 93] width 143 height 16
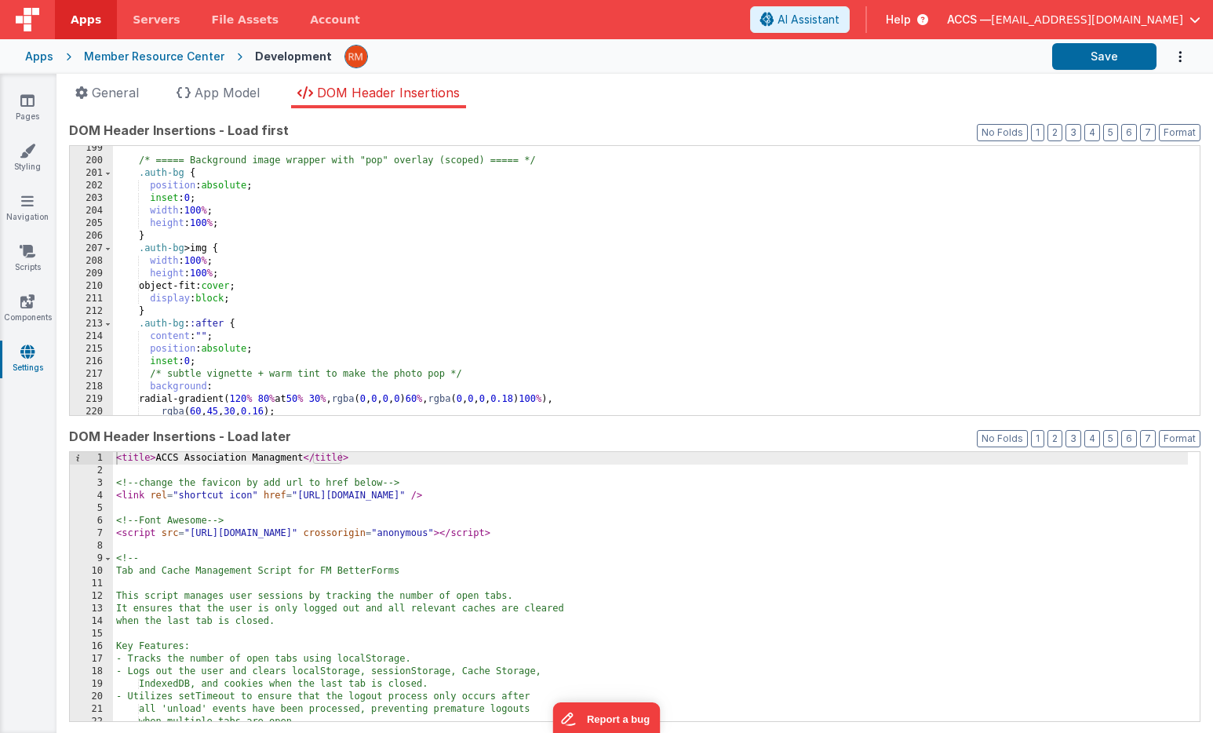
scroll to position [2906, 0]
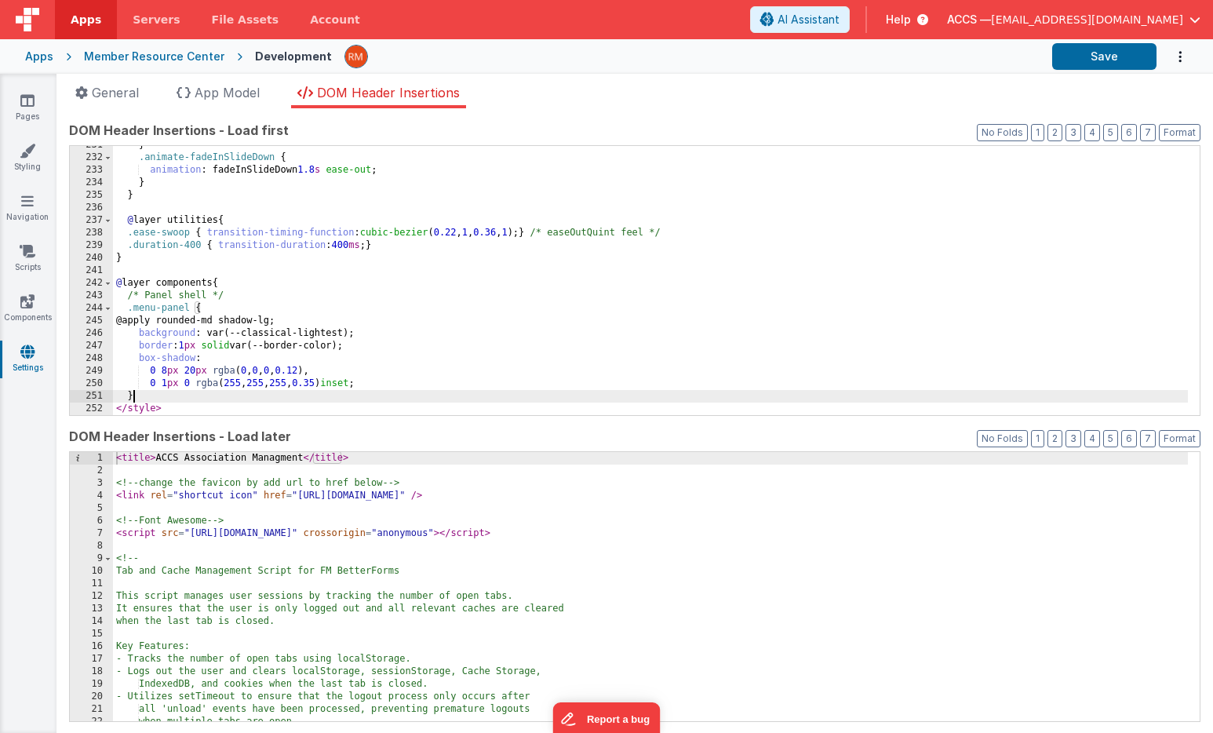
click at [190, 400] on div "} .animate-fadeInSlideDown { animation : fadeInSlideDown 1.8 s ease-out ; } } @…" at bounding box center [650, 286] width 1075 height 294
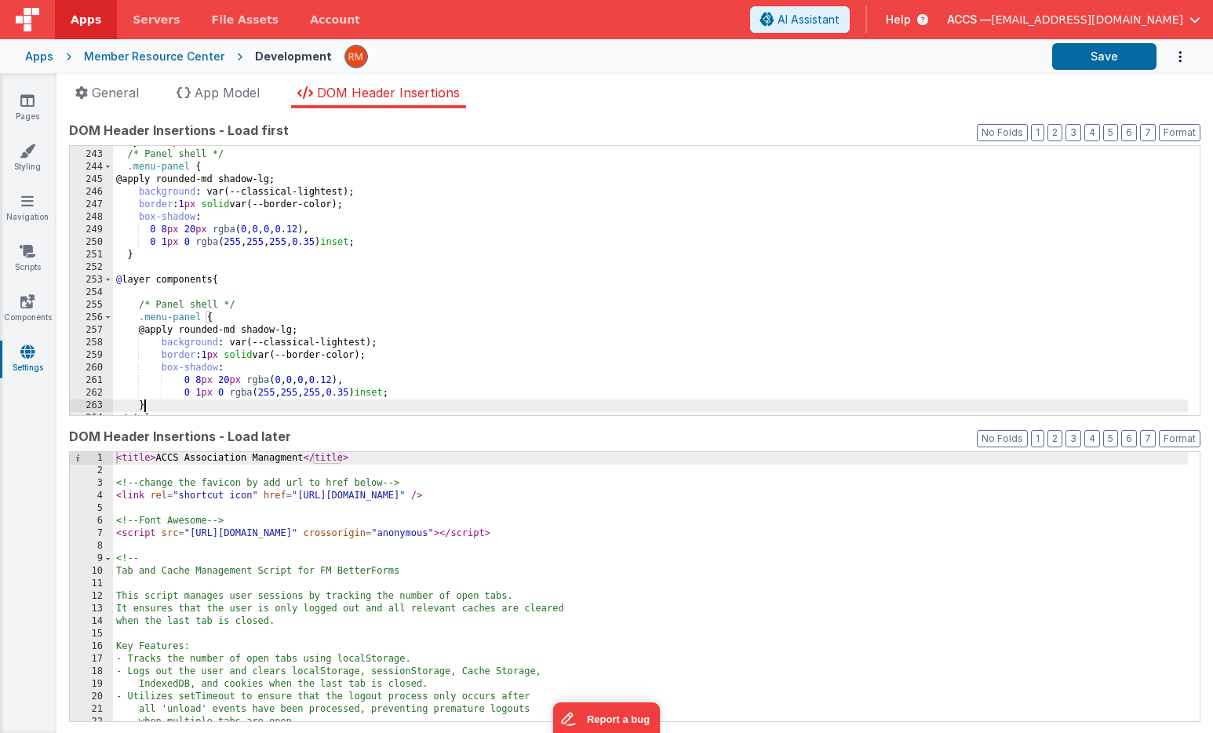
scroll to position [3056, 0]
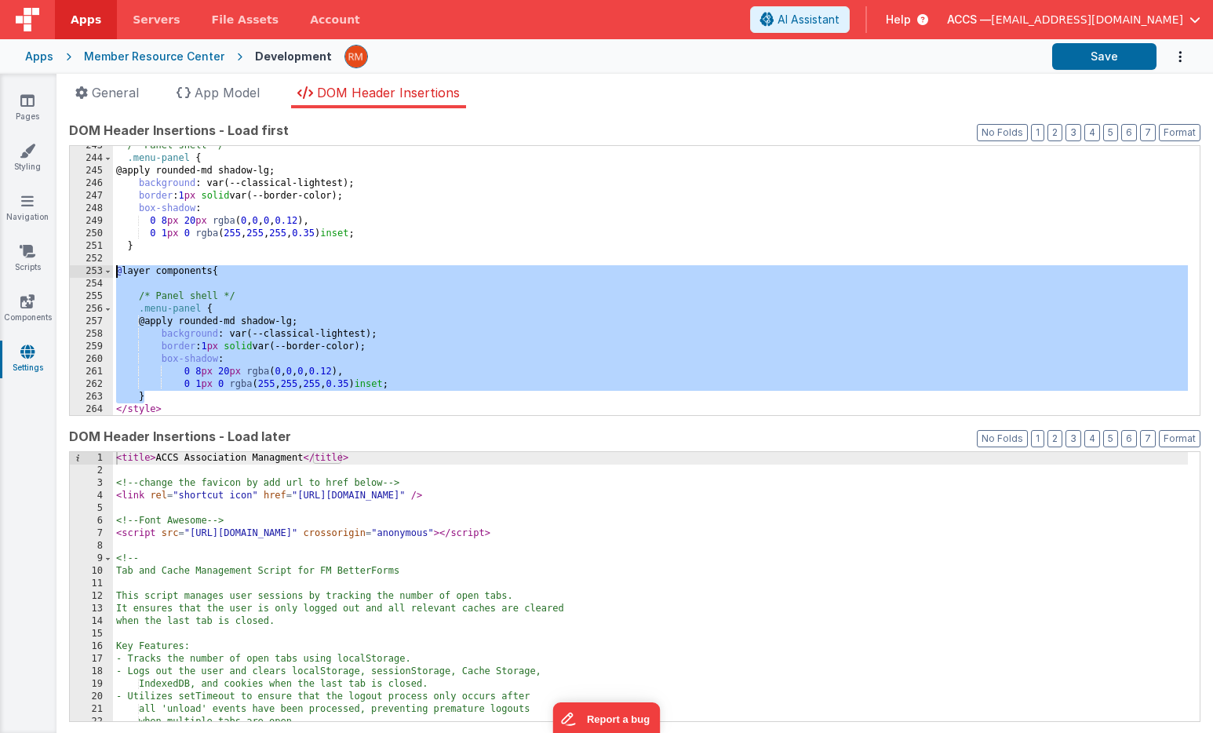
drag, startPoint x: 163, startPoint y: 399, endPoint x: 86, endPoint y: 267, distance: 152.6
click at [86, 267] on div "243 244 245 246 247 248 249 250 251 252 253 254 255 256 257 258 259 260 261 262…" at bounding box center [634, 280] width 1131 height 271
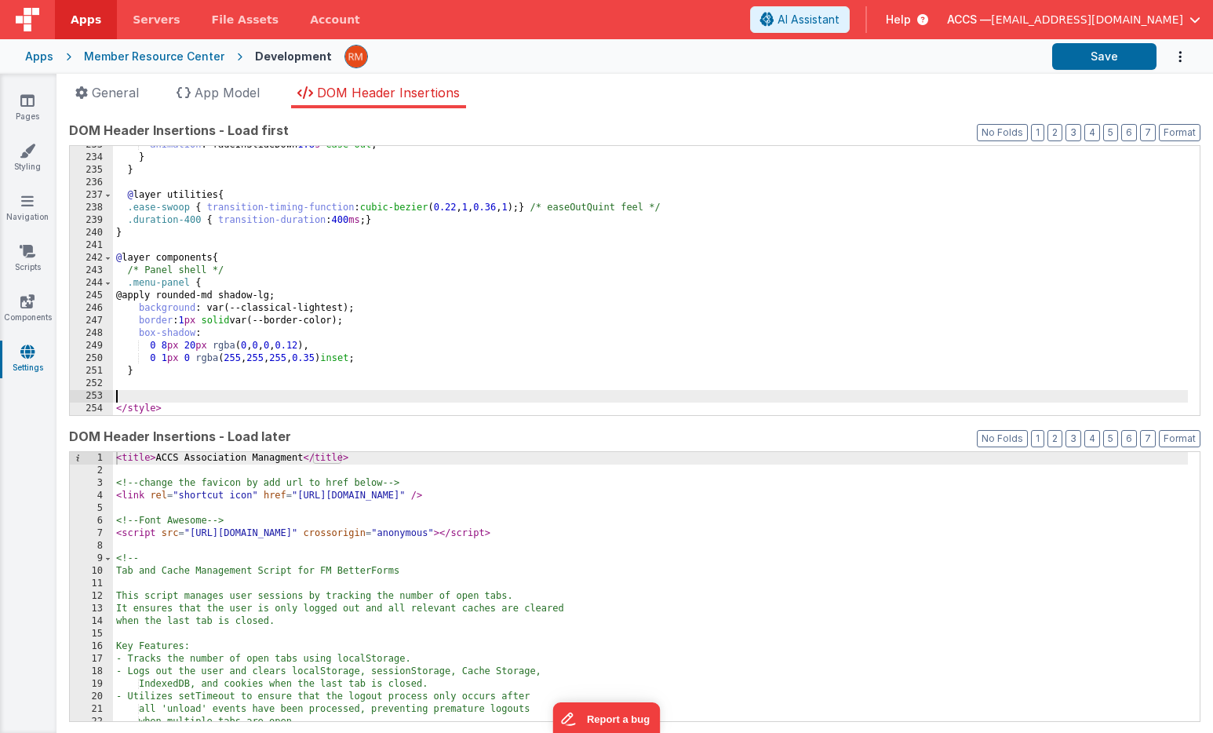
scroll to position [2919, 0]
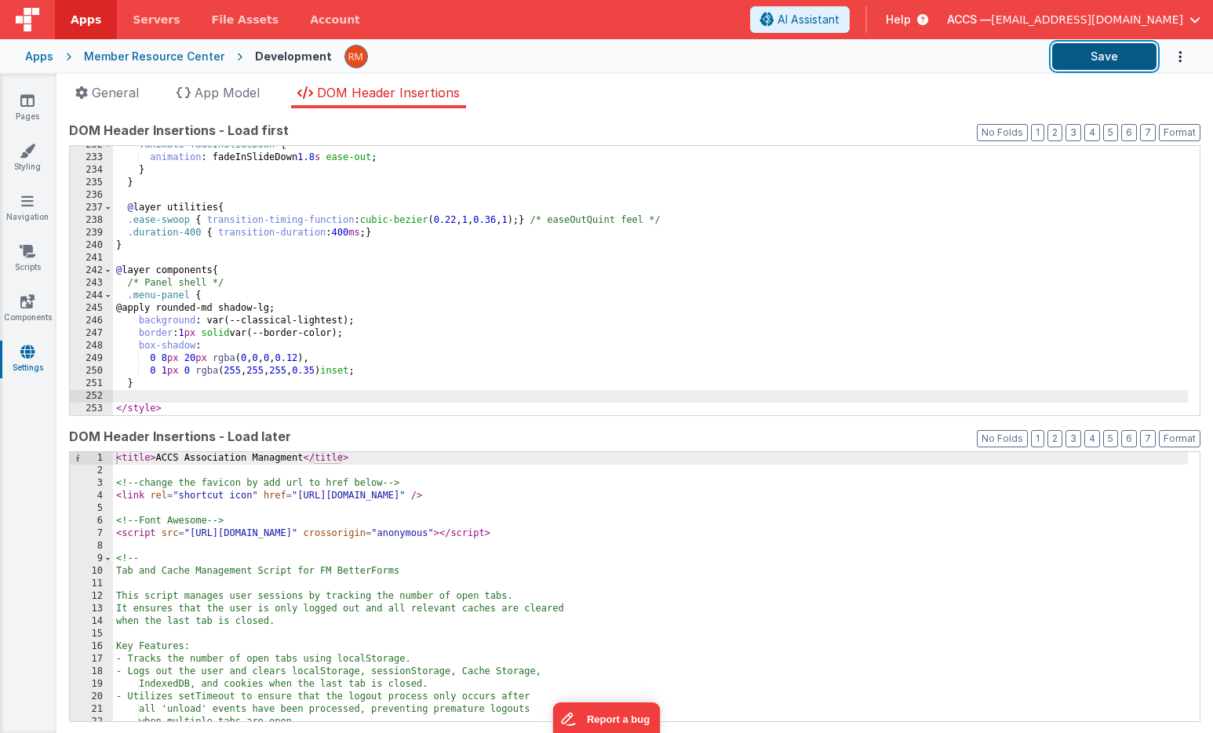
click at [1089, 57] on button "Save" at bounding box center [1104, 56] width 104 height 27
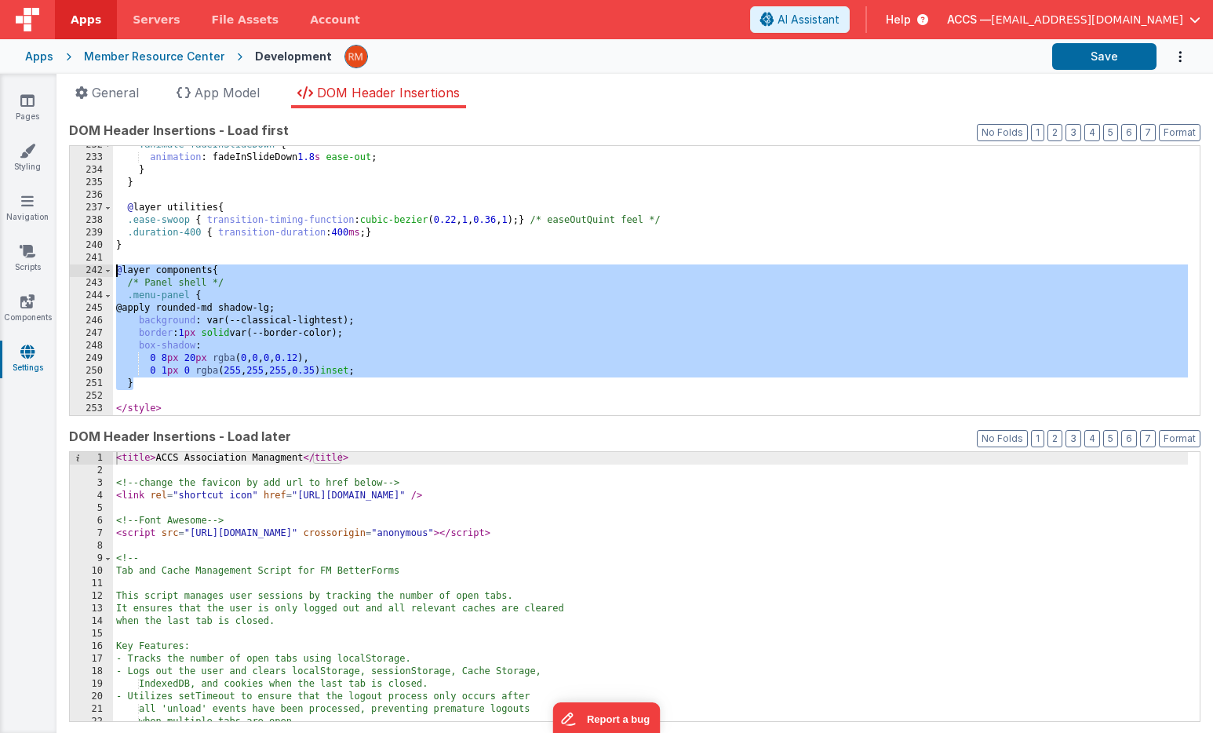
drag, startPoint x: 160, startPoint y: 387, endPoint x: 88, endPoint y: 270, distance: 138.0
click at [88, 270] on div "232 233 234 235 236 237 238 239 240 241 242 243 244 245 246 247 248 249 250 251…" at bounding box center [634, 280] width 1131 height 271
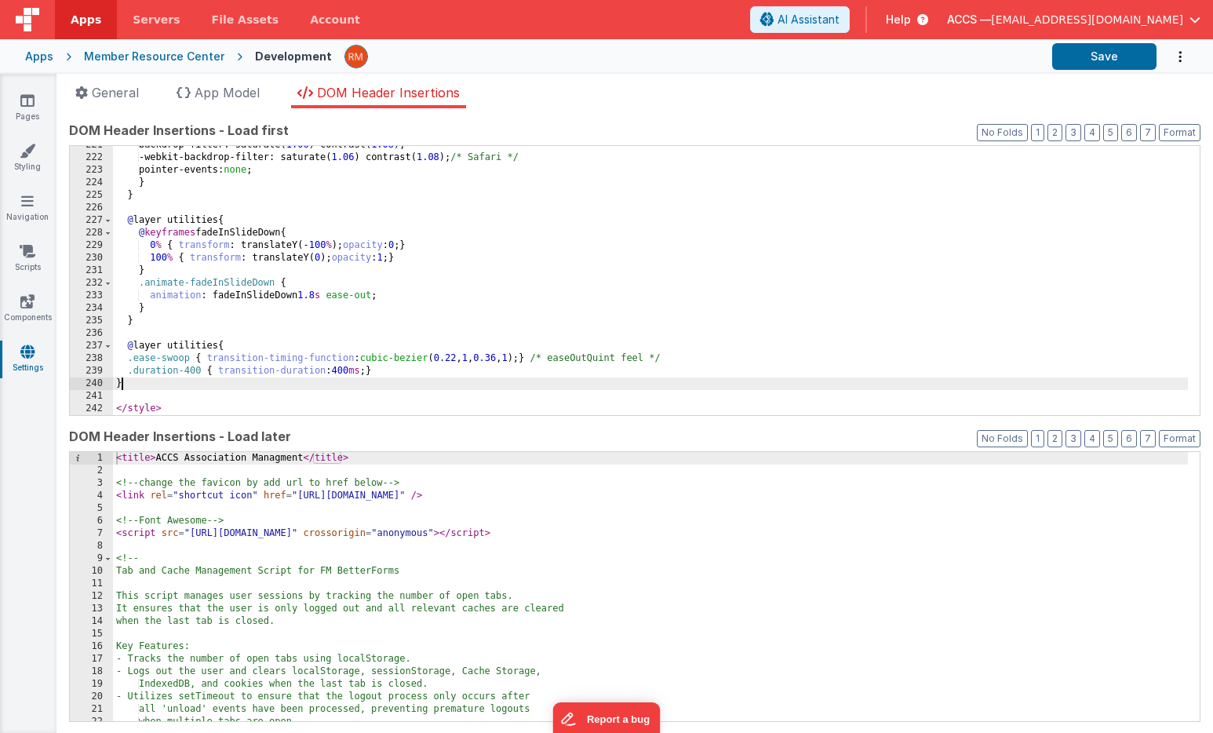
scroll to position [2781, 0]
click at [129, 392] on div "backdrop-filter: saturate( 1.06 ) contrast( 1.08 ); -webkit-backdrop-filter: sa…" at bounding box center [650, 286] width 1075 height 294
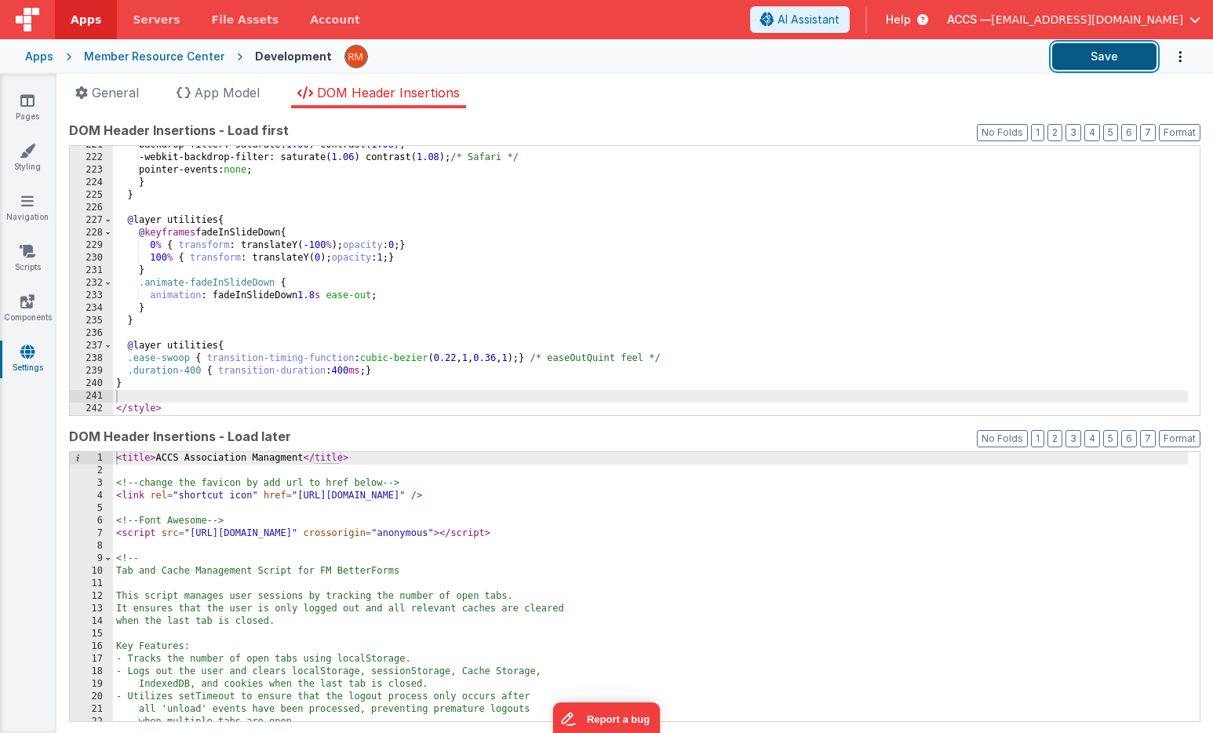
click at [1118, 50] on button "Save" at bounding box center [1104, 56] width 104 height 27
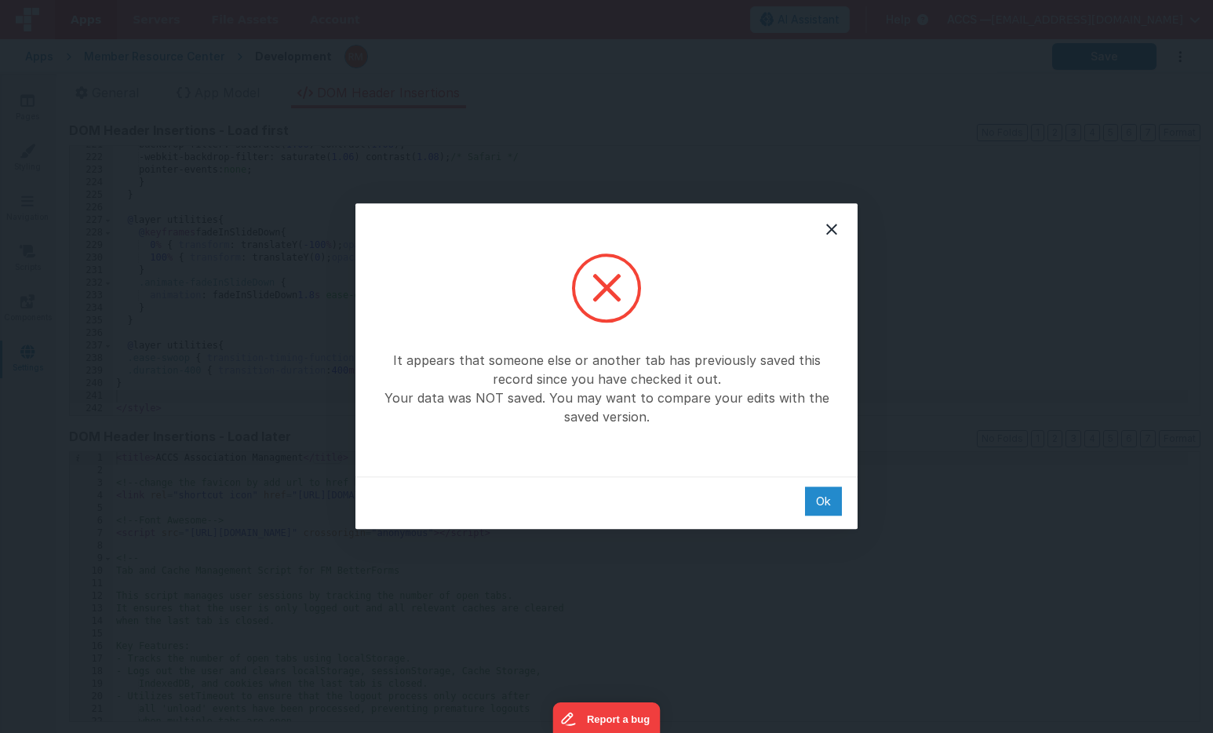
click at [820, 498] on div "Ok" at bounding box center [823, 500] width 37 height 29
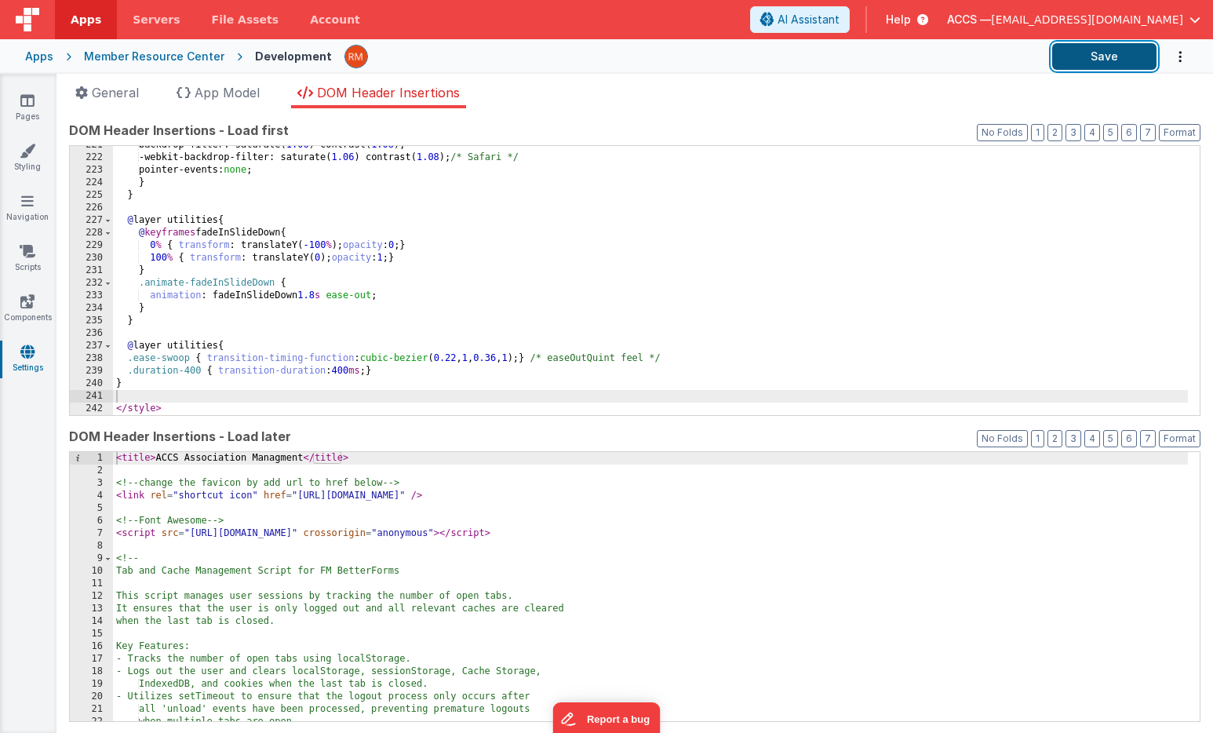
click at [1061, 68] on button "Save" at bounding box center [1104, 56] width 104 height 27
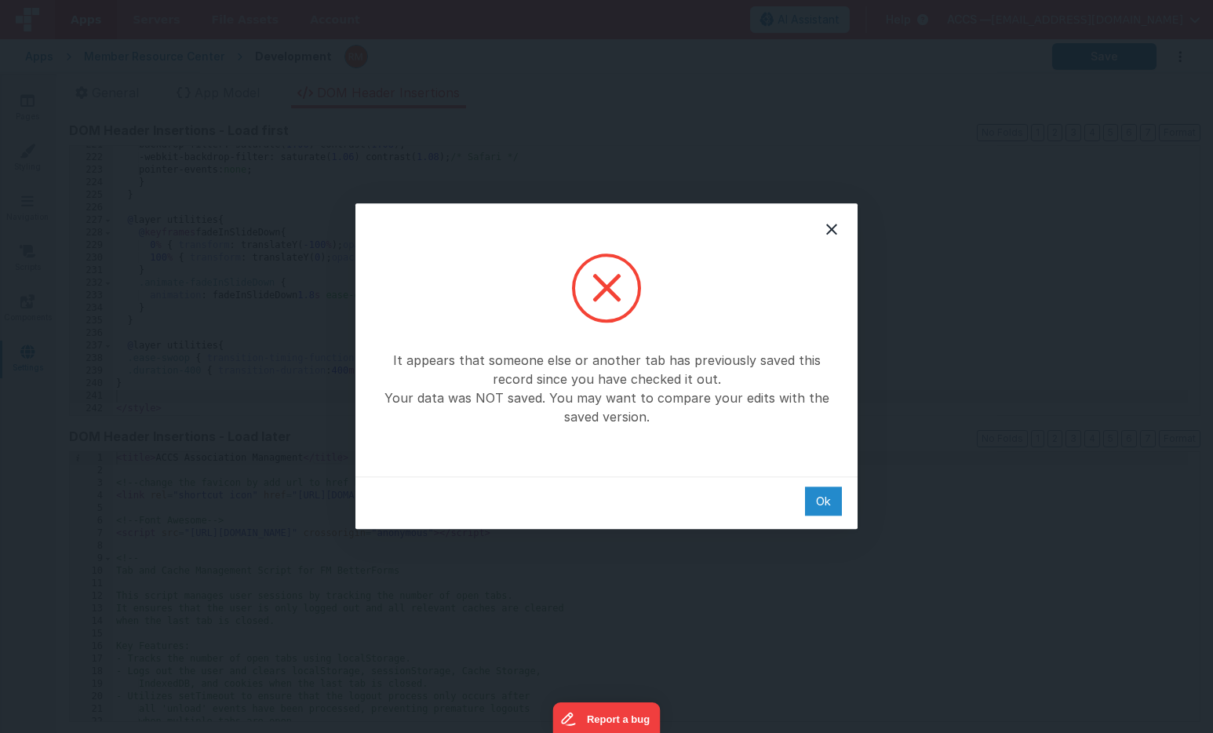
click at [820, 509] on div "Ok" at bounding box center [823, 500] width 37 height 29
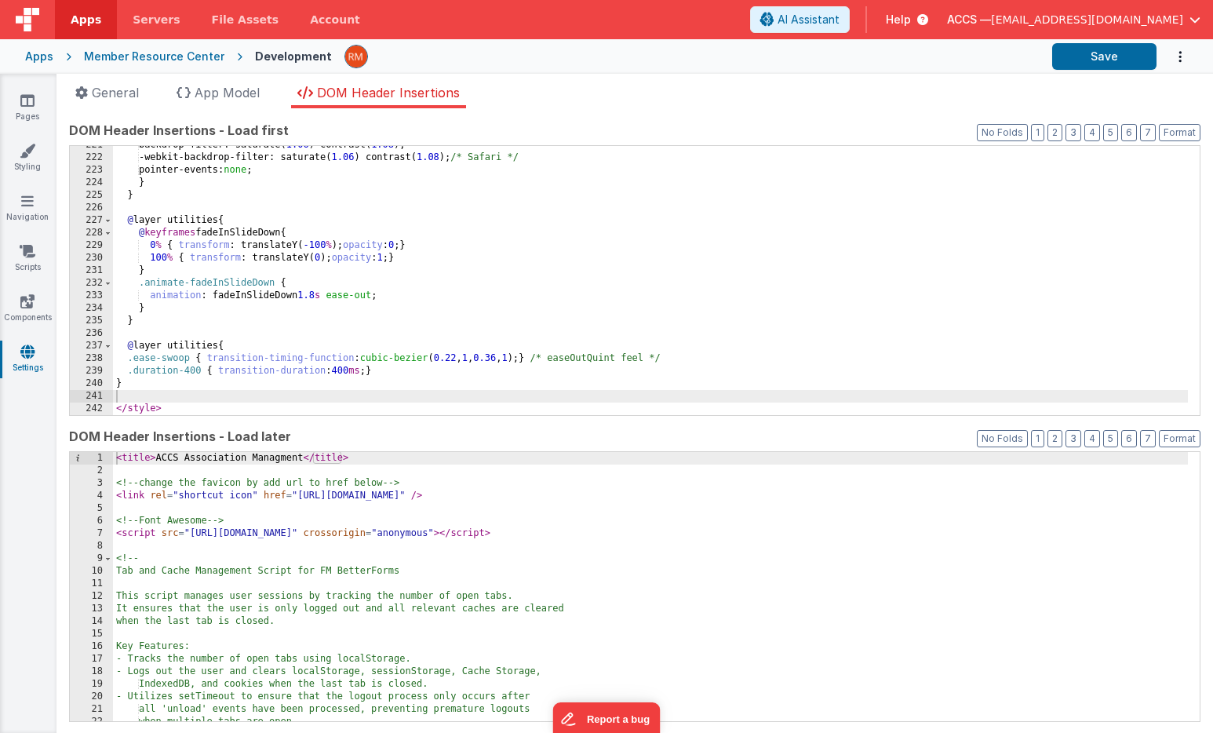
click at [82, 20] on span "Apps" at bounding box center [86, 20] width 31 height 16
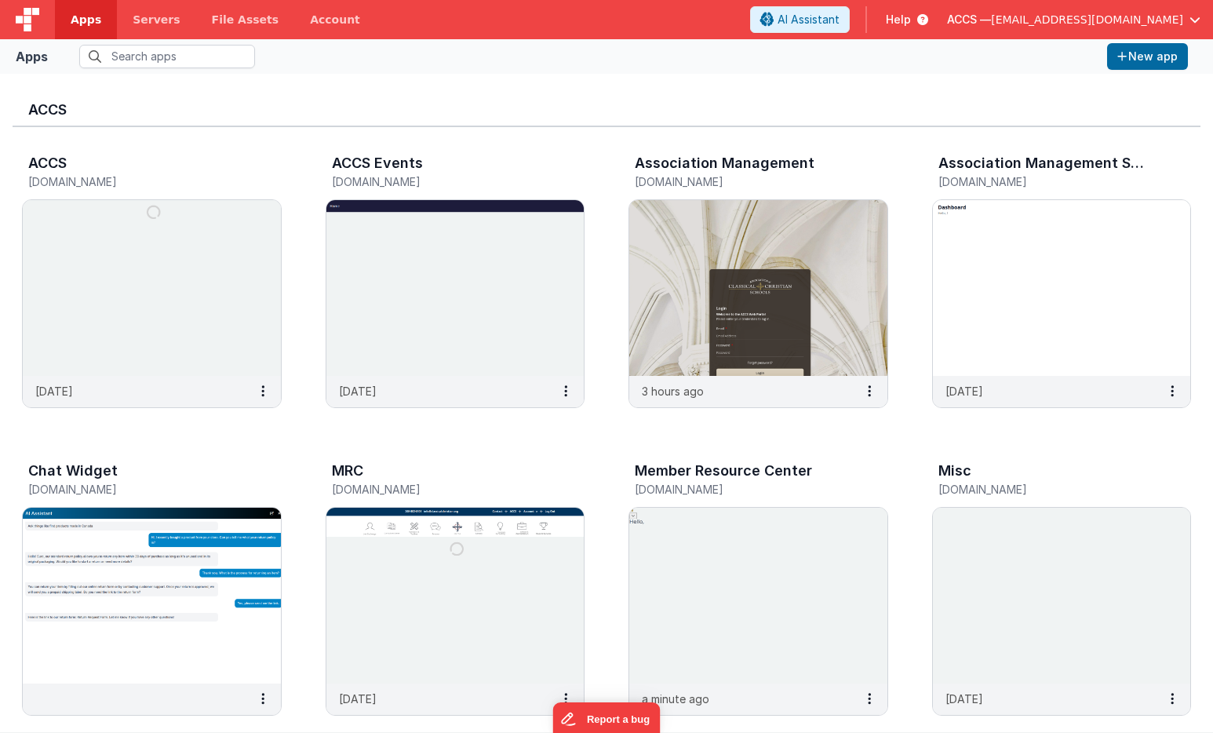
click at [1056, 29] on div "ACCS — [EMAIL_ADDRESS][DOMAIN_NAME]" at bounding box center [1073, 19] width 253 height 27
click at [1119, 23] on span "[EMAIL_ADDRESS][DOMAIN_NAME]" at bounding box center [1087, 20] width 192 height 16
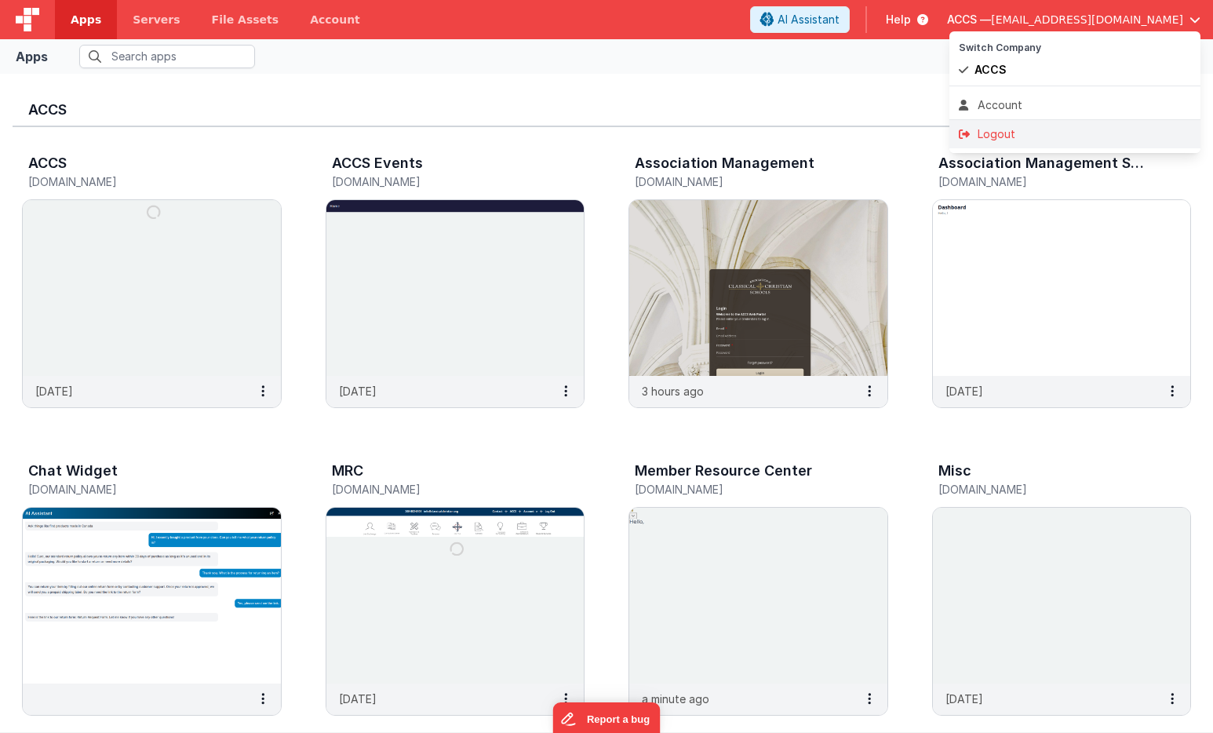
click at [1049, 132] on div "Logout" at bounding box center [1074, 134] width 232 height 16
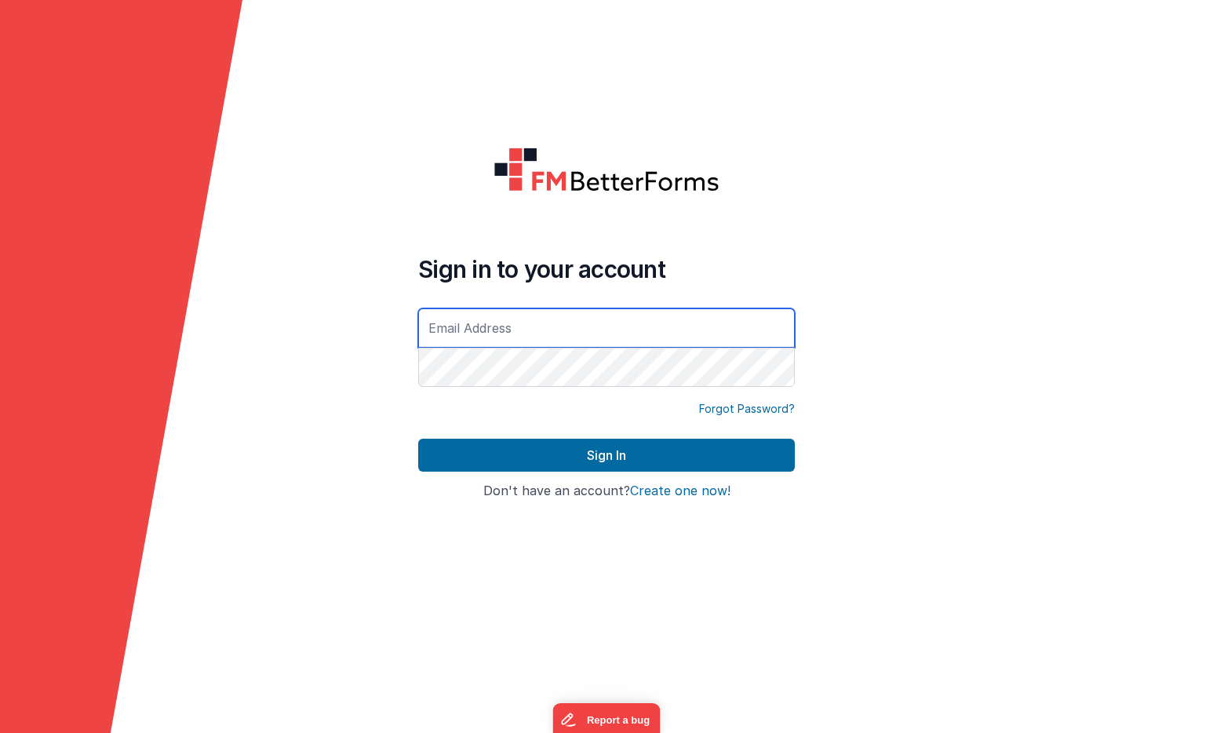
type input "[EMAIL_ADDRESS][DOMAIN_NAME]"
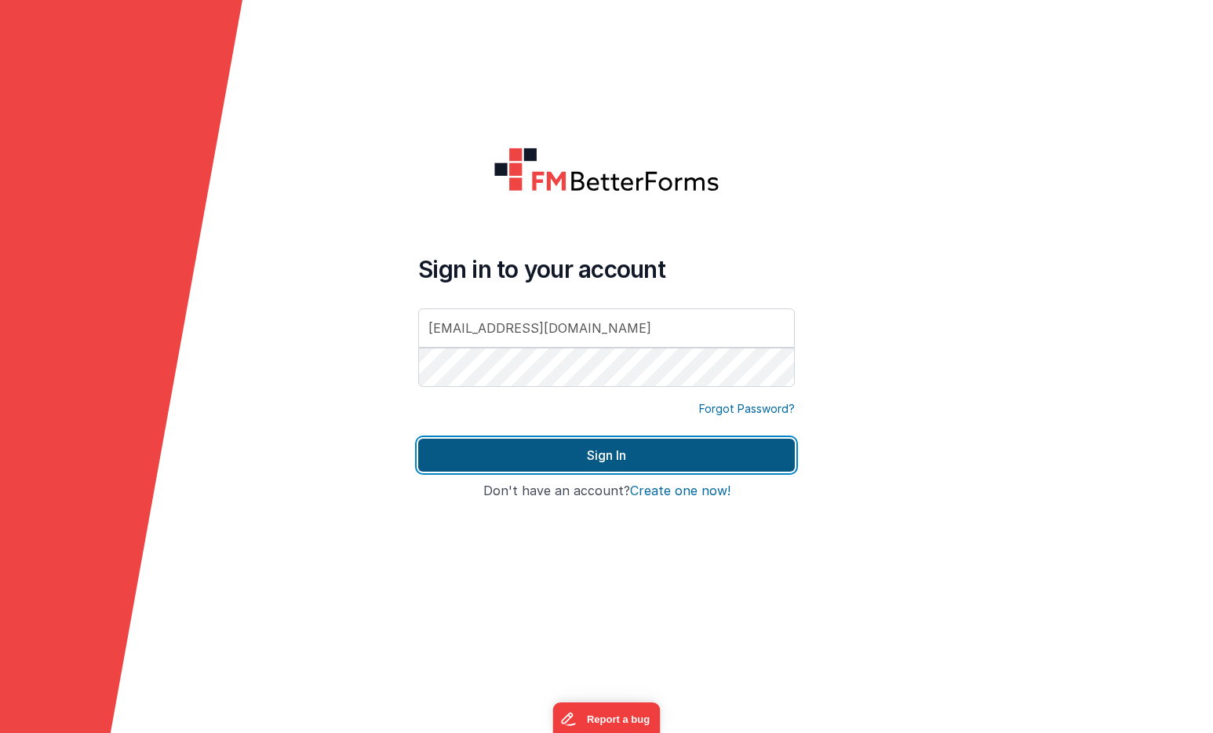
click at [649, 455] on button "Sign In" at bounding box center [606, 454] width 376 height 33
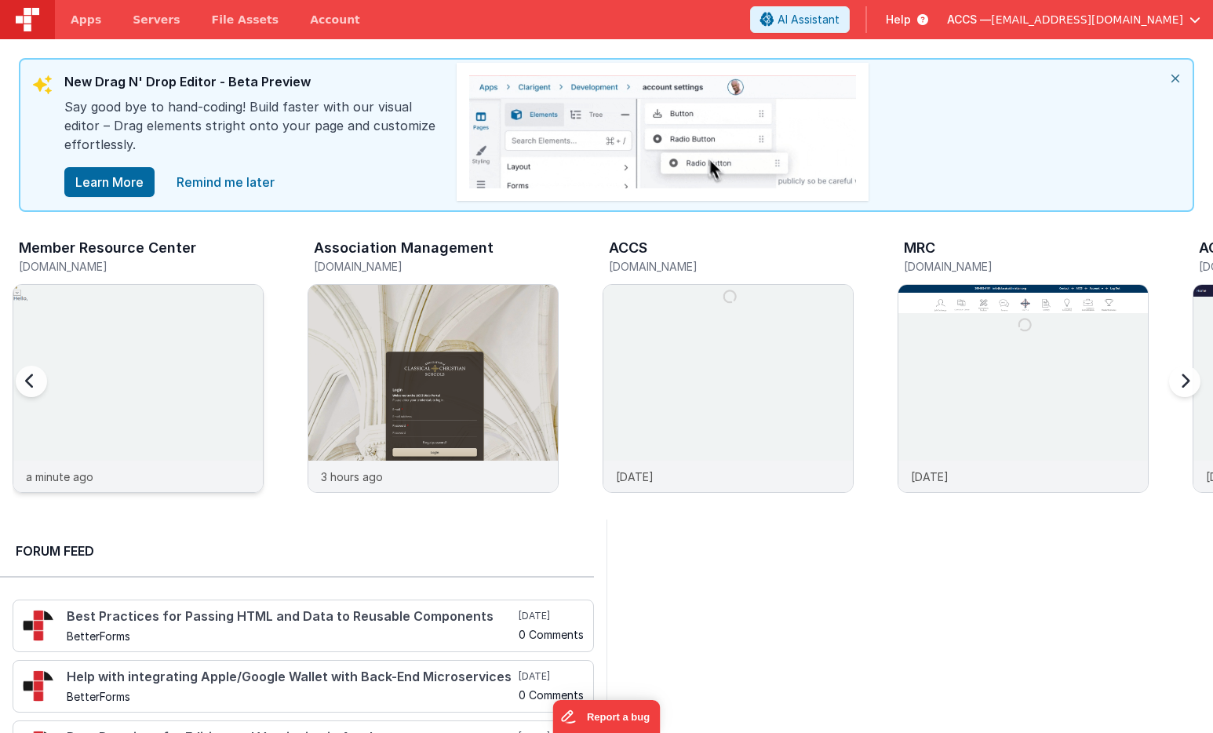
click at [146, 304] on img at bounding box center [137, 409] width 249 height 249
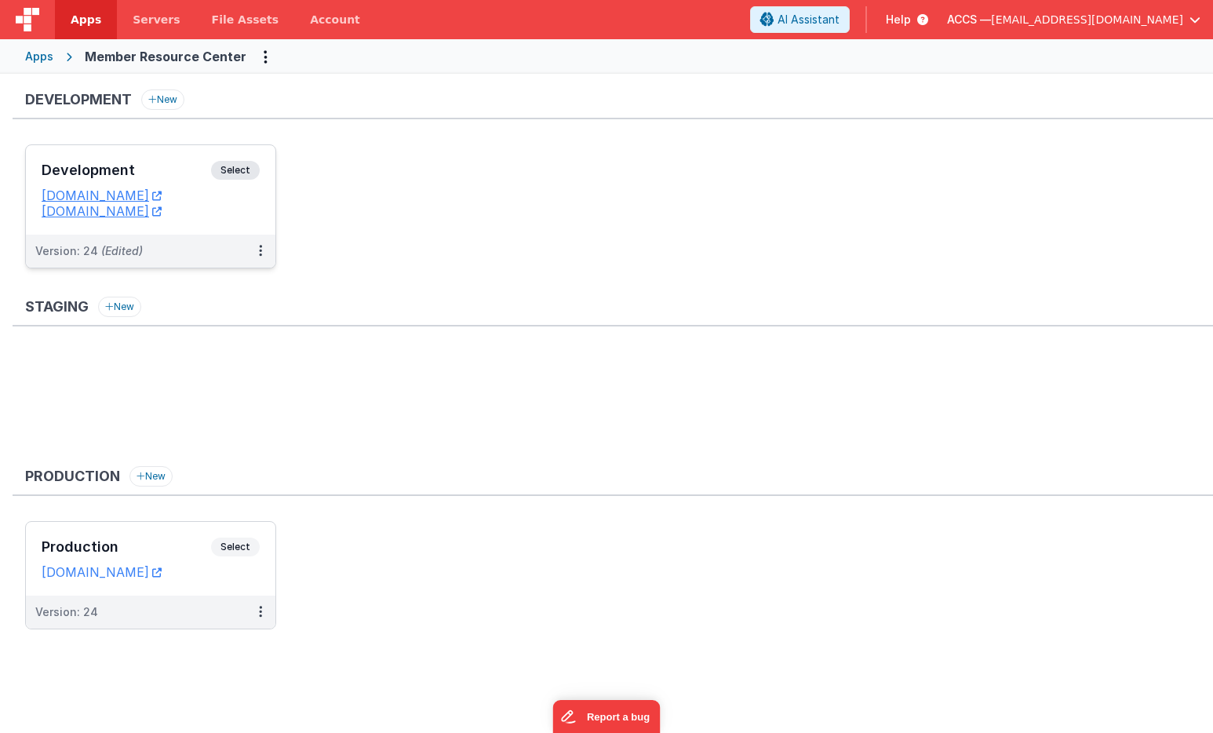
click at [173, 165] on h3 "Development" at bounding box center [126, 170] width 169 height 16
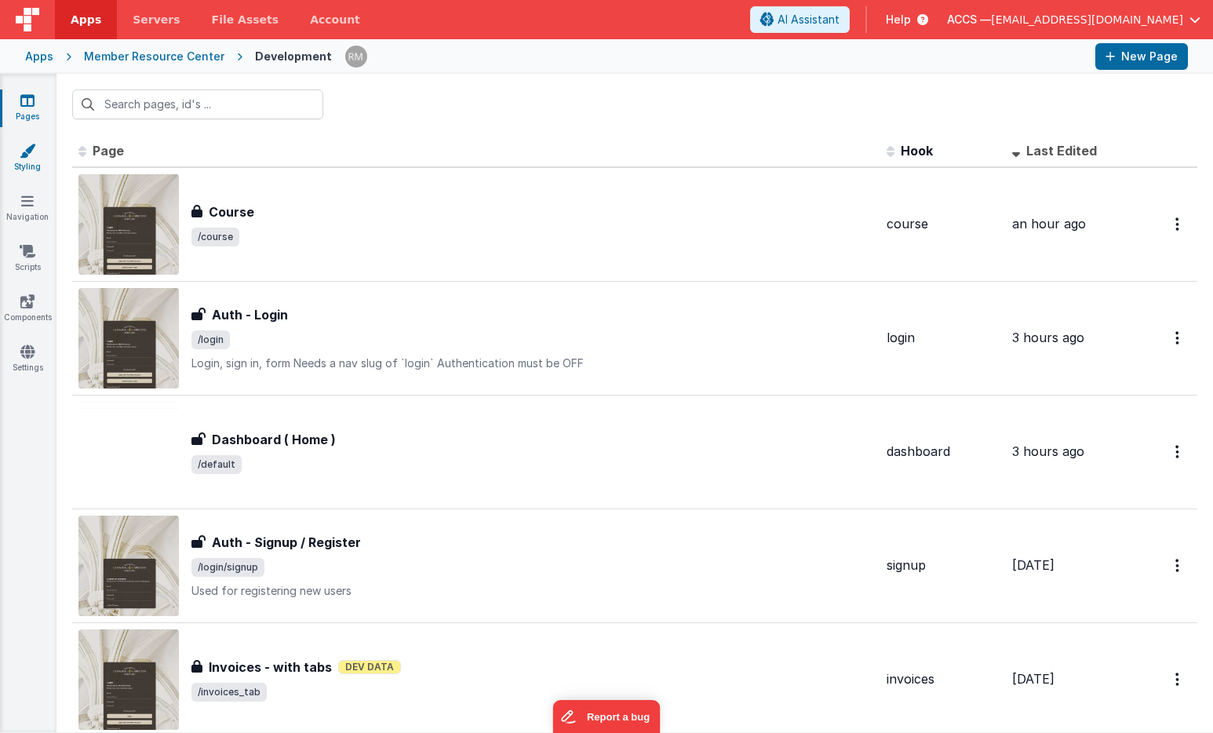
click at [32, 162] on link "Styling" at bounding box center [27, 158] width 56 height 31
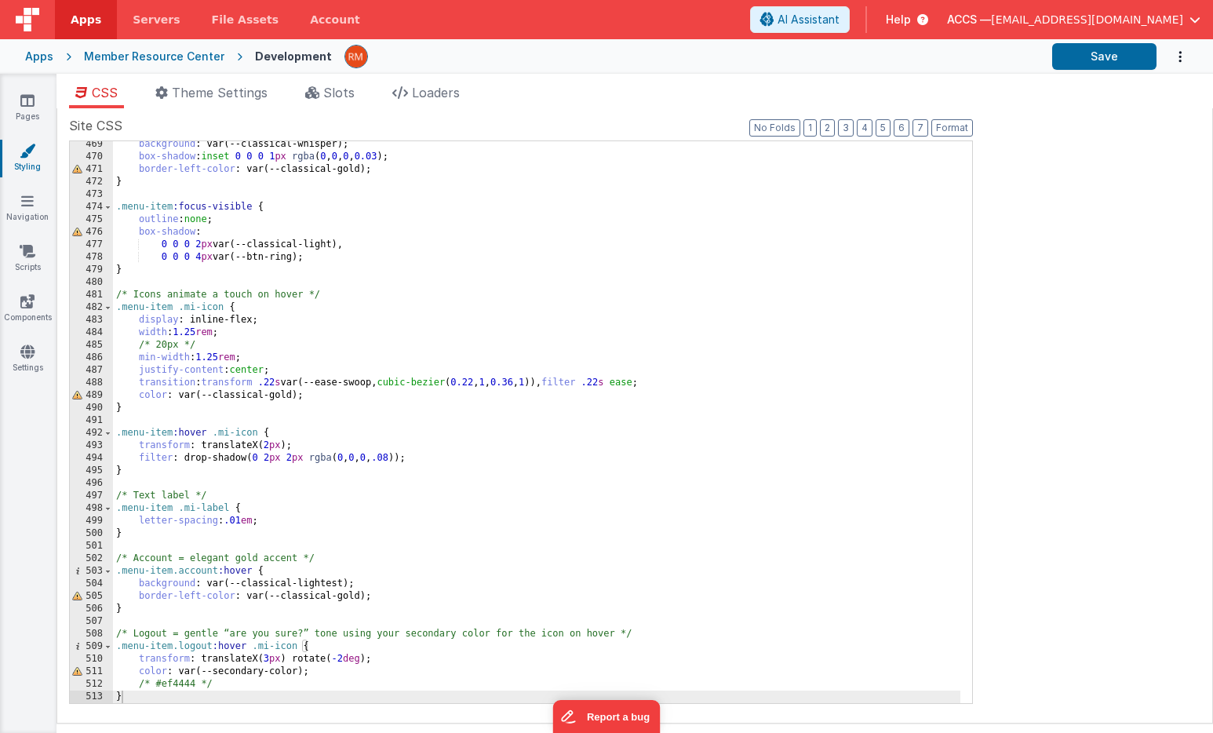
scroll to position [5876, 0]
click at [143, 693] on div "background : var(--classical-whisper); box-shadow : inset 0 0 0 1 px rgba ( 0 ,…" at bounding box center [536, 431] width 847 height 587
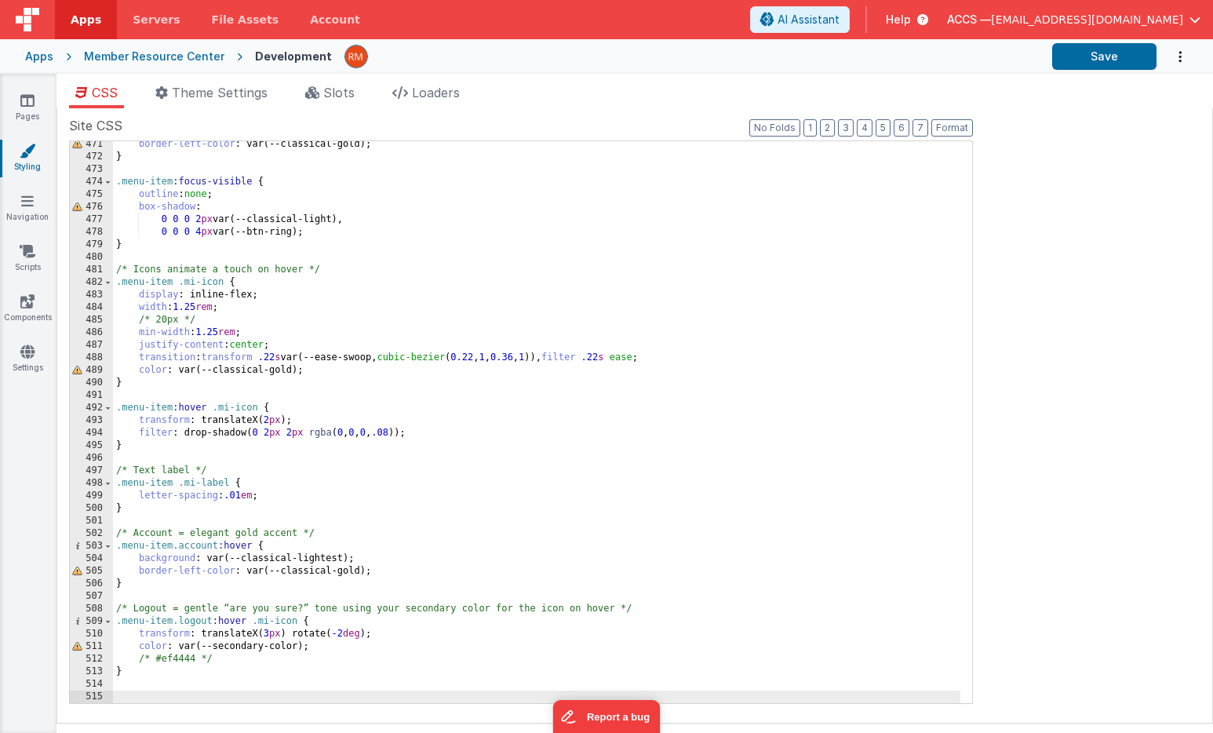
scroll to position [6014, 0]
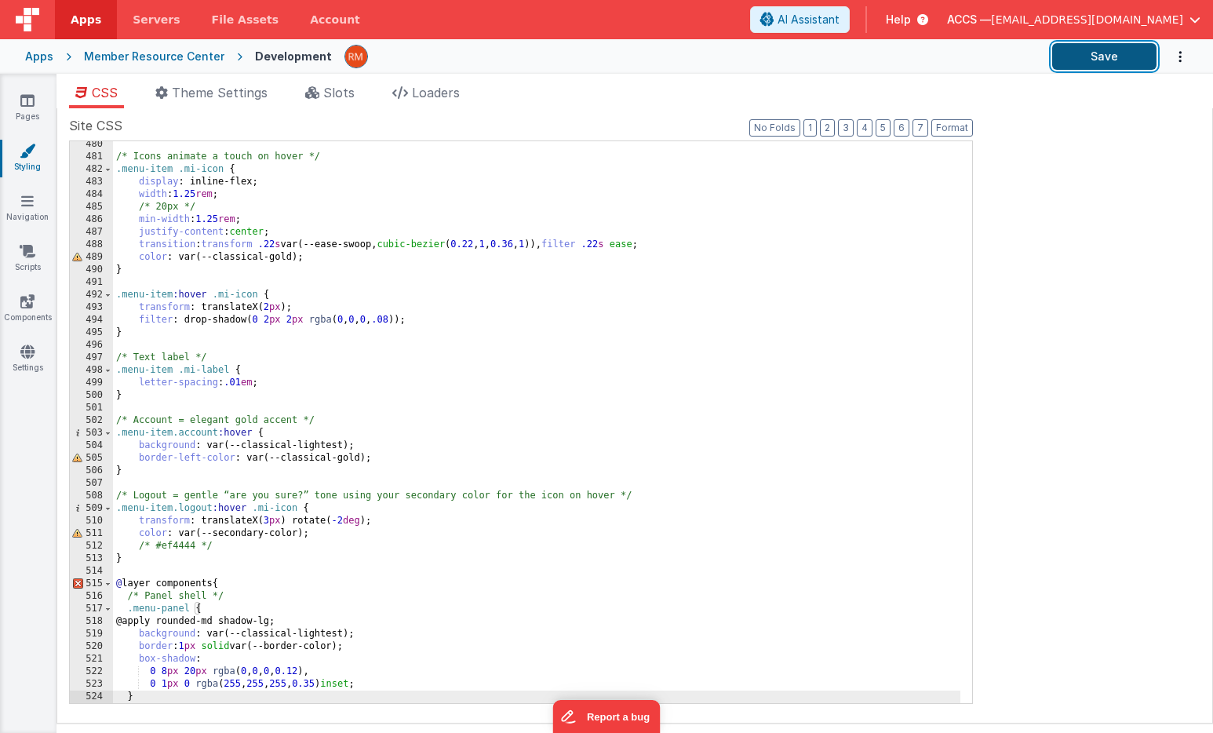
click at [1098, 51] on button "Save" at bounding box center [1104, 56] width 104 height 27
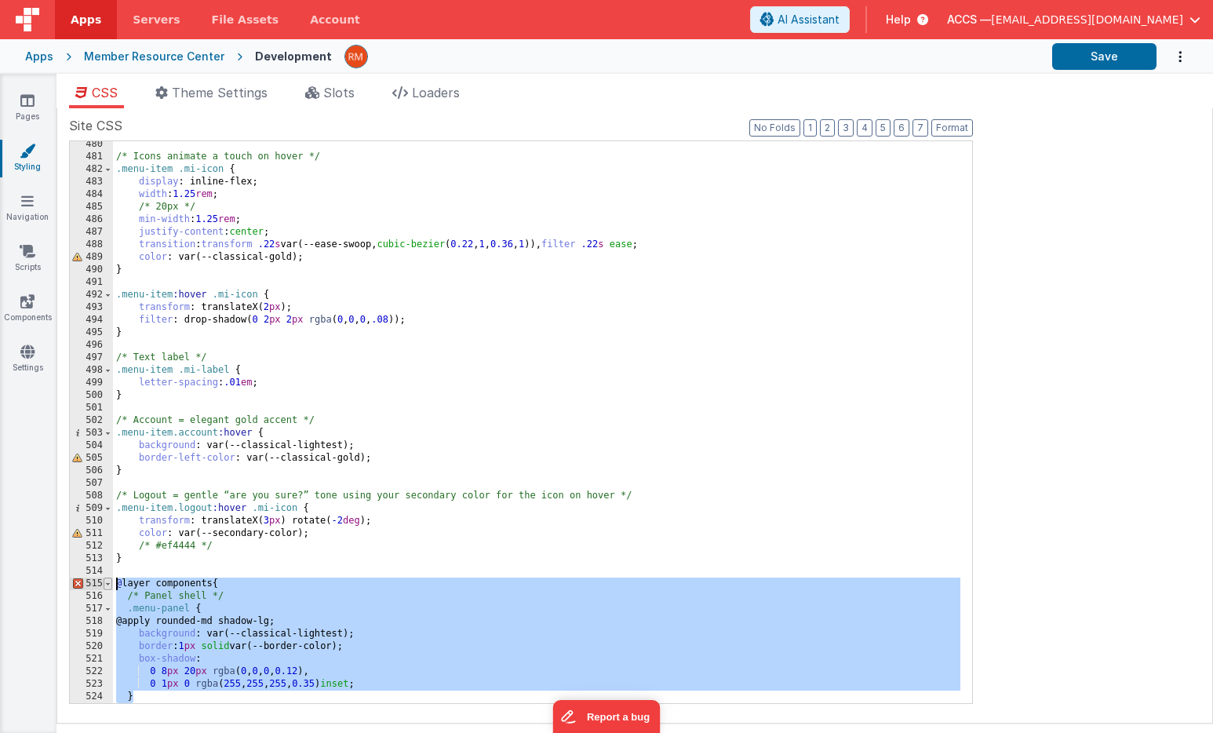
drag, startPoint x: 146, startPoint y: 691, endPoint x: 110, endPoint y: 577, distance: 119.3
click at [110, 577] on div "480 481 482 483 484 485 486 487 488 489 490 491 492 493 494 495 496 497 498 499…" at bounding box center [521, 421] width 904 height 563
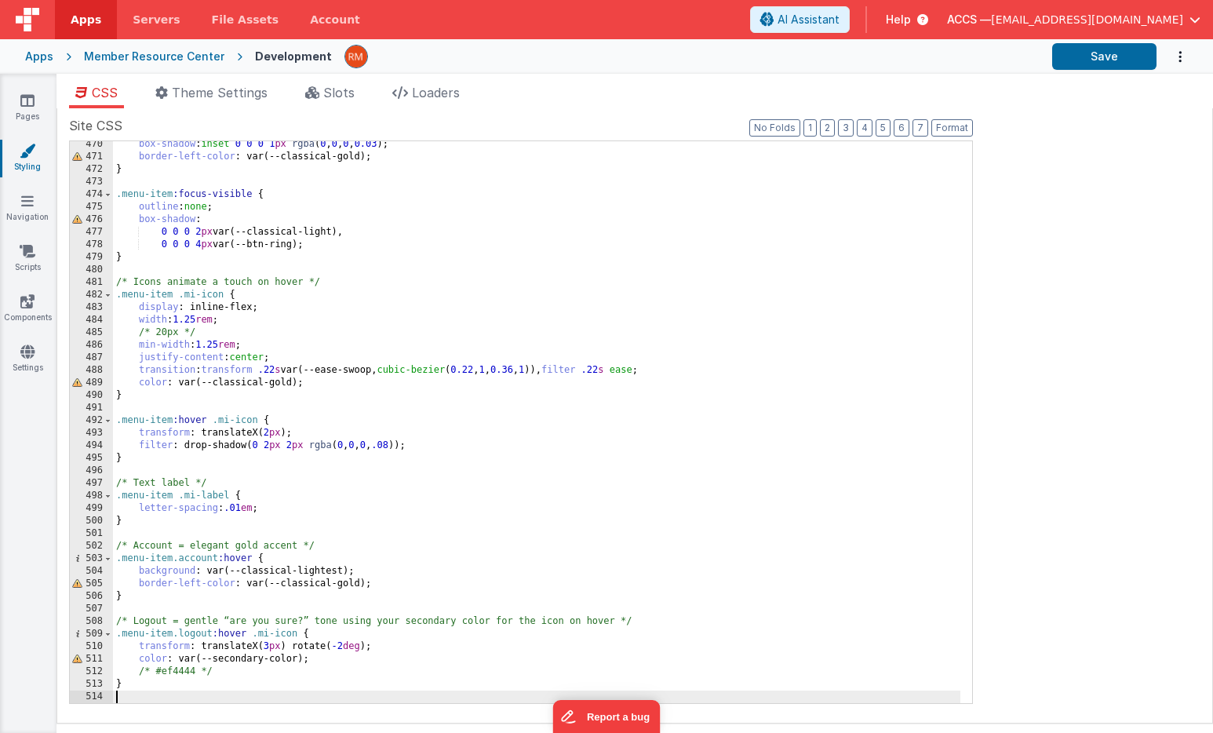
scroll to position [5876, 0]
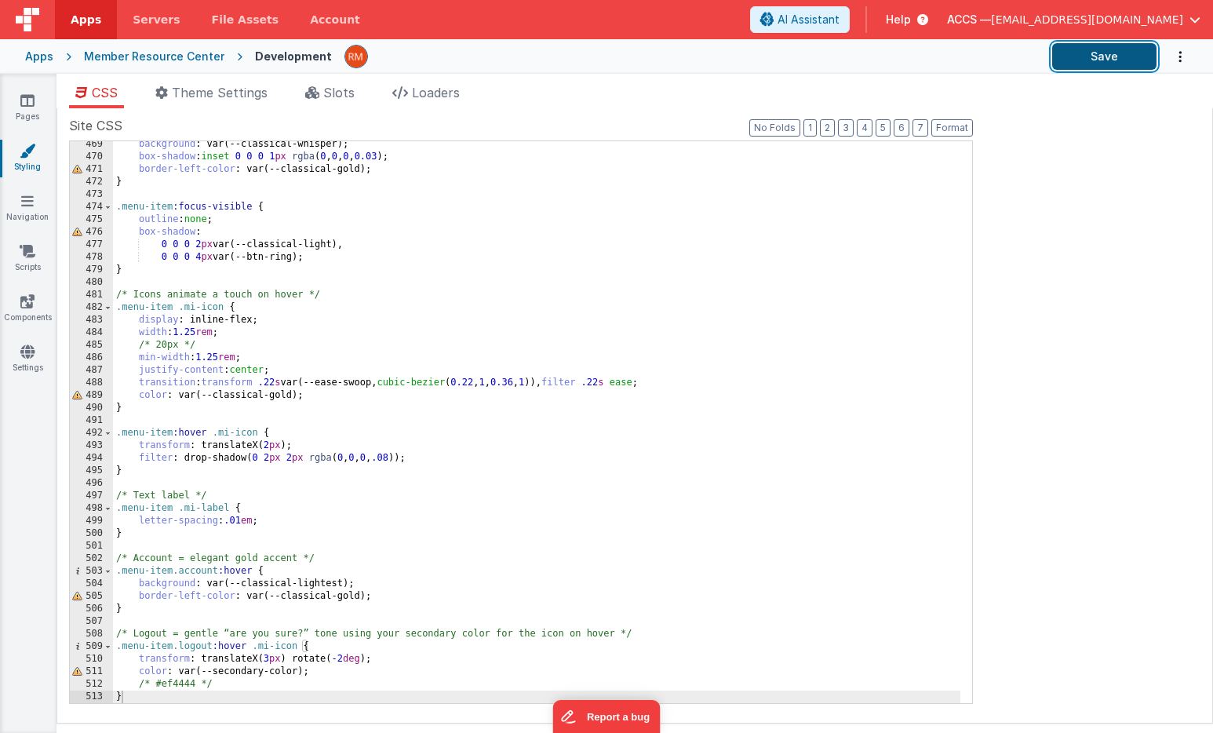
click at [1115, 52] on button "Save" at bounding box center [1104, 56] width 104 height 27
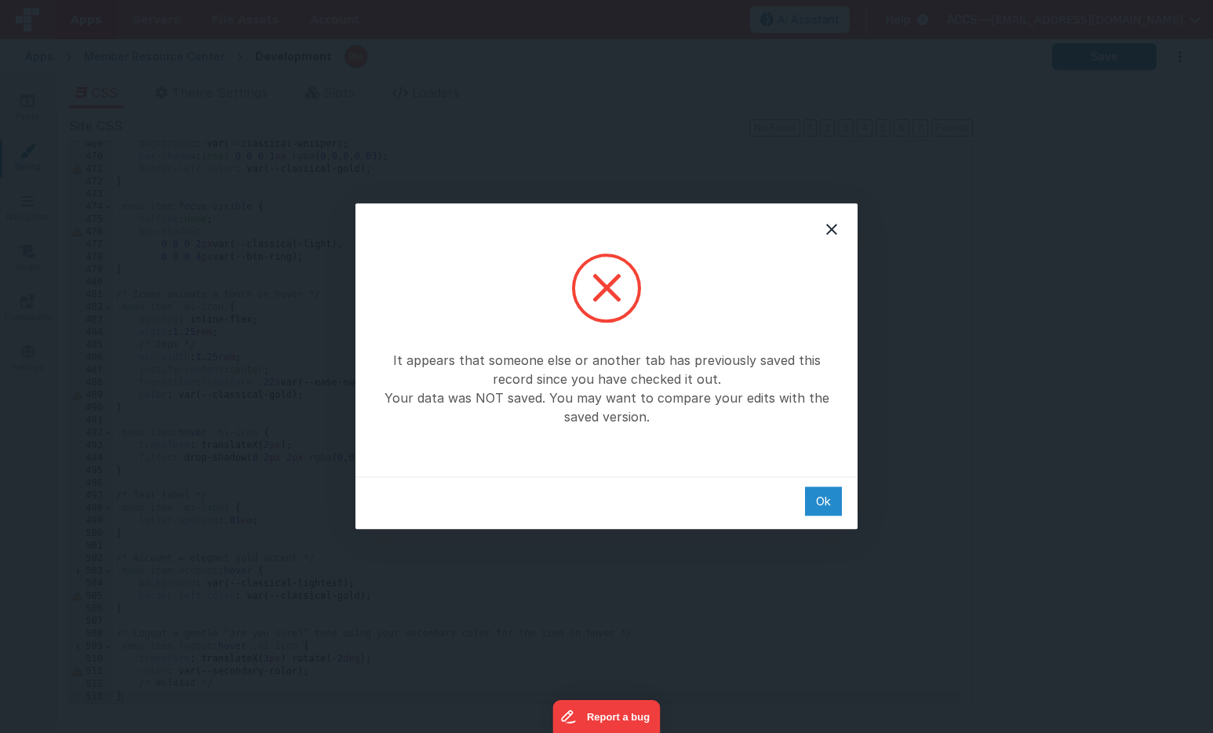
click at [824, 502] on div "Ok" at bounding box center [823, 500] width 37 height 29
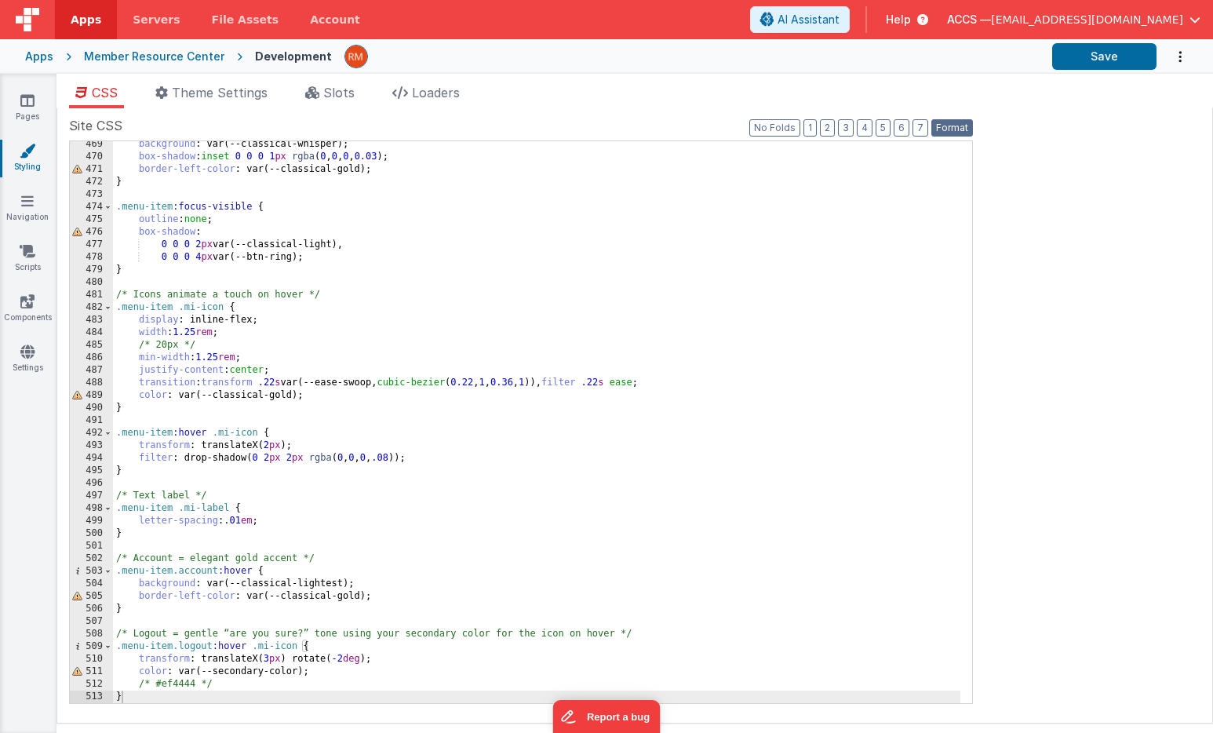
click at [955, 132] on button "Format" at bounding box center [952, 127] width 42 height 17
click at [1180, 61] on icon "Options" at bounding box center [1180, 57] width 16 height 32
click at [1141, 91] on link "Rollback" at bounding box center [1118, 93] width 138 height 30
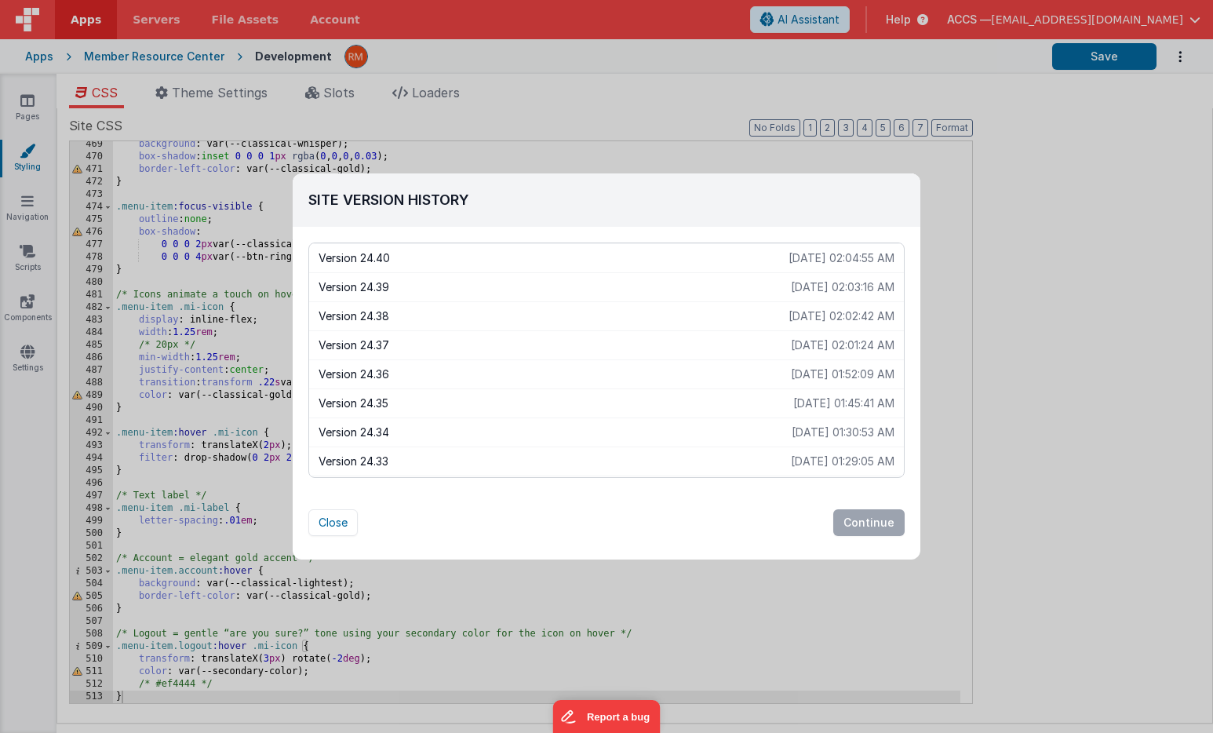
click at [831, 347] on p "[DATE] 02:01:24 AM" at bounding box center [843, 345] width 104 height 16
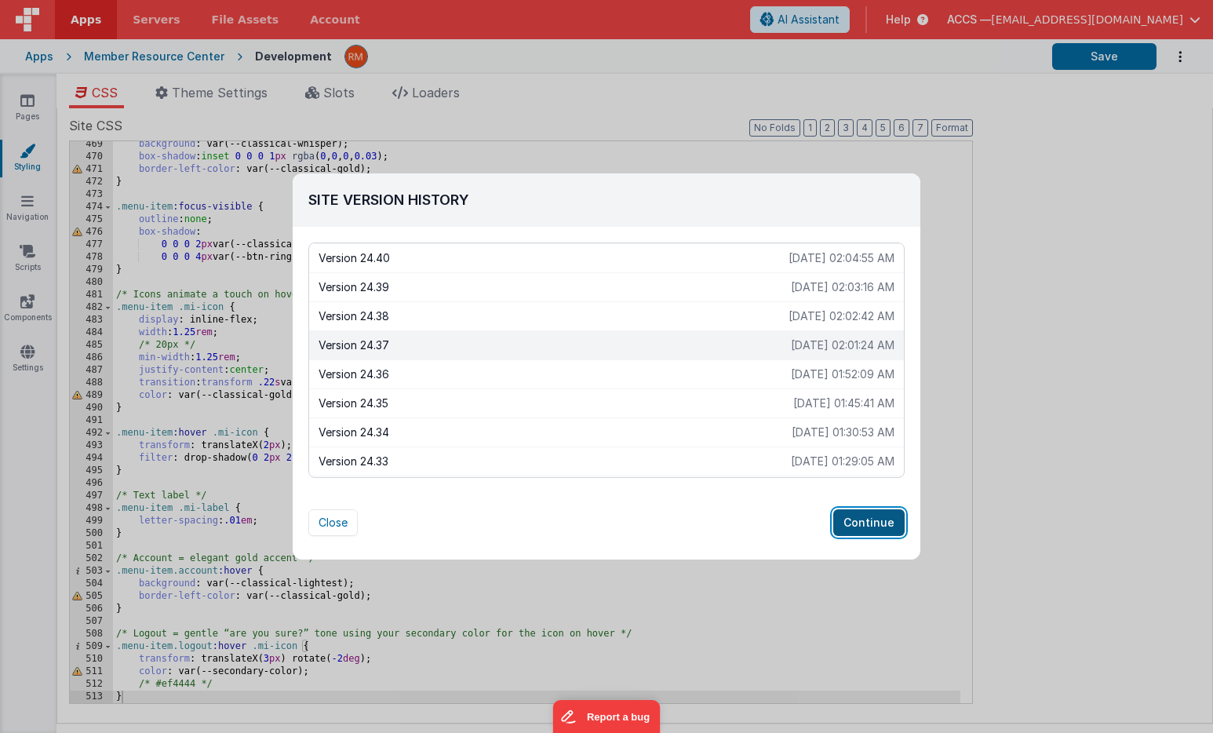
click at [870, 518] on button "Continue" at bounding box center [868, 522] width 71 height 27
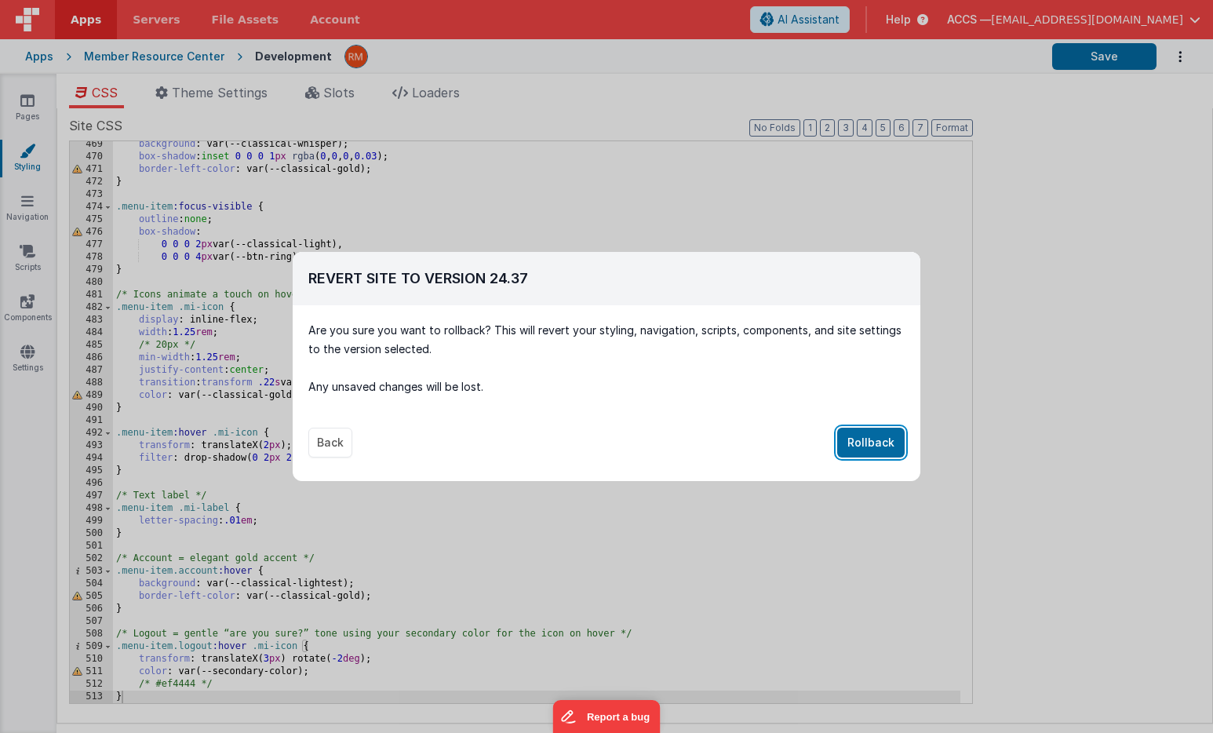
click at [875, 439] on button "Rollback" at bounding box center [870, 442] width 67 height 30
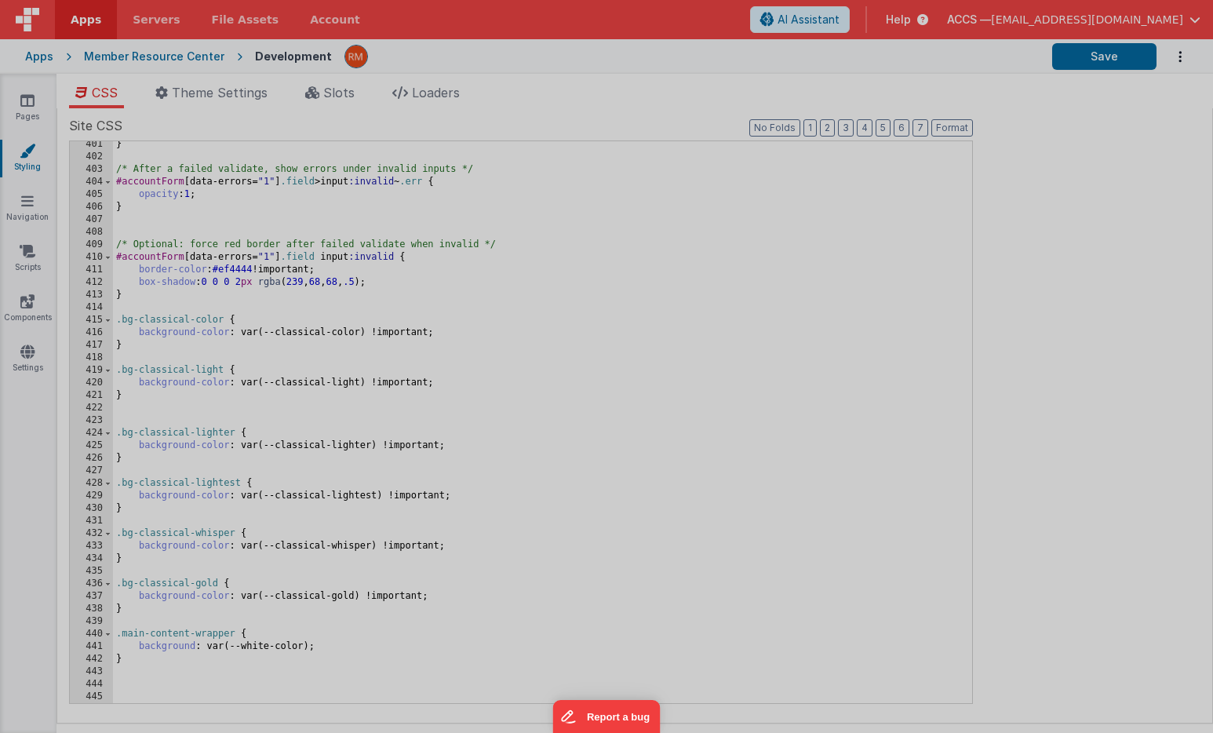
scroll to position [5023, 0]
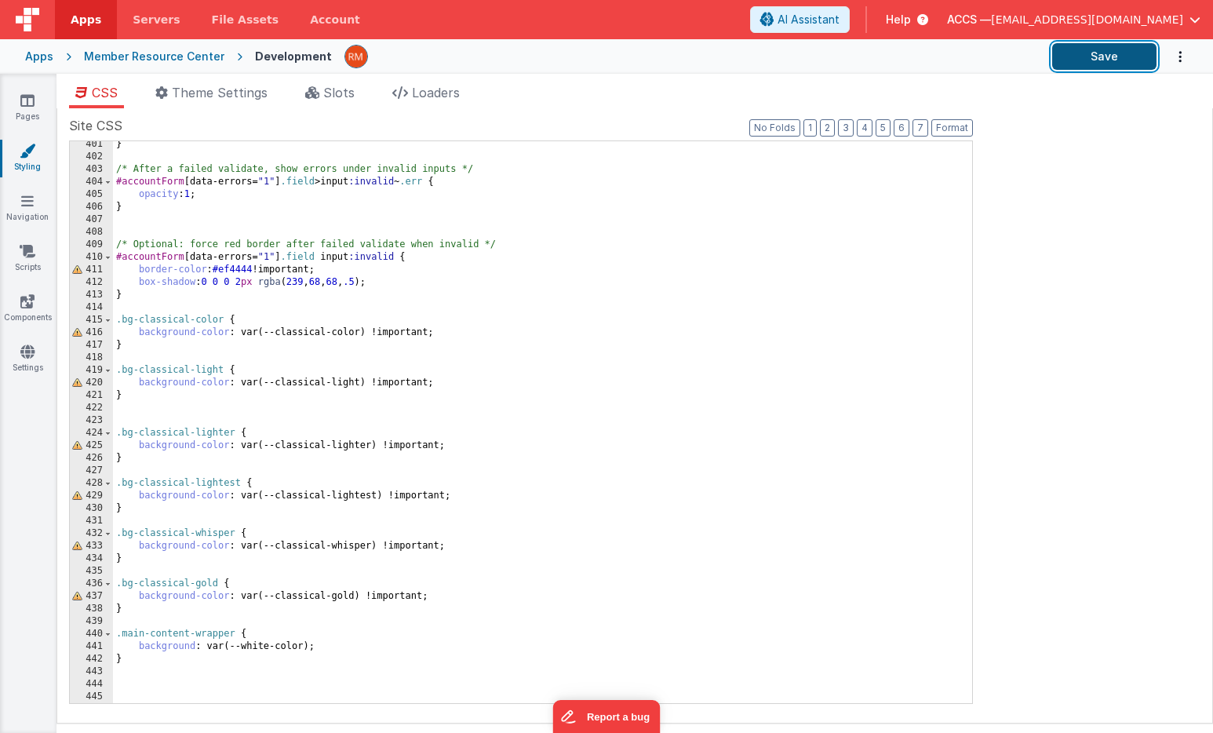
click at [1108, 66] on button "Save" at bounding box center [1104, 56] width 104 height 27
click at [1177, 62] on icon "Options" at bounding box center [1180, 57] width 16 height 32
click at [1121, 103] on link "Rollback" at bounding box center [1118, 93] width 138 height 30
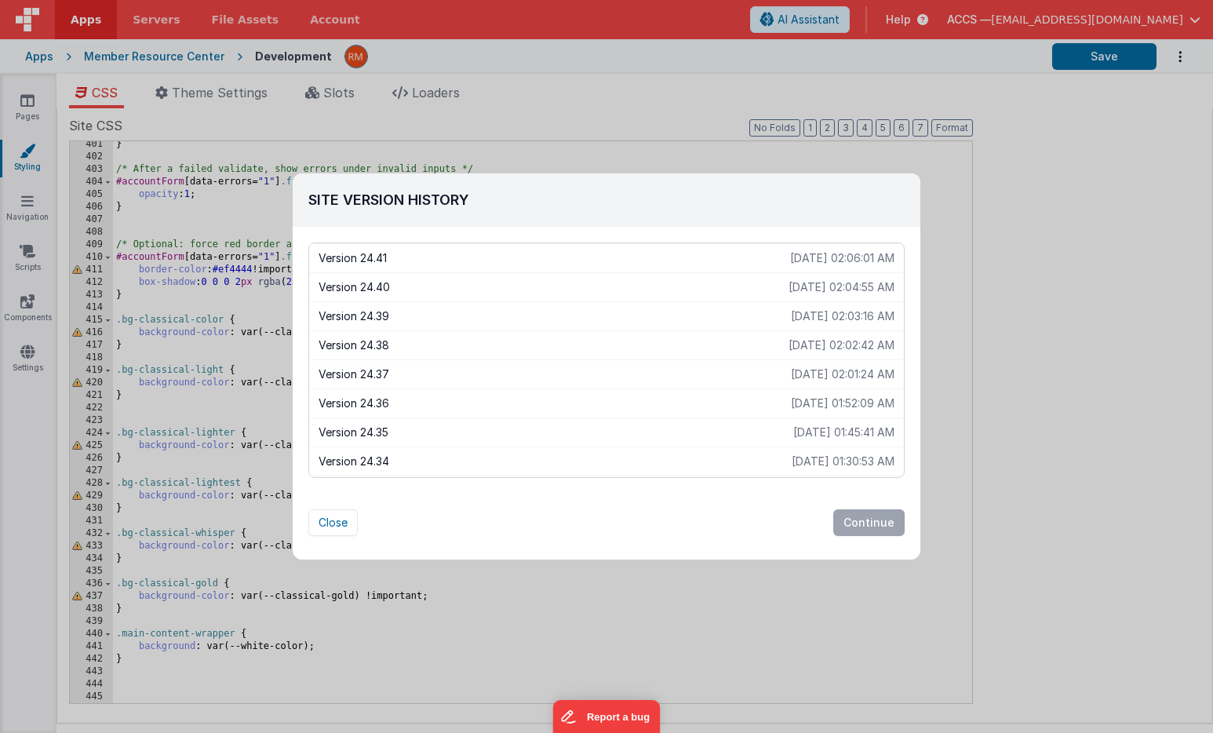
click at [828, 407] on p "[DATE] 01:52:09 AM" at bounding box center [843, 403] width 104 height 16
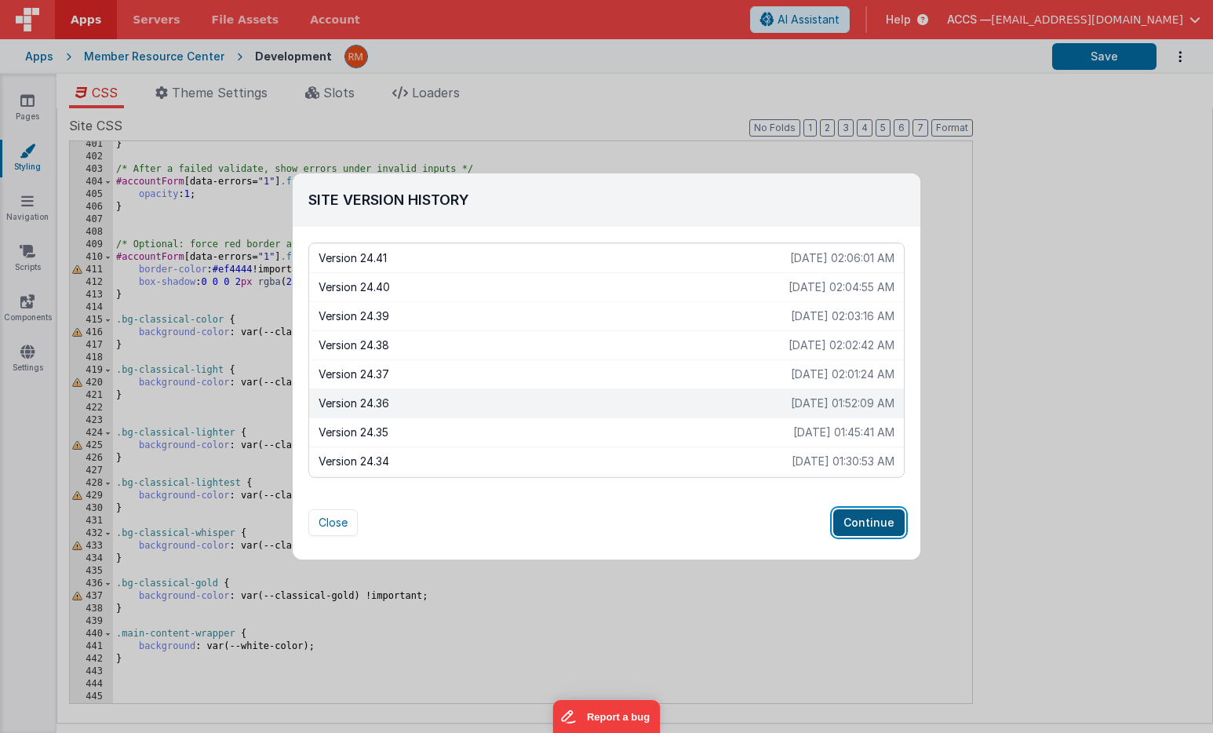
click at [862, 518] on button "Continue" at bounding box center [868, 522] width 71 height 27
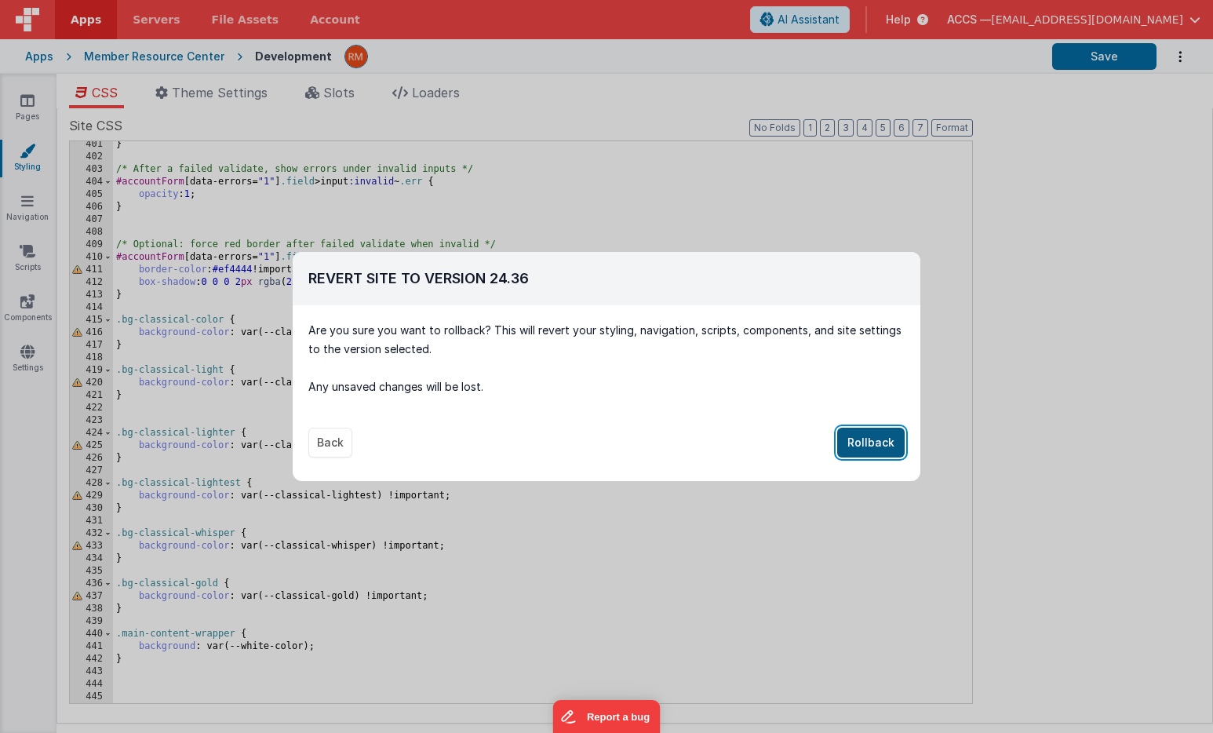
click at [870, 439] on button "Rollback" at bounding box center [870, 442] width 67 height 30
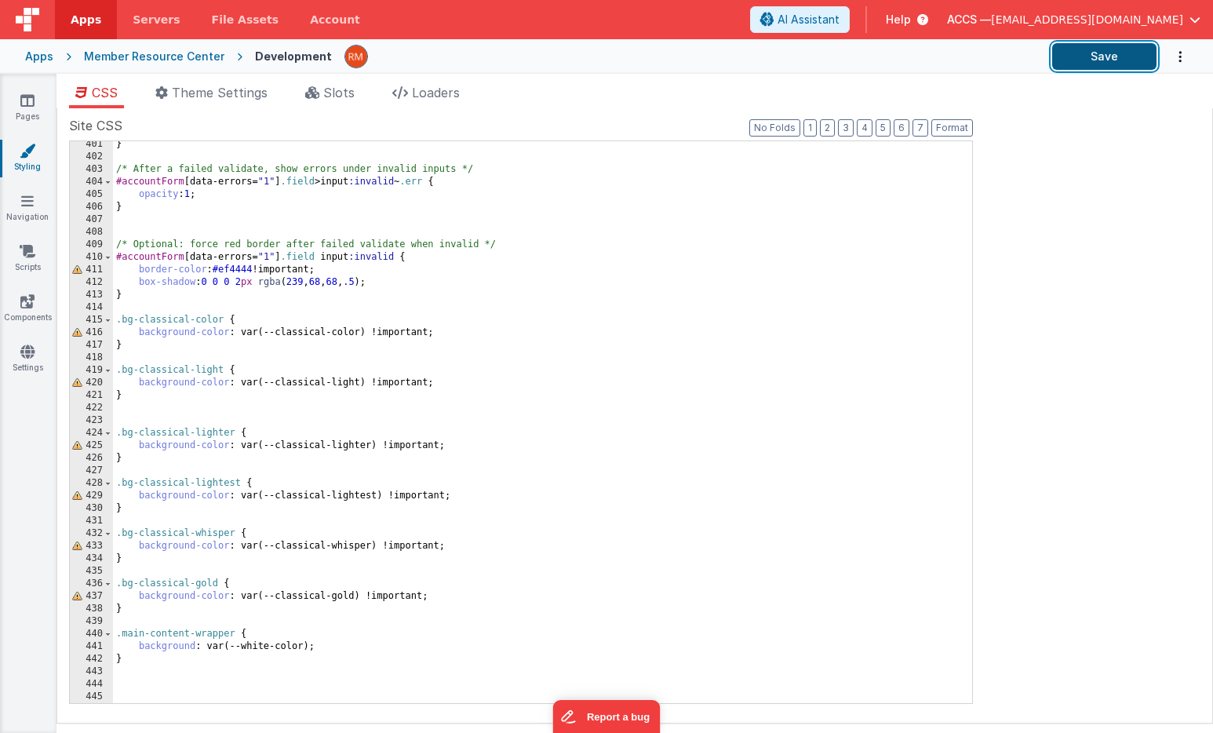
click at [1108, 64] on button "Save" at bounding box center [1104, 56] width 104 height 27
click at [27, 357] on icon at bounding box center [27, 352] width 14 height 16
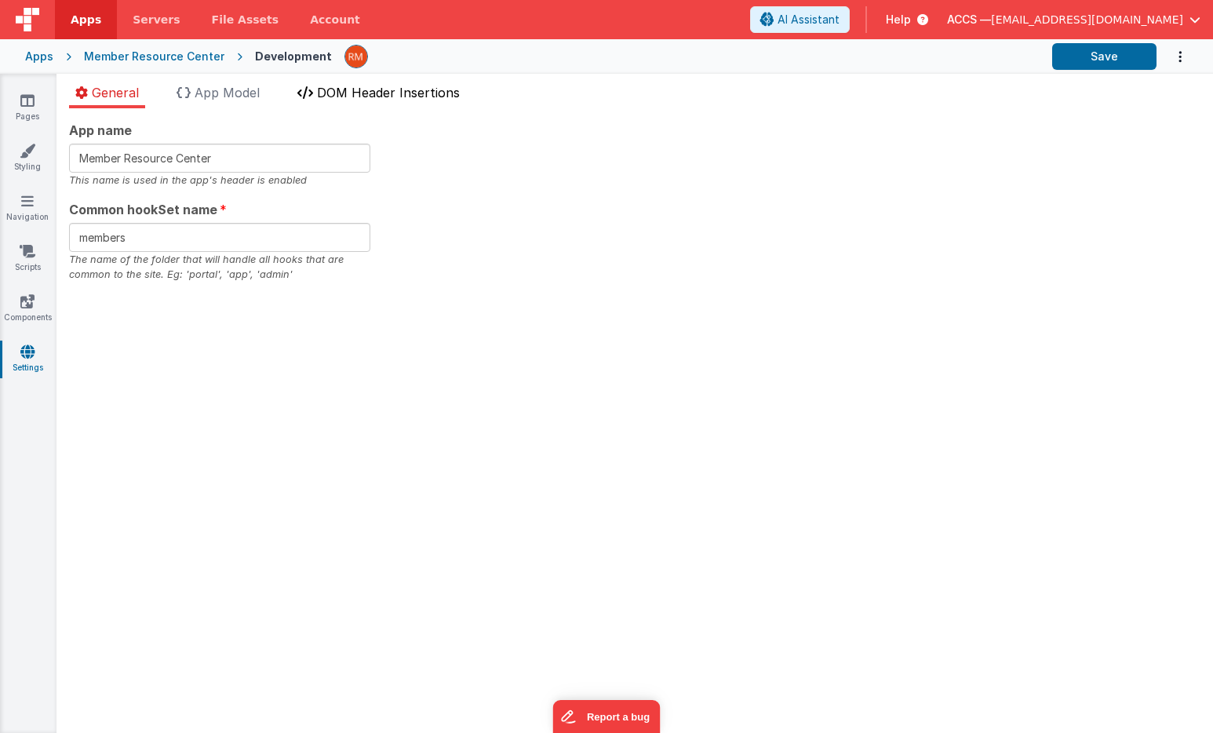
click at [340, 98] on span "DOM Header Insertions" at bounding box center [388, 93] width 143 height 16
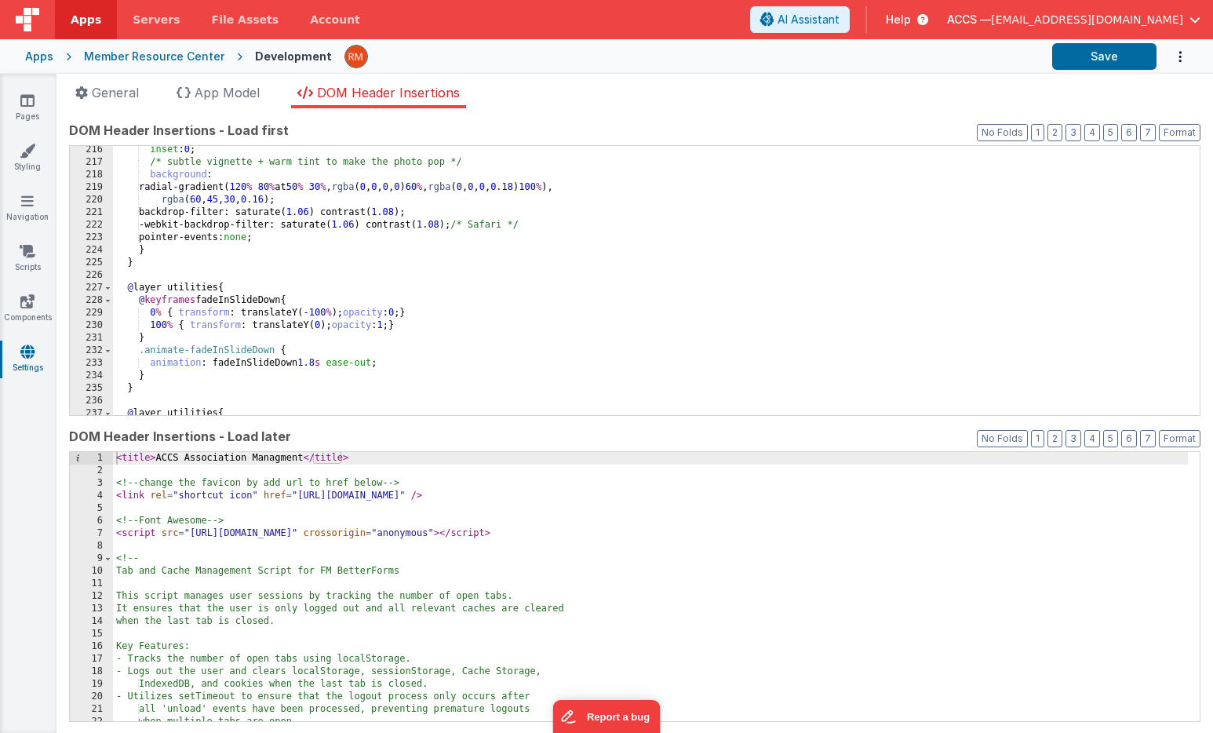
scroll to position [2768, 0]
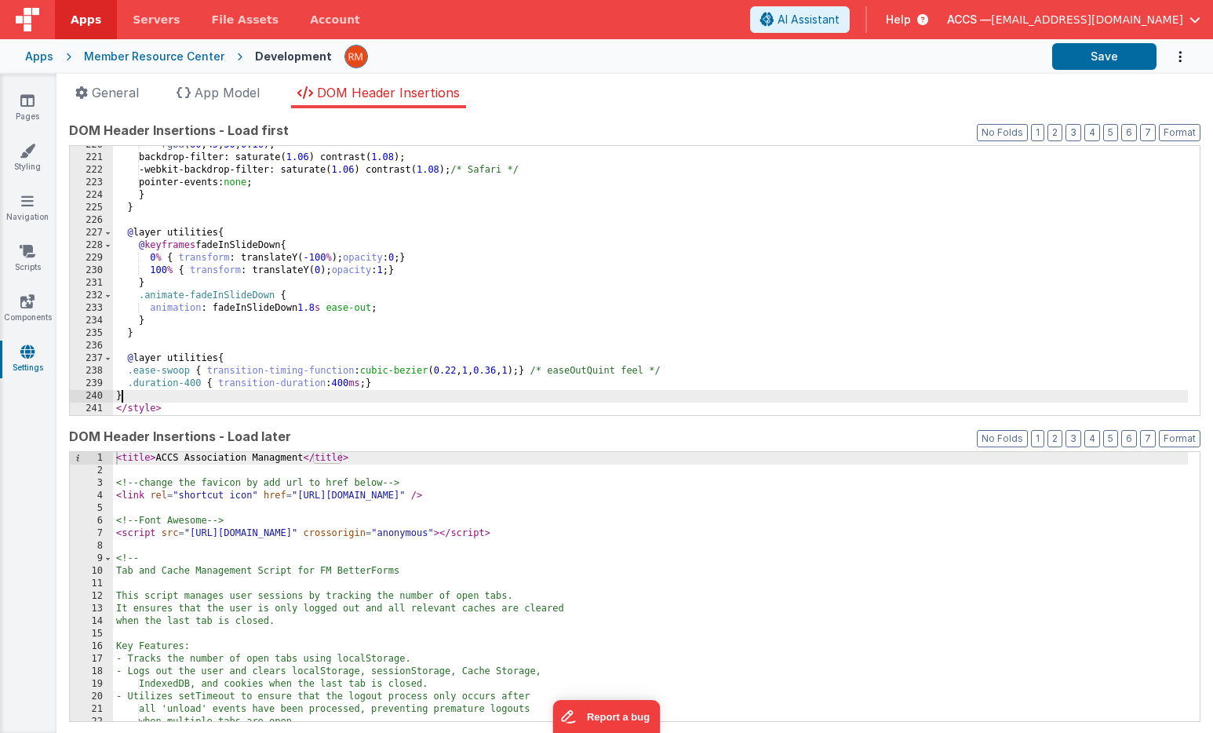
click at [159, 399] on div "rgba ( 60 , 45 , 30 , 0.16 ); backdrop-filter: saturate( 1.06 ) contrast( 1.08 …" at bounding box center [650, 286] width 1075 height 294
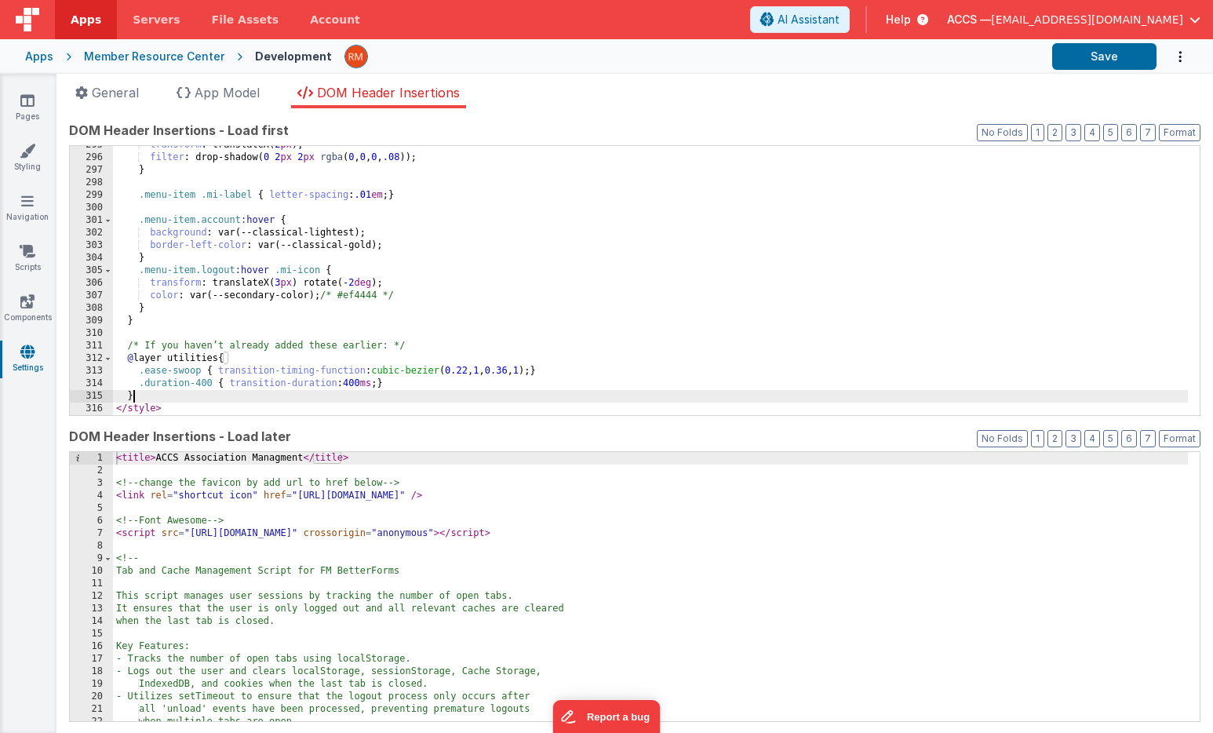
scroll to position [3709, 0]
click at [1096, 65] on button "Save" at bounding box center [1104, 56] width 104 height 27
click at [23, 160] on link "Styling" at bounding box center [27, 158] width 56 height 31
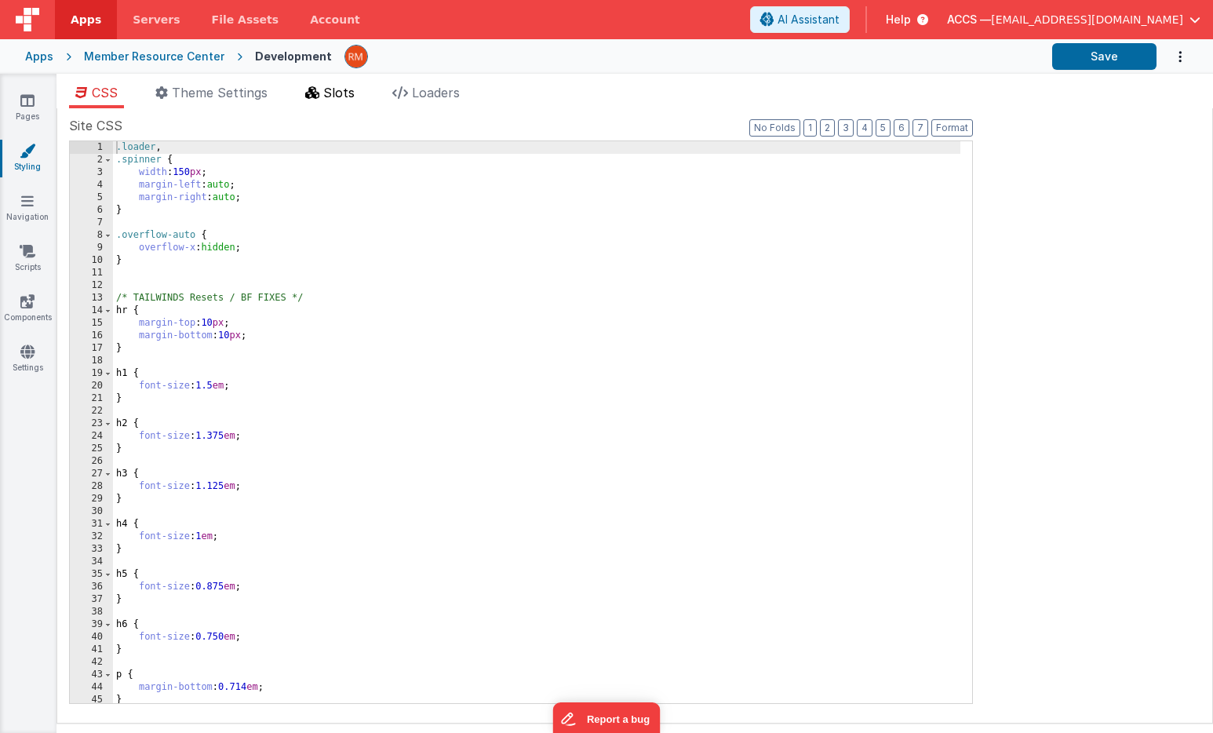
click at [326, 96] on span "Slots" at bounding box center [338, 93] width 31 height 16
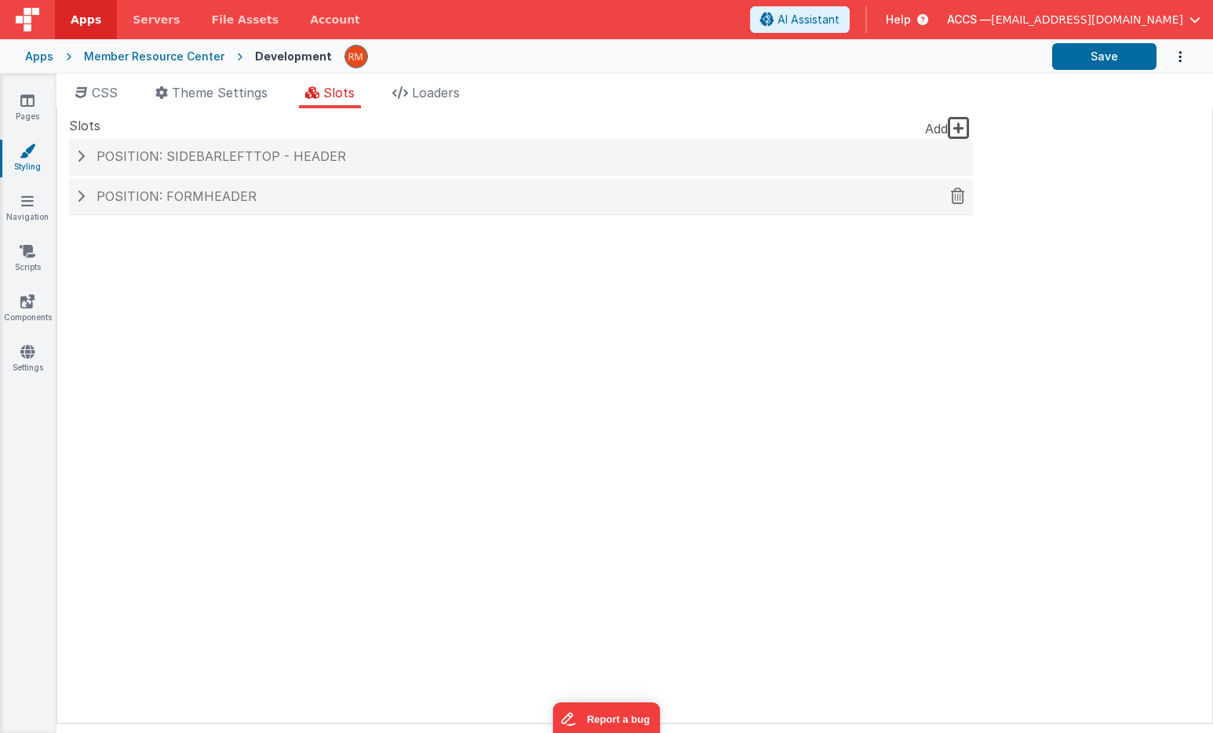
click at [279, 205] on div "Position: formHeader" at bounding box center [521, 197] width 904 height 36
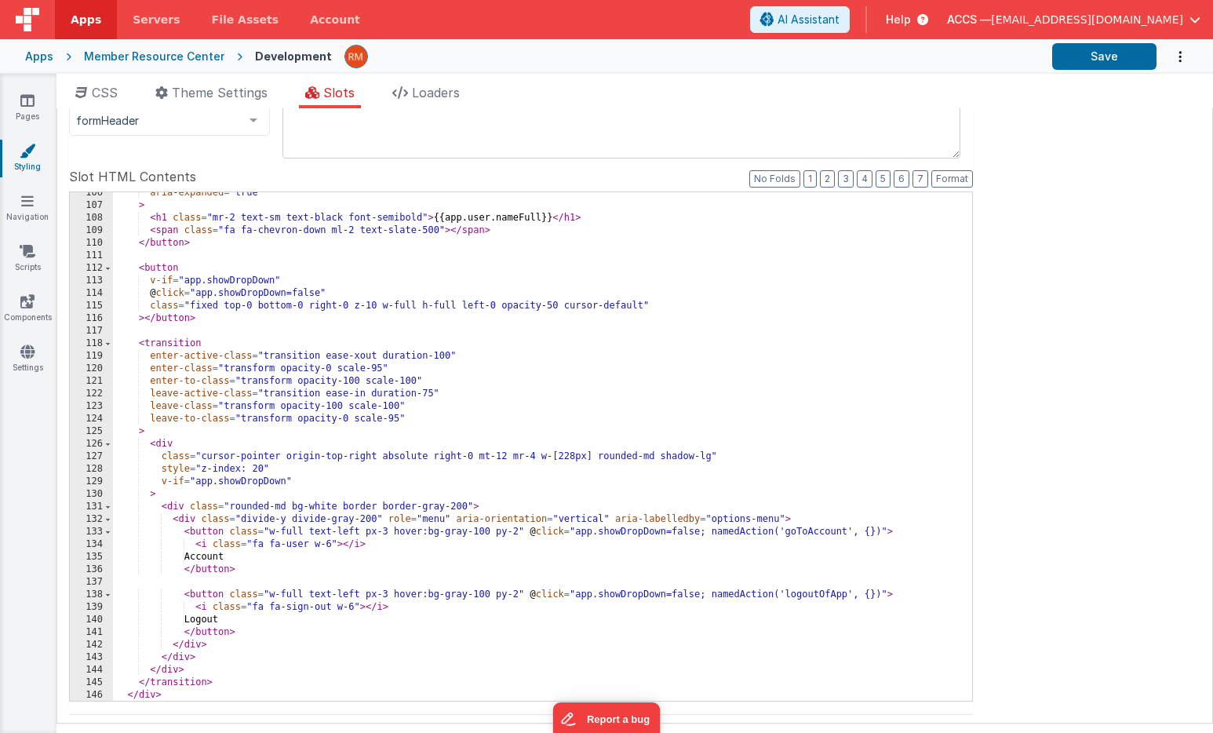
scroll to position [147, 0]
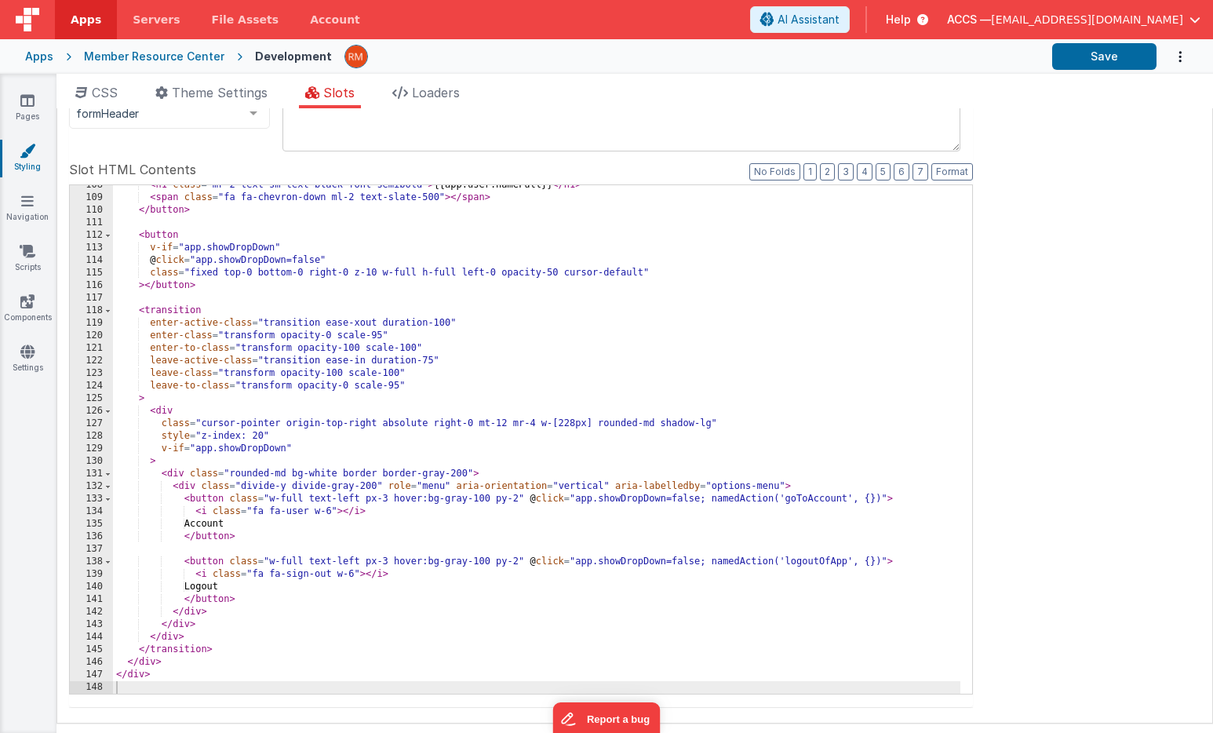
click at [232, 668] on div "< h1 class = "mr-2 text-sm text-black font-semibold" > {{app.user.nameFull}} </…" at bounding box center [536, 445] width 847 height 533
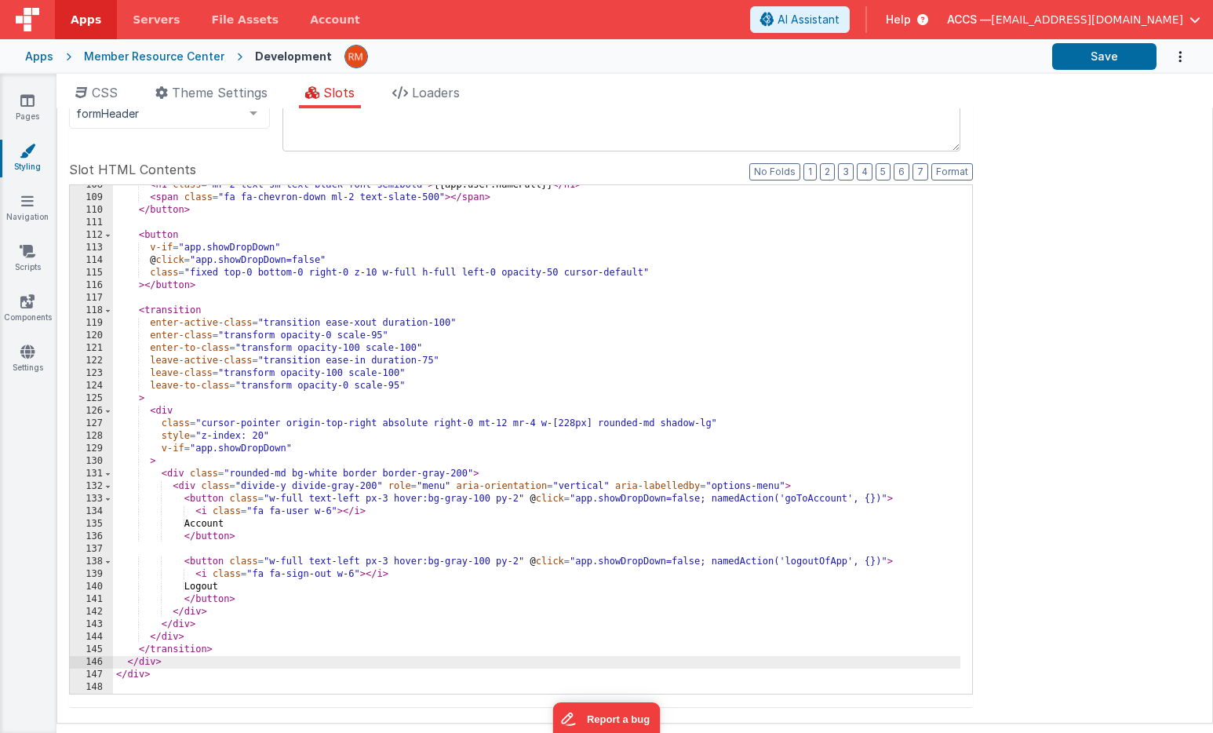
click at [231, 682] on div "< h1 class = "mr-2 text-sm text-black font-semibold" > {{app.user.nameFull}} </…" at bounding box center [536, 445] width 847 height 533
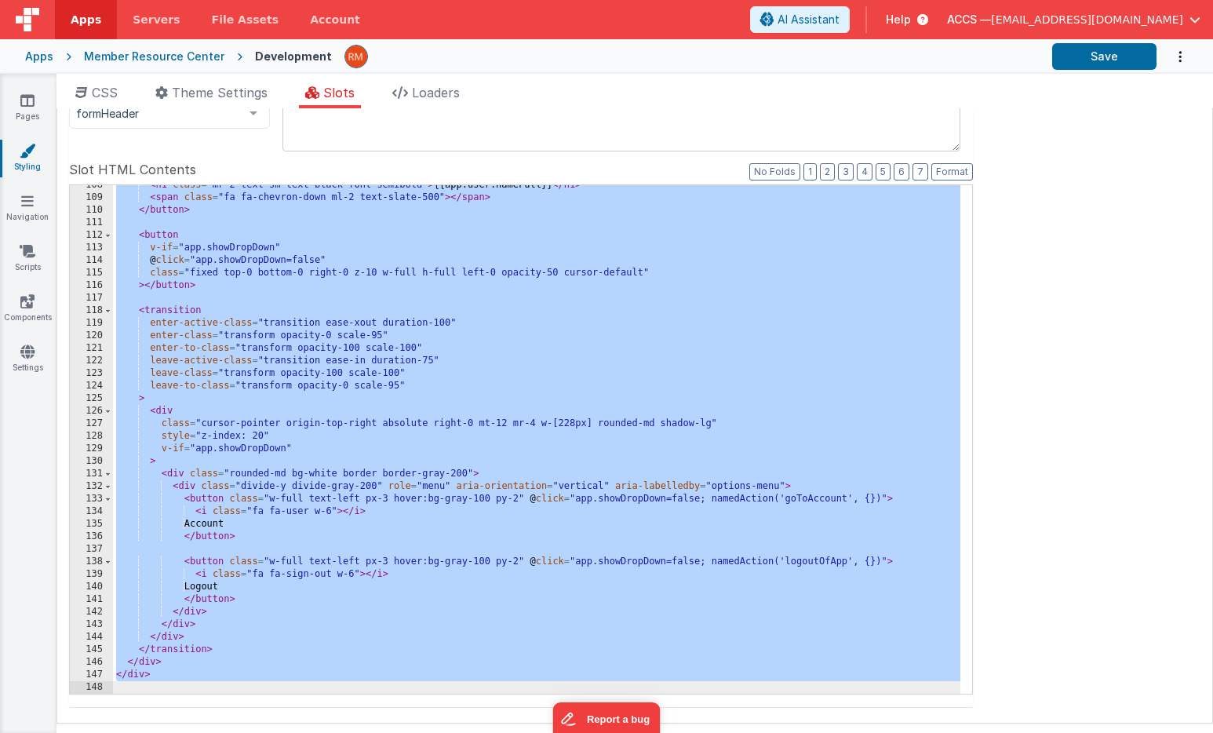
click at [343, 438] on div "< h1 class = "mr-2 text-sm text-black font-semibold" > {{app.user.nameFull}} </…" at bounding box center [536, 445] width 847 height 533
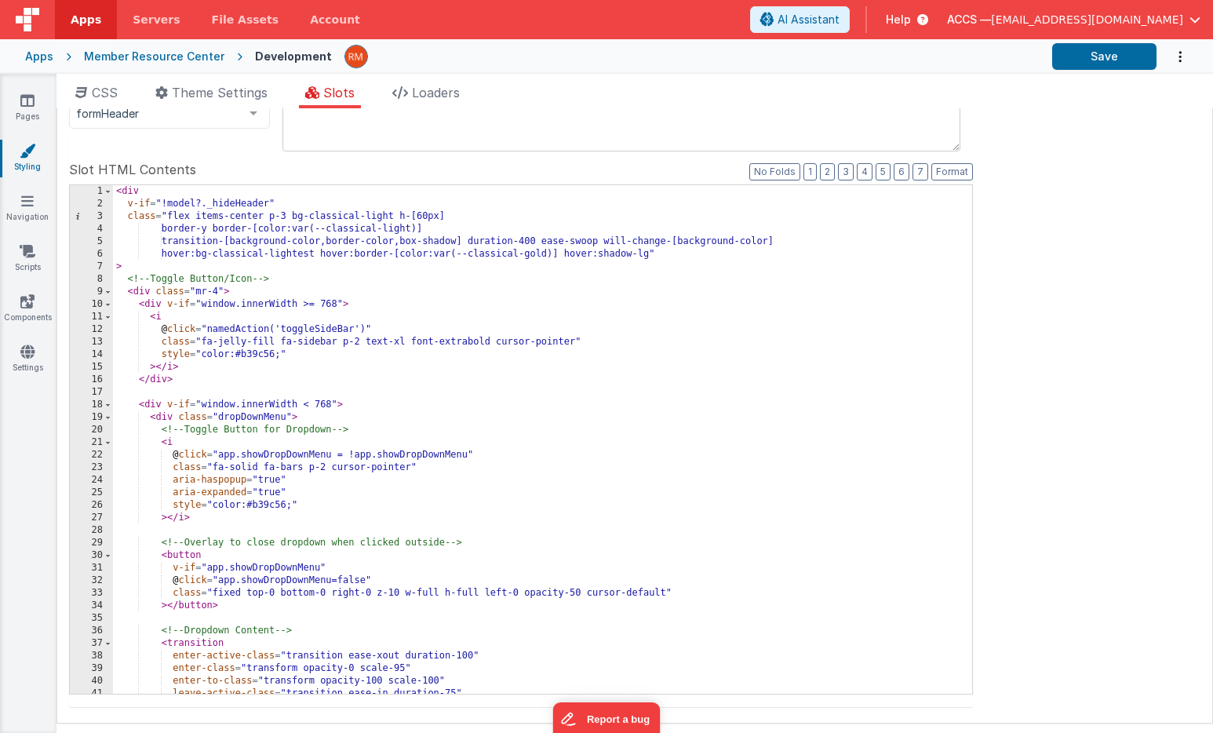
scroll to position [0, 0]
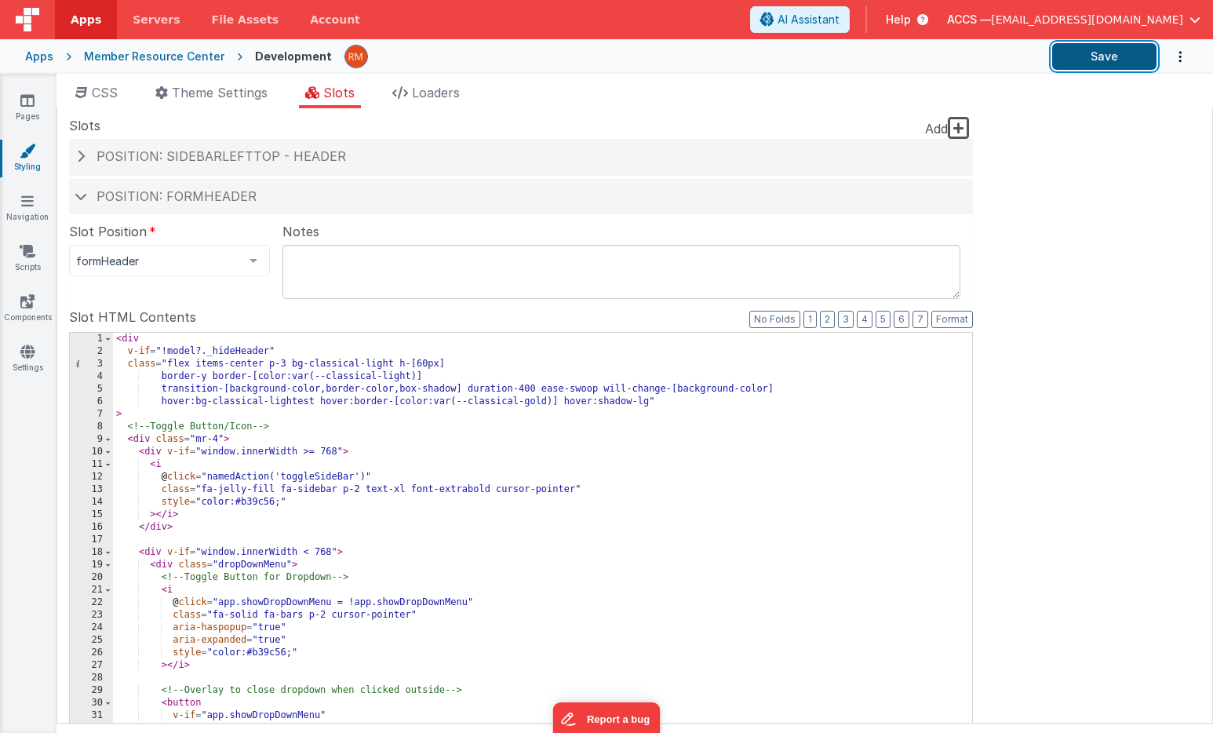
click at [1092, 60] on button "Save" at bounding box center [1104, 56] width 104 height 27
click at [316, 433] on div "< div v-if = "!model?._hideHeader" class = "flex items-center p-3 bg-classical-…" at bounding box center [536, 599] width 847 height 533
click at [964, 323] on button "Format" at bounding box center [952, 319] width 42 height 17
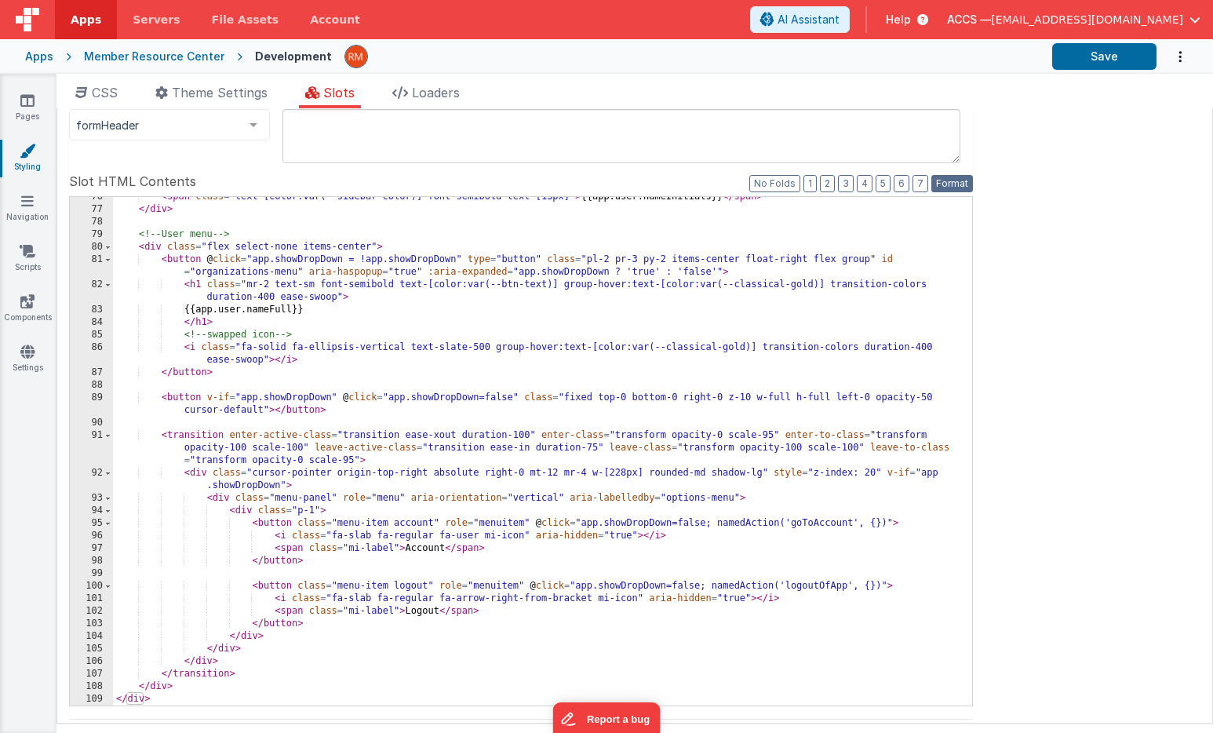
scroll to position [147, 0]
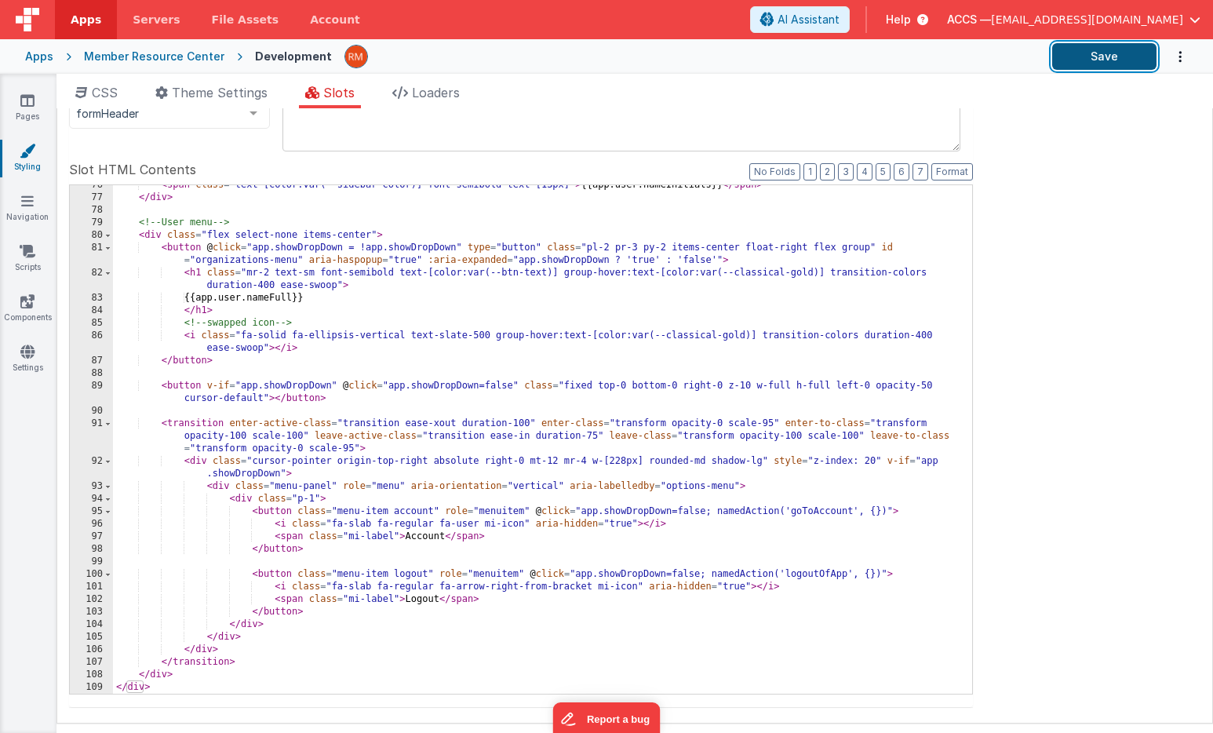
click at [1102, 57] on button "Save" at bounding box center [1104, 56] width 104 height 27
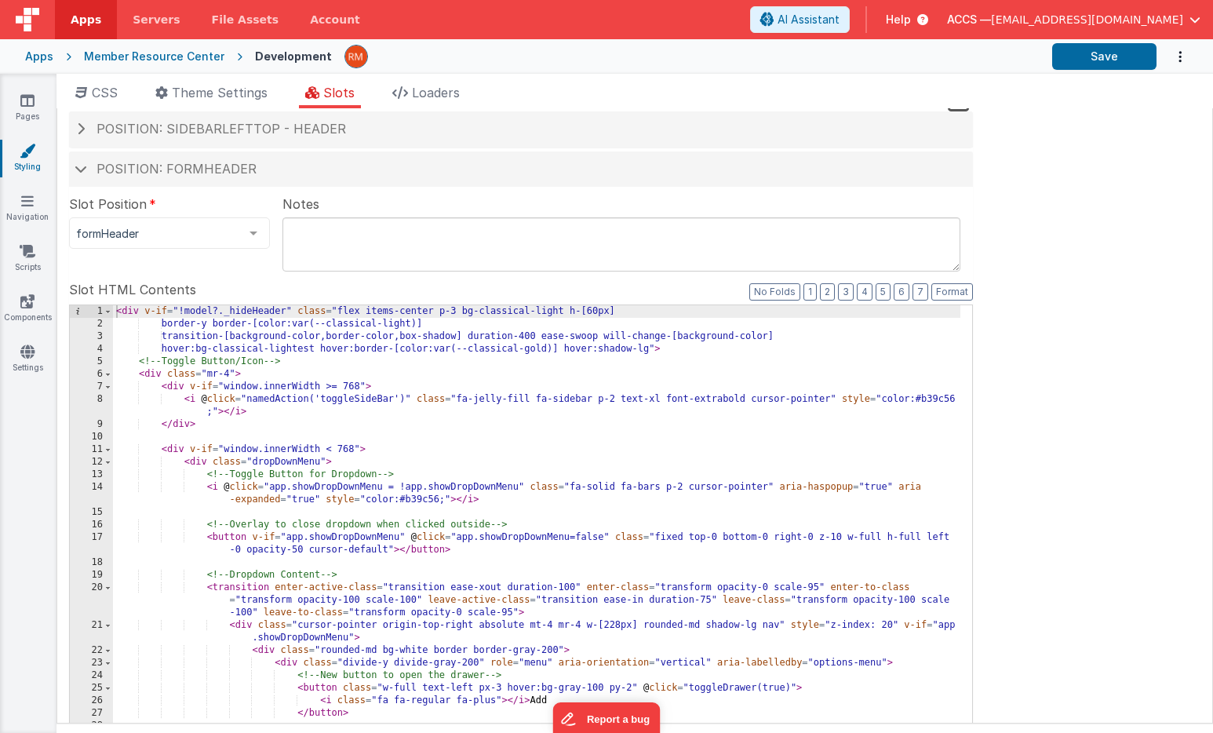
scroll to position [0, 0]
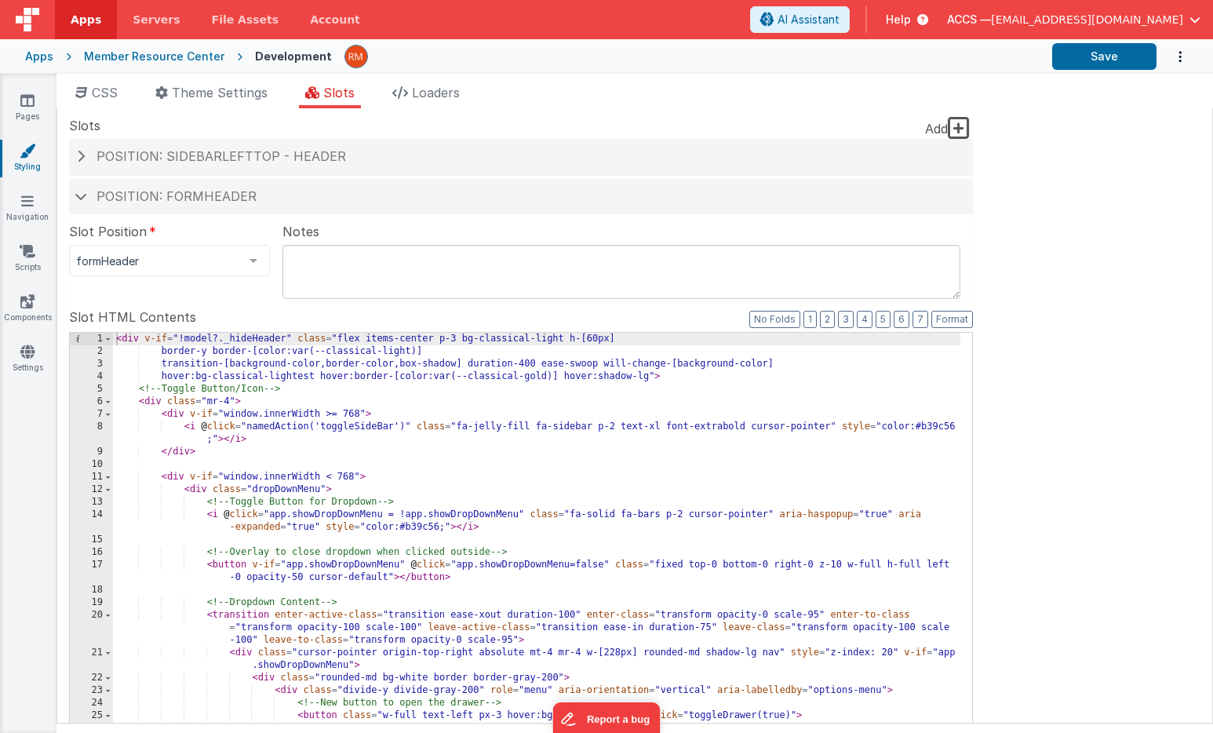
click at [253, 435] on div "< div v-if = "!model?._hideHeader" class = "flex items-center p-3 bg-classical-…" at bounding box center [536, 599] width 847 height 533
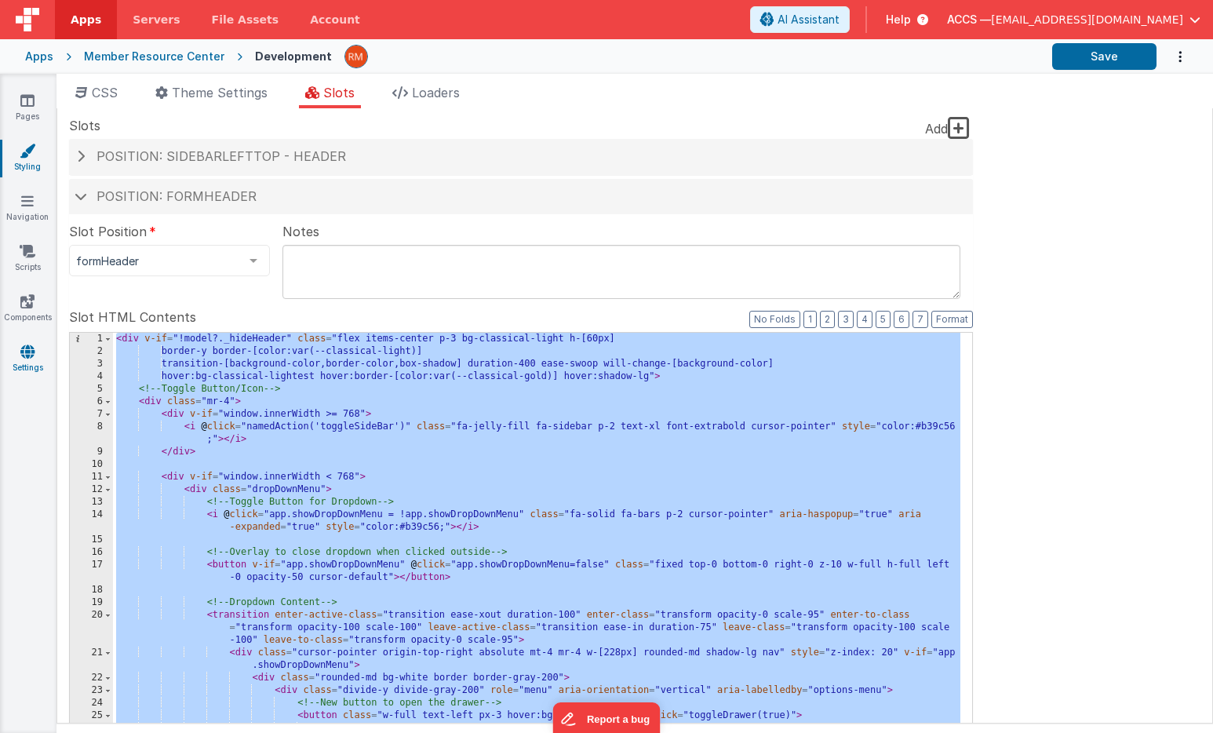
click at [30, 351] on icon at bounding box center [27, 352] width 14 height 16
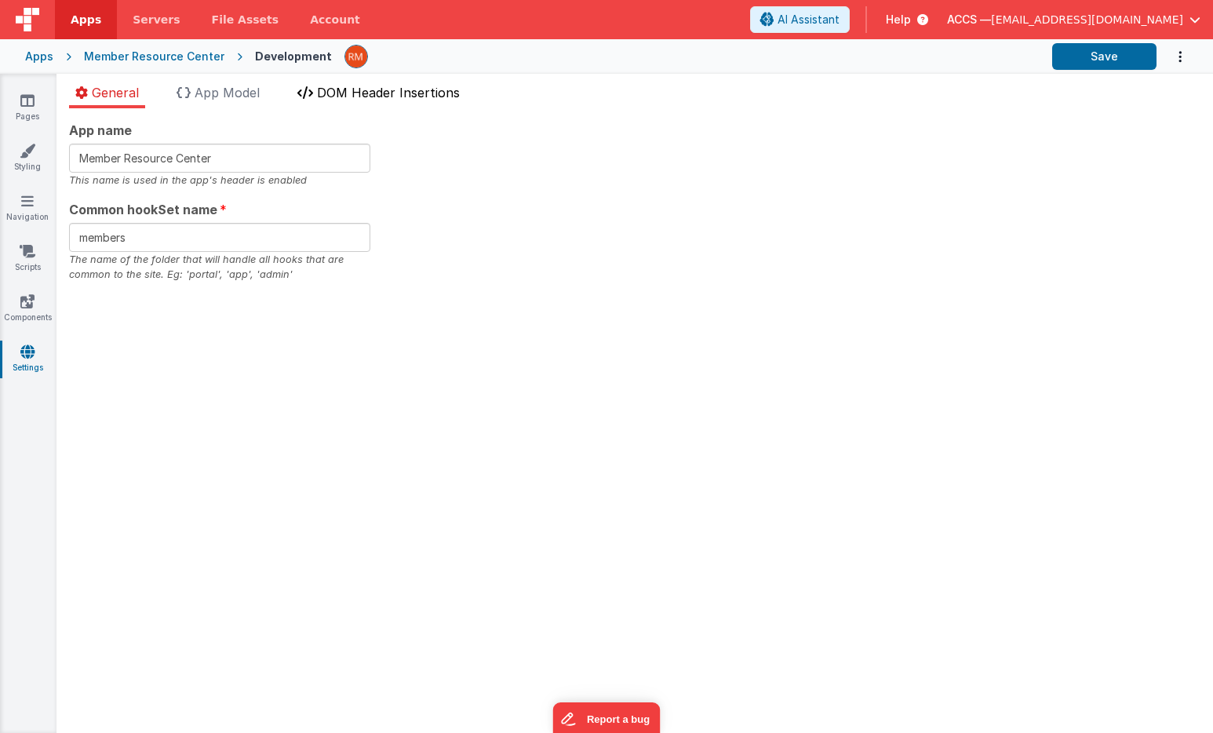
click at [381, 86] on span "DOM Header Insertions" at bounding box center [388, 93] width 143 height 16
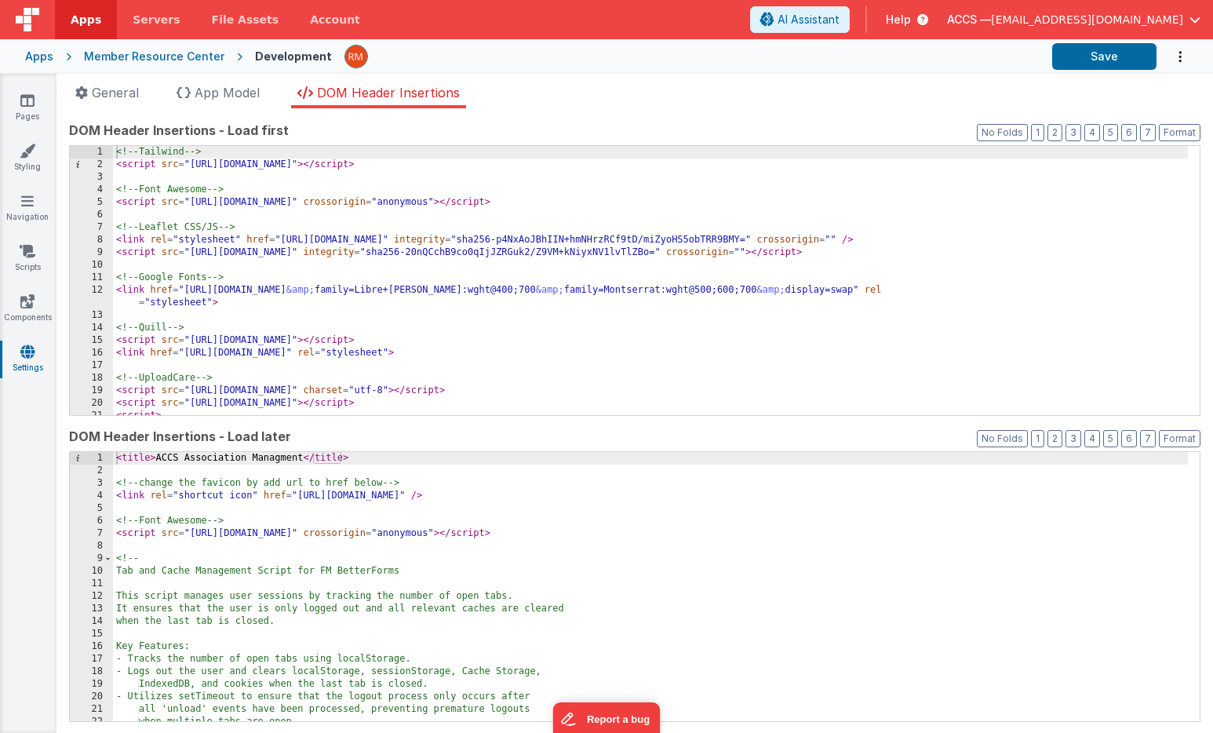
click at [398, 275] on div "<!-- Tailwind --> < script src = "[URL][DOMAIN_NAME]" > </ script > <!-- Font A…" at bounding box center [650, 293] width 1075 height 294
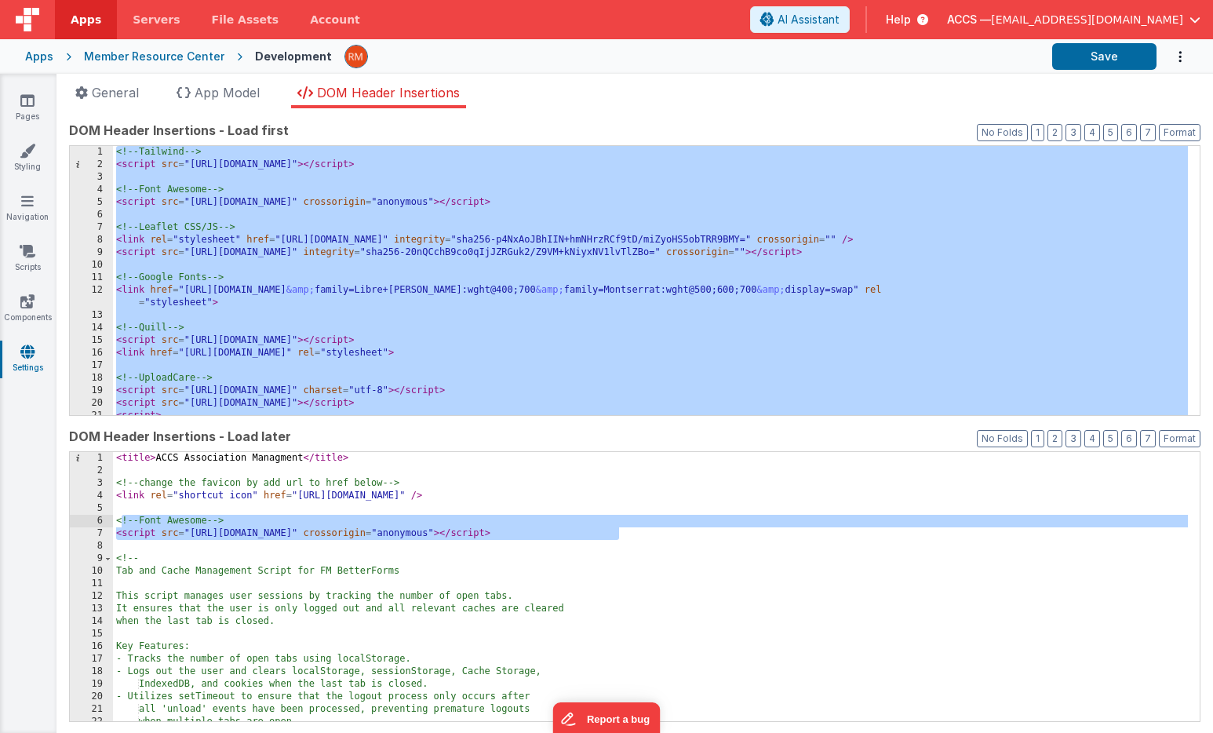
drag, startPoint x: 633, startPoint y: 533, endPoint x: 122, endPoint y: 521, distance: 511.6
click at [122, 521] on div "< title > ACCS Association Managment </ title > <!-- change the favicon by add …" at bounding box center [650, 599] width 1075 height 294
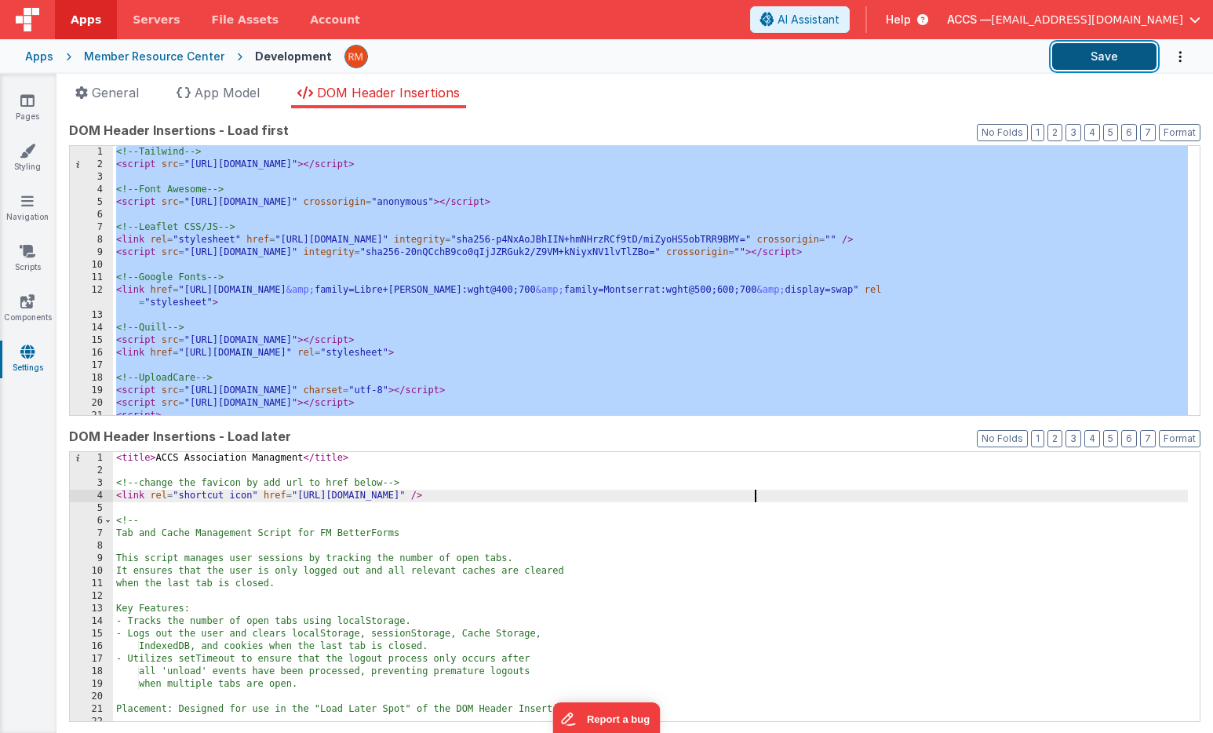
click at [1081, 59] on button "Save" at bounding box center [1104, 56] width 104 height 27
click at [253, 264] on div "<!-- Tailwind --> < script src = "[URL][DOMAIN_NAME]" > </ script > <!-- Font A…" at bounding box center [650, 293] width 1075 height 294
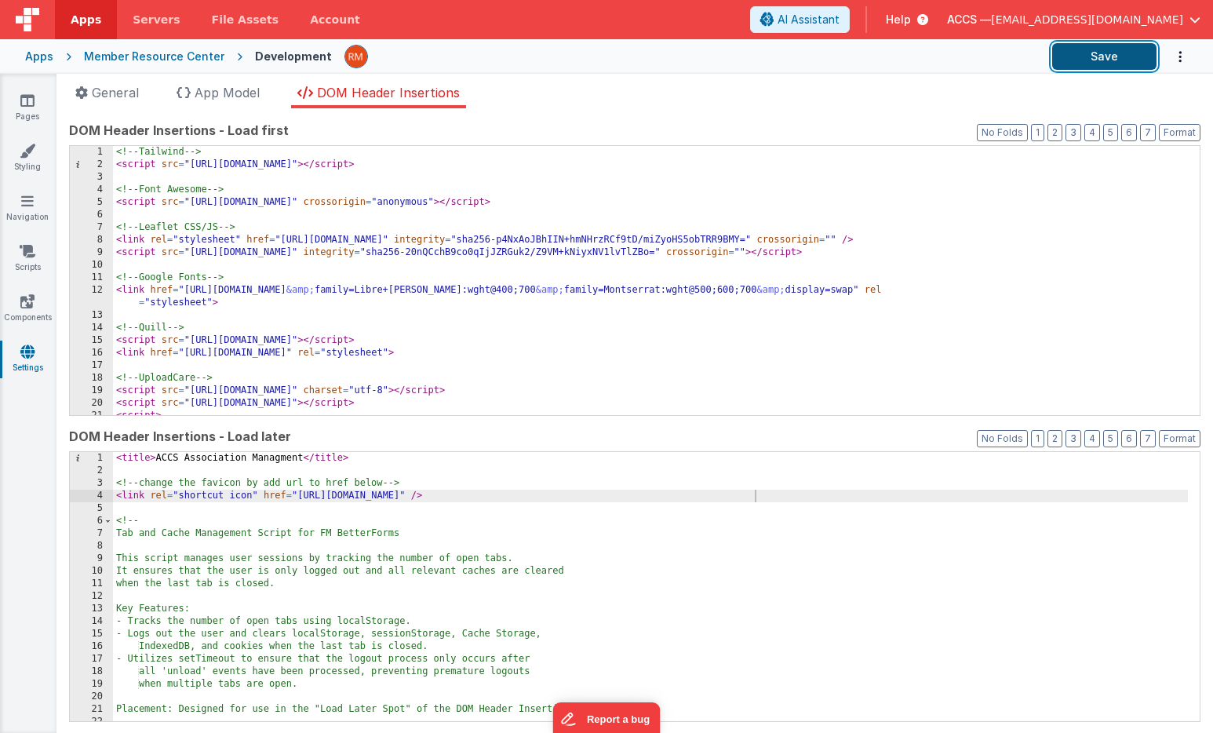
click at [1100, 57] on button "Save" at bounding box center [1104, 56] width 104 height 27
click at [1174, 61] on icon "Options" at bounding box center [1180, 57] width 16 height 32
click at [1141, 90] on link "Rollback" at bounding box center [1118, 93] width 138 height 30
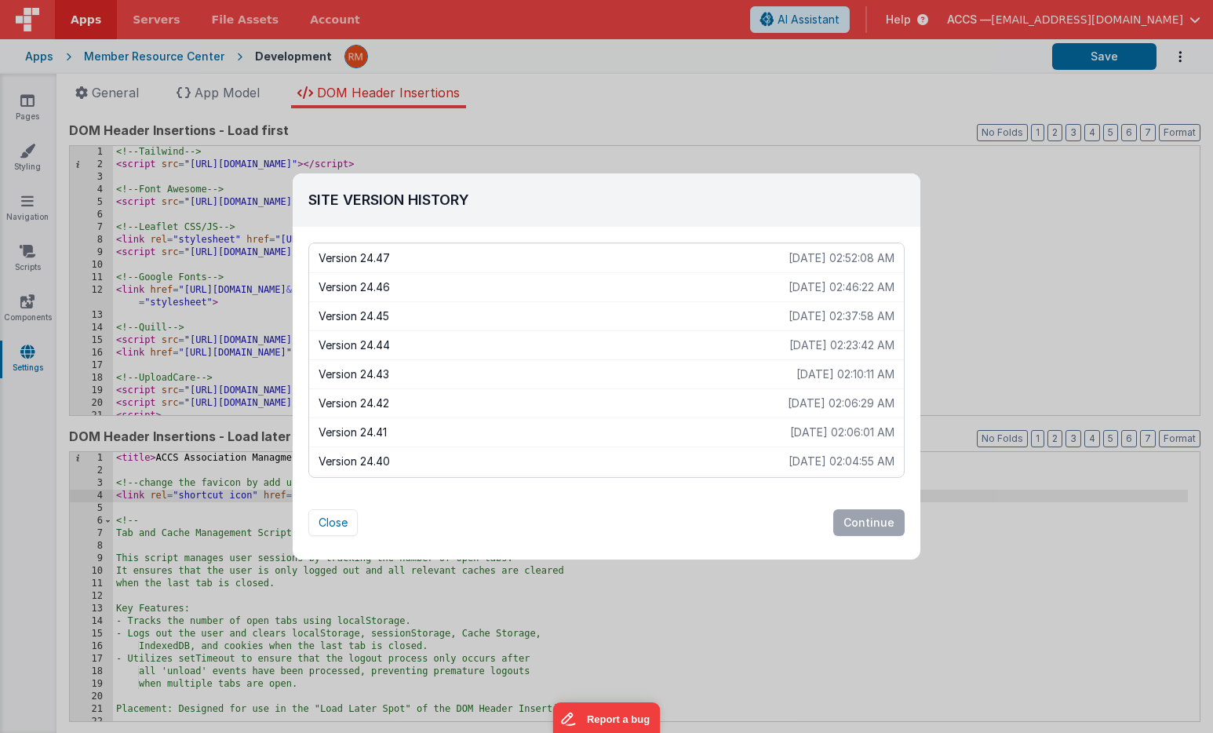
click at [828, 289] on p "[DATE] 02:46:22 AM" at bounding box center [841, 287] width 106 height 16
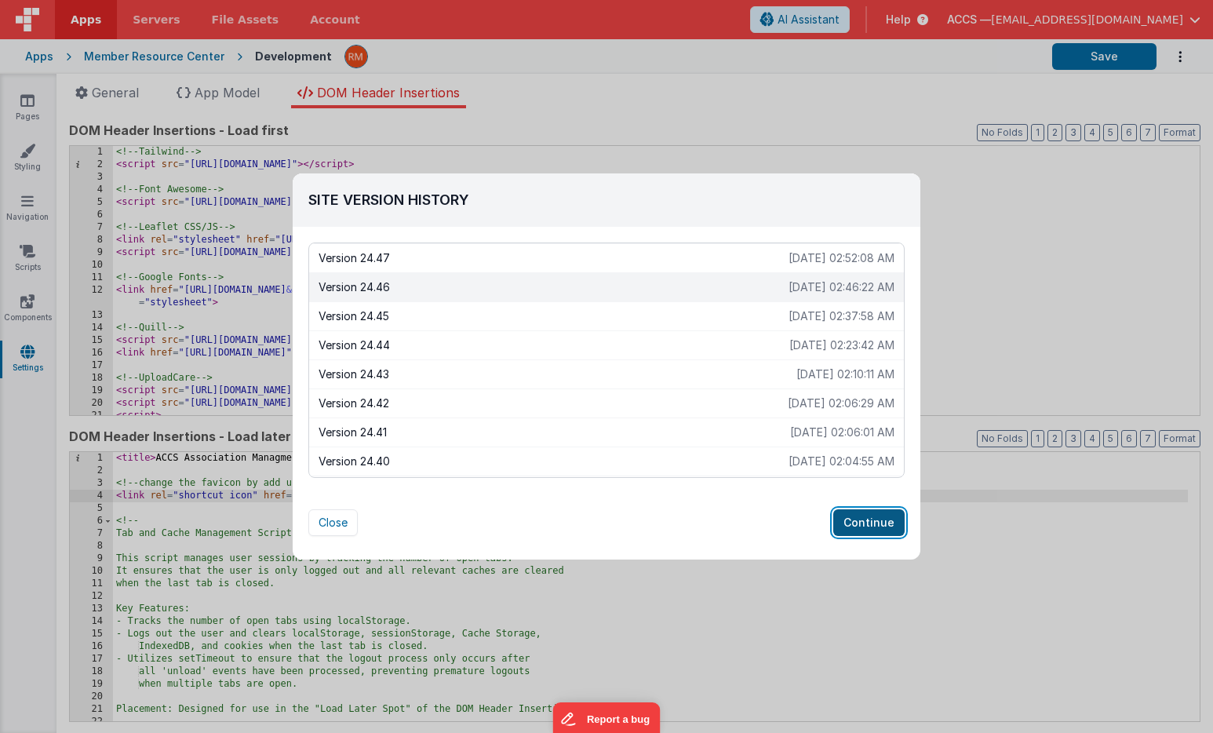
click at [877, 526] on button "Continue" at bounding box center [868, 522] width 71 height 27
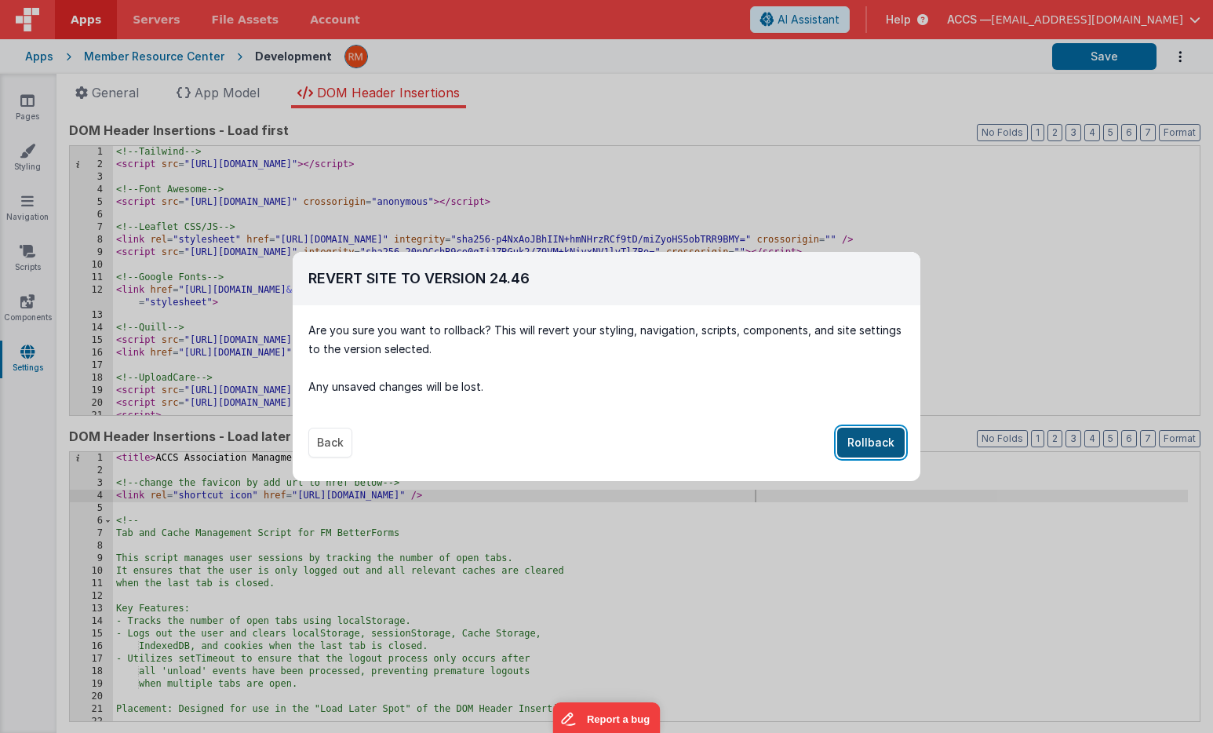
click at [874, 445] on button "Rollback" at bounding box center [870, 442] width 67 height 30
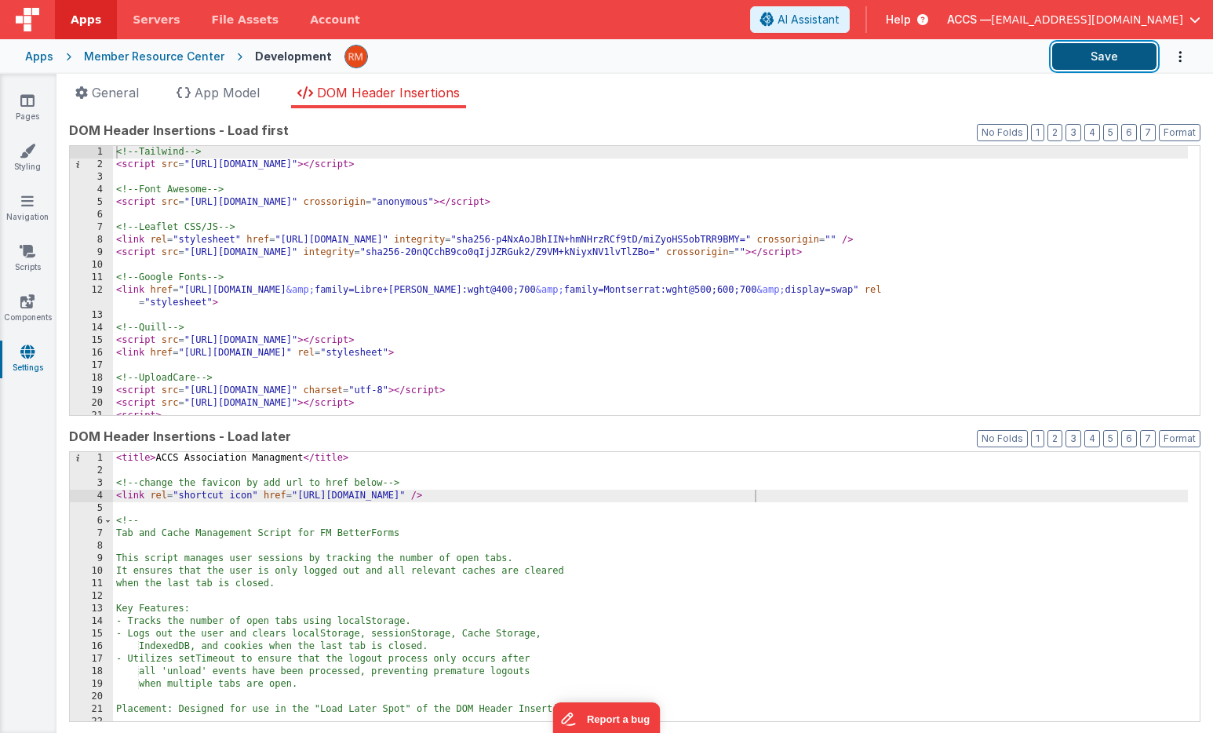
click at [1105, 60] on button "Save" at bounding box center [1104, 56] width 104 height 27
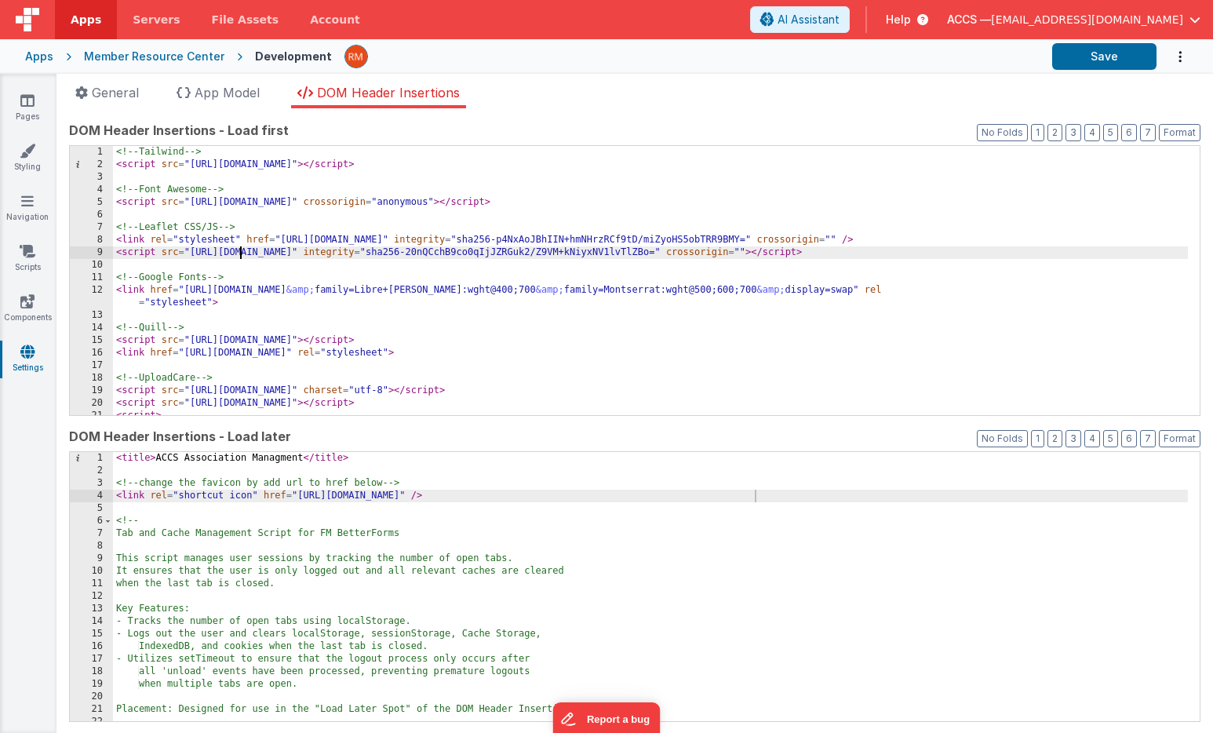
click at [238, 256] on div "<!-- Tailwind --> < script src = "[URL][DOMAIN_NAME]" > </ script > <!-- Font A…" at bounding box center [650, 293] width 1075 height 294
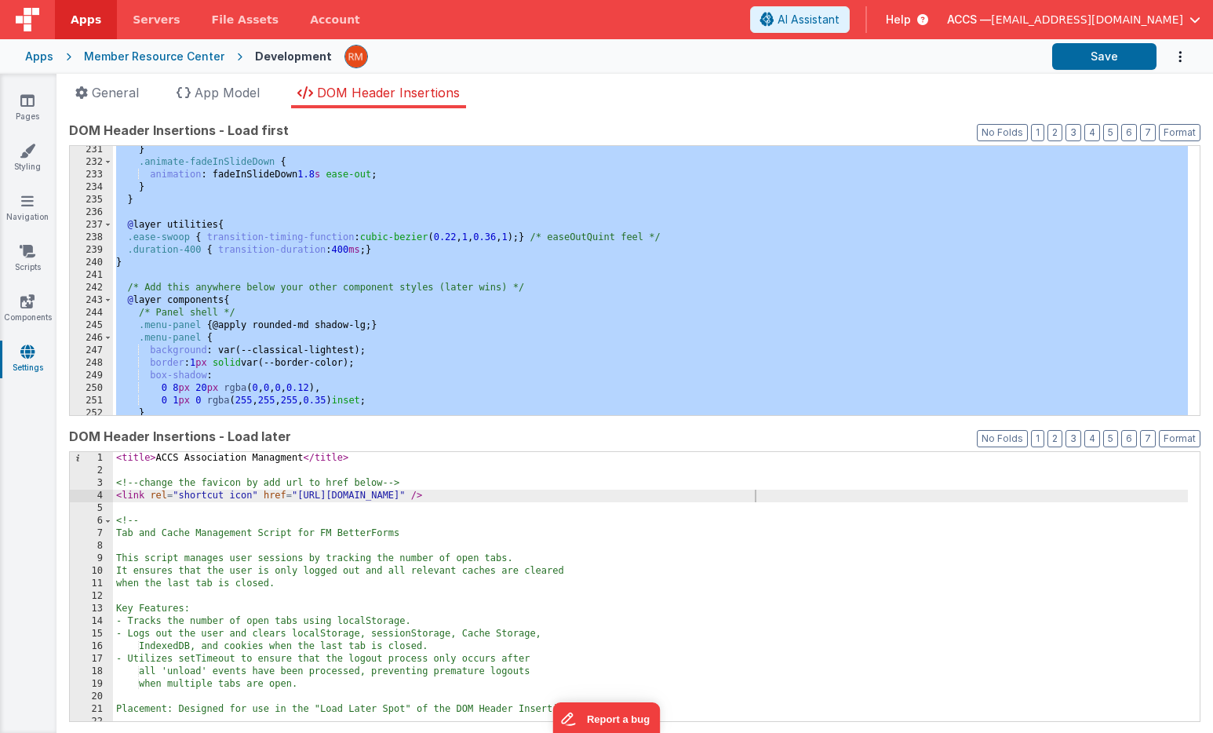
scroll to position [2899, 0]
click at [229, 342] on div "} .animate-fadeInSlideDown { animation : fadeInSlideDown 1.8 s ease-out ; } } @…" at bounding box center [650, 293] width 1075 height 294
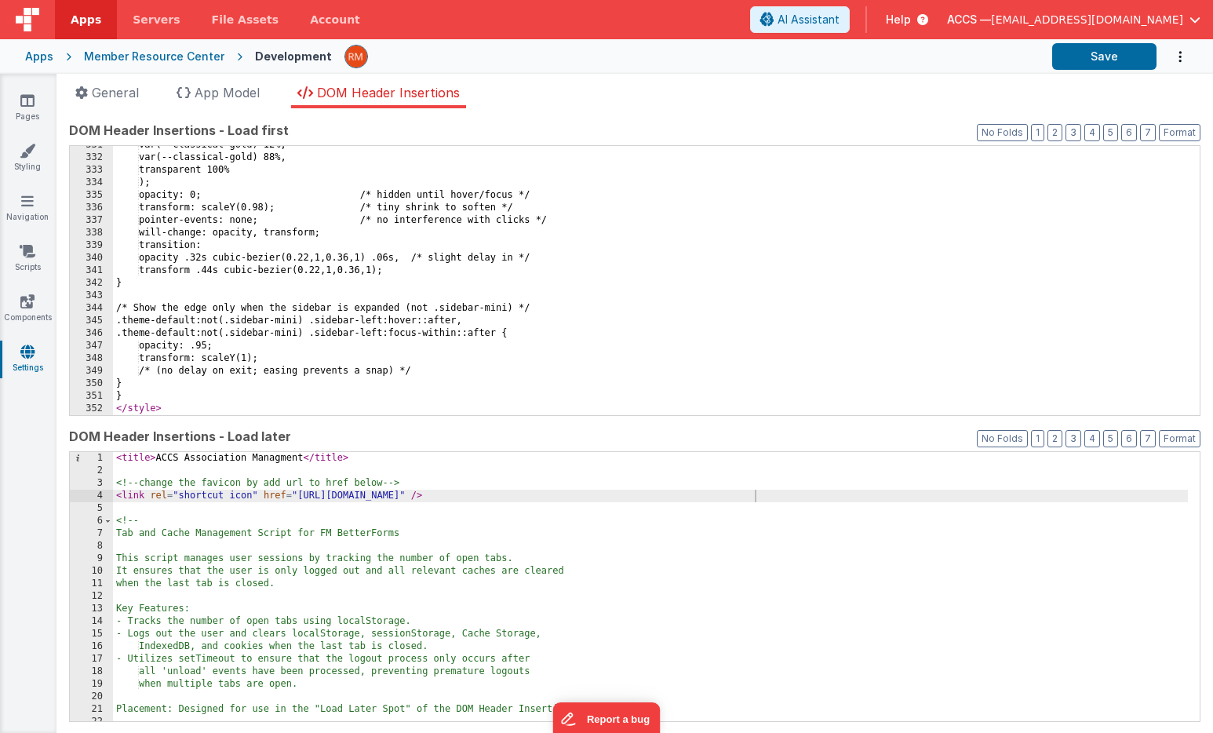
scroll to position [4161, 0]
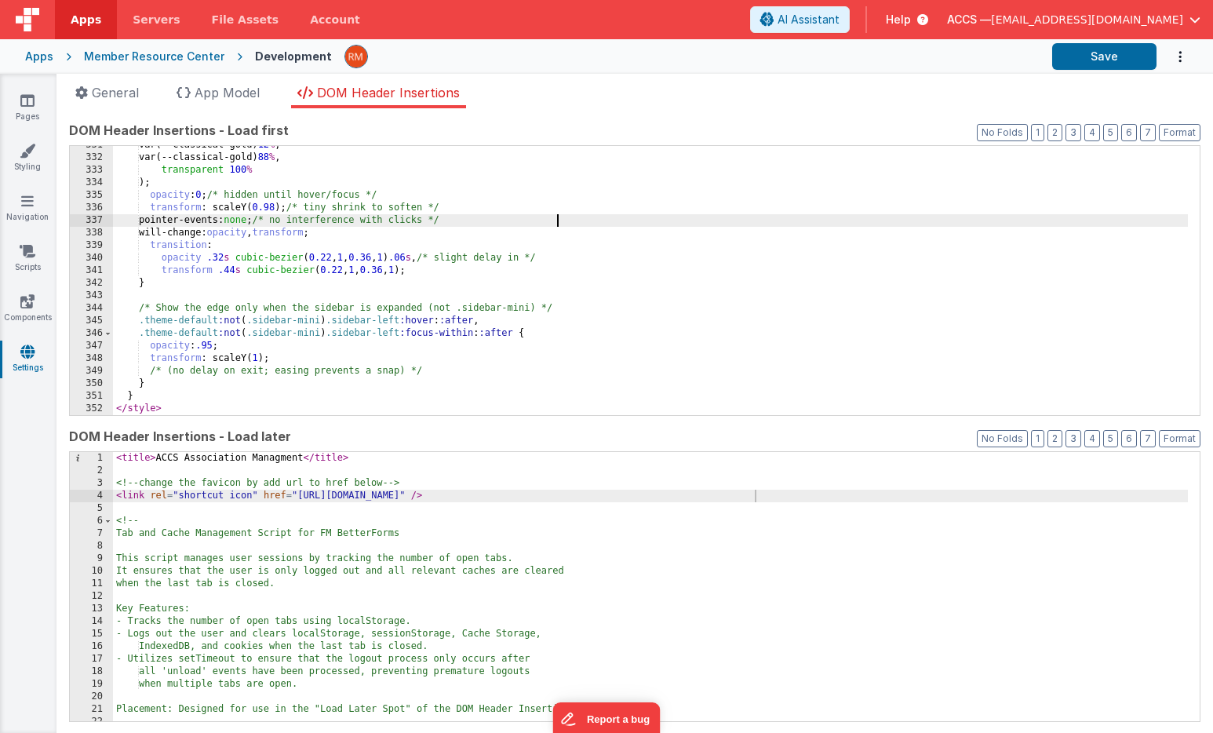
click at [684, 219] on div "var(--classical-gold) 12 % , var(--classical-gold) 88 % , transparent 100 % ); …" at bounding box center [650, 286] width 1075 height 294
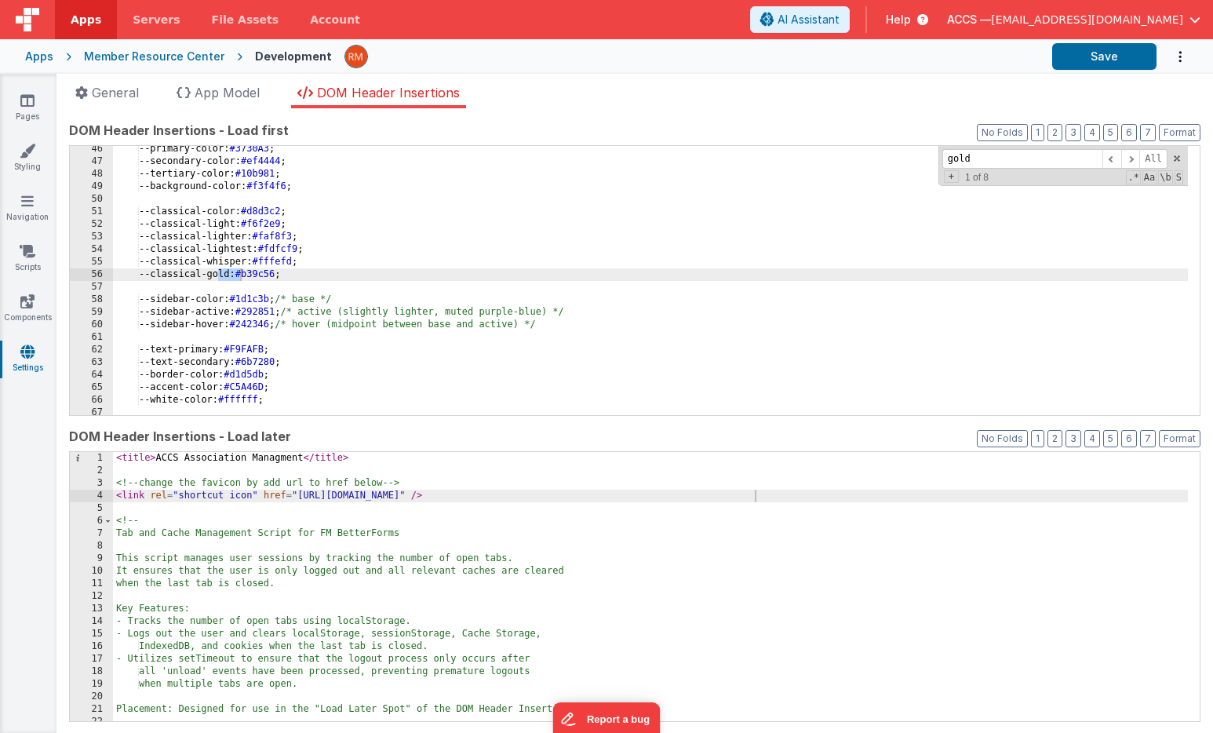
scroll to position [3856, 0]
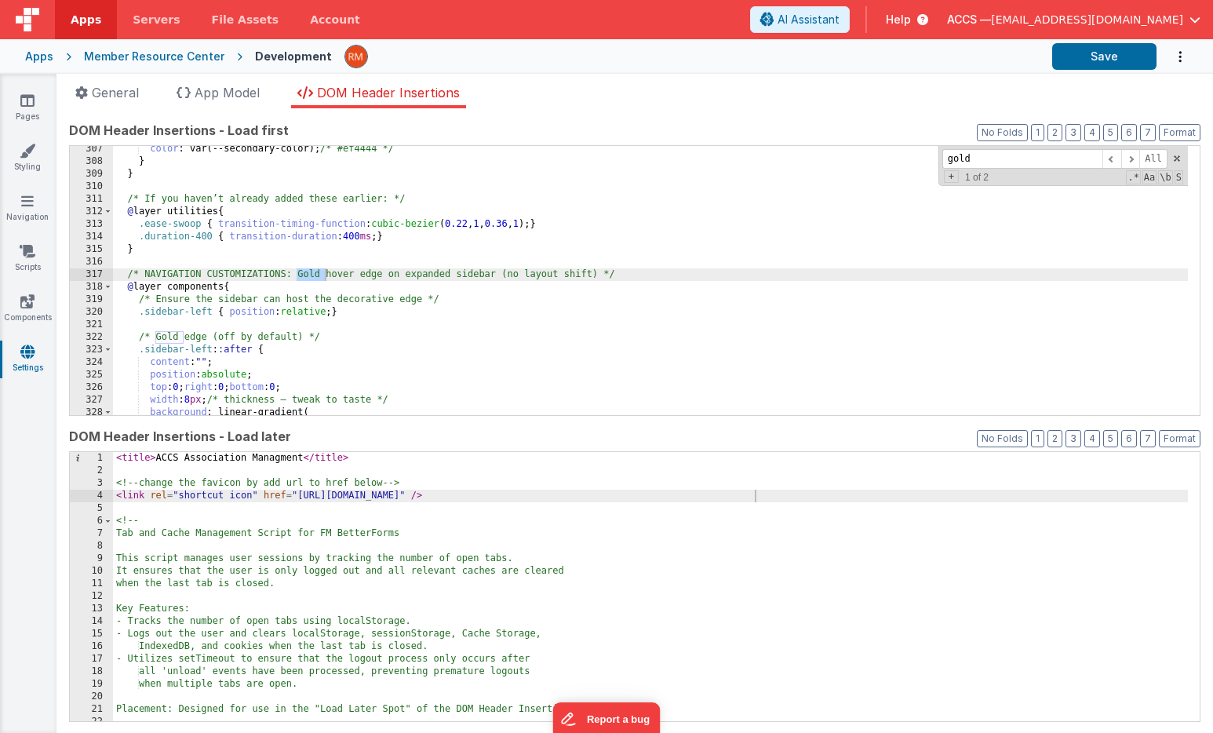
type input "gold"
click at [122, 277] on div "color : var(--secondary-color); /* #ef4444 */ } } /* If you haven’t already add…" at bounding box center [650, 290] width 1075 height 294
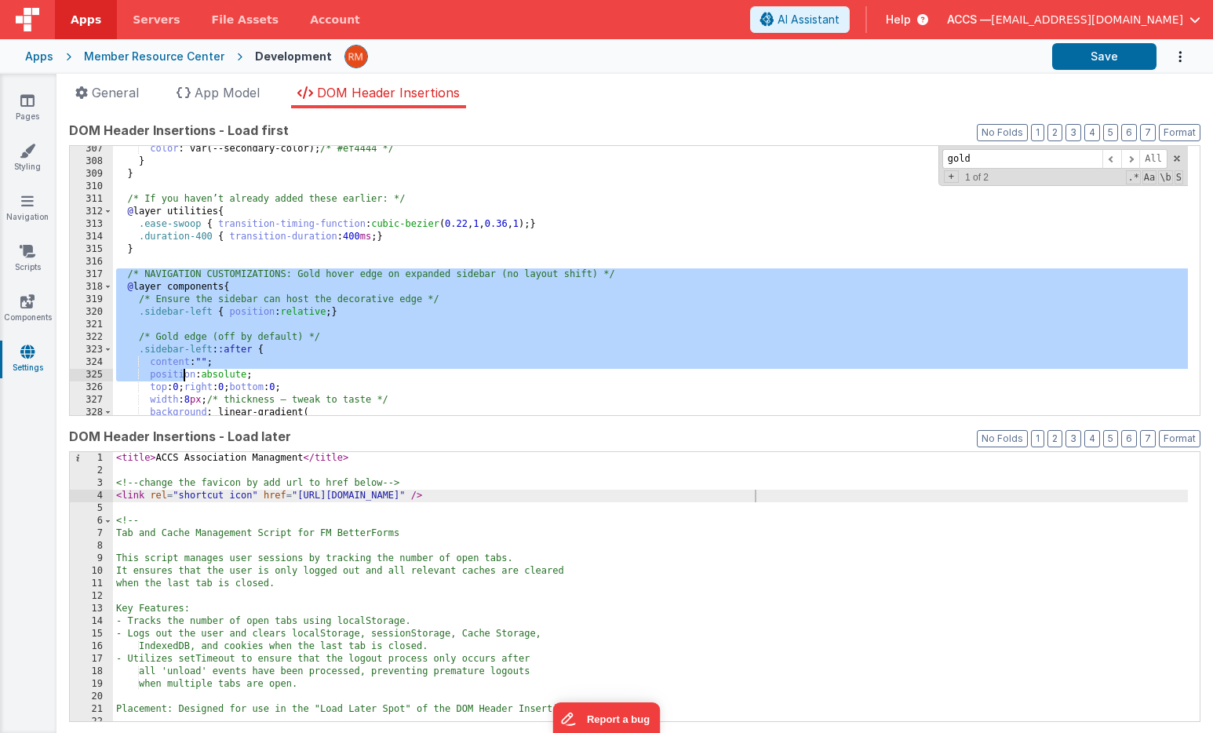
drag, startPoint x: 115, startPoint y: 271, endPoint x: 182, endPoint y: 369, distance: 119.7
click at [182, 369] on div "color : var(--secondary-color); /* #ef4444 */ } } /* If you haven’t already add…" at bounding box center [650, 290] width 1075 height 294
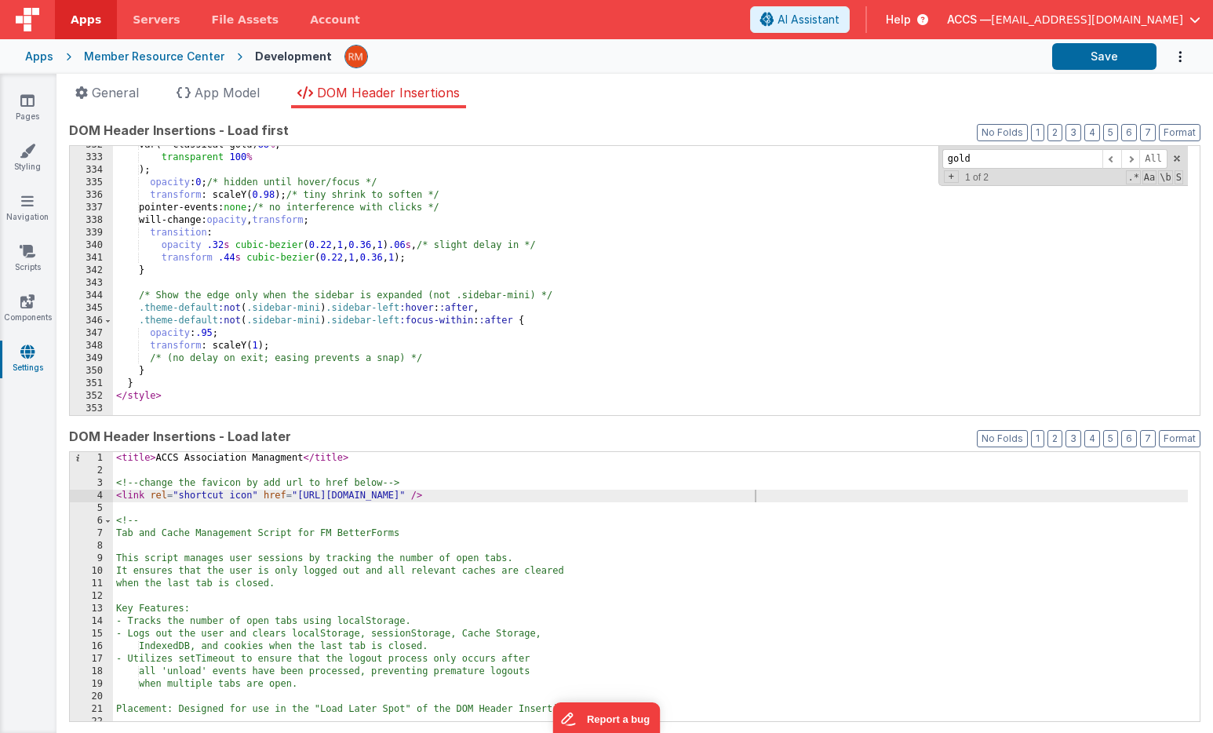
scroll to position [4174, 0]
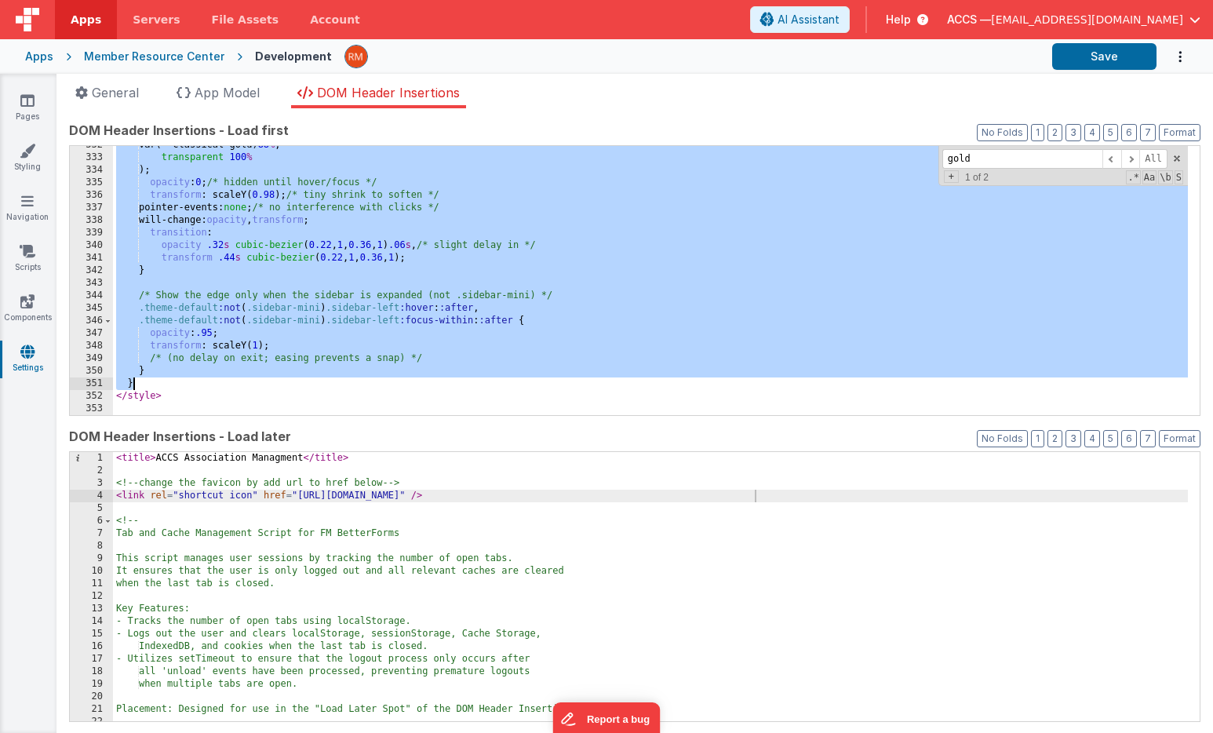
click at [172, 383] on div "var(--classical-gold) 88 % , transparent 100 % ); opacity : 0 ; /* hidden until…" at bounding box center [650, 286] width 1075 height 294
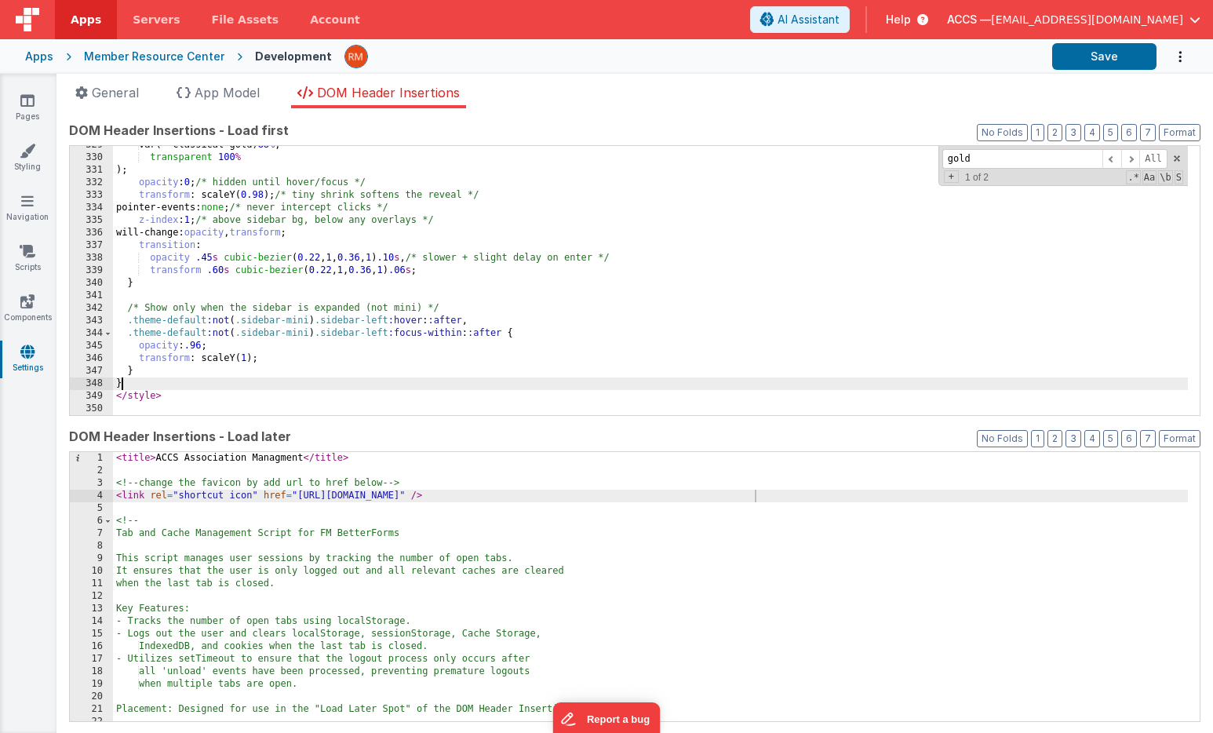
scroll to position [4136, 0]
click at [1097, 69] on button "Save" at bounding box center [1104, 56] width 104 height 27
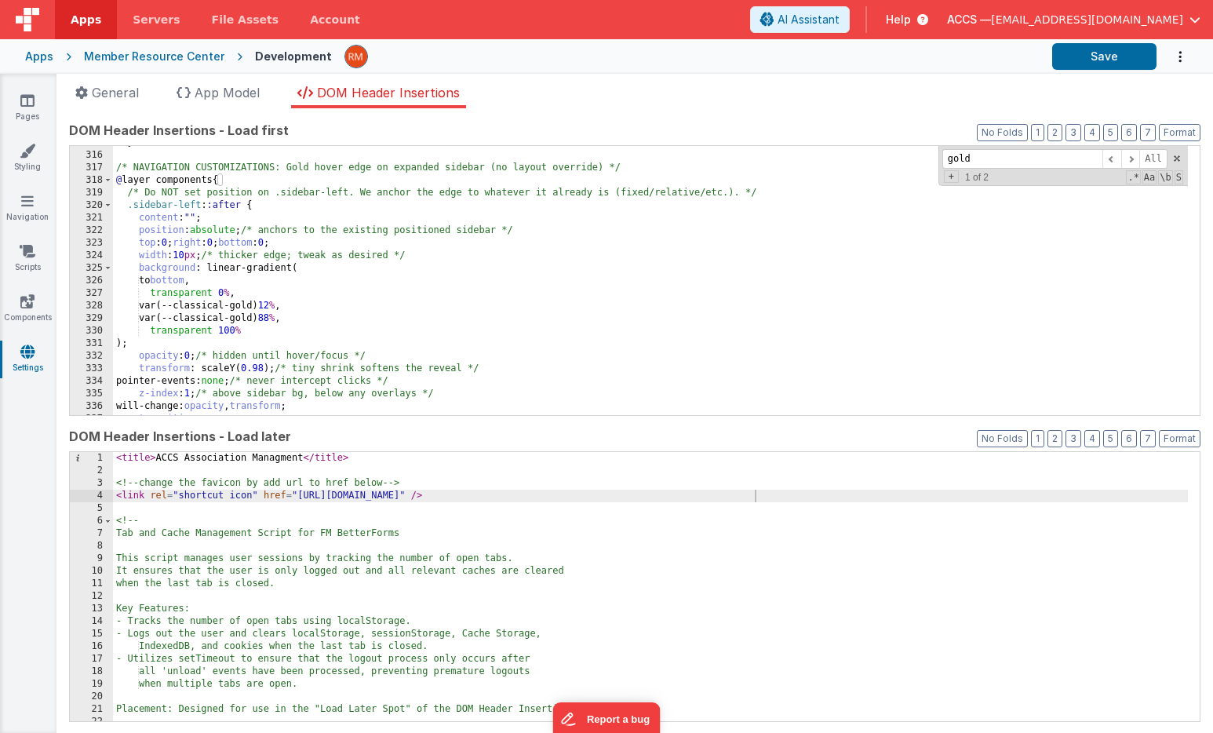
scroll to position [3950, 0]
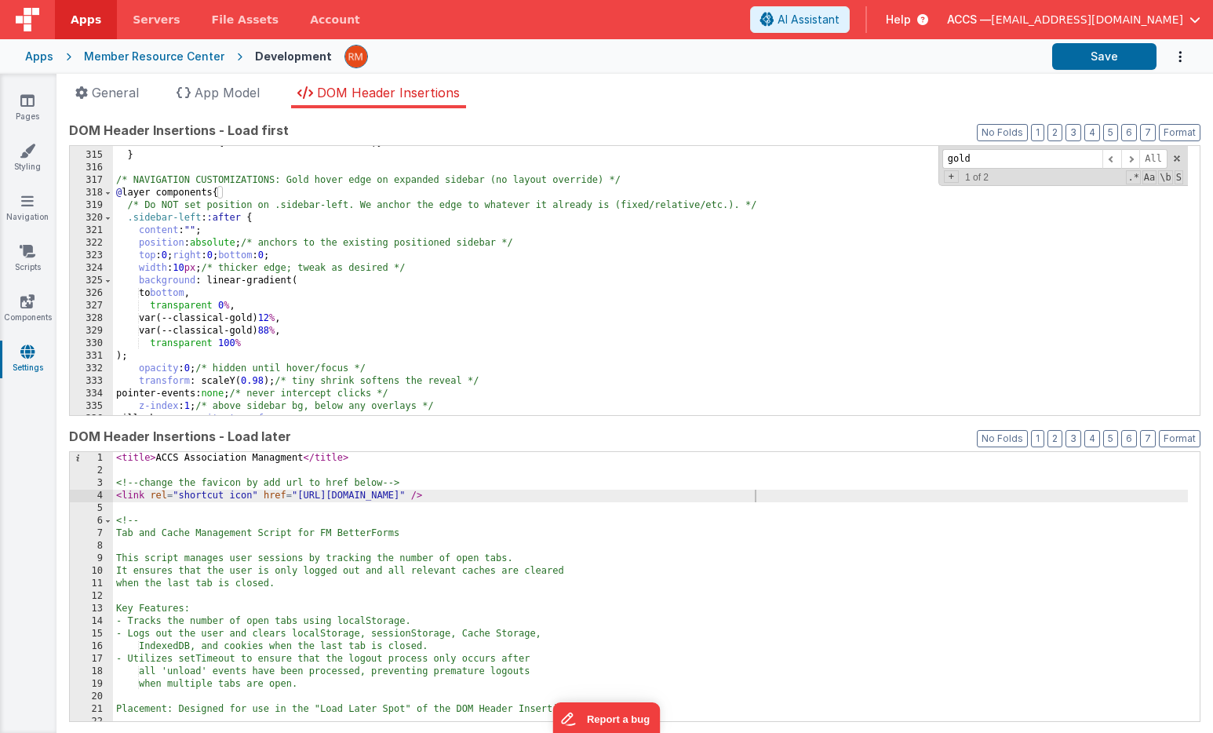
click at [188, 273] on div ".duration-400 { transition-duration : 400 ms ; } } /* NAVIGATION CUSTOMIZATIONS…" at bounding box center [650, 283] width 1075 height 294
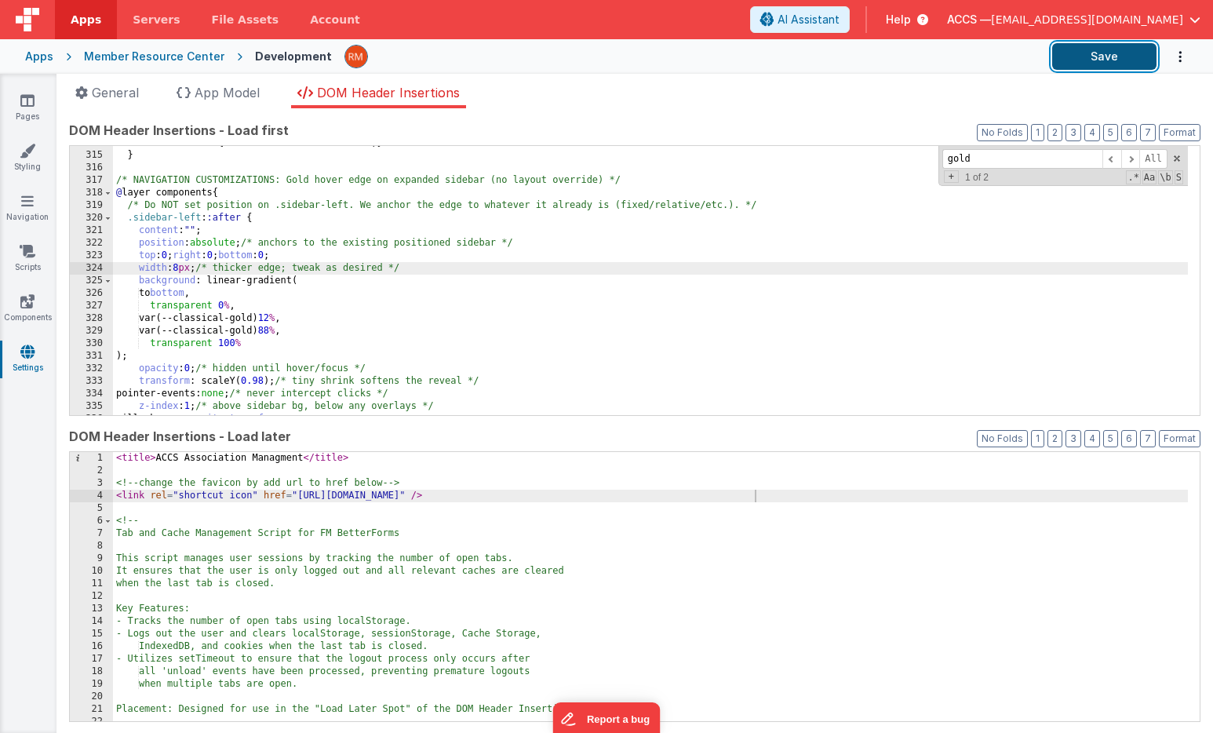
click at [1095, 53] on button "Save" at bounding box center [1104, 56] width 104 height 27
click at [185, 271] on div ".duration-400 { transition-duration : 400 ms ; } } /* NAVIGATION CUSTOMIZATIONS…" at bounding box center [650, 283] width 1075 height 294
click at [1106, 64] on button "Save" at bounding box center [1104, 56] width 104 height 27
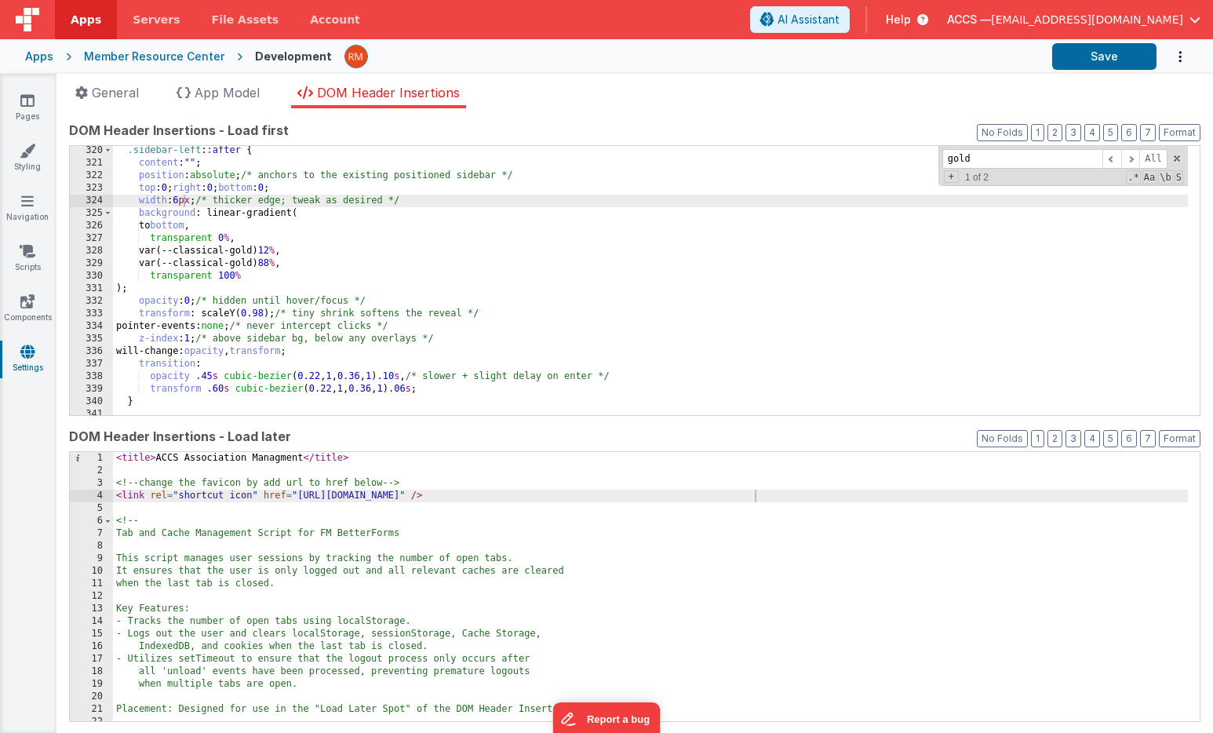
scroll to position [3985, 0]
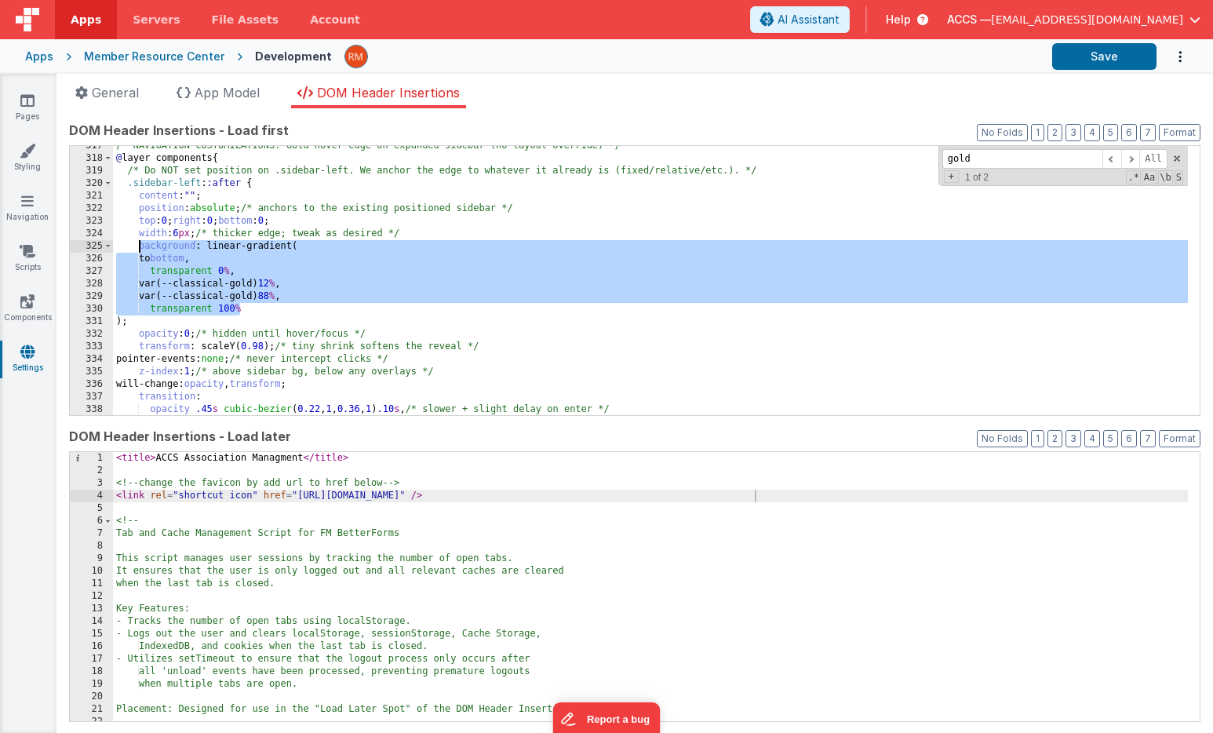
drag, startPoint x: 255, startPoint y: 307, endPoint x: 138, endPoint y: 250, distance: 129.8
click at [138, 250] on div "/* NAVIGATION CUSTOMIZATIONS: Gold hover edge on expanded sidebar (no layout ov…" at bounding box center [650, 287] width 1075 height 294
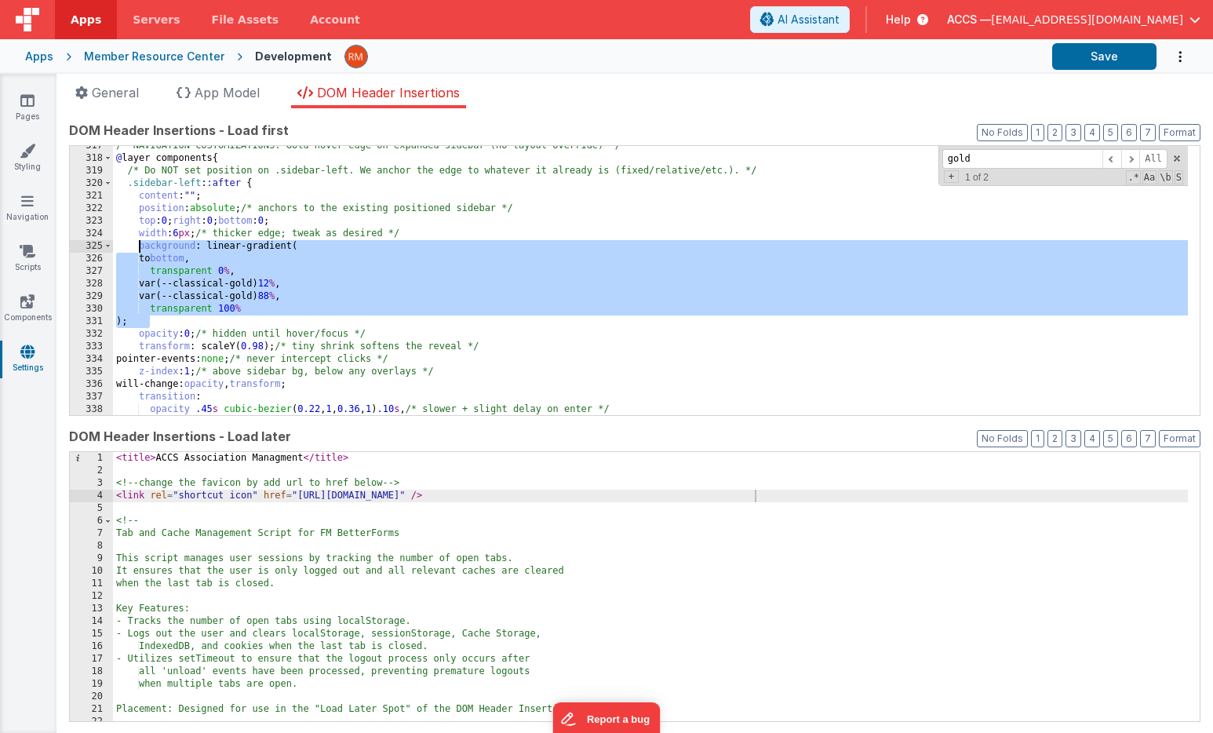
drag, startPoint x: 149, startPoint y: 326, endPoint x: 137, endPoint y: 251, distance: 76.2
click at [137, 251] on div "/* NAVIGATION CUSTOMIZATIONS: Gold hover edge on expanded sidebar (no layout ov…" at bounding box center [650, 287] width 1075 height 294
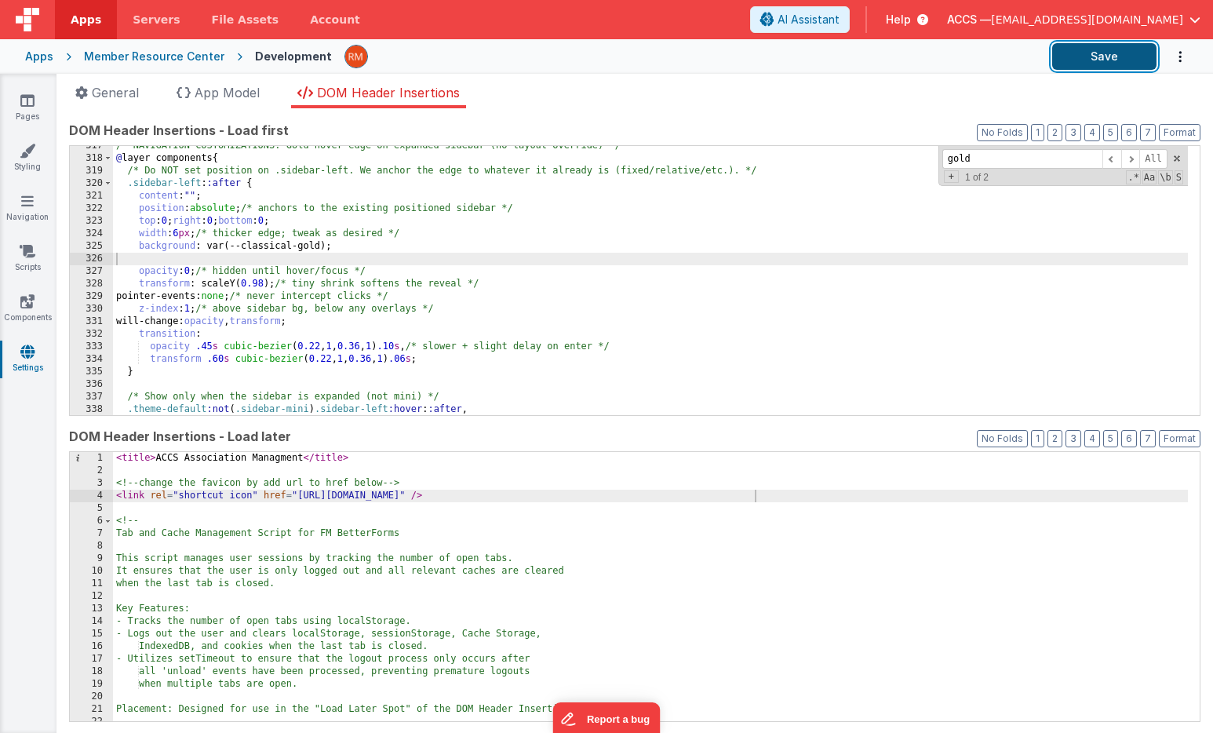
click at [1091, 56] on button "Save" at bounding box center [1104, 56] width 104 height 27
click at [37, 109] on link "Pages" at bounding box center [27, 108] width 56 height 31
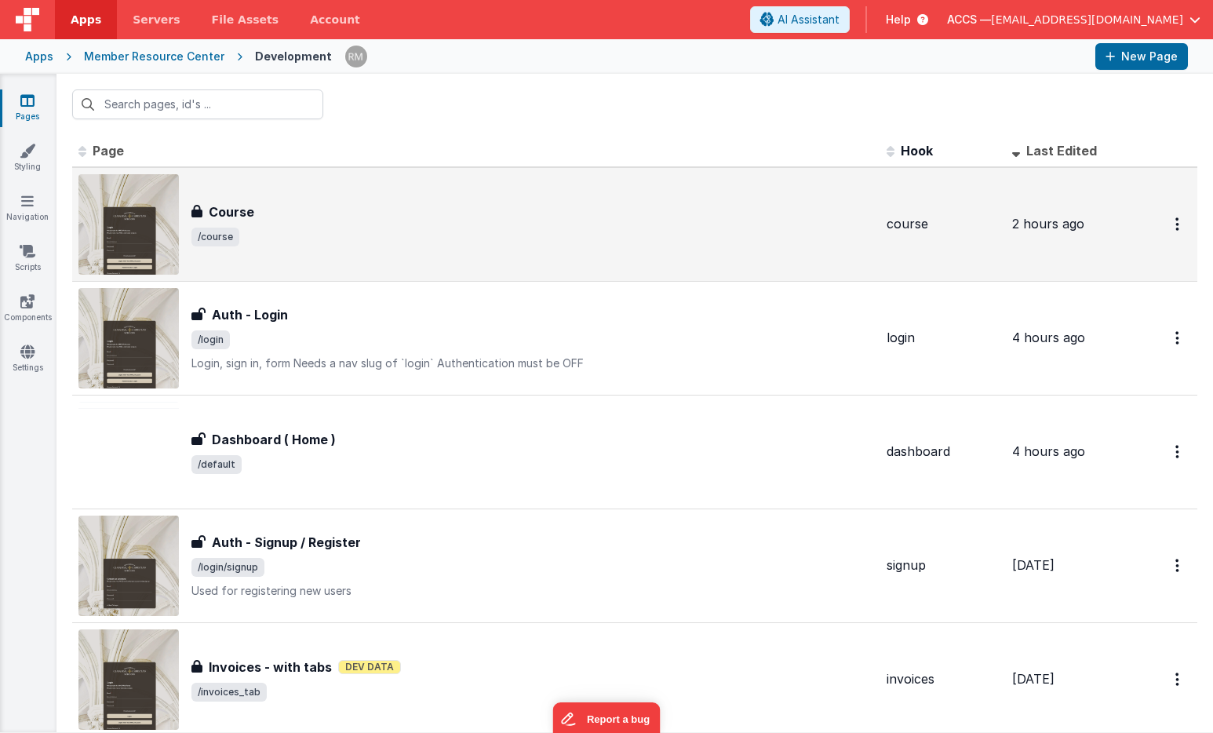
click at [263, 249] on div "Course Course /course" at bounding box center [475, 224] width 795 height 100
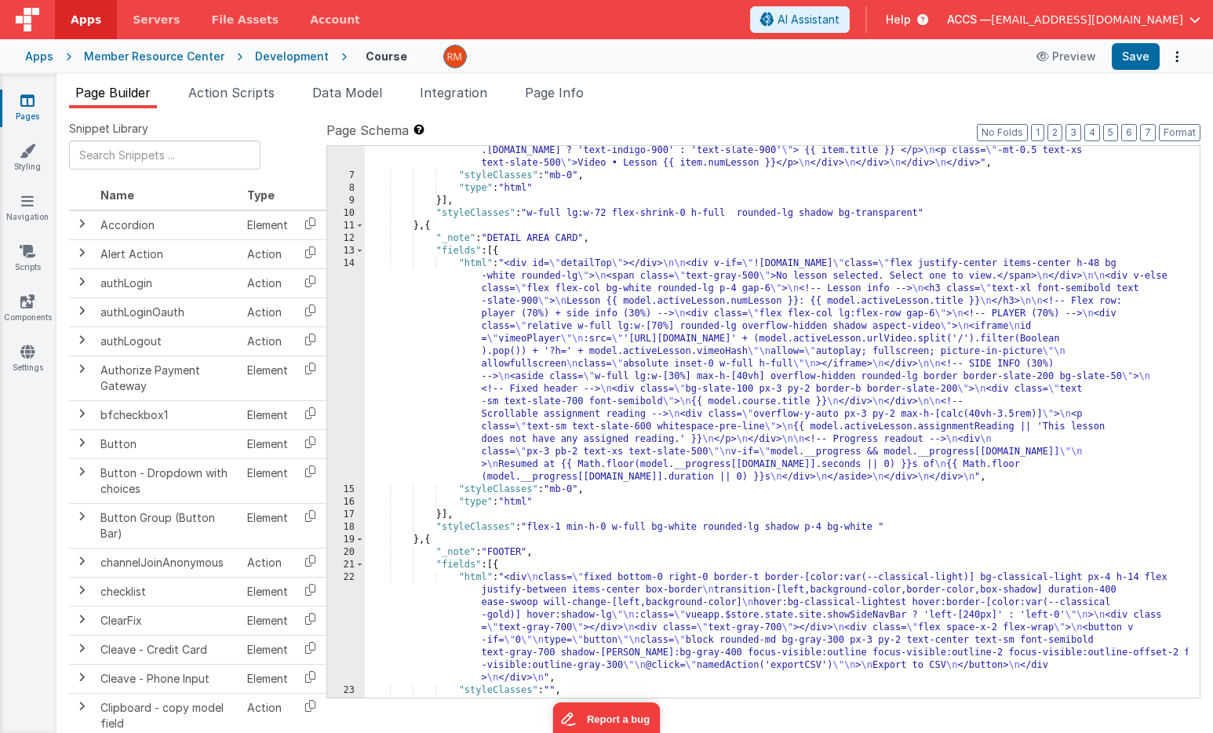
scroll to position [224, 0]
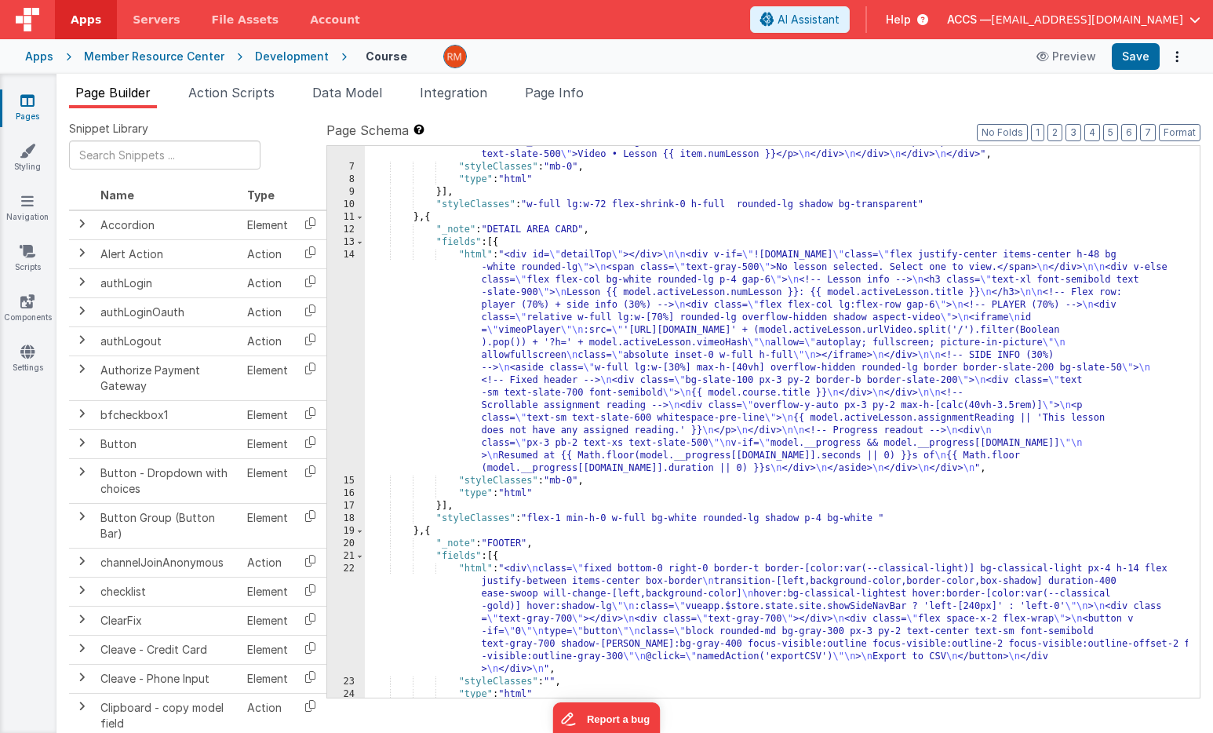
click at [475, 259] on div ""html" : "<div class= \" h-full pb-12 overflow-y-auto no-scrollbar bg-transpare…" at bounding box center [776, 355] width 823 height 740
click at [577, 482] on div ""html" : "<div class= \" h-full pb-12 overflow-y-auto no-scrollbar bg-transpare…" at bounding box center [776, 355] width 823 height 740
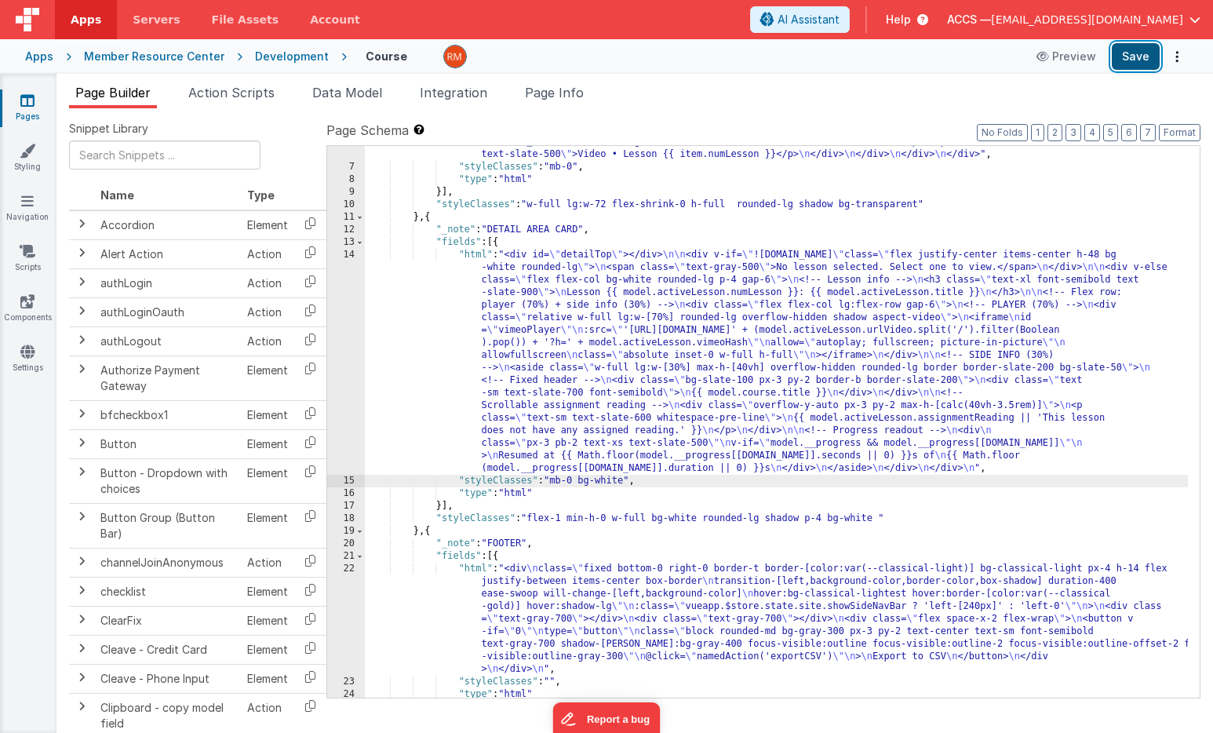
click at [1140, 62] on button "Save" at bounding box center [1135, 56] width 48 height 27
click at [474, 259] on div ""html" : "<div class= \" h-full pb-12 overflow-y-auto no-scrollbar bg-transpare…" at bounding box center [776, 355] width 823 height 740
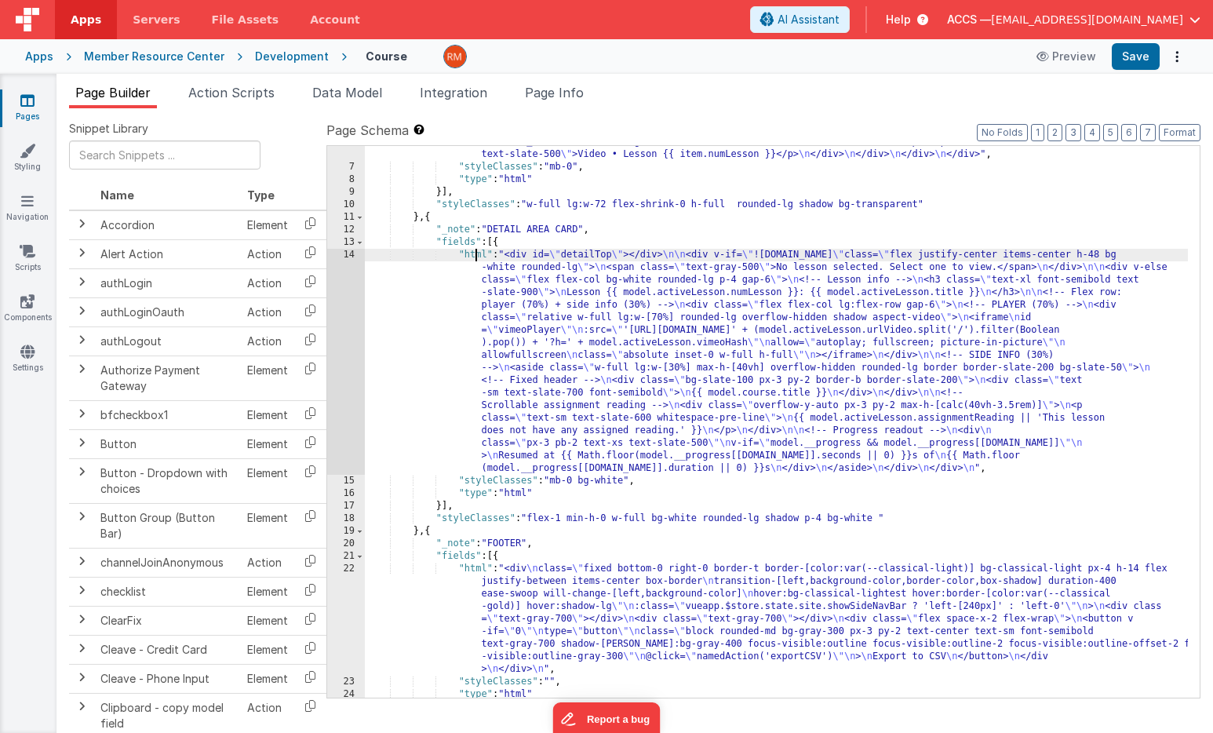
click at [347, 255] on div "14" at bounding box center [346, 362] width 38 height 226
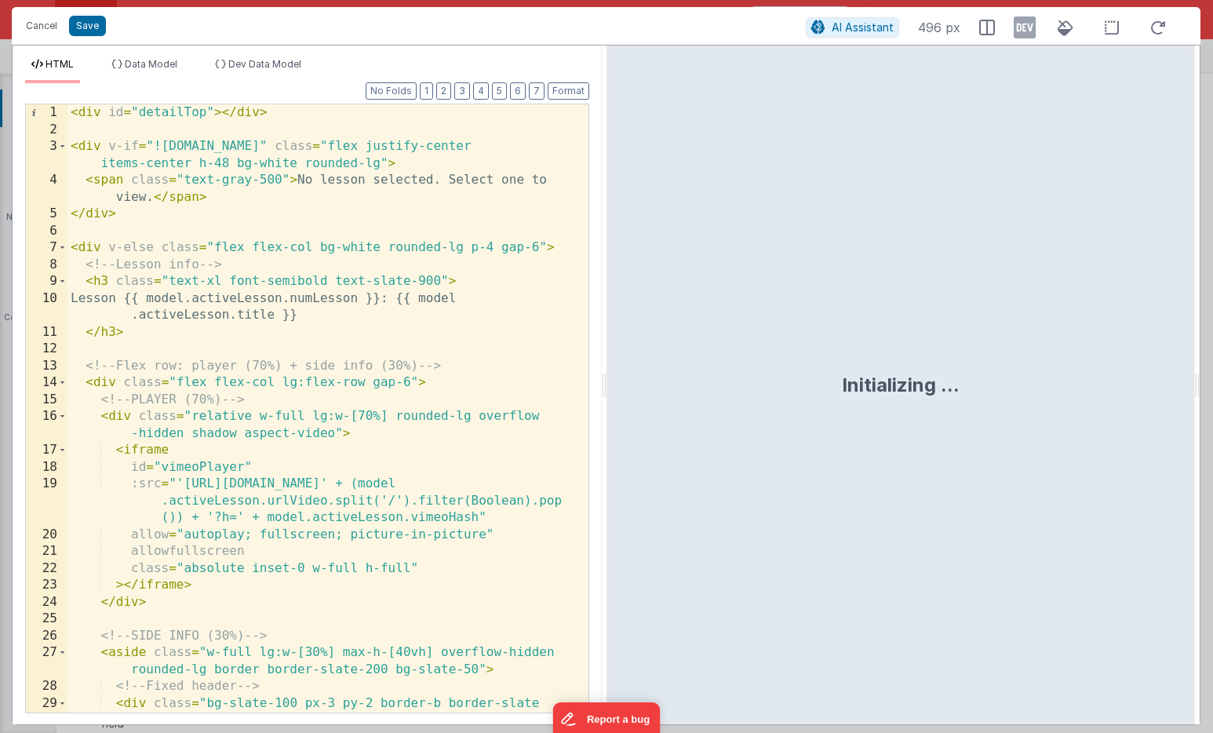
click at [370, 400] on div "< div id = "detailTop" > </ div > < div v-if = "![DOMAIN_NAME]" class = "flex j…" at bounding box center [321, 425] width 509 height 642
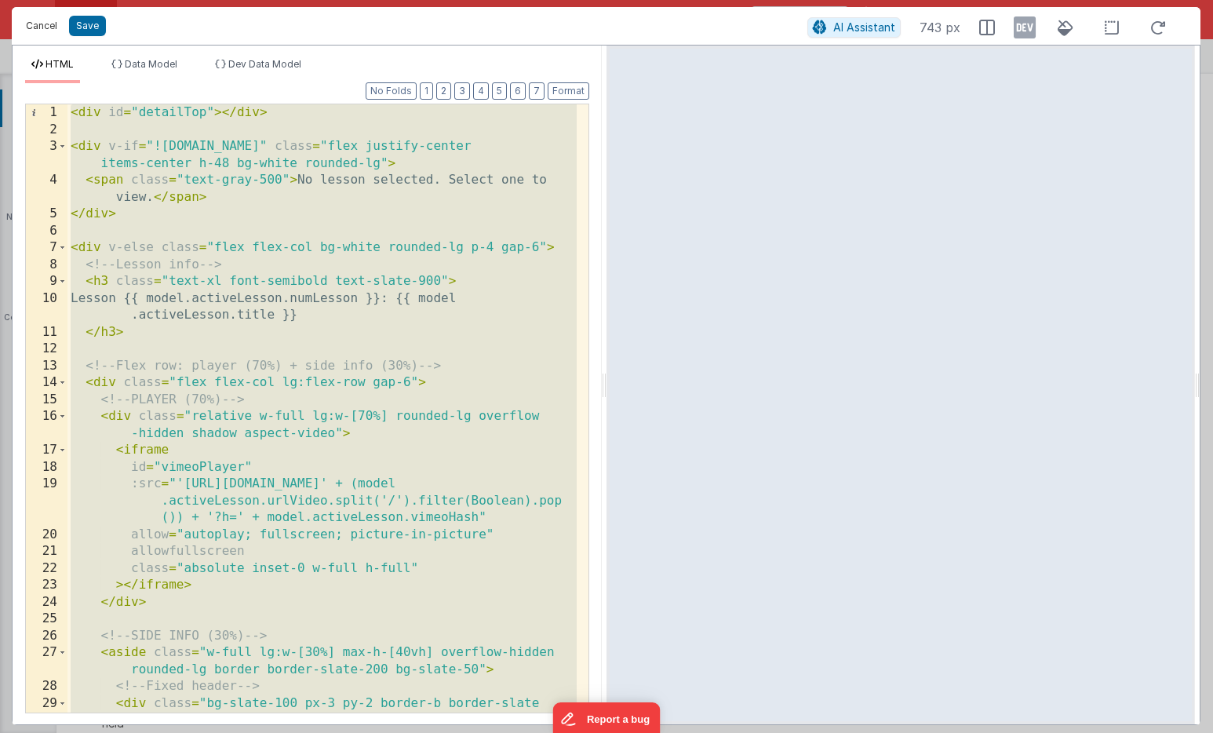
click at [48, 29] on button "Cancel" at bounding box center [41, 26] width 47 height 22
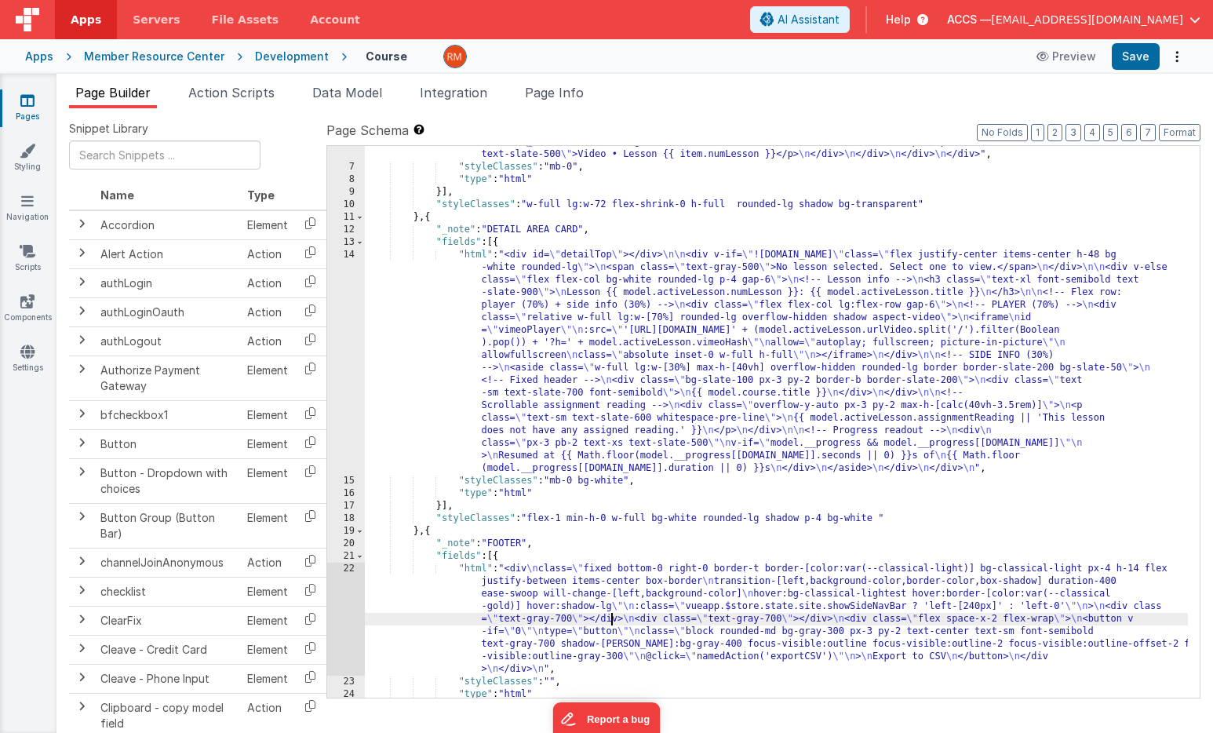
click at [613, 613] on div ""html" : "<div class= \" h-full pb-12 overflow-y-auto no-scrollbar bg-transpare…" at bounding box center [776, 355] width 823 height 740
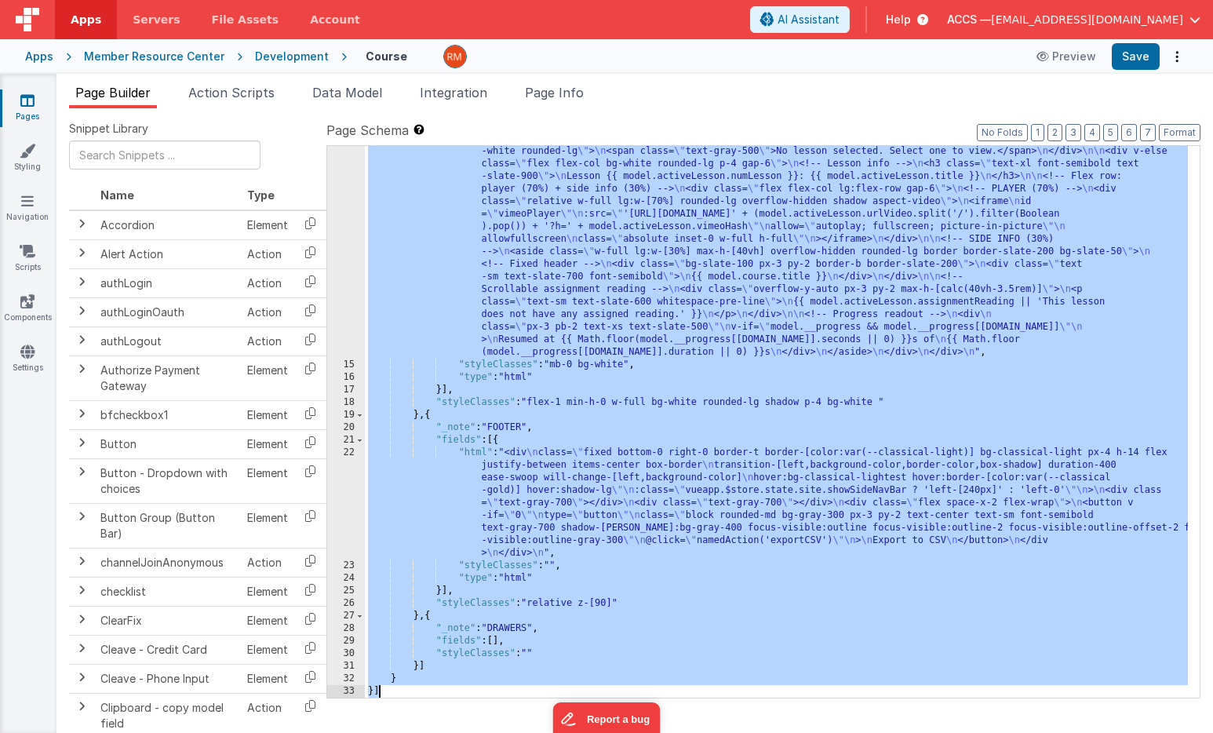
scroll to position [340, 0]
click at [567, 95] on span "Page Info" at bounding box center [554, 93] width 59 height 16
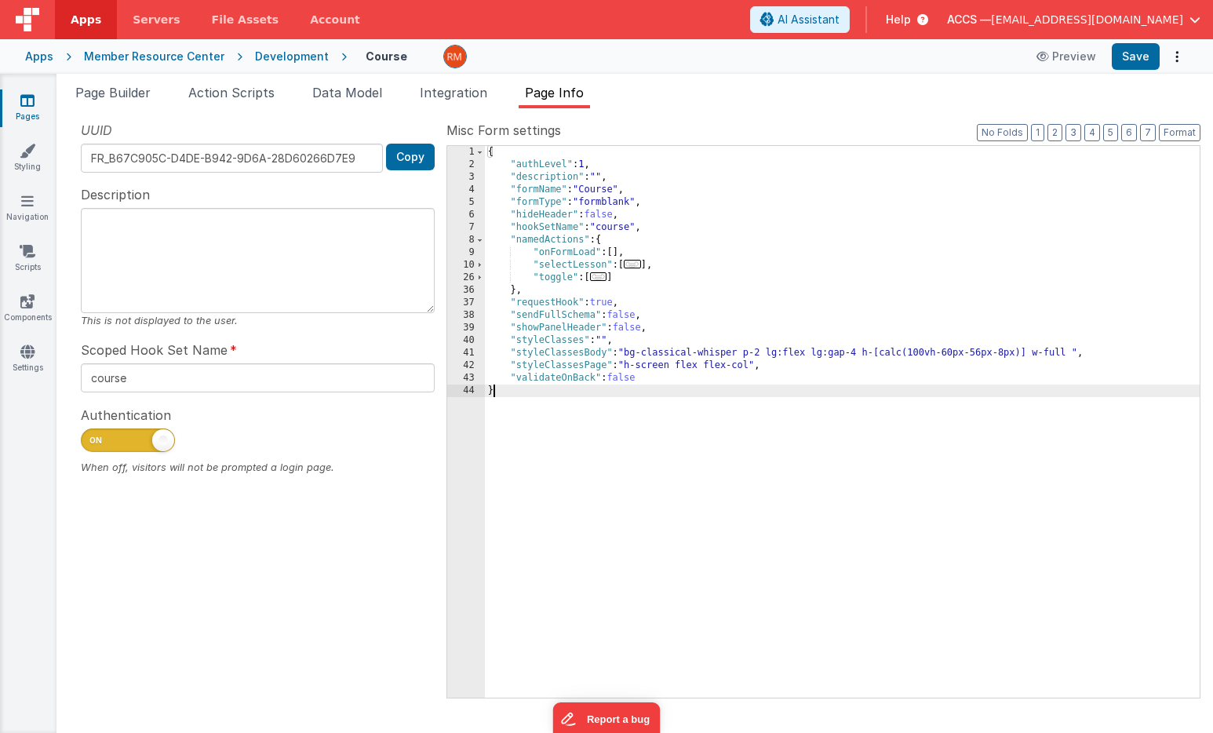
drag, startPoint x: 559, startPoint y: 409, endPoint x: 518, endPoint y: 105, distance: 306.3
click at [518, 105] on div "Page Builder Action Scripts Data Model Integration Page Info Snippet Library Na…" at bounding box center [634, 407] width 1156 height 649
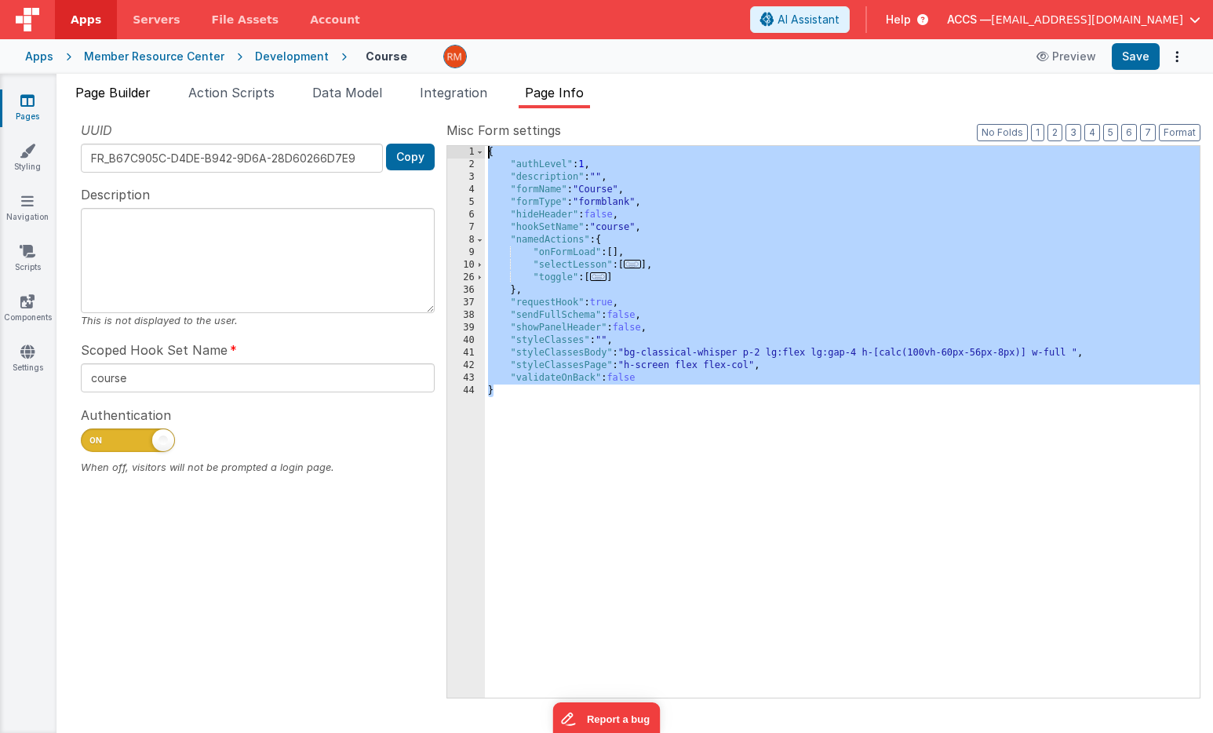
click at [129, 92] on span "Page Builder" at bounding box center [112, 93] width 75 height 16
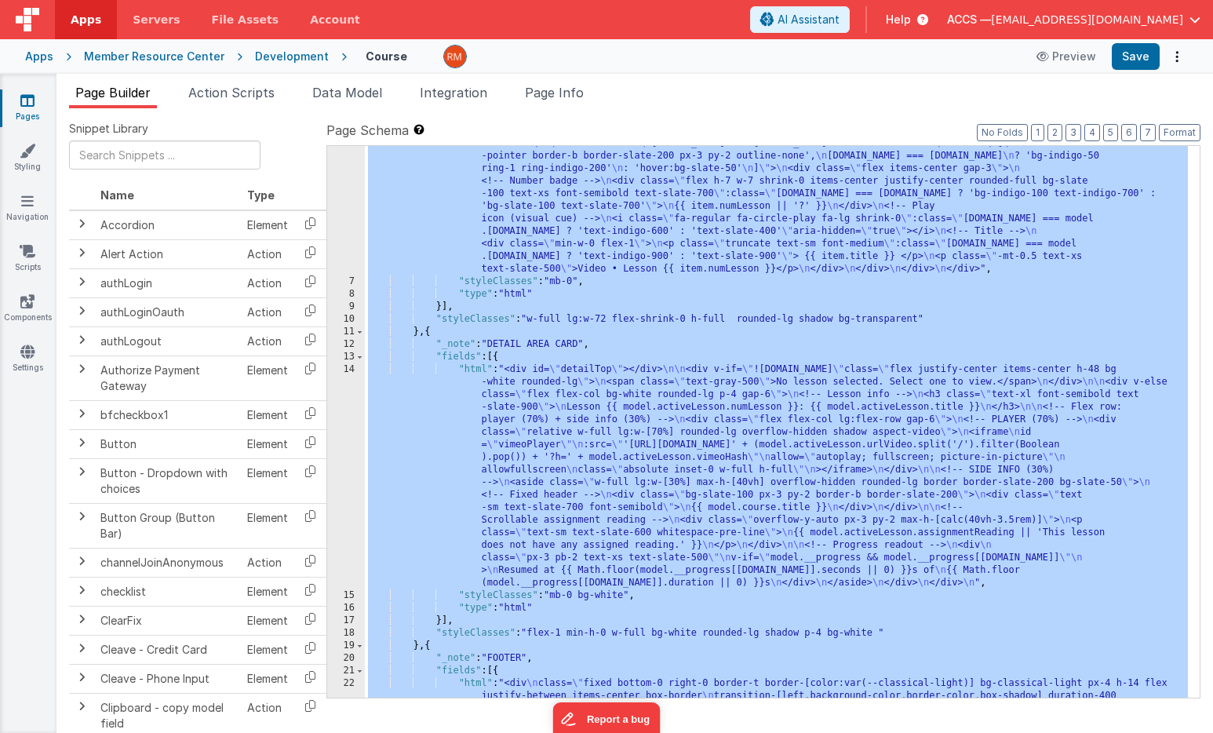
scroll to position [191, 0]
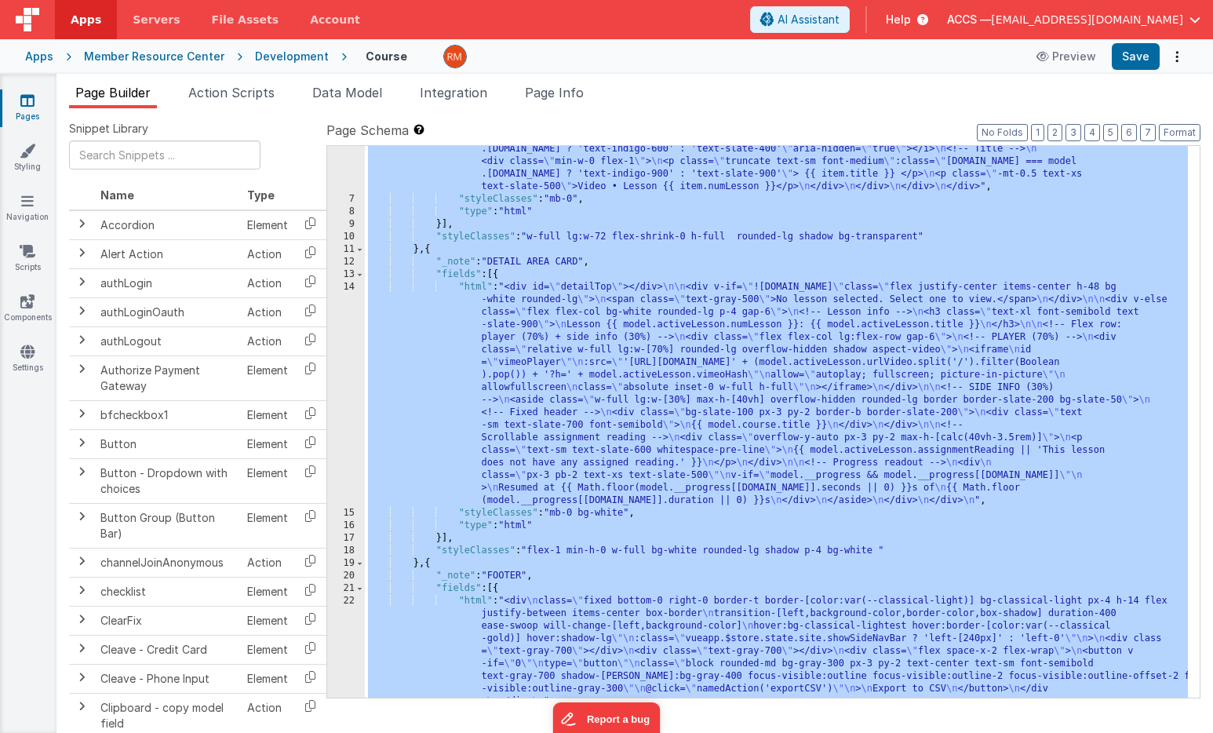
click at [477, 289] on div ""html" : "<div class= \" h-full pb-12 overflow-y-auto no-scrollbar bg-transpare…" at bounding box center [776, 437] width 823 height 840
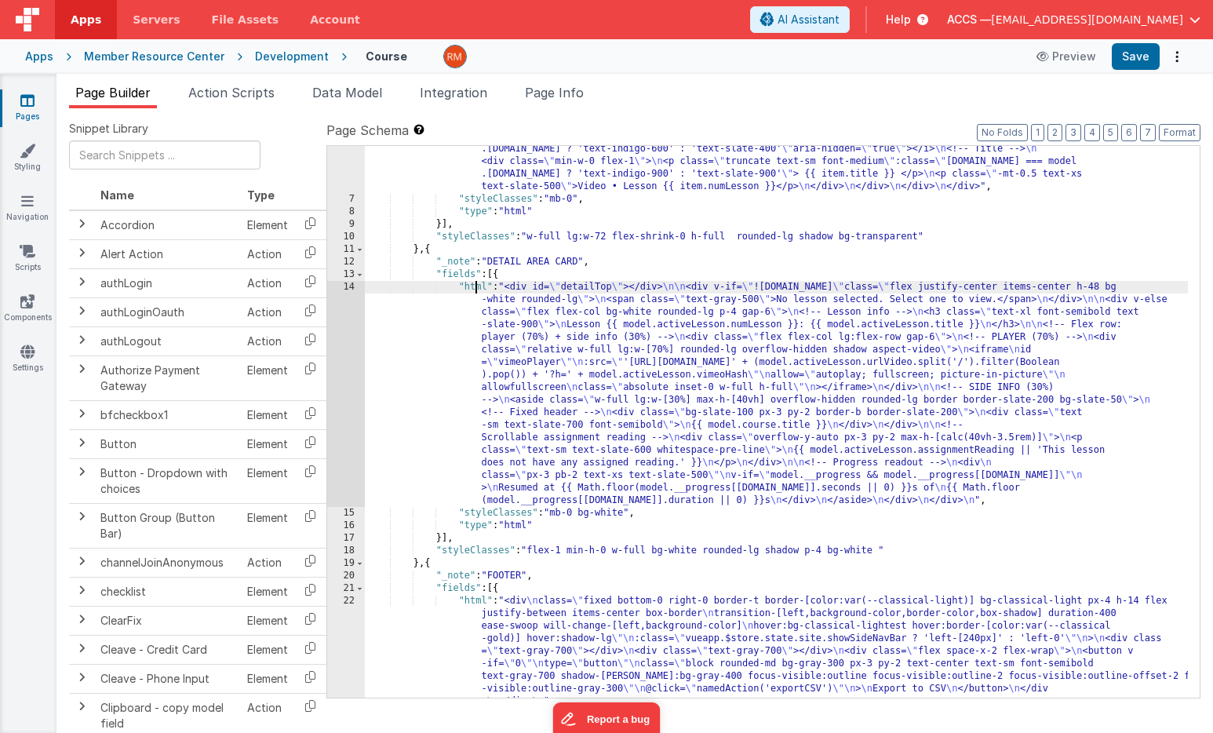
click at [349, 286] on div "14" at bounding box center [346, 394] width 38 height 226
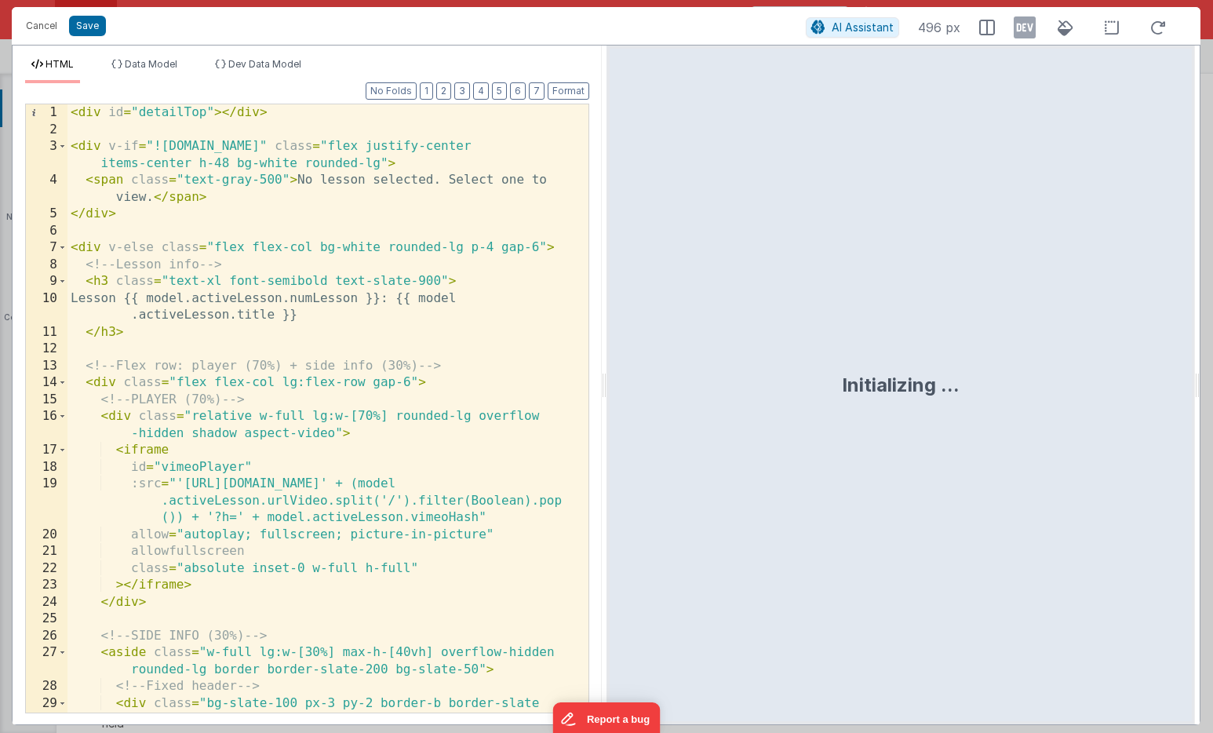
click at [417, 344] on div "< div id = "detailTop" > </ div > < div v-if = "![DOMAIN_NAME]" class = "flex j…" at bounding box center [321, 425] width 509 height 642
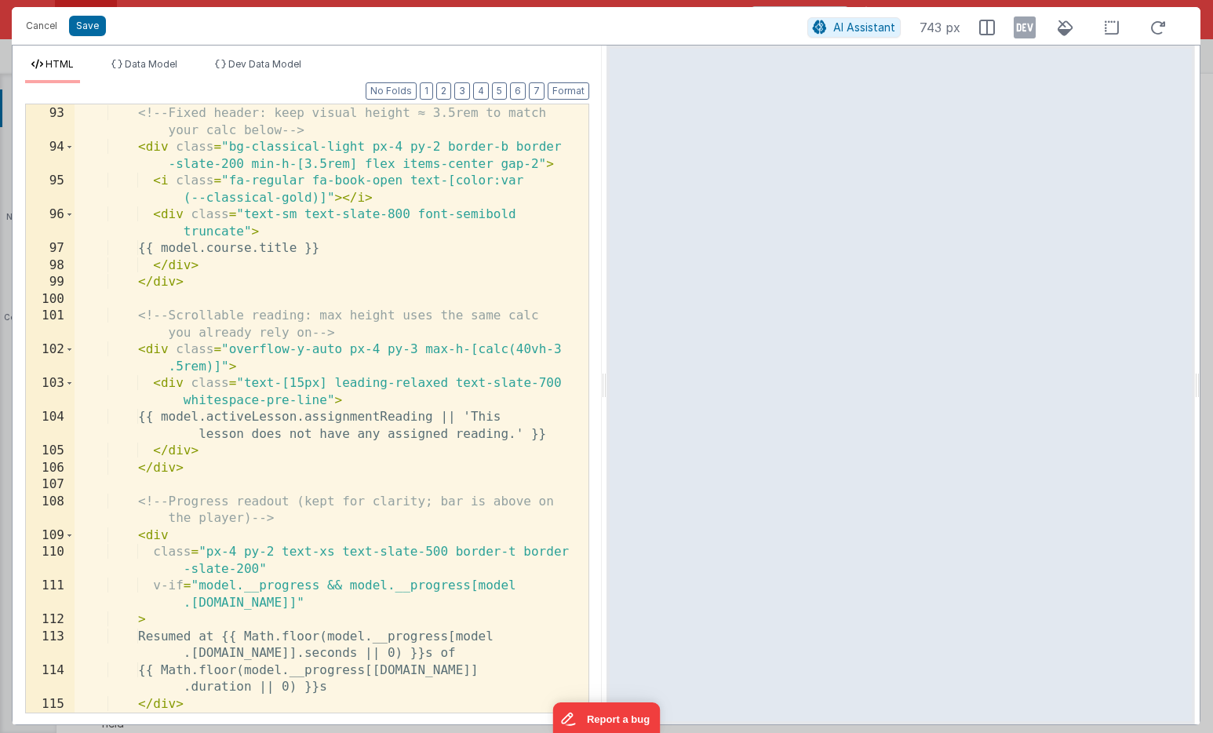
scroll to position [2293, 0]
click at [93, 29] on button "Save" at bounding box center [87, 26] width 37 height 20
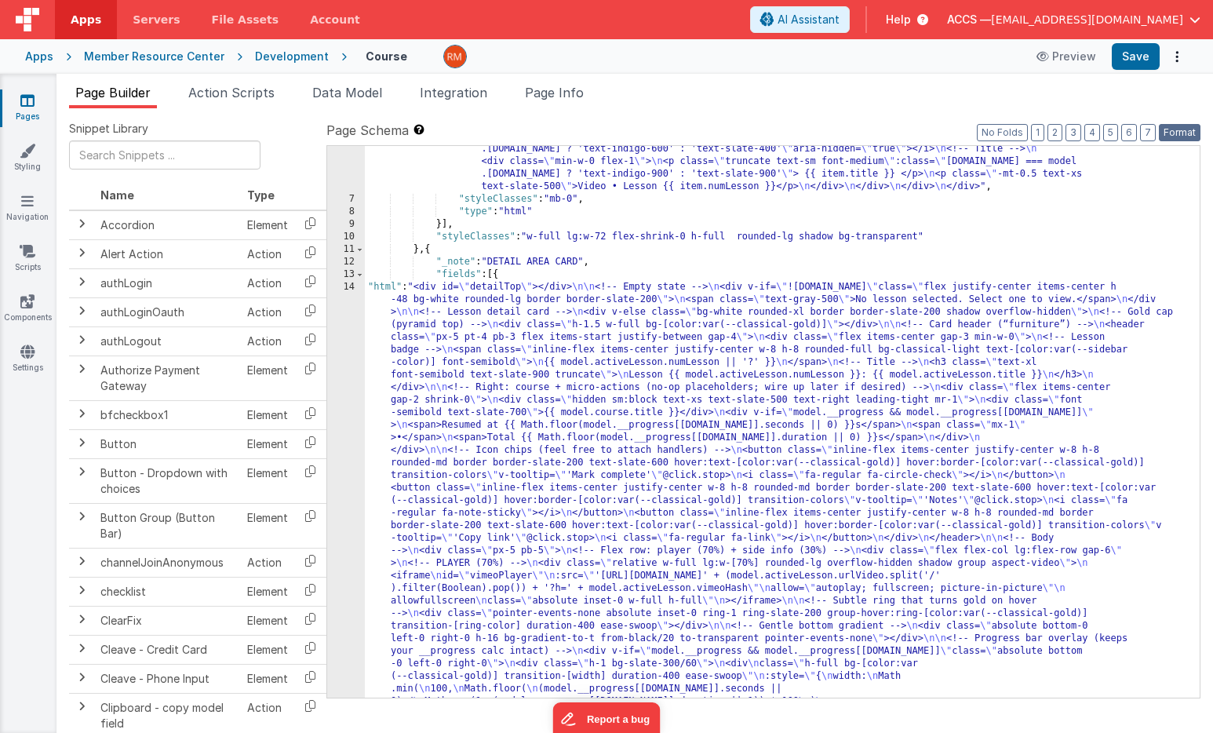
click at [1174, 130] on button "Format" at bounding box center [1180, 132] width 42 height 17
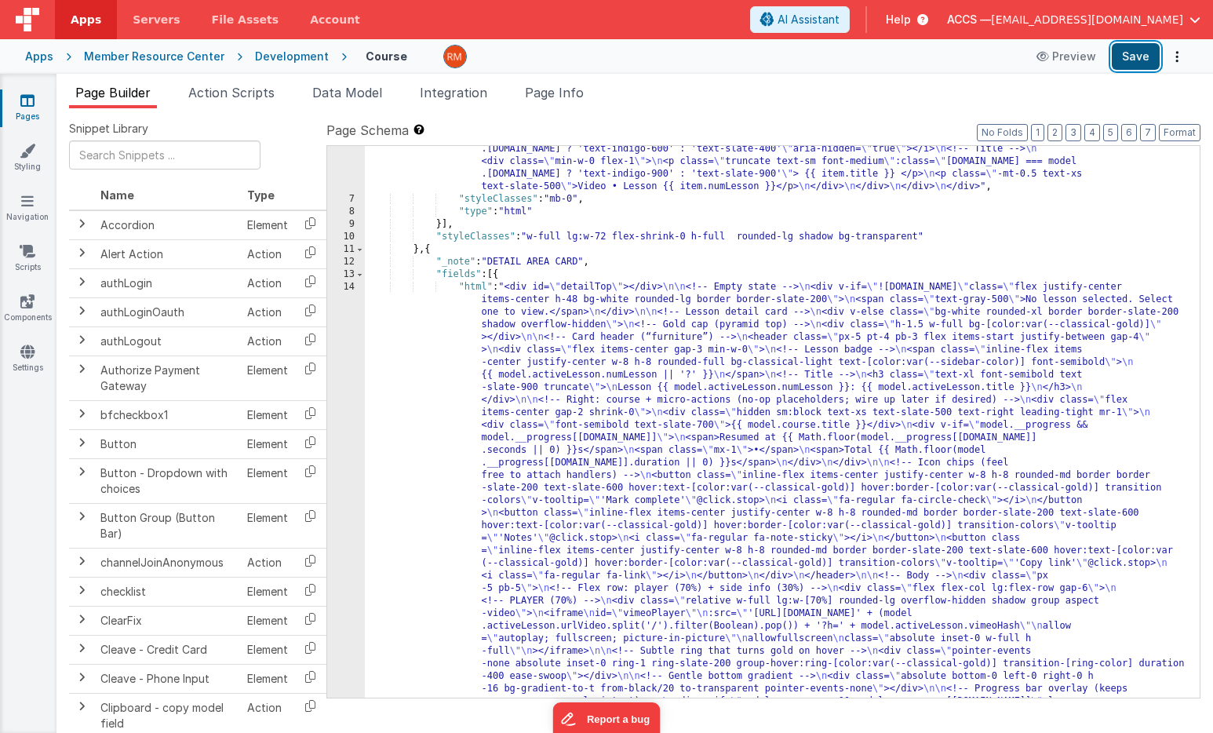
click at [1126, 56] on button "Save" at bounding box center [1135, 56] width 48 height 27
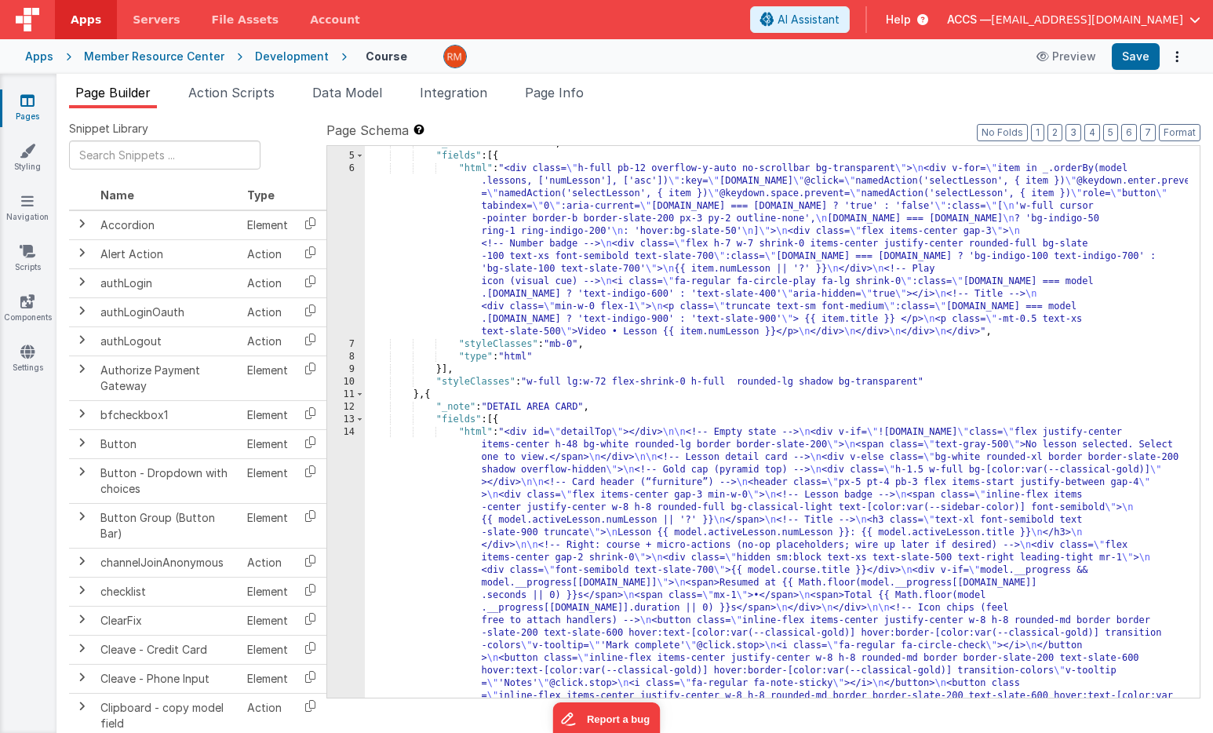
scroll to position [0, 0]
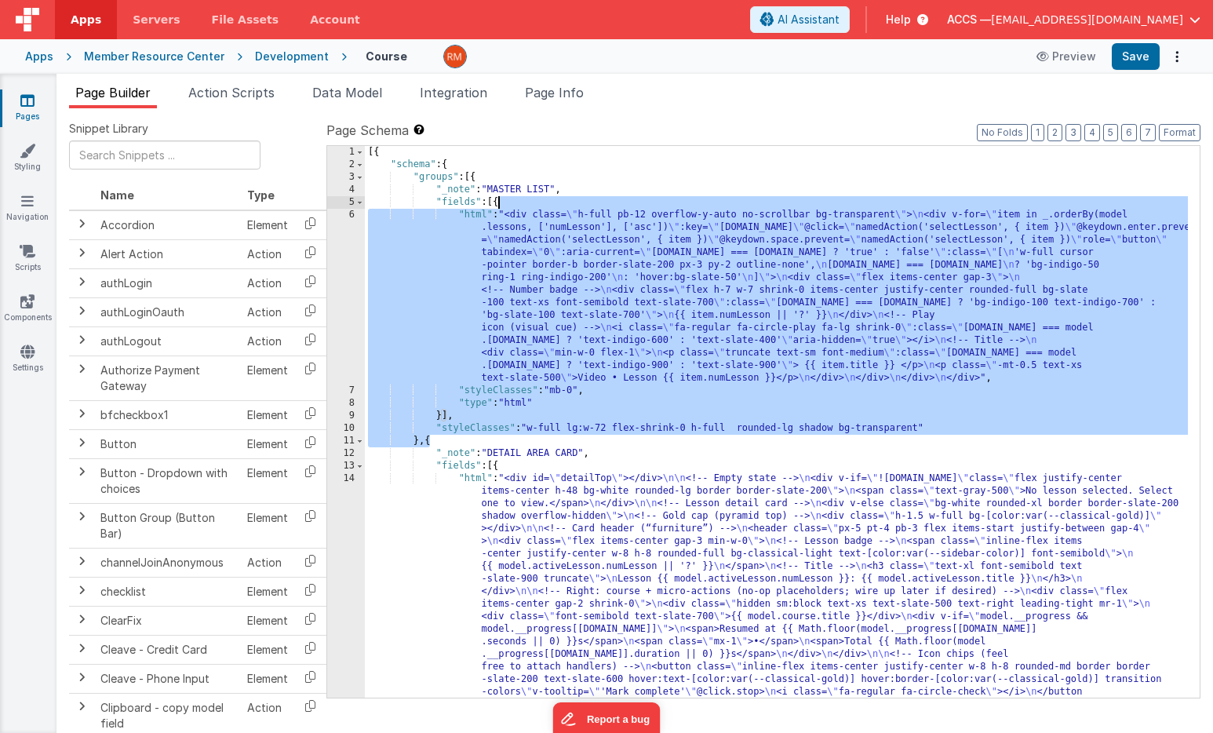
drag, startPoint x: 431, startPoint y: 444, endPoint x: 497, endPoint y: 206, distance: 246.8
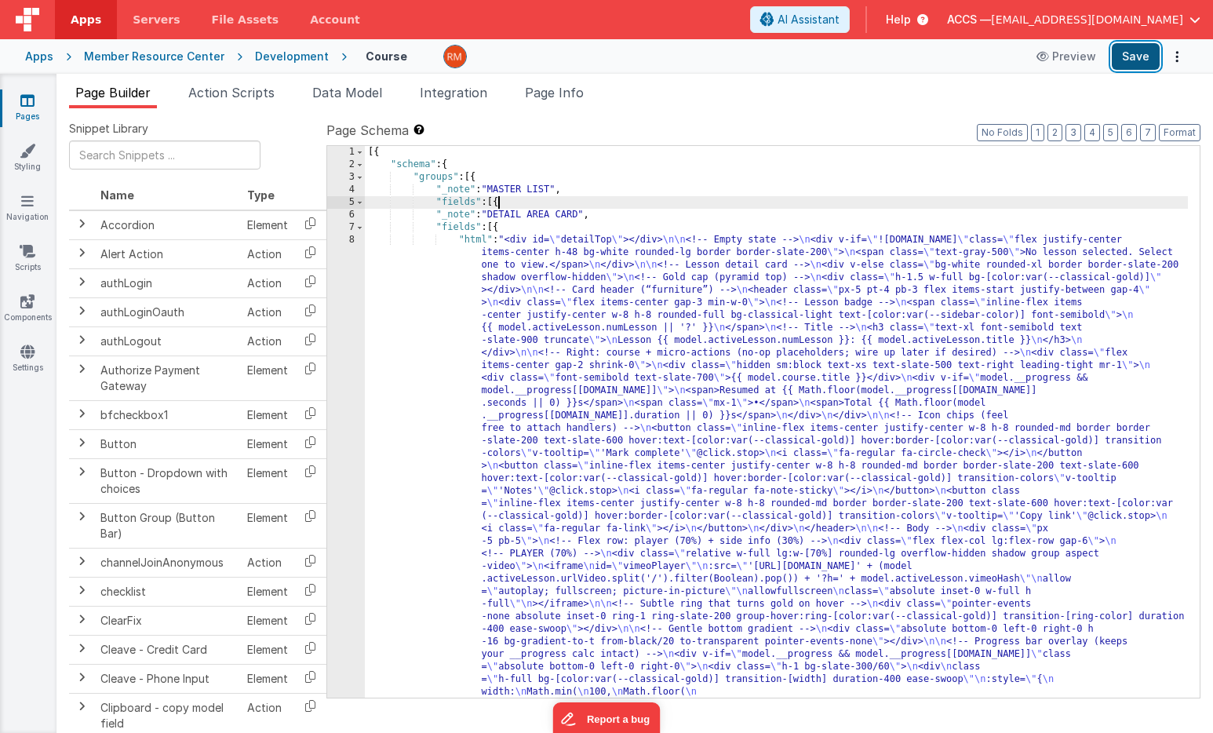
click at [1129, 60] on button "Save" at bounding box center [1135, 56] width 48 height 27
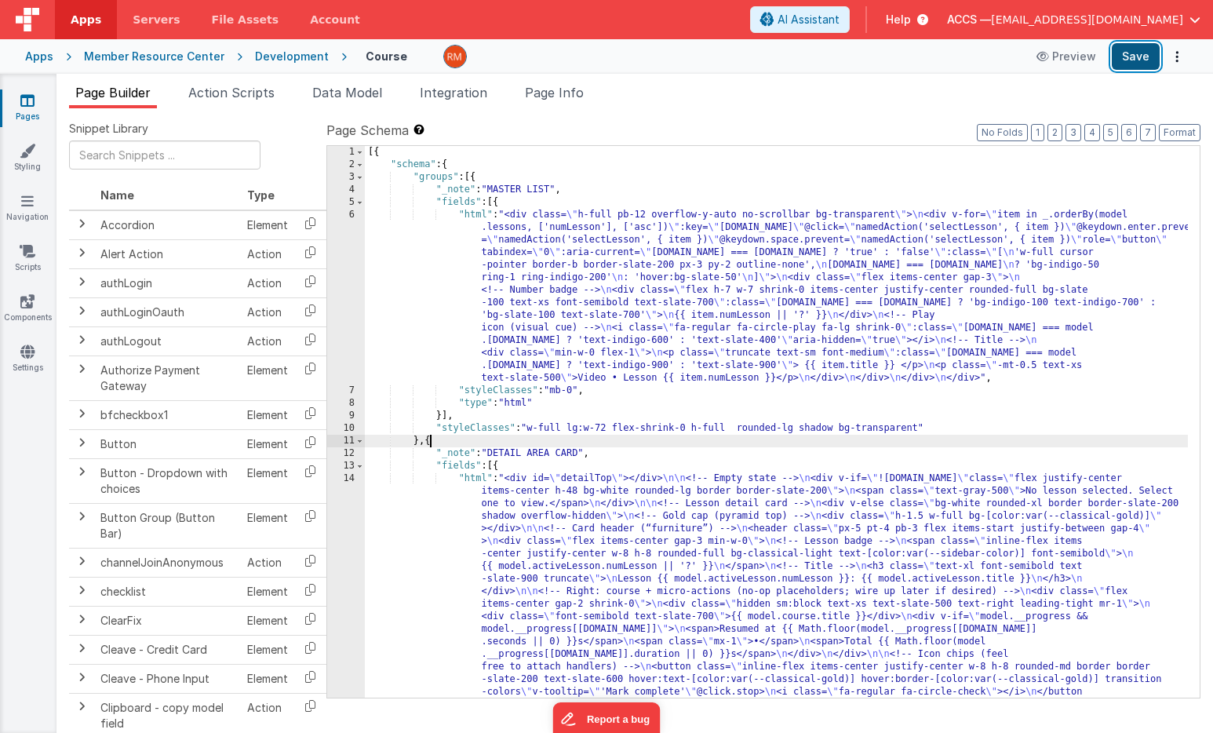
click at [1144, 52] on button "Save" at bounding box center [1135, 56] width 48 height 27
click at [566, 95] on span "Page Info" at bounding box center [554, 93] width 59 height 16
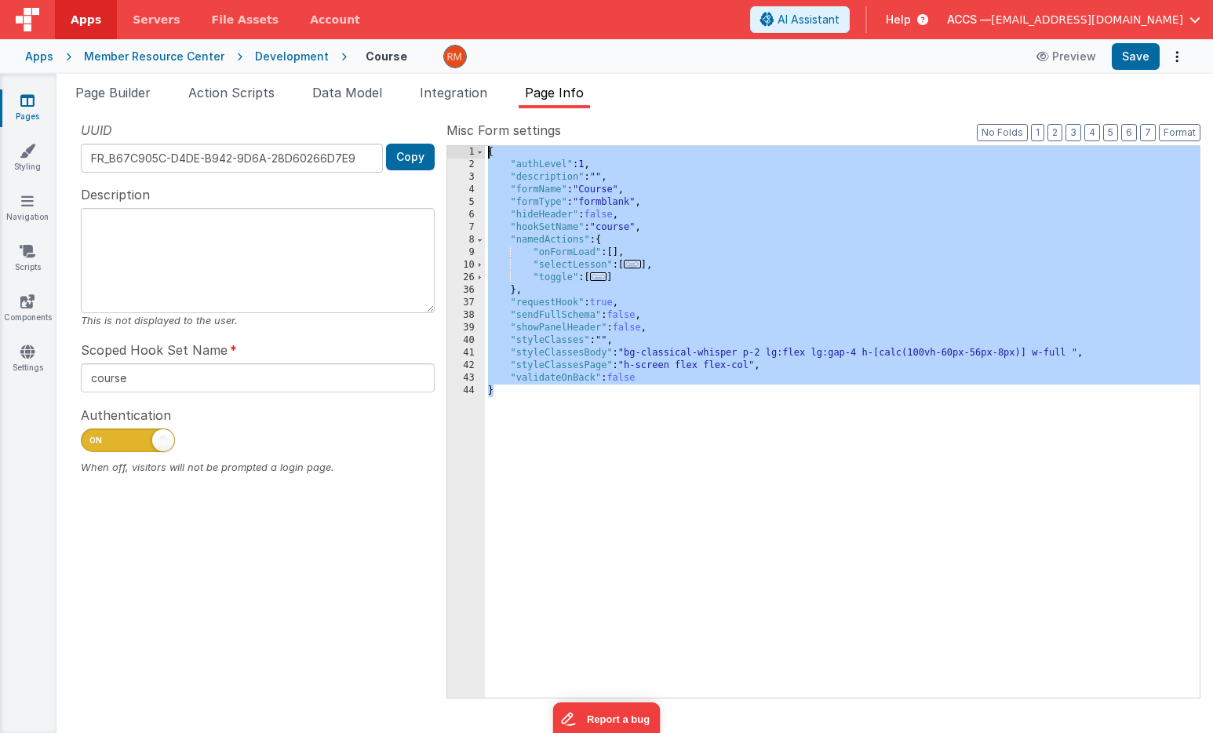
click at [766, 377] on div "{ "authLevel" : 1 , "description" : "" , "formName" : "Course" , "formType" : "…" at bounding box center [842, 434] width 715 height 577
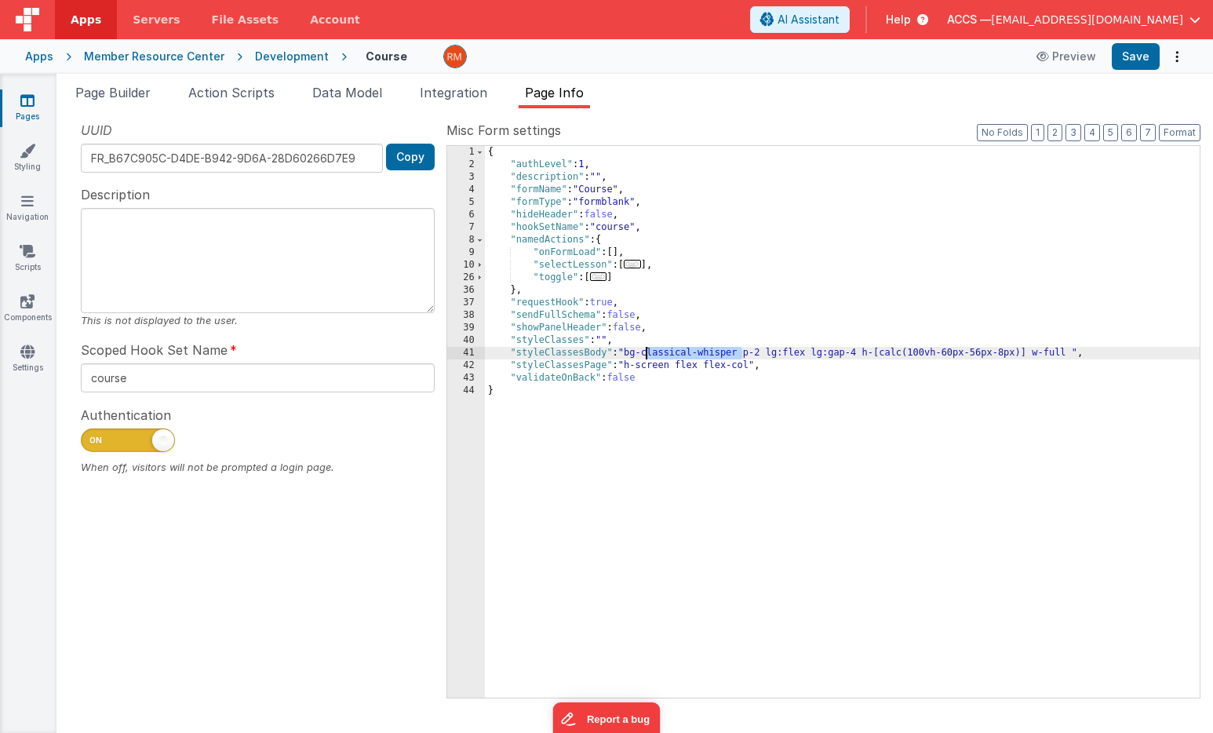
drag, startPoint x: 741, startPoint y: 353, endPoint x: 647, endPoint y: 352, distance: 94.1
click at [647, 352] on div "{ "authLevel" : 1 , "description" : "" , "formName" : "Course" , "formType" : "…" at bounding box center [842, 434] width 715 height 577
click at [1138, 60] on button "Save" at bounding box center [1135, 56] width 48 height 27
click at [690, 355] on div "{ "authLevel" : 1 , "description" : "" , "formName" : "Course" , "formType" : "…" at bounding box center [842, 434] width 715 height 577
click at [1129, 64] on button "Save" at bounding box center [1135, 56] width 48 height 27
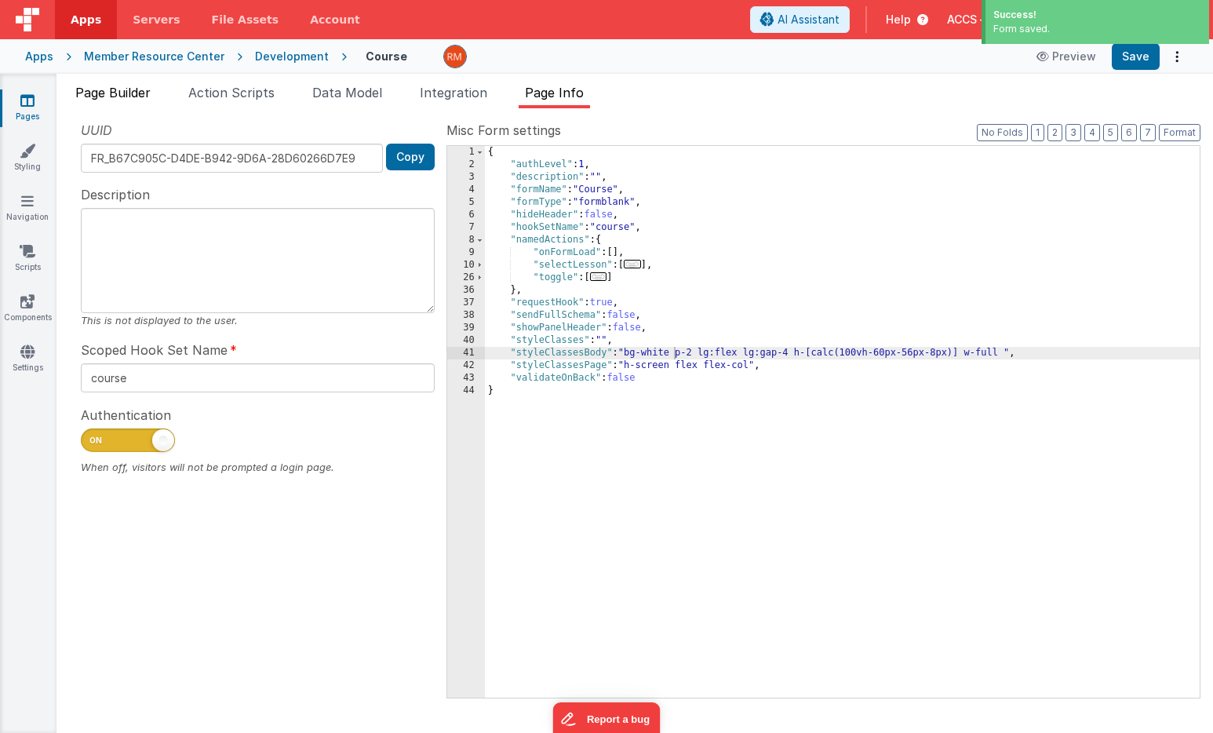
click at [128, 96] on span "Page Builder" at bounding box center [112, 93] width 75 height 16
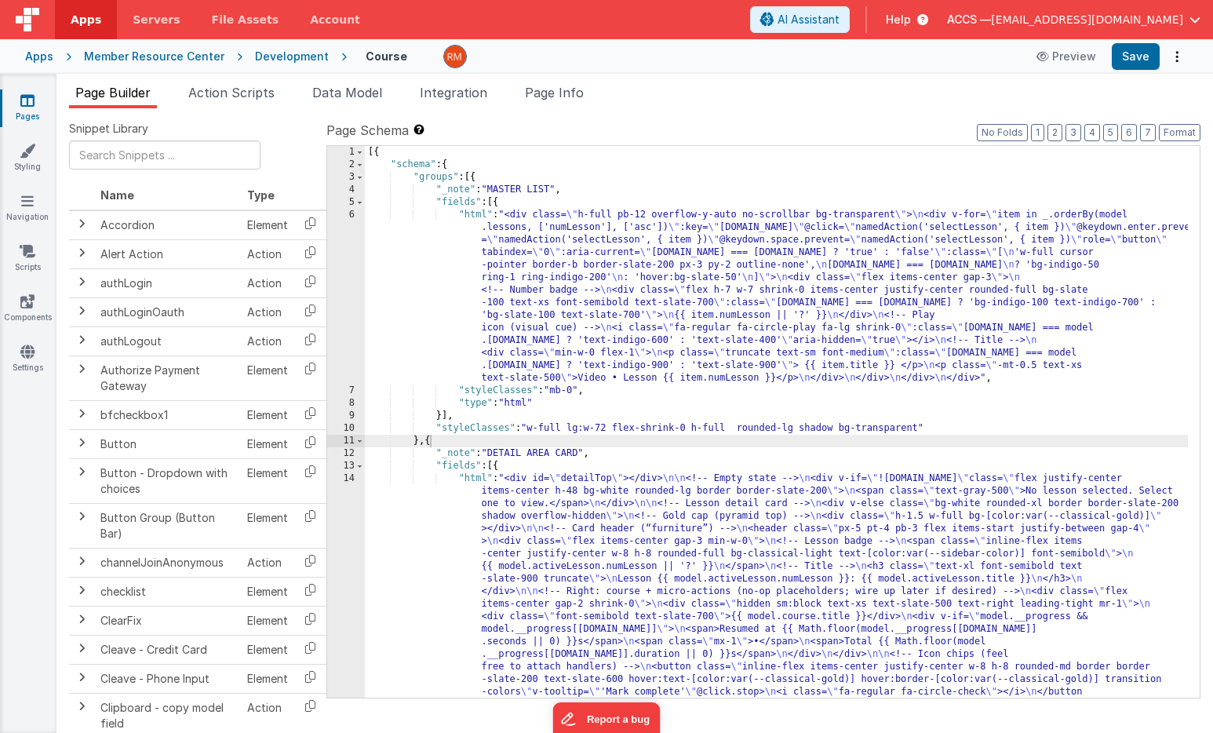
click at [141, 65] on div "Apps Member Resource Center Development Course Preview Save" at bounding box center [606, 56] width 1213 height 35
click at [138, 59] on div "Member Resource Center" at bounding box center [154, 57] width 140 height 16
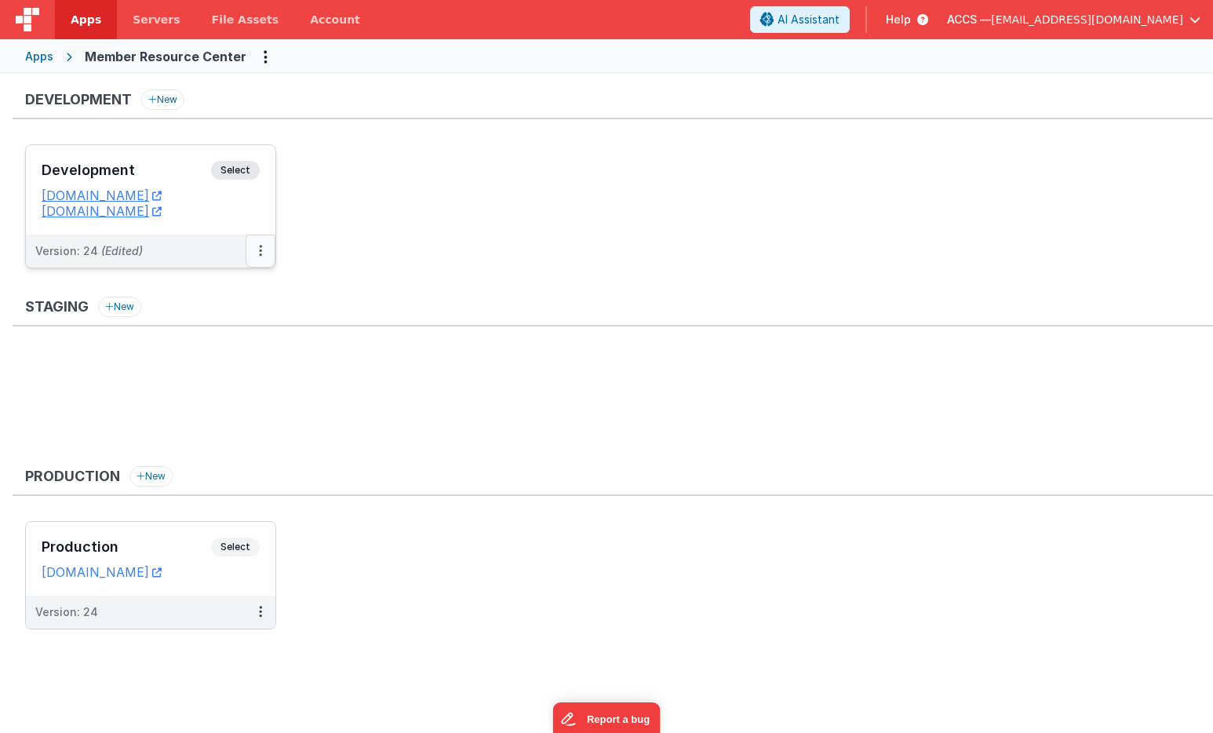
click at [263, 248] on button at bounding box center [261, 251] width 30 height 33
click at [216, 349] on link "Deploy..." at bounding box center [206, 343] width 138 height 28
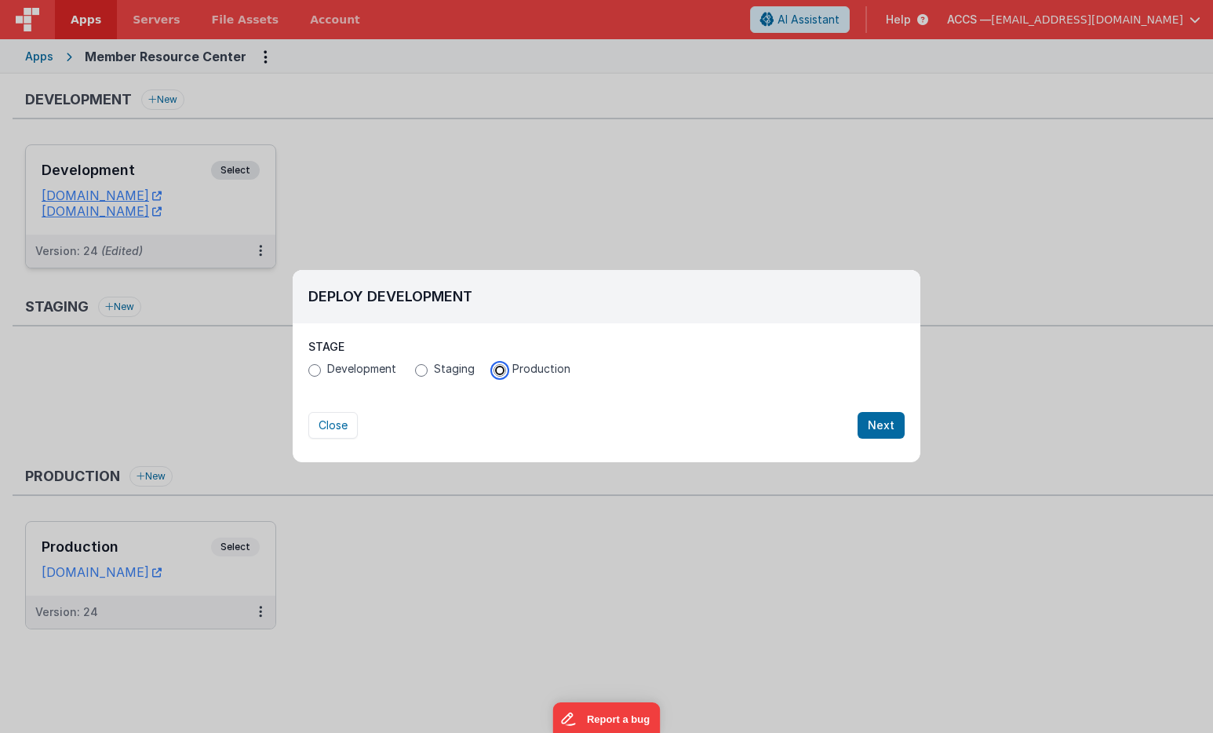
click at [498, 368] on input "Production" at bounding box center [499, 370] width 13 height 13
radio input "true"
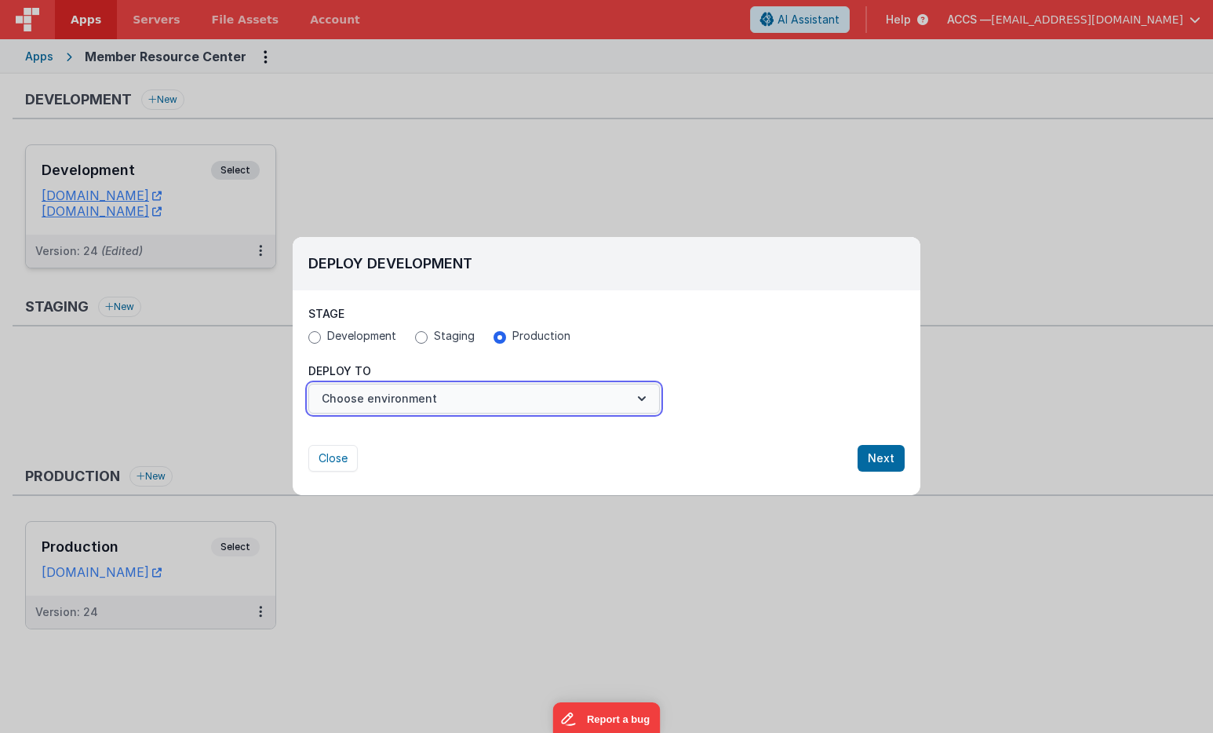
click at [603, 407] on button "Choose environment" at bounding box center [483, 399] width 351 height 30
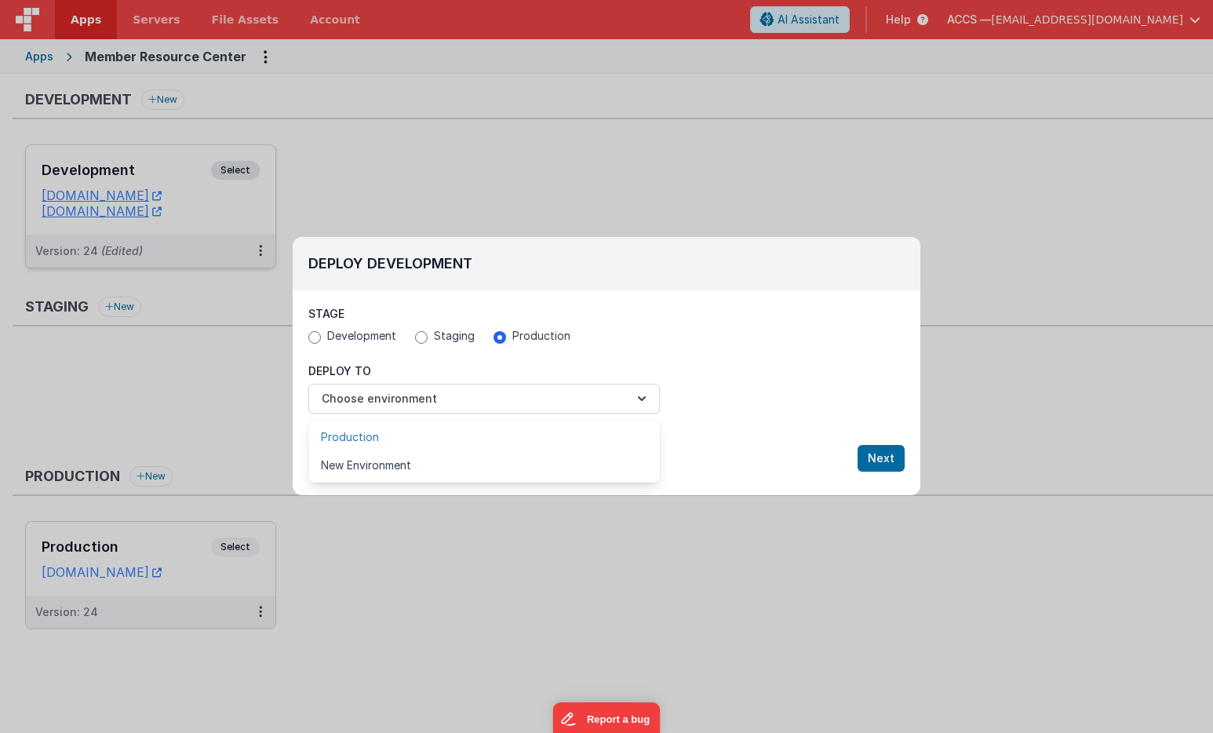
click at [588, 439] on link "Production" at bounding box center [483, 437] width 351 height 28
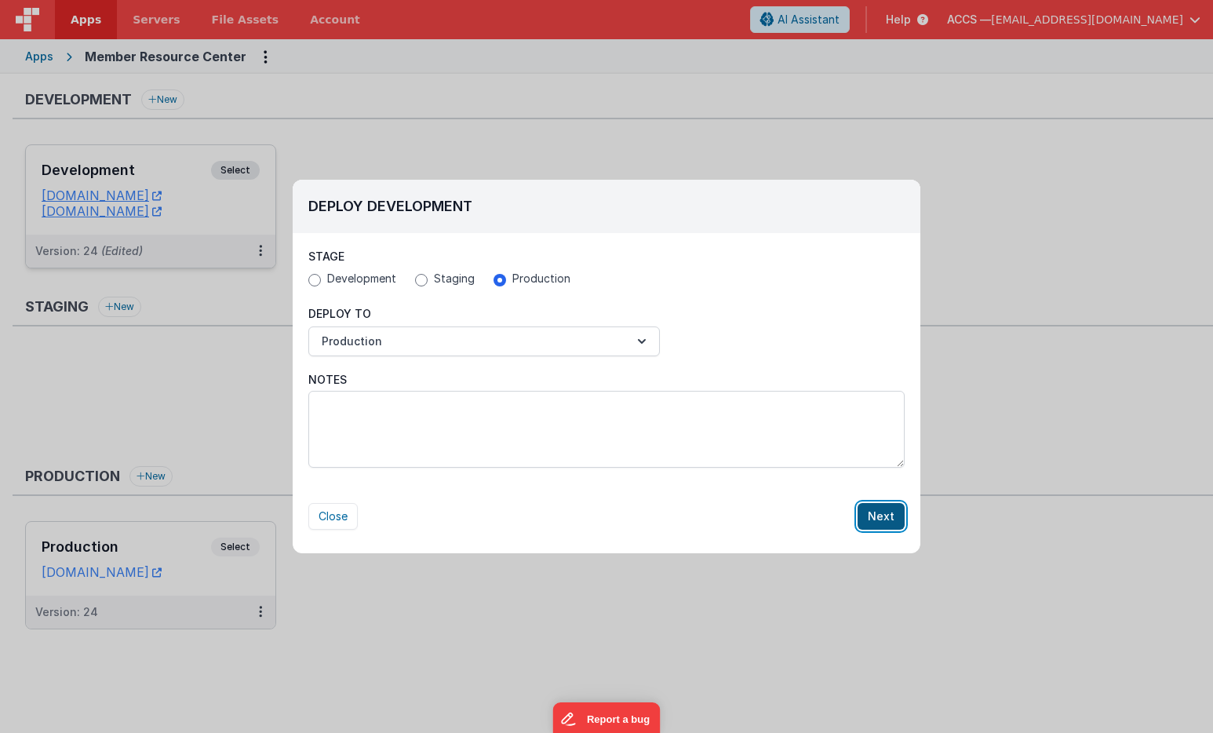
click at [878, 518] on button "Next" at bounding box center [880, 516] width 47 height 27
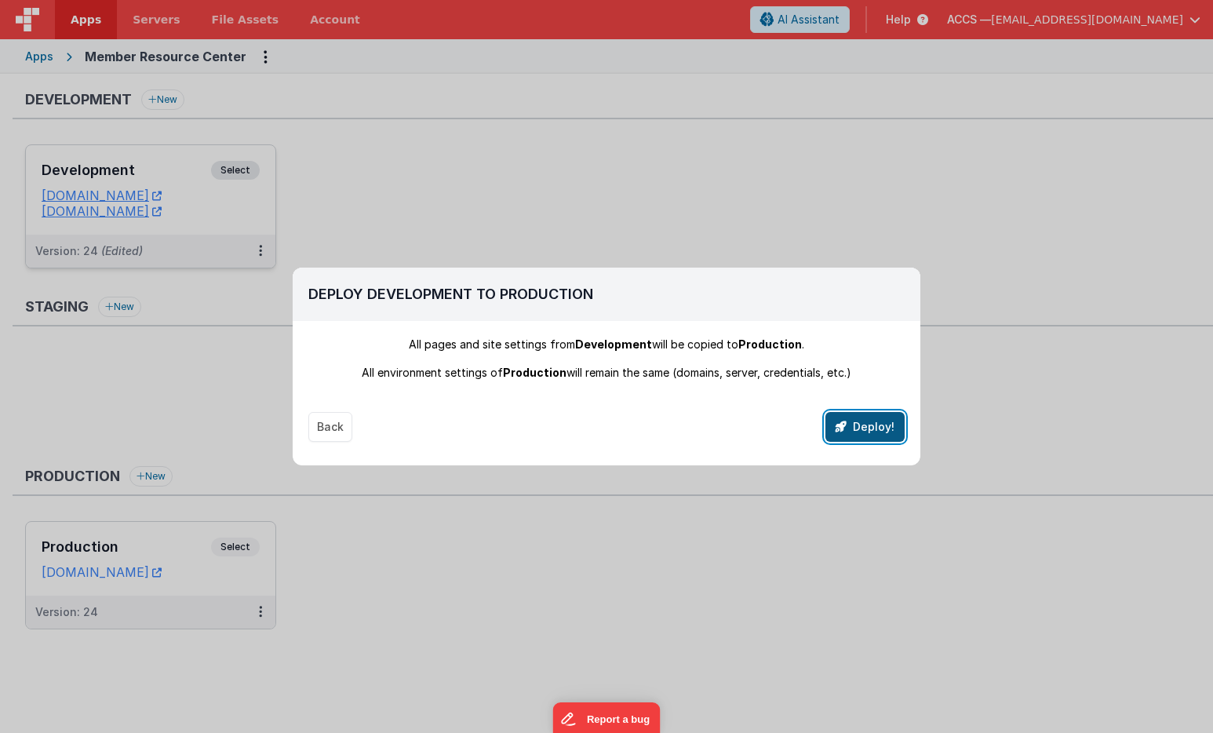
click at [871, 431] on button "Deploy!" at bounding box center [864, 427] width 79 height 30
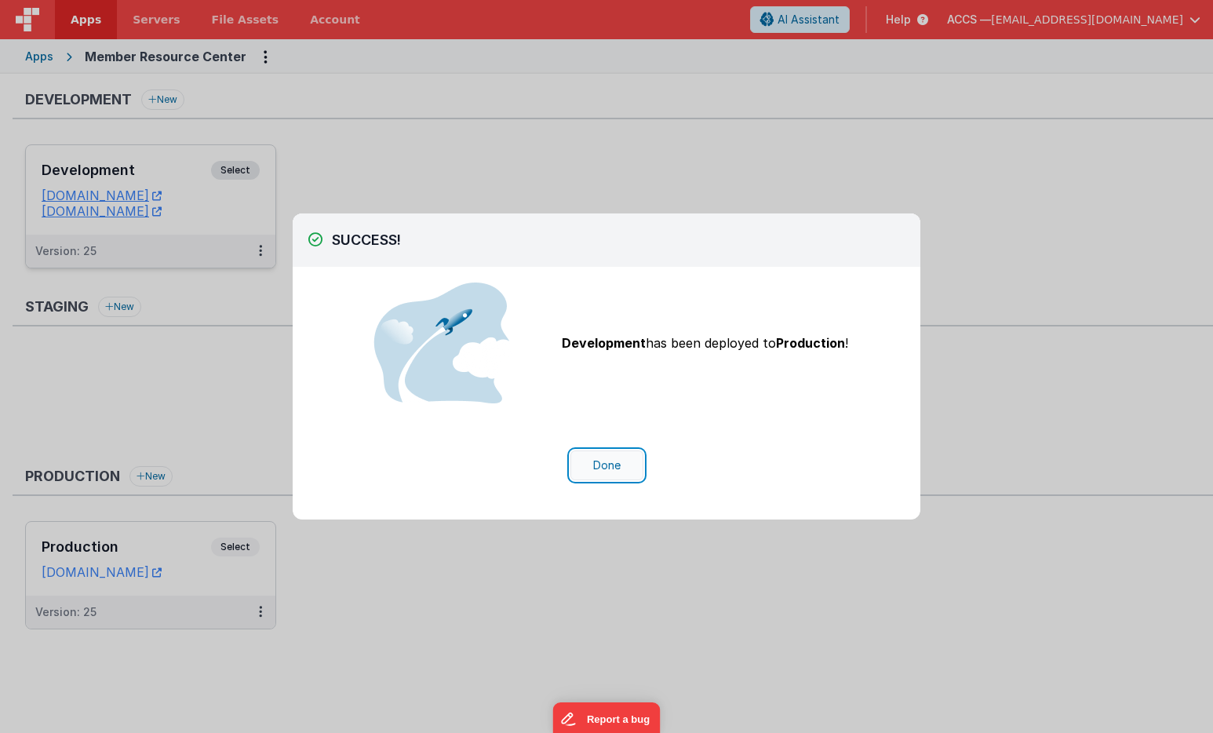
click at [615, 466] on button "Done" at bounding box center [606, 465] width 73 height 30
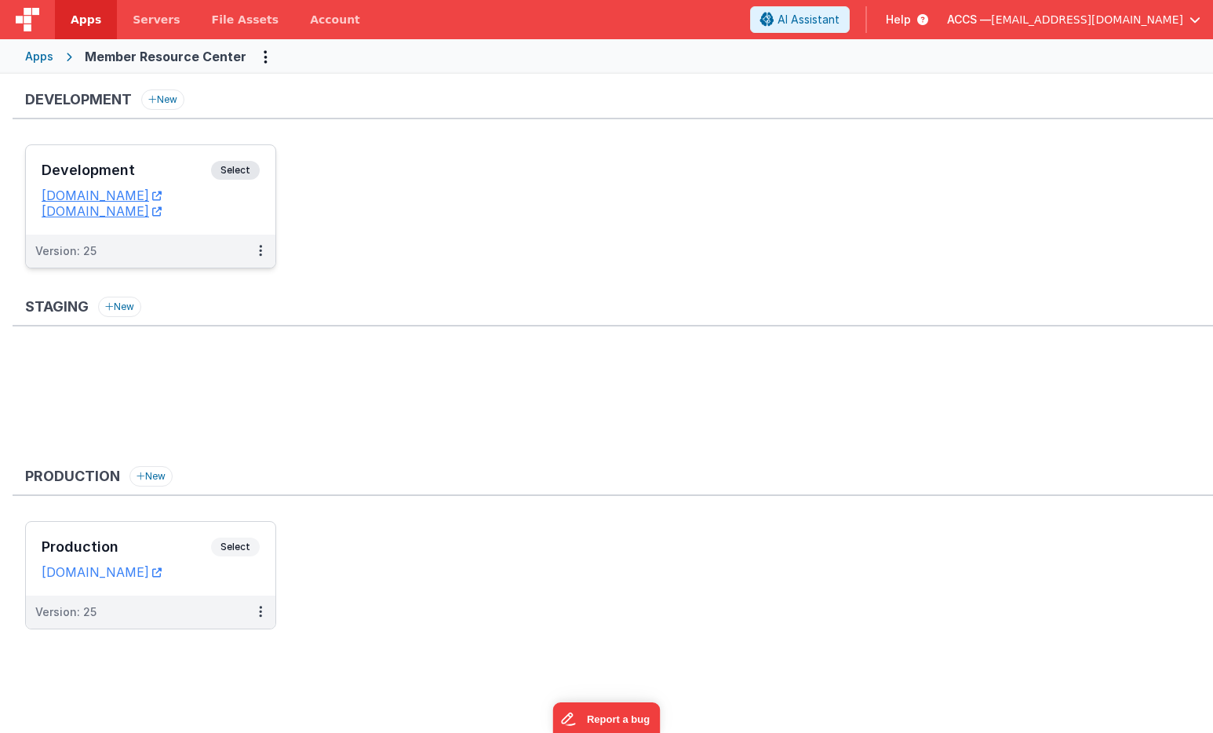
click at [1163, 22] on span "[EMAIL_ADDRESS][DOMAIN_NAME]" at bounding box center [1087, 20] width 192 height 16
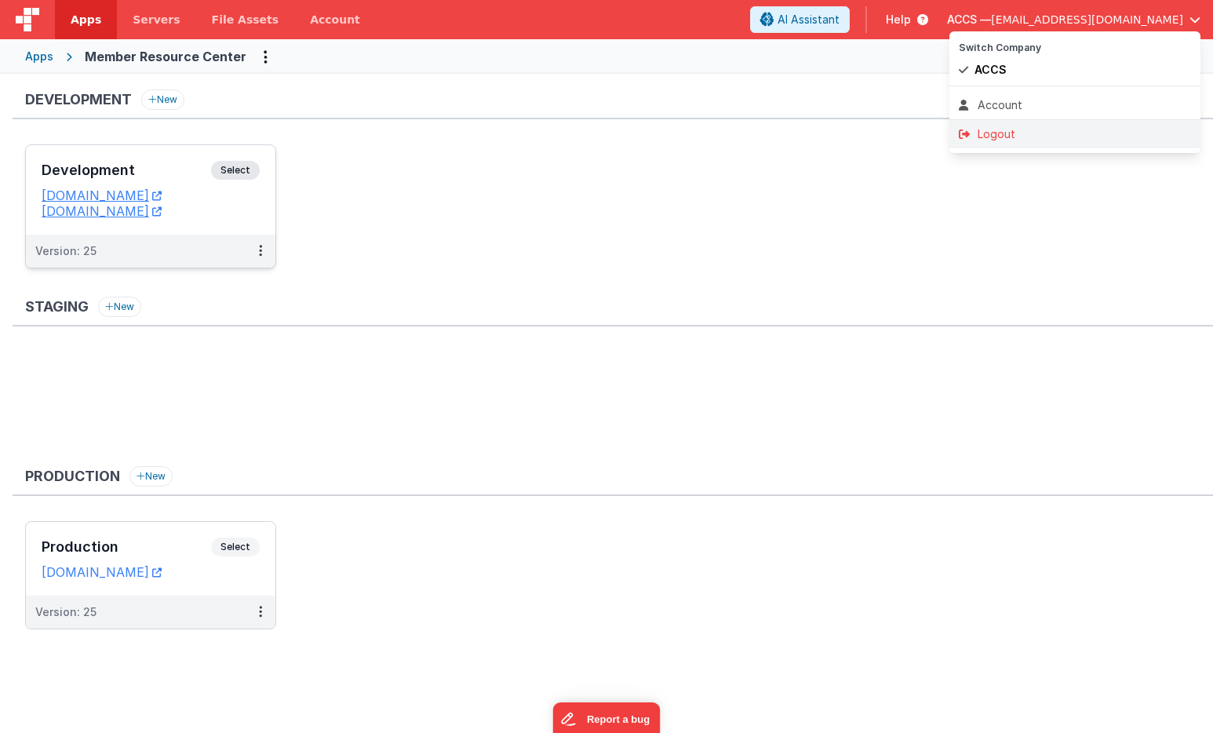
click at [1042, 145] on li "Logout" at bounding box center [1074, 134] width 251 height 28
